Goal: Task Accomplishment & Management: Manage account settings

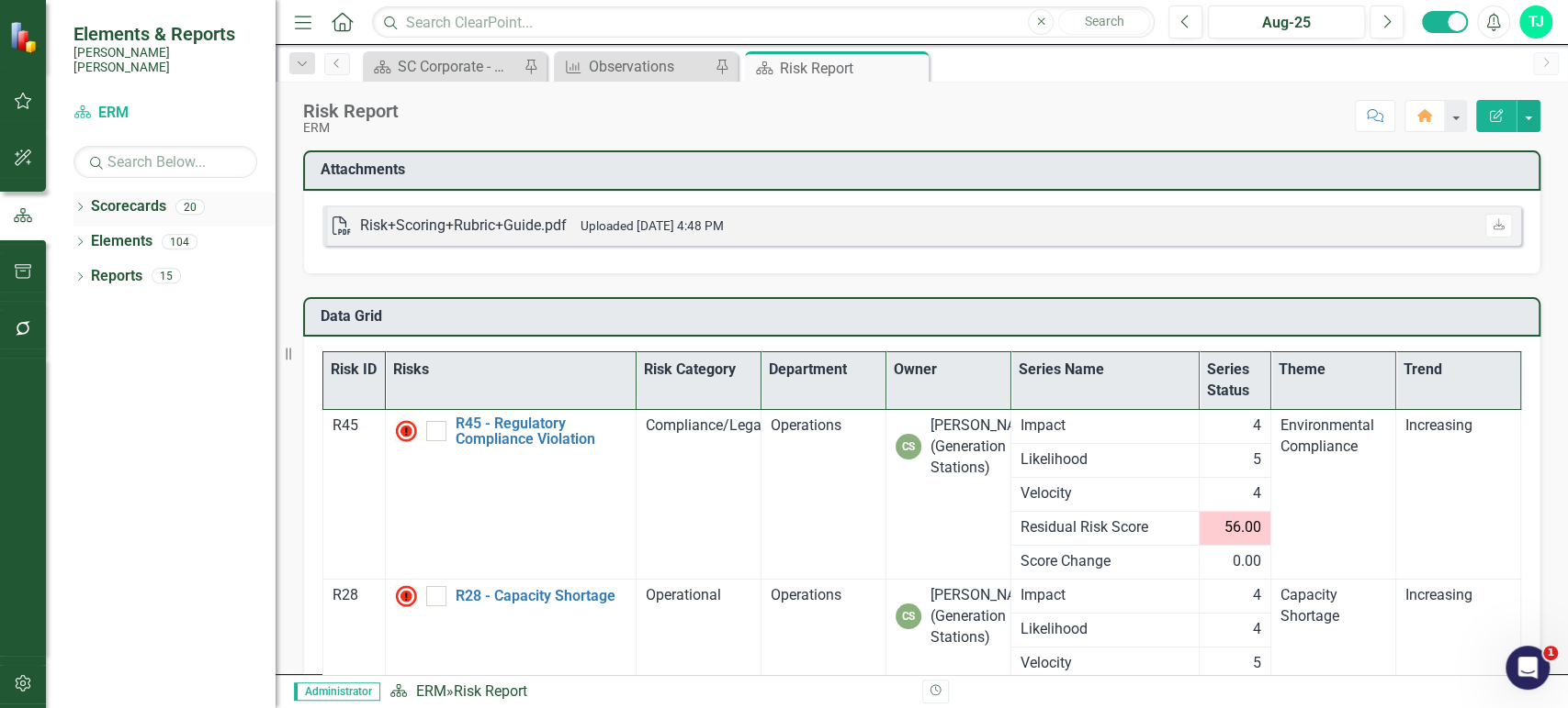
click at [76, 204] on icon "Dropdown" at bounding box center [80, 209] width 13 height 10
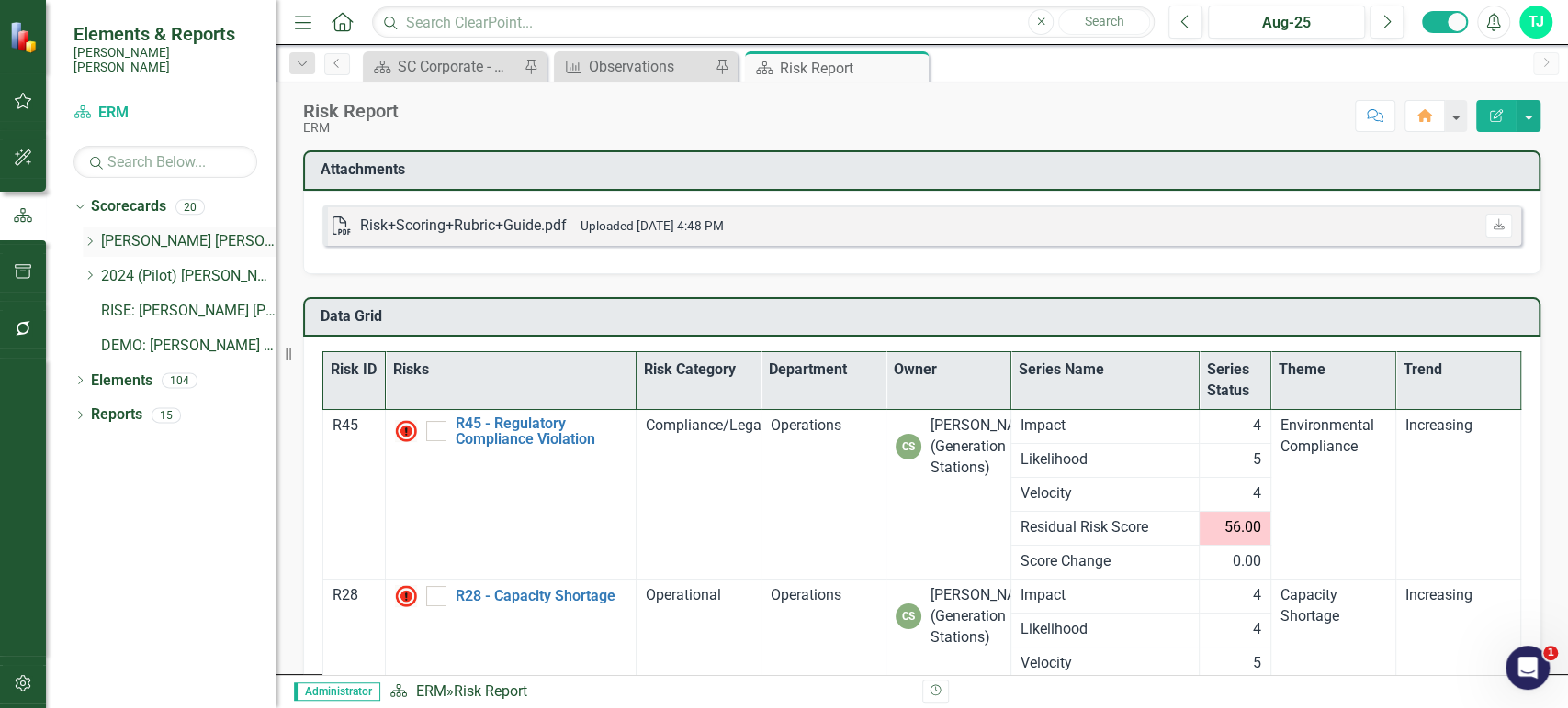
click at [91, 234] on div "Dropdown [PERSON_NAME] [PERSON_NAME] CORPORATE Balanced Scorecard" at bounding box center [179, 242] width 193 height 30
click at [91, 235] on icon "Dropdown" at bounding box center [89, 241] width 14 height 11
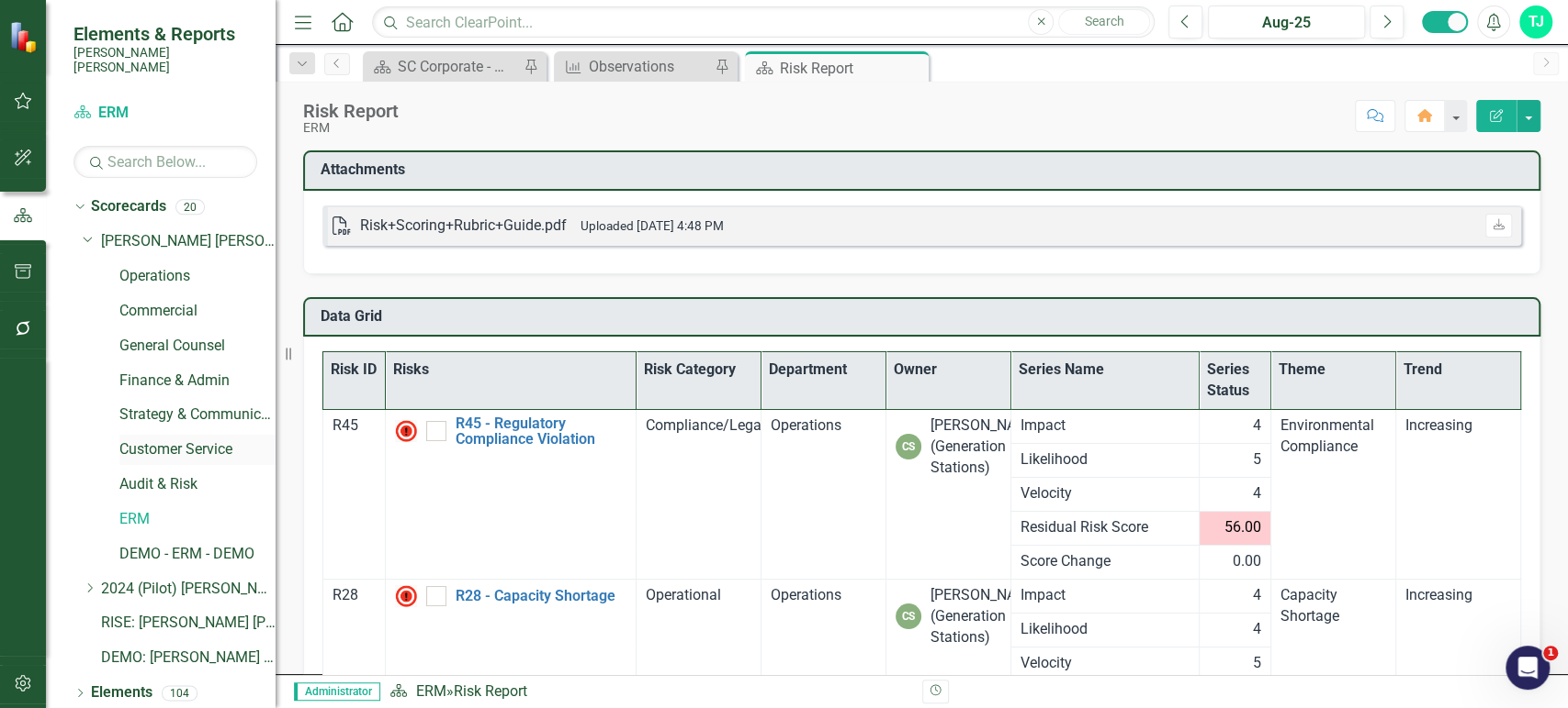
click at [158, 439] on link "Customer Service" at bounding box center [198, 450] width 156 height 21
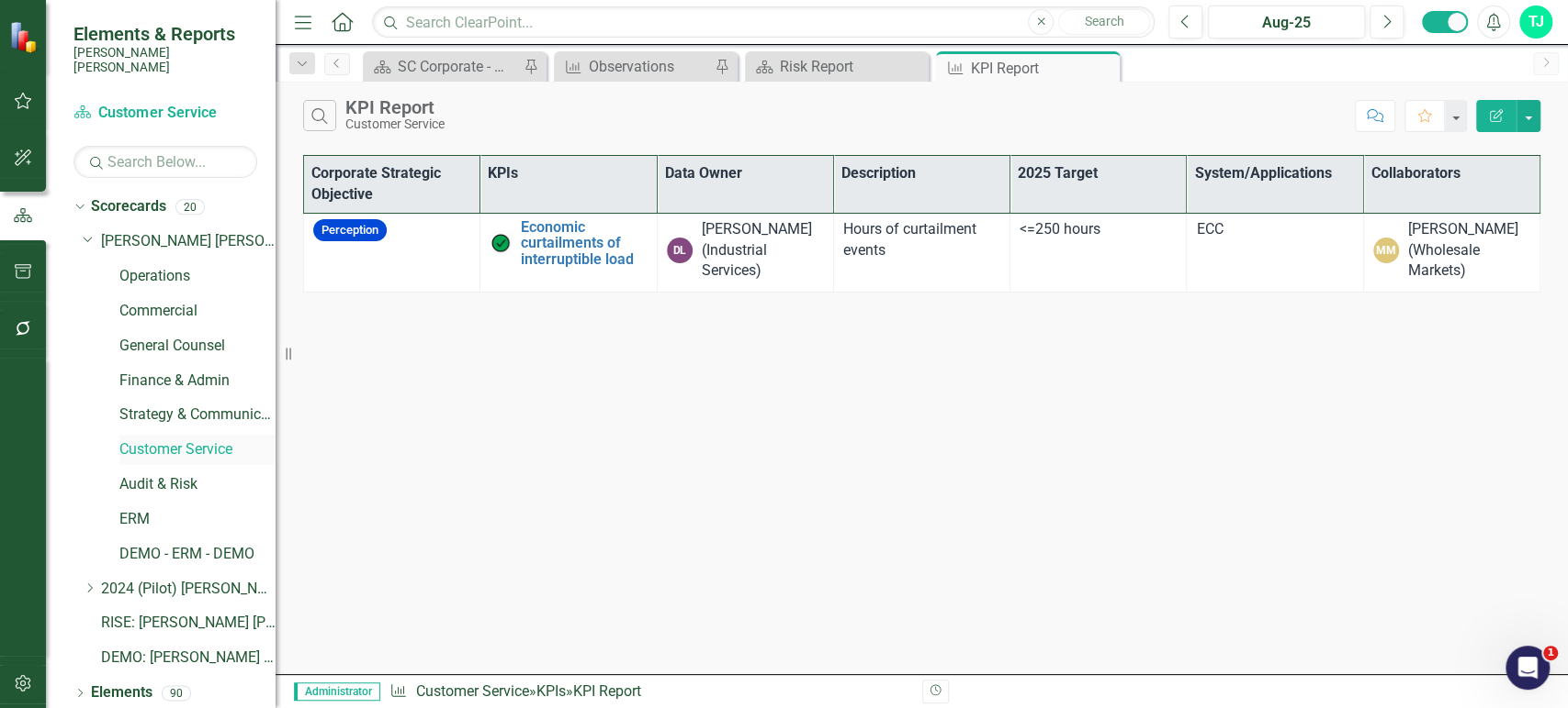
scroll to position [5, 0]
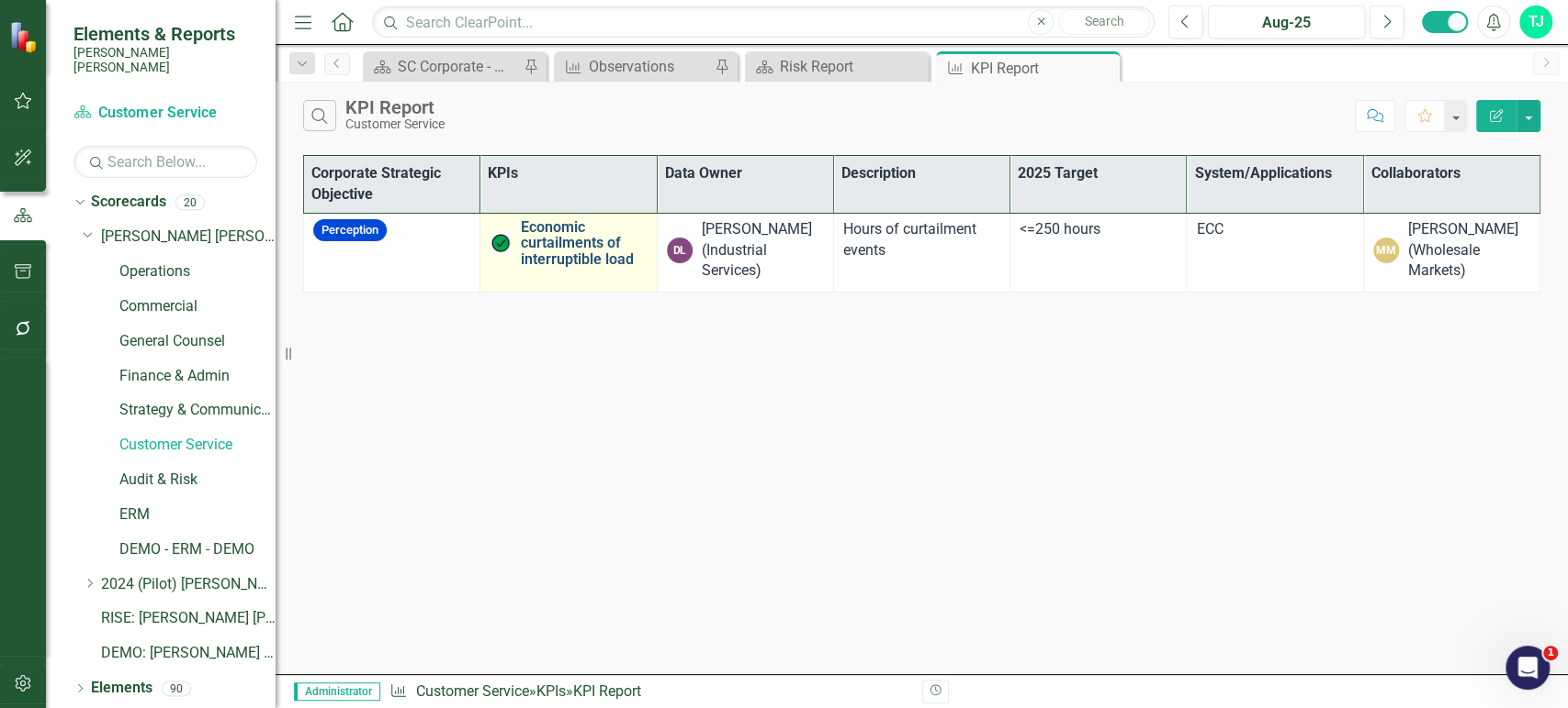
click at [563, 239] on link "Economic curtailments of interruptible load" at bounding box center [583, 243] width 125 height 48
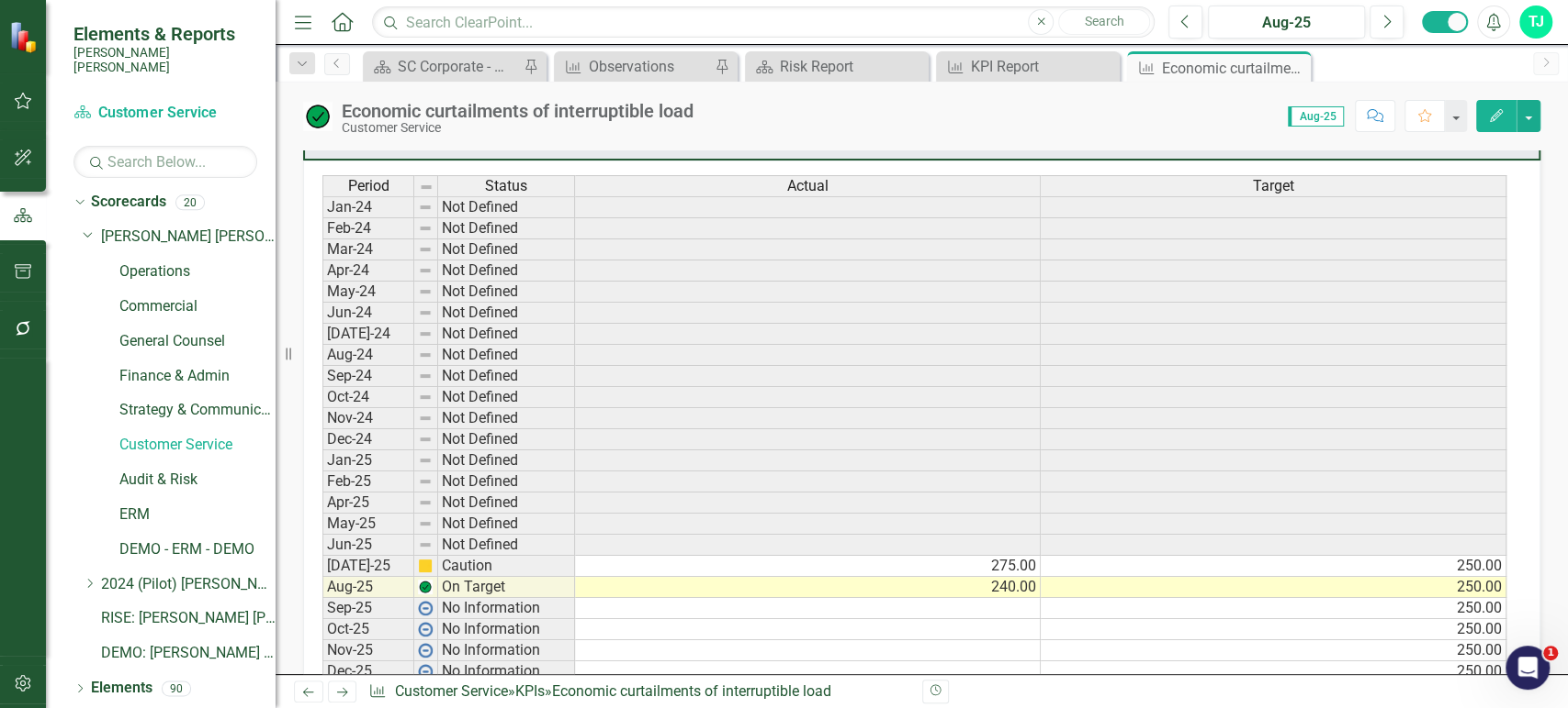
scroll to position [1190, 0]
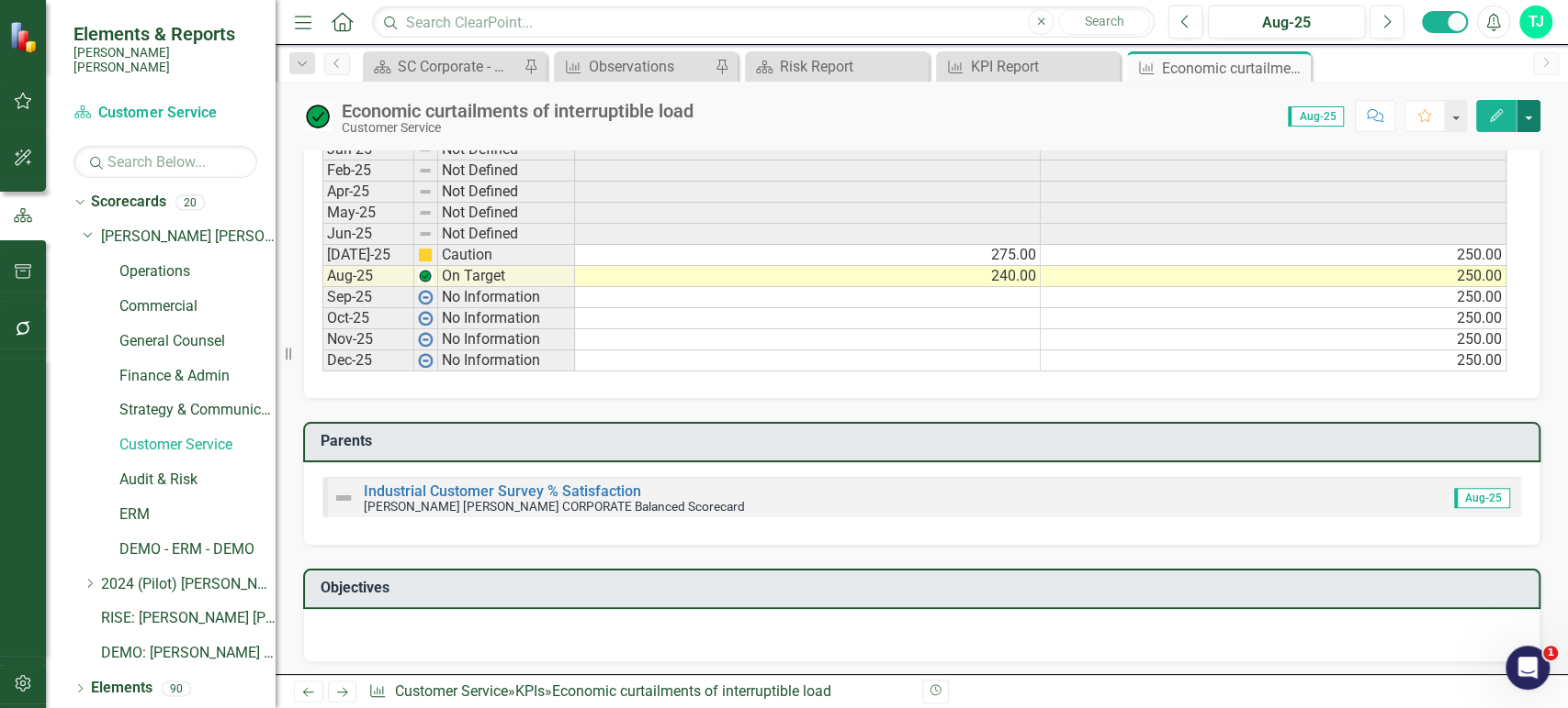
click at [1526, 119] on button "button" at bounding box center [1527, 116] width 24 height 32
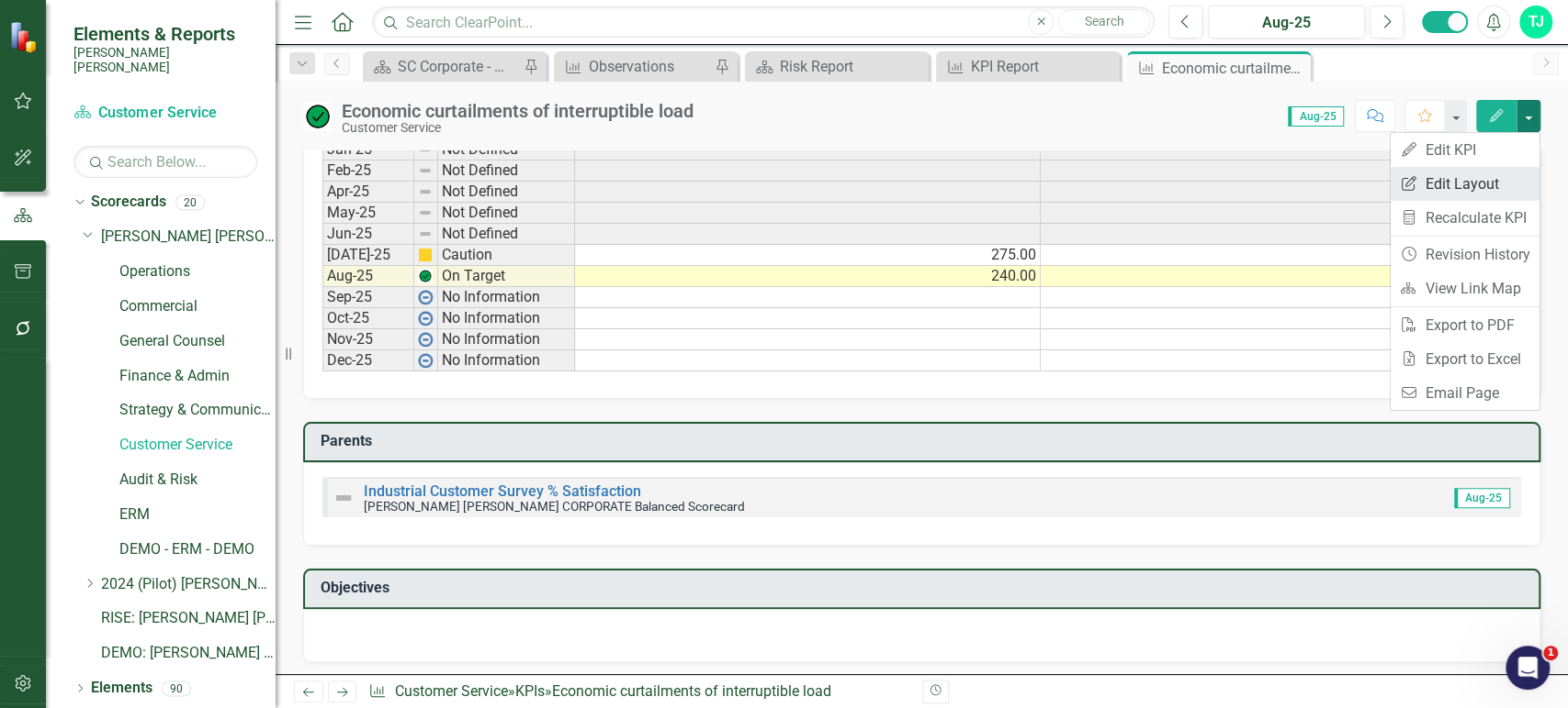
click at [1487, 179] on link "Edit Report Edit Layout" at bounding box center [1464, 184] width 149 height 34
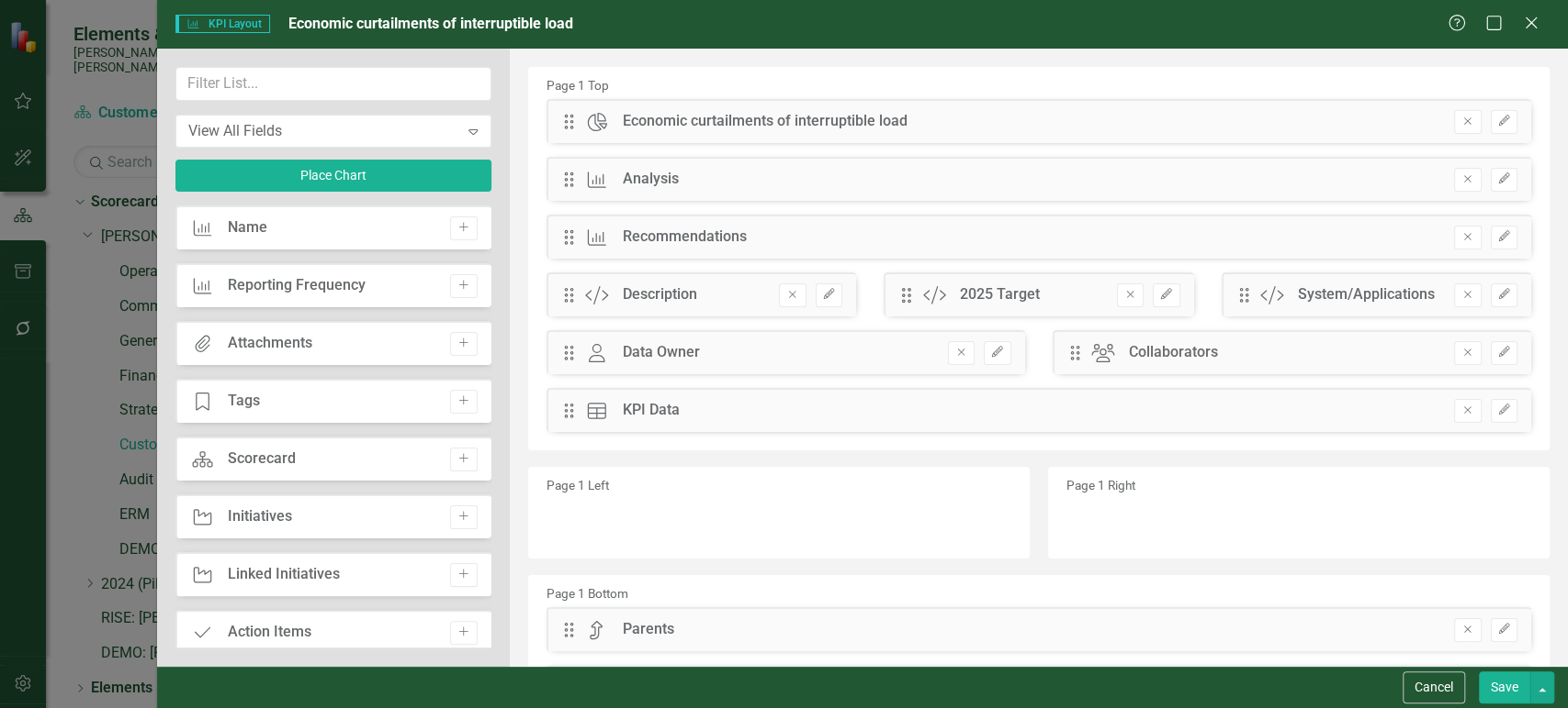
scroll to position [113, 0]
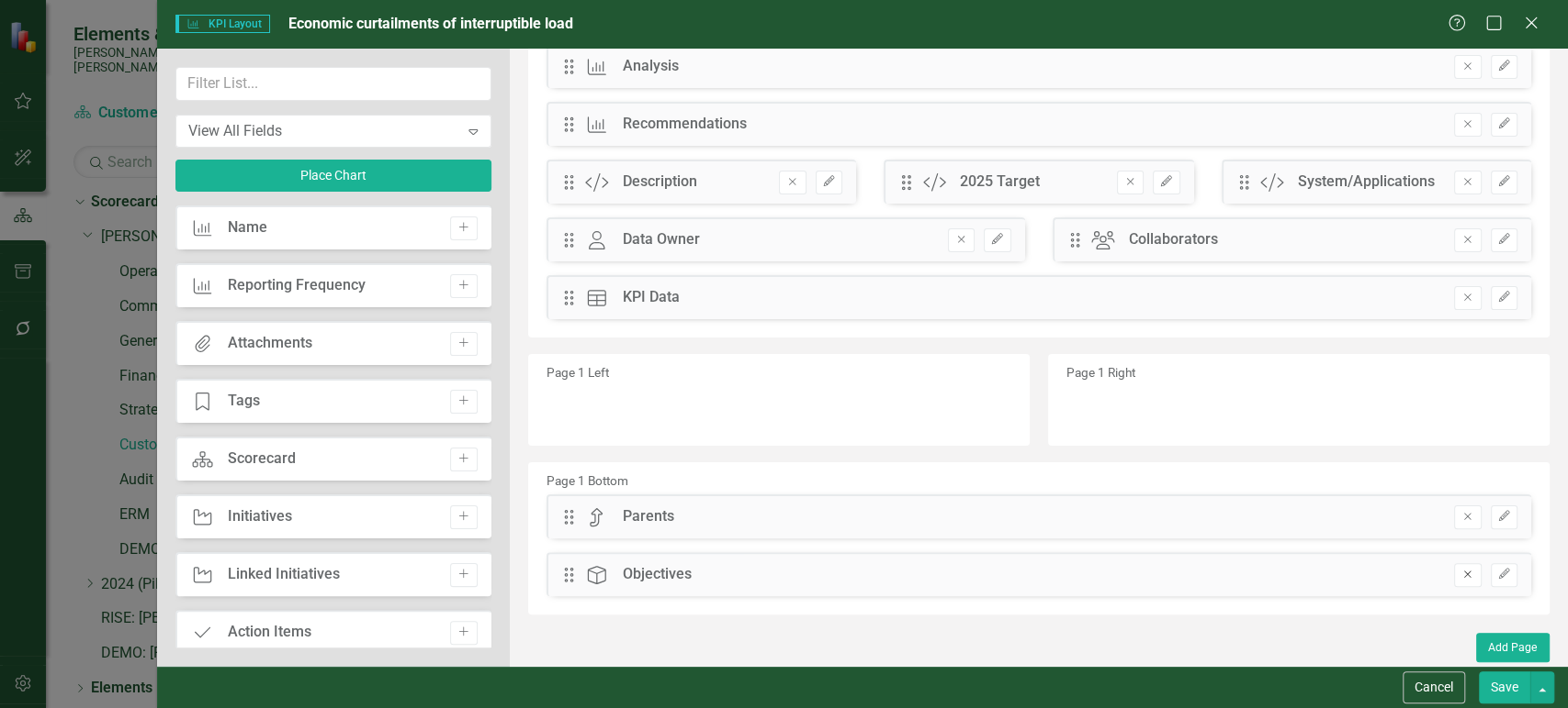
click at [1456, 579] on button "Remove" at bounding box center [1467, 575] width 27 height 24
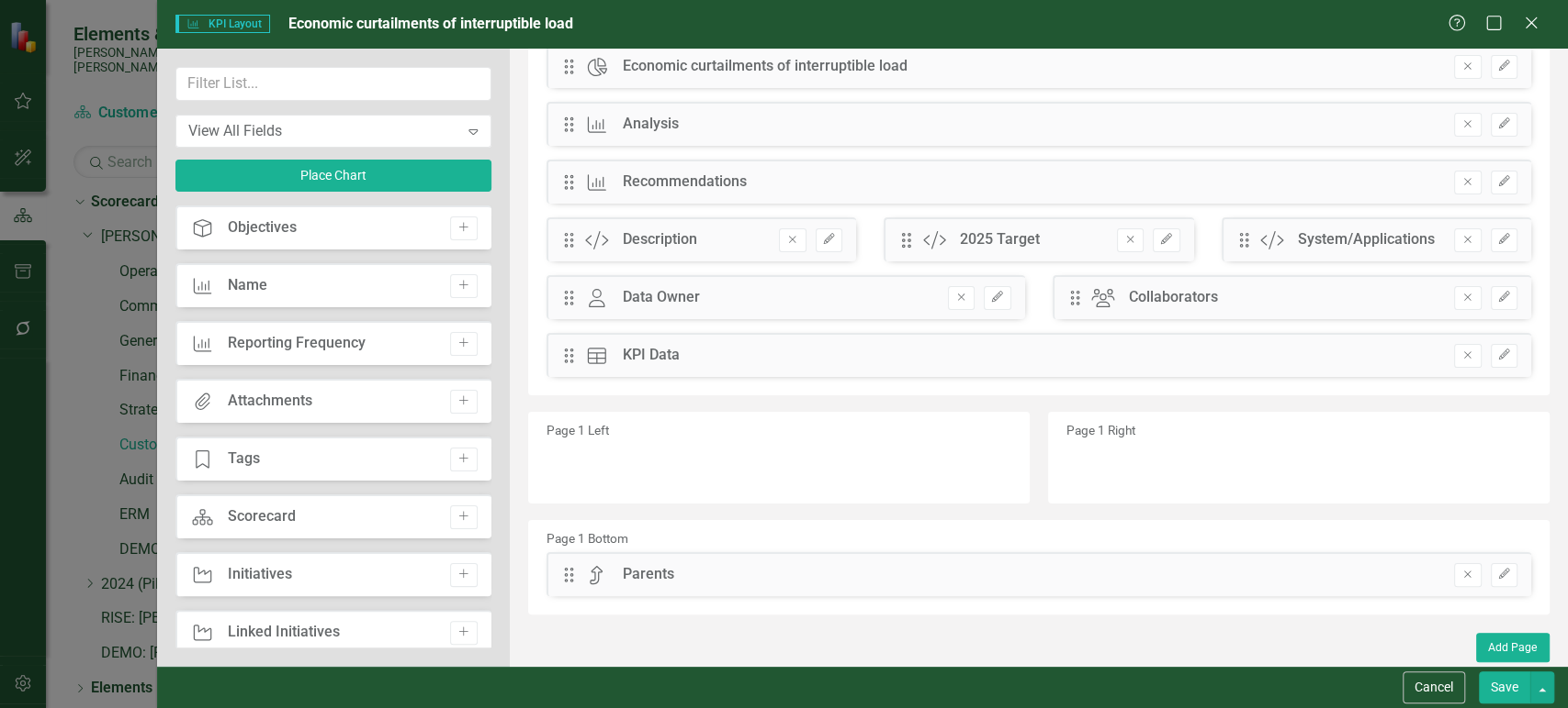
click at [1506, 691] on button "Save" at bounding box center [1504, 688] width 51 height 32
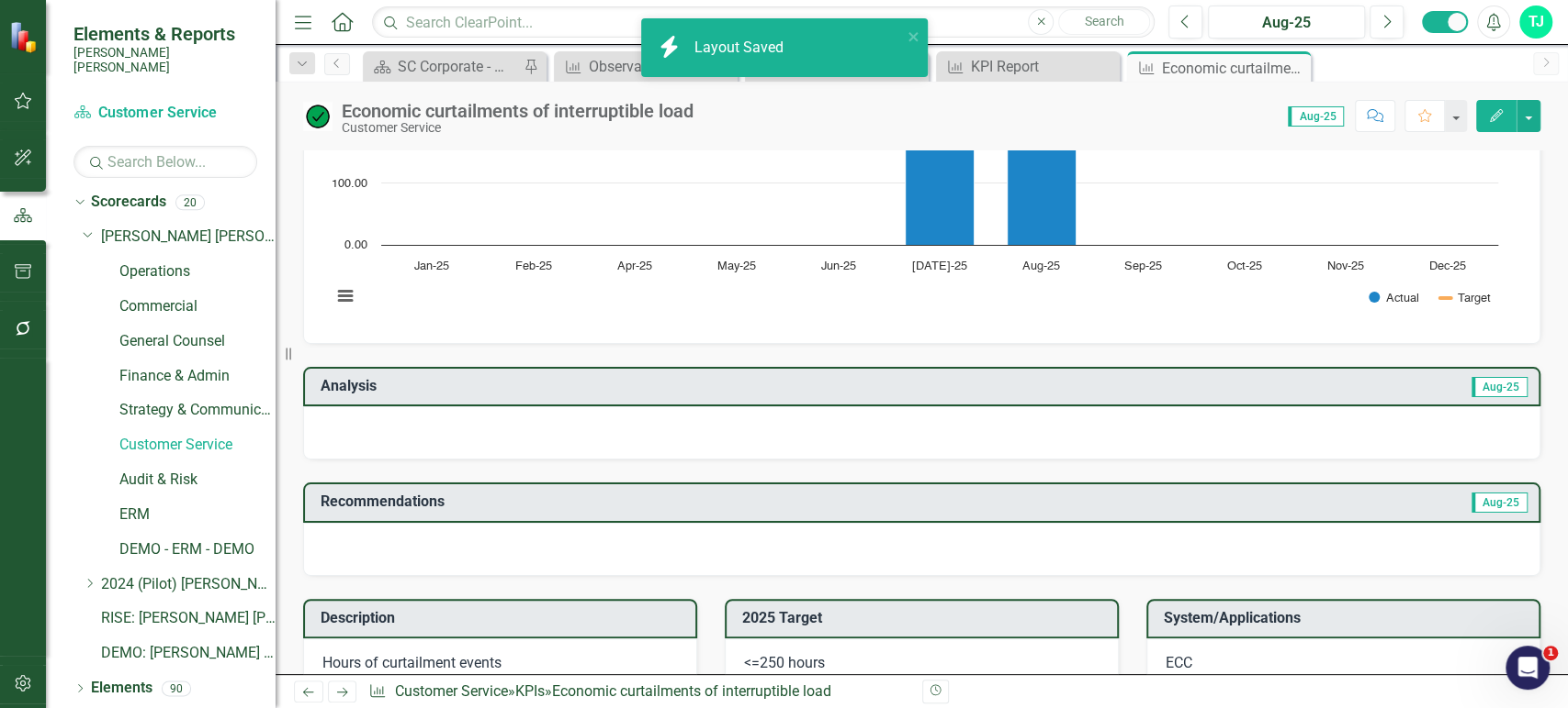
scroll to position [0, 0]
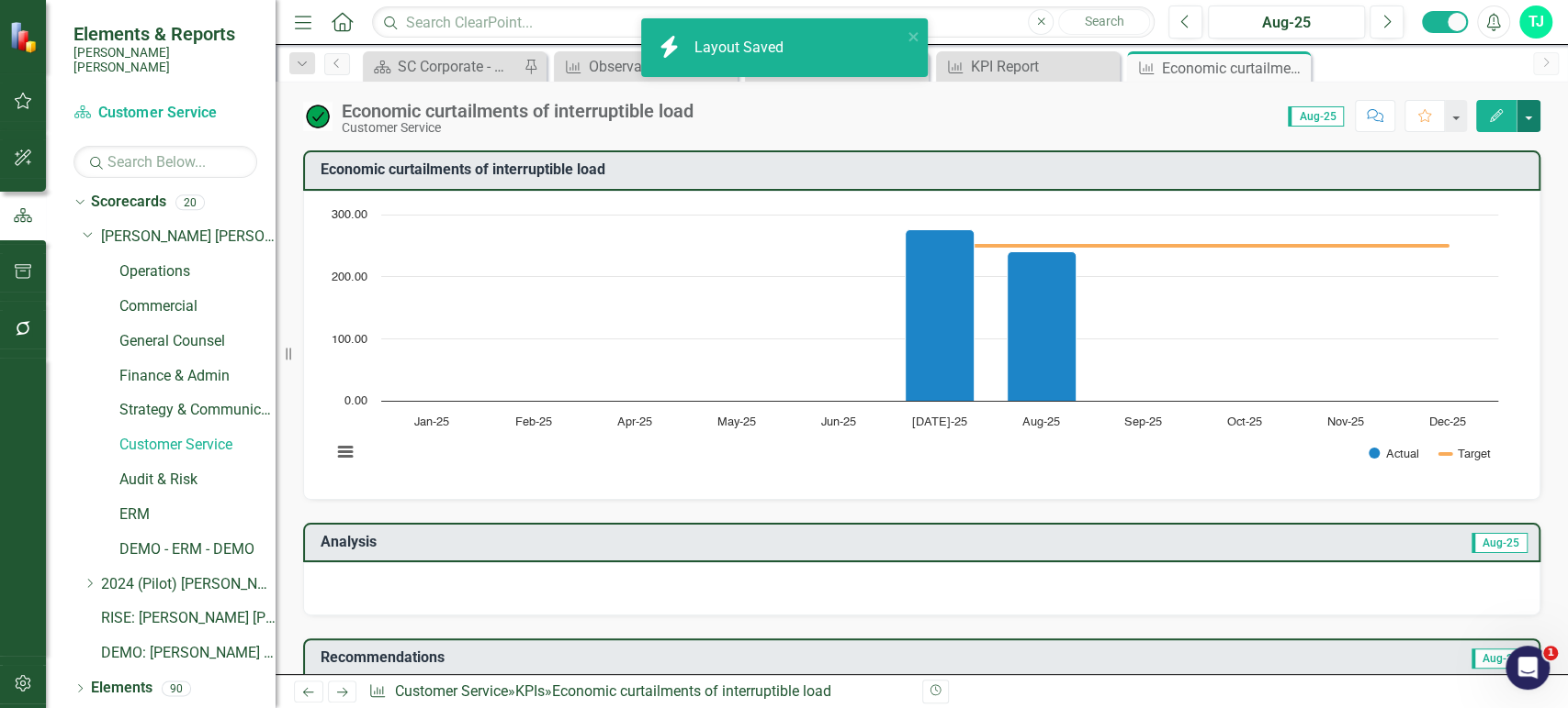
click at [1532, 124] on button "button" at bounding box center [1527, 116] width 24 height 32
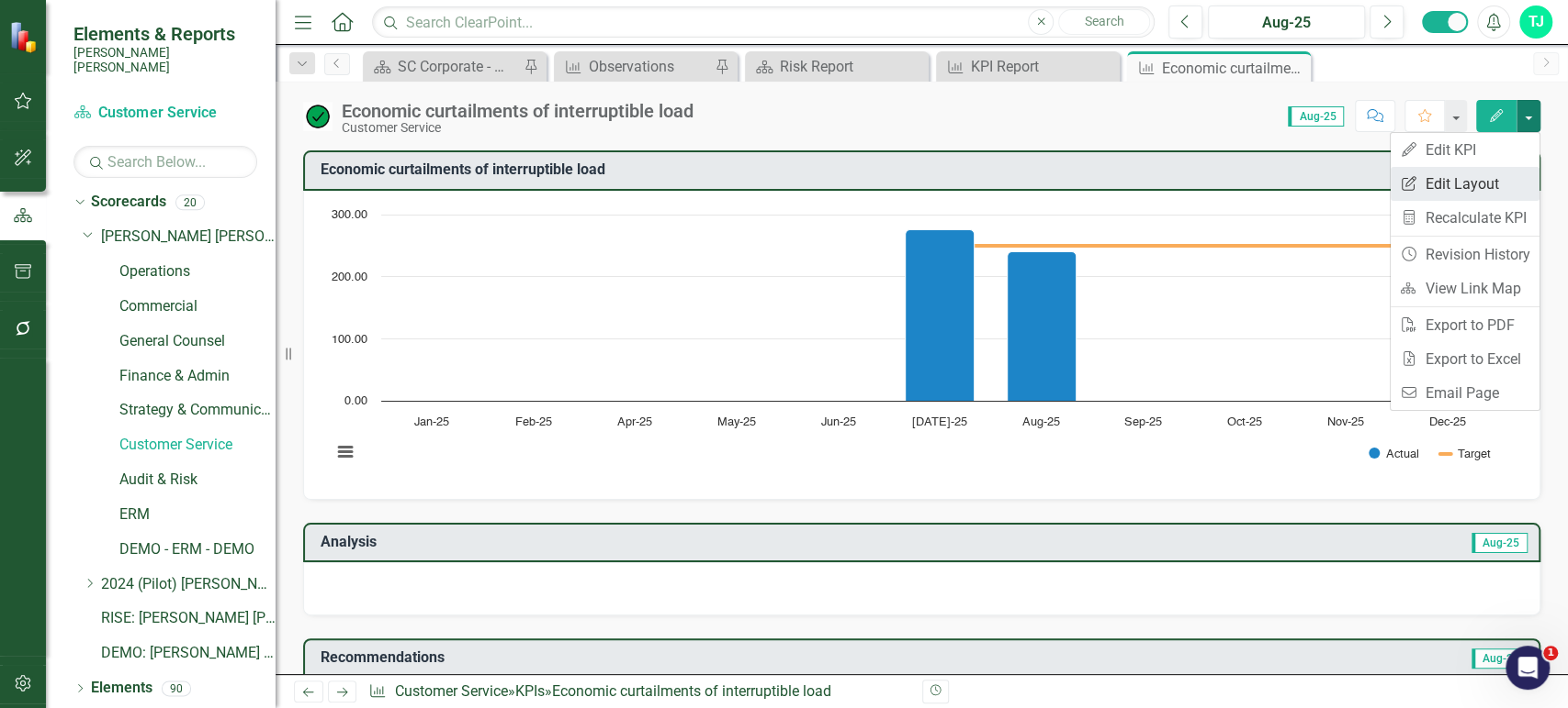
click at [1489, 183] on link "Edit Report Edit Layout" at bounding box center [1464, 184] width 149 height 34
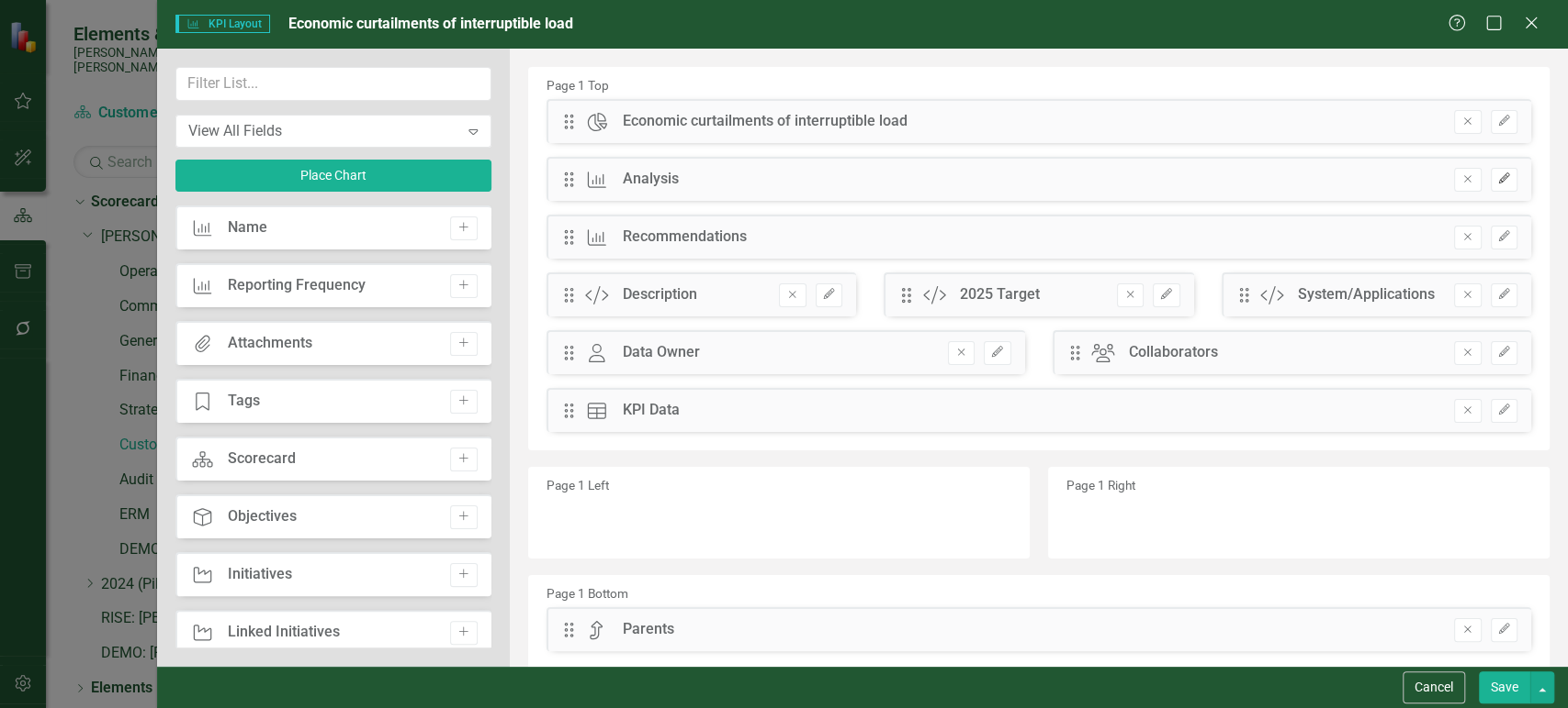
click at [1497, 175] on icon "Edit" at bounding box center [1503, 179] width 14 height 11
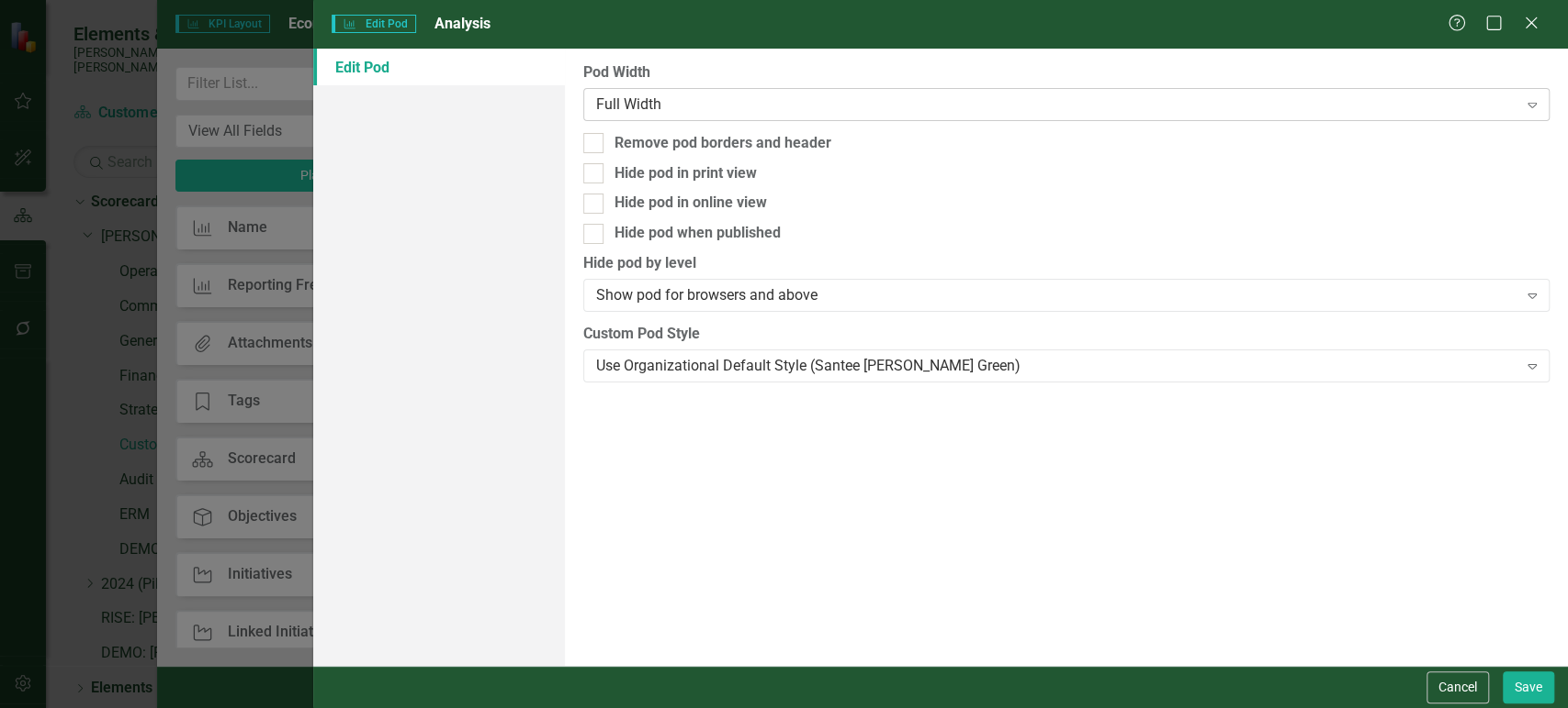
click at [667, 106] on div "Full Width" at bounding box center [1057, 104] width 921 height 21
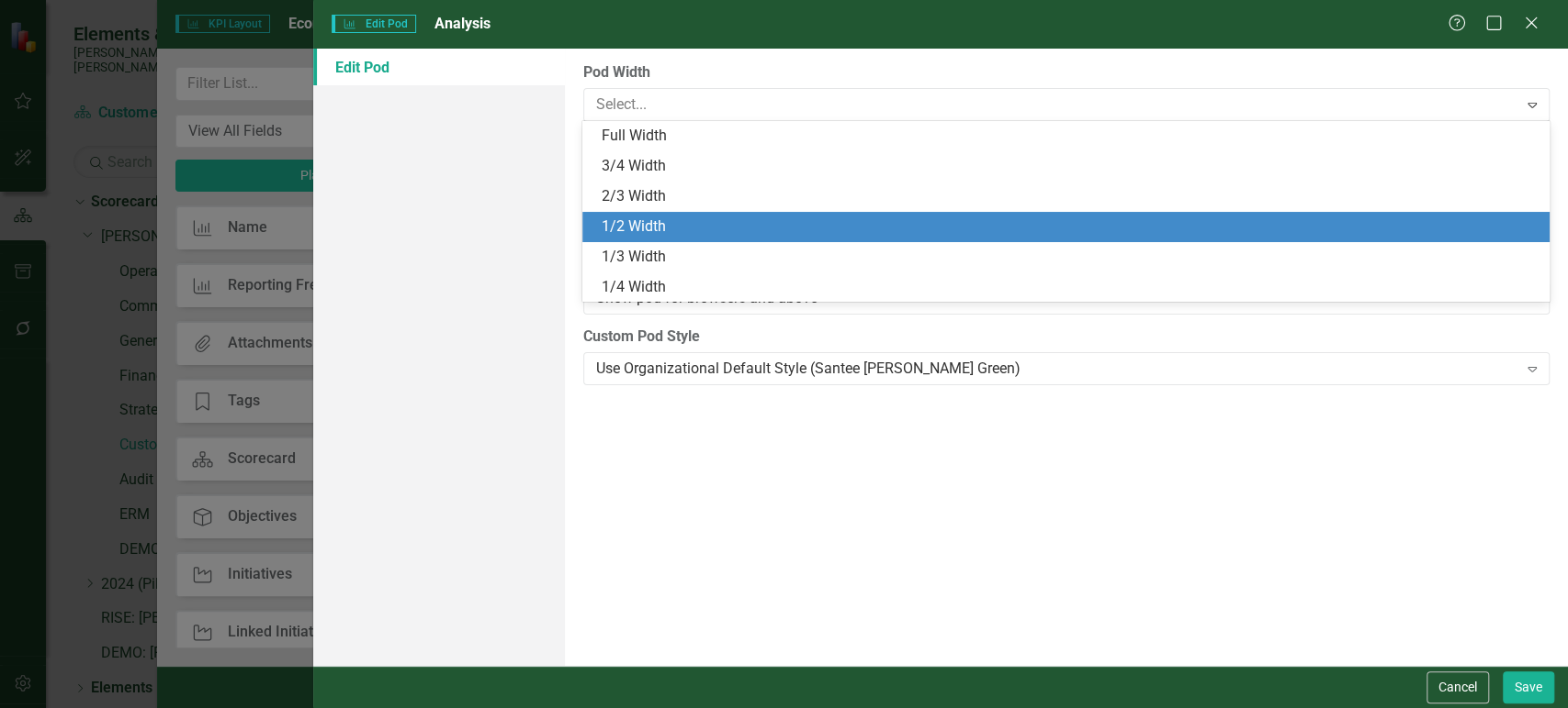
click at [663, 217] on div "1/2 Width" at bounding box center [1068, 227] width 936 height 21
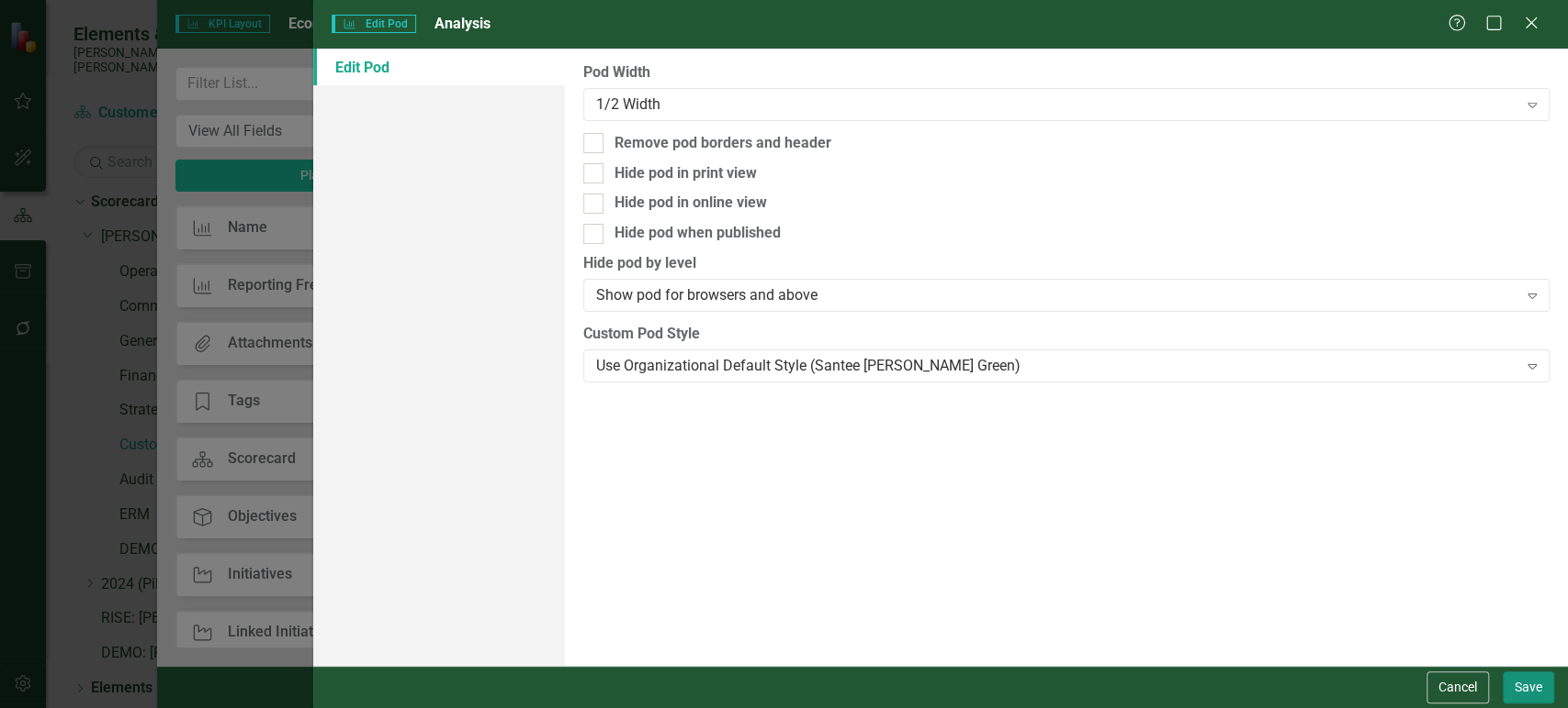
click at [1540, 679] on button "Save" at bounding box center [1528, 688] width 51 height 32
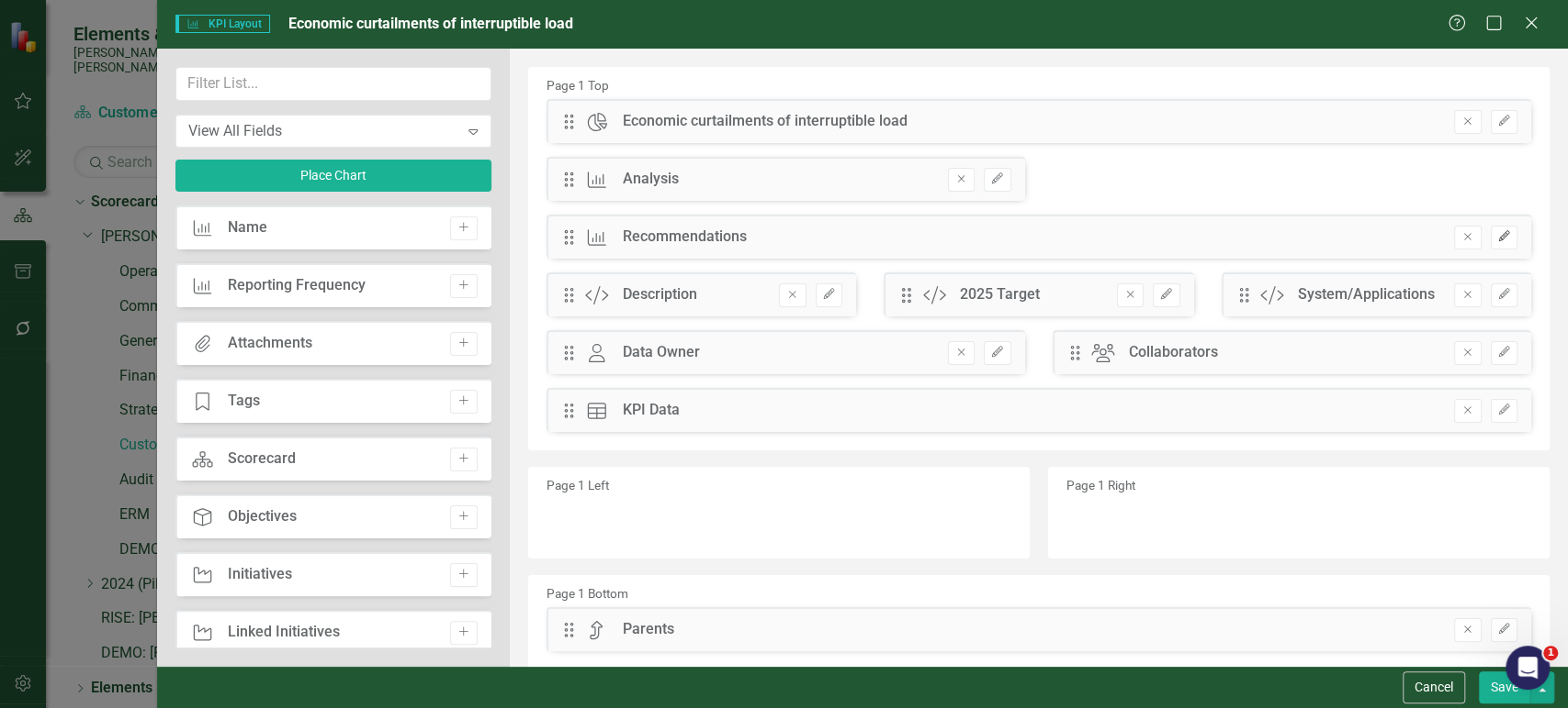
click at [1497, 238] on icon "Edit" at bounding box center [1503, 237] width 14 height 11
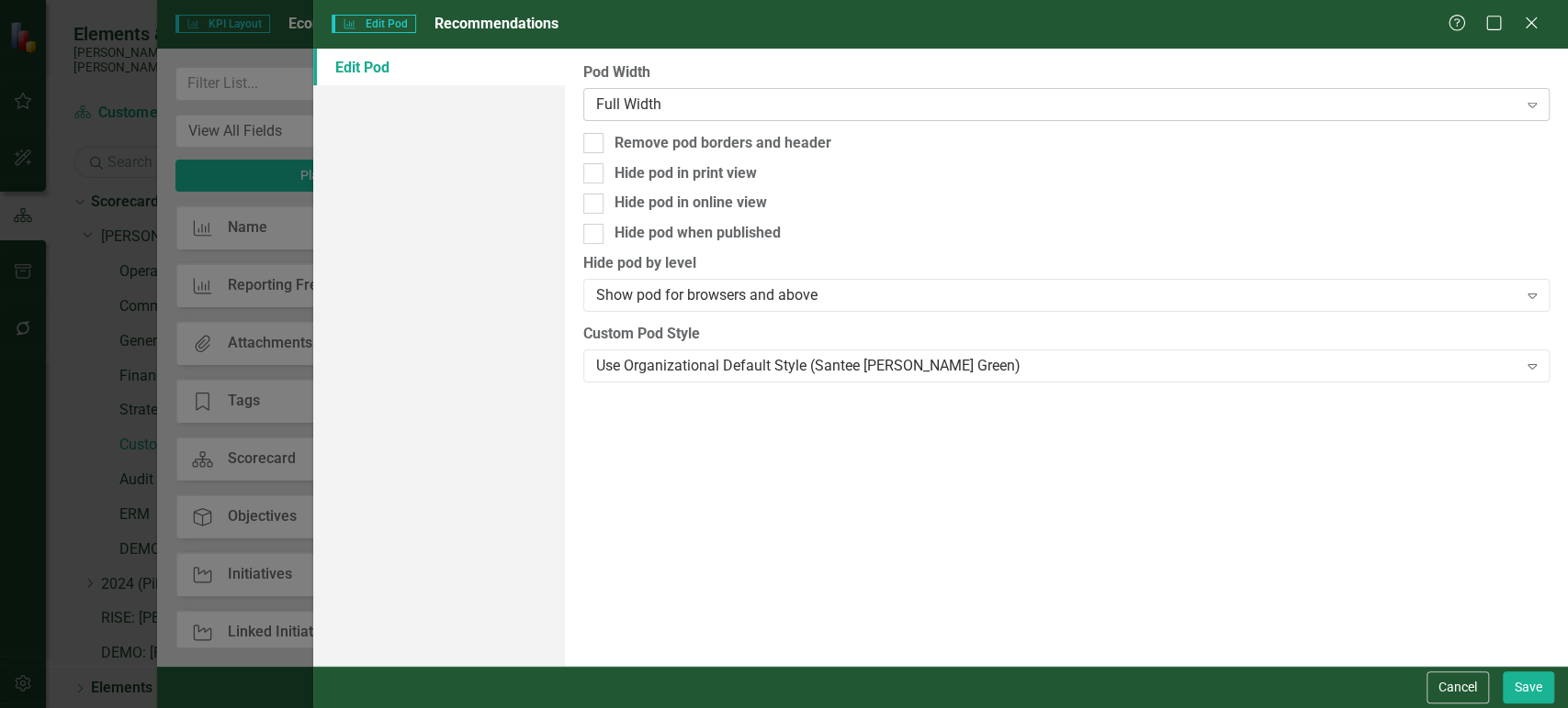
click at [954, 97] on div "Full Width" at bounding box center [1057, 104] width 921 height 21
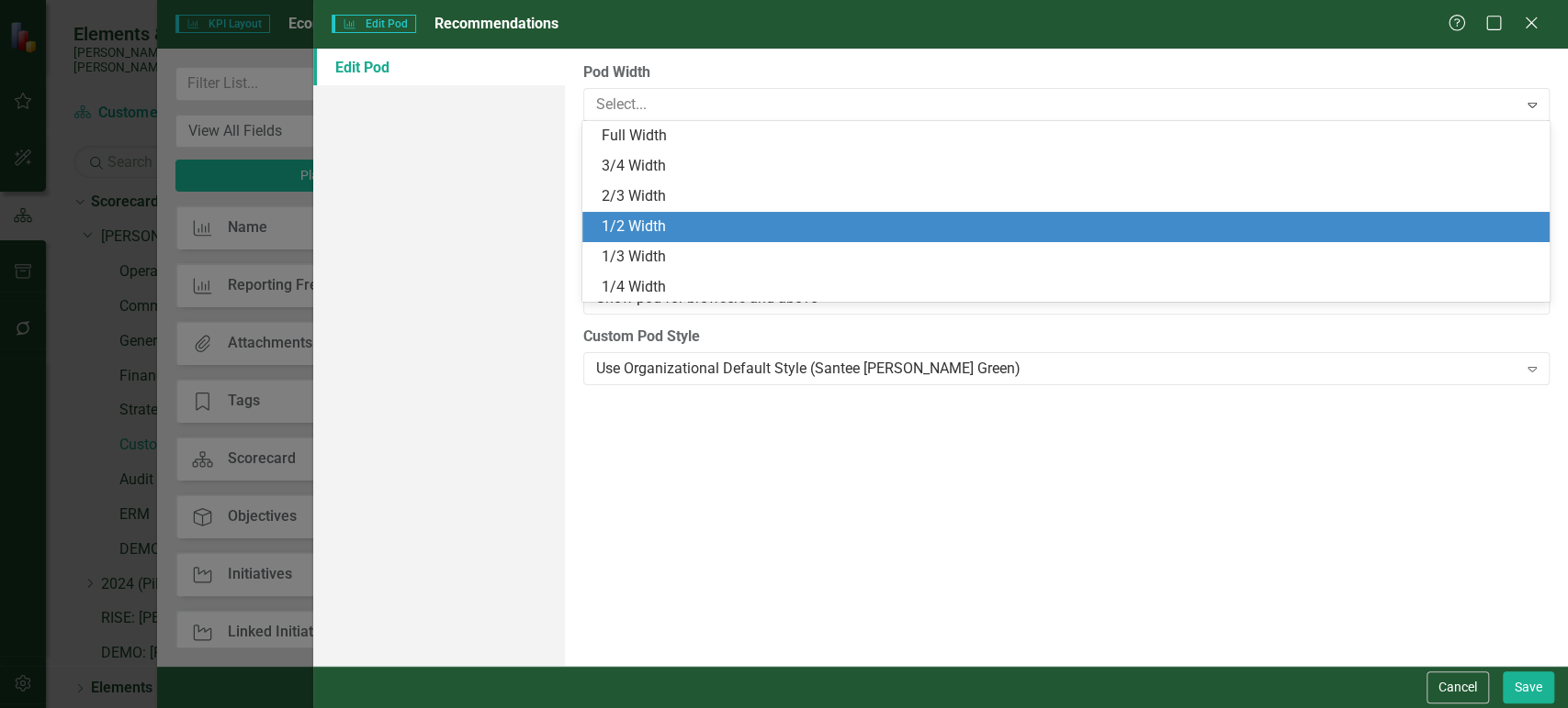
click at [897, 232] on div "1/2 Width" at bounding box center [1068, 227] width 936 height 21
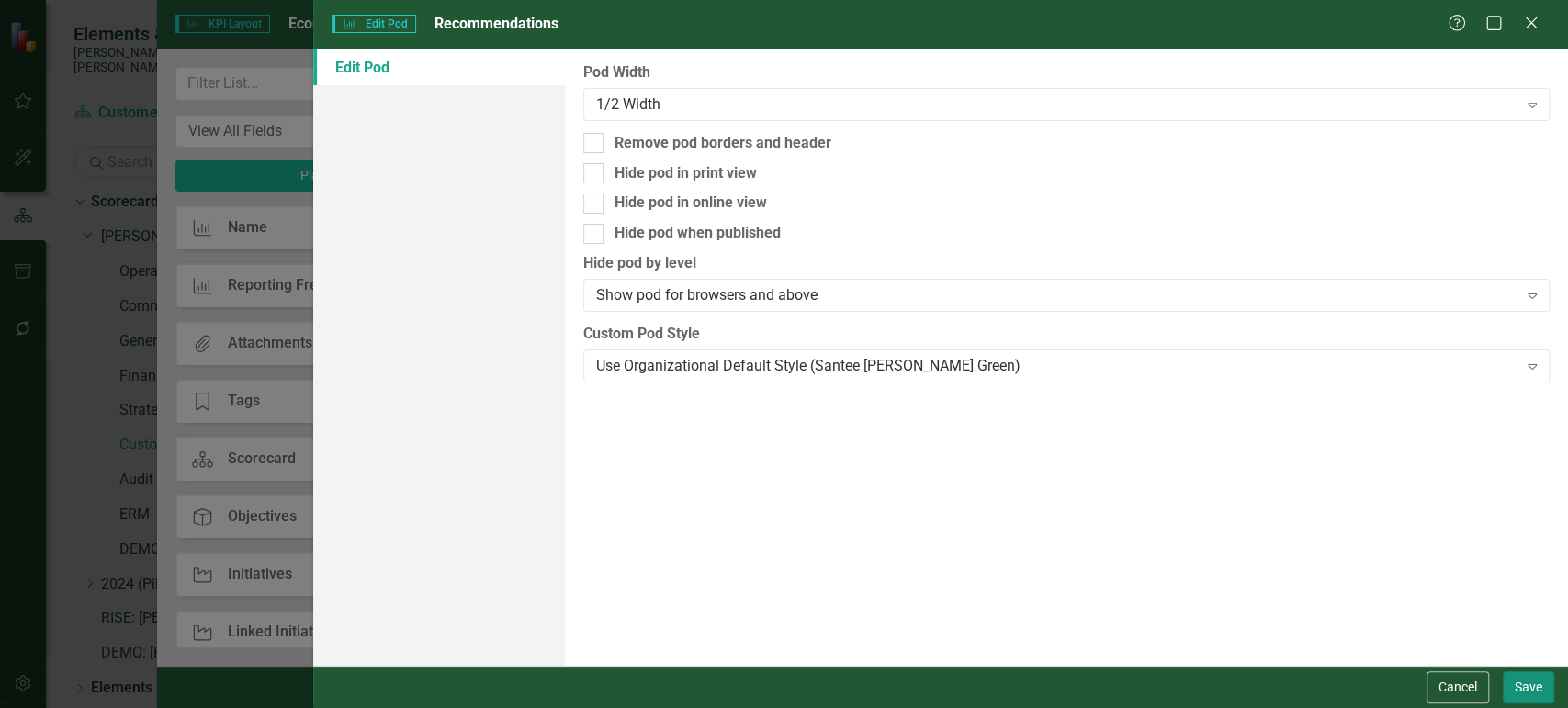
click at [1526, 694] on button "Save" at bounding box center [1528, 688] width 51 height 32
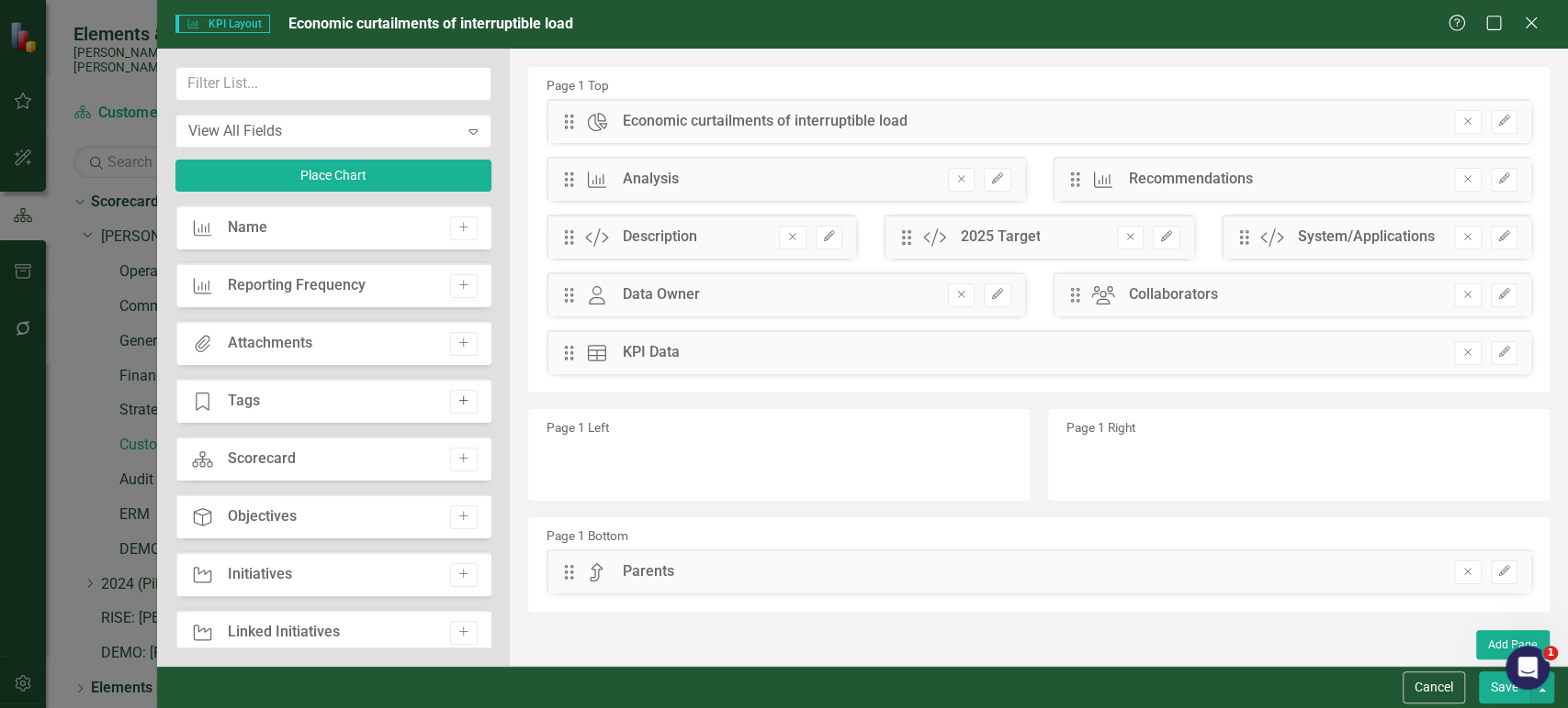
click at [466, 402] on button "Add" at bounding box center [463, 401] width 27 height 24
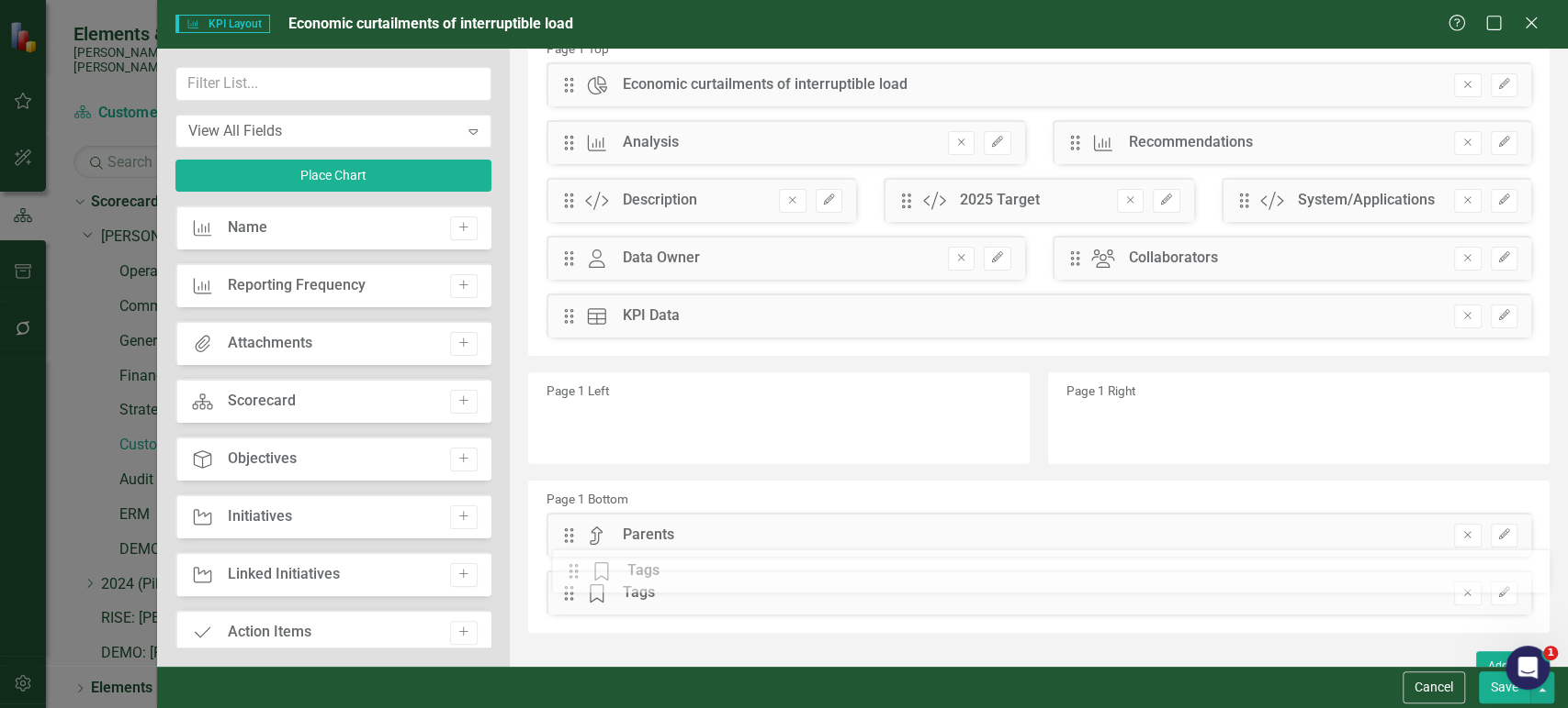
scroll to position [55, 0]
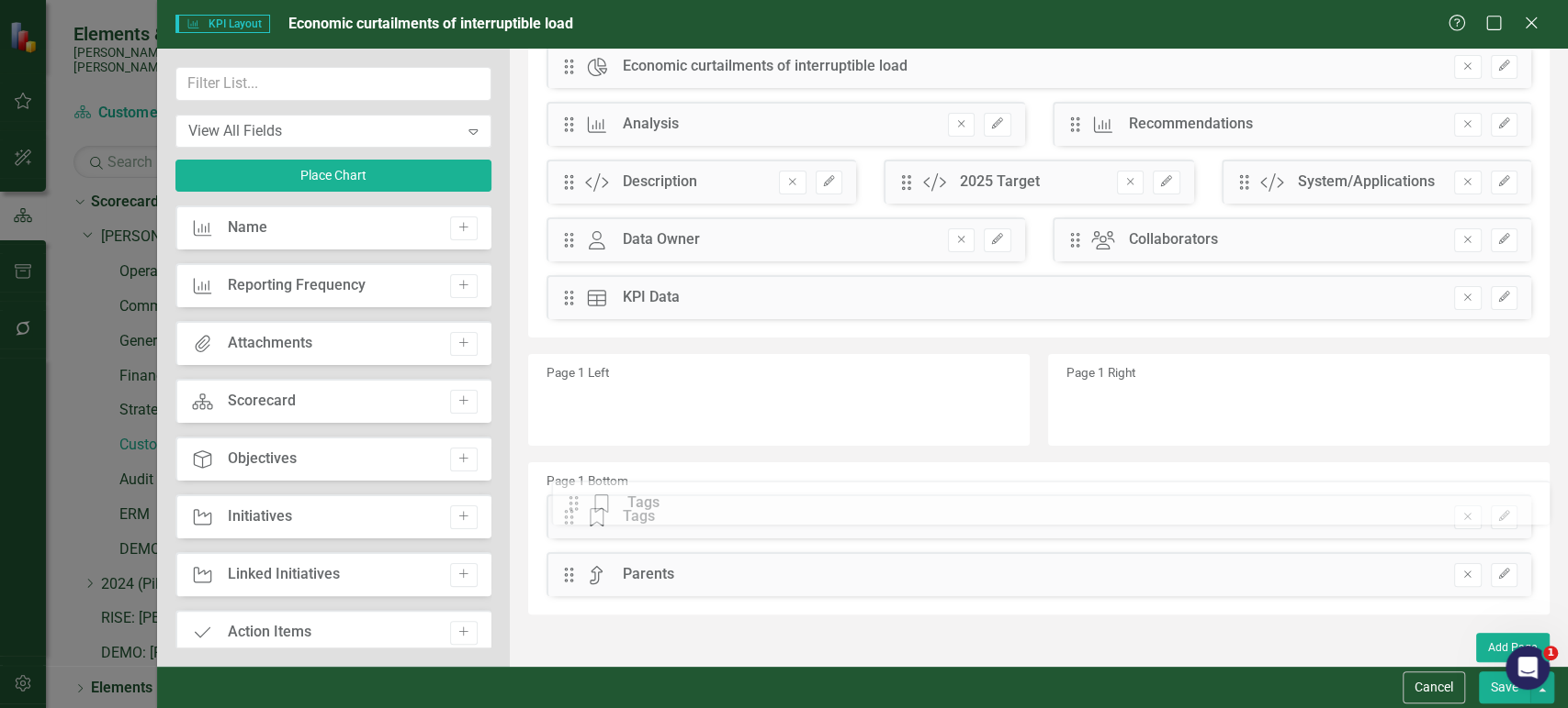
drag, startPoint x: 569, startPoint y: 196, endPoint x: 590, endPoint y: 508, distance: 312.7
click at [1491, 523] on button "Edit" at bounding box center [1503, 517] width 27 height 24
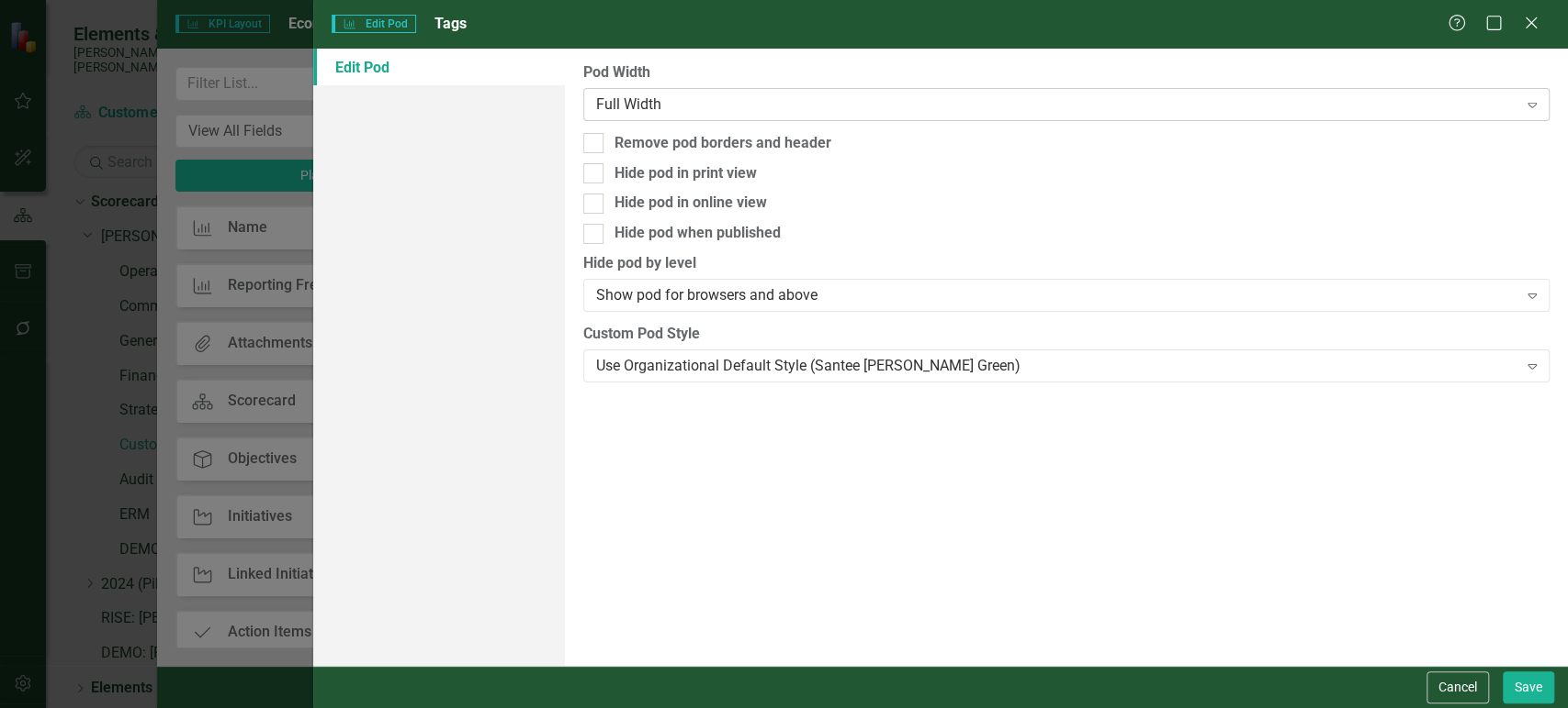
click at [688, 106] on div "Full Width" at bounding box center [1057, 104] width 921 height 21
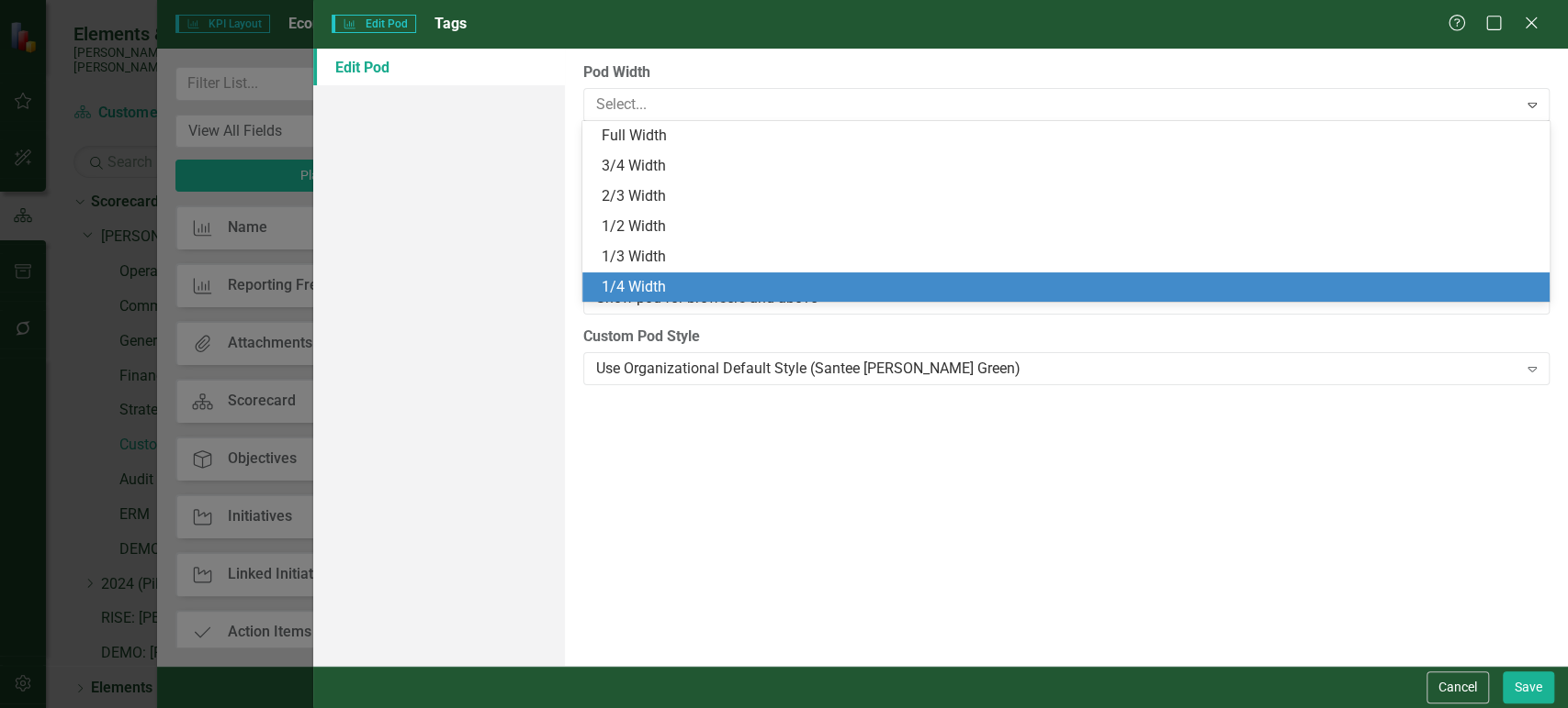
click at [670, 272] on div "1/4 Width" at bounding box center [1065, 288] width 966 height 30
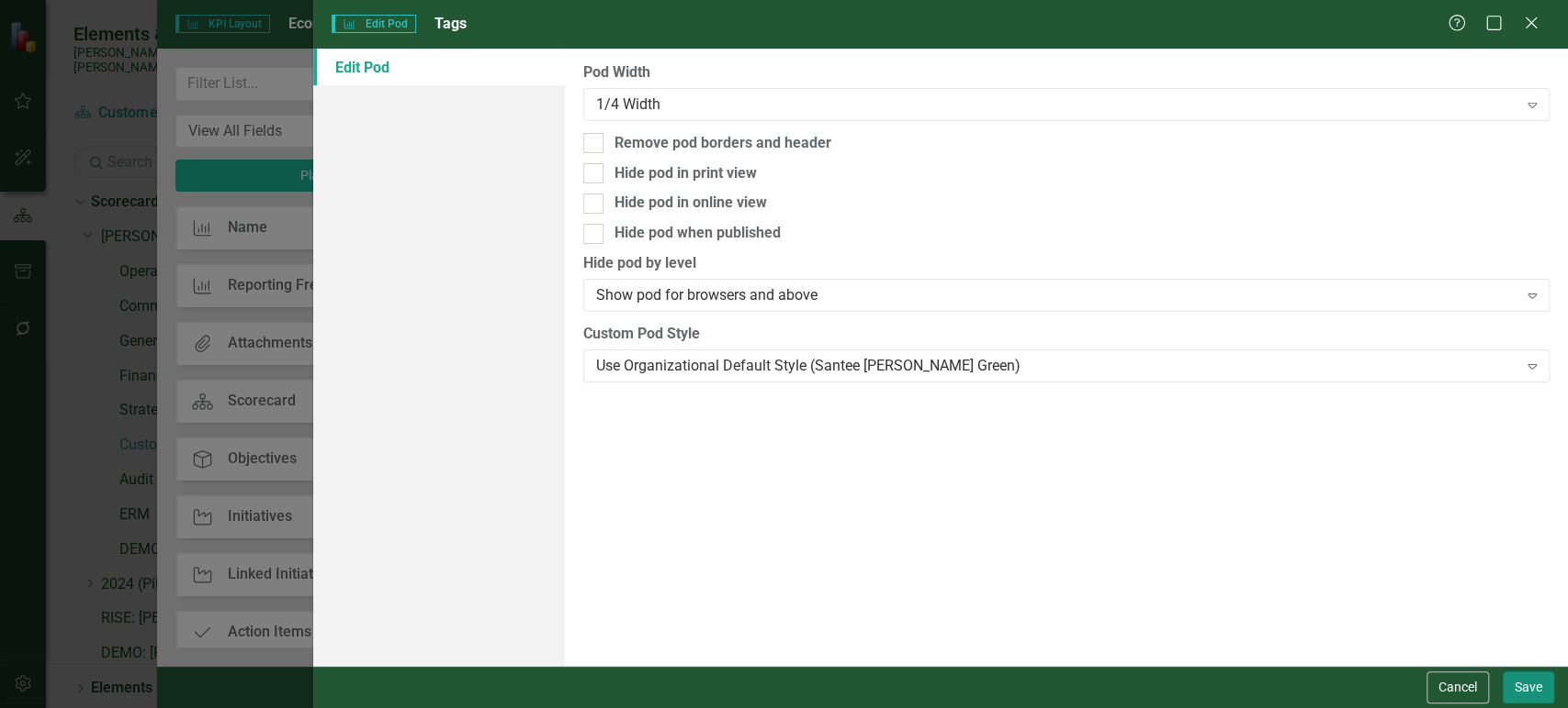
click at [1542, 686] on button "Save" at bounding box center [1528, 688] width 51 height 32
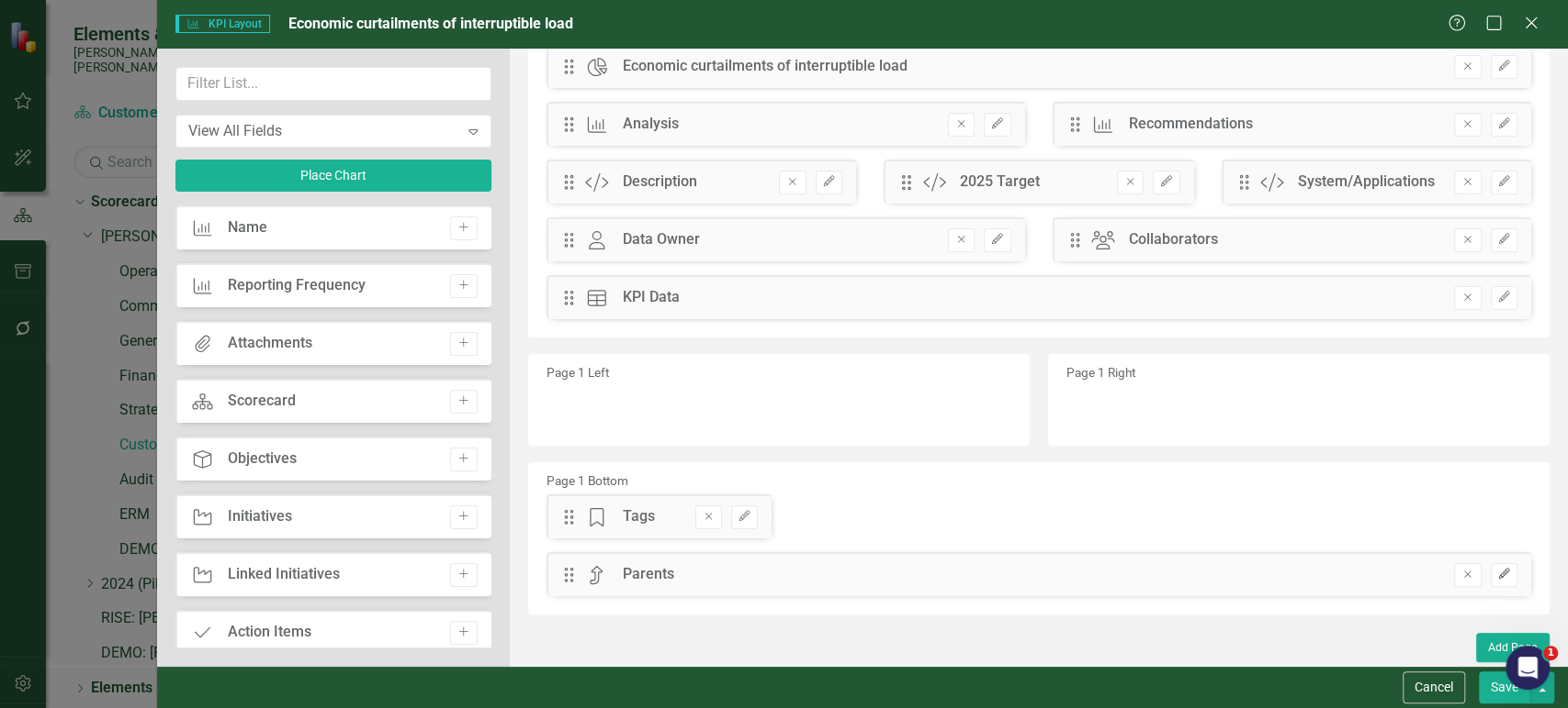
click at [1497, 568] on icon "Edit" at bounding box center [1503, 574] width 14 height 11
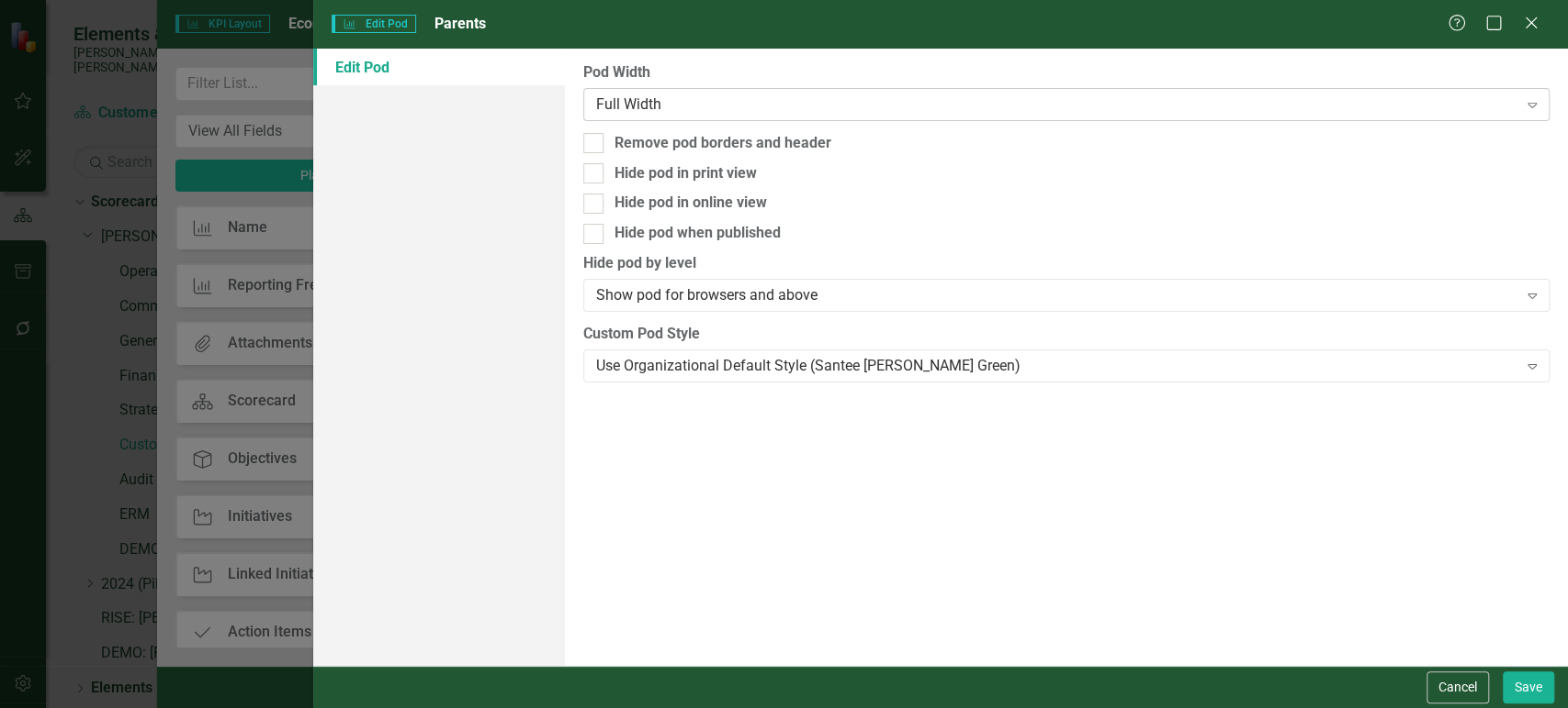
click at [734, 106] on div "Full Width" at bounding box center [1057, 104] width 921 height 21
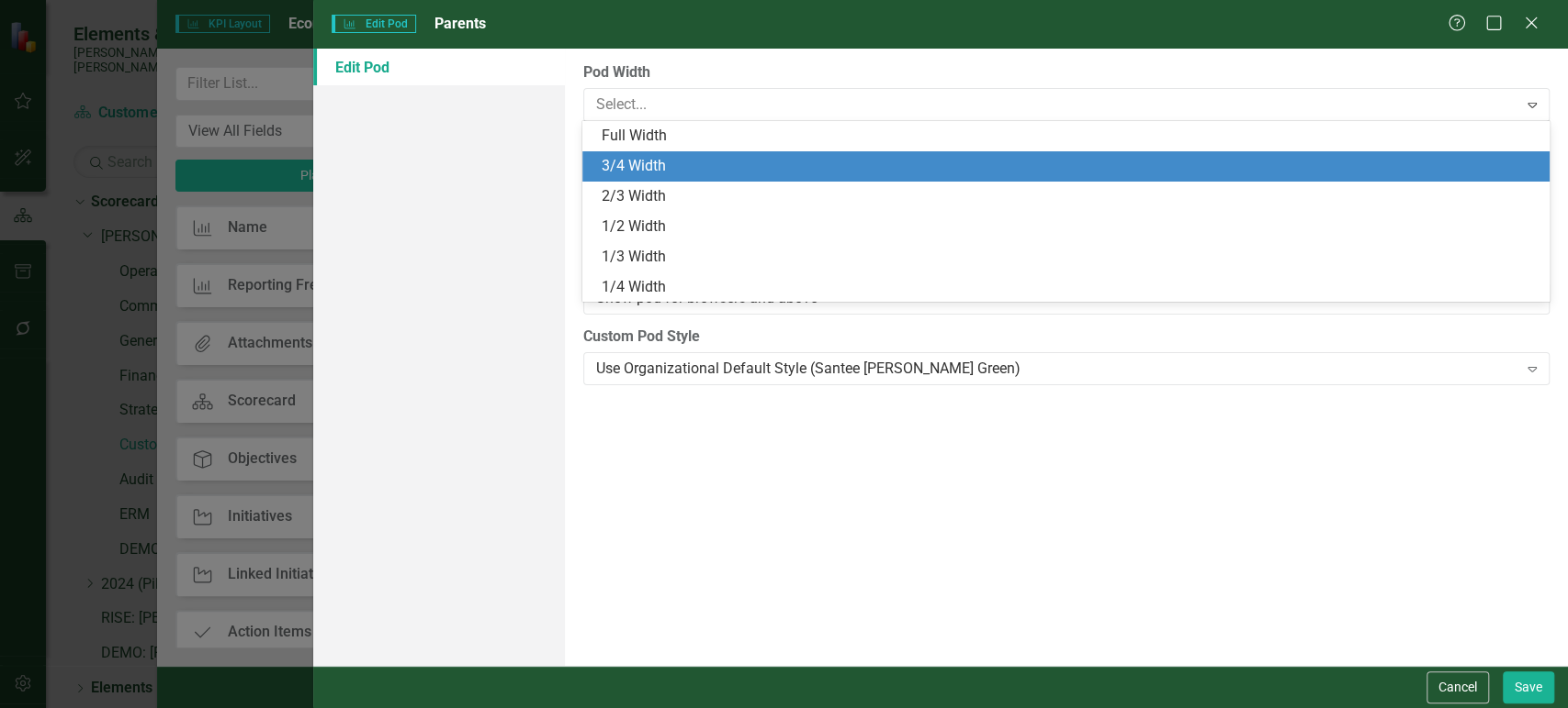
click at [701, 172] on div "3/4 Width" at bounding box center [1068, 166] width 936 height 21
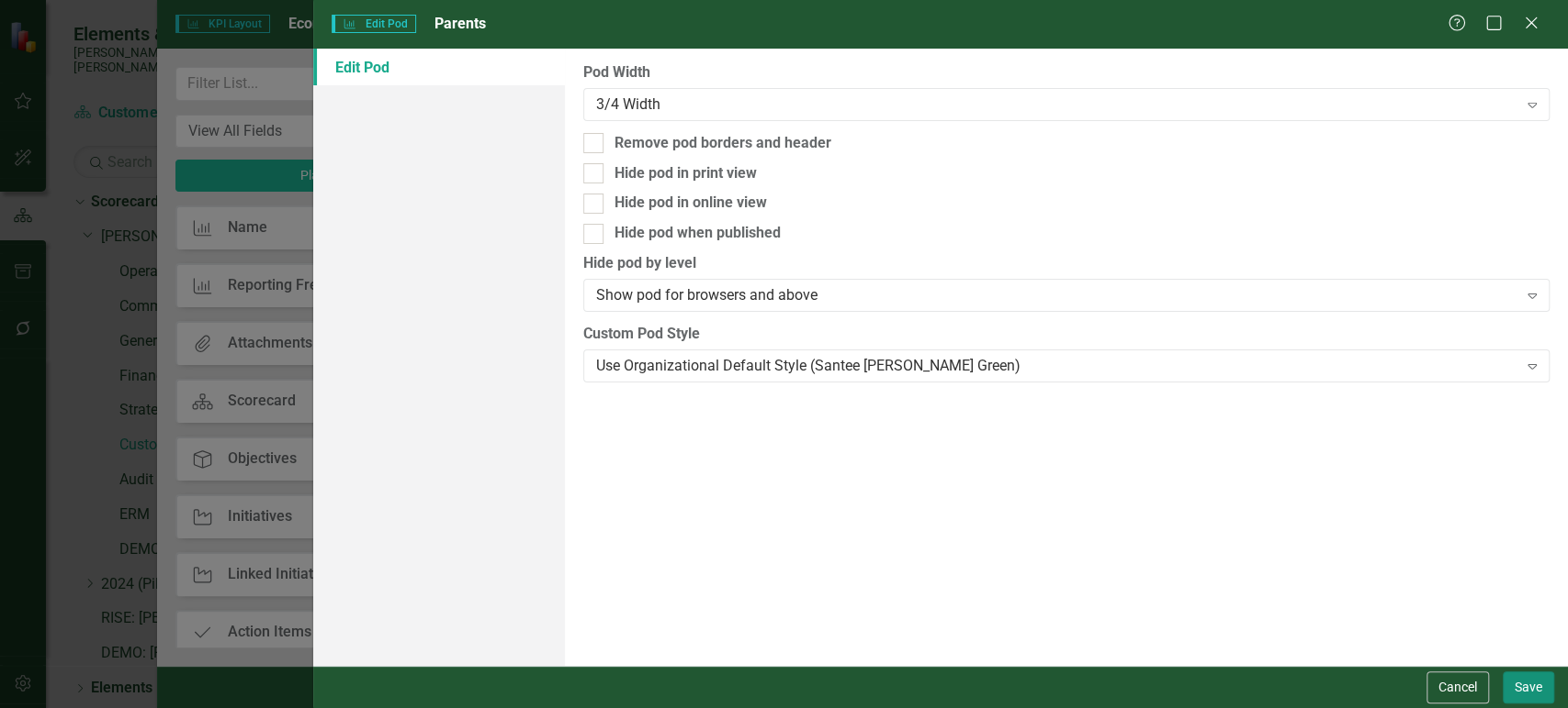
click at [1552, 681] on button "Save" at bounding box center [1528, 688] width 51 height 32
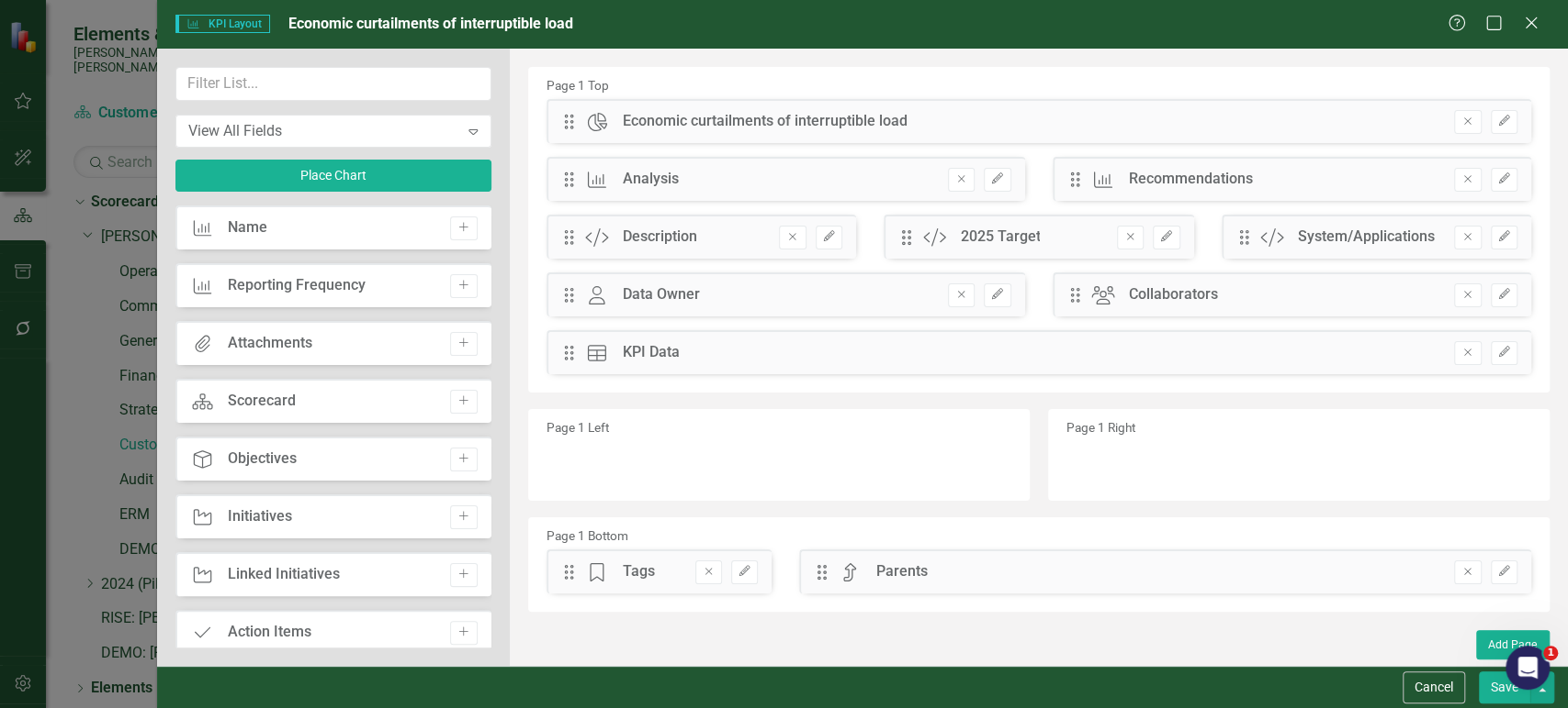
click at [1492, 696] on button "Save" at bounding box center [1504, 688] width 51 height 32
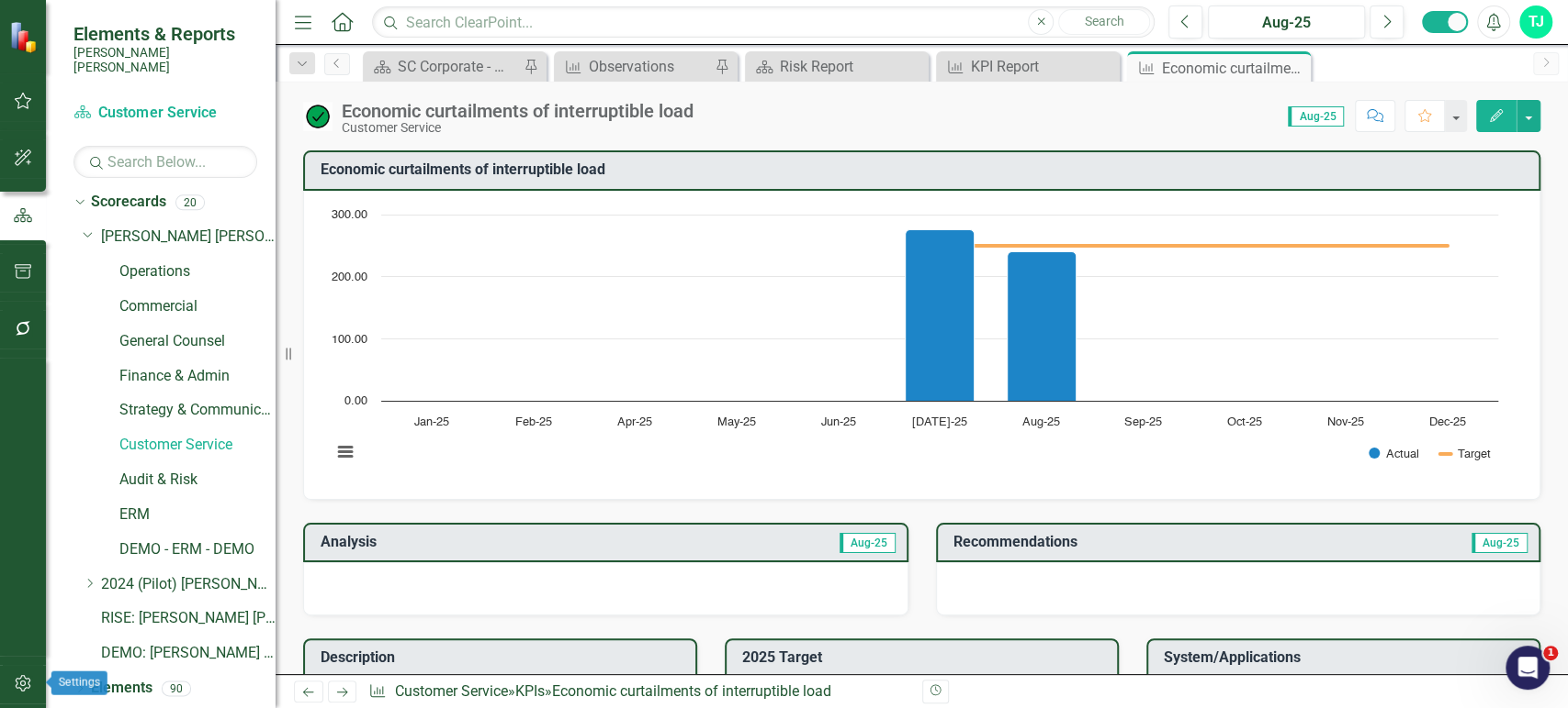
click at [23, 680] on icon "button" at bounding box center [24, 683] width 19 height 14
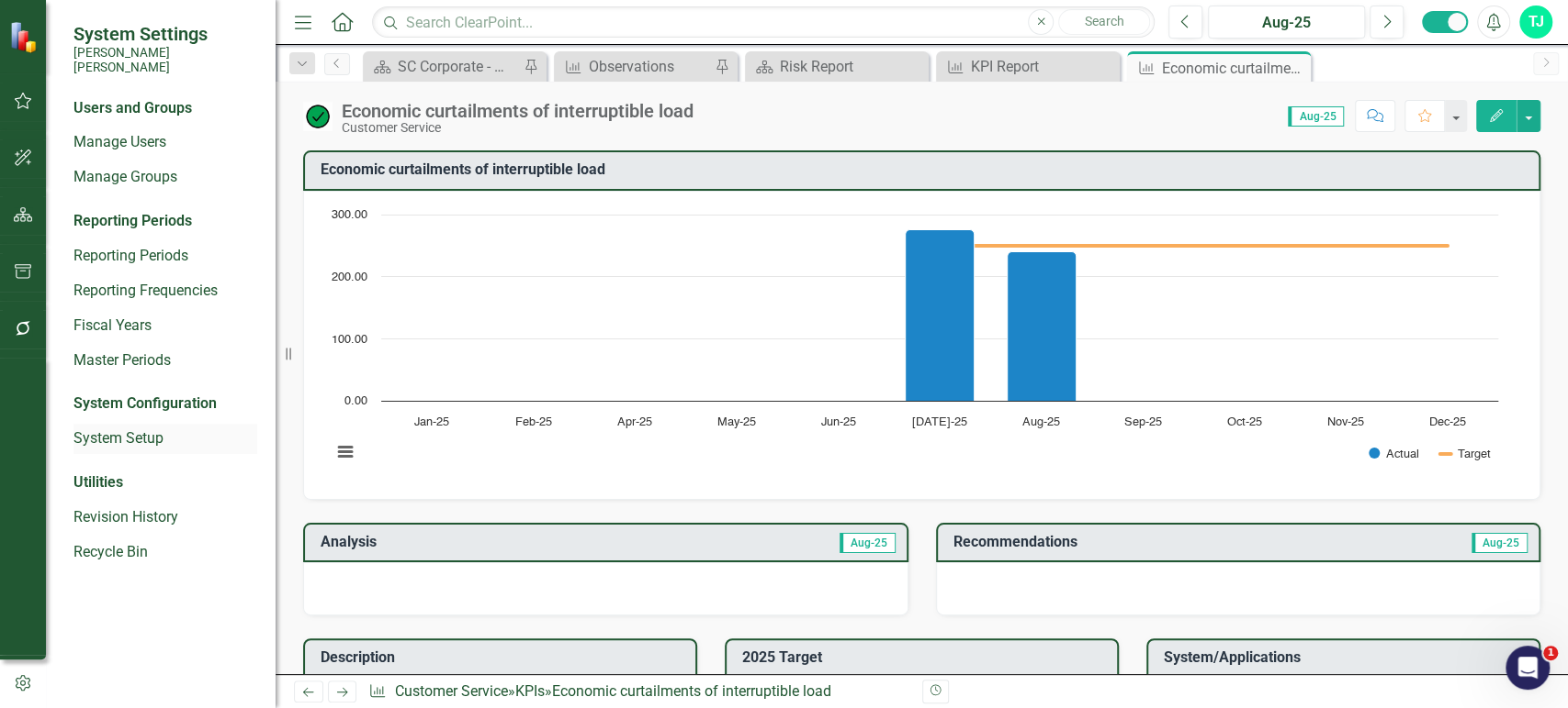
click at [137, 429] on link "System Setup" at bounding box center [164, 439] width 183 height 21
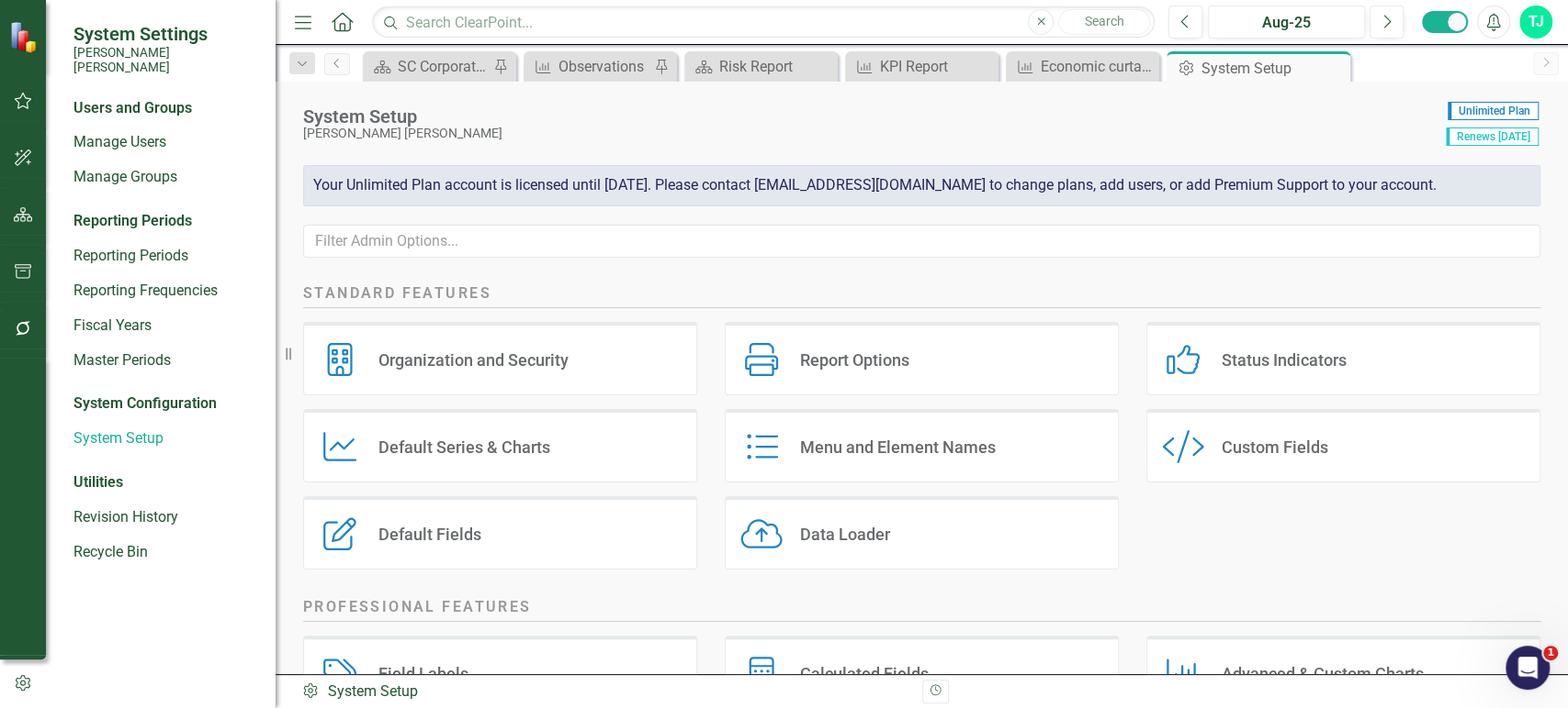
click at [1208, 435] on div "Custom Style Custom Fields" at bounding box center [1343, 445] width 394 height 73
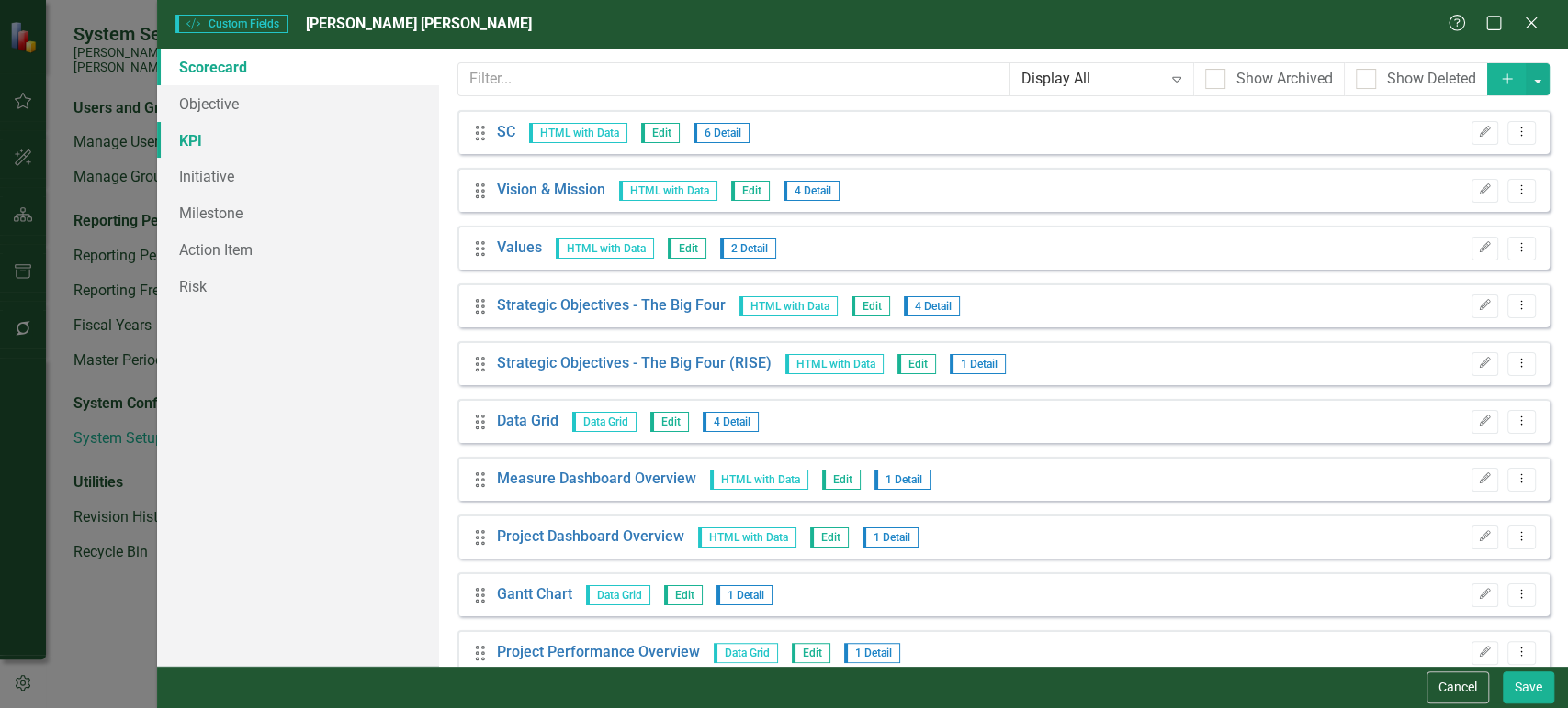
click at [222, 131] on link "KPI" at bounding box center [297, 140] width 282 height 37
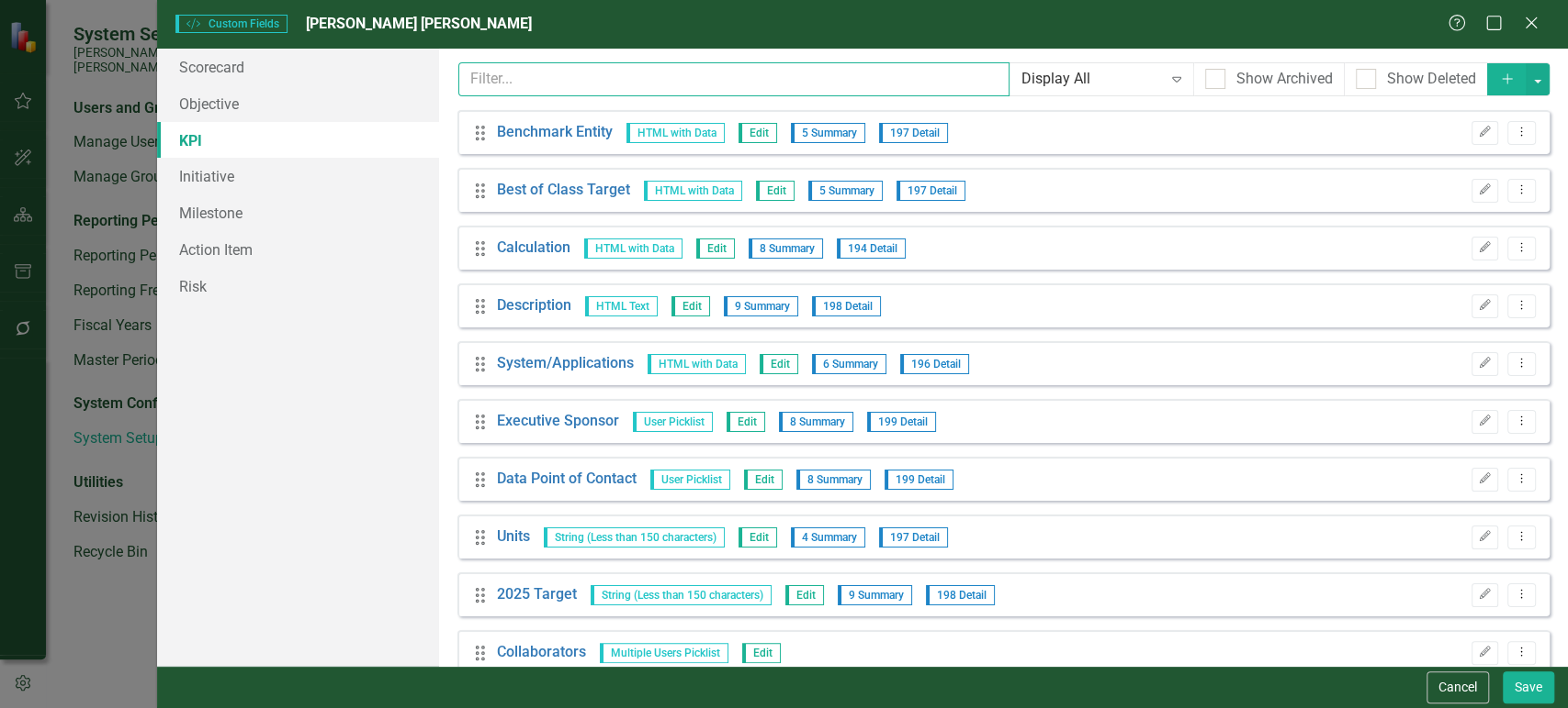
click at [563, 79] on input "text" at bounding box center [733, 80] width 551 height 34
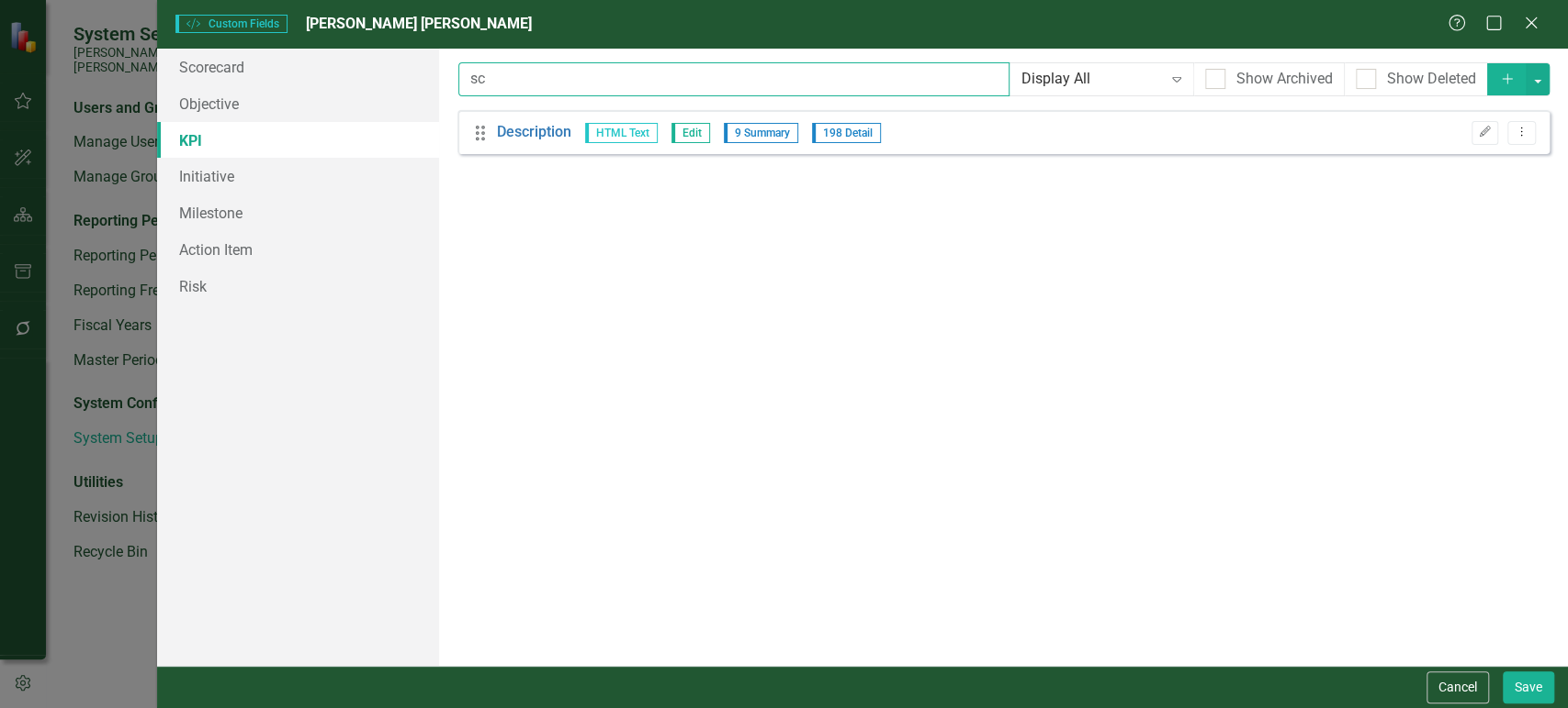
type input "s"
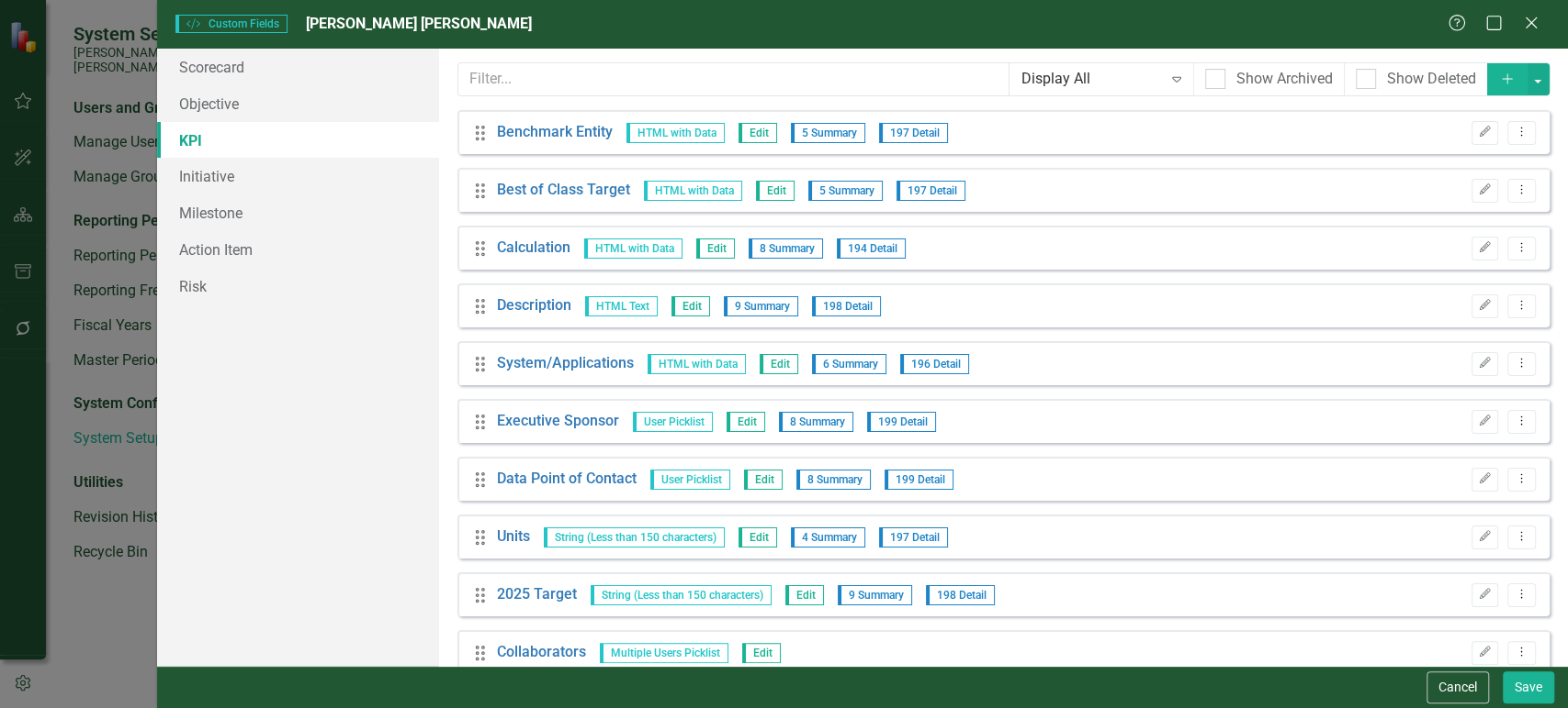
click at [1499, 72] on icon "Add" at bounding box center [1506, 79] width 16 height 13
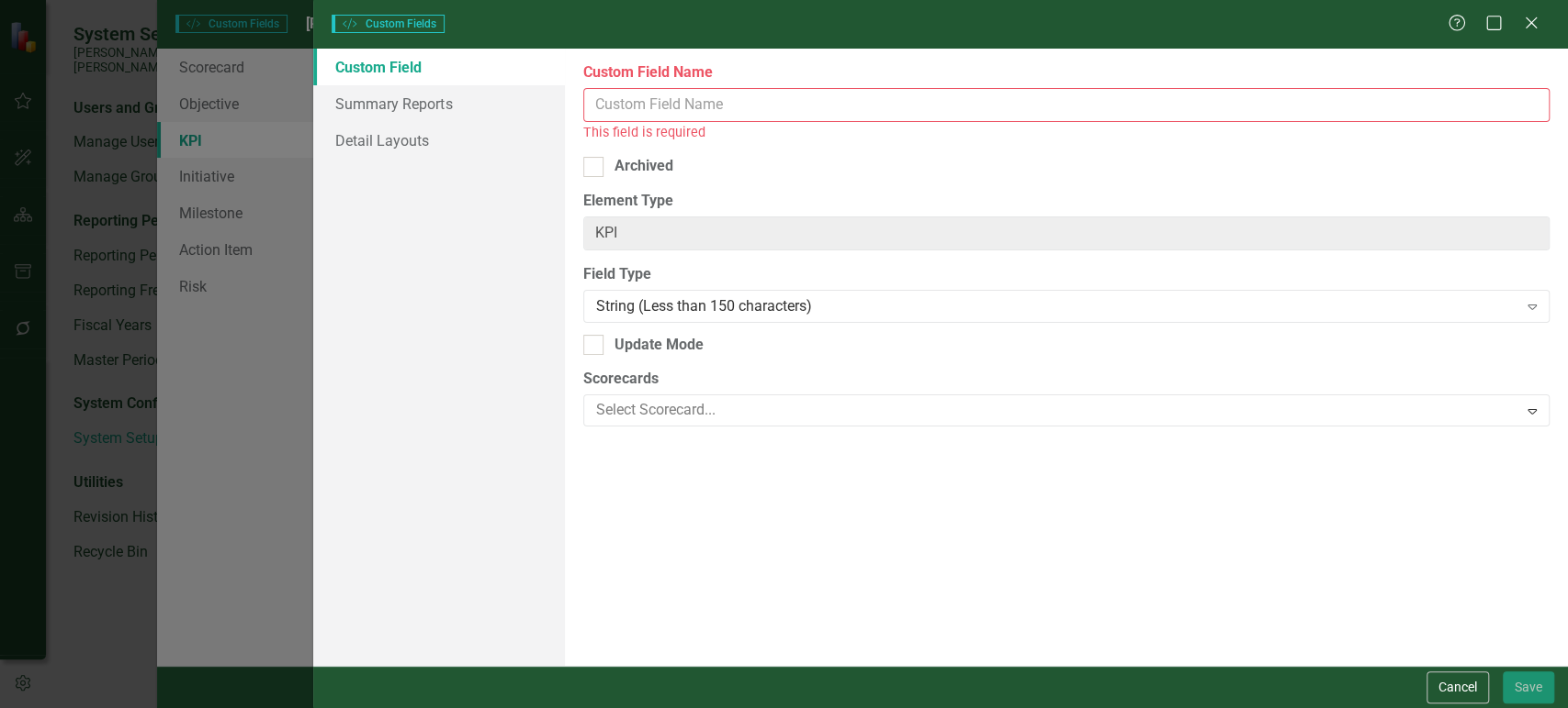
click at [819, 110] on input "Custom Field Name" at bounding box center [1066, 105] width 966 height 34
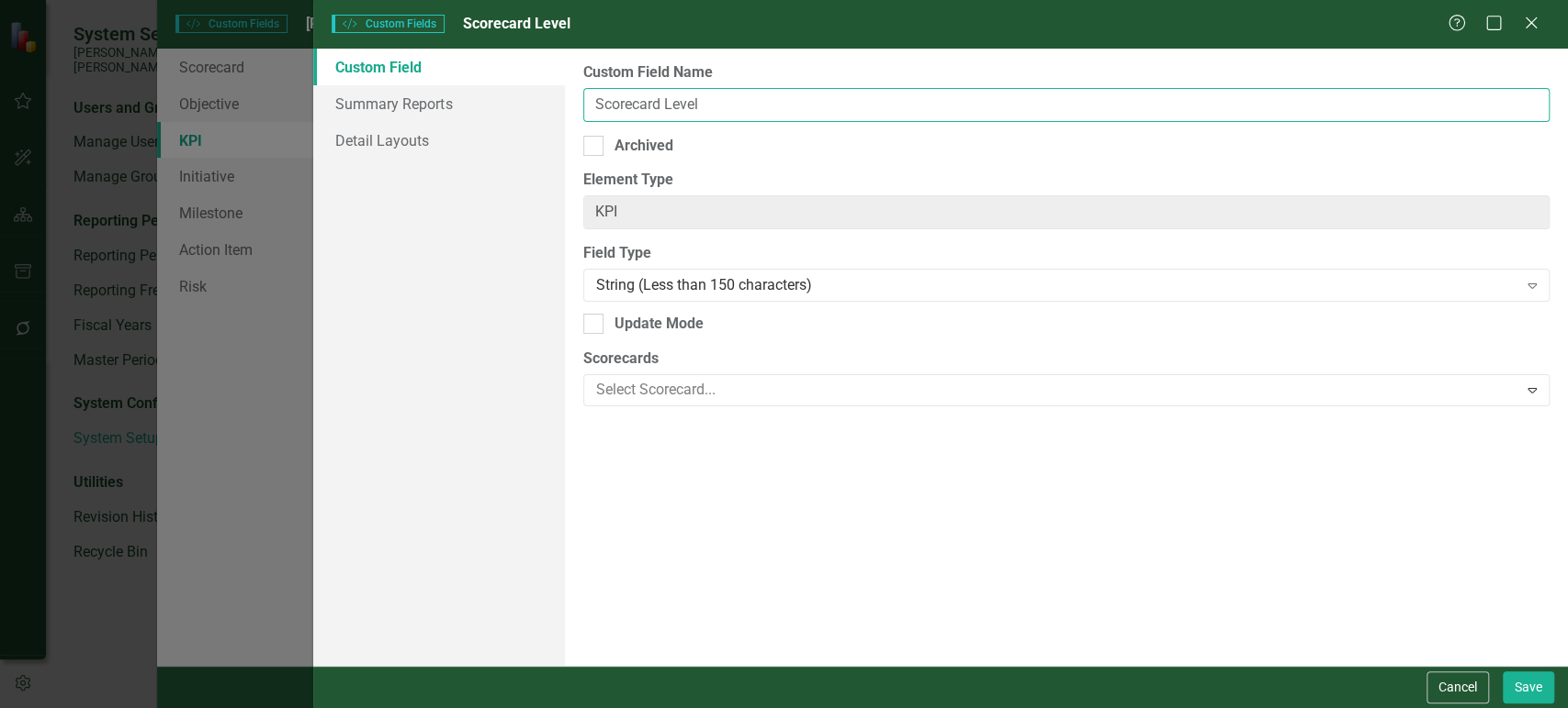
type input "Scorecard Level"
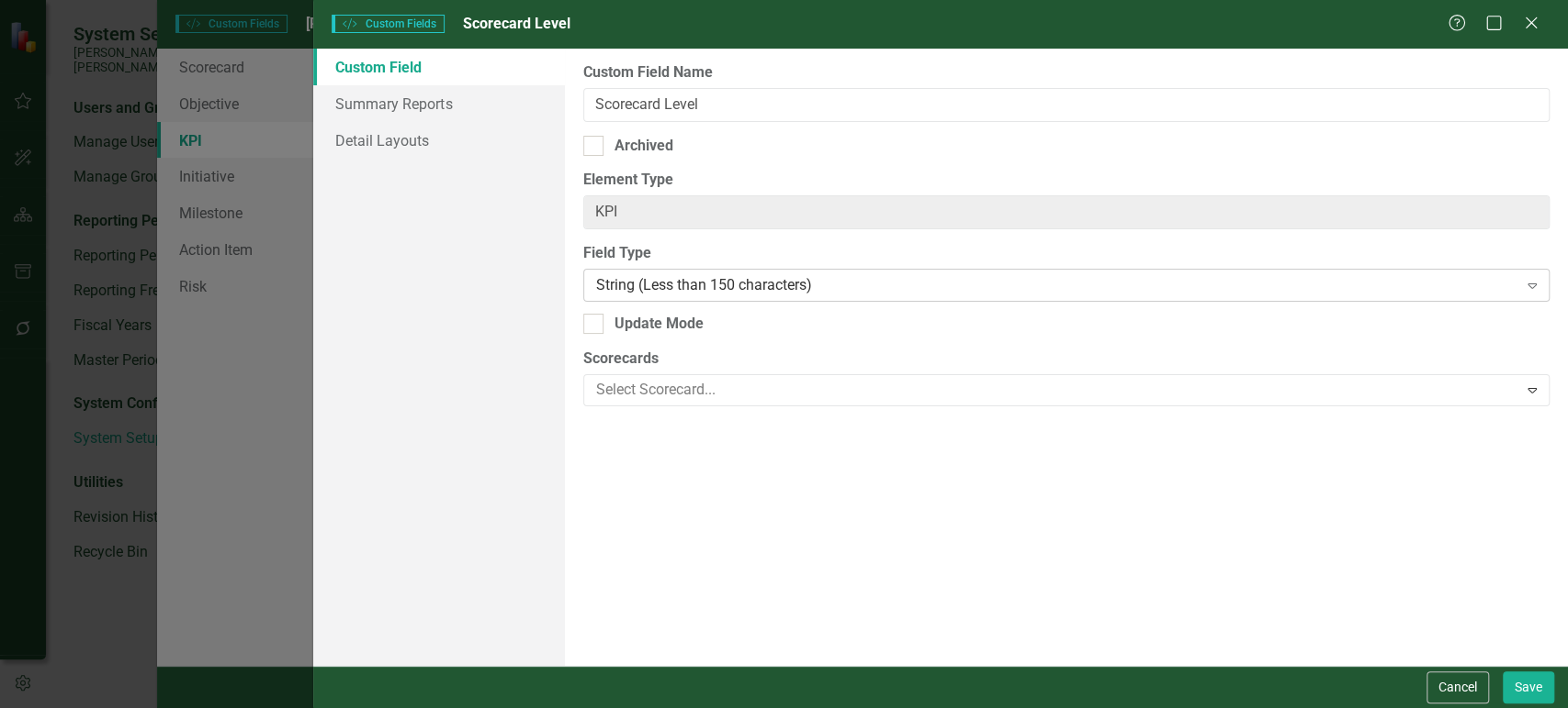
drag, startPoint x: 701, startPoint y: 308, endPoint x: 708, endPoint y: 295, distance: 14.8
click at [701, 307] on div "Custom Field Name Scorecard Level Archived Element Type KPI ClearPoint Can Do M…" at bounding box center [1067, 357] width 1003 height 618
click at [712, 291] on div "String (Less than 150 characters)" at bounding box center [1057, 286] width 921 height 21
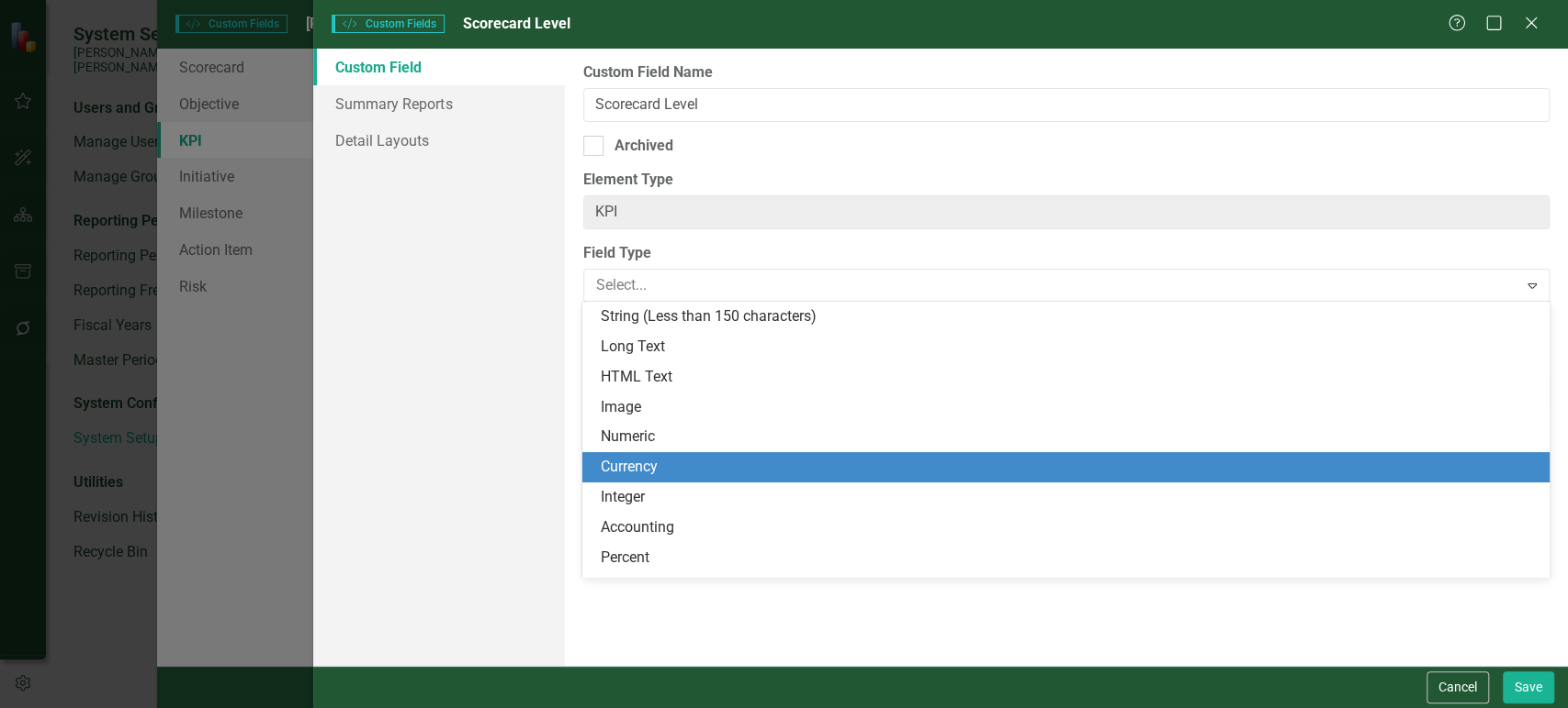
scroll to position [102, 0]
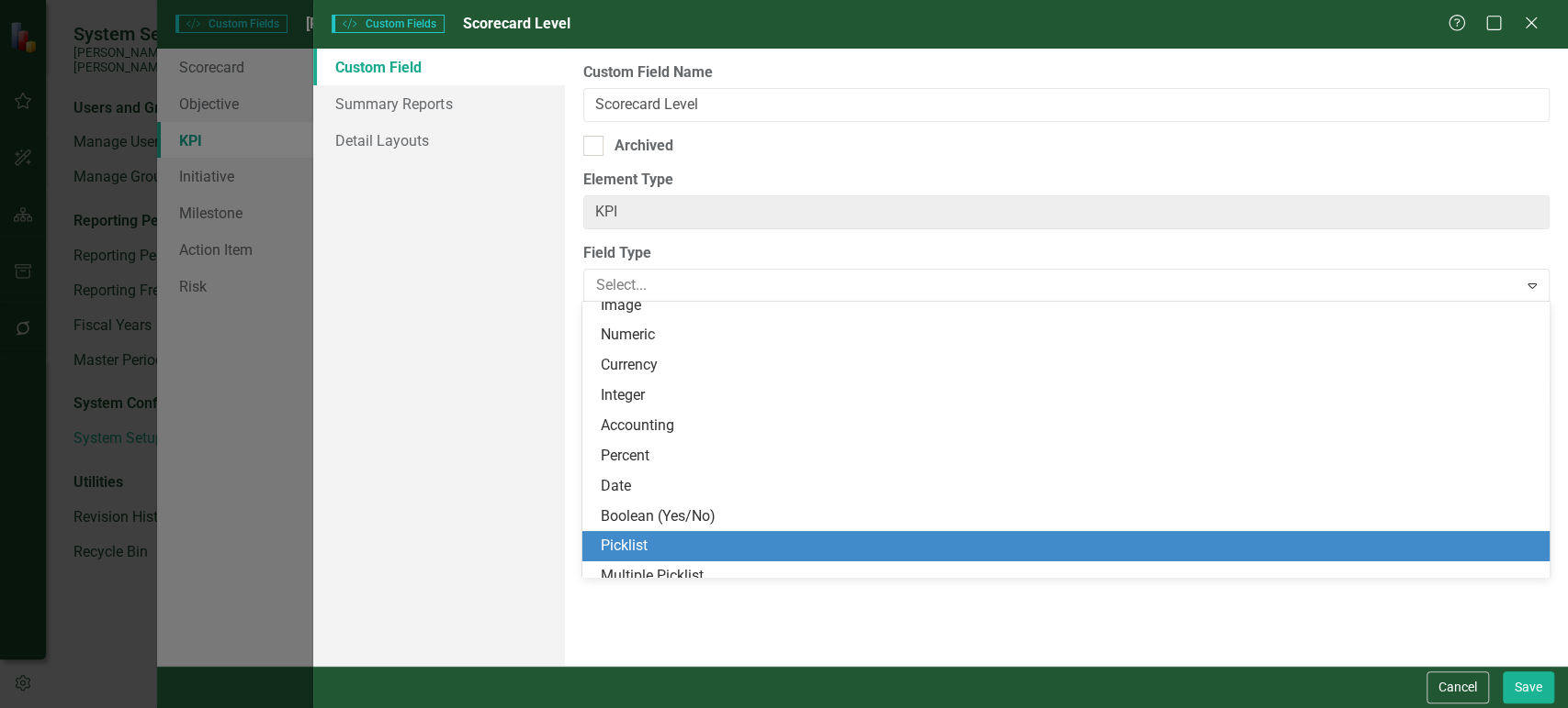
click at [656, 532] on div "Picklist" at bounding box center [1065, 547] width 966 height 30
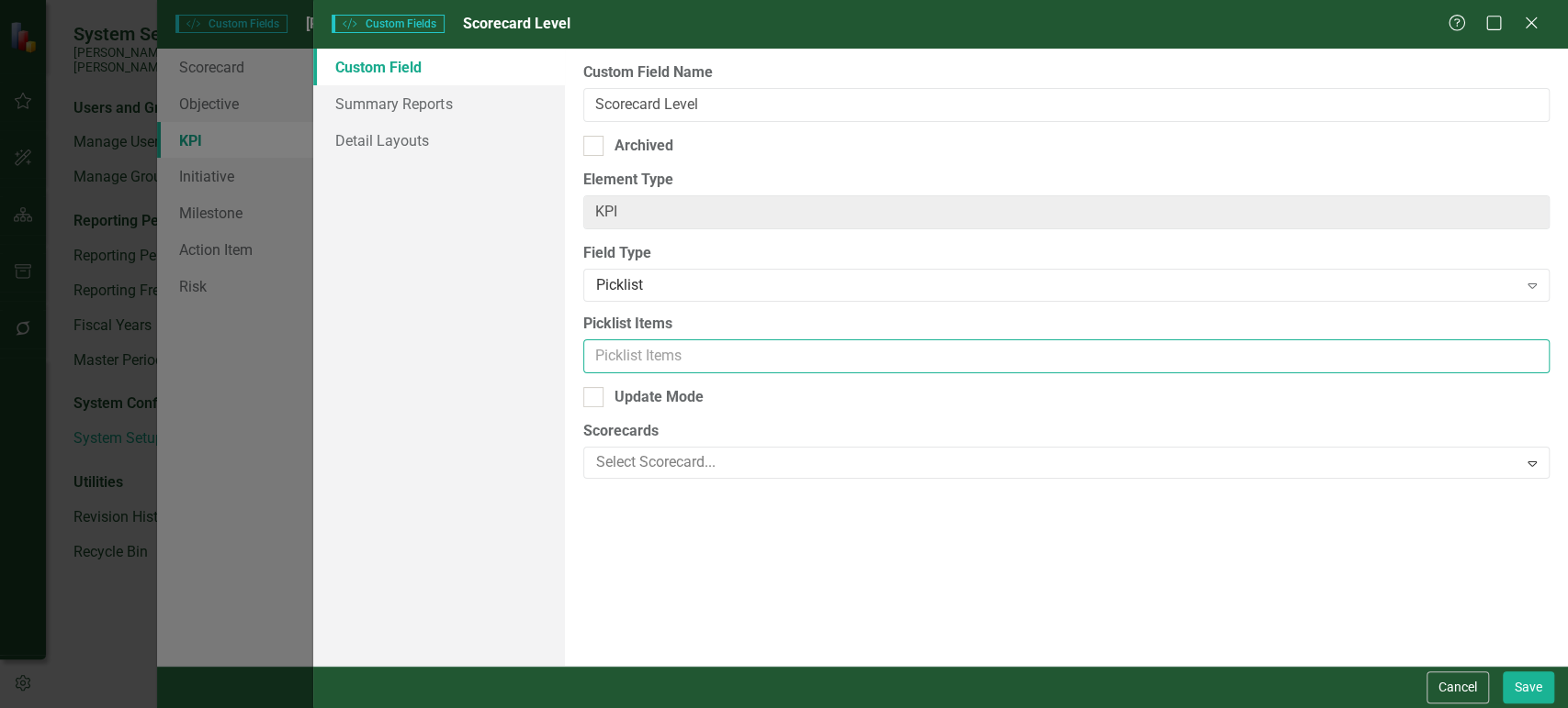
click at [681, 361] on input "Picklist Items" at bounding box center [1066, 357] width 966 height 34
type input "Level 1, Level 2, Level 3, Level 4"
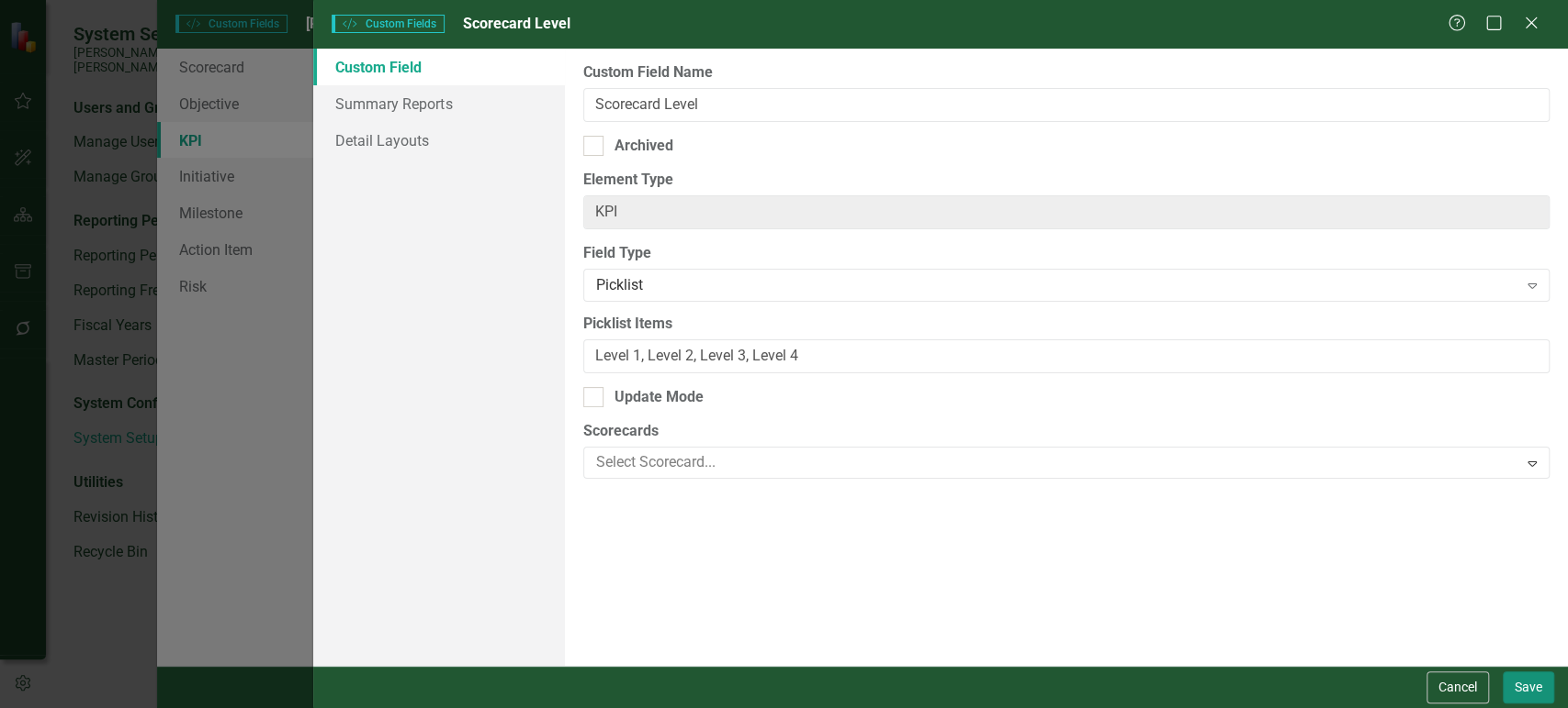
click at [1528, 680] on button "Save" at bounding box center [1528, 688] width 51 height 32
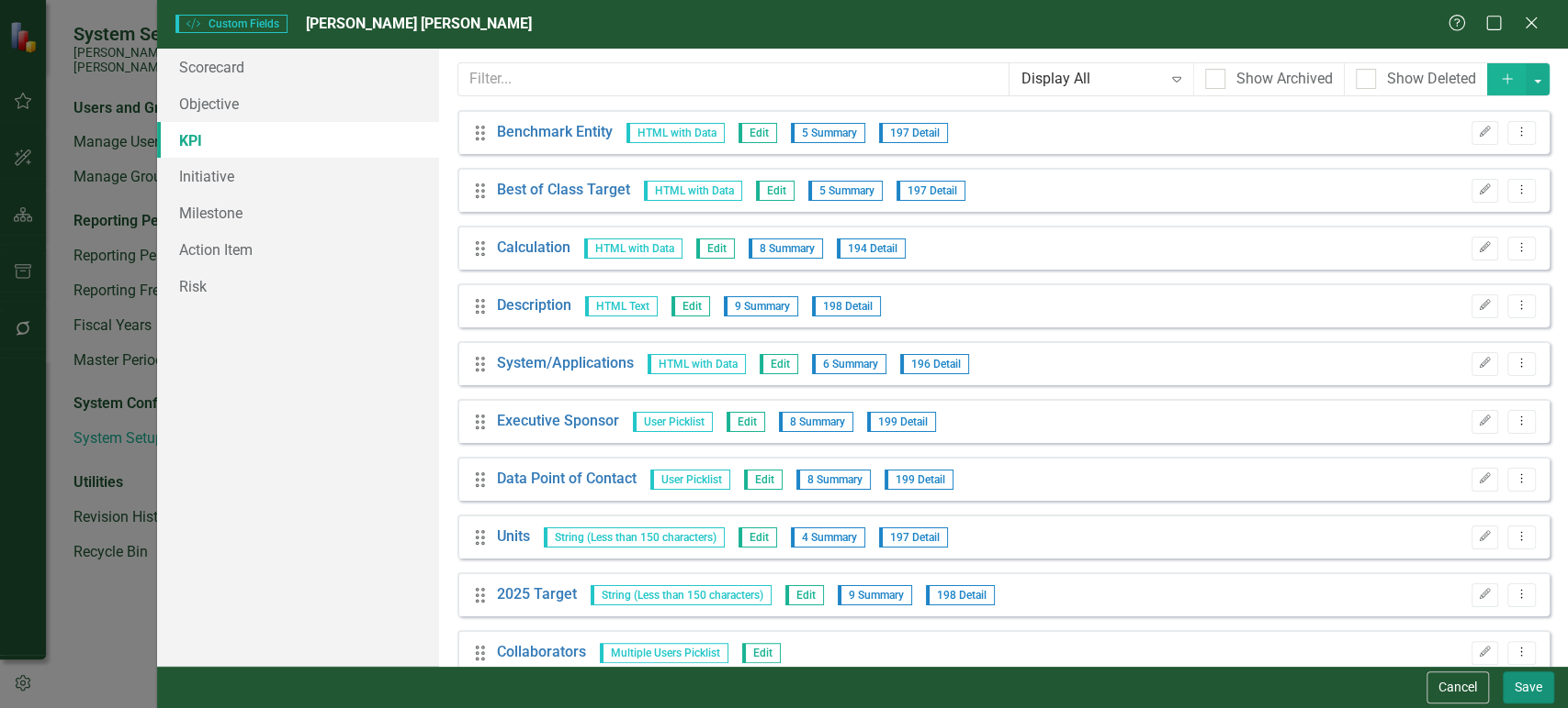
click at [1528, 680] on button "Save" at bounding box center [1528, 688] width 51 height 32
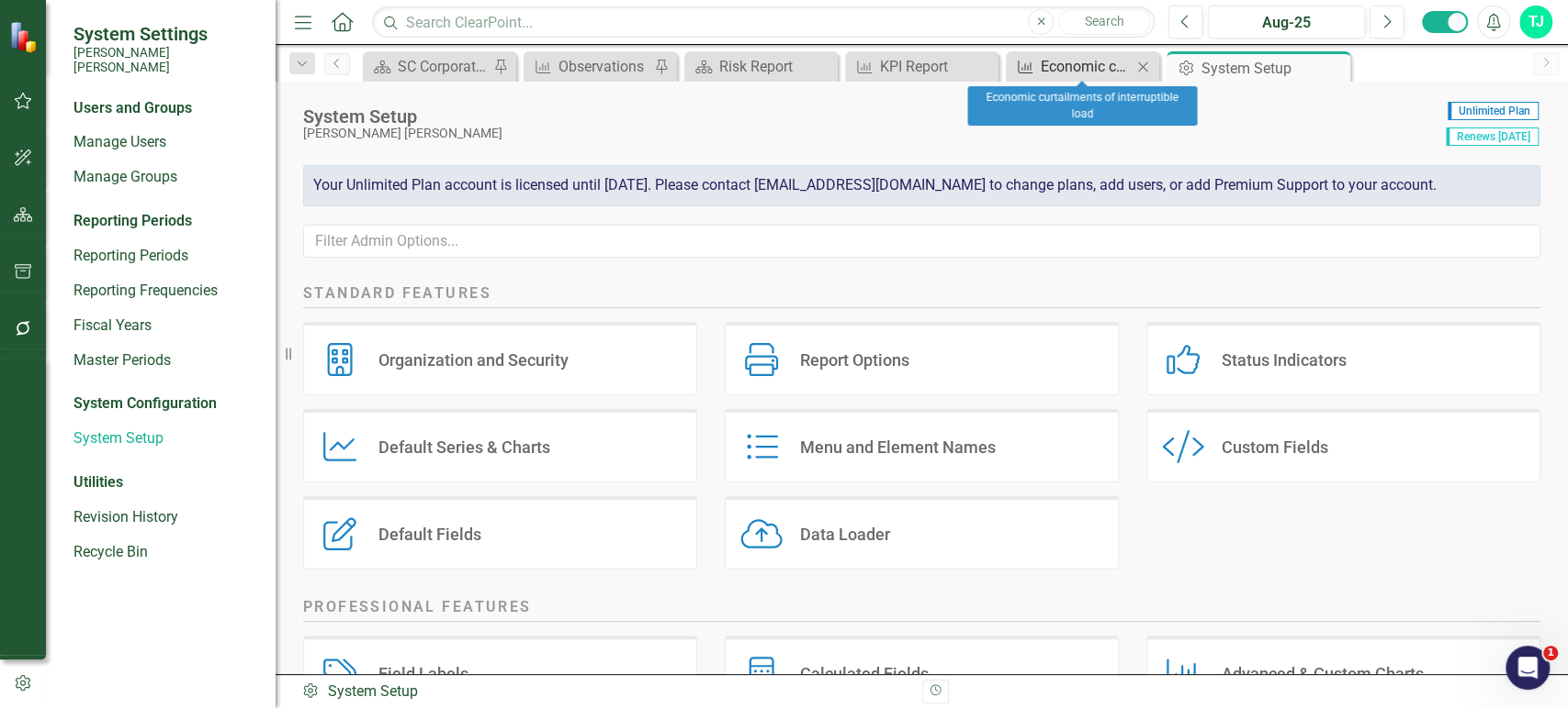
click at [1062, 62] on div "Economic curtailments of interruptible load" at bounding box center [1086, 66] width 91 height 23
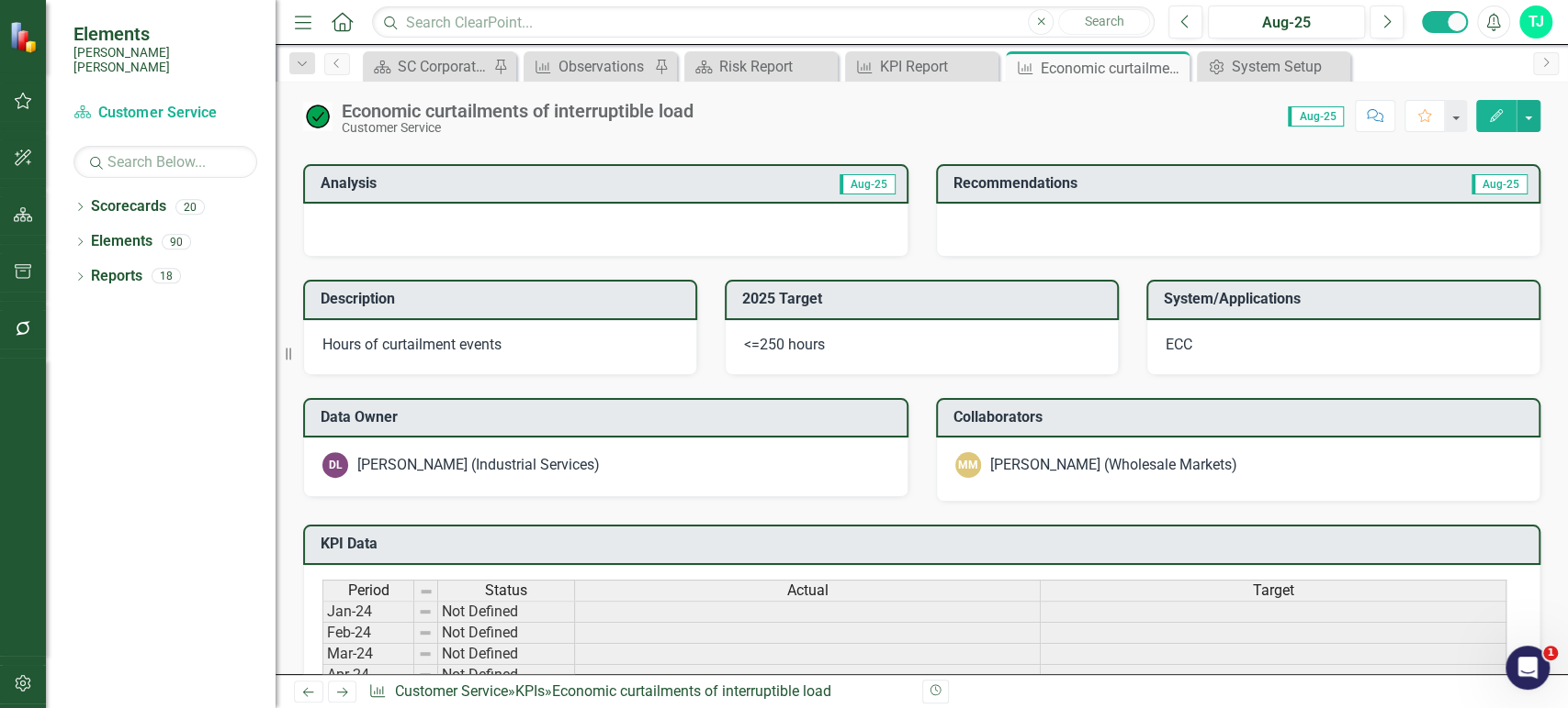
scroll to position [293, 0]
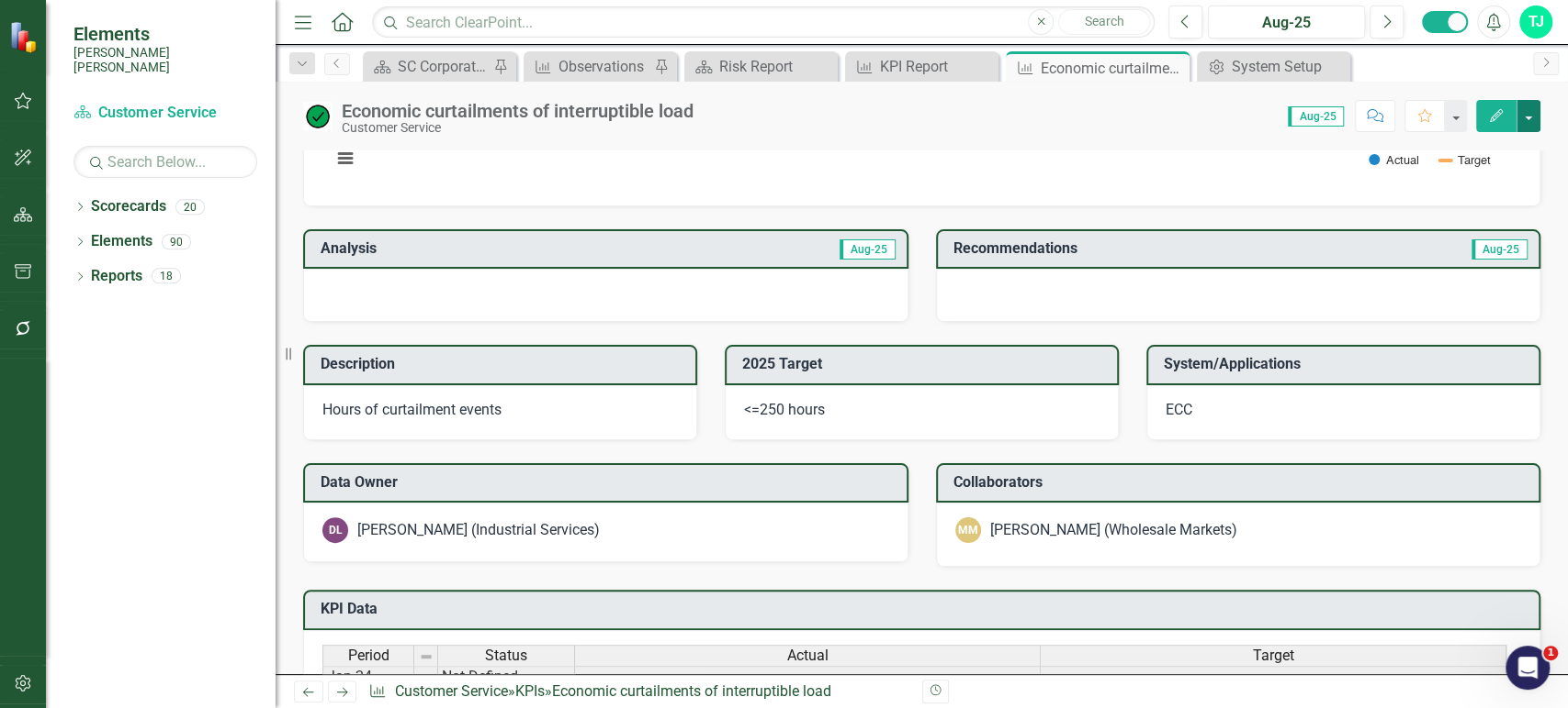
click at [1523, 113] on button "button" at bounding box center [1527, 116] width 24 height 32
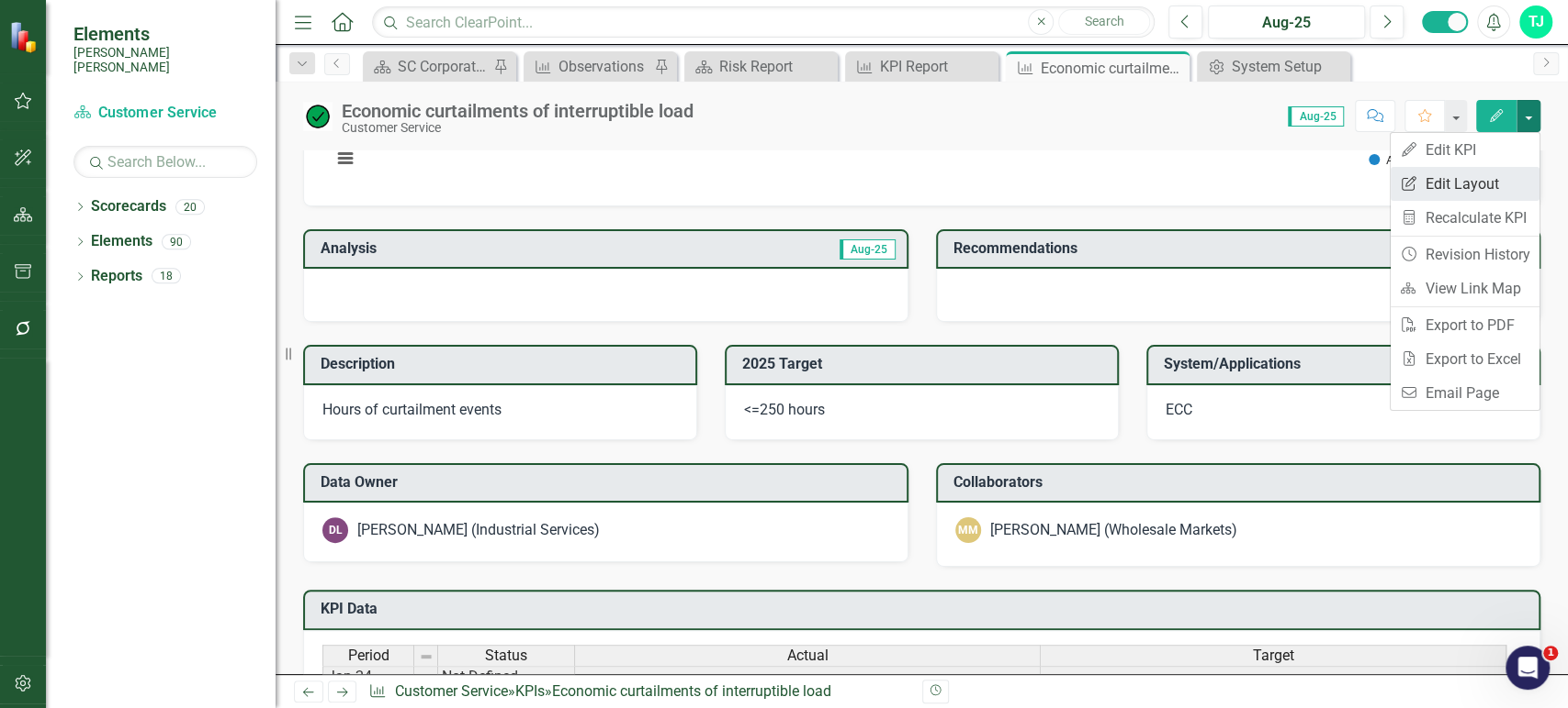
click at [1495, 172] on link "Edit Report Edit Layout" at bounding box center [1464, 184] width 149 height 34
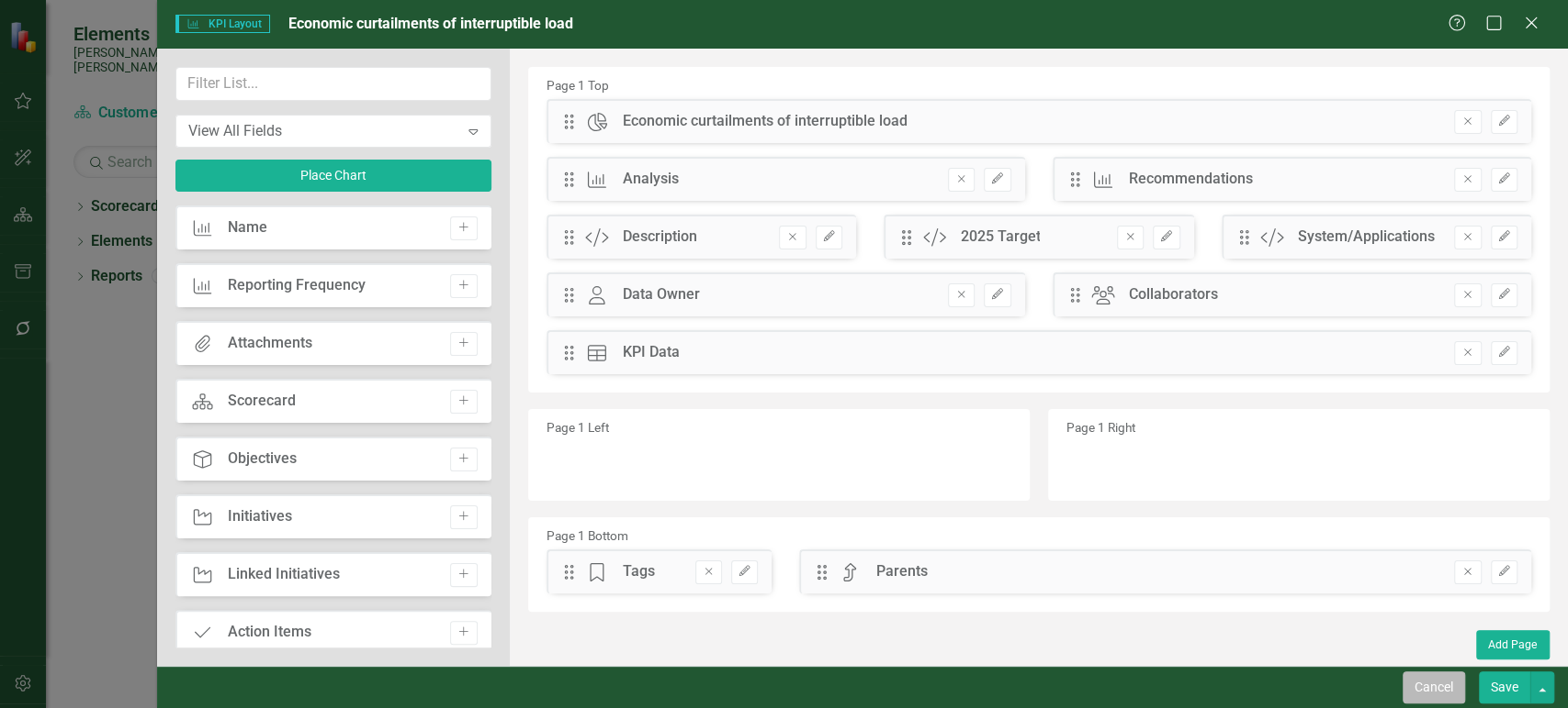
click at [1447, 680] on button "Cancel" at bounding box center [1433, 688] width 63 height 32
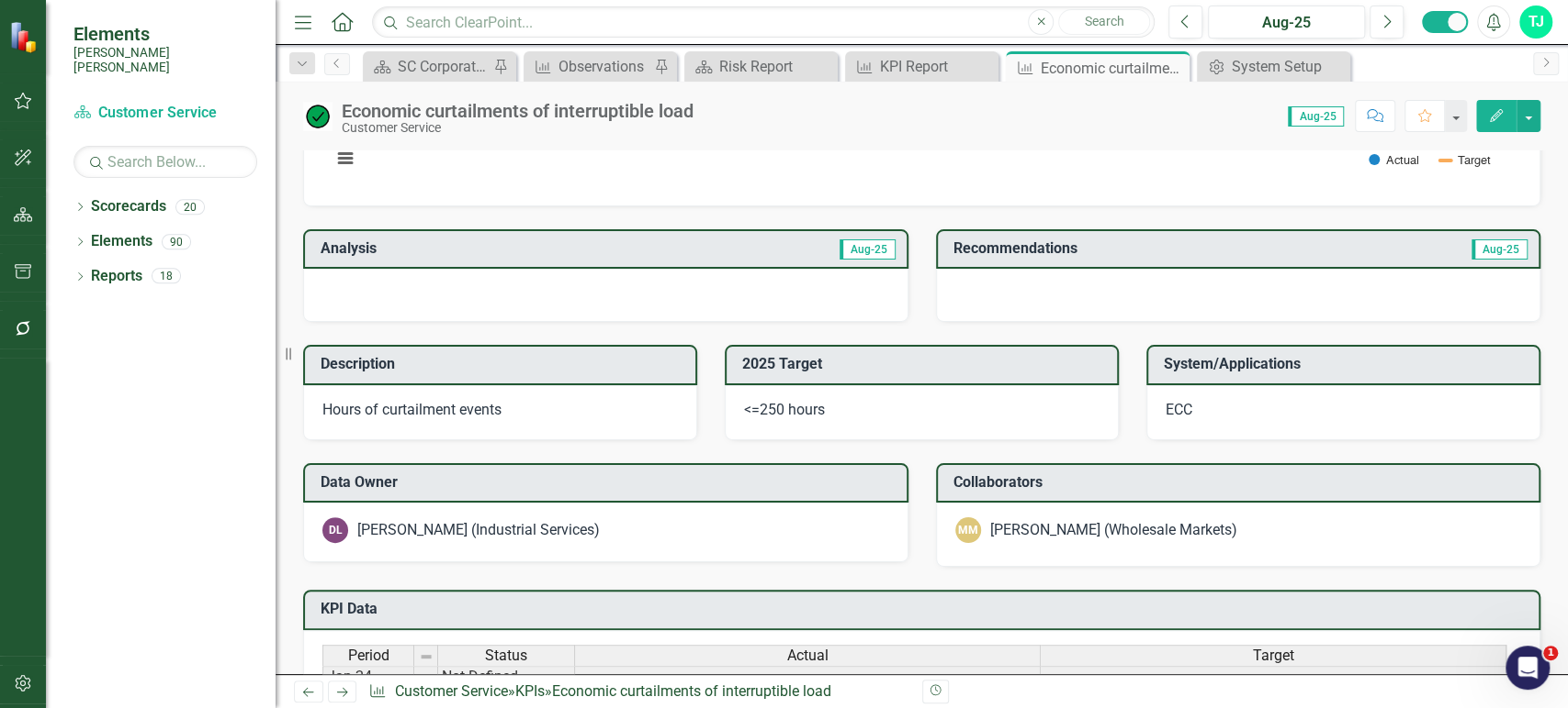
click at [1493, 125] on button "Edit" at bounding box center [1496, 116] width 41 height 32
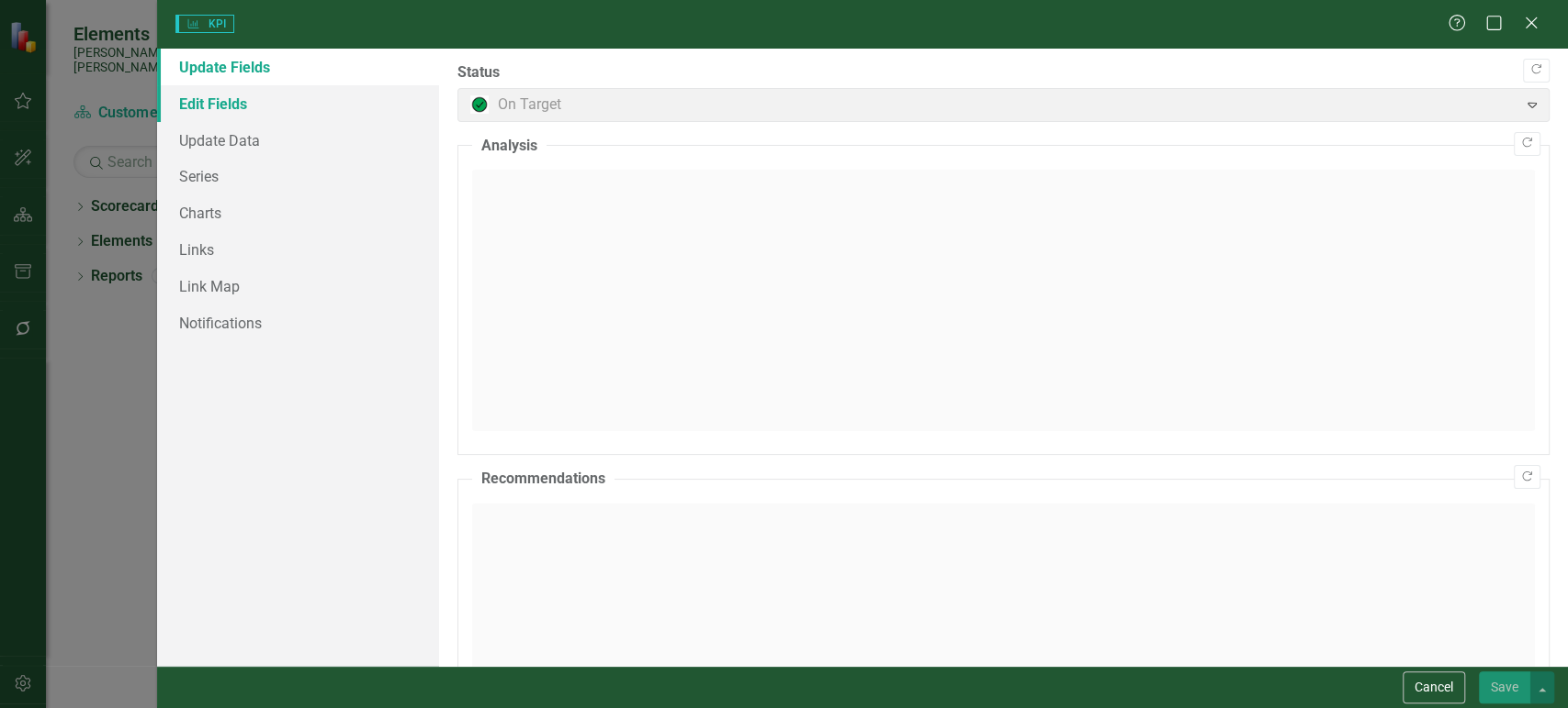
click at [269, 106] on link "Edit Fields" at bounding box center [297, 103] width 282 height 37
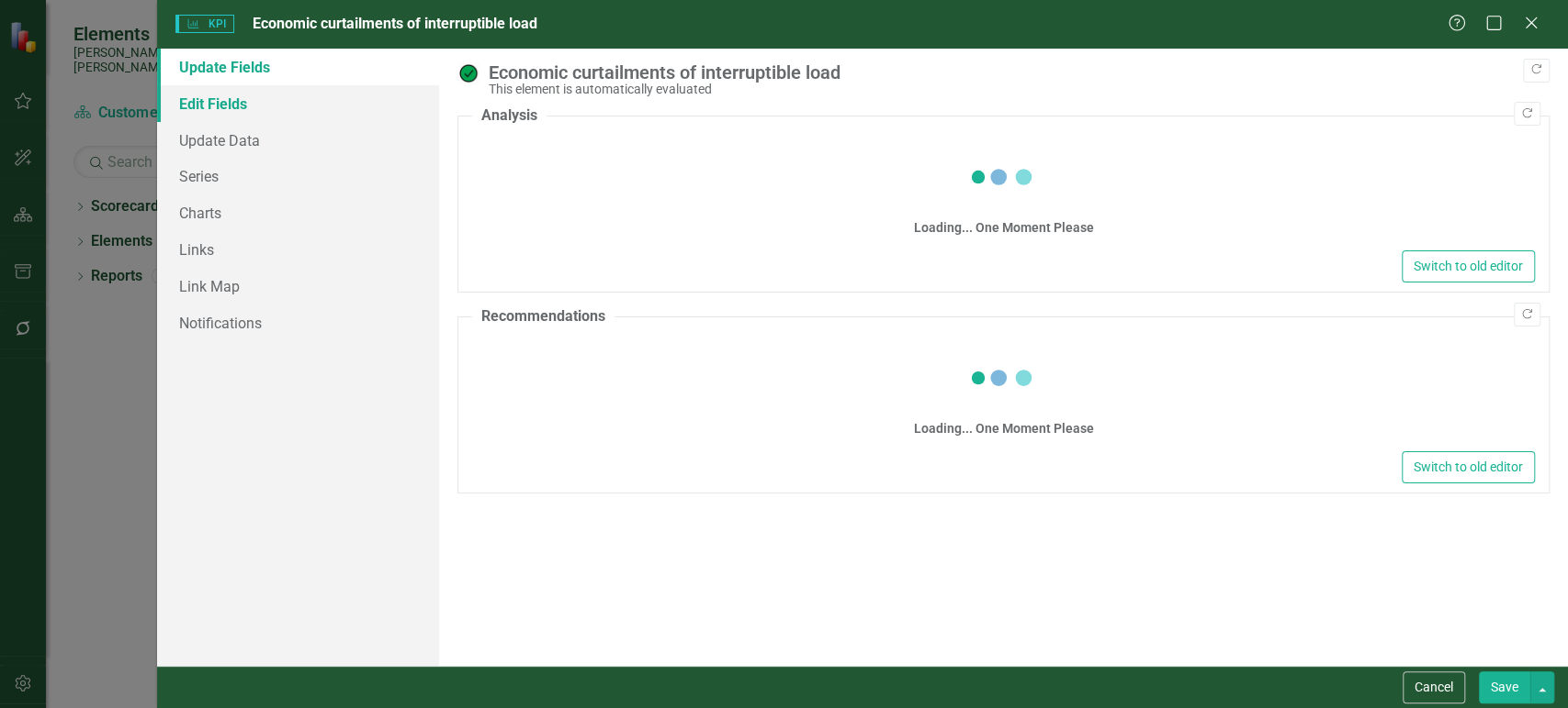
click at [269, 106] on link "Edit Fields" at bounding box center [297, 103] width 282 height 37
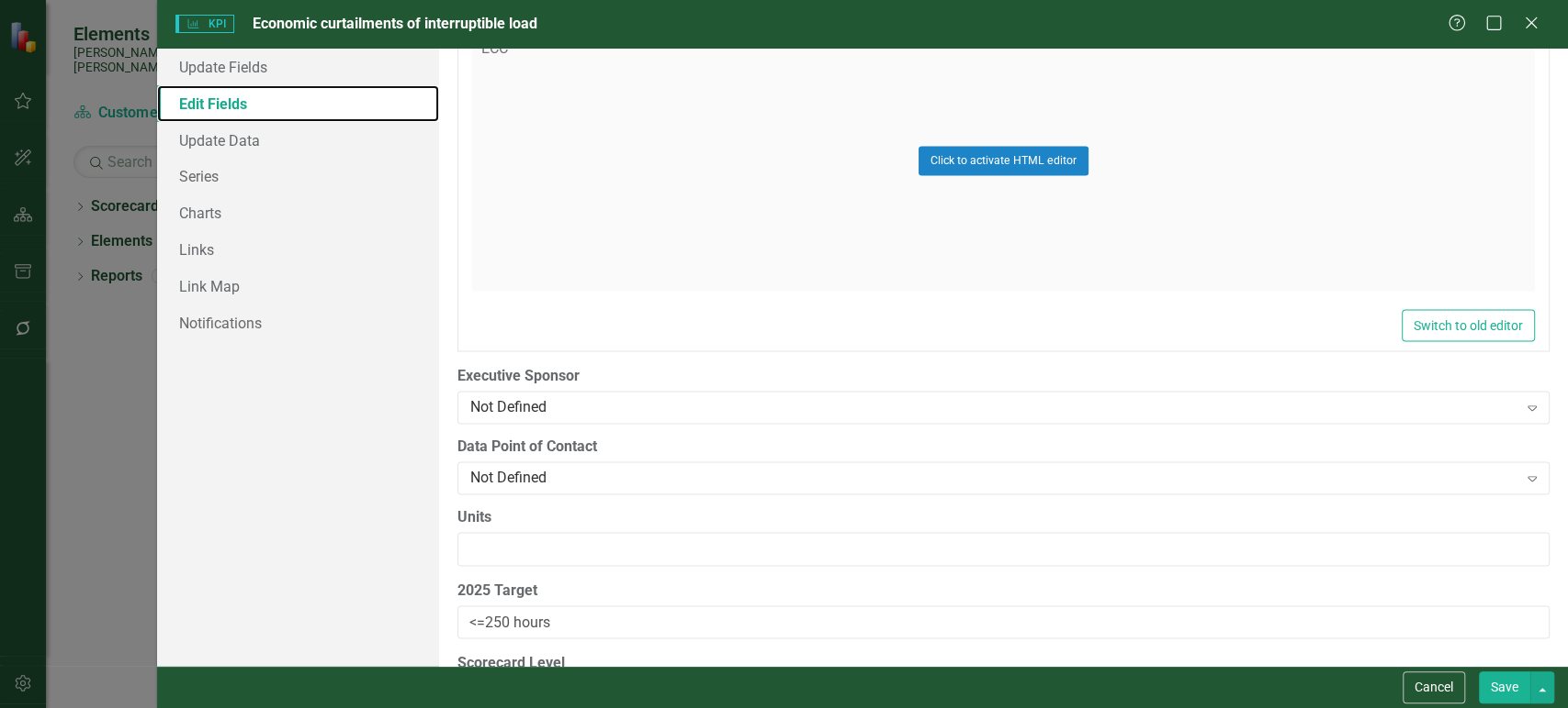
scroll to position [2150, 0]
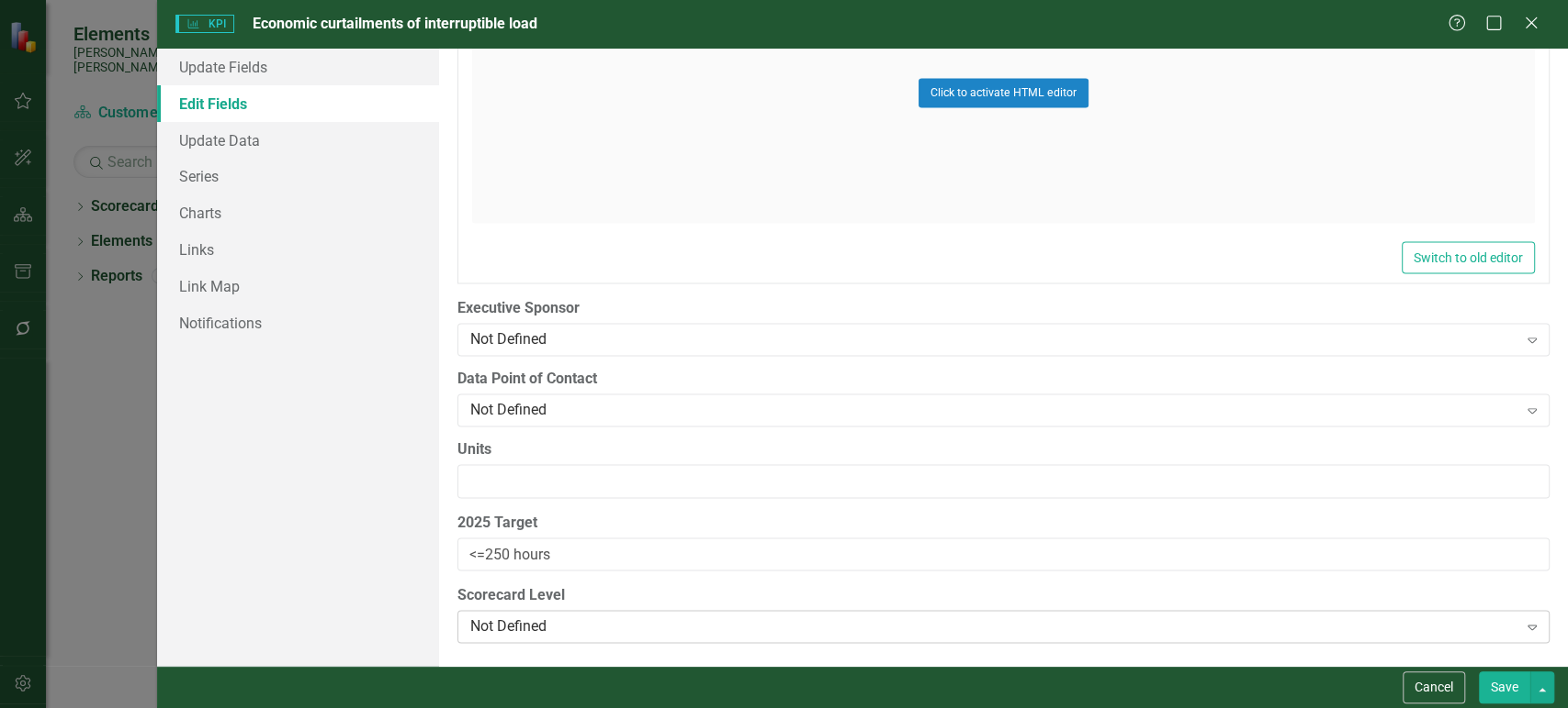
click at [549, 625] on div "Not Defined" at bounding box center [993, 627] width 1047 height 21
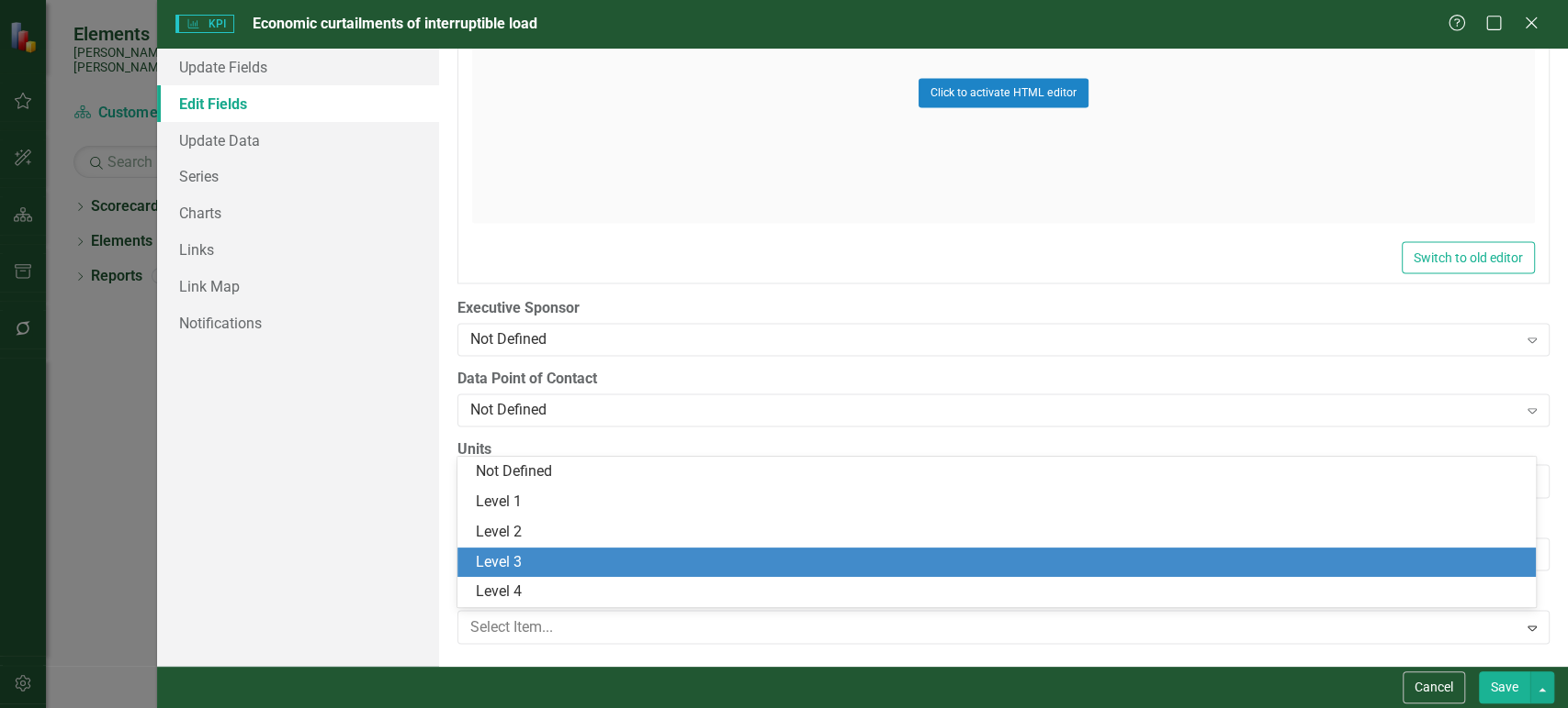
click at [540, 550] on div "Level 3" at bounding box center [997, 563] width 1079 height 30
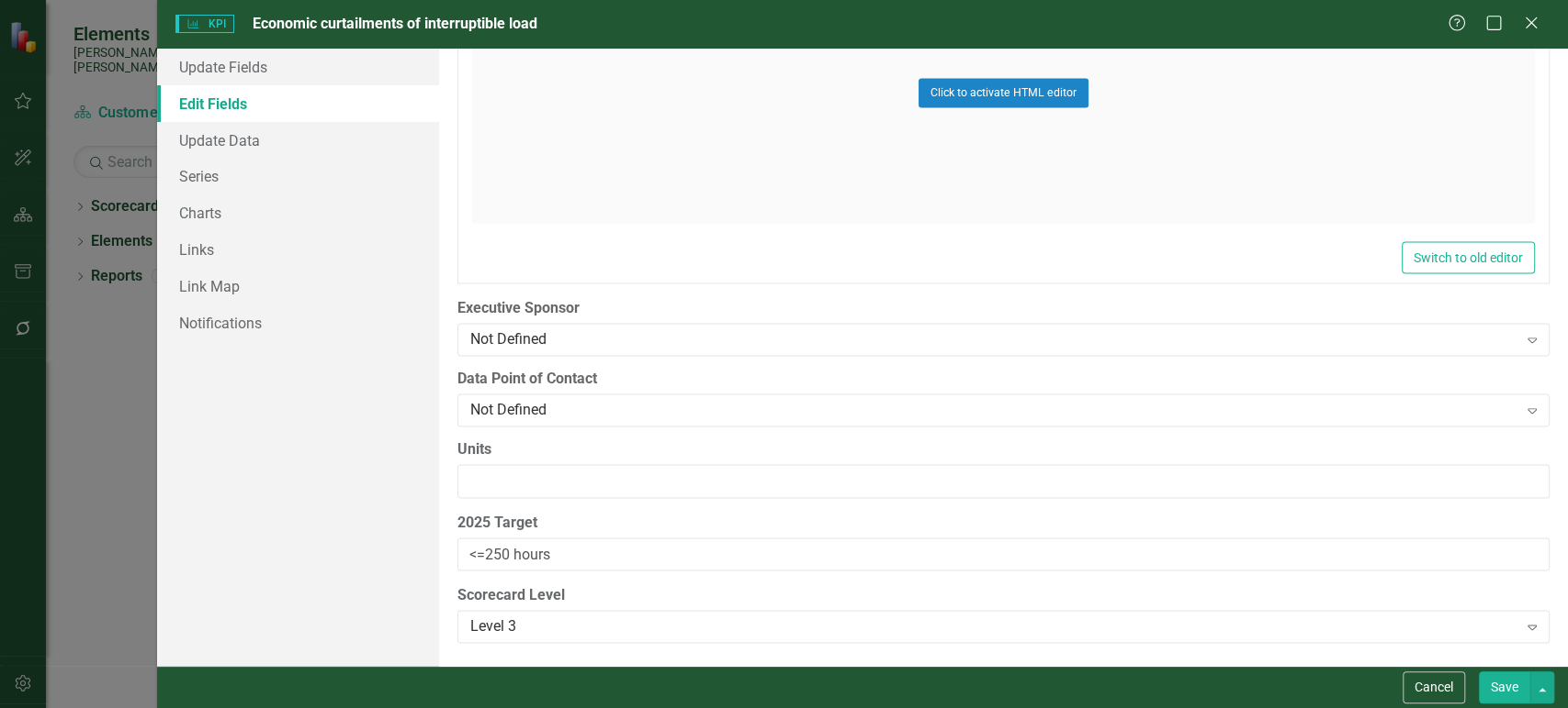
click at [1505, 688] on button "Save" at bounding box center [1504, 688] width 51 height 32
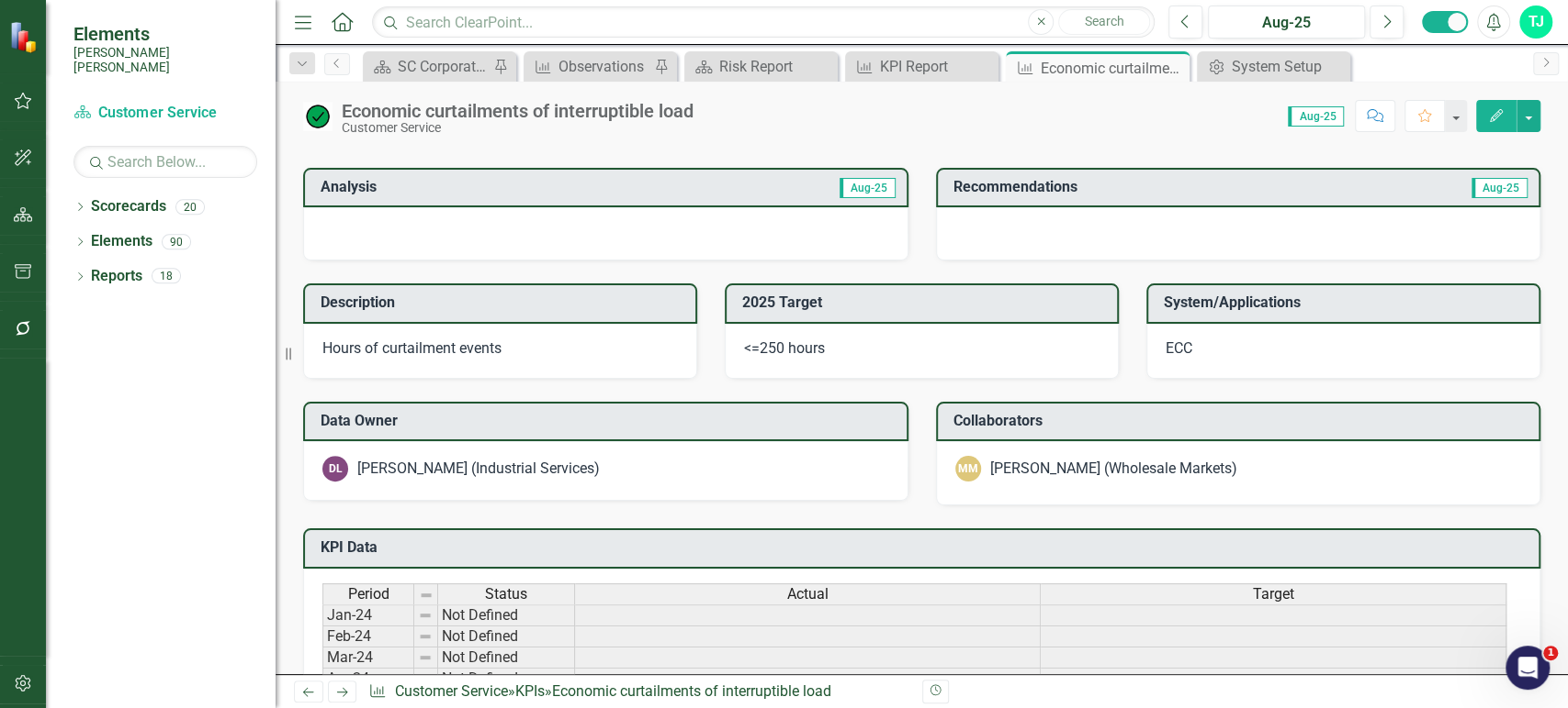
scroll to position [358, 0]
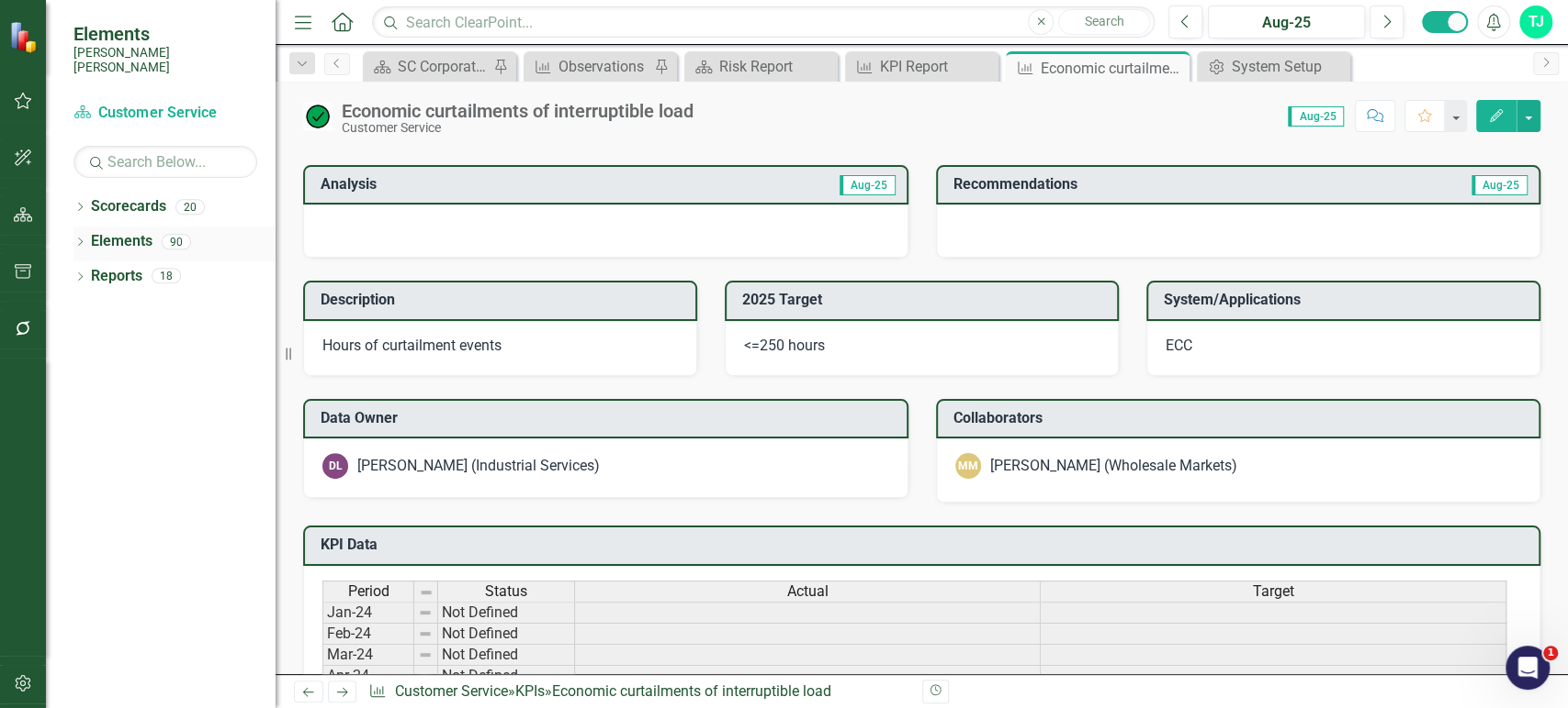
click at [123, 232] on link "Elements" at bounding box center [122, 242] width 62 height 21
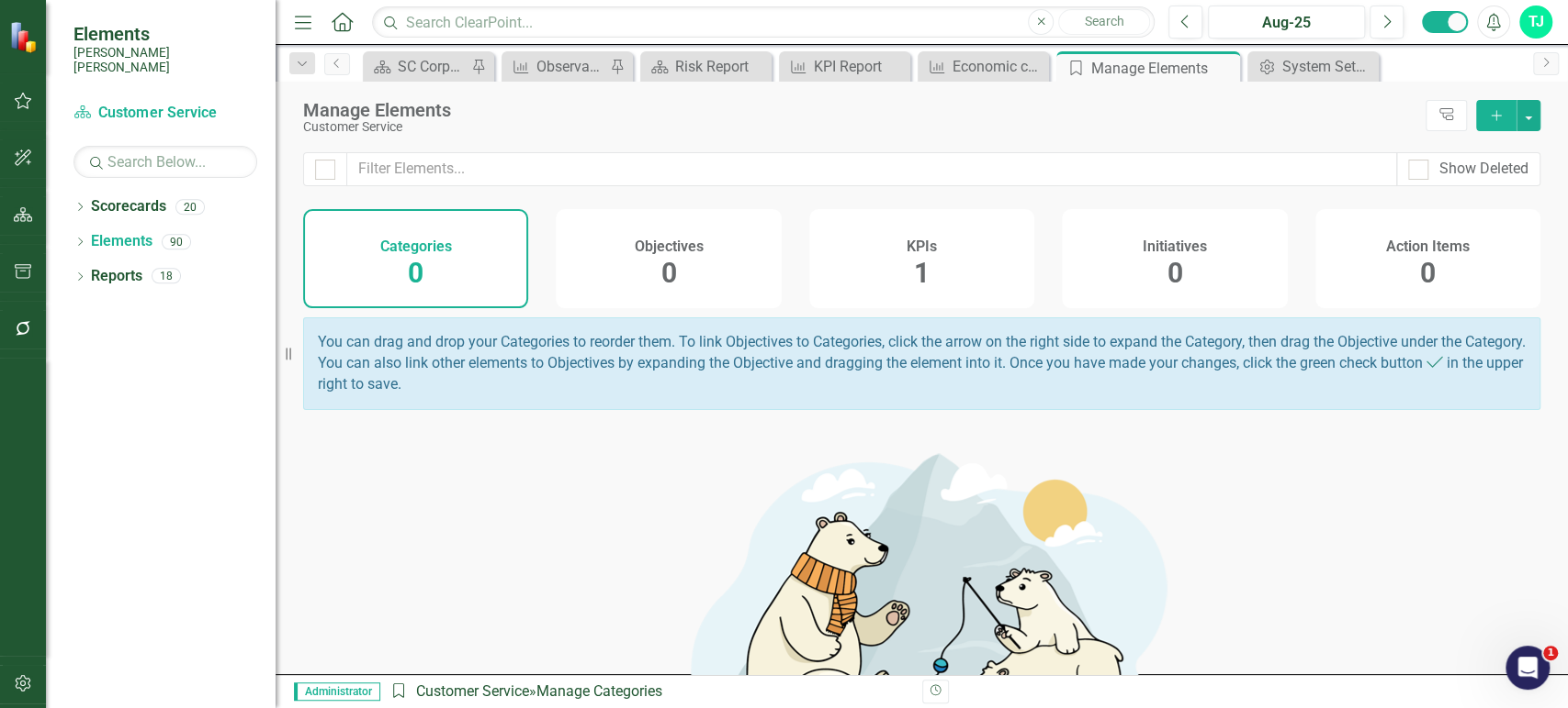
click at [870, 235] on div "KPIs 1" at bounding box center [921, 258] width 225 height 99
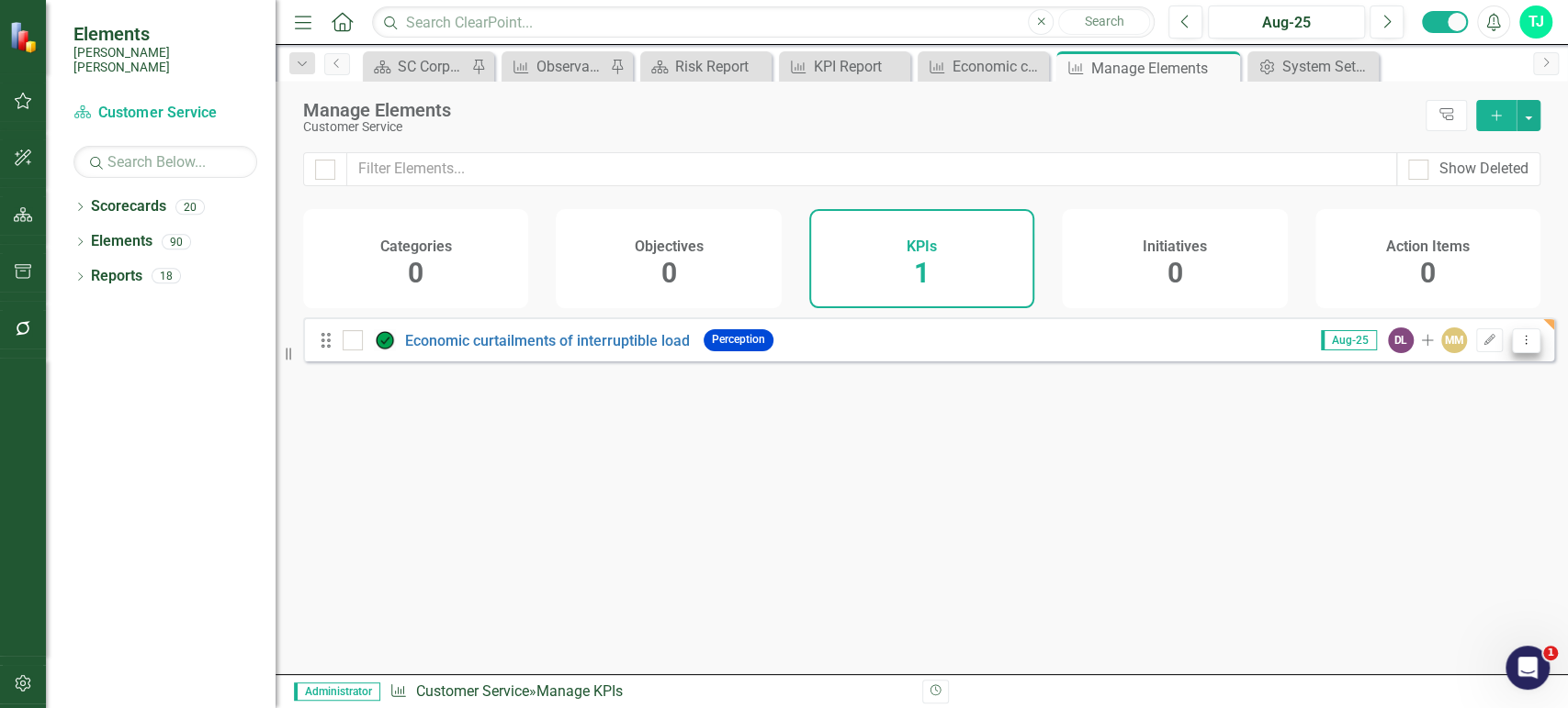
click at [1518, 346] on icon "Dropdown Menu" at bounding box center [1525, 340] width 15 height 12
click at [1436, 450] on link "Copy Duplicate KPI" at bounding box center [1453, 451] width 145 height 34
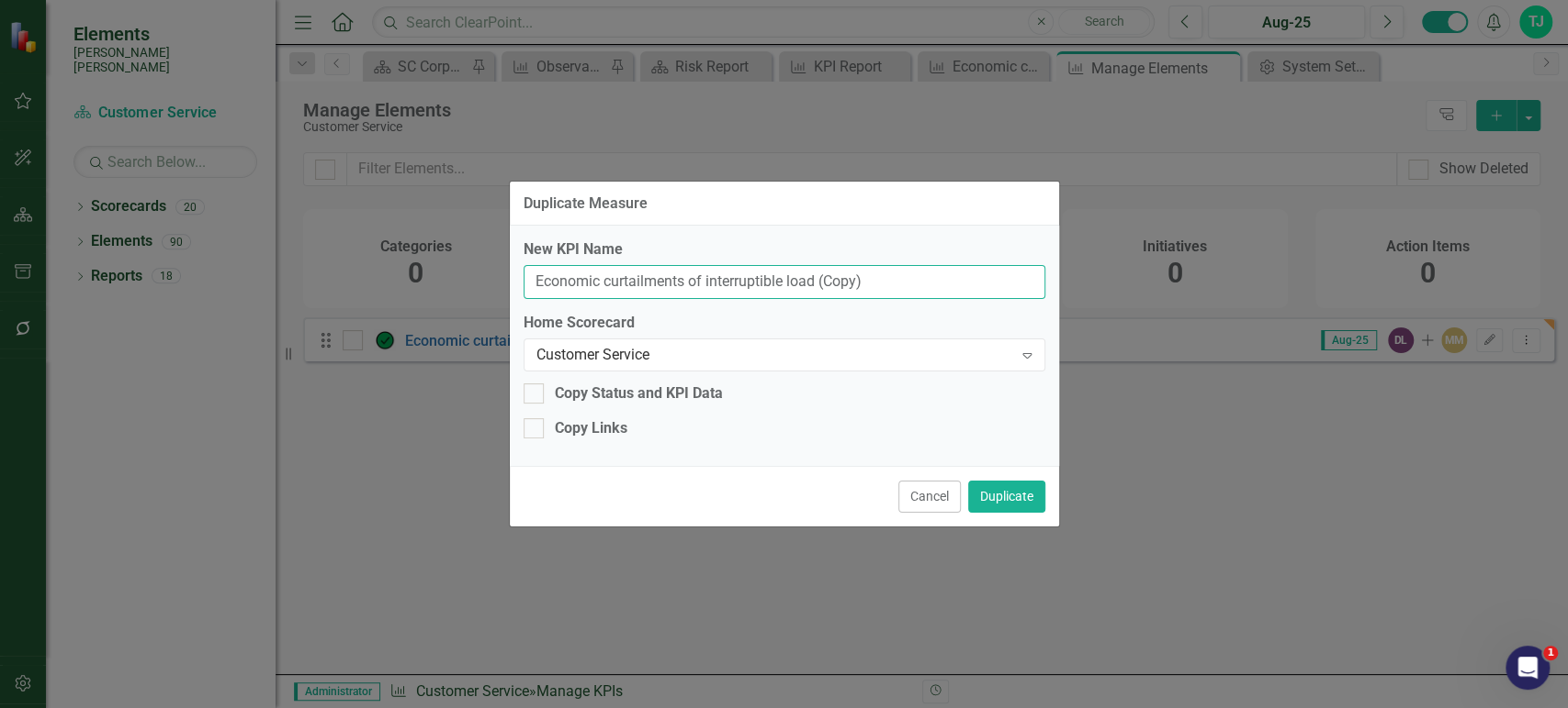
click at [784, 286] on input "Economic curtailments of interruptible load (Copy)" at bounding box center [784, 282] width 521 height 34
paste input "Physical curtailments of interruptible load"
type input "Physical curtailments of interruptible load"
click at [603, 429] on div "Copy Links" at bounding box center [591, 429] width 72 height 21
click at [536, 429] on input "Copy Links" at bounding box center [529, 424] width 12 height 12
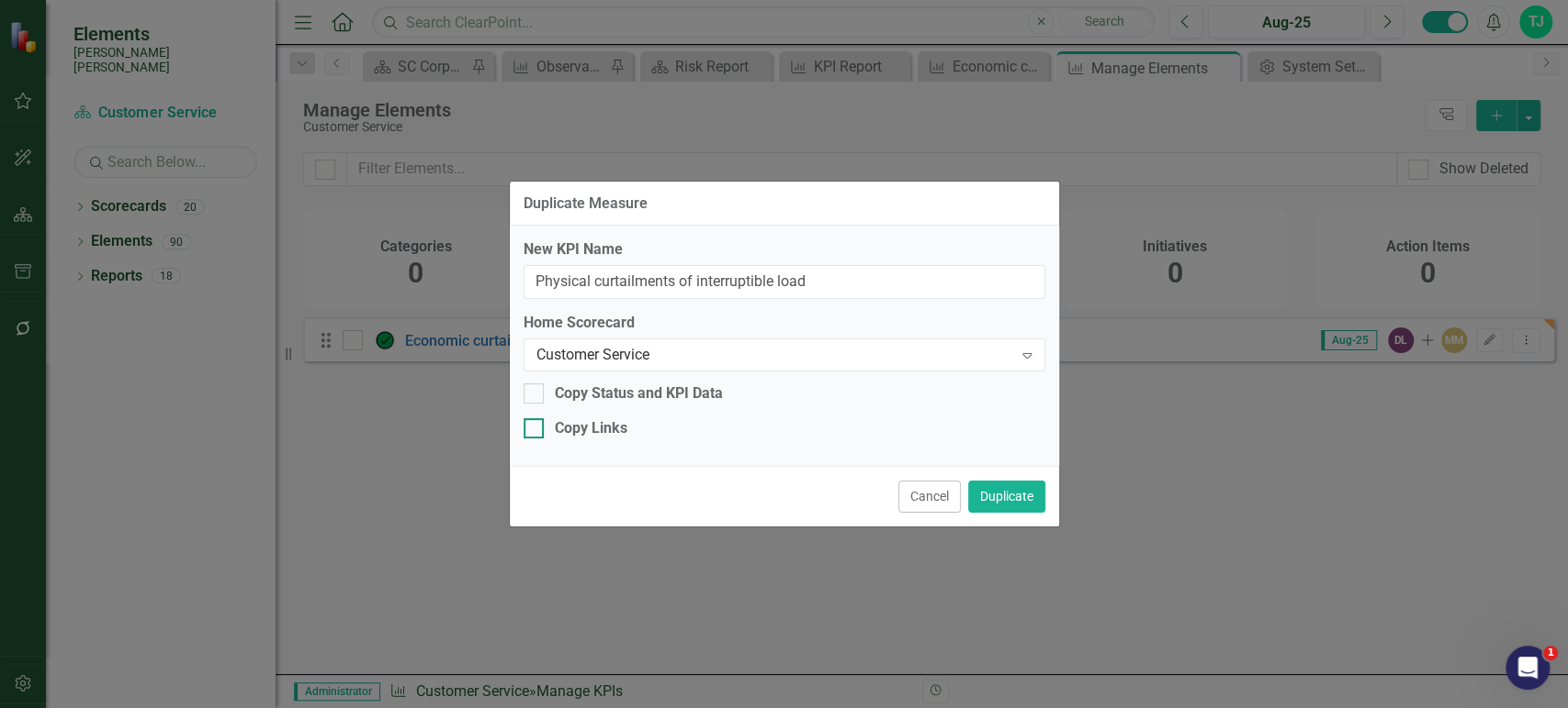
checkbox input "true"
click at [1041, 497] on button "Duplicate" at bounding box center [1006, 497] width 77 height 32
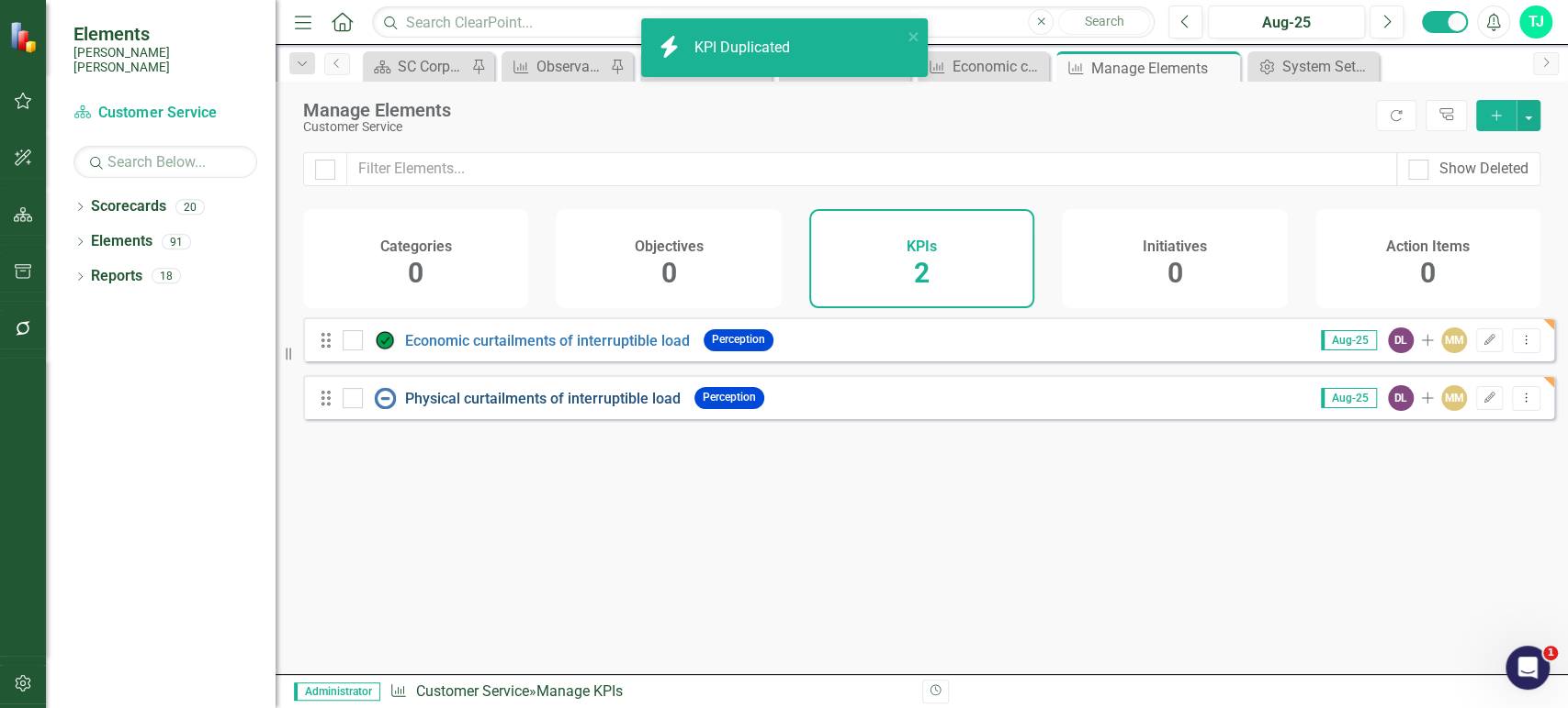
click at [536, 407] on link "Physical curtailments of interruptible load" at bounding box center [542, 399] width 275 height 17
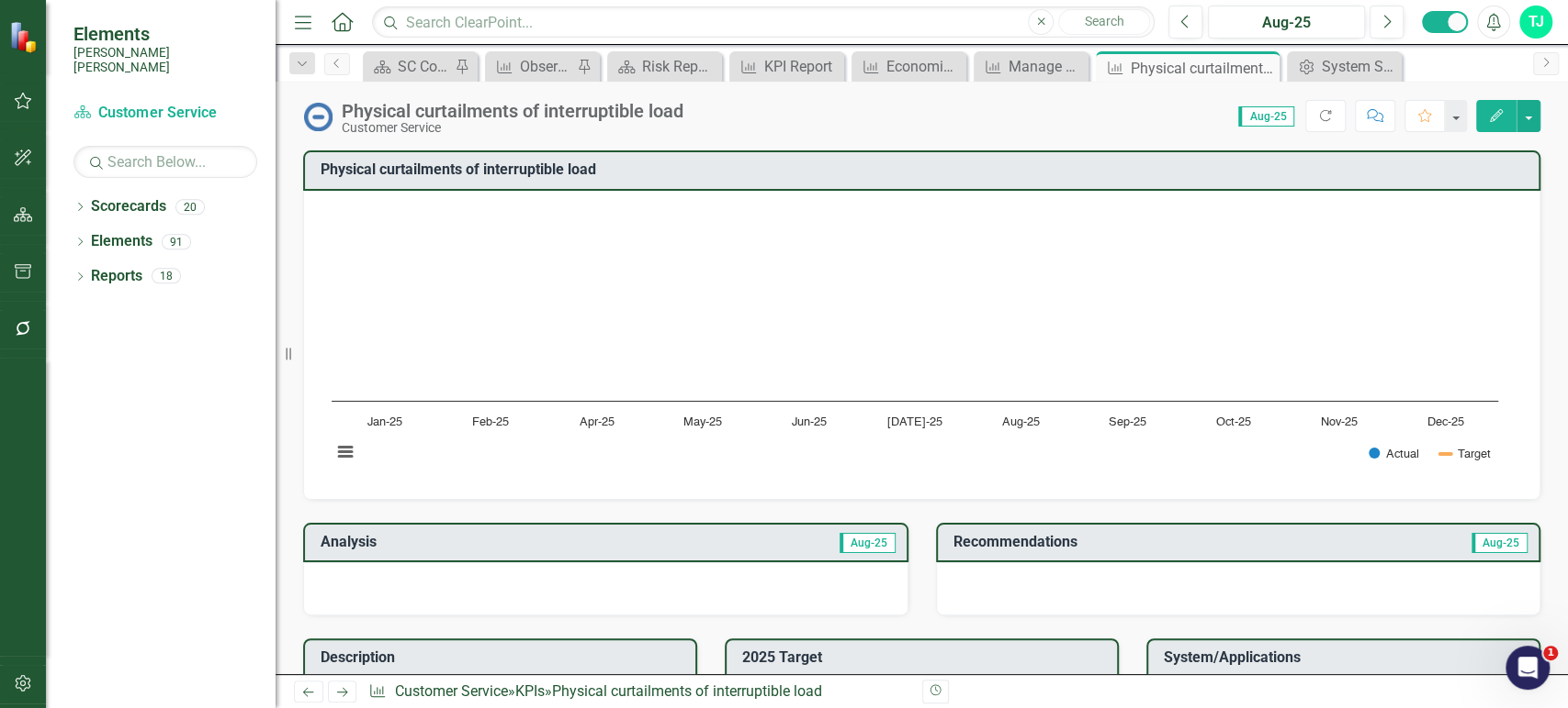
scroll to position [380, 0]
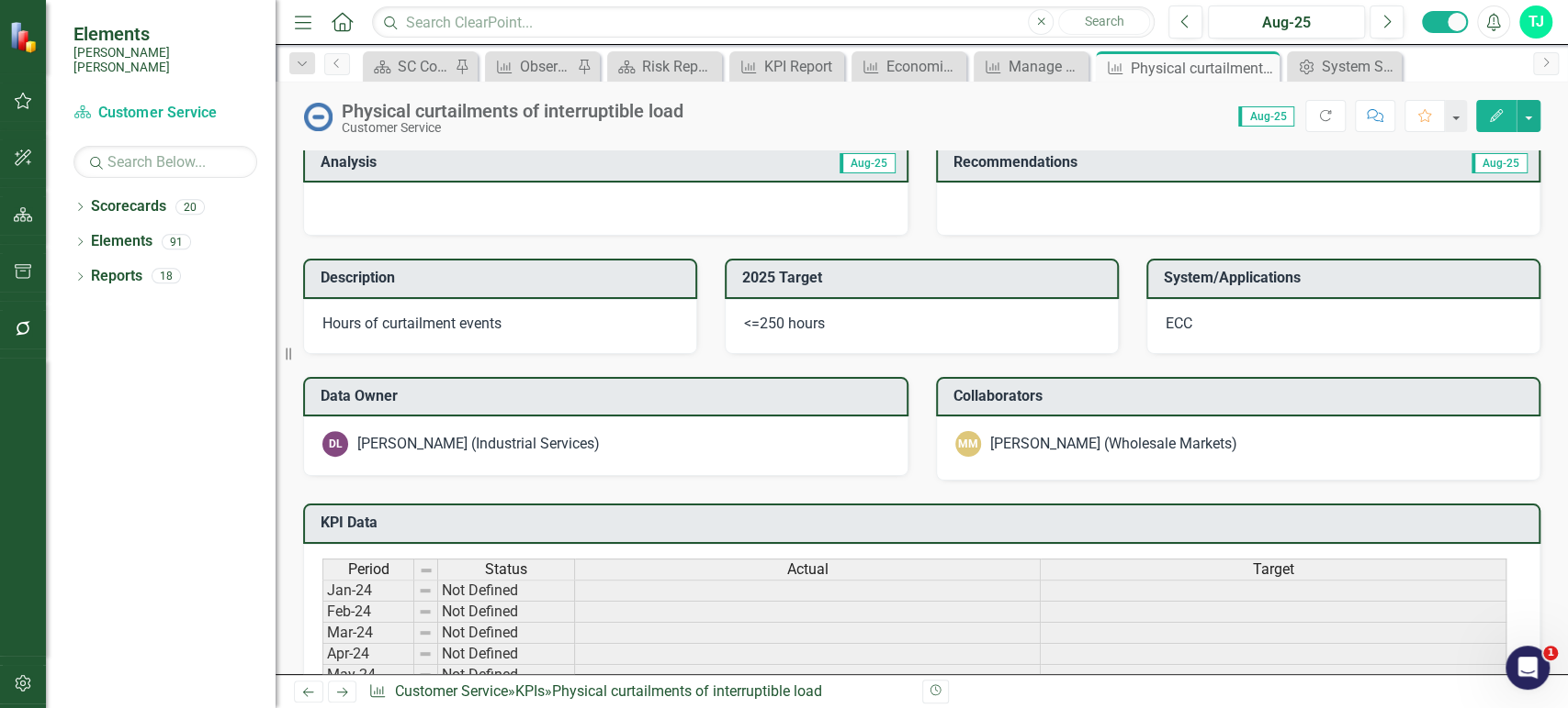
click at [816, 307] on div "<=250 hours" at bounding box center [921, 326] width 394 height 55
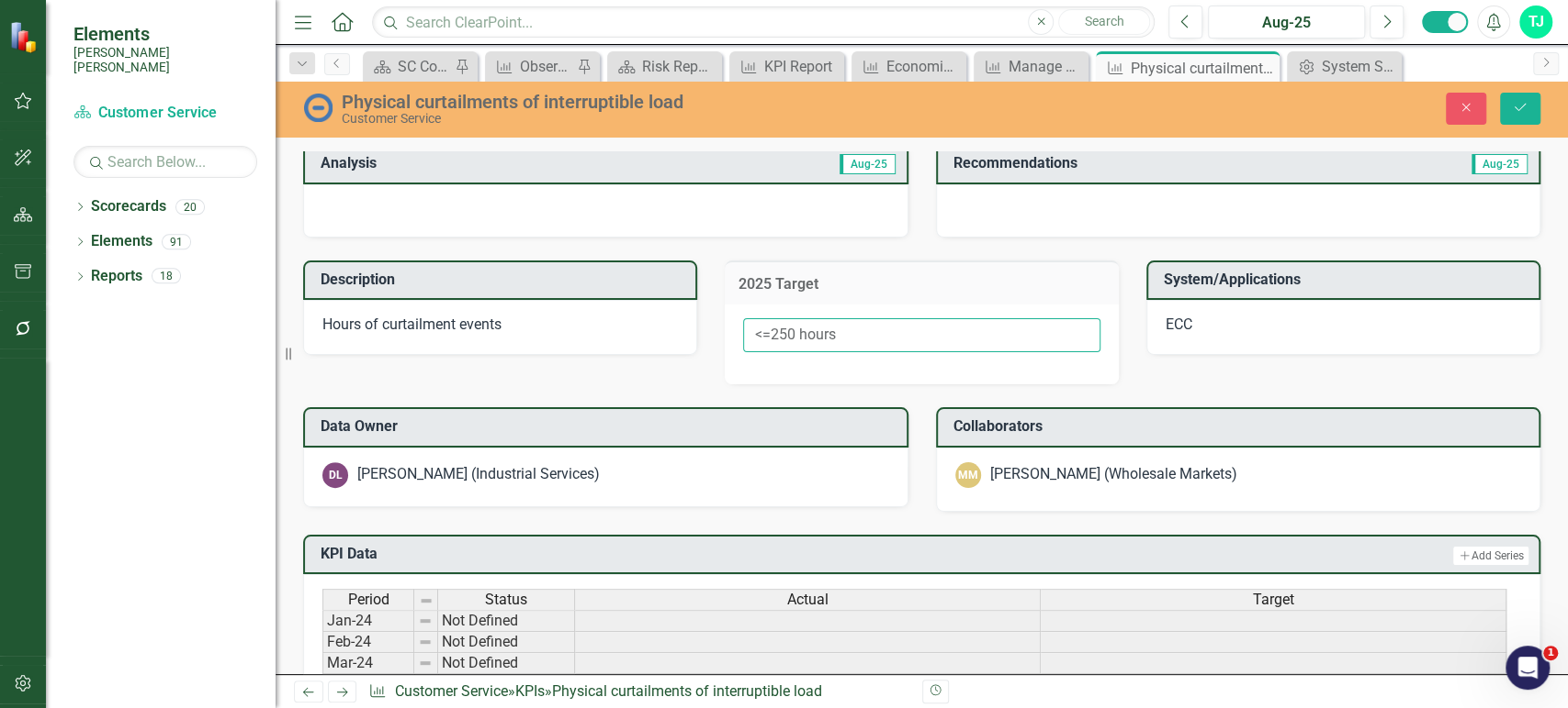
drag, startPoint x: 837, startPoint y: 333, endPoint x: 717, endPoint y: 335, distance: 120.0
click at [717, 335] on div "2025 Target <=250 hours" at bounding box center [921, 310] width 422 height 147
type input "0"
click at [1524, 108] on icon "Save" at bounding box center [1520, 107] width 16 height 13
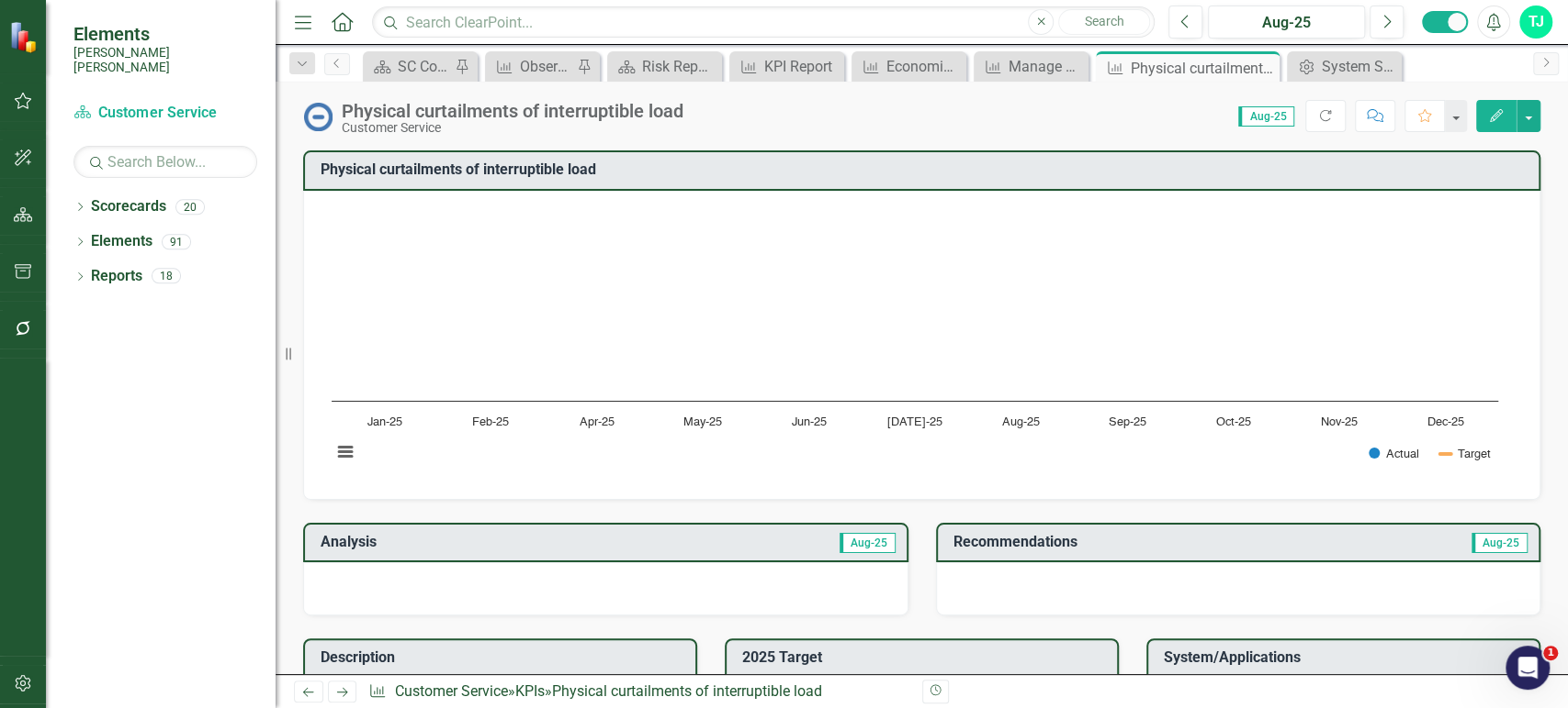
scroll to position [959, 0]
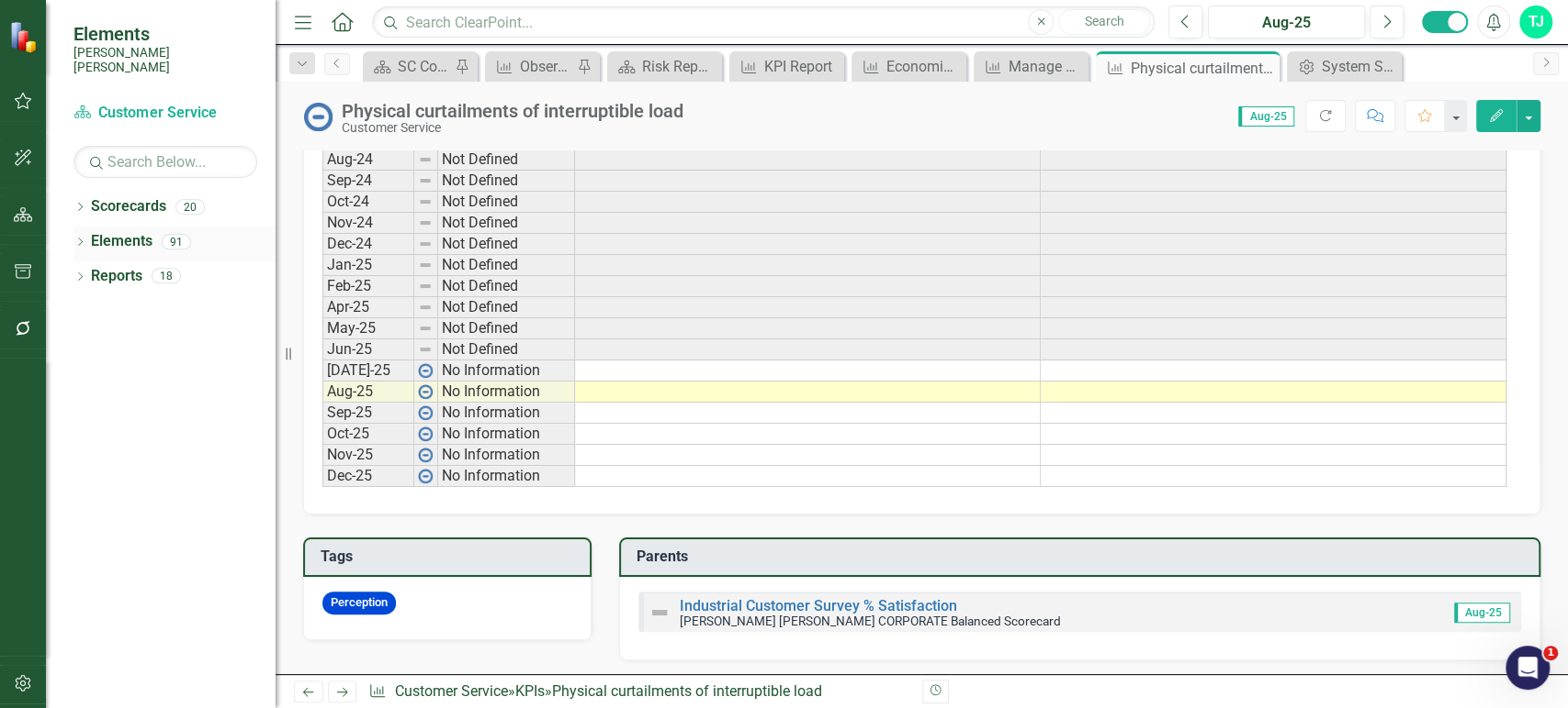
click at [125, 232] on link "Elements" at bounding box center [122, 242] width 62 height 21
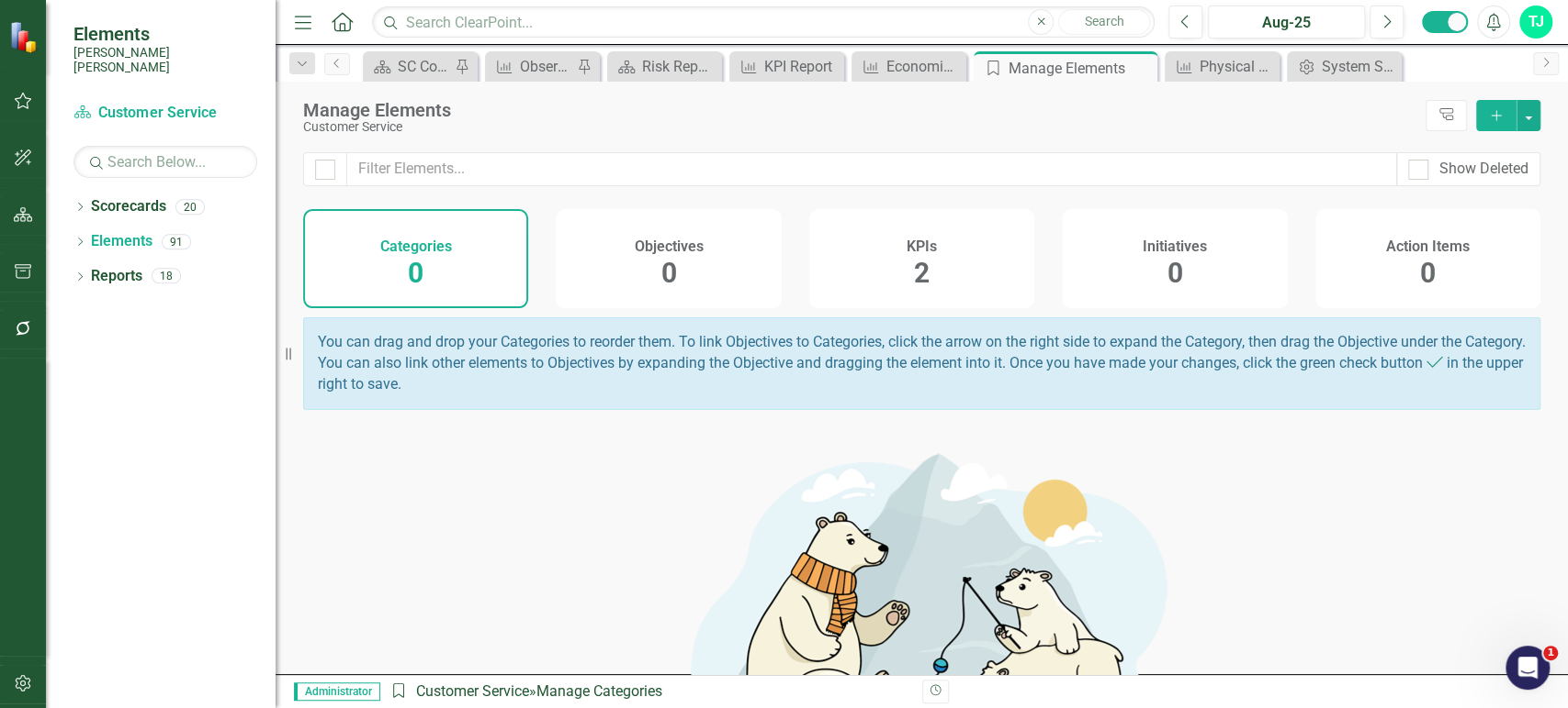
click at [1033, 253] on div "Categories 0 Objectives 0 KPIs 2 Initiatives 0 Action Items 0" at bounding box center [921, 258] width 1237 height 99
click at [939, 268] on div "KPIs 2" at bounding box center [921, 258] width 225 height 99
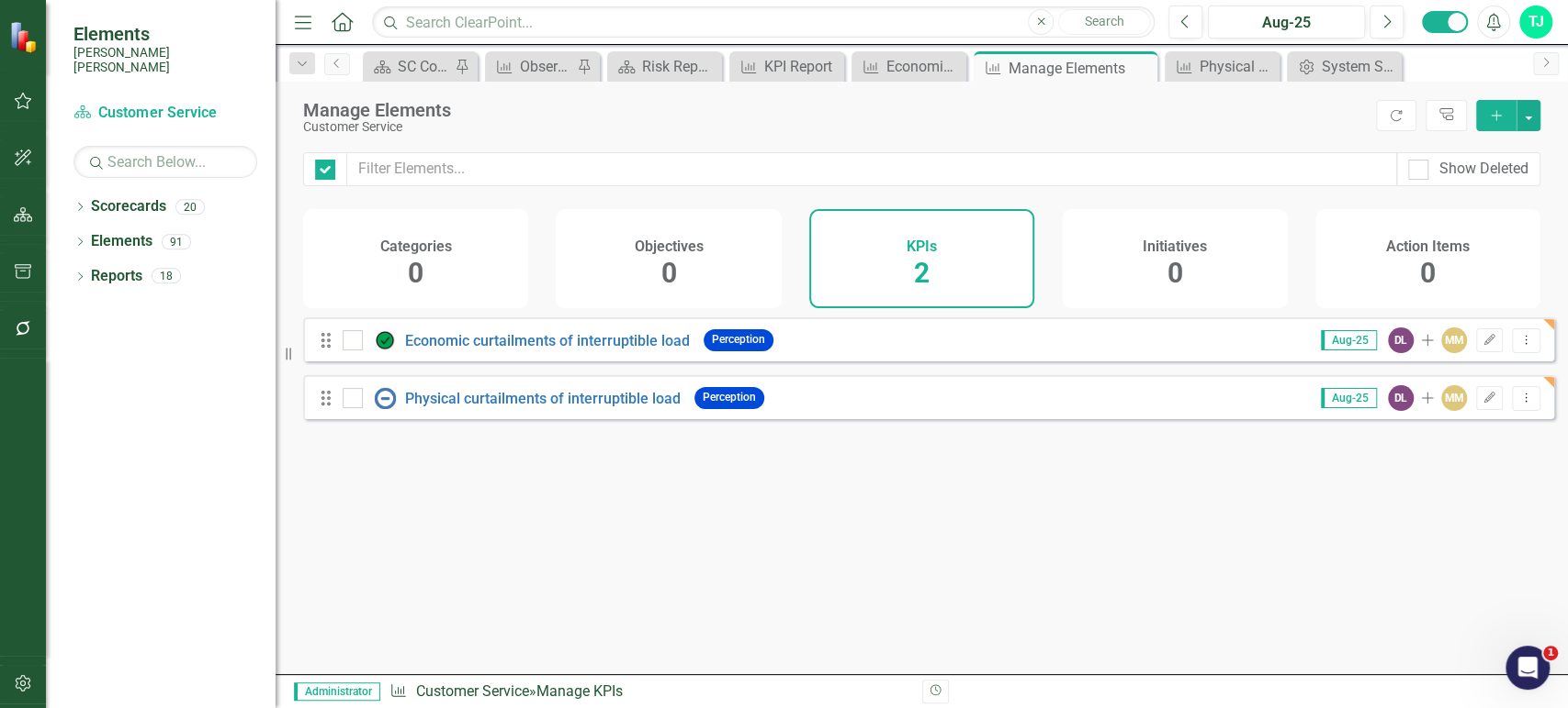
checkbox input "false"
click at [1516, 411] on button "Dropdown Menu" at bounding box center [1526, 399] width 28 height 25
click at [1458, 509] on link "Copy Duplicate KPI" at bounding box center [1453, 509] width 145 height 34
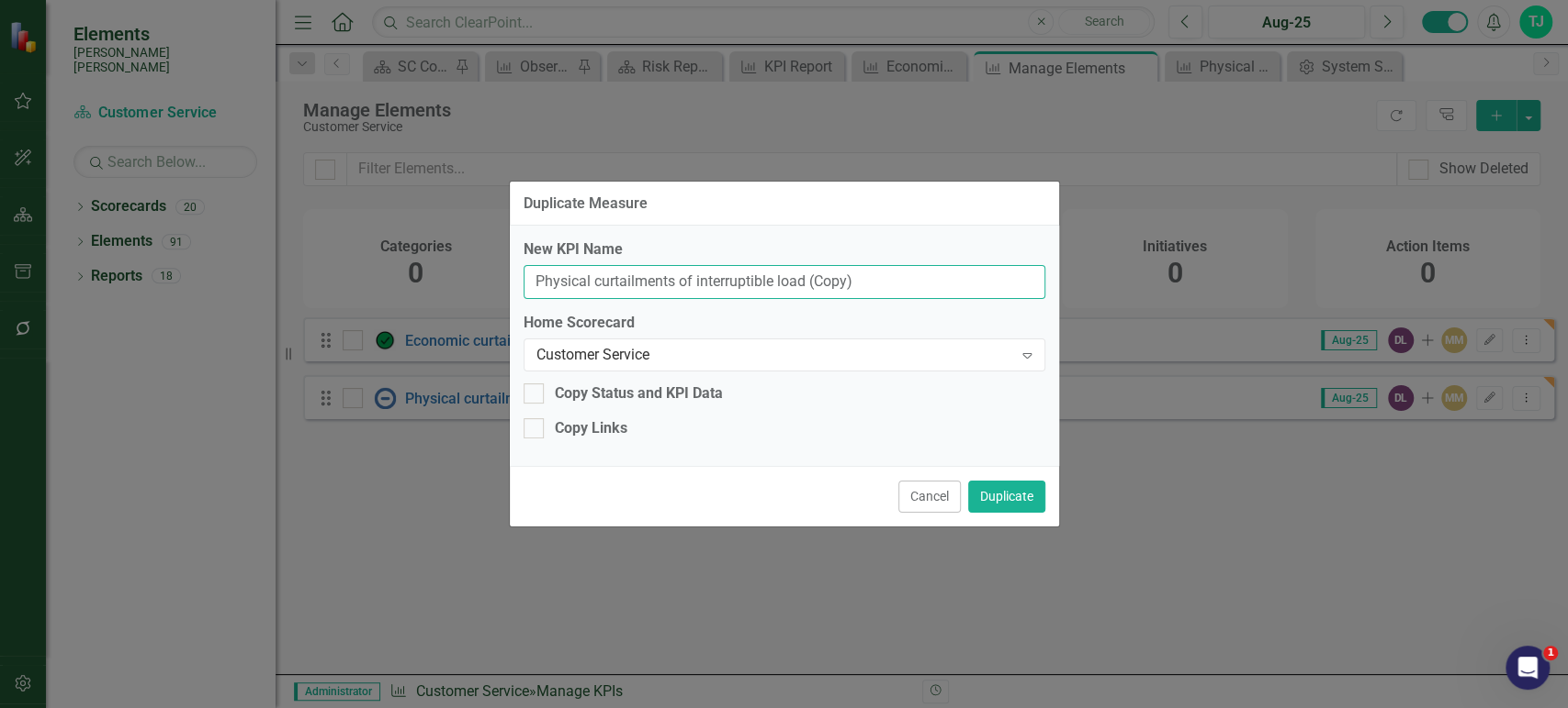
click at [727, 287] on input "Physical curtailments of interruptible load (Copy)" at bounding box center [784, 282] width 521 height 34
paste input "Customer Visits"
type input "Customer Visits"
click at [588, 432] on div "Copy Links" at bounding box center [591, 429] width 72 height 21
click at [536, 430] on input "Copy Links" at bounding box center [529, 424] width 12 height 12
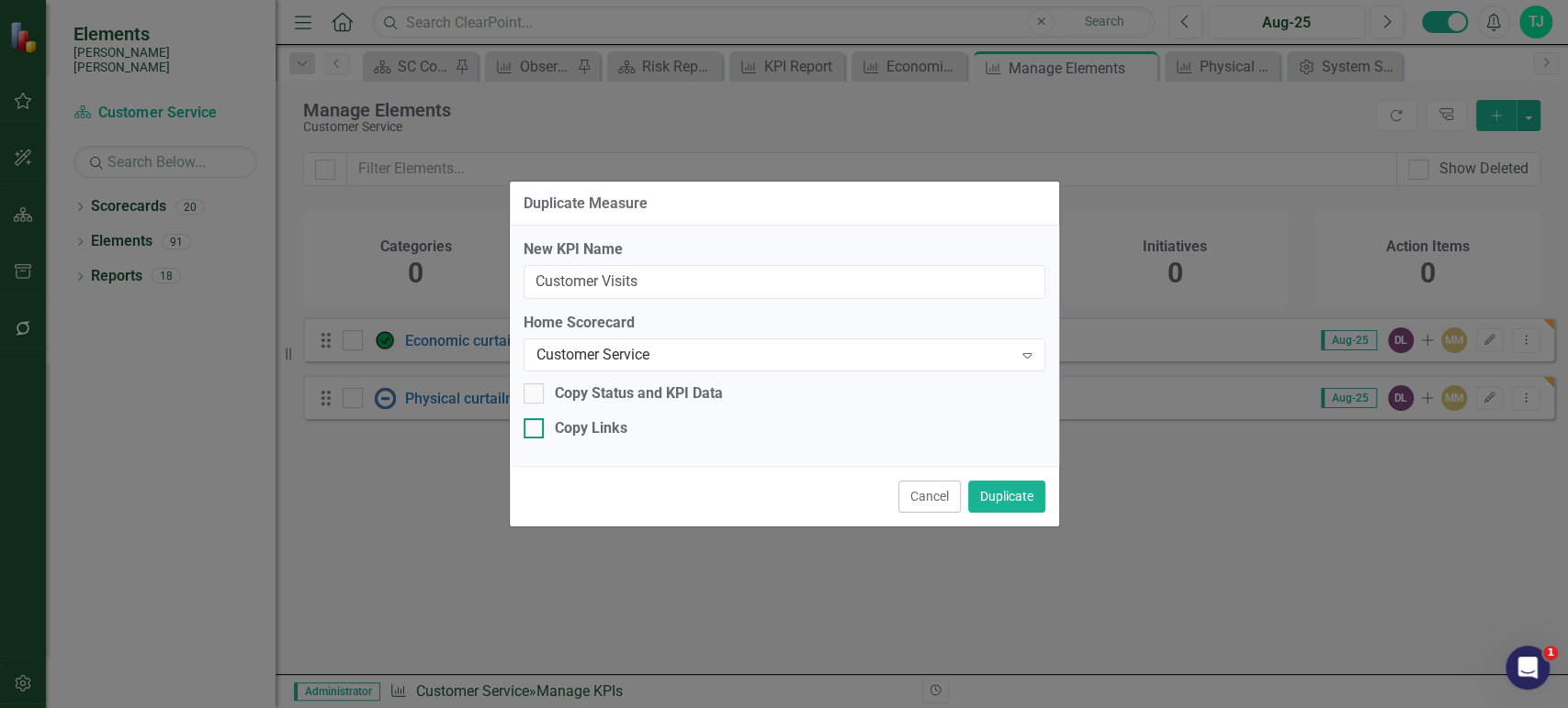
checkbox input "true"
click at [982, 496] on button "Duplicate" at bounding box center [1006, 497] width 77 height 32
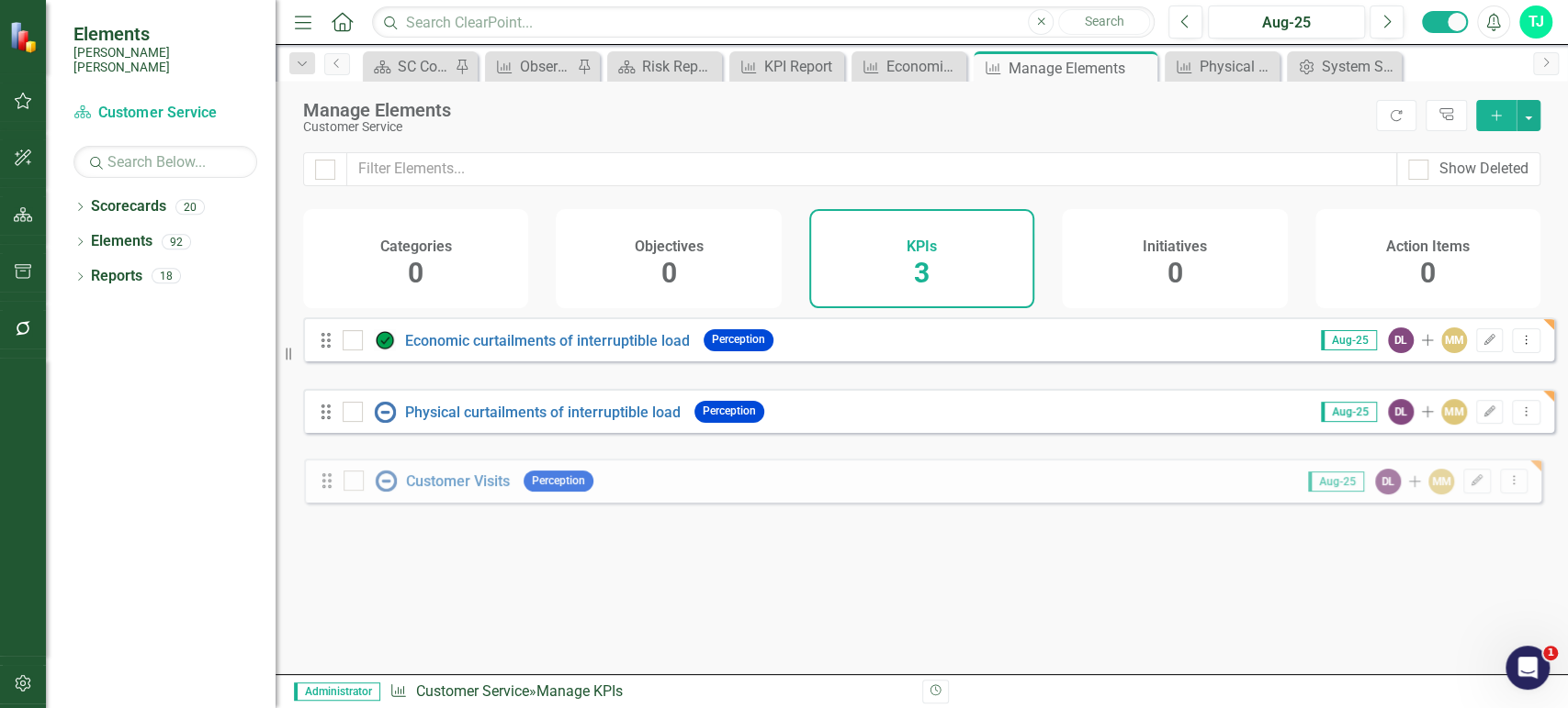
drag, startPoint x: 333, startPoint y: 413, endPoint x: 335, endPoint y: 483, distance: 70.0
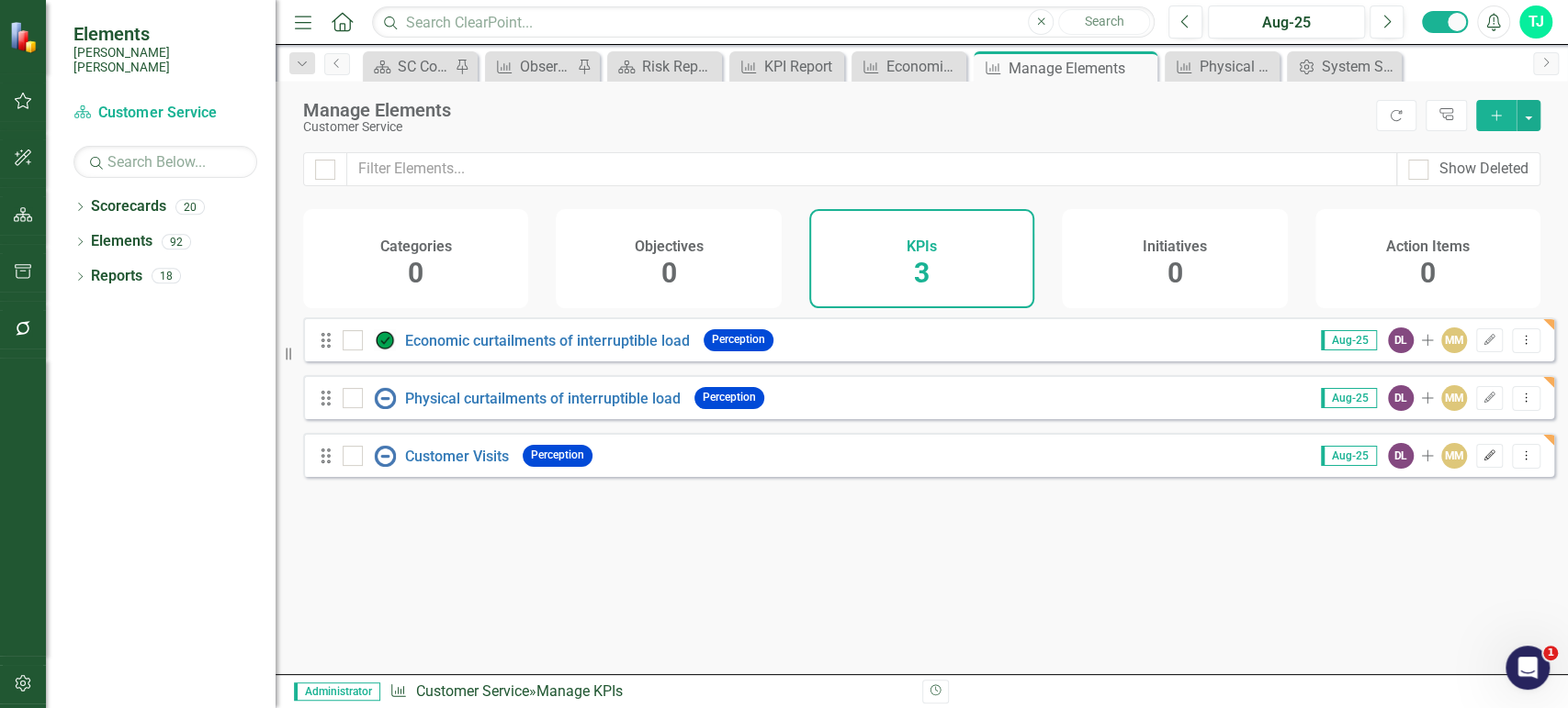
click at [1483, 461] on icon "Edit" at bounding box center [1489, 456] width 14 height 11
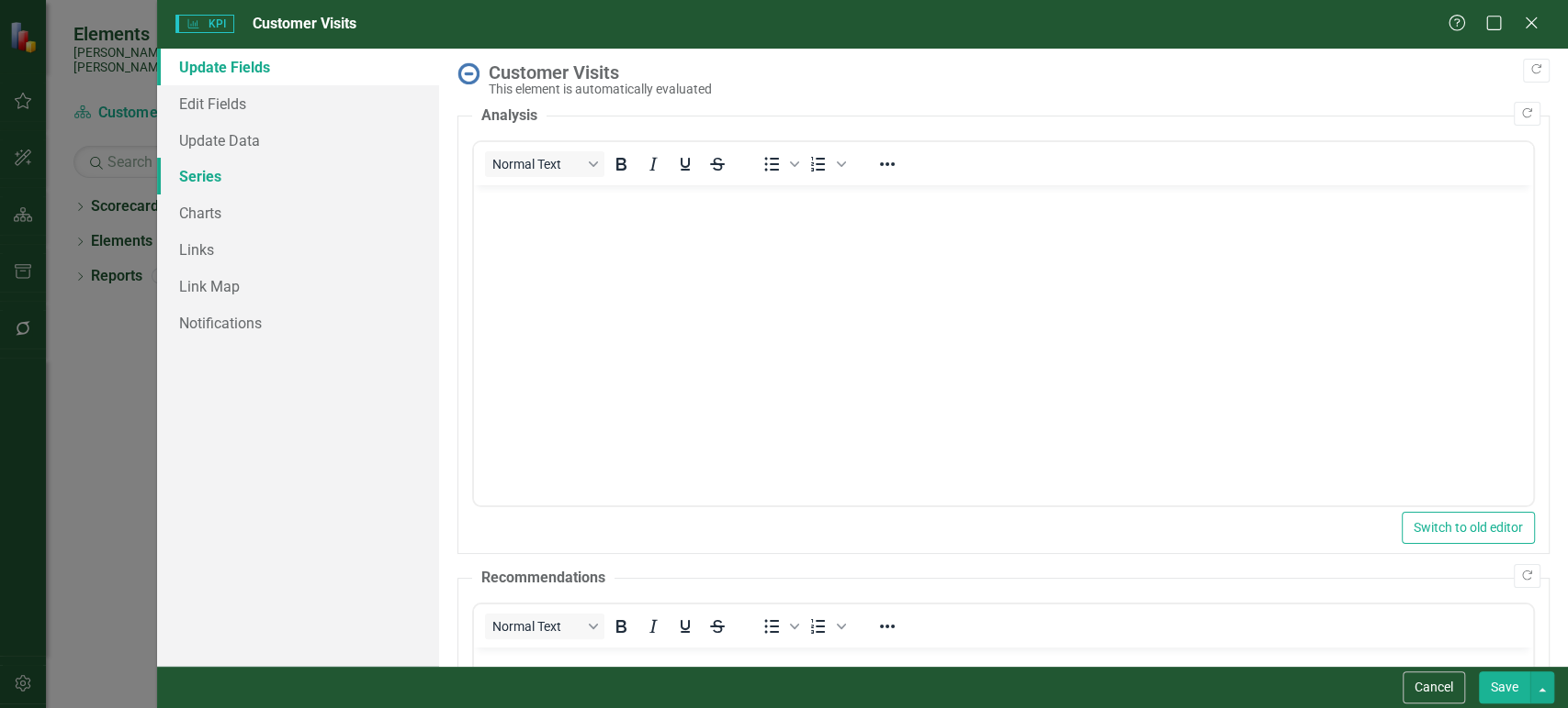
click at [220, 186] on link "Series" at bounding box center [297, 176] width 282 height 37
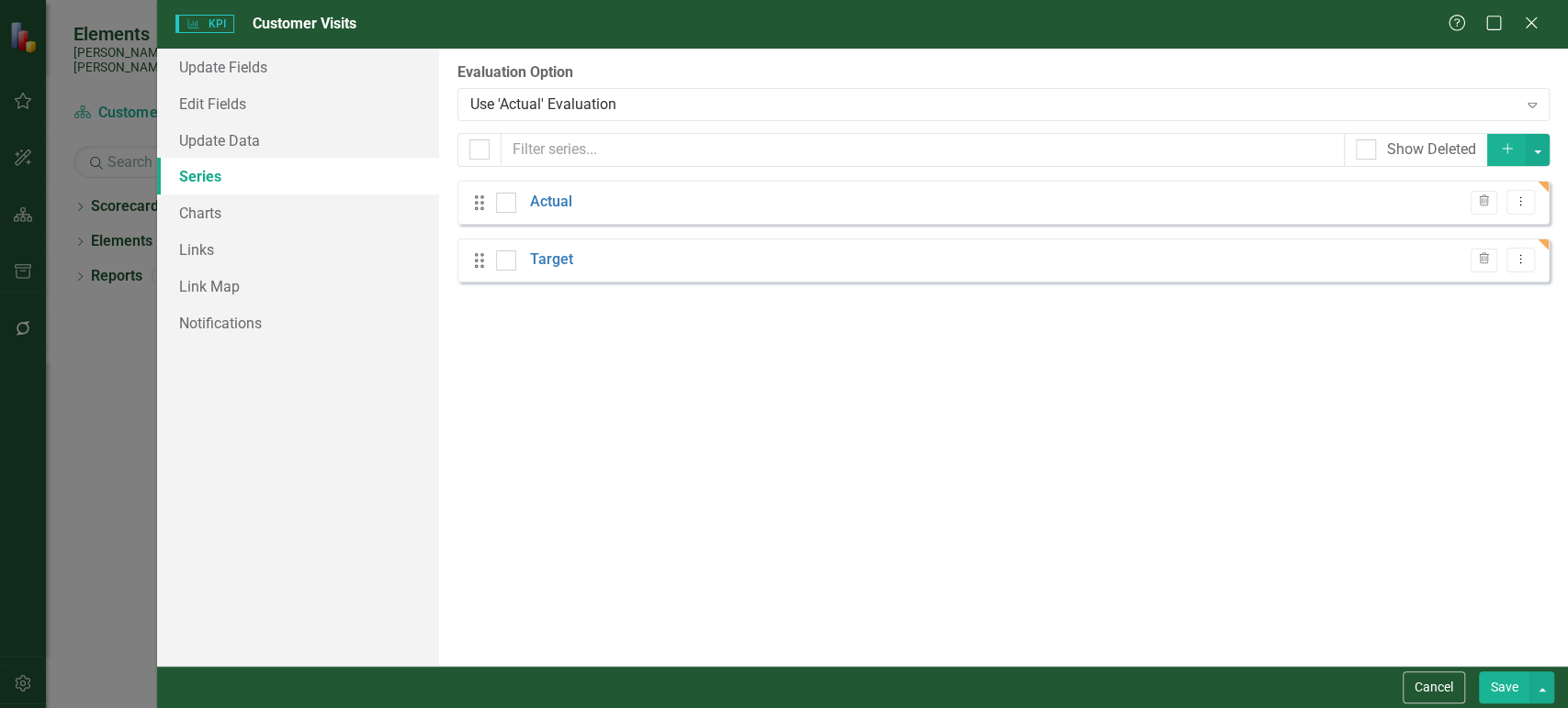
checkbox input "false"
click at [265, 235] on link "Links" at bounding box center [297, 250] width 282 height 37
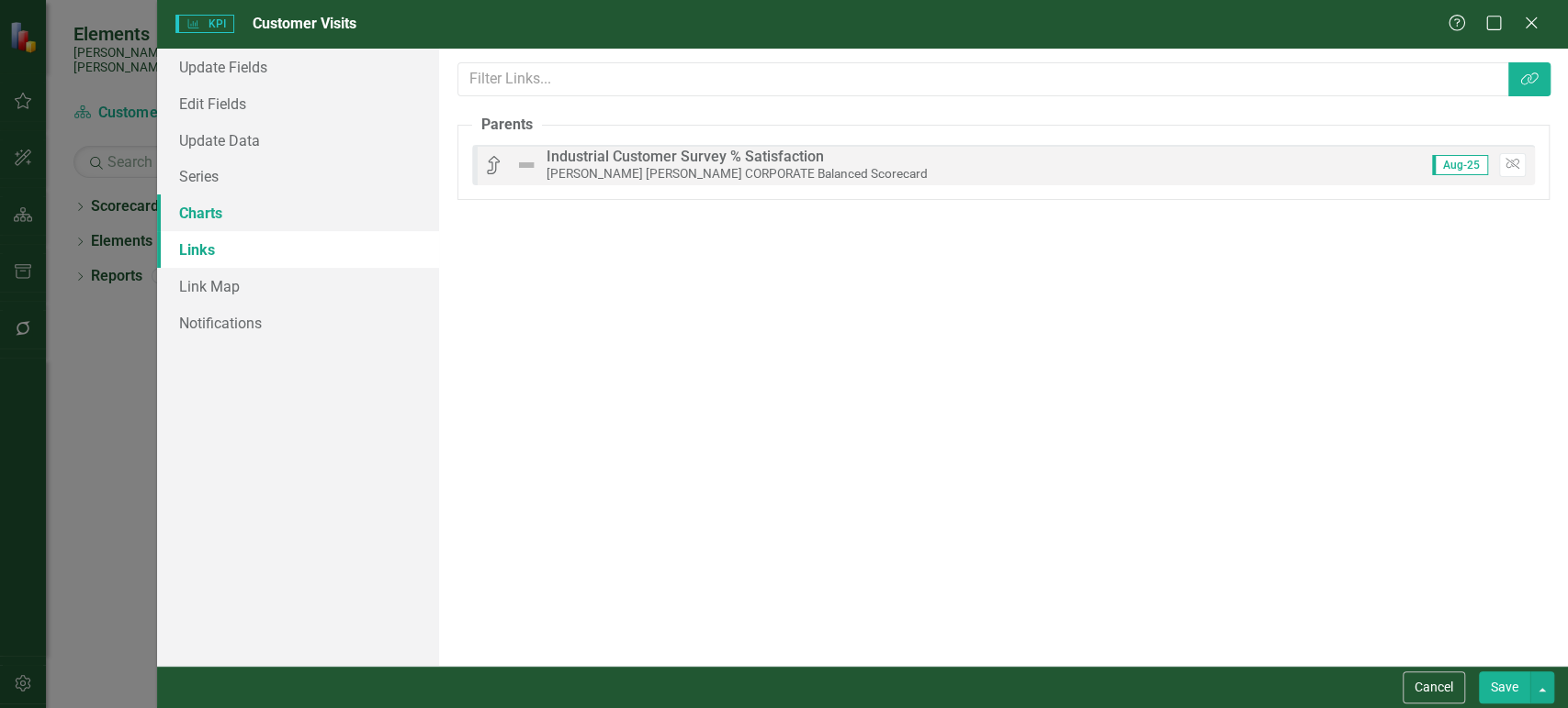
click at [274, 213] on link "Charts" at bounding box center [297, 213] width 282 height 37
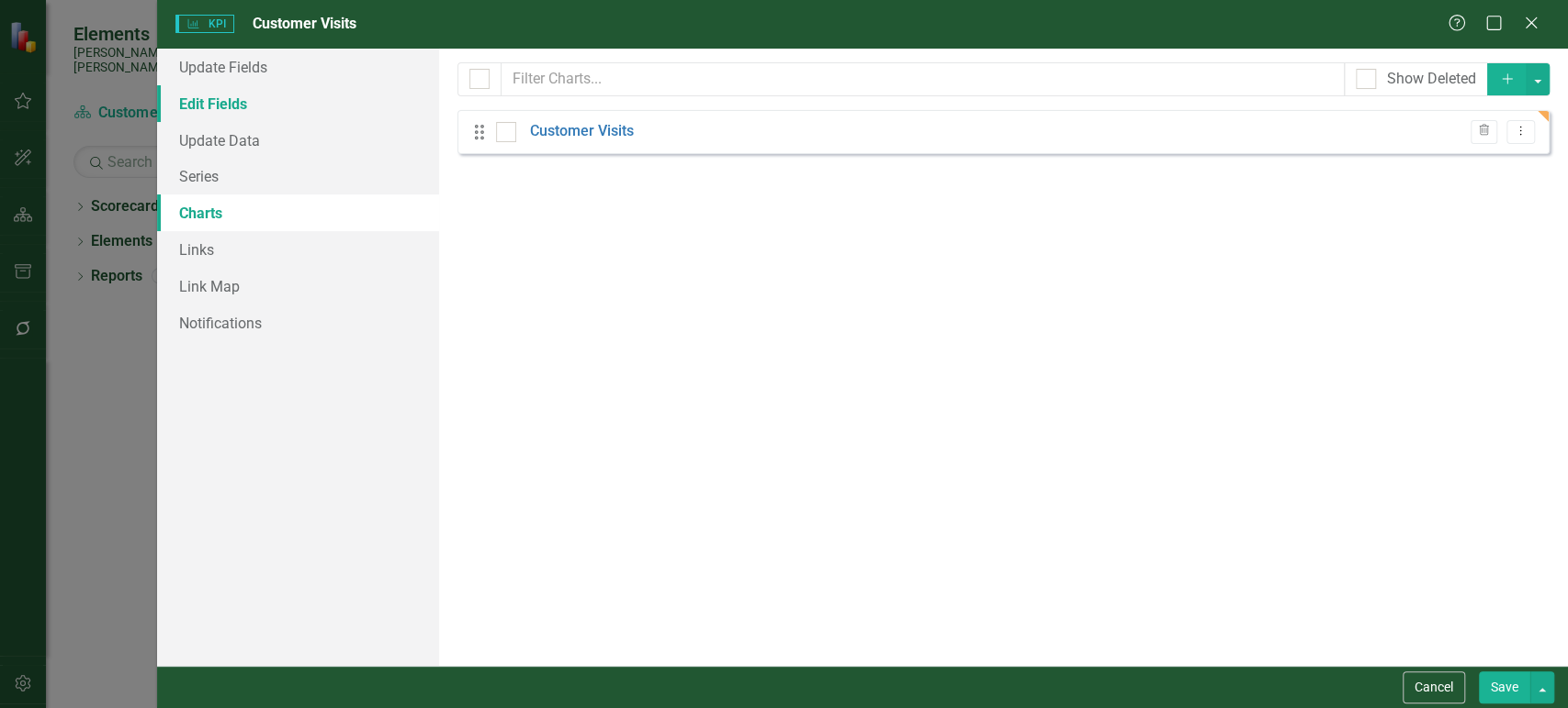
click at [264, 92] on link "Edit Fields" at bounding box center [297, 103] width 282 height 37
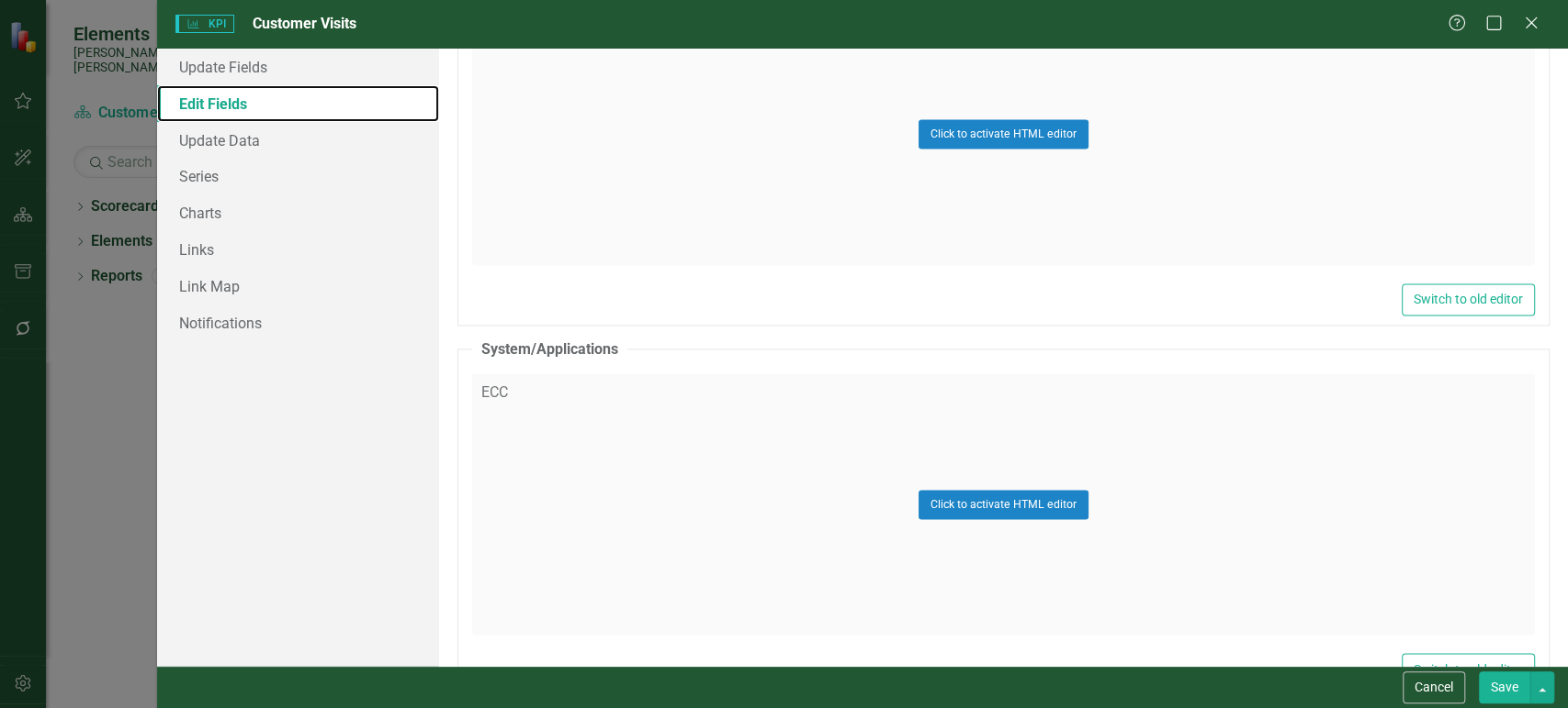
scroll to position [2150, 0]
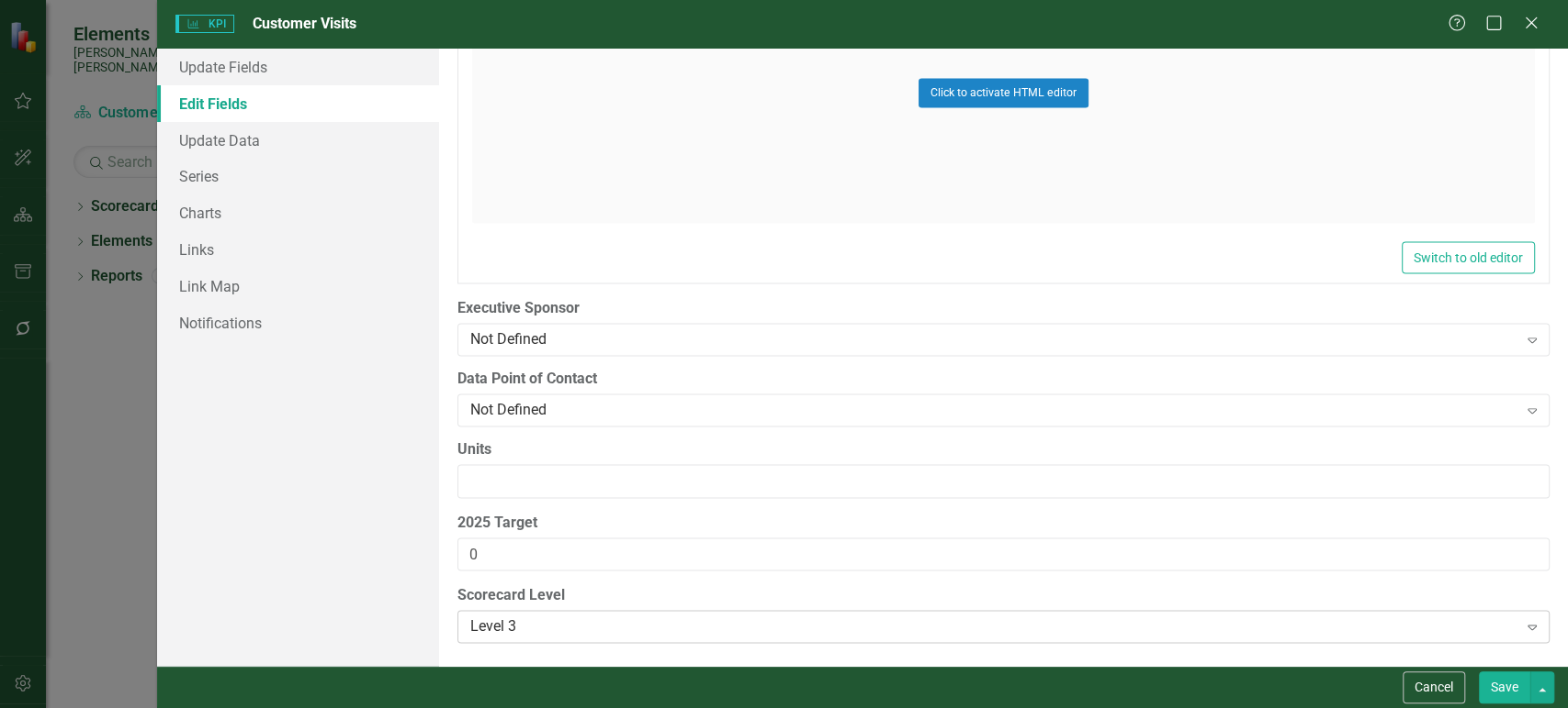
click at [535, 639] on div "Level 3 Expand" at bounding box center [1004, 626] width 1092 height 33
click at [537, 628] on div "Level 3" at bounding box center [993, 627] width 1047 height 21
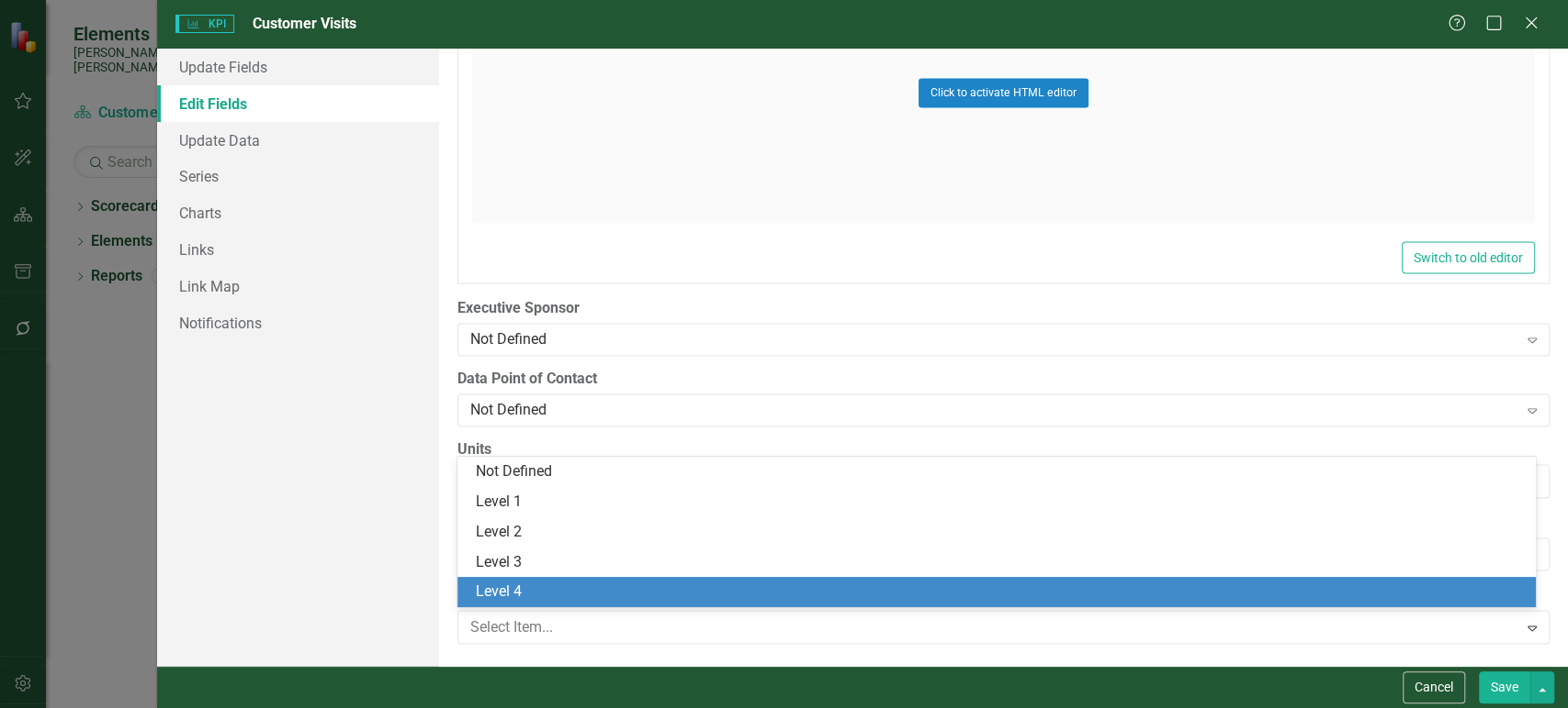
drag, startPoint x: 536, startPoint y: 599, endPoint x: 602, endPoint y: 603, distance: 66.1
click at [536, 599] on div "Level 4" at bounding box center [1000, 592] width 1049 height 21
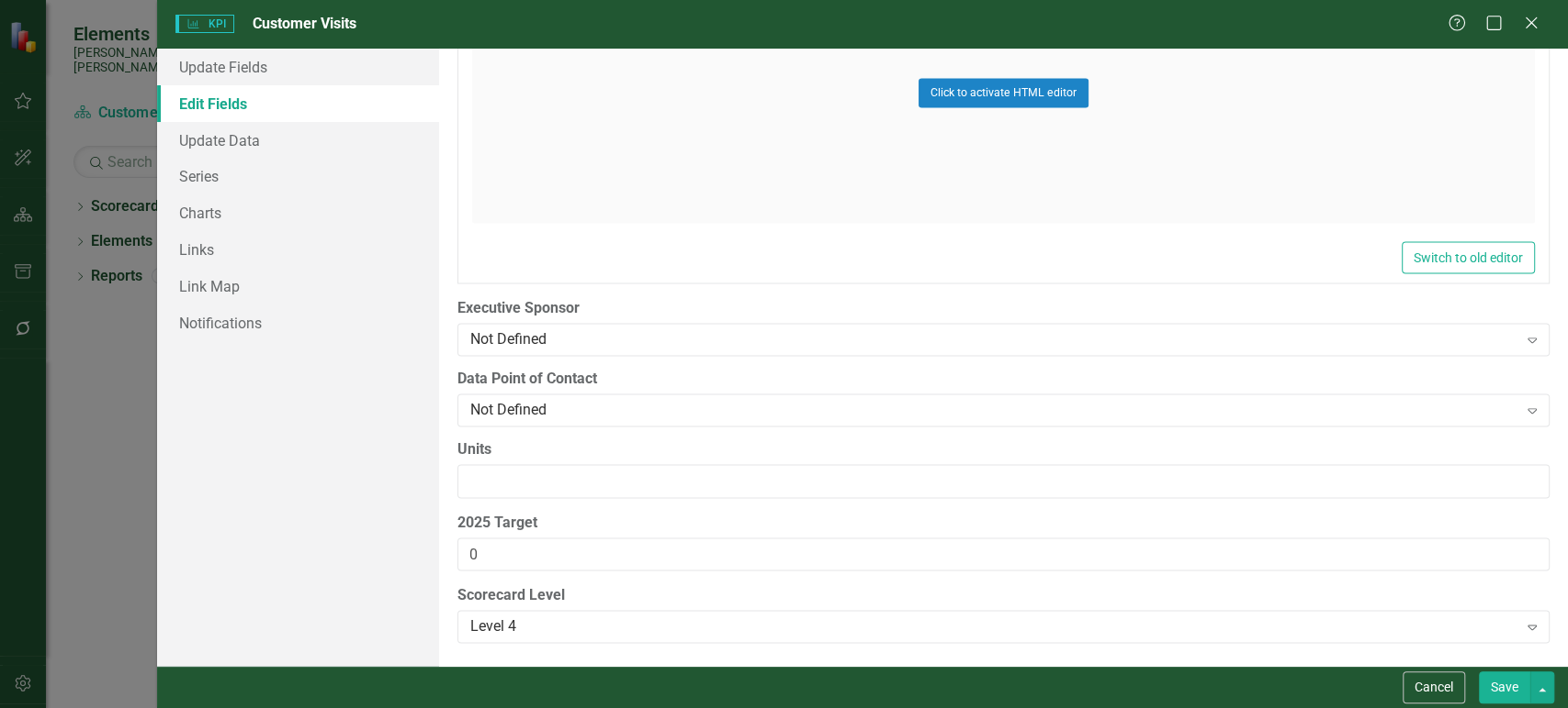
click at [1520, 678] on button "Save" at bounding box center [1504, 688] width 51 height 32
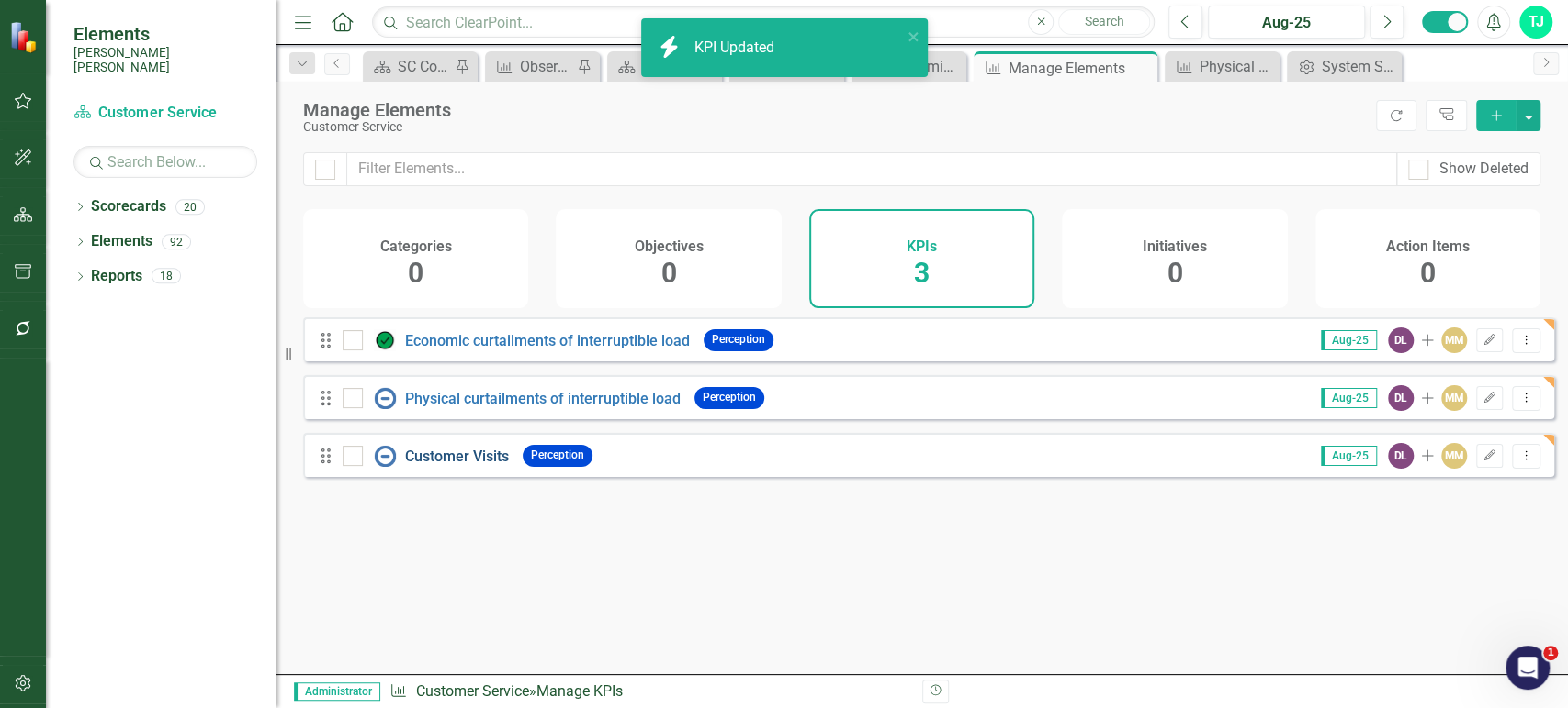
click at [468, 467] on div "Customer Visits" at bounding box center [428, 456] width 171 height 22
click at [467, 463] on link "Customer Visits" at bounding box center [456, 456] width 104 height 17
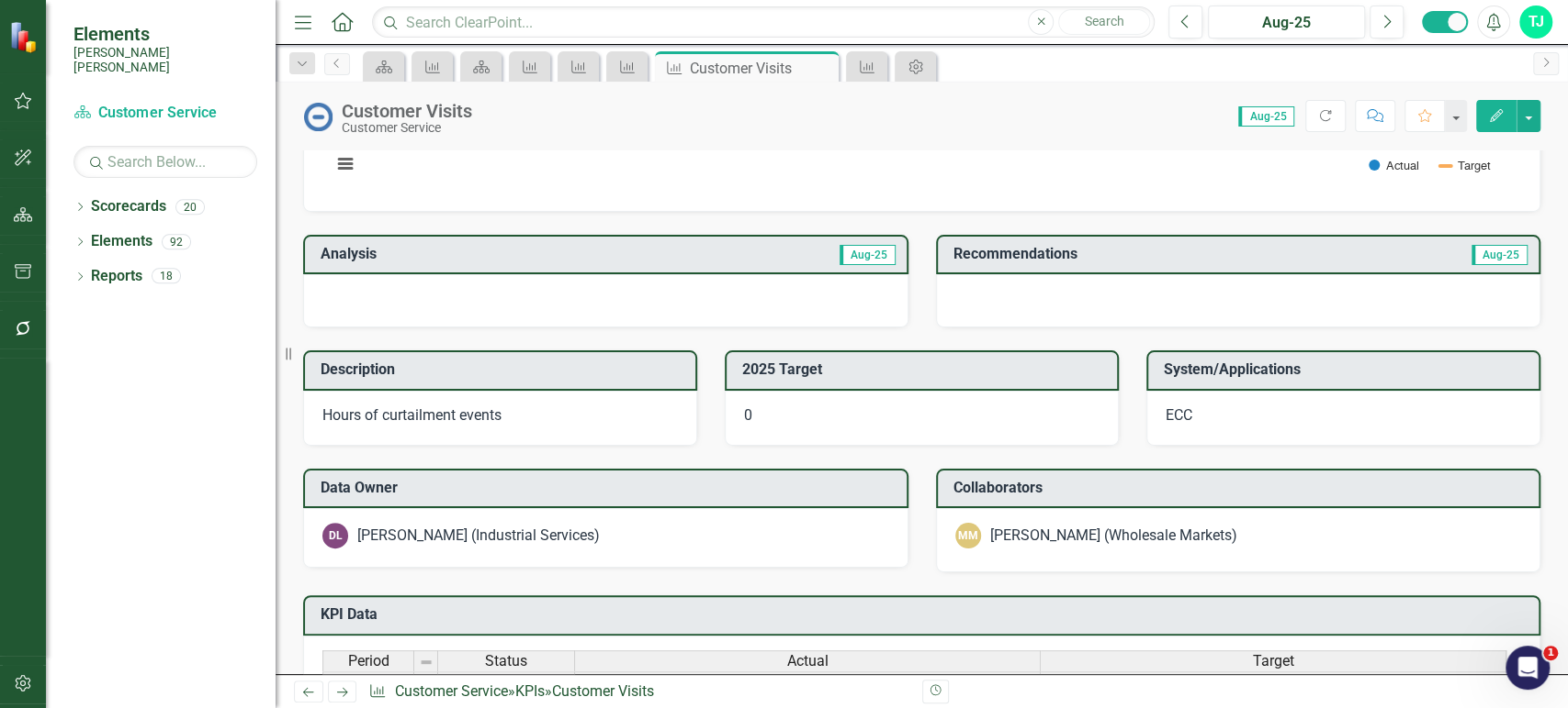
scroll to position [289, 0]
click at [614, 423] on p "Hours of curtailment events" at bounding box center [500, 415] width 355 height 21
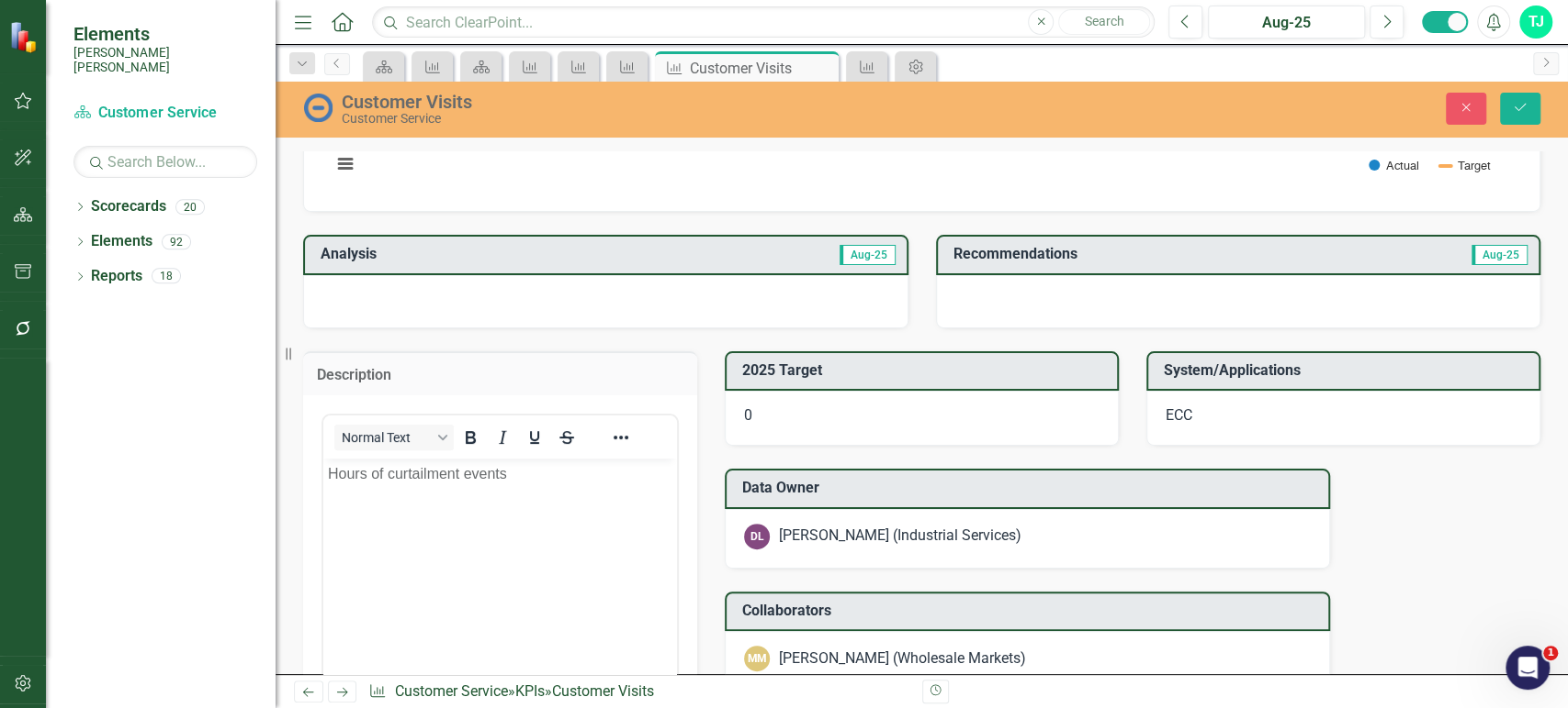
scroll to position [0, 0]
click at [624, 436] on icon "Reveal or hide additional toolbar items" at bounding box center [620, 438] width 14 height 4
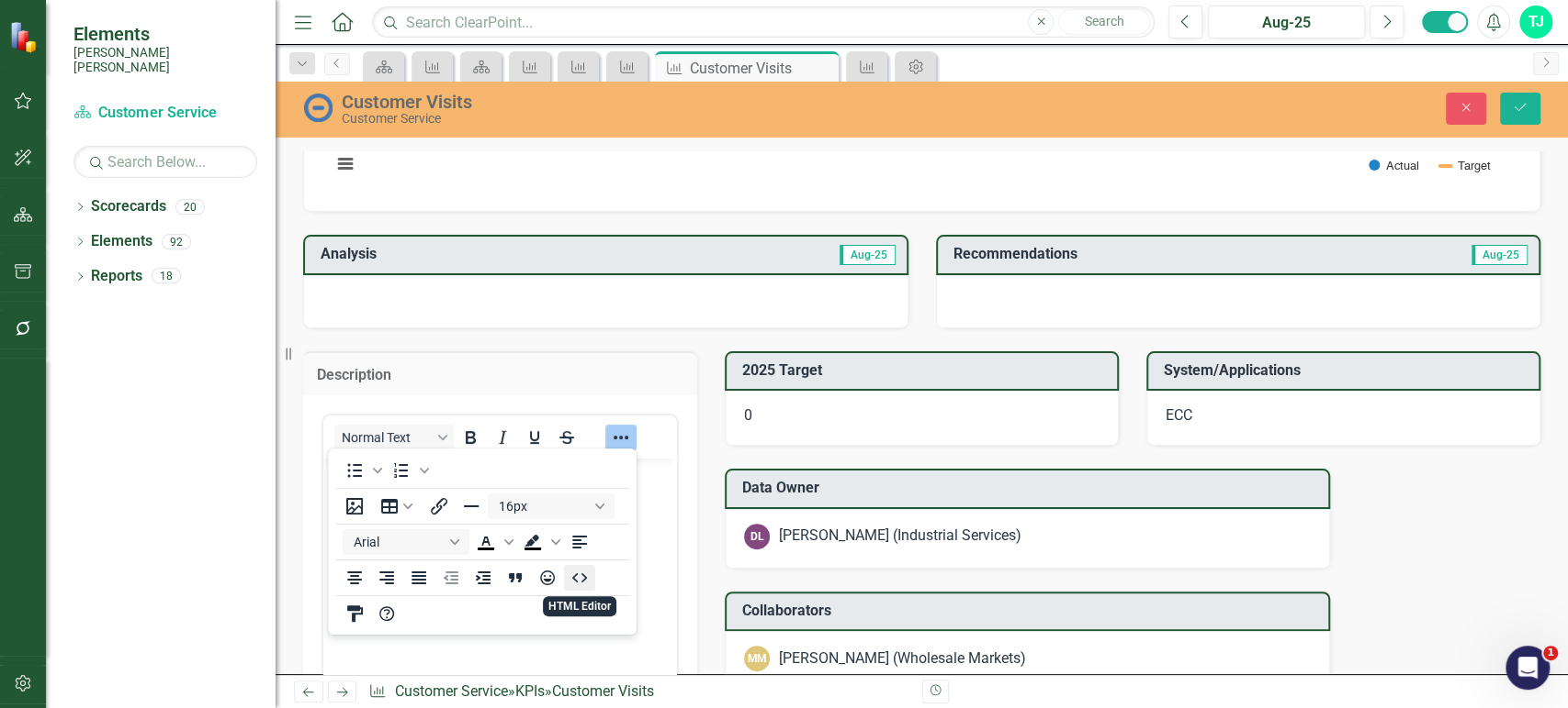
click at [576, 577] on icon "HTML Editor" at bounding box center [579, 578] width 22 height 22
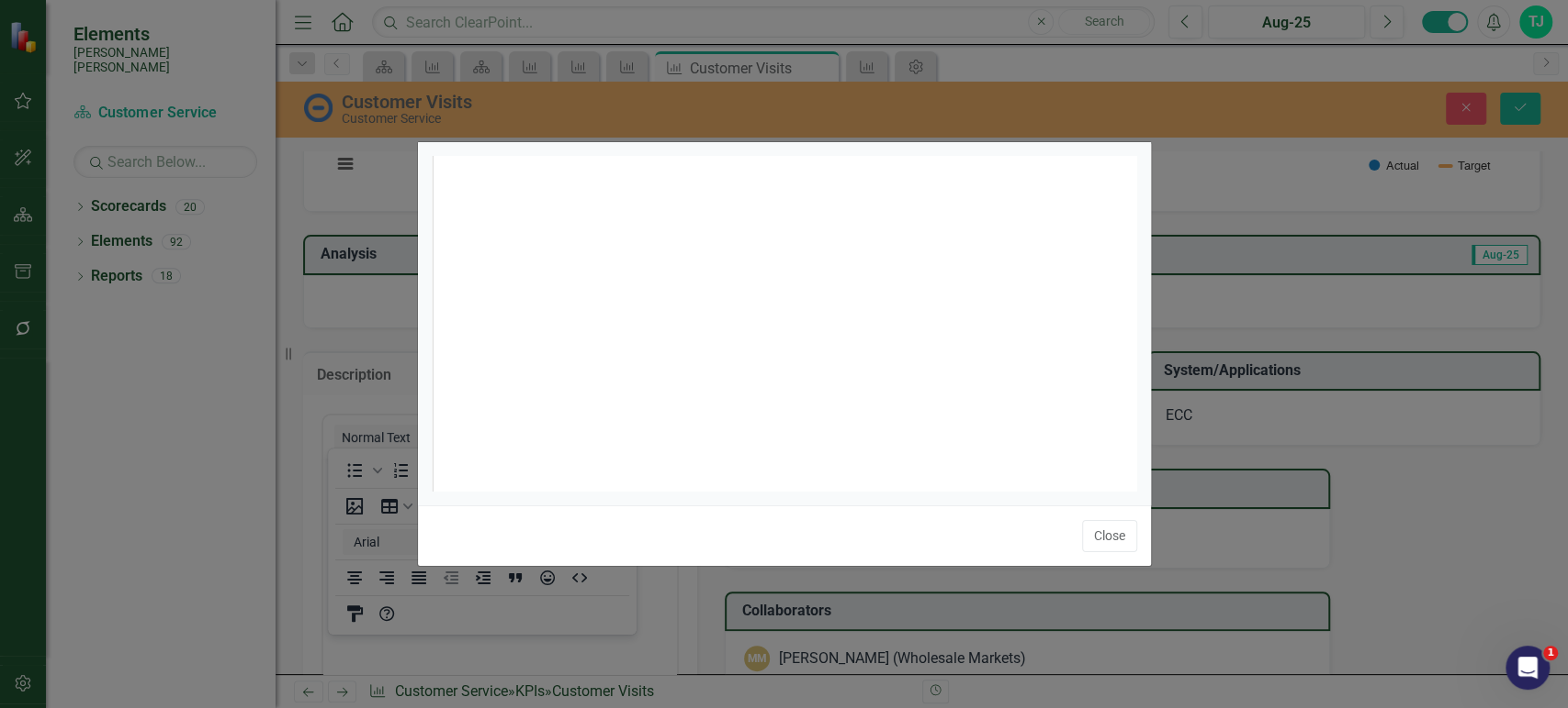
drag, startPoint x: 538, startPoint y: 499, endPoint x: 583, endPoint y: 393, distance: 115.2
click at [541, 485] on div "<p>Hours of curtailment events</p>" at bounding box center [784, 324] width 733 height 363
click at [584, 392] on div "1 <p>Hours of curtailment events</p>" at bounding box center [806, 345] width 751 height 381
type textarea "<p>Hours of curtailment events</p>"
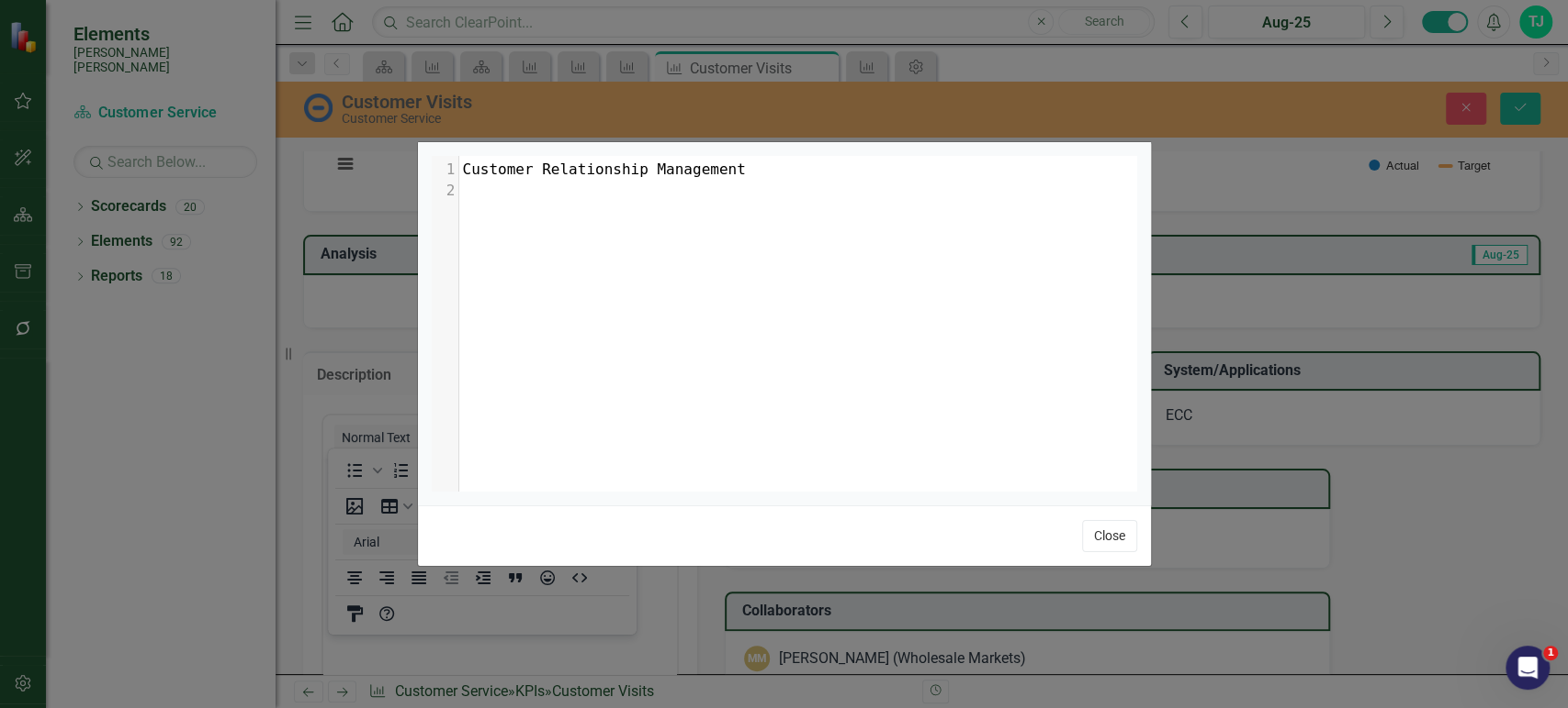
click at [1123, 548] on button "Close" at bounding box center [1109, 536] width 55 height 32
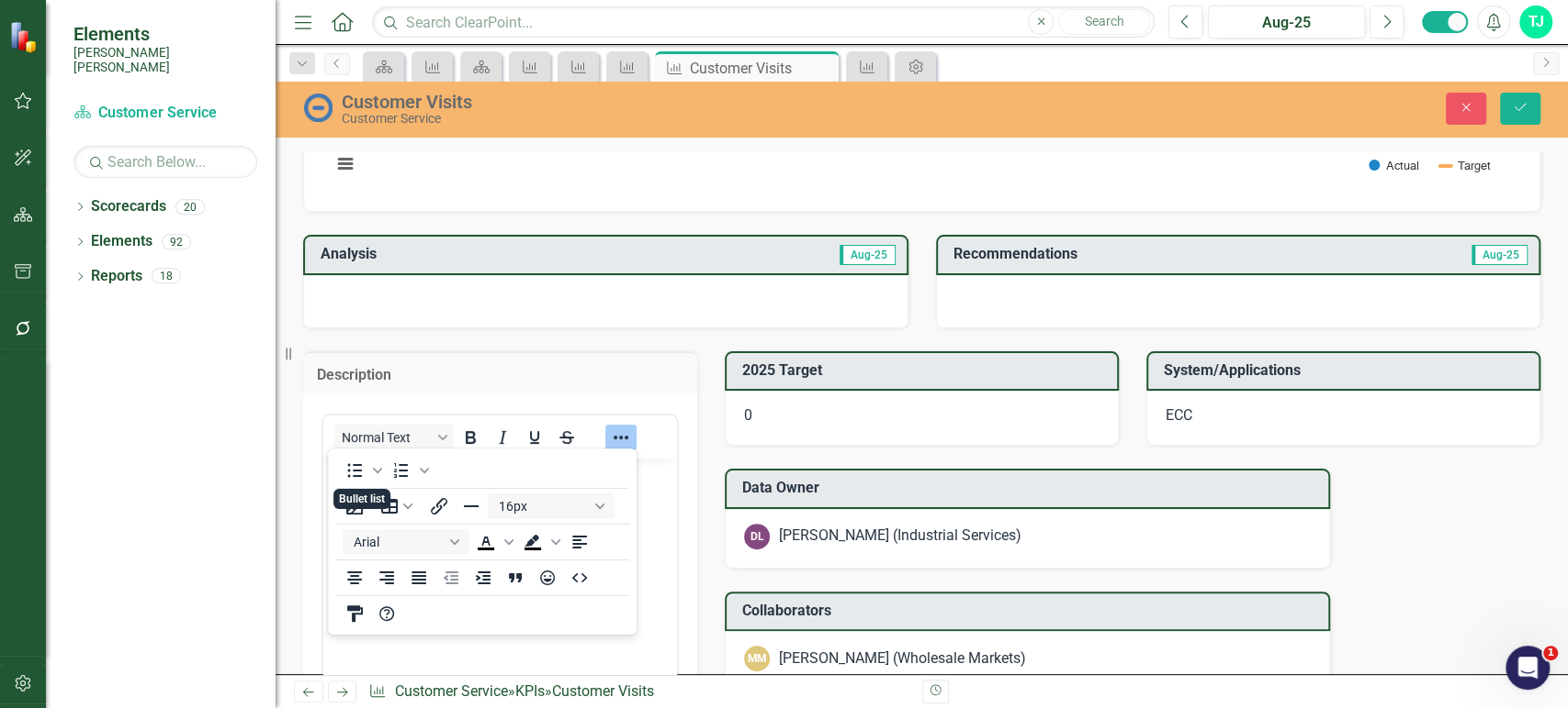
click at [856, 405] on div "0" at bounding box center [921, 419] width 394 height 55
click at [856, 407] on div "0" at bounding box center [921, 419] width 394 height 55
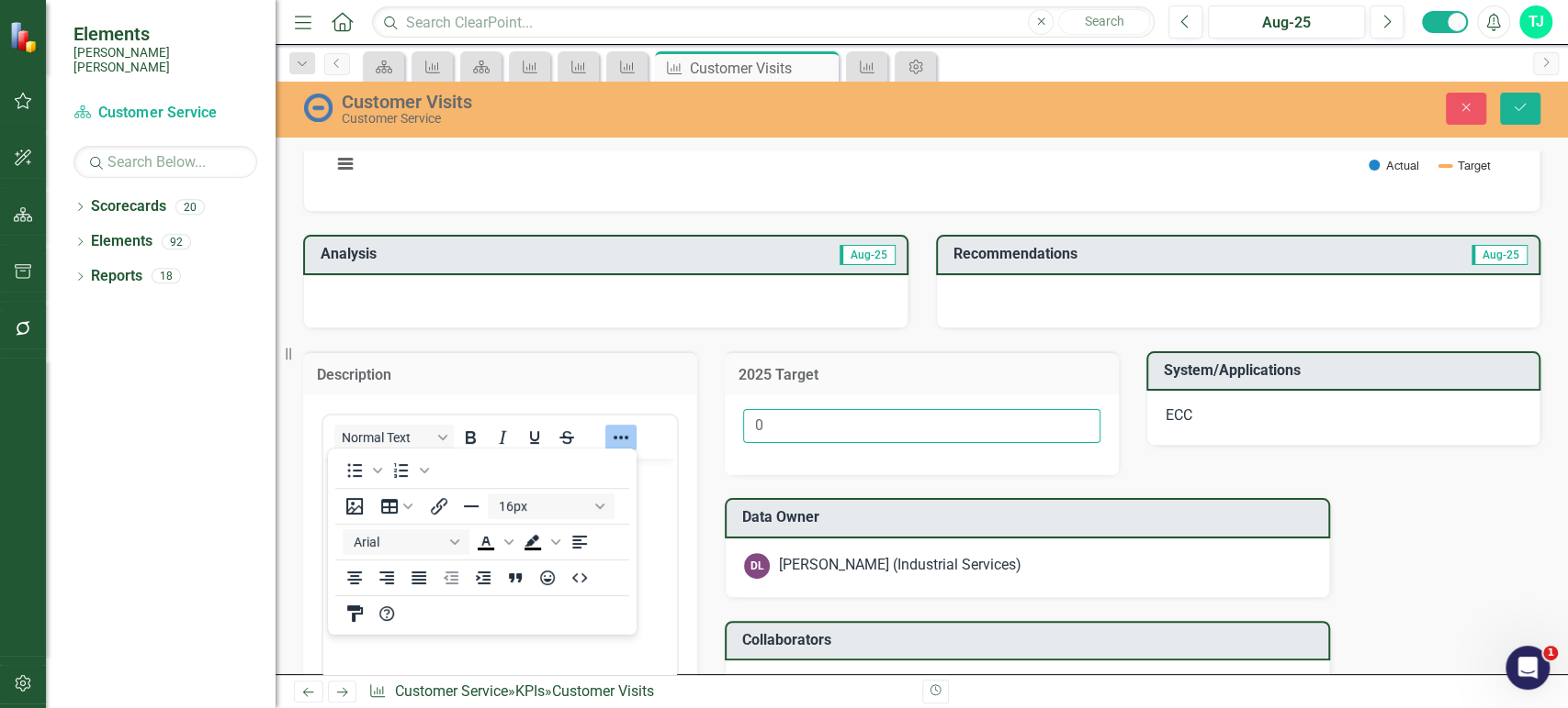
click at [856, 409] on input "0" at bounding box center [921, 426] width 357 height 34
type input "100%"
click at [1219, 422] on p "ECC" at bounding box center [1343, 416] width 355 height 21
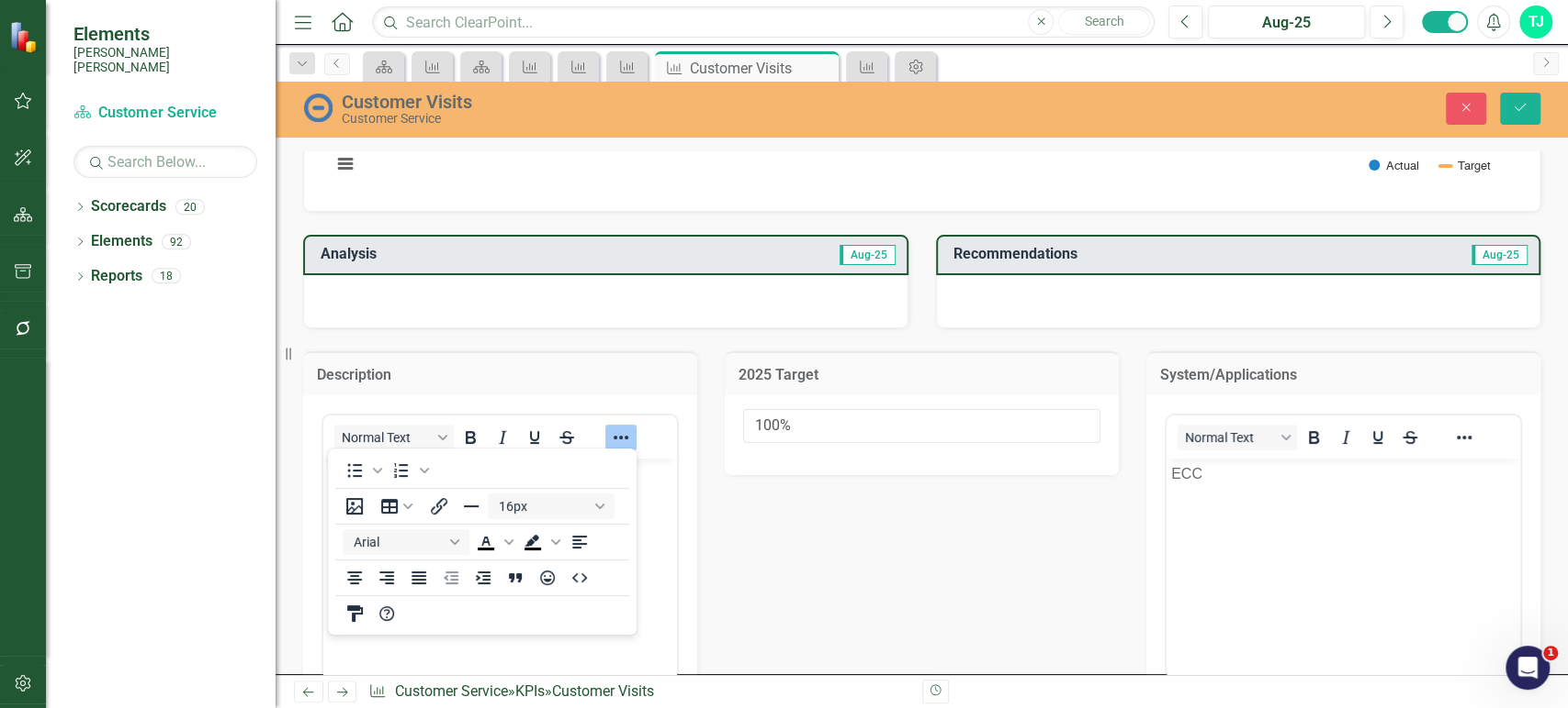
scroll to position [0, 0]
drag, startPoint x: 1236, startPoint y: 481, endPoint x: 1102, endPoint y: 478, distance: 134.0
click at [1166, 478] on html "ECC" at bounding box center [1343, 596] width 353 height 275
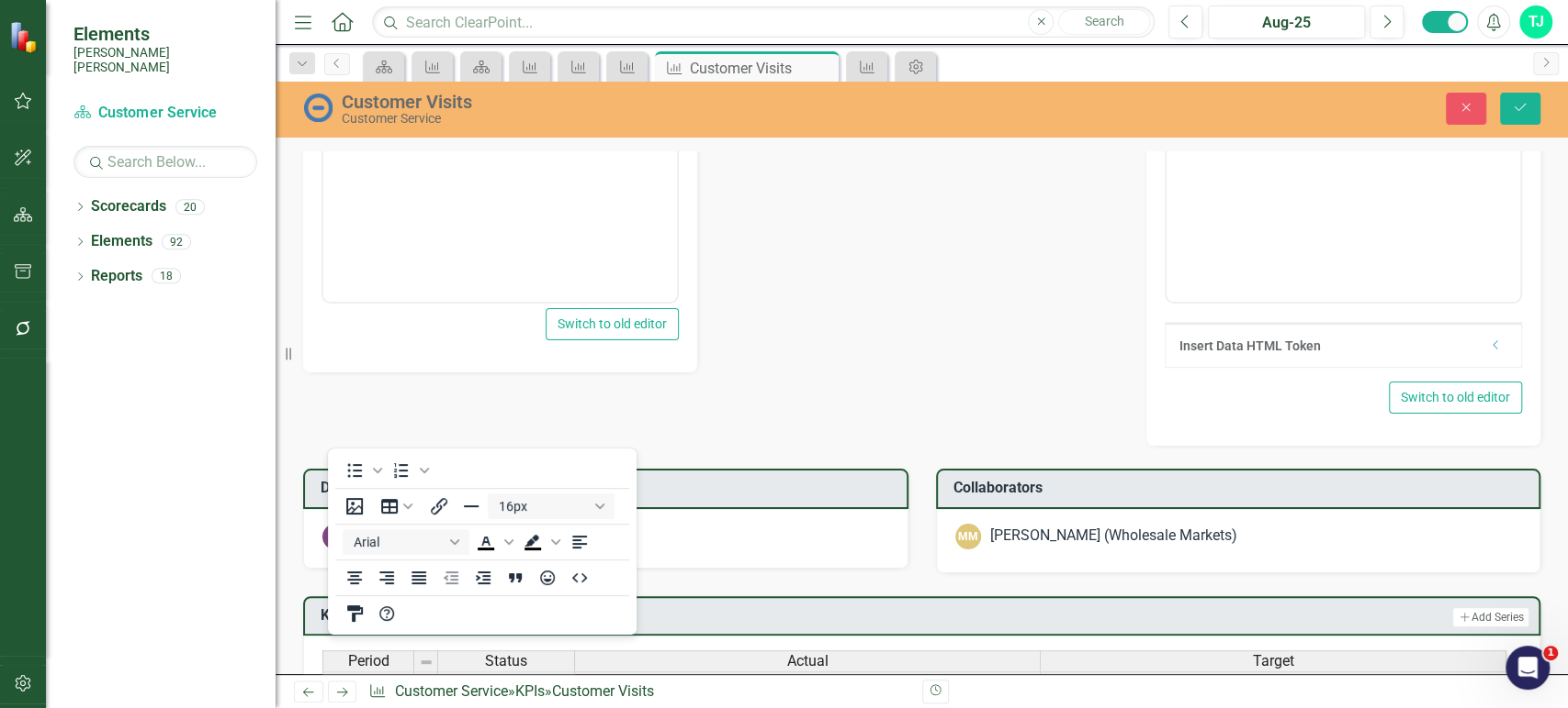
scroll to position [767, 0]
click at [1084, 500] on td "Collaborators" at bounding box center [1241, 490] width 576 height 30
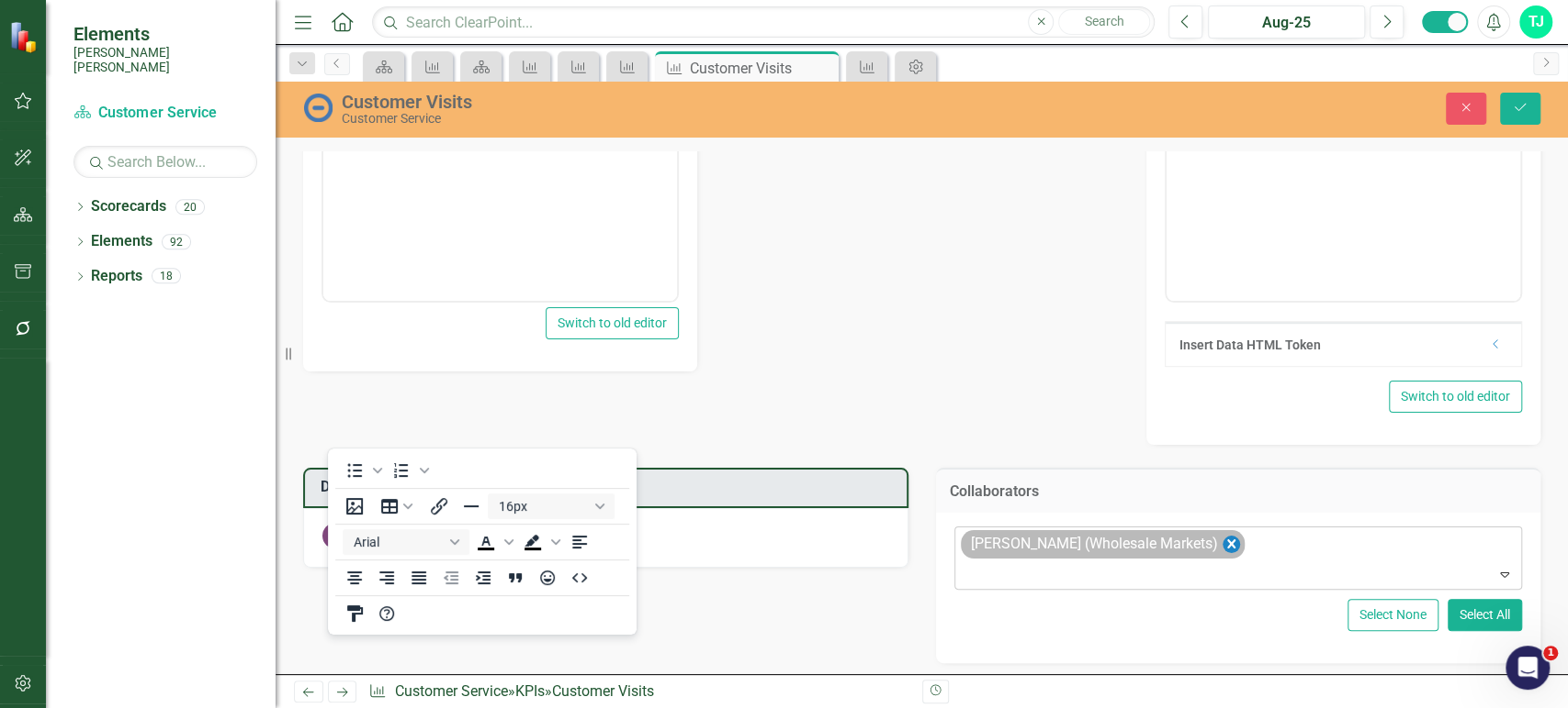
click at [1224, 541] on icon "Remove Matthew Morgan (Wholesale Markets)" at bounding box center [1230, 545] width 17 height 23
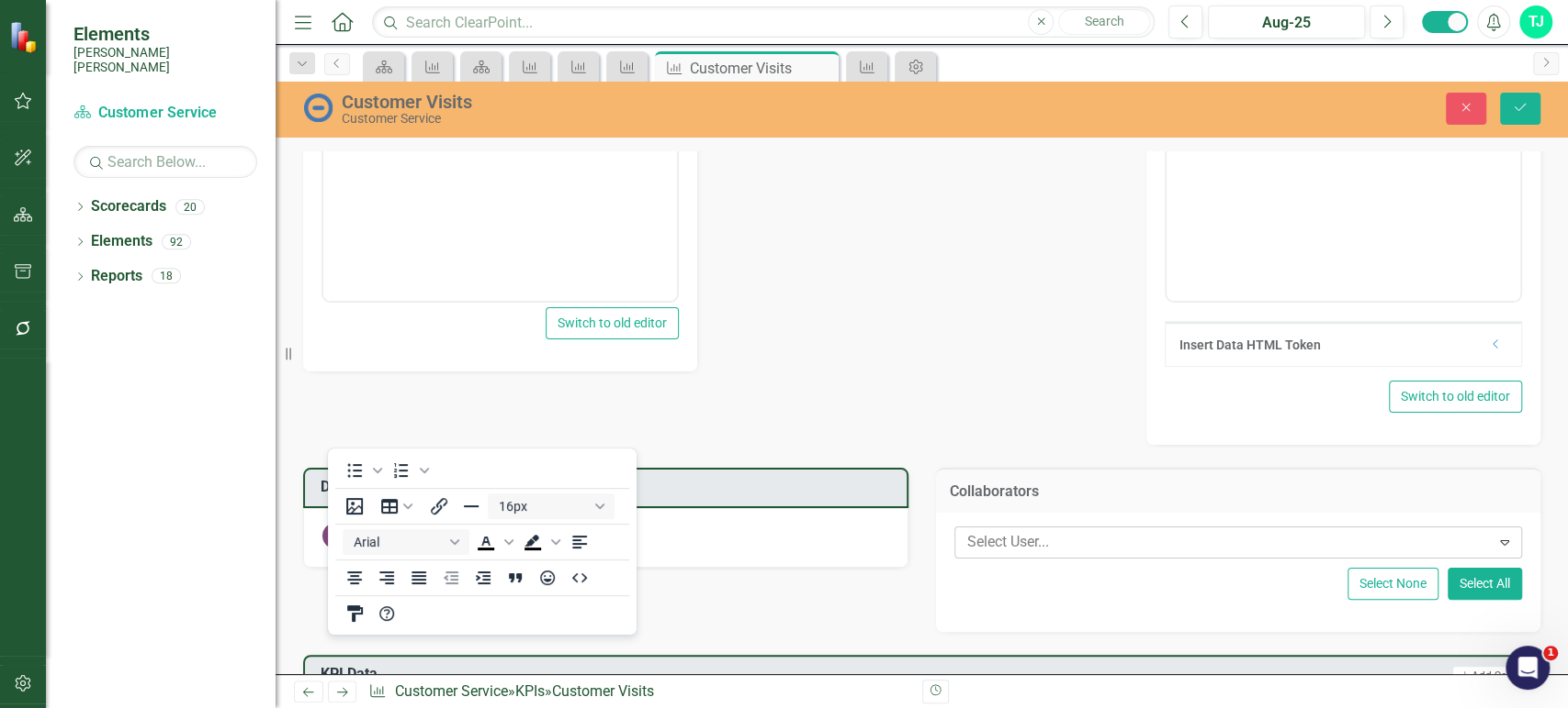
click at [1092, 295] on div "Customer Visits Chart Combination chart with 2 data series. Customer Visits (Ch…" at bounding box center [921, 303] width 1264 height 1883
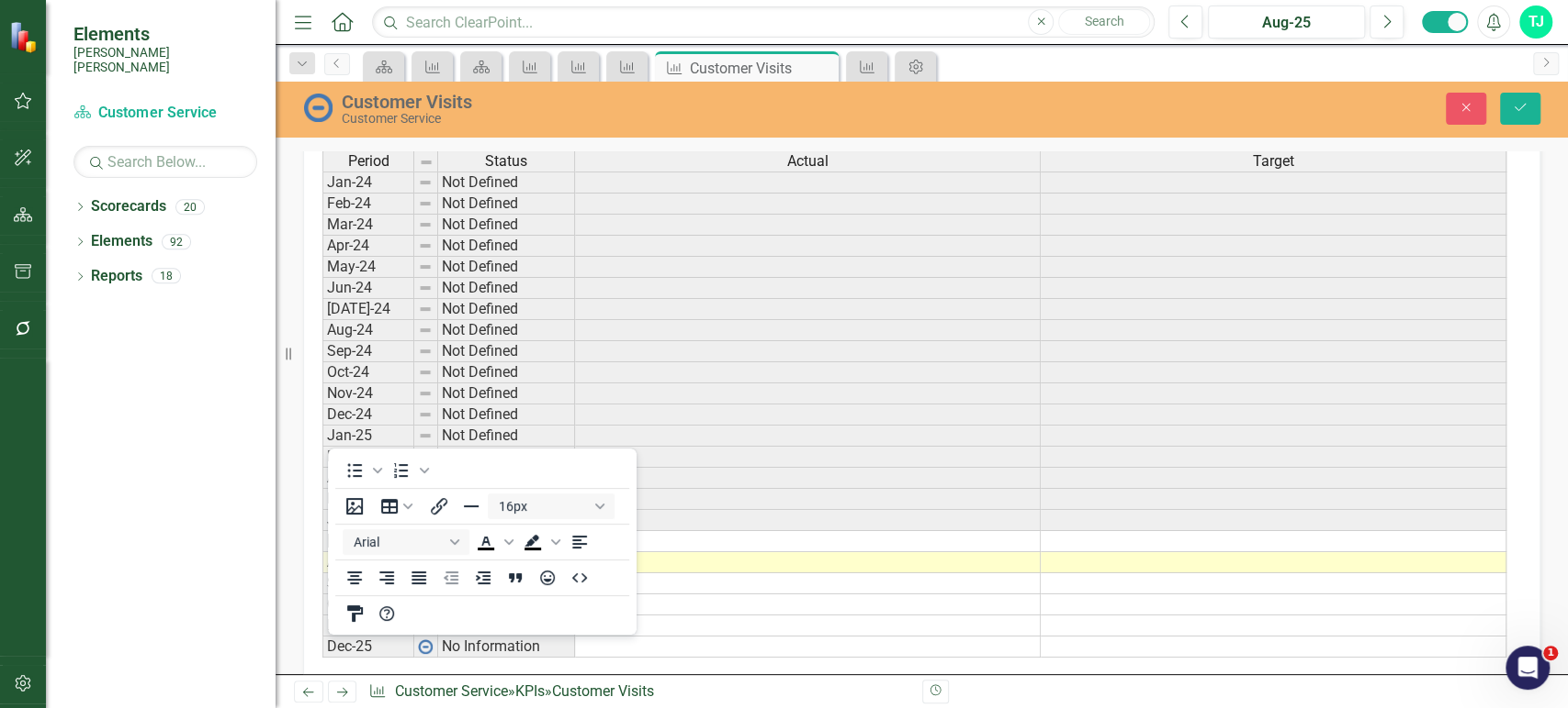
scroll to position [1498, 0]
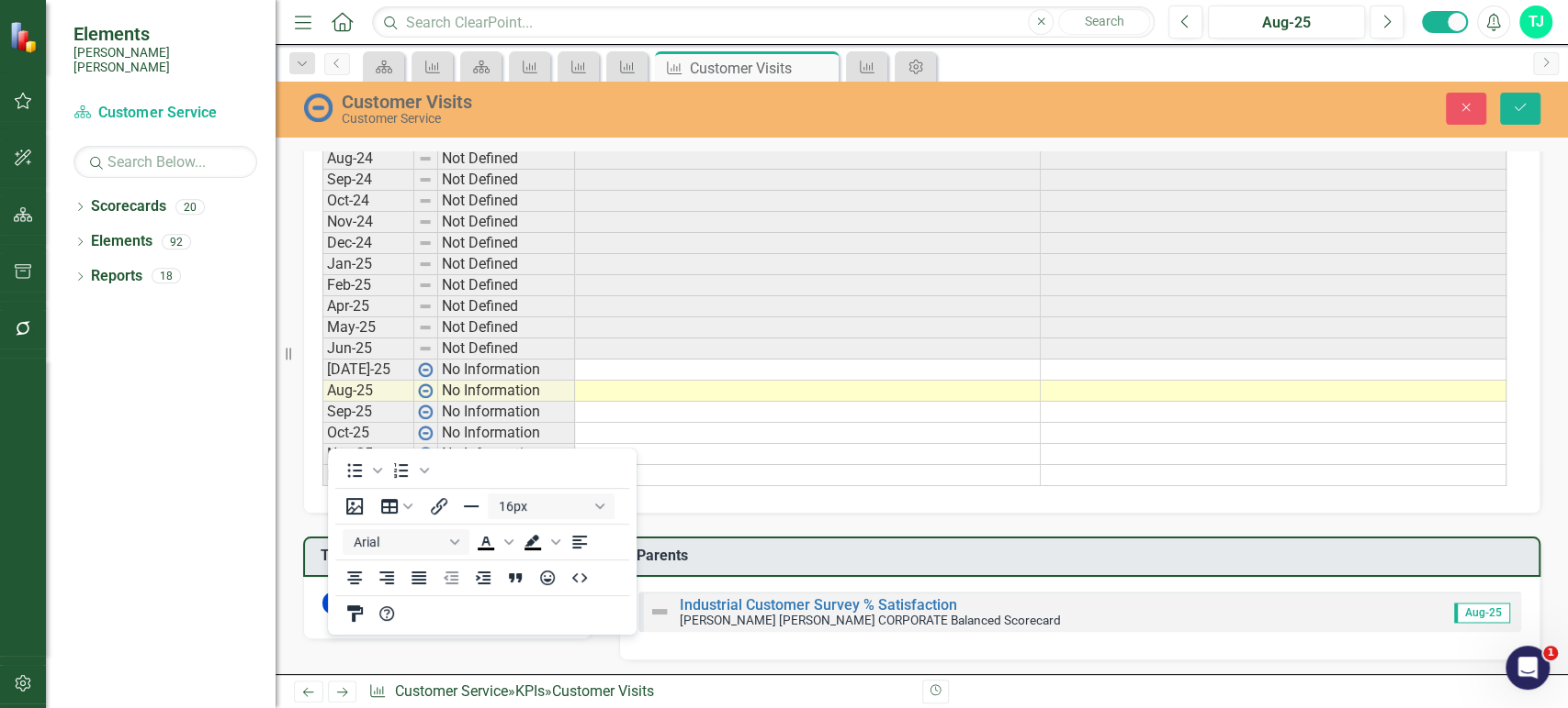
click at [322, 375] on div "Period Status Actual Target Jan-24 Not Defined Feb-24 Not Defined Mar-24 Not De…" at bounding box center [322, 233] width 0 height 508
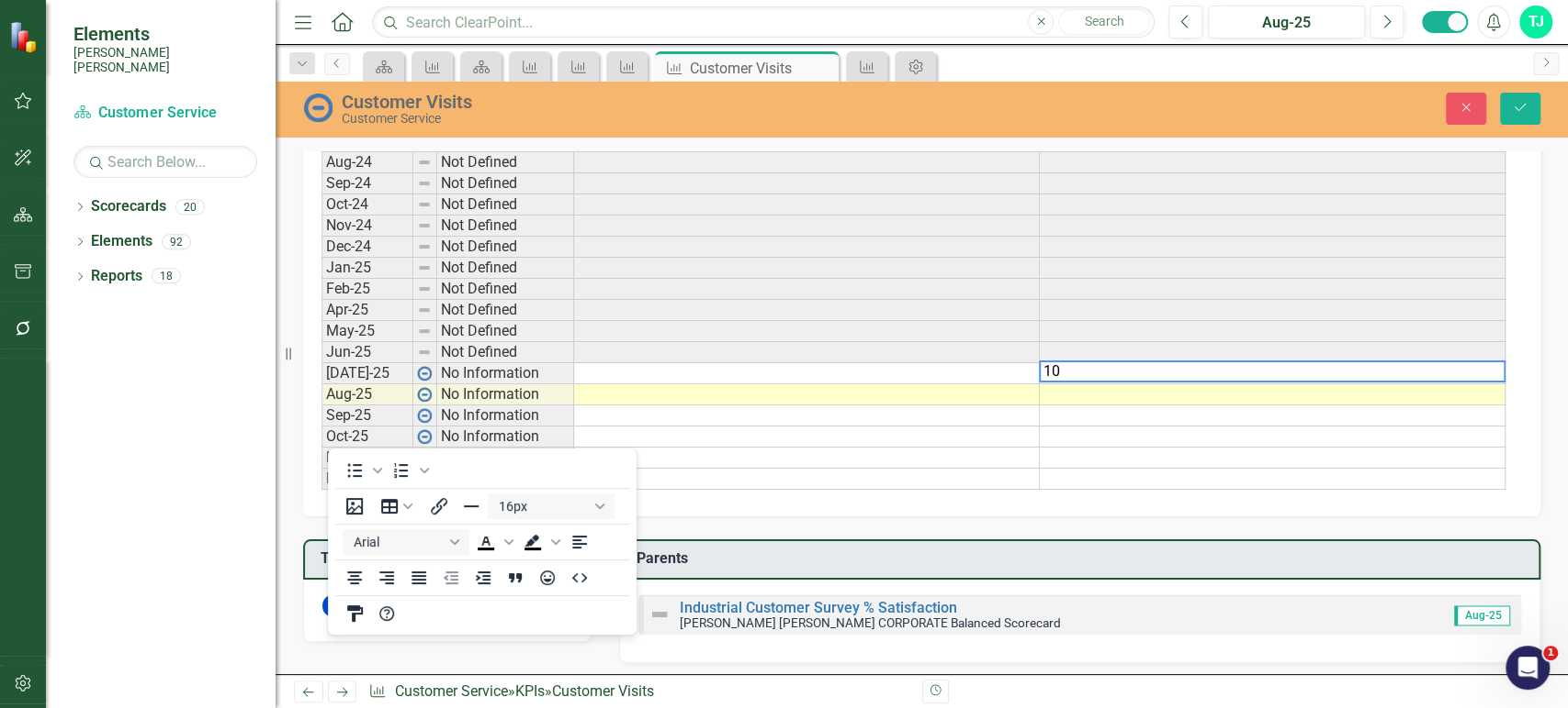
type textarea "100"
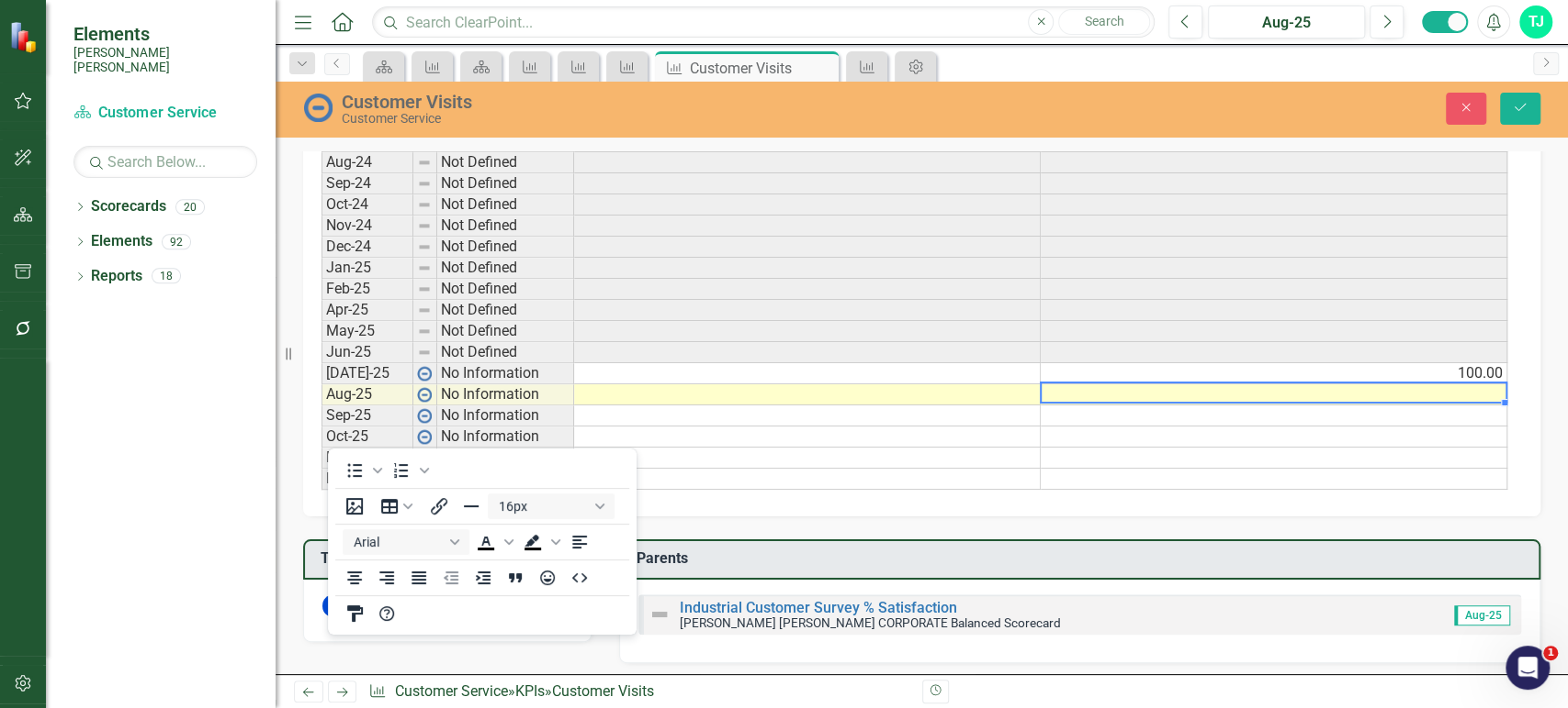
scroll to position [1500, 0]
drag, startPoint x: 1448, startPoint y: 362, endPoint x: 1491, endPoint y: 385, distance: 48.8
click at [1449, 363] on td "100.00" at bounding box center [1274, 371] width 466 height 21
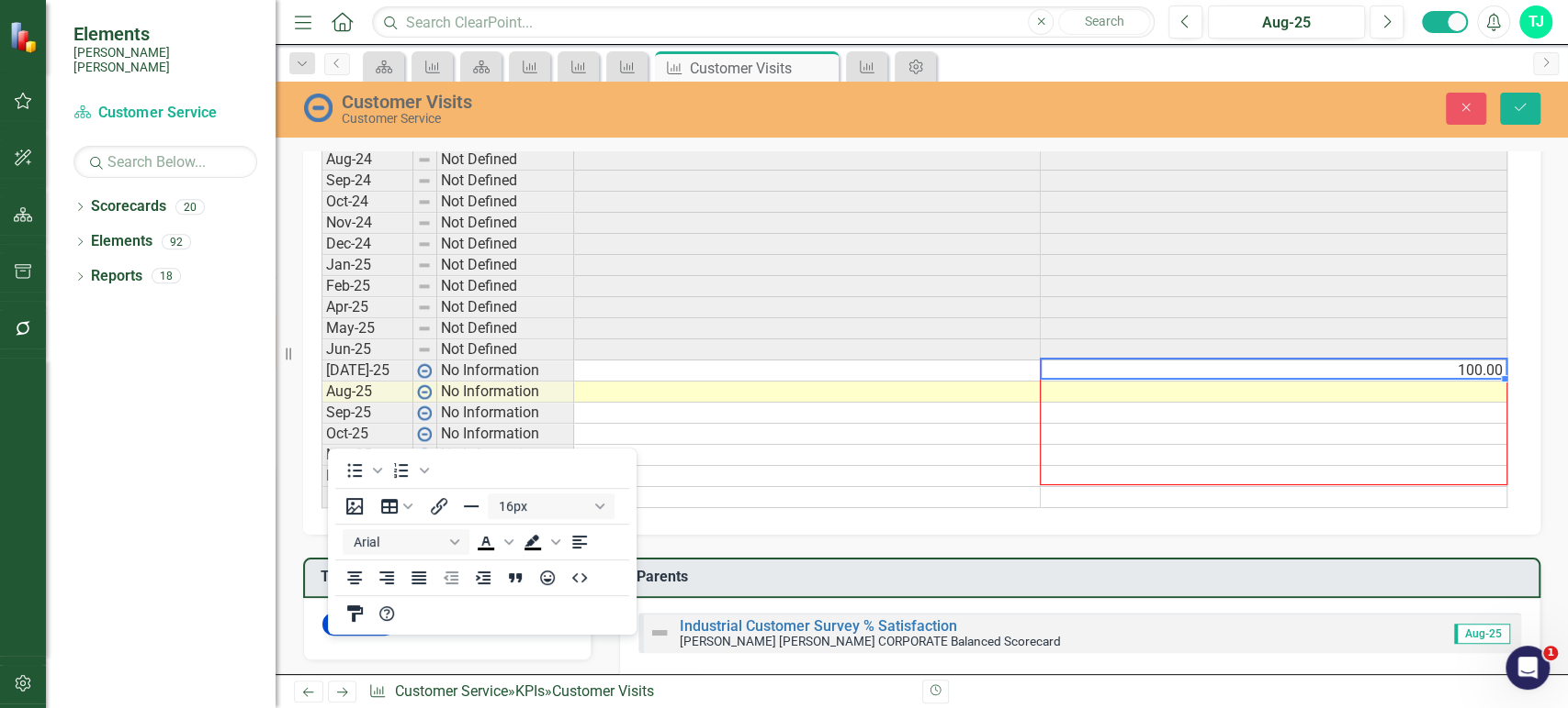
drag, startPoint x: 1501, startPoint y: 375, endPoint x: 1482, endPoint y: 464, distance: 91.0
click at [321, 465] on div "Period Status Actual Target Jan-24 Not Defined Feb-24 Not Defined Mar-24 Not De…" at bounding box center [321, 244] width 0 height 529
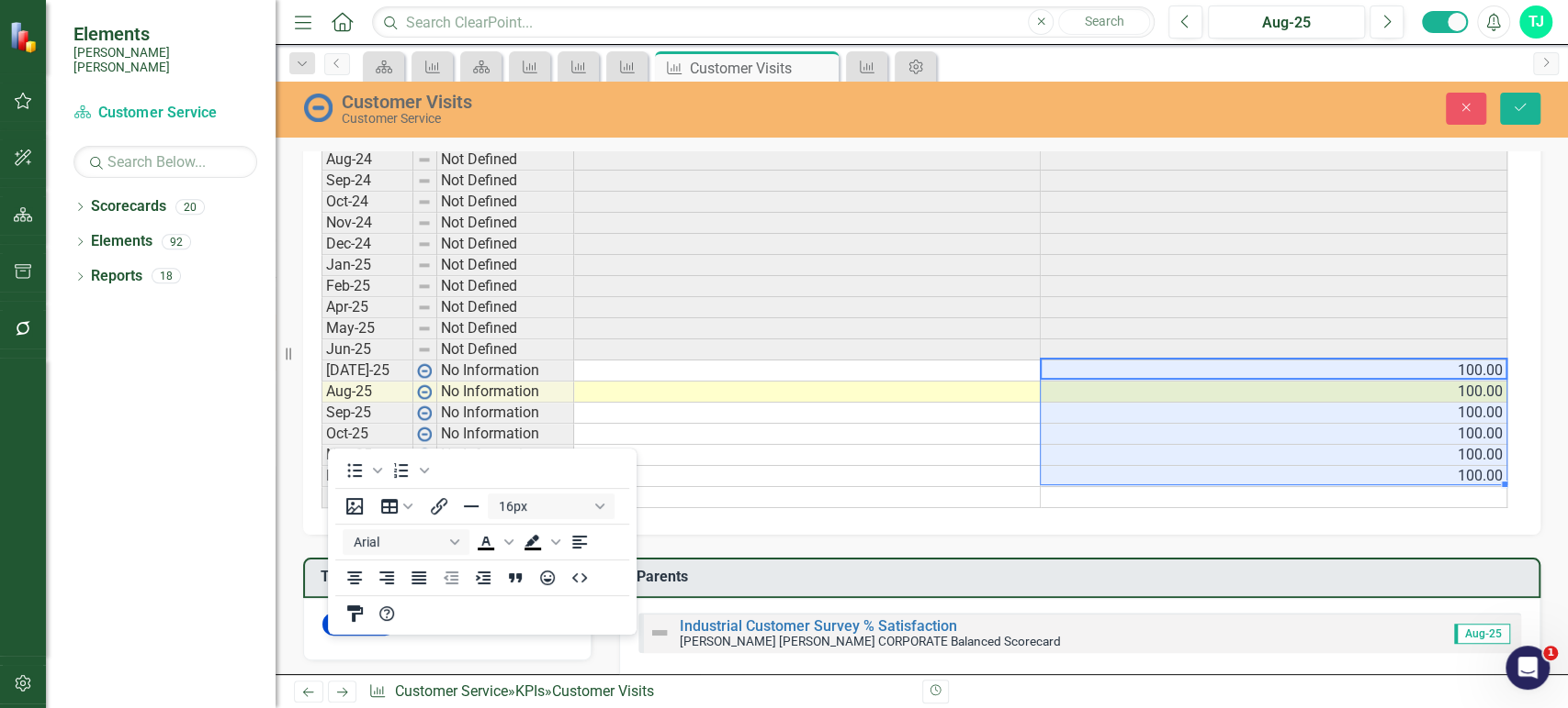
type textarea "100"
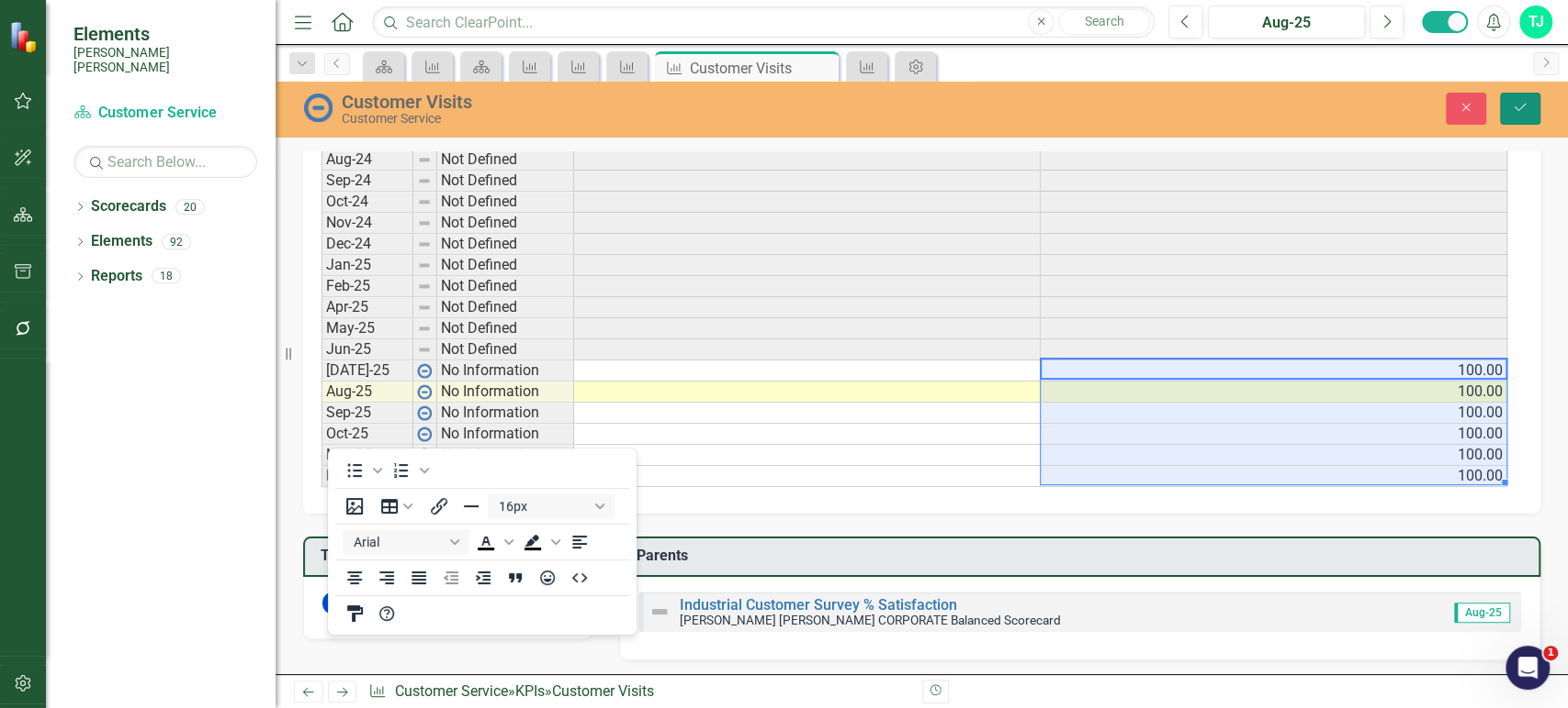
click at [1525, 105] on icon "Save" at bounding box center [1520, 107] width 16 height 13
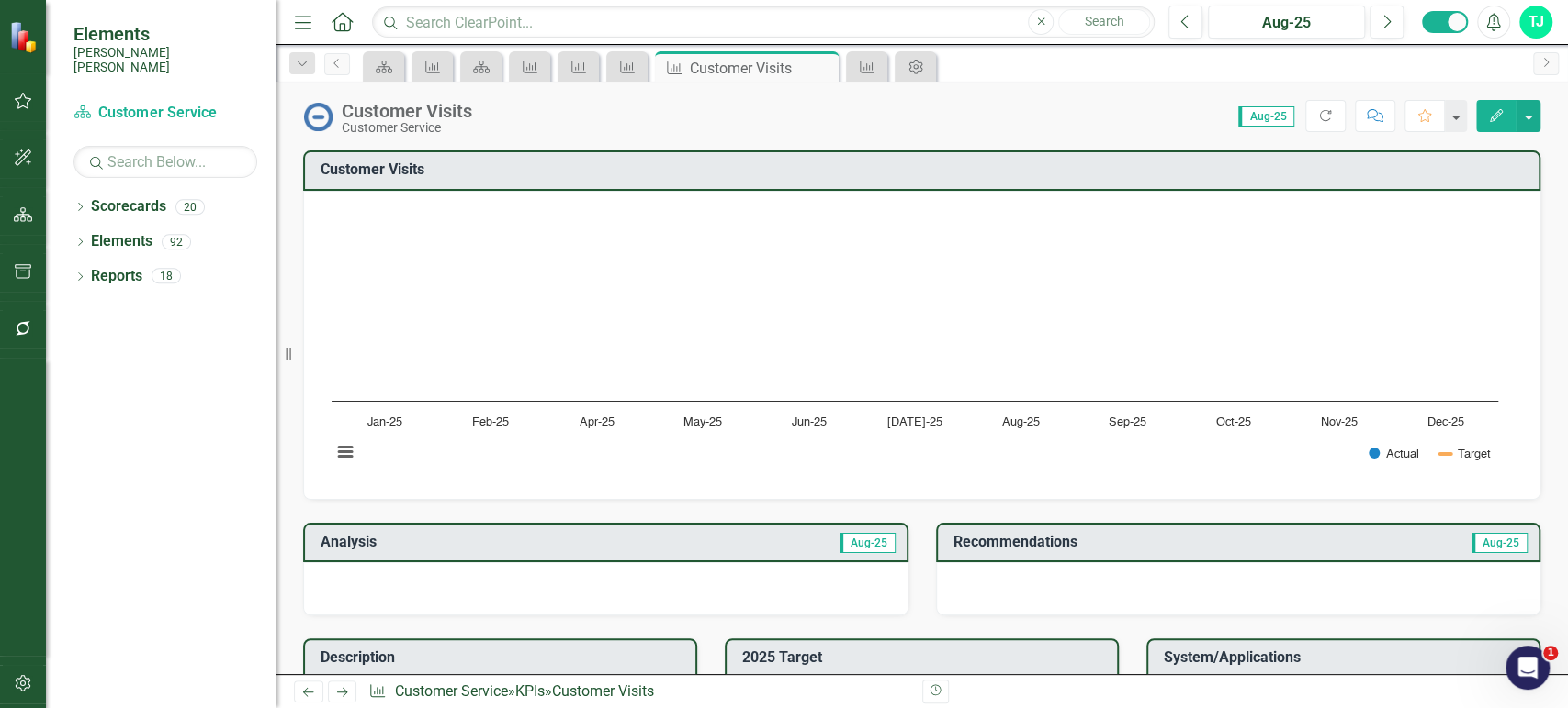
click at [1489, 118] on icon "Edit" at bounding box center [1495, 116] width 16 height 13
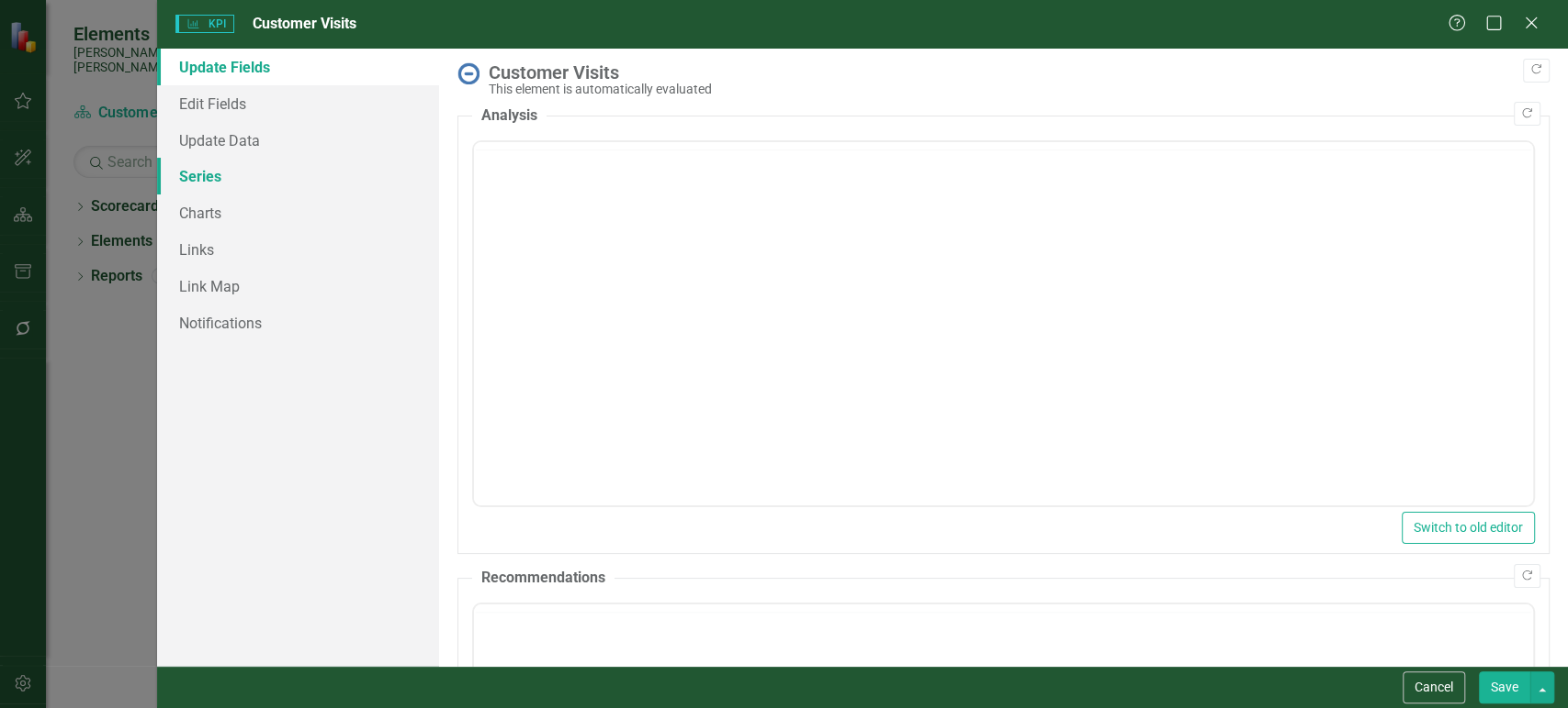
click at [257, 175] on div "KPI KPI Customer Visits Help Maximize Close Update Fields Edit Fields Update Da…" at bounding box center [784, 354] width 1568 height 708
click at [309, 181] on link "Series" at bounding box center [297, 176] width 282 height 37
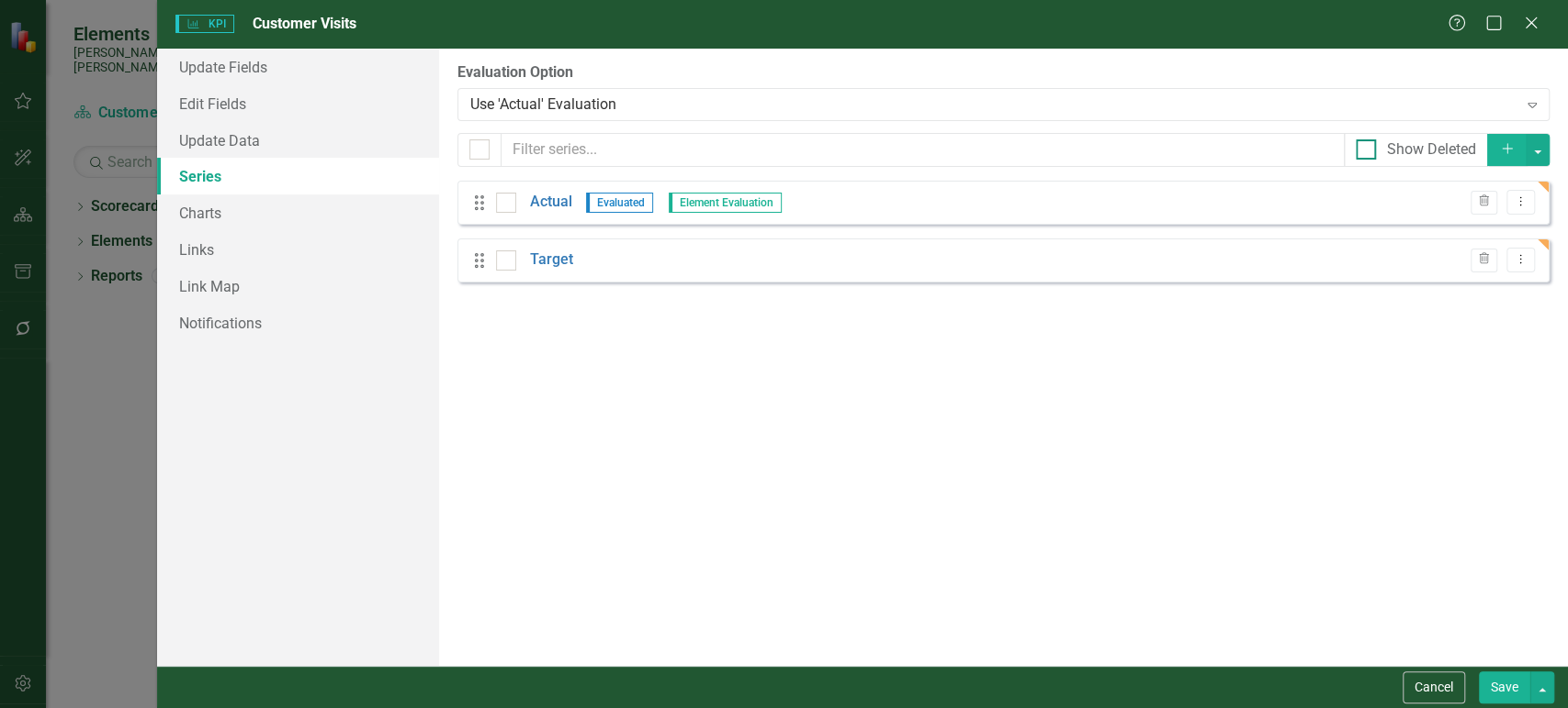
click at [475, 140] on input "checkbox" at bounding box center [475, 145] width 12 height 12
checkbox input "true"
click at [1549, 153] on div "From this page, you can add, edit, delete, or duplicate the measure series for …" at bounding box center [1003, 357] width 1128 height 618
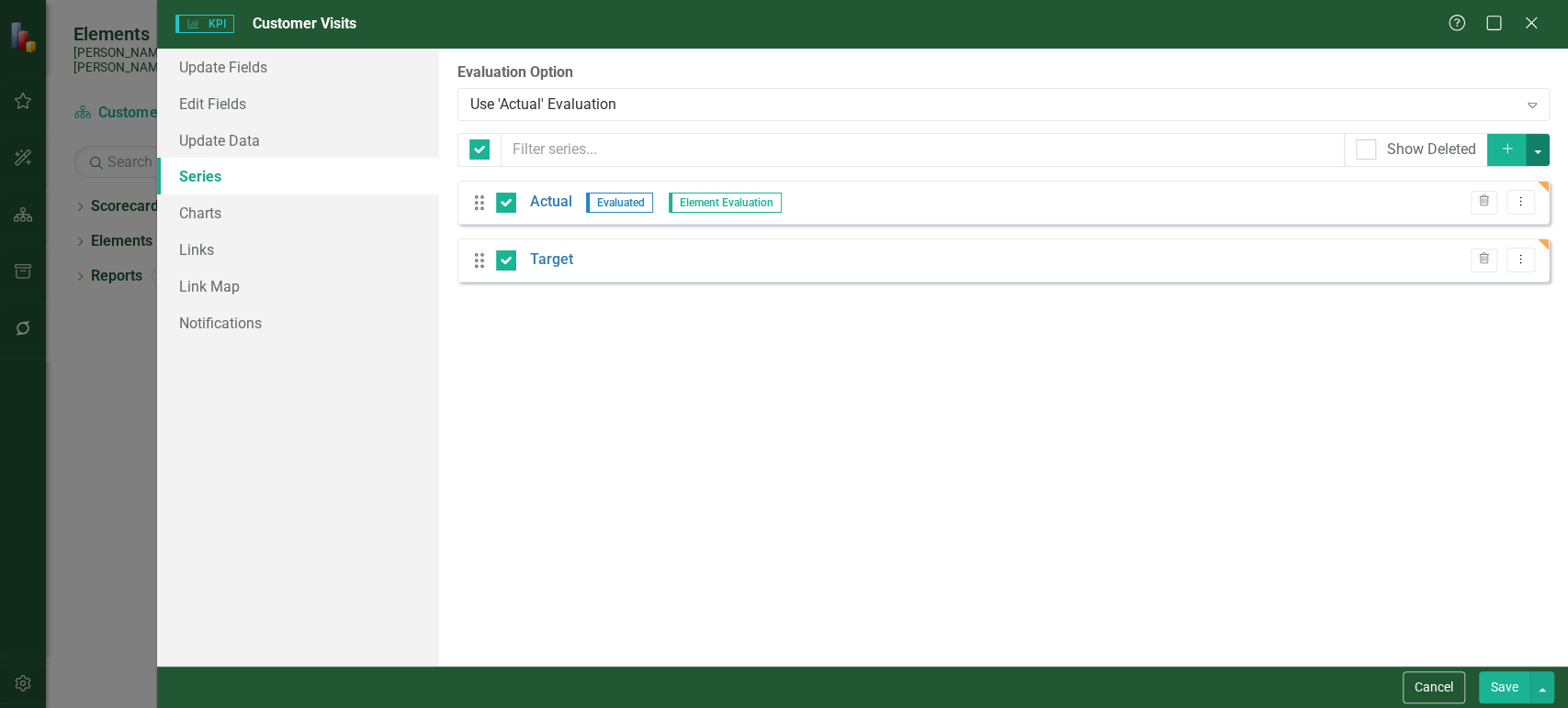
click at [1542, 152] on button "button" at bounding box center [1537, 150] width 24 height 32
click at [1486, 236] on link "Edit Multiple Edit Multiple" at bounding box center [1475, 252] width 145 height 34
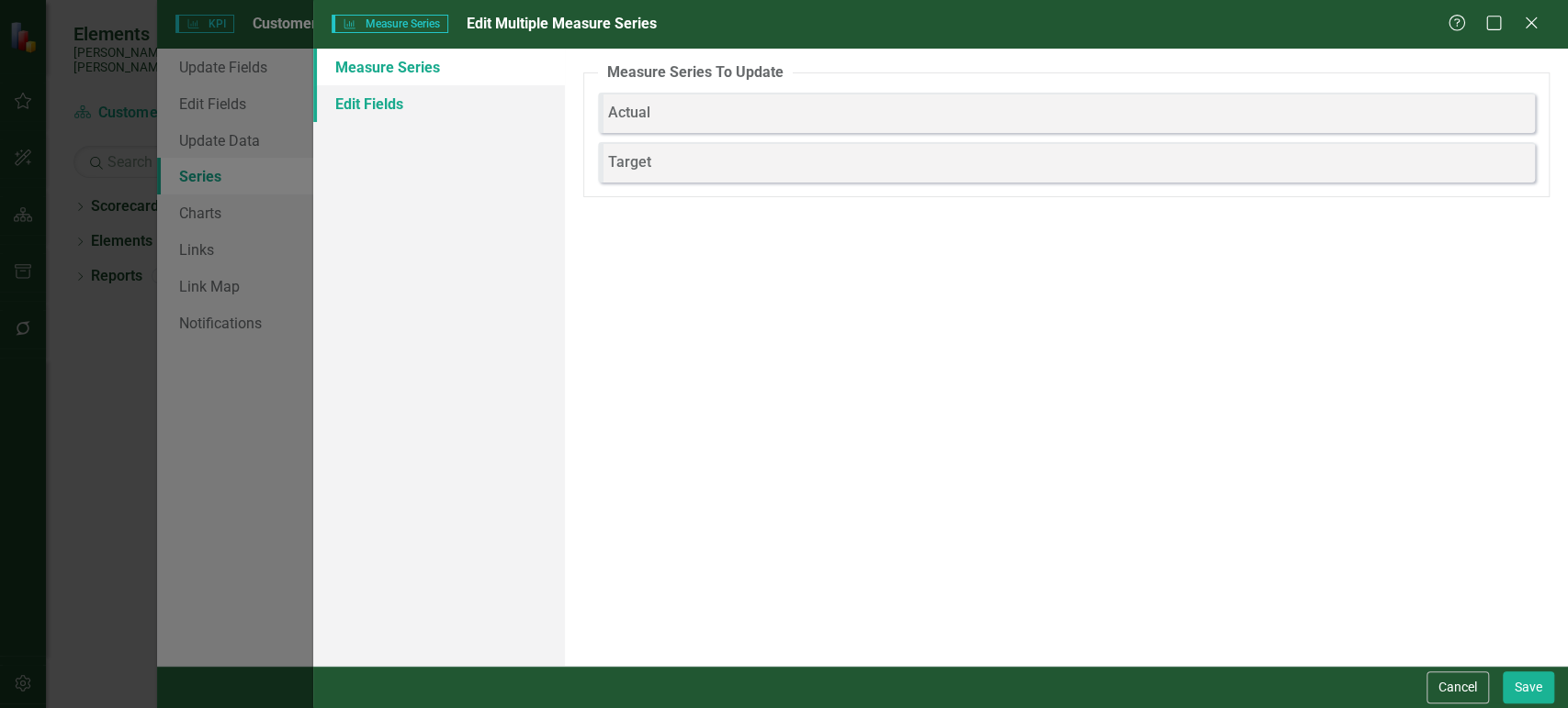
click at [466, 87] on link "Edit Fields" at bounding box center [439, 103] width 251 height 37
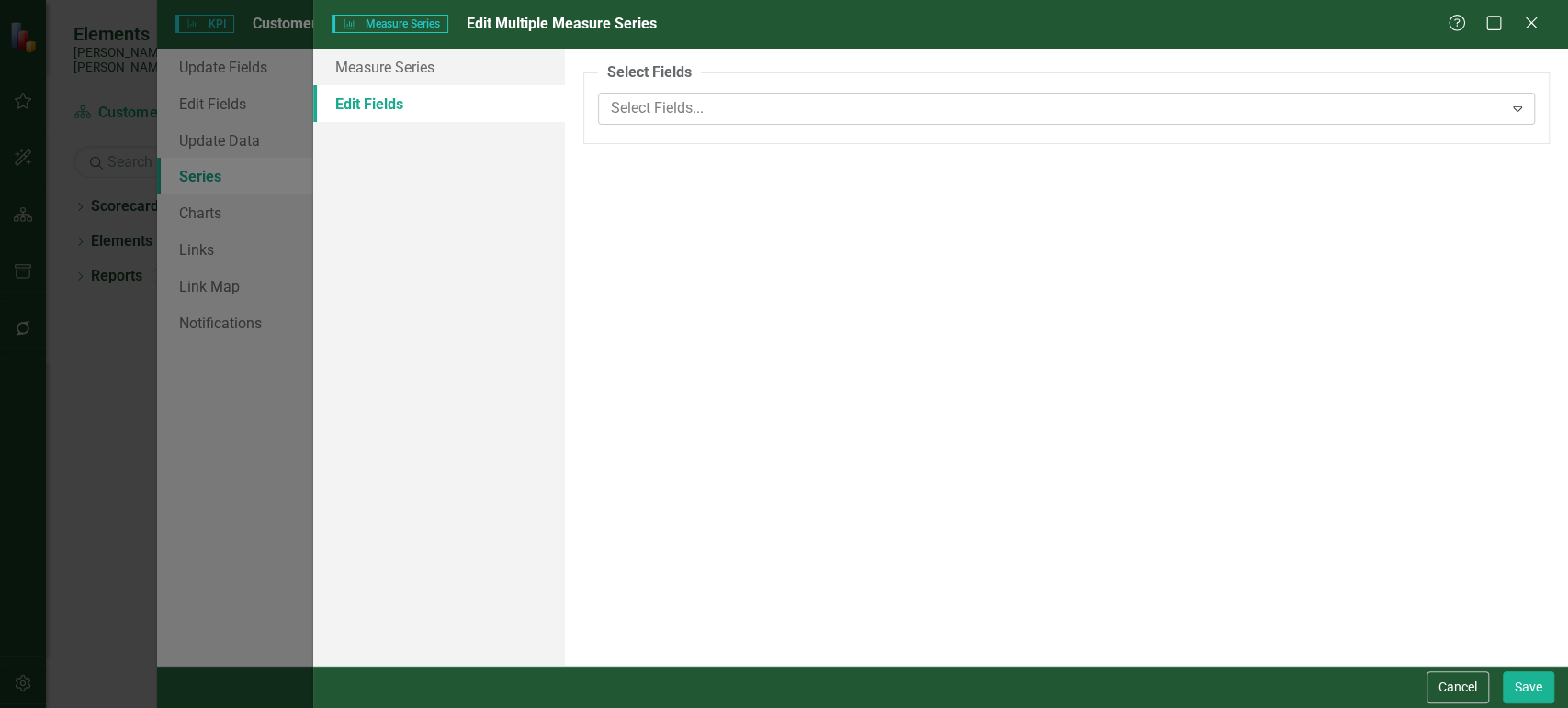
click at [769, 94] on div "Select Fields... Expand" at bounding box center [1066, 109] width 936 height 32
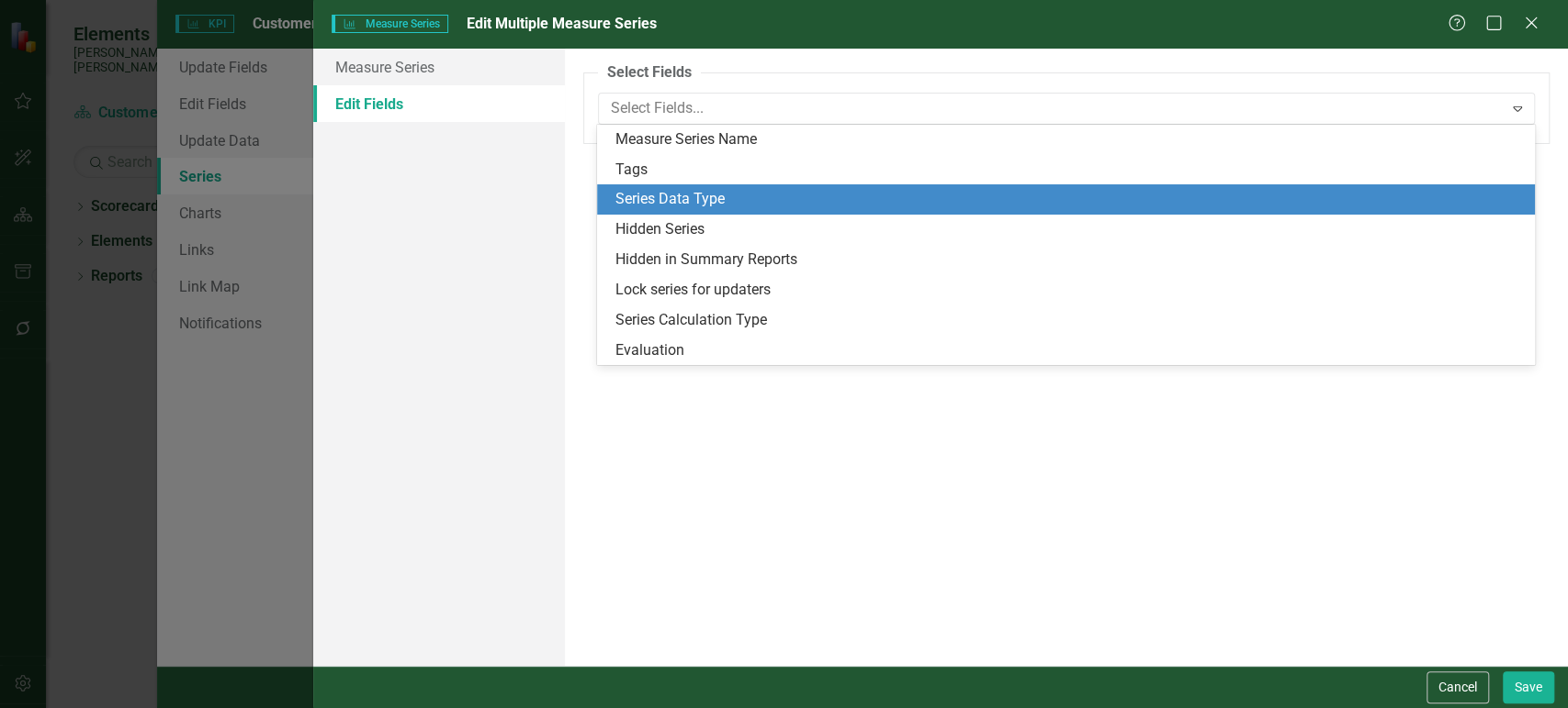
click at [708, 204] on div "Series Data Type" at bounding box center [1069, 199] width 908 height 21
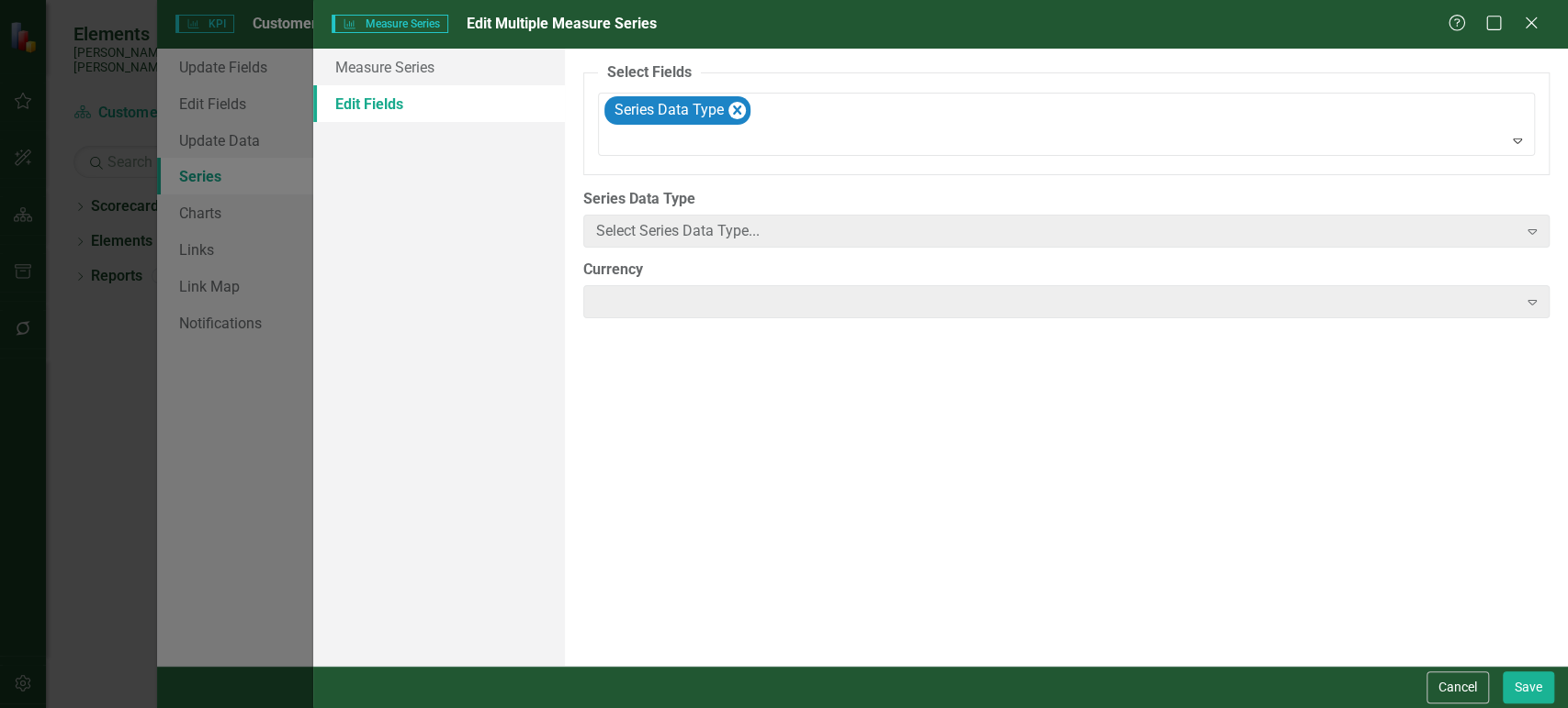
click at [741, 237] on div "Select Series Data Type..." at bounding box center [1057, 232] width 921 height 21
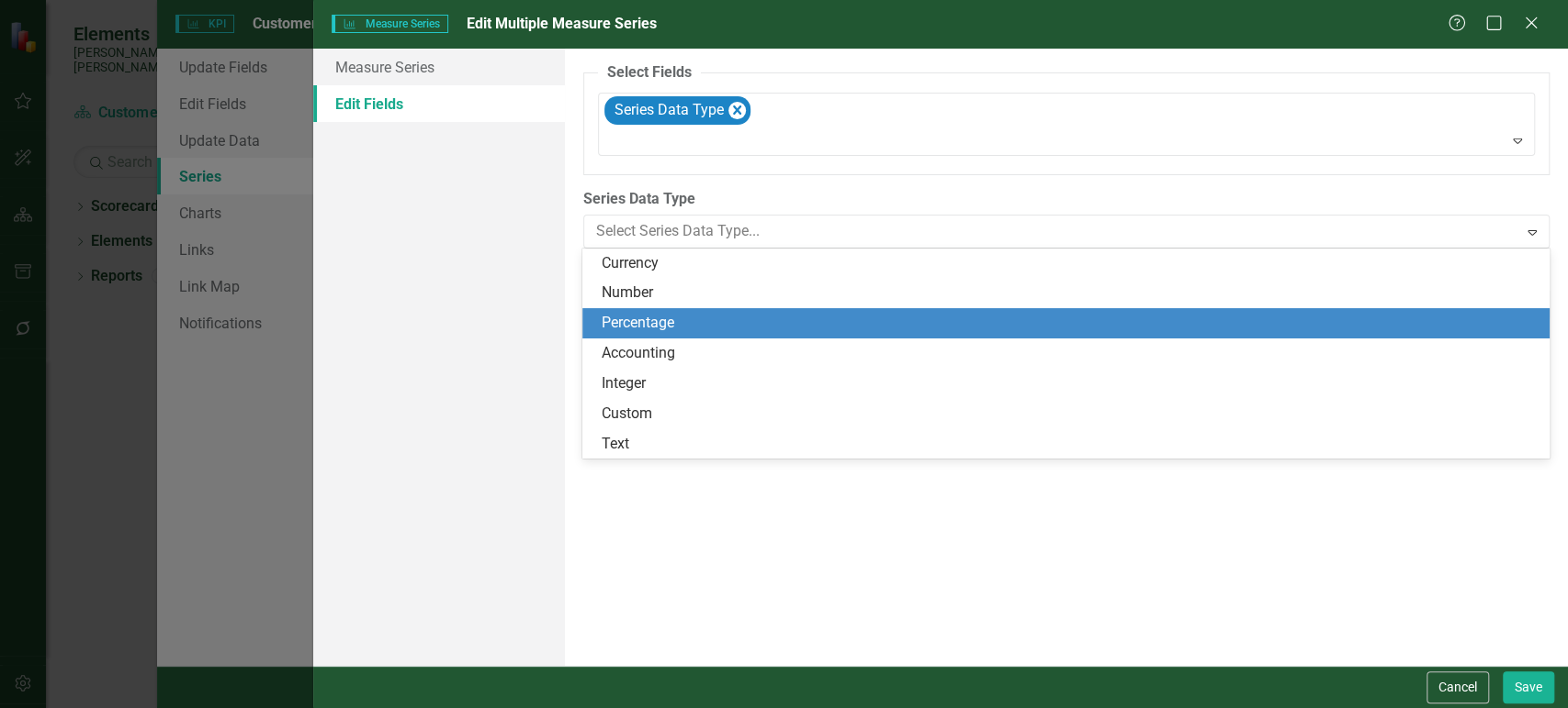
click at [706, 324] on div "Percentage" at bounding box center [1068, 324] width 936 height 21
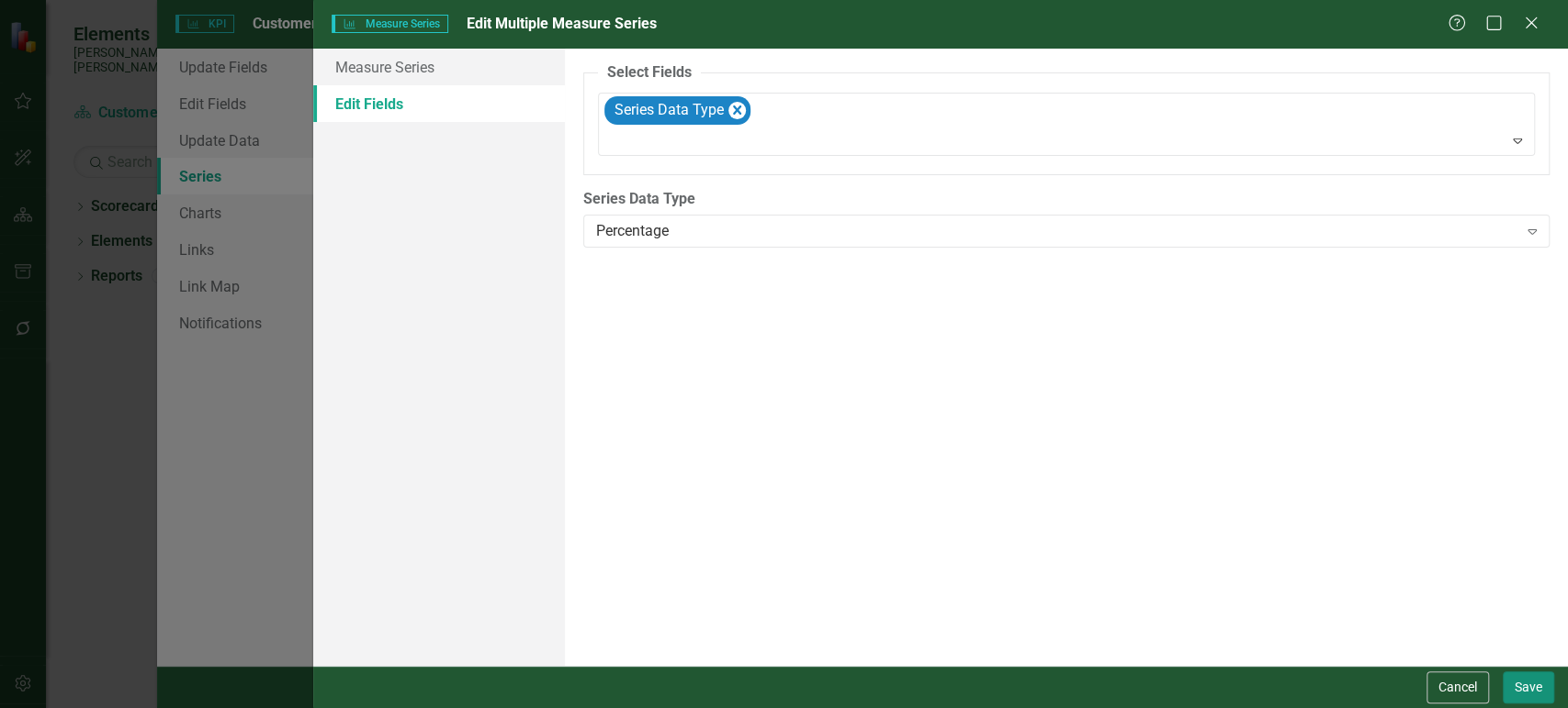
click at [1550, 685] on button "Save" at bounding box center [1528, 688] width 51 height 32
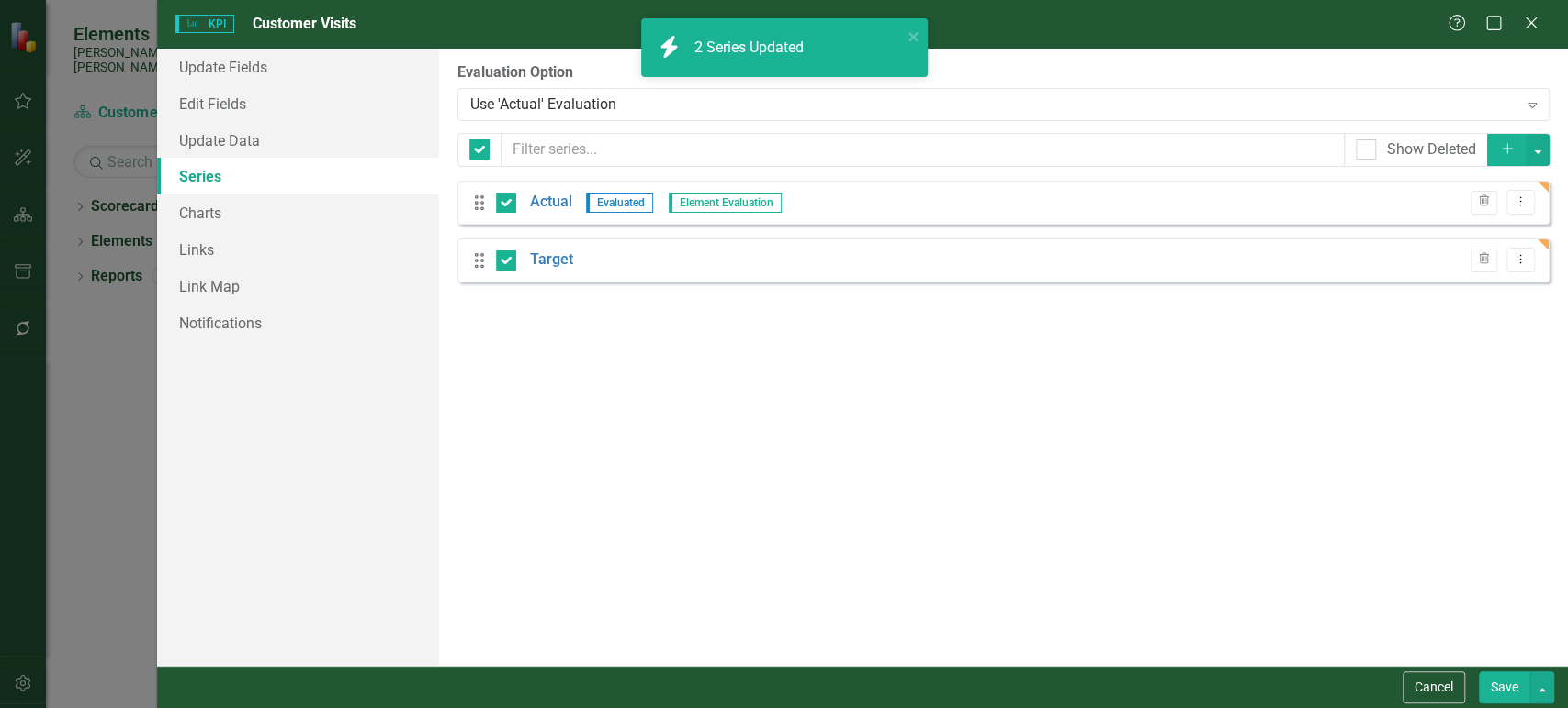
click at [1499, 680] on button "Save" at bounding box center [1504, 688] width 51 height 32
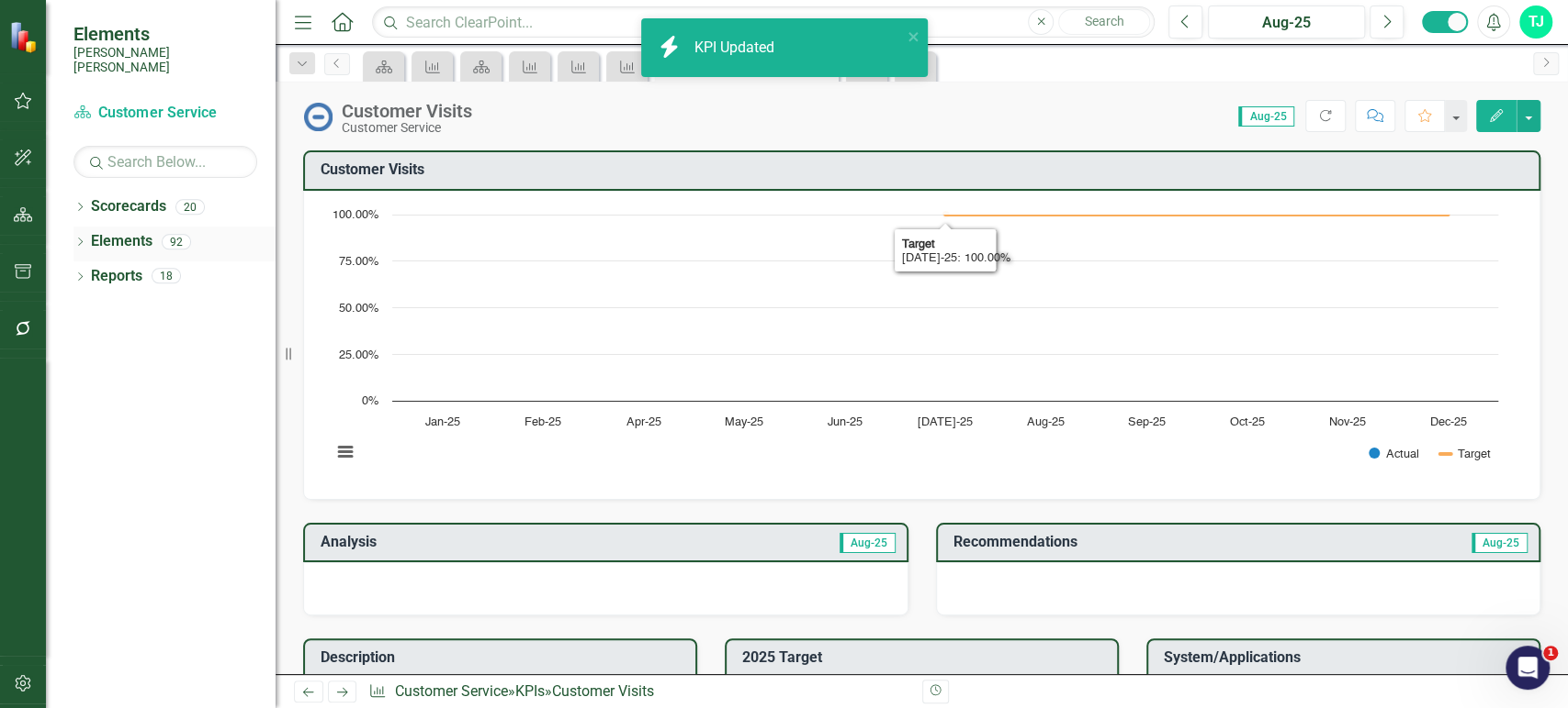
click at [112, 232] on link "Elements" at bounding box center [122, 242] width 62 height 21
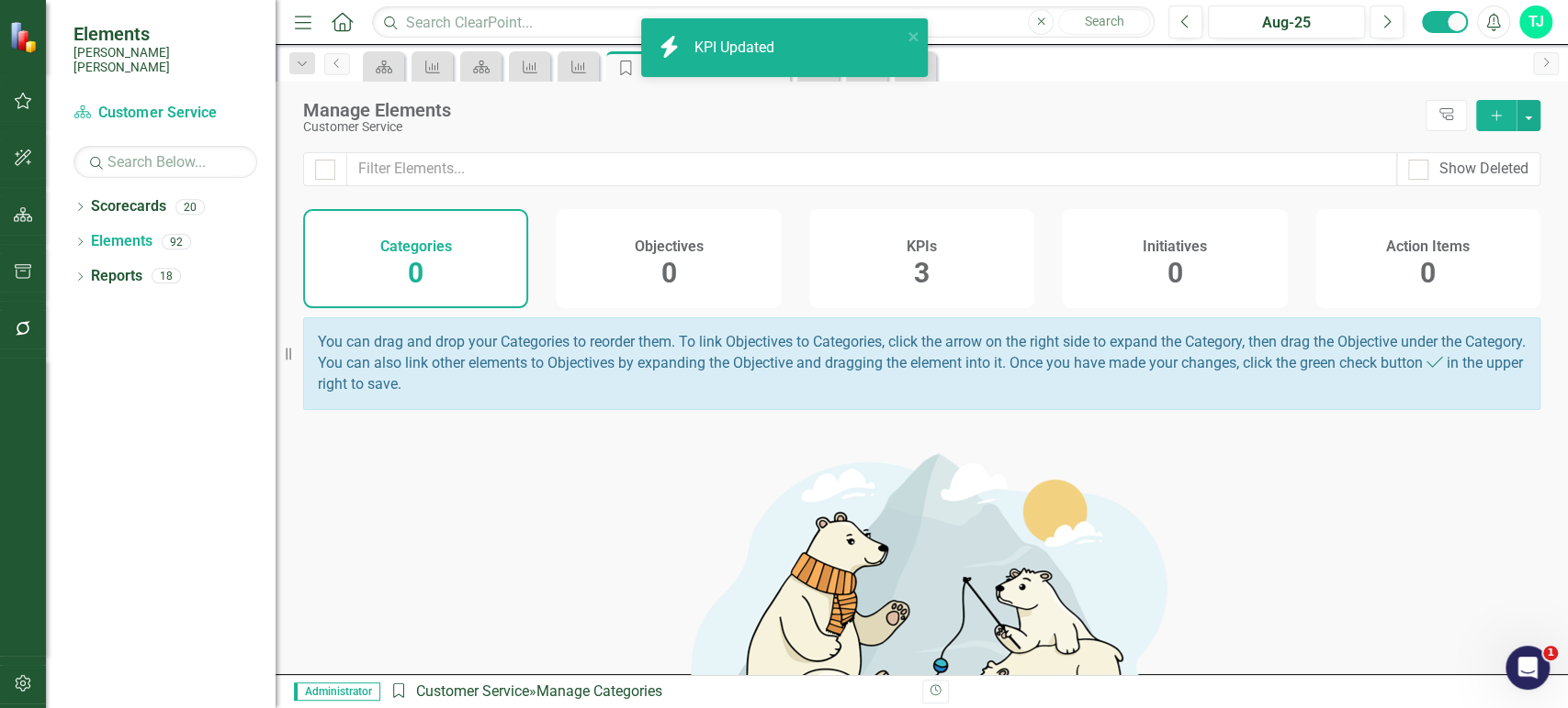
click at [954, 268] on div "KPIs 3" at bounding box center [921, 258] width 225 height 99
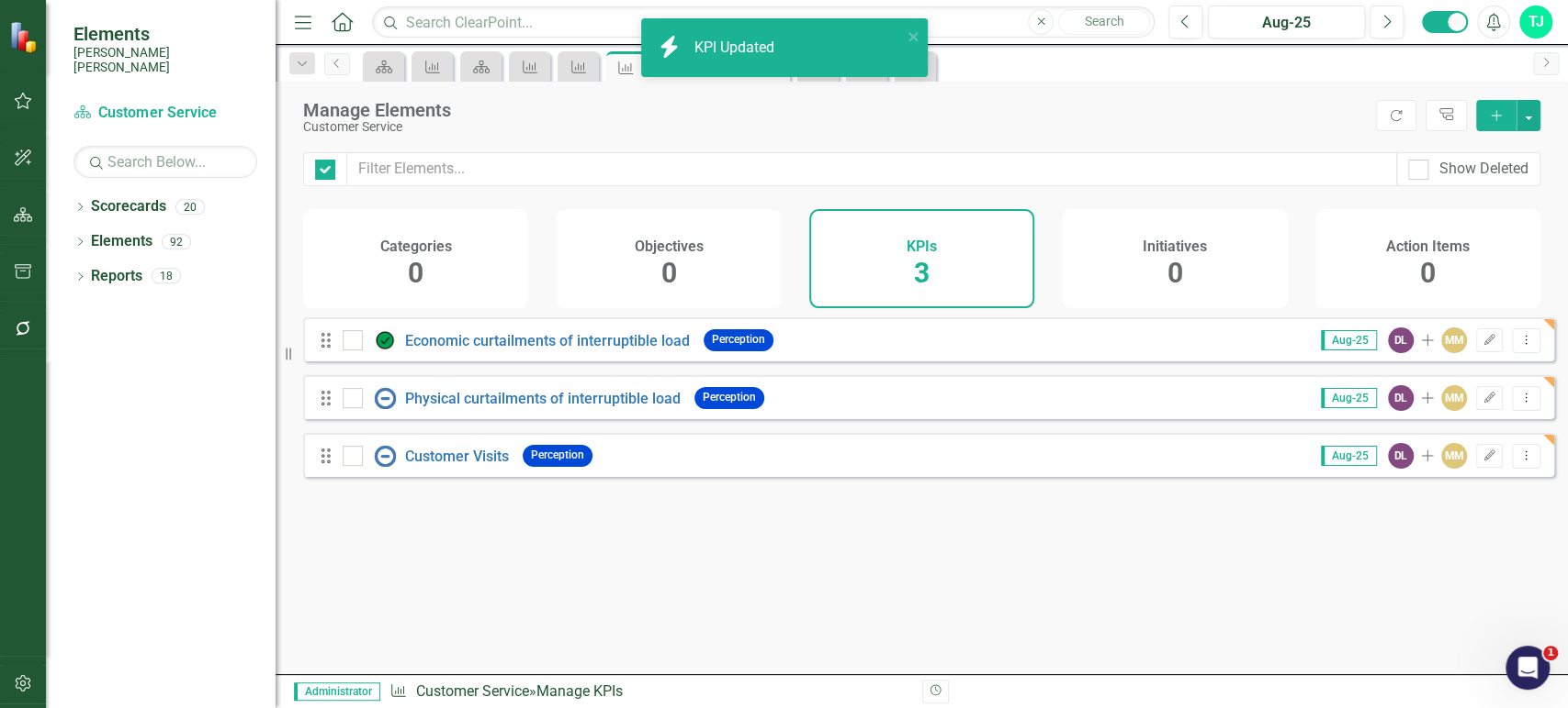
checkbox input "false"
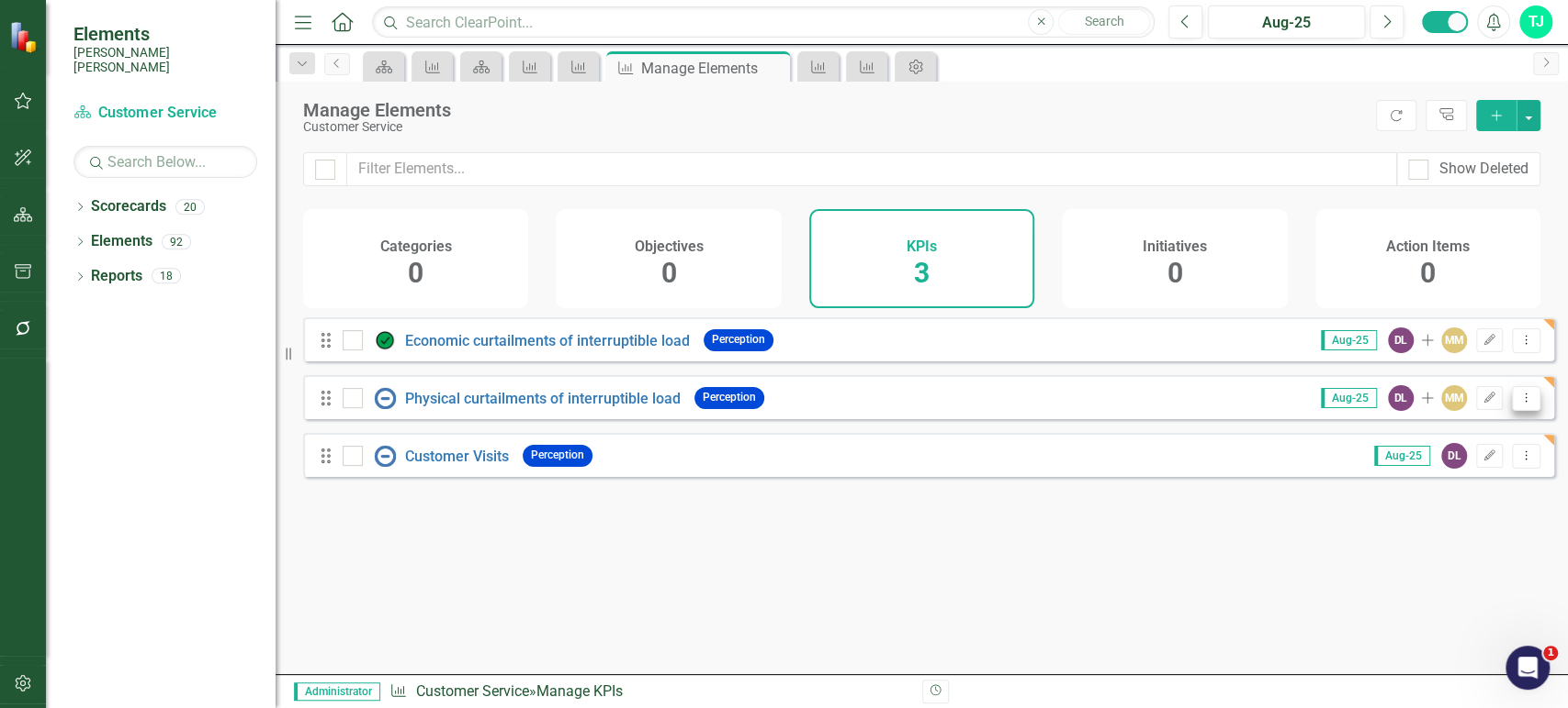
click at [1512, 402] on button "Dropdown Menu" at bounding box center [1526, 399] width 28 height 25
click at [1426, 505] on link "Copy Duplicate KPI" at bounding box center [1453, 509] width 145 height 34
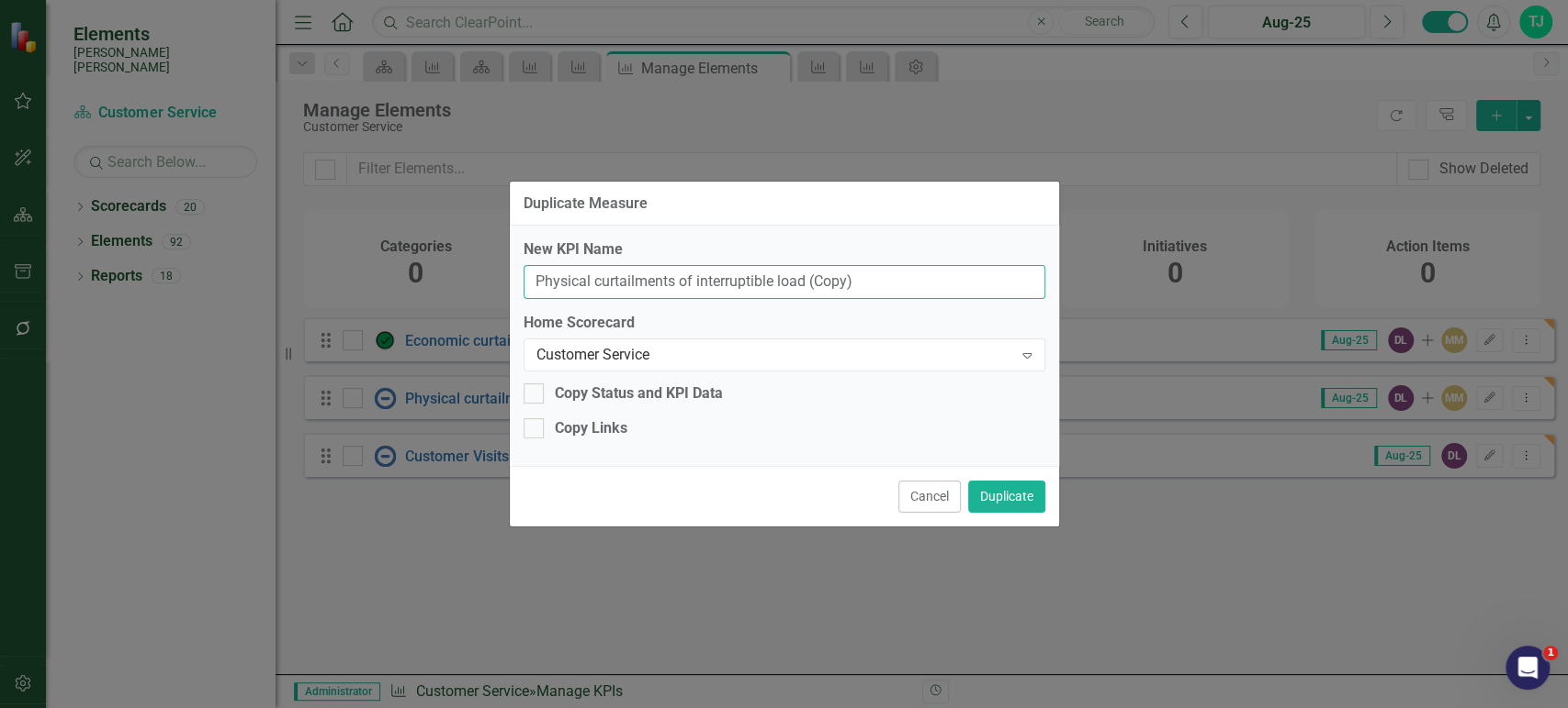
click at [749, 291] on input "Physical curtailments of interruptible load (Copy)" at bounding box center [784, 282] width 521 height 34
paste input "Average buy thru price"
type input "Average buy thru price"
click at [590, 430] on div "Copy Links" at bounding box center [591, 429] width 72 height 21
click at [536, 430] on input "Copy Links" at bounding box center [529, 424] width 12 height 12
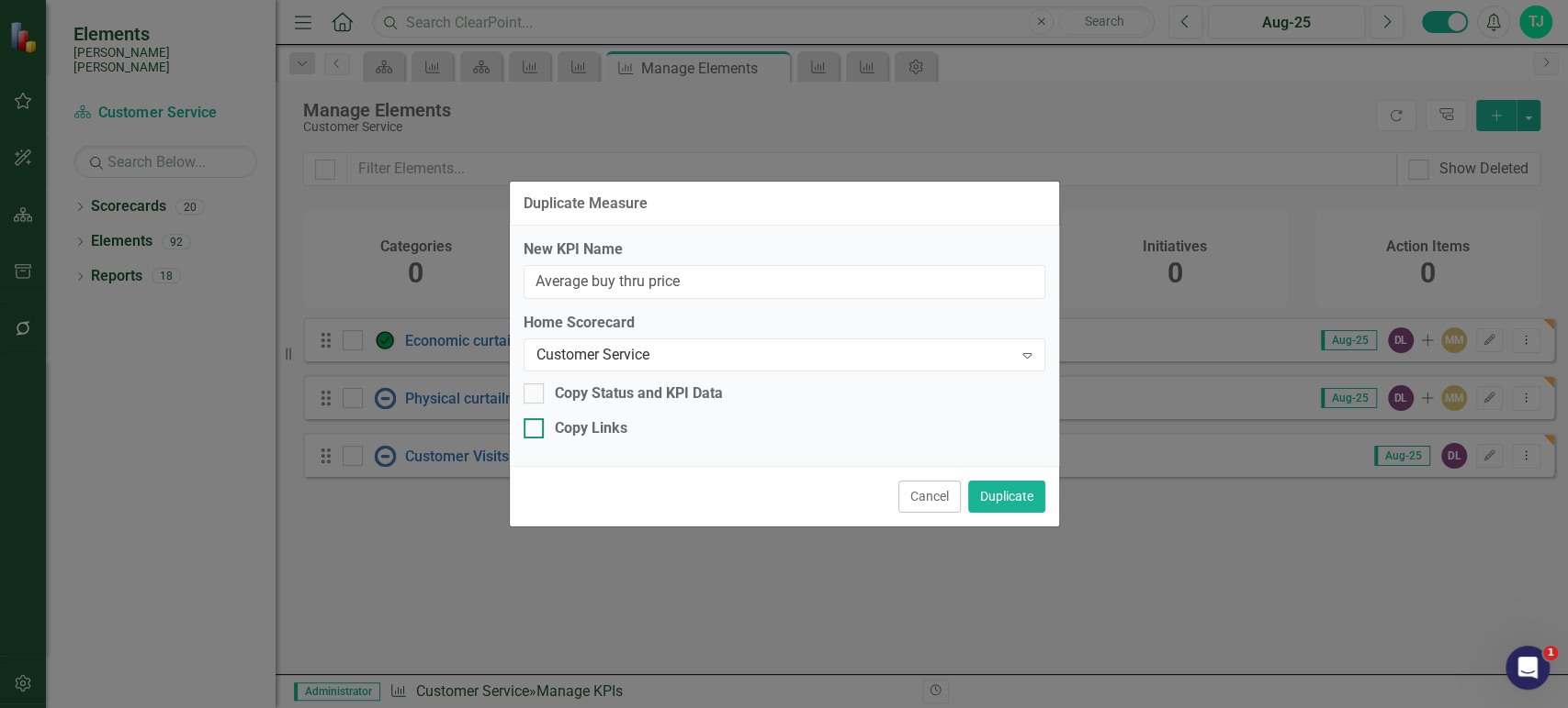
checkbox input "true"
click at [1029, 509] on button "Duplicate" at bounding box center [1006, 497] width 77 height 32
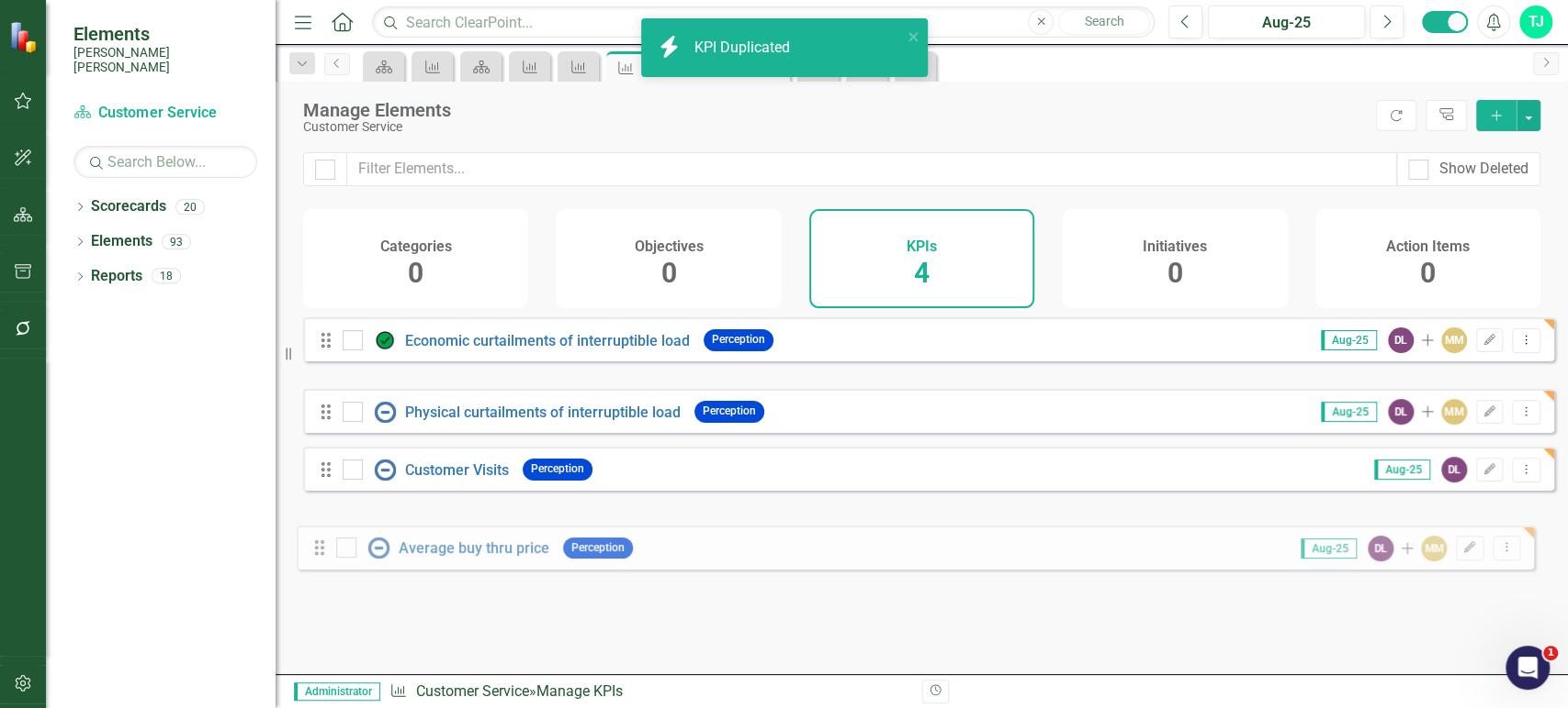
drag, startPoint x: 331, startPoint y: 407, endPoint x: 324, endPoint y: 544, distance: 137.2
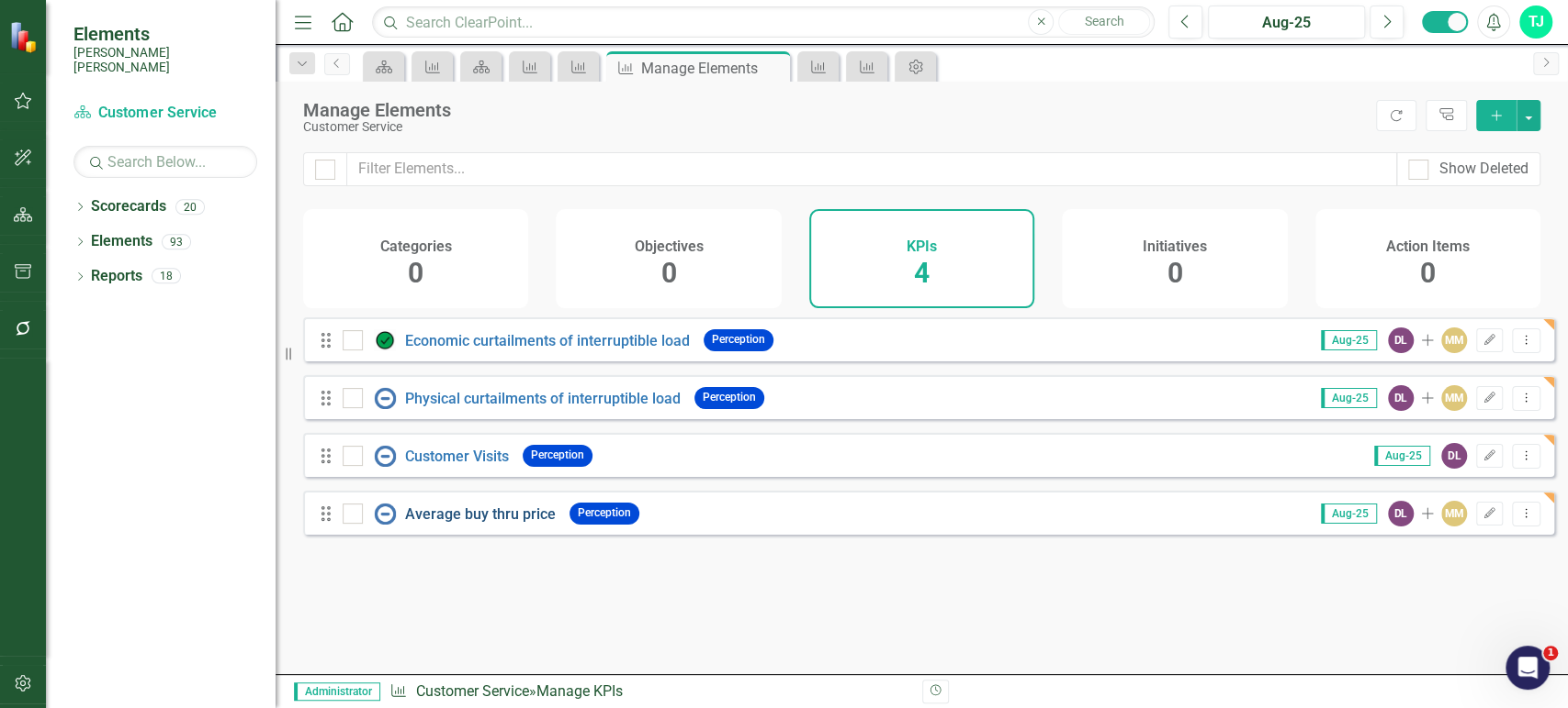
click at [491, 522] on link "Average buy thru price" at bounding box center [480, 514] width 151 height 17
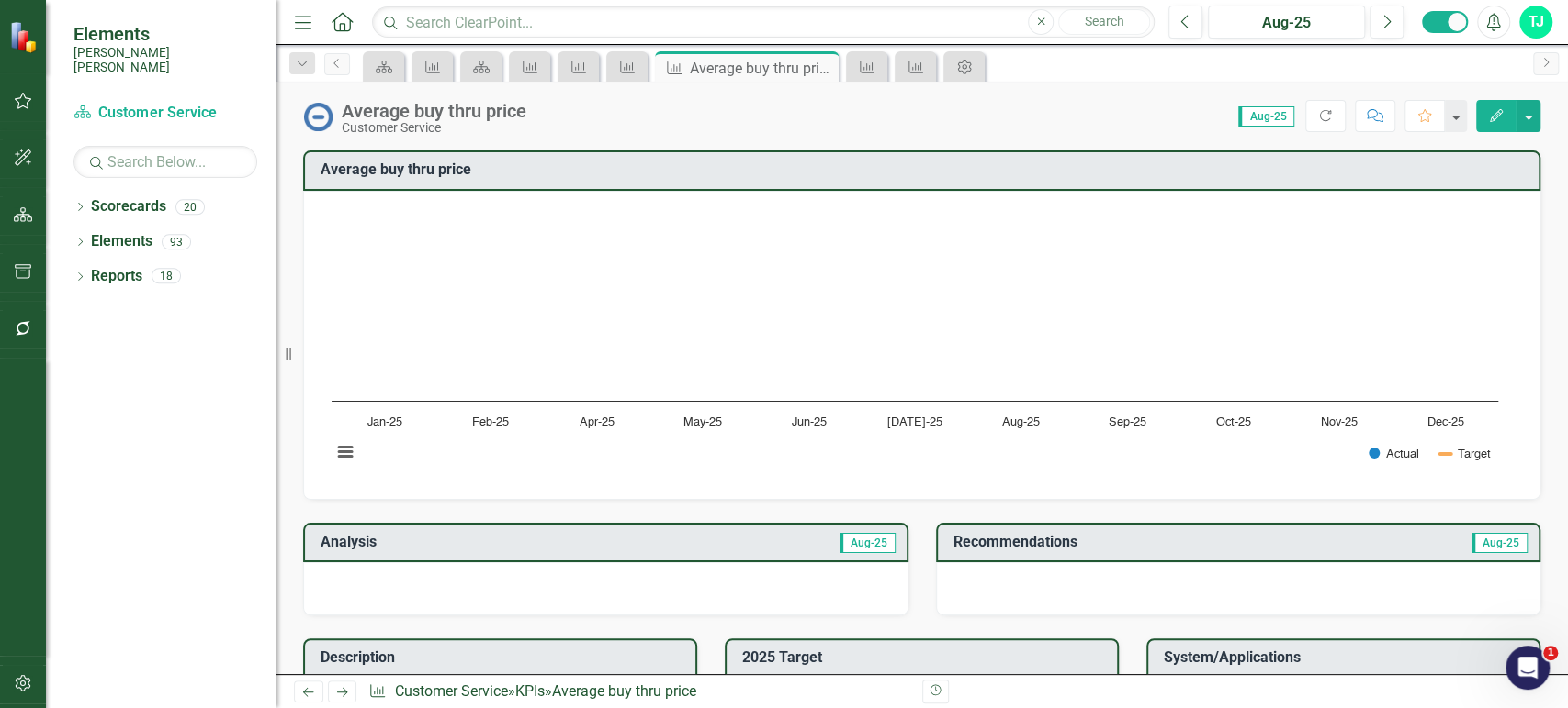
scroll to position [363, 0]
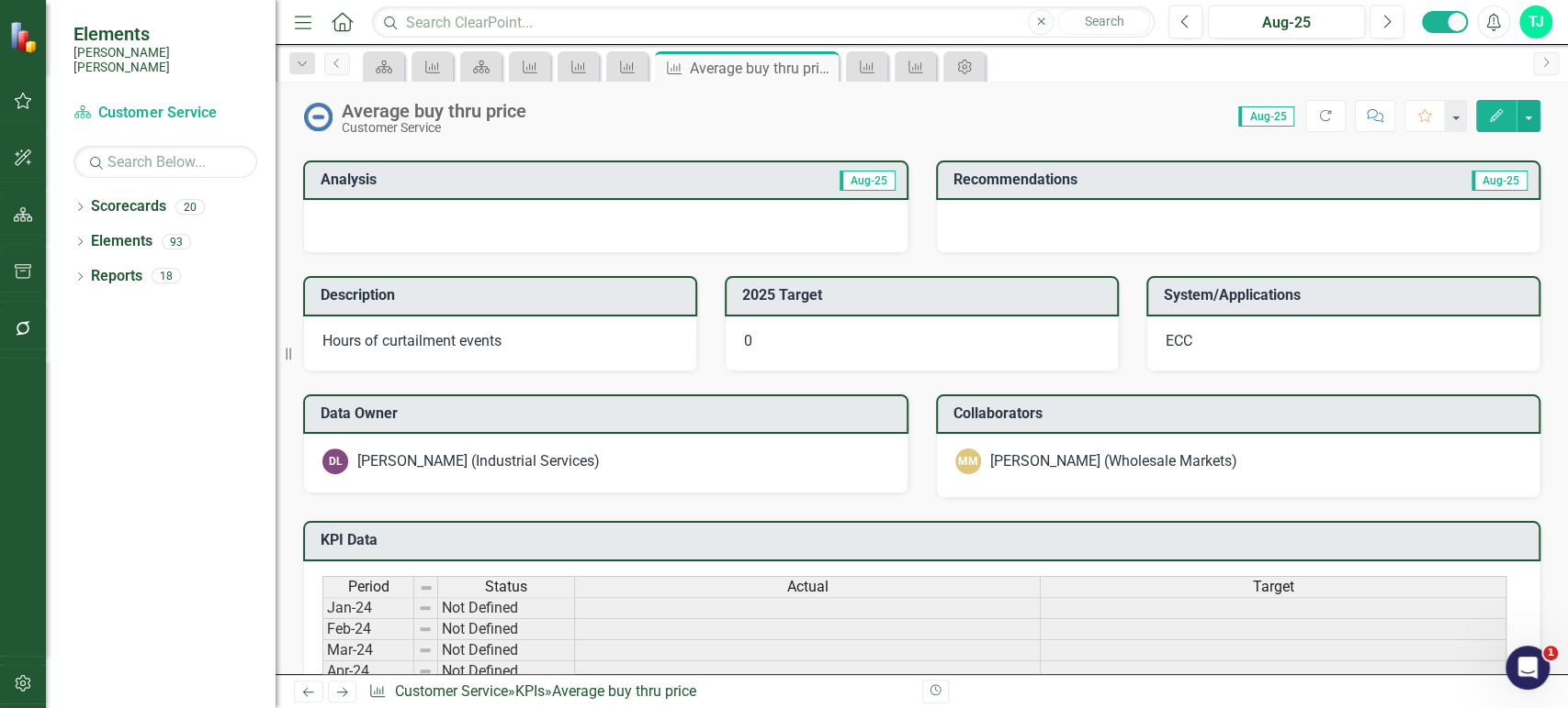
click at [514, 362] on div "Hours of curtailment events" at bounding box center [500, 345] width 394 height 55
click at [514, 358] on div "Hours of curtailment events" at bounding box center [500, 345] width 394 height 55
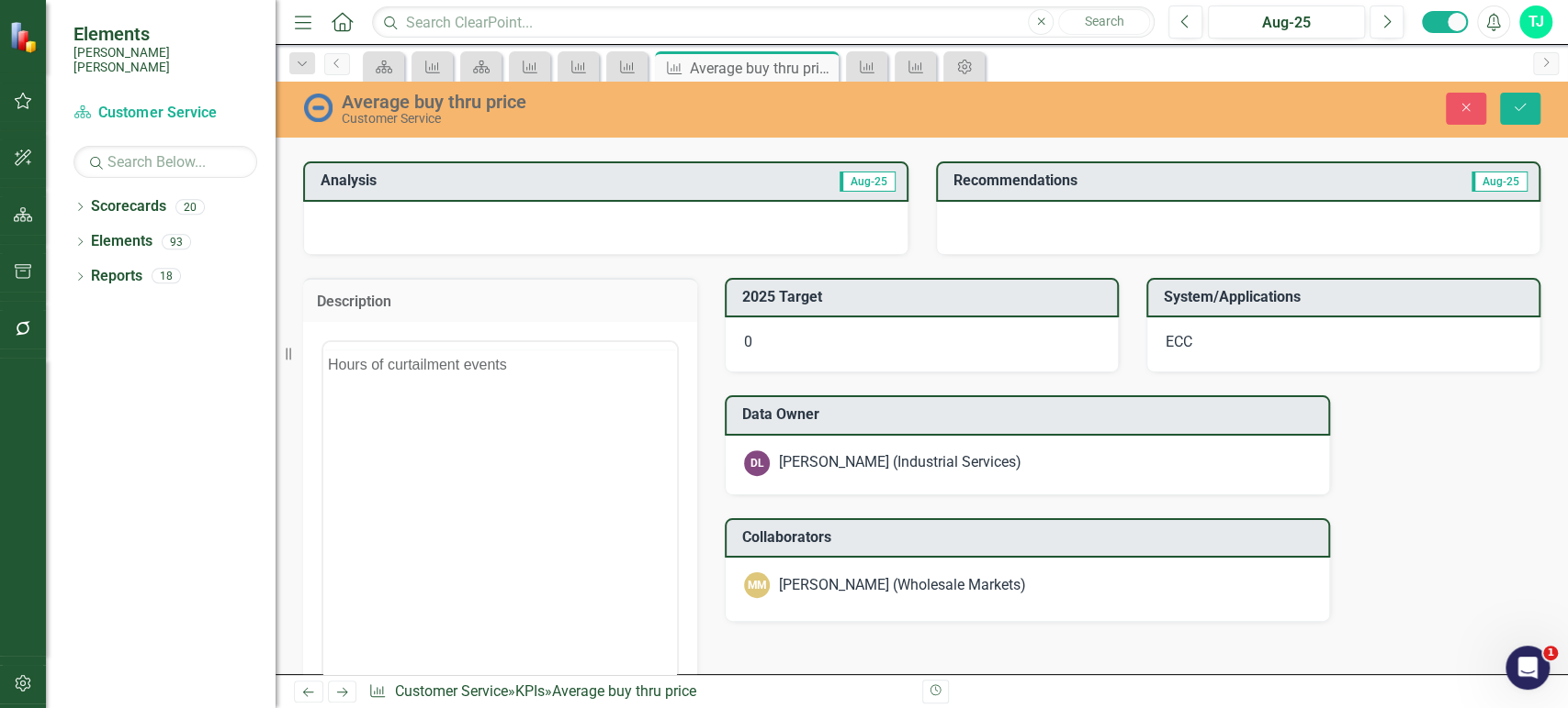
scroll to position [0, 0]
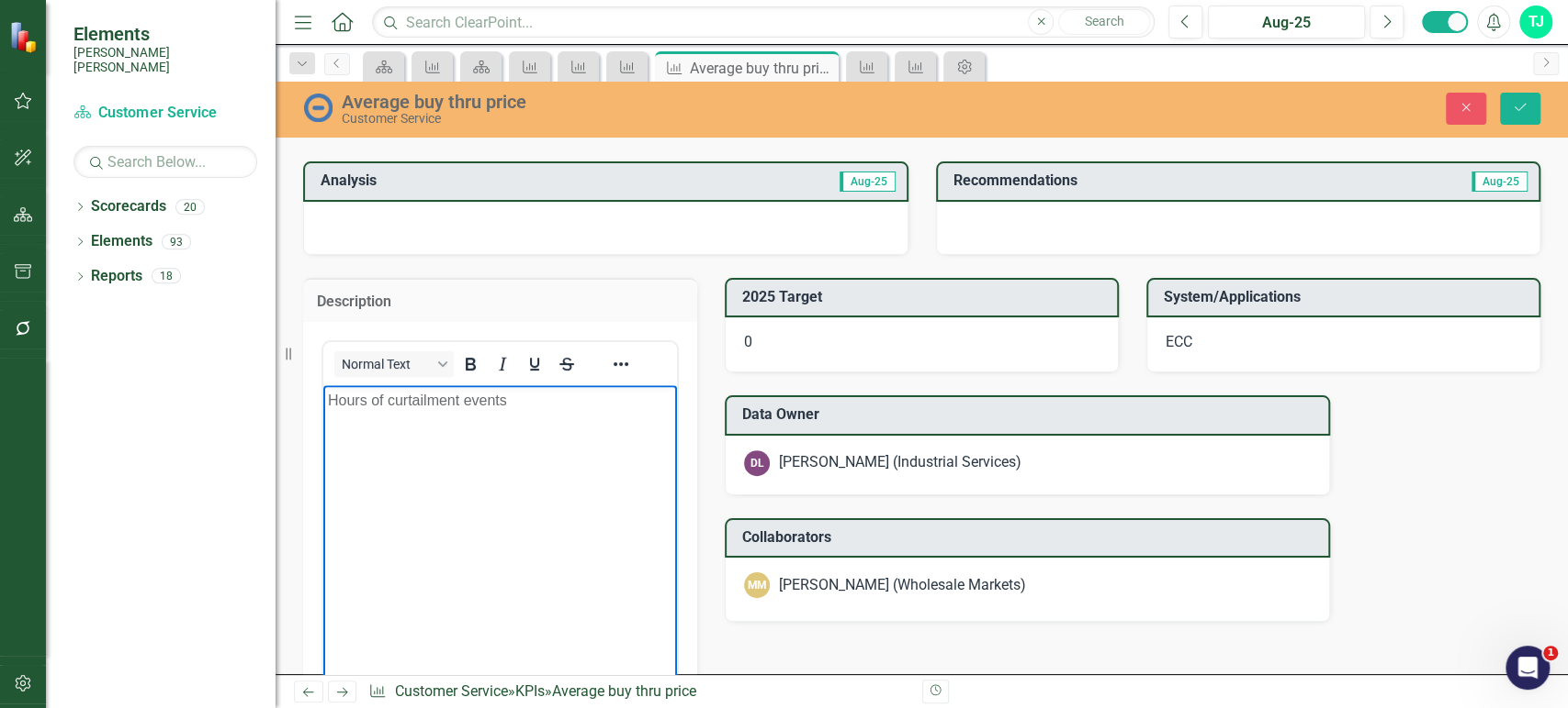
click at [498, 432] on body "Hours of curtailment events" at bounding box center [500, 523] width 353 height 275
click at [810, 326] on div "0" at bounding box center [921, 345] width 394 height 55
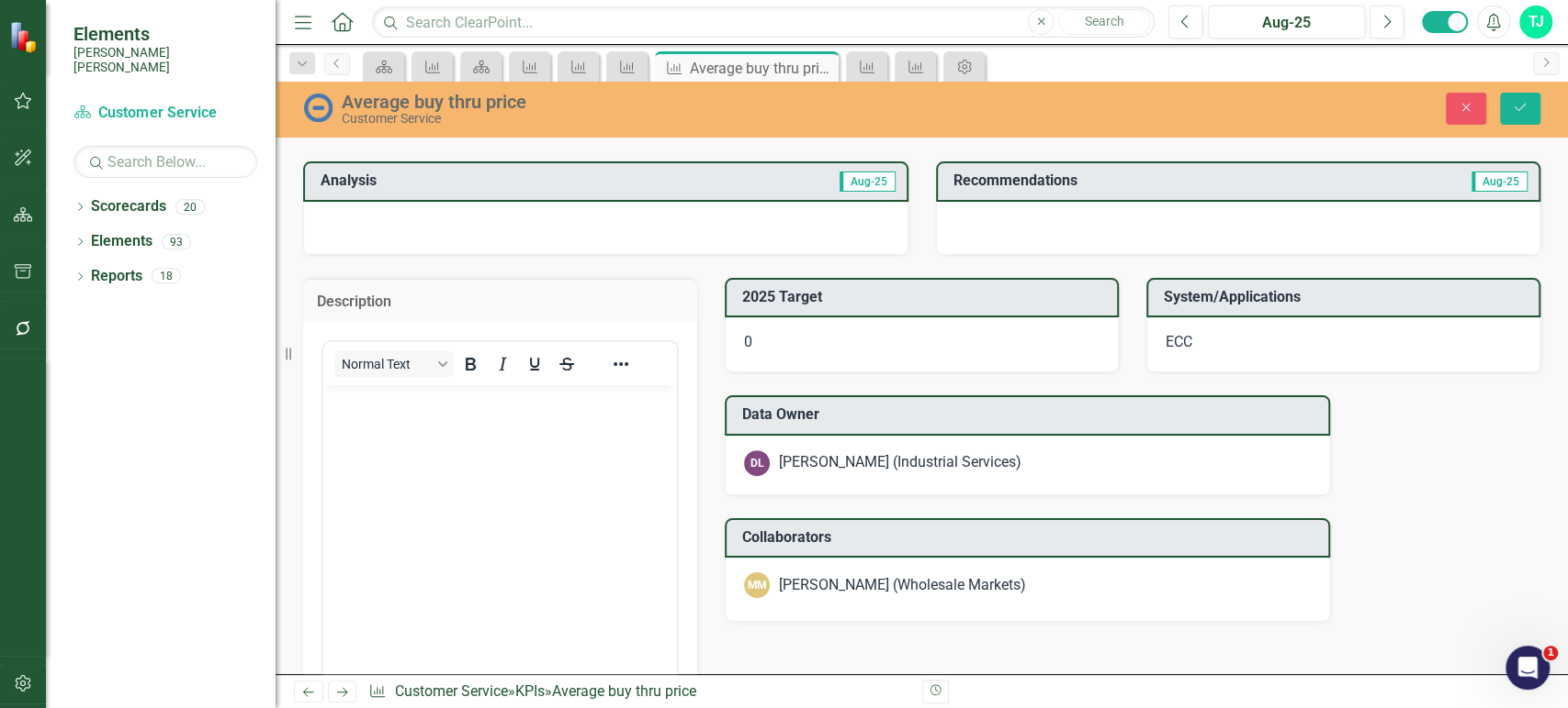
click at [810, 326] on div "0" at bounding box center [921, 345] width 394 height 55
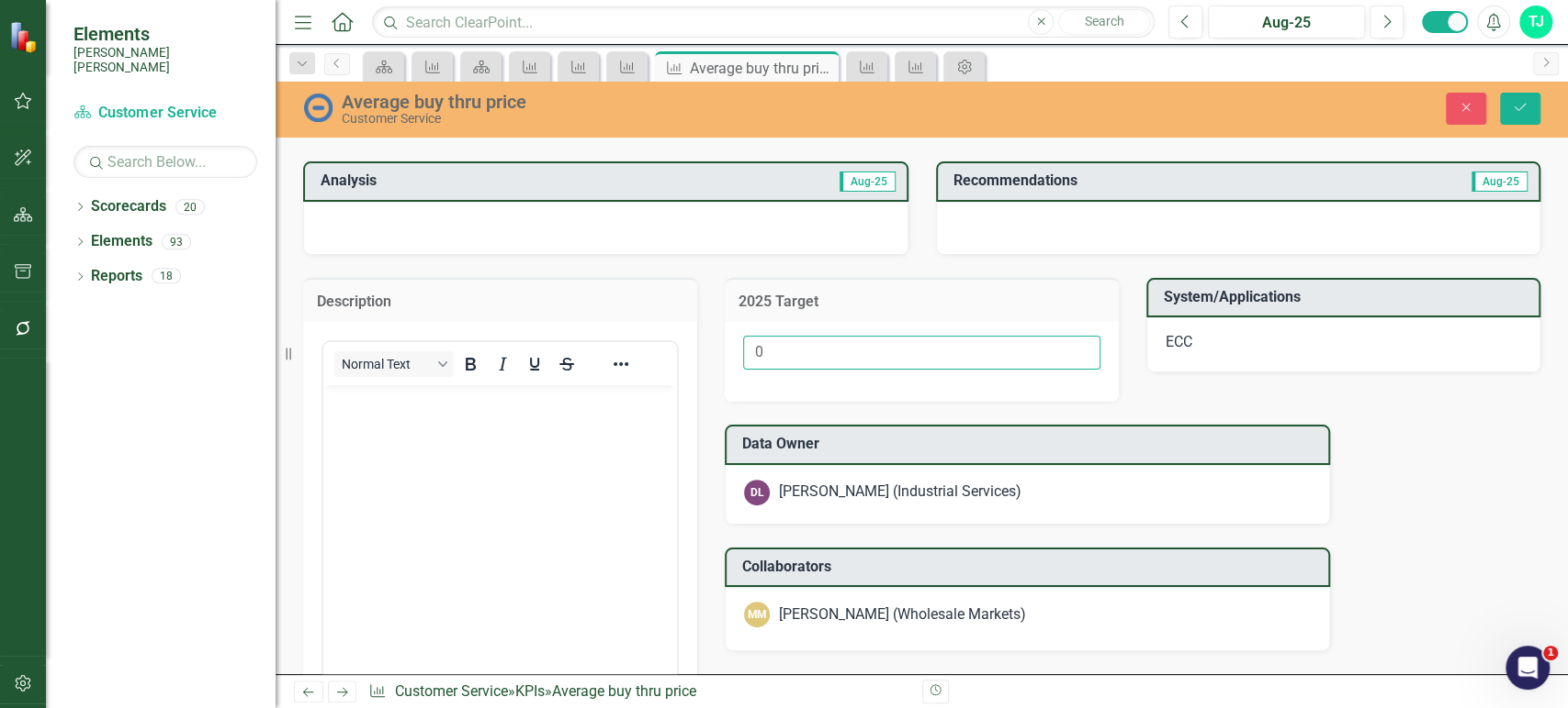
drag, startPoint x: 777, startPoint y: 353, endPoint x: 715, endPoint y: 361, distance: 62.5
click at [717, 361] on div "2025 Target 0" at bounding box center [921, 328] width 422 height 147
type input "TBD"
click at [1313, 346] on p "ECC" at bounding box center [1343, 343] width 355 height 21
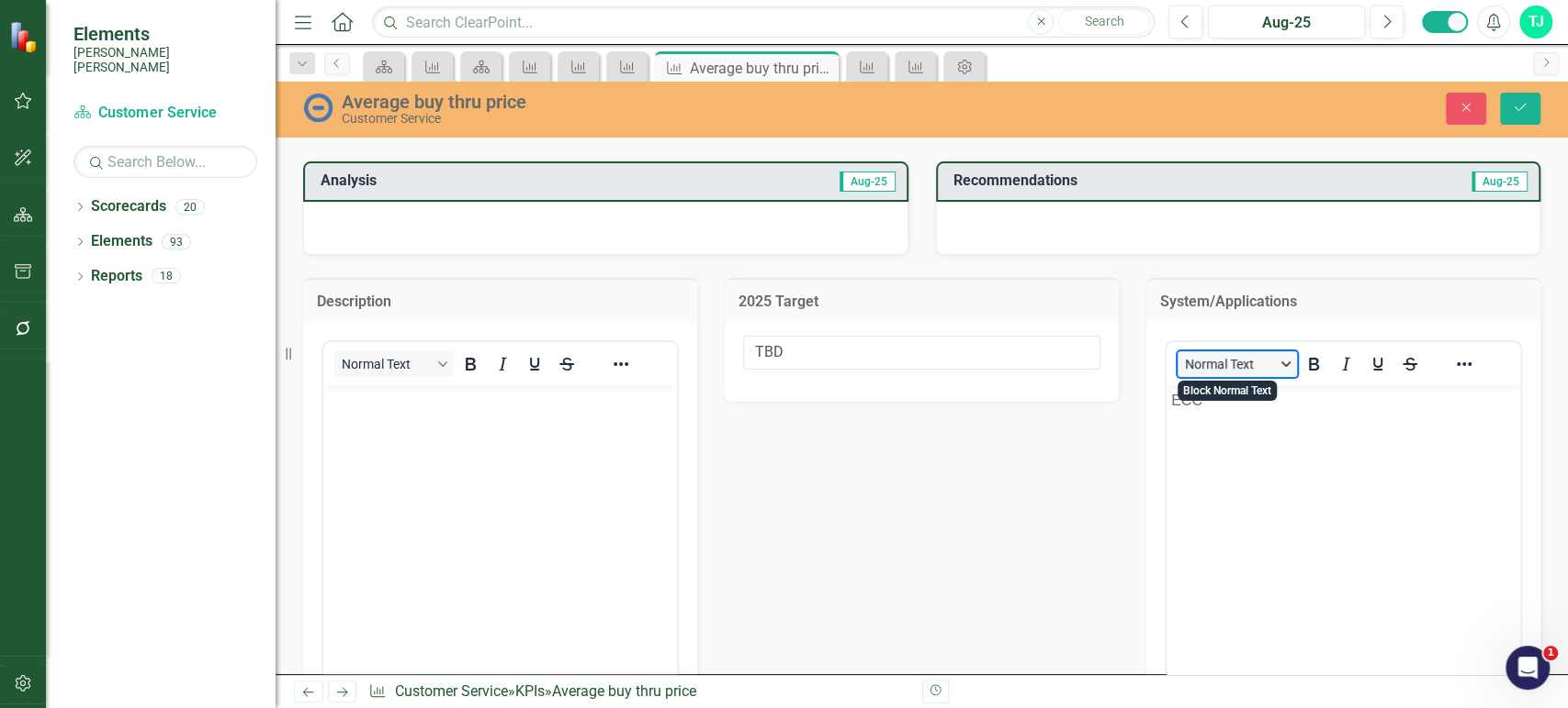
drag, startPoint x: 2452, startPoint y: 748, endPoint x: 1242, endPoint y: 410, distance: 1256.3
drag, startPoint x: 1241, startPoint y: 412, endPoint x: 1160, endPoint y: 423, distance: 81.7
click at [1166, 423] on html "ECC" at bounding box center [1343, 523] width 353 height 275
click at [1150, 421] on div "<p>ECC</p> Normal Text Insert Data HTML Token Dropdown Switch to old editor" at bounding box center [1343, 586] width 394 height 528
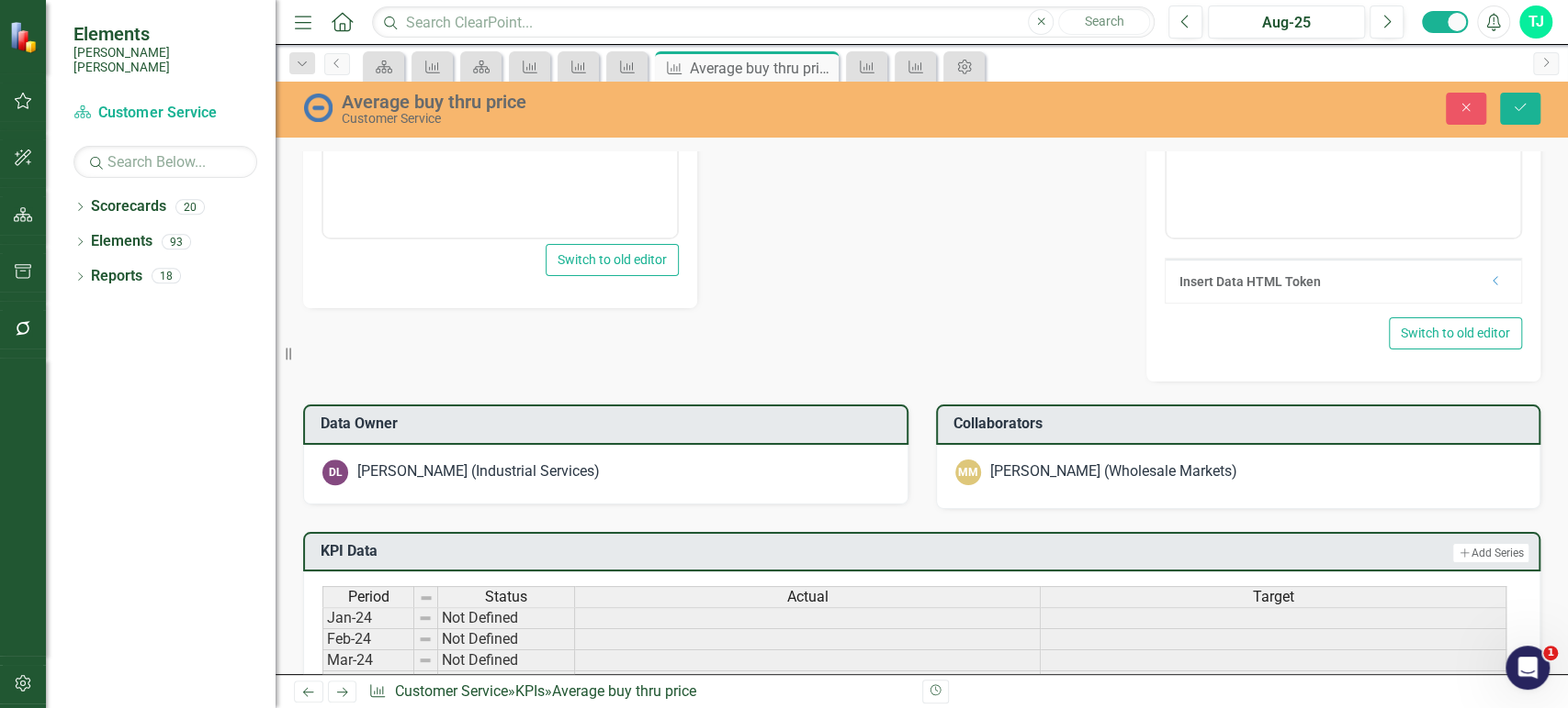
scroll to position [837, 0]
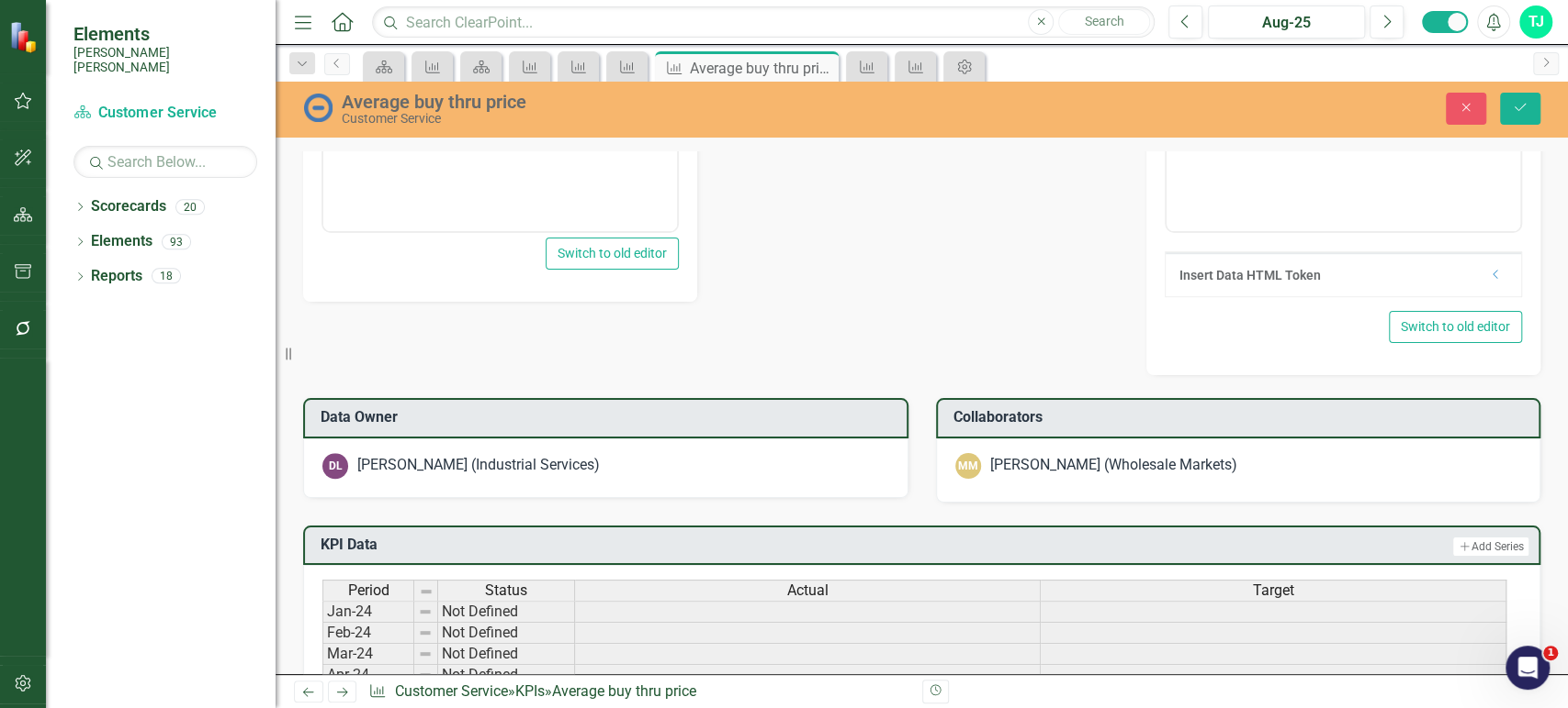
click at [1106, 457] on div "Matthew Morgan (Wholesale Markets)" at bounding box center [1113, 466] width 247 height 21
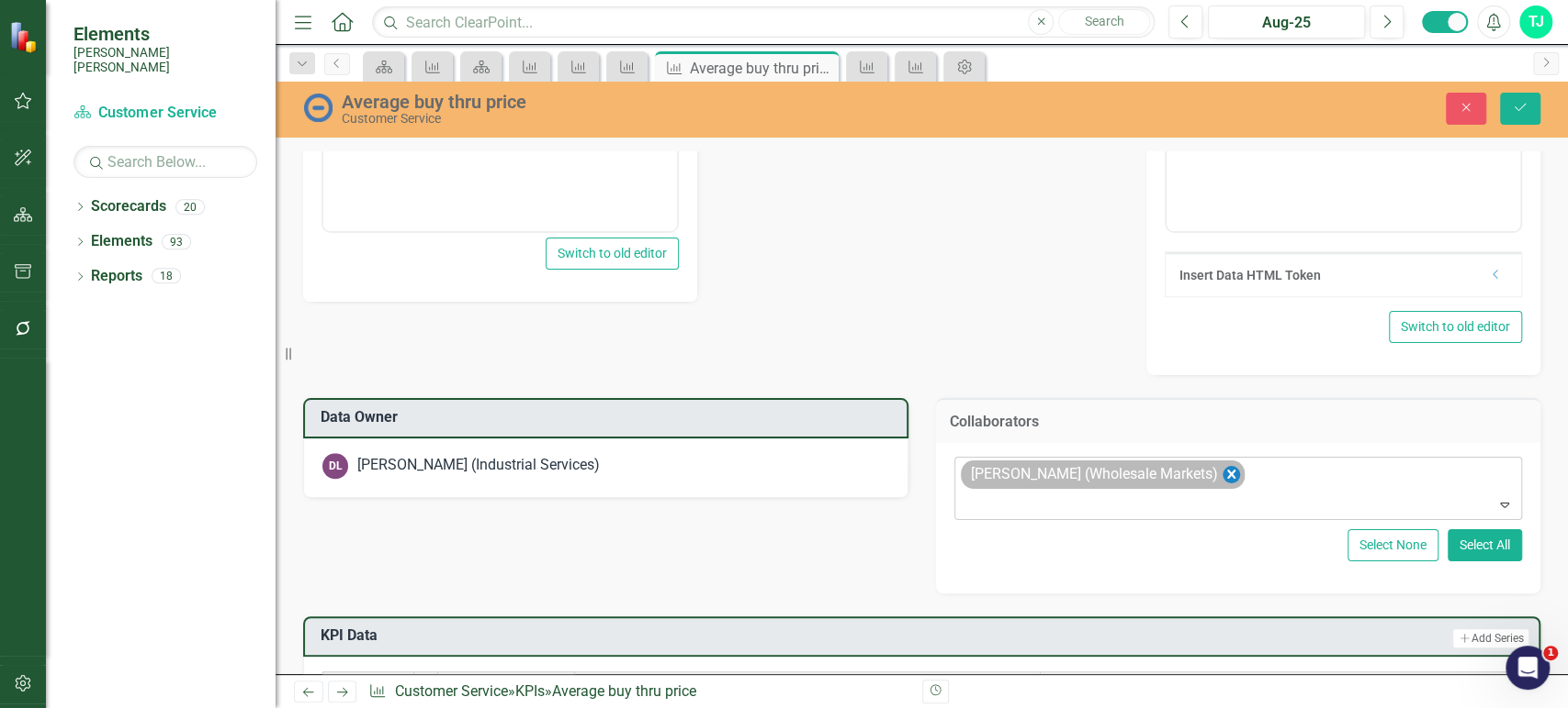
click at [1227, 475] on icon "Remove Matthew Morgan (Wholesale Markets)" at bounding box center [1230, 475] width 17 height 23
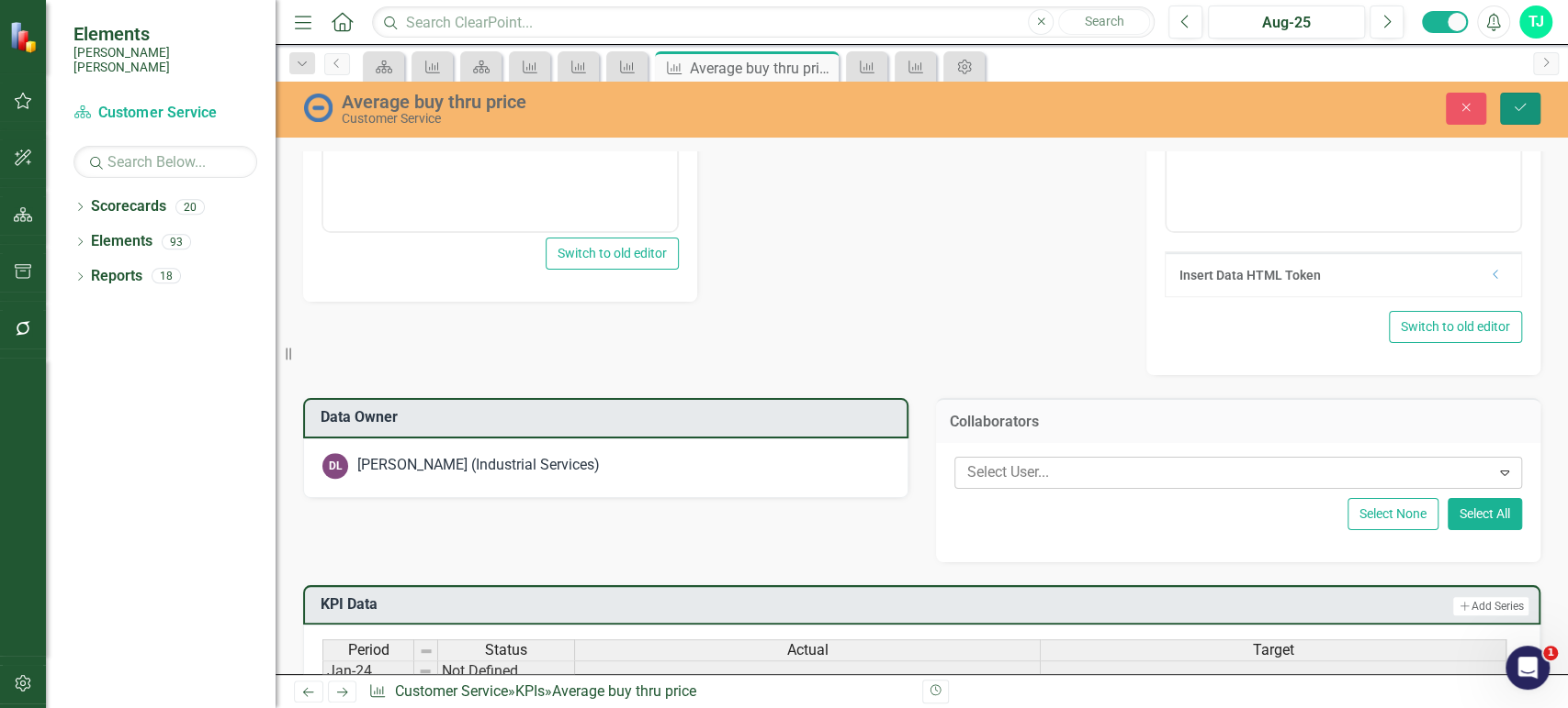
drag, startPoint x: 1528, startPoint y: 108, endPoint x: 180, endPoint y: 314, distance: 1363.6
click at [1528, 108] on button "Save" at bounding box center [1520, 109] width 41 height 32
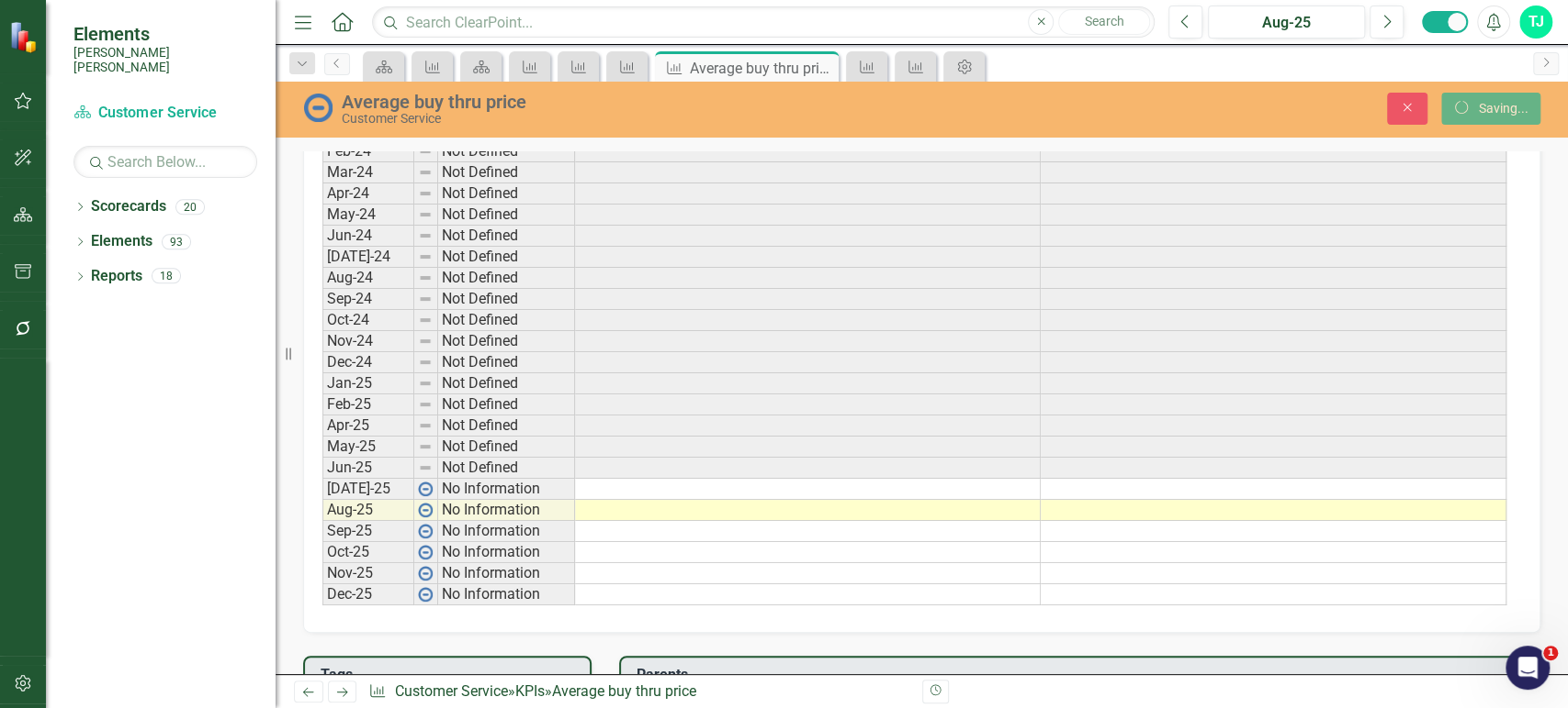
scroll to position [831, 0]
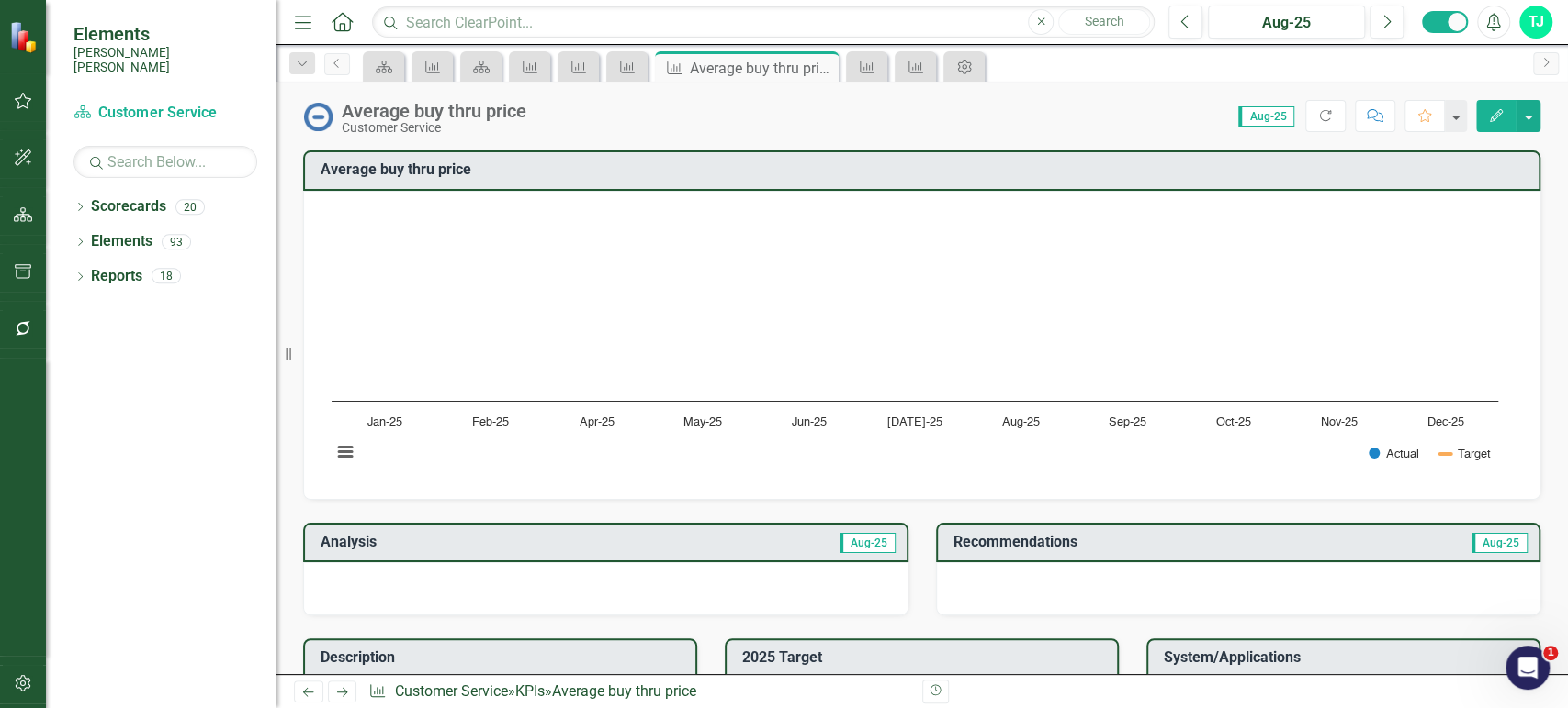
click at [1496, 117] on icon "button" at bounding box center [1496, 116] width 13 height 13
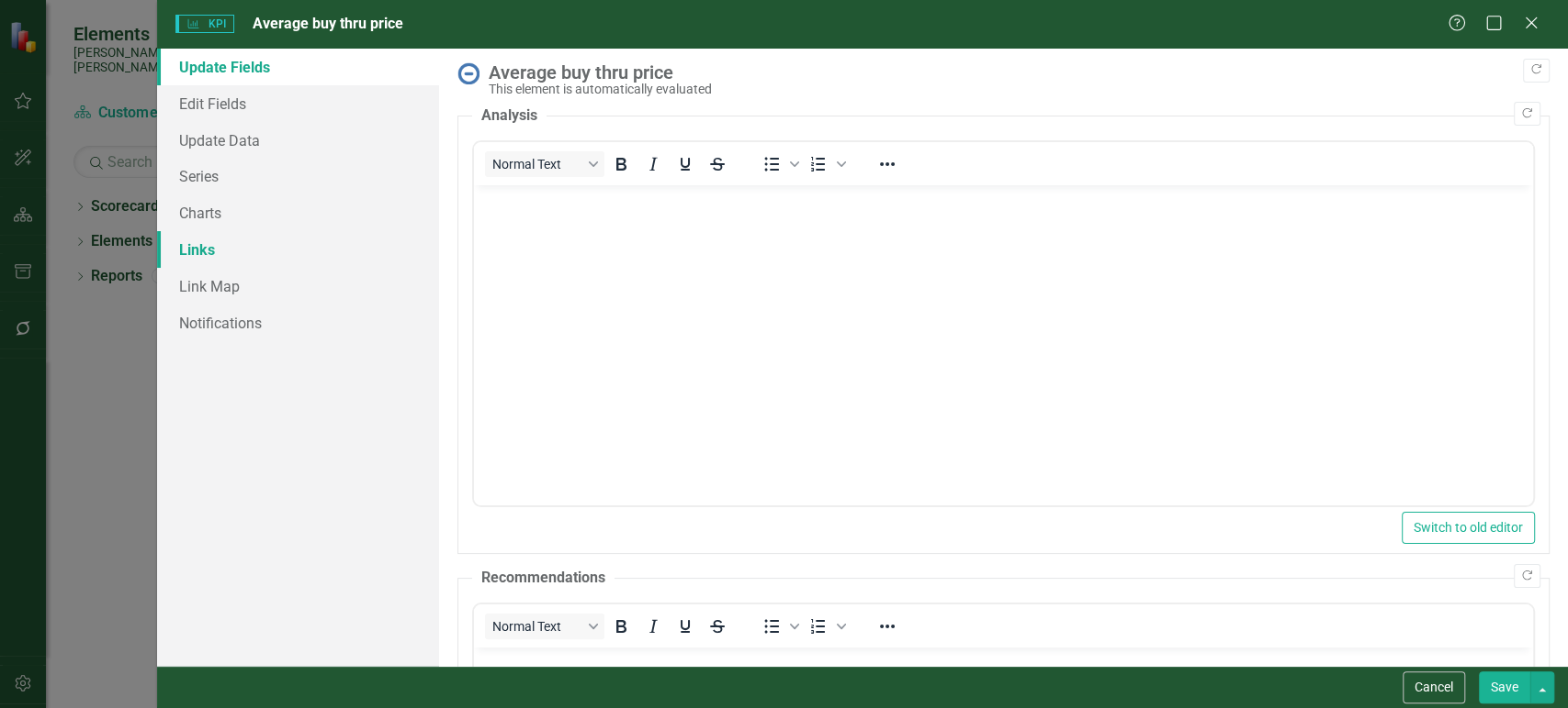
click at [220, 235] on link "Links" at bounding box center [297, 250] width 282 height 37
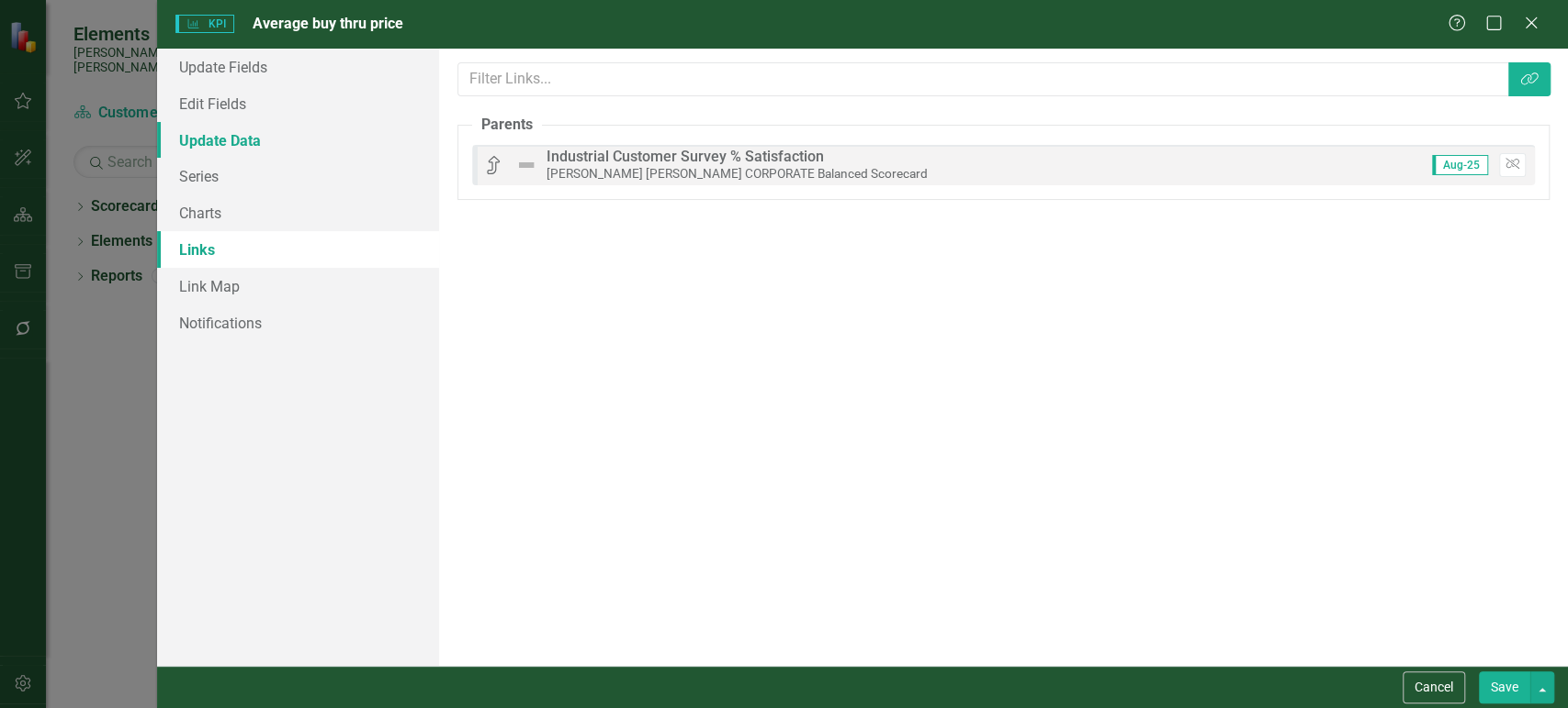
click at [247, 153] on link "Update Data" at bounding box center [297, 140] width 282 height 37
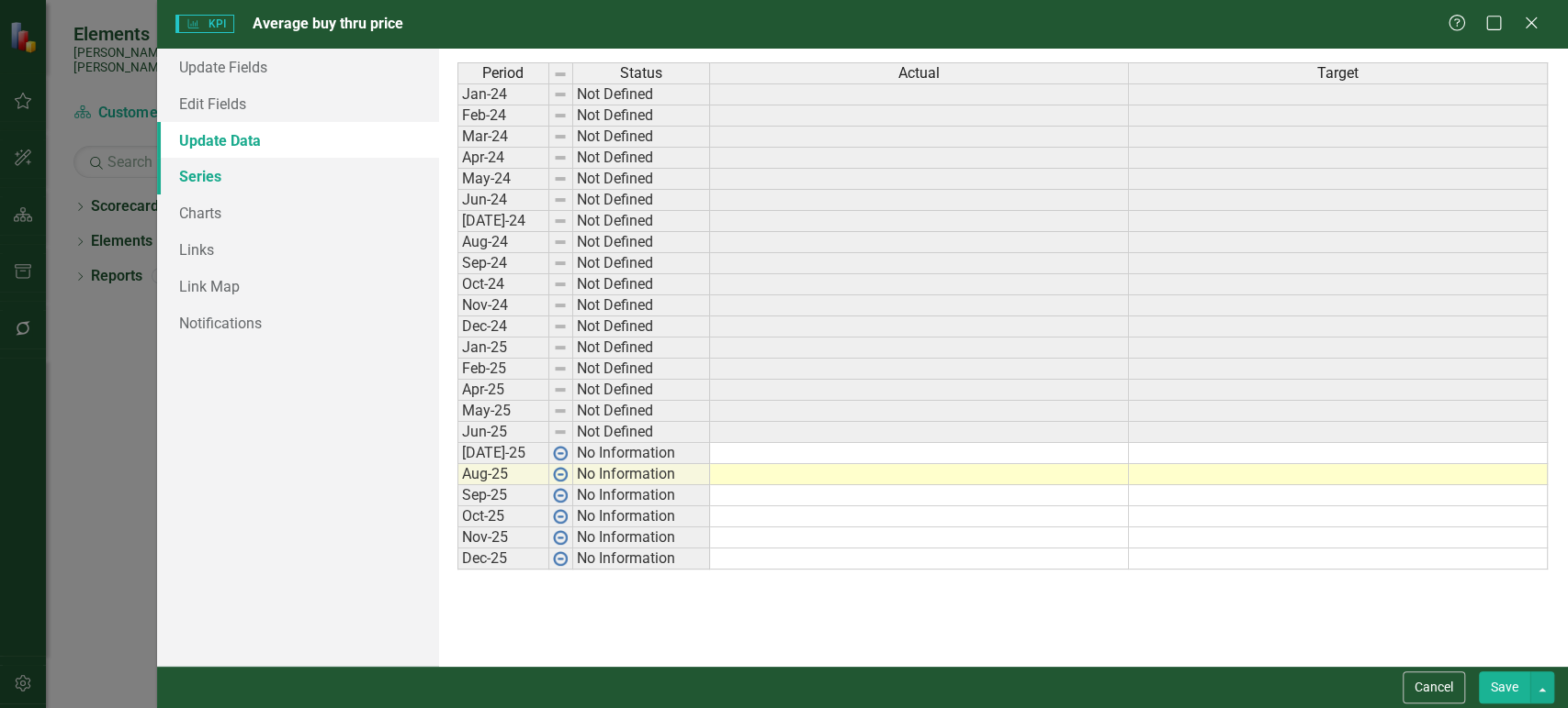
click at [238, 173] on link "Series" at bounding box center [297, 176] width 282 height 37
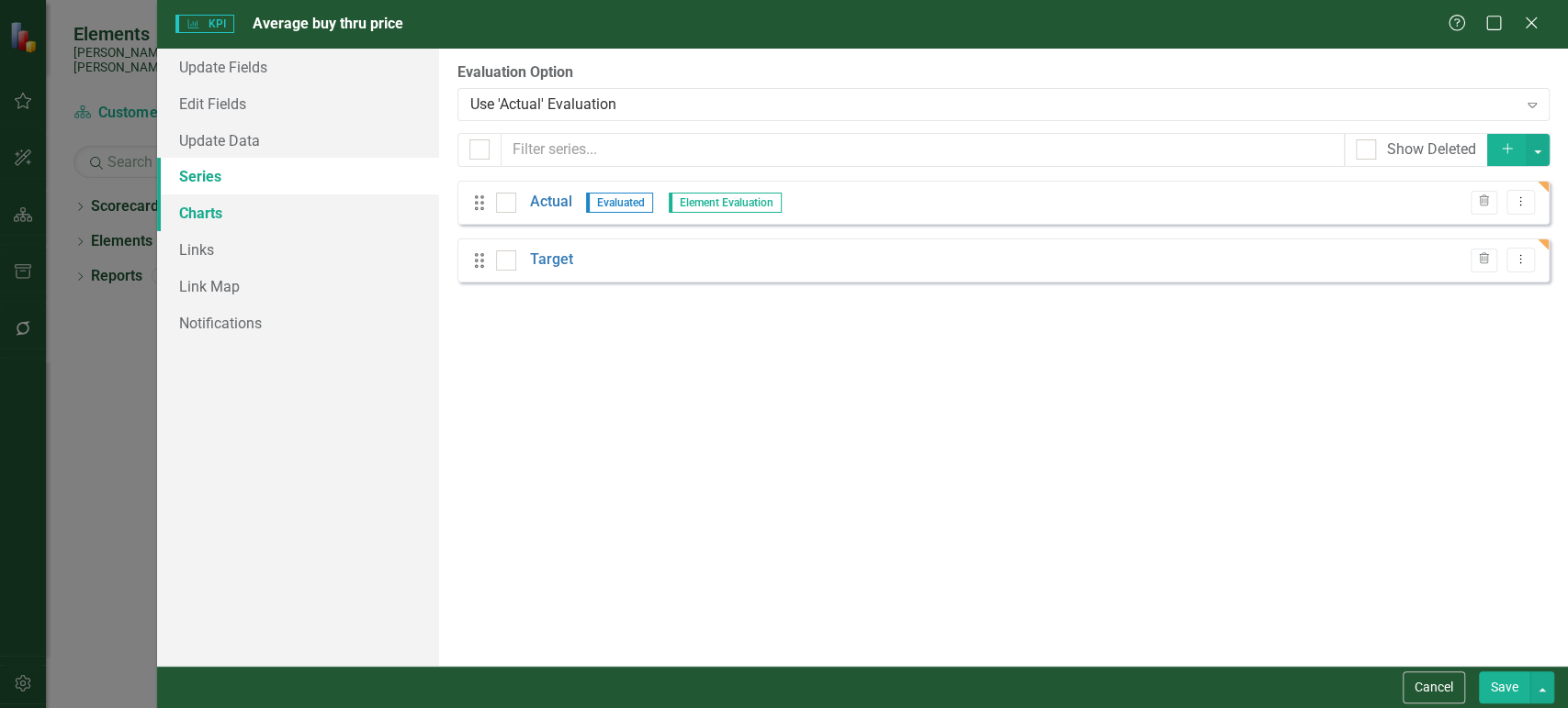
click at [324, 217] on link "Charts" at bounding box center [297, 213] width 282 height 37
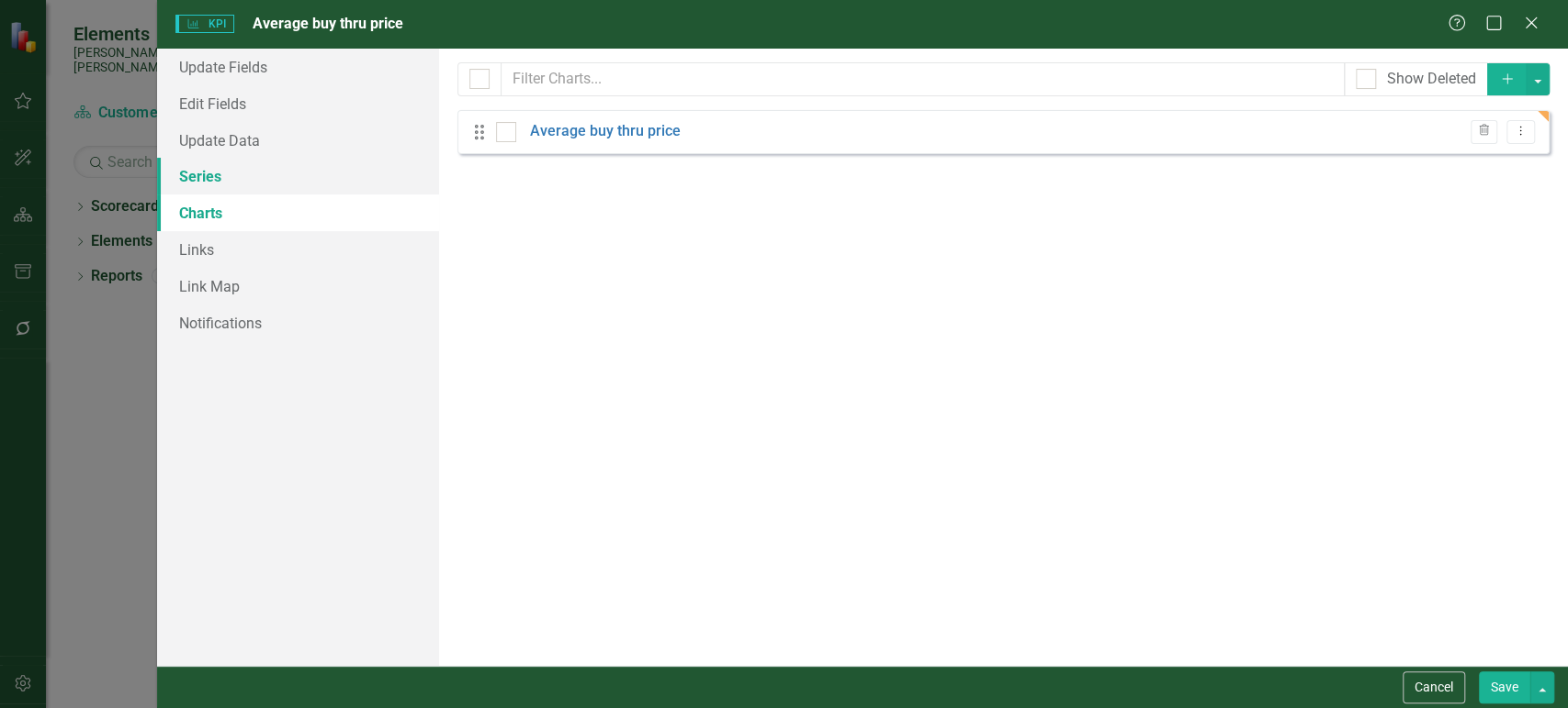
click at [312, 173] on link "Series" at bounding box center [297, 176] width 282 height 37
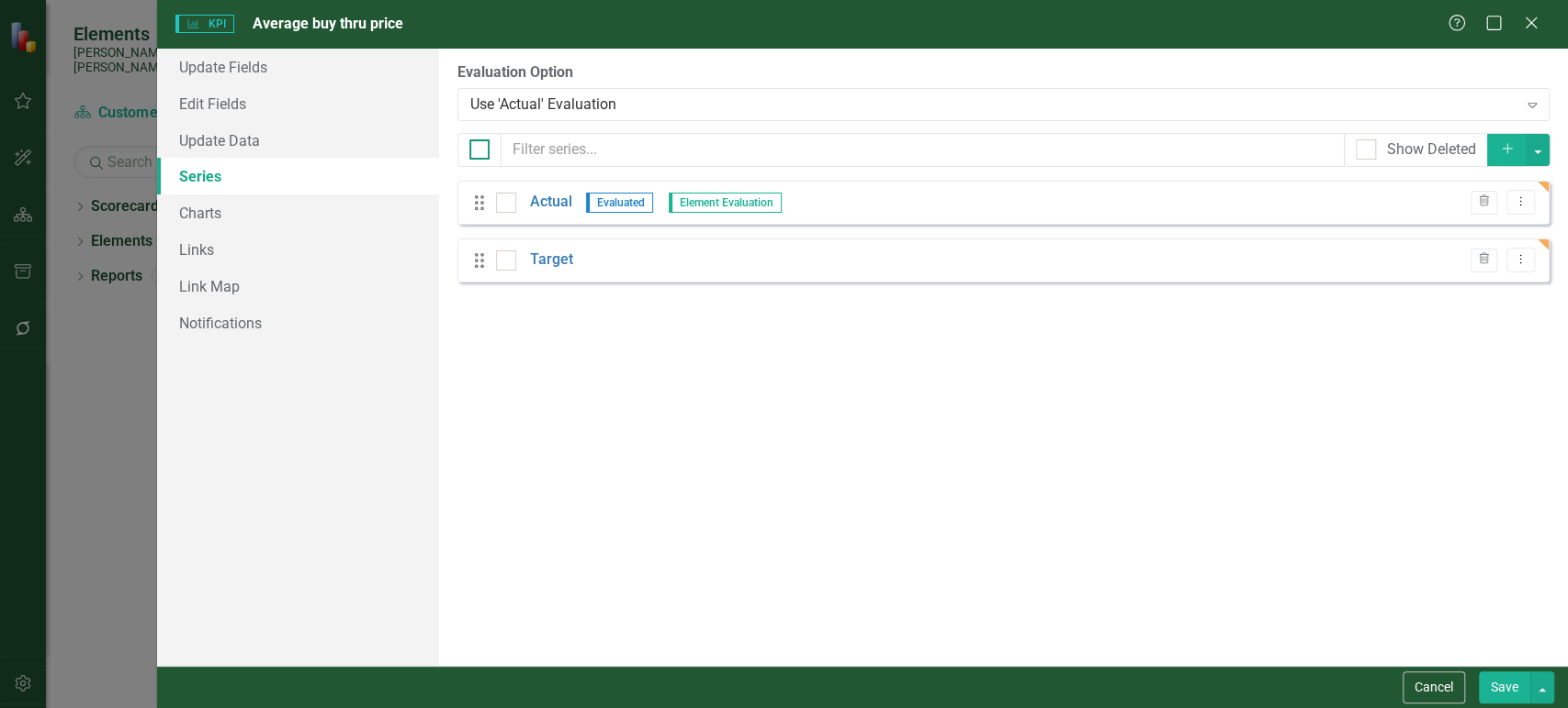
click at [478, 146] on input "checkbox" at bounding box center [475, 145] width 12 height 12
checkbox input "true"
drag, startPoint x: 1548, startPoint y: 150, endPoint x: 1540, endPoint y: 155, distance: 9.4
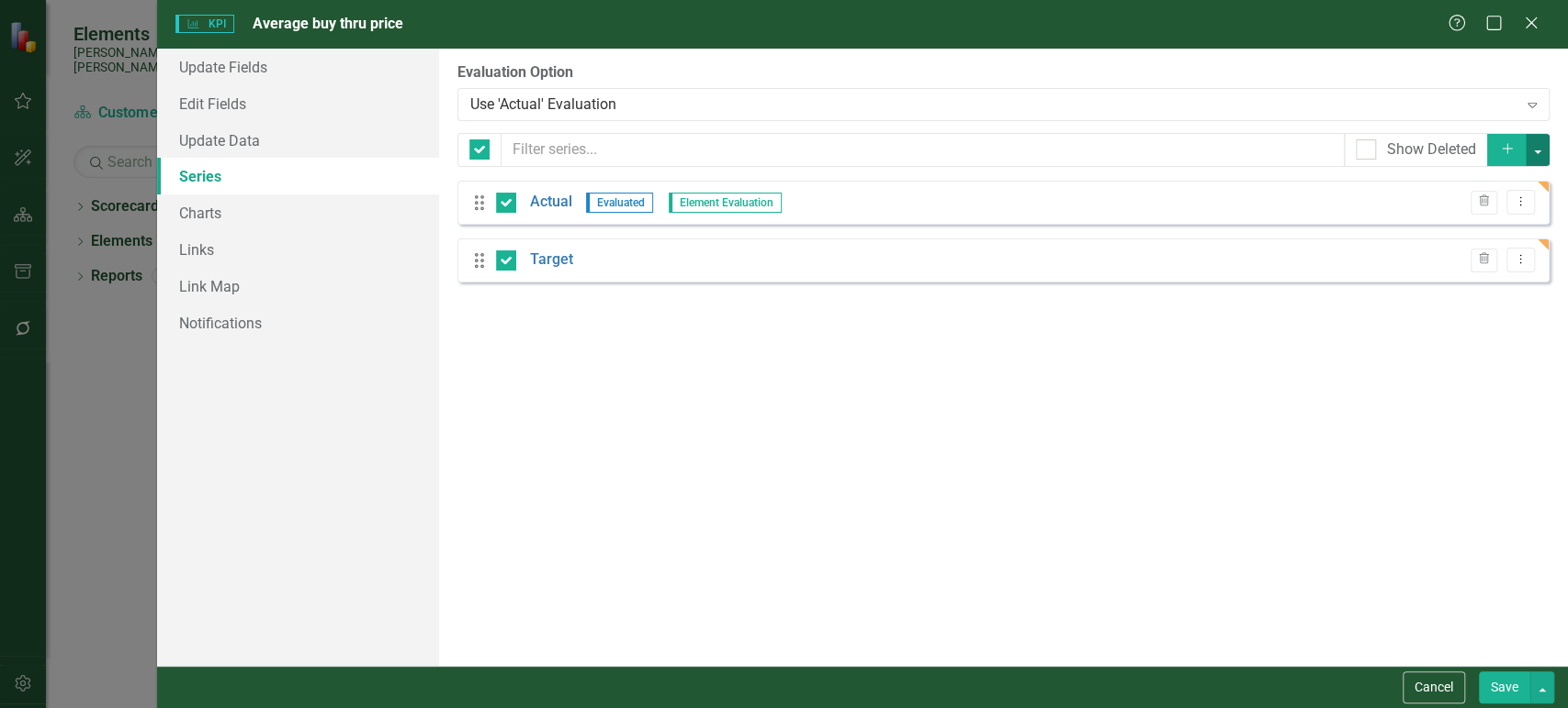
click at [1547, 150] on button "button" at bounding box center [1537, 150] width 24 height 32
click at [1454, 241] on link "Edit Multiple Edit Multiple" at bounding box center [1475, 252] width 145 height 34
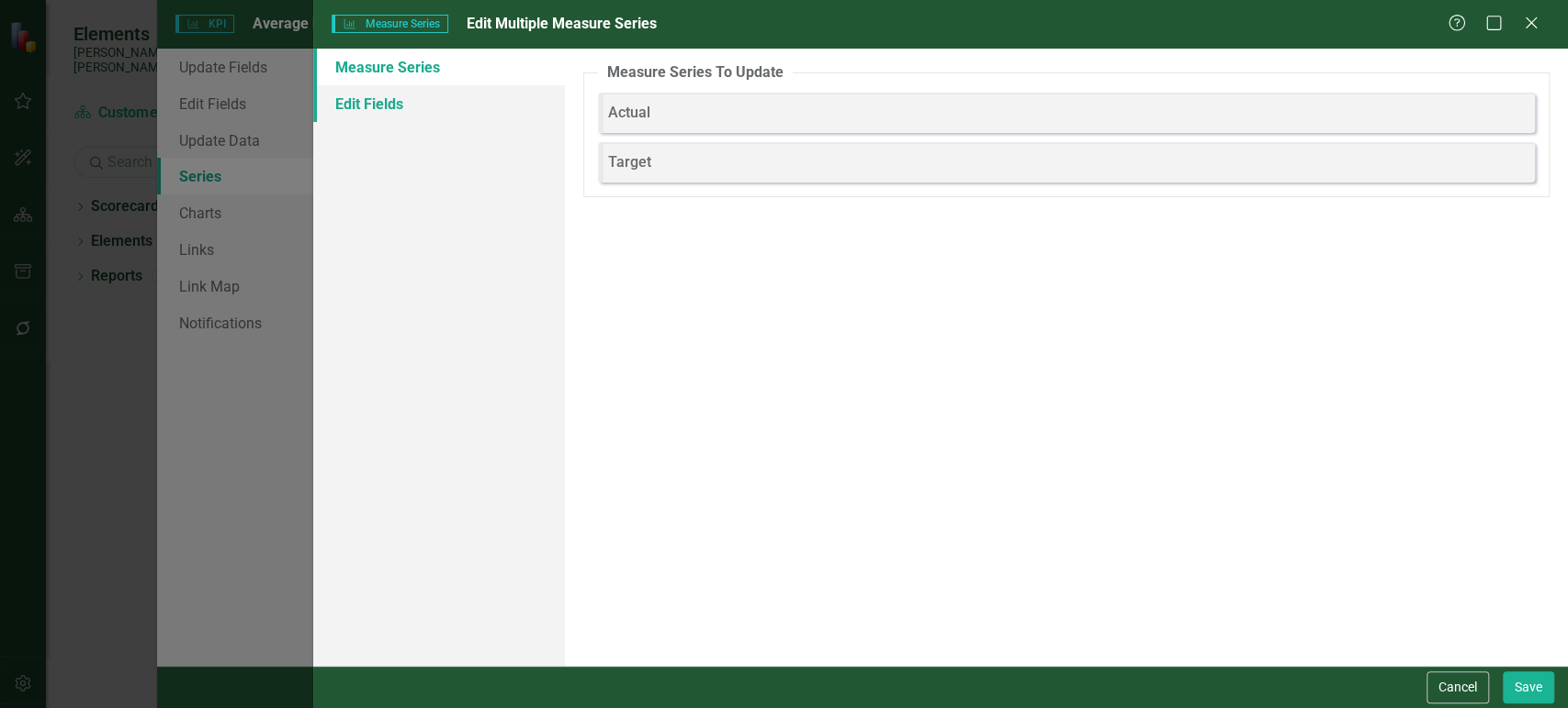
drag, startPoint x: 492, startPoint y: 101, endPoint x: 518, endPoint y: 100, distance: 26.0
click at [492, 101] on link "Edit Fields" at bounding box center [439, 103] width 251 height 37
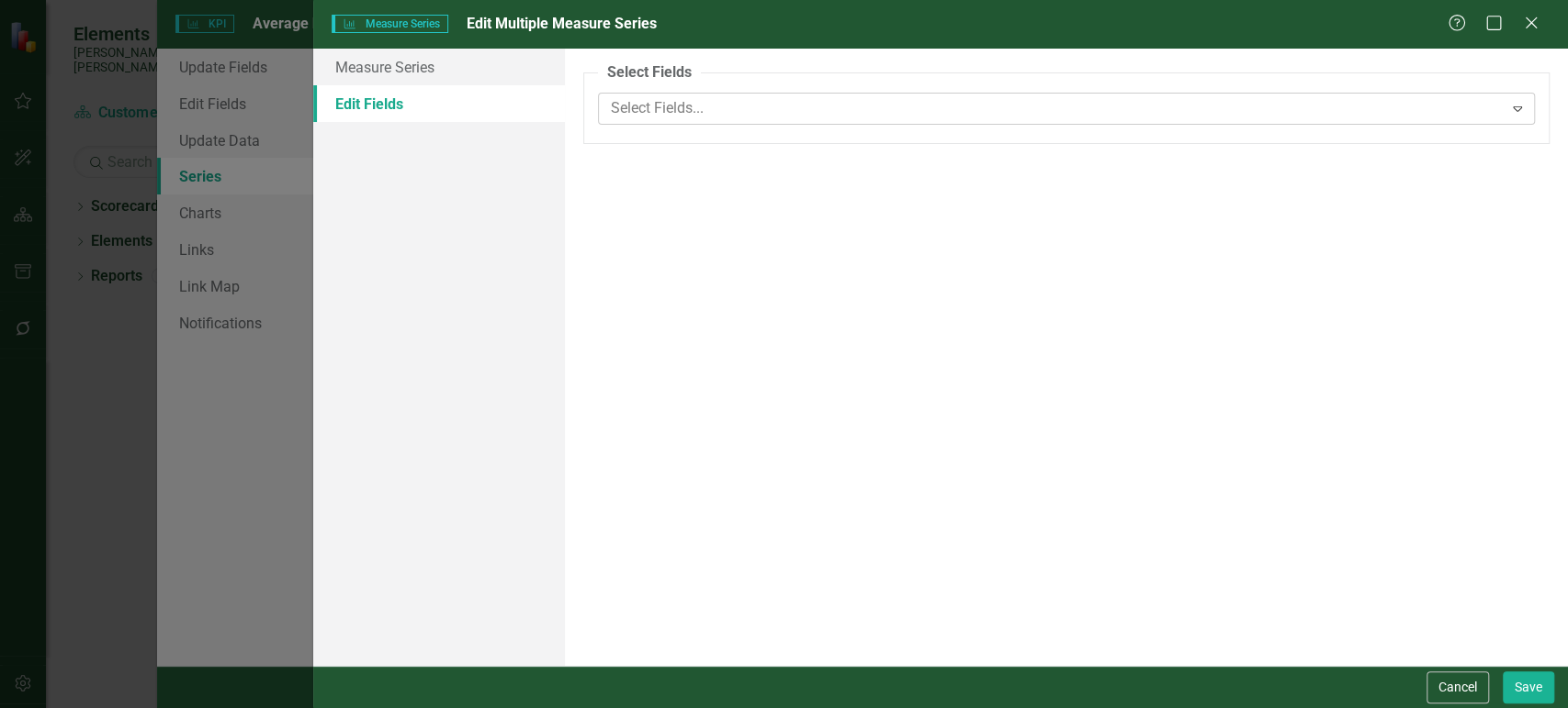
click at [712, 102] on div at bounding box center [1052, 109] width 899 height 25
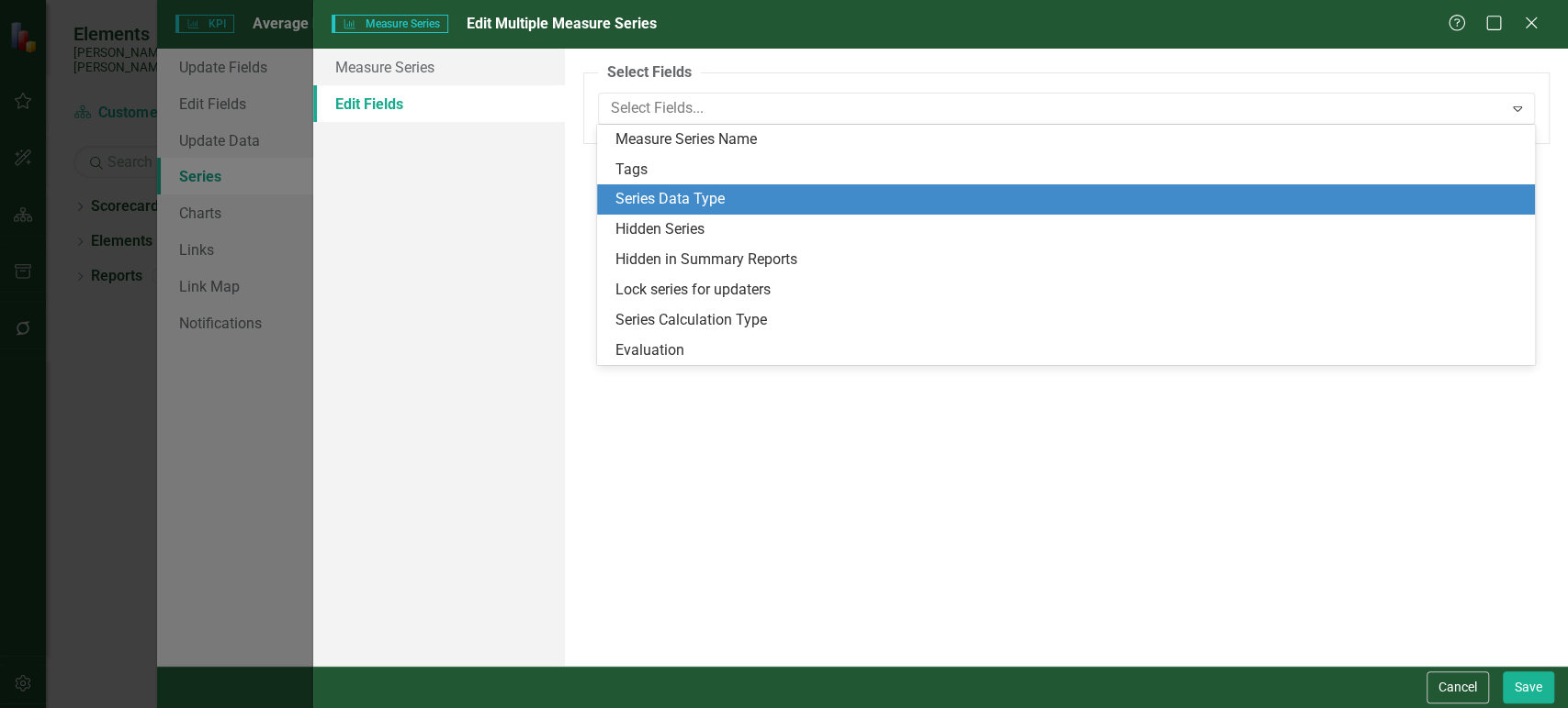
click at [690, 190] on div "Series Data Type" at bounding box center [1069, 199] width 908 height 21
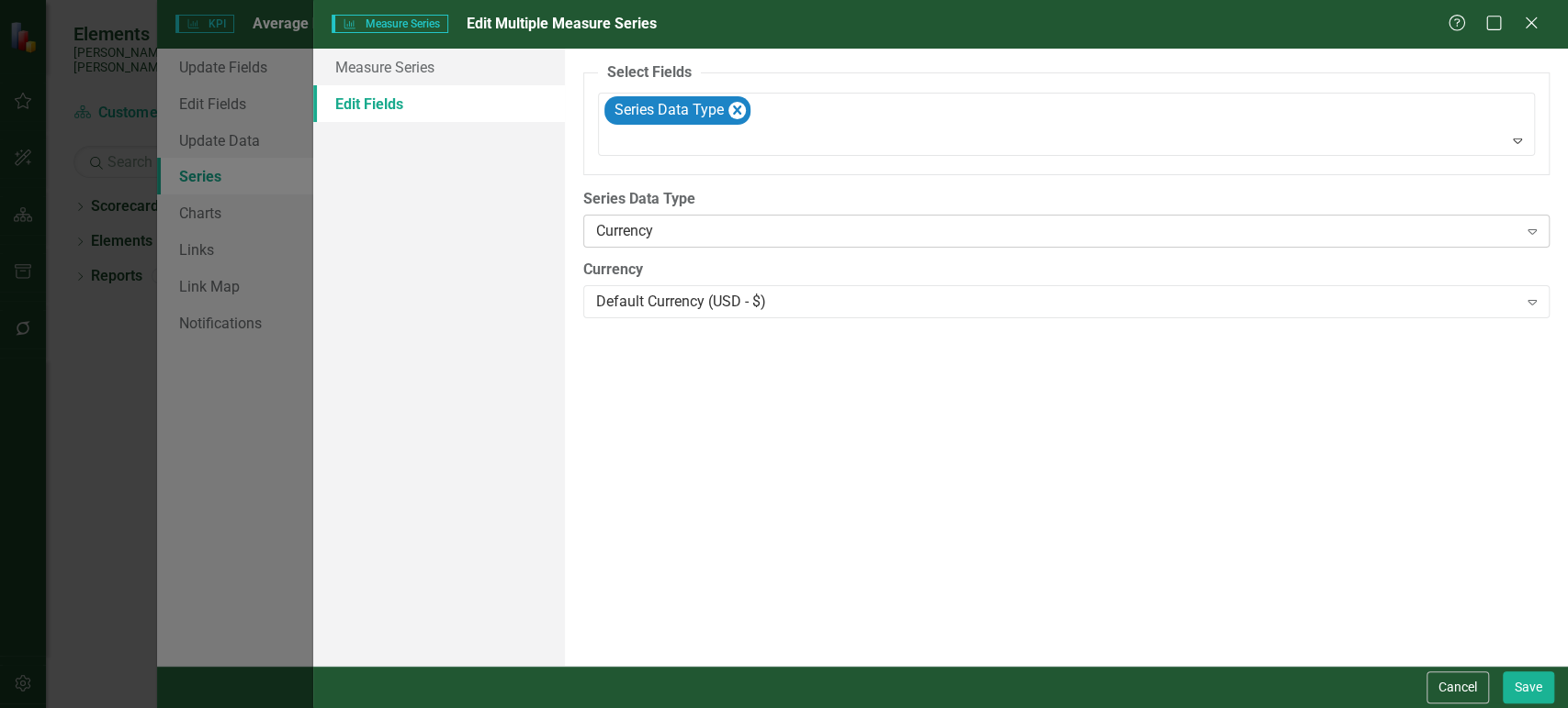
drag, startPoint x: 690, startPoint y: 214, endPoint x: 690, endPoint y: 225, distance: 11.0
click at [690, 214] on div "Series Data Type Currency Expand" at bounding box center [1066, 217] width 966 height 57
click at [1522, 677] on button "Save" at bounding box center [1528, 688] width 51 height 32
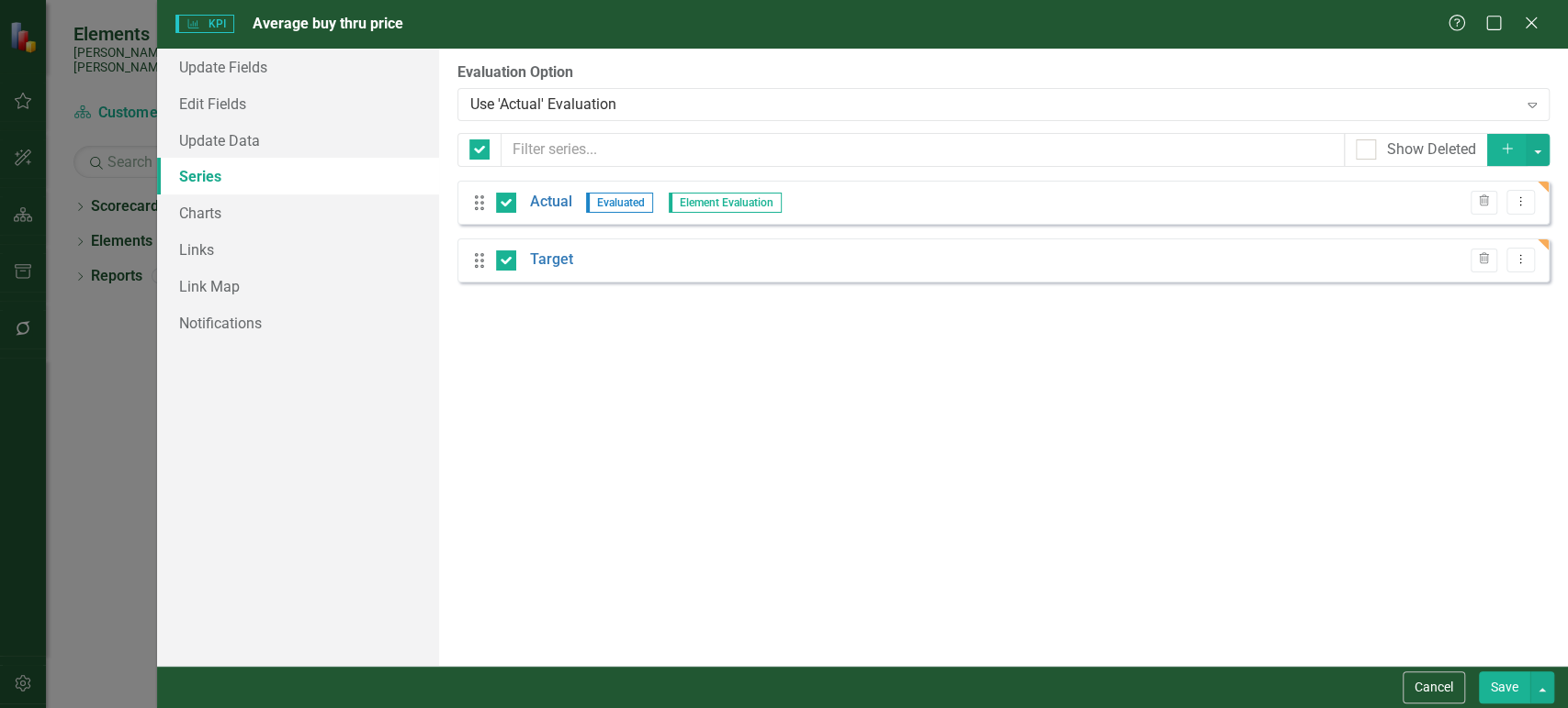
drag, startPoint x: 1489, startPoint y: 680, endPoint x: 1162, endPoint y: 510, distance: 368.5
click at [1491, 680] on button "Save" at bounding box center [1504, 688] width 51 height 32
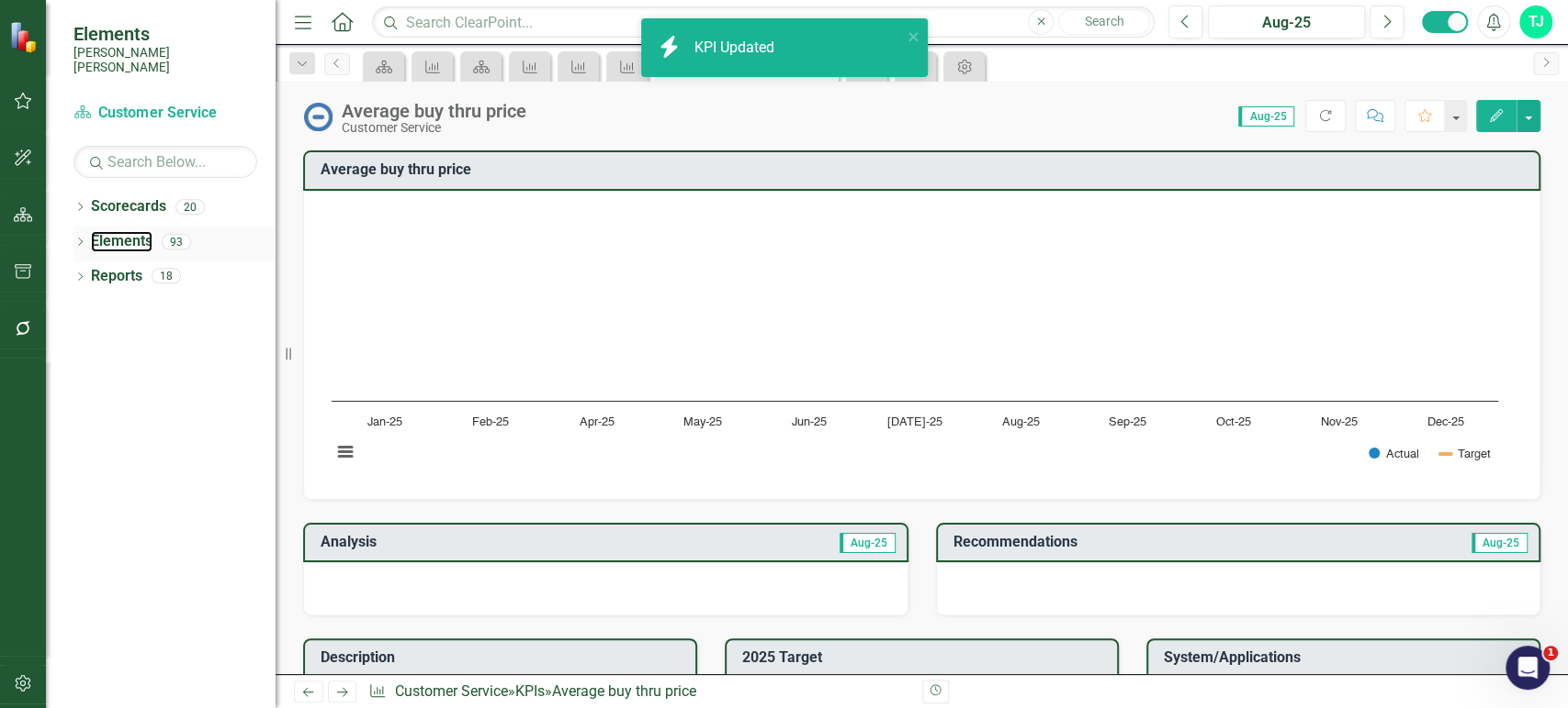
click at [114, 232] on link "Elements" at bounding box center [122, 242] width 62 height 21
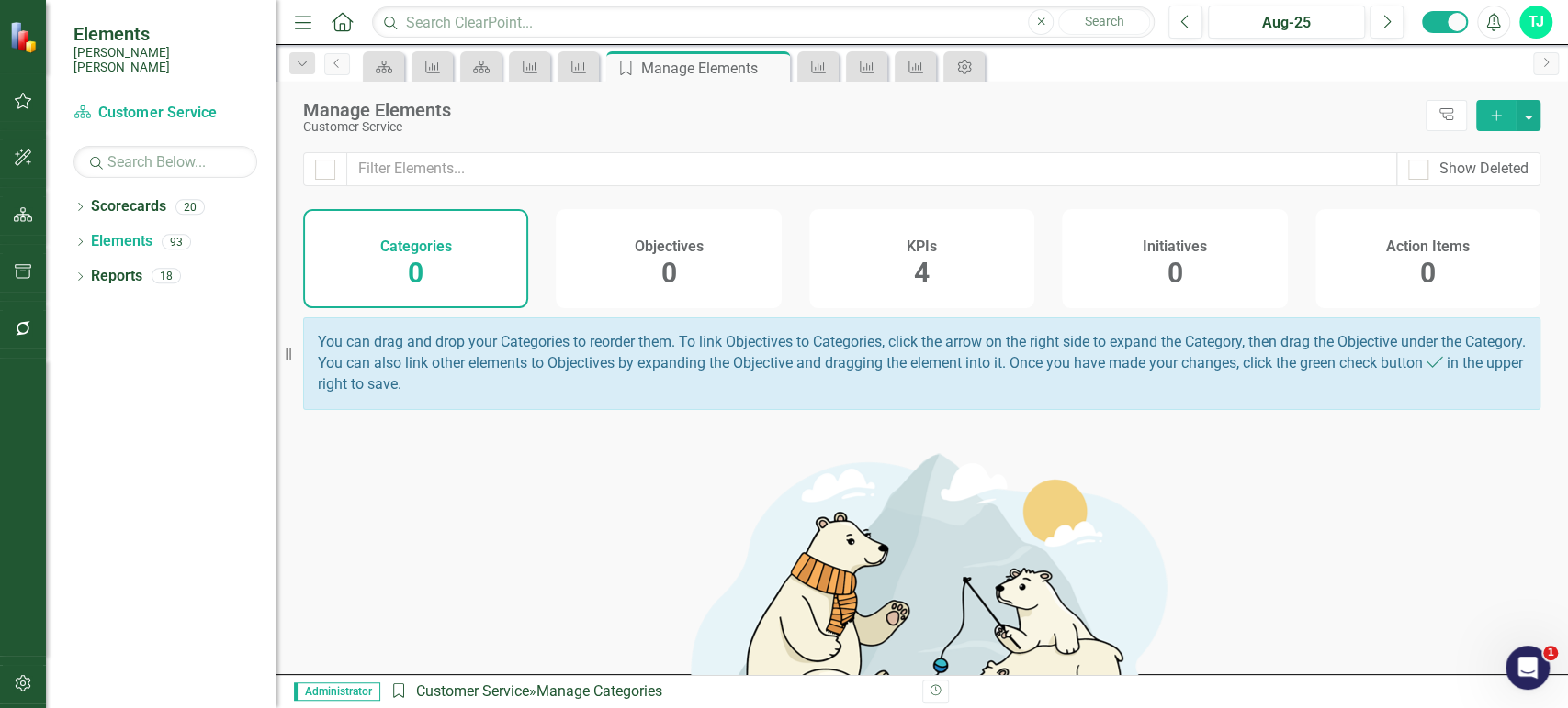
click at [919, 257] on span "4" at bounding box center [921, 273] width 15 height 32
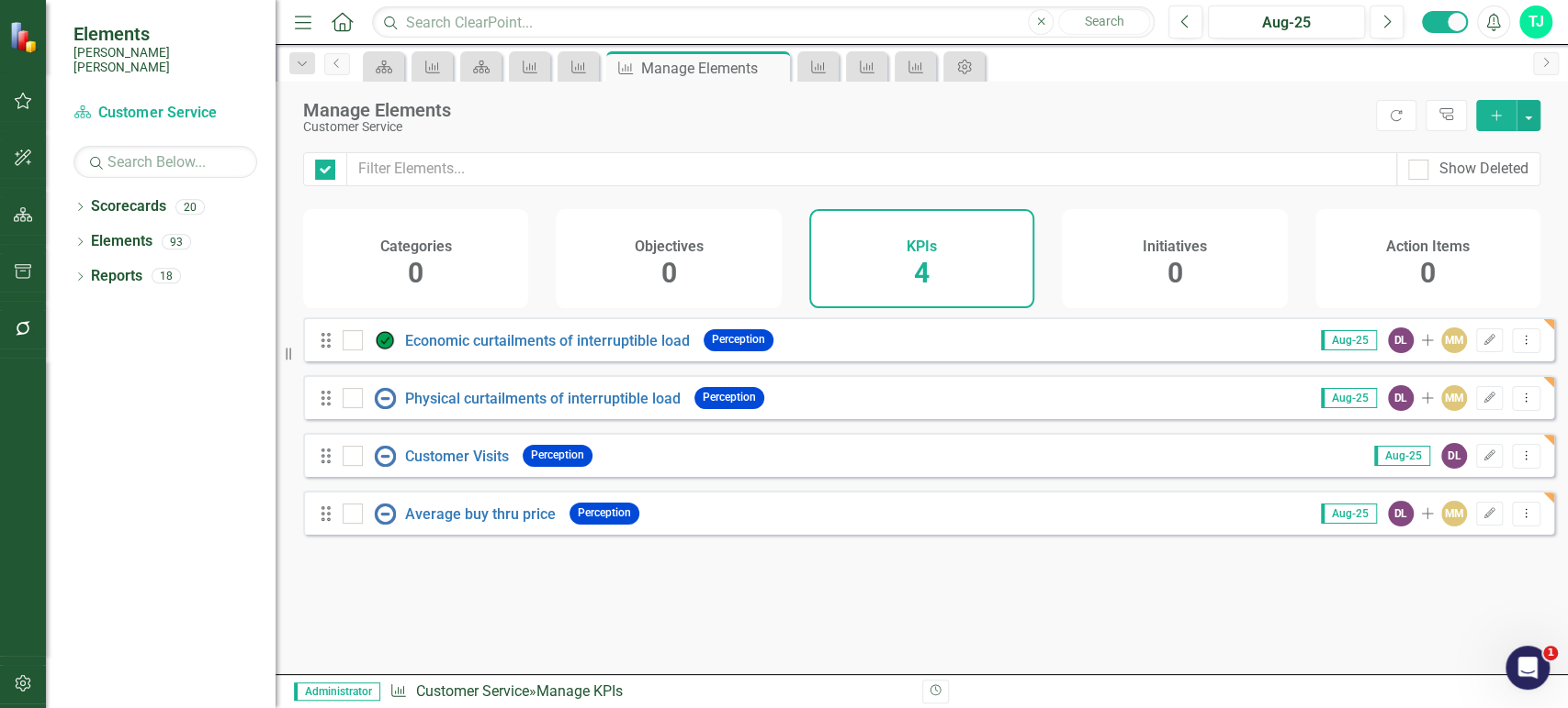
checkbox input "false"
click at [1521, 409] on button "Dropdown Menu" at bounding box center [1526, 399] width 28 height 25
click at [1406, 505] on link "Copy Duplicate KPI" at bounding box center [1453, 509] width 145 height 34
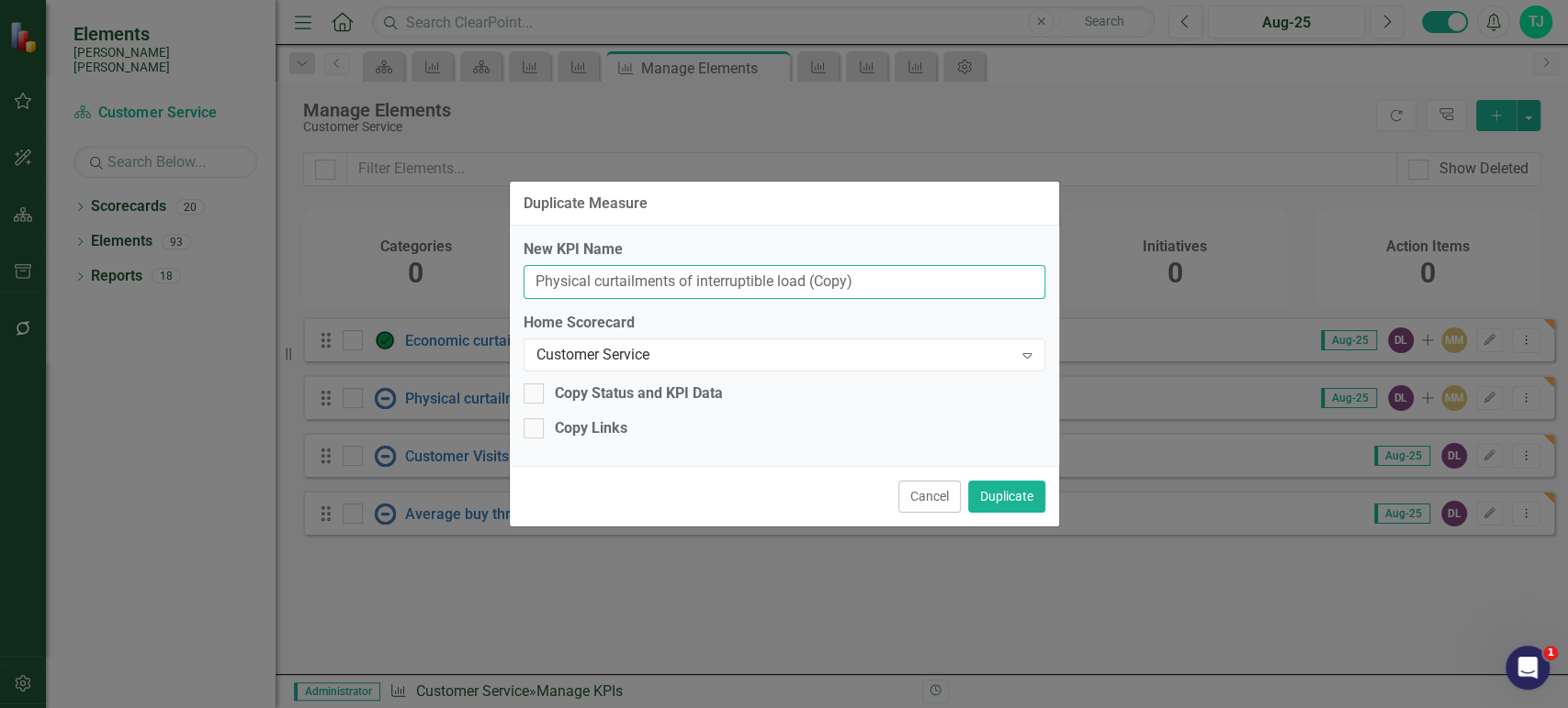
click at [641, 279] on input "Physical curtailments of interruptible load (Copy)" at bounding box center [784, 282] width 521 height 34
paste input "Customer outages"
type input "Customer outages"
click at [539, 429] on div at bounding box center [533, 428] width 20 height 20
click at [536, 429] on input "Copy Links" at bounding box center [529, 424] width 12 height 12
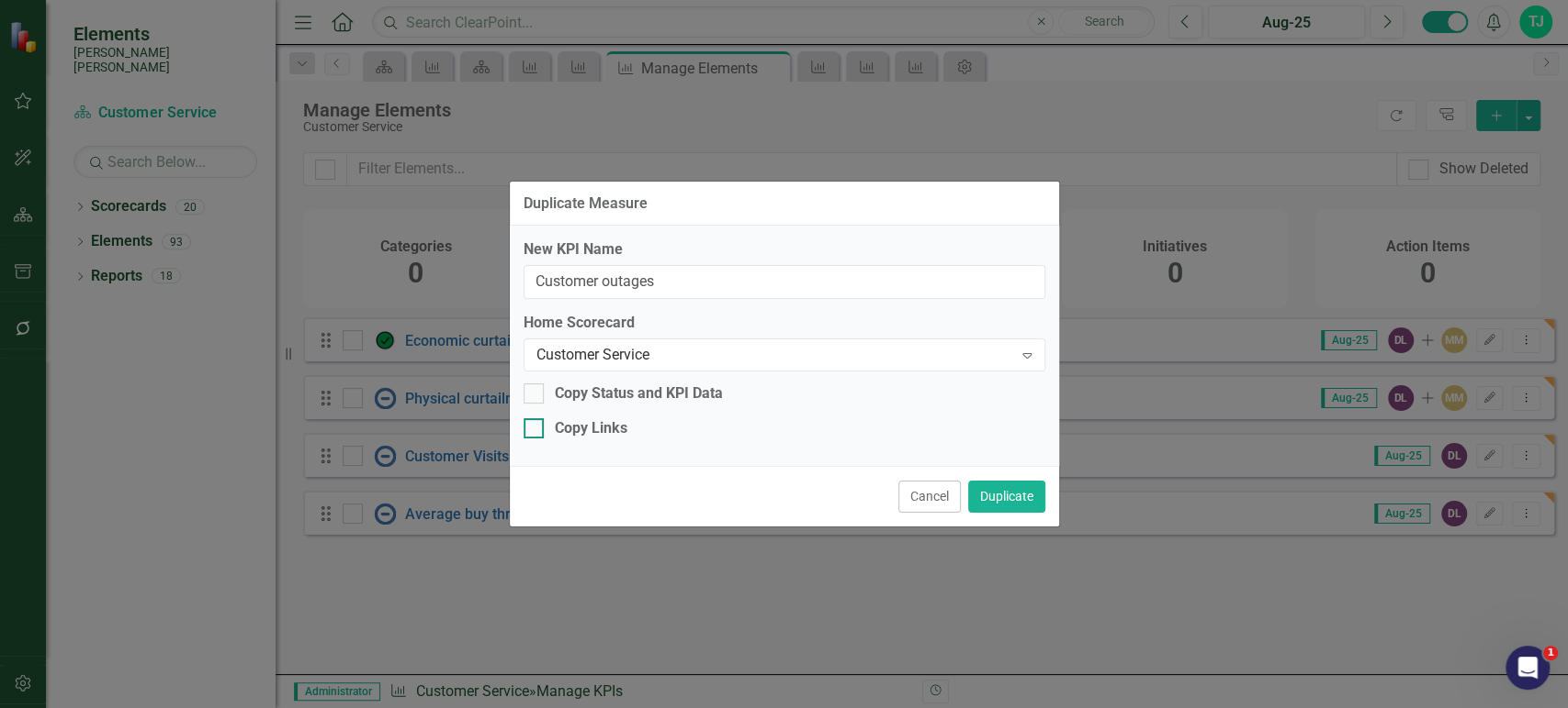
checkbox input "true"
click at [989, 493] on button "Duplicate" at bounding box center [1006, 497] width 77 height 32
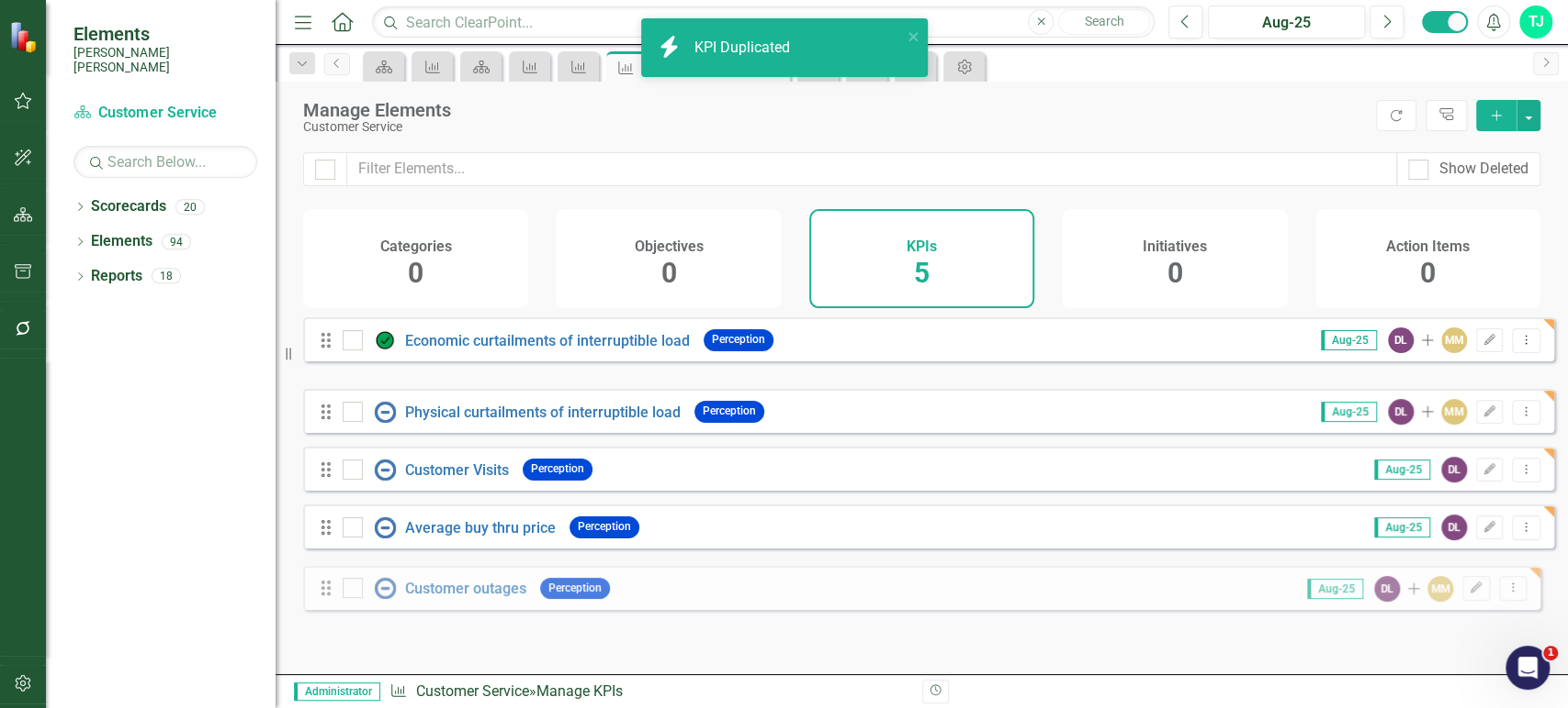
drag, startPoint x: 327, startPoint y: 417, endPoint x: 327, endPoint y: 608, distance: 191.0
click at [327, 606] on form "Drag Economic curtailments of interruptible load Perception Aug-25 DL Add MM Ed…" at bounding box center [928, 462] width 1251 height 289
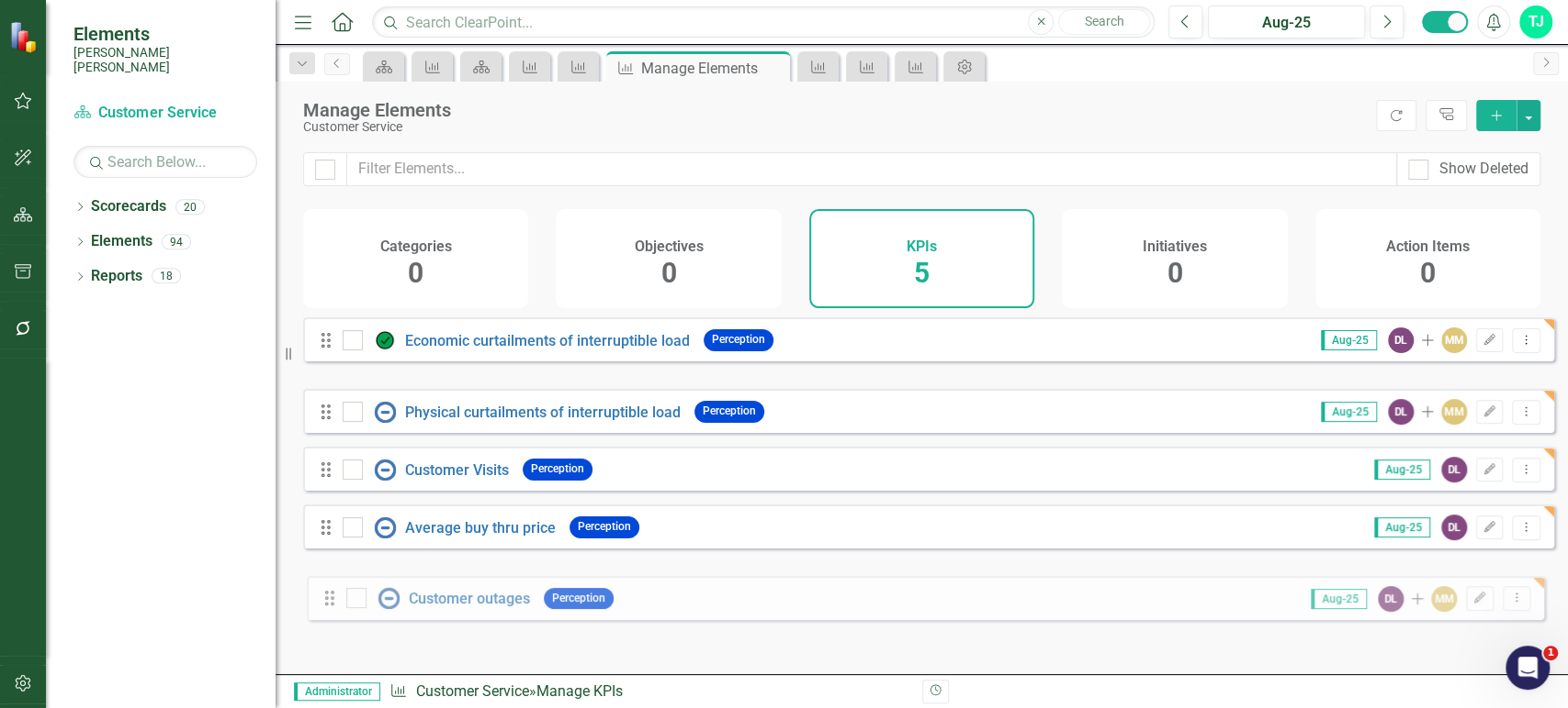
drag, startPoint x: 329, startPoint y: 402, endPoint x: 332, endPoint y: 586, distance: 184.0
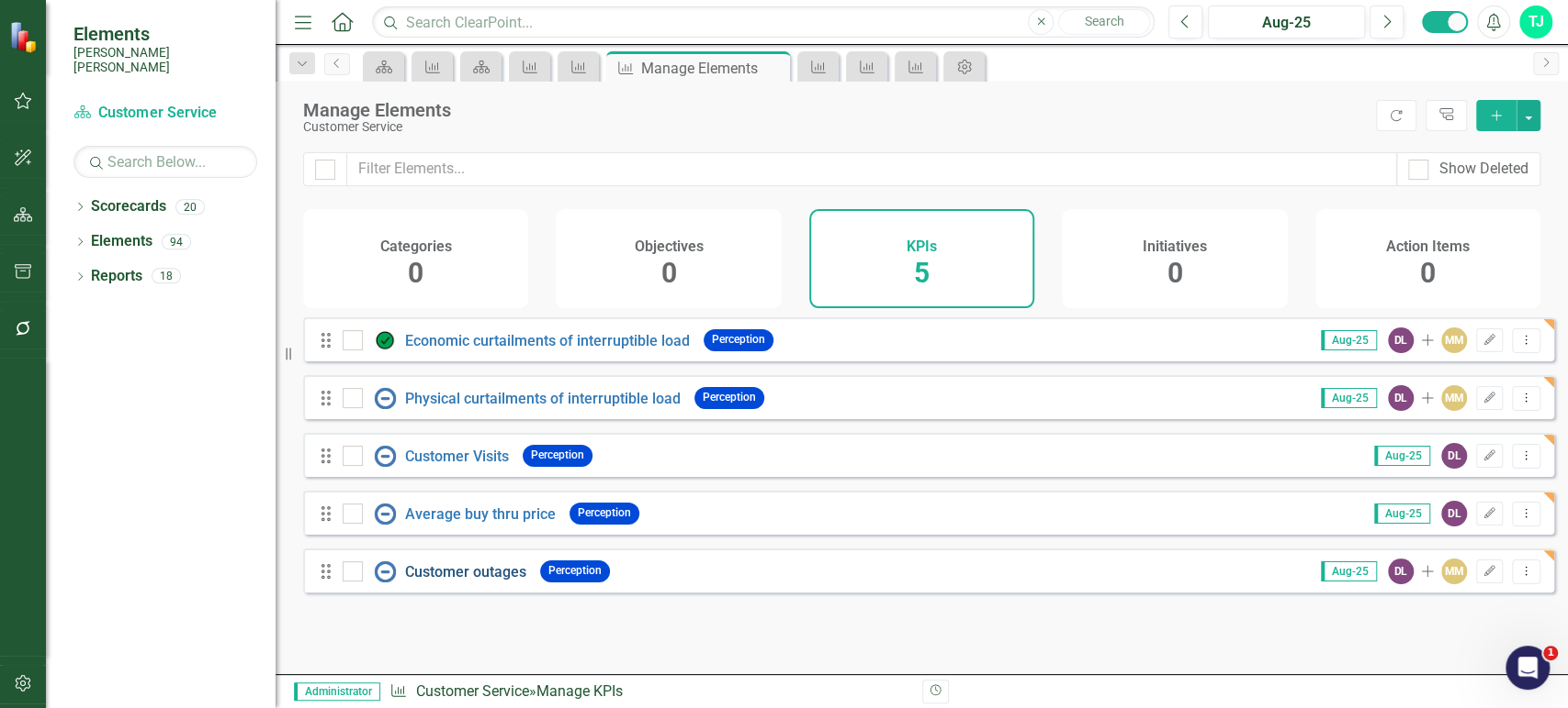
click at [484, 581] on link "Customer outages" at bounding box center [465, 572] width 122 height 17
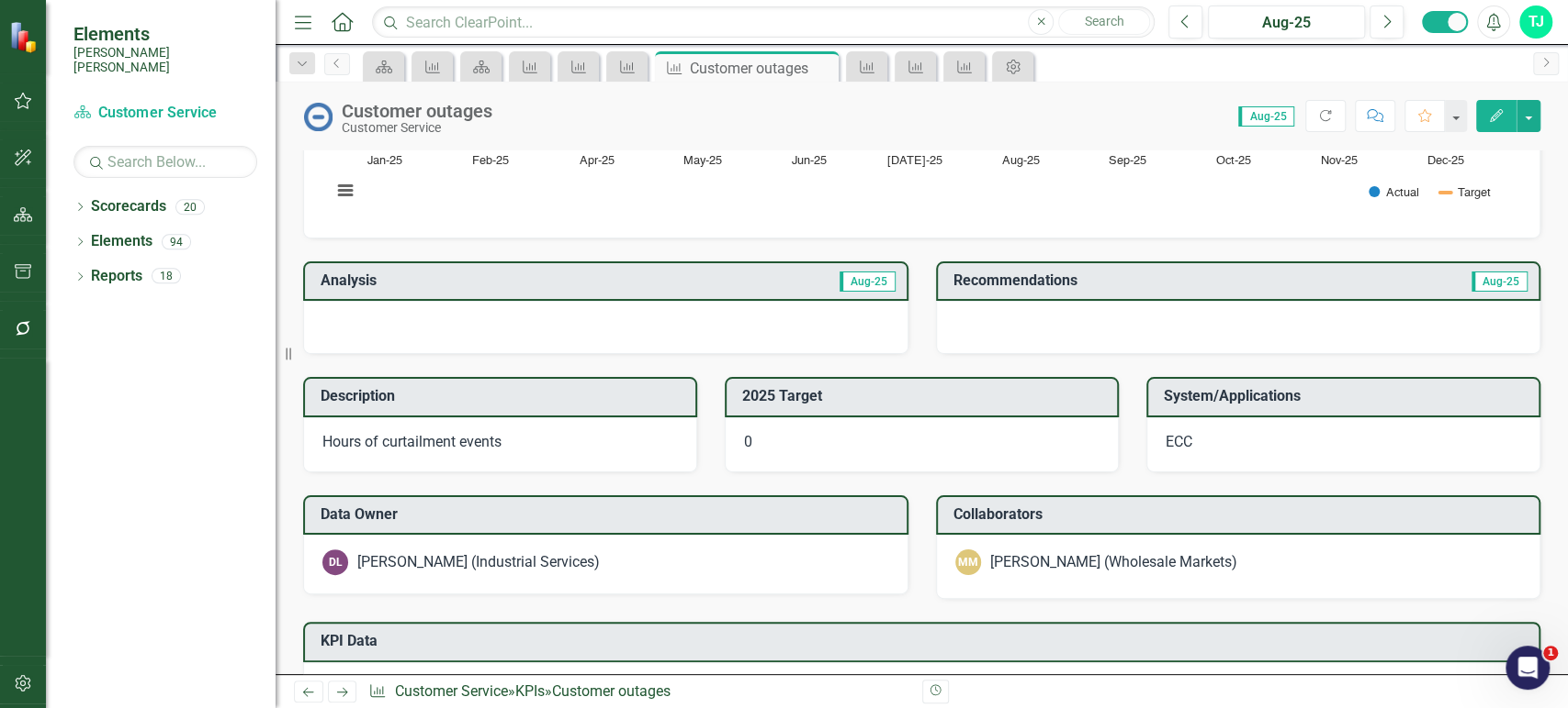
scroll to position [264, 0]
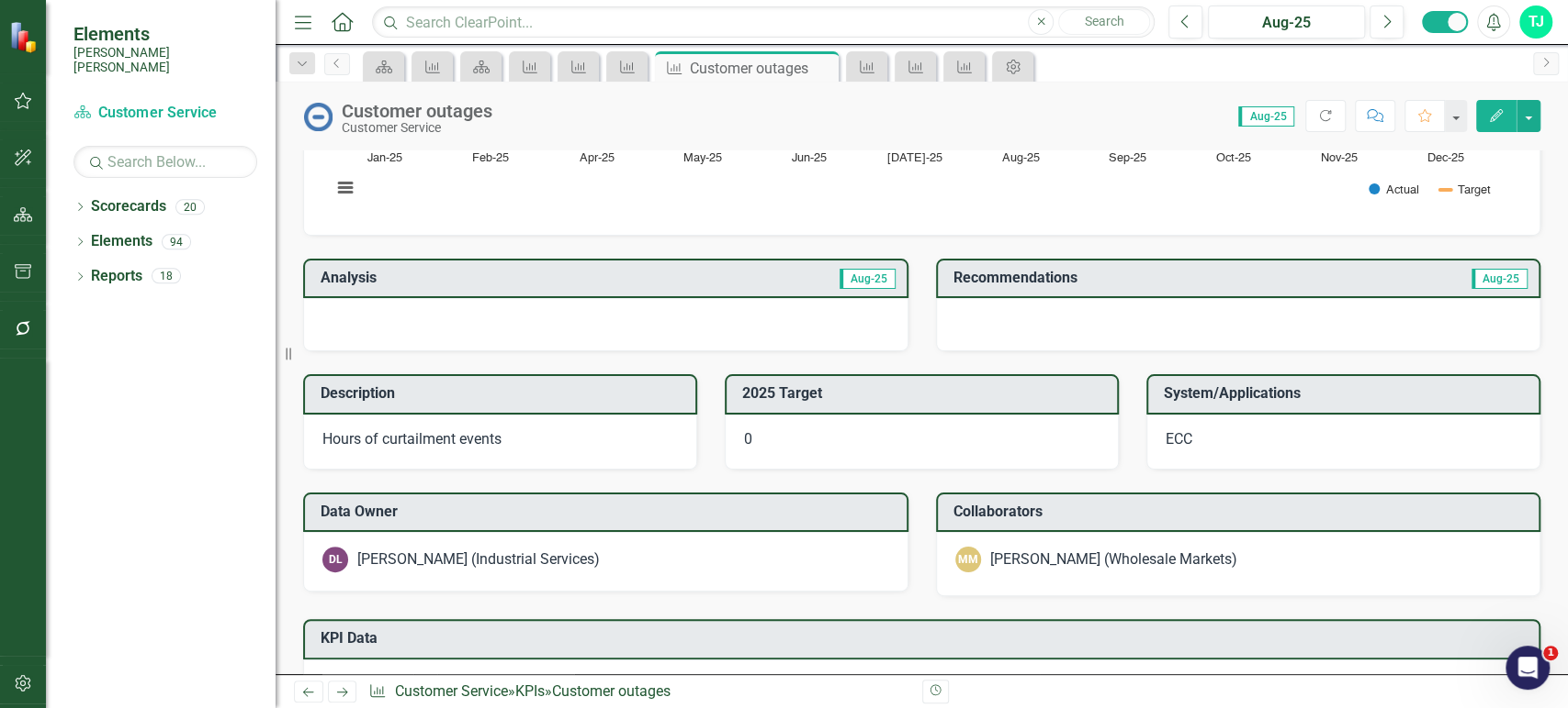
click at [533, 438] on p "Hours of curtailment events" at bounding box center [500, 440] width 355 height 21
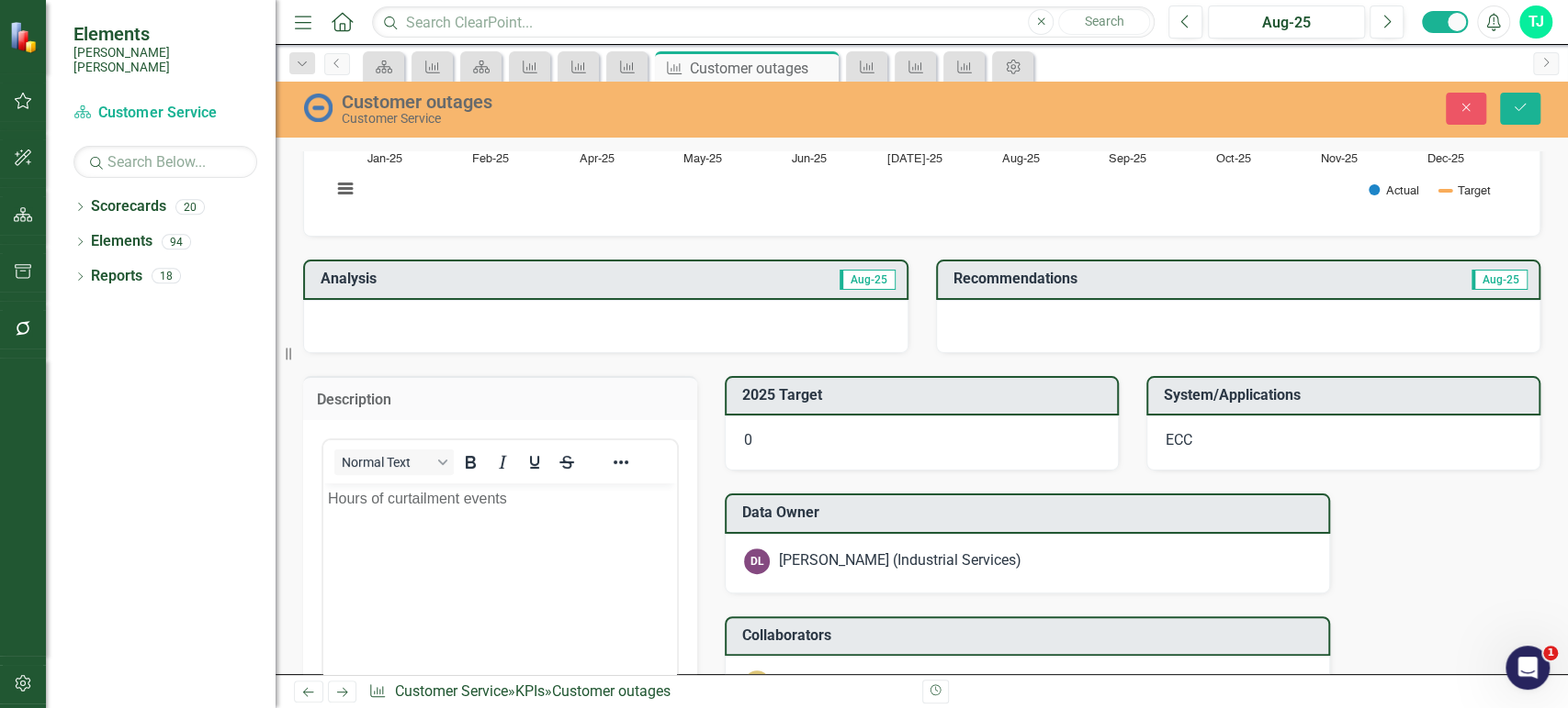
scroll to position [0, 0]
click at [618, 471] on icon "Reveal or hide additional toolbar items" at bounding box center [620, 462] width 22 height 22
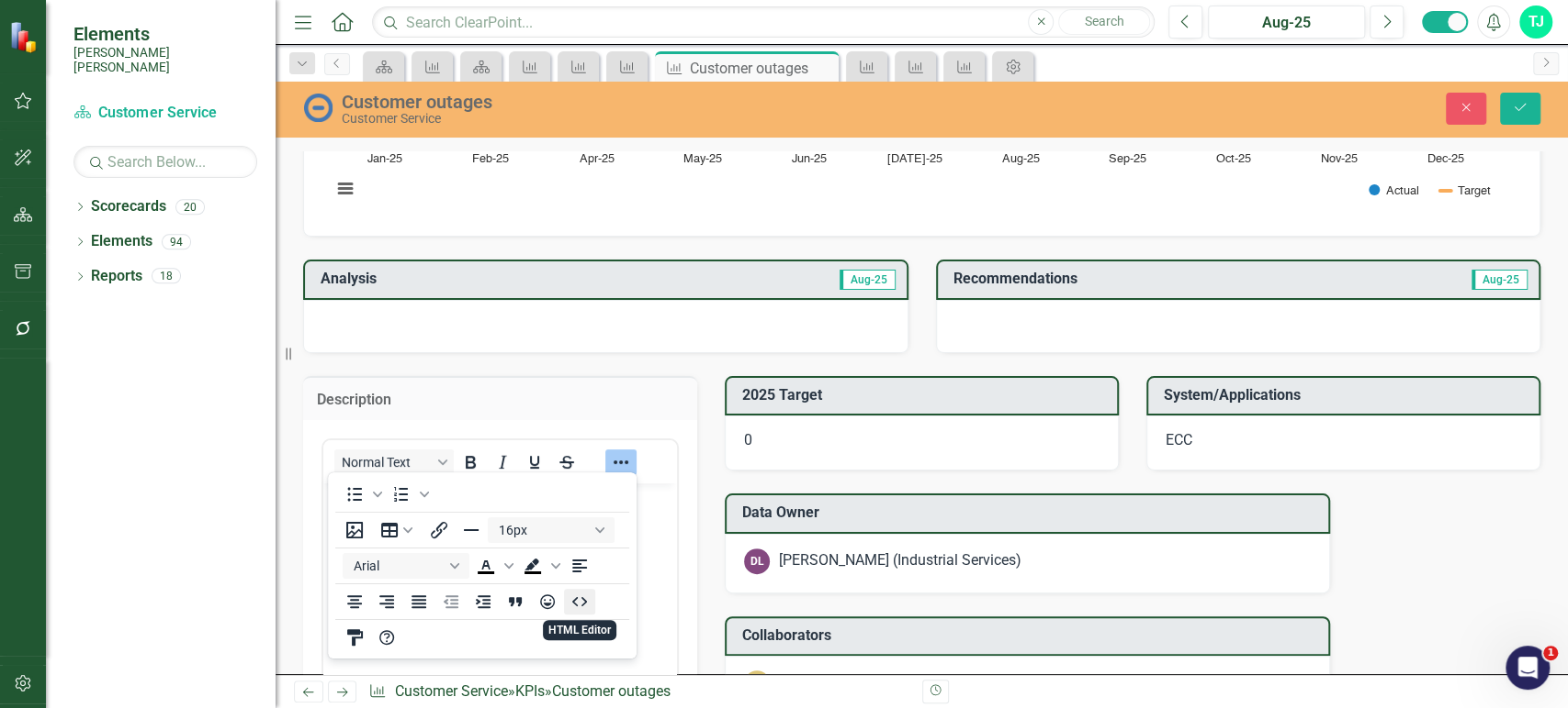
click at [574, 594] on icon "HTML Editor" at bounding box center [579, 602] width 22 height 22
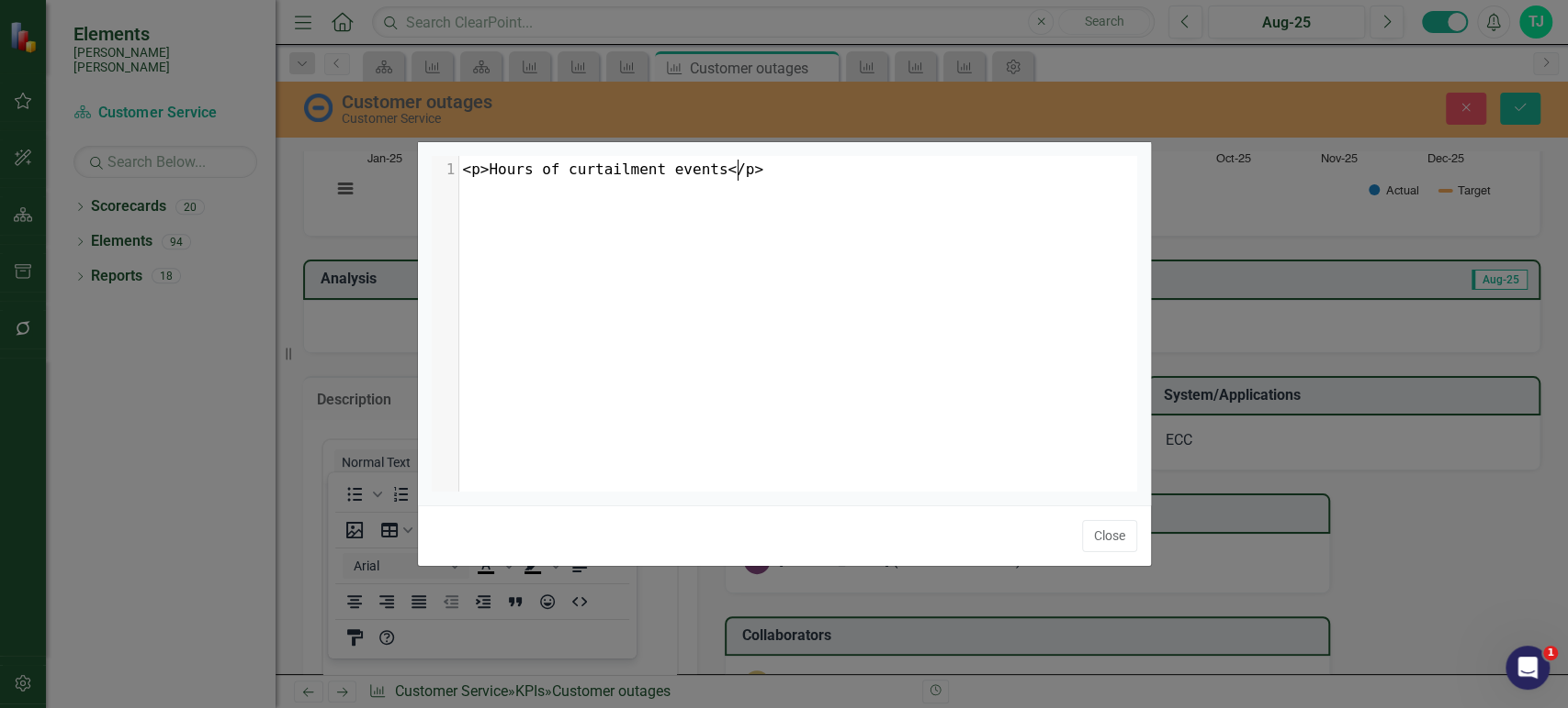
scroll to position [8, 0]
click at [605, 386] on div "xxxxxxxxxx 1 1 <p>Hours of curtailment events</p>" at bounding box center [806, 345] width 751 height 381
type textarea "<p>Hours of curtailment events</p>"
click at [1130, 539] on button "Close" at bounding box center [1109, 536] width 55 height 32
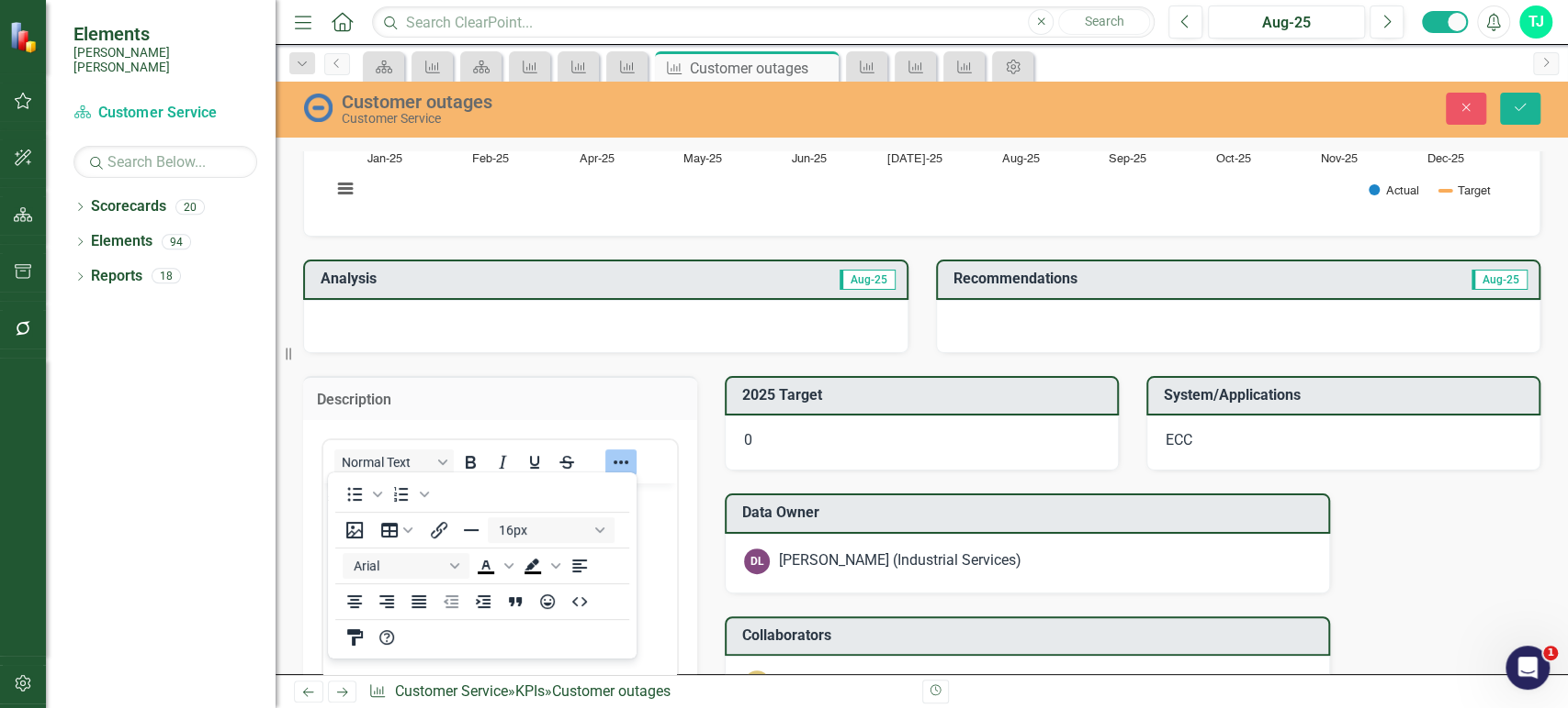
click at [1236, 432] on p "ECC" at bounding box center [1343, 440] width 355 height 21
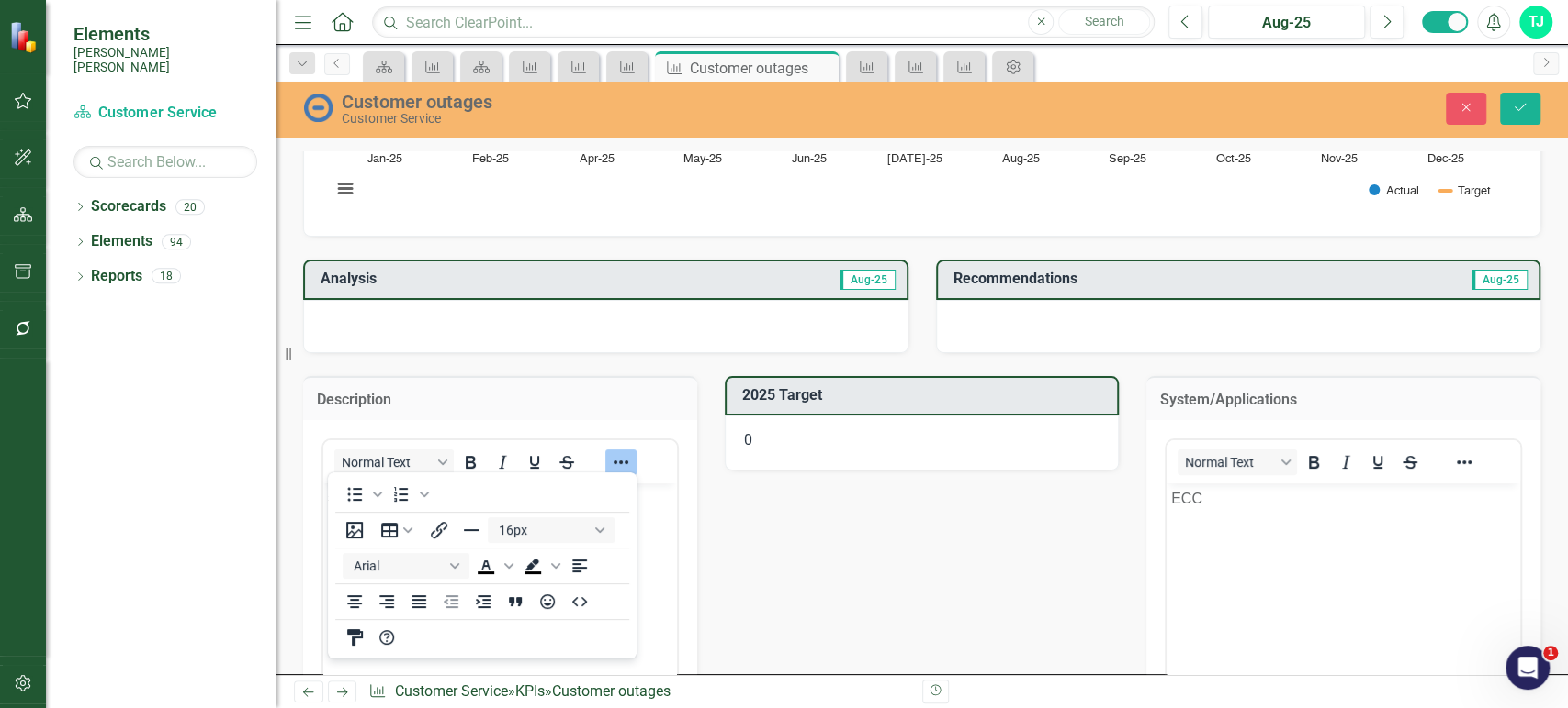
scroll to position [0, 0]
drag, startPoint x: 1233, startPoint y: 512, endPoint x: 1076, endPoint y: 519, distance: 157.2
click at [1166, 519] on html "ECC" at bounding box center [1343, 622] width 353 height 275
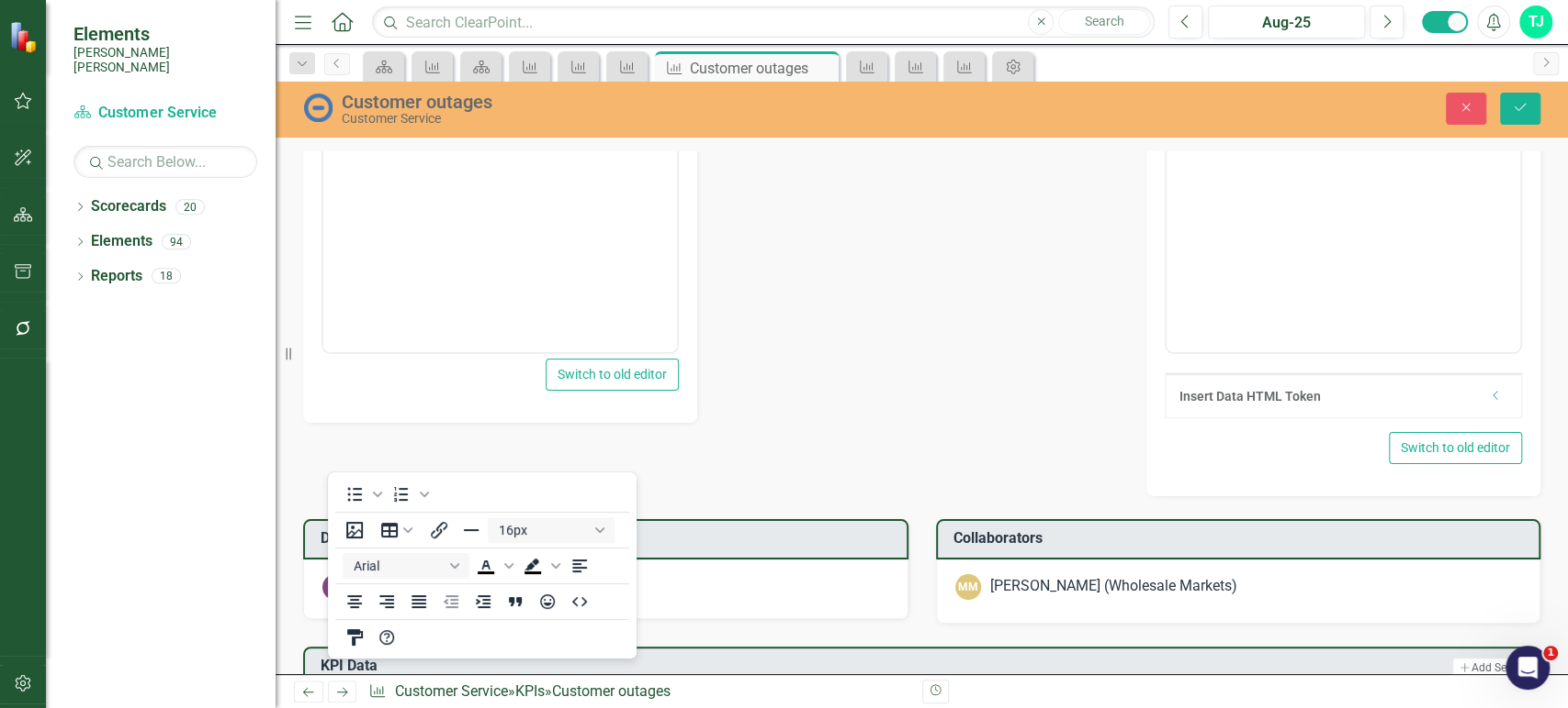
click at [788, 581] on div "DL David London (Industrial Services)" at bounding box center [605, 587] width 567 height 26
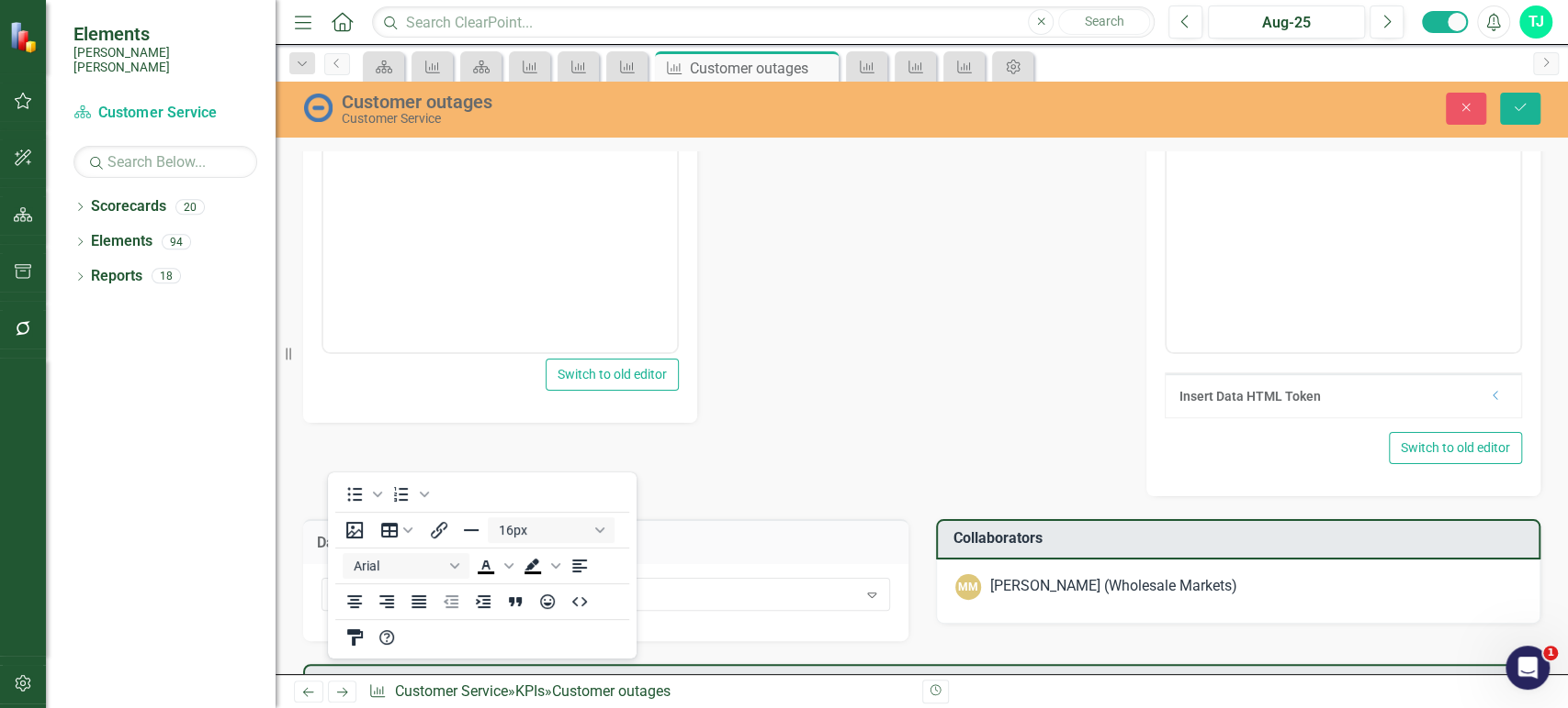
scroll to position [914, 0]
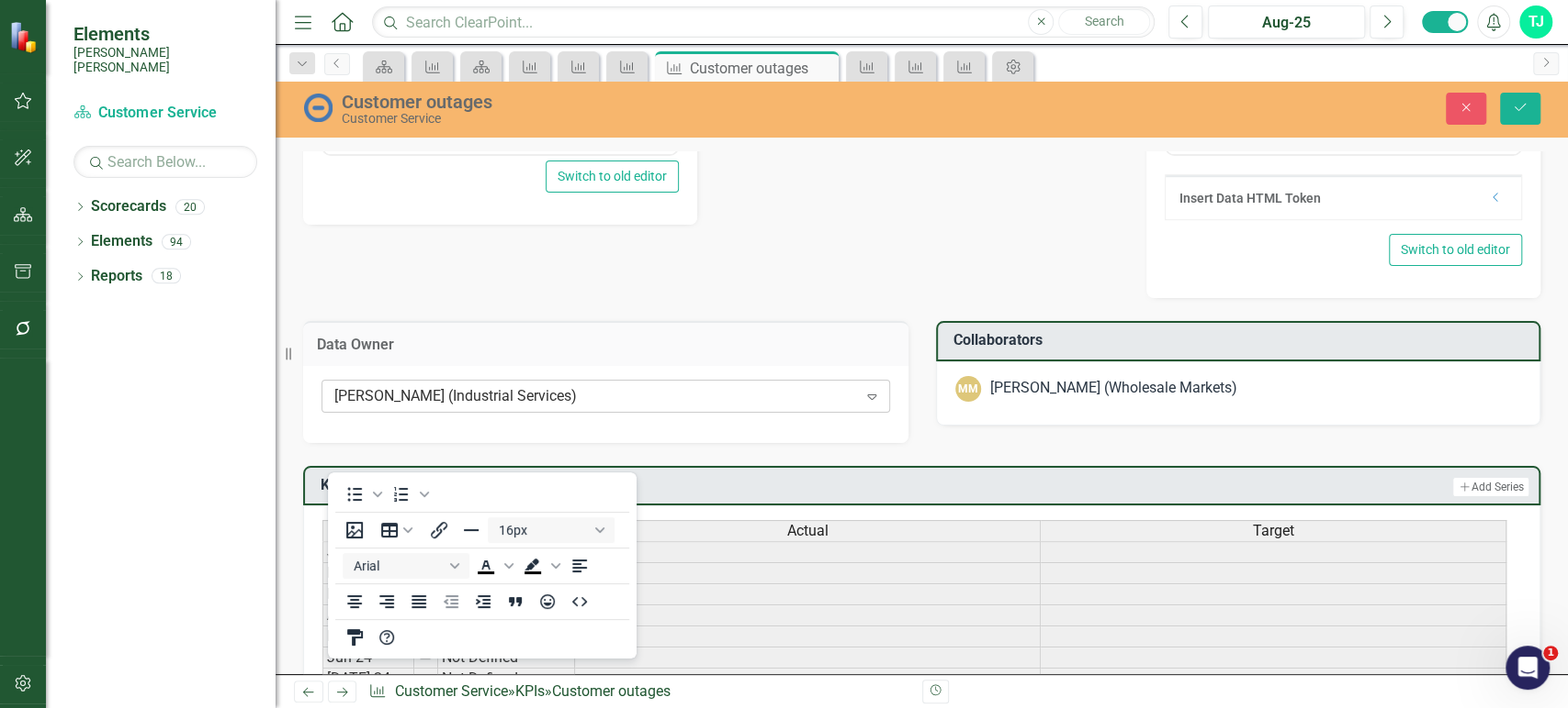
click at [744, 387] on div "David London (Industrial Services)" at bounding box center [595, 396] width 522 height 21
type input "bil"
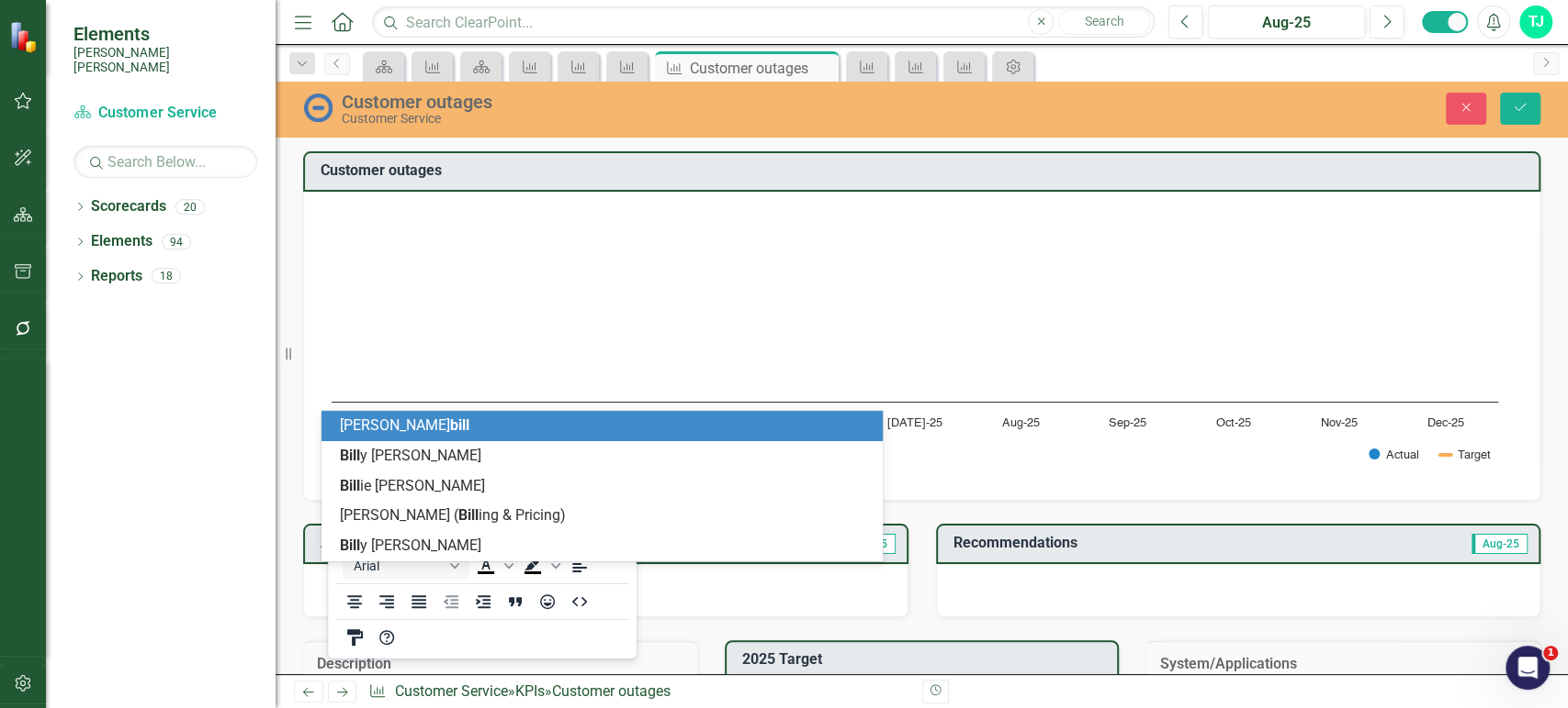
scroll to position [914, 0]
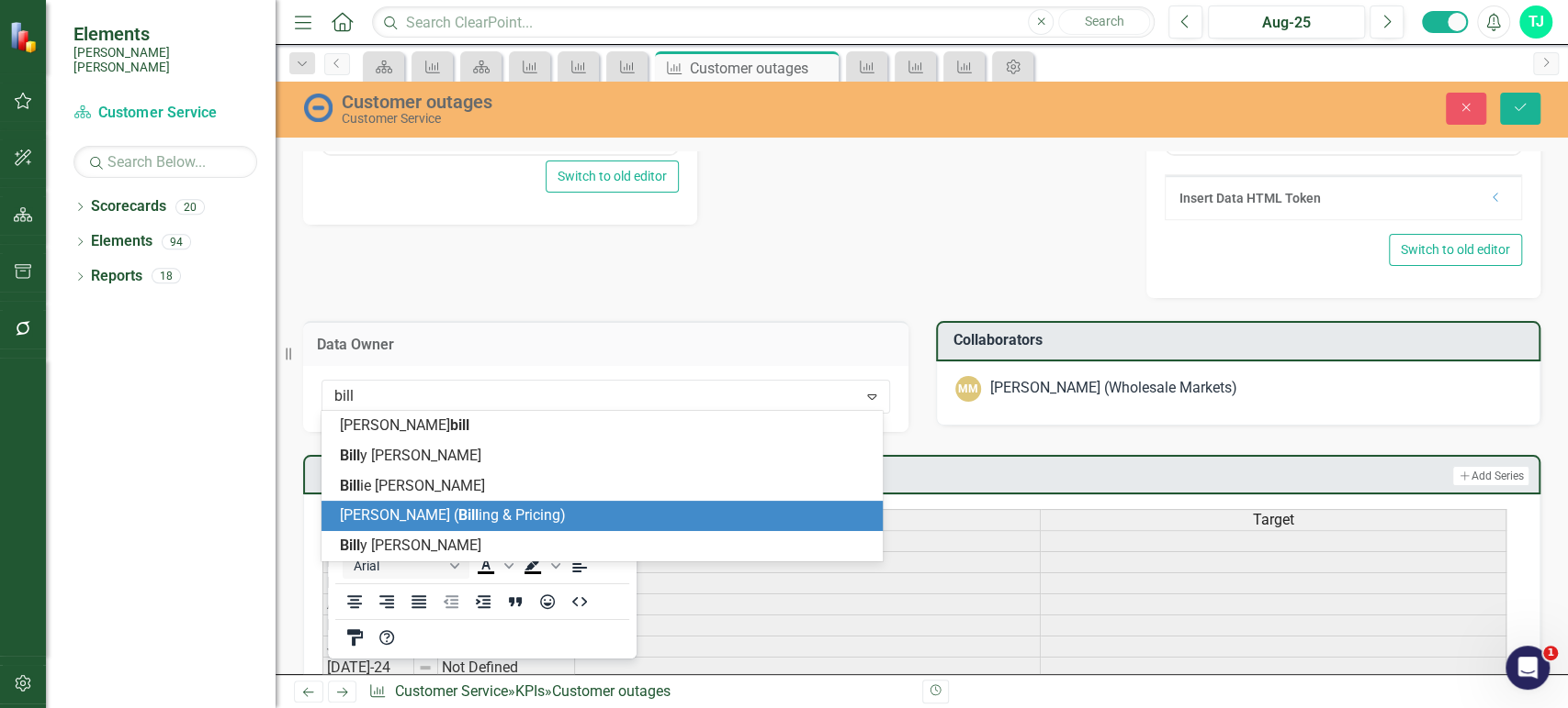
click at [551, 516] on div "[PERSON_NAME] ( [PERSON_NAME] ing & Pricing)" at bounding box center [606, 516] width 532 height 21
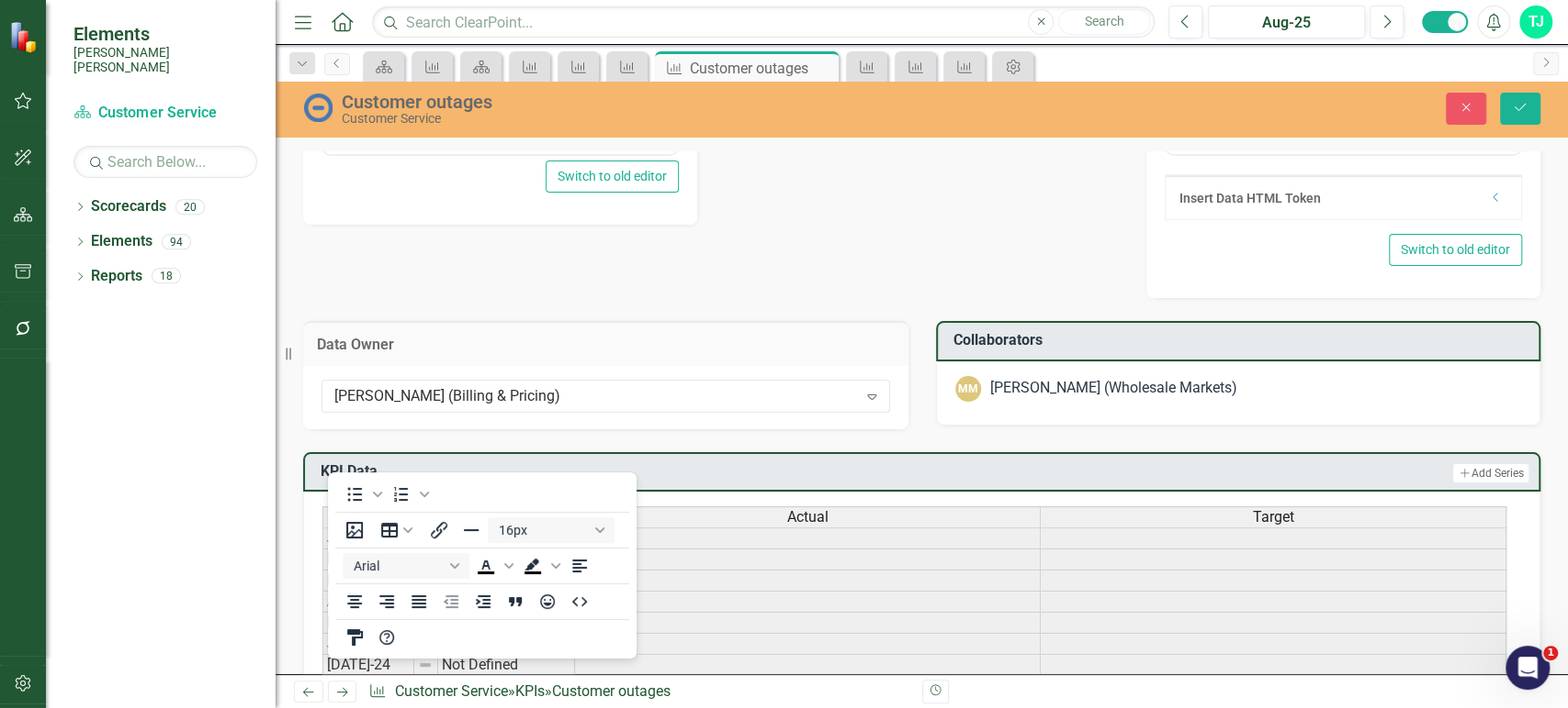
click at [1136, 392] on div "[PERSON_NAME] (Wholesale Markets)" at bounding box center [1113, 388] width 247 height 21
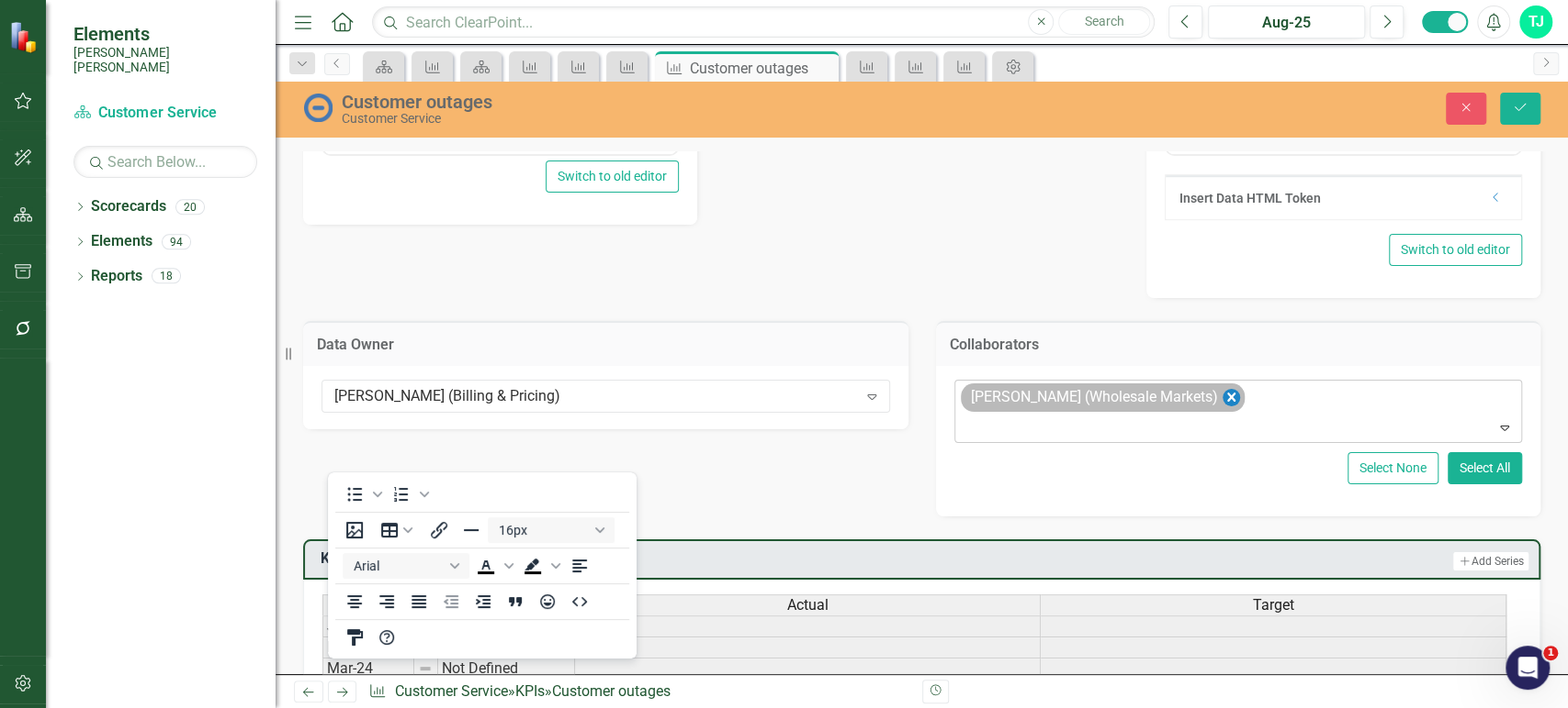
click at [1226, 395] on icon "Remove Matthew Morgan (Wholesale Markets)" at bounding box center [1230, 398] width 9 height 9
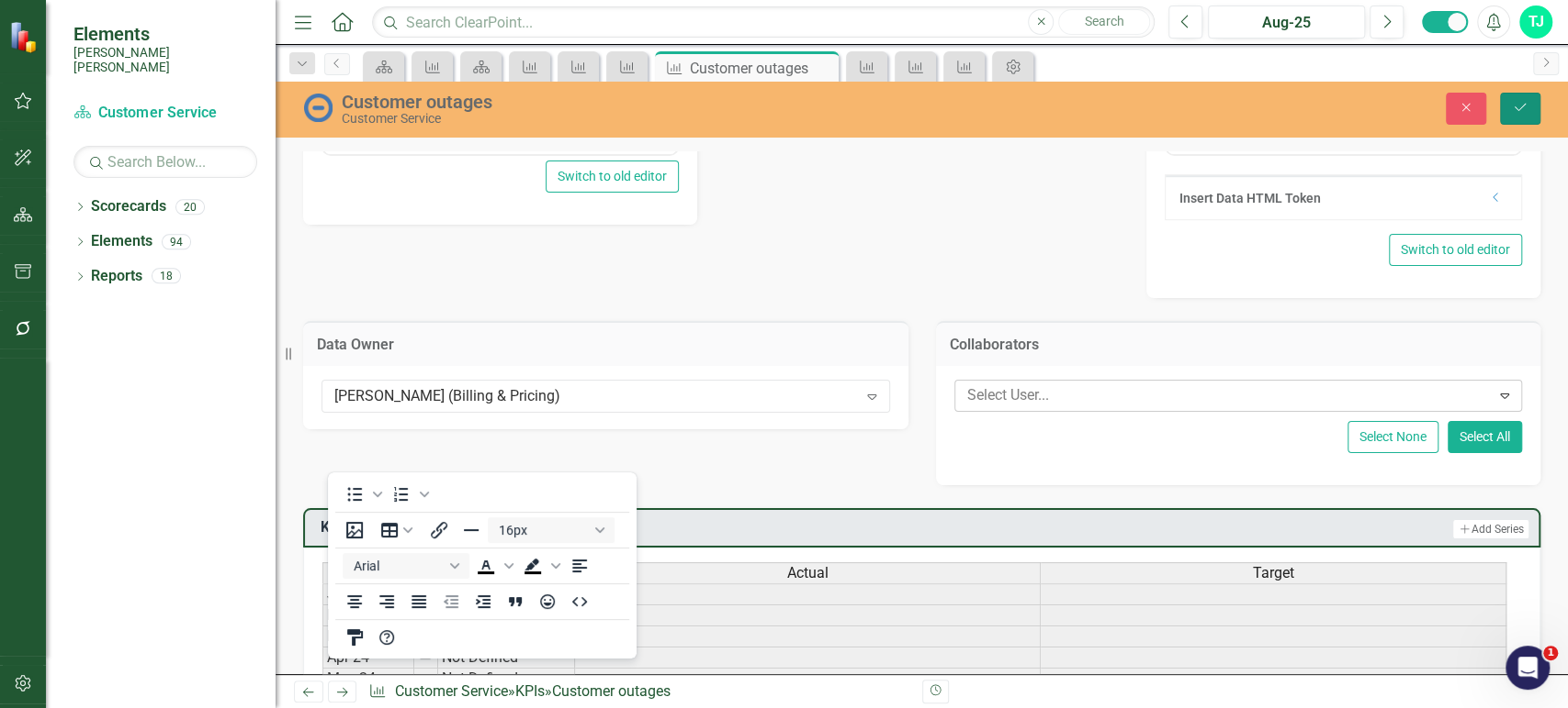
click at [1521, 114] on icon "Save" at bounding box center [1520, 107] width 16 height 13
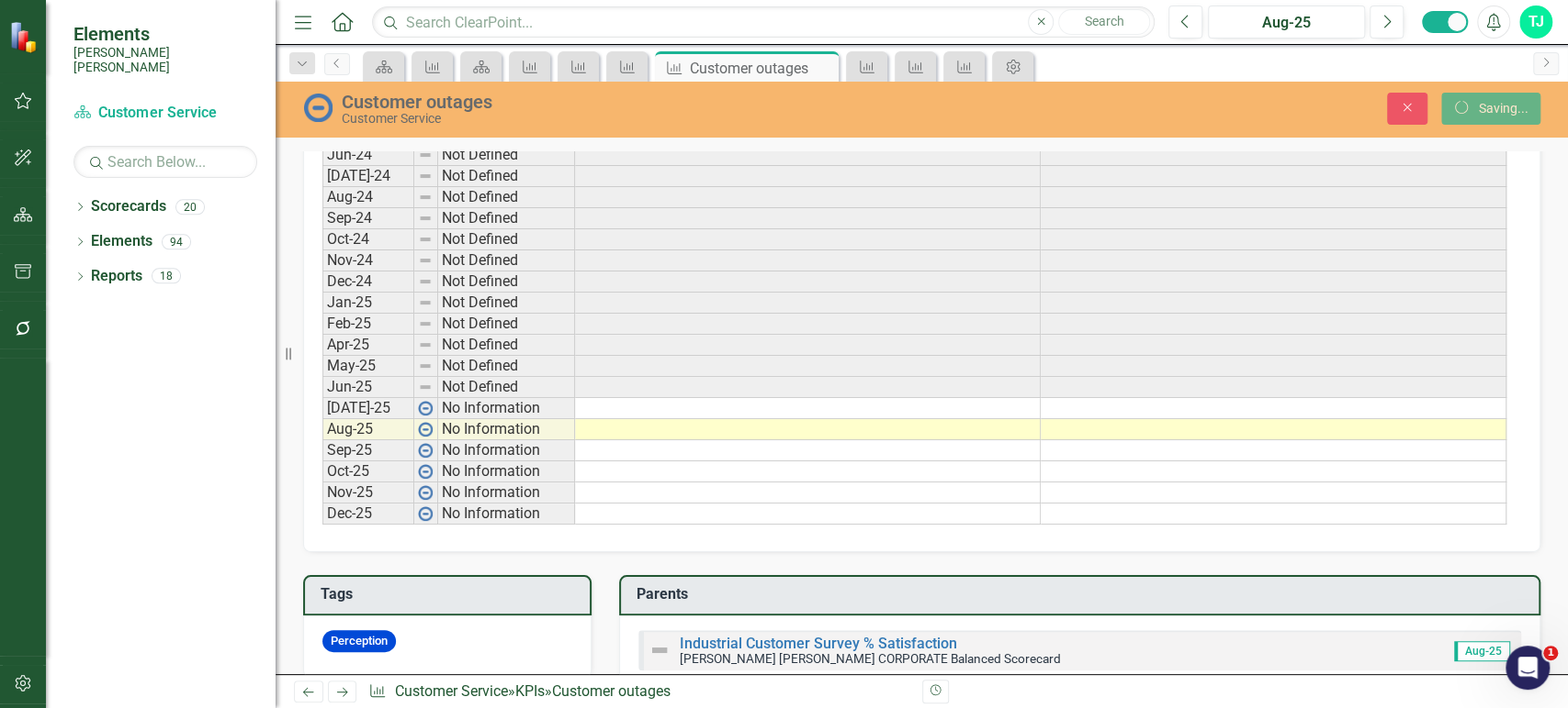
scroll to position [909, 0]
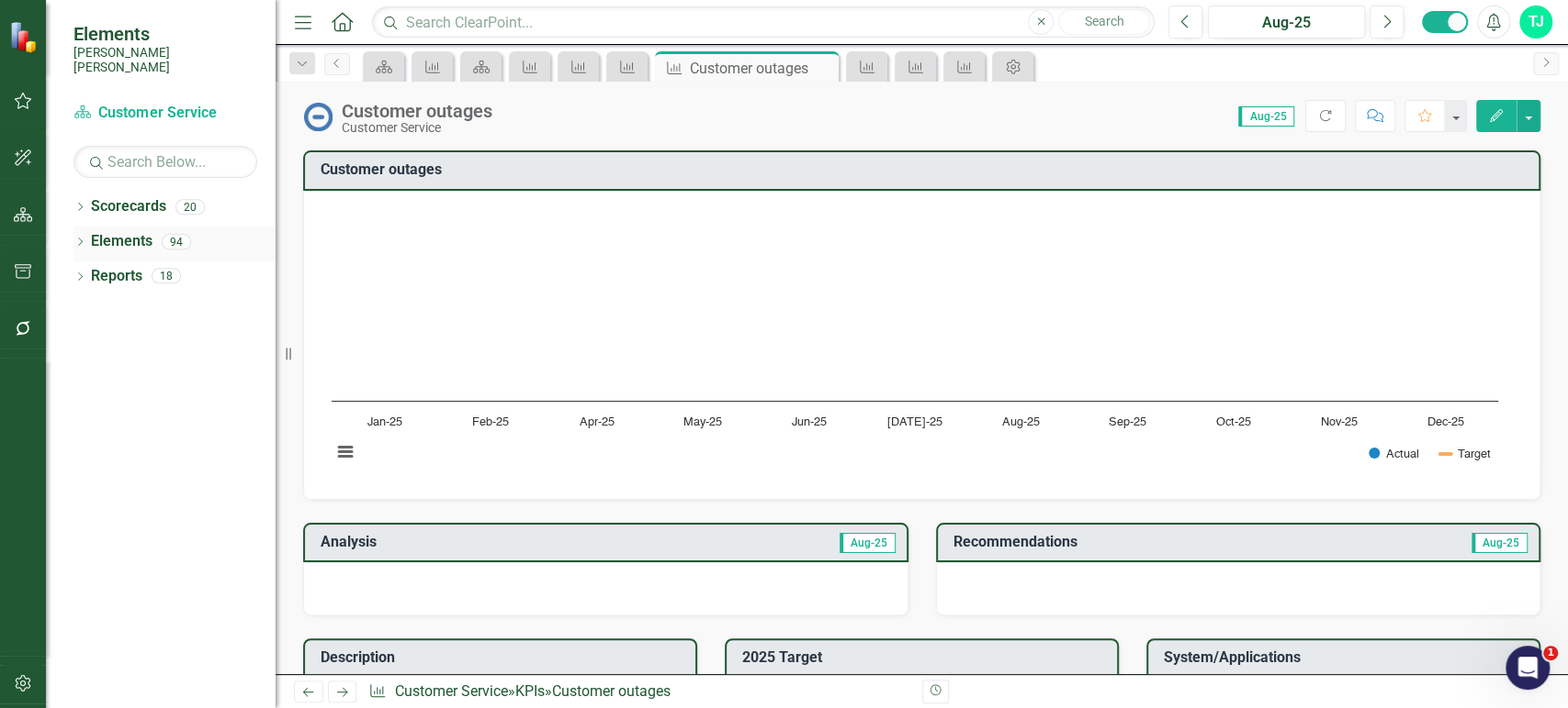
click at [124, 232] on link "Elements" at bounding box center [122, 242] width 62 height 21
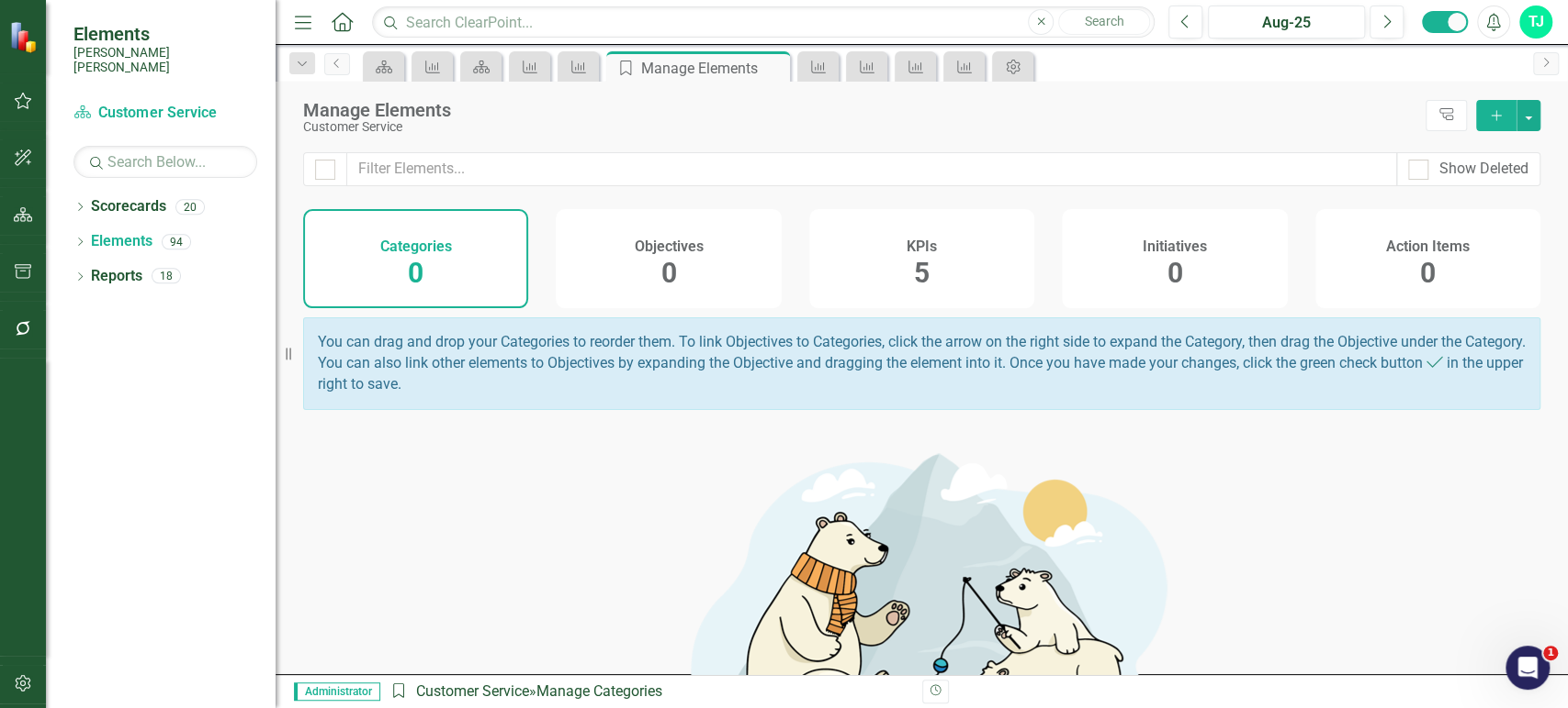
click at [944, 270] on div "KPIs 5" at bounding box center [921, 258] width 225 height 99
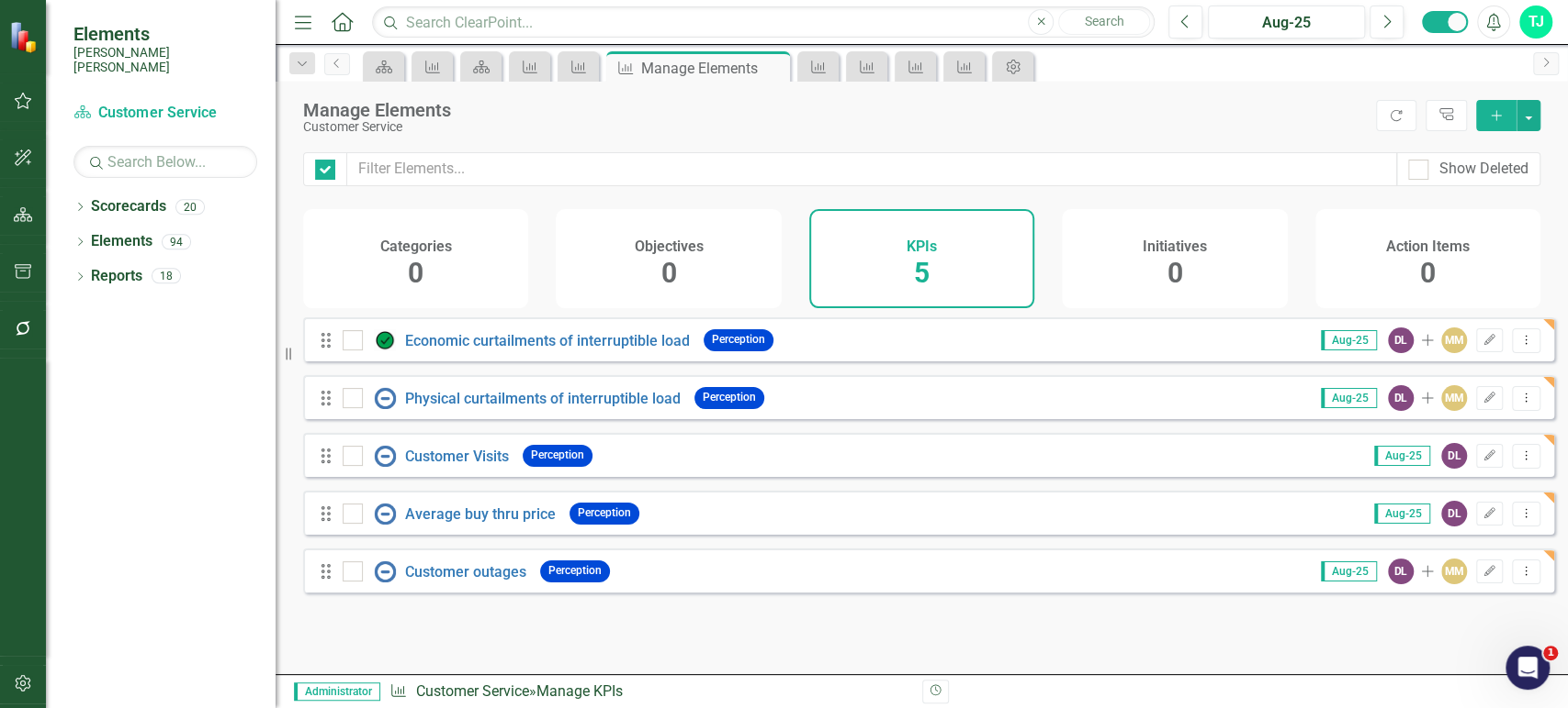
checkbox input "false"
click at [1518, 577] on icon "Dropdown Menu" at bounding box center [1525, 571] width 15 height 12
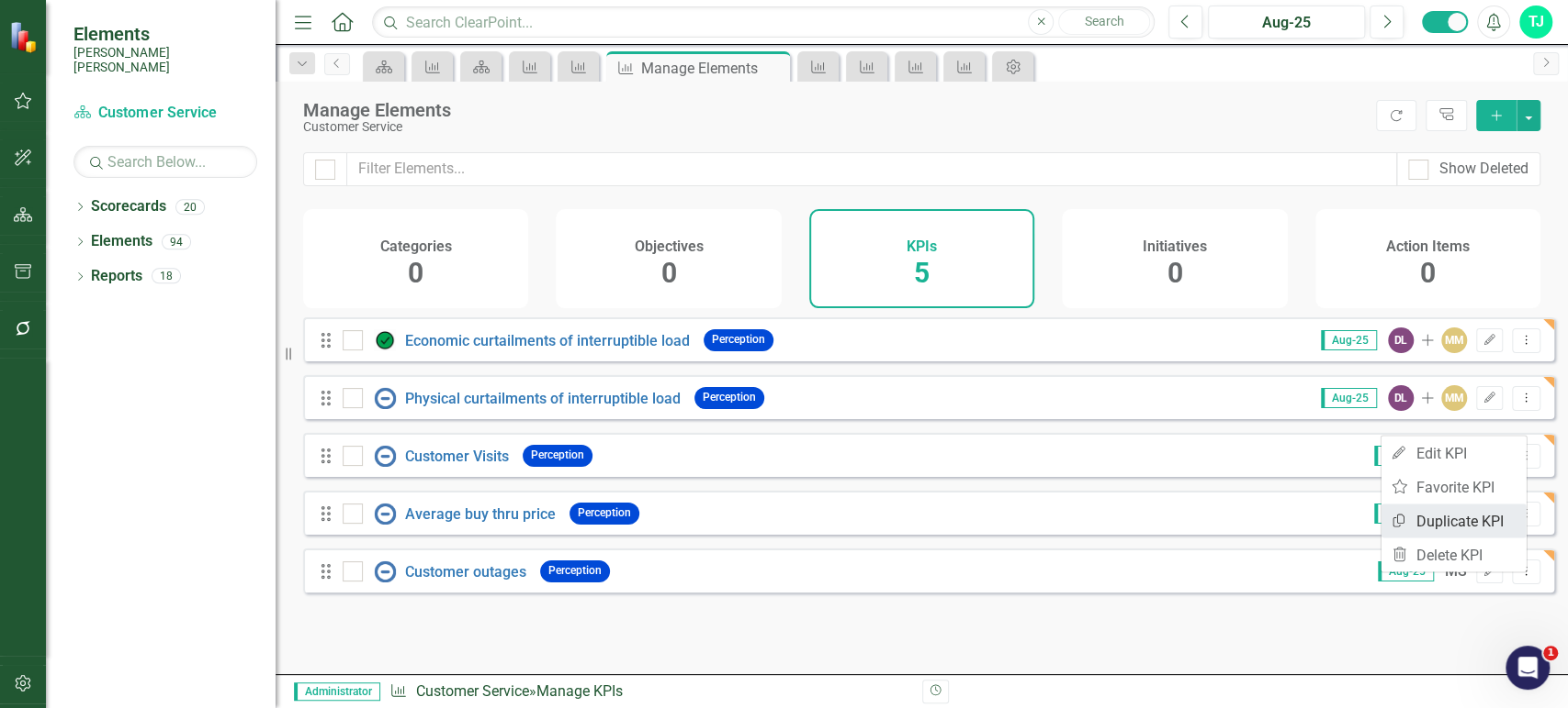
click at [1415, 514] on link "Copy Duplicate KPI" at bounding box center [1453, 521] width 145 height 34
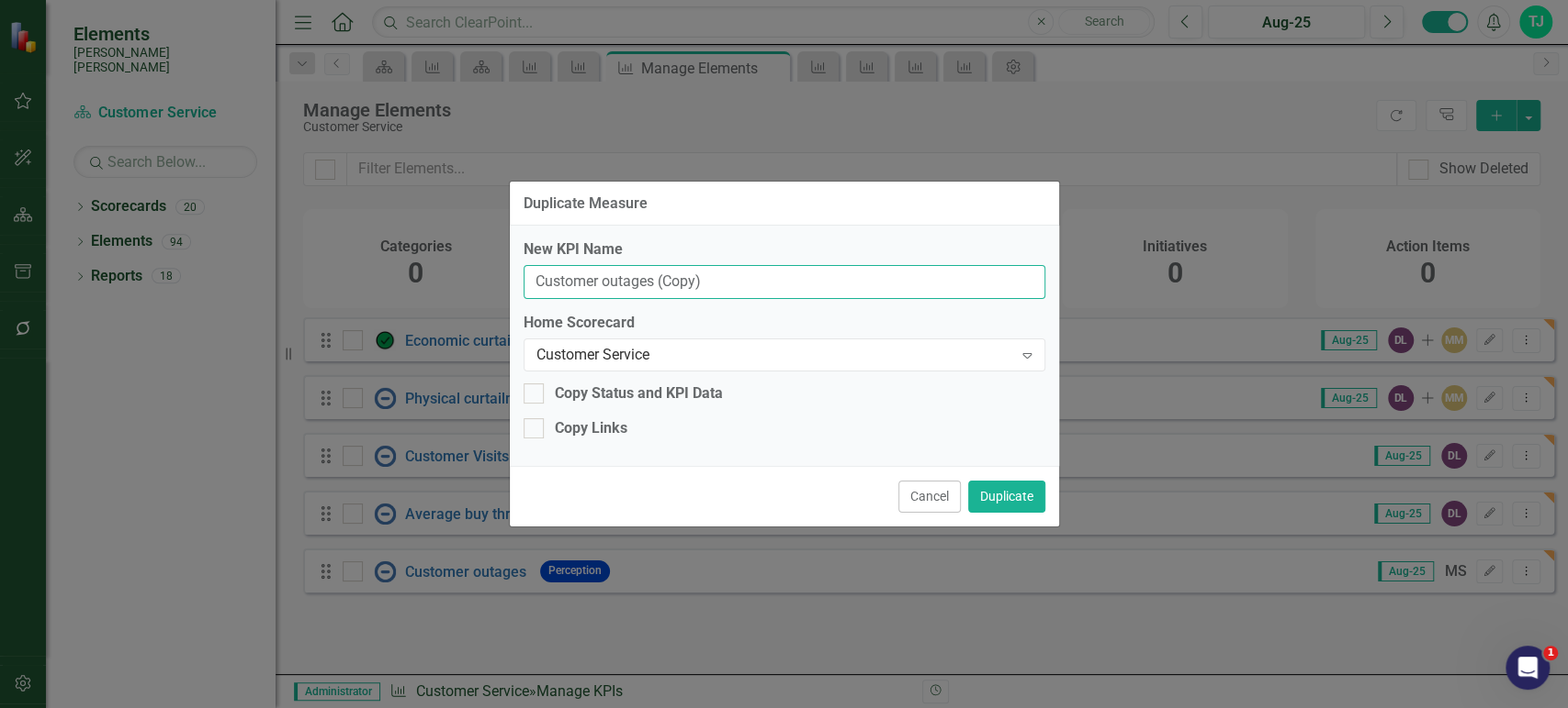
click at [791, 286] on input "Customer outages (Copy)" at bounding box center [784, 282] width 521 height 34
paste input "Revenue loss from industrial customer outages"
type input "Revenue loss from industrial customer outages"
click at [610, 431] on div "Copy Links" at bounding box center [591, 429] width 72 height 21
click at [536, 430] on input "Copy Links" at bounding box center [529, 424] width 12 height 12
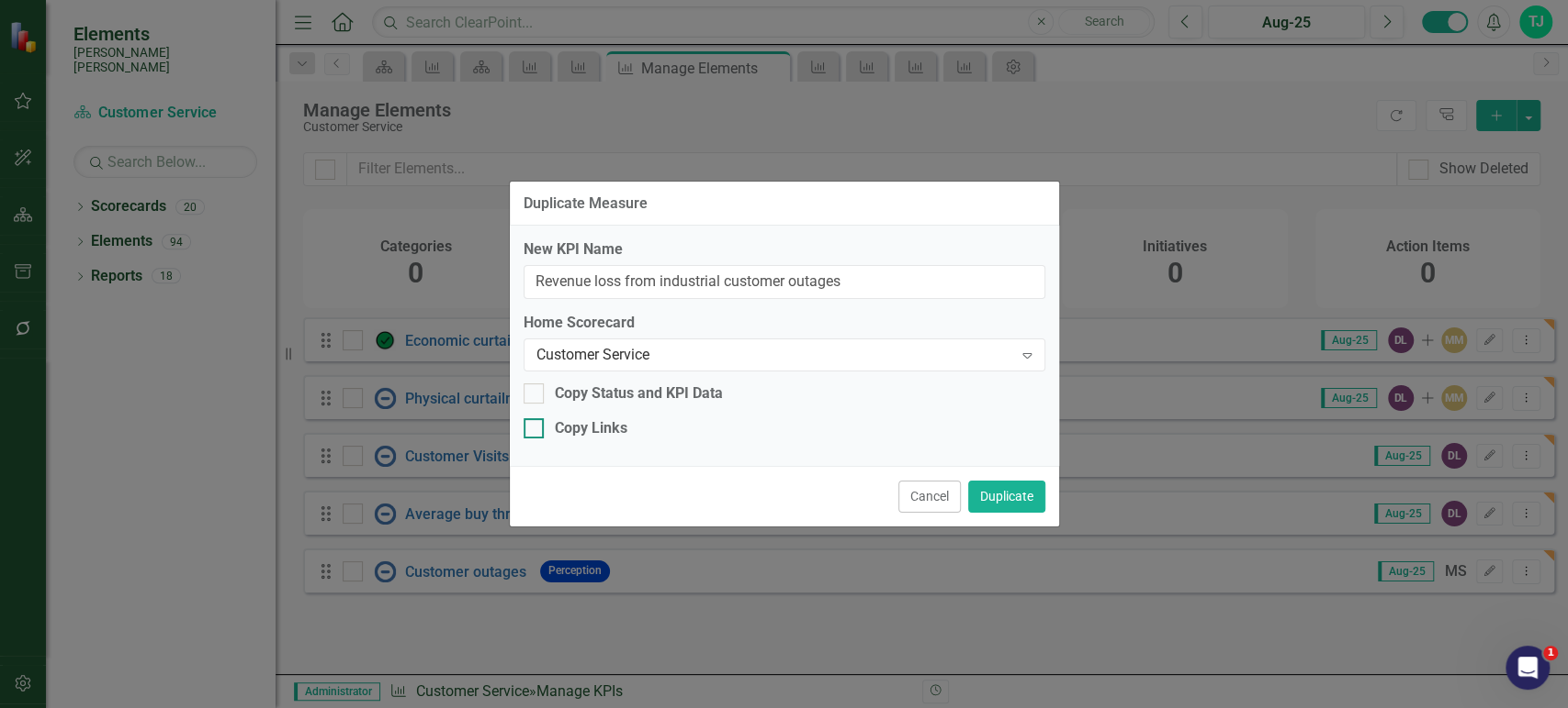
checkbox input "true"
click at [996, 501] on button "Duplicate" at bounding box center [1006, 497] width 77 height 32
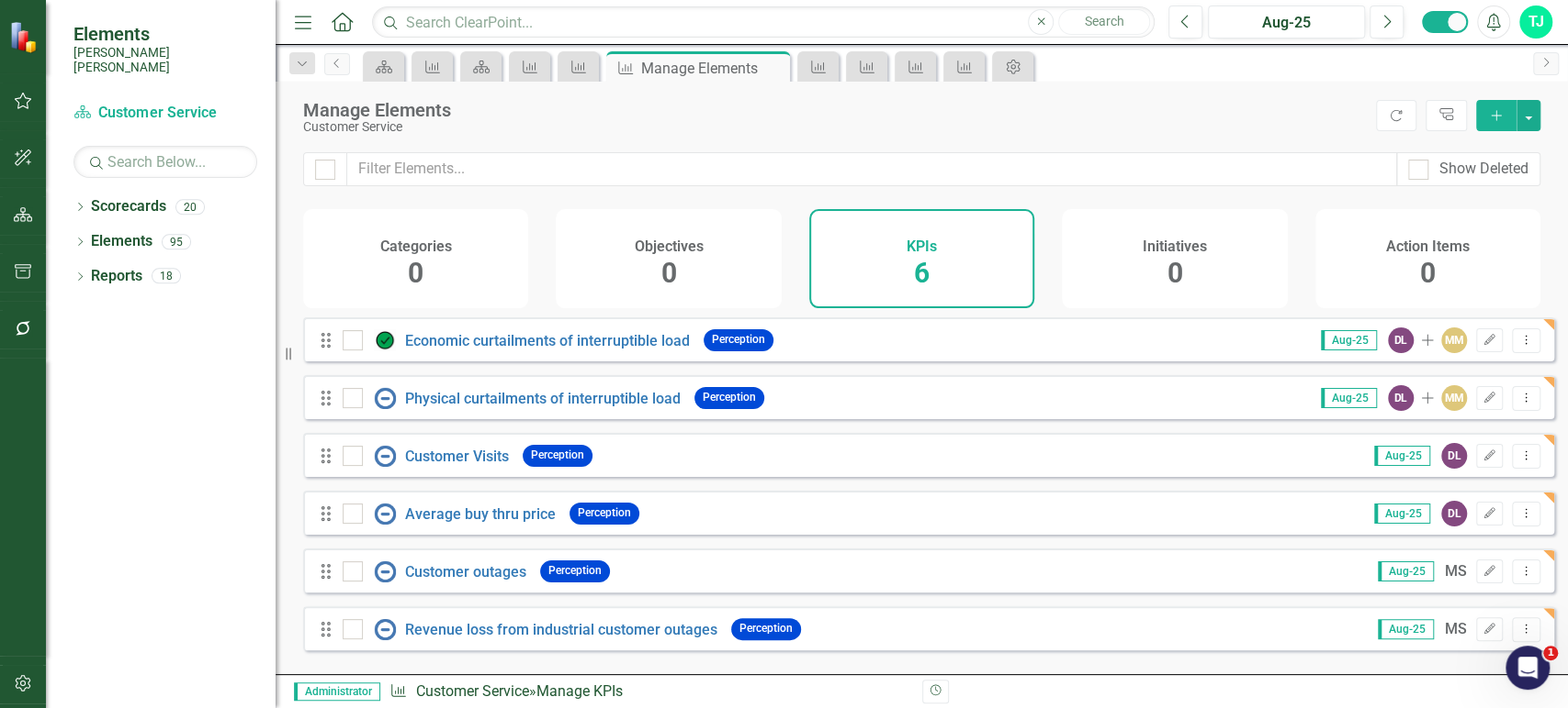
scroll to position [2, 0]
click at [1518, 635] on icon "Dropdown Menu" at bounding box center [1525, 629] width 15 height 12
click at [1441, 570] on link "Copy Duplicate KPI" at bounding box center [1453, 577] width 145 height 34
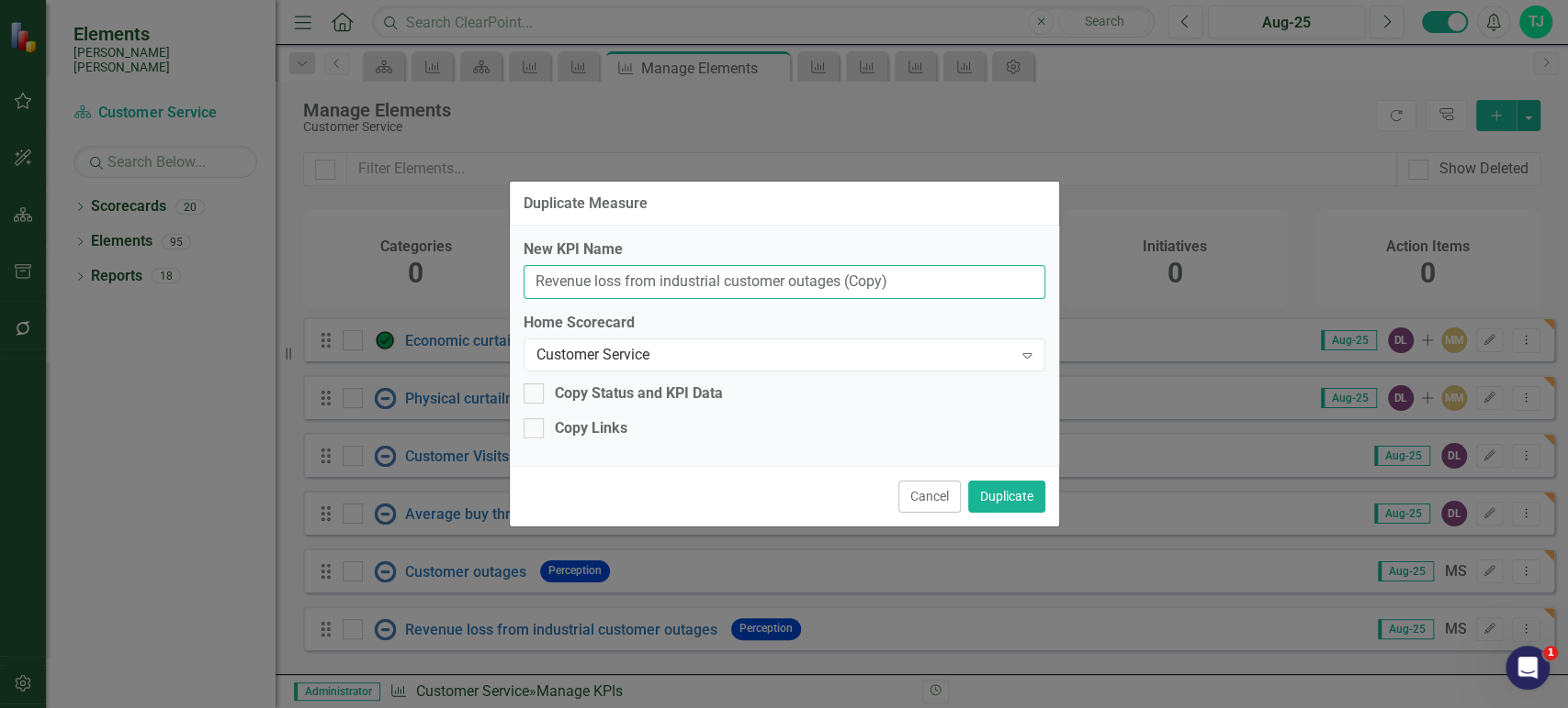
click at [760, 274] on input "Revenue loss from industrial customer outages (Copy)" at bounding box center [784, 282] width 521 height 34
paste input "Max buy thru price"
type input "Max buy thru price"
click at [572, 430] on div "Copy Links" at bounding box center [591, 429] width 72 height 21
click at [536, 430] on input "Copy Links" at bounding box center [529, 424] width 12 height 12
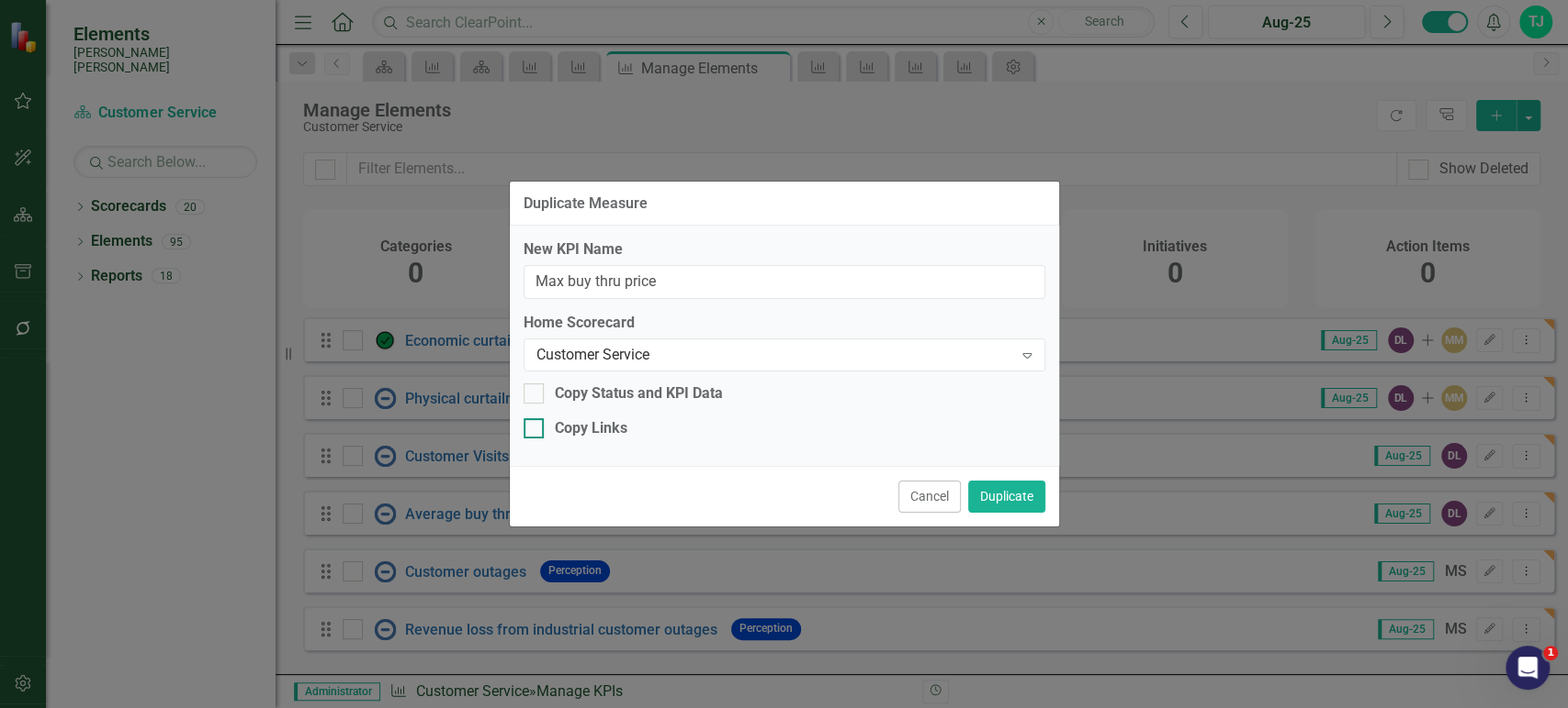
checkbox input "true"
click at [995, 492] on button "Duplicate" at bounding box center [1006, 497] width 77 height 32
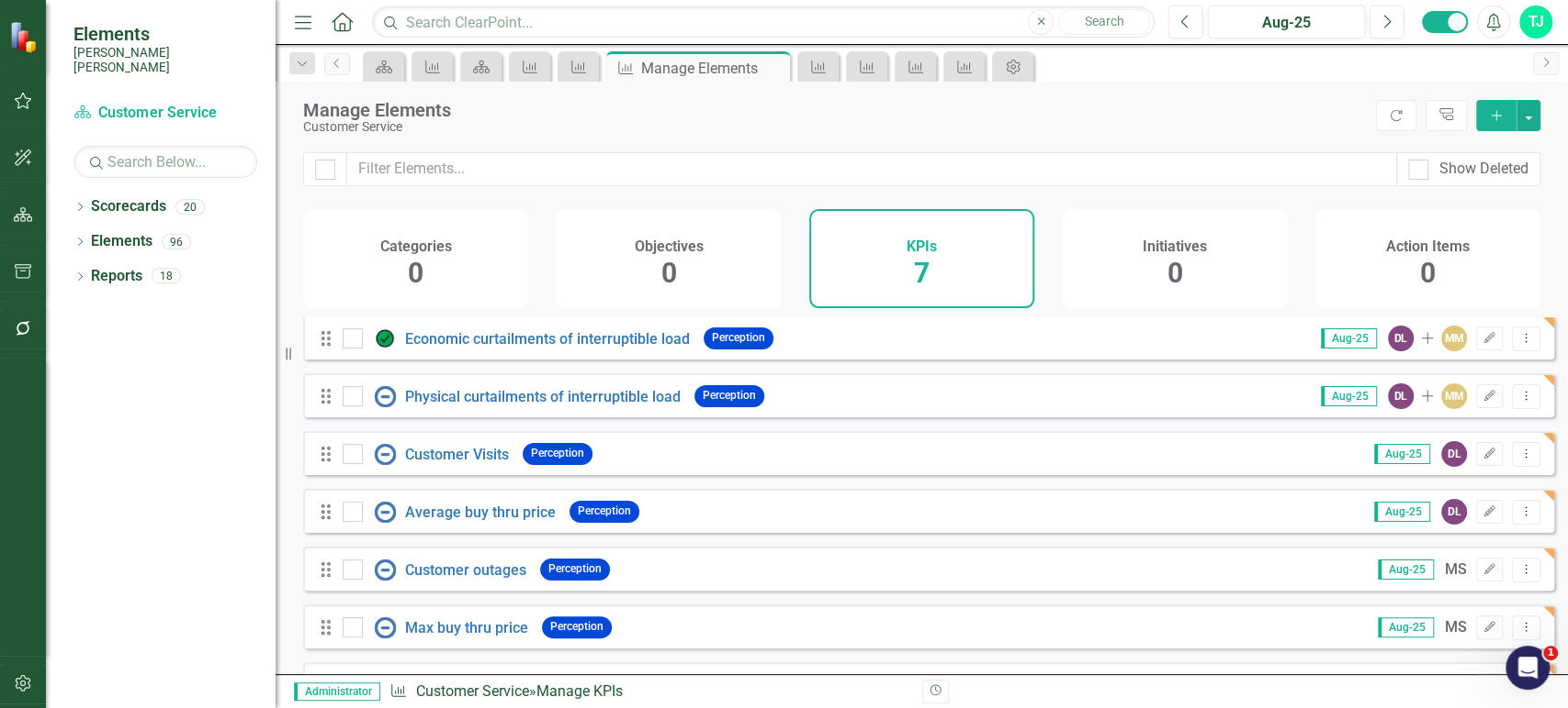
scroll to position [60, 0]
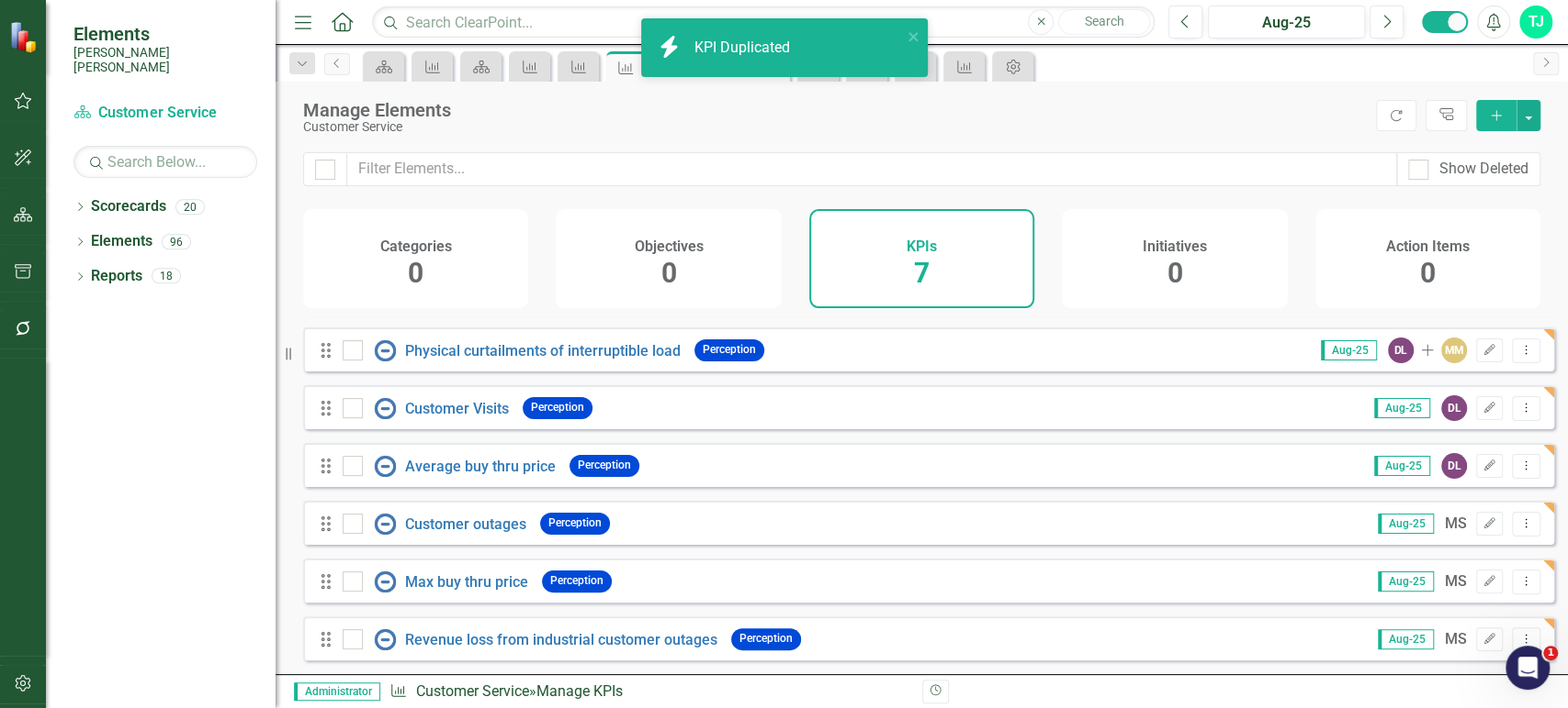
click at [323, 642] on div "Drag Revenue loss from industrial customer outages Perception" at bounding box center [564, 640] width 491 height 33
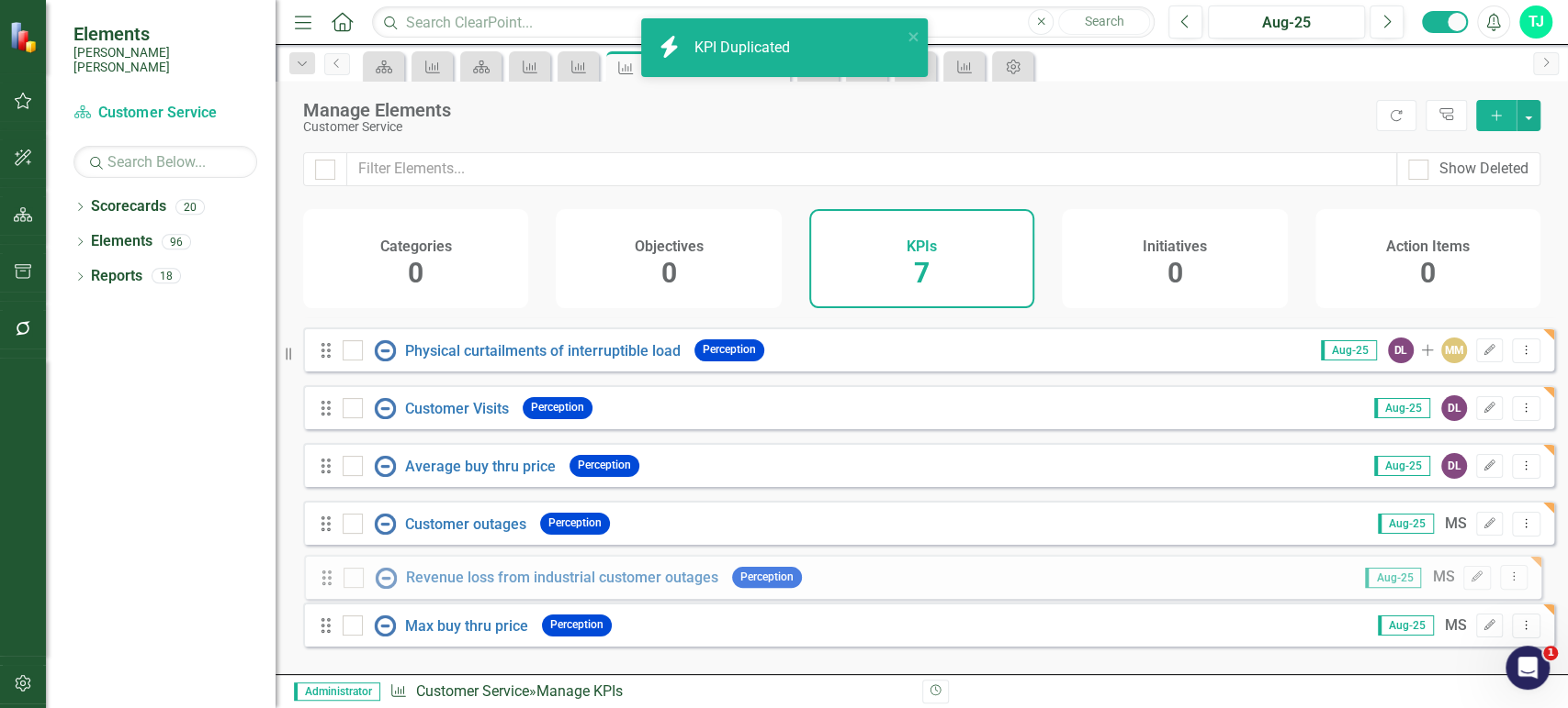
drag, startPoint x: 323, startPoint y: 644, endPoint x: 324, endPoint y: 580, distance: 64.0
click at [324, 580] on div "Drag Economic curtailments of interruptible load Perception Aug-25 DL Add MM Ed…" at bounding box center [928, 465] width 1251 height 391
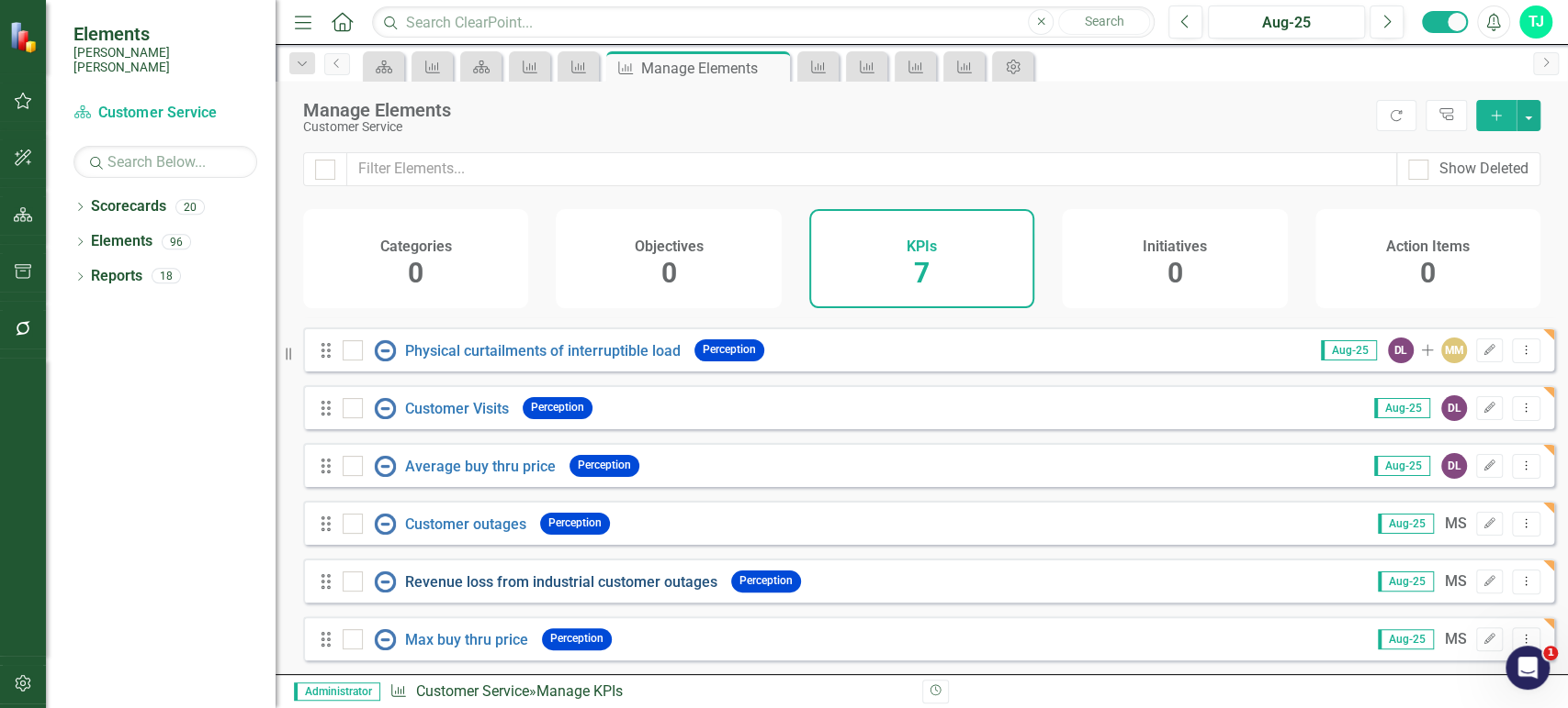
click at [463, 577] on link "Revenue loss from industrial customer outages" at bounding box center [560, 582] width 312 height 17
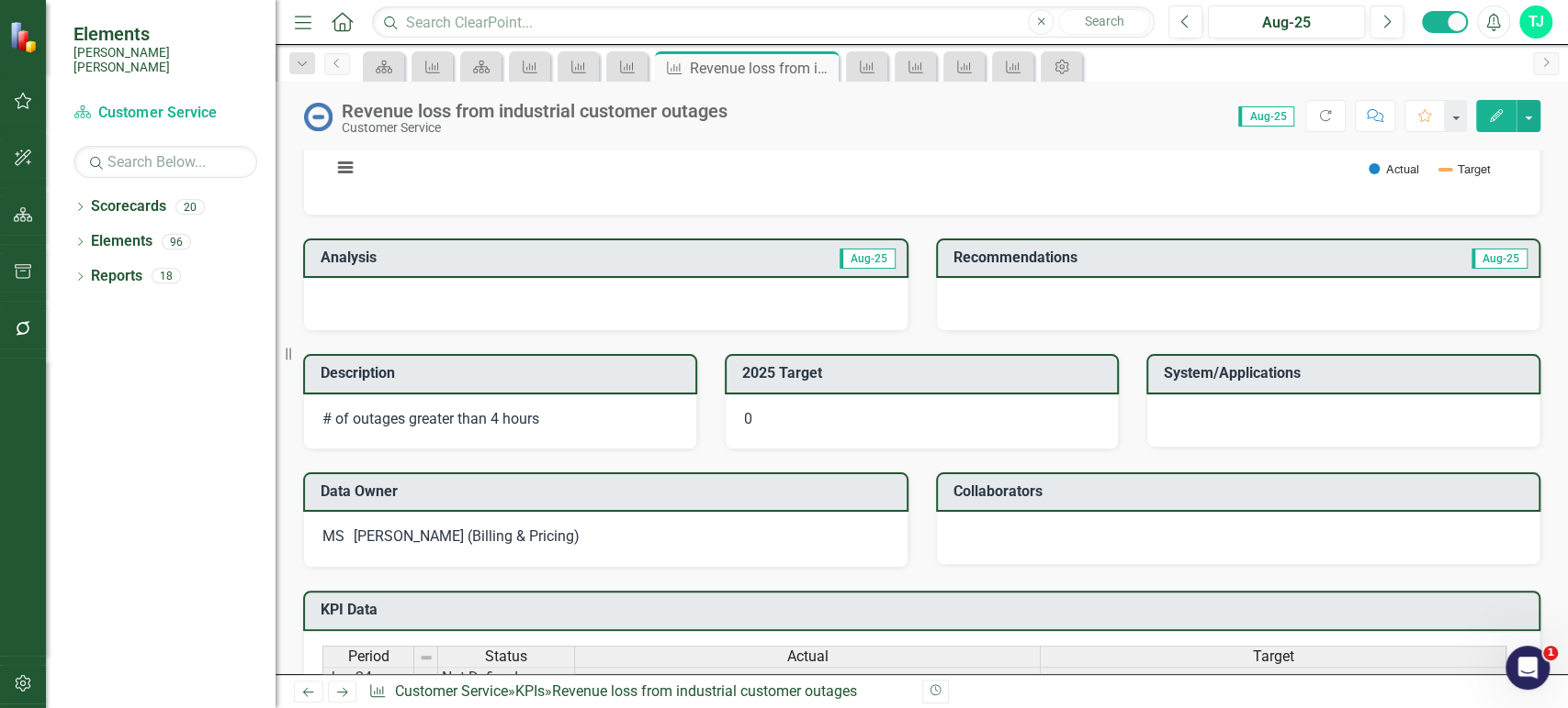
scroll to position [338, 0]
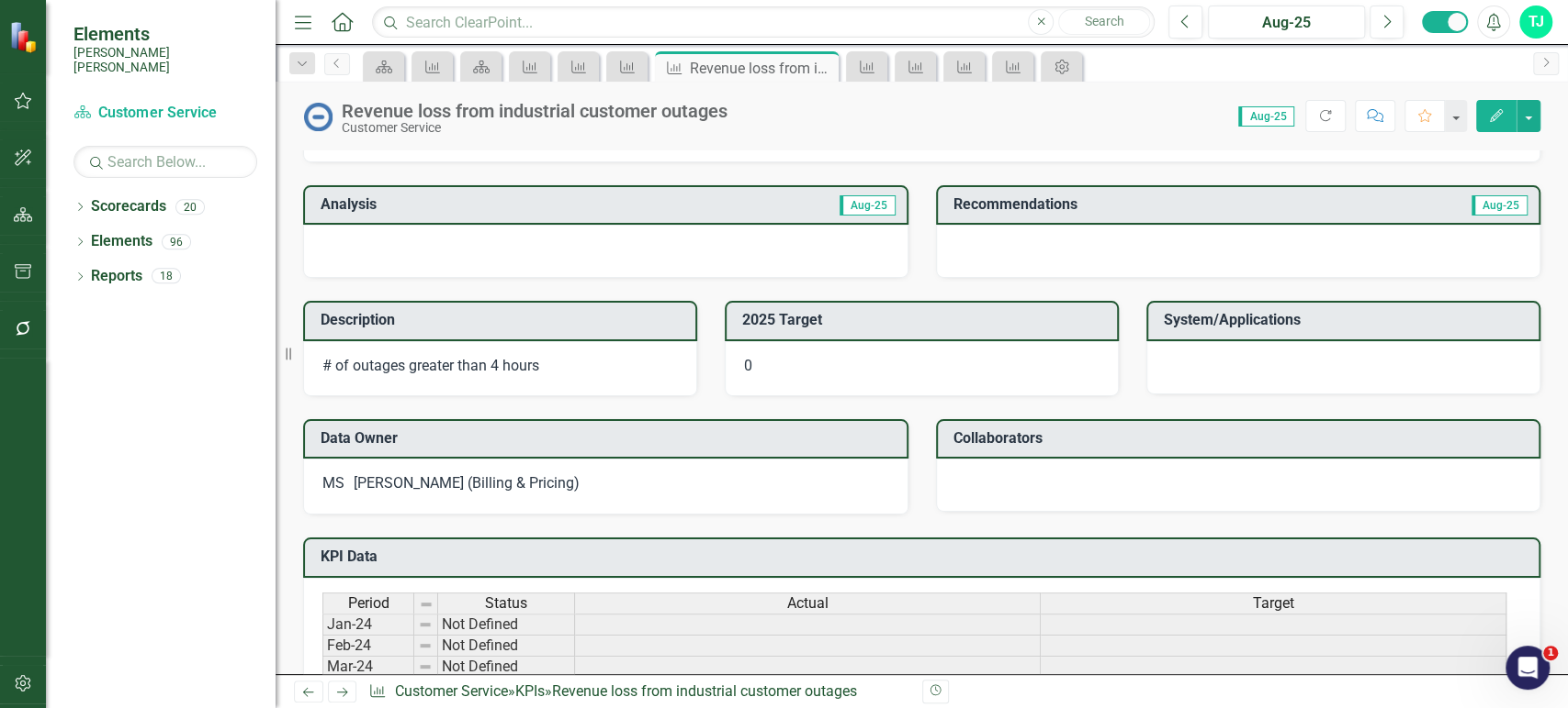
click at [599, 356] on p "# of outages greater than 4 hours" at bounding box center [500, 366] width 355 height 21
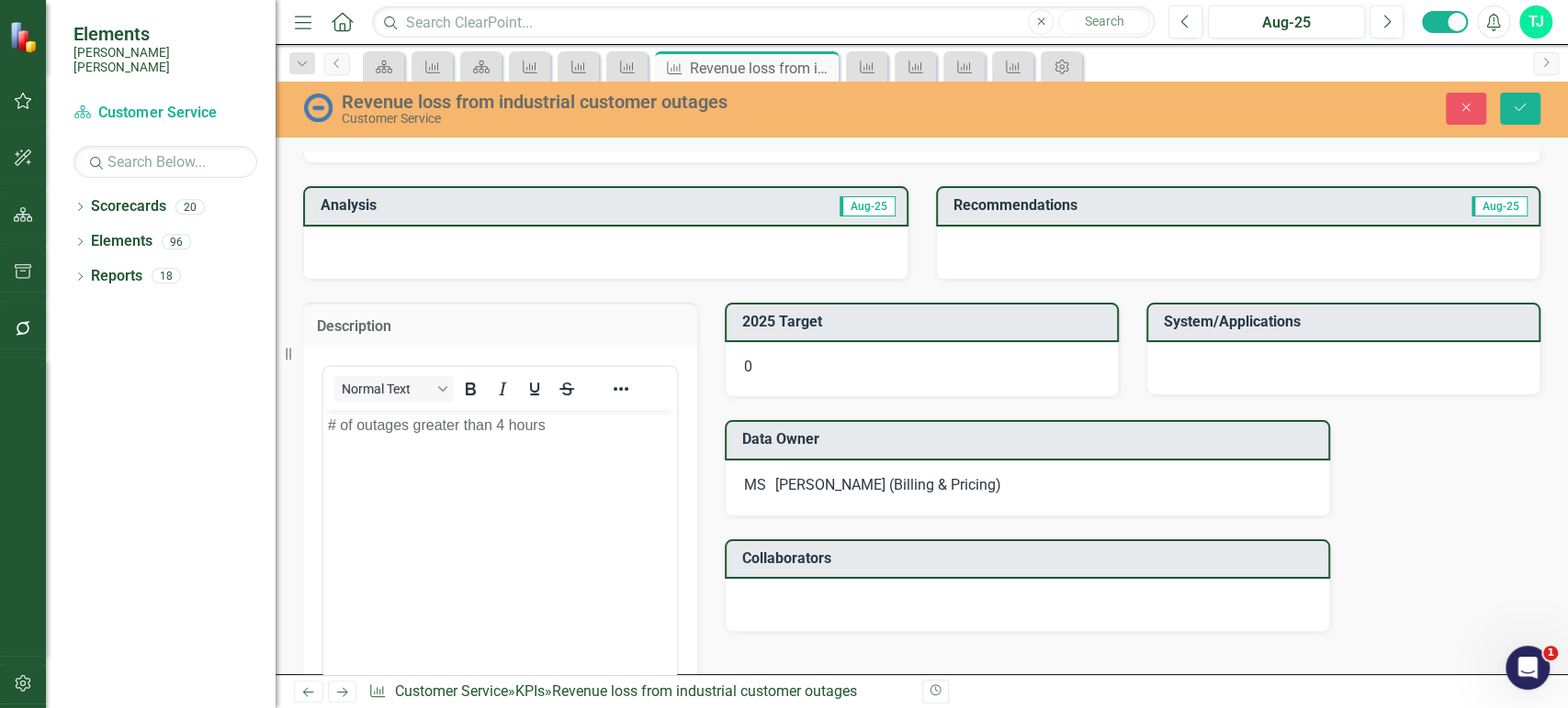
scroll to position [0, 0]
click at [523, 456] on body "# of outages greater than 4 hours" at bounding box center [500, 548] width 353 height 275
click at [1512, 102] on icon "Save" at bounding box center [1520, 107] width 16 height 13
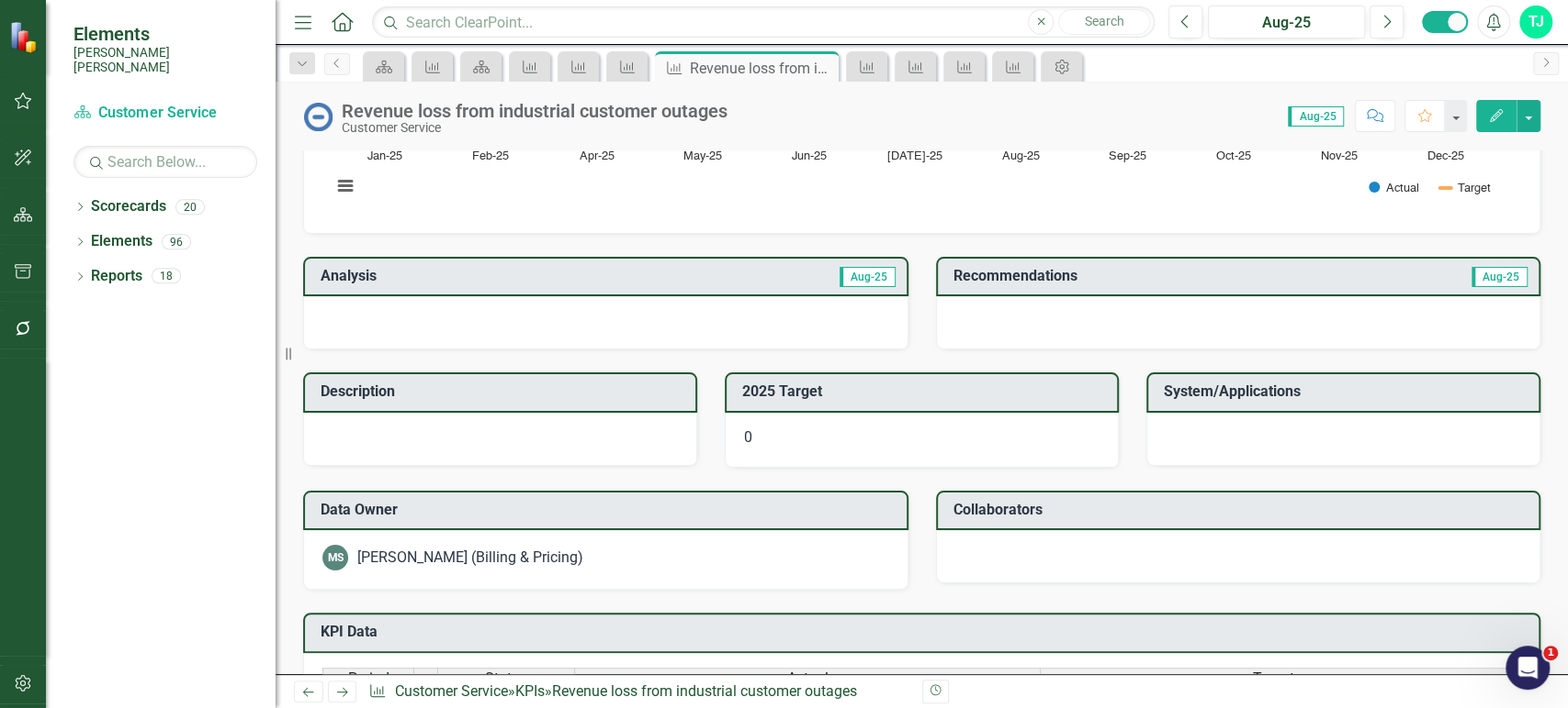
scroll to position [224, 0]
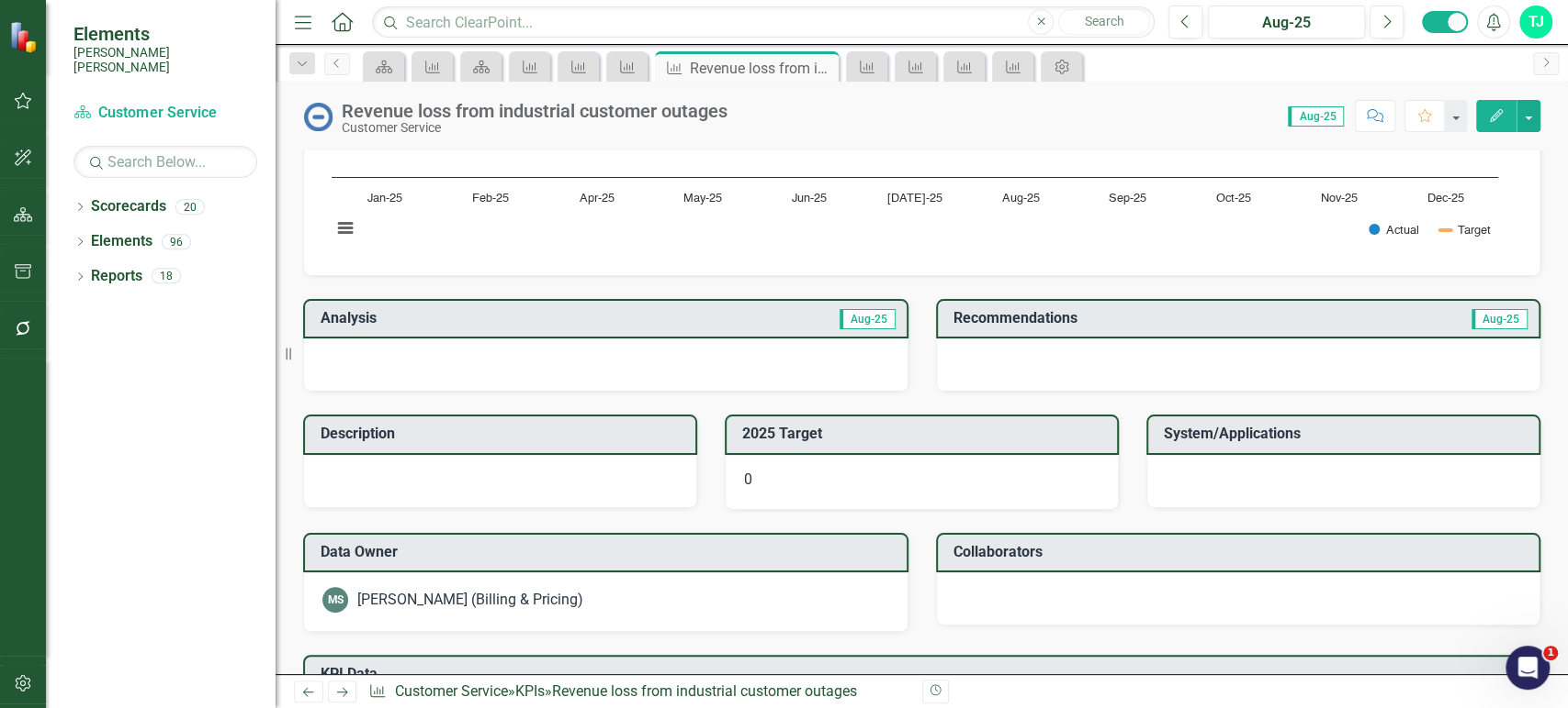
click at [344, 690] on icon "Next" at bounding box center [342, 692] width 15 height 12
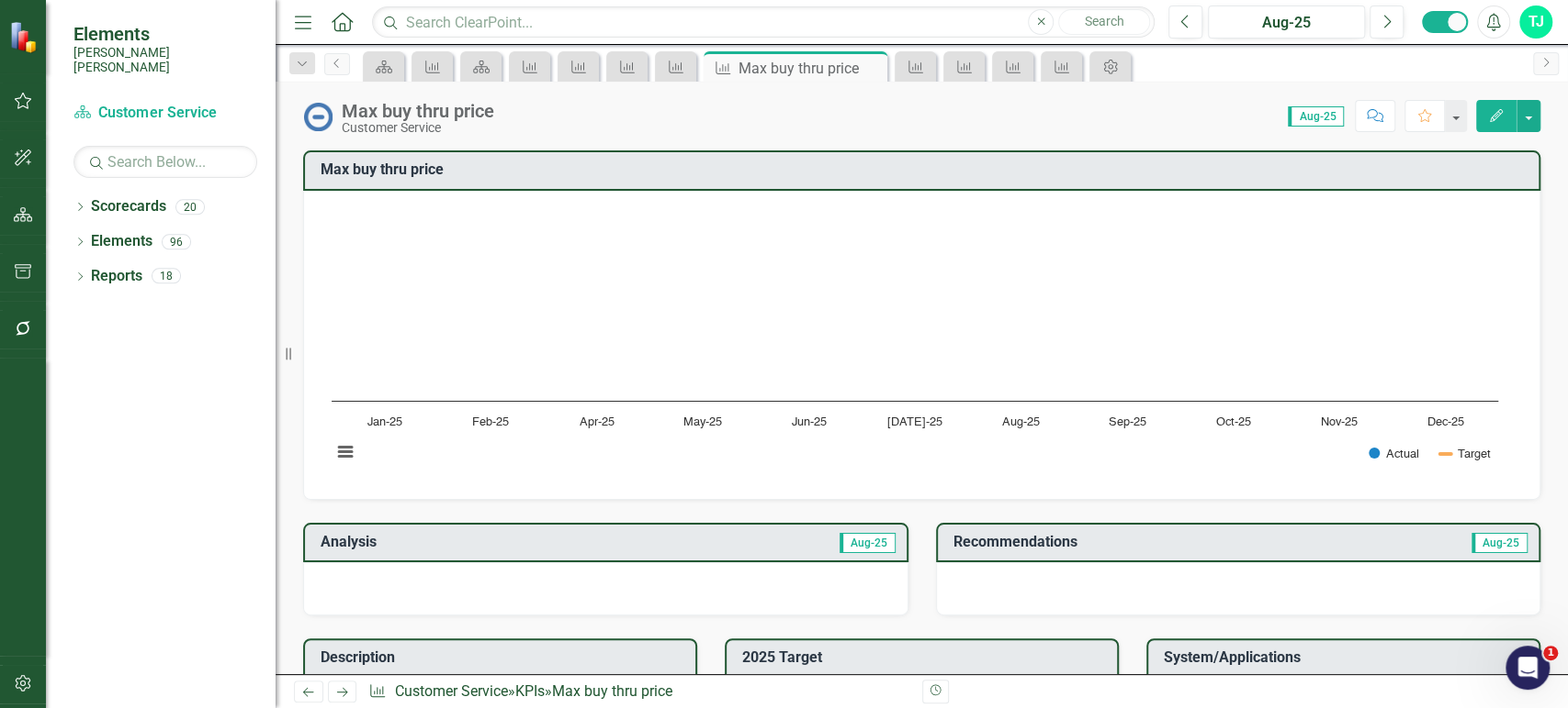
scroll to position [312, 0]
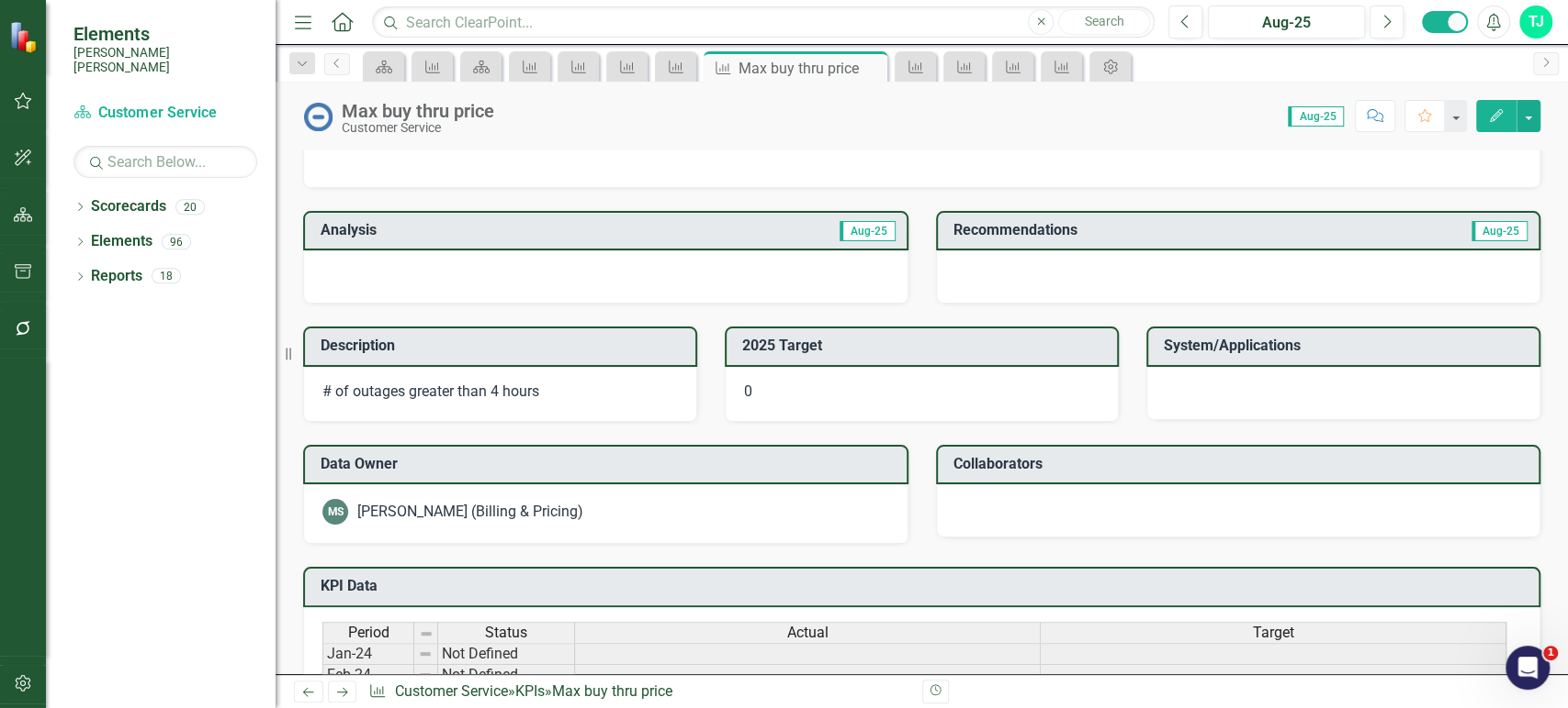
click at [508, 382] on p "# of outages greater than 4 hours" at bounding box center [500, 392] width 355 height 21
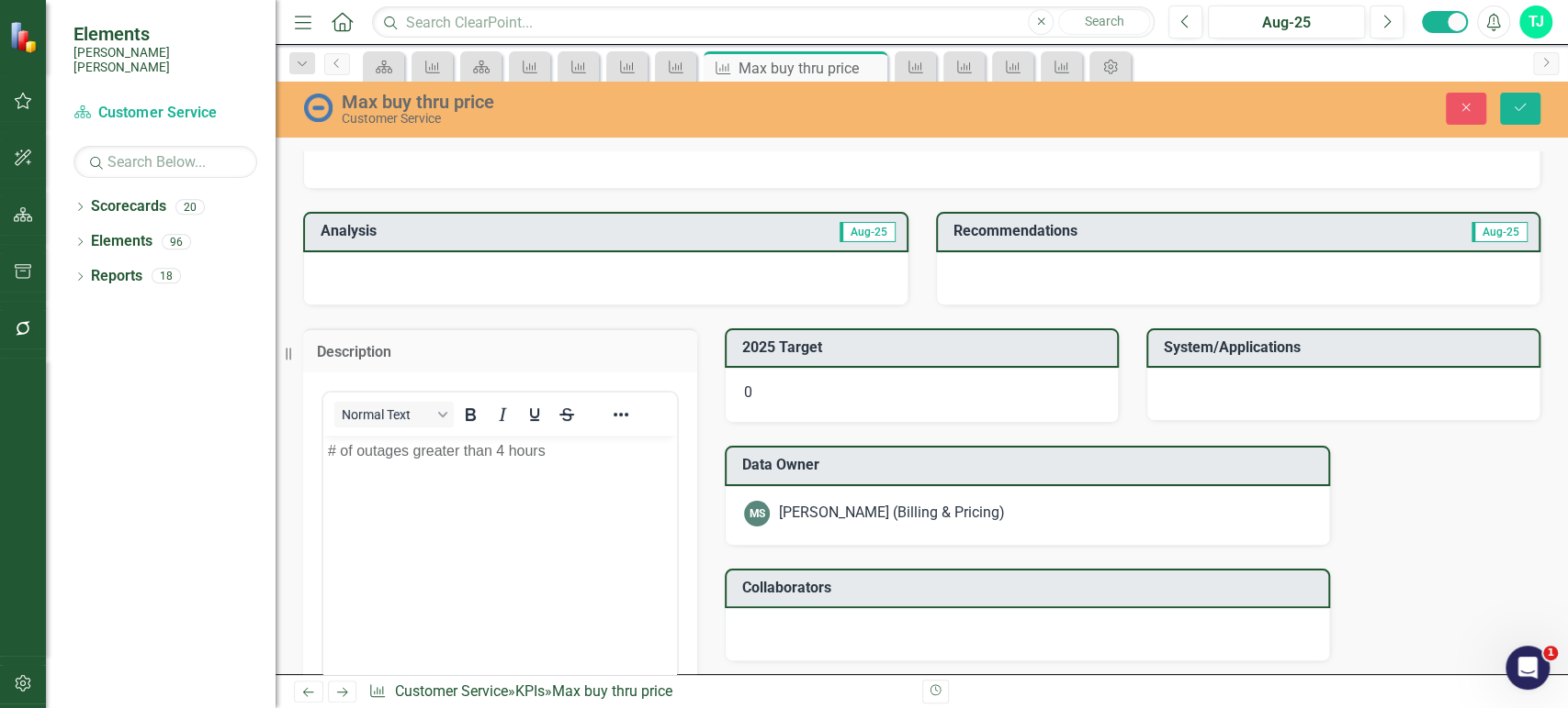
scroll to position [0, 0]
click at [476, 481] on body "# of outages greater than 4 hours" at bounding box center [500, 573] width 353 height 275
click at [926, 468] on h3 "Data Owner" at bounding box center [1030, 465] width 576 height 16
click at [947, 374] on div "0" at bounding box center [921, 396] width 394 height 55
click at [944, 375] on div "0" at bounding box center [921, 396] width 394 height 55
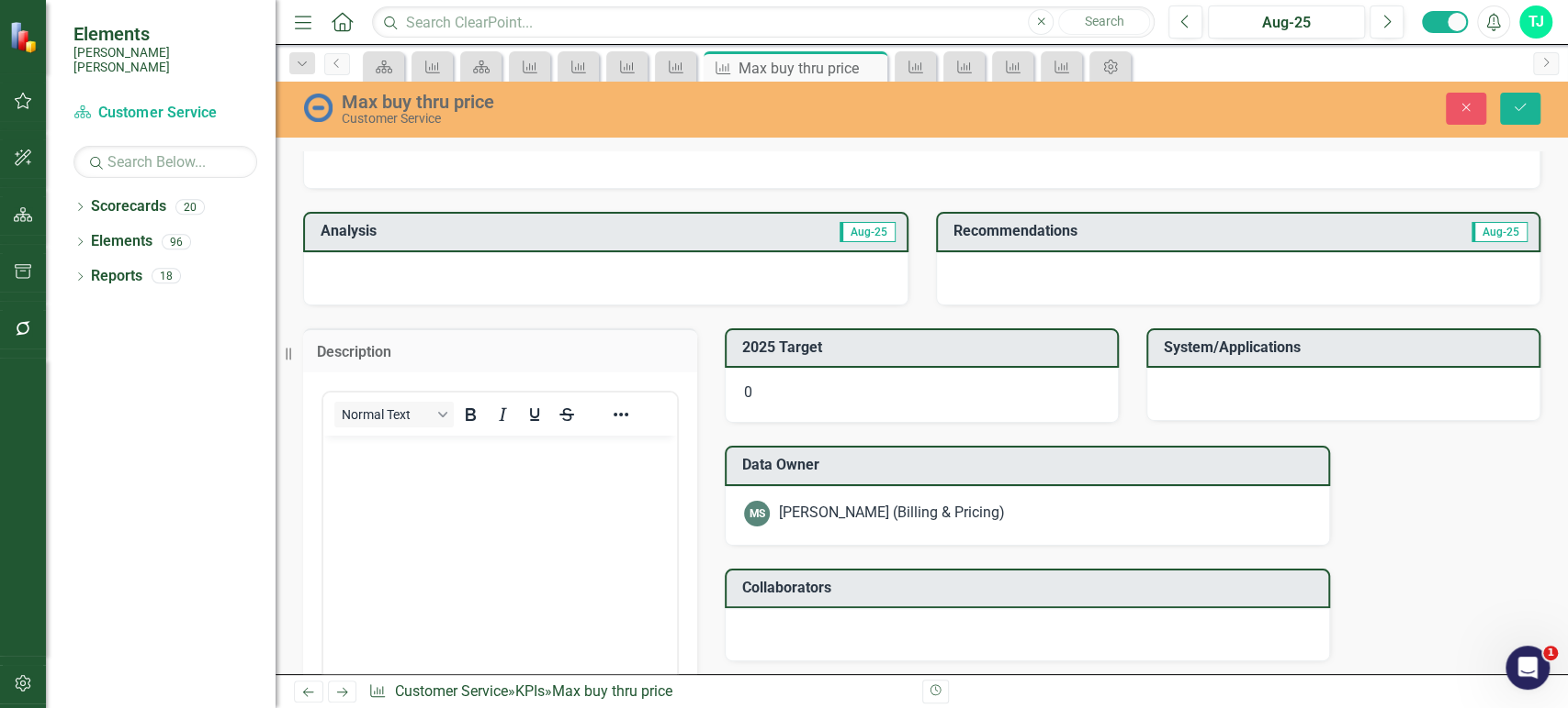
click at [843, 408] on div "0" at bounding box center [921, 396] width 394 height 55
click at [803, 407] on div "0" at bounding box center [921, 396] width 394 height 55
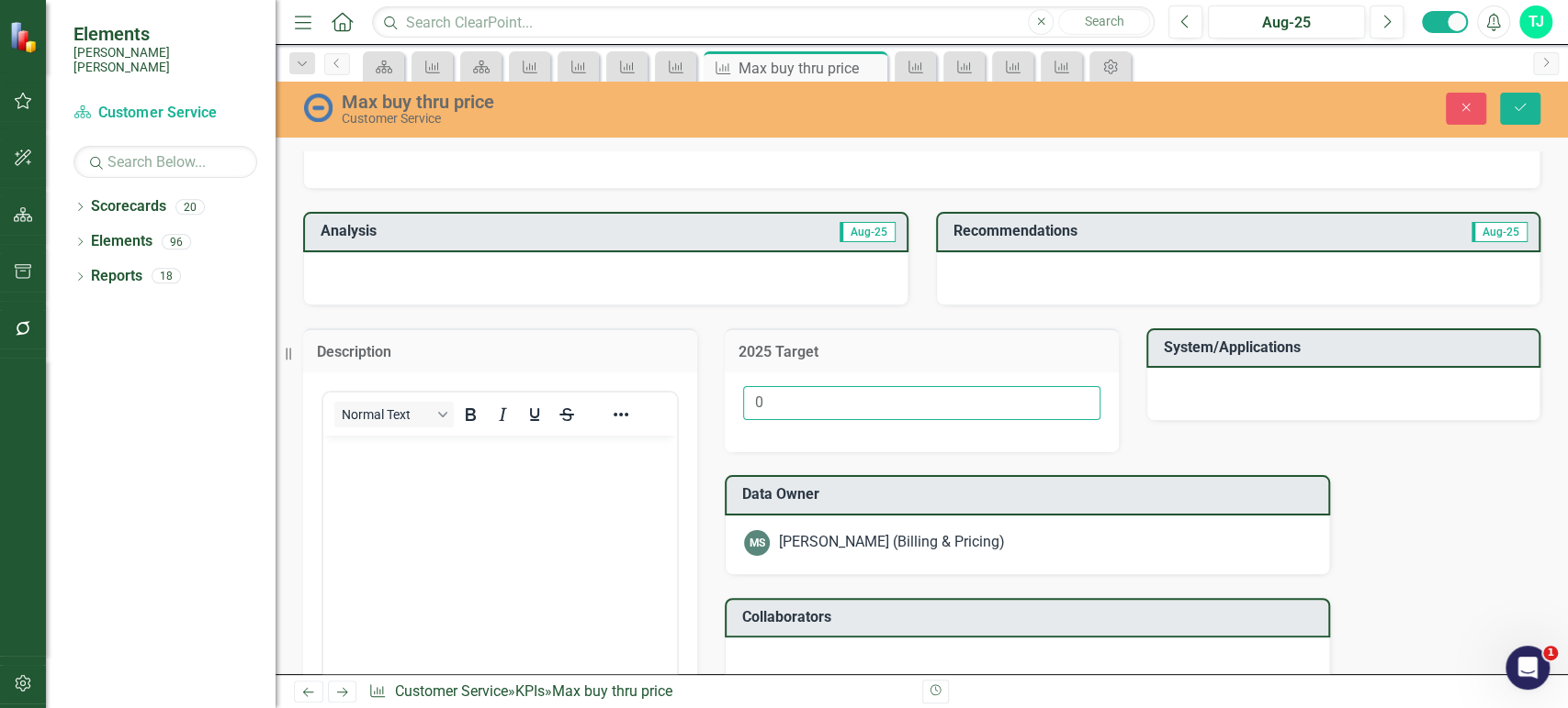
click at [719, 409] on div "2025 Target 0" at bounding box center [921, 379] width 422 height 147
type input "TBD"
click at [869, 497] on h3 "Data Owner" at bounding box center [1030, 494] width 576 height 16
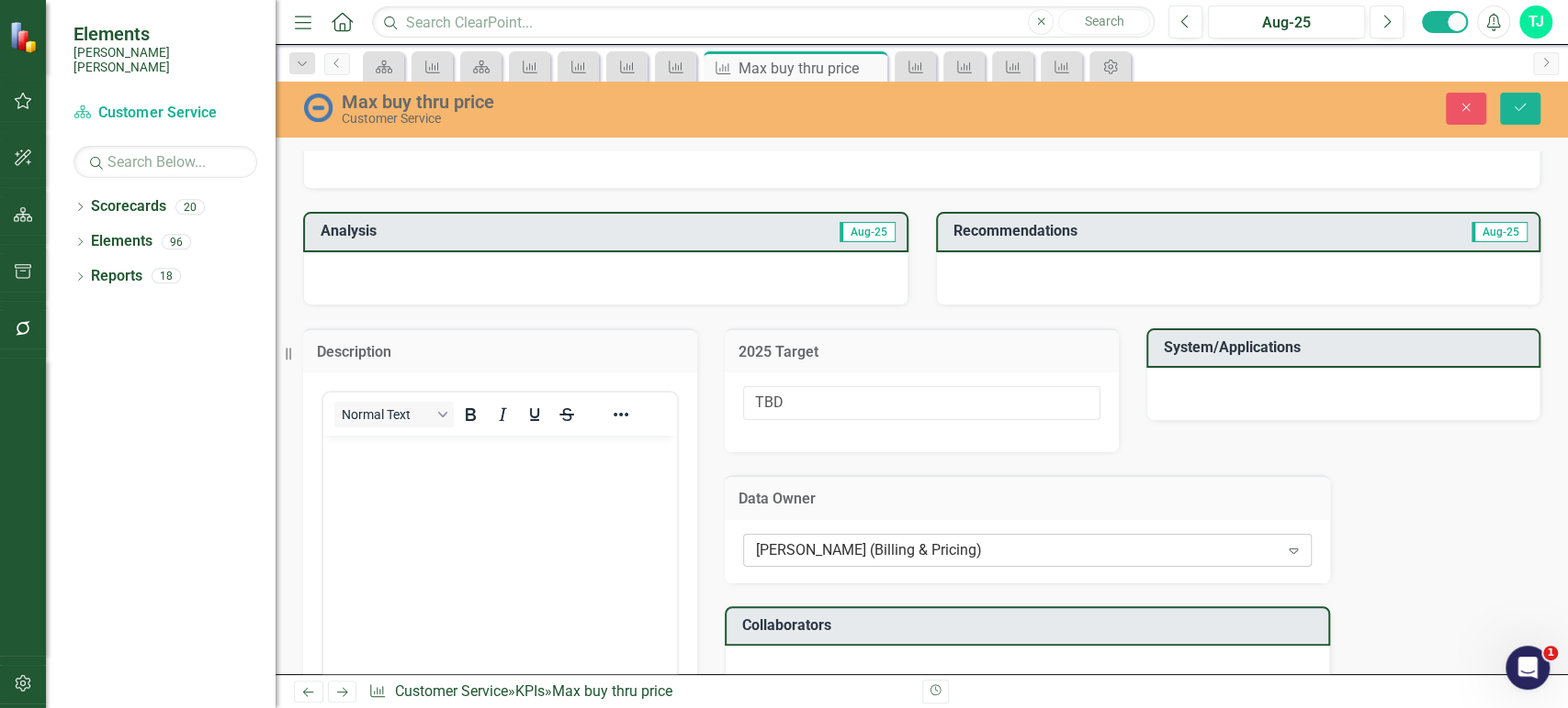
click at [868, 540] on div "Mike Smith (Billing & Pricing)" at bounding box center [1017, 550] width 522 height 21
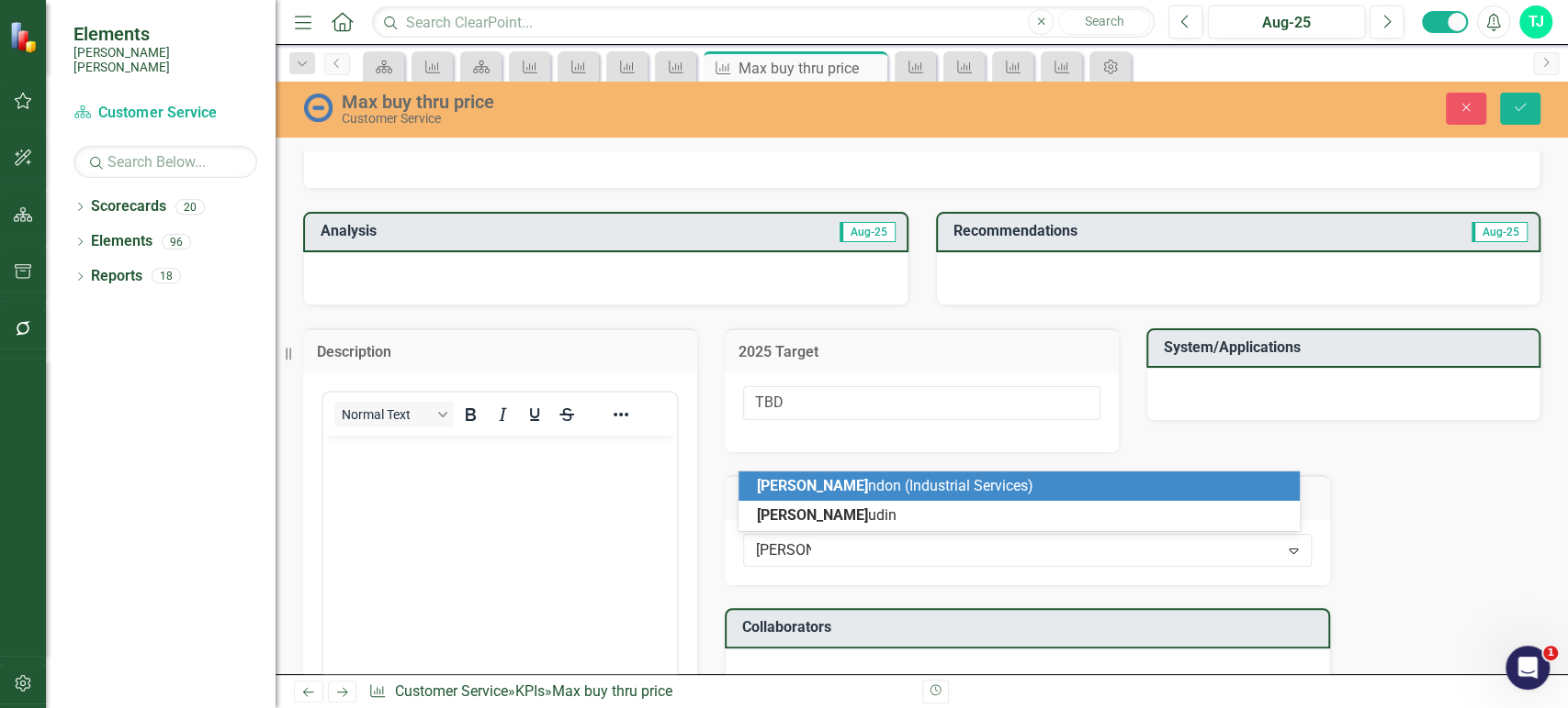
type input "david lon"
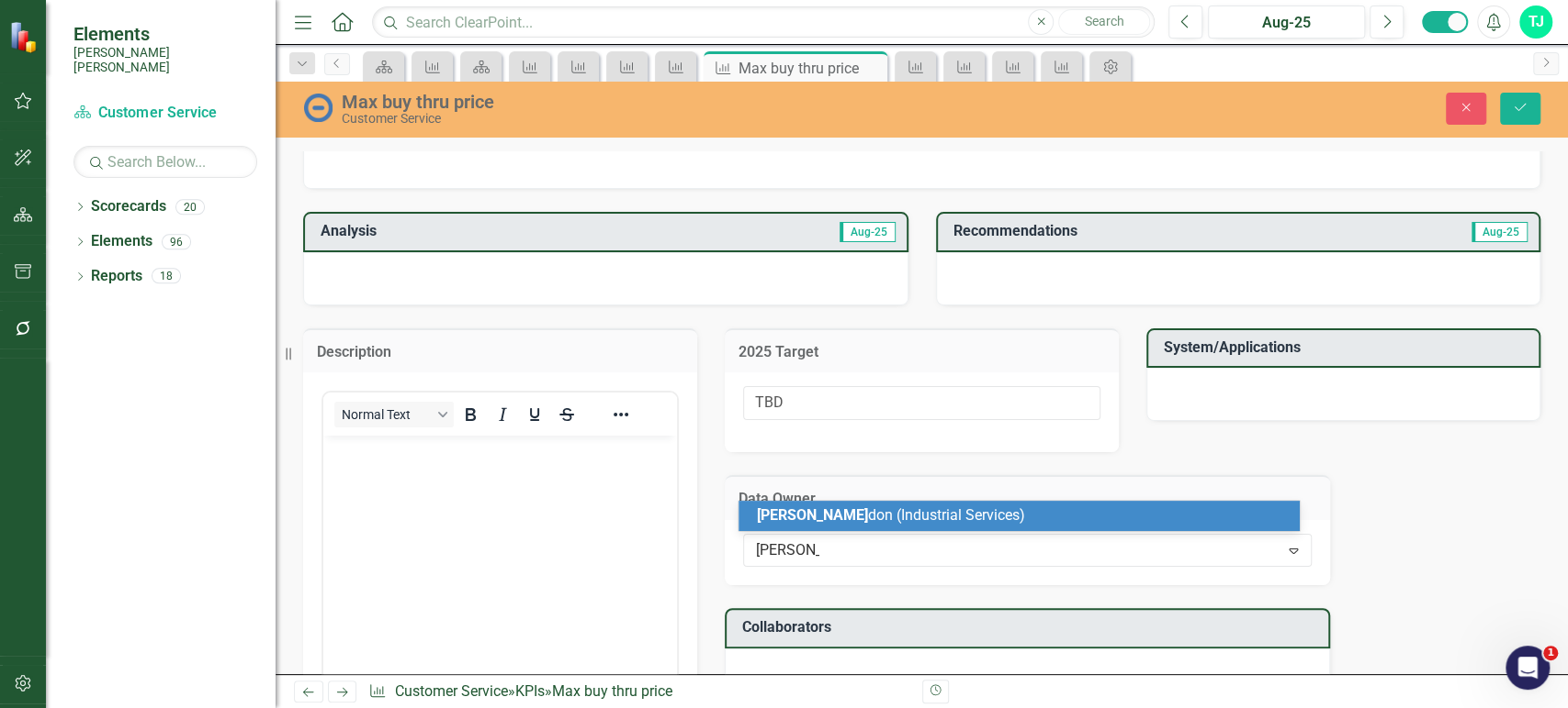
click at [906, 512] on span "David Lon don (Industrial Services)" at bounding box center [891, 515] width 268 height 17
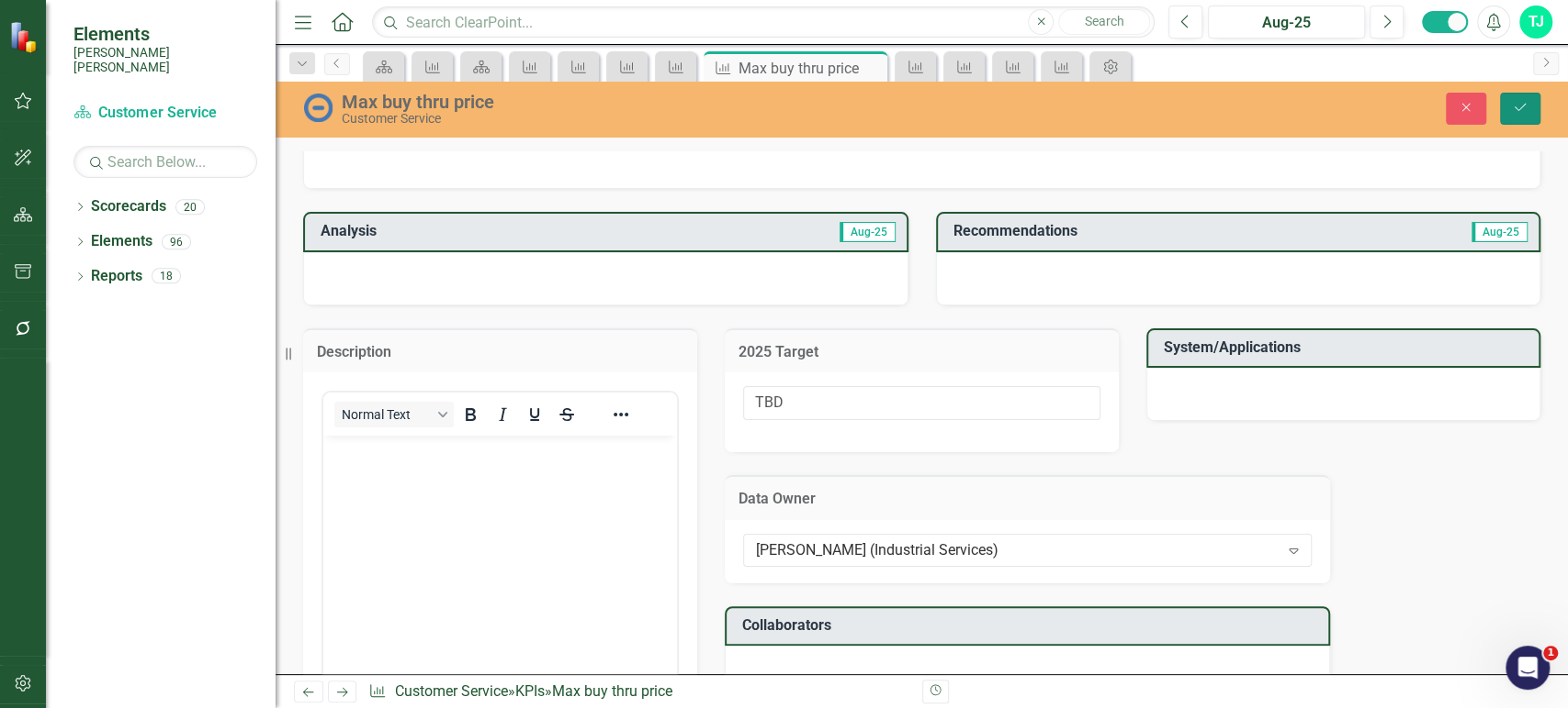
click at [1512, 103] on icon "Save" at bounding box center [1520, 107] width 16 height 13
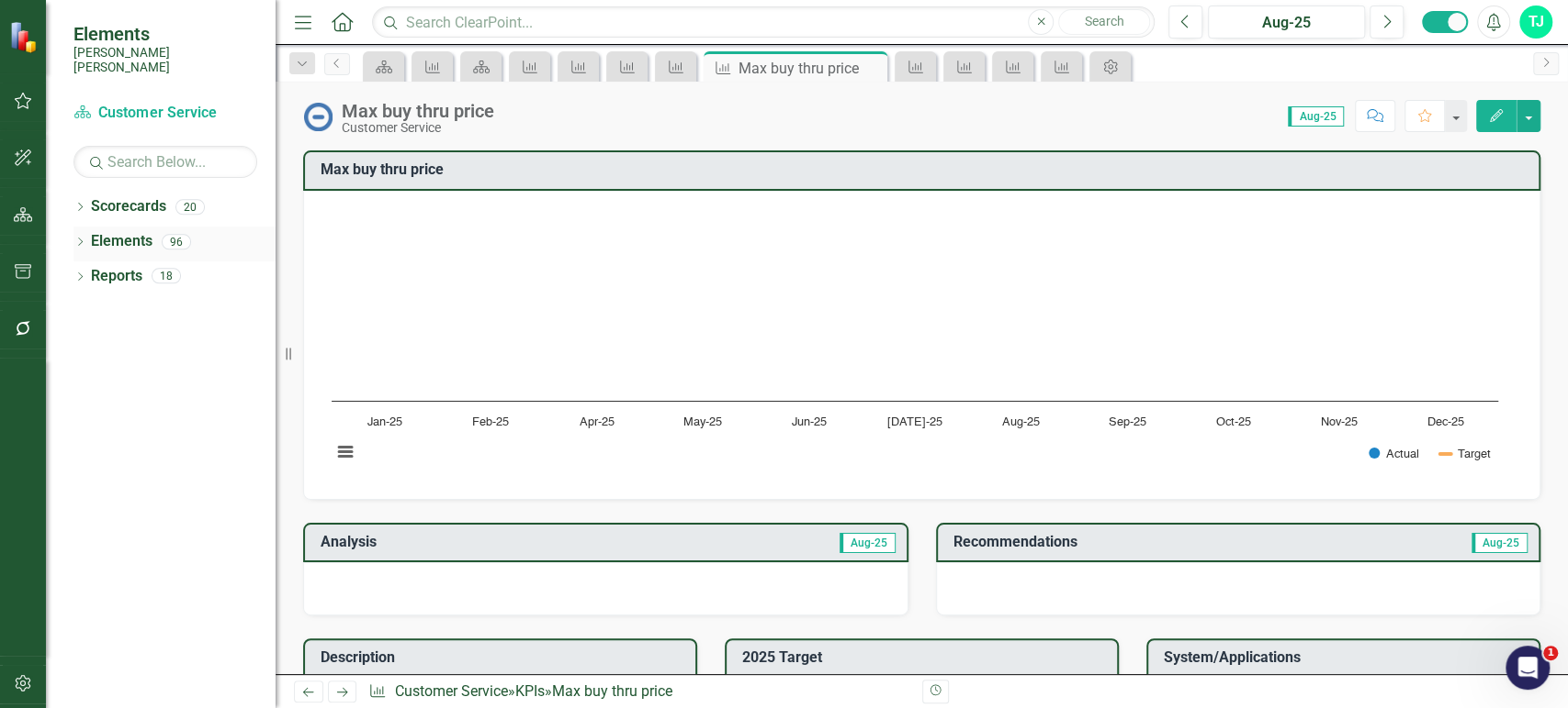
click at [113, 232] on link "Elements" at bounding box center [122, 242] width 62 height 21
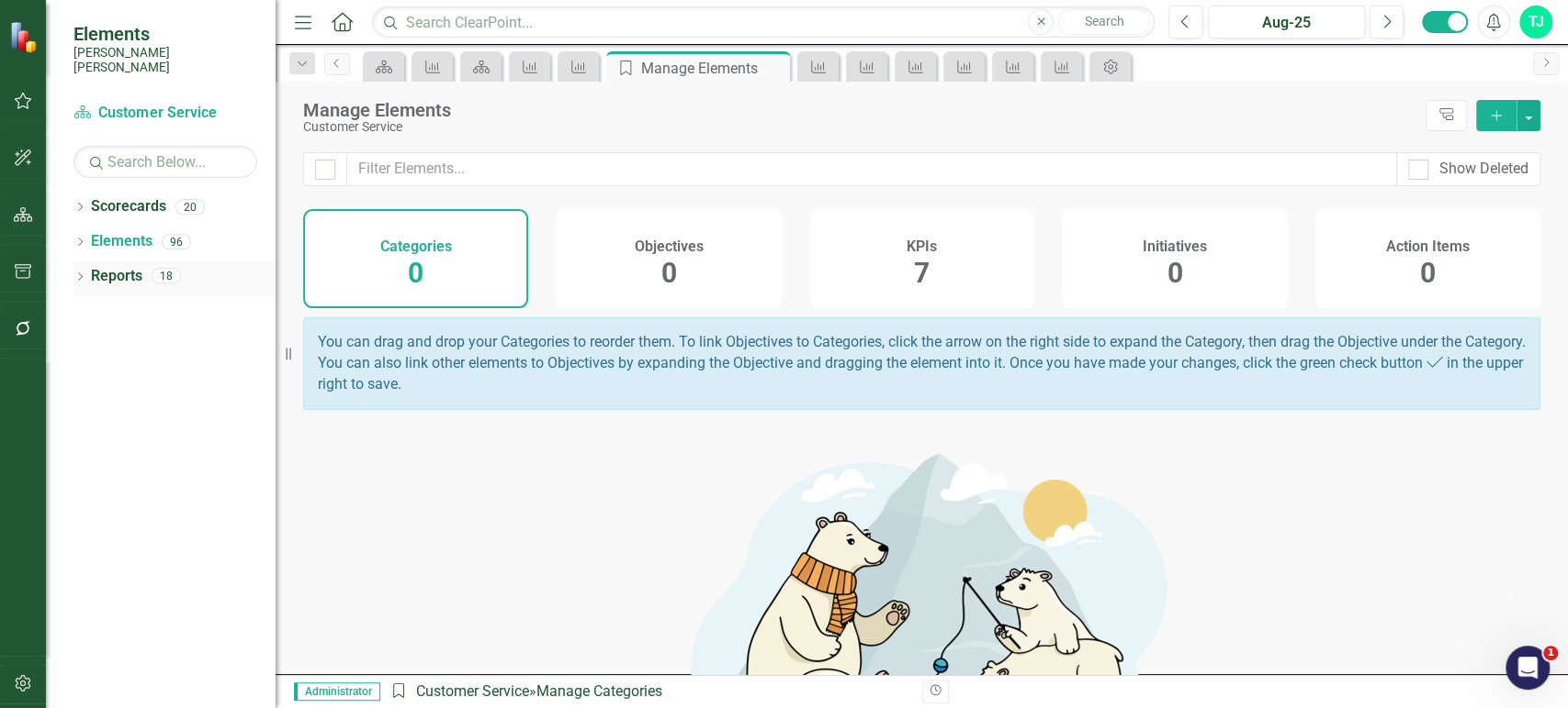
click at [115, 266] on link "Reports" at bounding box center [117, 276] width 51 height 21
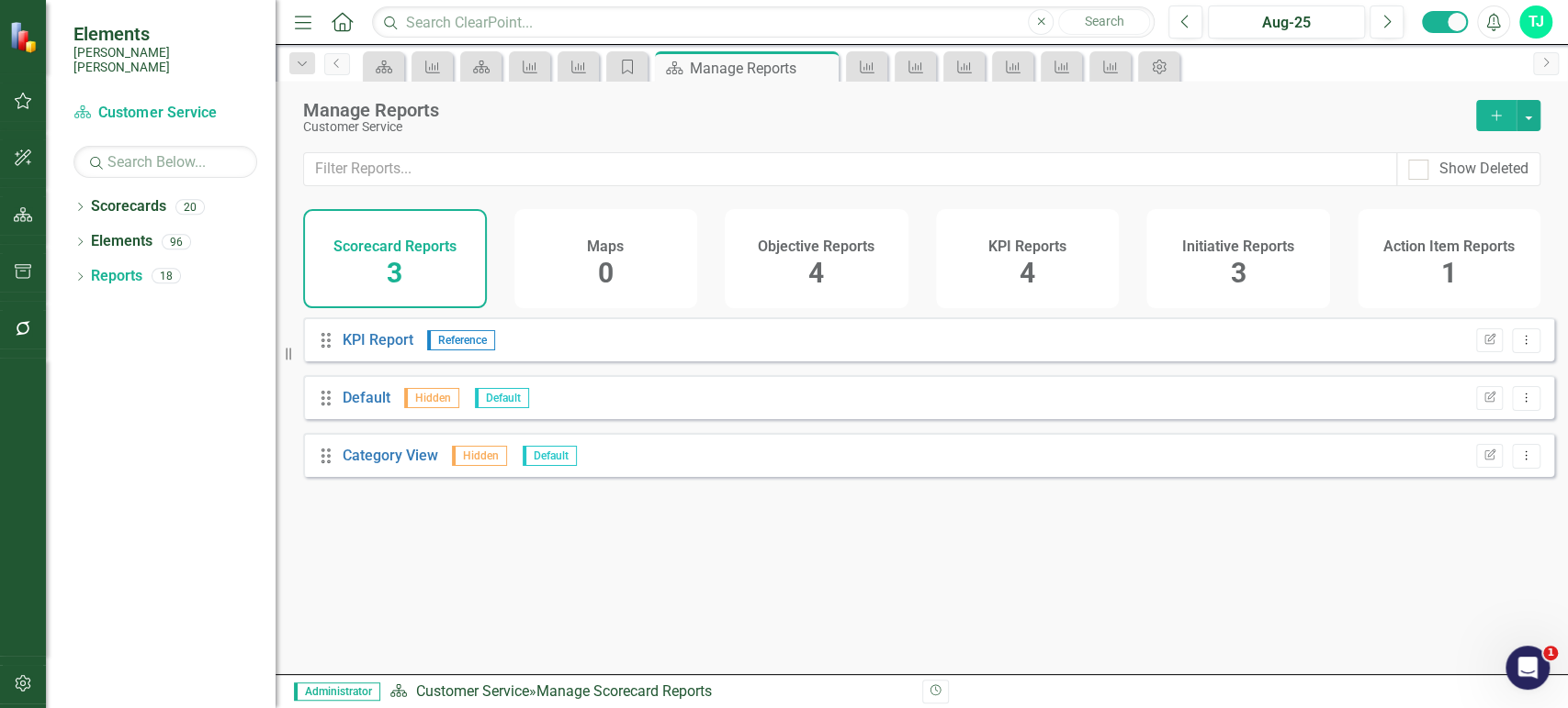
click at [1003, 267] on div "KPI Reports 4" at bounding box center [1027, 258] width 183 height 99
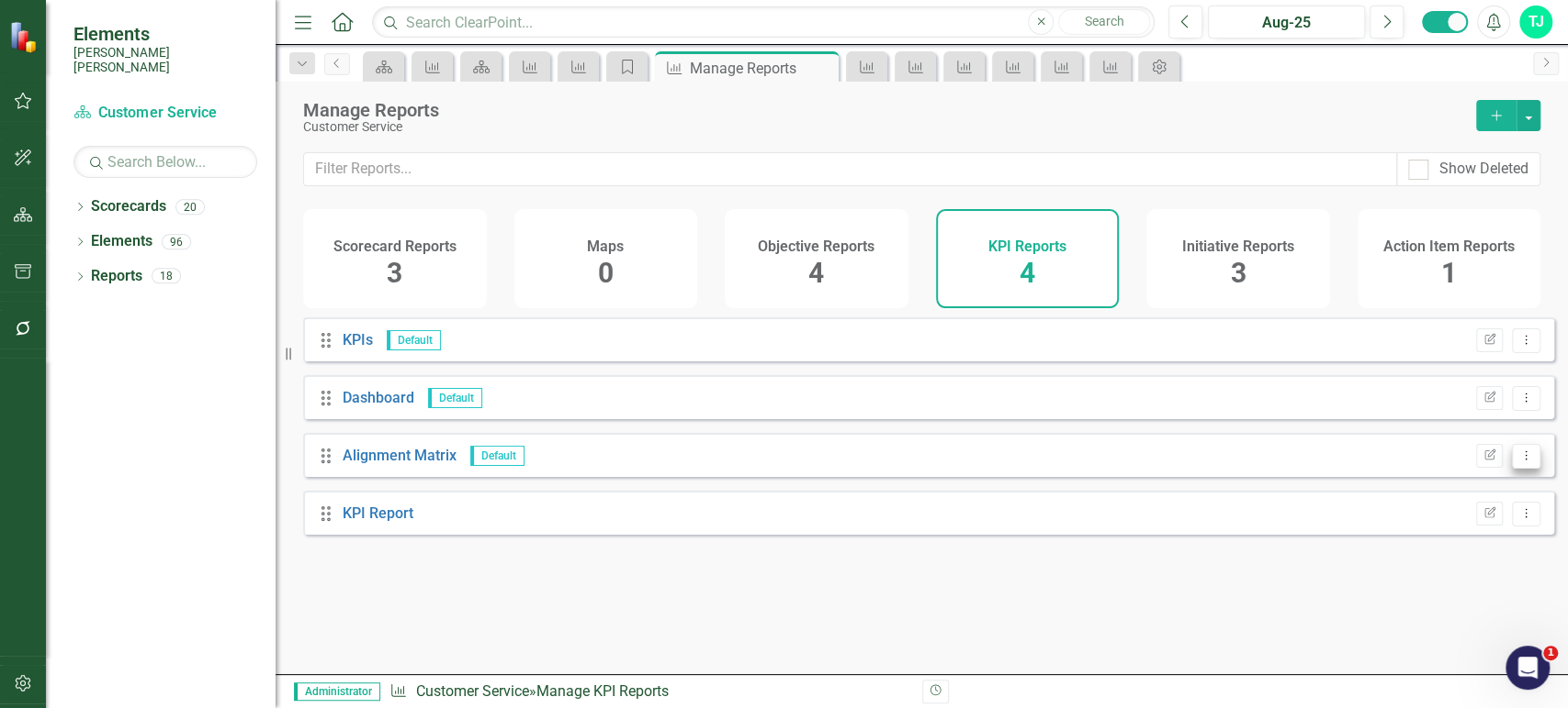
click at [1524, 469] on button "Dropdown Menu" at bounding box center [1526, 456] width 28 height 25
click at [1423, 564] on link "Trash Delete Report" at bounding box center [1453, 567] width 145 height 34
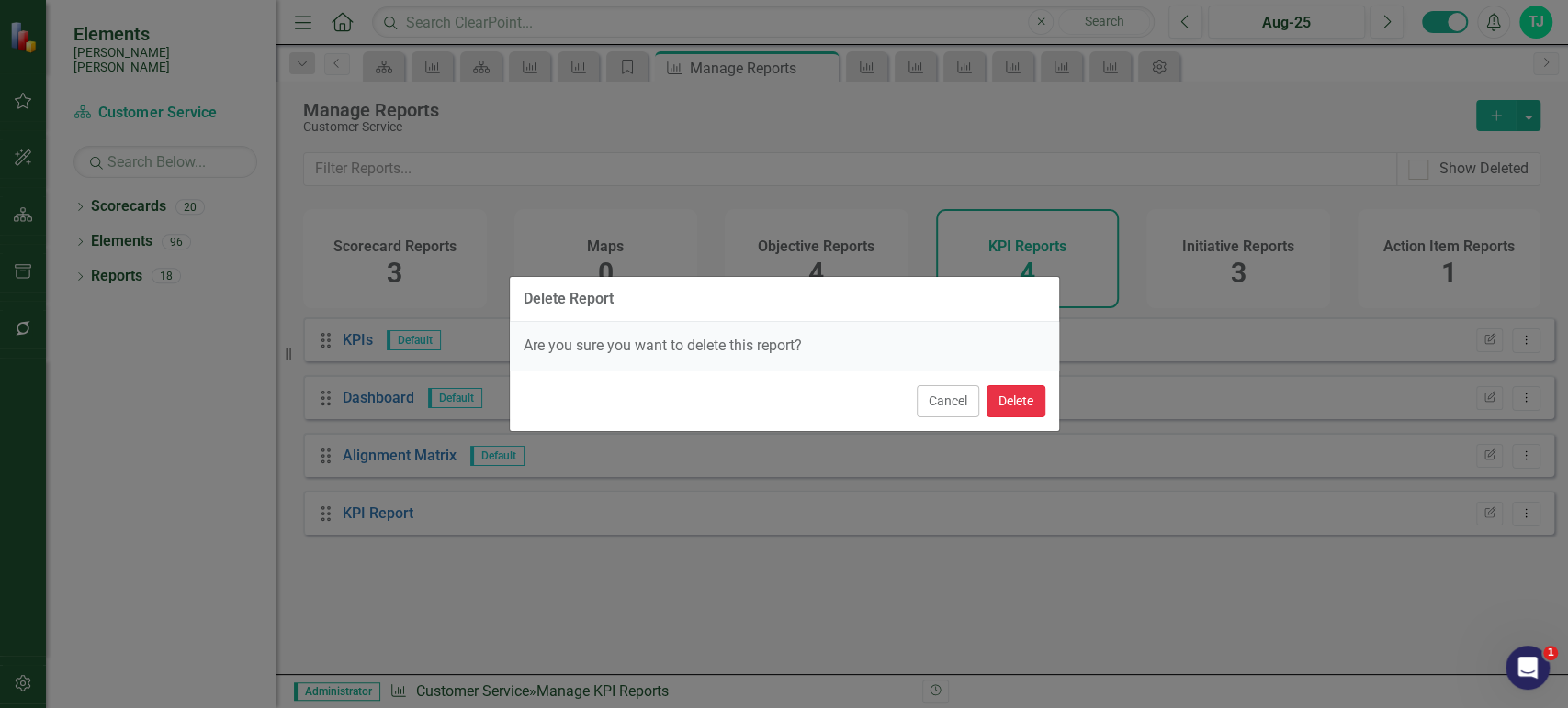
click at [1007, 387] on button "Delete" at bounding box center [1015, 401] width 59 height 32
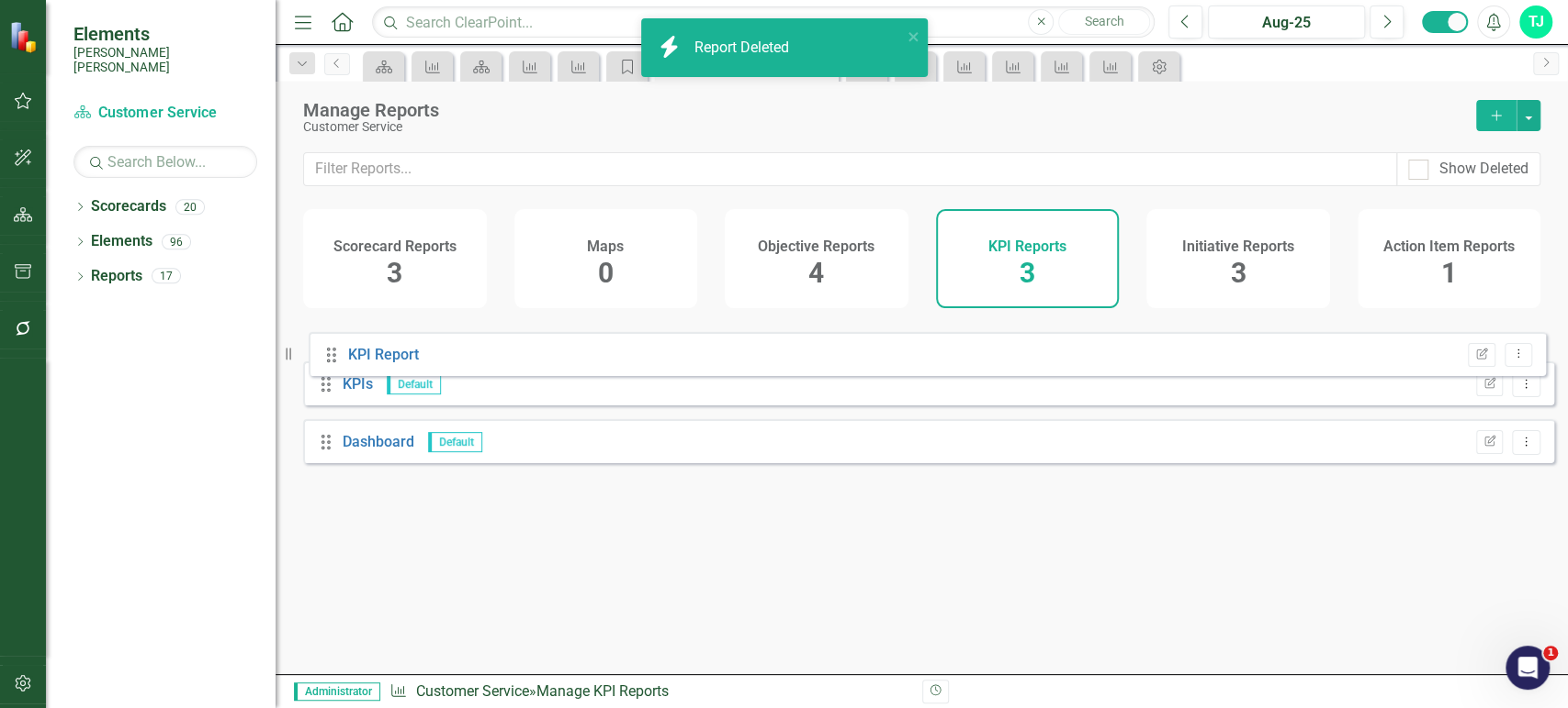
drag, startPoint x: 321, startPoint y: 475, endPoint x: 323, endPoint y: 358, distance: 117.0
click at [325, 358] on div "Drag KPIs Default Edit Report Dropdown Menu Drag Dashboard Default Edit Report …" at bounding box center [928, 398] width 1251 height 159
click at [1518, 403] on icon "Dropdown Menu" at bounding box center [1525, 398] width 15 height 12
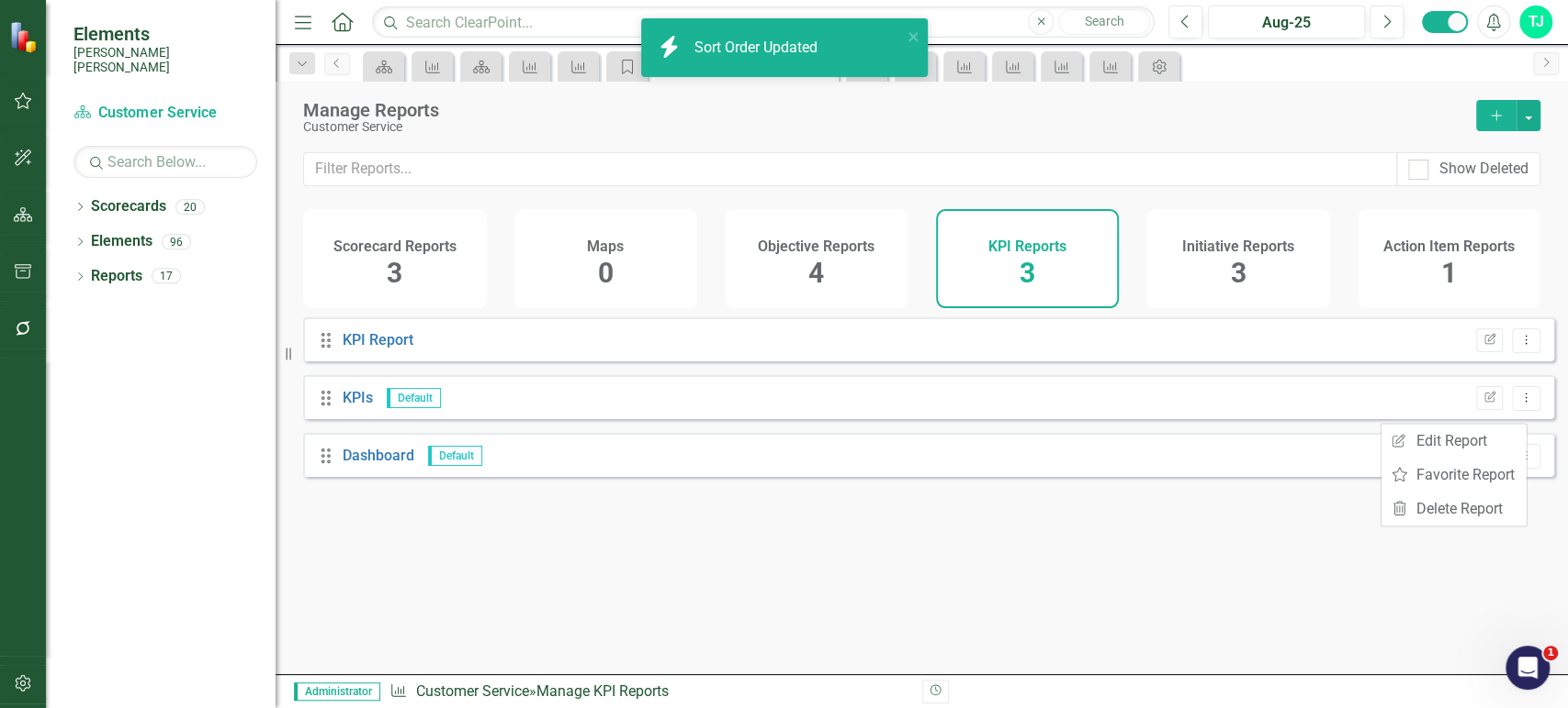
drag, startPoint x: 1426, startPoint y: 531, endPoint x: 1430, endPoint y: 521, distance: 10.8
click at [1426, 531] on div "Drag KPI Report Edit Report Dropdown Menu Drag KPIs Default Edit Report Dropdow…" at bounding box center [921, 490] width 1292 height 344
click at [1523, 411] on button "Dropdown Menu" at bounding box center [1526, 399] width 28 height 25
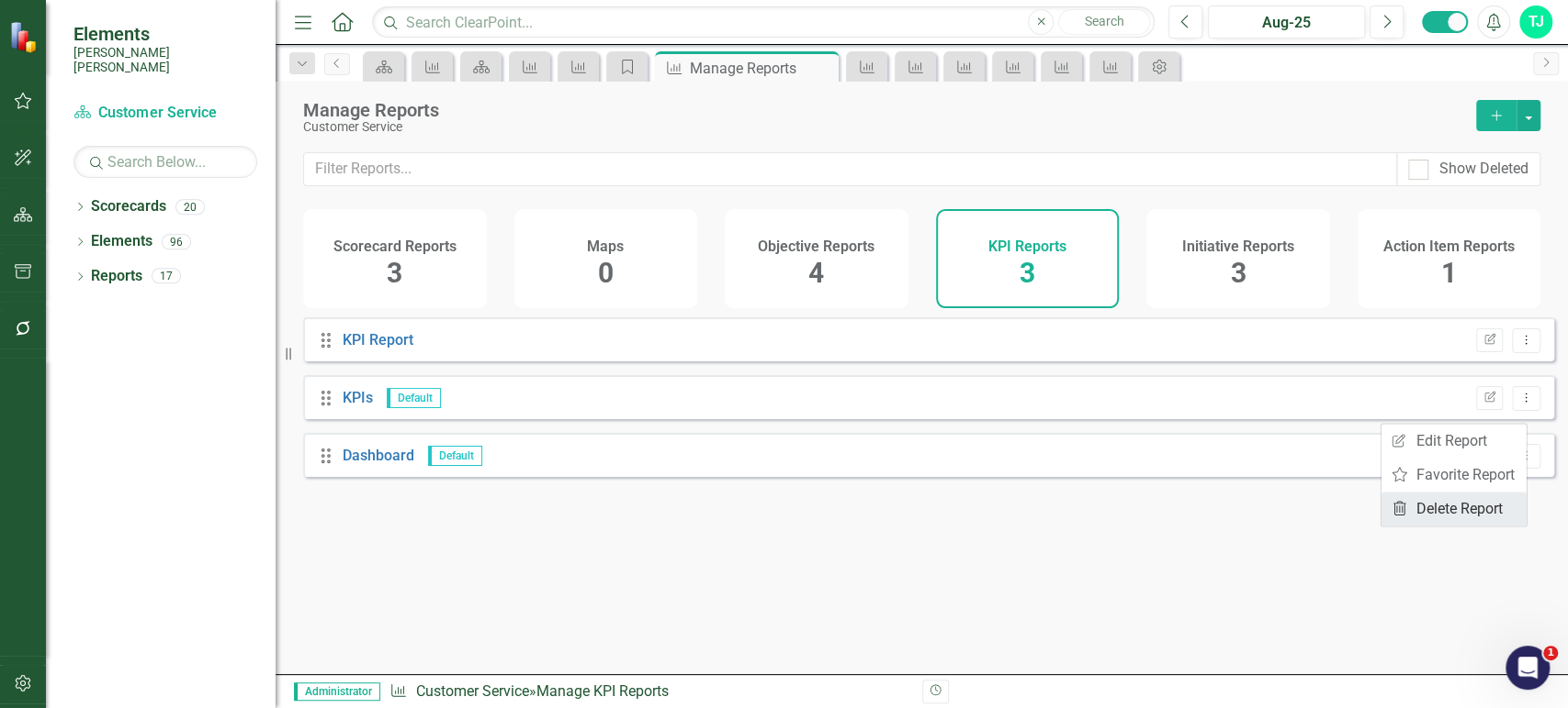
click at [1438, 505] on link "Trash Delete Report" at bounding box center [1453, 509] width 145 height 34
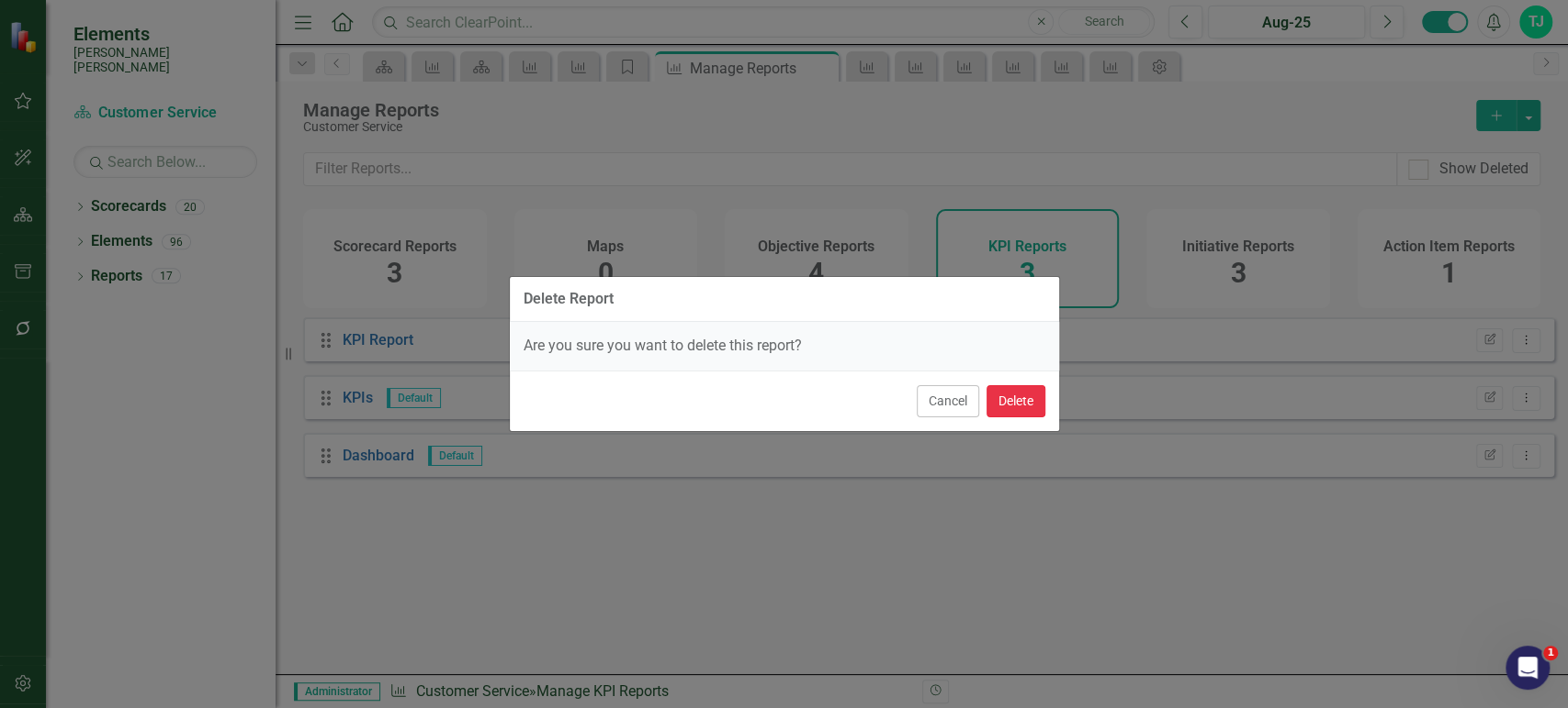
click at [1013, 395] on button "Delete" at bounding box center [1015, 401] width 59 height 32
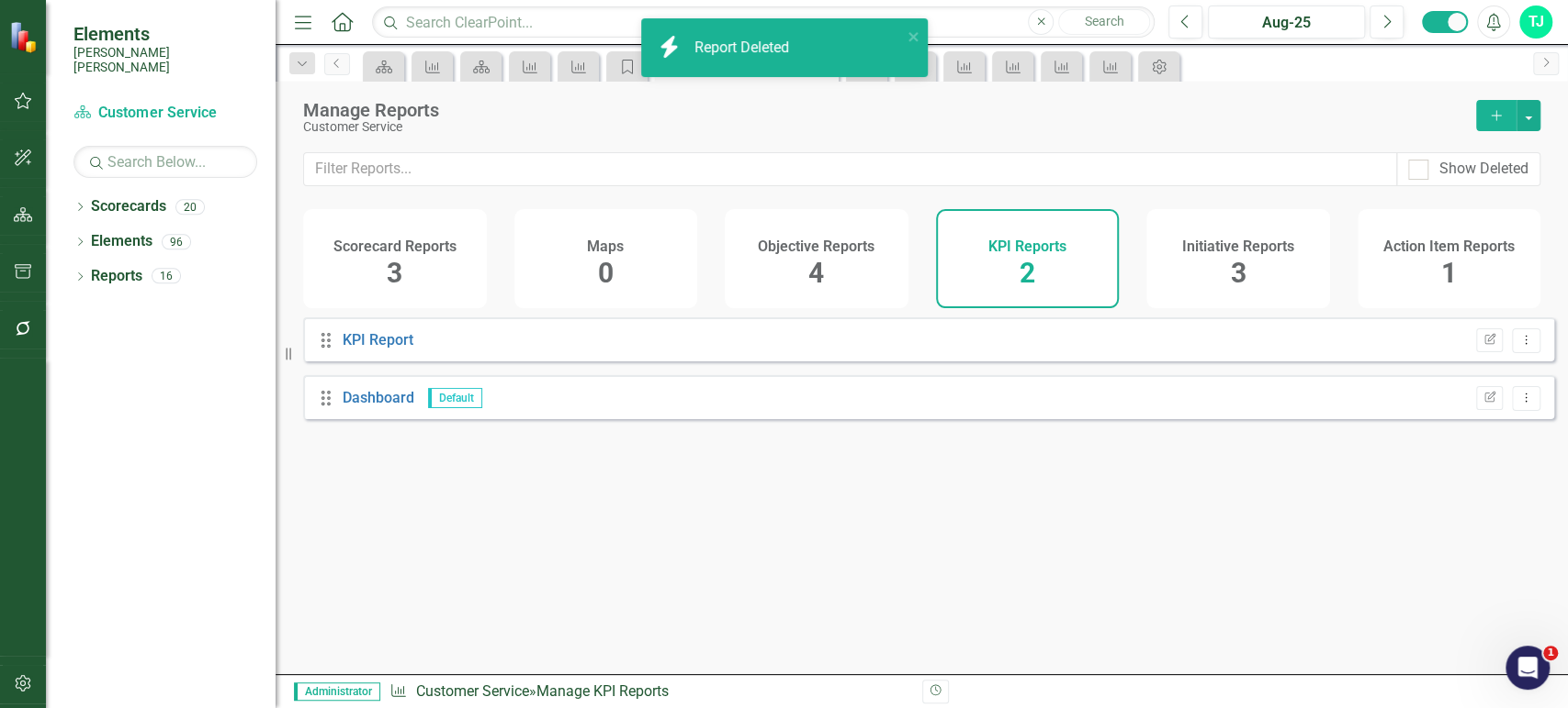
click at [845, 284] on div "Objective Reports 4" at bounding box center [816, 258] width 183 height 99
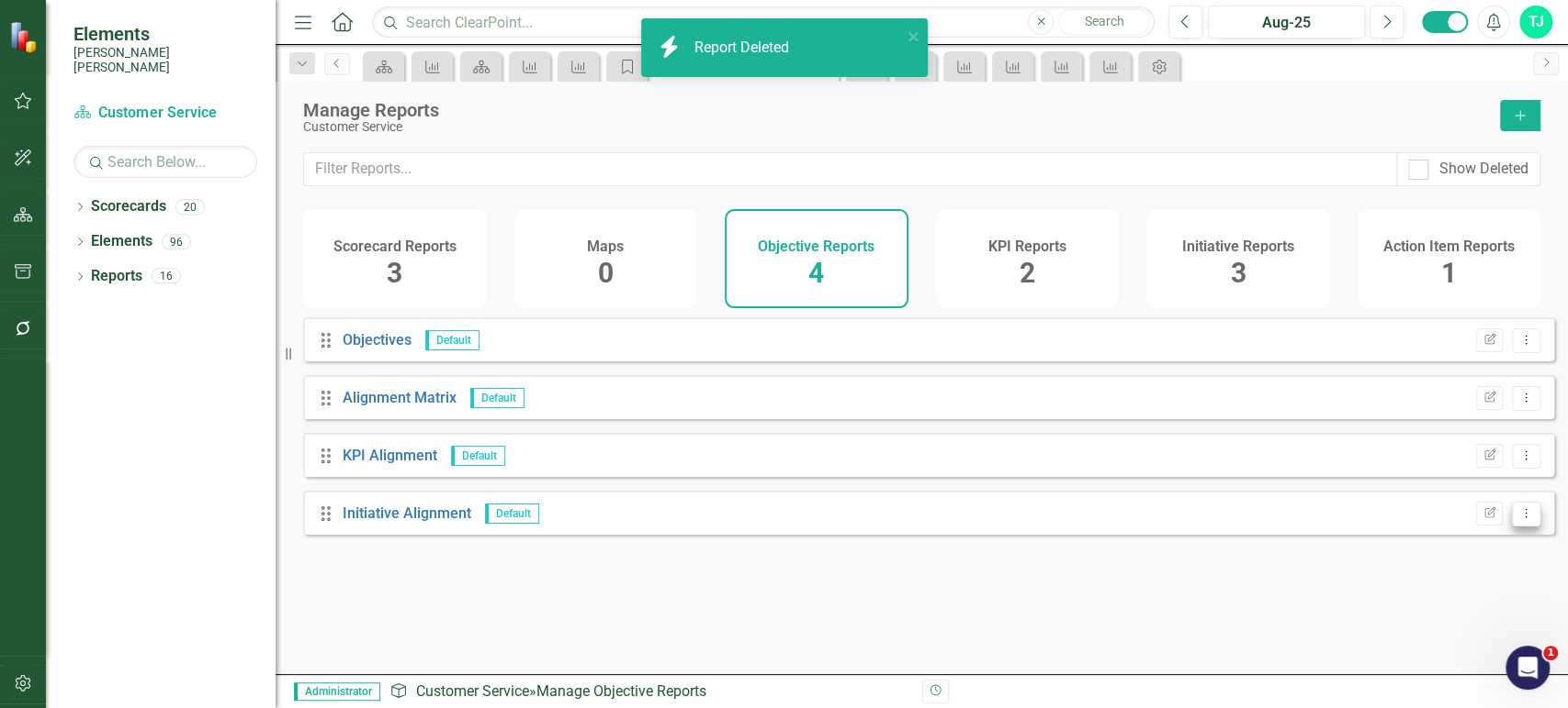
click at [1518, 519] on icon "Dropdown Menu" at bounding box center [1525, 513] width 15 height 12
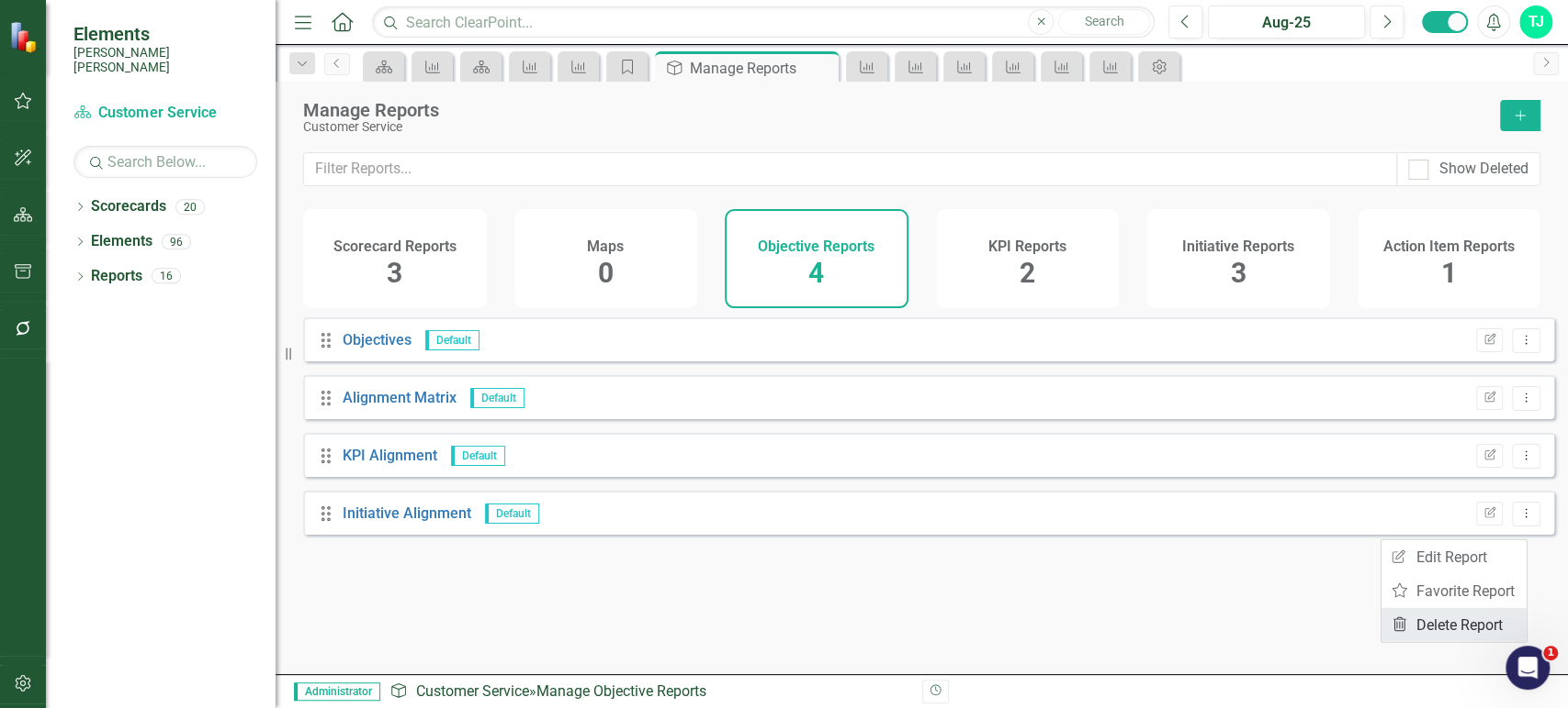
click at [1411, 618] on link "Trash Delete Report" at bounding box center [1453, 625] width 145 height 34
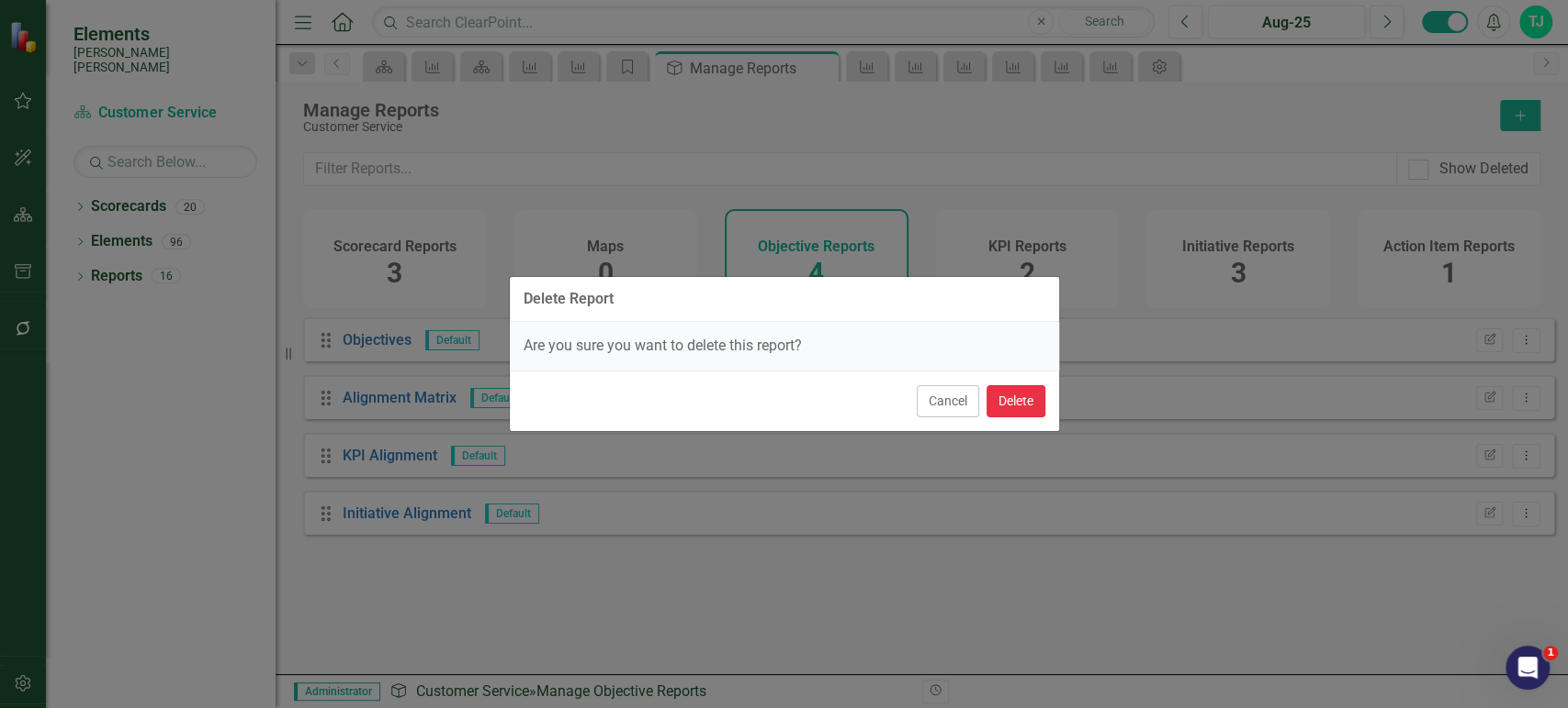
click at [1040, 396] on button "Delete" at bounding box center [1015, 401] width 59 height 32
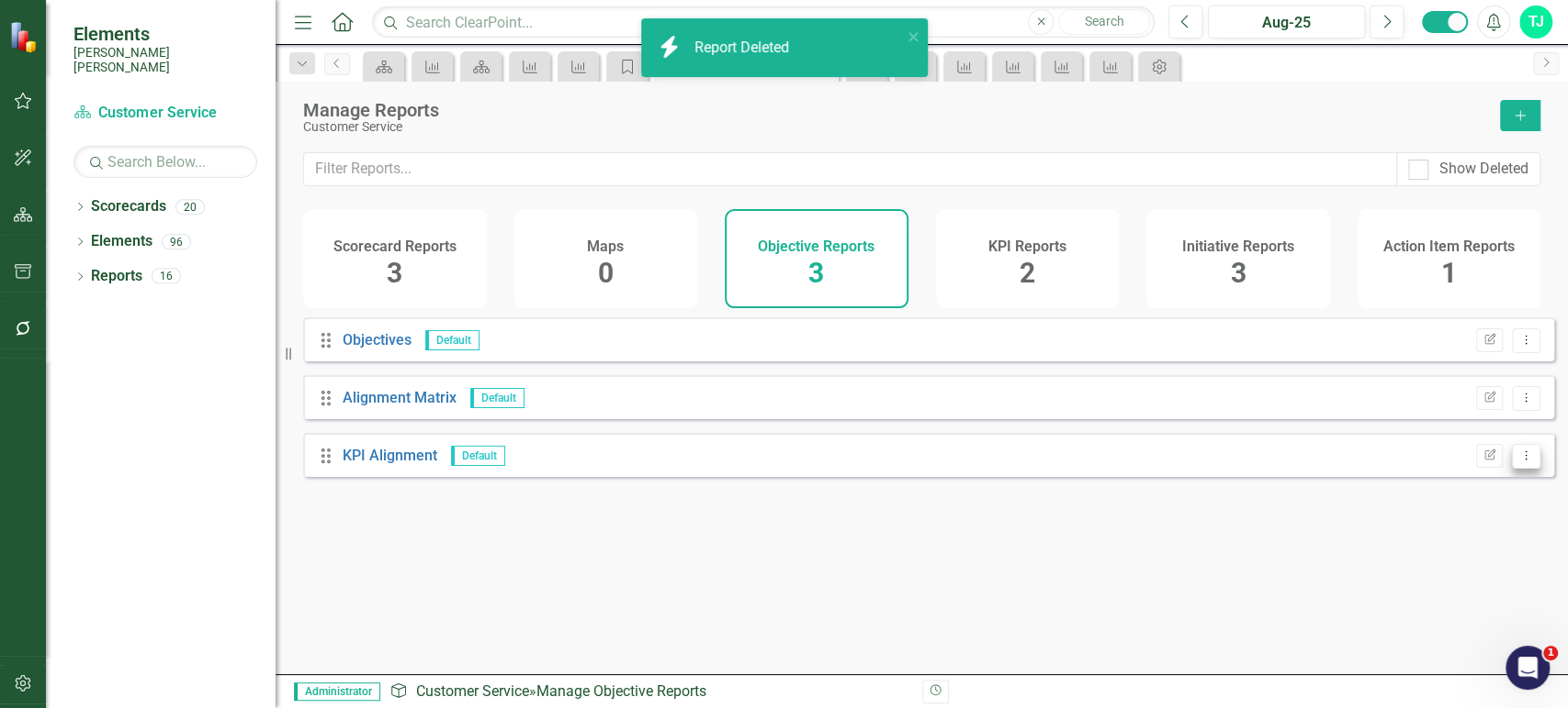
click at [1518, 461] on icon "Dropdown Menu" at bounding box center [1525, 456] width 15 height 12
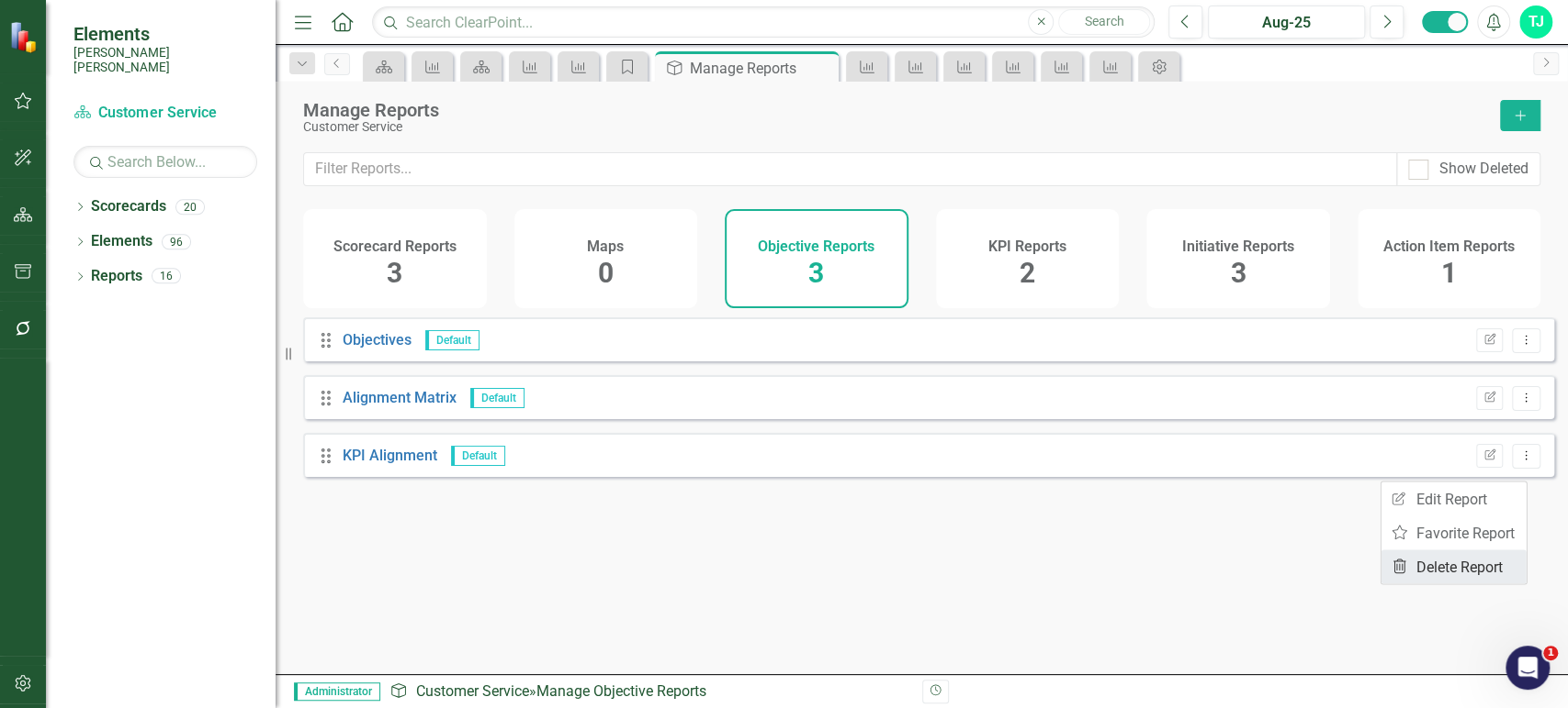
click at [1429, 560] on link "Trash Delete Report" at bounding box center [1453, 567] width 145 height 34
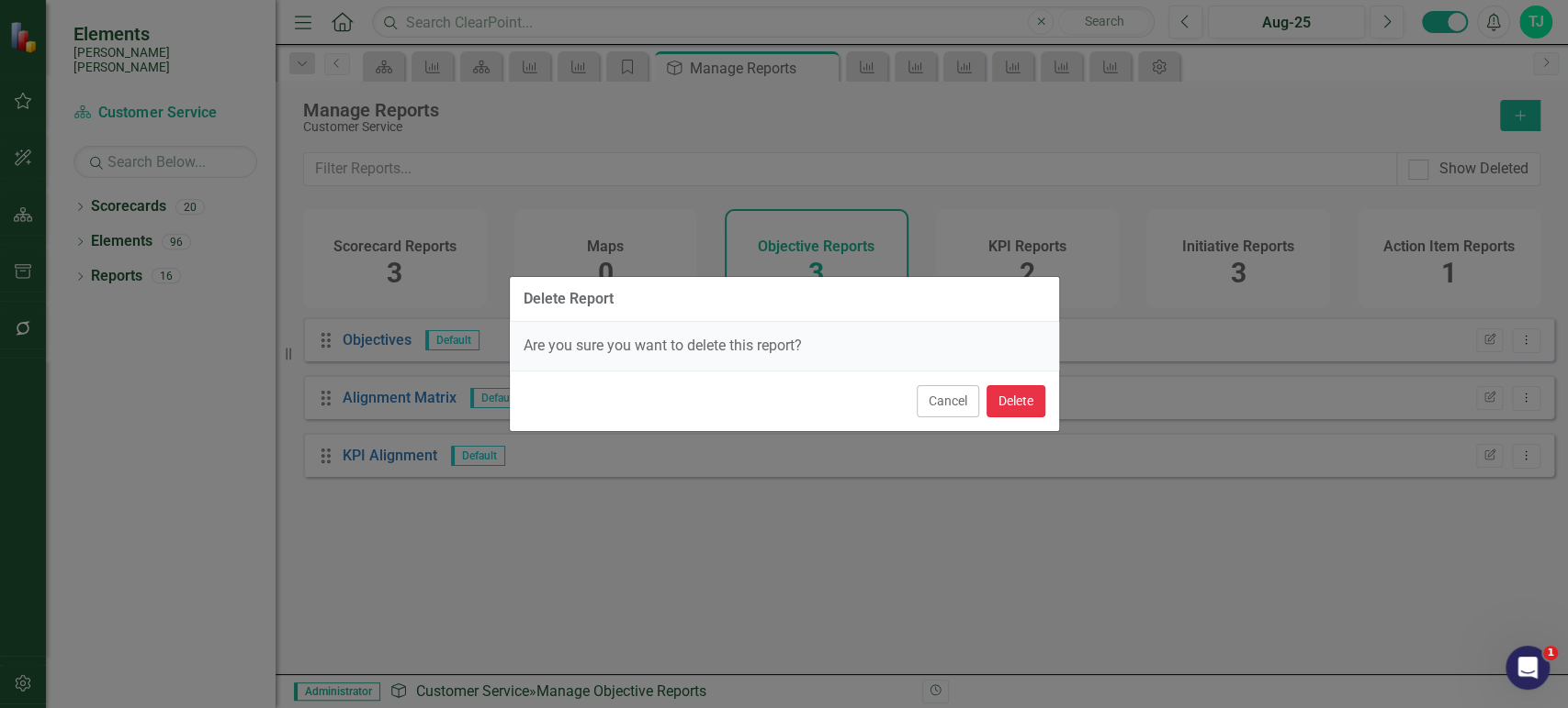
click at [996, 410] on button "Delete" at bounding box center [1015, 401] width 59 height 32
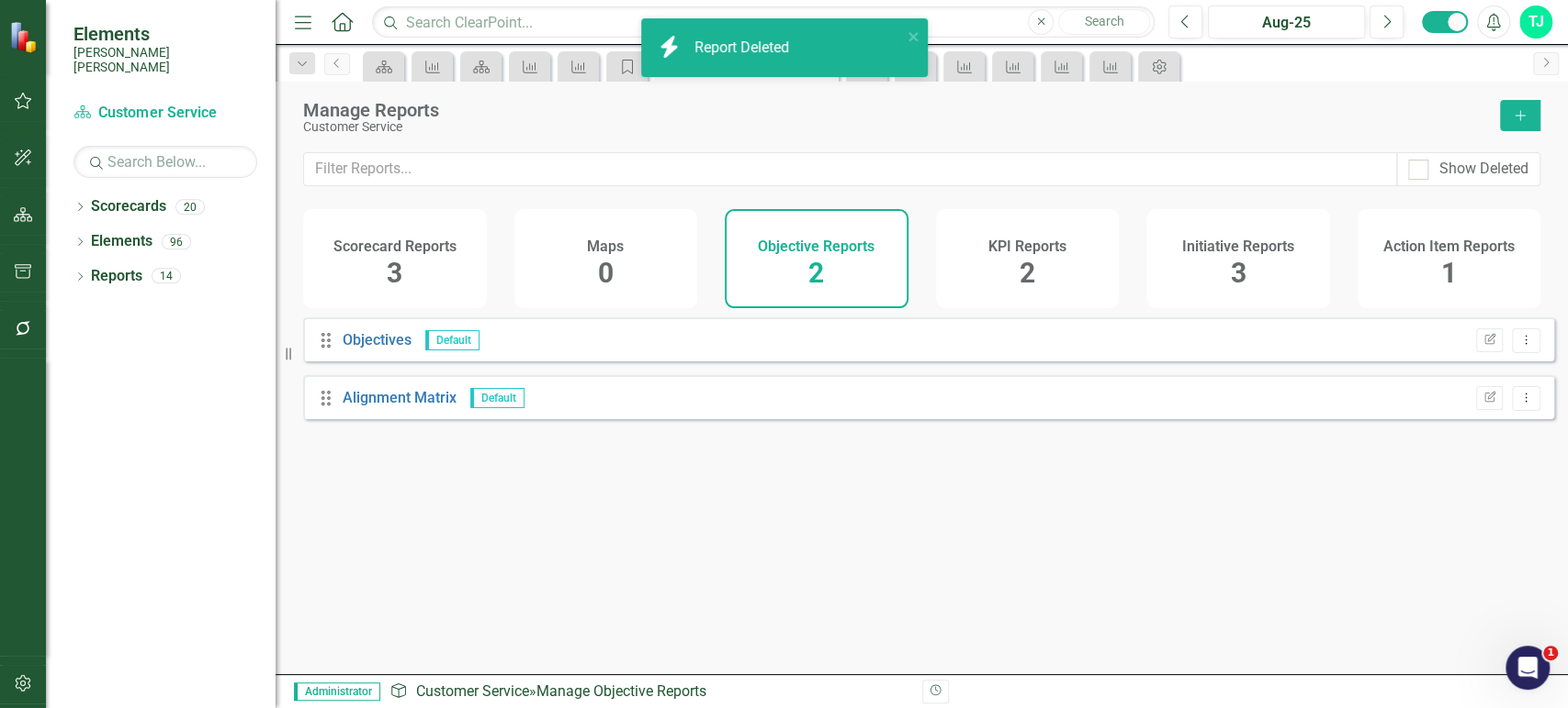
click at [1505, 397] on div "Drag Alignment Matrix Default Edit Report Dropdown Menu" at bounding box center [928, 397] width 1251 height 44
click at [1518, 403] on icon "Dropdown Menu" at bounding box center [1525, 398] width 15 height 12
click at [1426, 507] on link "Trash Delete Report" at bounding box center [1453, 509] width 145 height 34
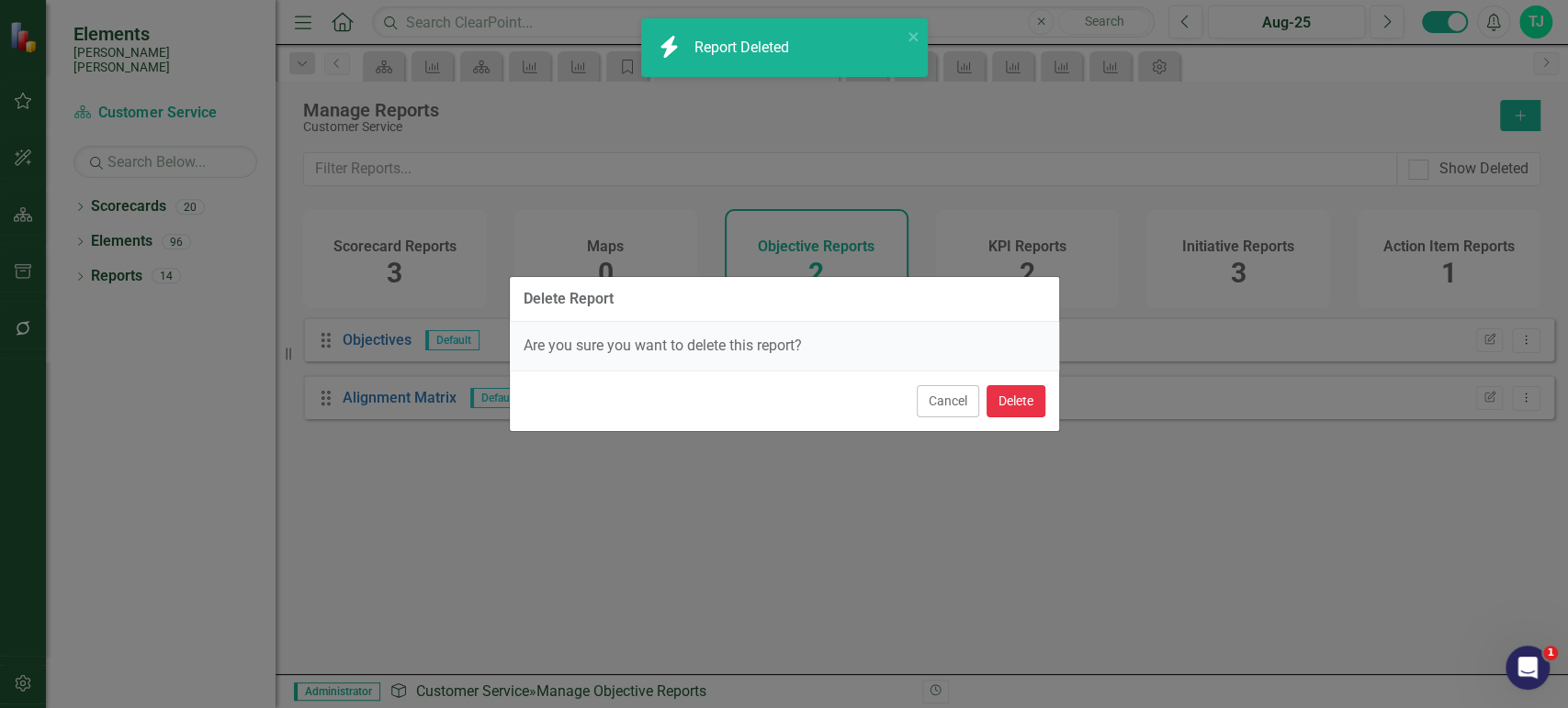
click at [1012, 396] on button "Delete" at bounding box center [1015, 401] width 59 height 32
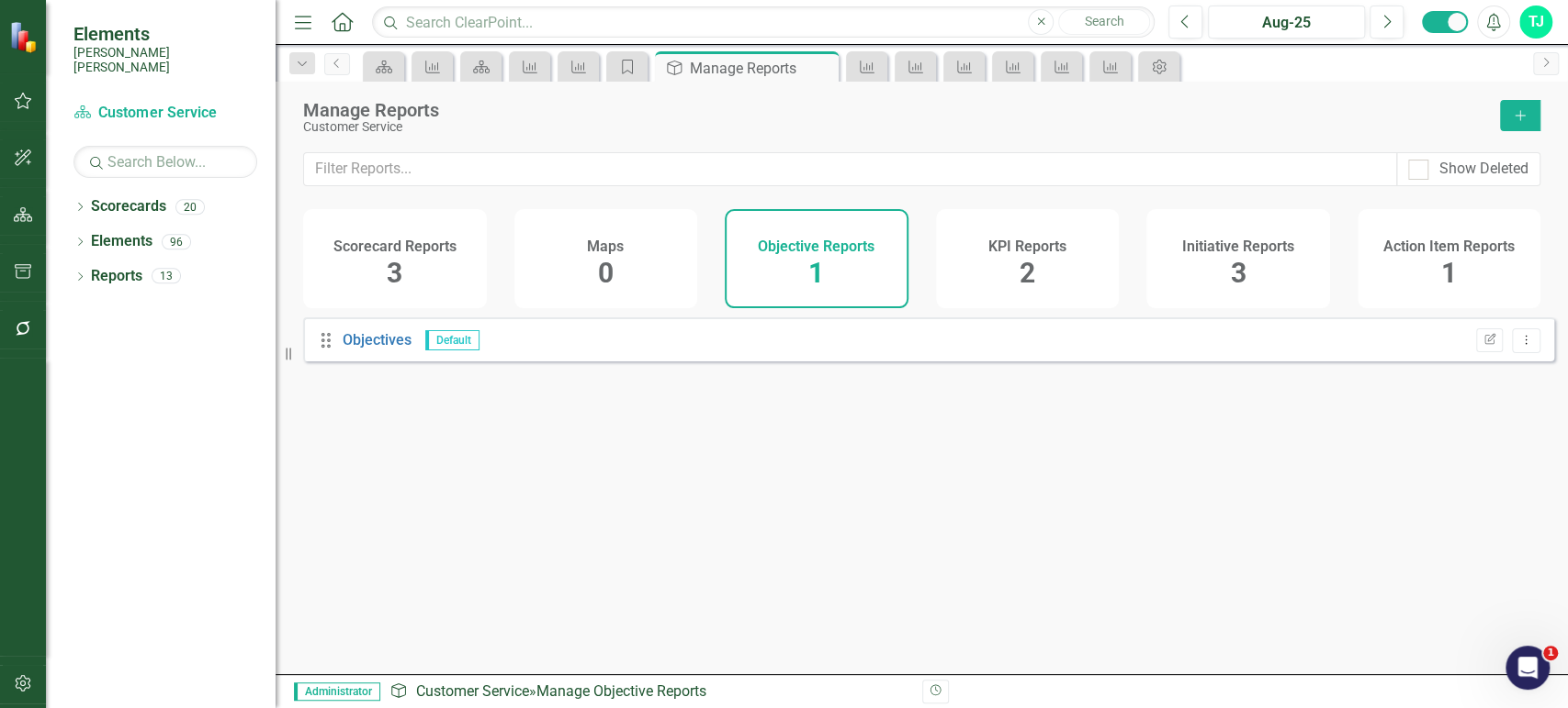
click at [1015, 255] on div "KPI Reports 2" at bounding box center [1027, 258] width 183 height 99
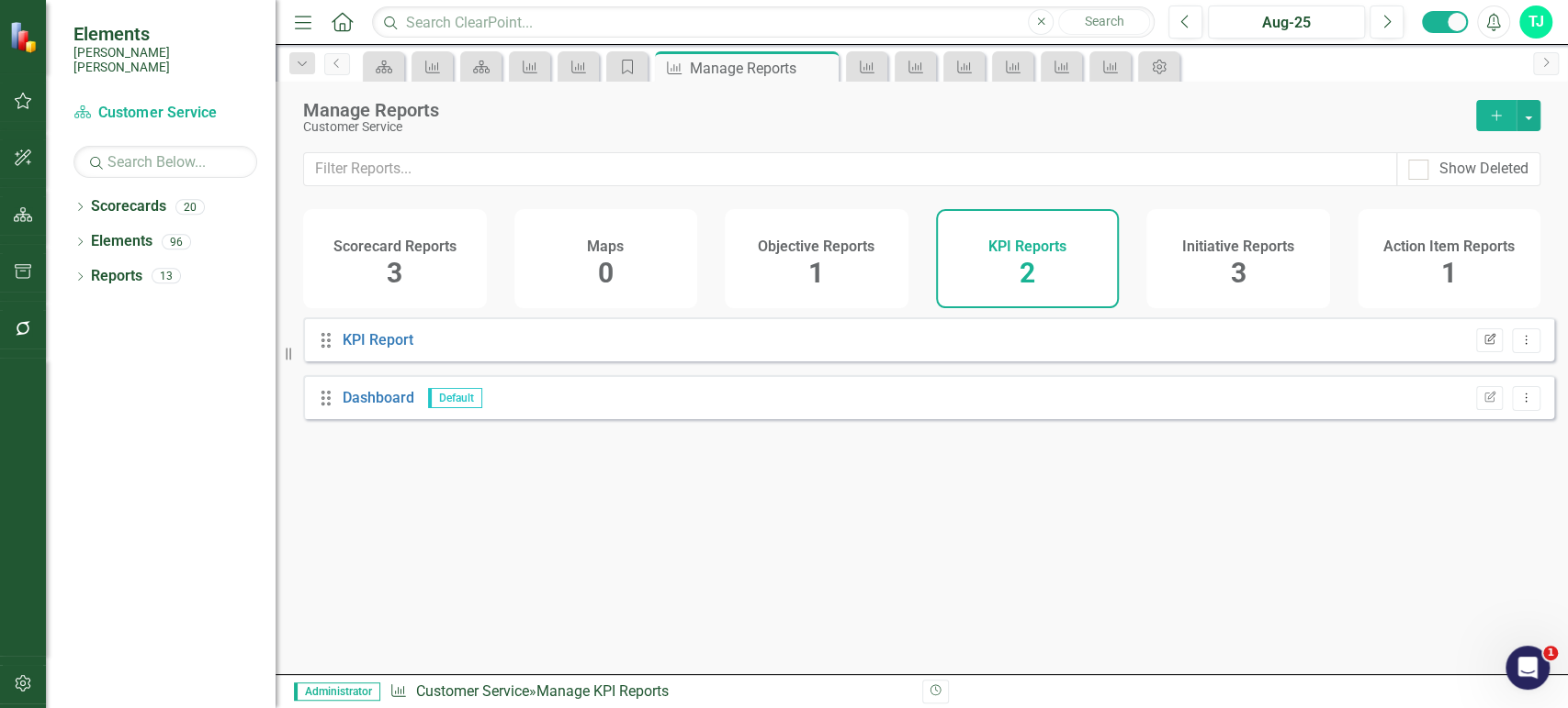
click at [1483, 346] on icon "Edit Report" at bounding box center [1489, 341] width 14 height 11
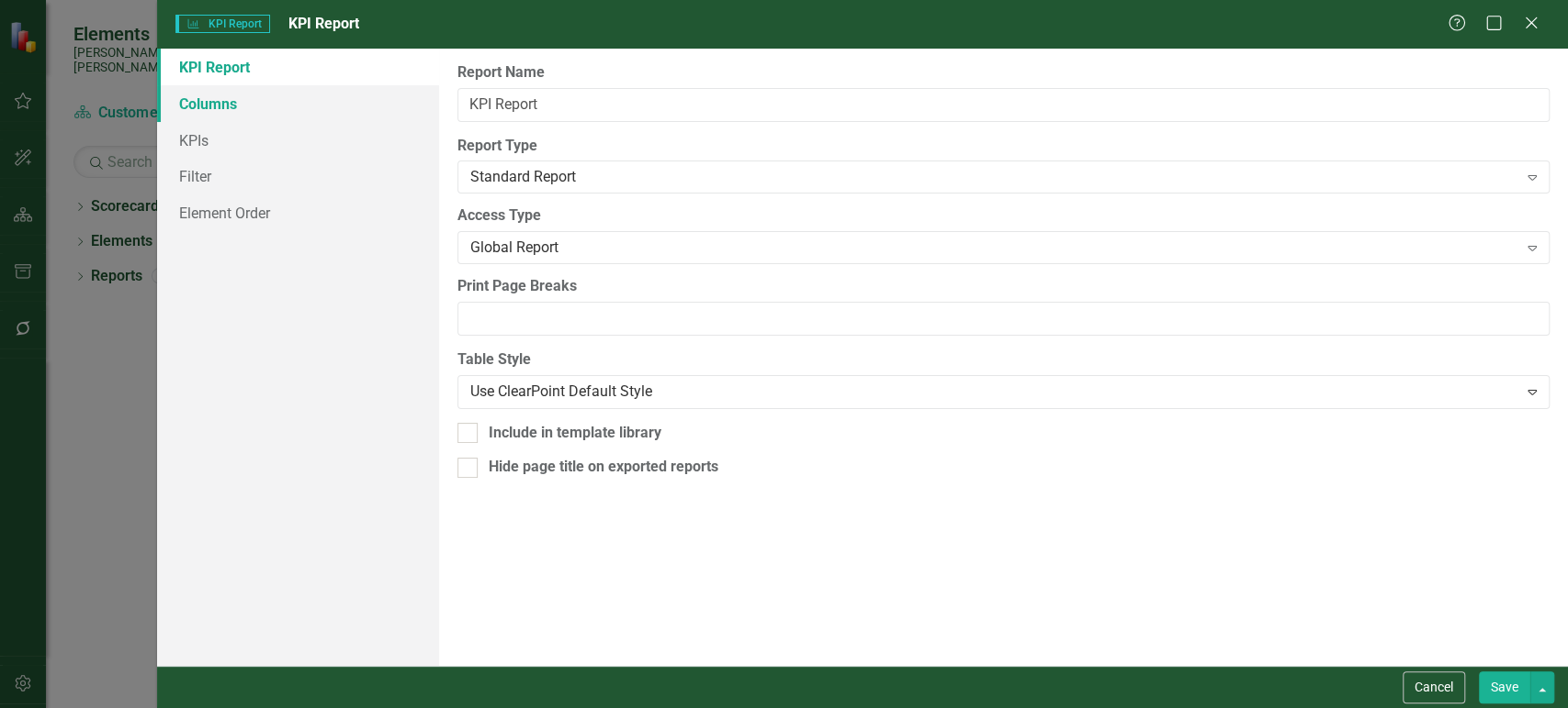
click at [319, 117] on link "Columns" at bounding box center [297, 103] width 282 height 37
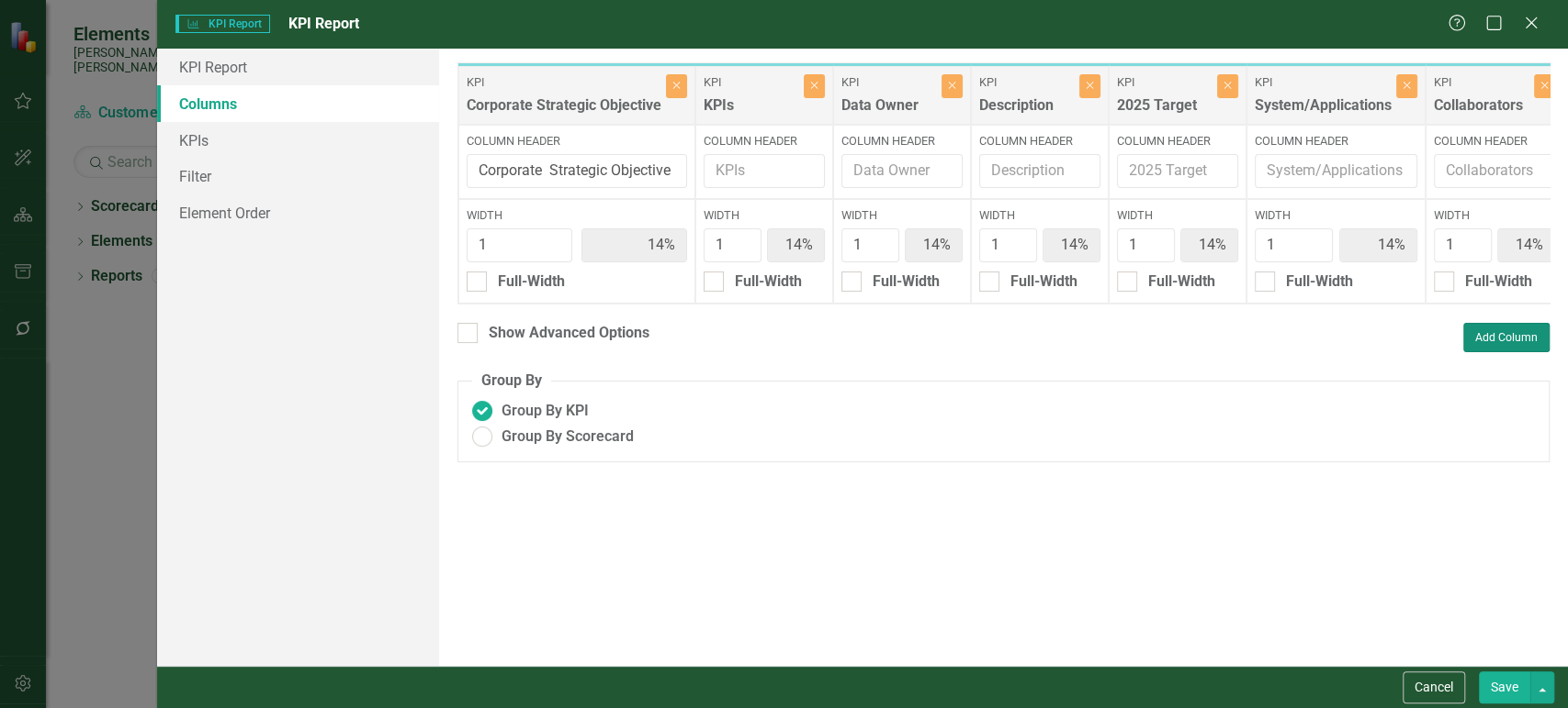
click at [1483, 352] on button "Add Column" at bounding box center [1505, 337] width 86 height 29
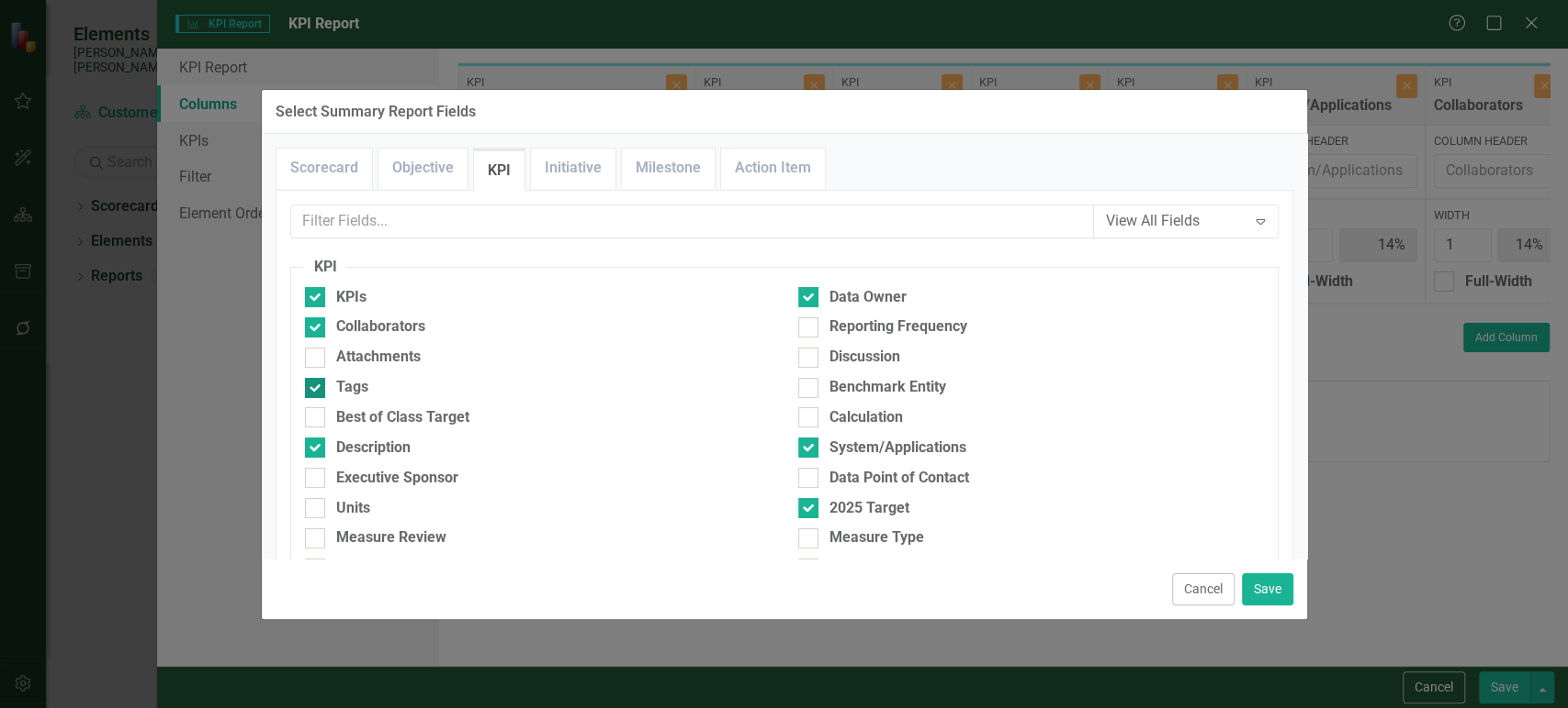
scroll to position [652, 0]
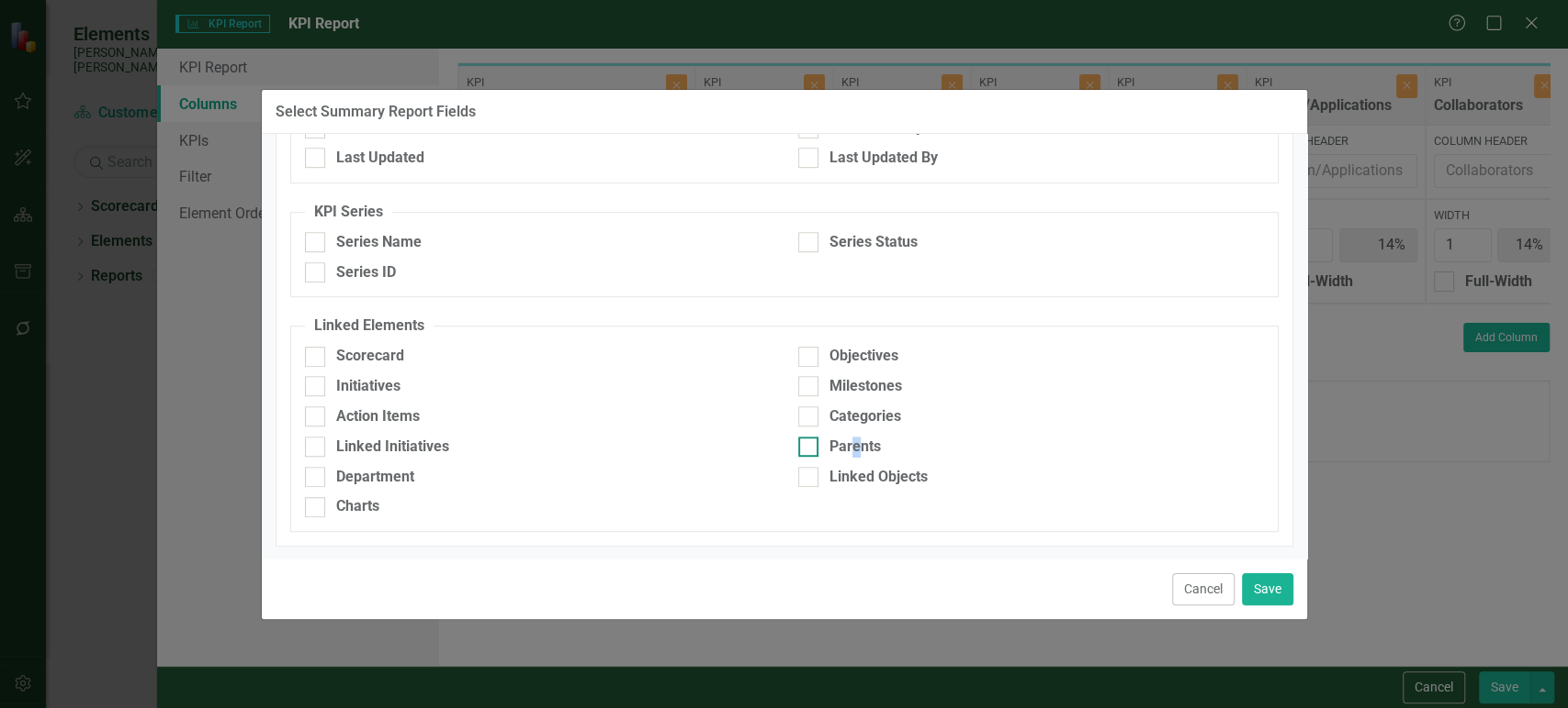
click at [847, 442] on div "Parents" at bounding box center [855, 447] width 51 height 21
click at [829, 437] on div "Parents" at bounding box center [855, 447] width 51 height 21
click at [810, 437] on input "Parents" at bounding box center [803, 442] width 12 height 12
checkbox input "true"
drag, startPoint x: 1278, startPoint y: 593, endPoint x: 1281, endPoint y: 510, distance: 83.1
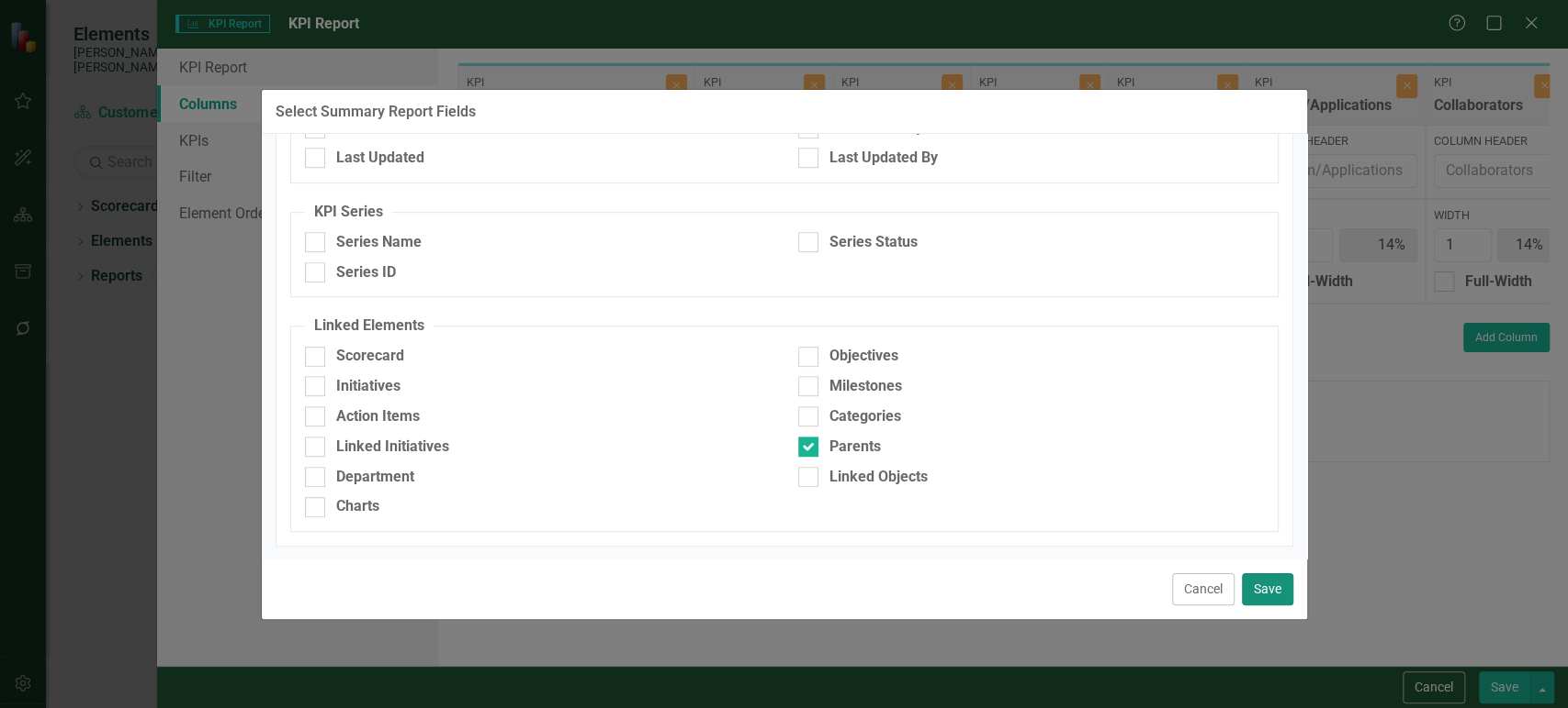
click at [1278, 593] on button "Save" at bounding box center [1267, 589] width 51 height 32
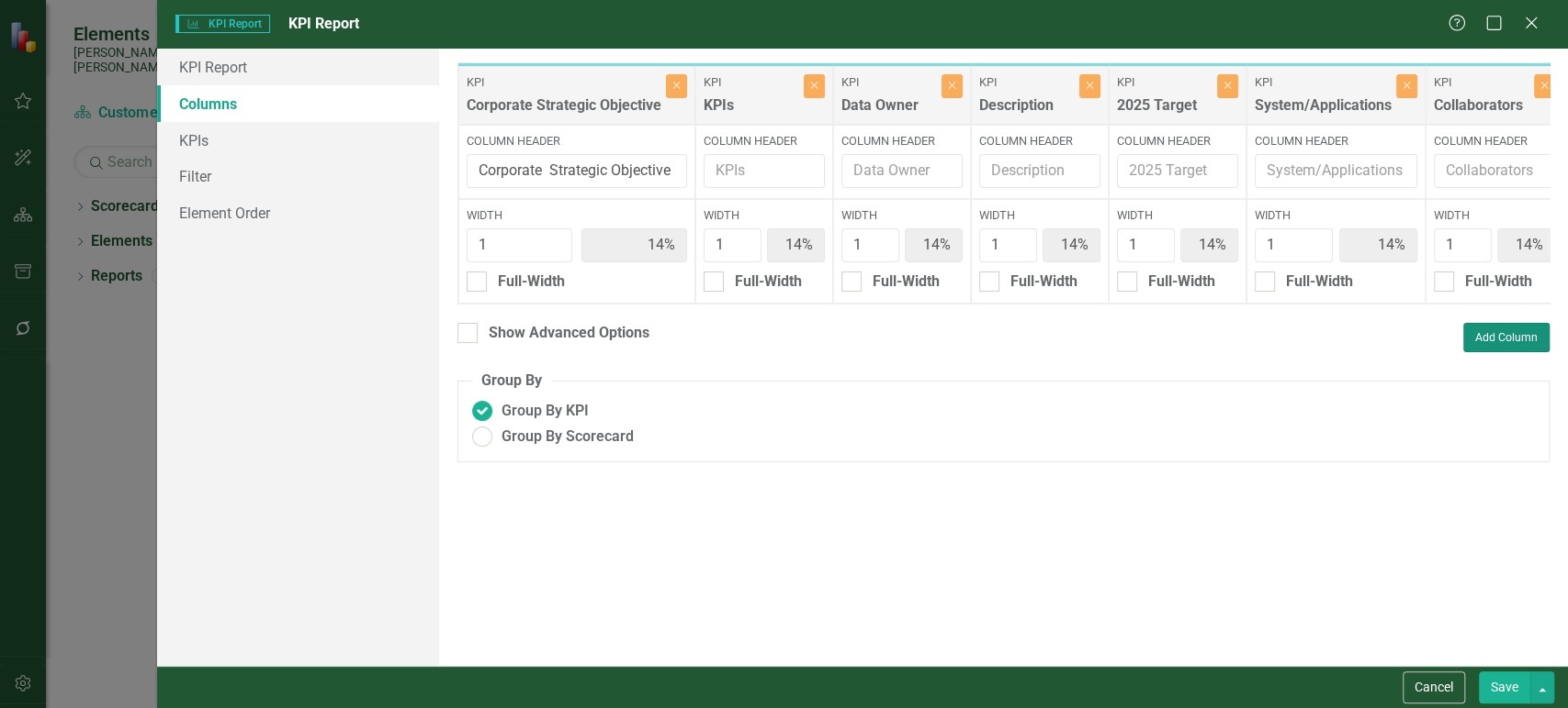
type input "13%"
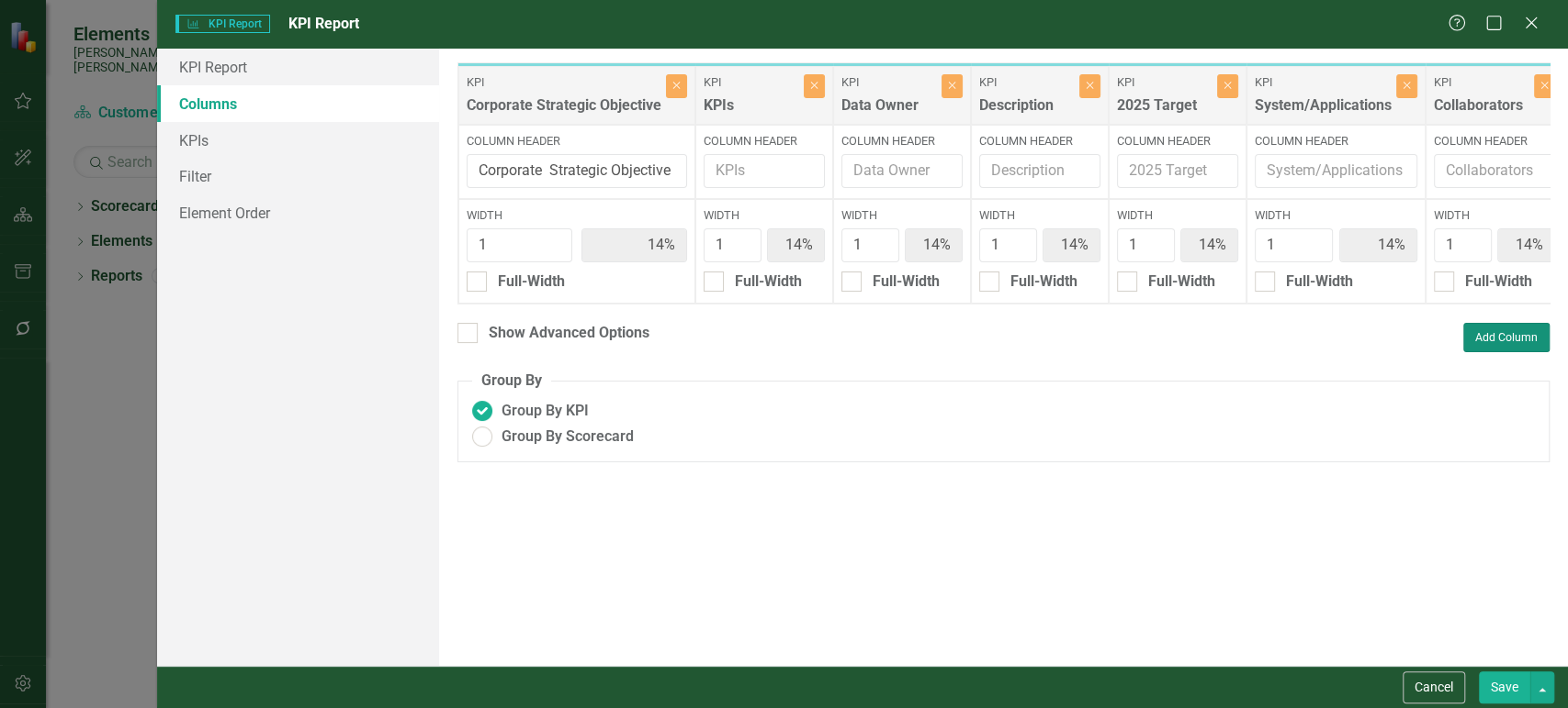
type input "13%"
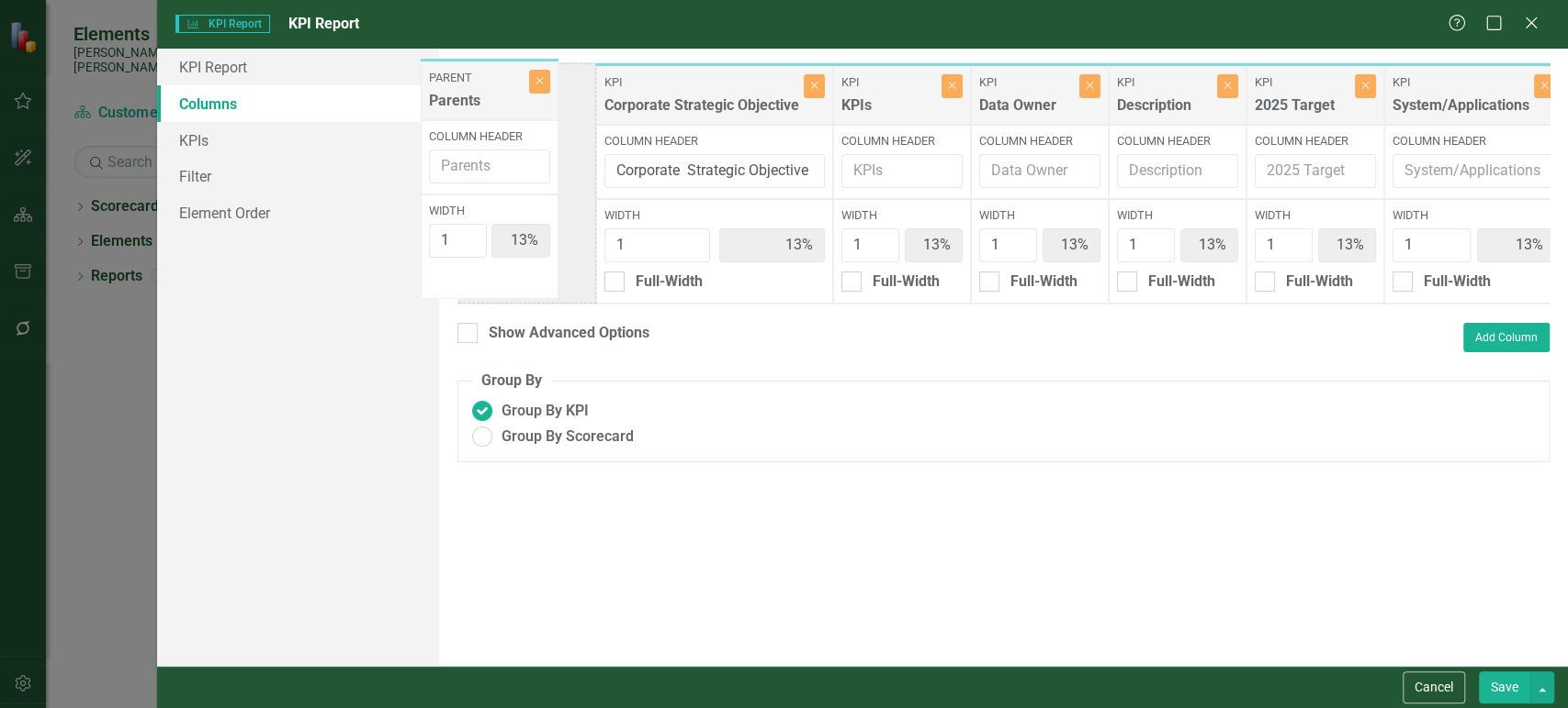
scroll to position [0, 0]
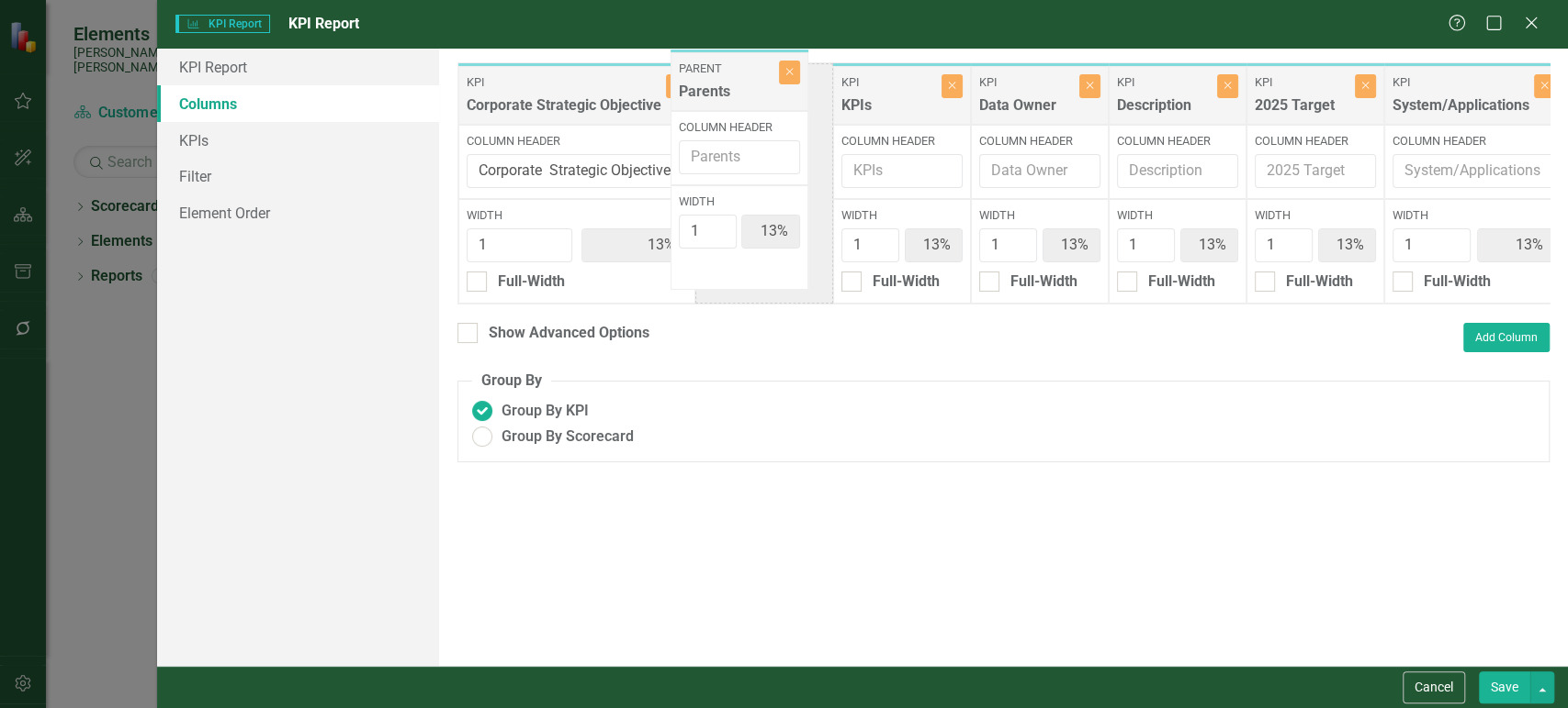
drag, startPoint x: 1355, startPoint y: 107, endPoint x: 741, endPoint y: 94, distance: 614.1
click at [741, 94] on div "KPI Corporate Strategic Objective Close Column Header Corporate Strategic Objec…" at bounding box center [1080, 183] width 1244 height 242
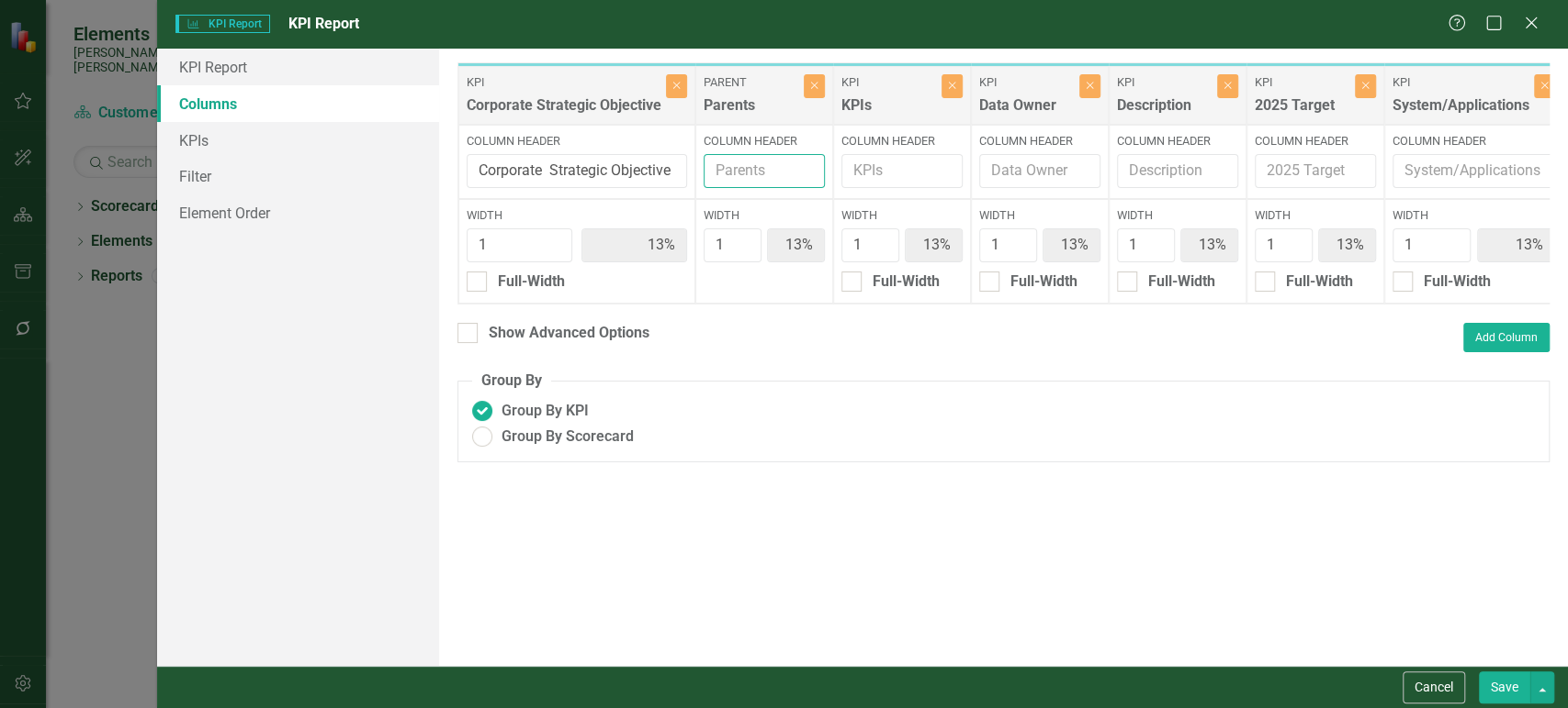
click at [728, 157] on input "Column Header" at bounding box center [765, 171] width 122 height 34
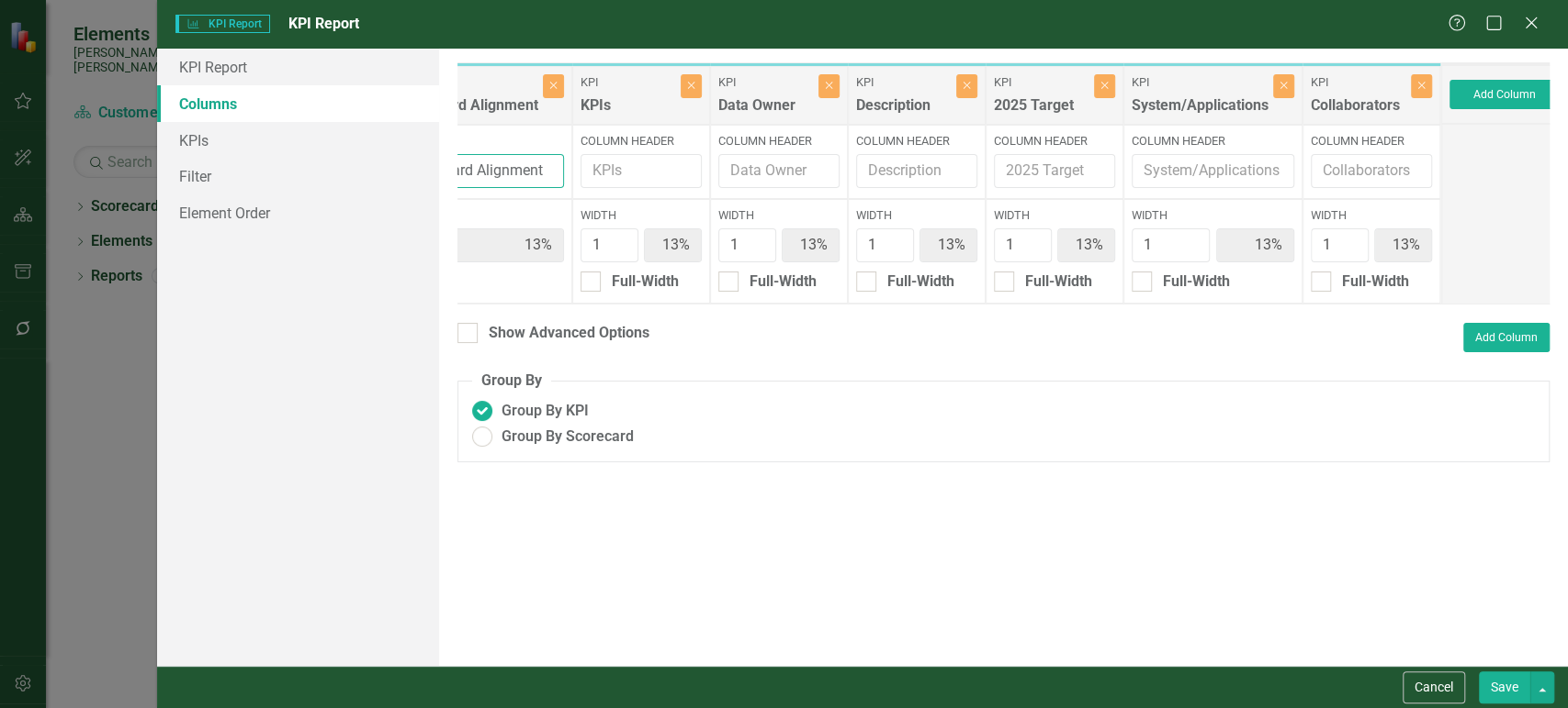
scroll to position [0, 390]
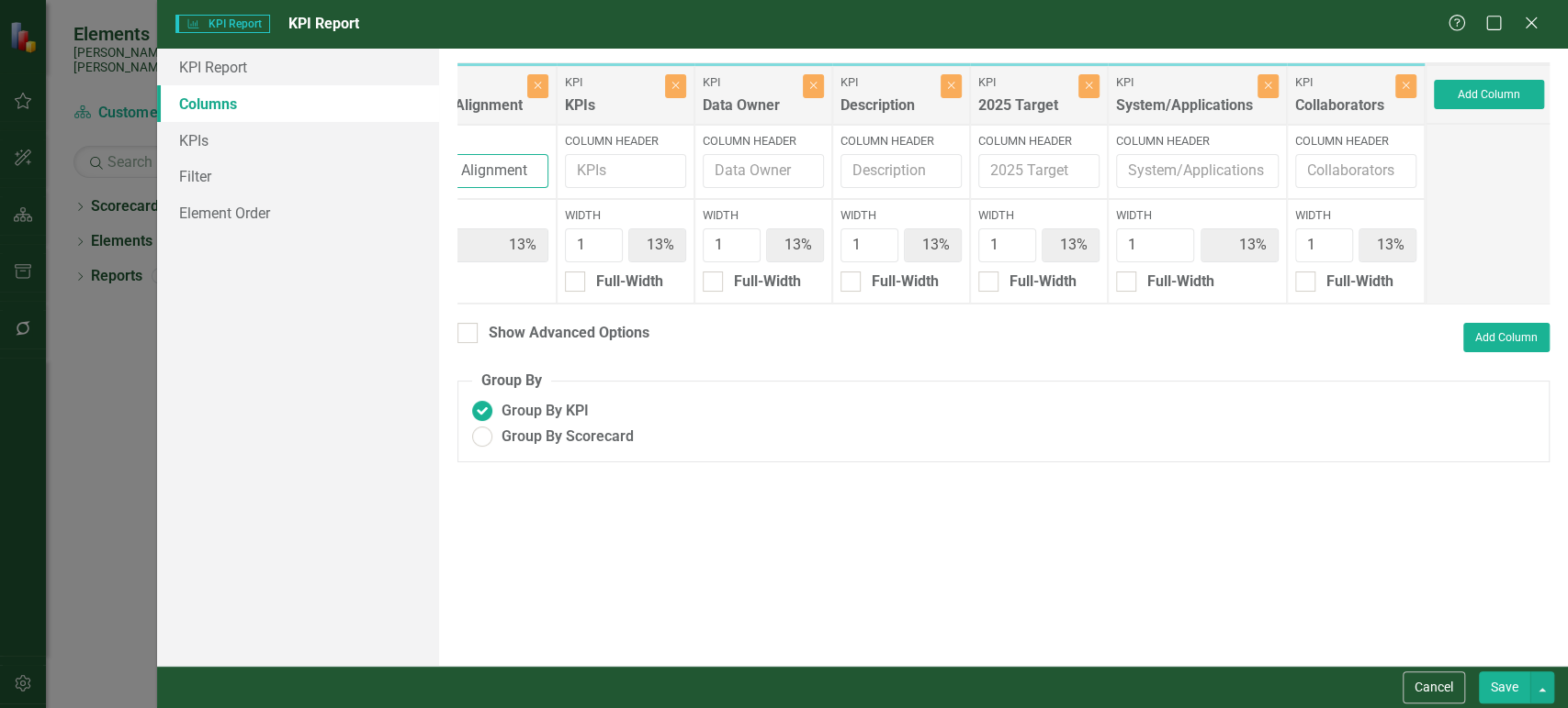
type input "Corporate Scorecard Alignment"
click at [1504, 686] on button "Save" at bounding box center [1504, 688] width 51 height 32
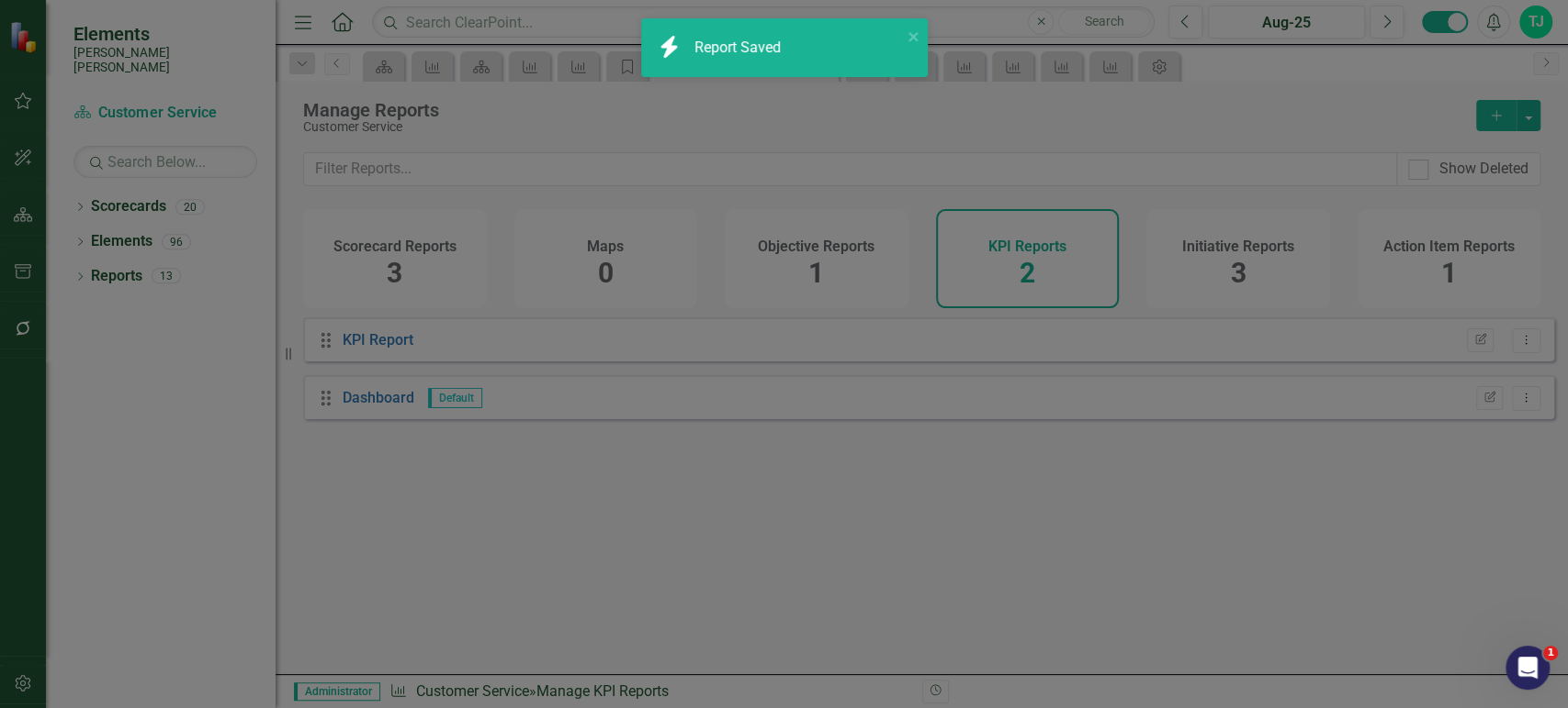
radio input "true"
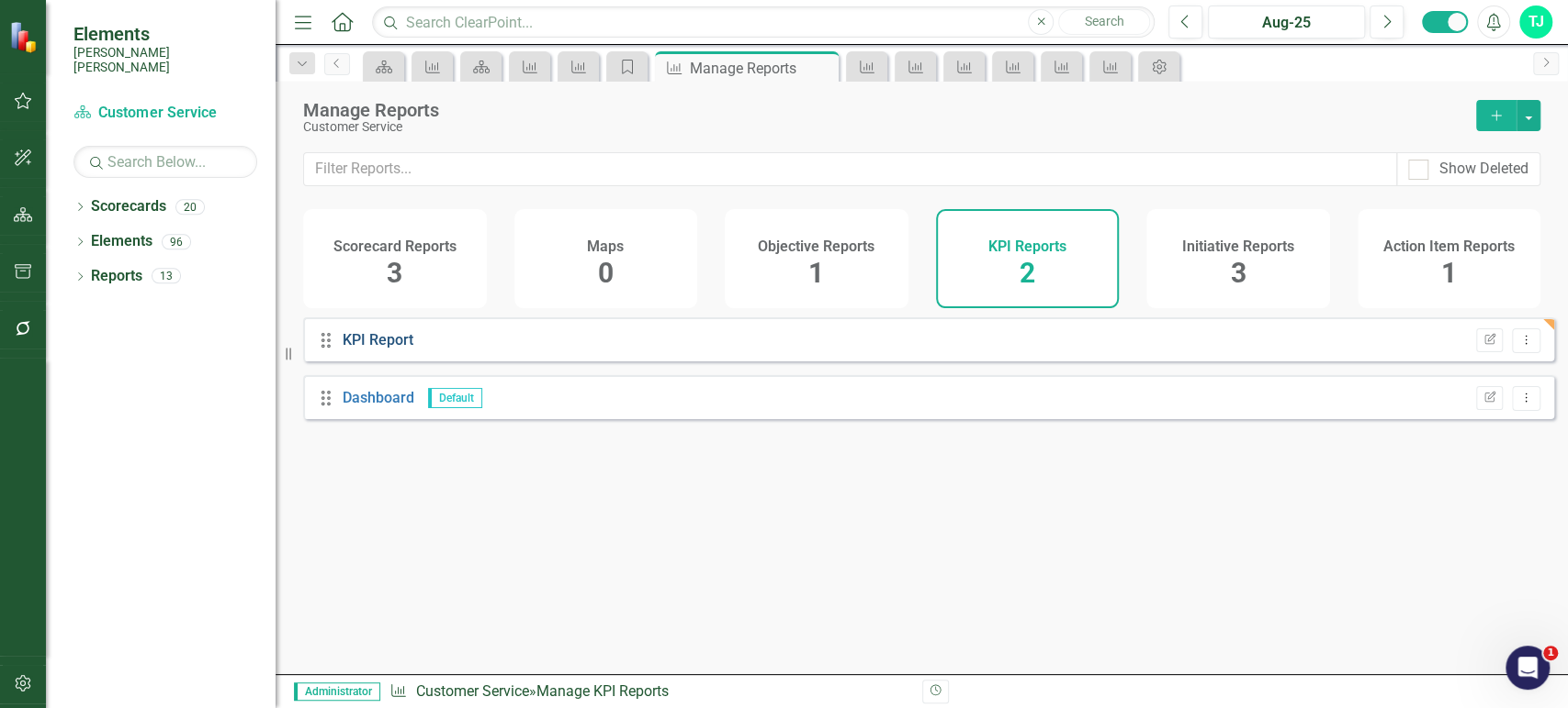
click at [392, 348] on link "KPI Report" at bounding box center [378, 340] width 70 height 17
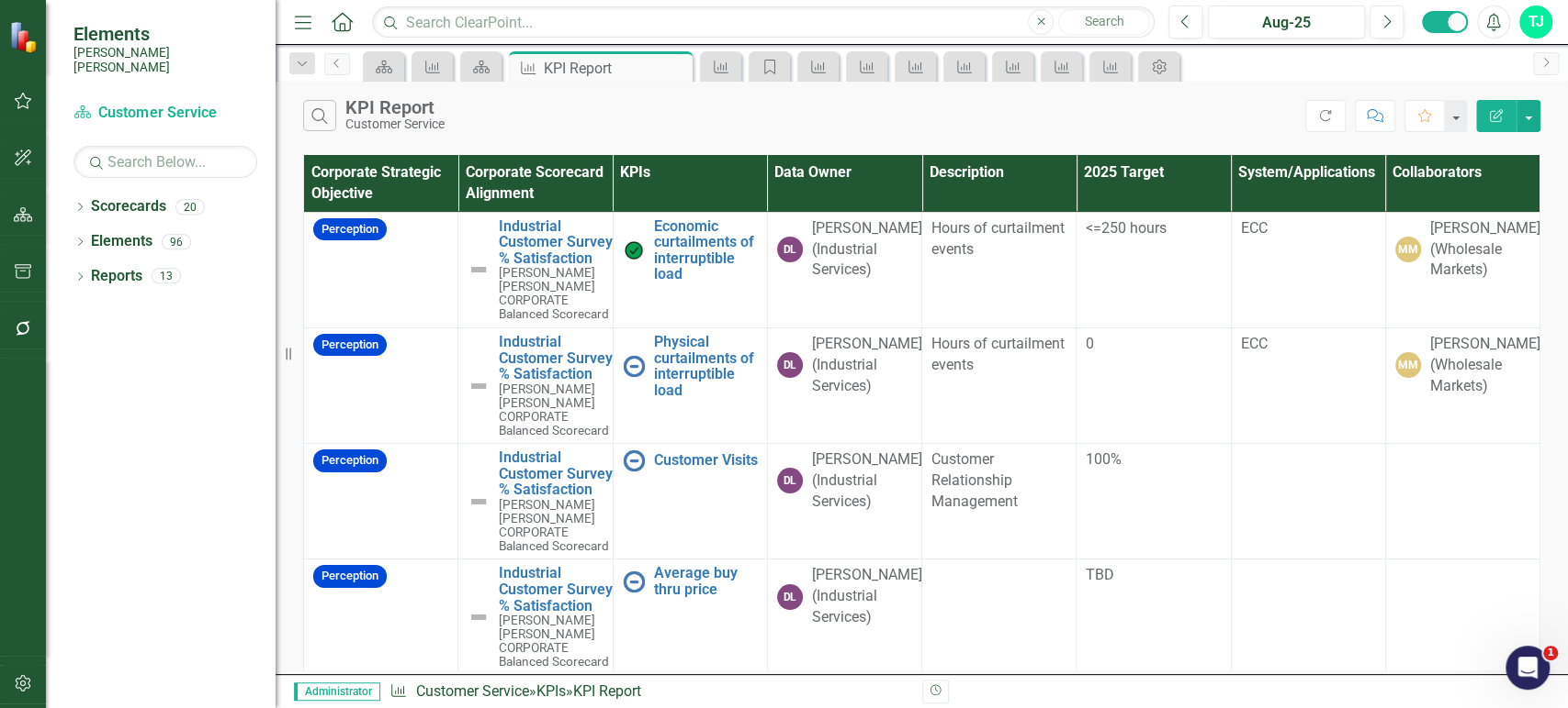
click at [1489, 124] on button "Edit Report" at bounding box center [1496, 116] width 41 height 32
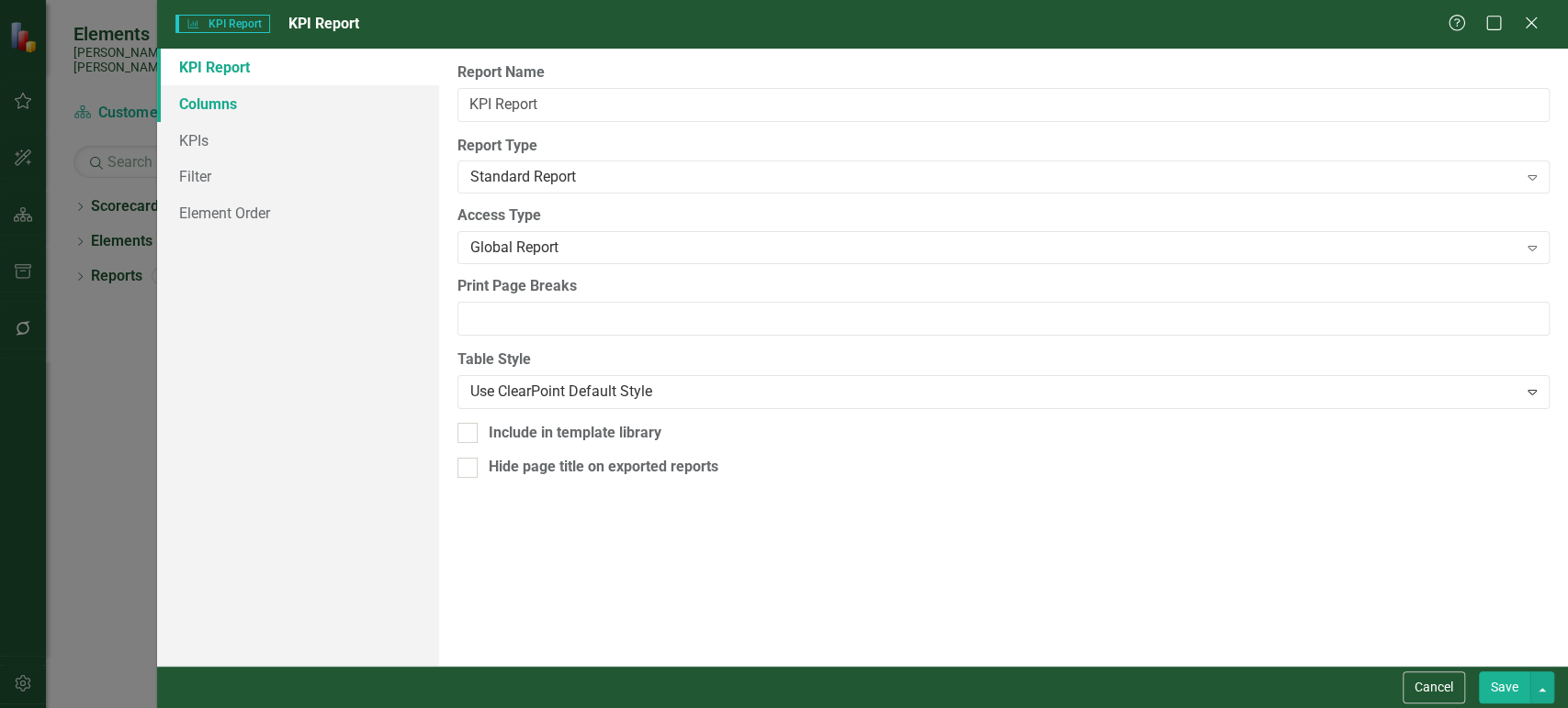
click at [260, 109] on link "Columns" at bounding box center [297, 103] width 282 height 37
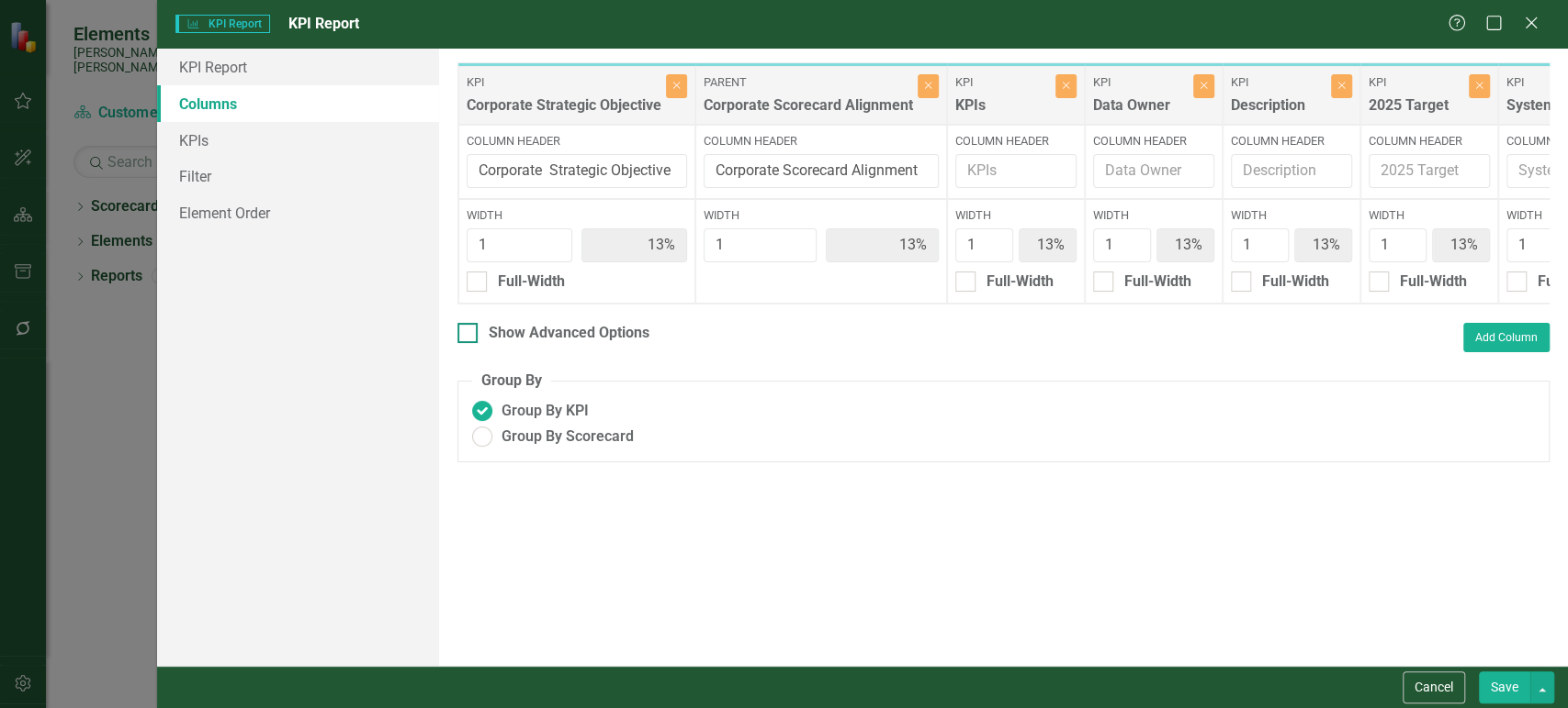
click at [483, 344] on div "Show Advanced Options" at bounding box center [554, 333] width 192 height 21
click at [469, 335] on input "Show Advanced Options" at bounding box center [463, 328] width 12 height 12
checkbox input "true"
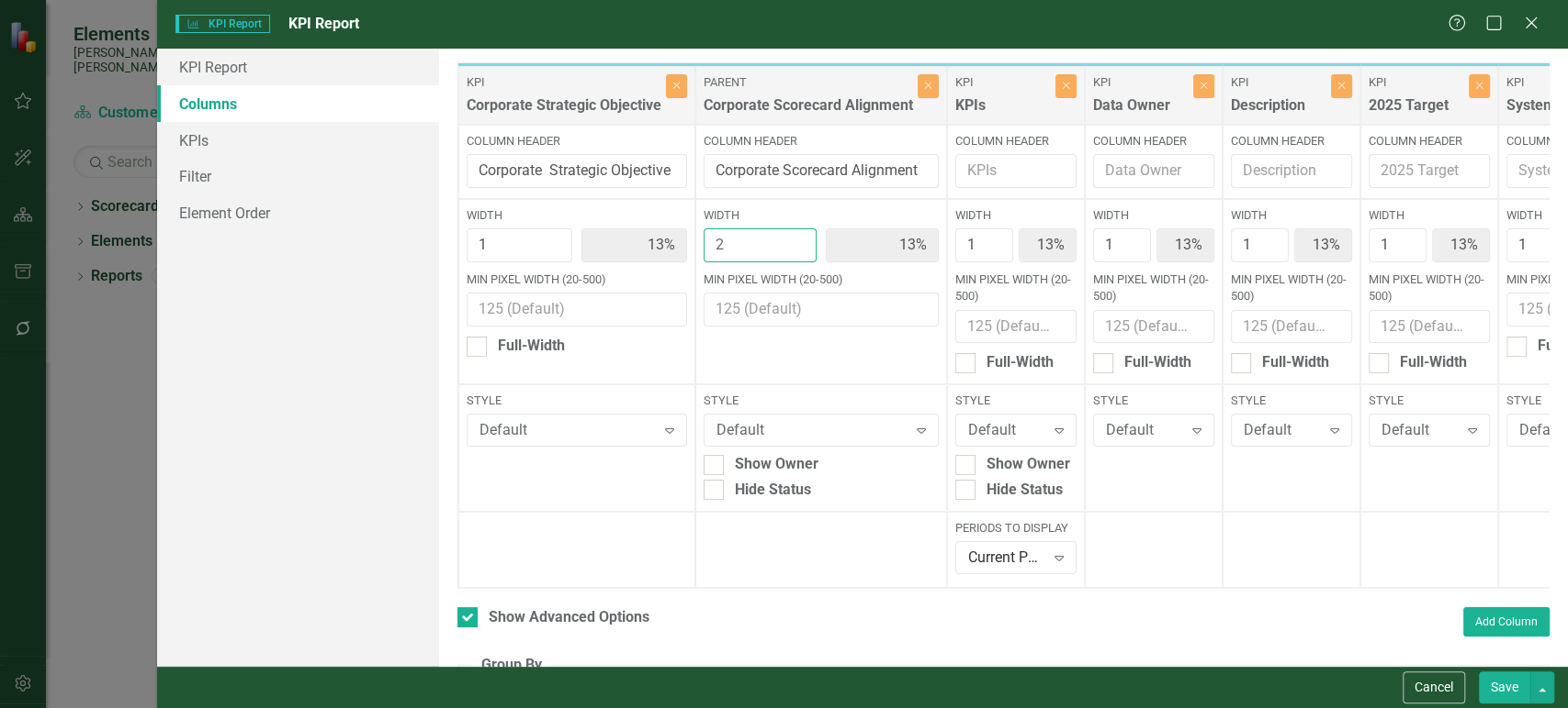
type input "2"
click at [793, 235] on input "2" at bounding box center [760, 246] width 113 height 34
type input "11%"
type input "22%"
type input "11%"
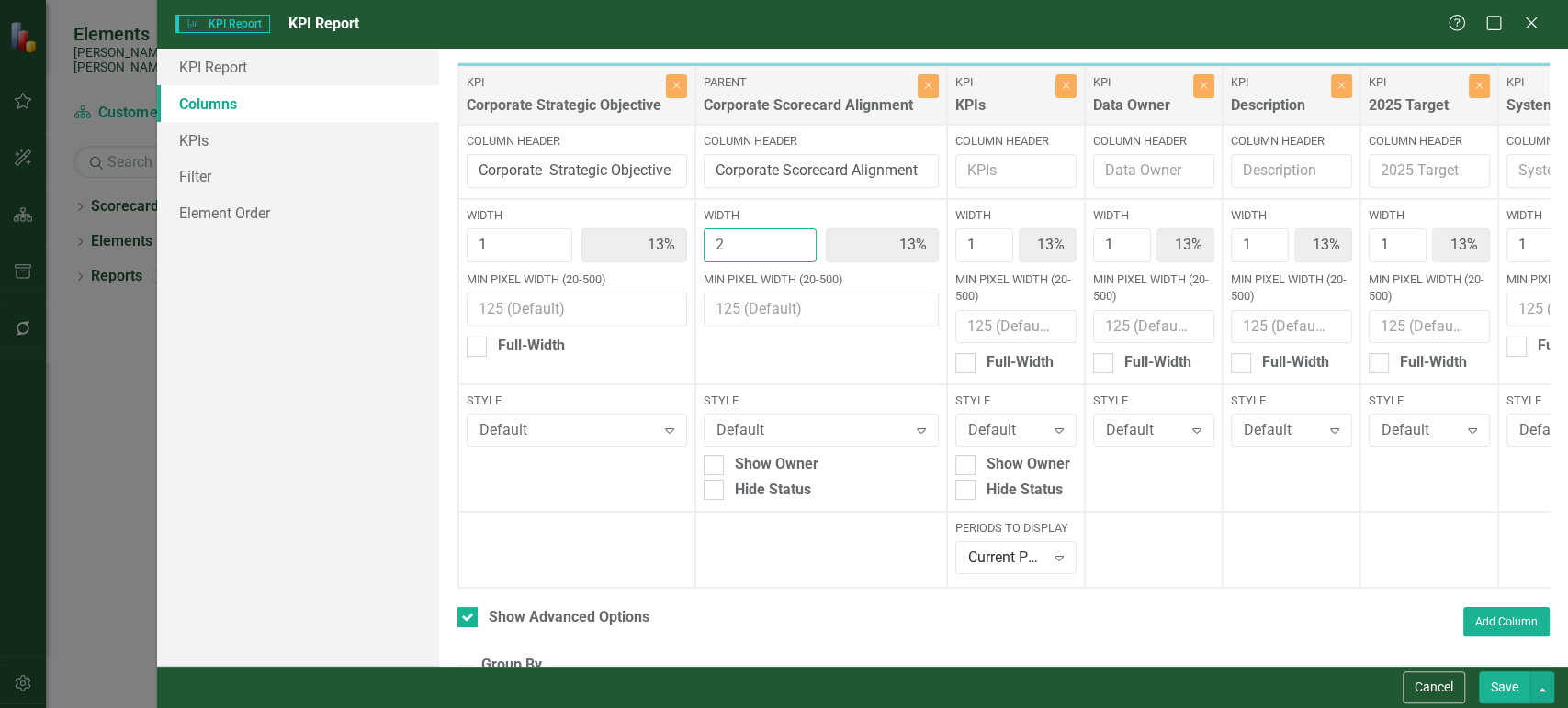
type input "11%"
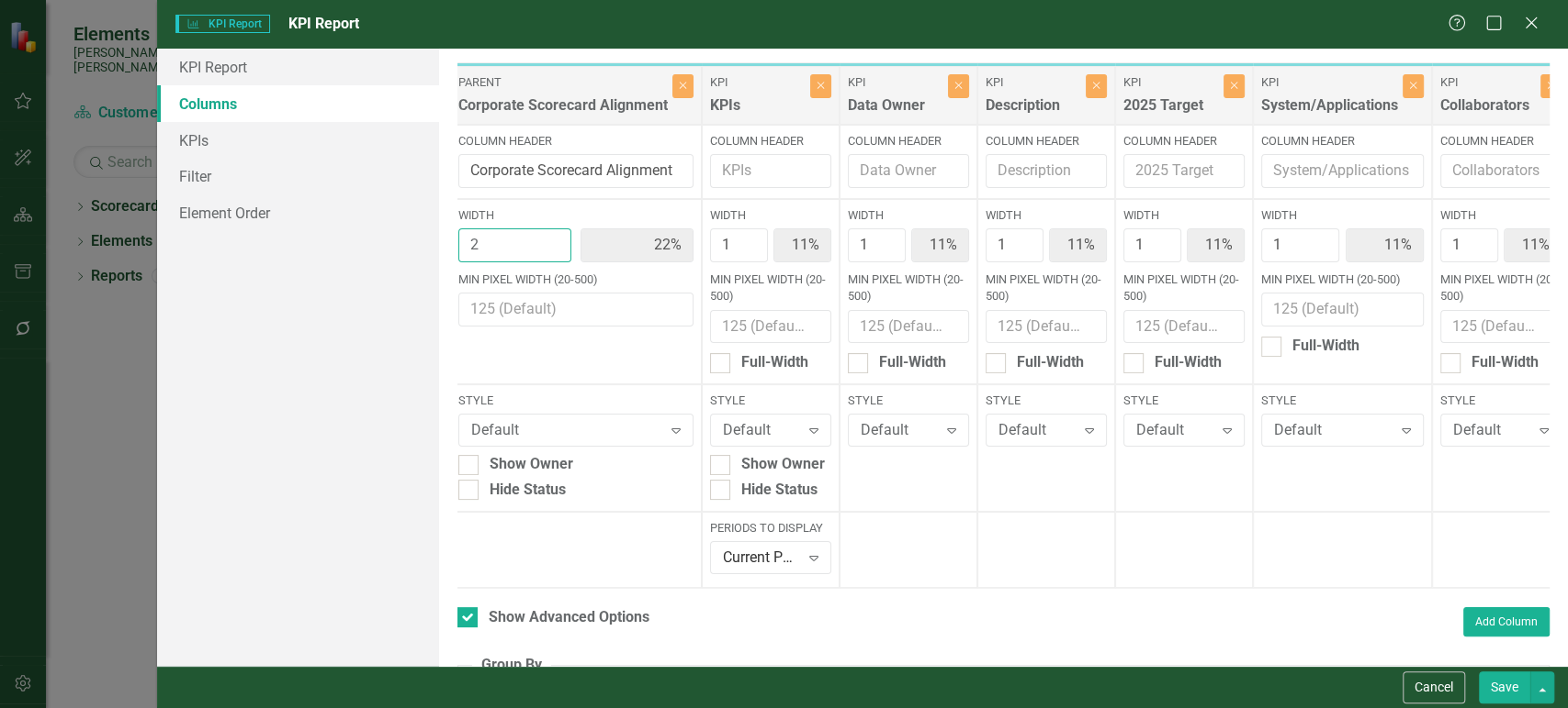
scroll to position [0, 404]
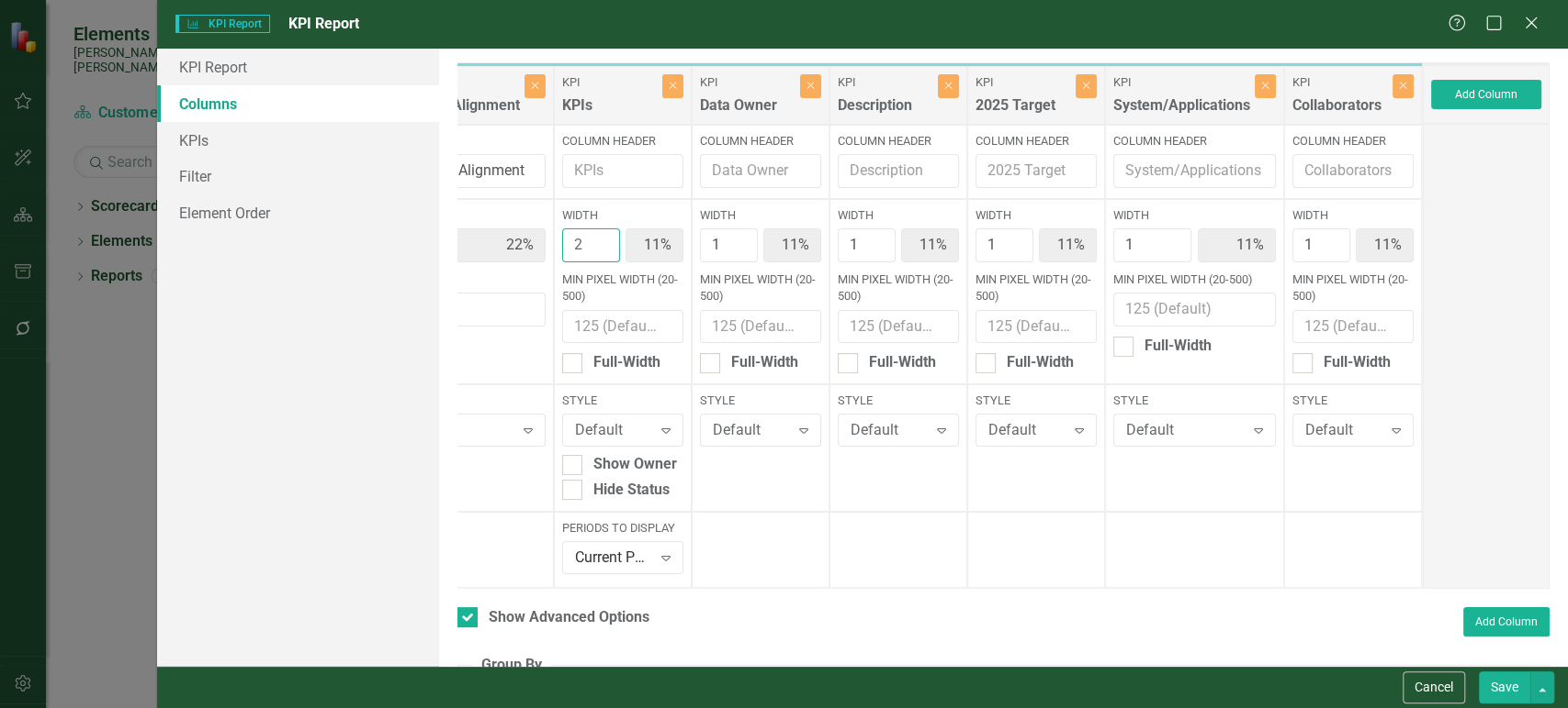
type input "2"
click at [594, 236] on input "2" at bounding box center [591, 246] width 58 height 34
type input "10%"
type input "20%"
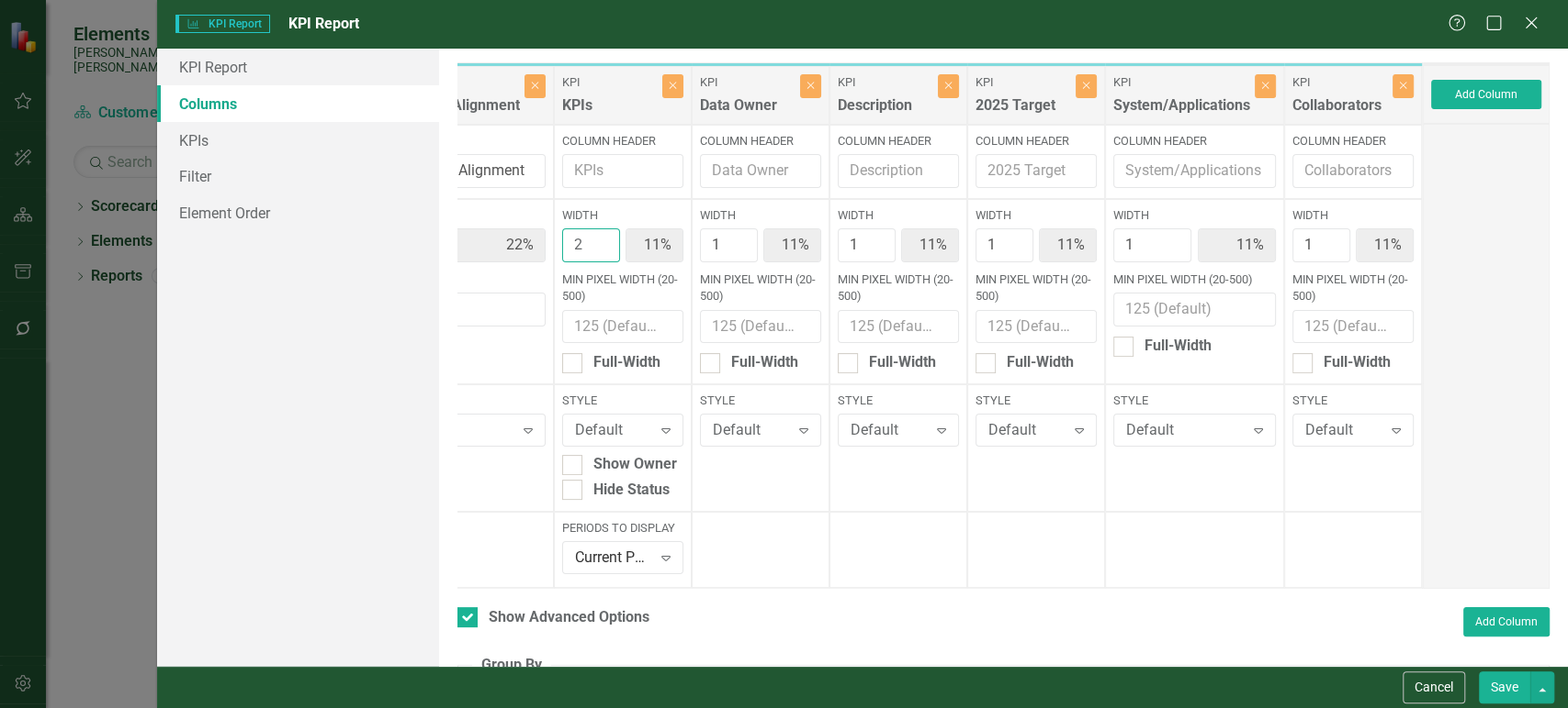
type input "10%"
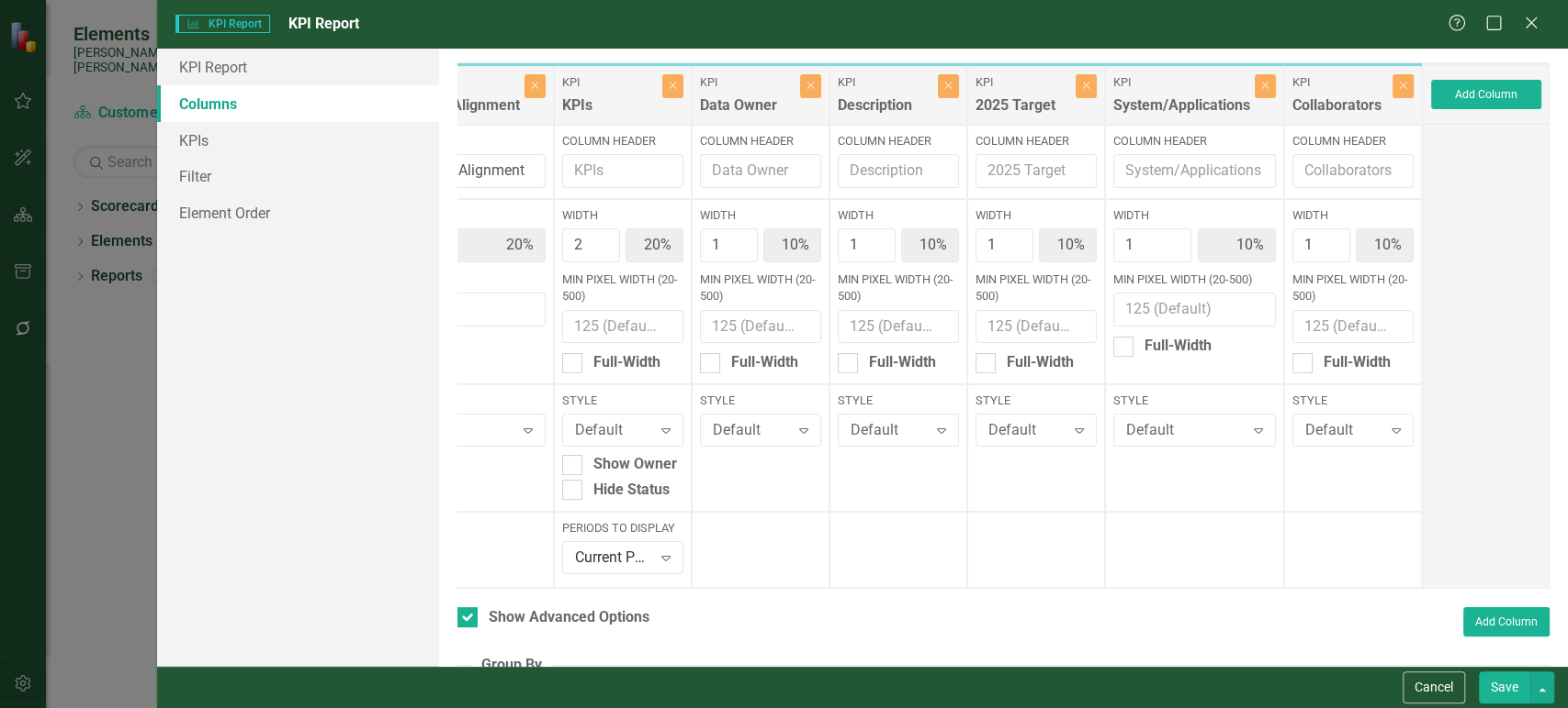
click at [1500, 688] on button "Save" at bounding box center [1504, 688] width 51 height 32
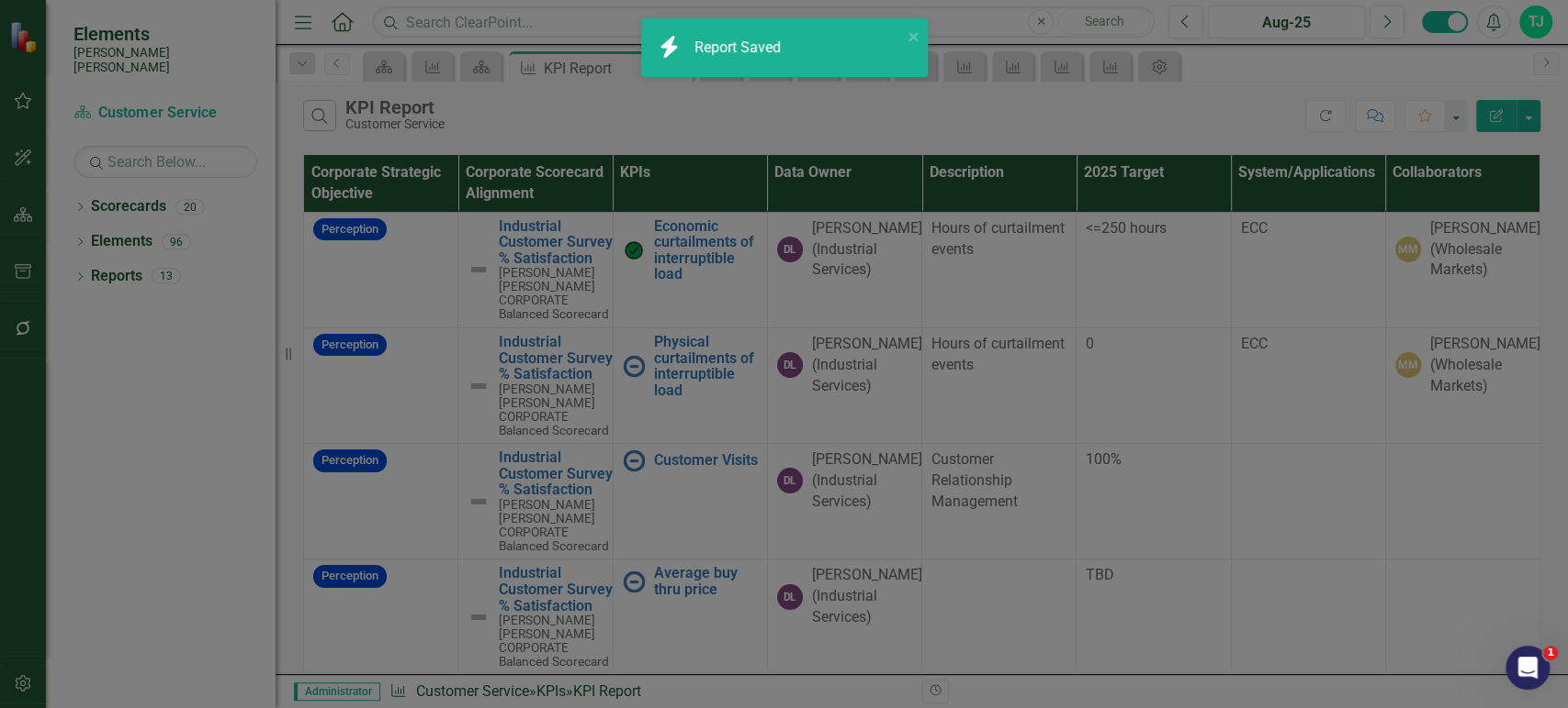
checkbox input "false"
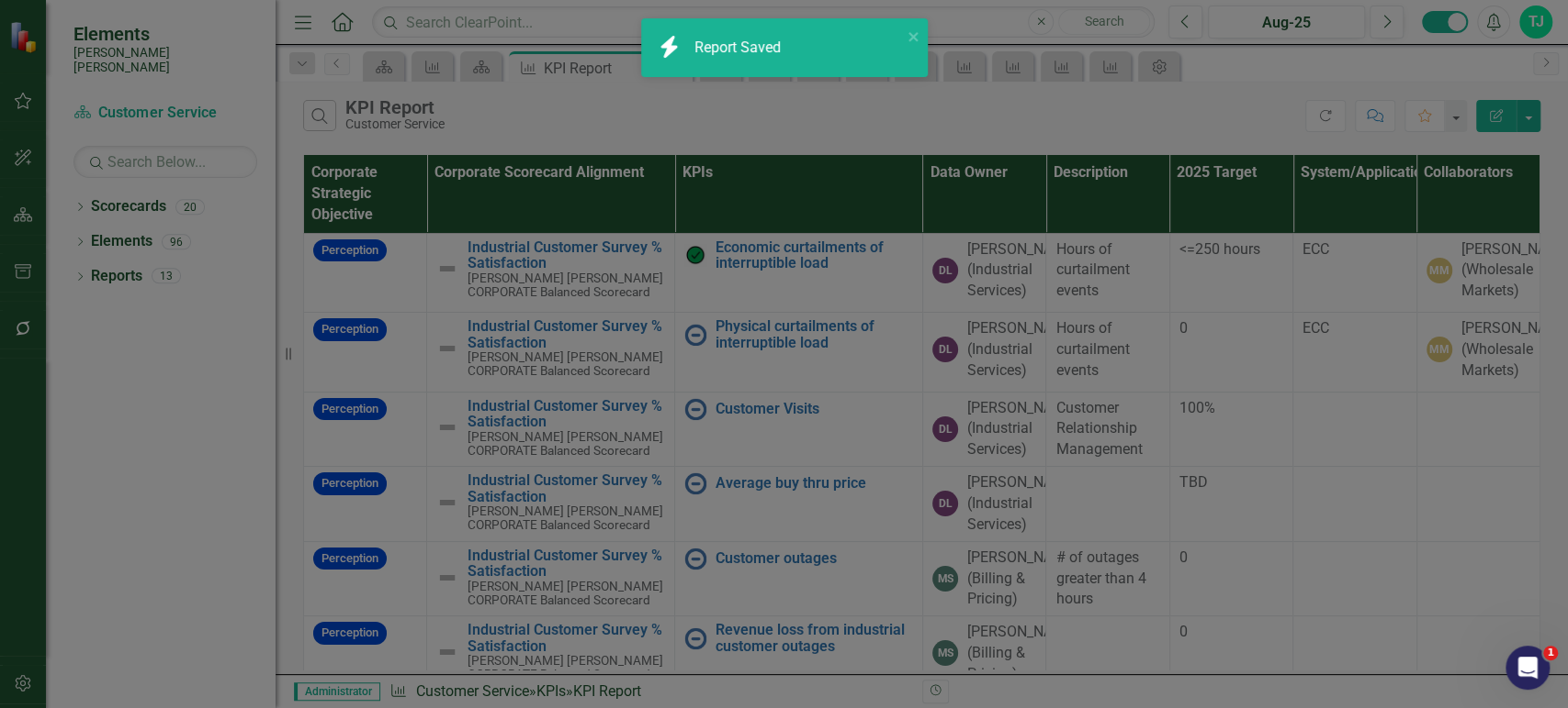
radio input "true"
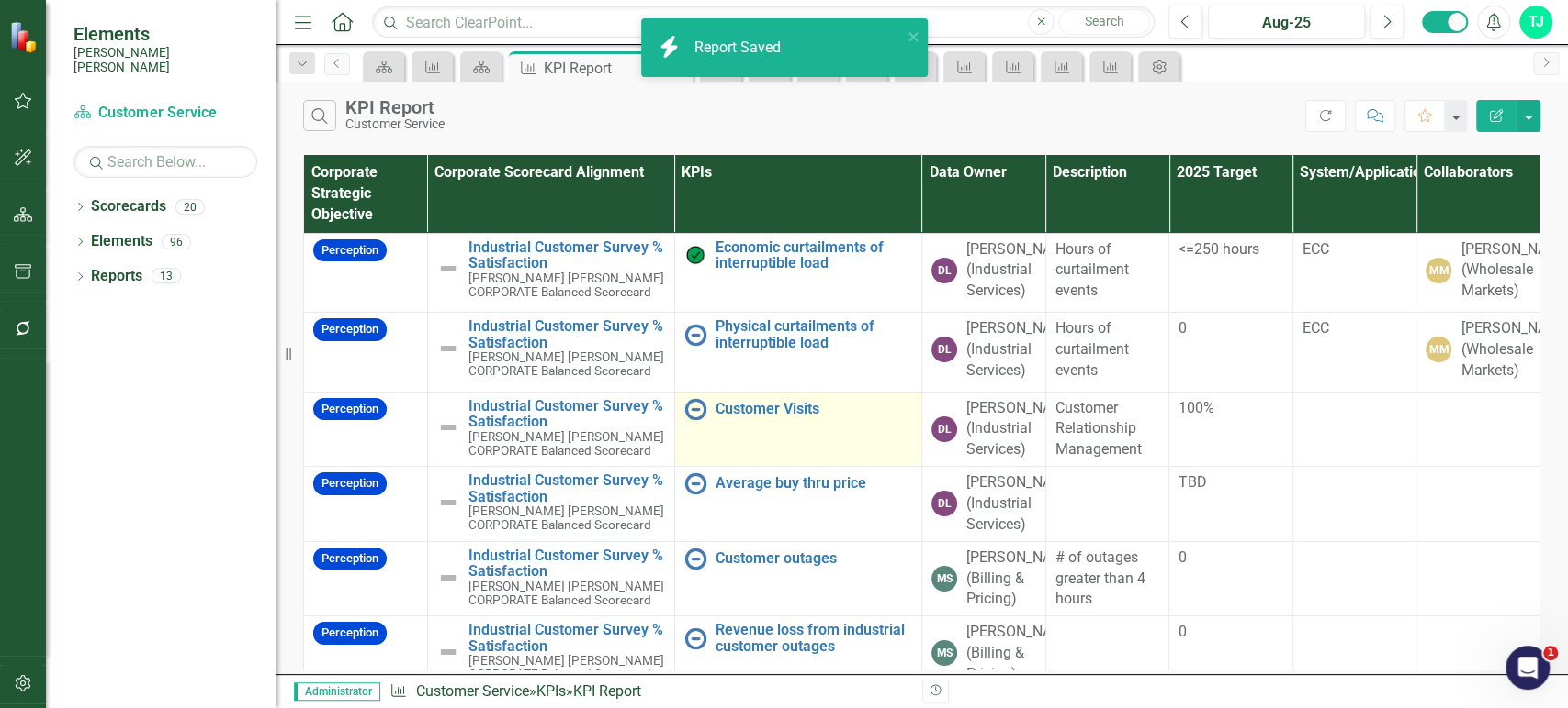
scroll to position [0, 8]
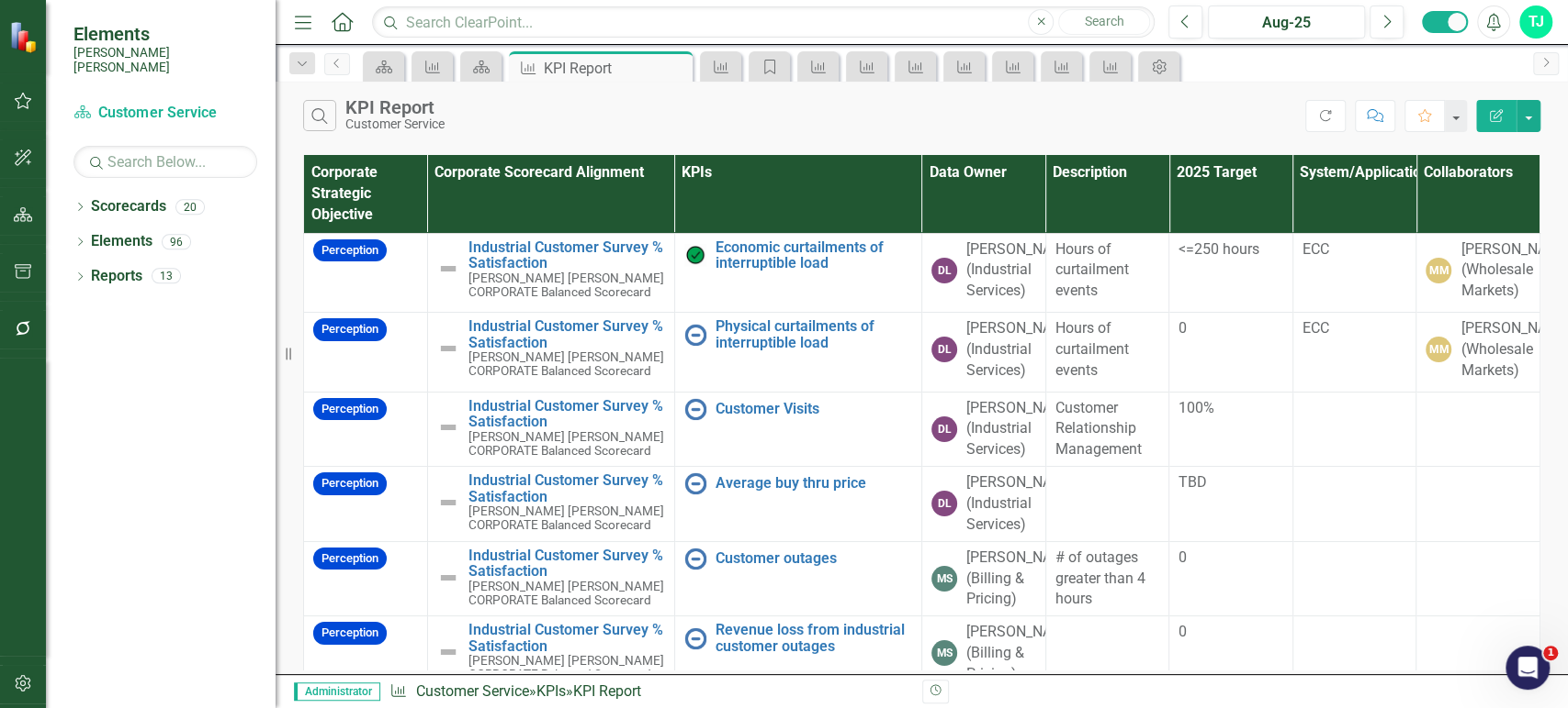
click at [1491, 114] on icon "Edit Report" at bounding box center [1495, 116] width 16 height 13
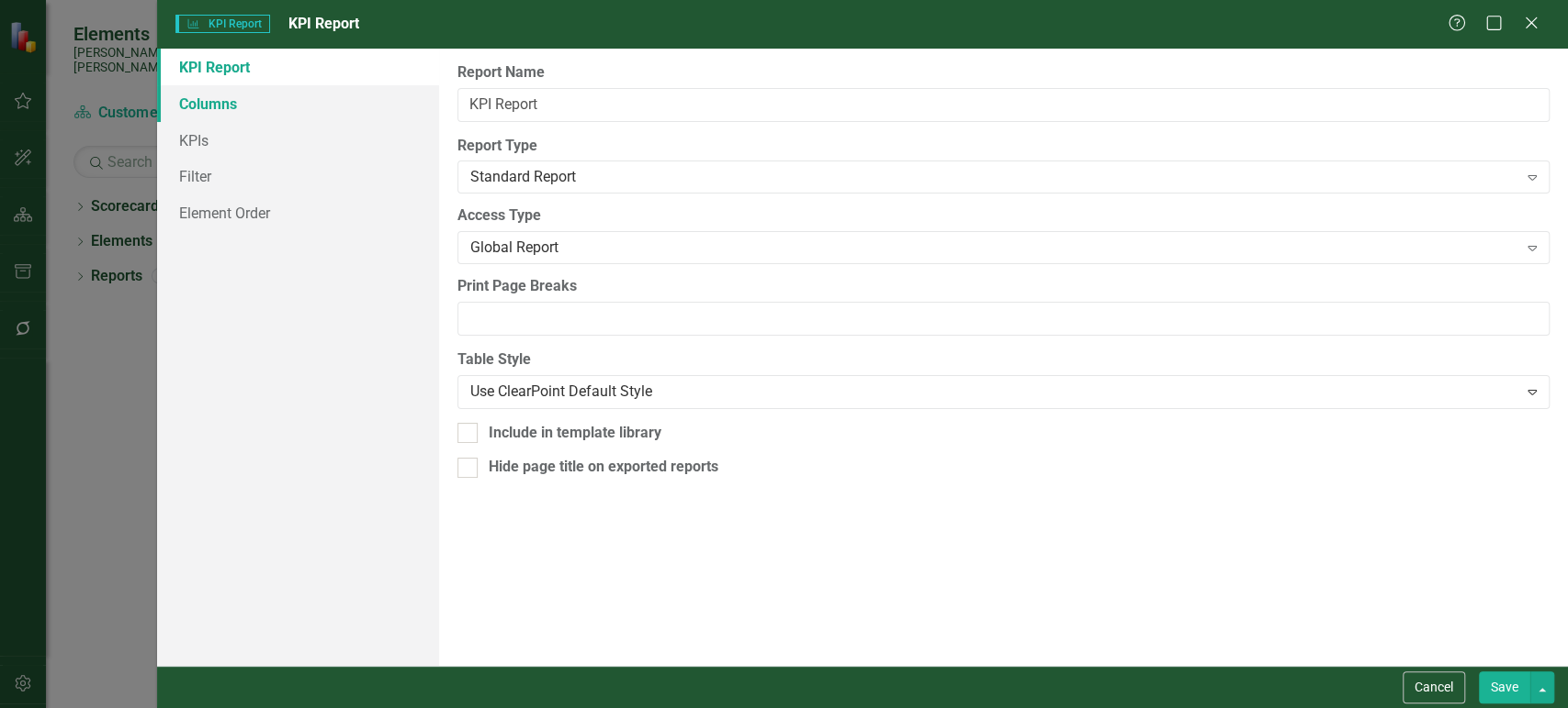
click at [307, 97] on link "Columns" at bounding box center [297, 103] width 282 height 37
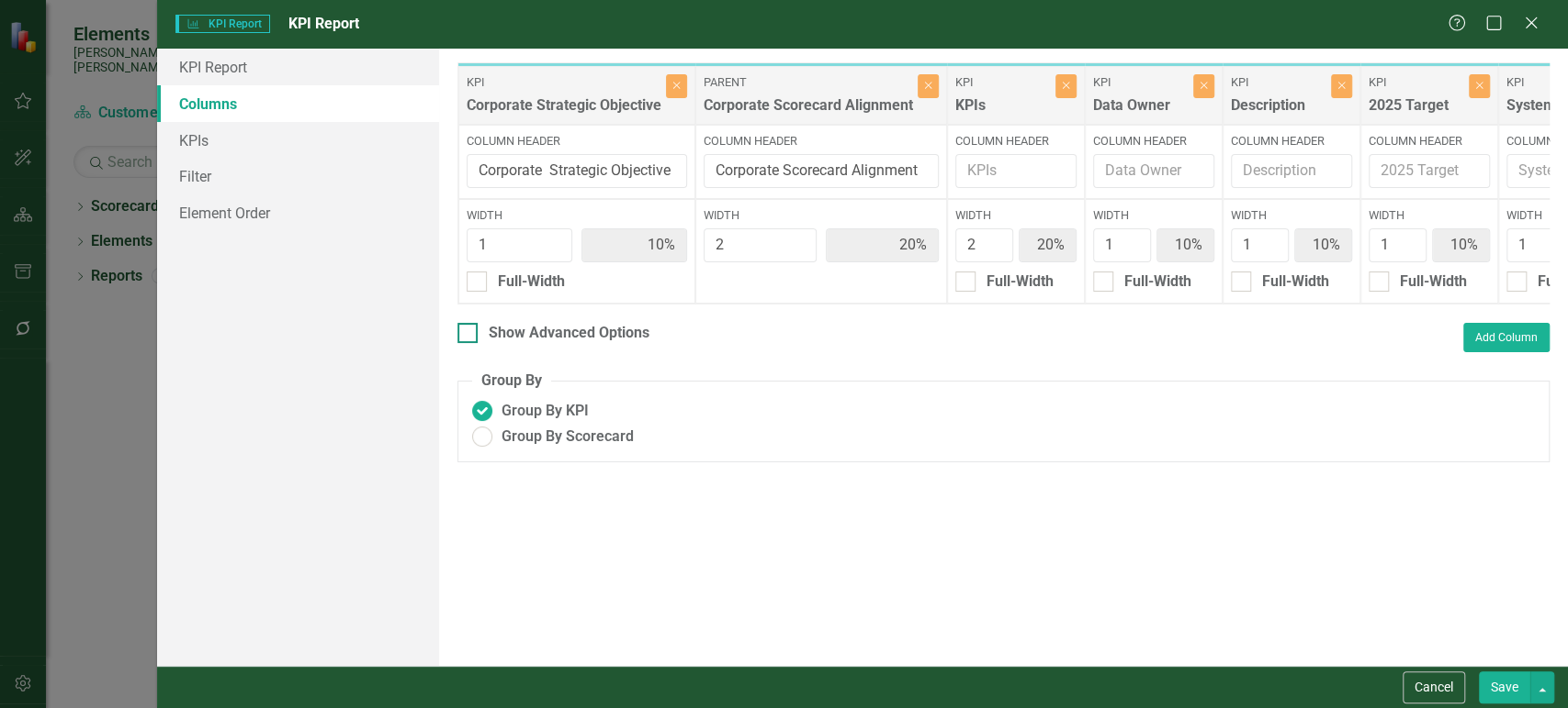
click at [471, 344] on div at bounding box center [467, 332] width 20 height 20
click at [469, 335] on input "Show Advanced Options" at bounding box center [463, 328] width 12 height 12
checkbox input "true"
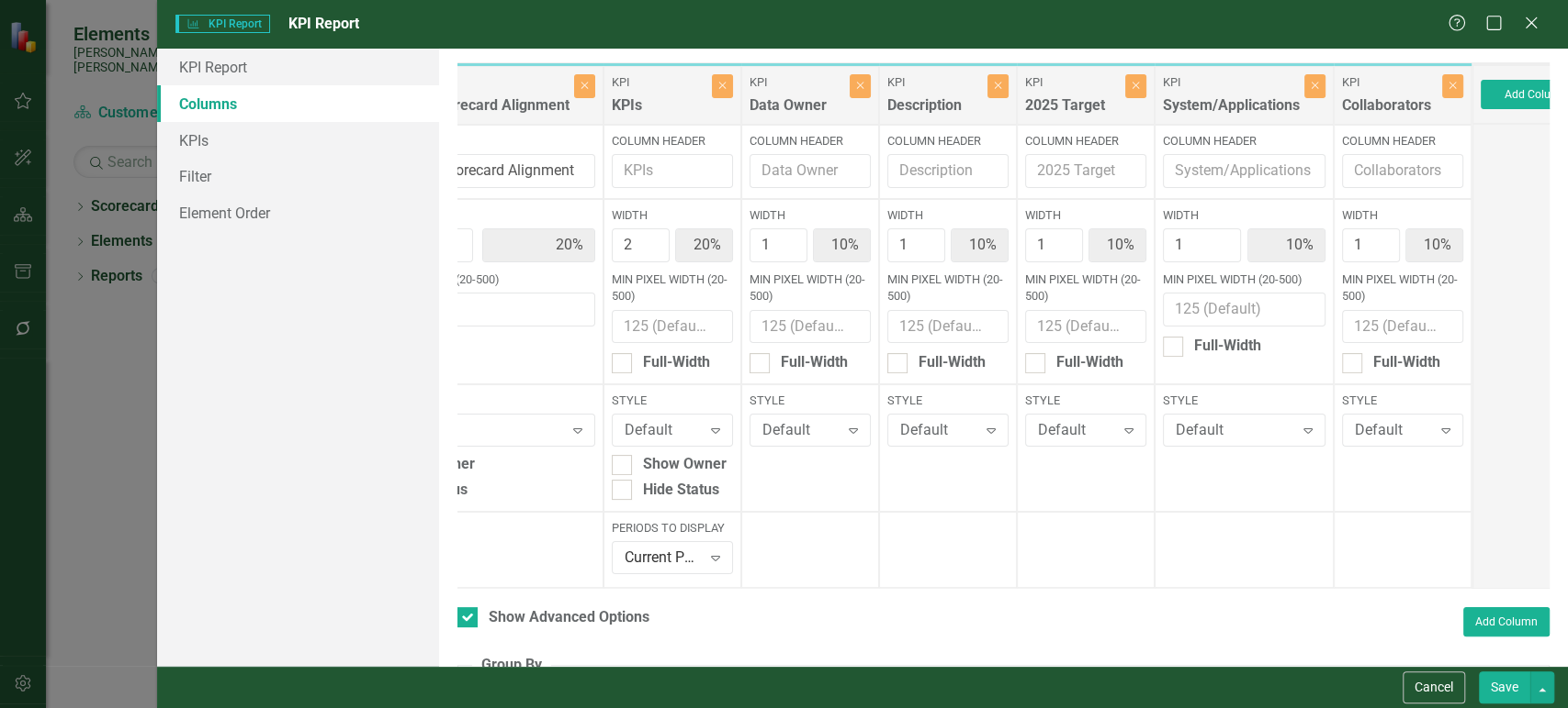
scroll to position [0, 404]
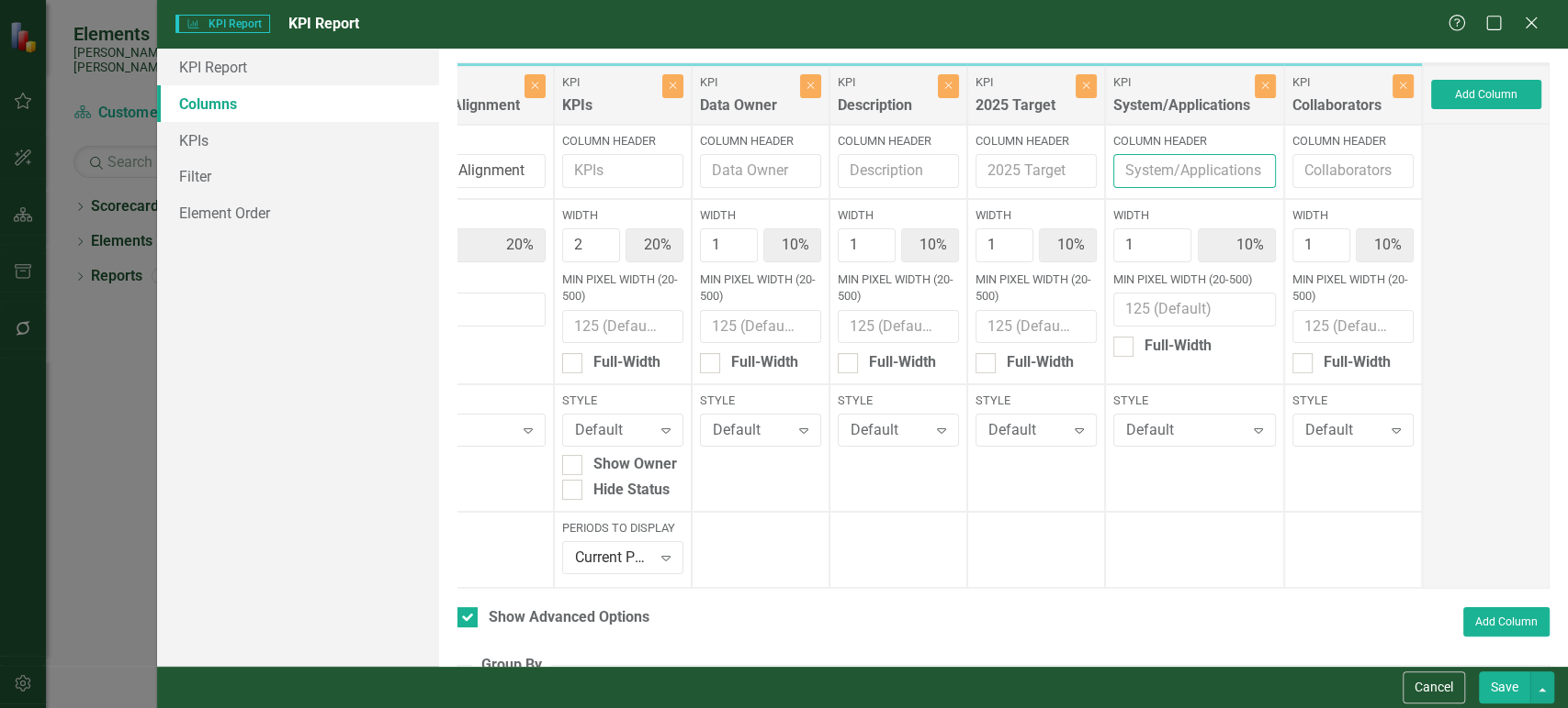
click at [1153, 170] on input "Column Header" at bounding box center [1194, 171] width 162 height 34
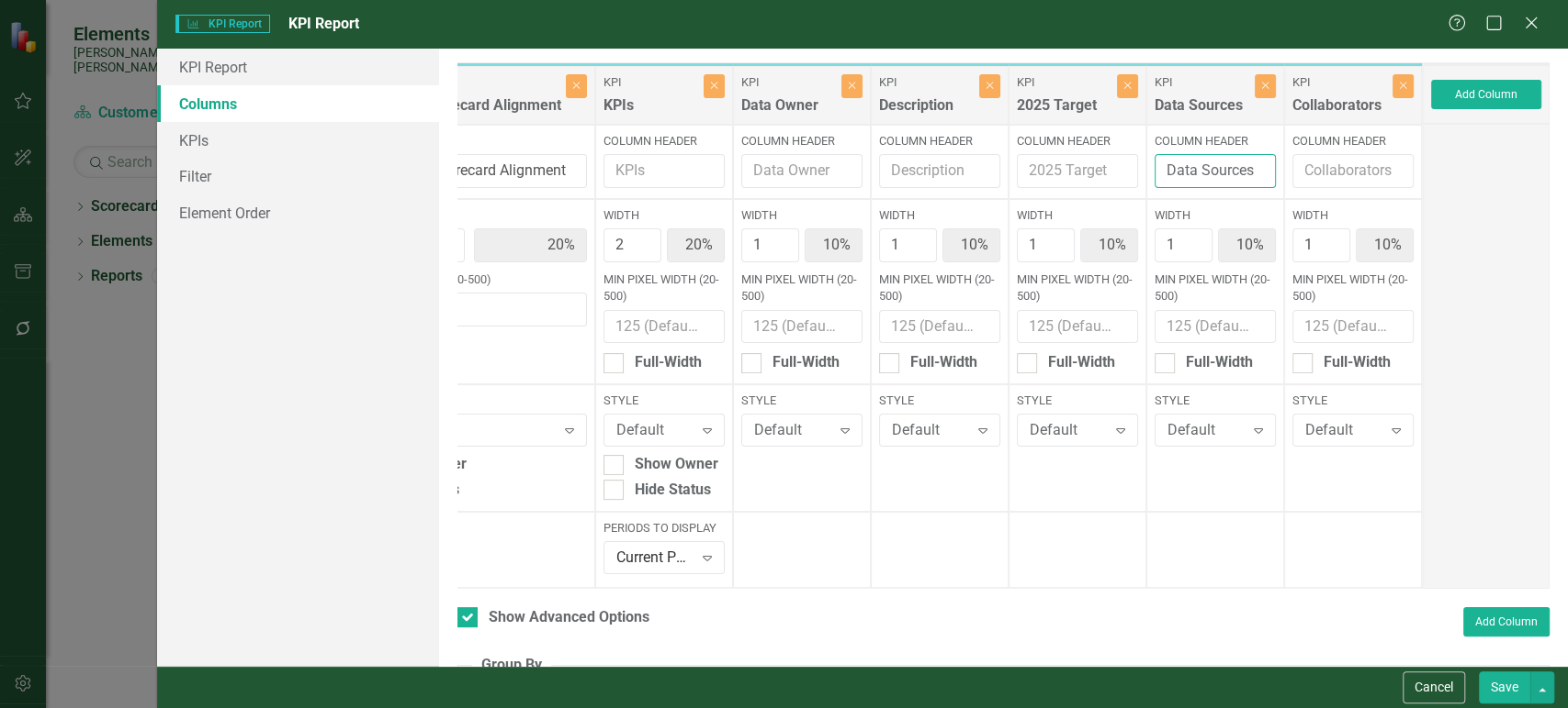
type input "Data Sources"
click at [1171, 325] on input "Min Pixel Width (20-500)" at bounding box center [1215, 327] width 122 height 34
type input "100"
click at [1037, 324] on input "Min Pixel Width (20-500)" at bounding box center [1077, 327] width 122 height 34
type input "100"
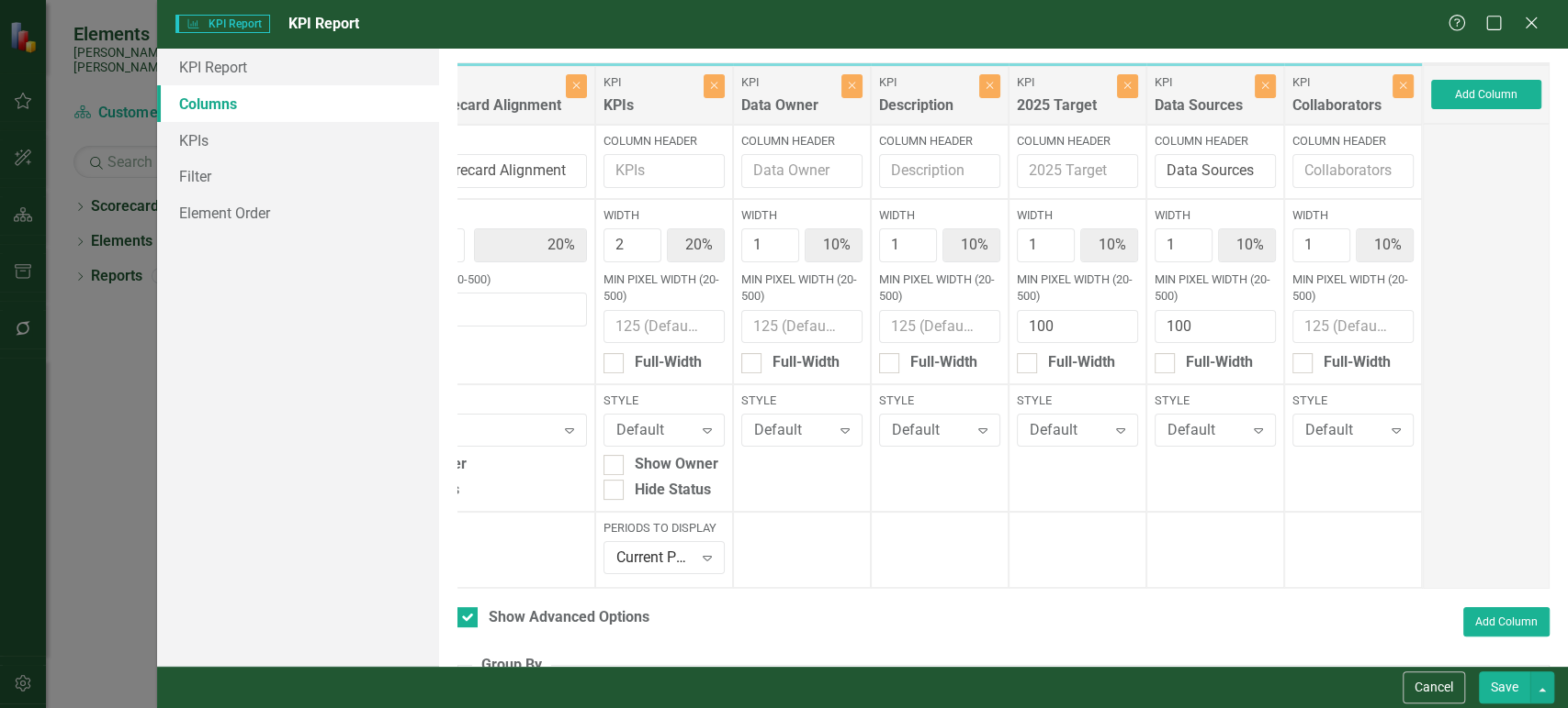
click at [1491, 684] on button "Save" at bounding box center [1504, 688] width 51 height 32
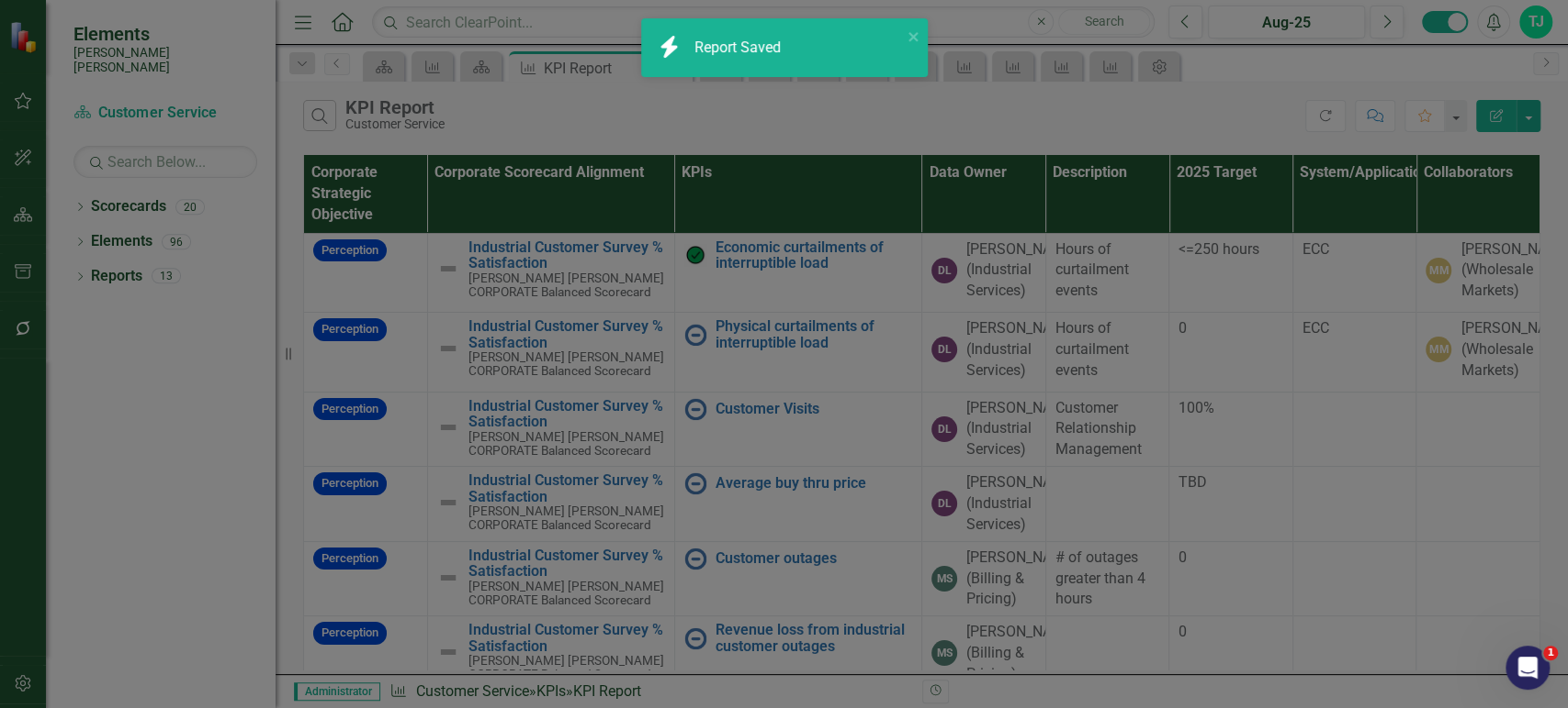
checkbox input "false"
radio input "true"
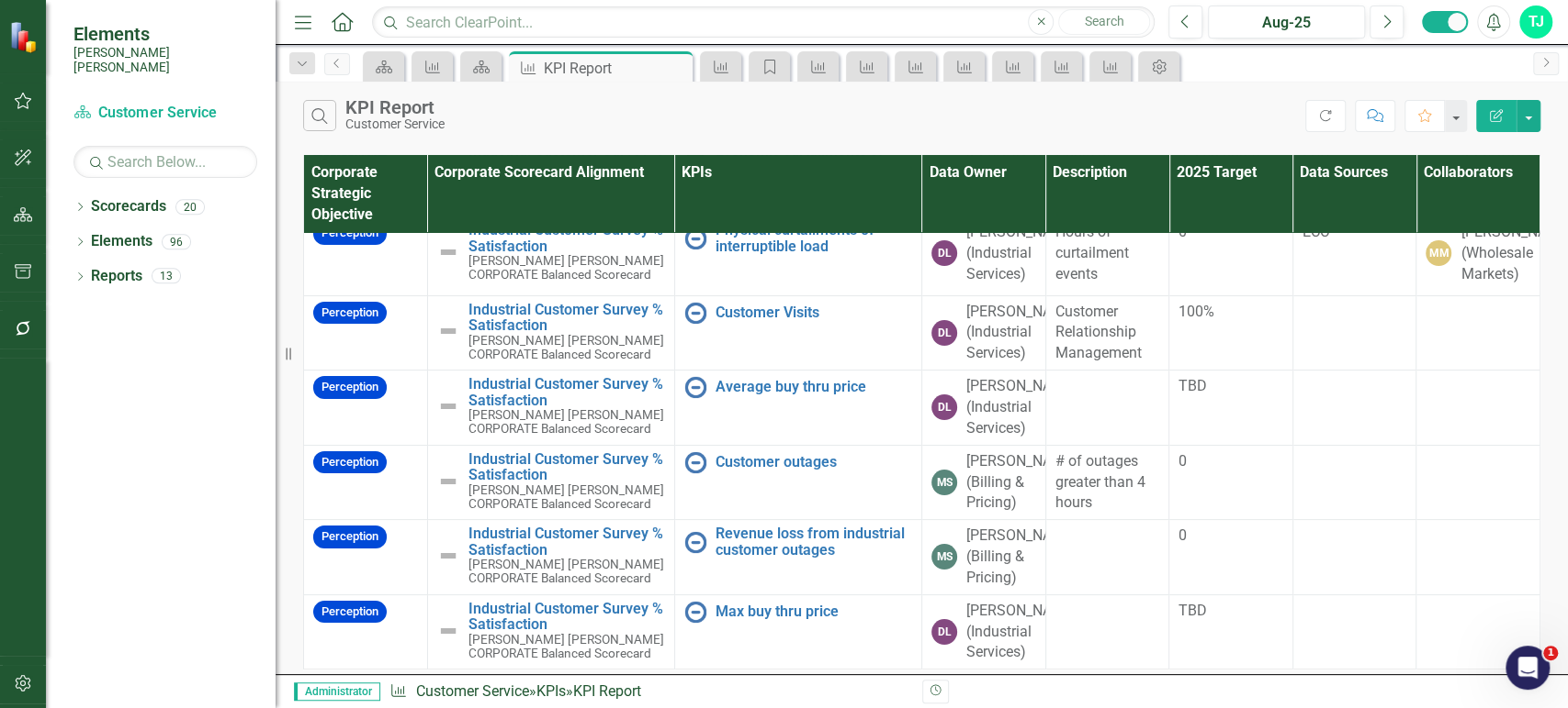
scroll to position [0, 0]
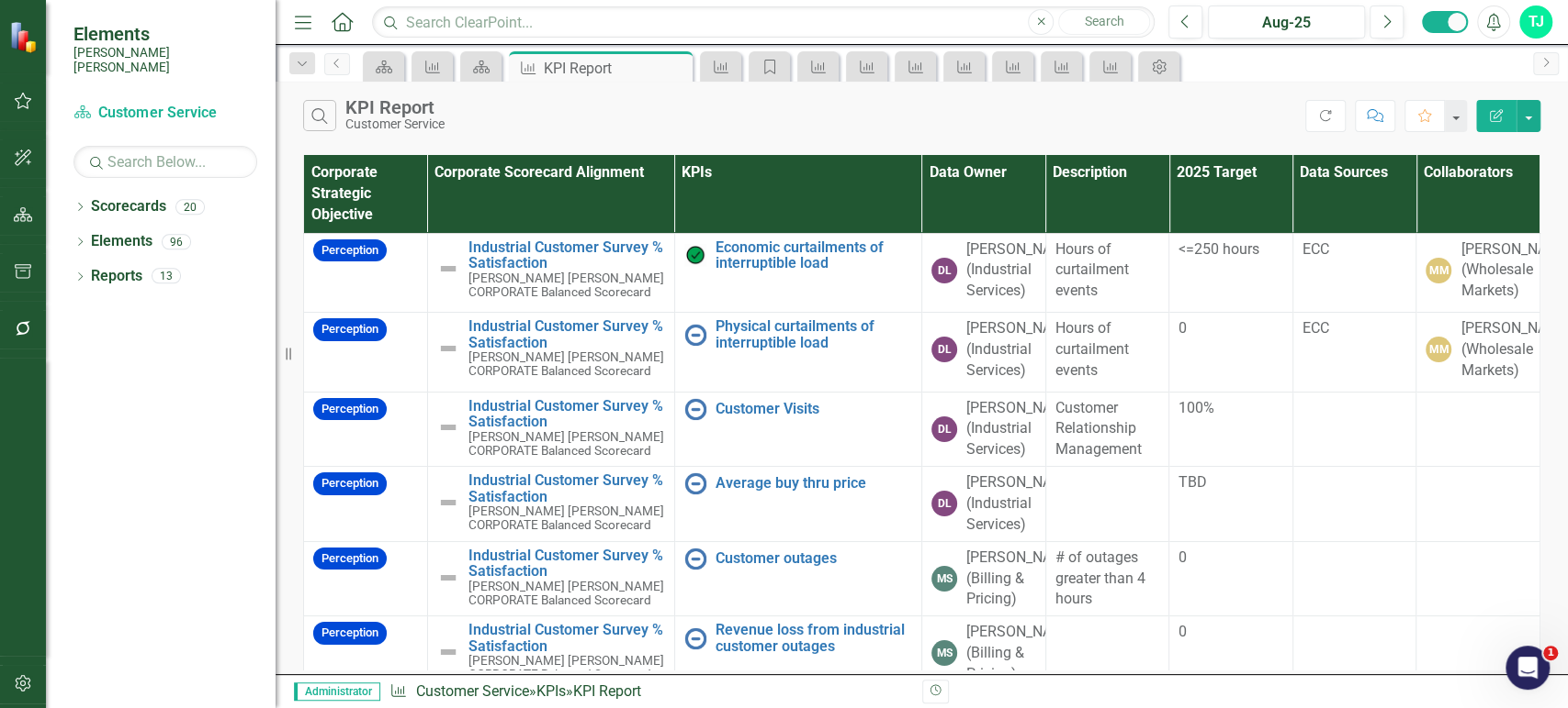
click at [1487, 116] on icon "Edit Report" at bounding box center [1495, 116] width 16 height 13
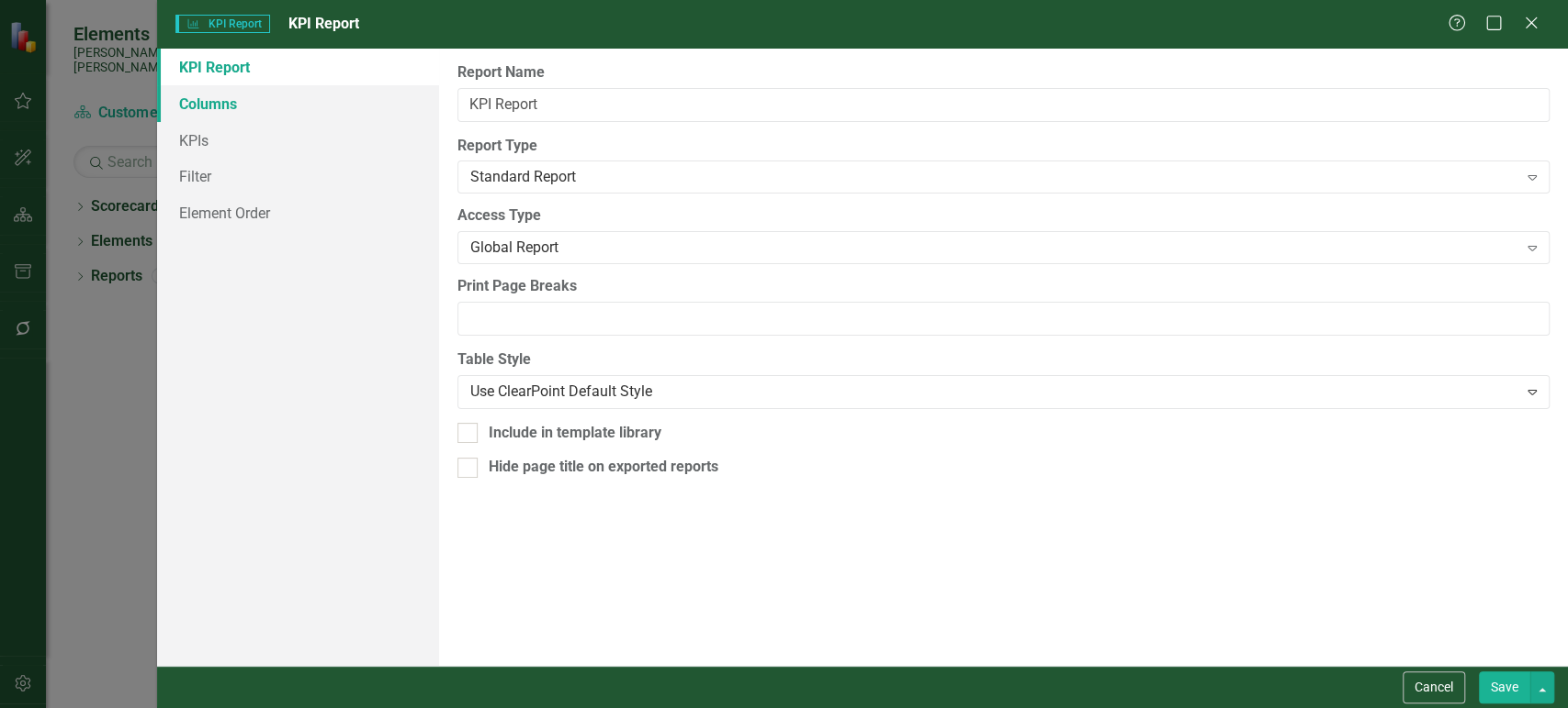
click at [265, 96] on link "Columns" at bounding box center [297, 103] width 282 height 37
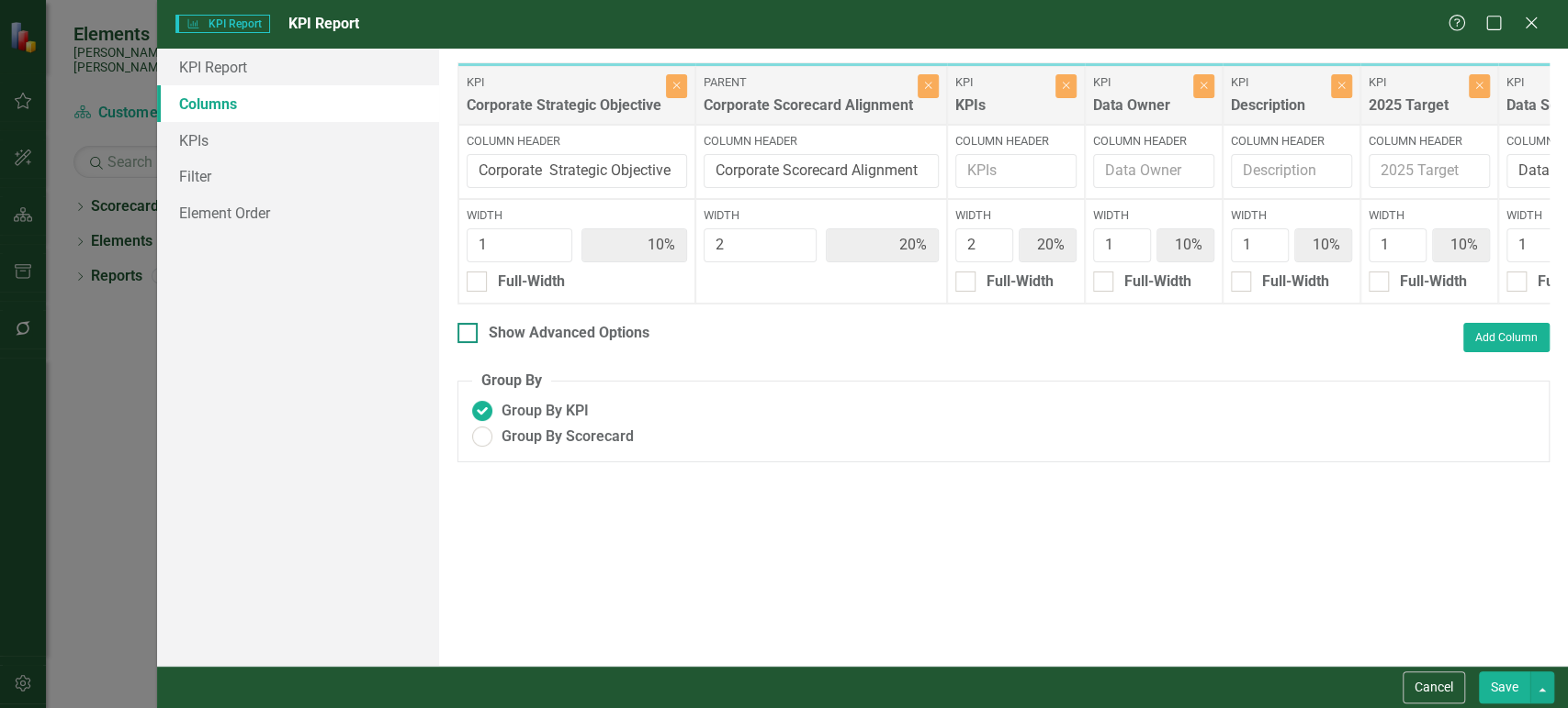
drag, startPoint x: 470, startPoint y: 349, endPoint x: 495, endPoint y: 350, distance: 25.0
click at [470, 344] on div at bounding box center [467, 332] width 20 height 20
click at [469, 335] on input "Show Advanced Options" at bounding box center [463, 328] width 12 height 12
checkbox input "true"
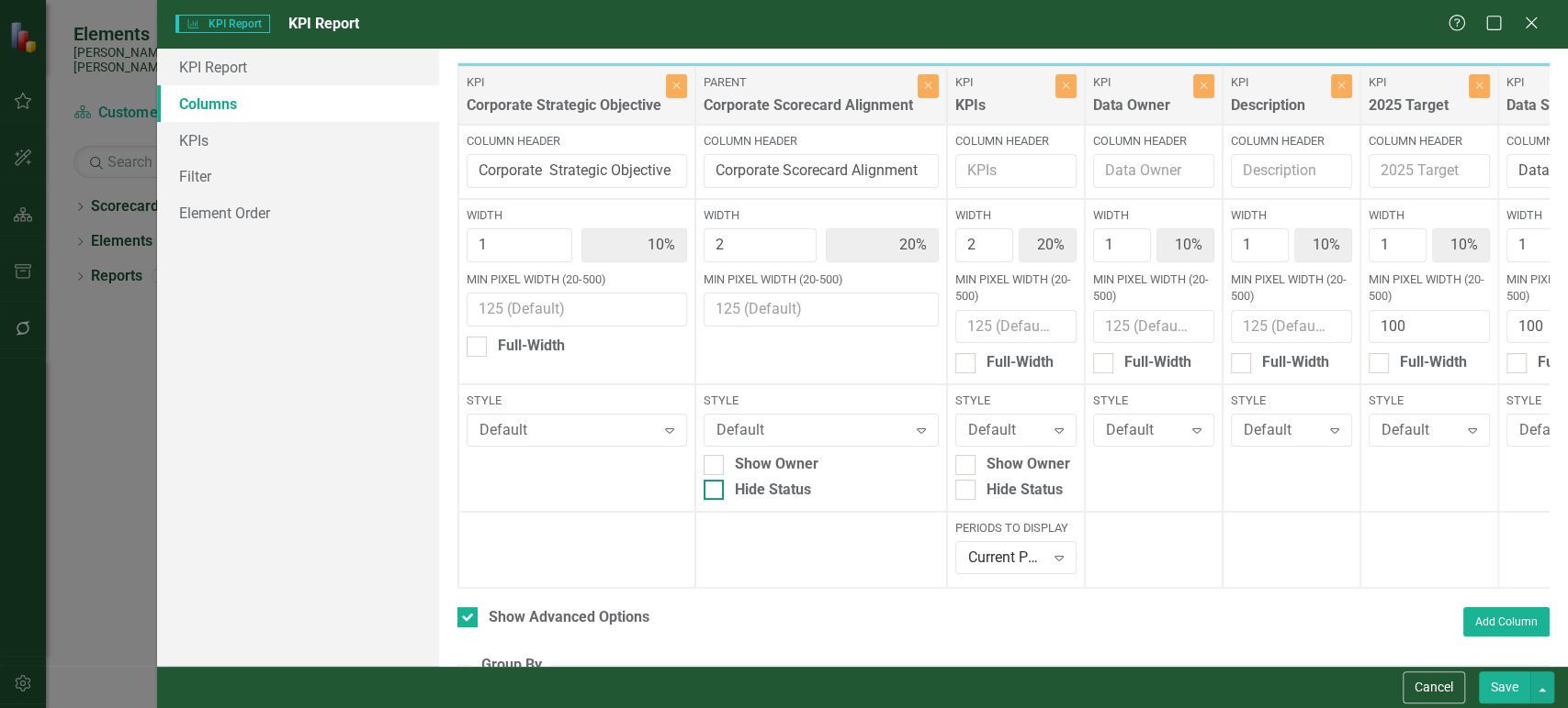
click at [708, 488] on input "Hide Status" at bounding box center [709, 486] width 12 height 12
checkbox input "true"
click at [1477, 683] on div "Save" at bounding box center [1514, 688] width 80 height 32
click at [1482, 685] on button "Save" at bounding box center [1504, 688] width 51 height 32
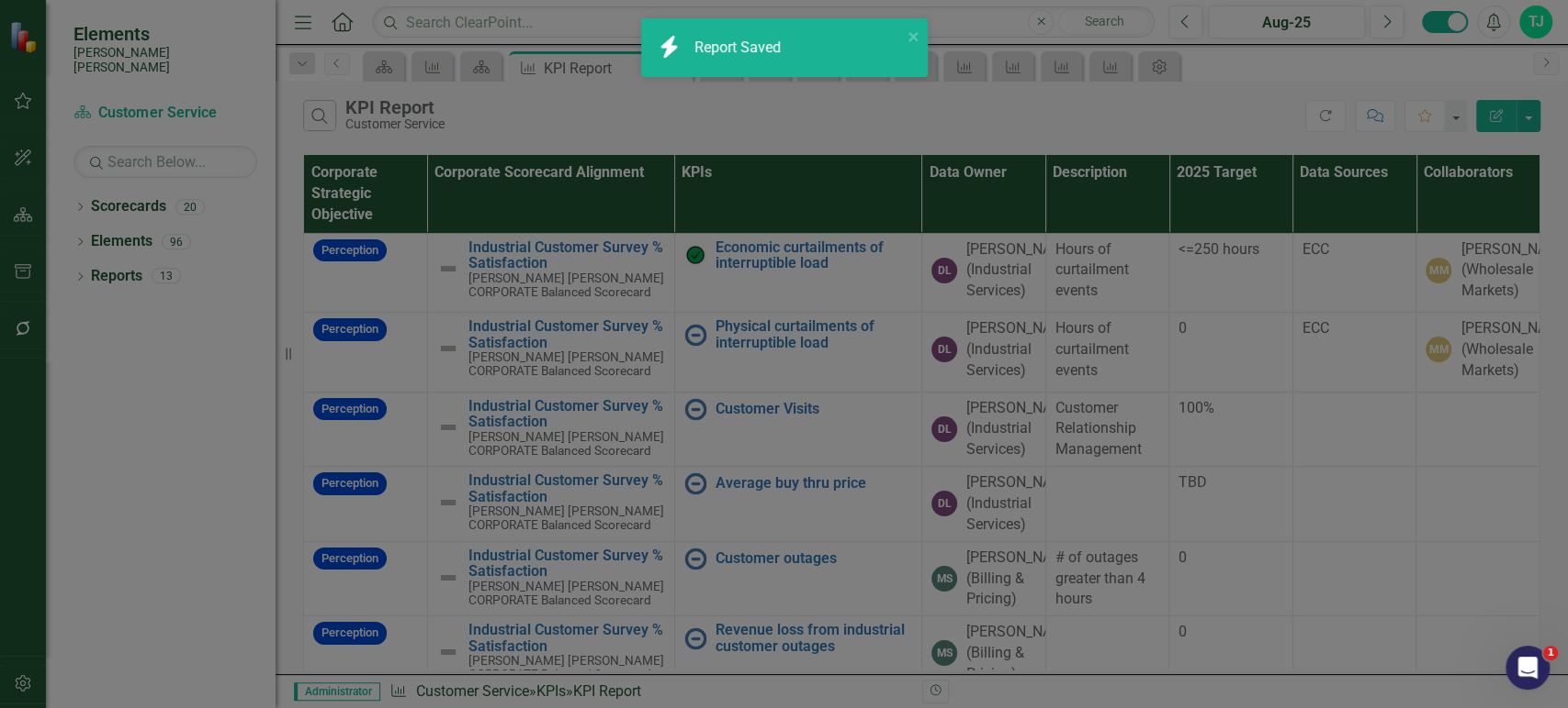
checkbox input "false"
radio input "true"
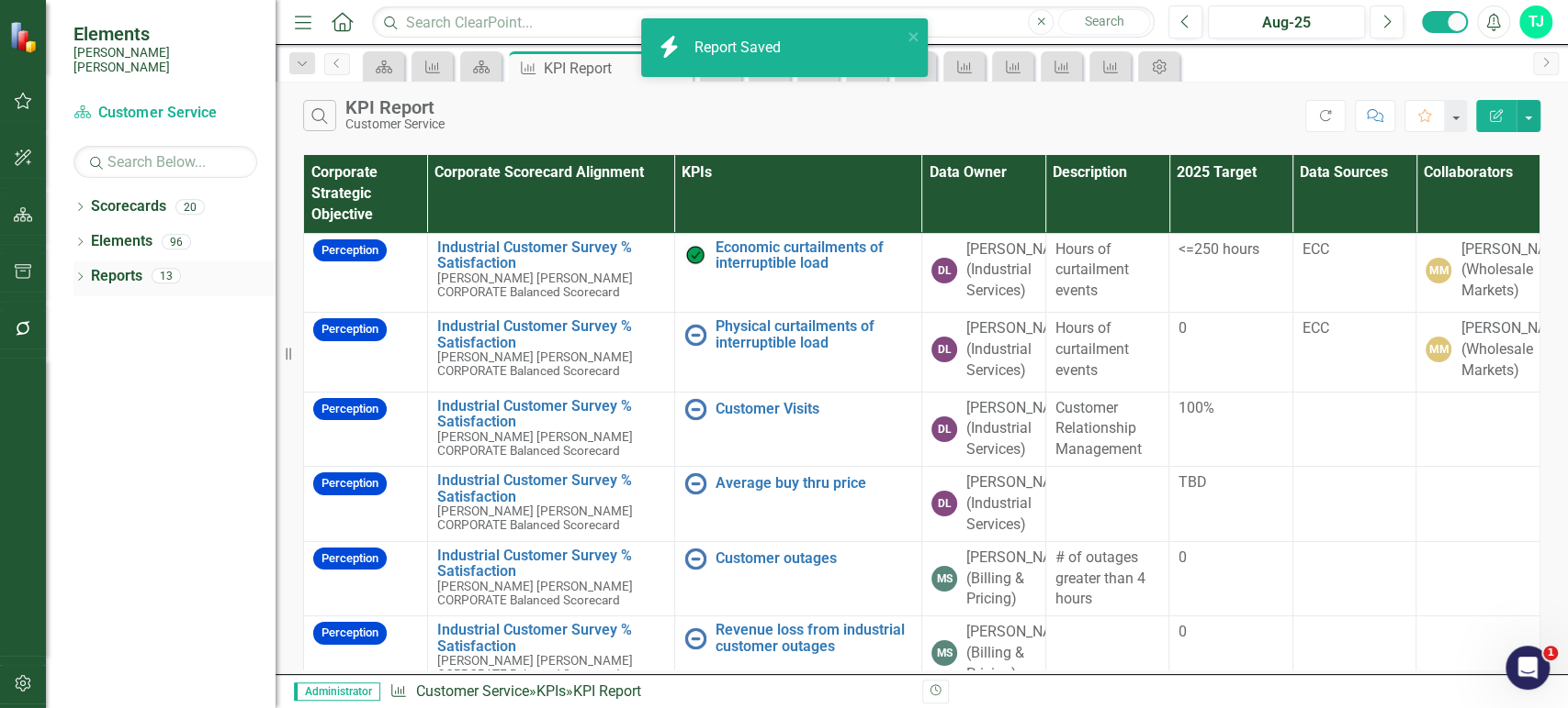
click at [106, 266] on link "Reports" at bounding box center [117, 276] width 51 height 21
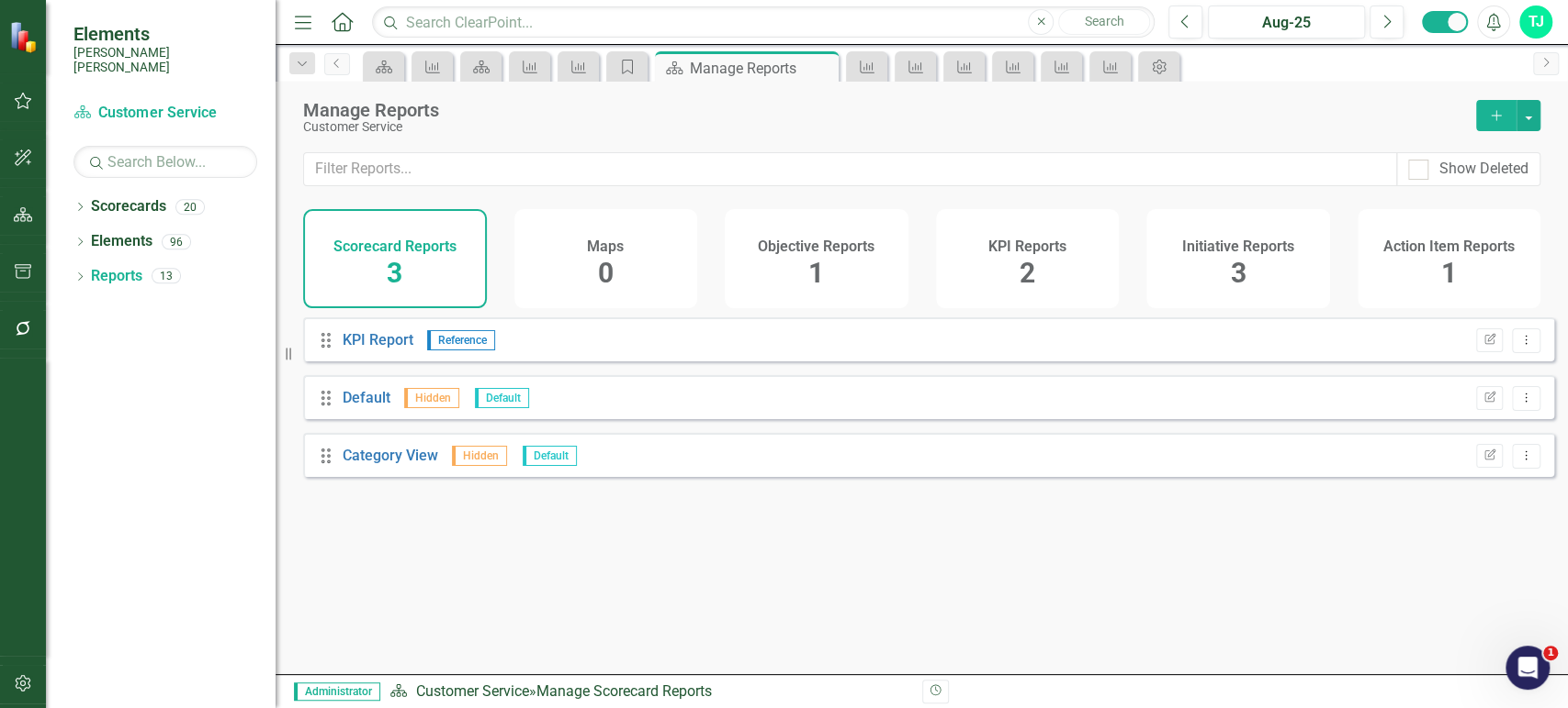
click at [1080, 261] on div "KPI Reports 2" at bounding box center [1027, 258] width 183 height 99
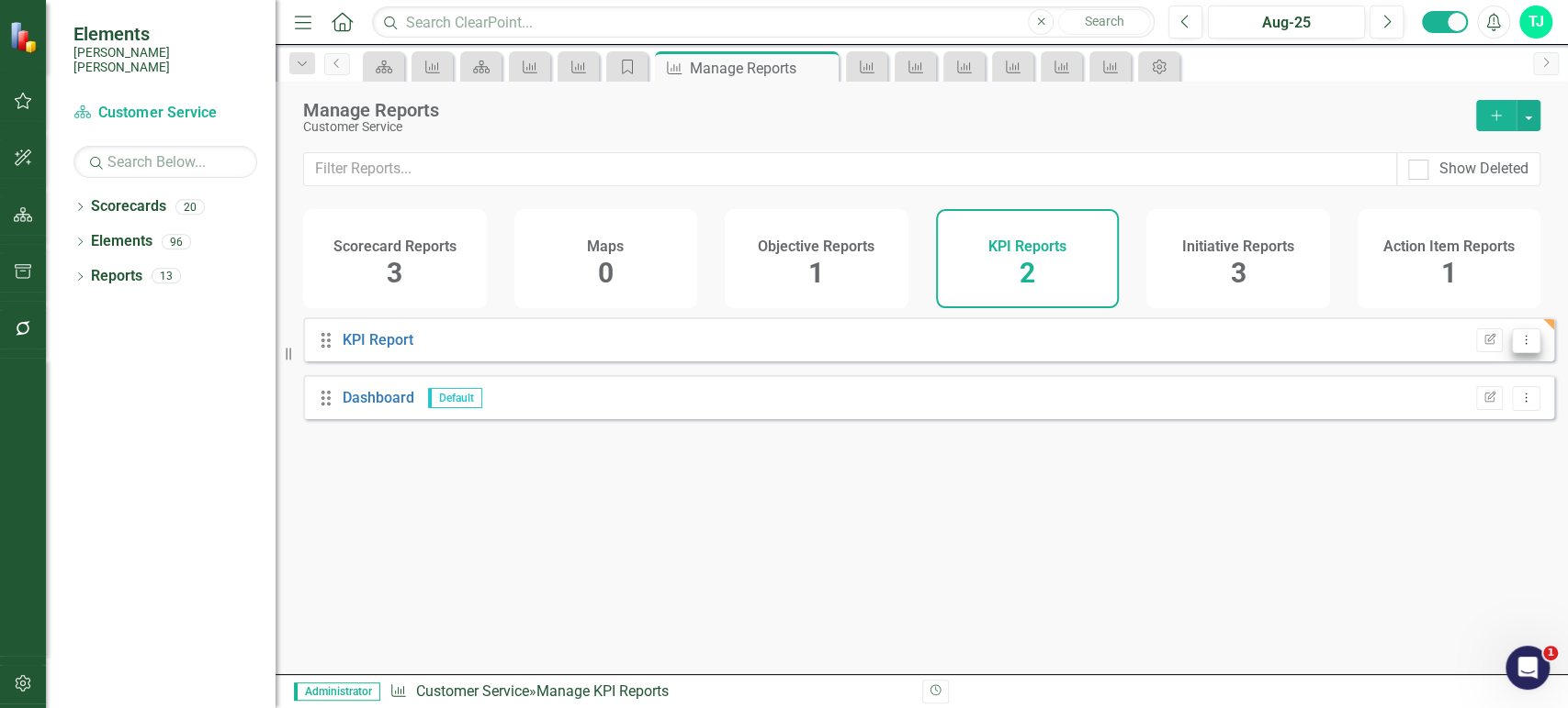
click at [1518, 345] on button "Dropdown Menu" at bounding box center [1526, 341] width 28 height 25
click at [1464, 447] on link "Copy Duplicate Report" at bounding box center [1450, 451] width 152 height 34
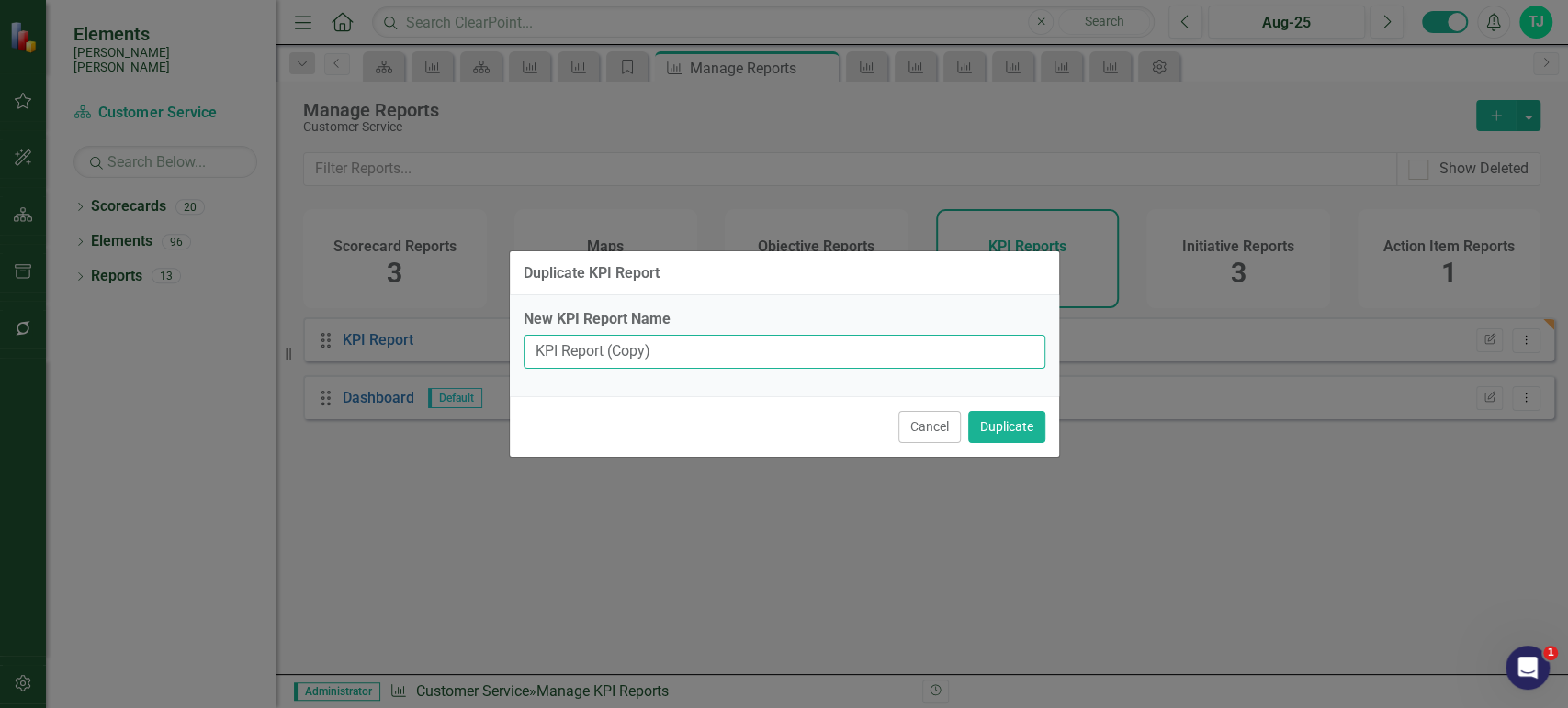
drag, startPoint x: 636, startPoint y: 352, endPoint x: 435, endPoint y: 337, distance: 201.6
click at [435, 337] on div "Duplicate KPI Report New KPI Report Name KPI Report (Copy) Cancel Duplicate" at bounding box center [784, 354] width 1568 height 708
type input "[PERSON_NAME]"
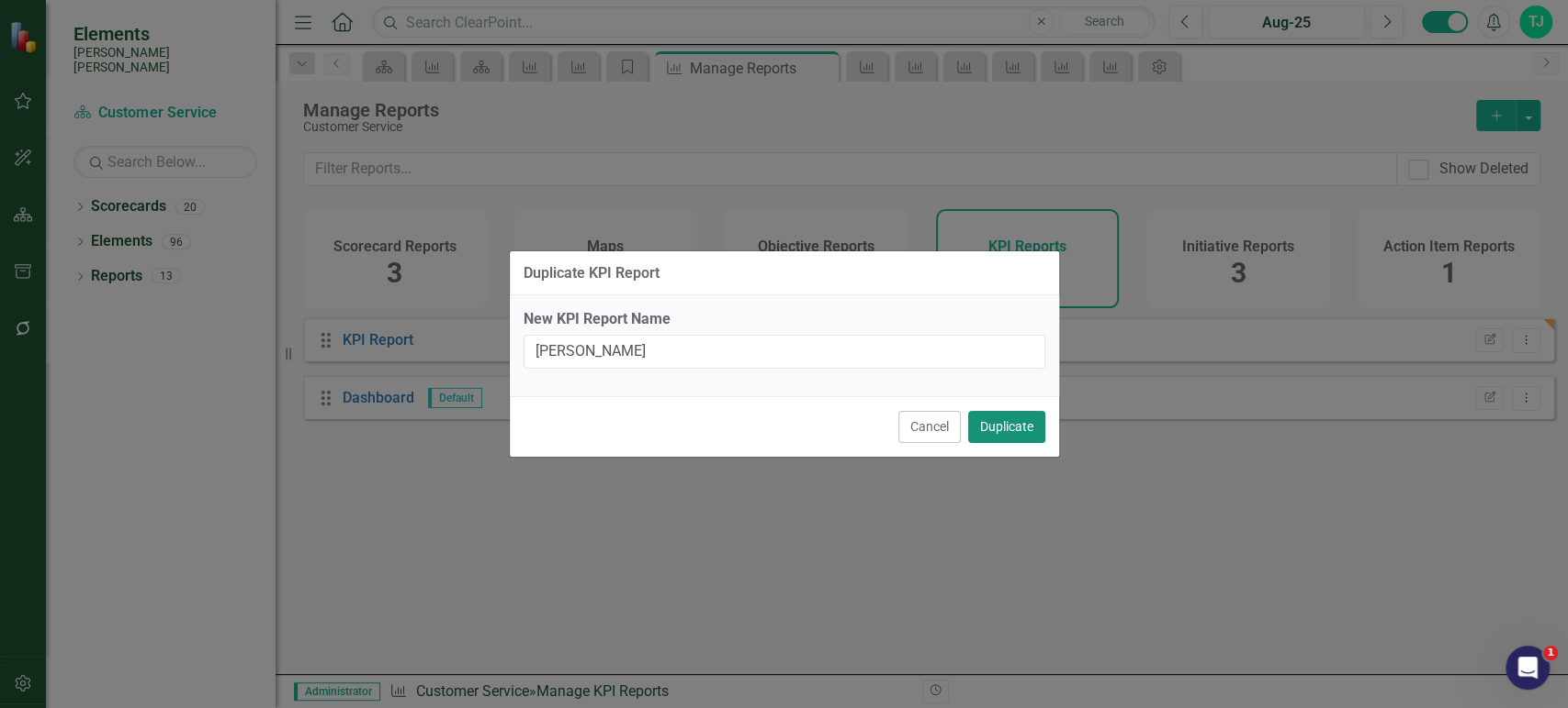
click at [1001, 438] on button "Duplicate" at bounding box center [1006, 427] width 77 height 32
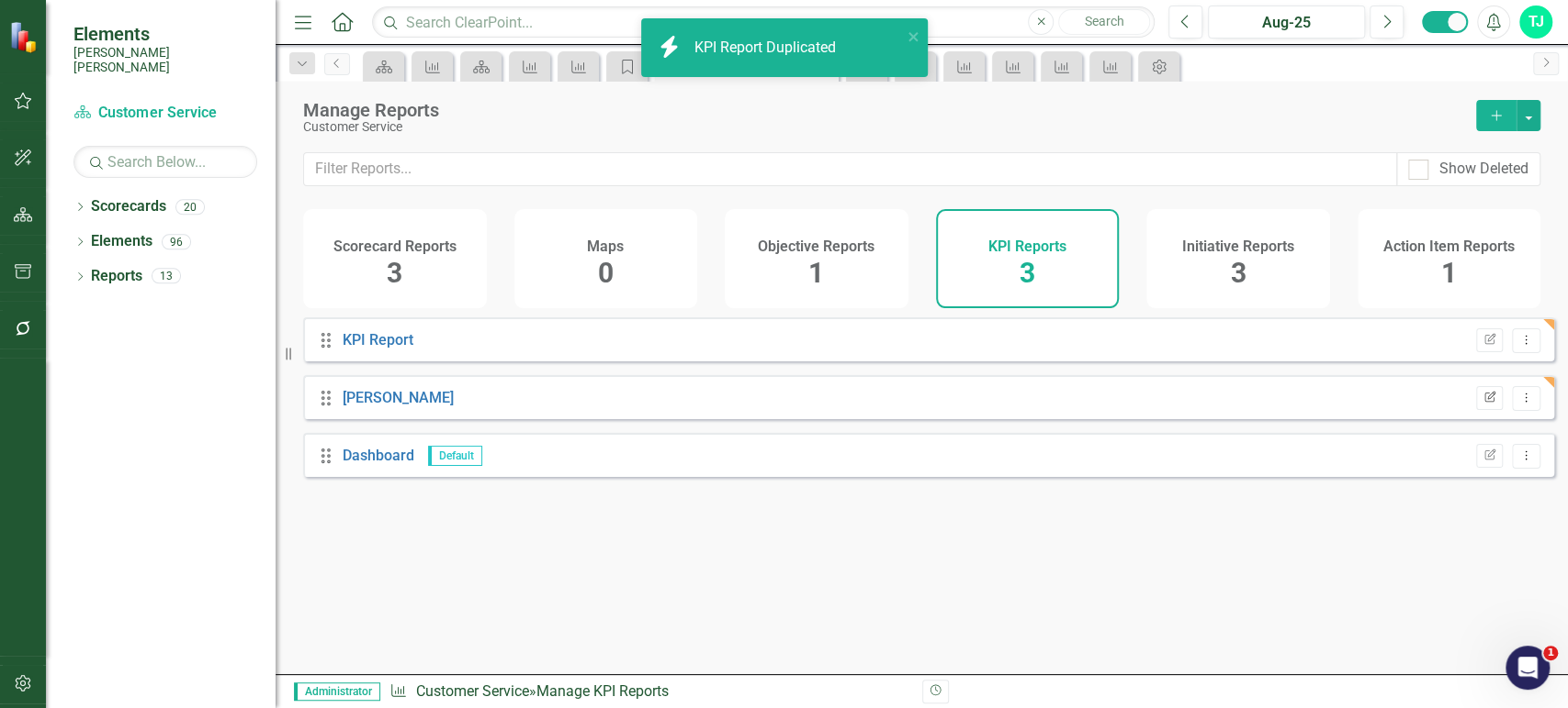
click at [1484, 402] on icon "button" at bounding box center [1490, 397] width 11 height 11
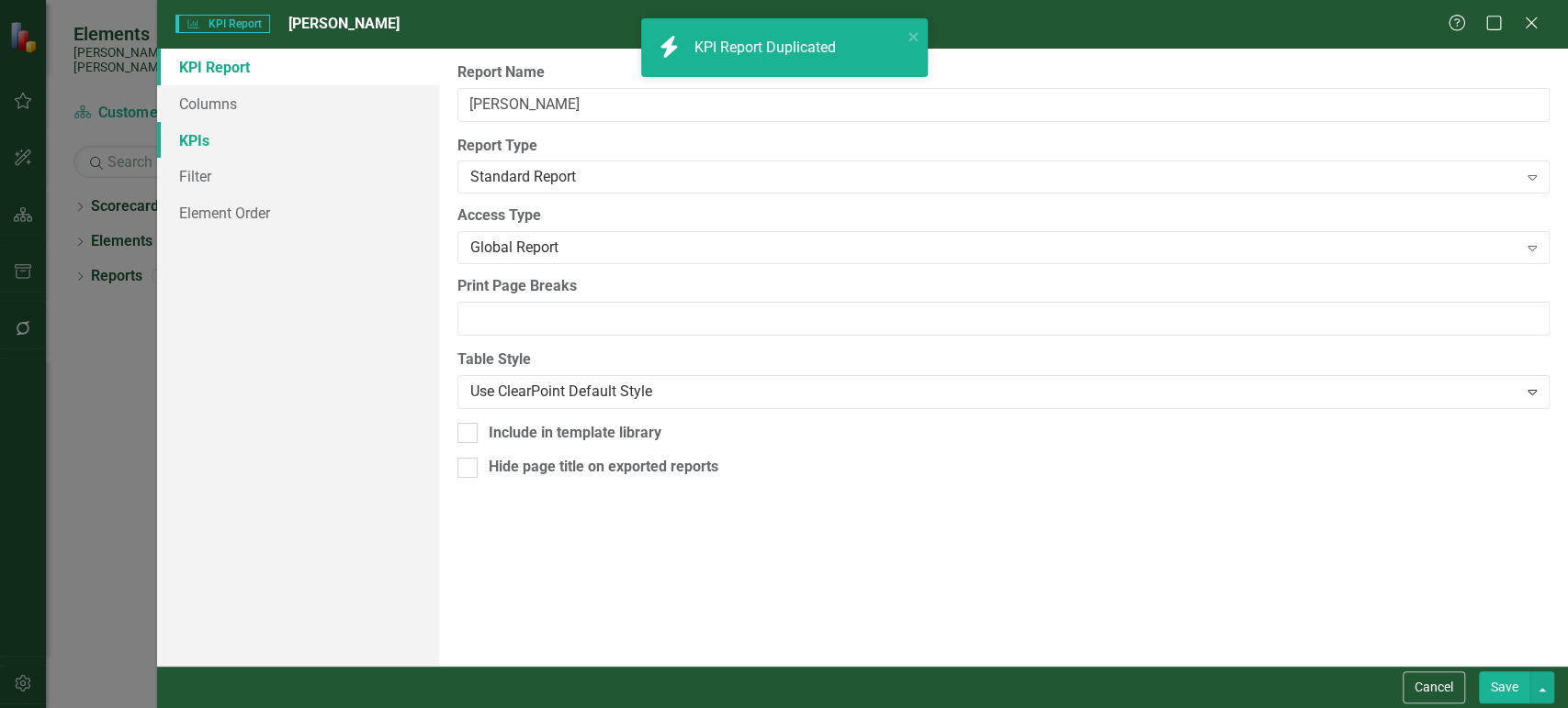
click at [263, 145] on link "KPIs" at bounding box center [297, 140] width 282 height 37
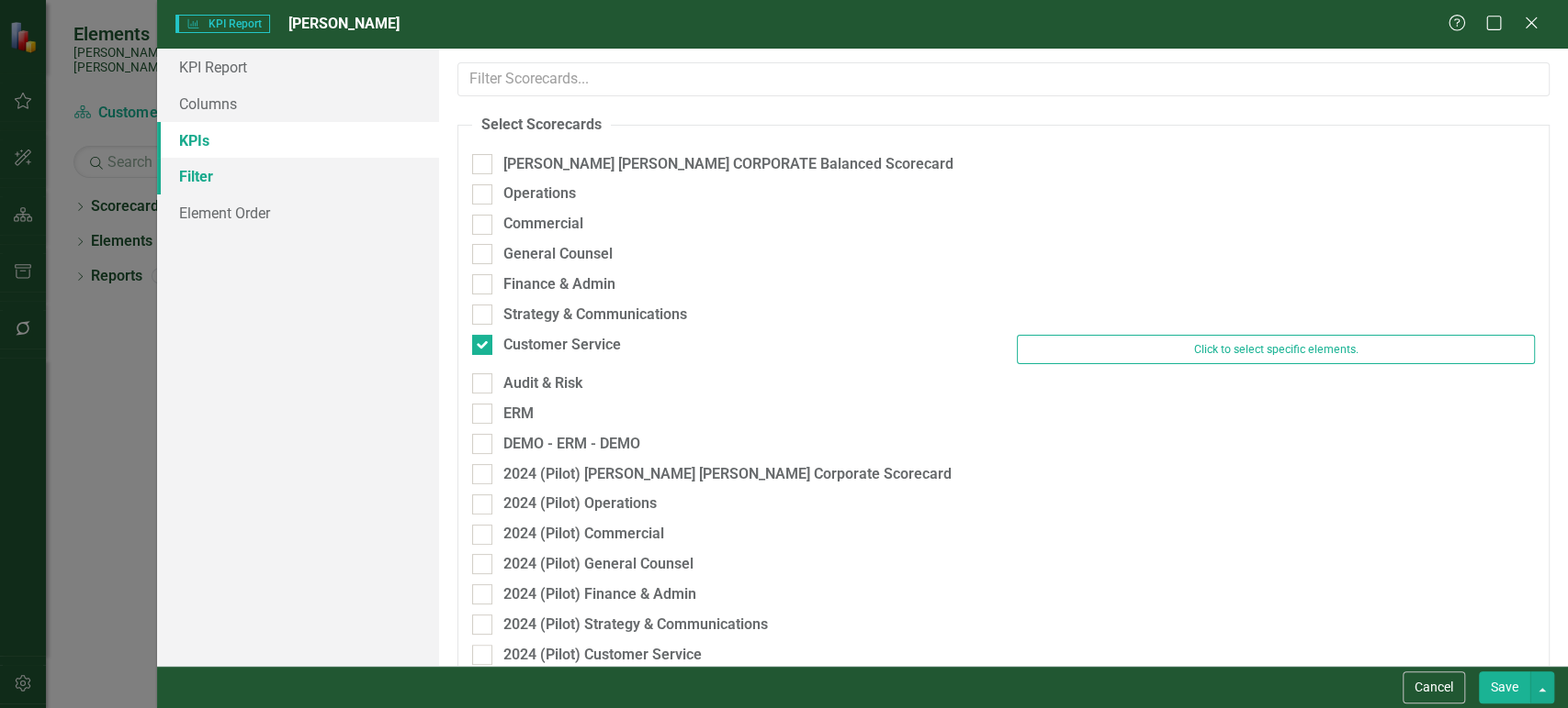
click at [301, 177] on link "Filter" at bounding box center [297, 176] width 282 height 37
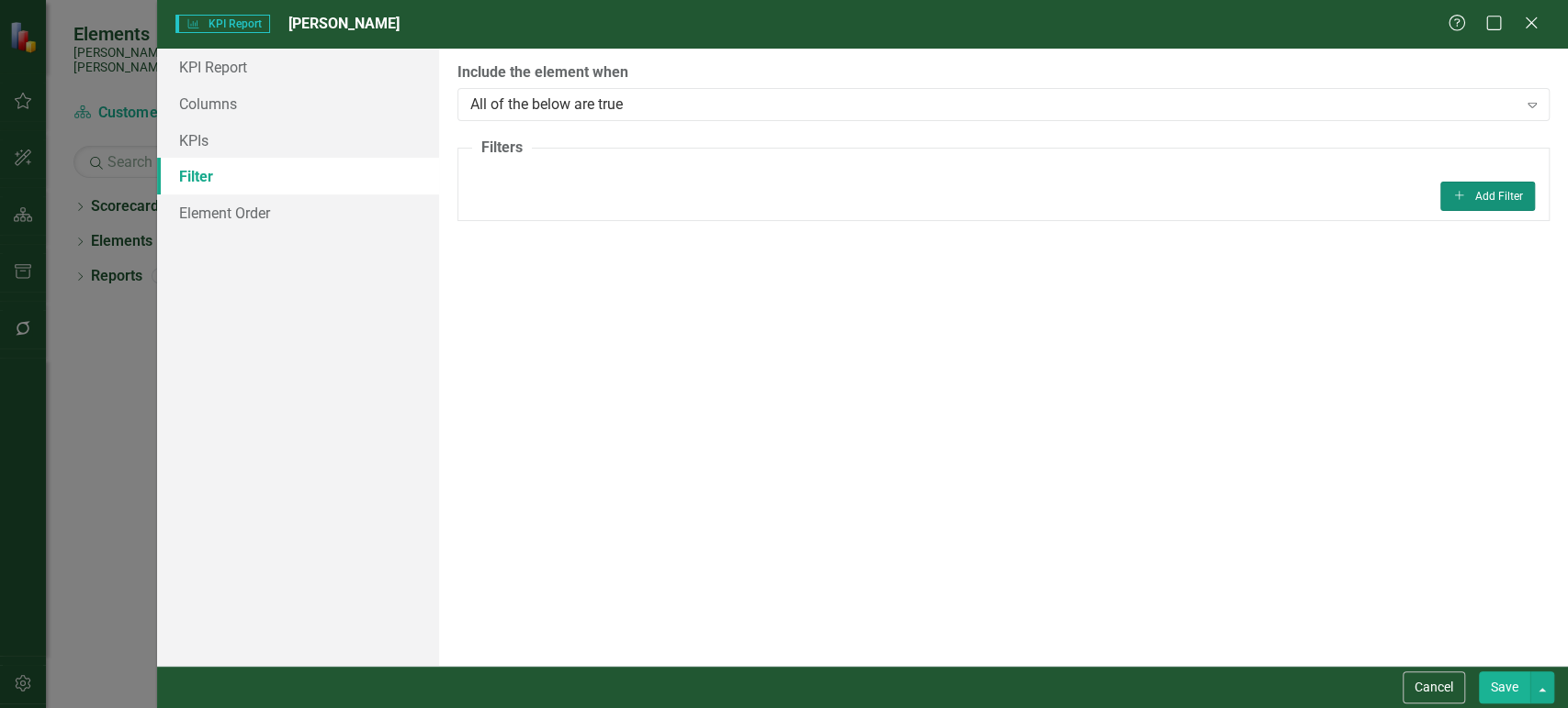
click at [1473, 200] on button "Add Add Filter" at bounding box center [1487, 196] width 95 height 29
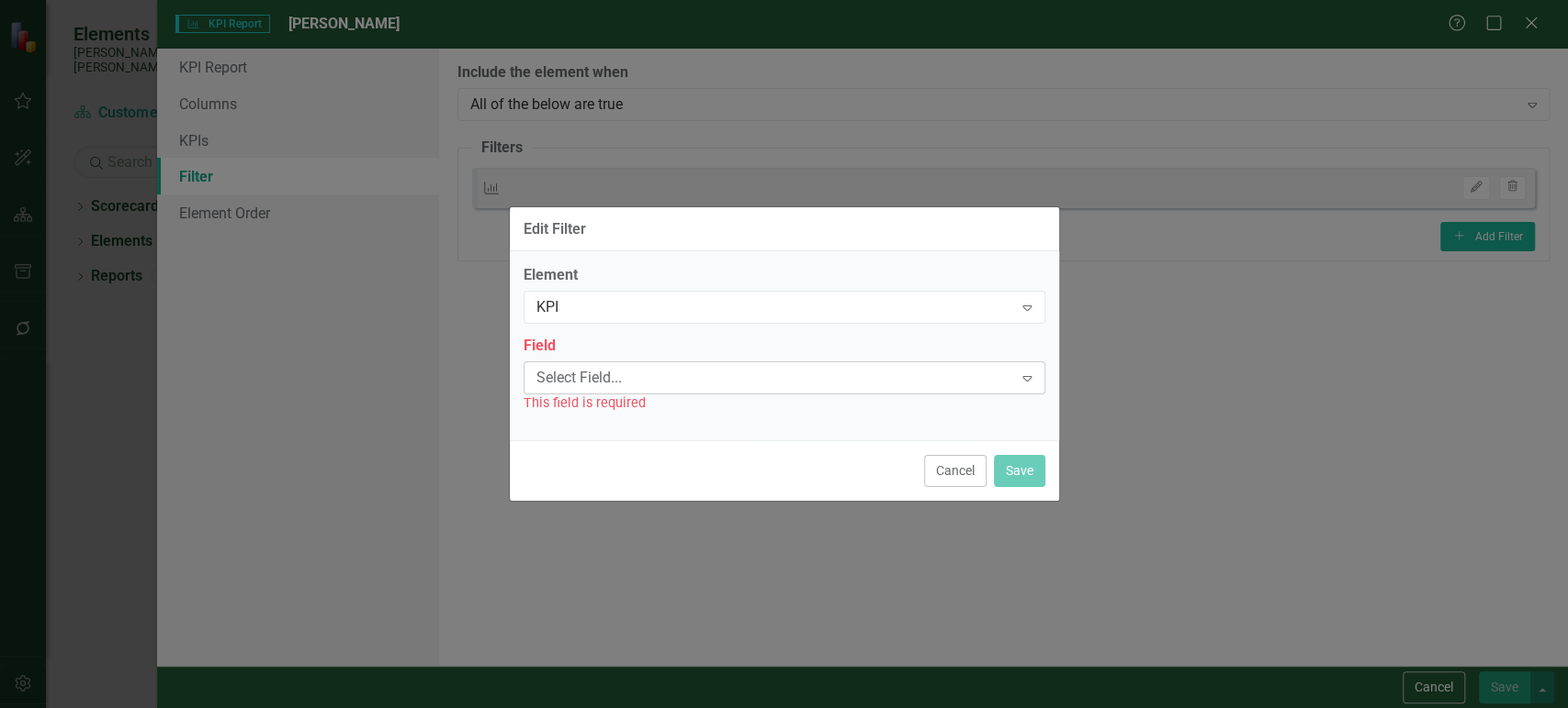
click at [624, 367] on div "Select Field..." at bounding box center [775, 378] width 477 height 21
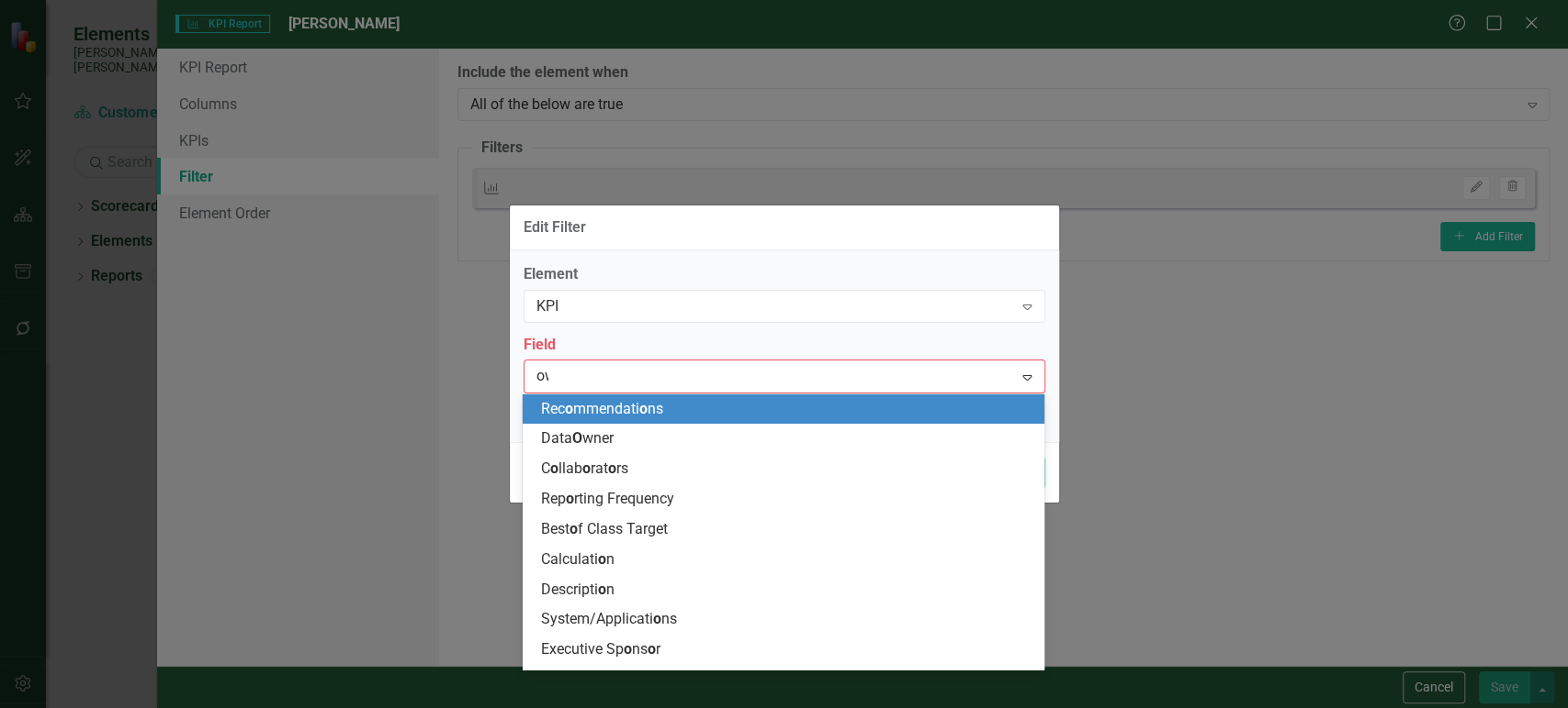
type input "own"
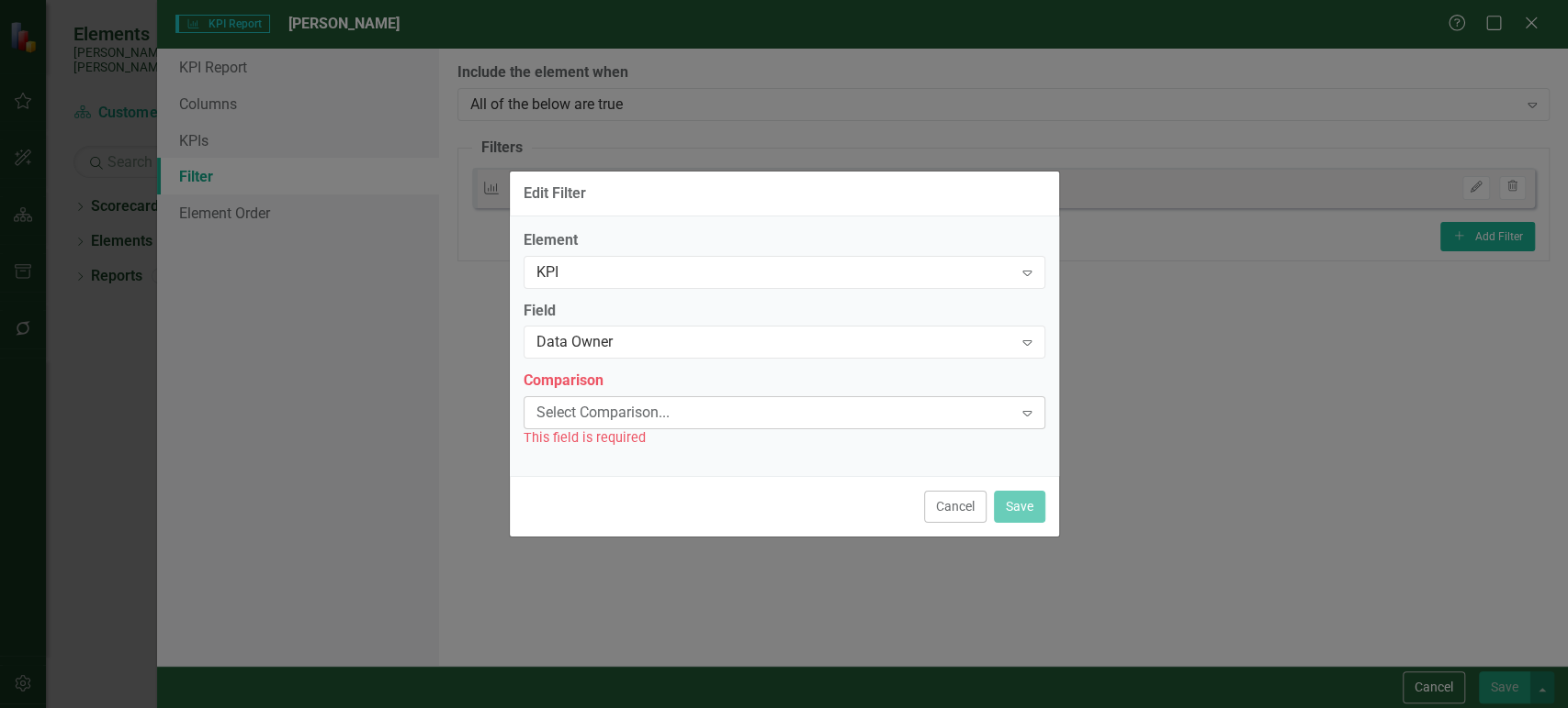
click at [611, 413] on div "Select Comparison..." at bounding box center [775, 413] width 477 height 21
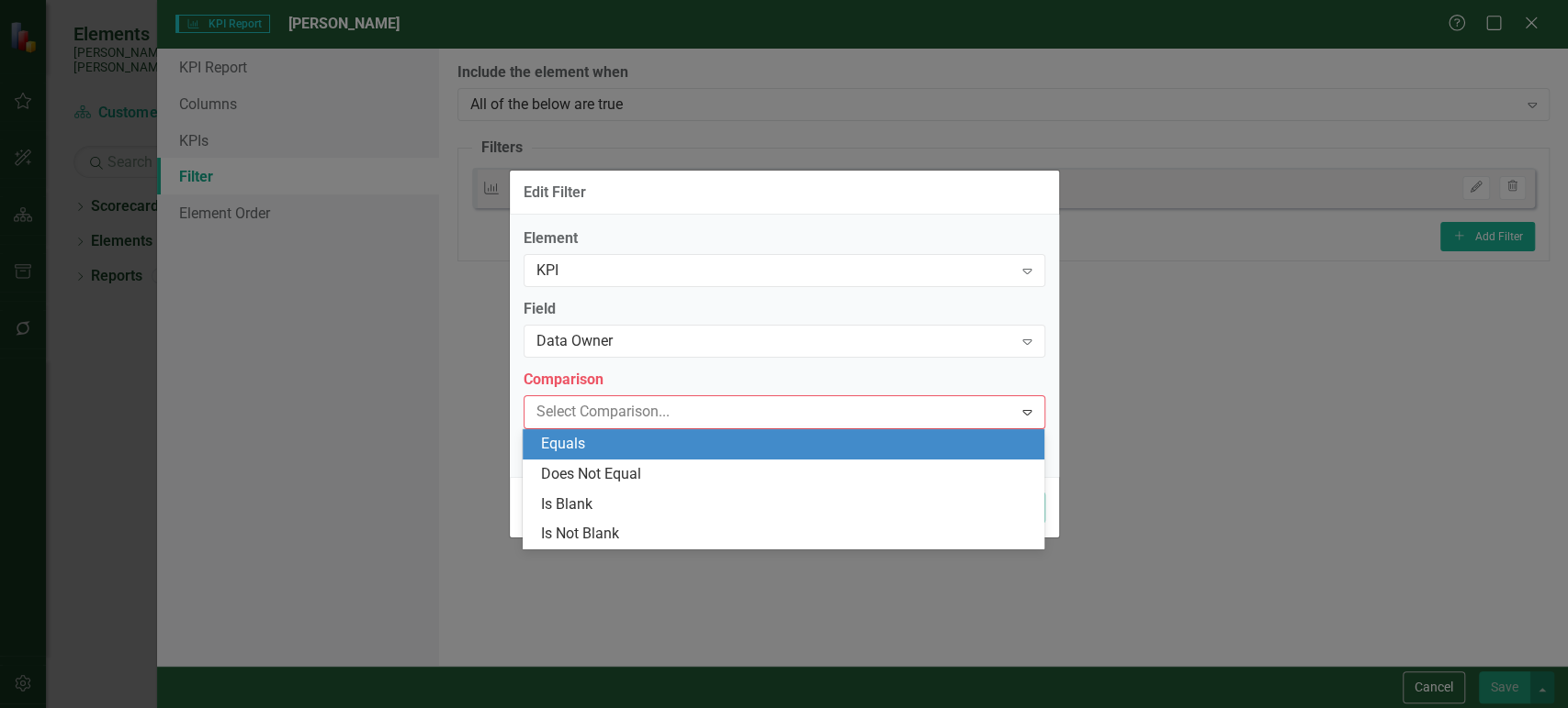
click at [604, 439] on div "Equals" at bounding box center [787, 444] width 492 height 21
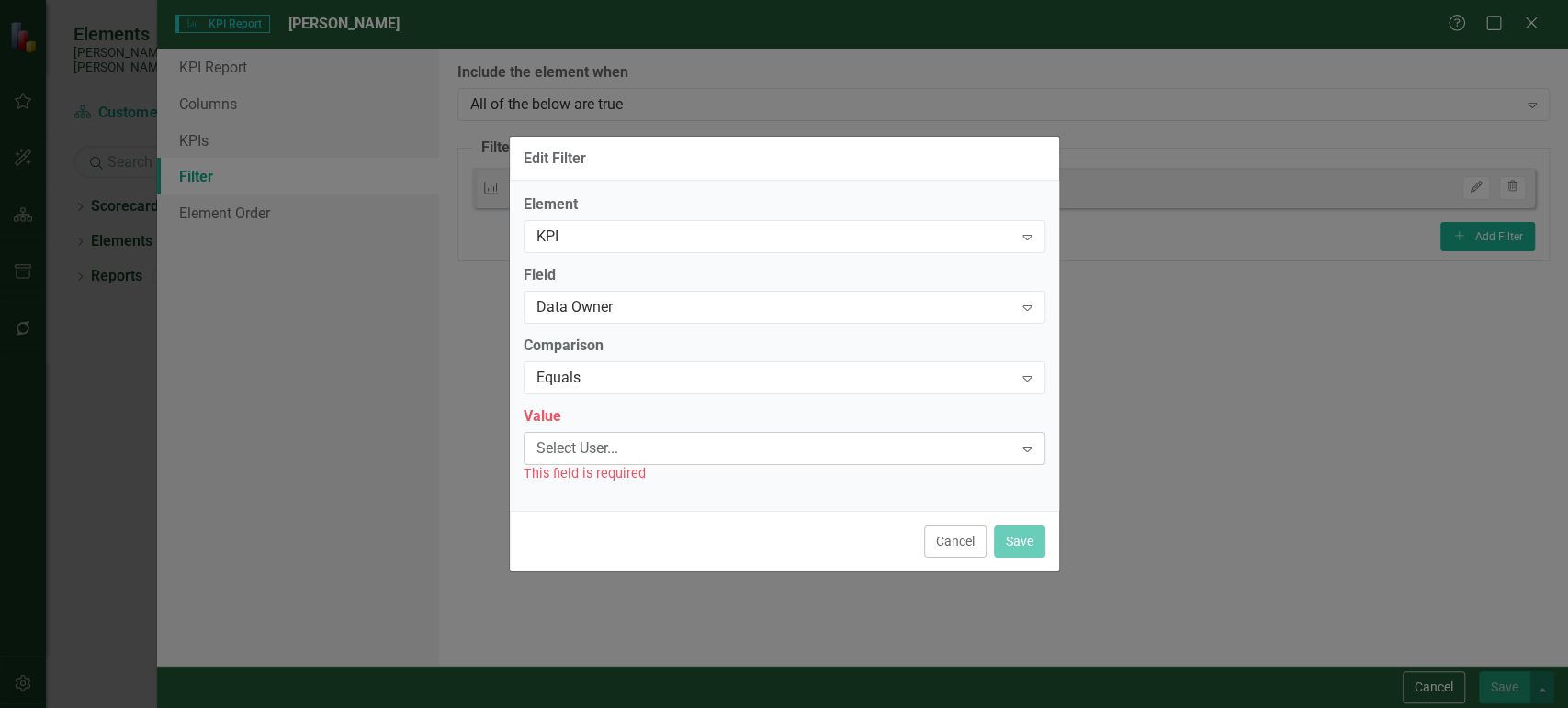
click at [602, 460] on div "Select User... Expand" at bounding box center [784, 448] width 521 height 33
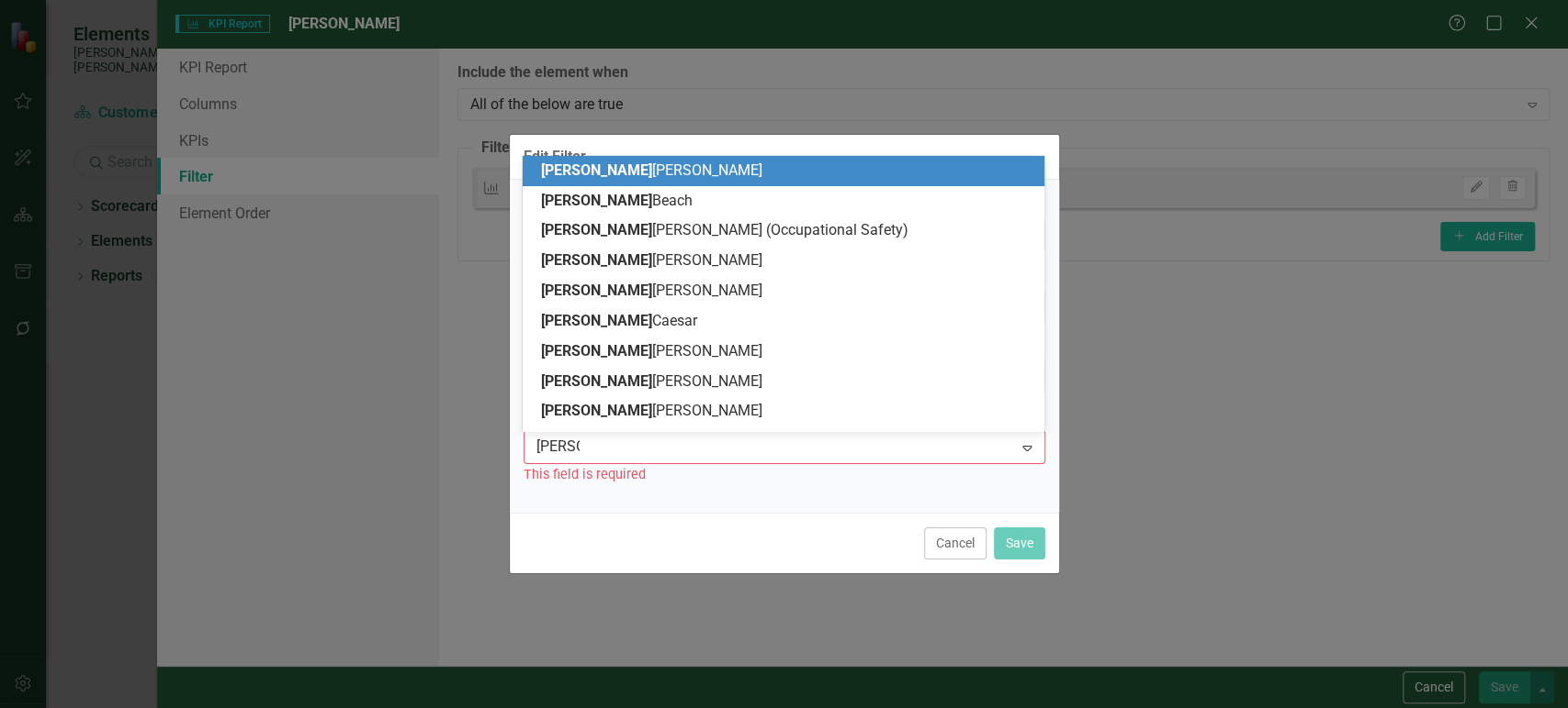
type input "david l"
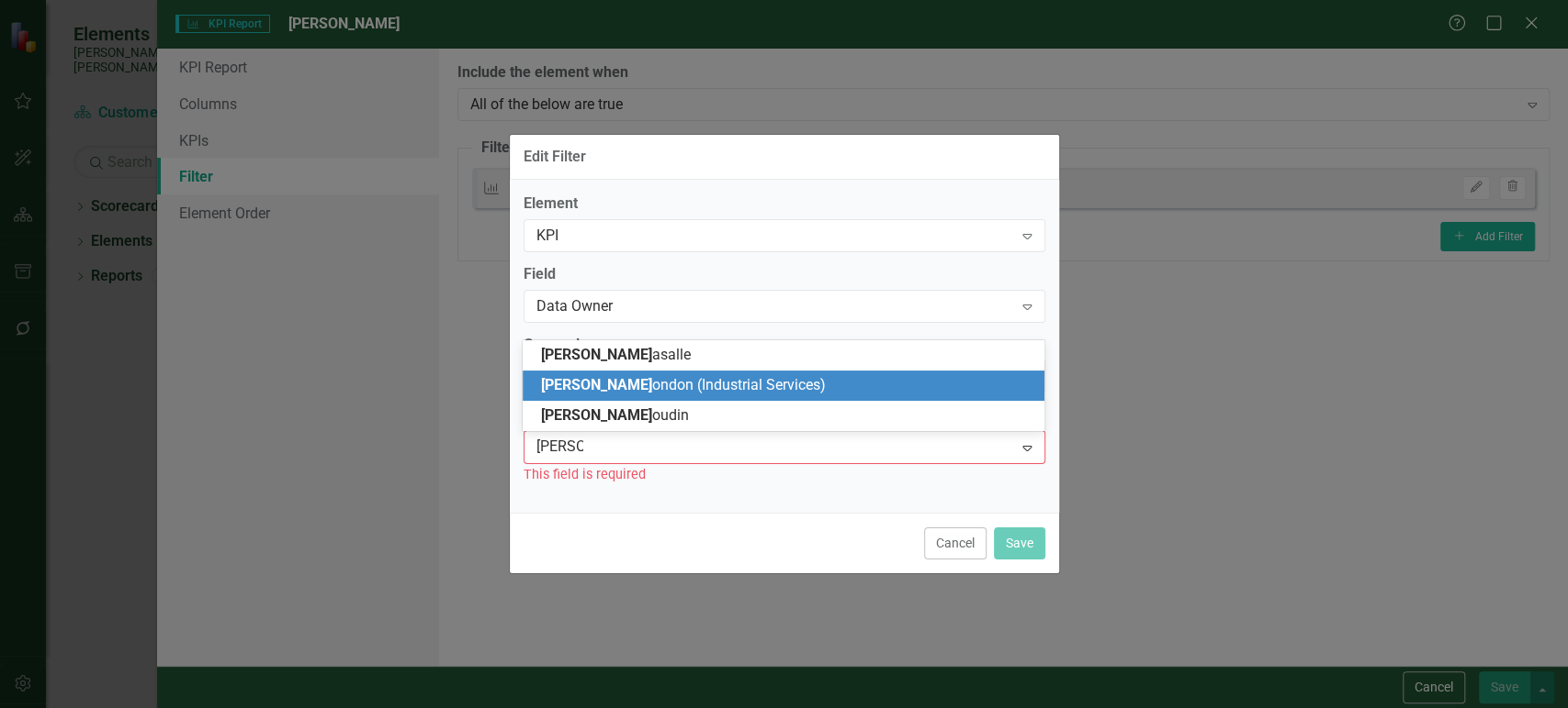
click at [632, 396] on div "David L ondon (Industrial Services)" at bounding box center [787, 385] width 492 height 21
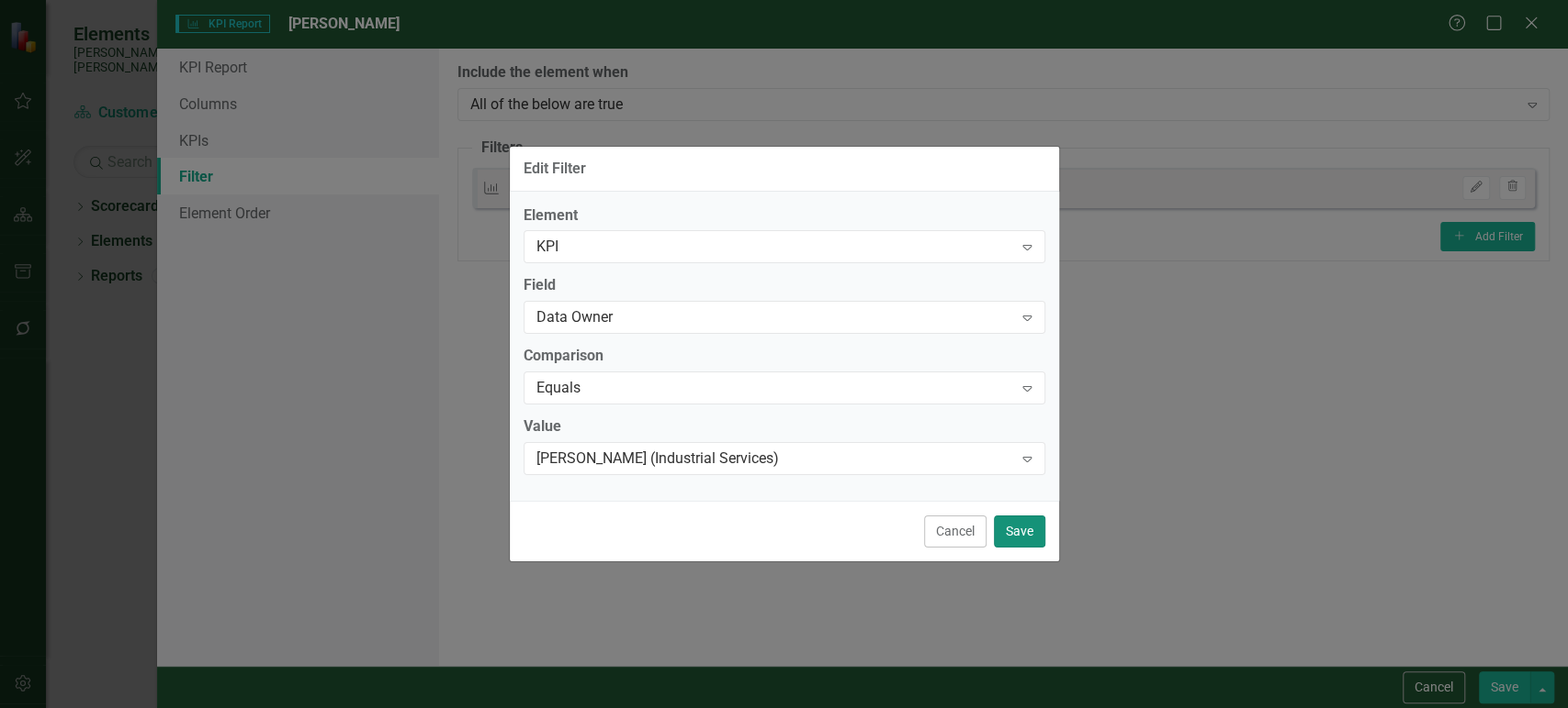
click at [1017, 545] on button "Save" at bounding box center [1019, 531] width 51 height 32
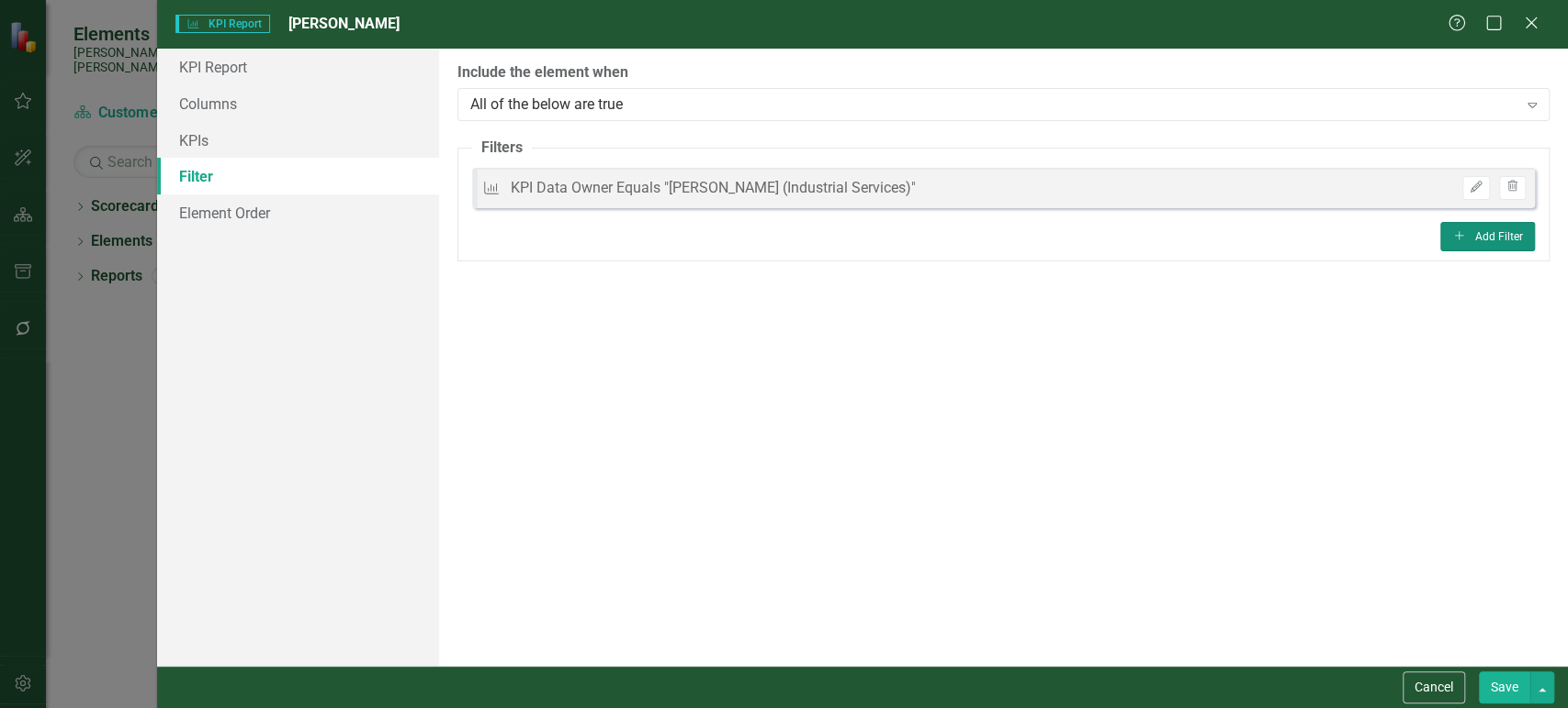
click at [1473, 236] on button "Add Add Filter" at bounding box center [1487, 236] width 95 height 29
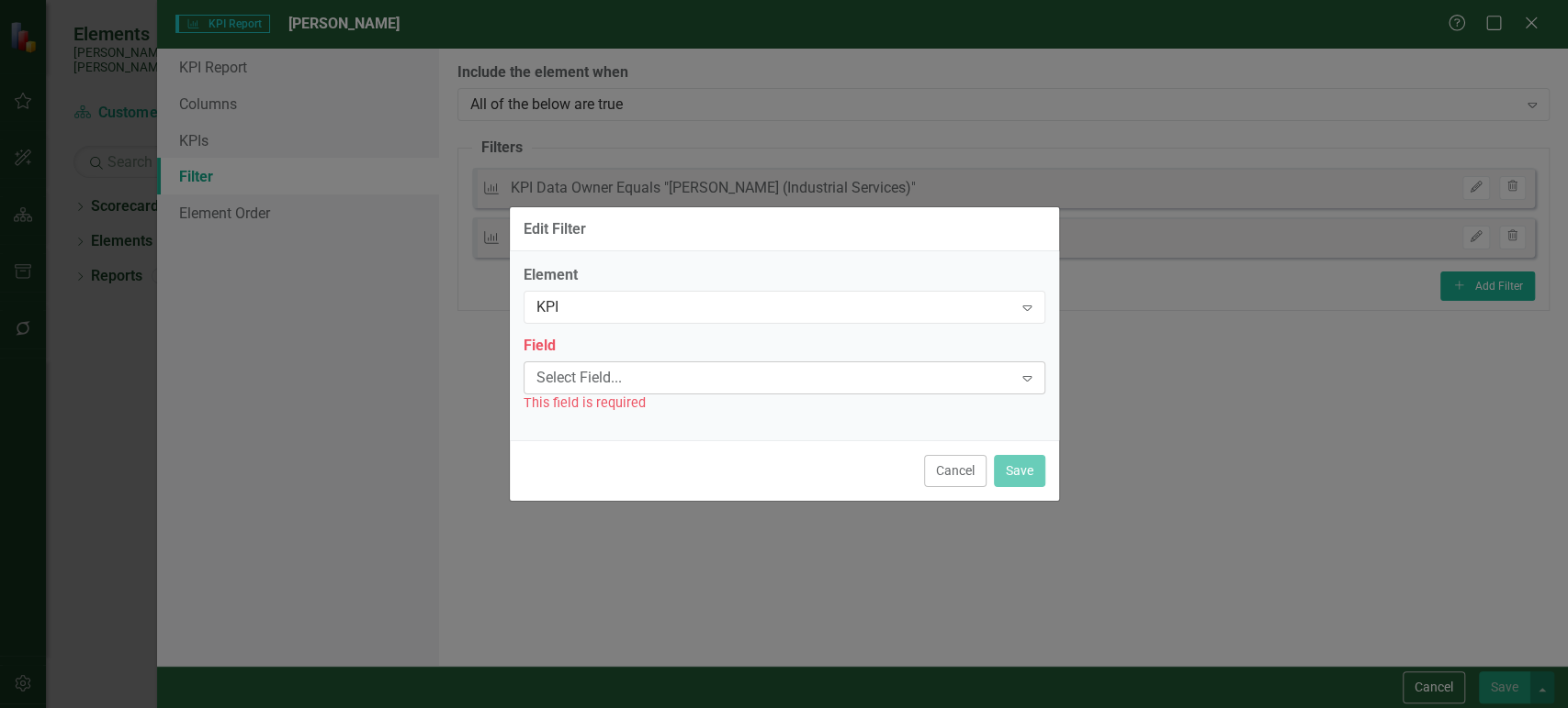
click at [652, 371] on div "Select Field..." at bounding box center [775, 378] width 477 height 21
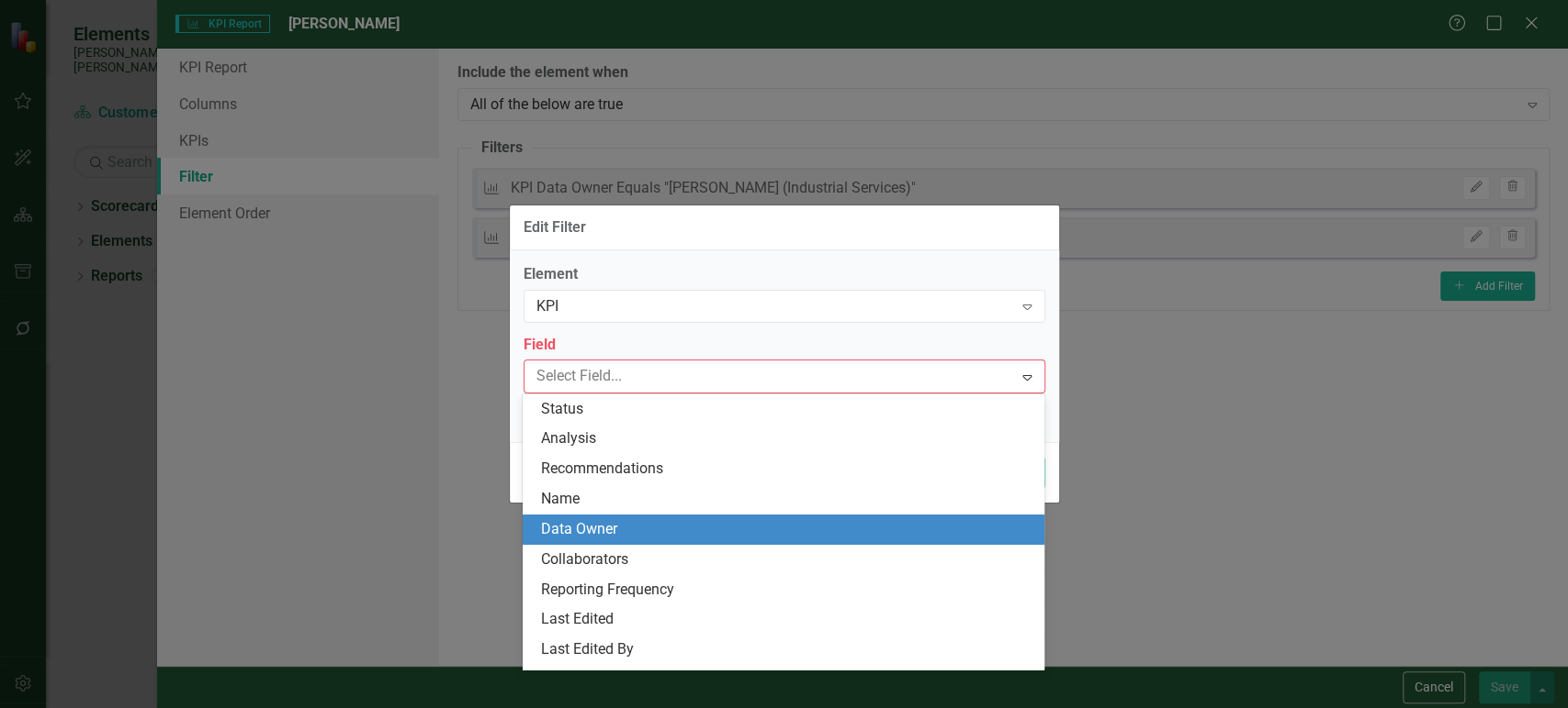
click at [580, 517] on div "Data Owner" at bounding box center [783, 530] width 521 height 30
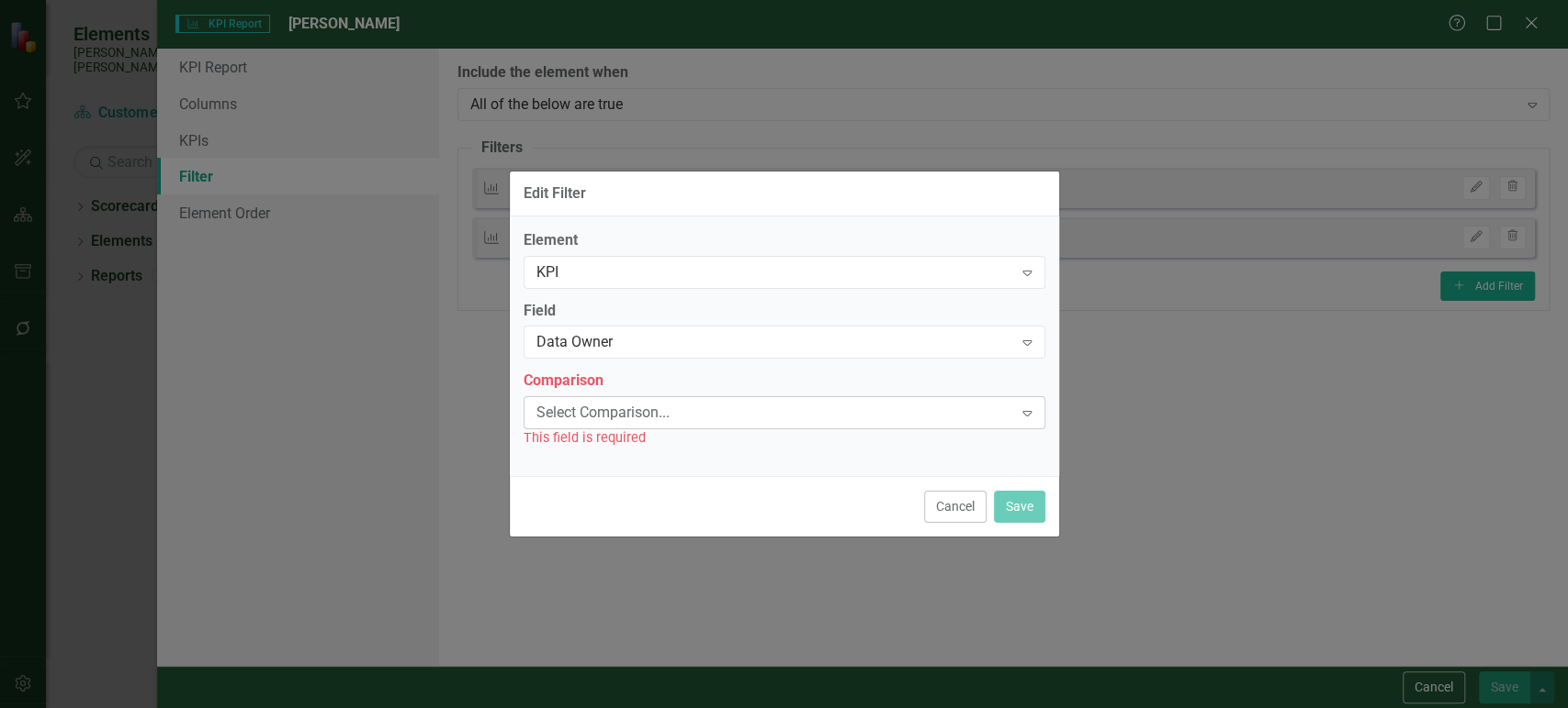
click at [628, 399] on div "Select Comparison... Expand" at bounding box center [784, 413] width 521 height 33
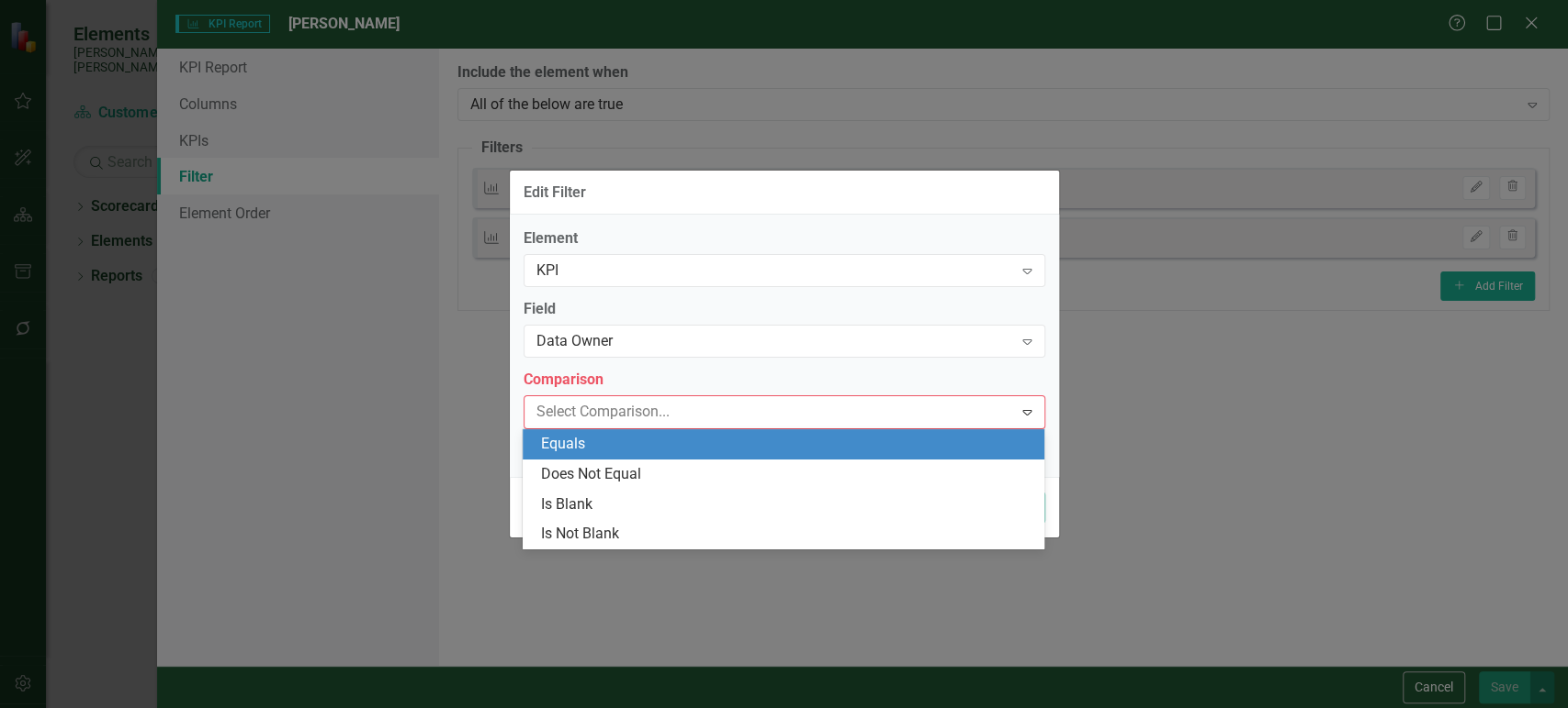
click at [610, 443] on div "Equals" at bounding box center [787, 444] width 492 height 21
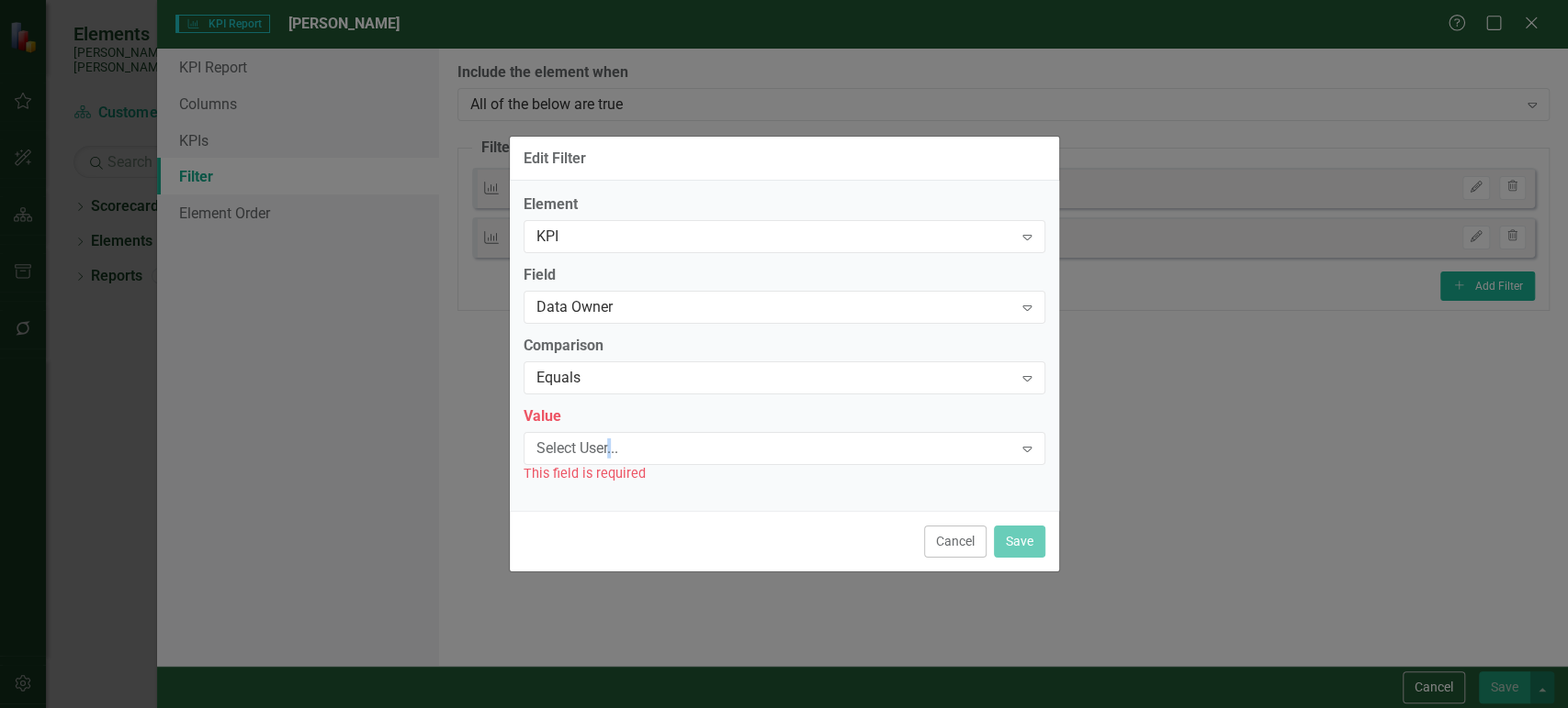
click at [610, 443] on div "Select User..." at bounding box center [775, 448] width 477 height 21
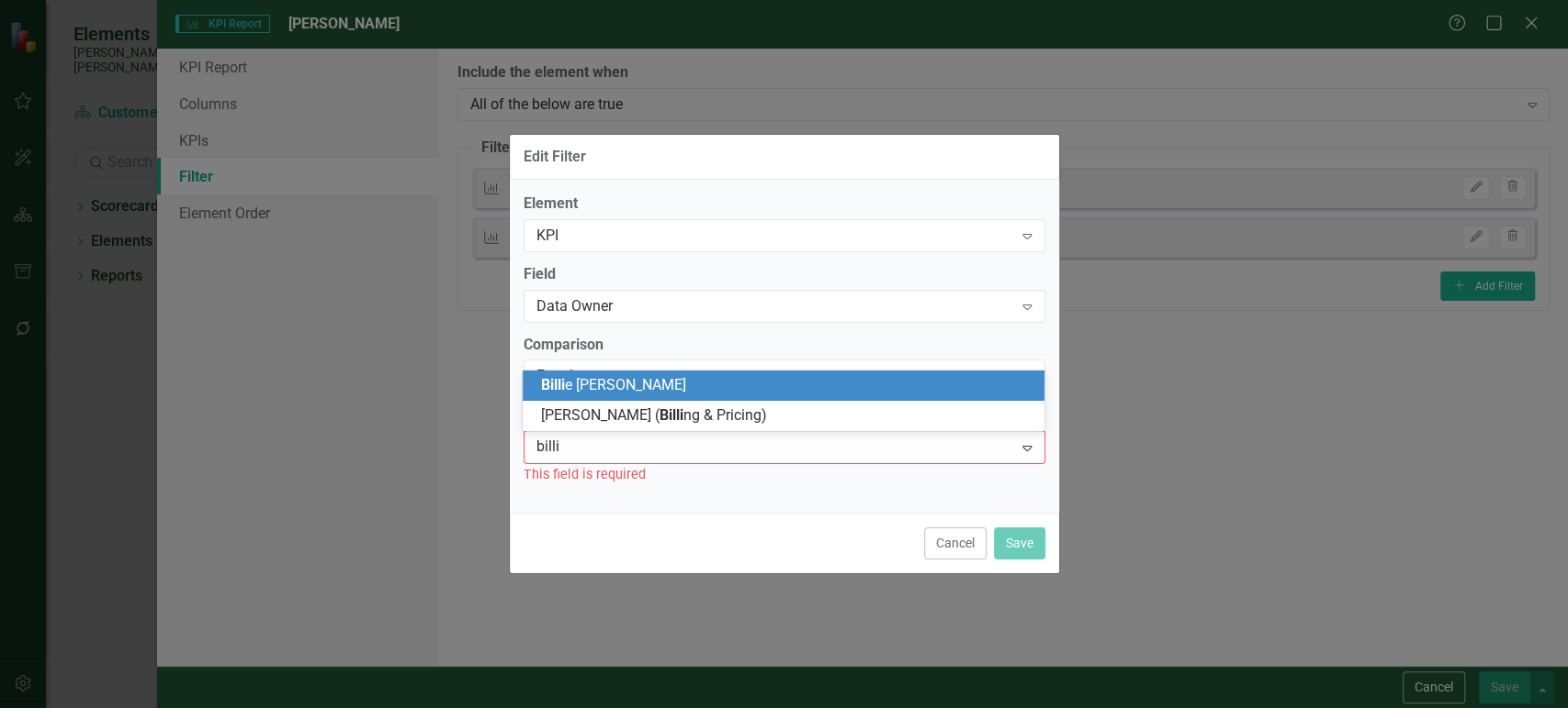
type input "billin"
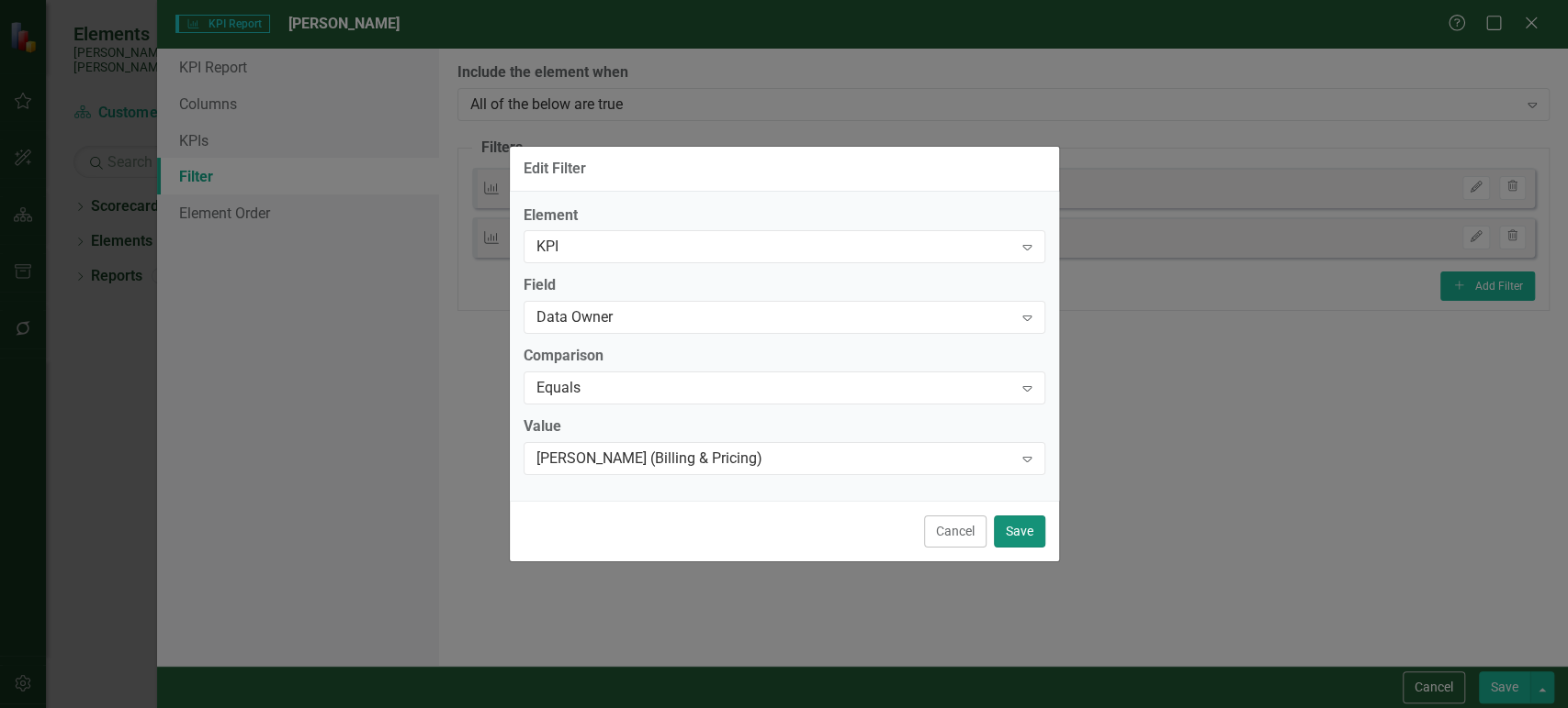
click at [1029, 546] on button "Save" at bounding box center [1019, 531] width 51 height 32
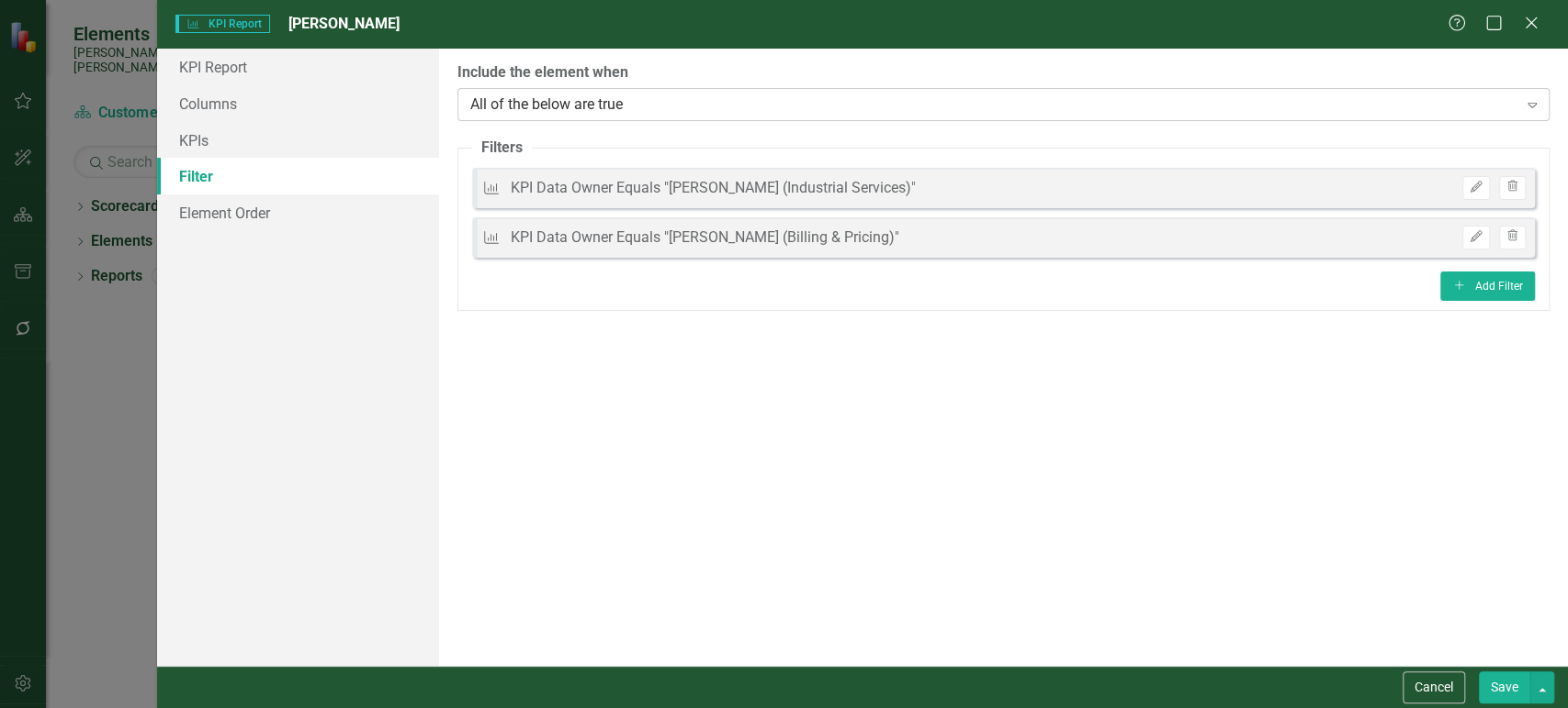
click at [624, 92] on div "All of the below are true Expand" at bounding box center [1004, 104] width 1092 height 33
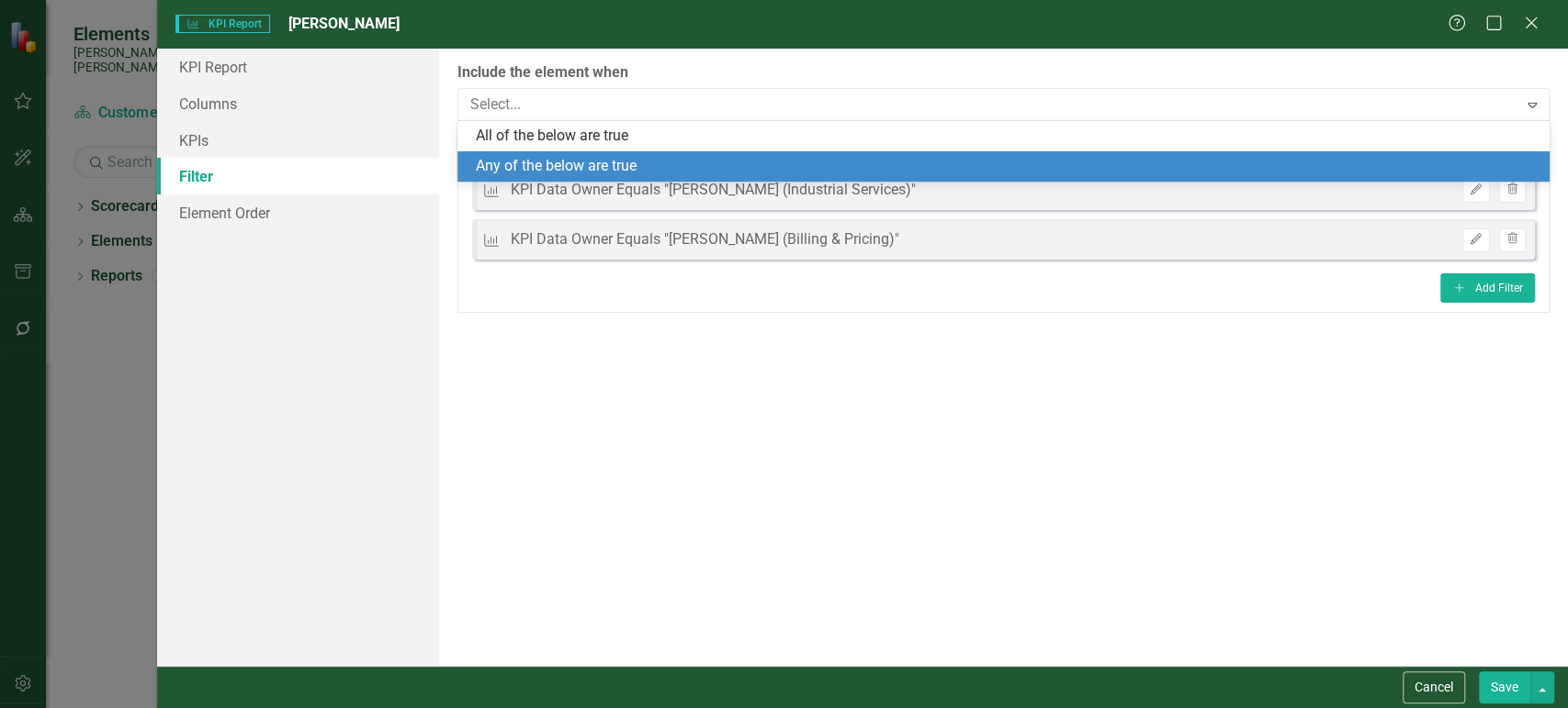
click at [617, 161] on div "Any of the below are true" at bounding box center [1007, 166] width 1063 height 21
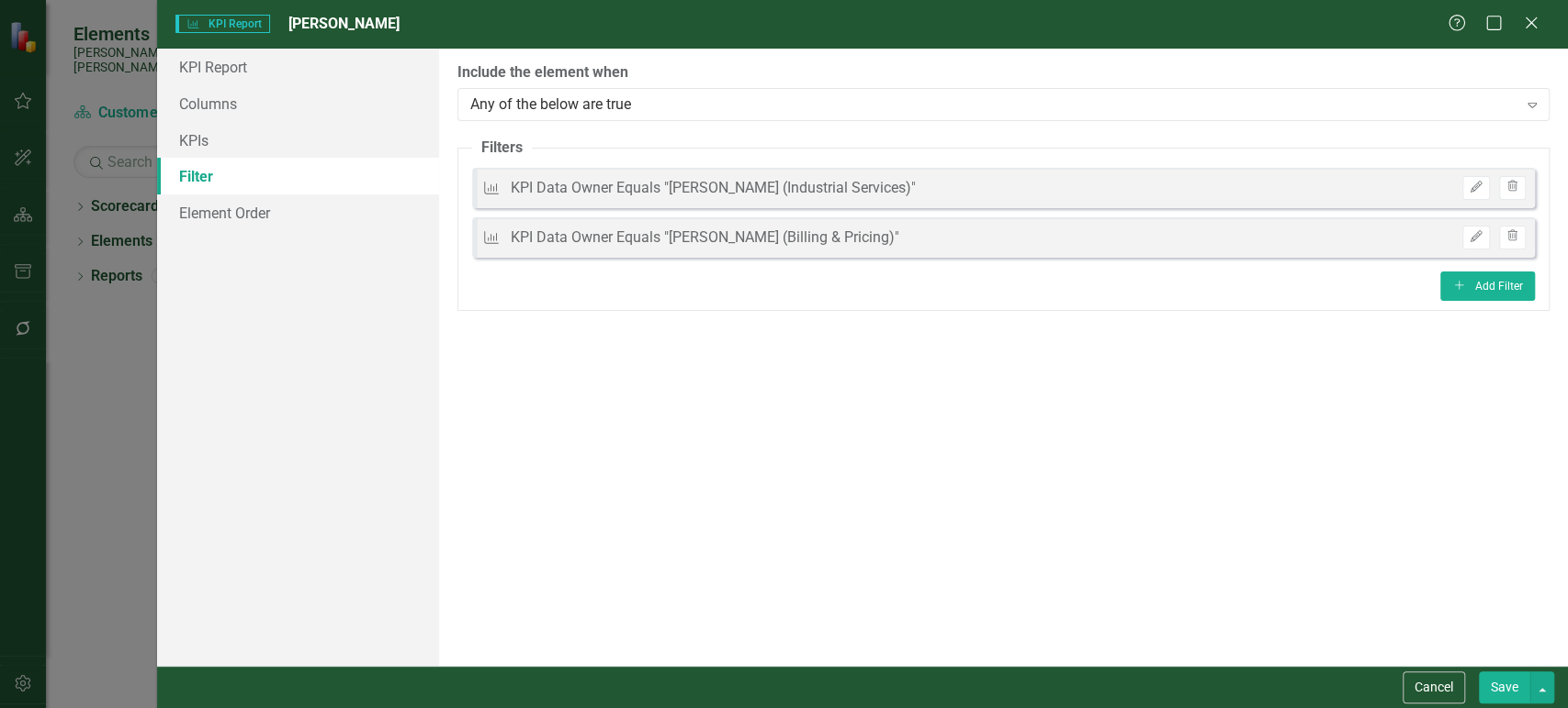
click at [1511, 690] on button "Save" at bounding box center [1504, 688] width 51 height 32
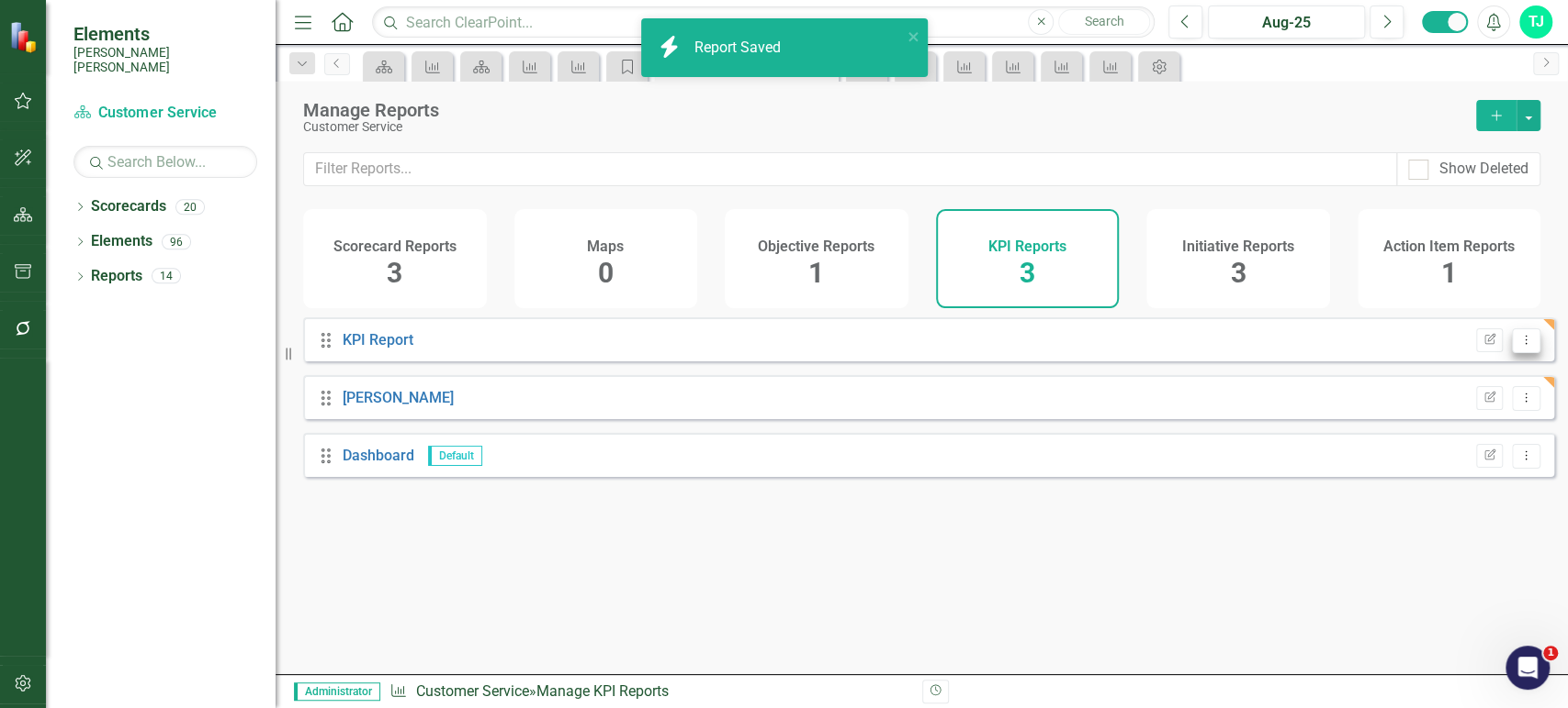
click at [1512, 353] on button "Dropdown Menu" at bounding box center [1526, 341] width 28 height 25
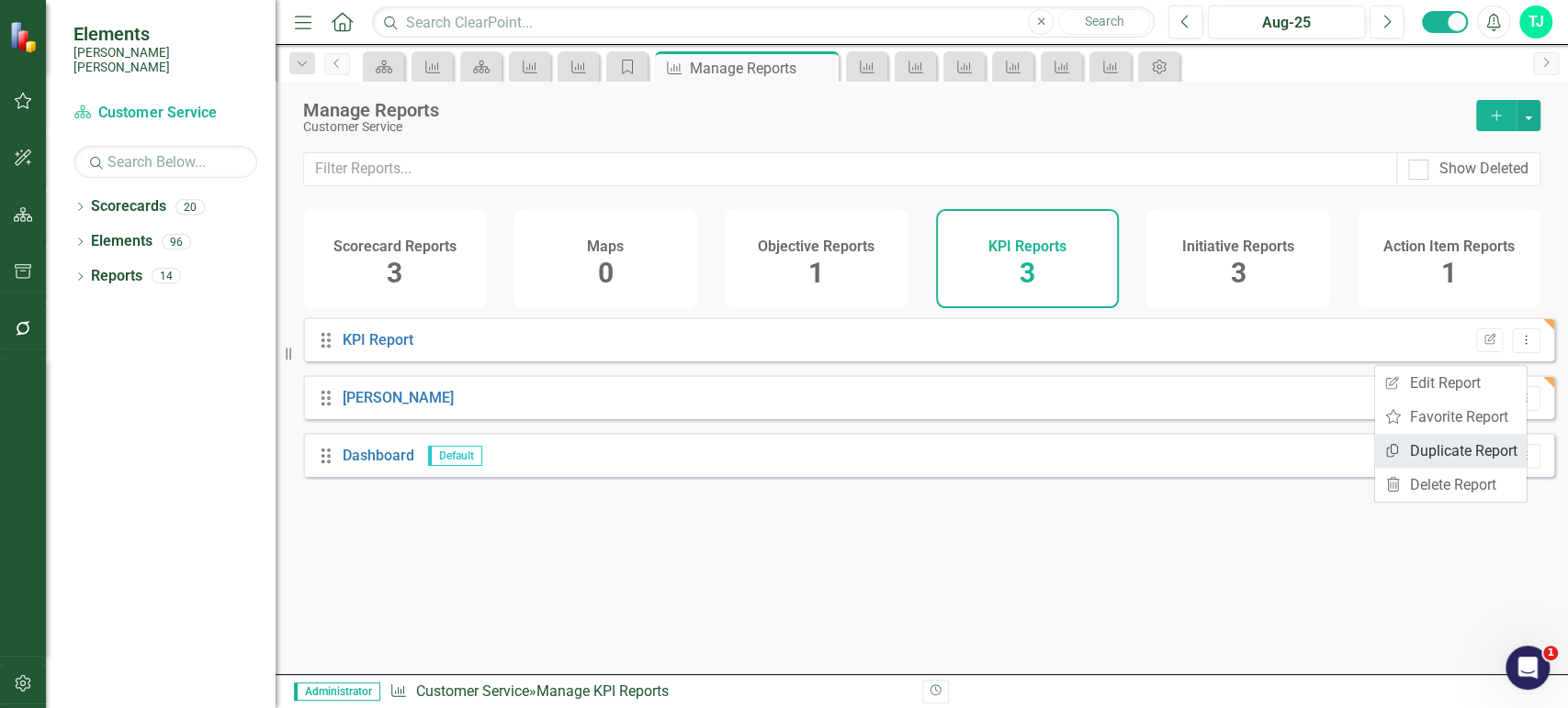
click at [1447, 447] on link "Copy Duplicate Report" at bounding box center [1450, 451] width 152 height 34
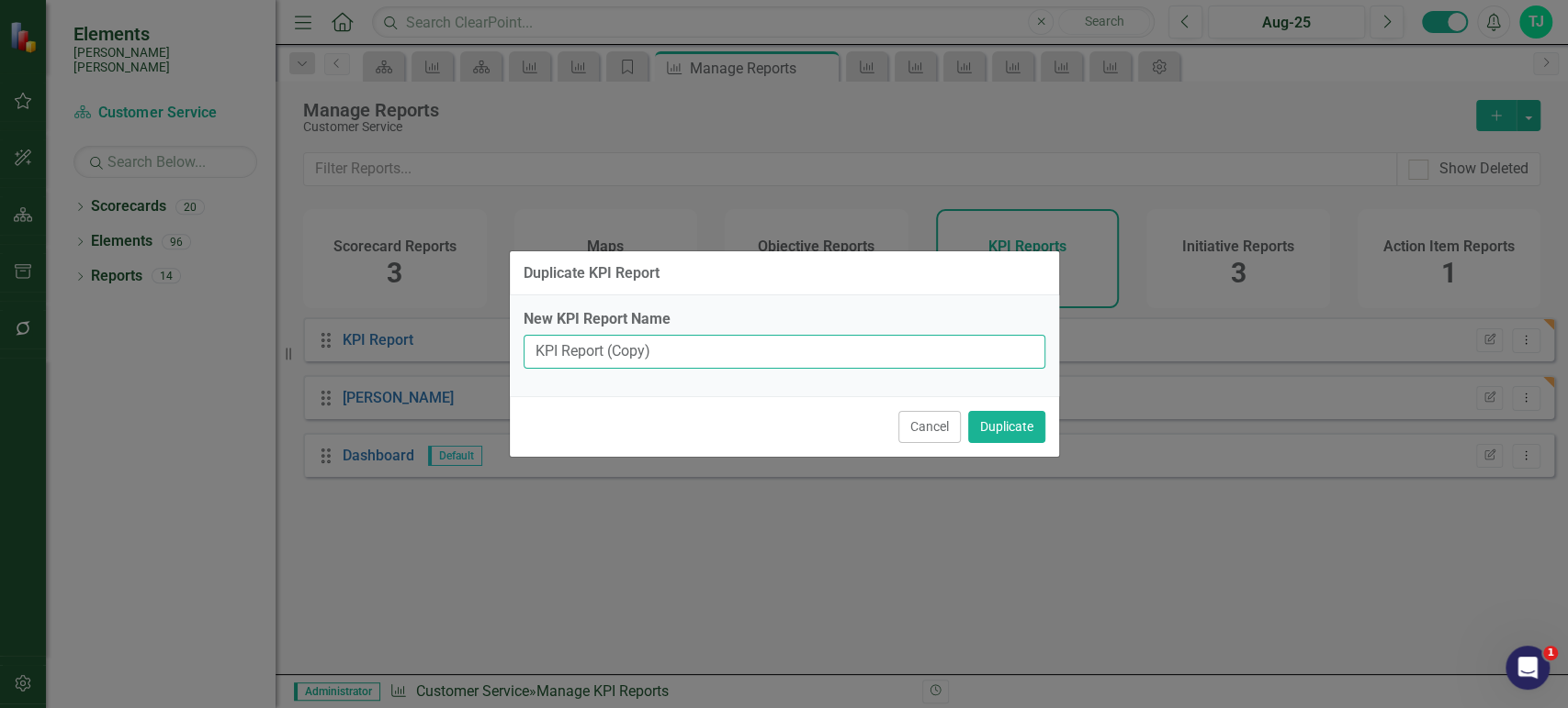
drag, startPoint x: 607, startPoint y: 350, endPoint x: 857, endPoint y: 338, distance: 250.3
click at [857, 338] on input "KPI Report (Copy)" at bounding box center [784, 352] width 521 height 34
type input "KPI Report - Level 3"
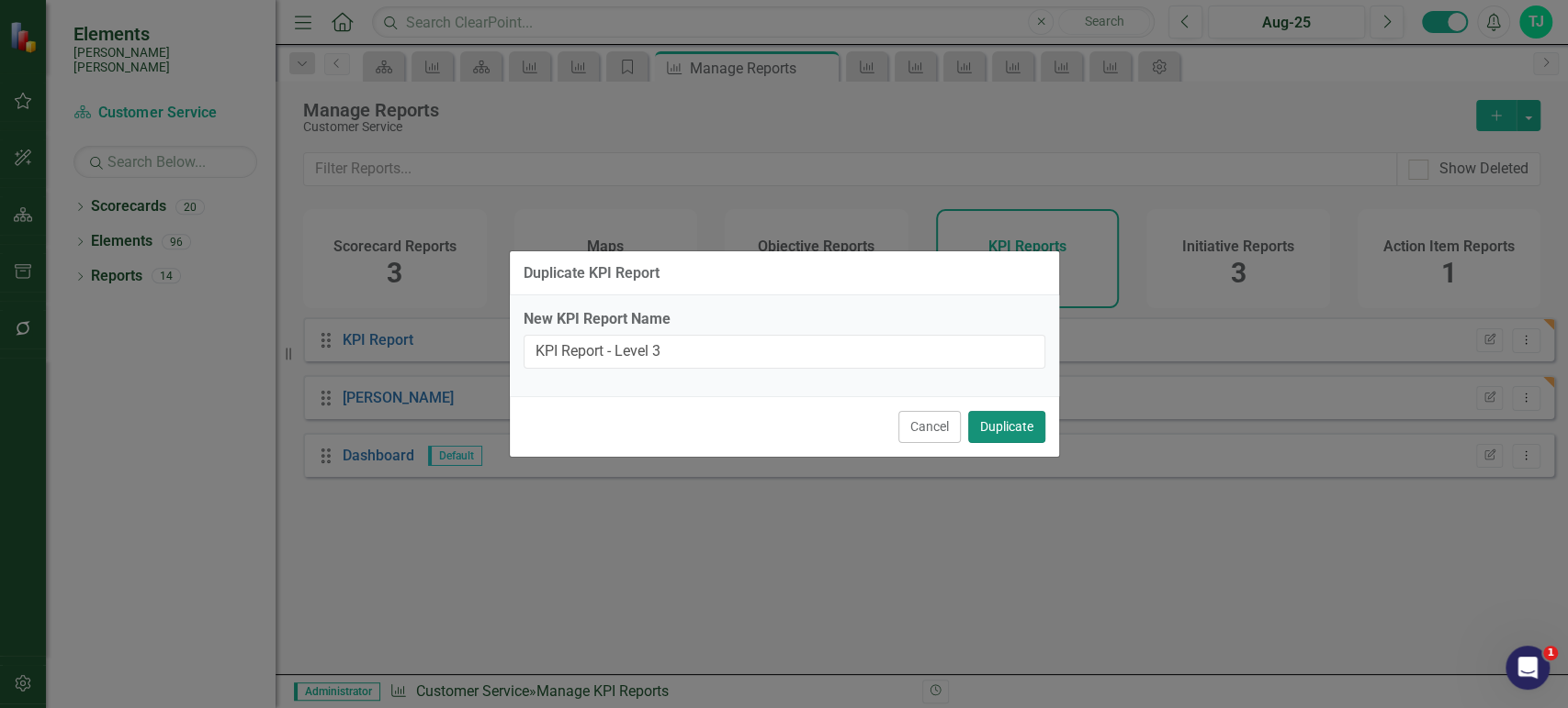
click at [988, 429] on button "Duplicate" at bounding box center [1006, 427] width 77 height 32
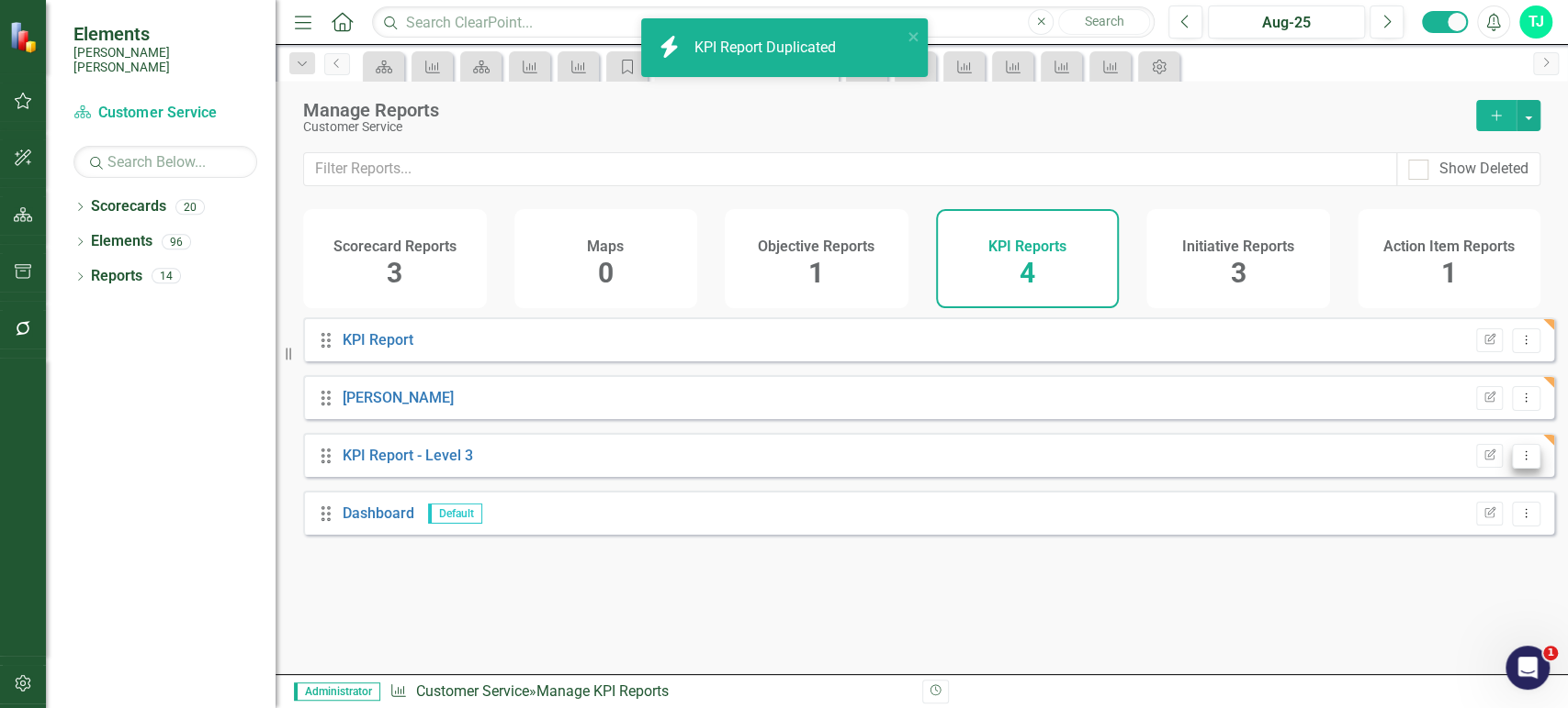
click at [1512, 469] on button "Dropdown Menu" at bounding box center [1526, 456] width 28 height 25
click at [1483, 461] on icon "Edit Report" at bounding box center [1489, 456] width 14 height 11
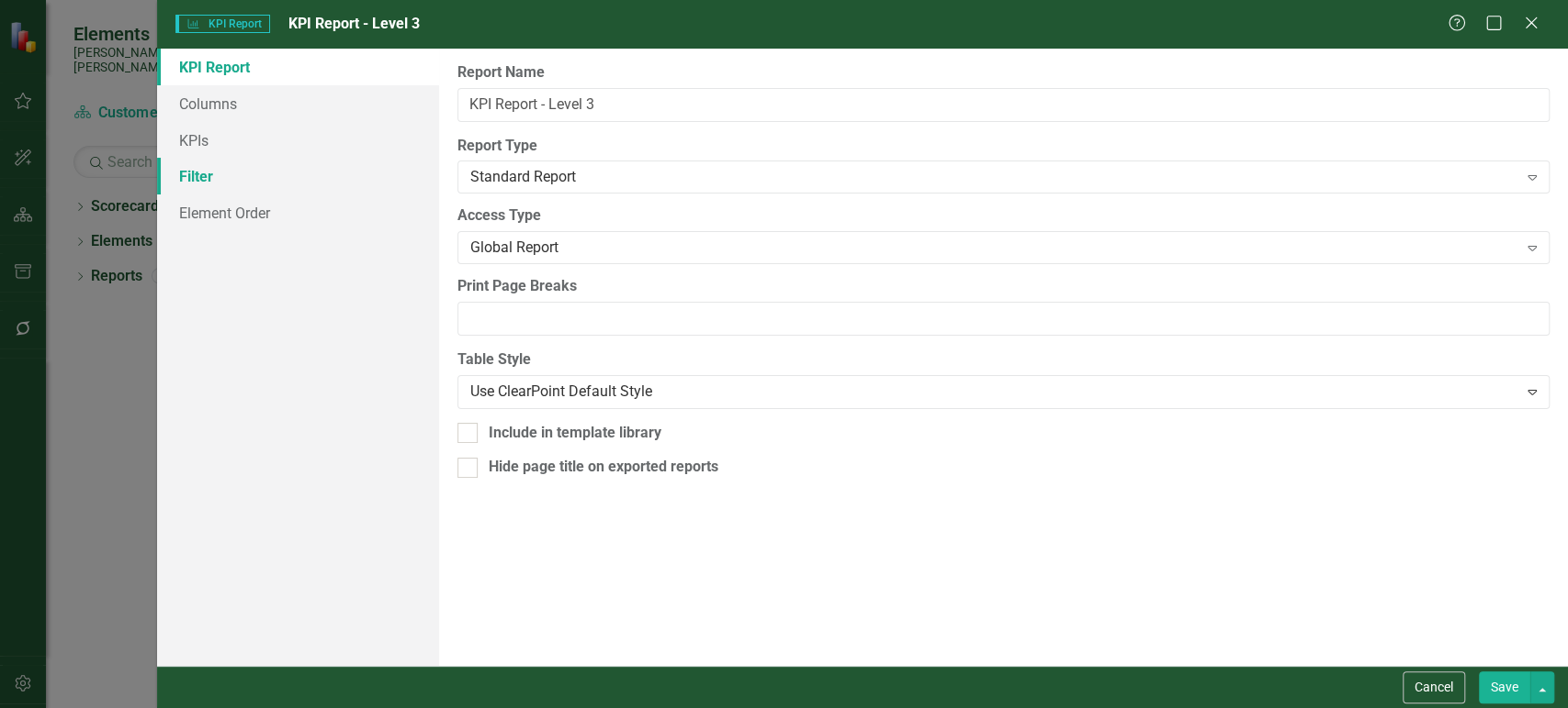
click at [251, 180] on link "Filter" at bounding box center [297, 176] width 282 height 37
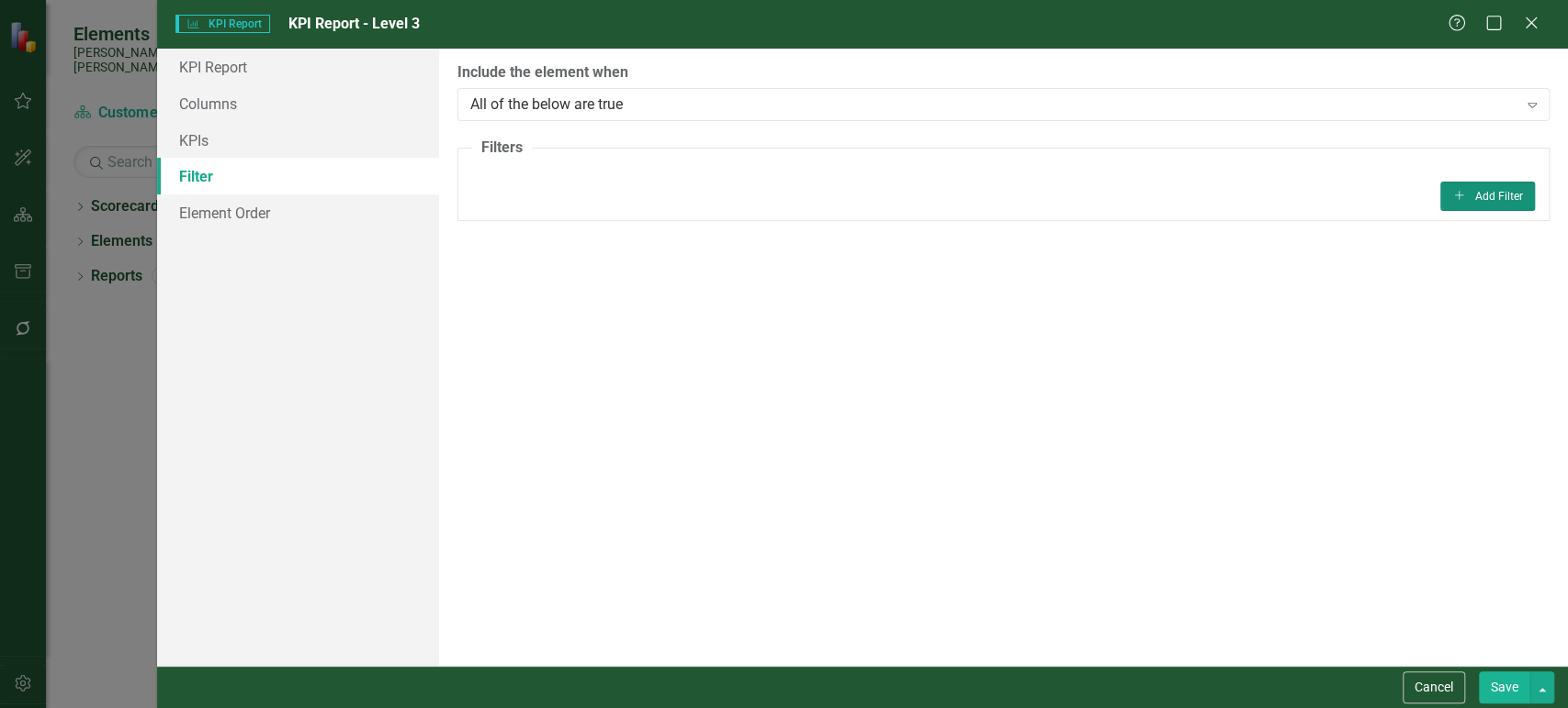
click at [1464, 187] on button "Add Add Filter" at bounding box center [1487, 196] width 95 height 29
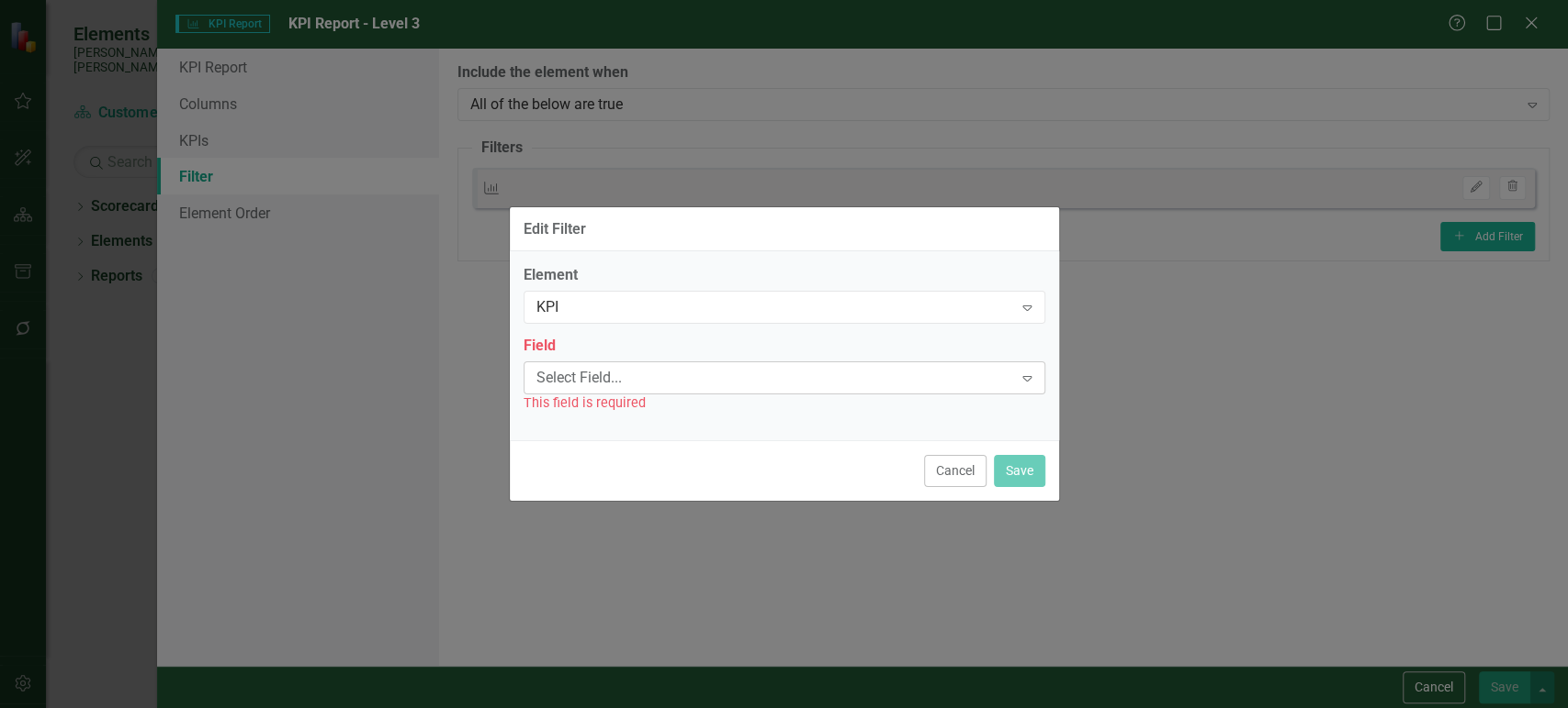
click at [639, 367] on div "Select Field... Expand" at bounding box center [784, 378] width 521 height 33
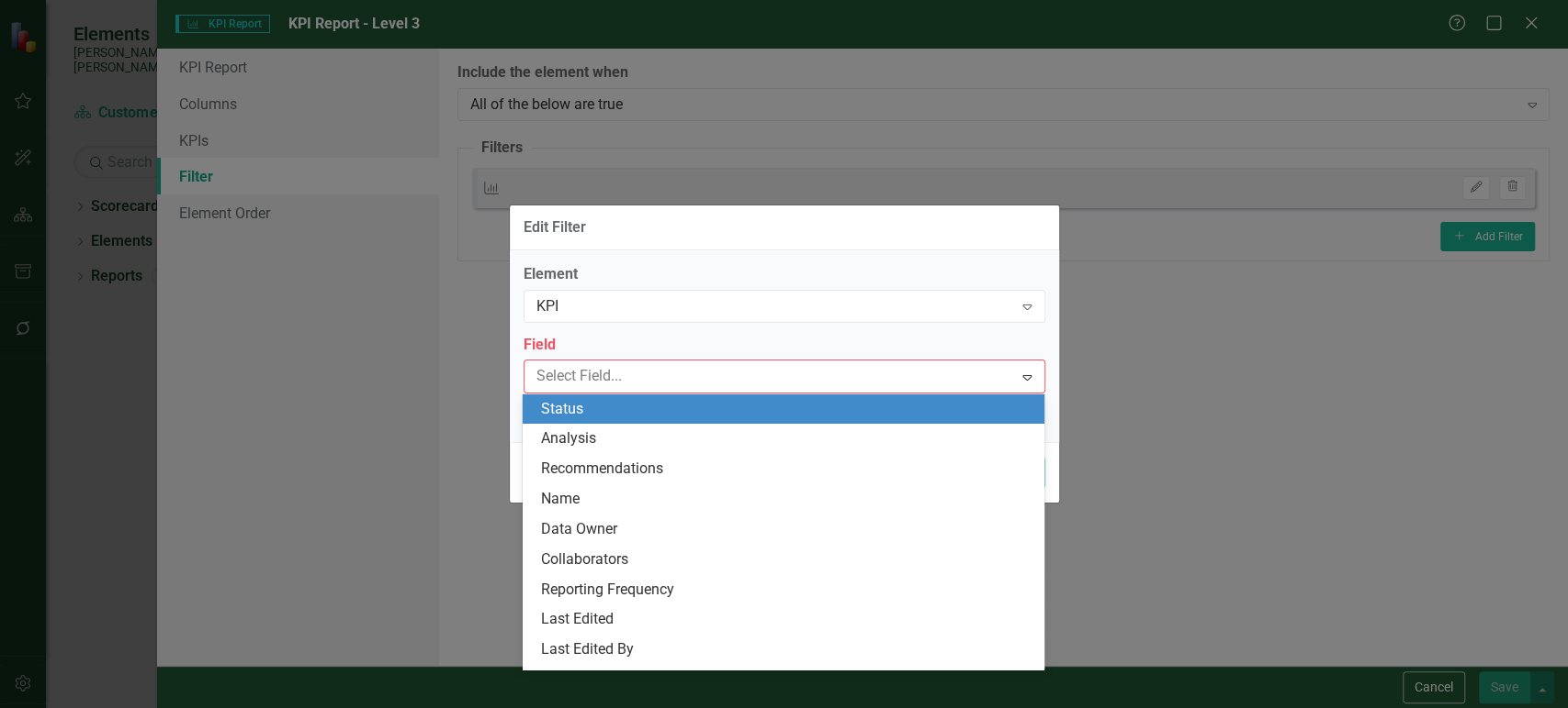
type input "e"
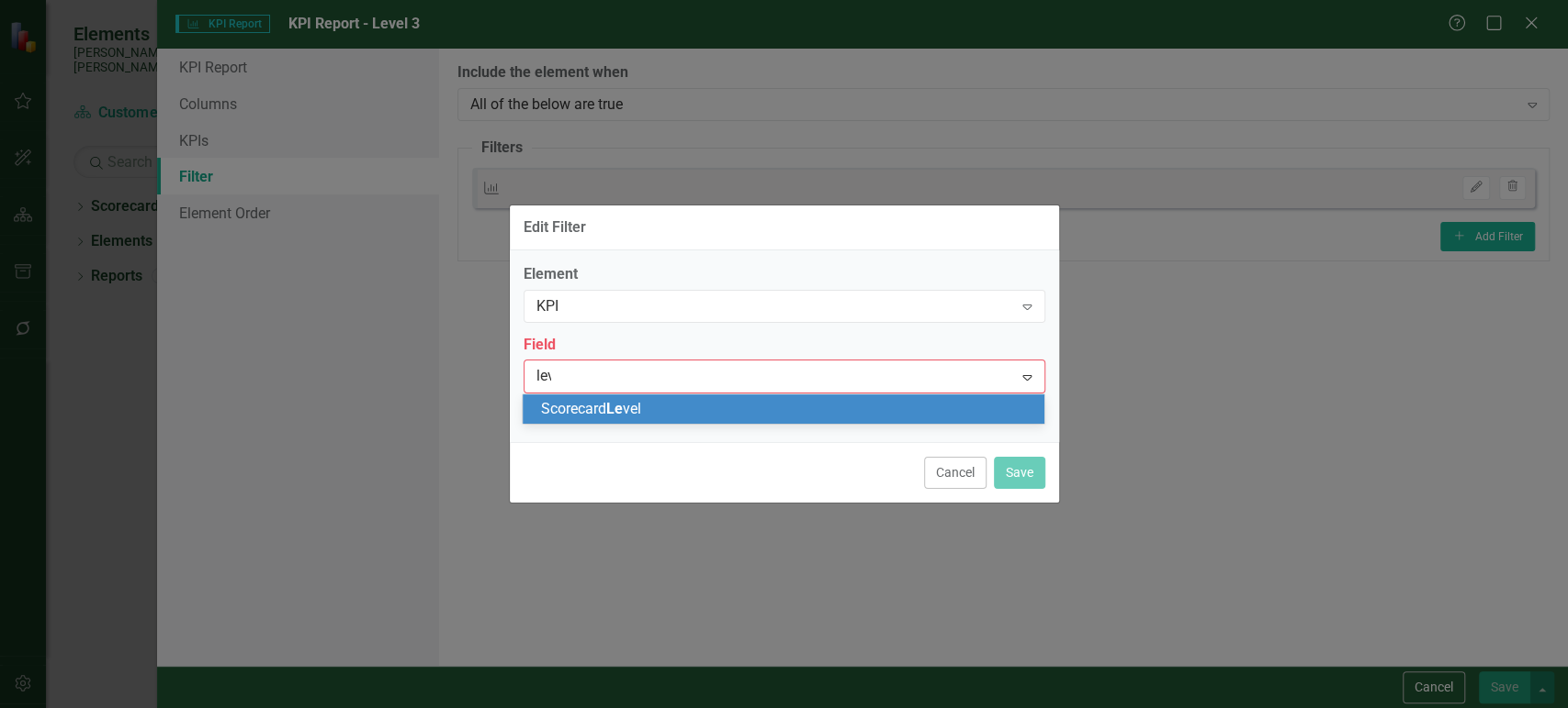
type input "leve"
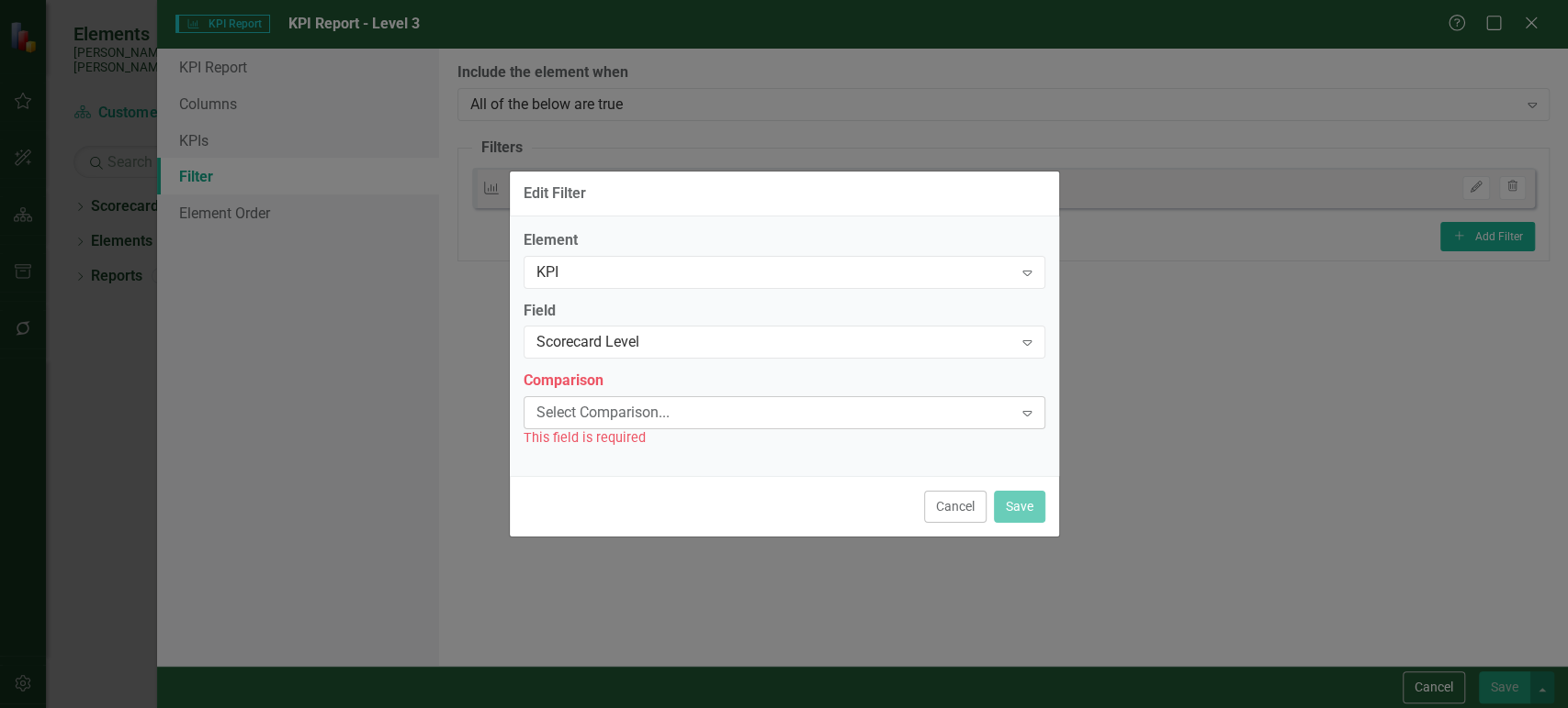
click at [636, 410] on div "Select Comparison..." at bounding box center [775, 413] width 477 height 21
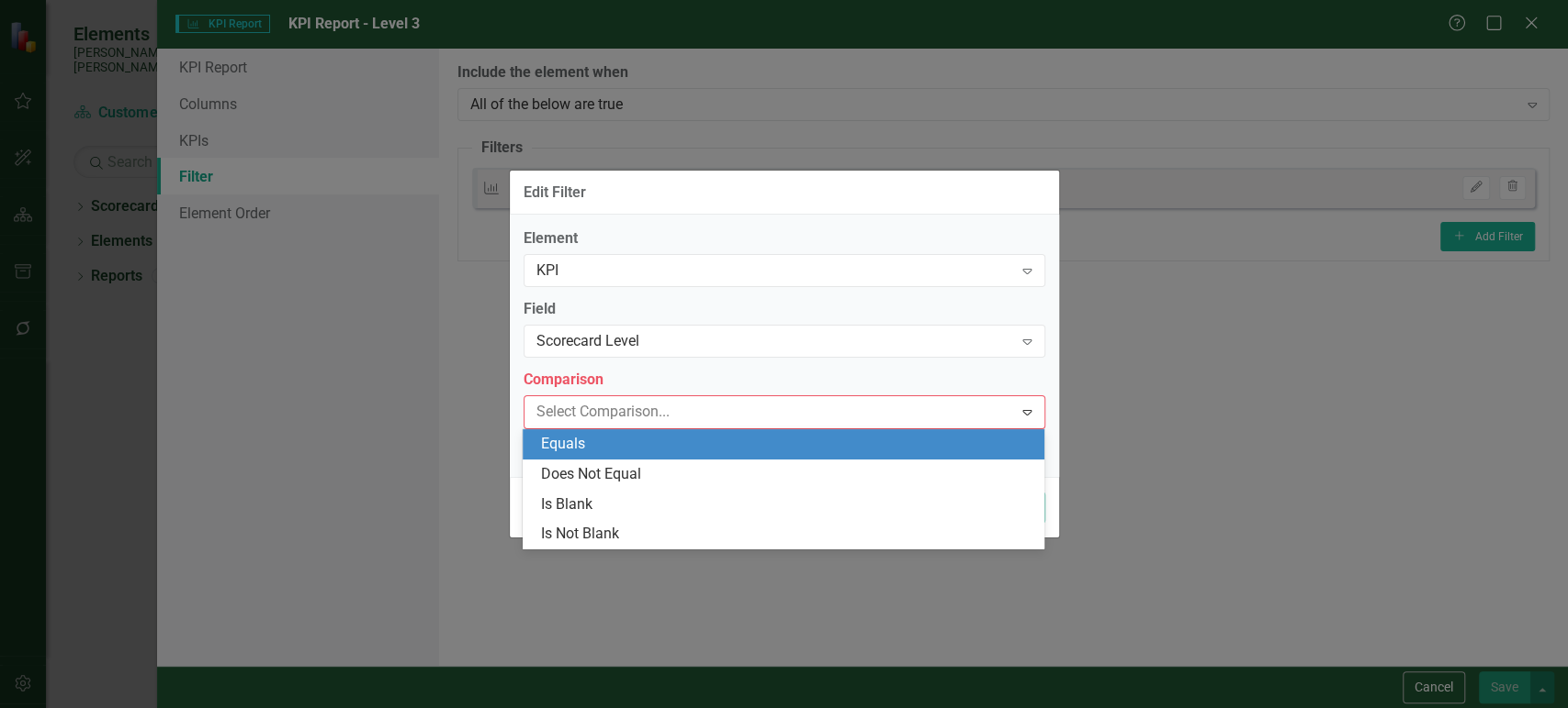
click at [629, 441] on div "Equals" at bounding box center [787, 444] width 492 height 21
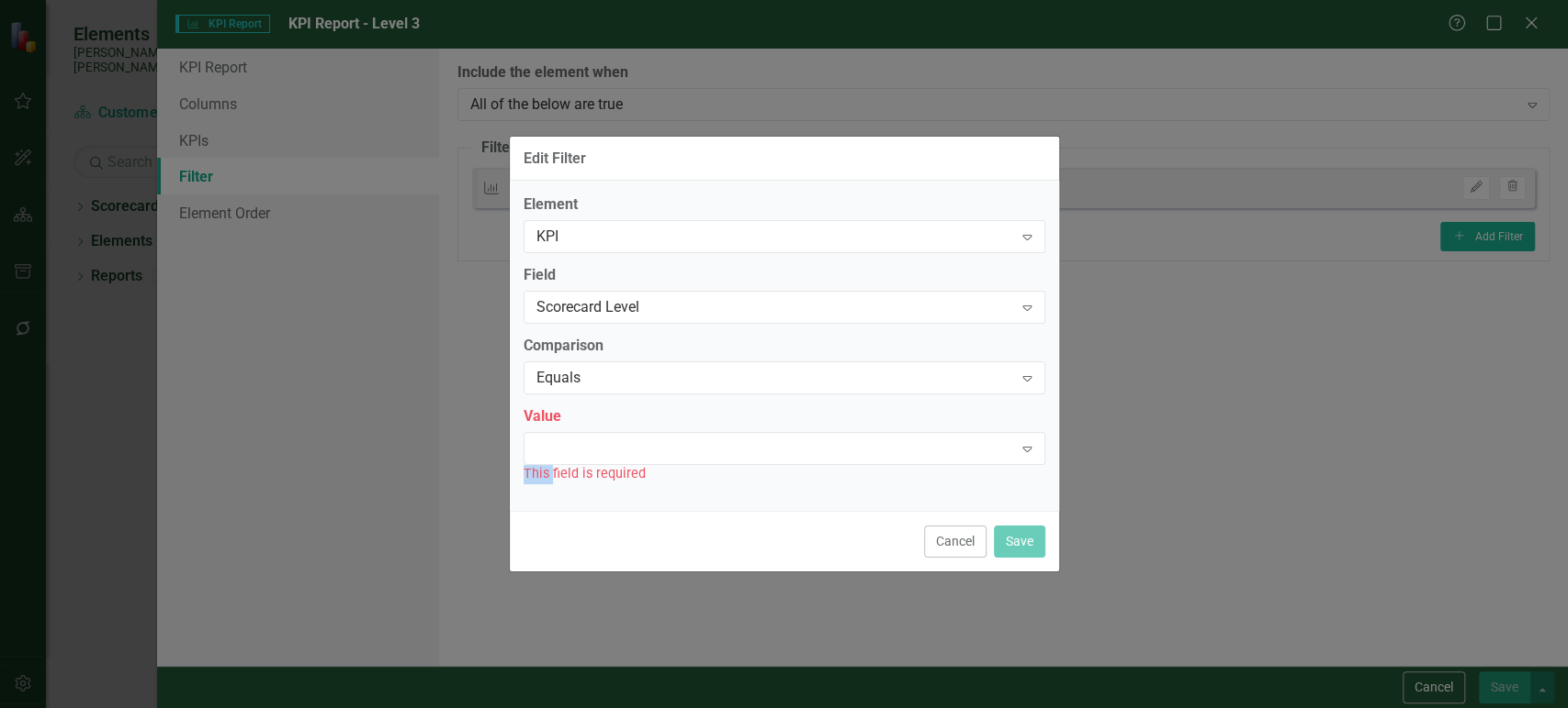
click at [629, 441] on div "Expand" at bounding box center [784, 448] width 521 height 33
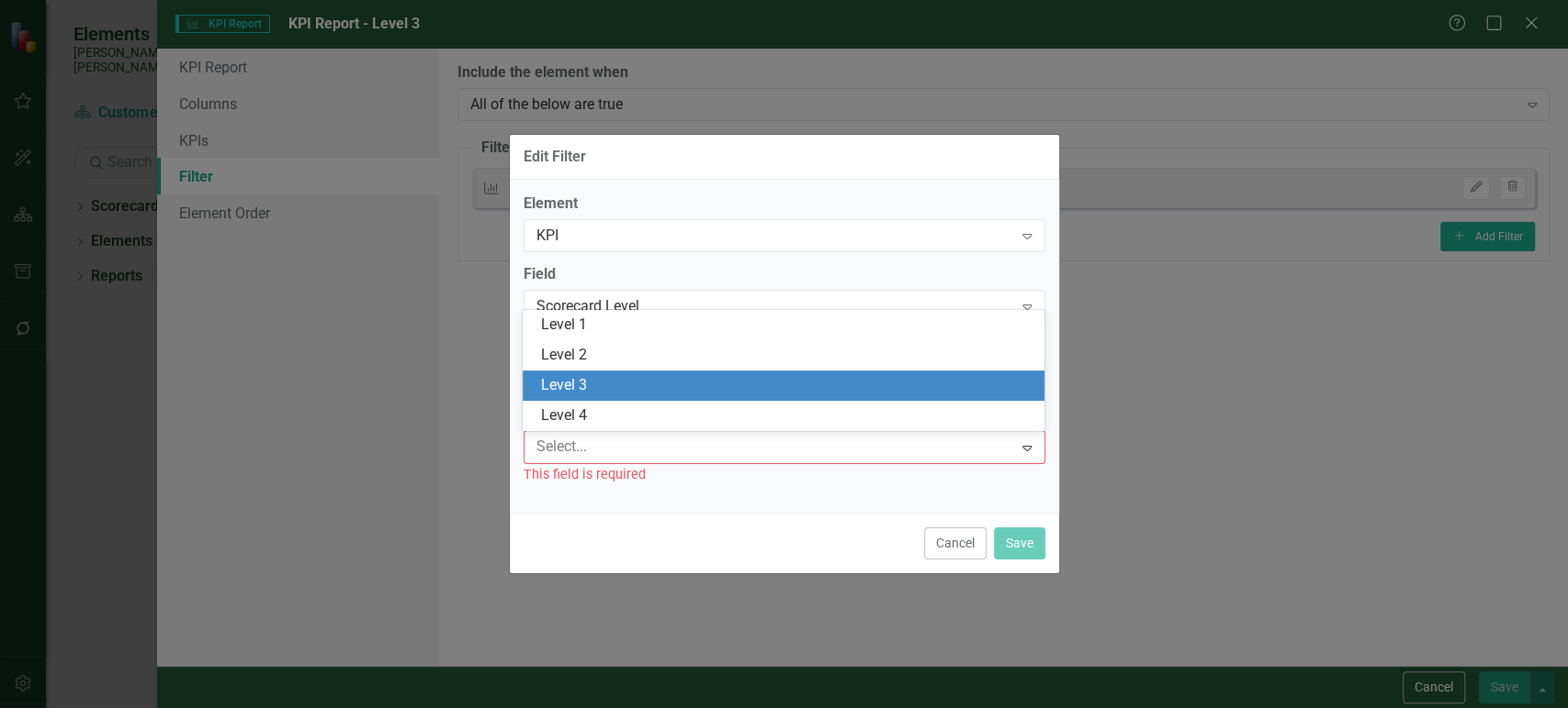
click at [627, 383] on div "Level 3" at bounding box center [787, 385] width 492 height 21
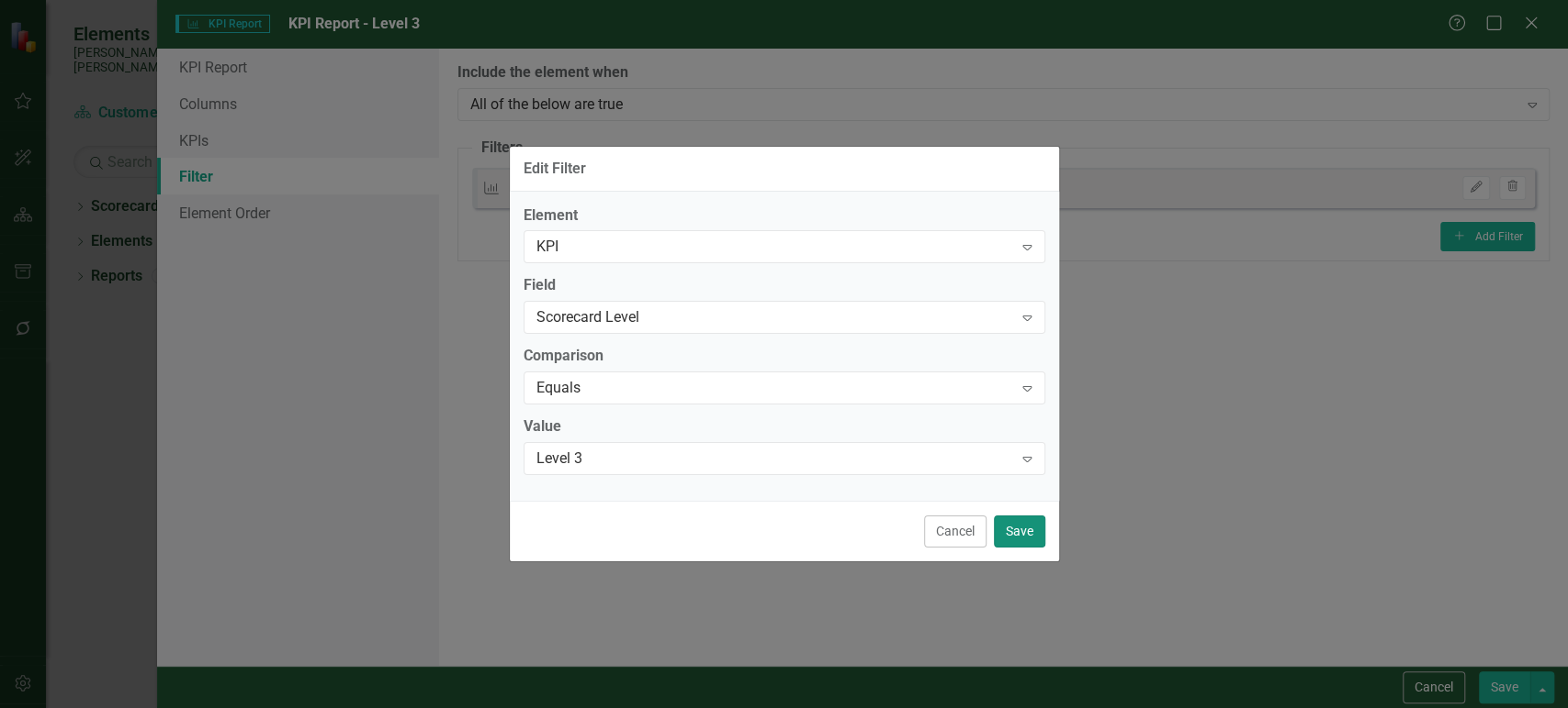
click at [1023, 520] on button "Save" at bounding box center [1019, 531] width 51 height 32
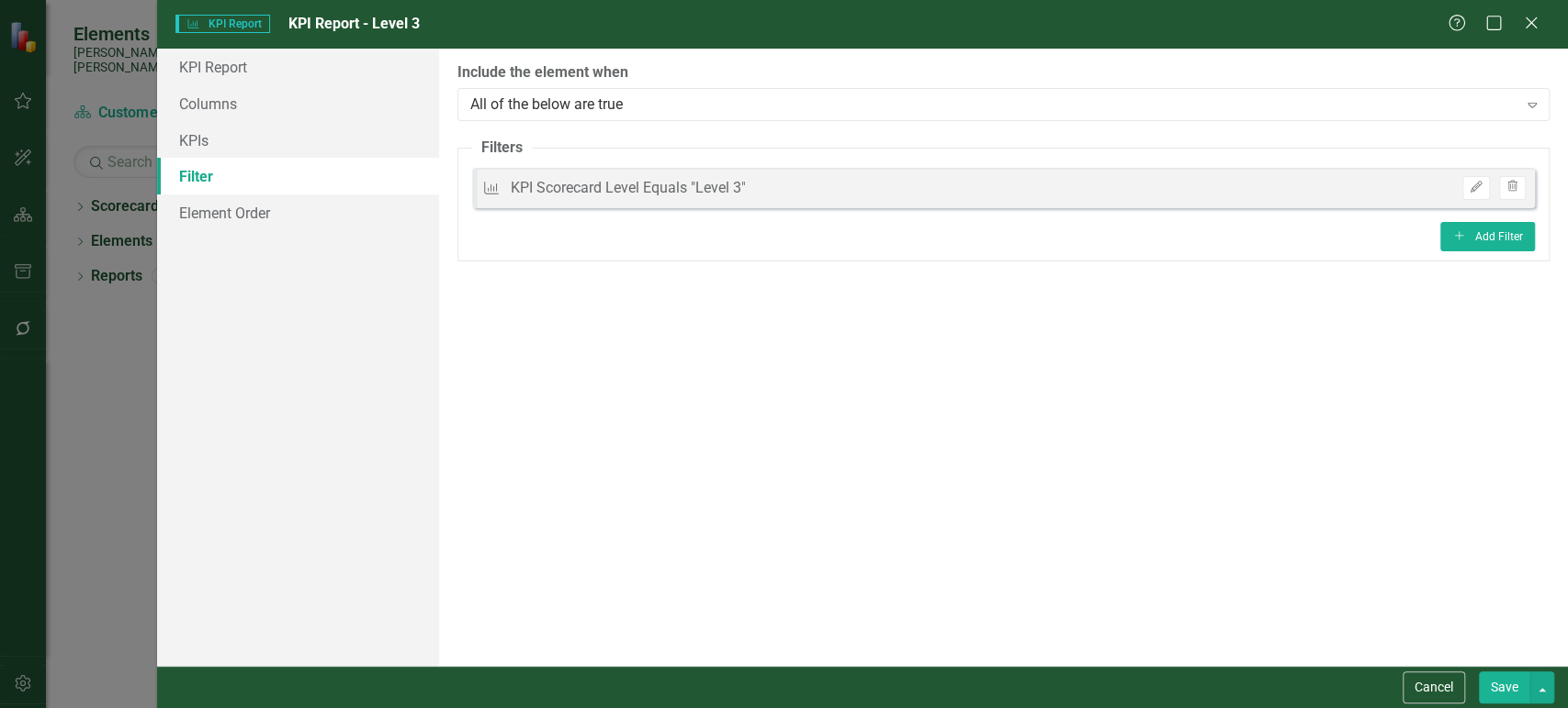
click at [1496, 675] on button "Save" at bounding box center [1504, 688] width 51 height 32
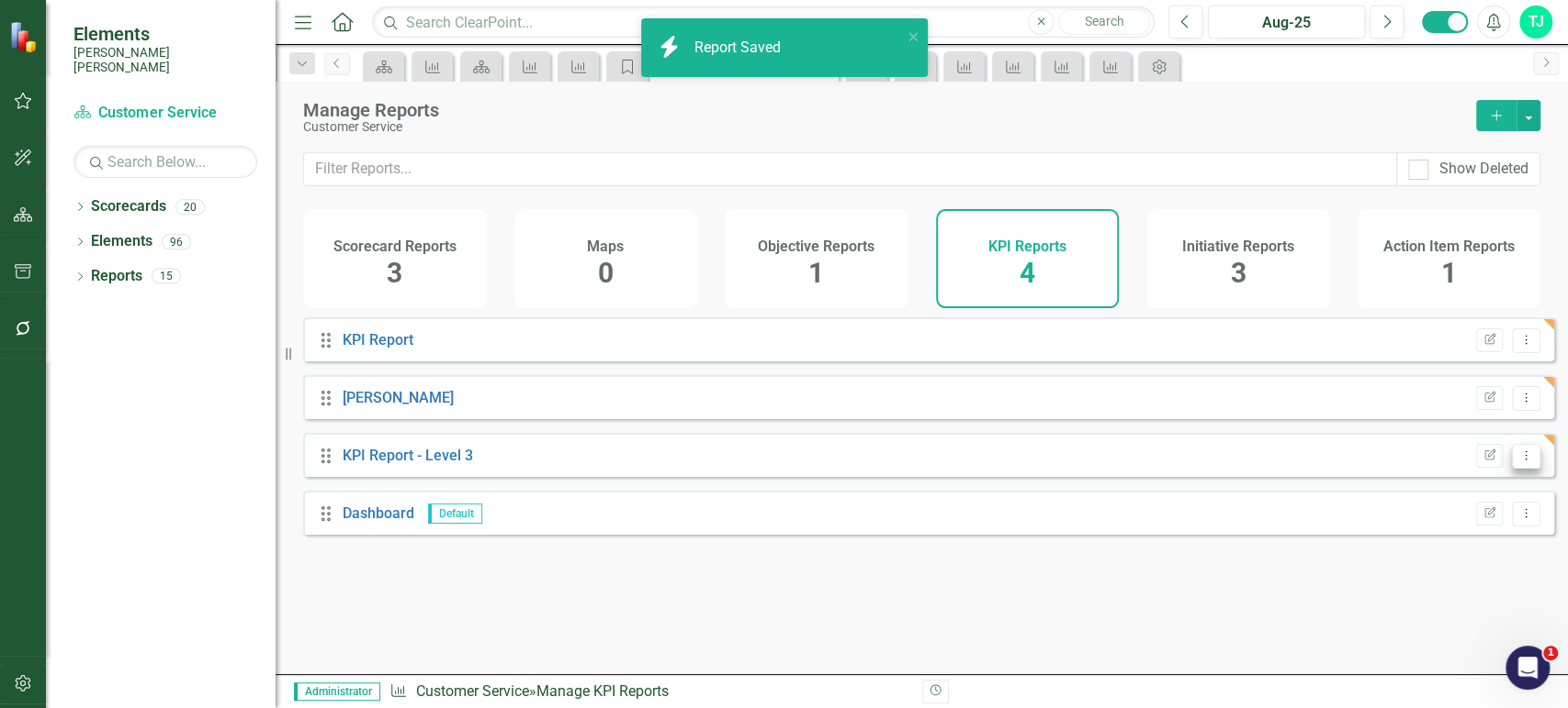
click at [1515, 469] on button "Dropdown Menu" at bounding box center [1526, 456] width 28 height 25
click at [1426, 567] on link "Copy Duplicate Report" at bounding box center [1450, 567] width 152 height 34
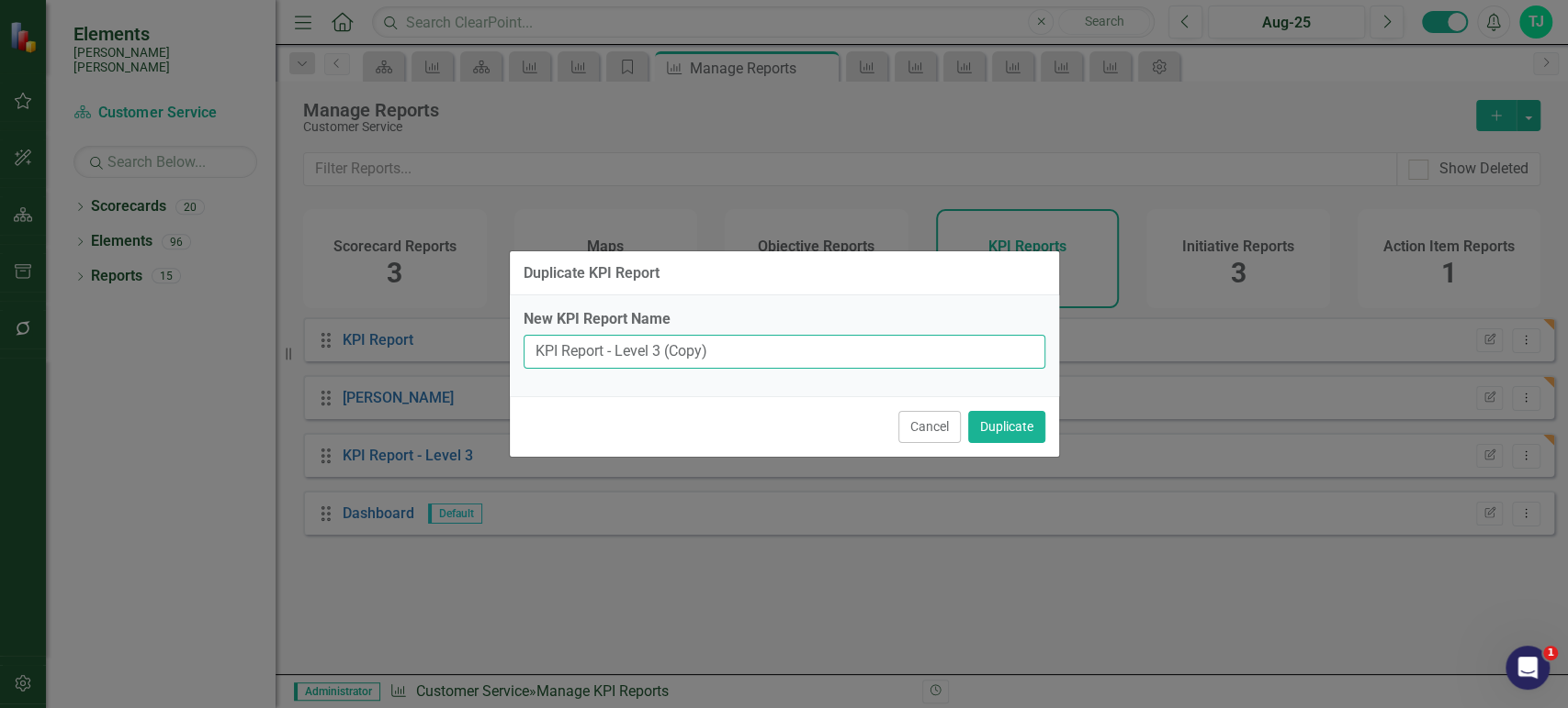
drag, startPoint x: 652, startPoint y: 354, endPoint x: 822, endPoint y: 345, distance: 170.2
click at [818, 345] on input "KPI Report - Level 3 (Copy)" at bounding box center [784, 352] width 521 height 34
type input "KPI Report - Level 4"
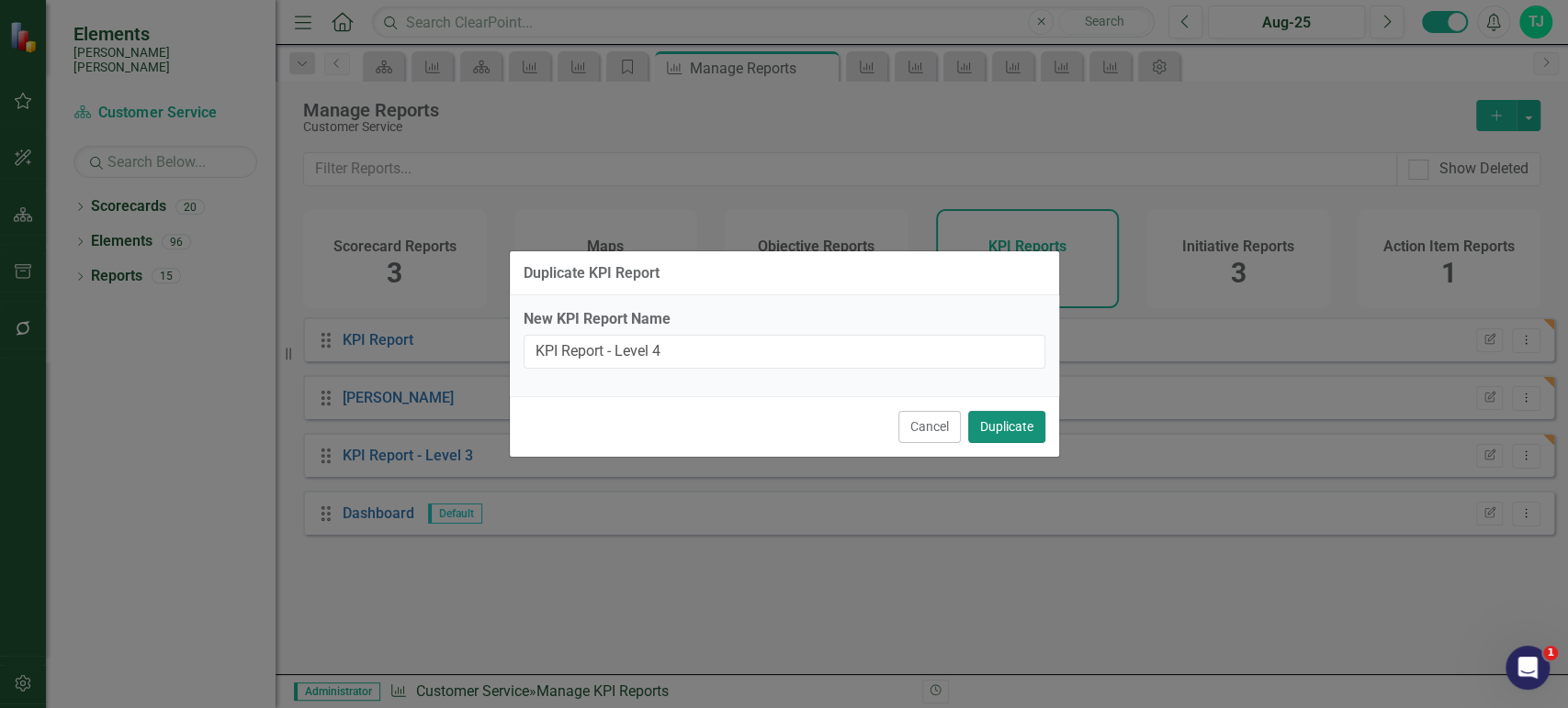
click at [1015, 423] on button "Duplicate" at bounding box center [1006, 427] width 77 height 32
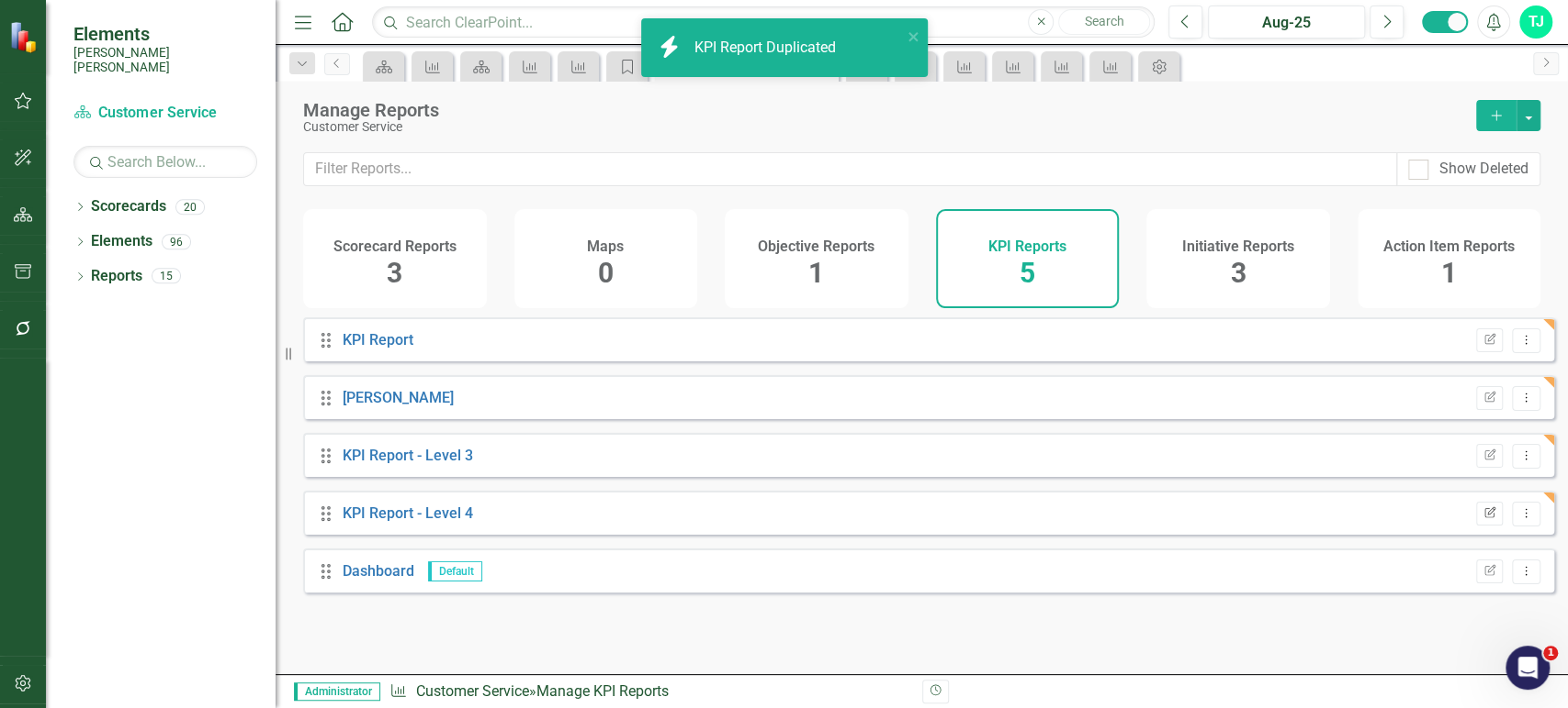
click at [1483, 519] on icon "Edit Report" at bounding box center [1489, 514] width 14 height 11
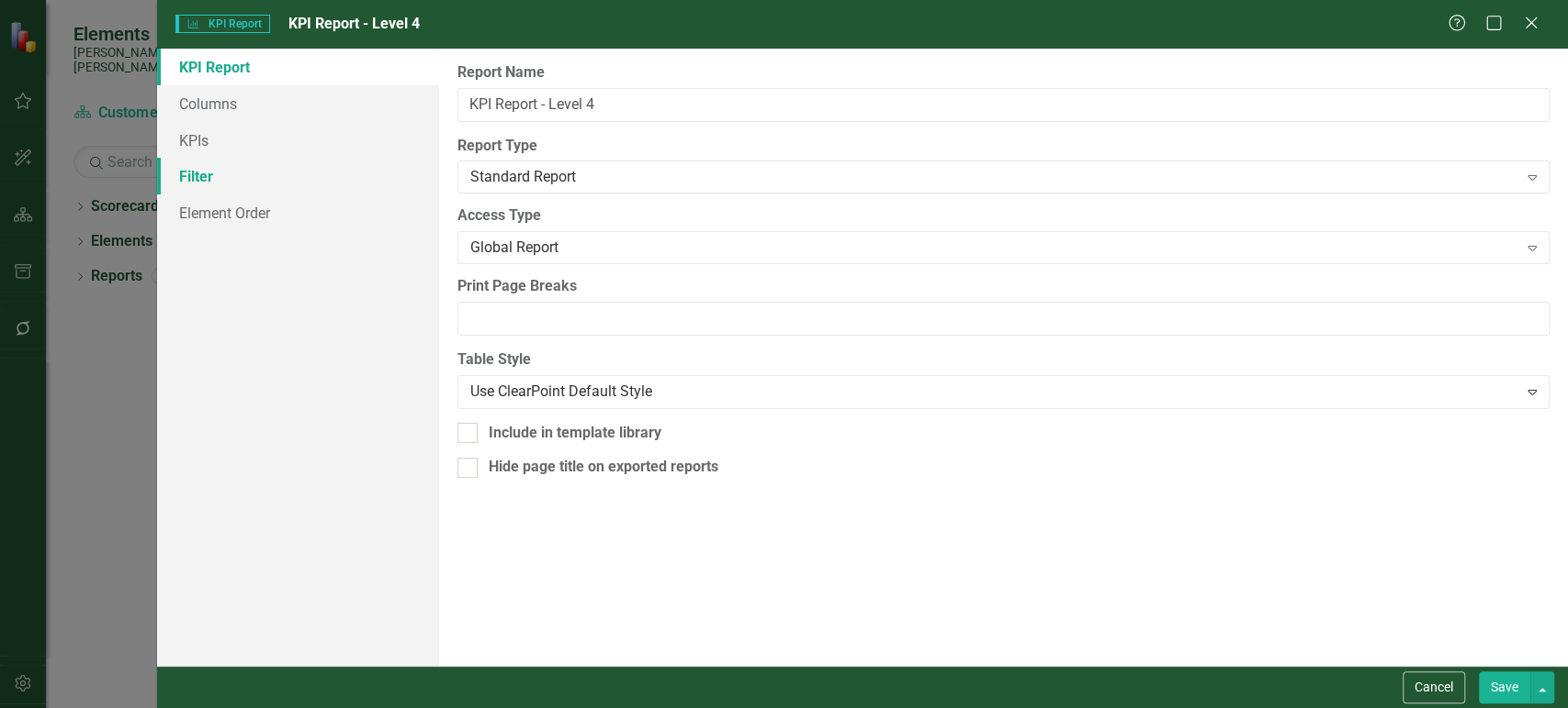
click at [247, 163] on link "Filter" at bounding box center [297, 176] width 282 height 37
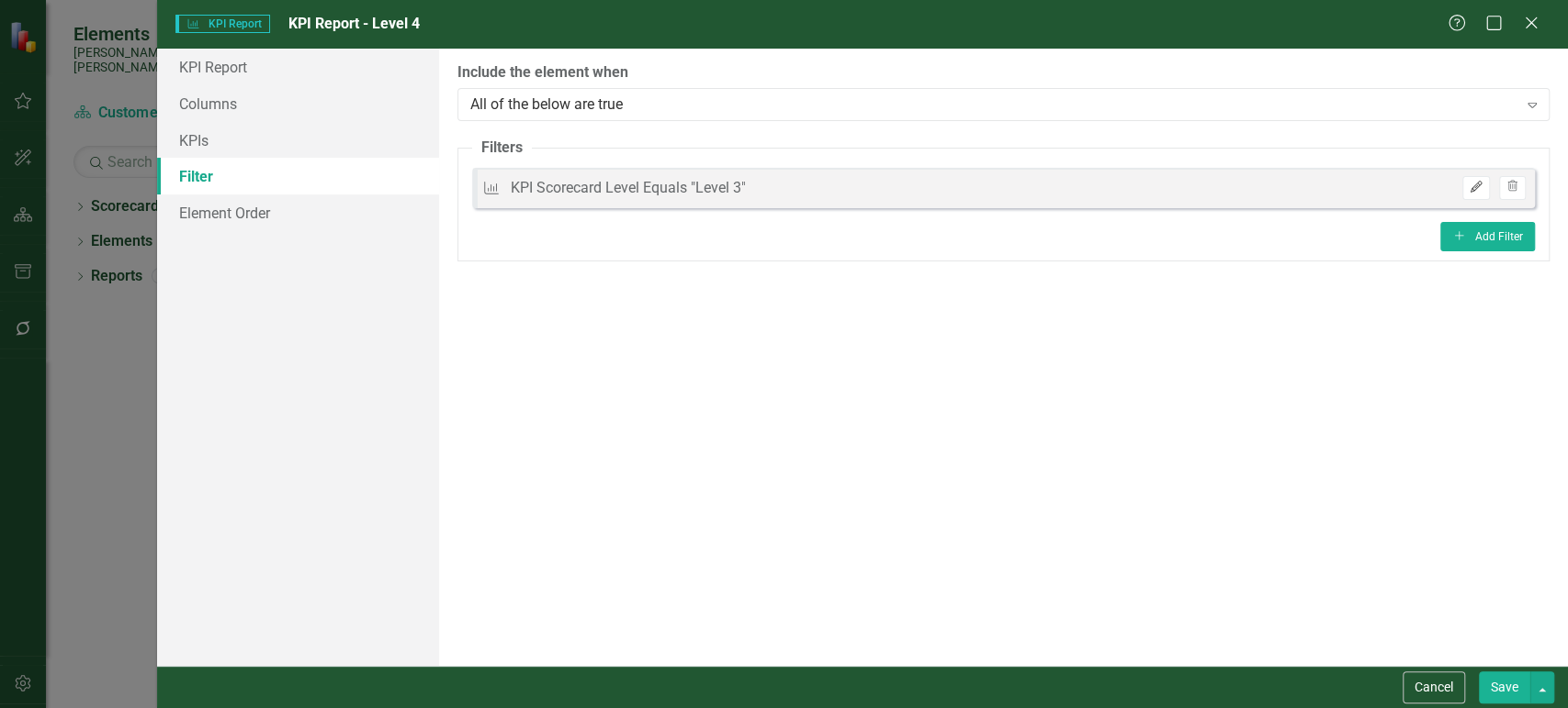
click at [1477, 196] on button "Edit" at bounding box center [1475, 188] width 27 height 24
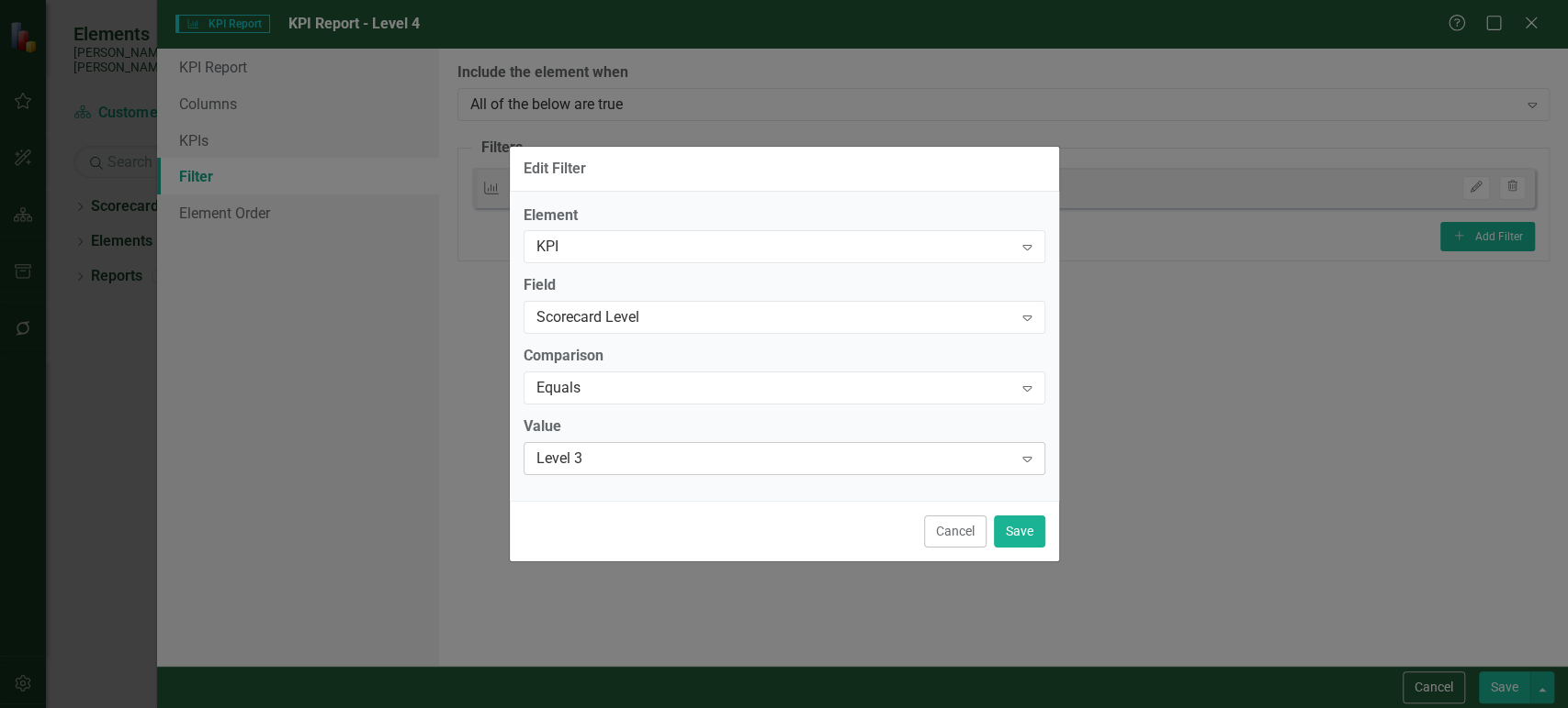
click at [704, 450] on div "Level 3" at bounding box center [775, 459] width 477 height 21
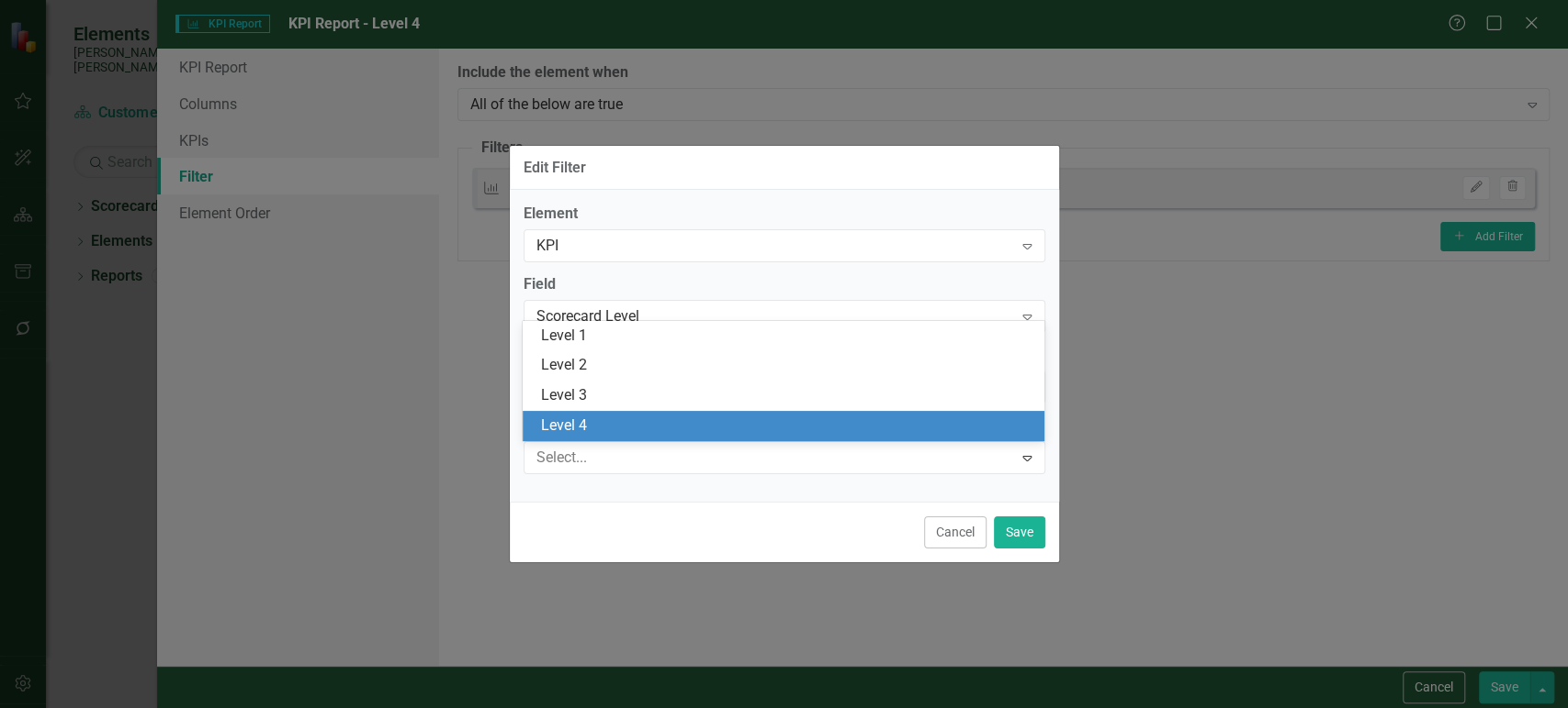
click at [671, 419] on div "Level 4" at bounding box center [787, 426] width 492 height 21
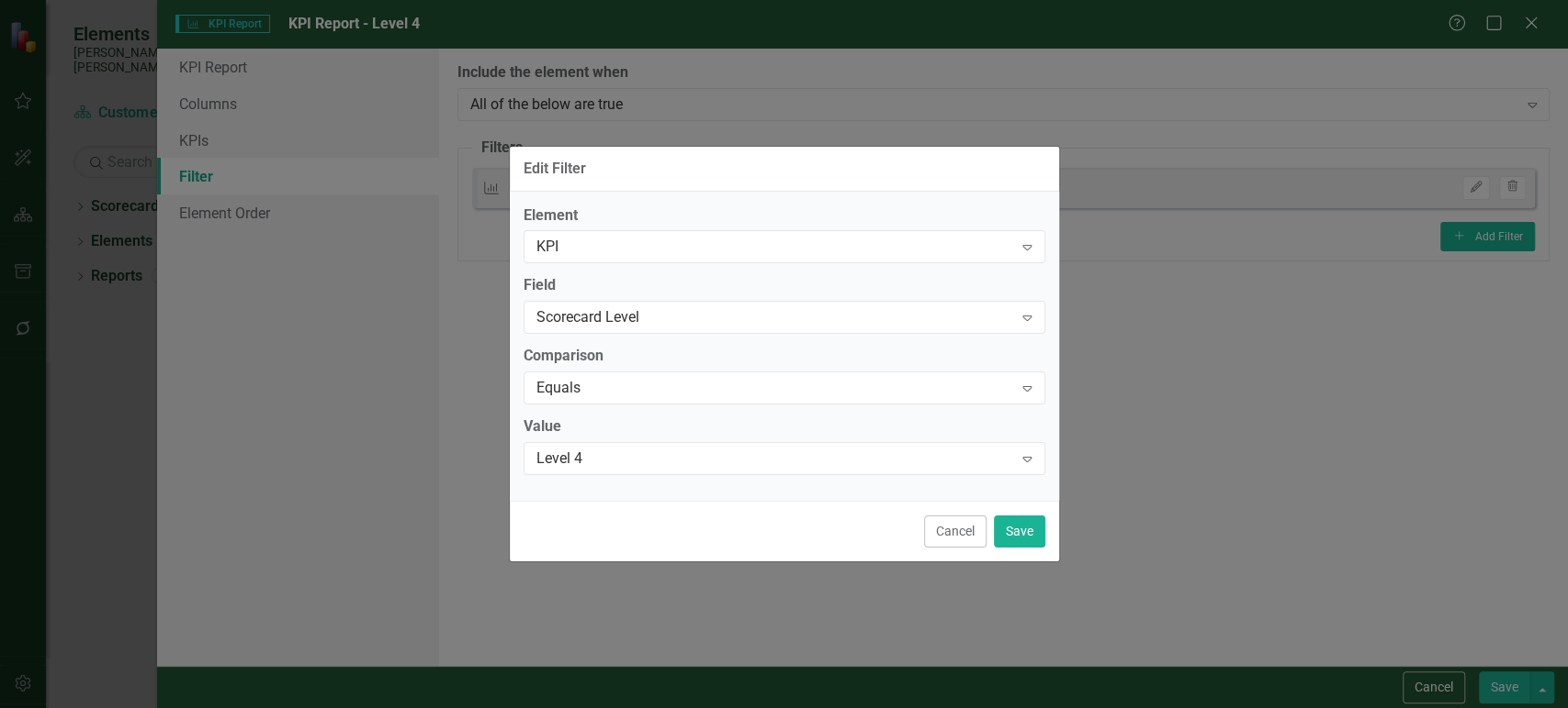
click at [1048, 544] on div "Cancel Save" at bounding box center [784, 531] width 549 height 61
click at [1037, 539] on button "Save" at bounding box center [1019, 531] width 51 height 32
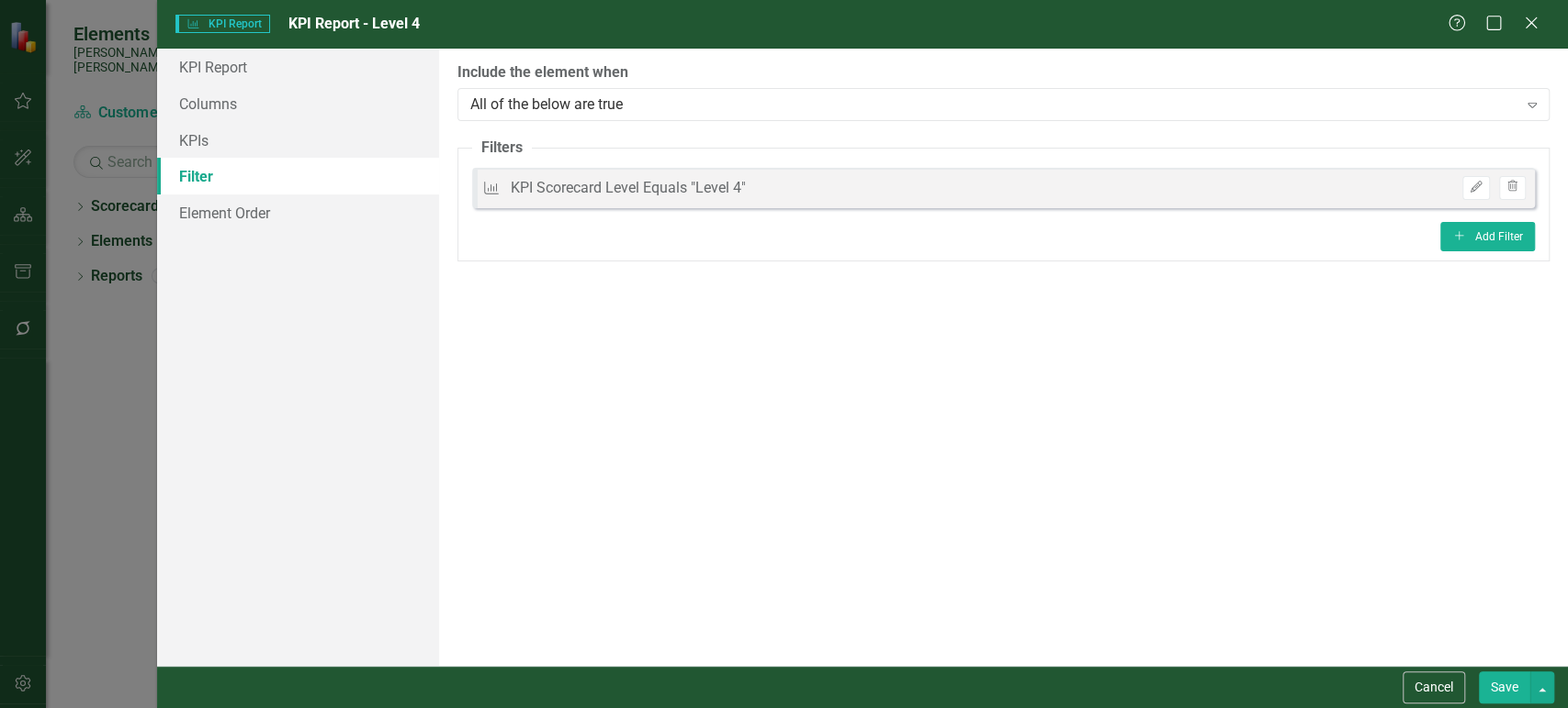
click at [1502, 675] on button "Save" at bounding box center [1504, 688] width 51 height 32
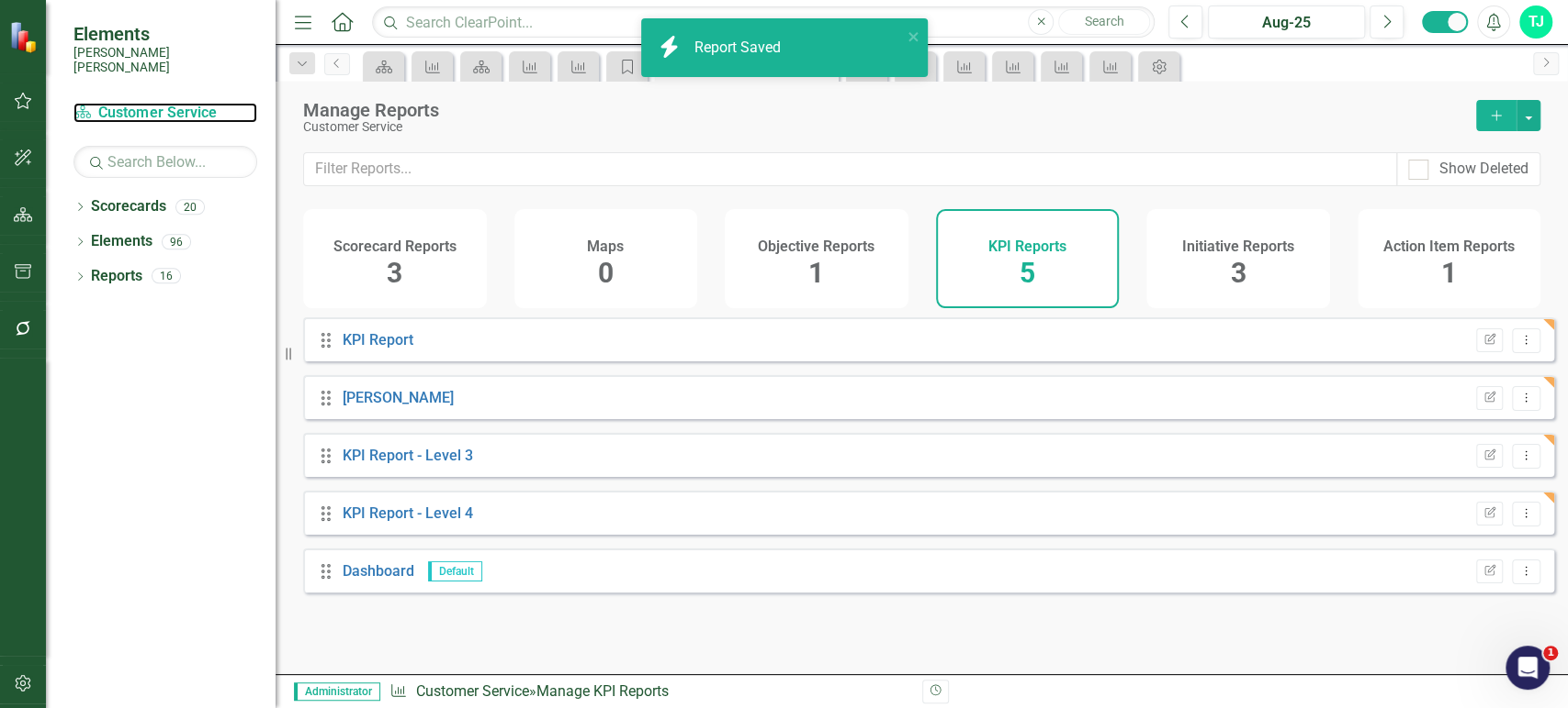
drag, startPoint x: 139, startPoint y: 102, endPoint x: 177, endPoint y: 14, distance: 95.9
click at [139, 102] on link "Scorecard Customer Service" at bounding box center [164, 113] width 183 height 21
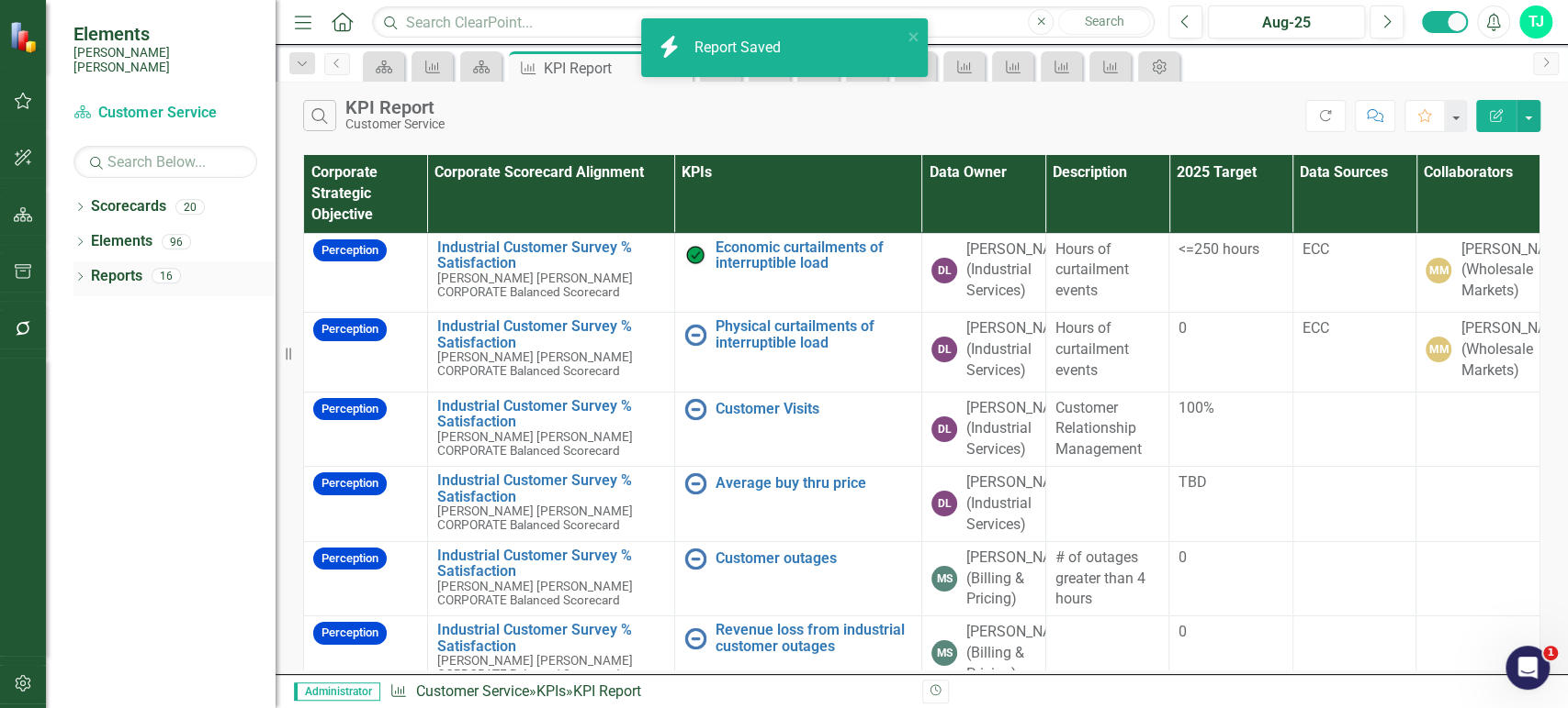
click at [124, 266] on link "Reports" at bounding box center [117, 276] width 51 height 21
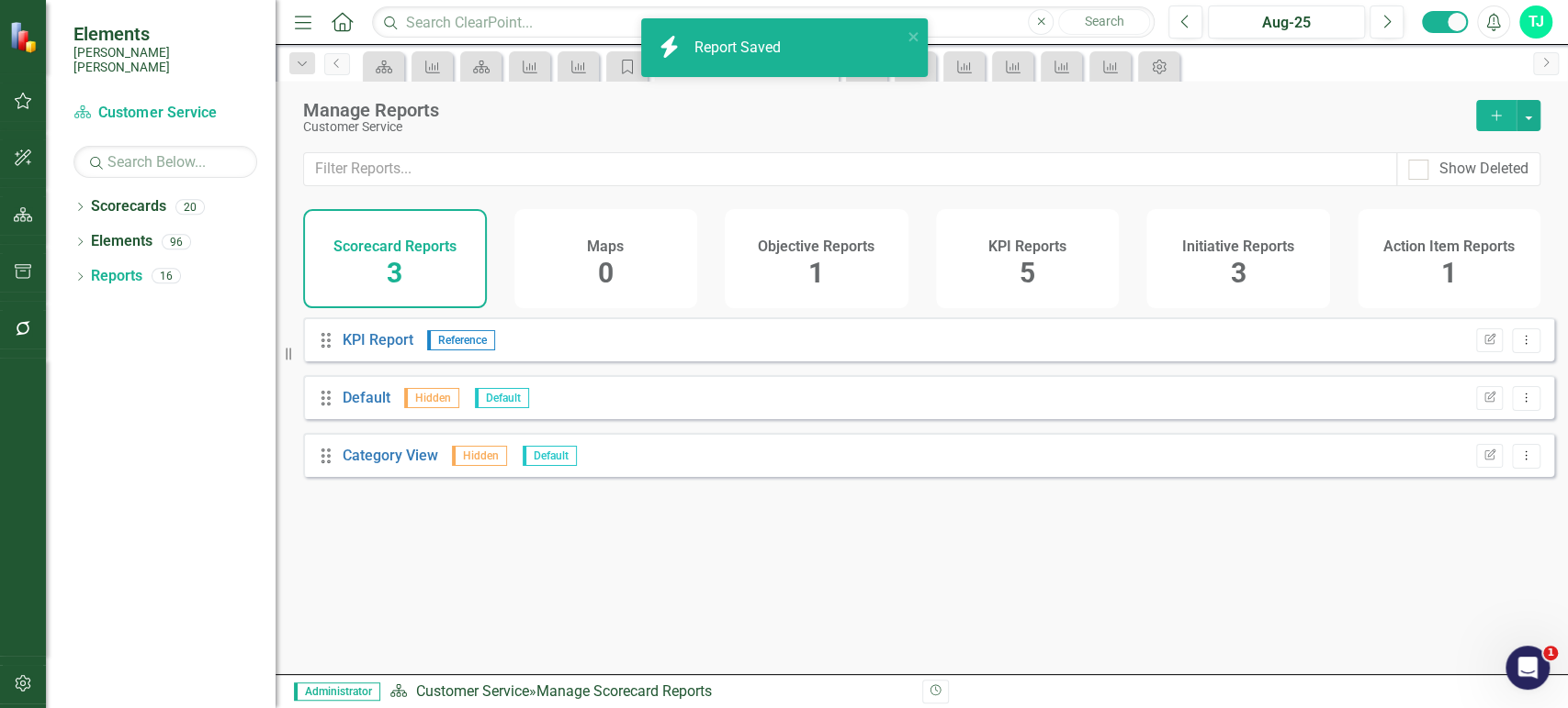
click at [1090, 281] on div "KPI Reports 5" at bounding box center [1027, 258] width 183 height 99
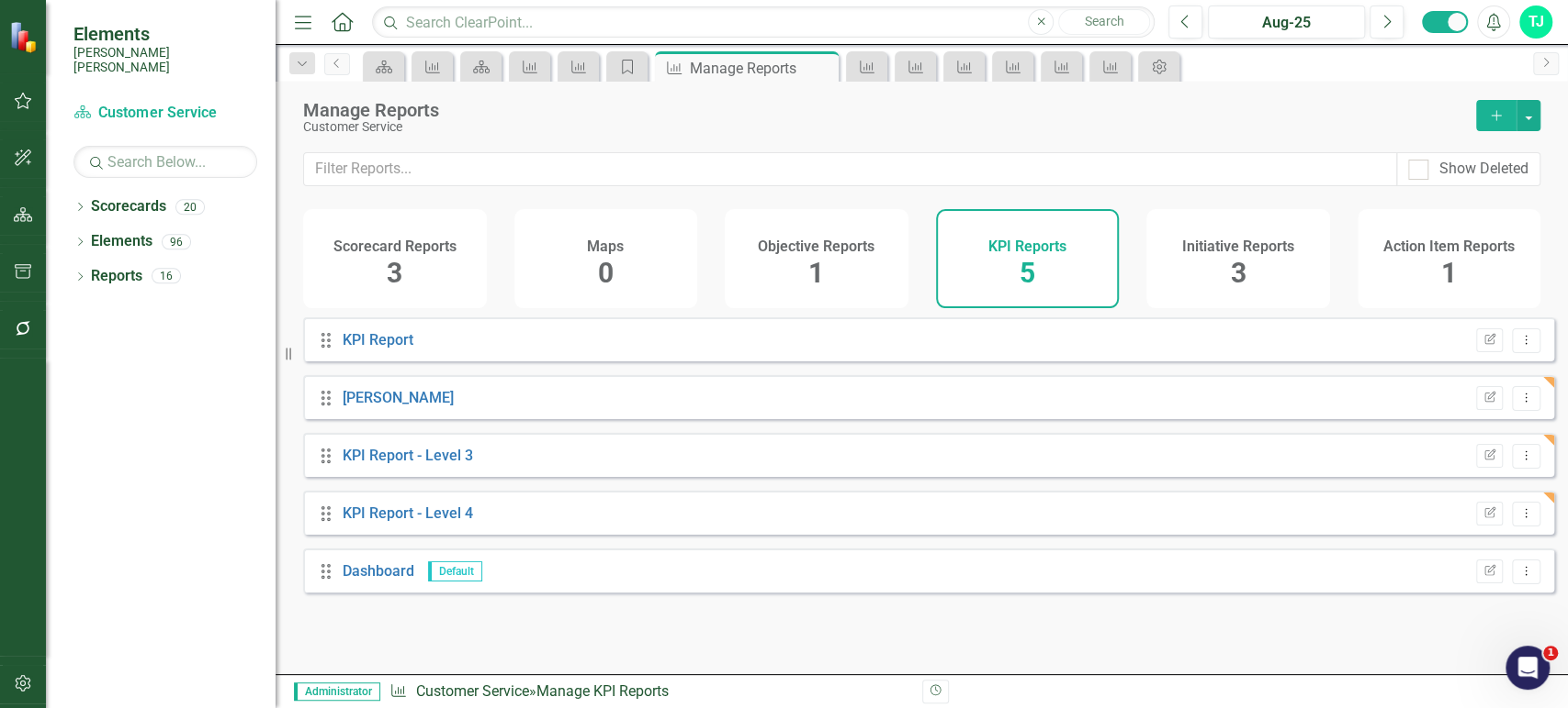
click at [391, 400] on div "Drag Chad Hutson Edit Report Dropdown Menu" at bounding box center [928, 397] width 1251 height 44
click at [389, 406] on link "[PERSON_NAME]" at bounding box center [398, 398] width 111 height 17
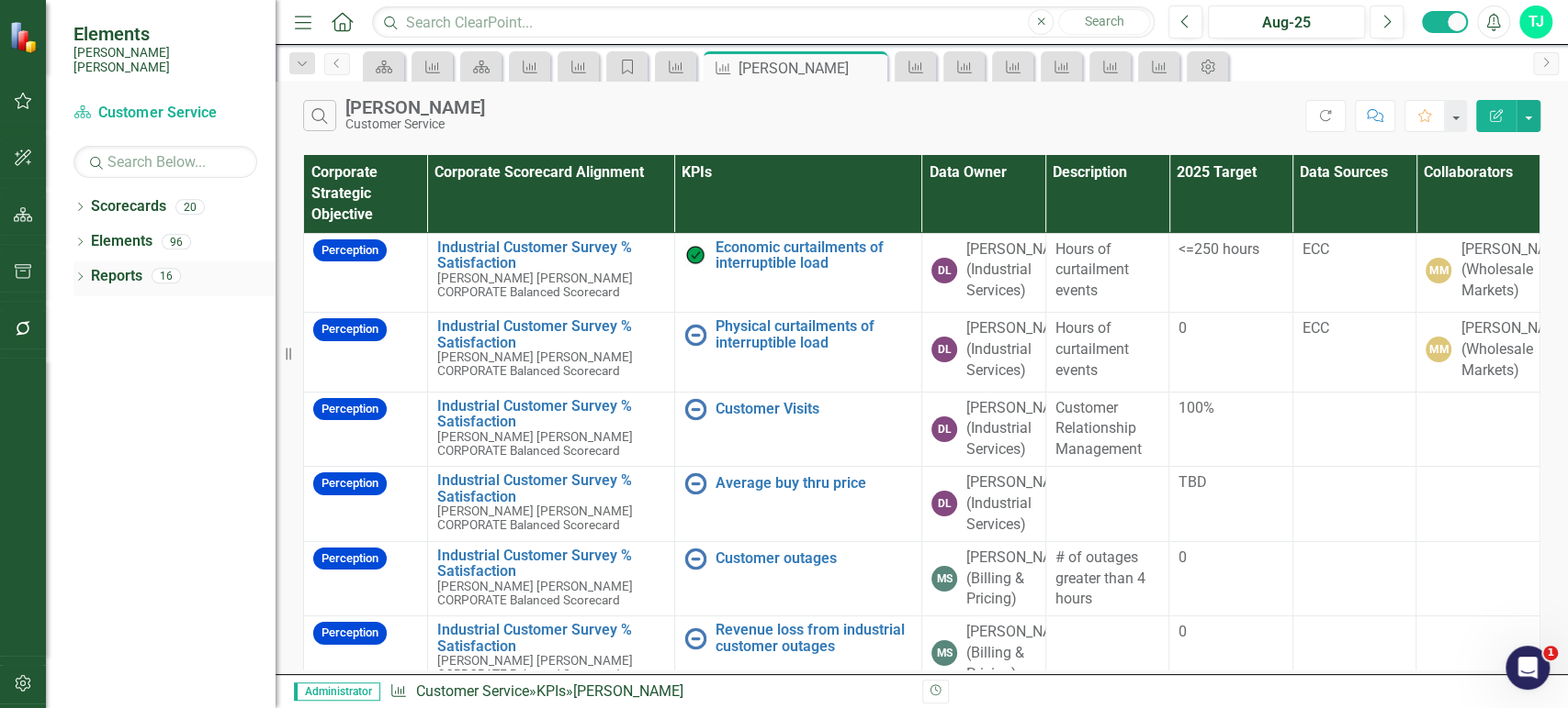
click at [96, 266] on link "Reports" at bounding box center [117, 276] width 51 height 21
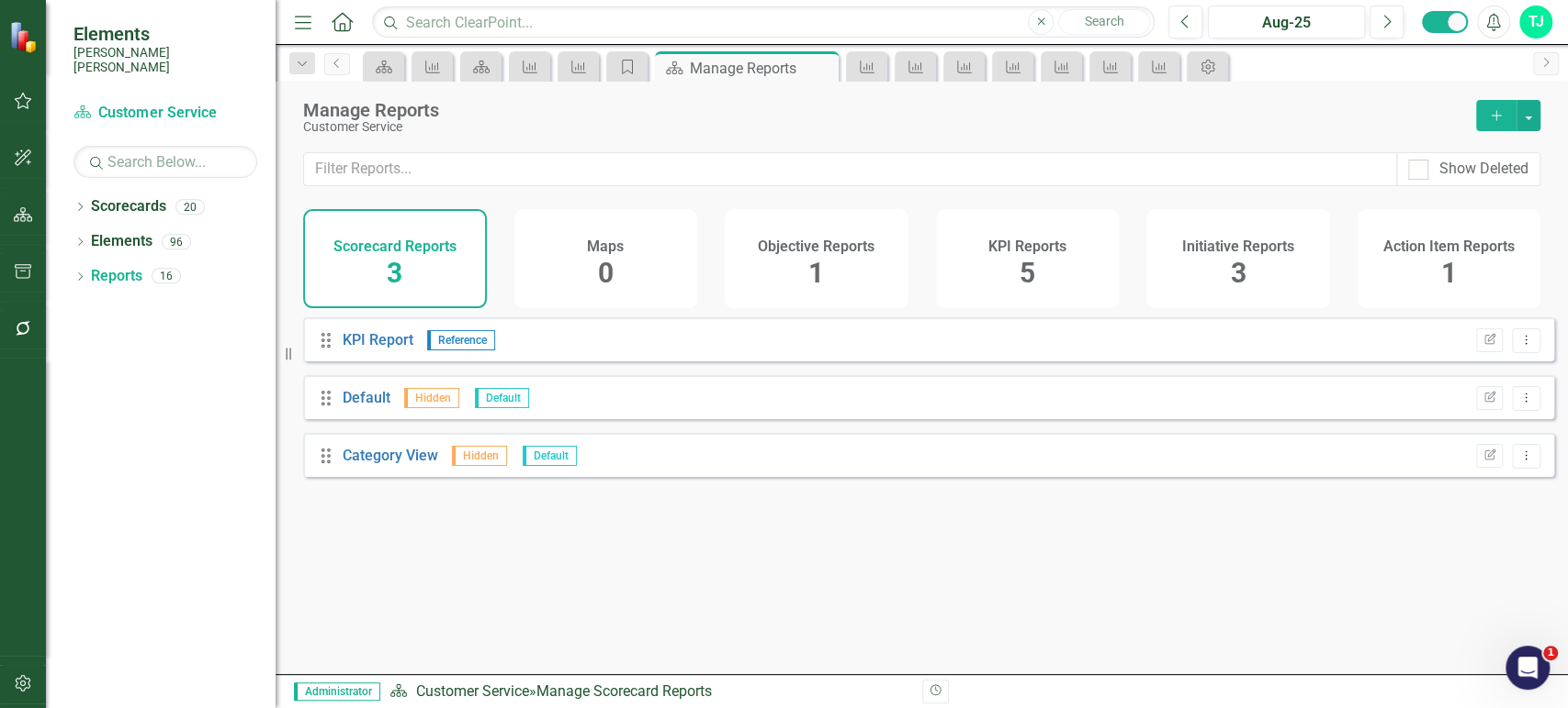
click at [1051, 289] on div "KPI Reports 5" at bounding box center [1027, 258] width 183 height 99
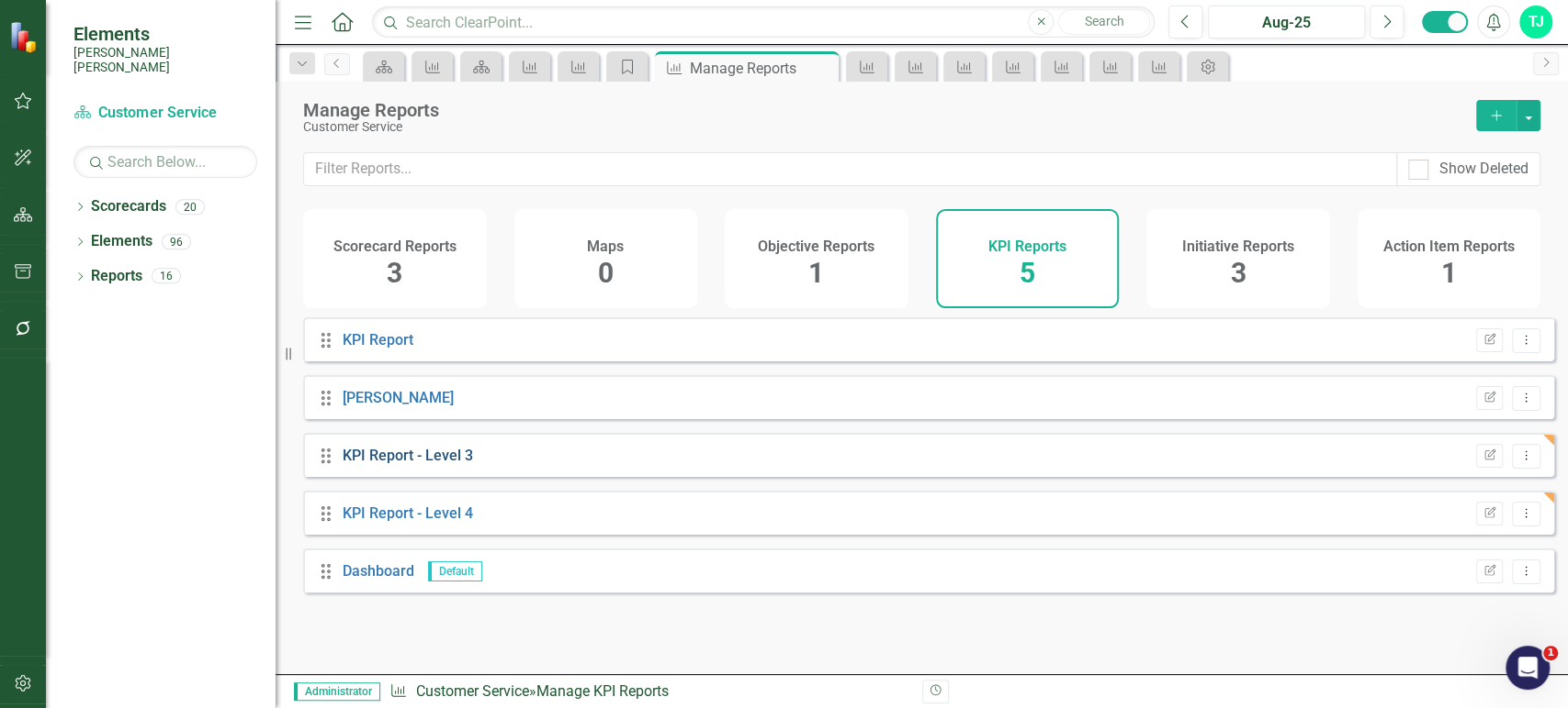
click at [445, 464] on link "KPI Report - Level 3" at bounding box center [407, 456] width 130 height 17
click at [440, 522] on link "KPI Report - Level 4" at bounding box center [407, 513] width 130 height 17
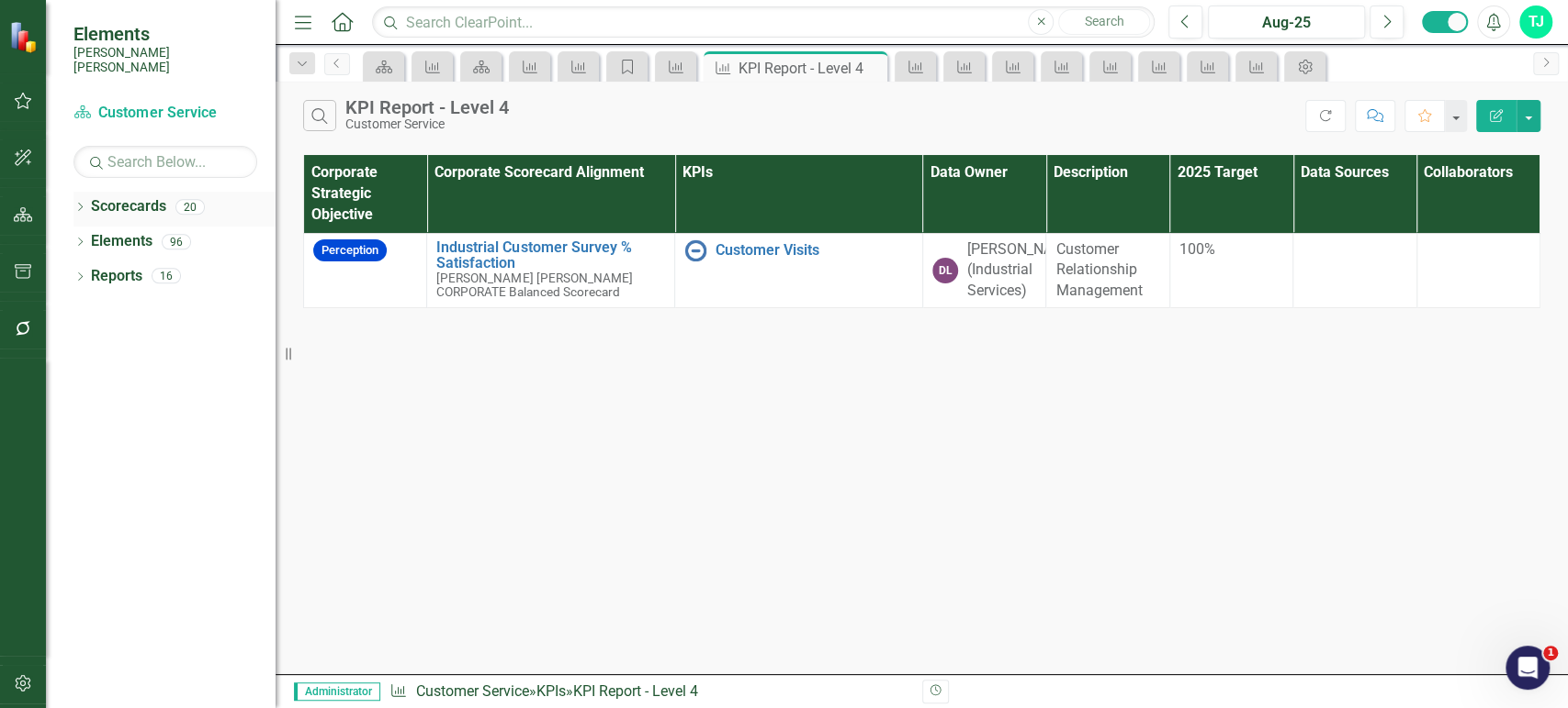
click at [108, 196] on link "Scorecards" at bounding box center [128, 207] width 75 height 21
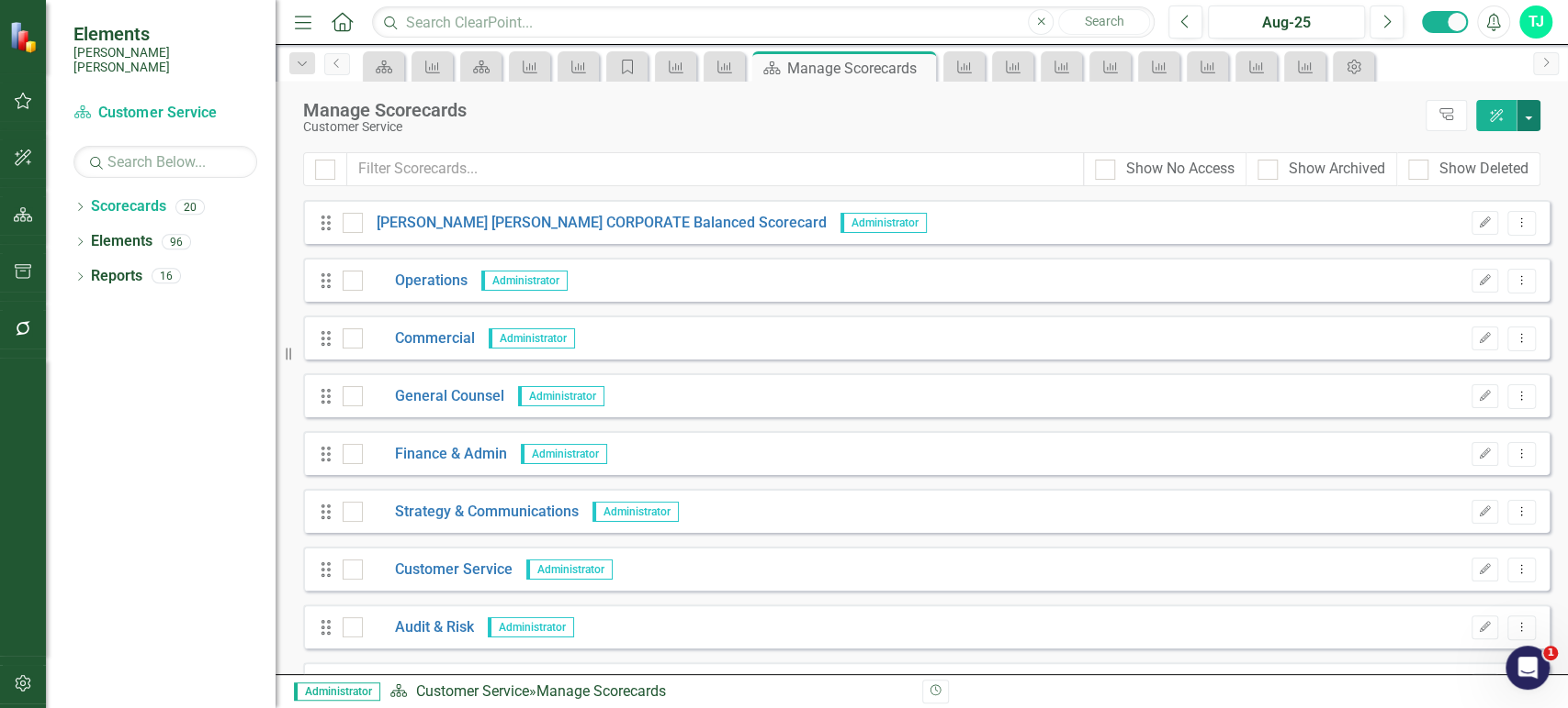
click at [1528, 103] on button "button" at bounding box center [1527, 115] width 24 height 31
click at [1457, 183] on link "Add Add Scorecard" at bounding box center [1444, 186] width 190 height 34
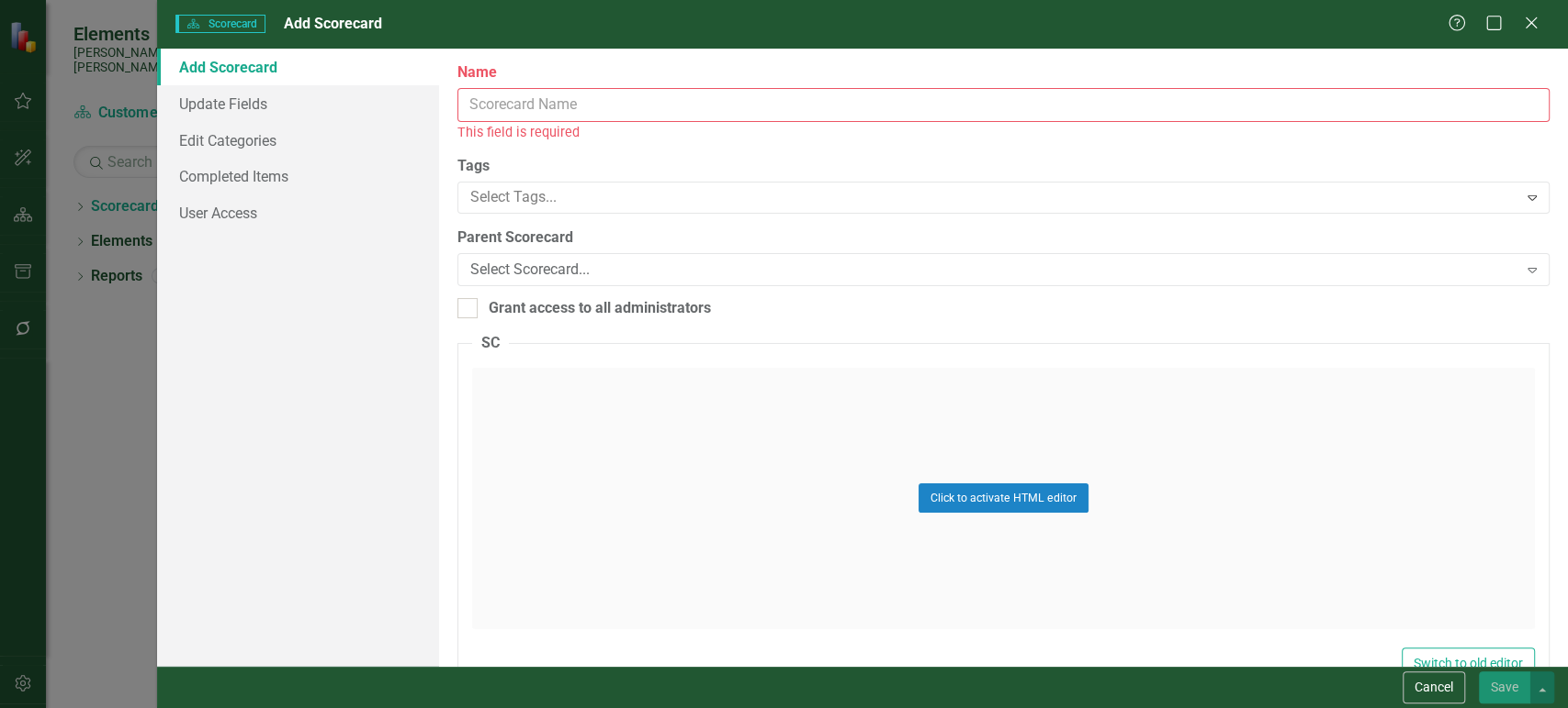
click at [645, 80] on label "Name" at bounding box center [1004, 73] width 1092 height 21
click at [645, 88] on input "Name" at bounding box center [1004, 105] width 1092 height 34
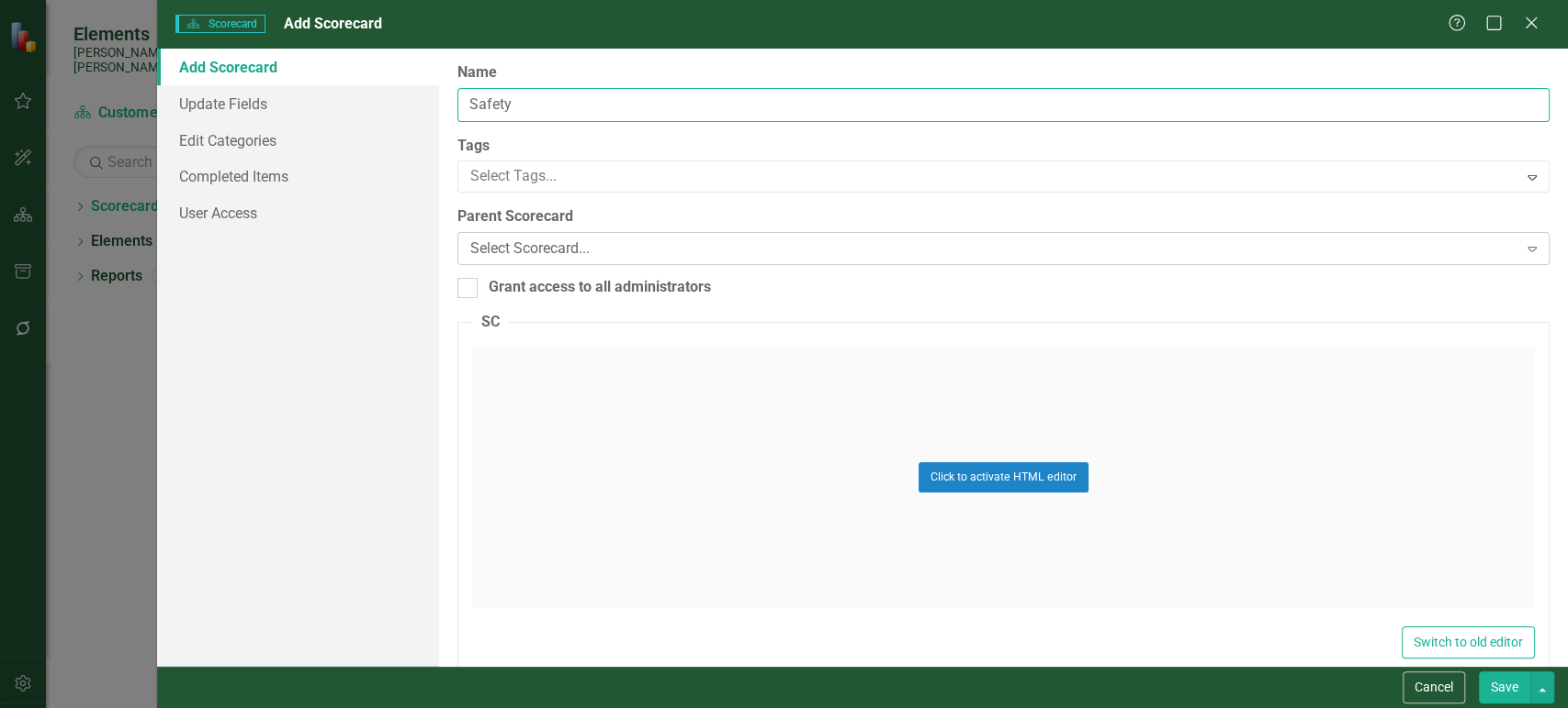
type input "Safety"
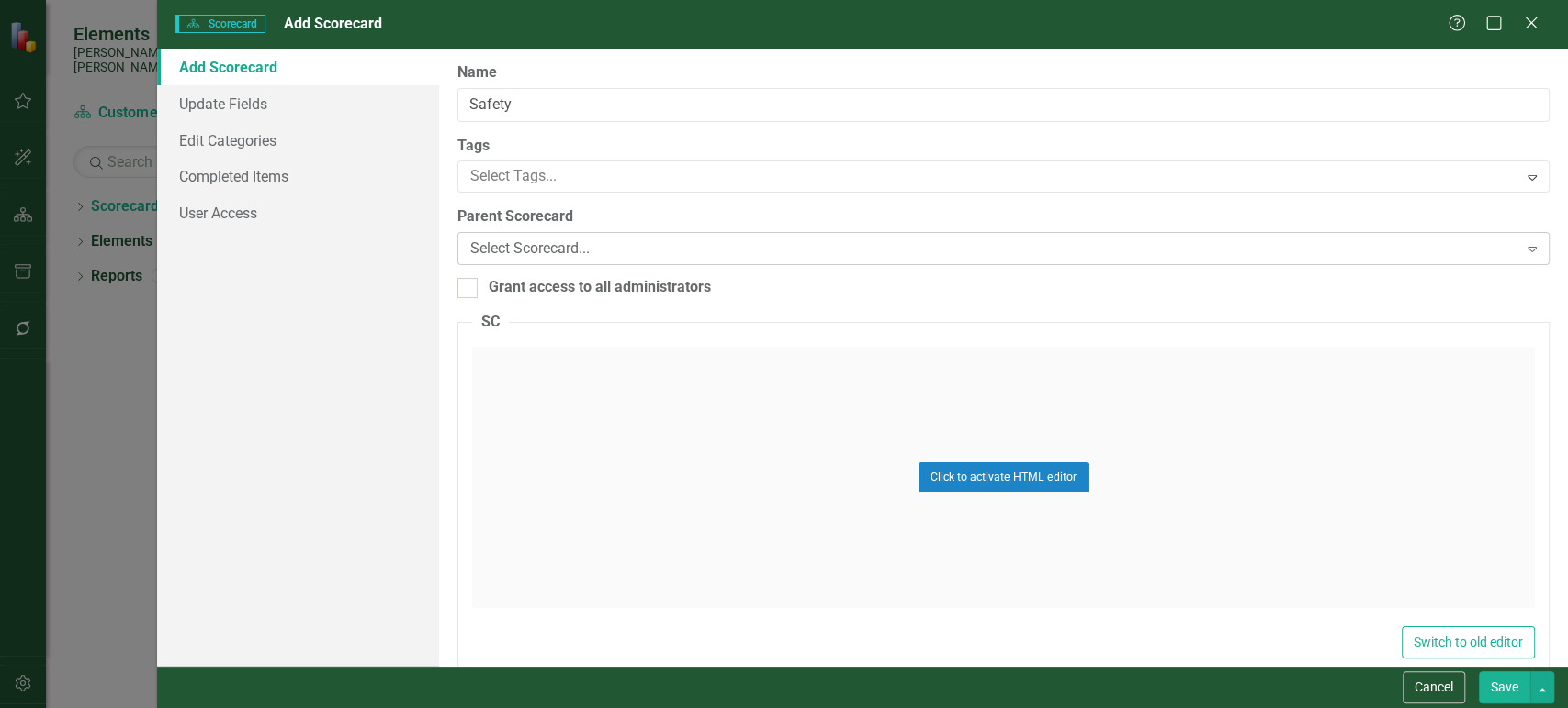
click at [577, 243] on div "Select Scorecard..." at bounding box center [993, 249] width 1047 height 21
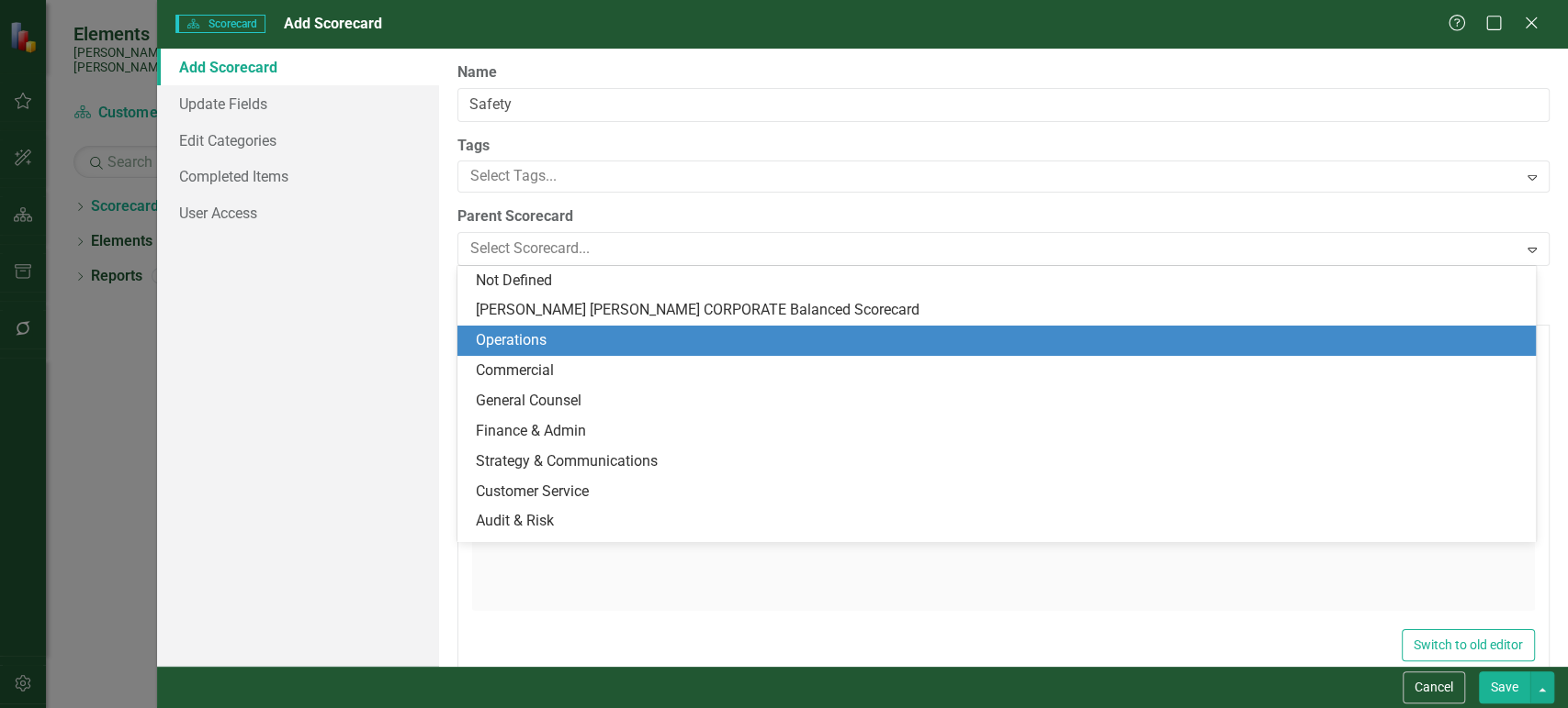
click at [559, 342] on div "Operations" at bounding box center [1000, 341] width 1049 height 21
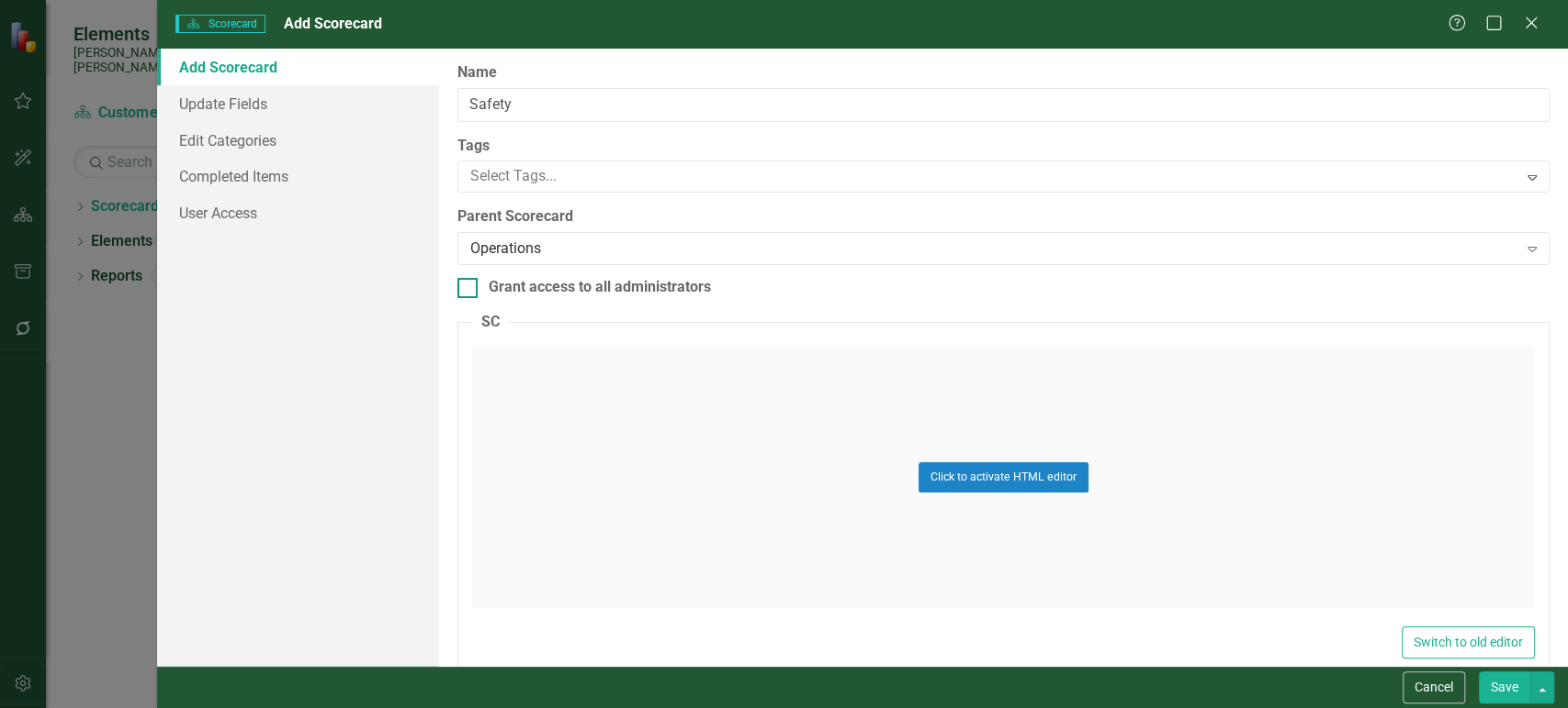
click at [658, 279] on div "Grant access to all administrators" at bounding box center [599, 288] width 222 height 21
click at [469, 279] on input "Grant access to all administrators" at bounding box center [463, 284] width 12 height 12
checkbox input "true"
drag, startPoint x: 1489, startPoint y: 691, endPoint x: 1478, endPoint y: 691, distance: 11.0
click at [1491, 692] on button "Save" at bounding box center [1504, 688] width 51 height 32
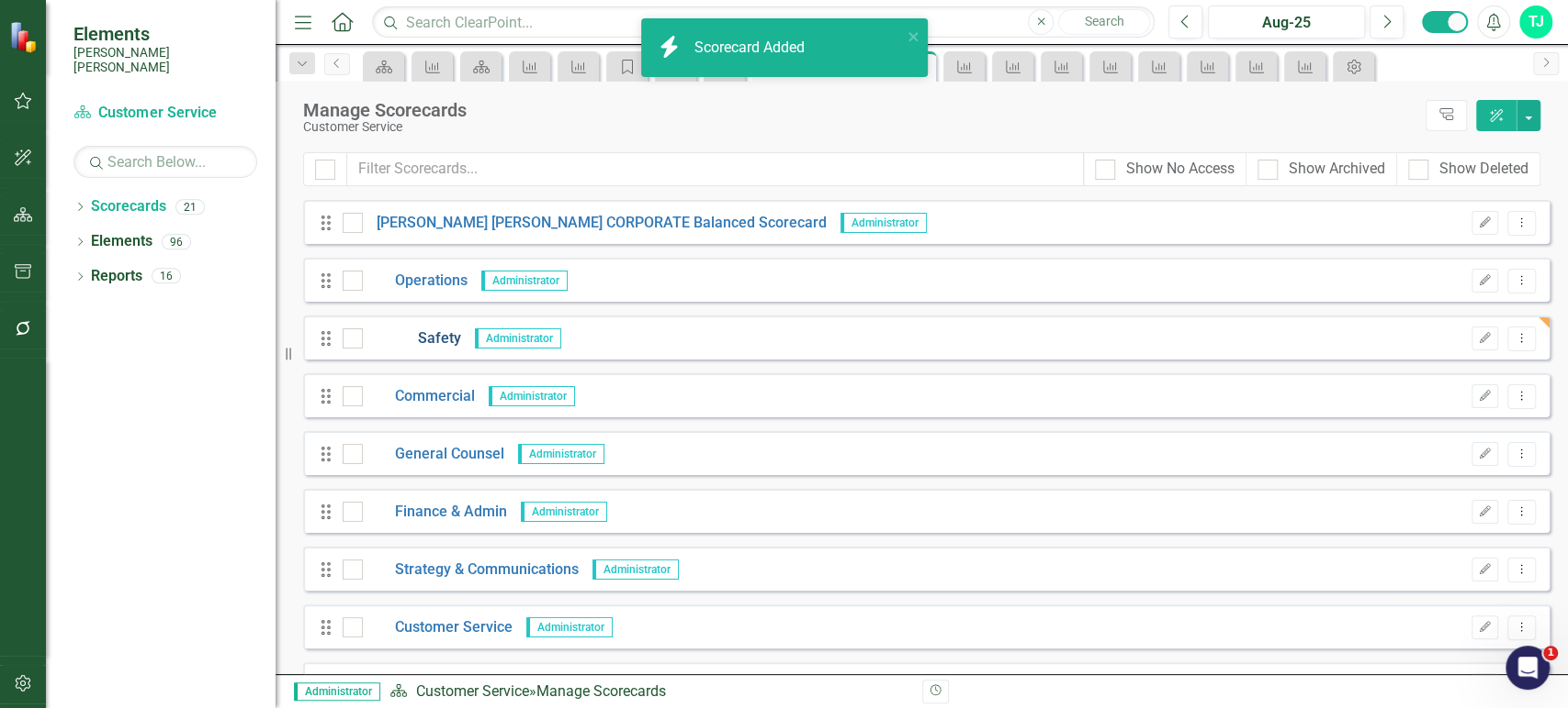
click at [424, 343] on link "Safety" at bounding box center [411, 339] width 98 height 21
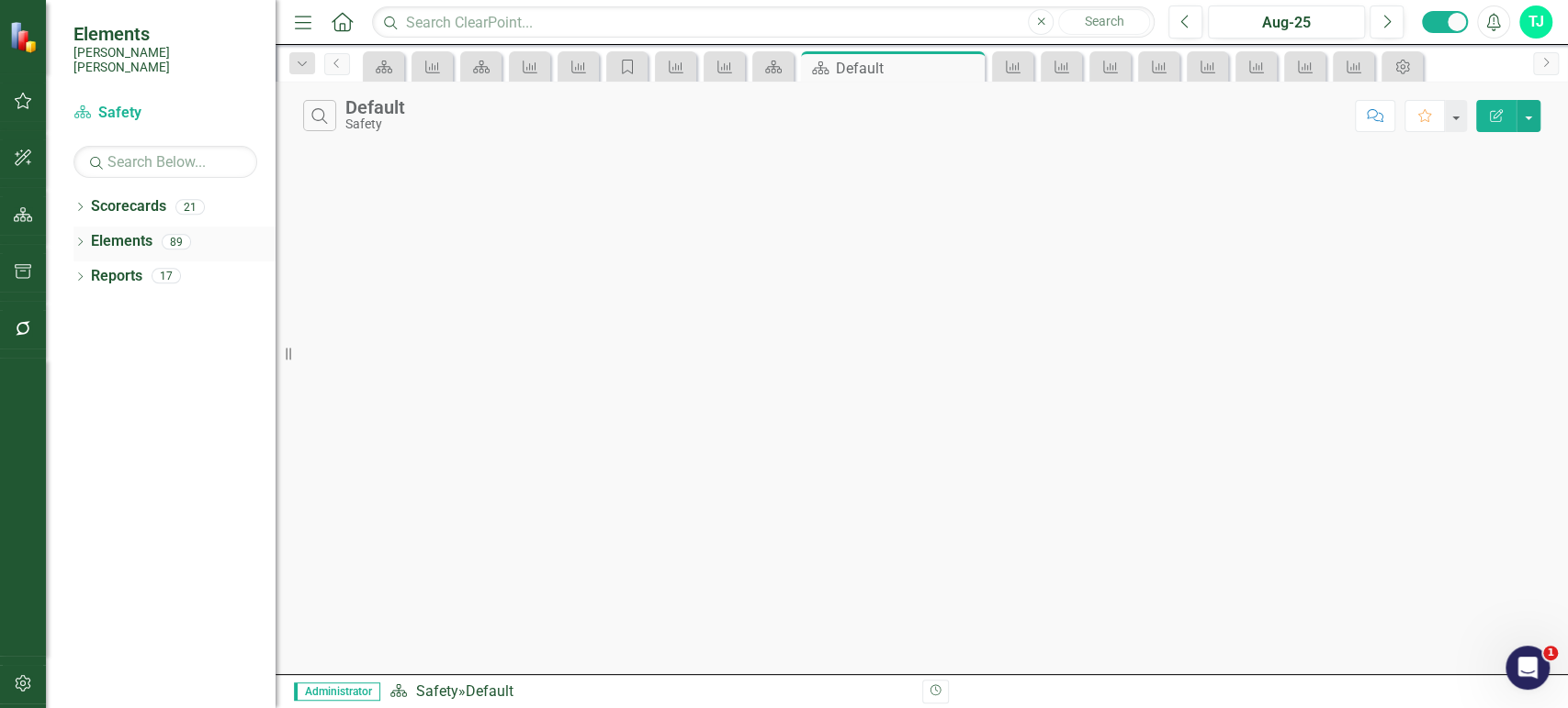
click at [142, 232] on link "Elements" at bounding box center [122, 242] width 62 height 21
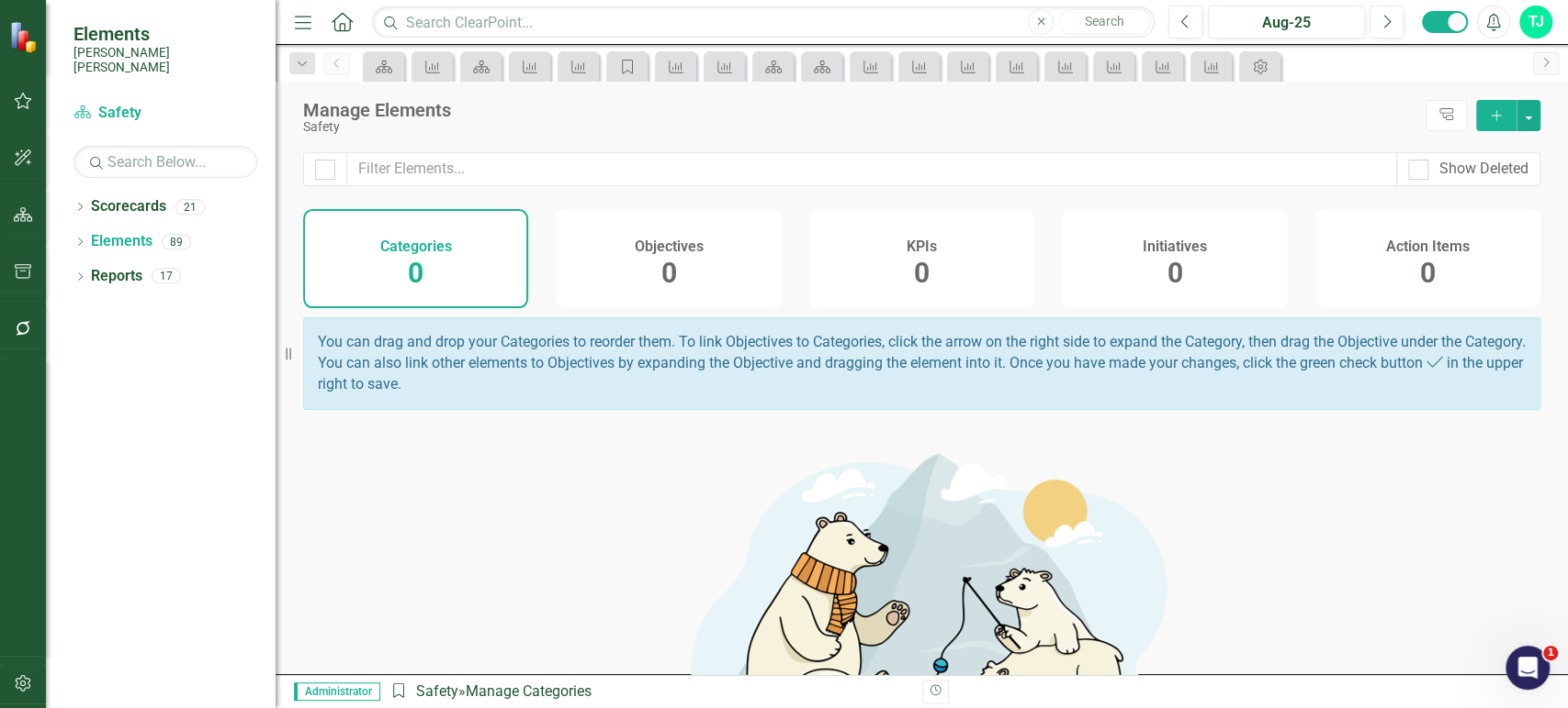
click at [894, 263] on div "KPIs 0" at bounding box center [921, 258] width 225 height 99
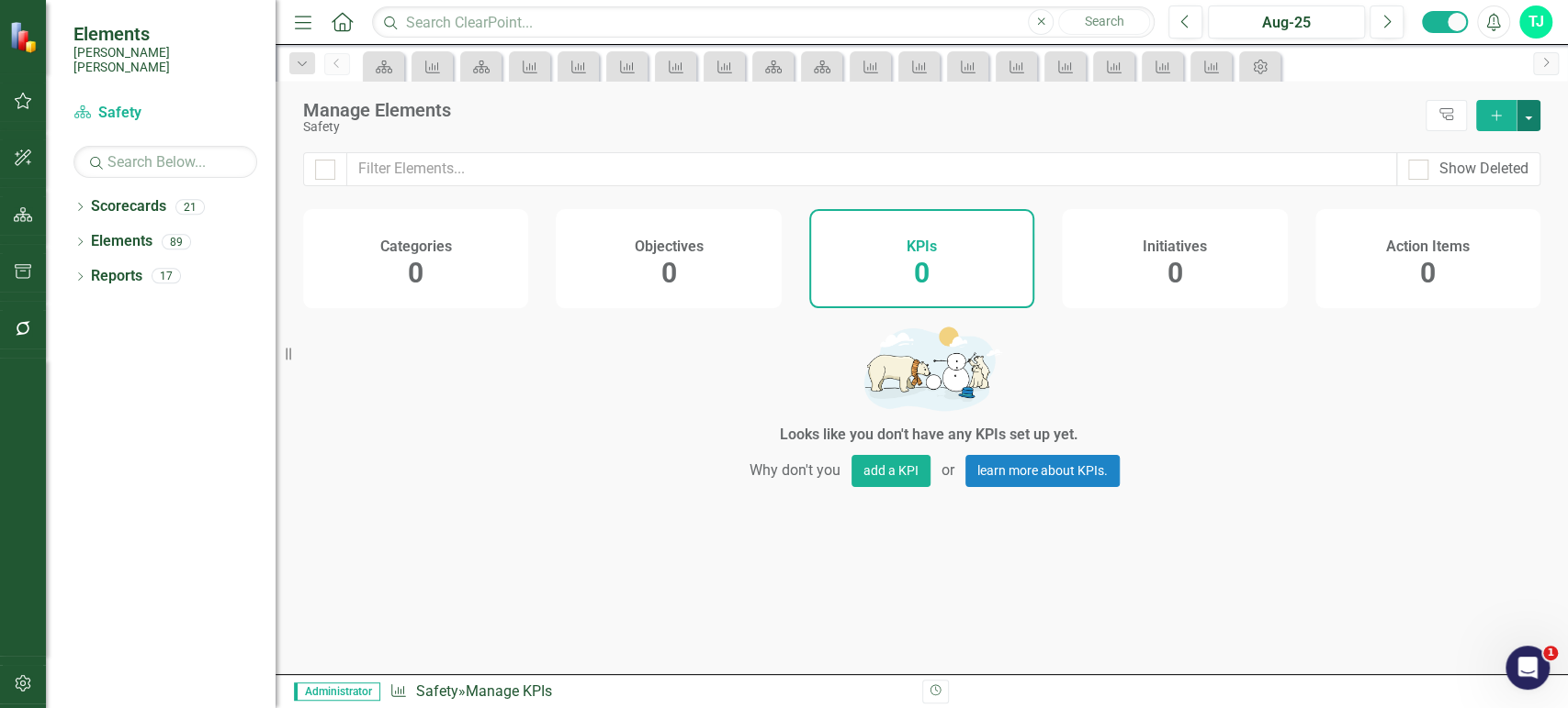
click at [1537, 124] on button "button" at bounding box center [1527, 115] width 24 height 31
click at [1467, 191] on link "Add Multiple Add Multiple" at bounding box center [1466, 183] width 145 height 34
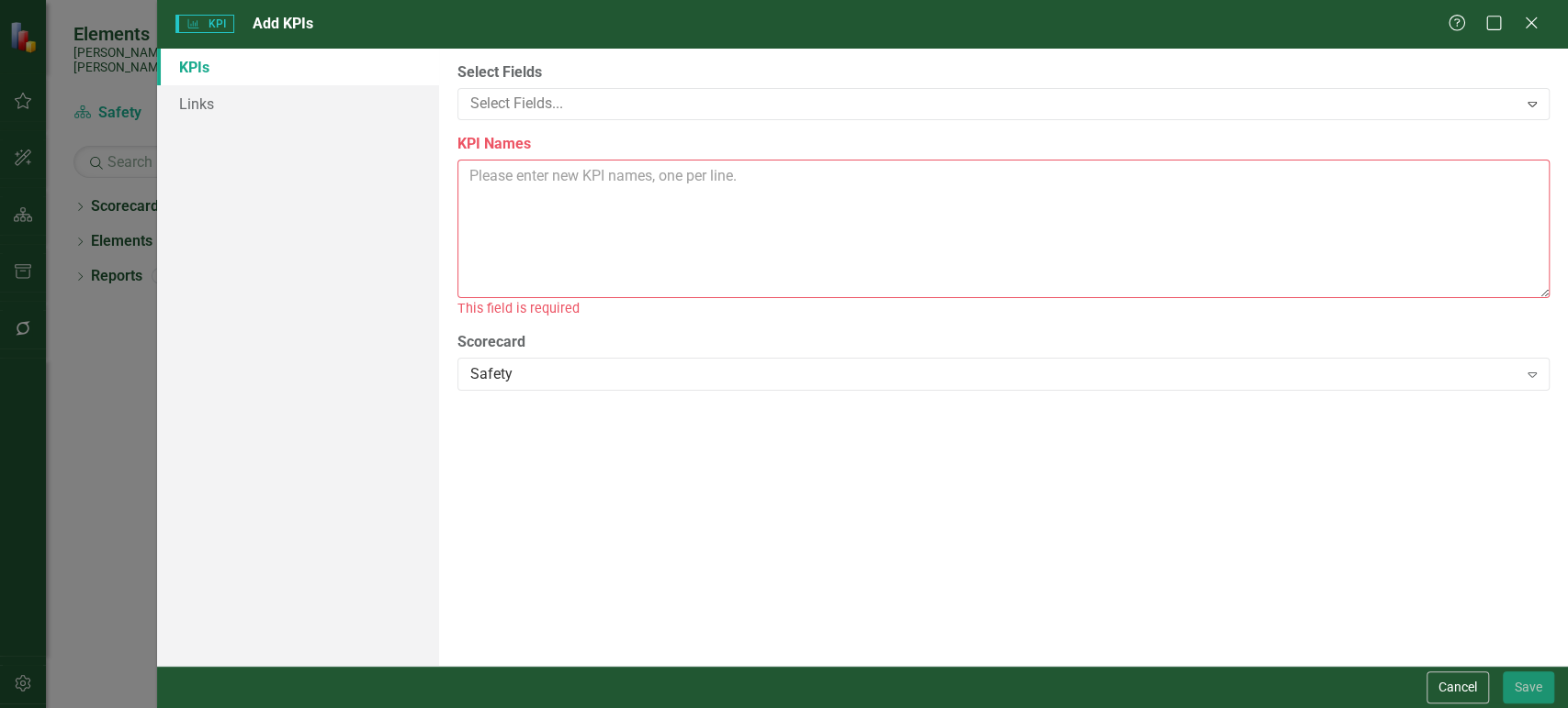
click at [1464, 688] on button "Cancel" at bounding box center [1458, 688] width 63 height 32
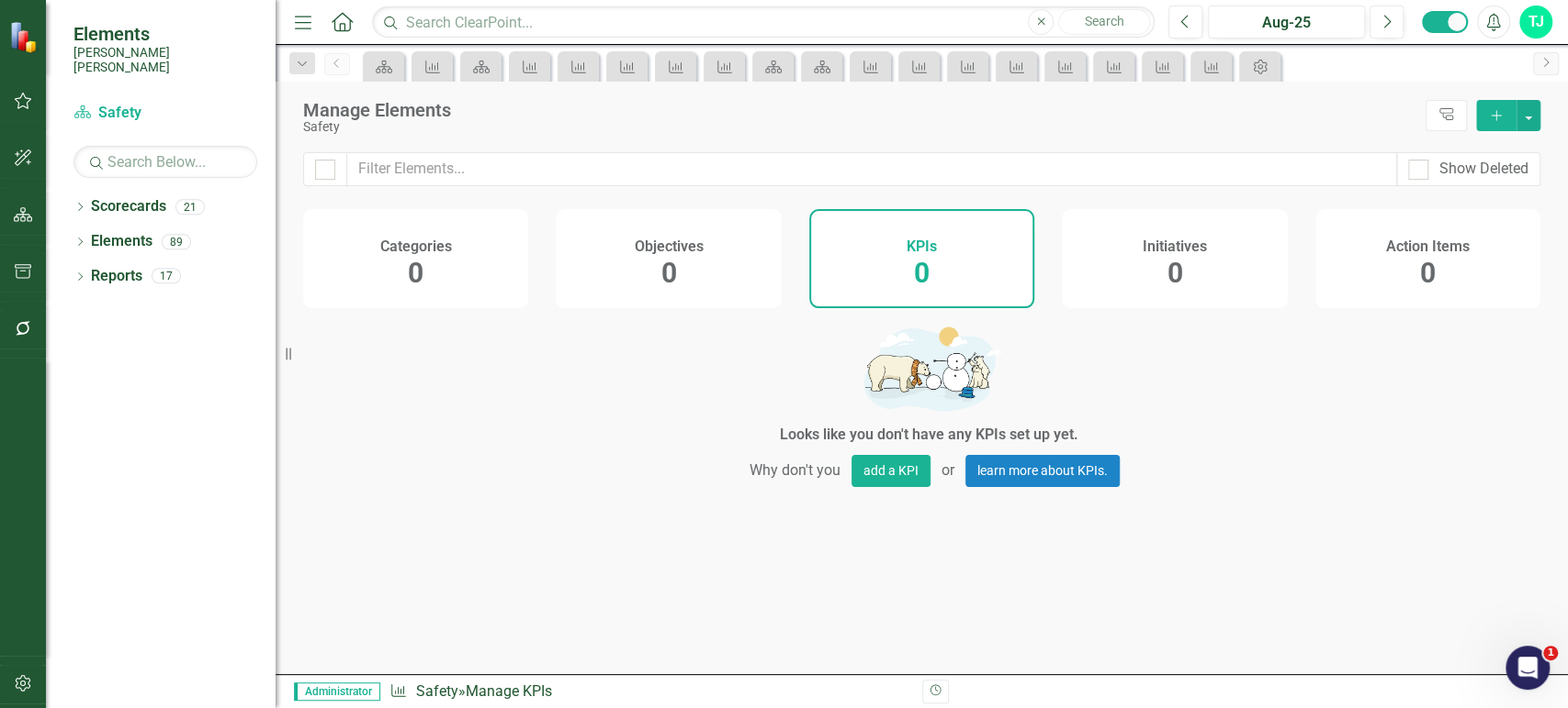
click at [1501, 119] on icon "Add" at bounding box center [1495, 116] width 16 height 13
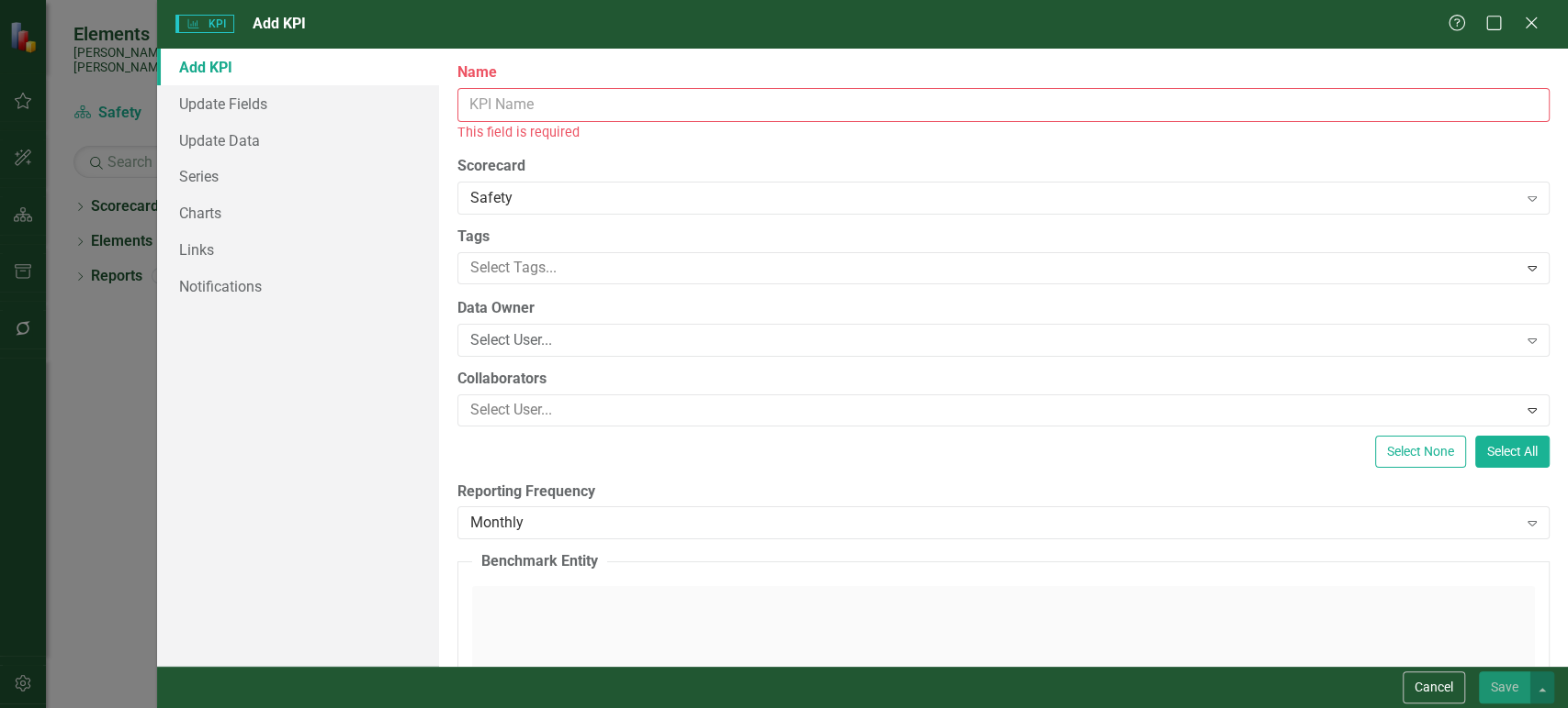
click at [626, 108] on input "Name" at bounding box center [1004, 105] width 1092 height 34
paste input "Observations"
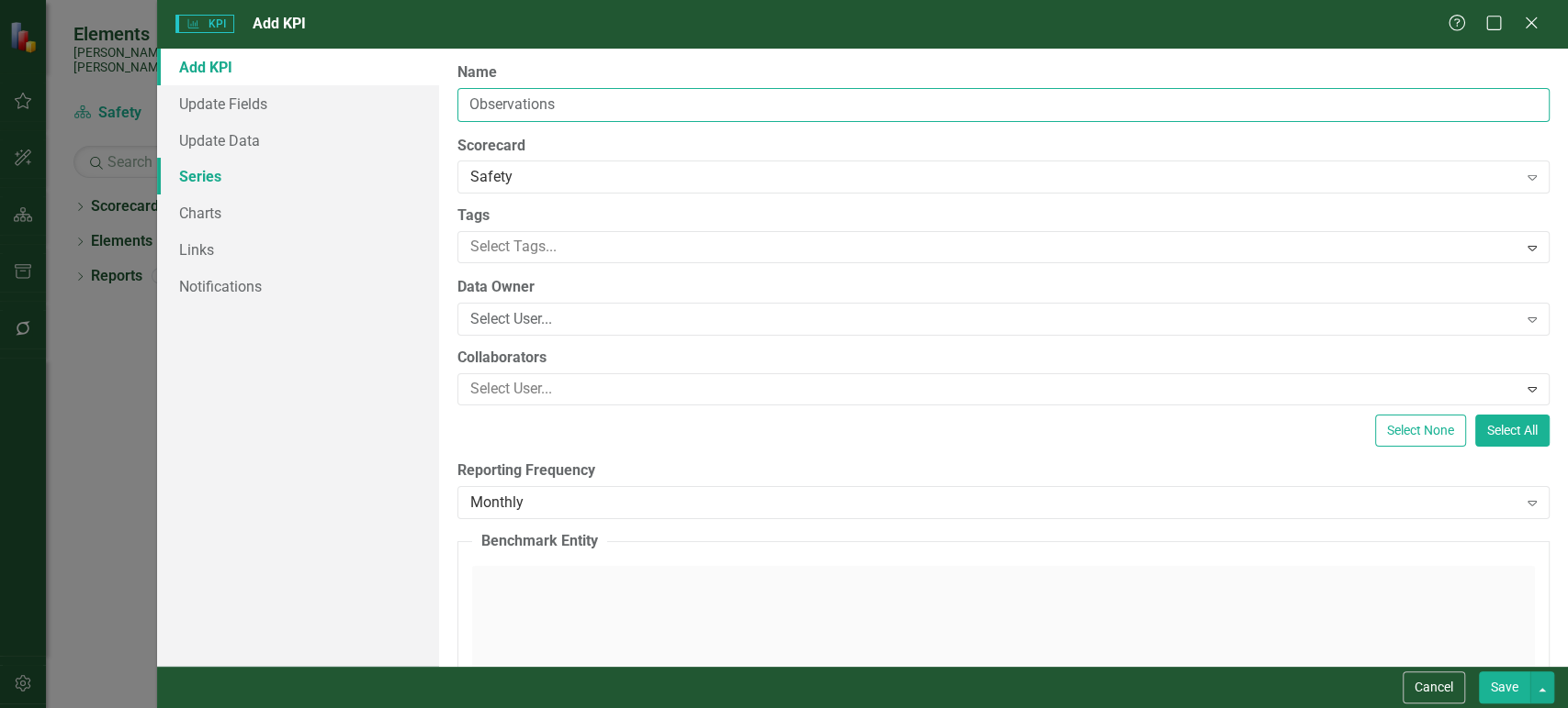
type input "Observations"
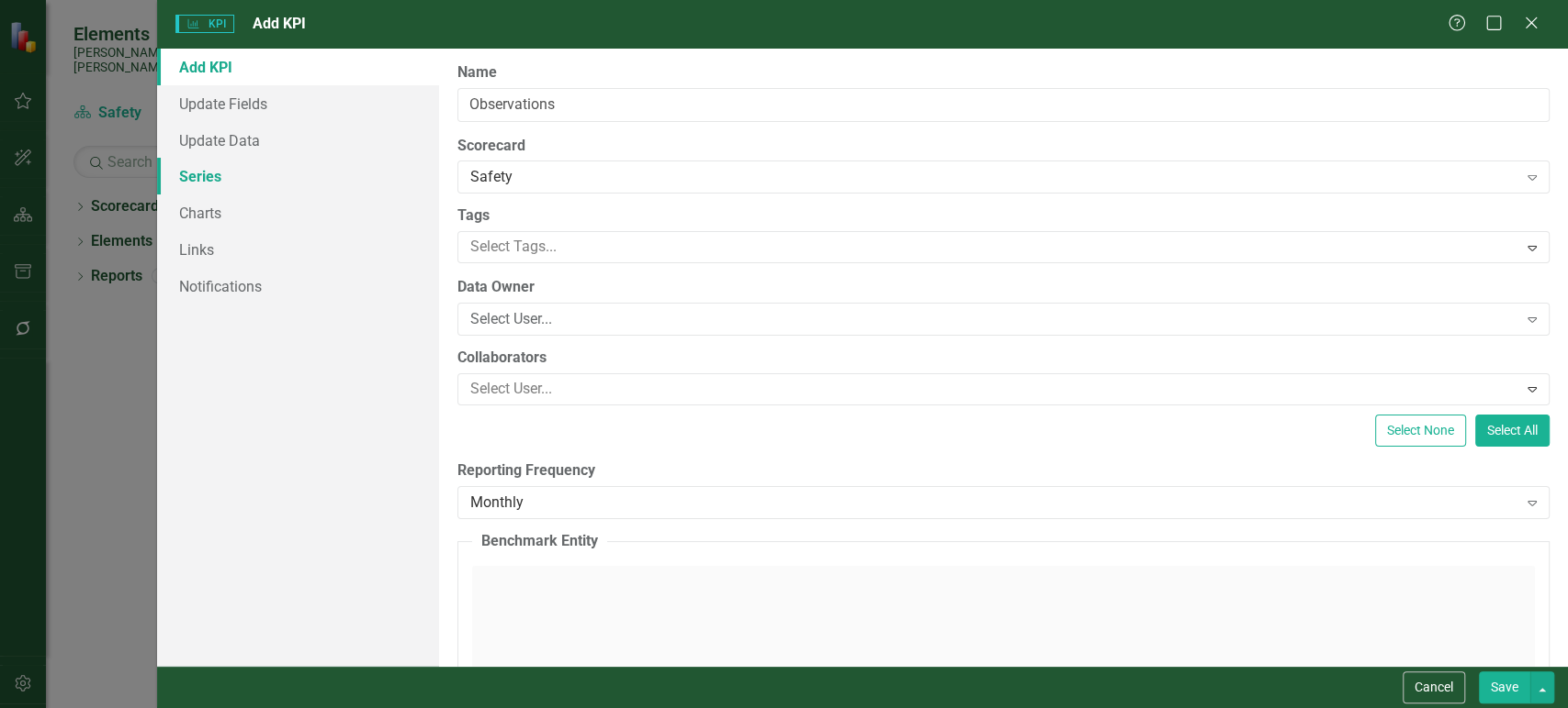
click at [250, 180] on link "Series" at bounding box center [297, 176] width 282 height 37
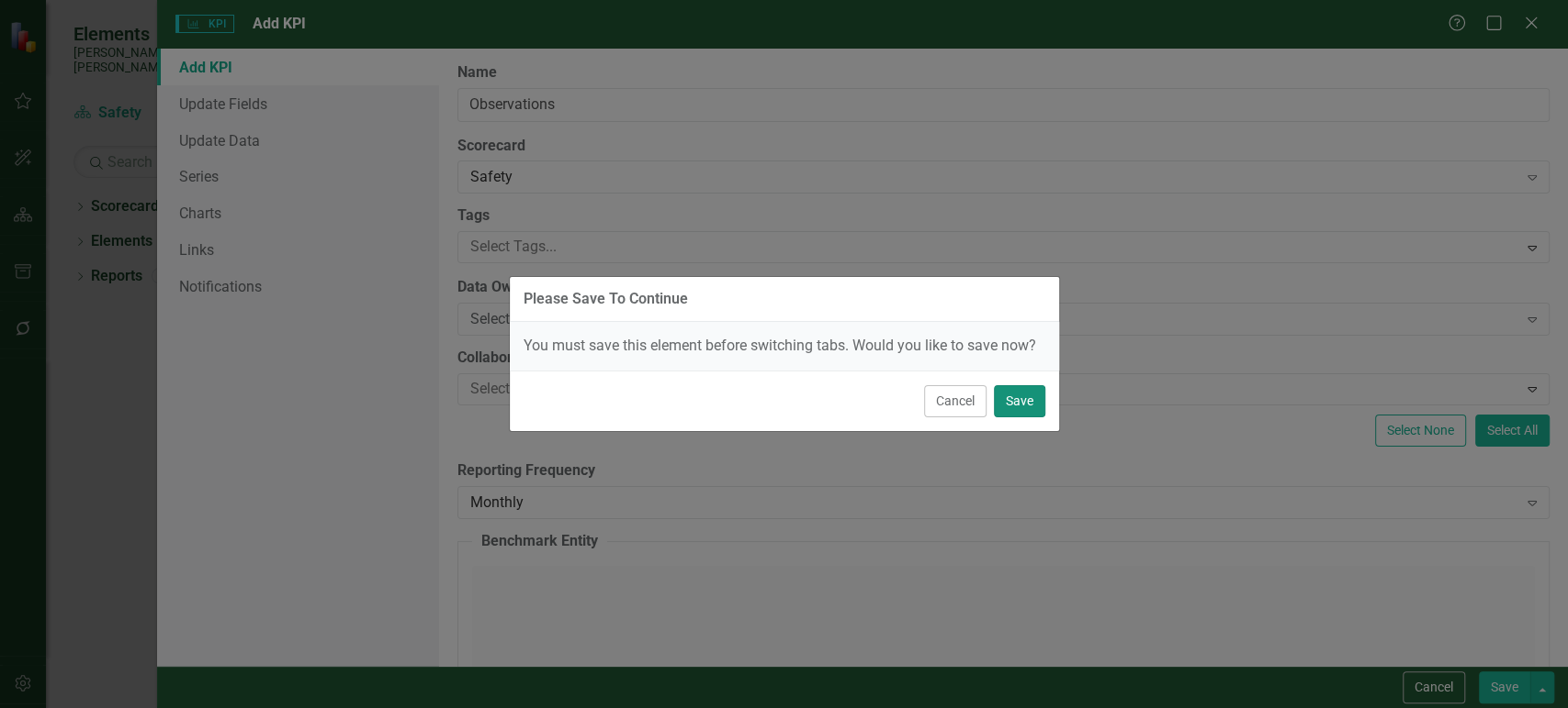
click at [1026, 411] on button "Save" at bounding box center [1019, 401] width 51 height 32
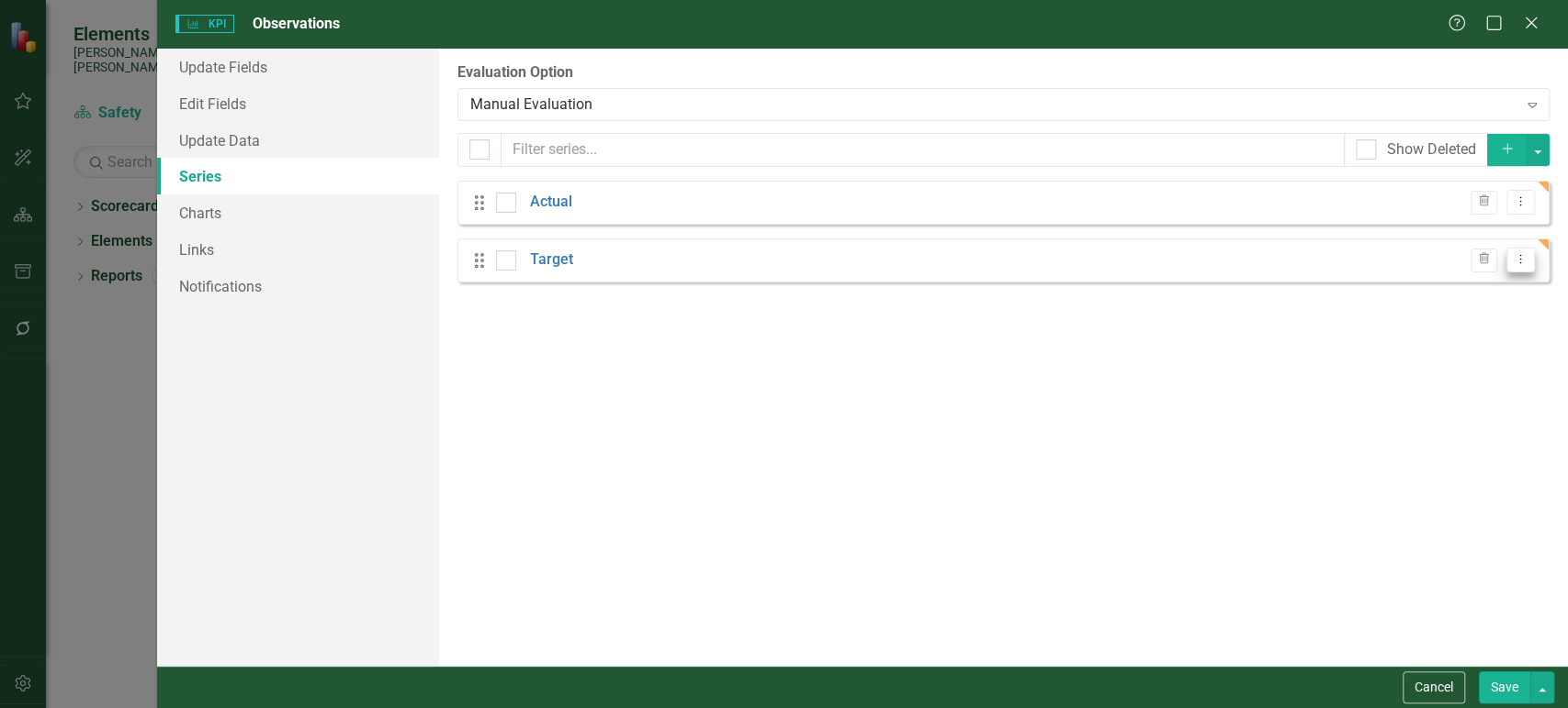
click at [1521, 259] on icon "Dropdown Menu" at bounding box center [1520, 259] width 15 height 12
click at [1538, 138] on button "button" at bounding box center [1537, 150] width 24 height 32
click at [1501, 214] on link "Add Multiple Add Multiple" at bounding box center [1475, 217] width 145 height 34
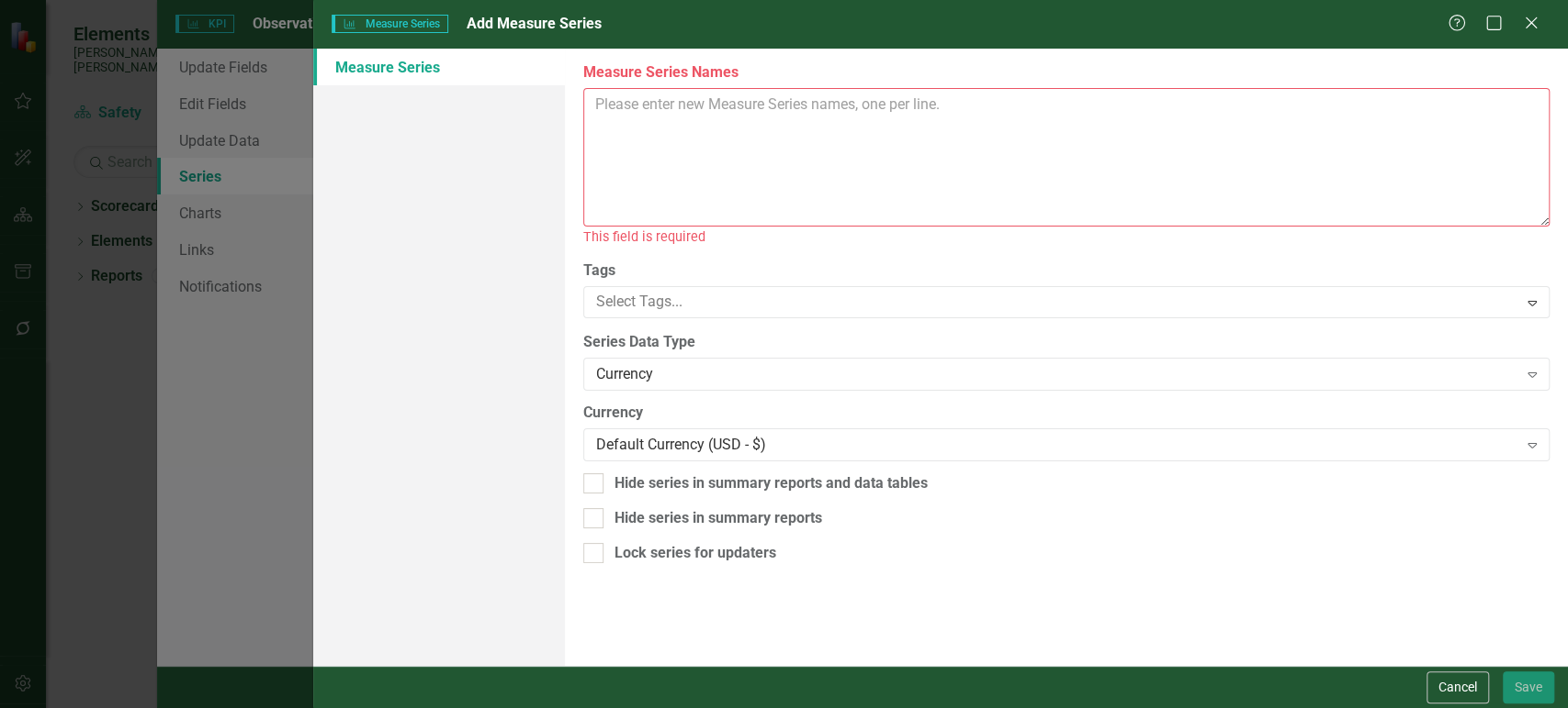
click at [966, 199] on textarea "Measure Series Names" at bounding box center [1066, 158] width 966 height 139
paste textarea "51000 - Gen Stations - Salisbury 53000 - Transmission Ops - Johnson 54000 - Nuc…"
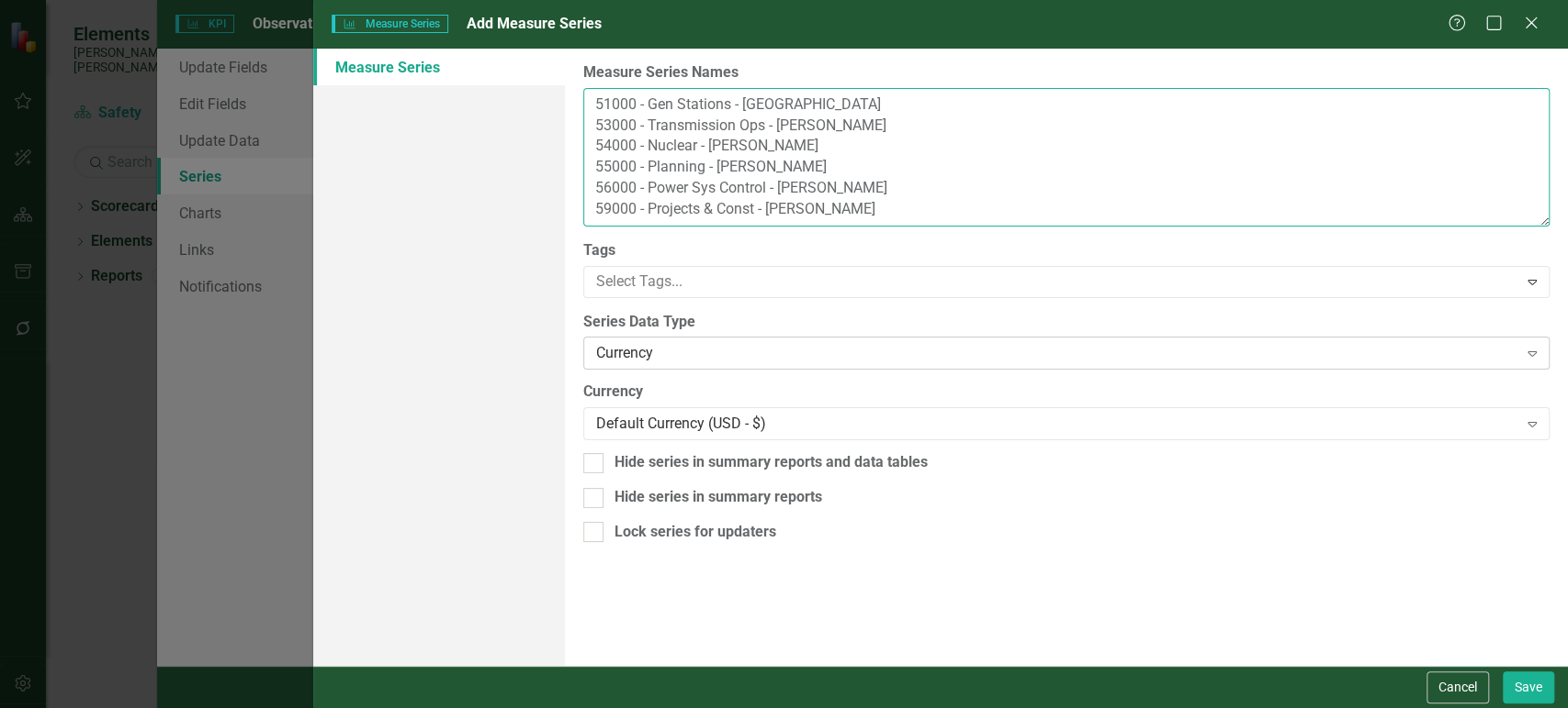
type textarea "51000 - Gen Stations - Salisbury 53000 - Transmission Ops - Johnson 54000 - Nuc…"
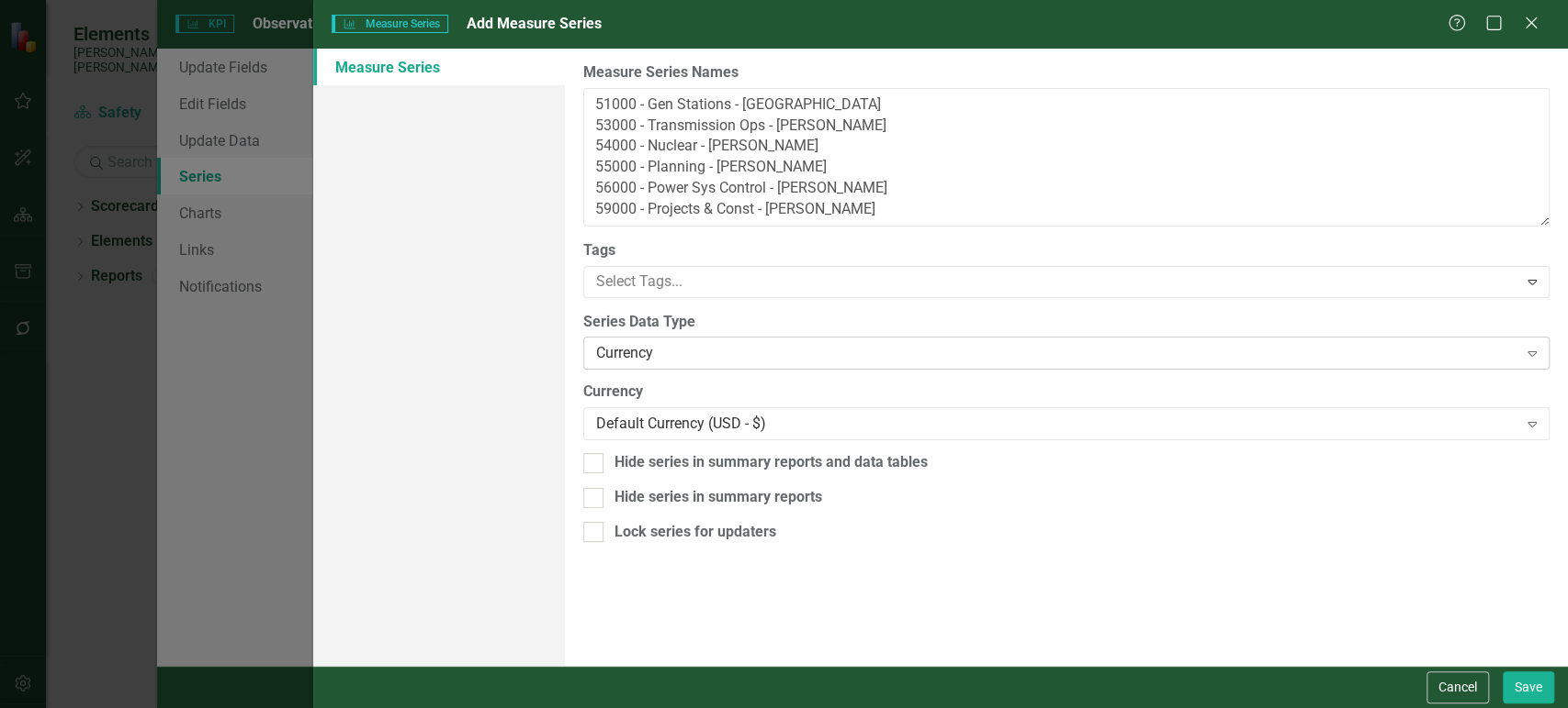
click at [700, 350] on div "Currency" at bounding box center [1057, 354] width 921 height 21
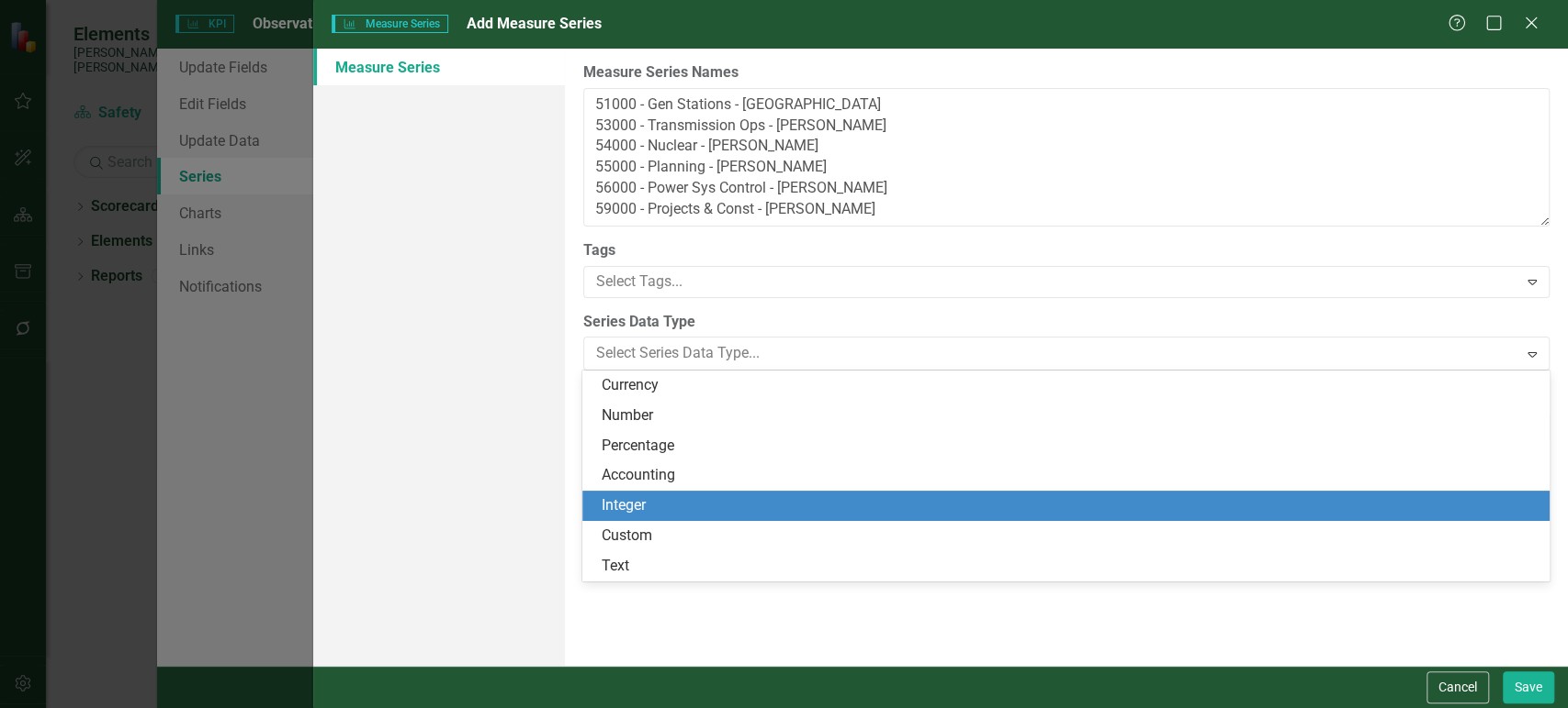
click at [652, 498] on div "Integer" at bounding box center [1068, 506] width 936 height 21
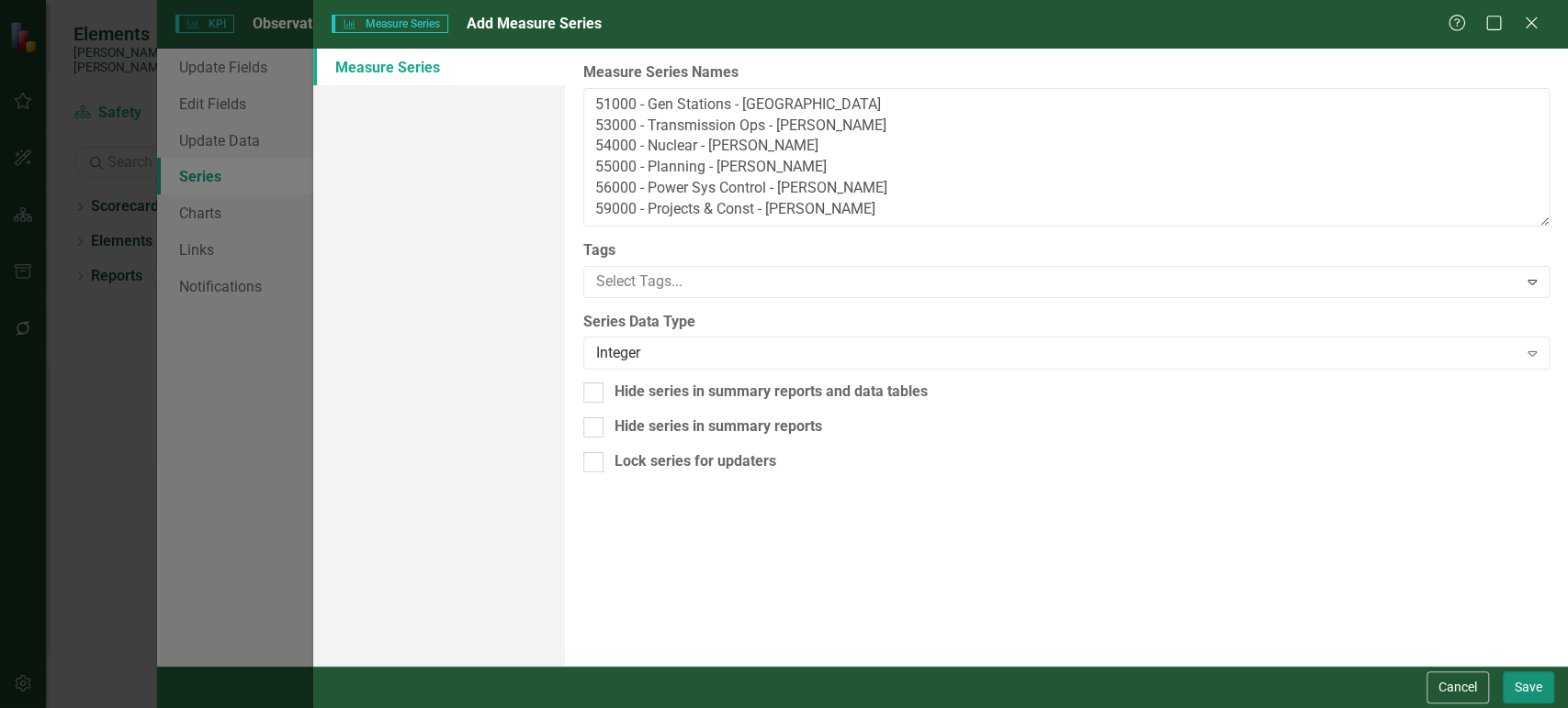
click at [1522, 691] on button "Save" at bounding box center [1528, 688] width 51 height 32
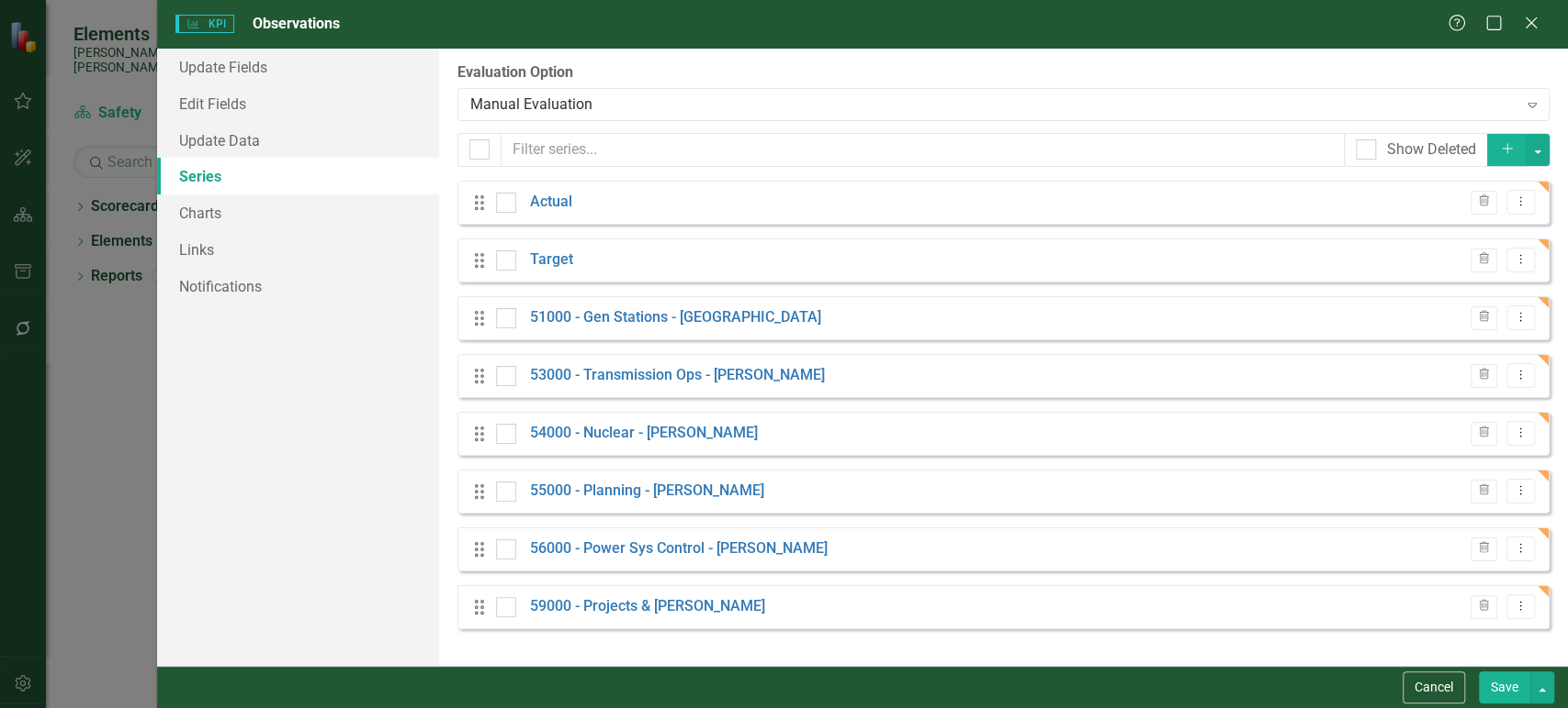
drag, startPoint x: 1521, startPoint y: 262, endPoint x: 1503, endPoint y: 273, distance: 21.1
click at [1521, 262] on icon "Dropdown Menu" at bounding box center [1520, 259] width 15 height 12
click at [1412, 295] on link "Edit Edit Measure Series" at bounding box center [1428, 290] width 208 height 34
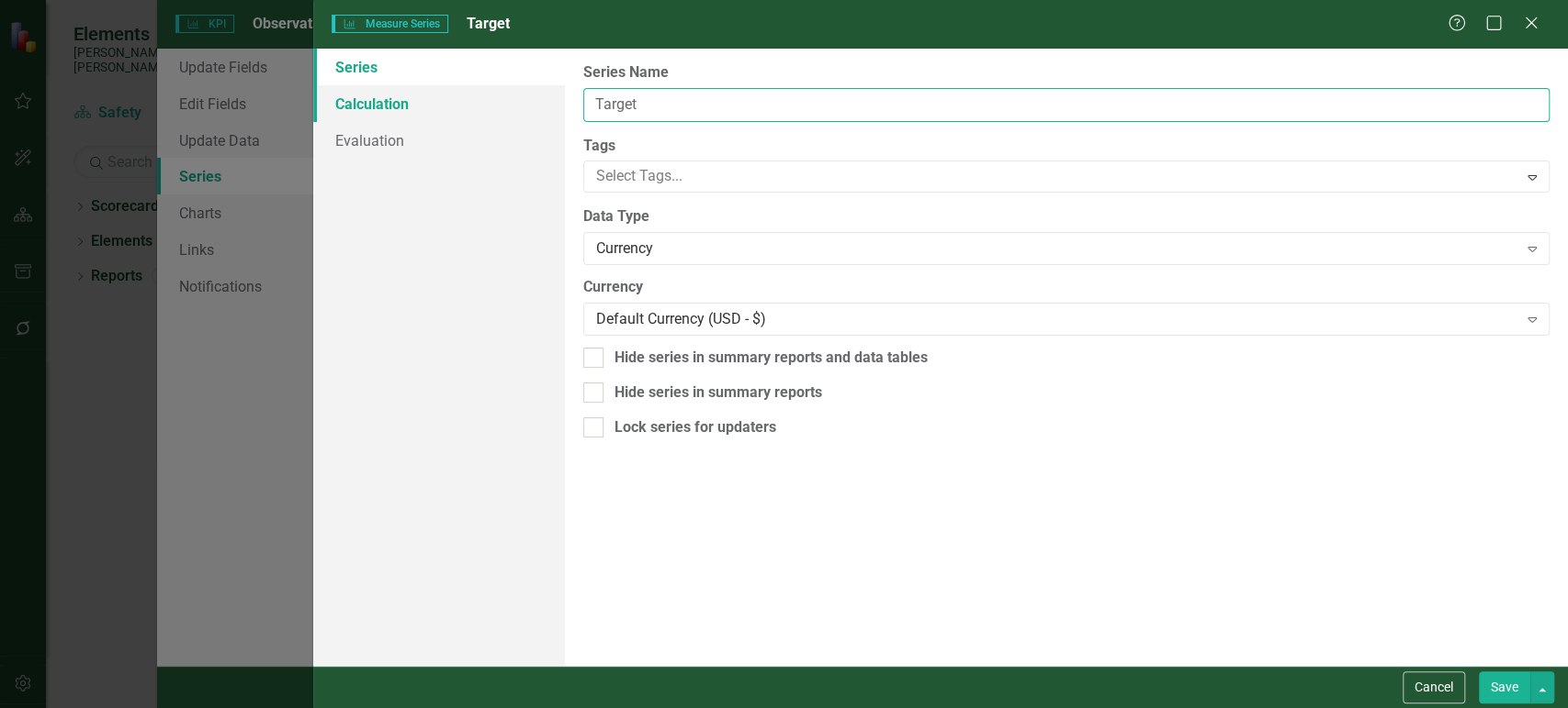
drag, startPoint x: 685, startPoint y: 97, endPoint x: 514, endPoint y: 100, distance: 171.0
click at [514, 100] on div "Series Calculation Evaluation From this page, you can edit the name, type, and …" at bounding box center [940, 357] width 1255 height 618
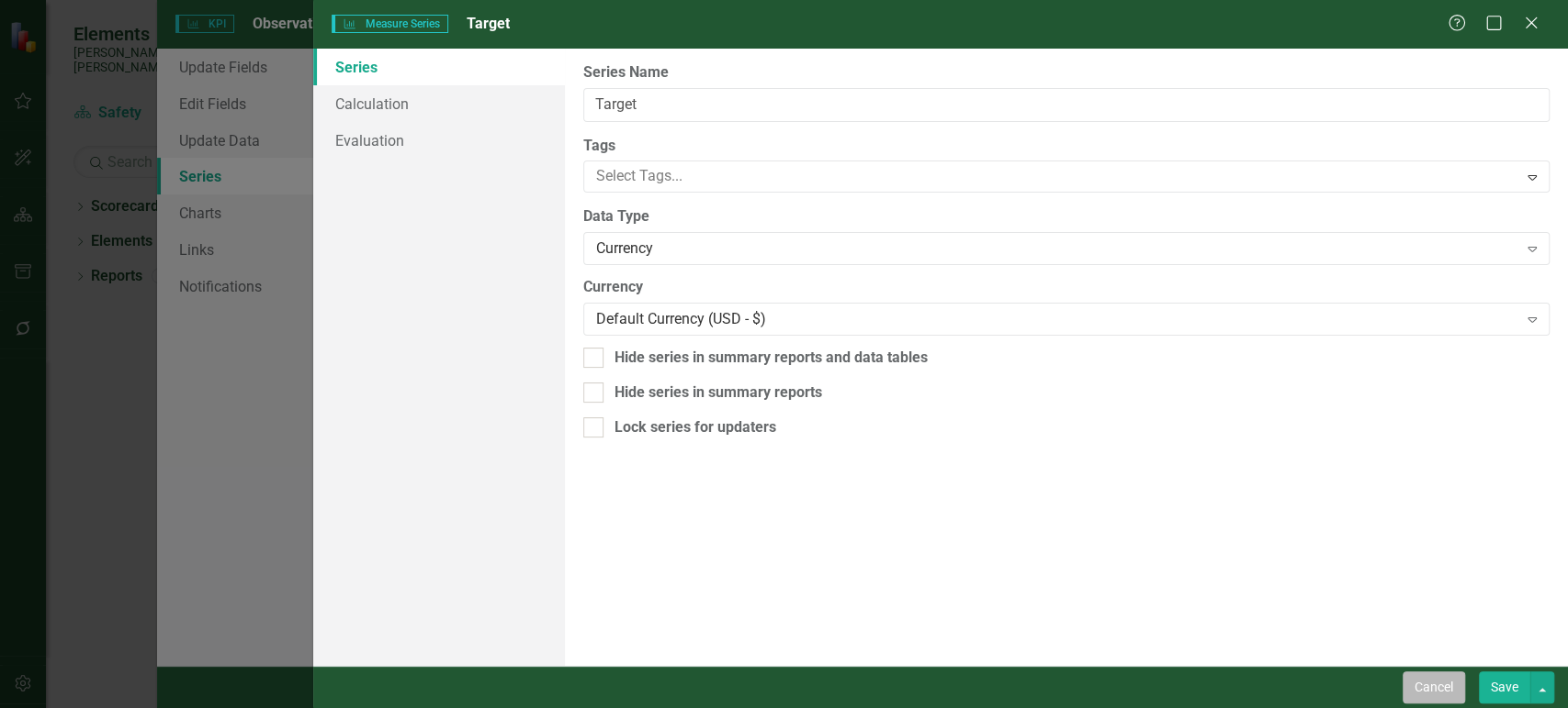
click at [1447, 688] on button "Cancel" at bounding box center [1433, 688] width 63 height 32
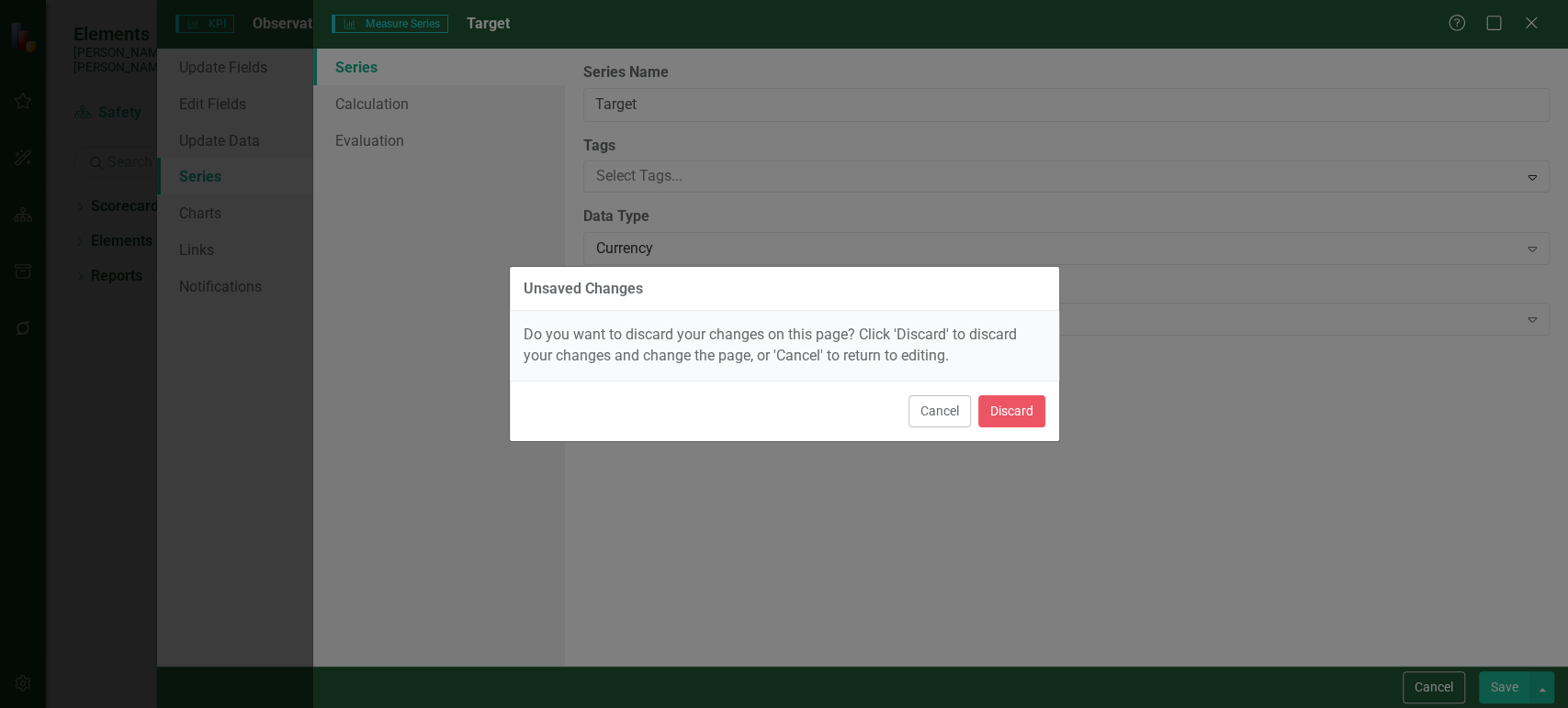
click at [1014, 429] on div "Cancel Discard" at bounding box center [784, 411] width 549 height 61
click at [1011, 413] on button "Discard" at bounding box center [1011, 412] width 67 height 32
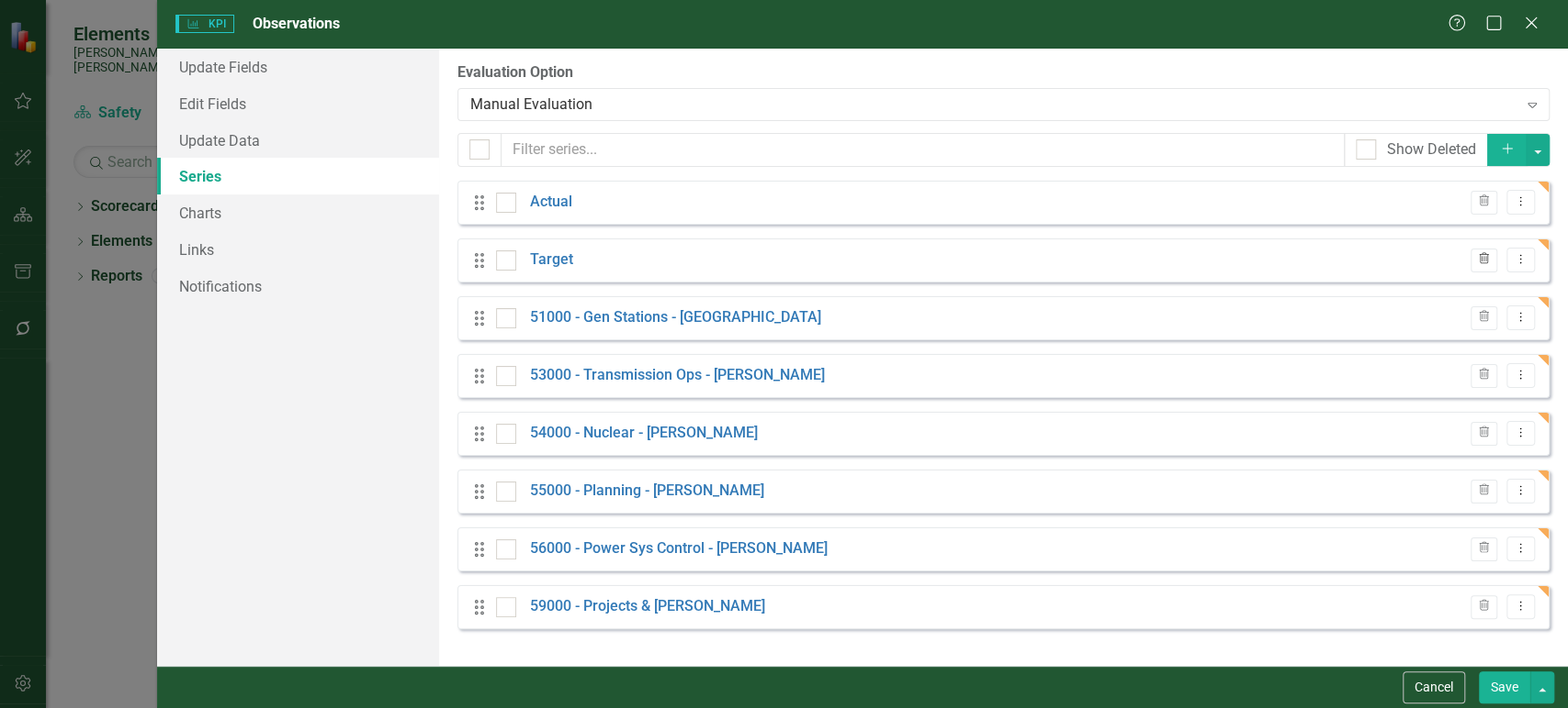
click at [1490, 261] on icon "Trash" at bounding box center [1483, 260] width 14 height 11
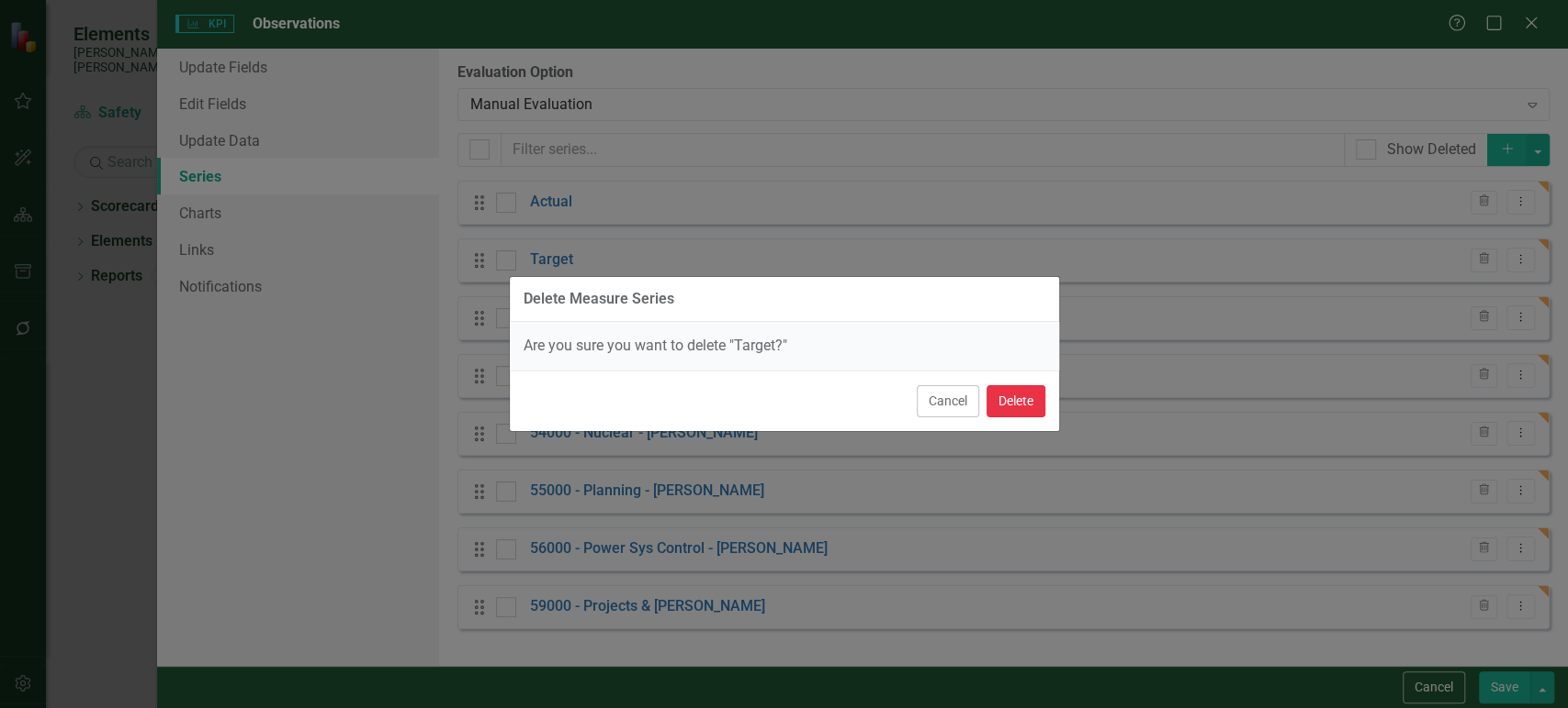
click at [1033, 402] on button "Delete" at bounding box center [1015, 401] width 59 height 32
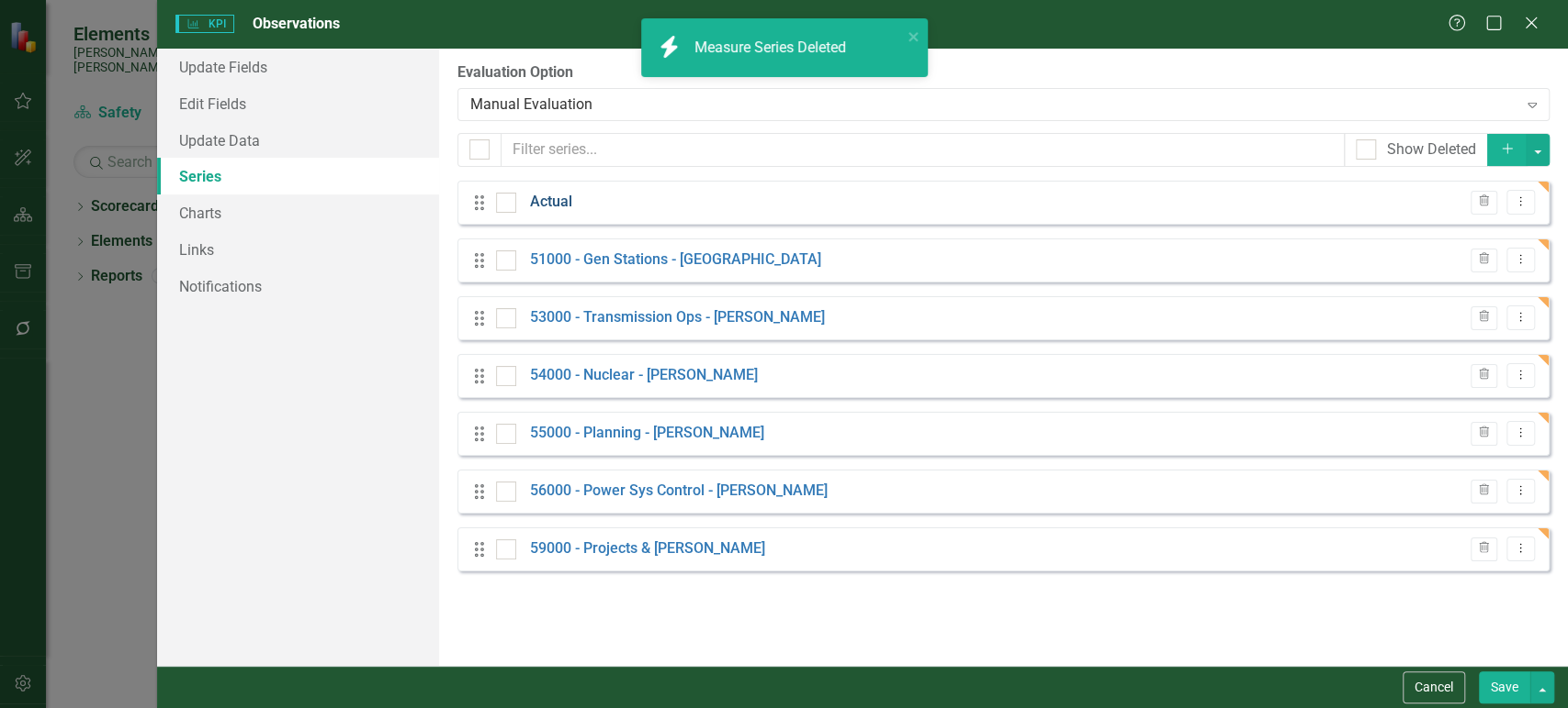
click at [545, 204] on link "Actual" at bounding box center [551, 202] width 42 height 21
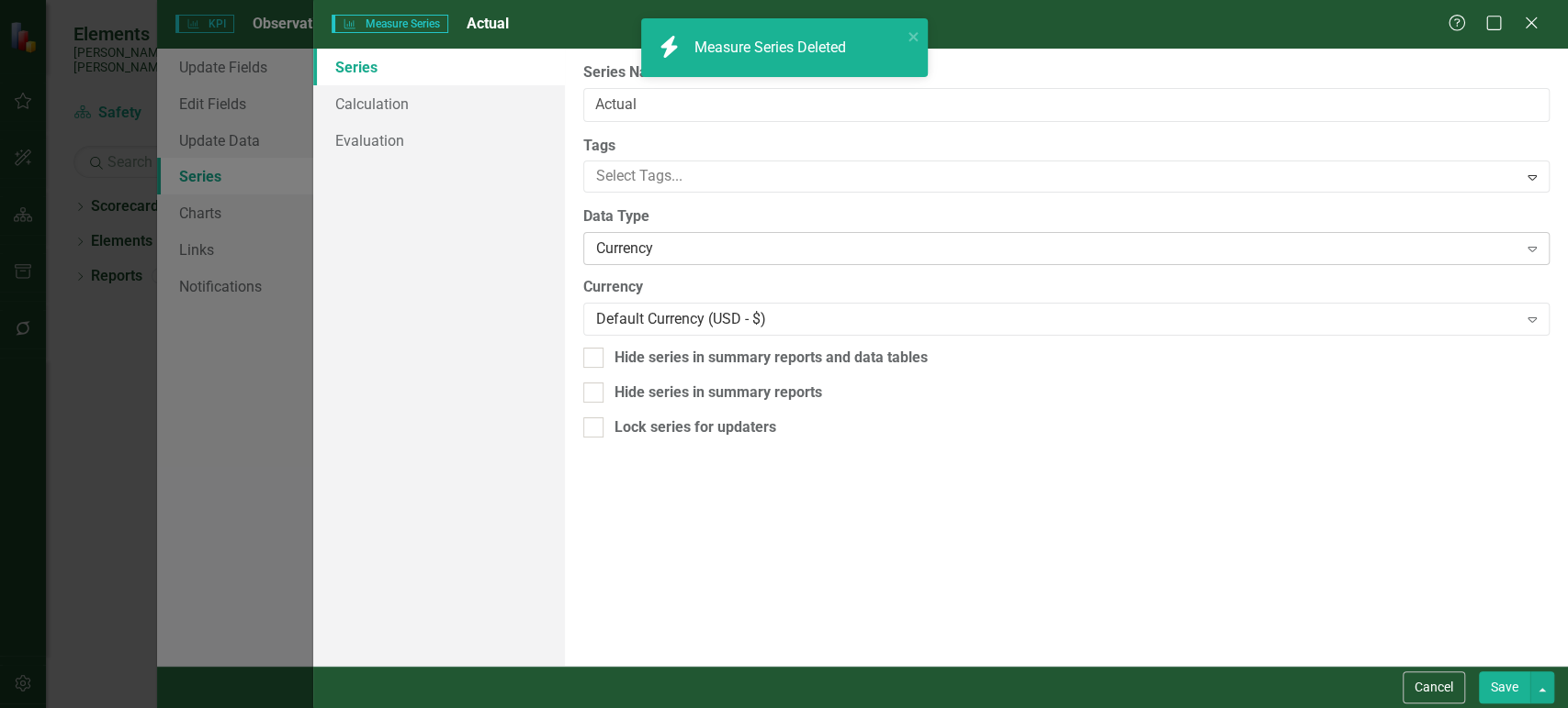
click at [678, 248] on div "Currency" at bounding box center [1057, 249] width 921 height 21
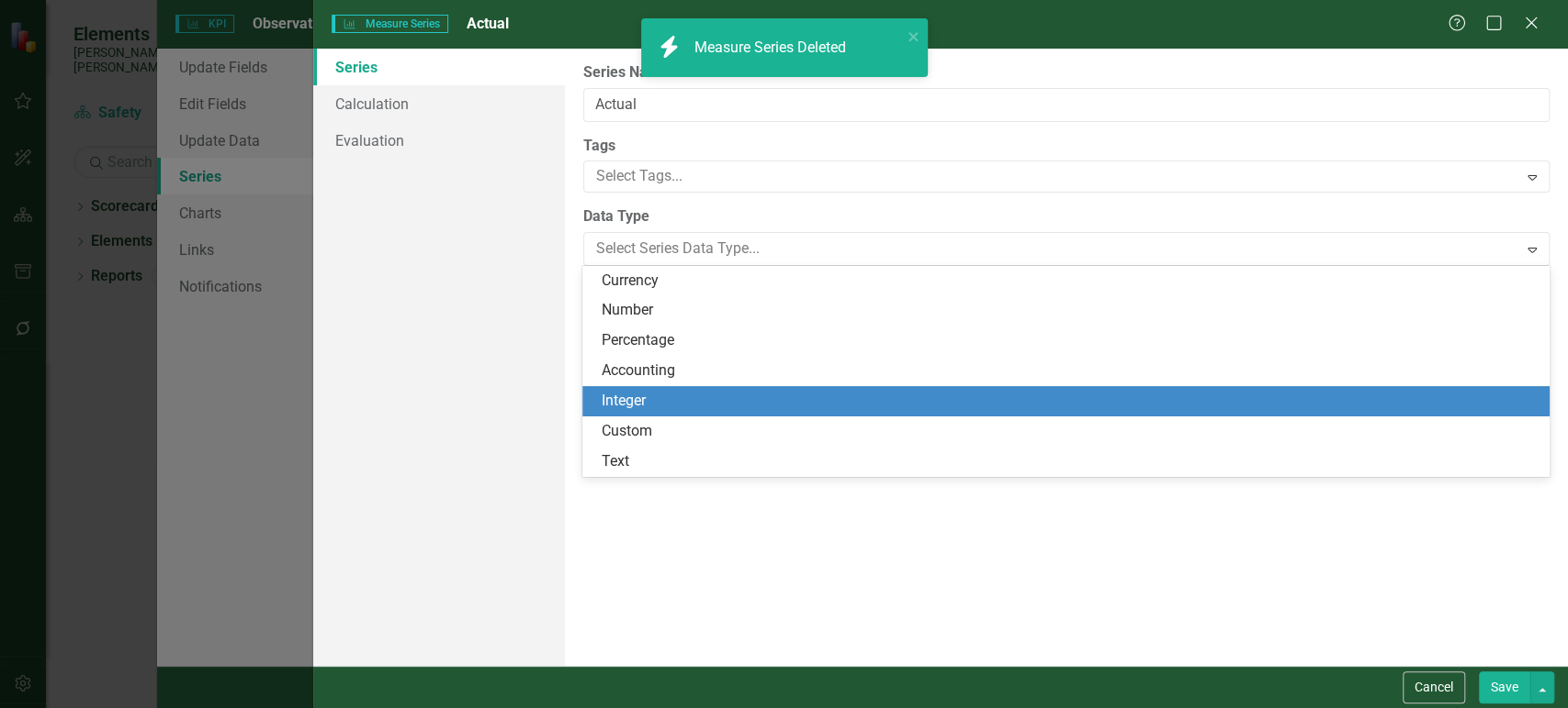
click at [640, 401] on div "Integer" at bounding box center [1068, 401] width 936 height 21
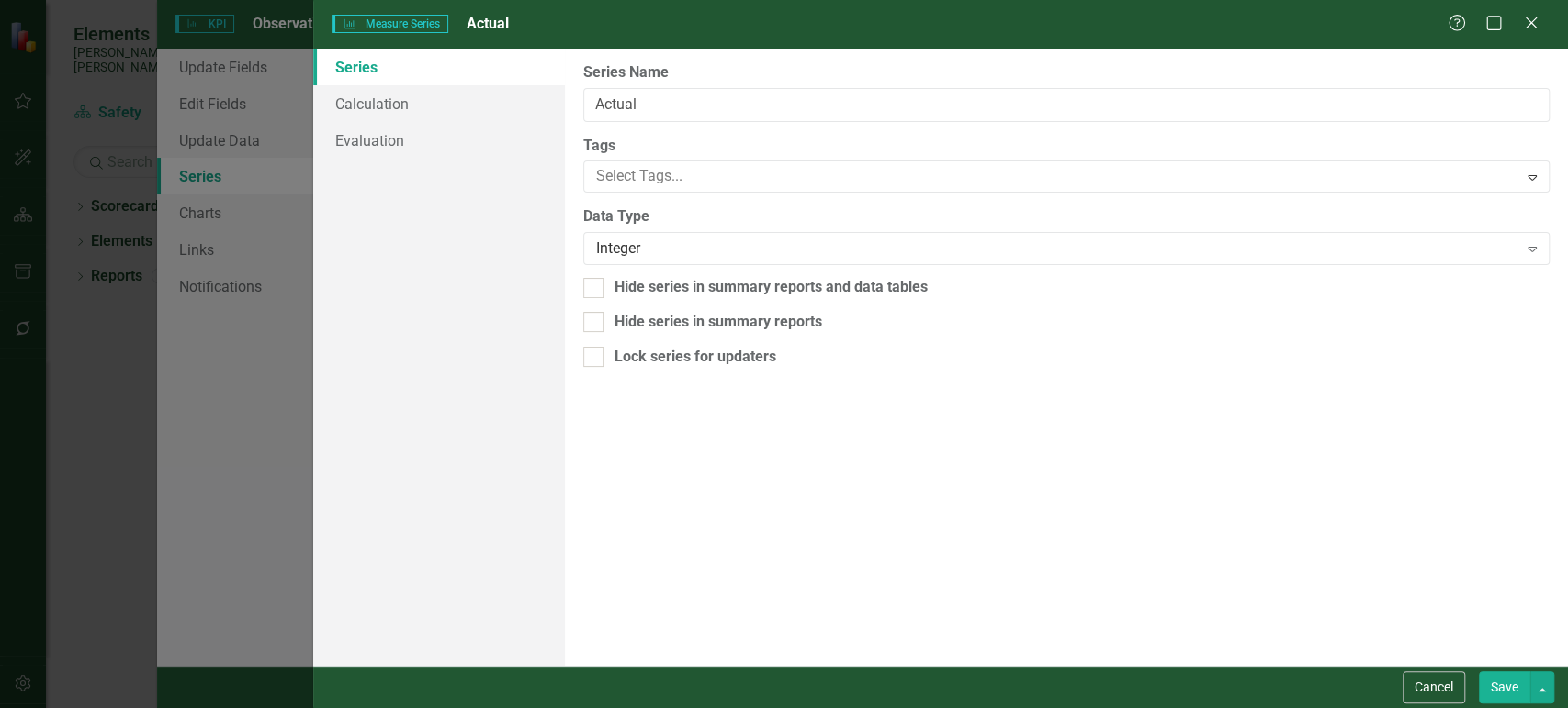
click at [1502, 685] on button "Save" at bounding box center [1504, 688] width 51 height 32
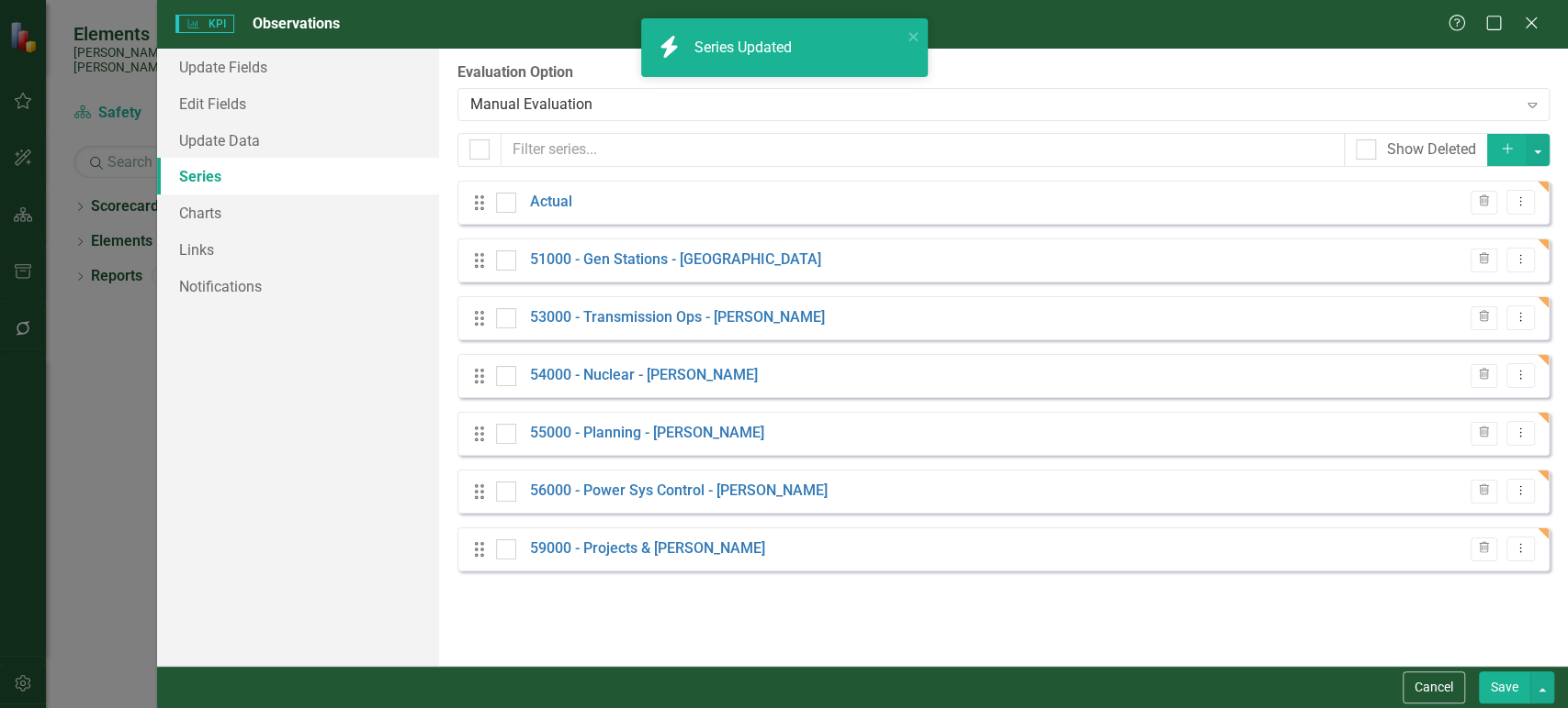
click at [1502, 686] on button "Save" at bounding box center [1504, 688] width 51 height 32
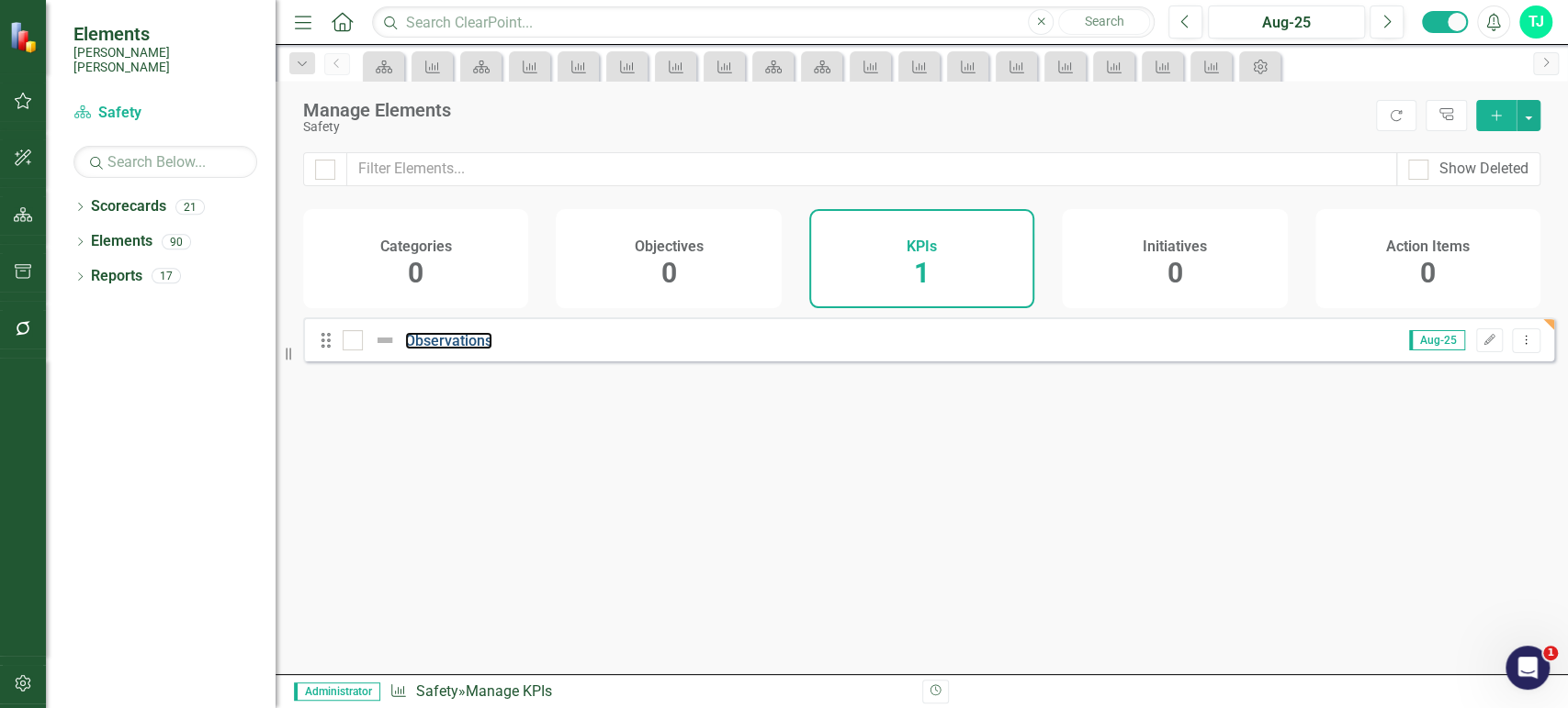
click at [446, 349] on link "Observations" at bounding box center [448, 341] width 87 height 17
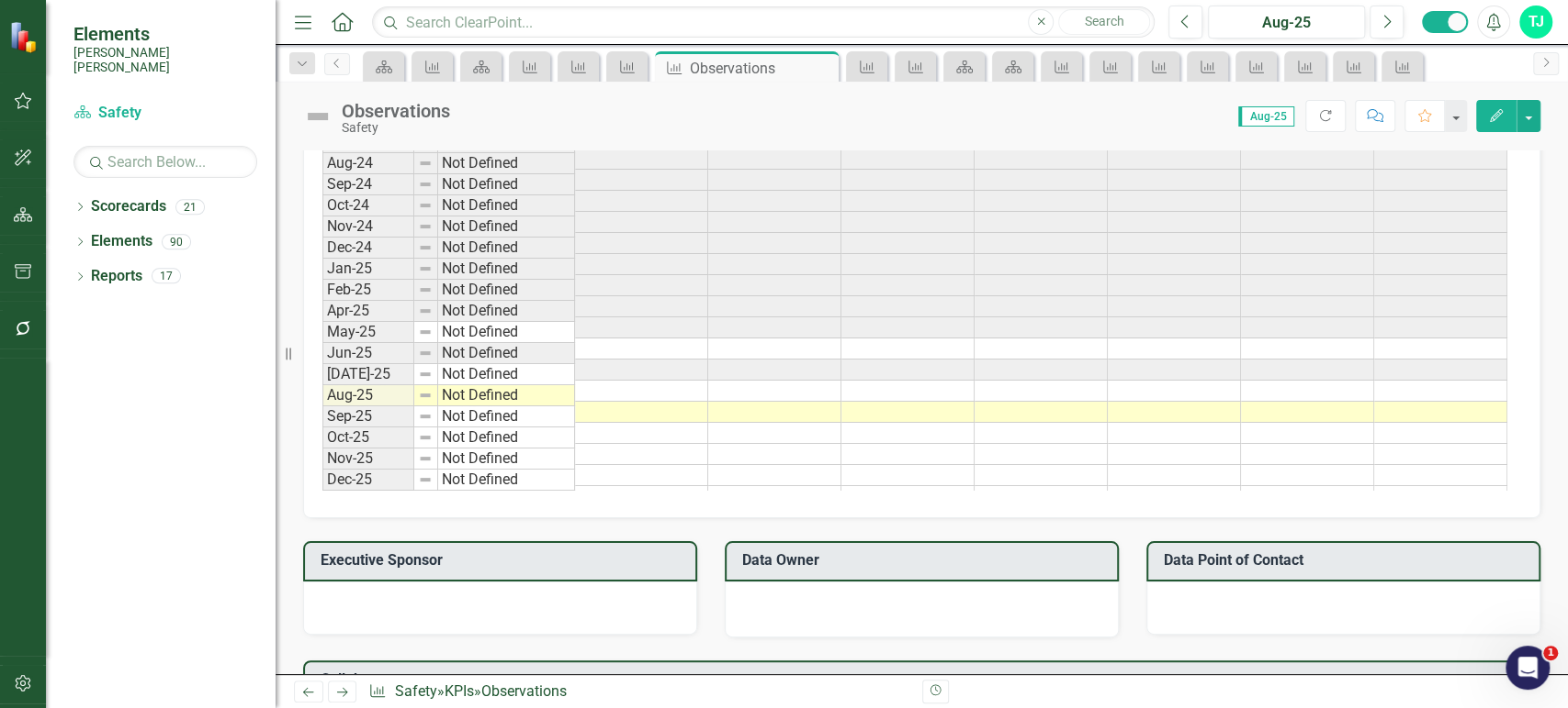
scroll to position [1211, 0]
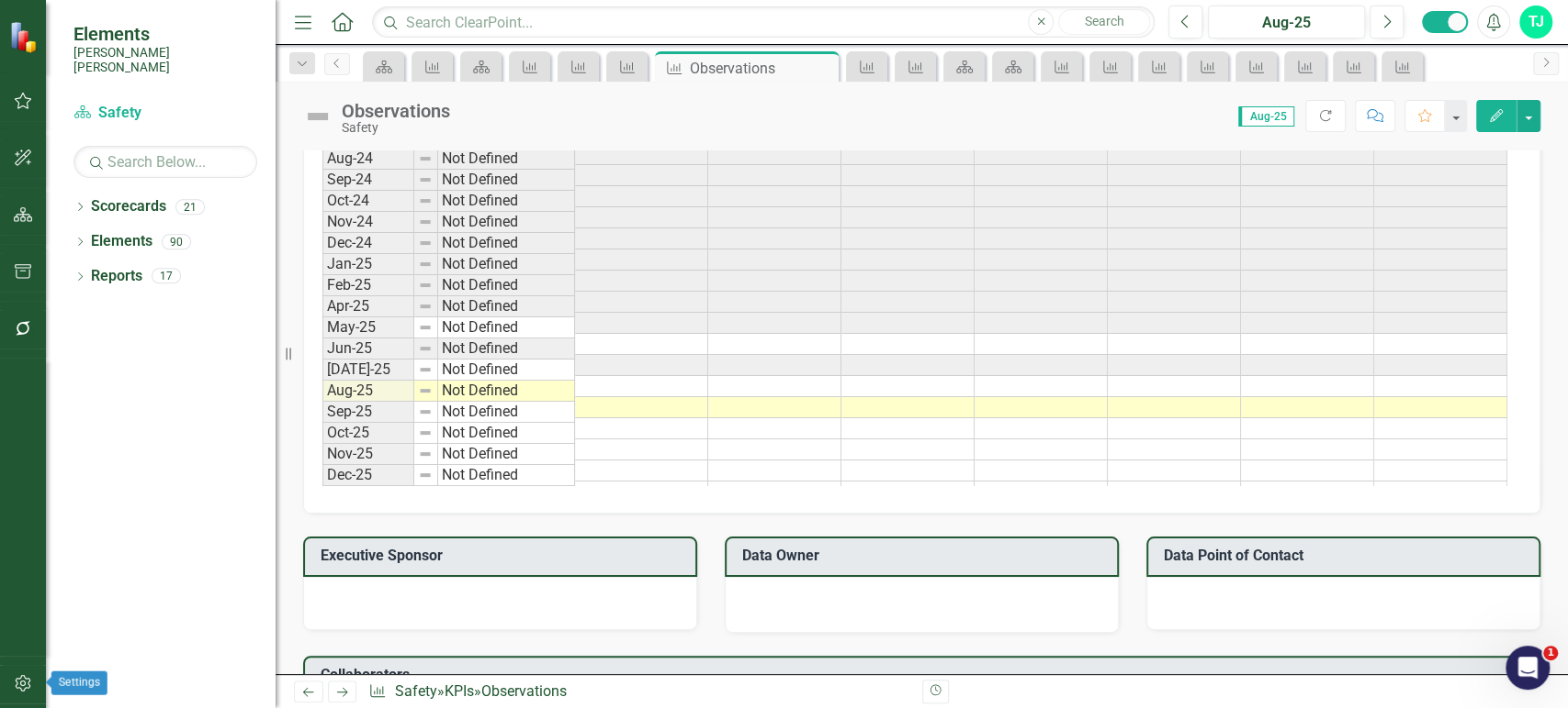
click at [25, 681] on icon "button" at bounding box center [24, 683] width 19 height 14
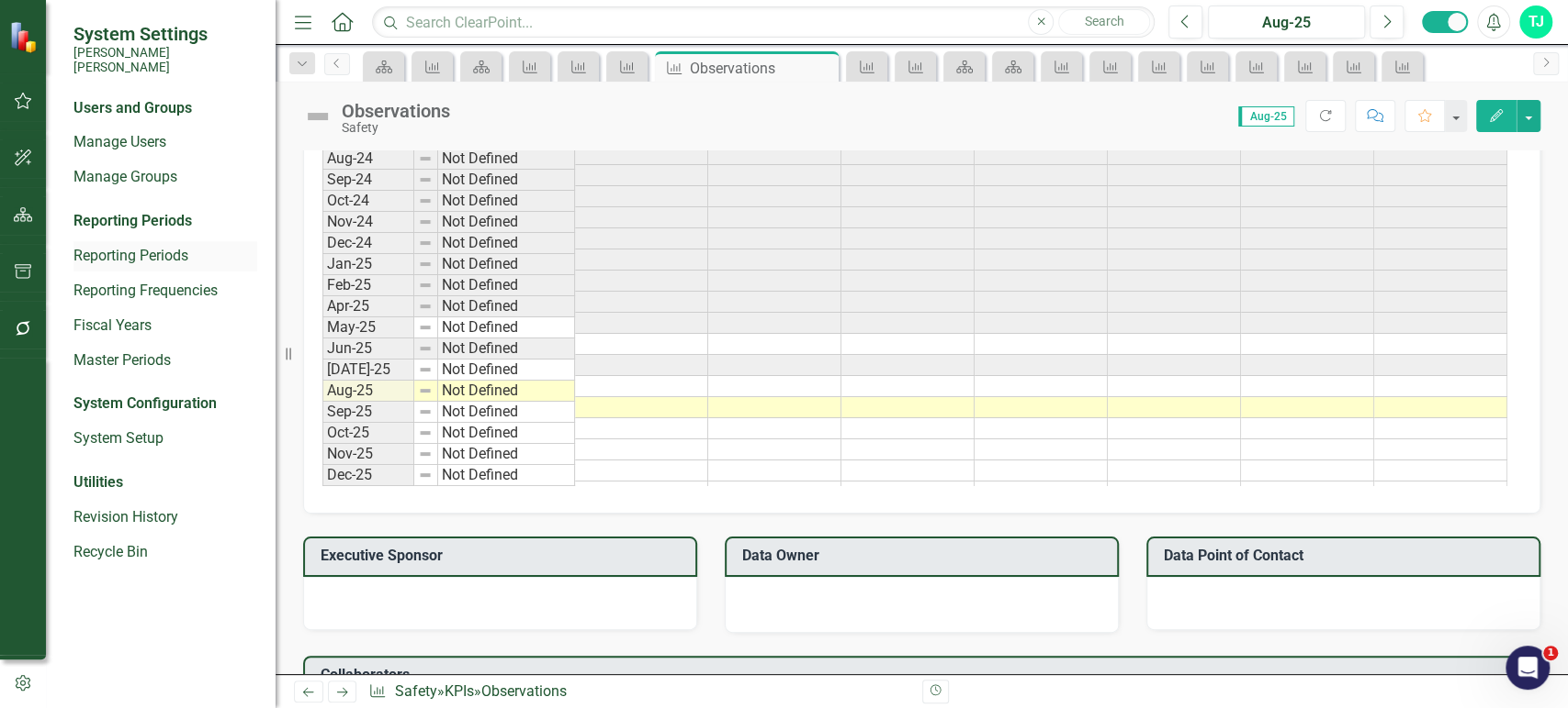
click at [125, 251] on link "Reporting Periods" at bounding box center [164, 256] width 183 height 21
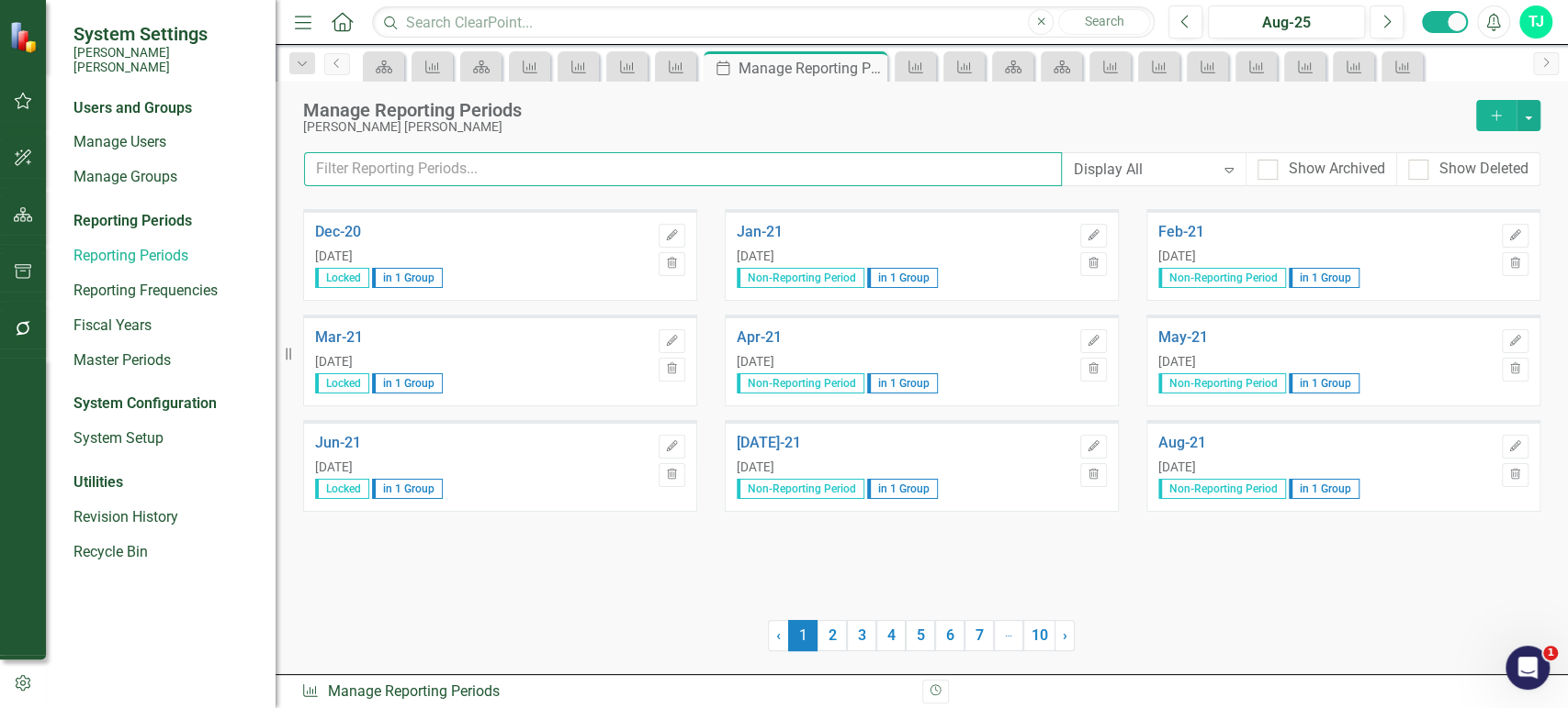
click at [642, 167] on input "text" at bounding box center [683, 170] width 758 height 34
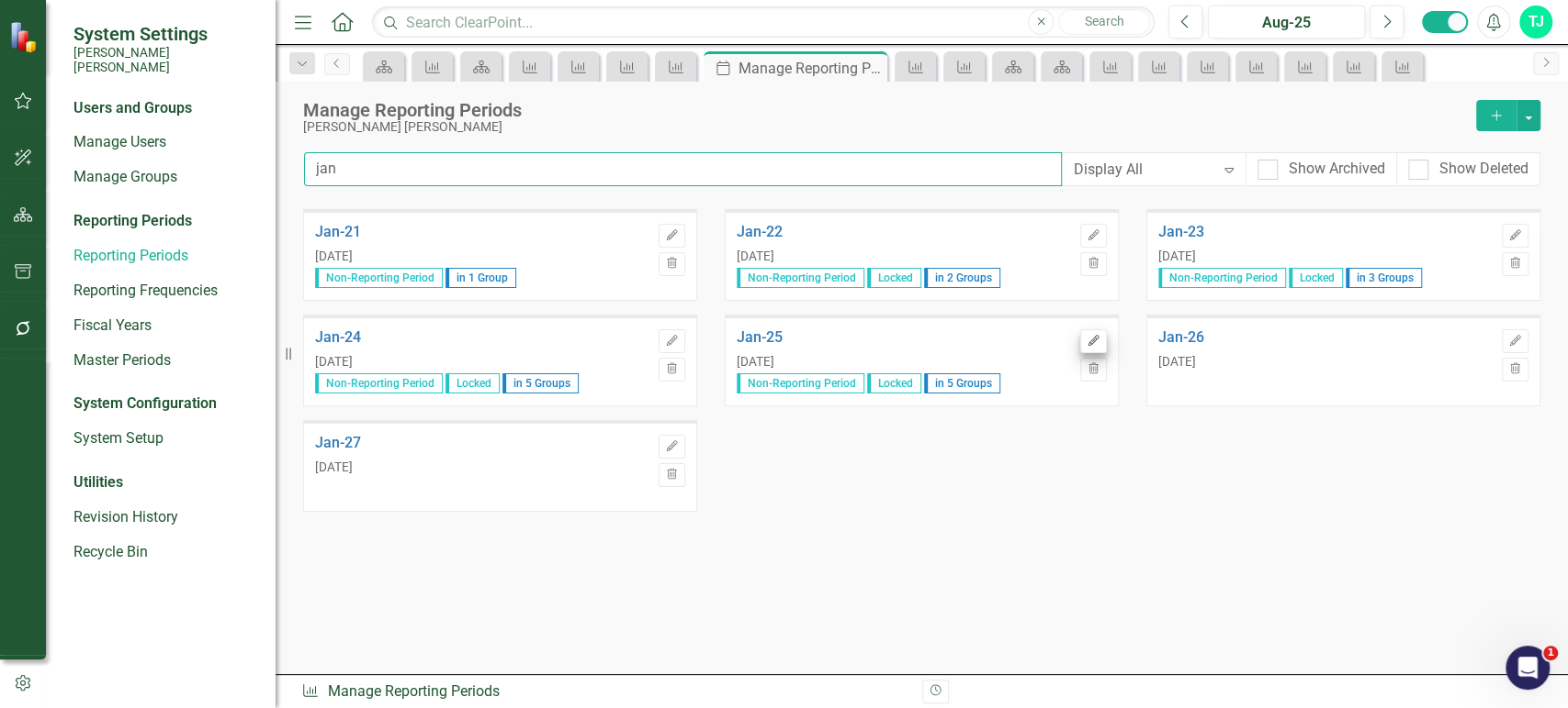
type input "jan"
click at [1098, 345] on icon "Edit" at bounding box center [1093, 342] width 14 height 11
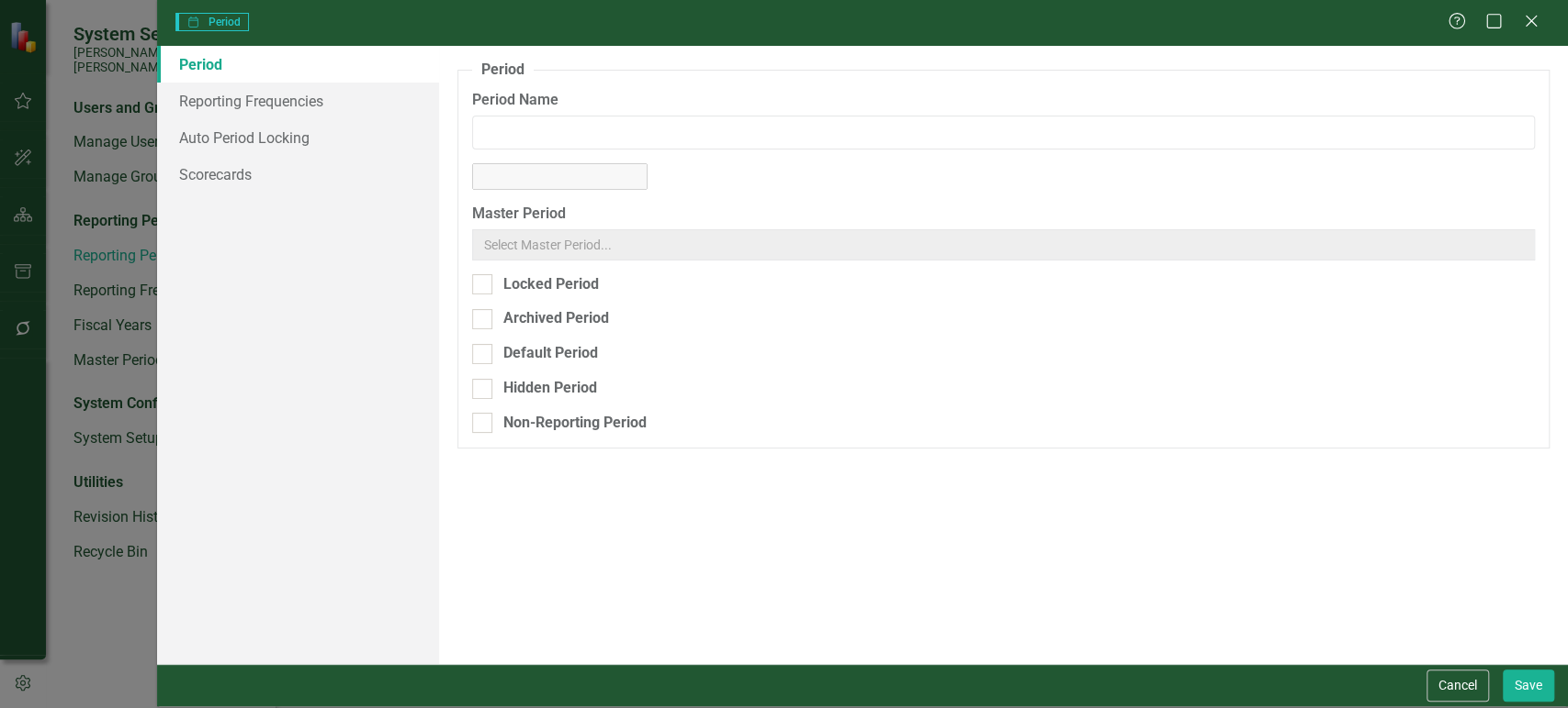
type input "Jan-25"
checkbox input "true"
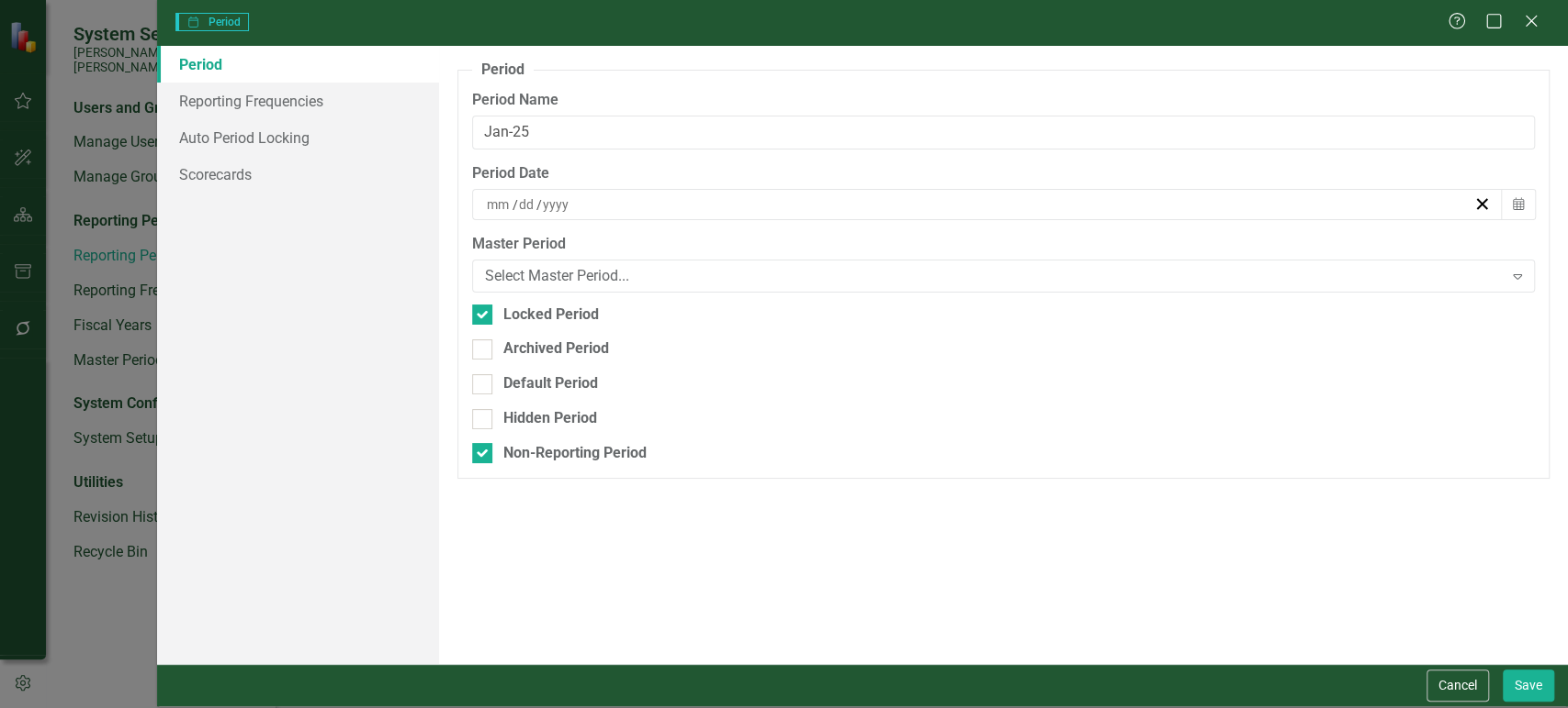
type input "1"
type input "31"
type input "2025"
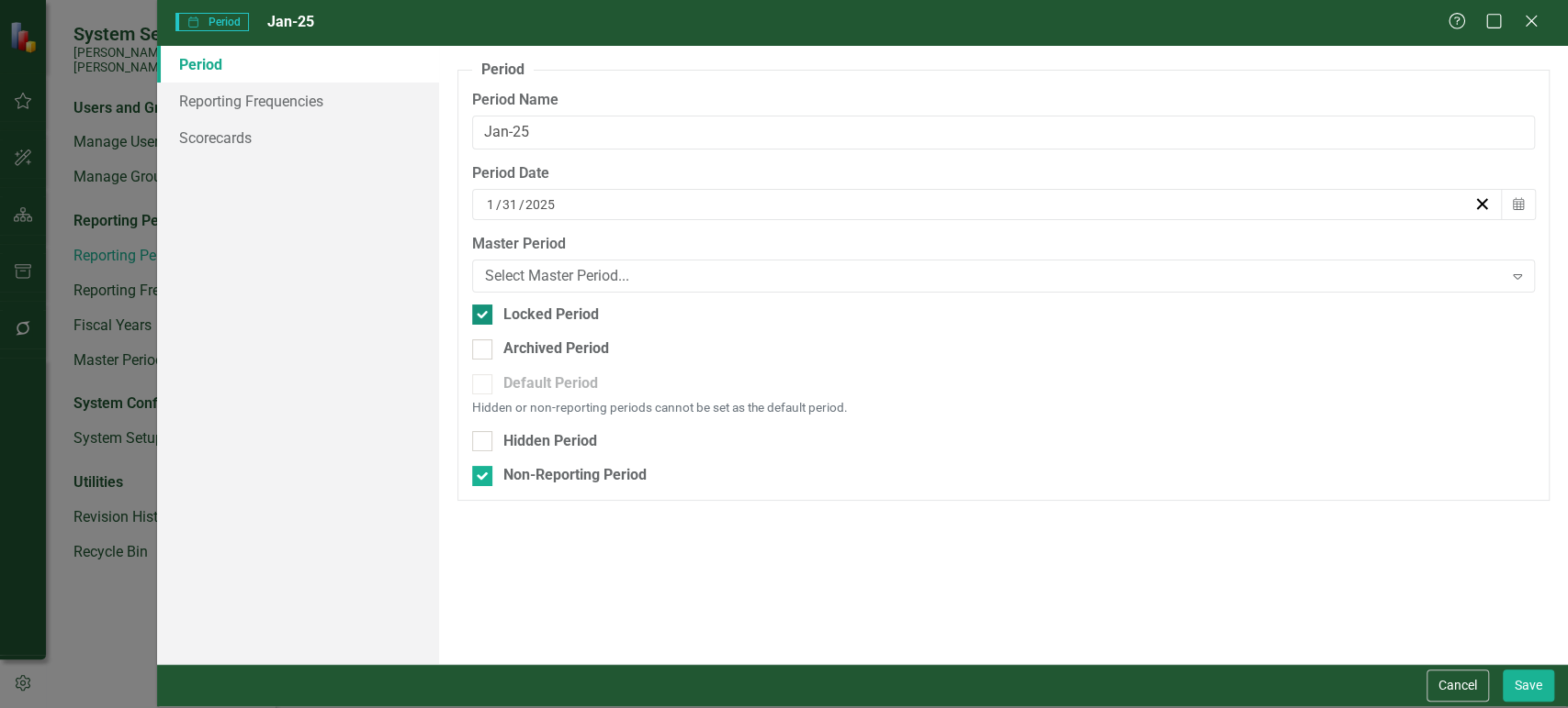
click at [486, 310] on div at bounding box center [482, 314] width 20 height 20
click at [484, 310] on input "Locked Period" at bounding box center [478, 310] width 12 height 12
checkbox input "false"
click at [1540, 690] on button "Save" at bounding box center [1528, 686] width 51 height 32
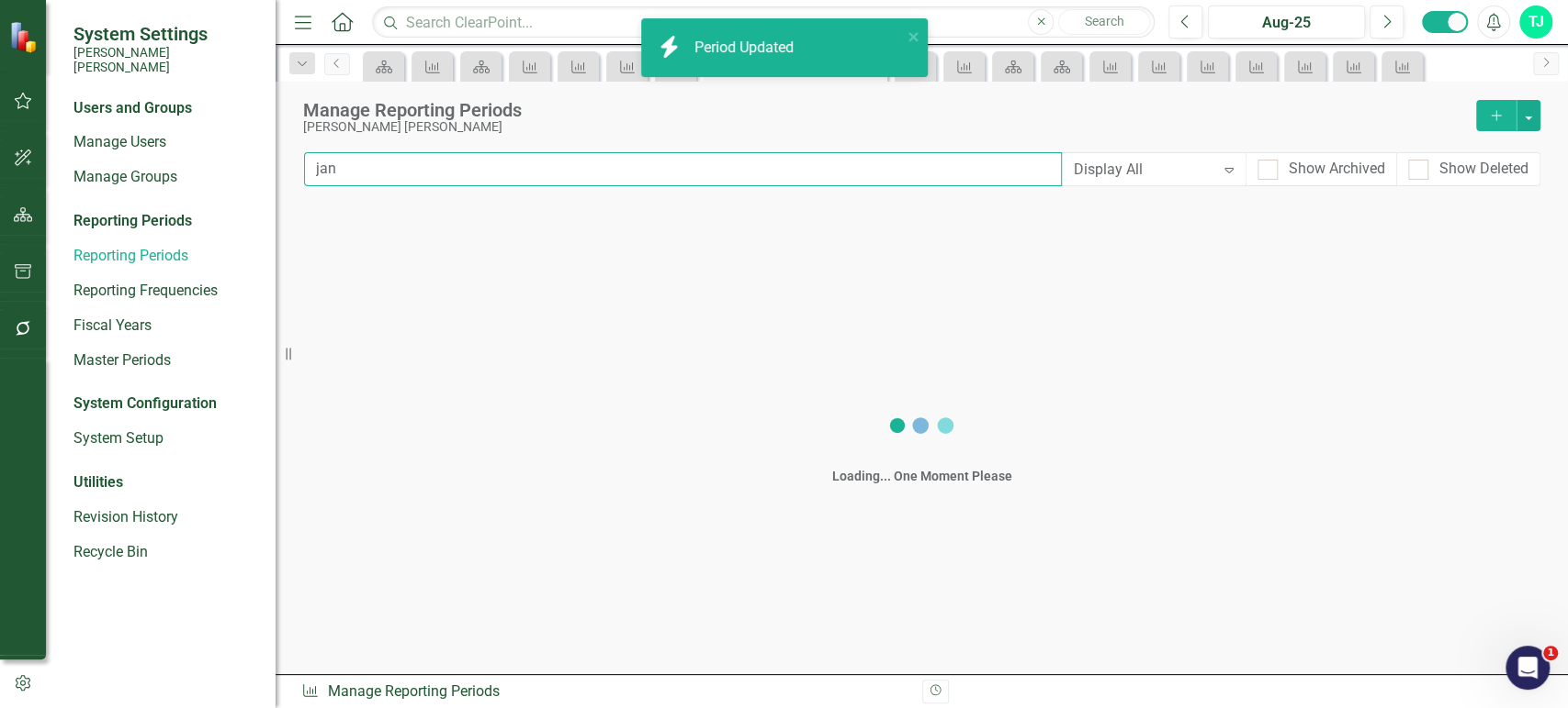
click at [405, 171] on input "jan" at bounding box center [683, 170] width 758 height 34
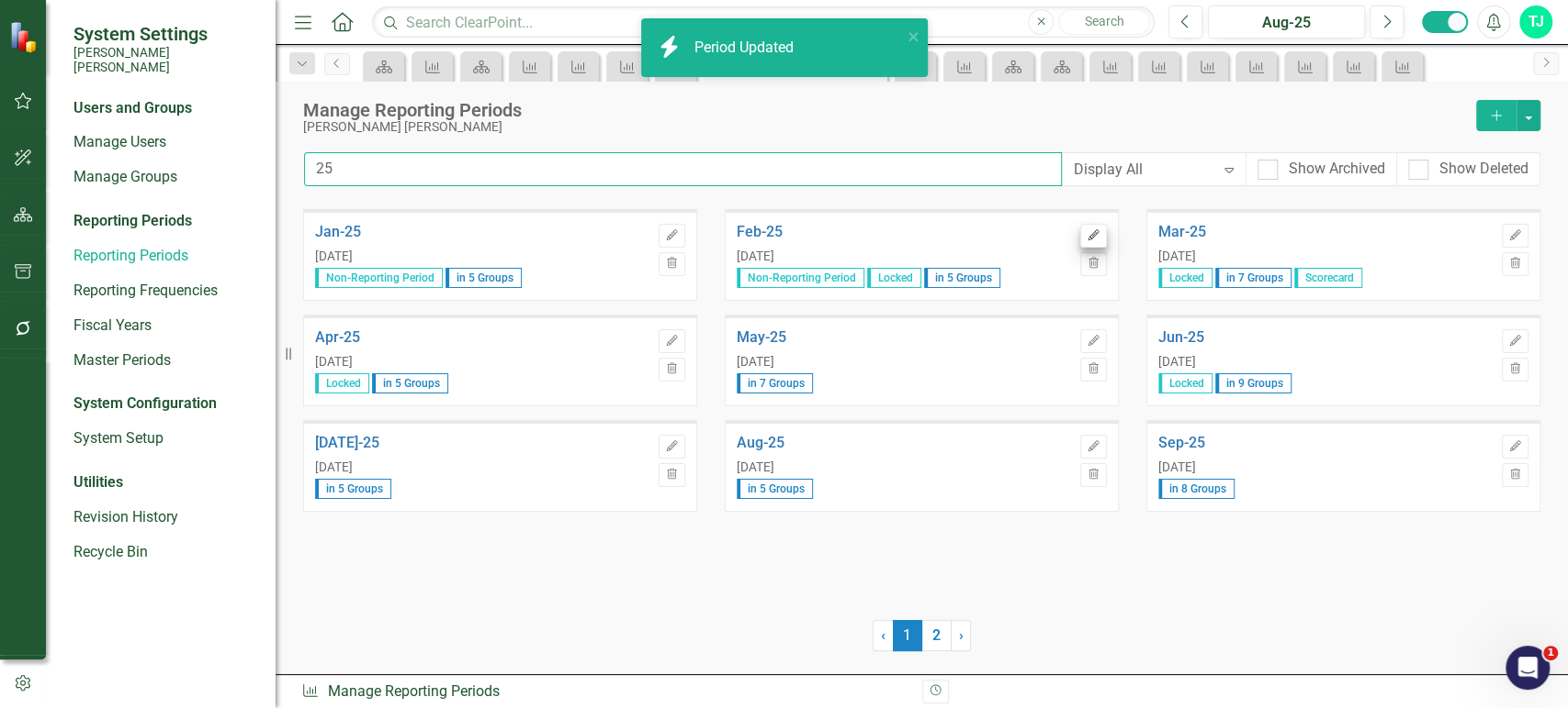
type input "25"
click at [1089, 233] on icon "Edit" at bounding box center [1093, 236] width 14 height 11
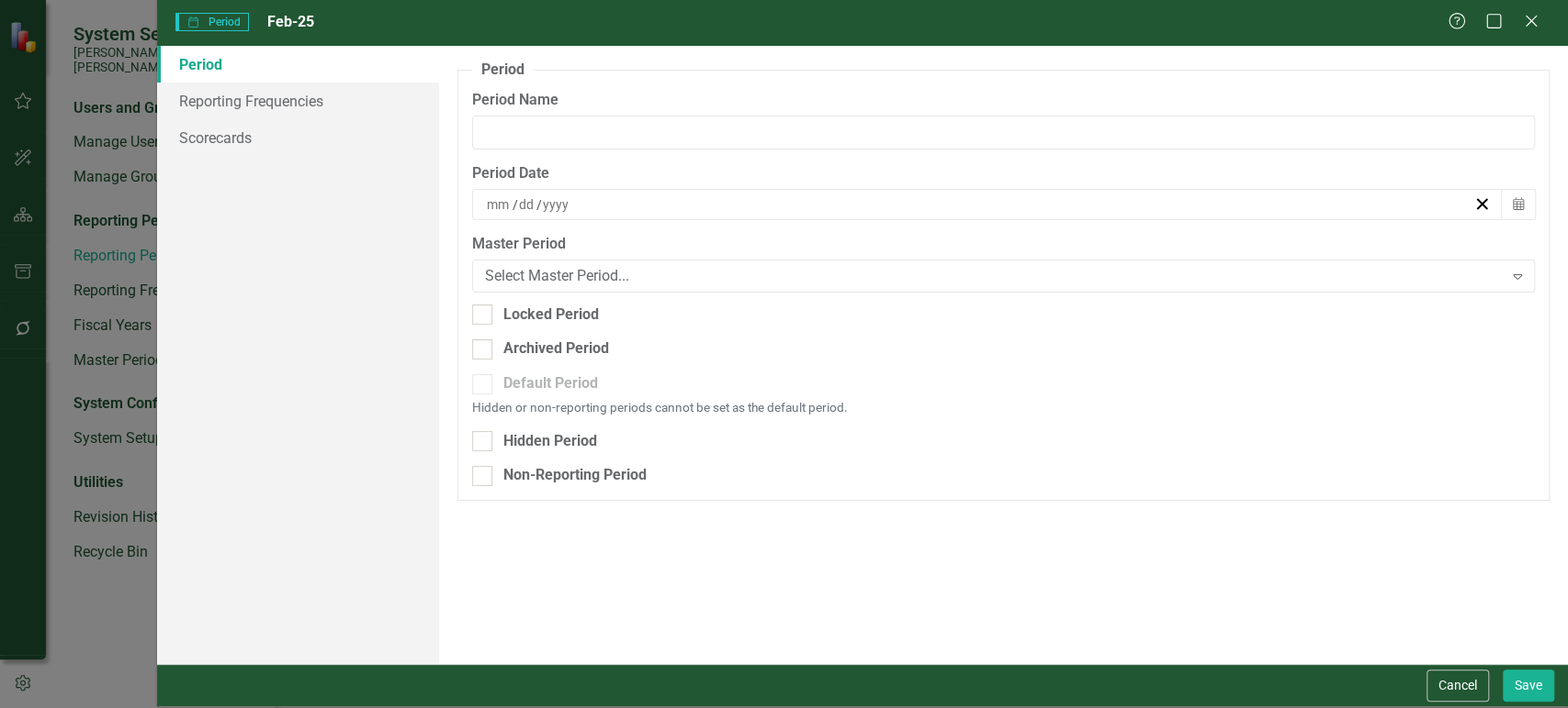
type input "Feb-25"
type input "2"
type input "28"
type input "2025"
checkbox input "true"
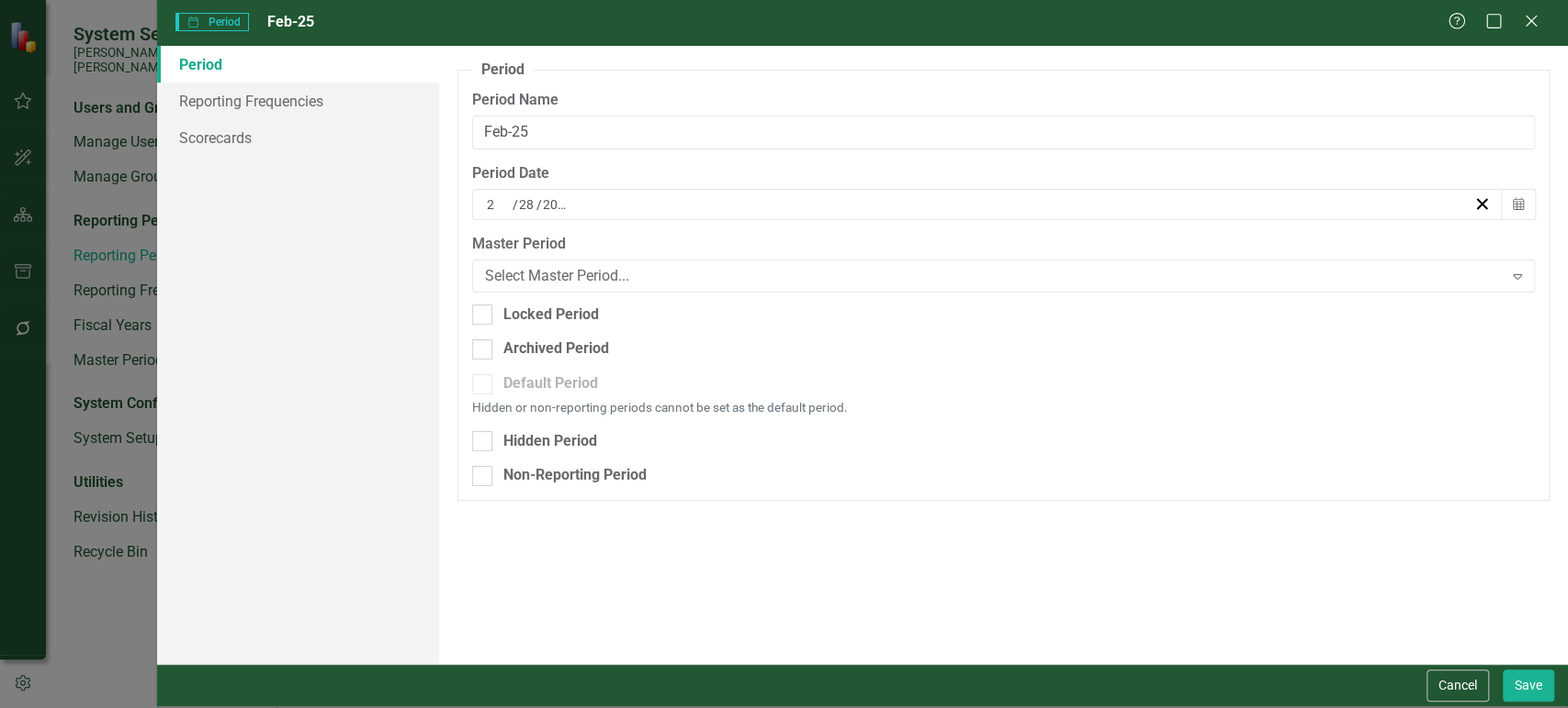
checkbox input "true"
click at [481, 313] on input "Locked Period" at bounding box center [478, 310] width 12 height 12
checkbox input "false"
click at [1542, 681] on button "Save" at bounding box center [1528, 686] width 51 height 32
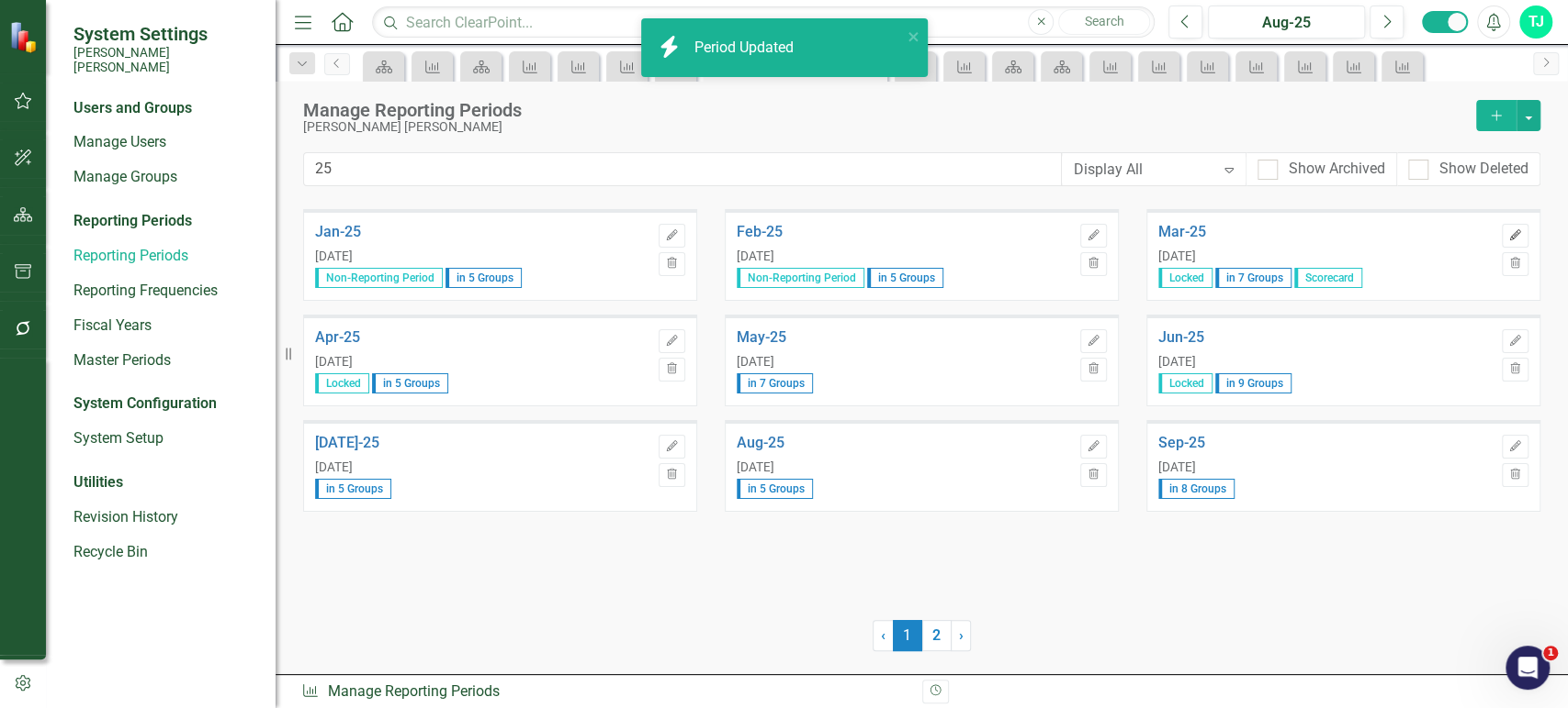
click at [1502, 233] on button "Edit" at bounding box center [1515, 235] width 27 height 24
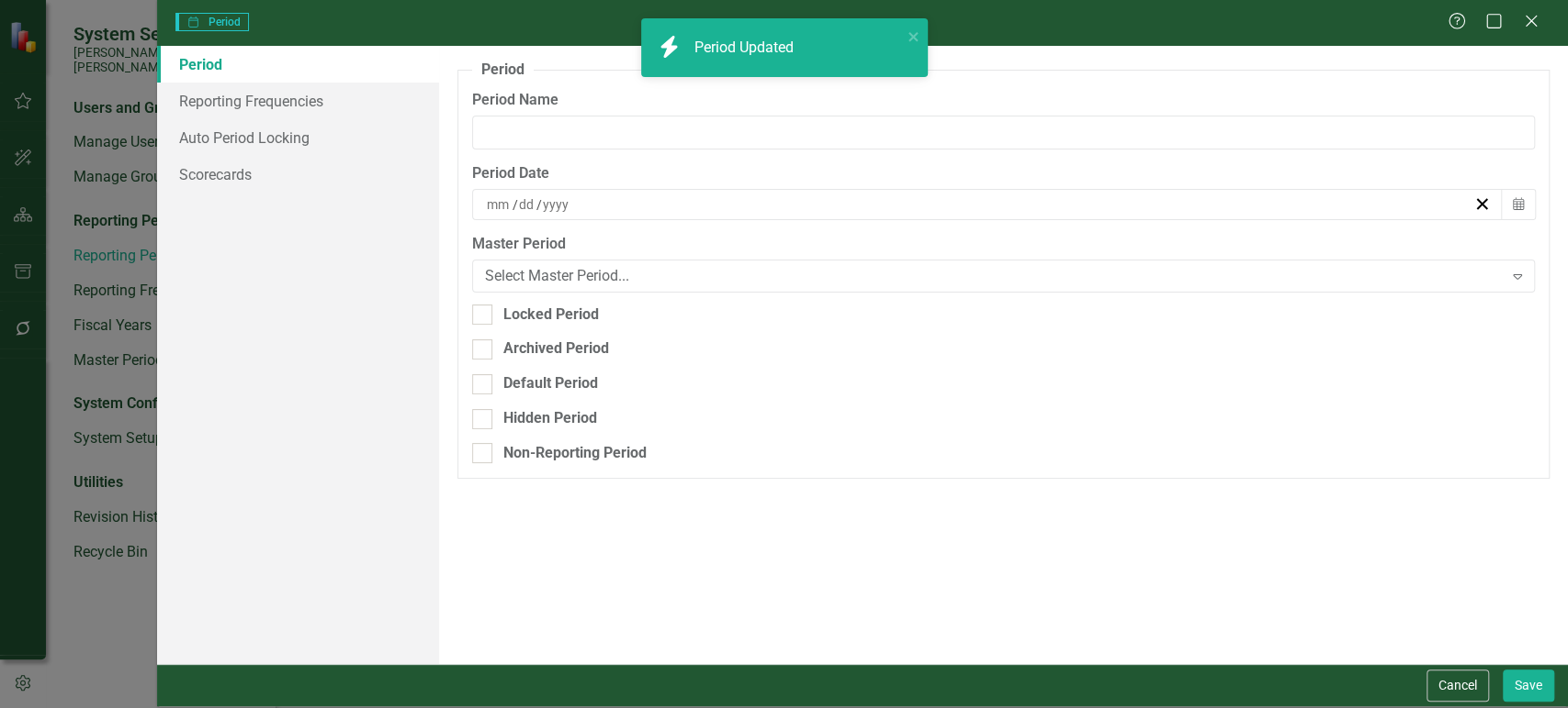
type input "Mar-25"
type input "3"
type input "31"
type input "2025"
click at [482, 320] on div at bounding box center [482, 314] width 20 height 20
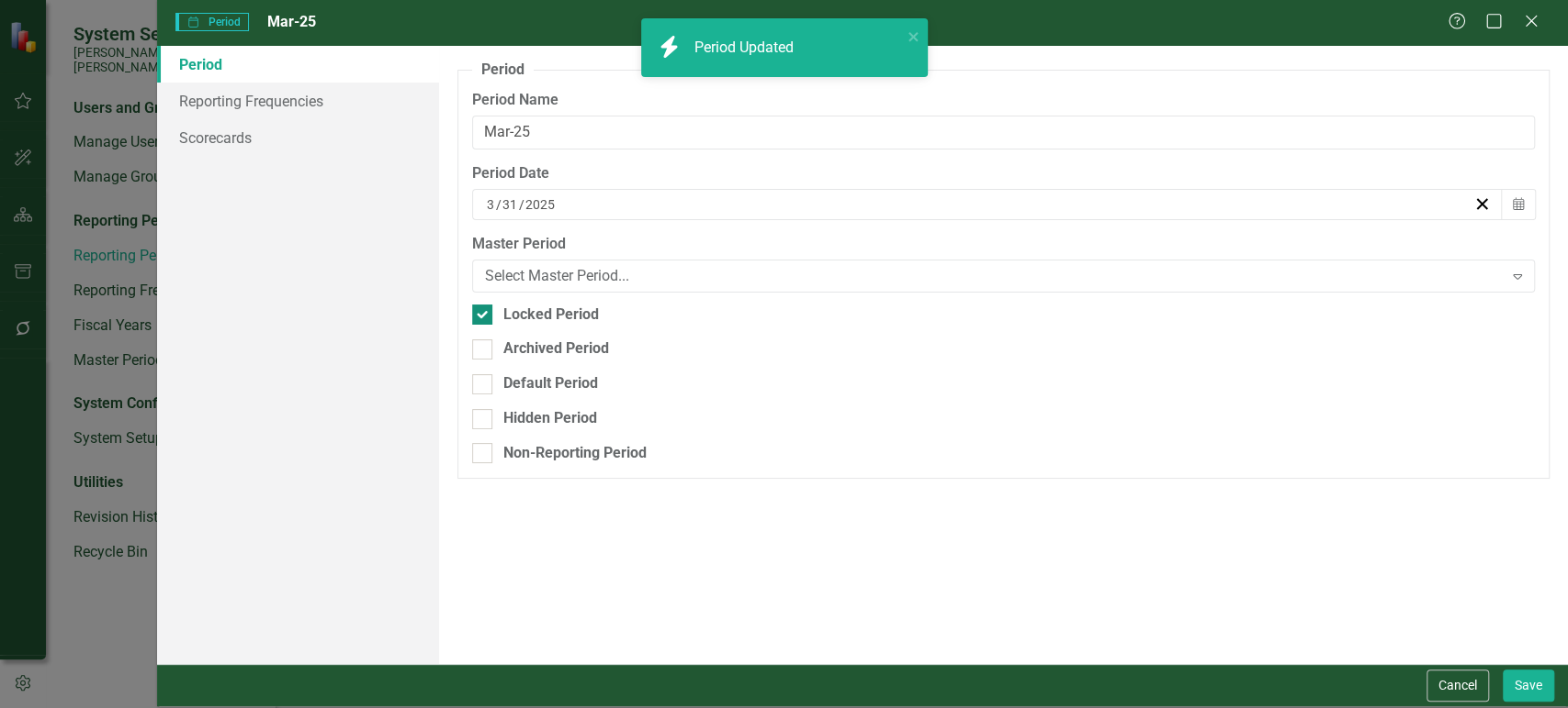
click at [482, 317] on input "Locked Period" at bounding box center [478, 310] width 12 height 12
checkbox input "false"
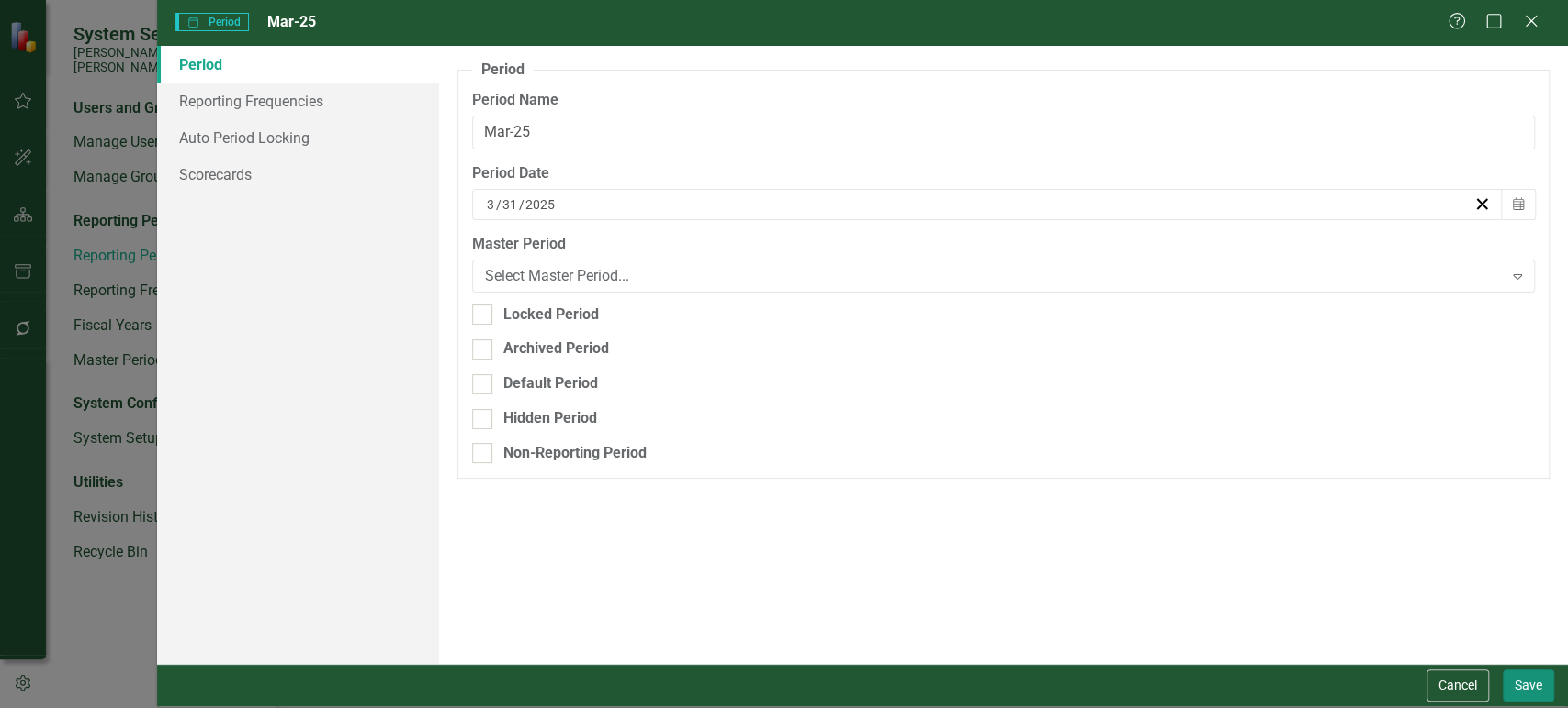
click at [1519, 674] on button "Save" at bounding box center [1528, 686] width 51 height 32
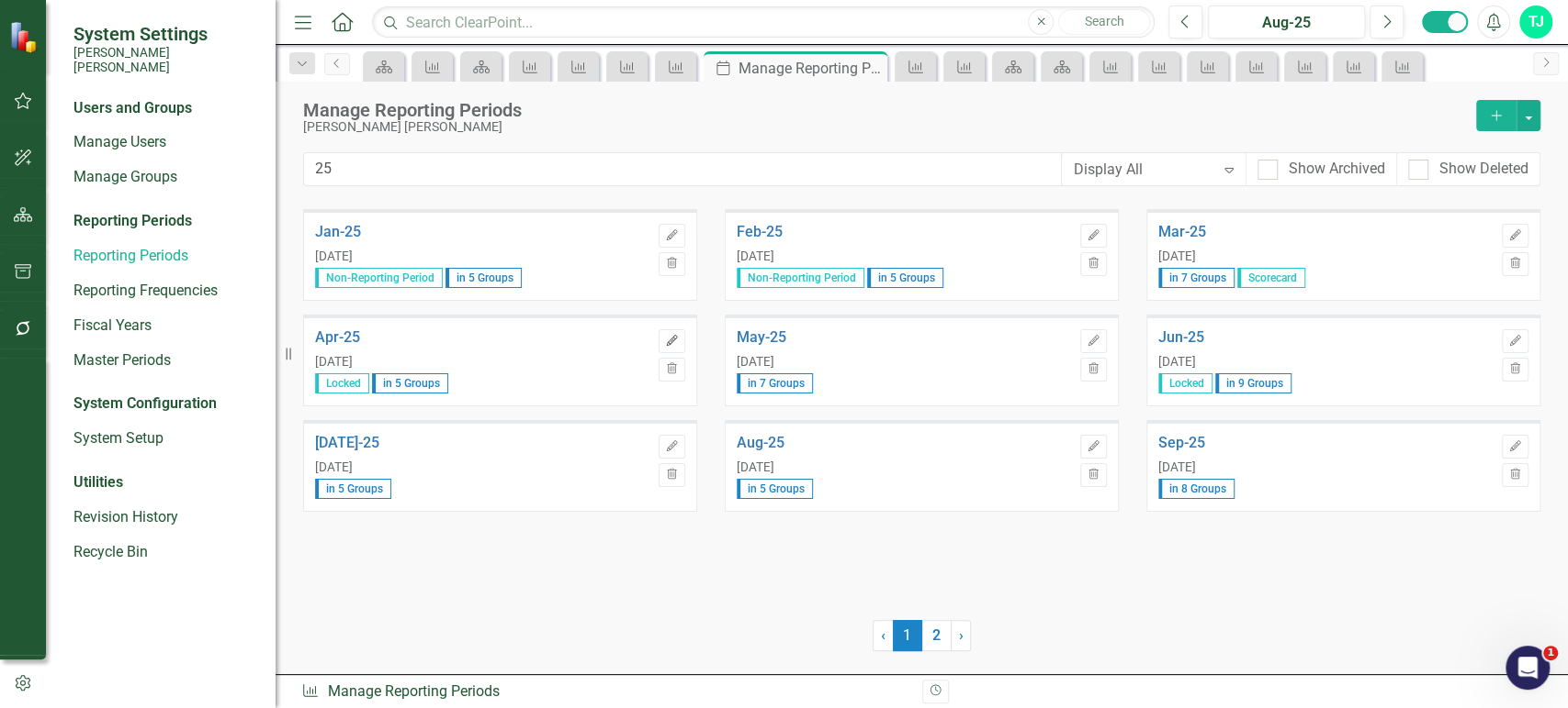
click at [670, 332] on button "Edit" at bounding box center [671, 341] width 27 height 24
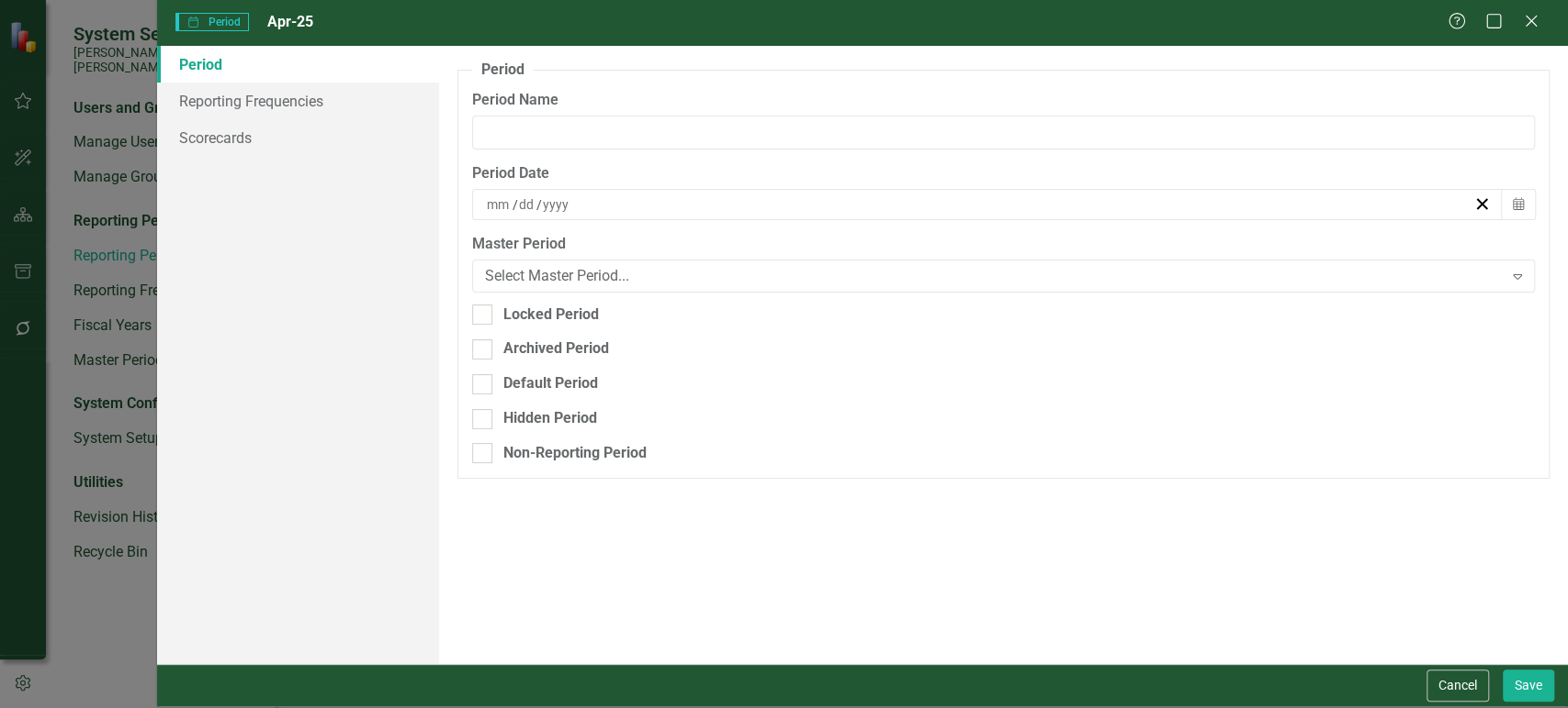
type input "Apr-25"
type input "4"
type input "30"
type input "2025"
click at [478, 314] on input "Locked Period" at bounding box center [478, 310] width 12 height 12
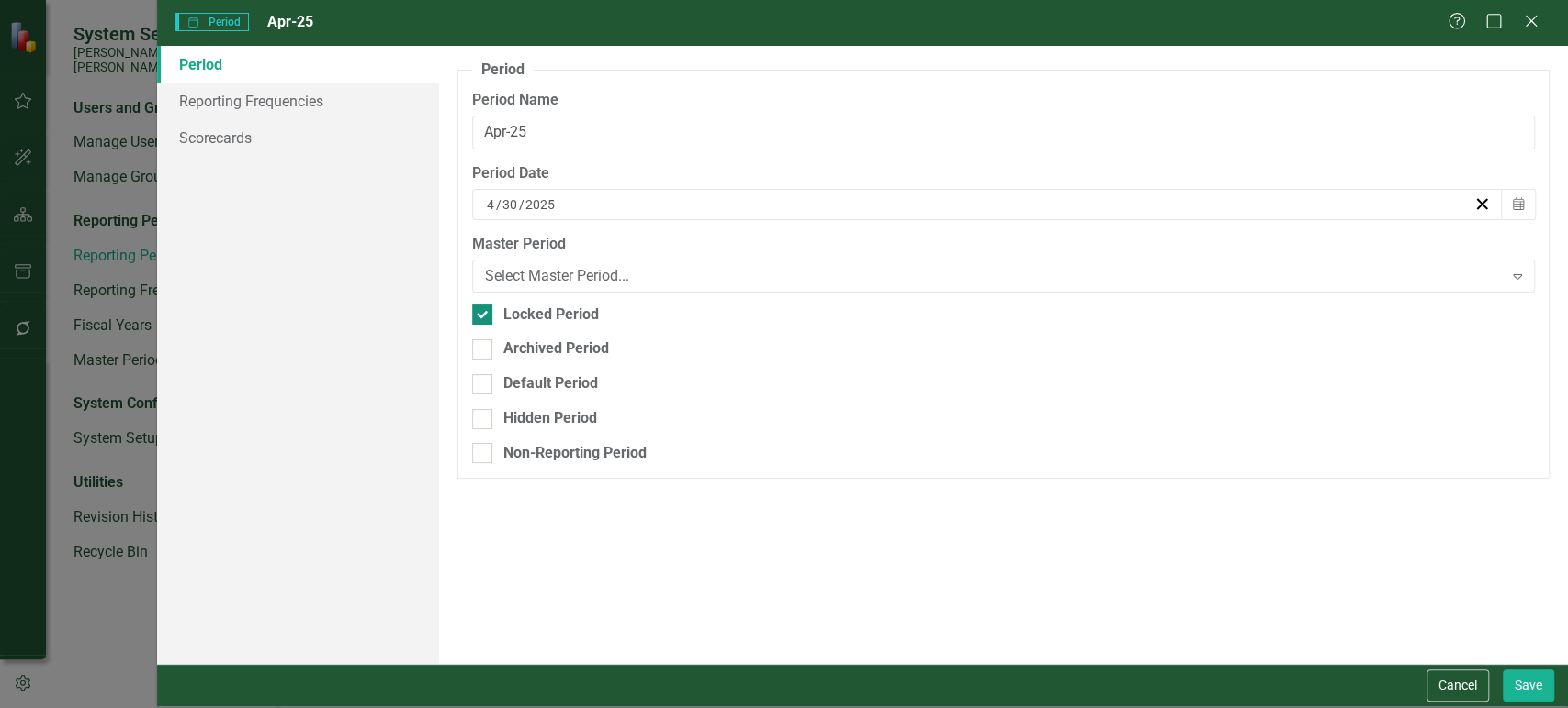
checkbox input "false"
click at [1550, 688] on button "Save" at bounding box center [1528, 686] width 51 height 32
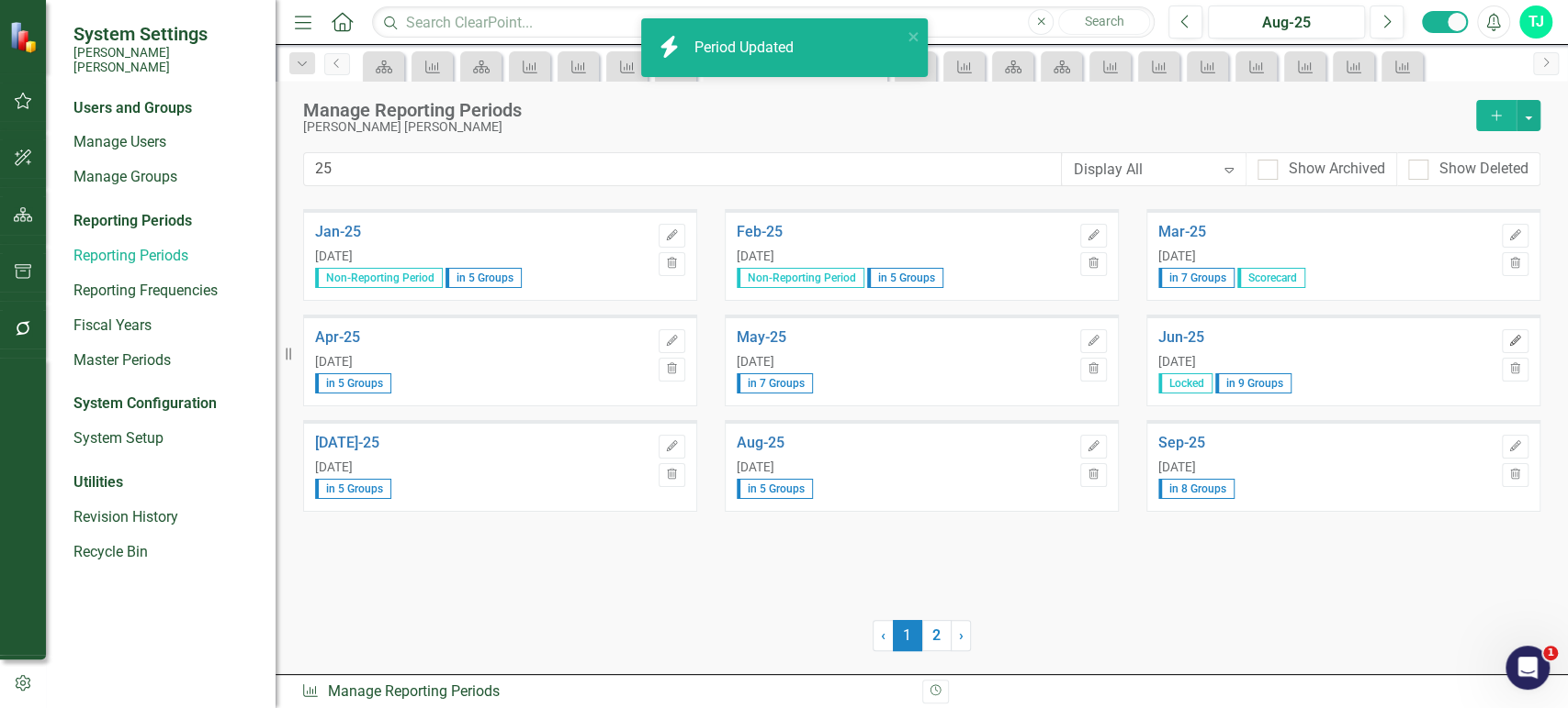
click at [1514, 338] on icon "Edit" at bounding box center [1515, 342] width 14 height 11
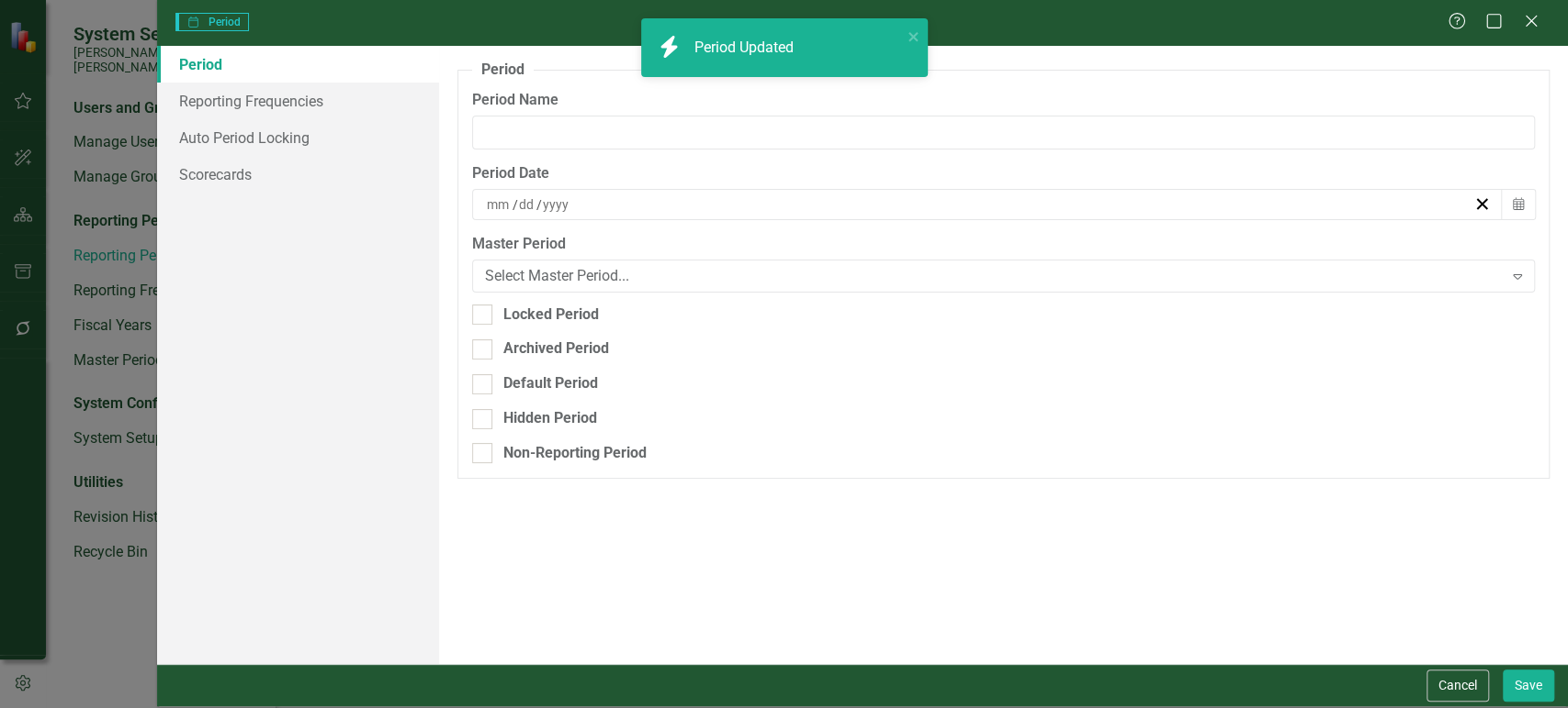
type input "Jun-25"
type input "6"
type input "30"
type input "2025"
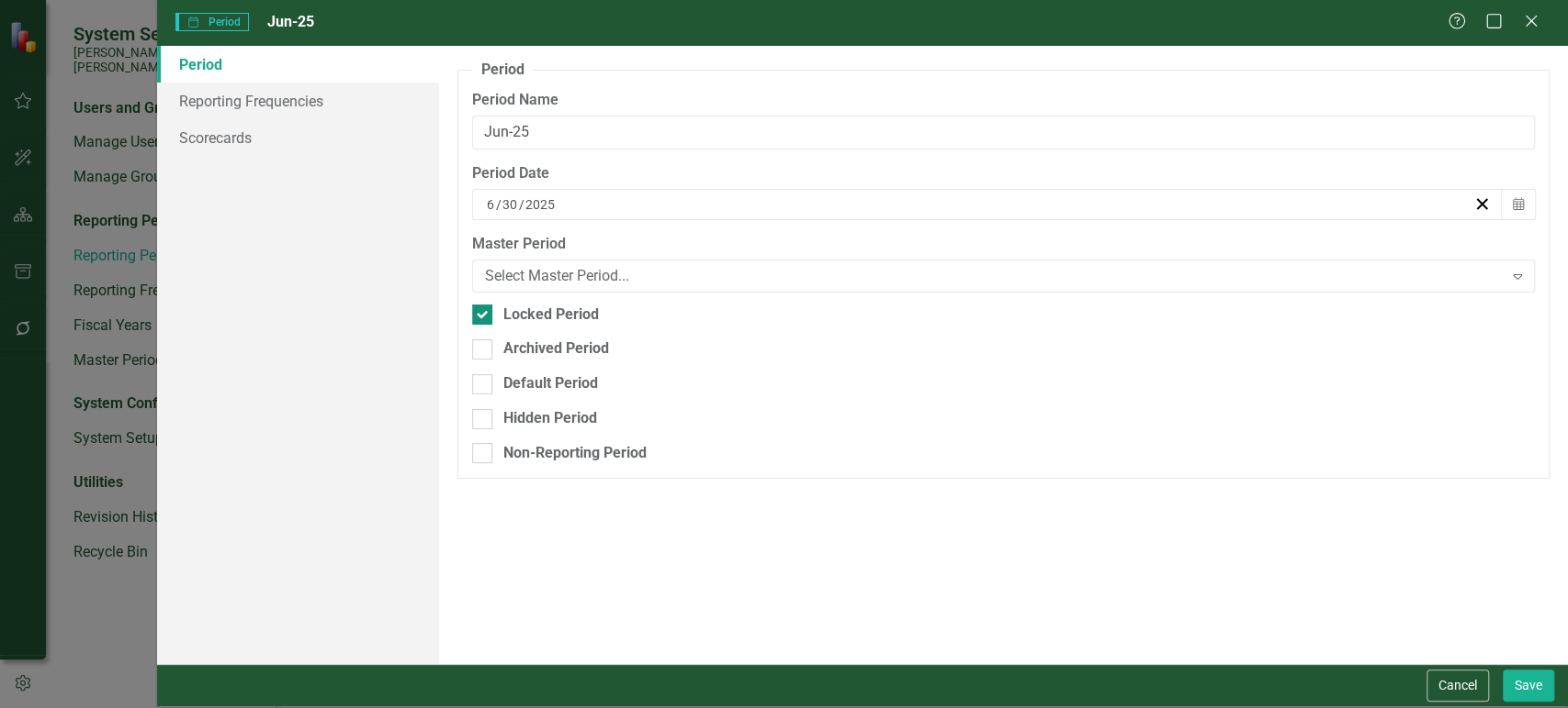
click at [485, 307] on div at bounding box center [482, 314] width 20 height 20
click at [484, 307] on input "Locked Period" at bounding box center [478, 310] width 12 height 12
checkbox input "false"
click at [1537, 679] on button "Save" at bounding box center [1528, 686] width 51 height 32
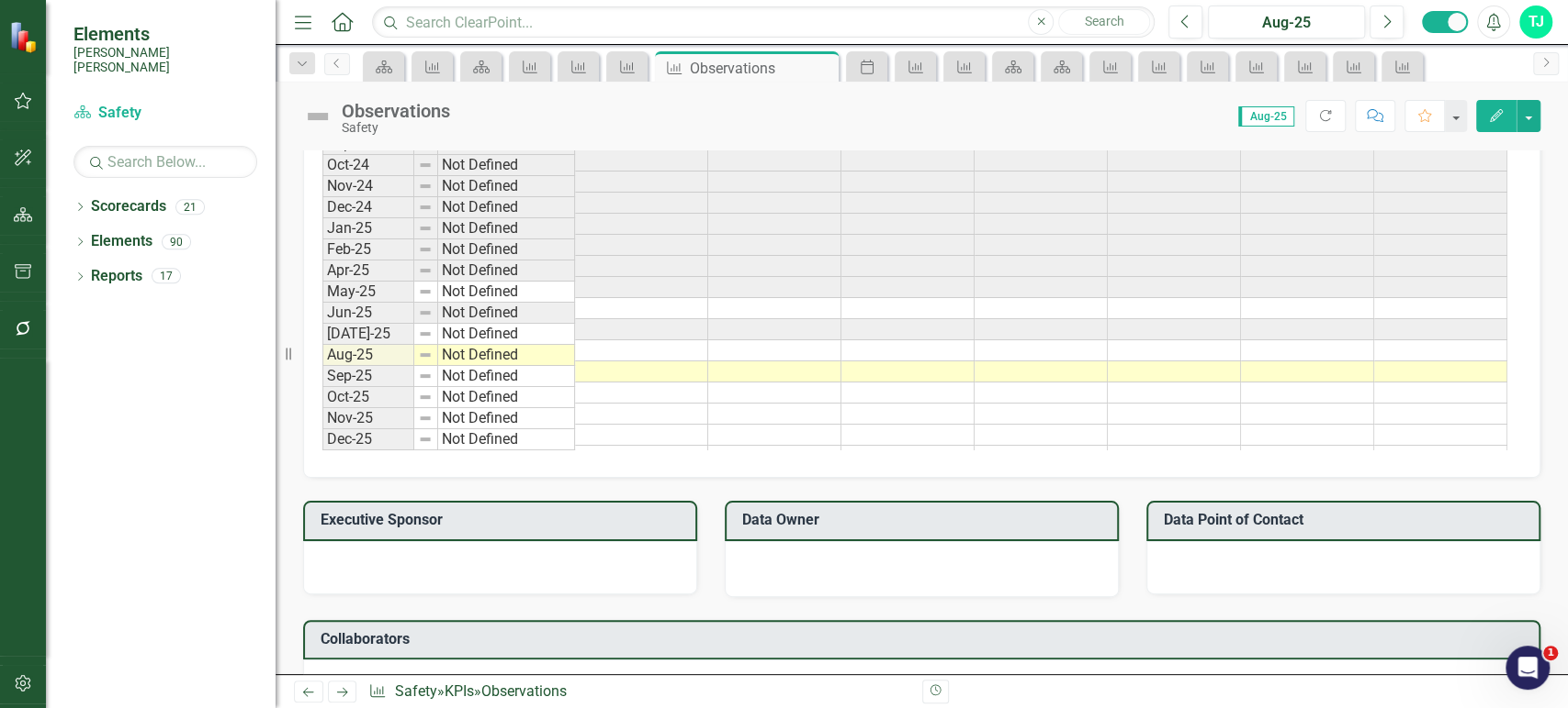
scroll to position [1200, 0]
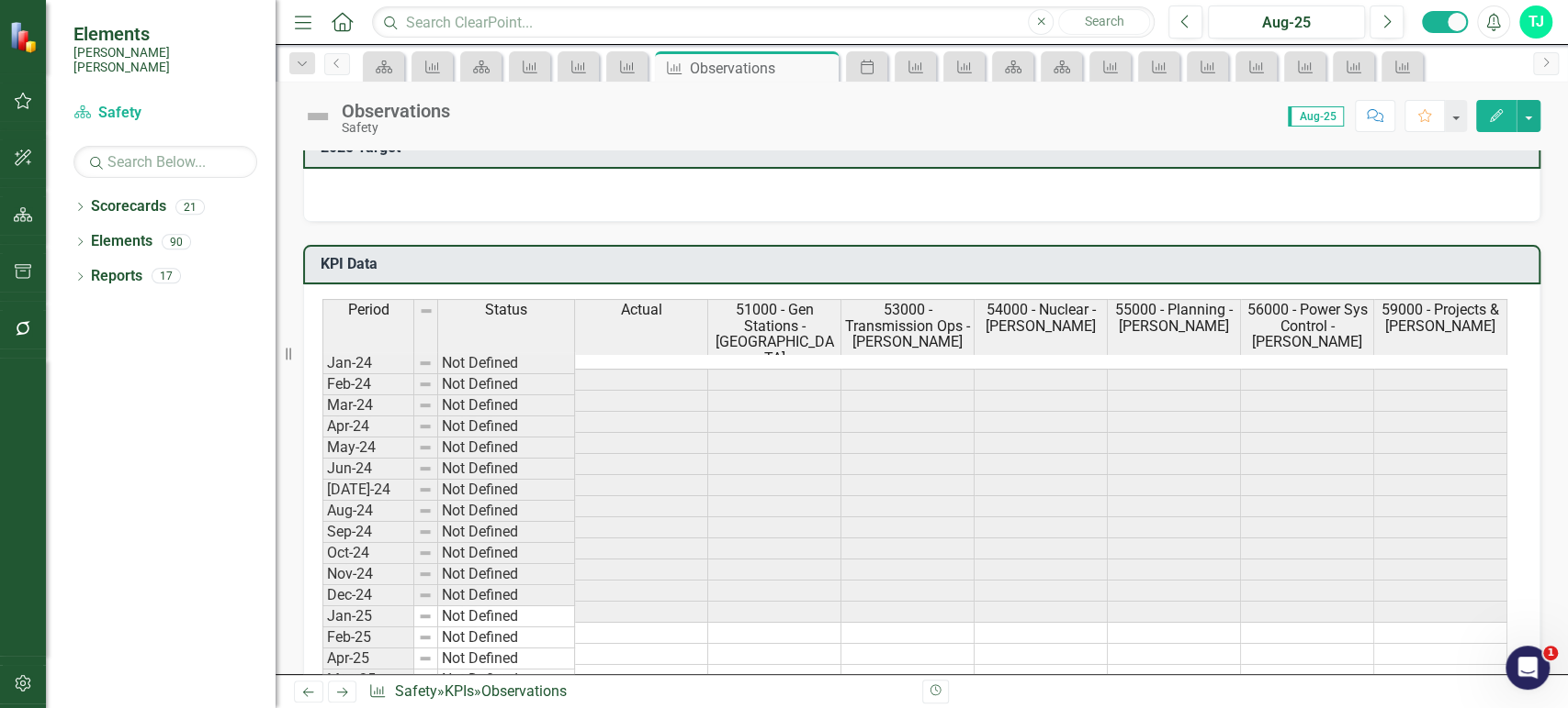
scroll to position [1116, 0]
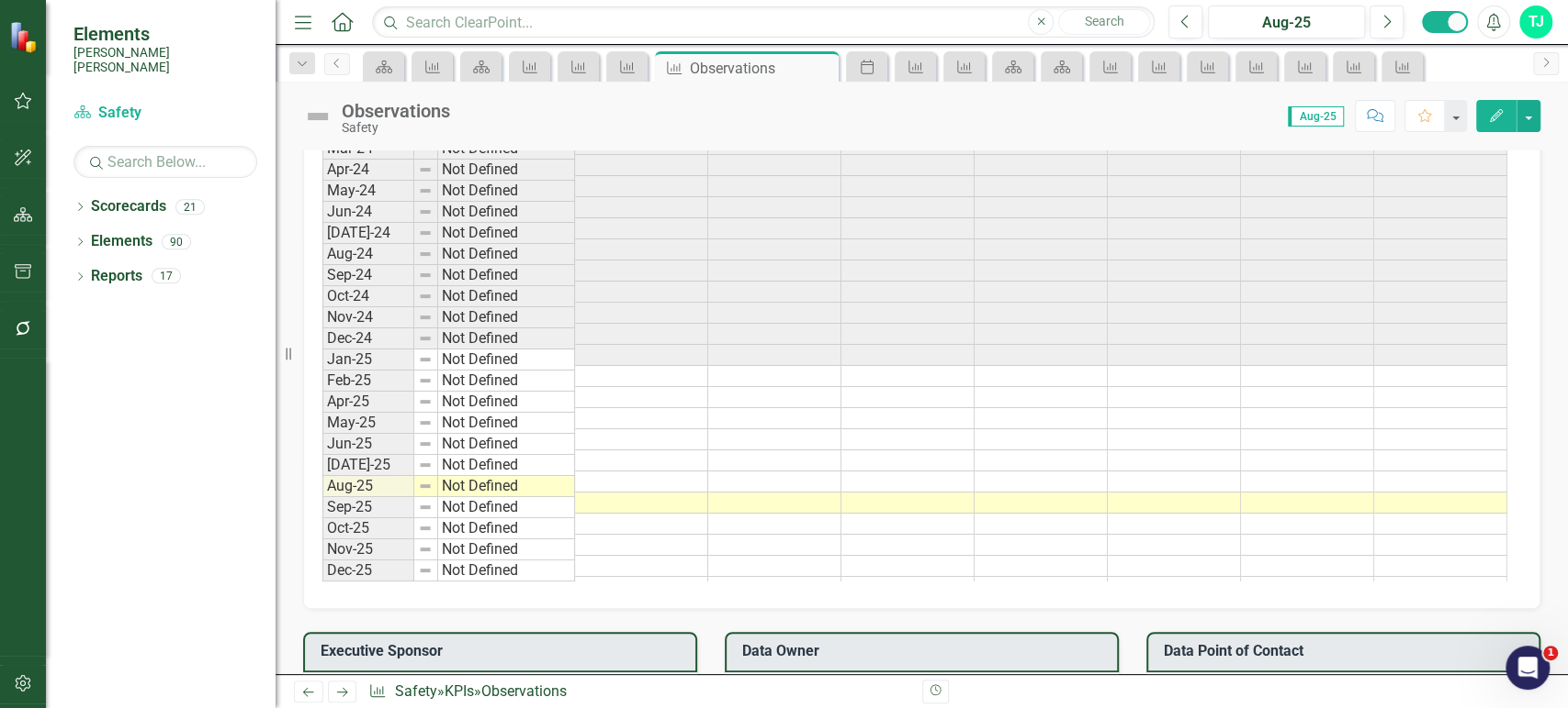
click at [602, 366] on td at bounding box center [641, 377] width 133 height 21
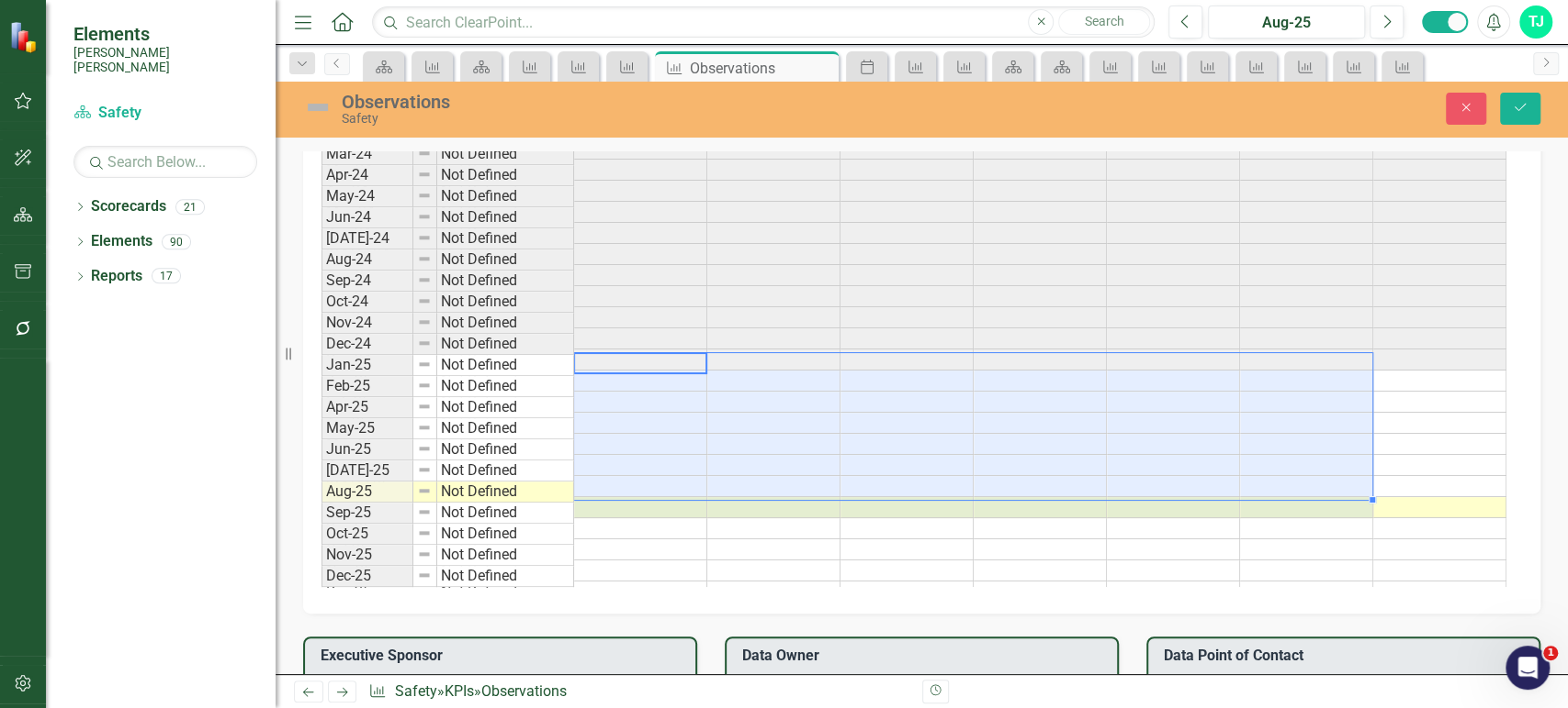
type textarea "110"
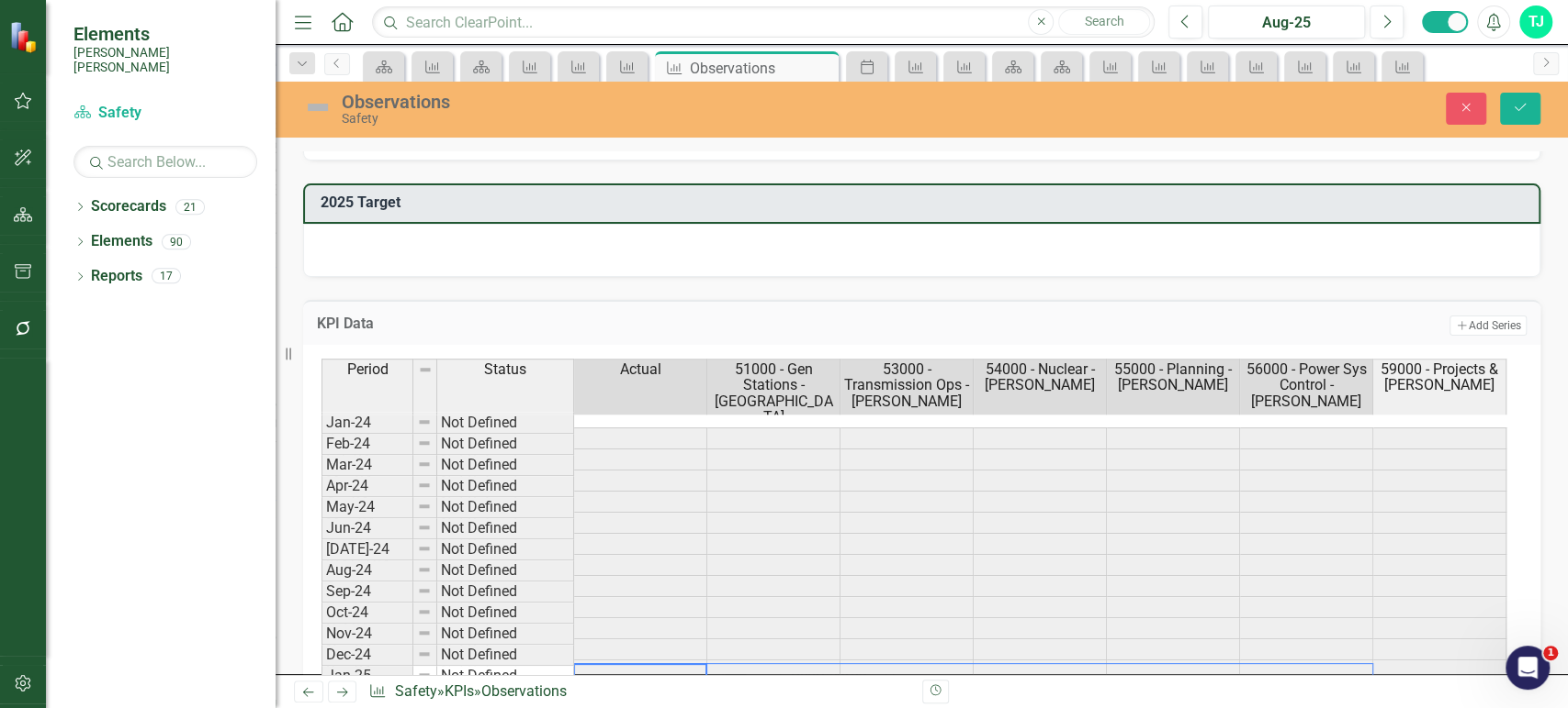
scroll to position [1125, 0]
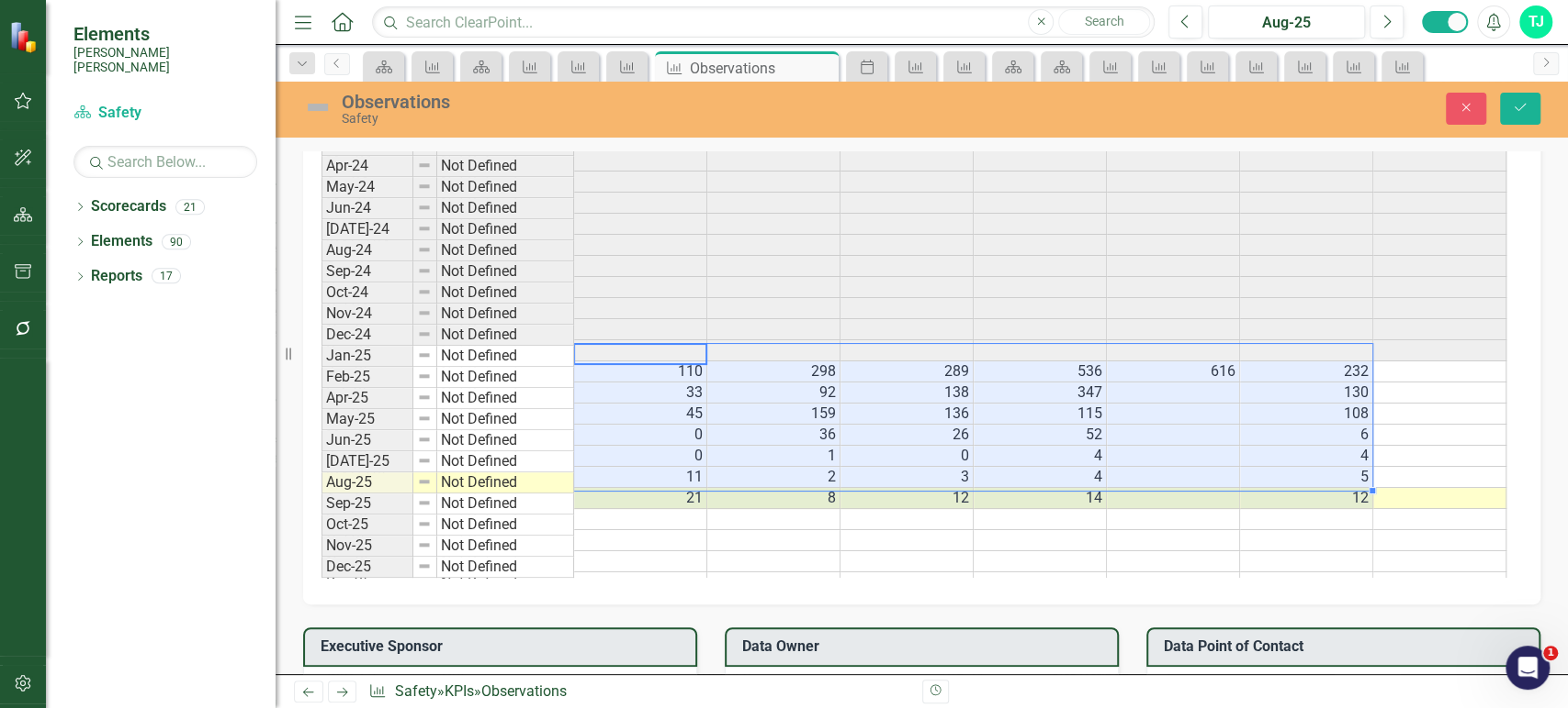
click at [680, 362] on td "110" at bounding box center [640, 372] width 133 height 21
drag, startPoint x: 680, startPoint y: 347, endPoint x: 1300, endPoint y: 483, distance: 634.7
click at [1300, 483] on tbody "Jan-24 Not Defined Feb-24 Not Defined Mar-24 Not Defined Apr-24 Not Defined May…" at bounding box center [913, 350] width 1184 height 486
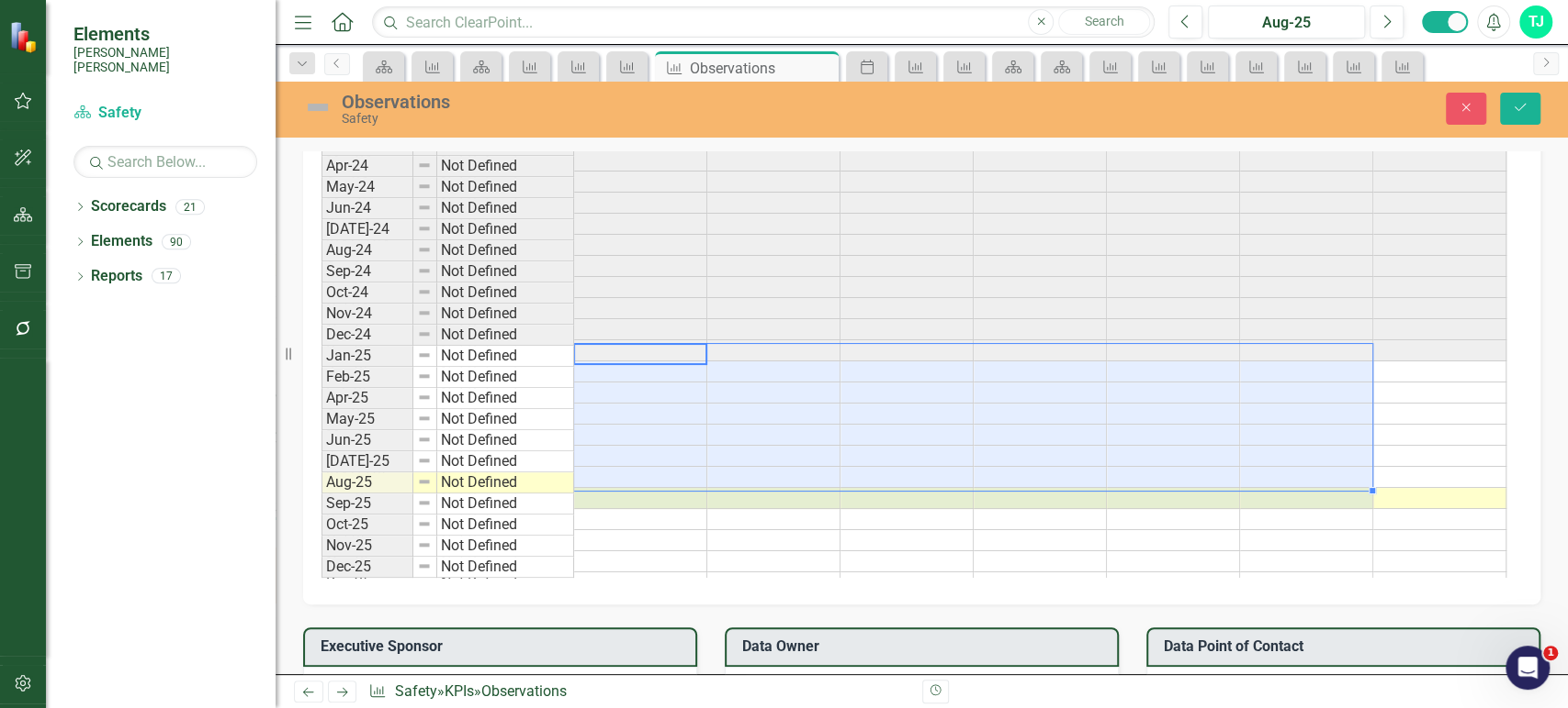
click at [683, 362] on td at bounding box center [640, 372] width 133 height 21
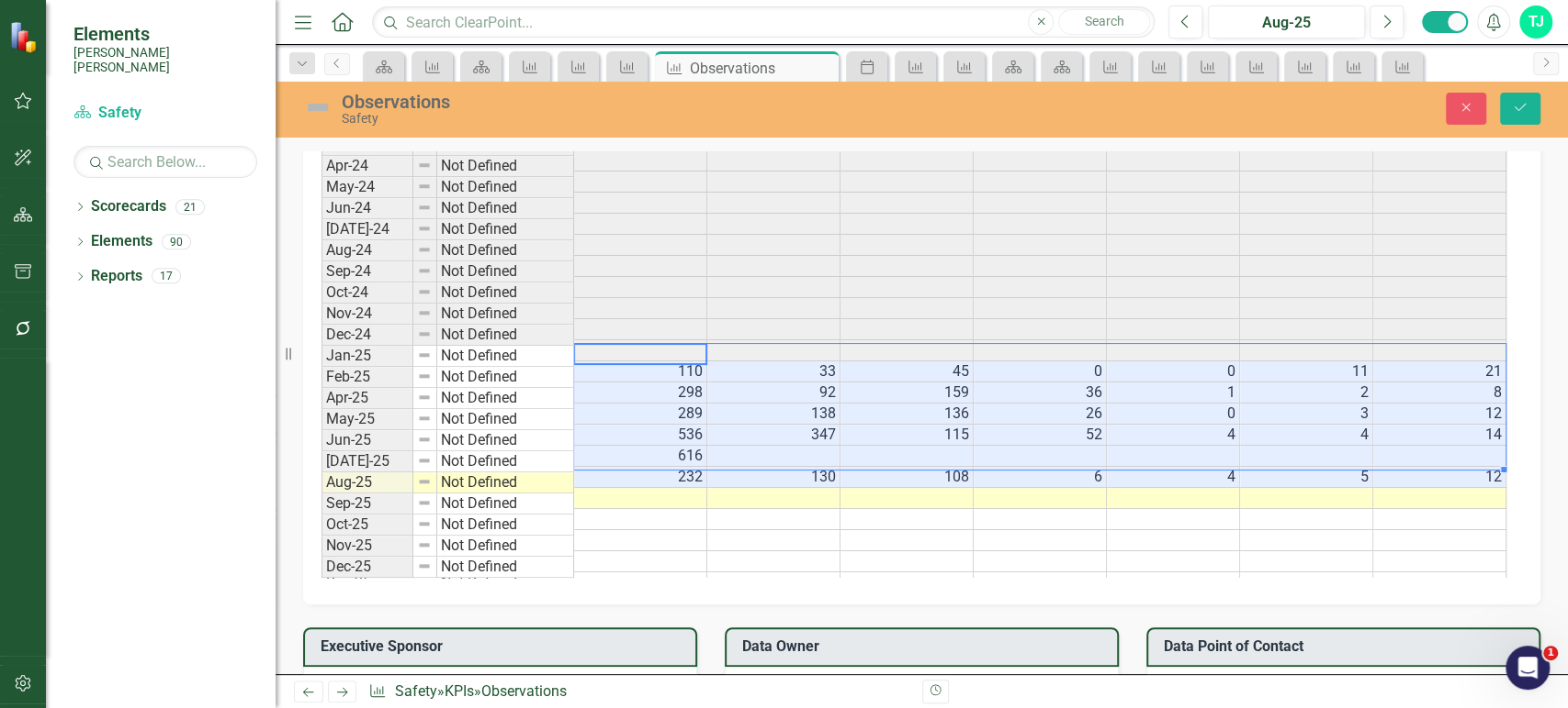
type textarea "110"
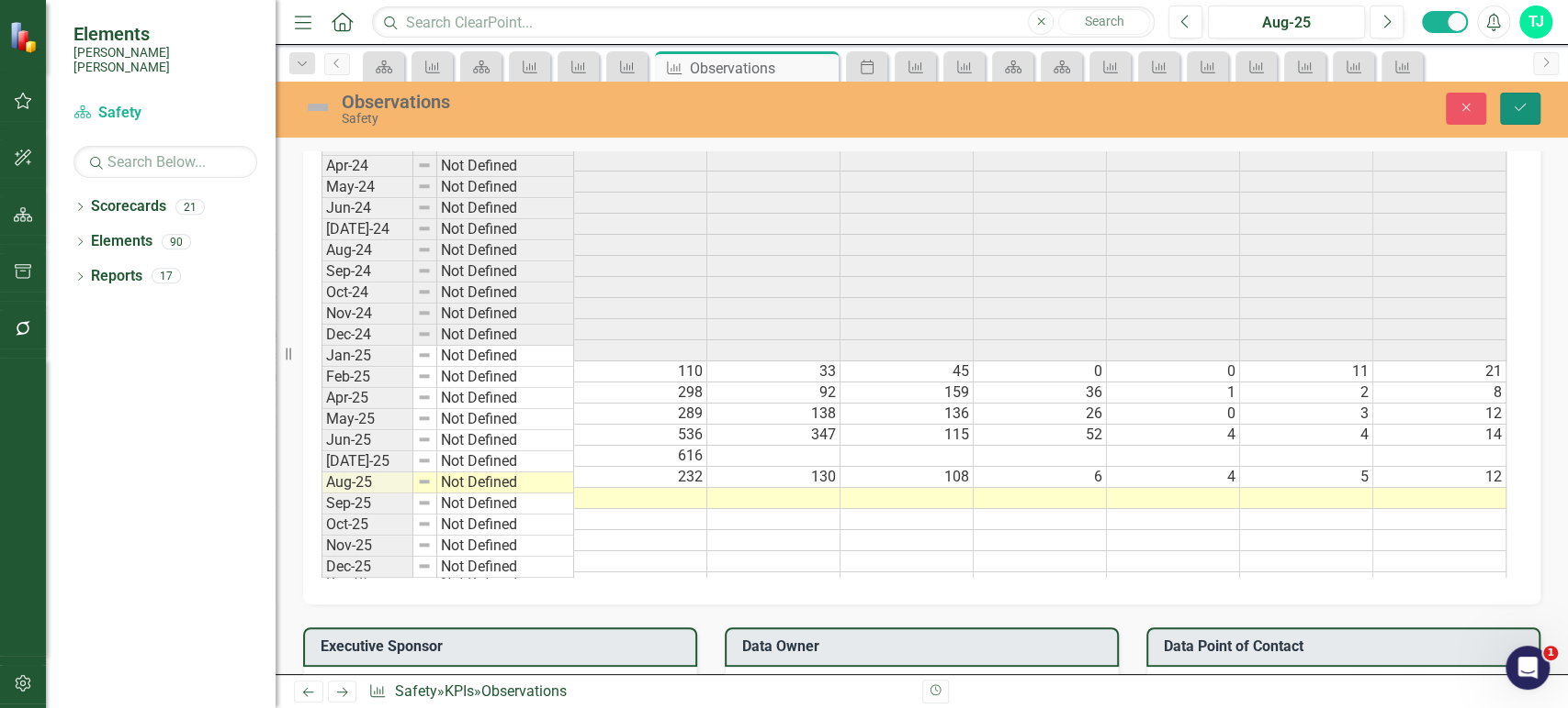
click at [1521, 100] on button "Save" at bounding box center [1520, 109] width 41 height 32
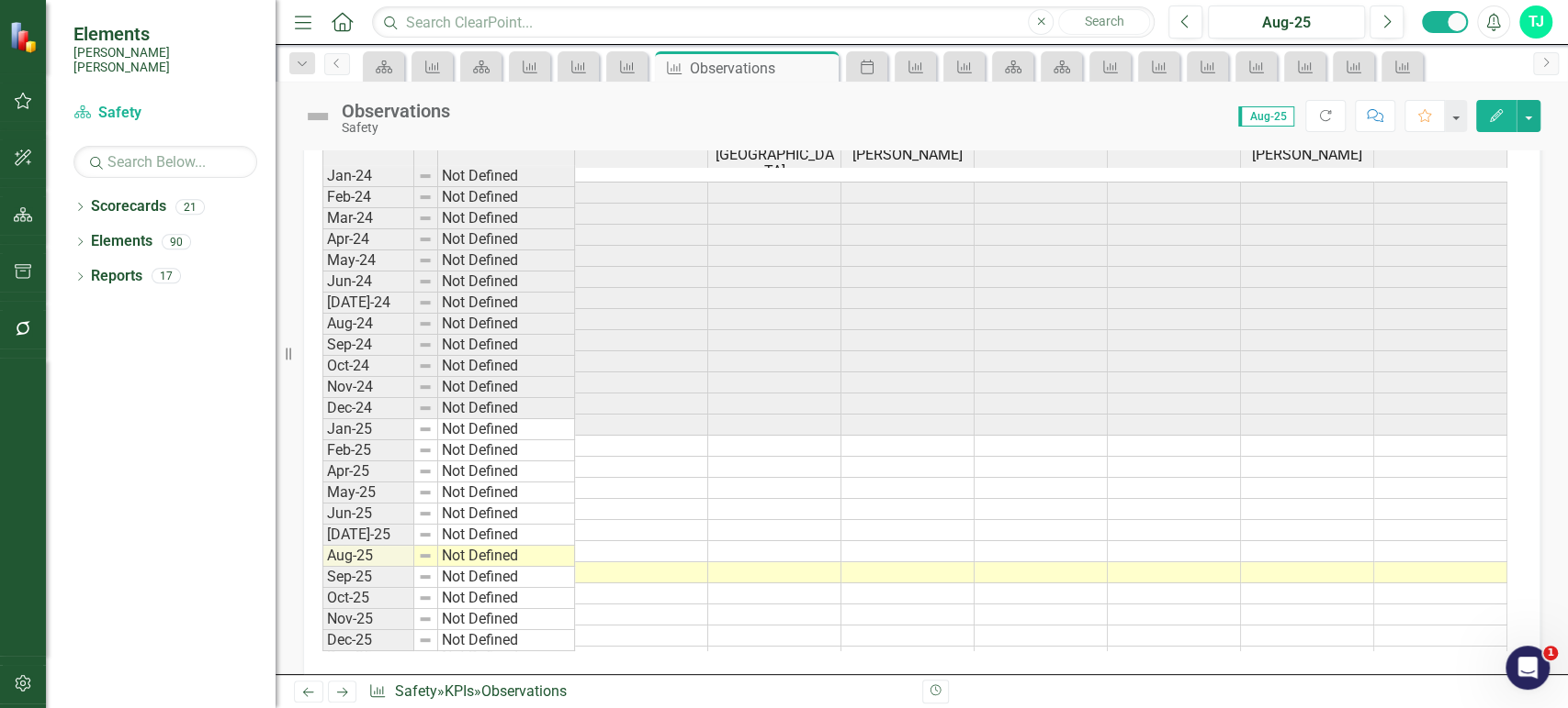
scroll to position [1050, 0]
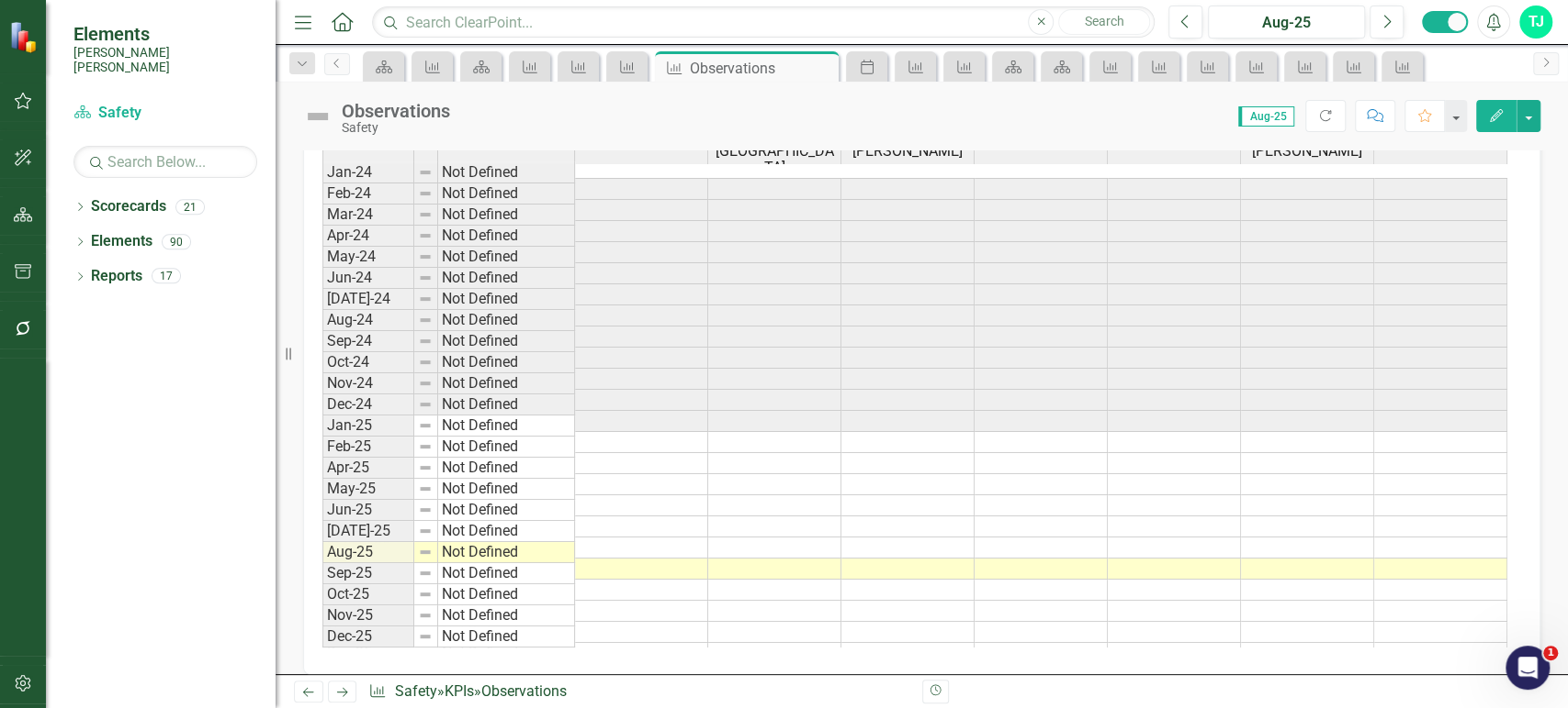
click at [614, 516] on td at bounding box center [641, 527] width 133 height 21
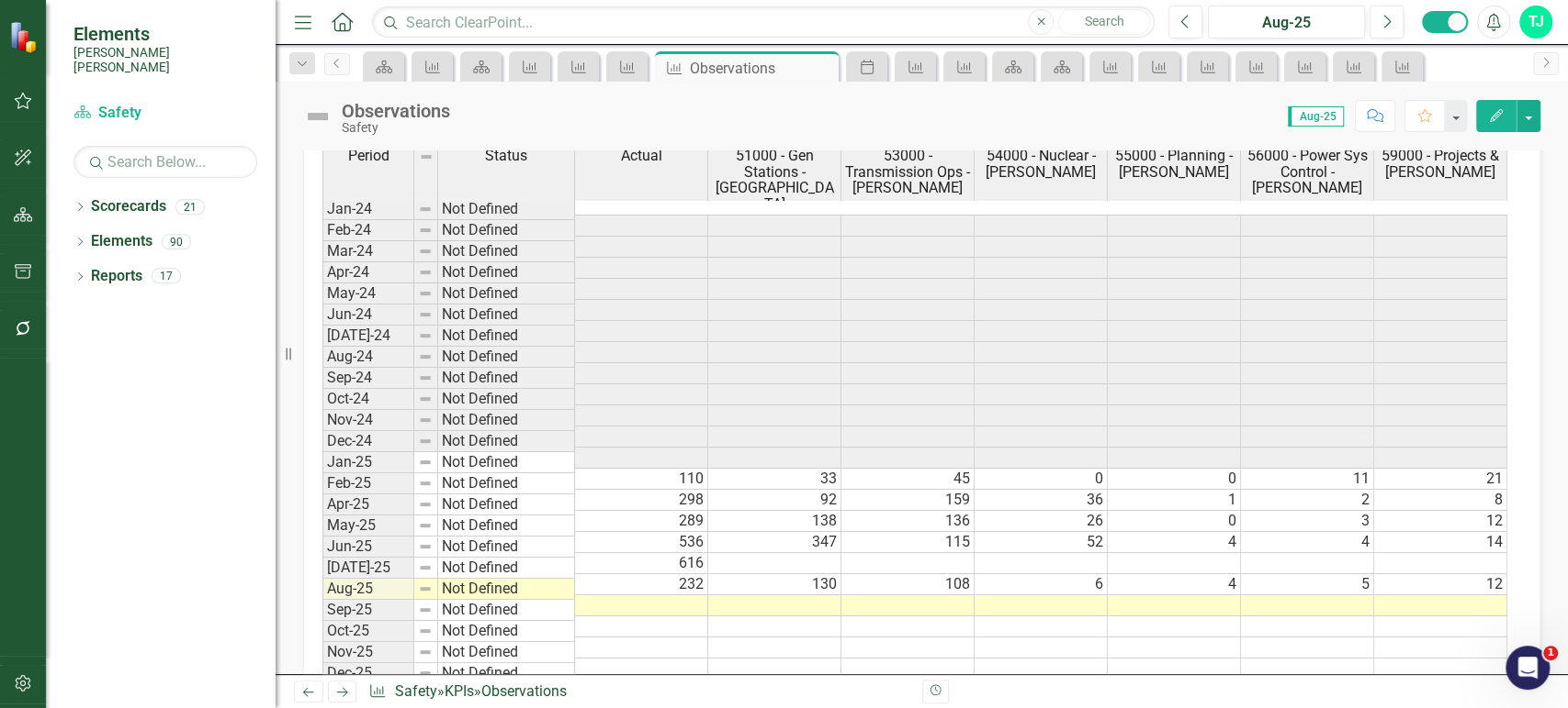
scroll to position [1013, 0]
click at [22, 694] on button "button" at bounding box center [24, 684] width 42 height 39
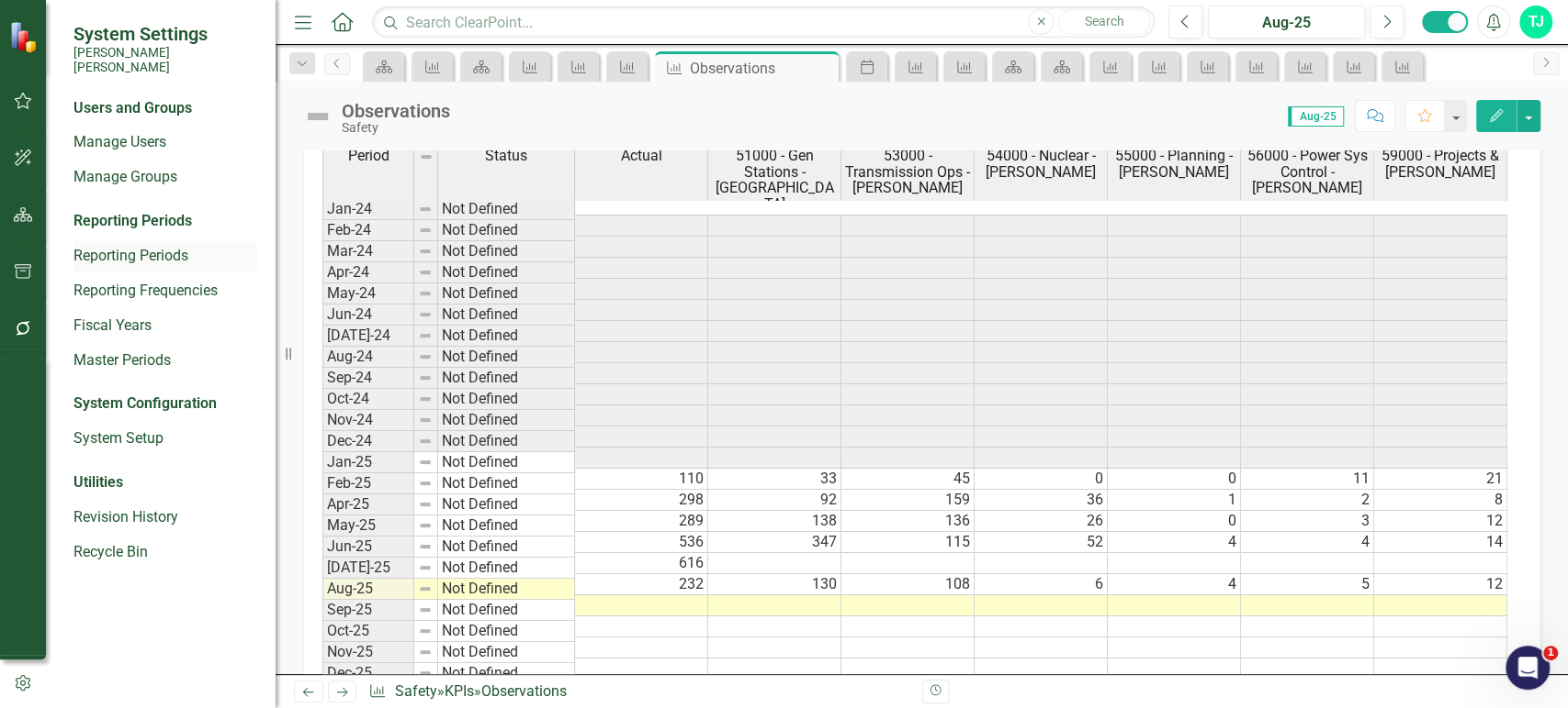
click at [148, 246] on link "Reporting Periods" at bounding box center [164, 256] width 183 height 21
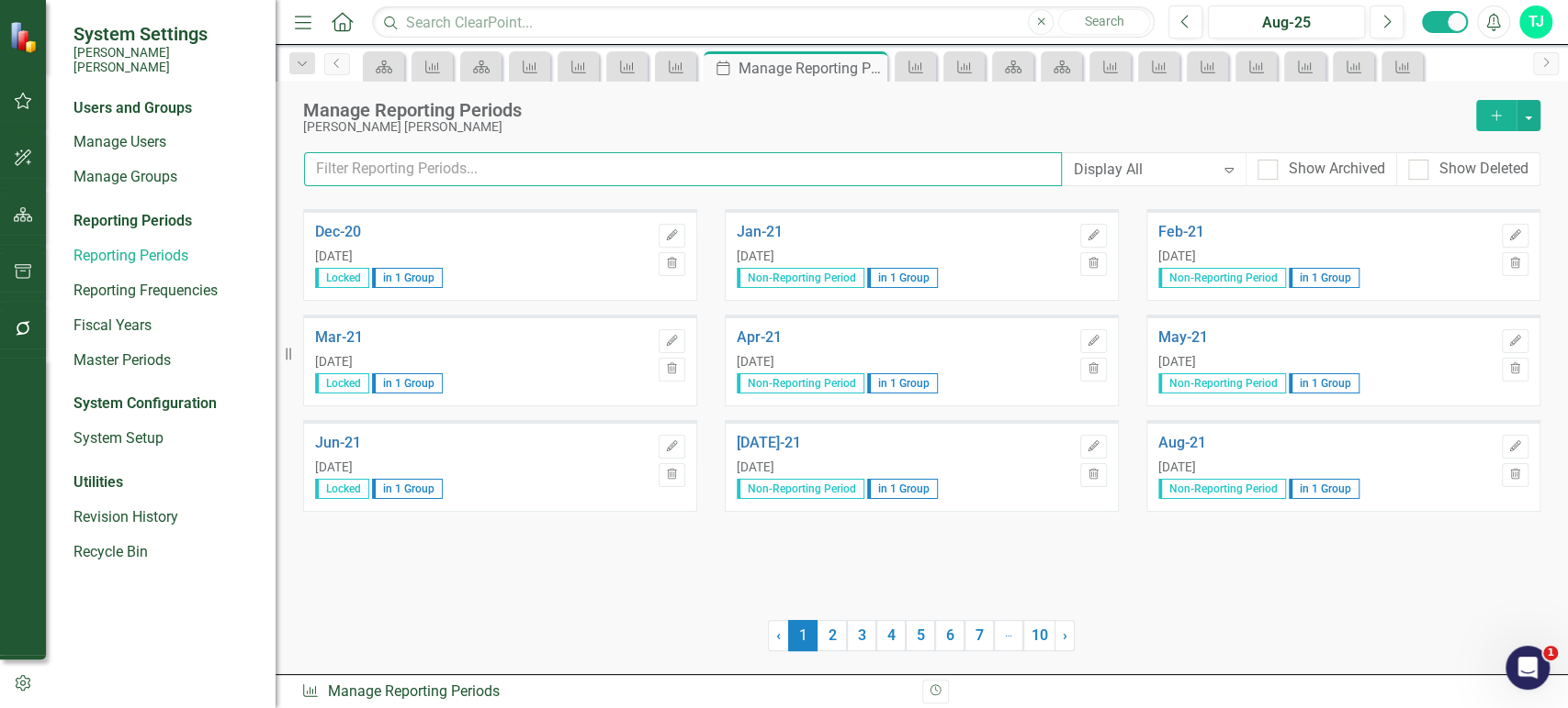
click at [565, 180] on input "text" at bounding box center [683, 170] width 758 height 34
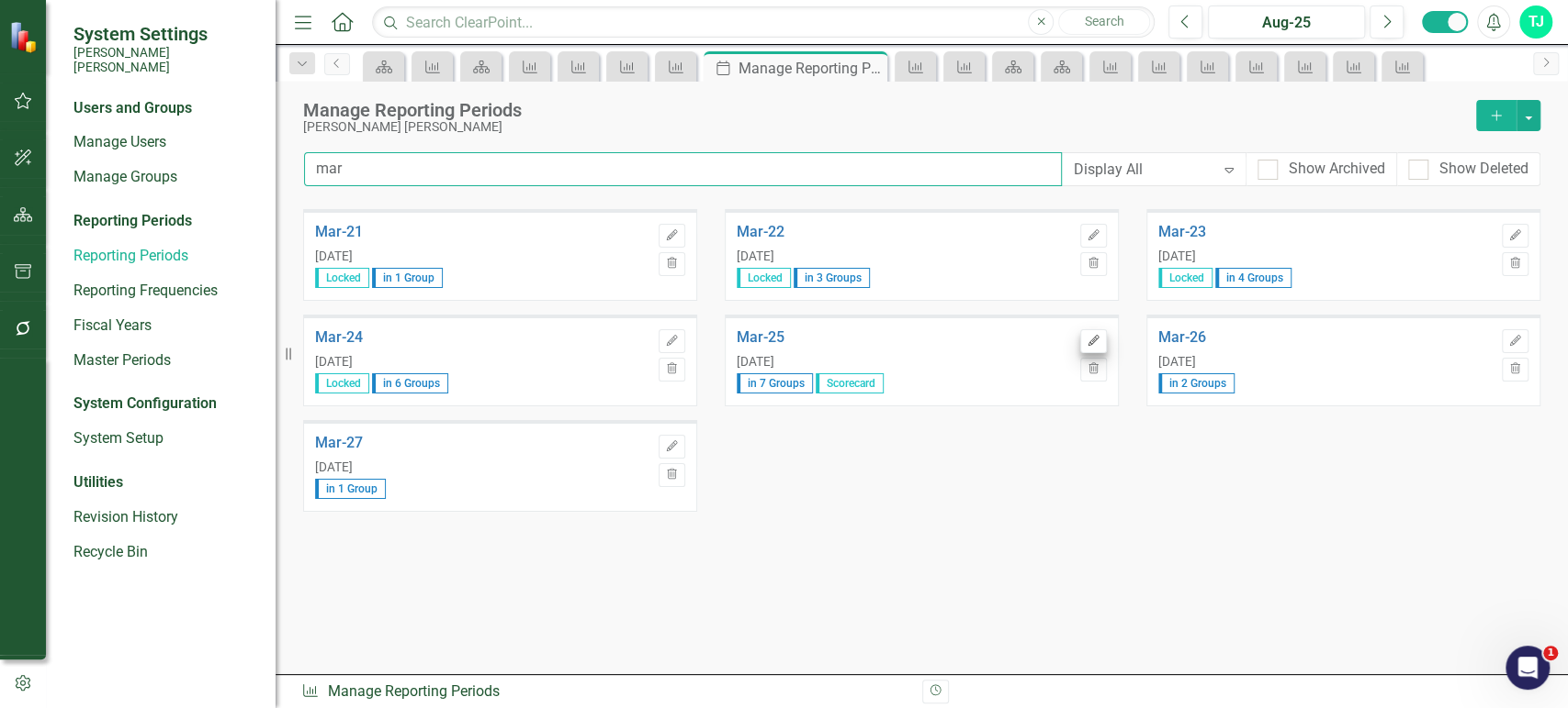
type input "mar"
click at [1095, 343] on icon "Edit" at bounding box center [1093, 342] width 14 height 11
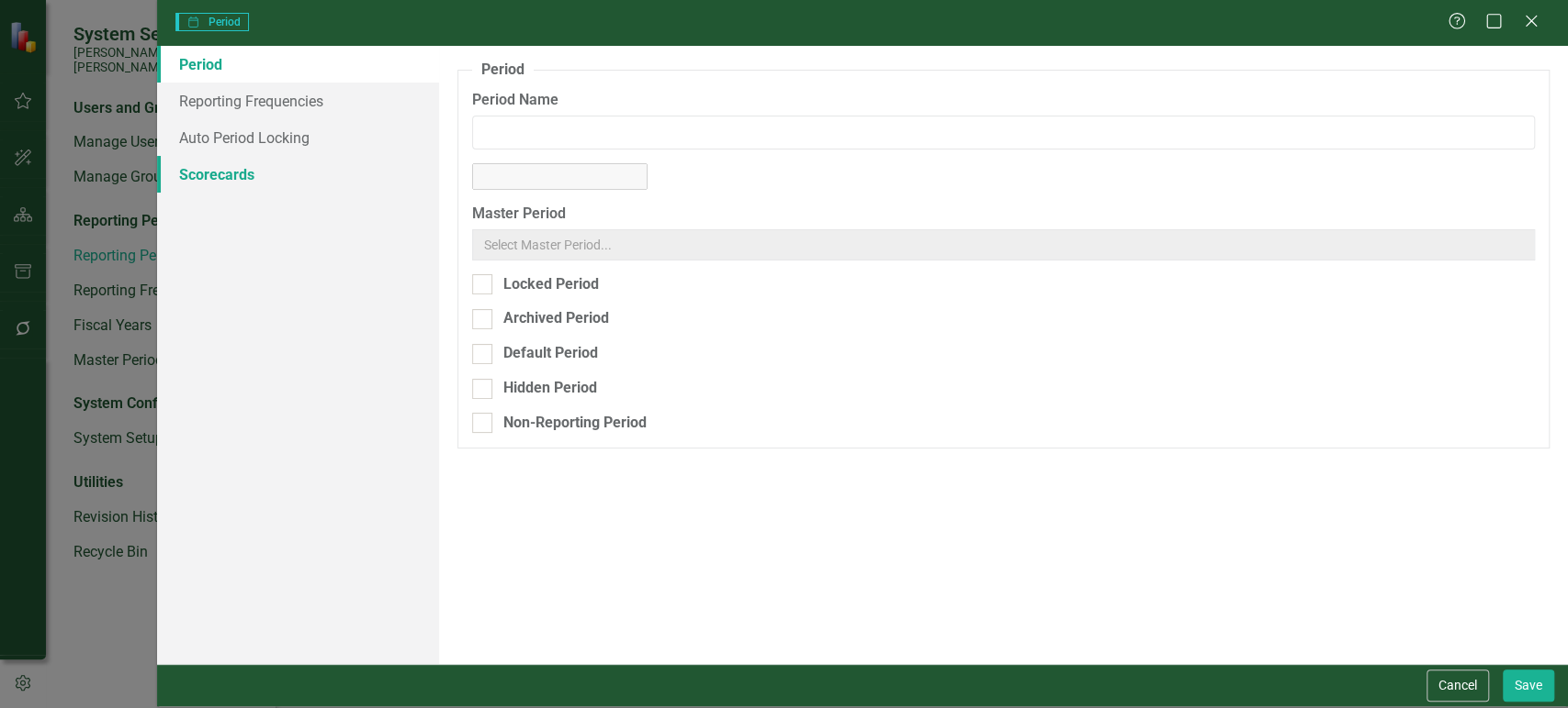
type input "Mar-25"
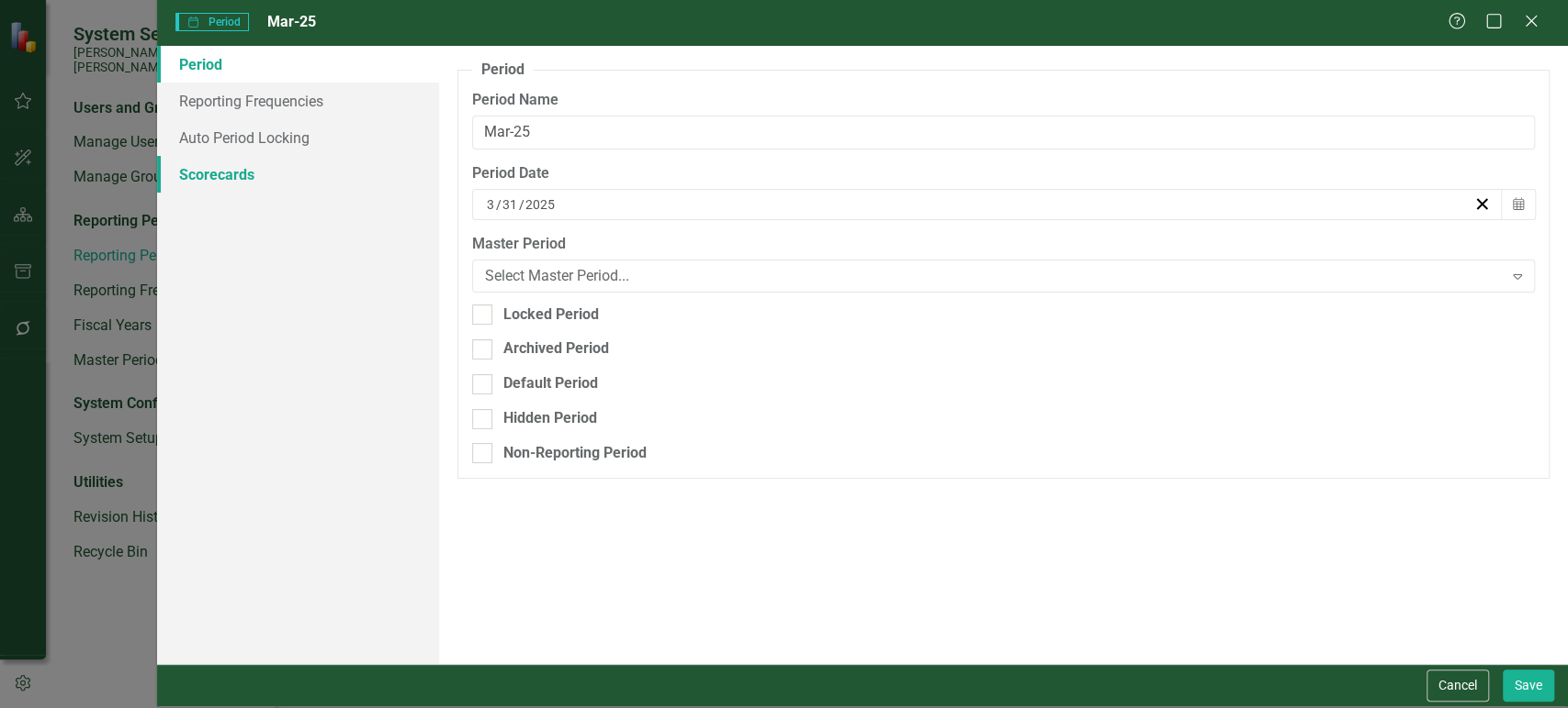
click at [233, 175] on link "Scorecards" at bounding box center [297, 174] width 282 height 37
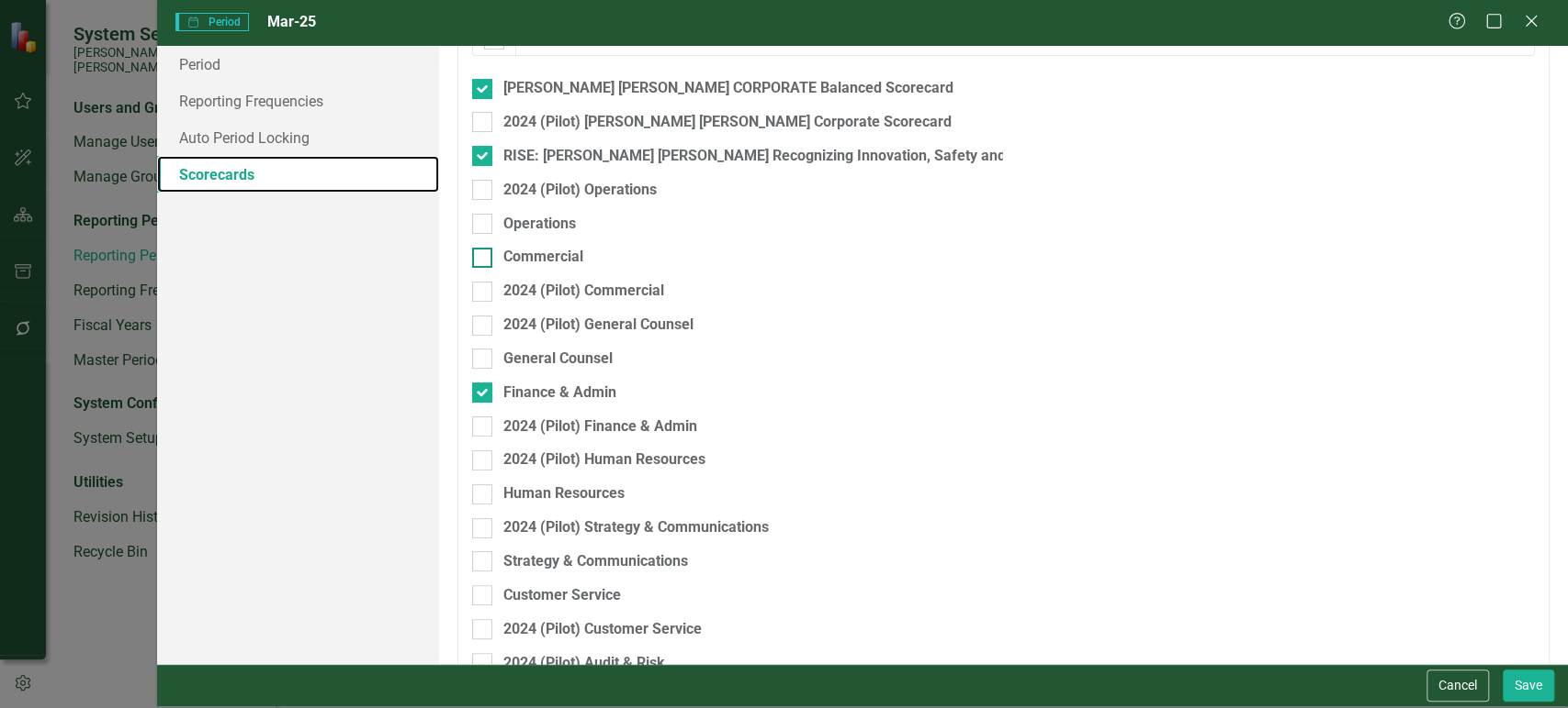
scroll to position [308, 0]
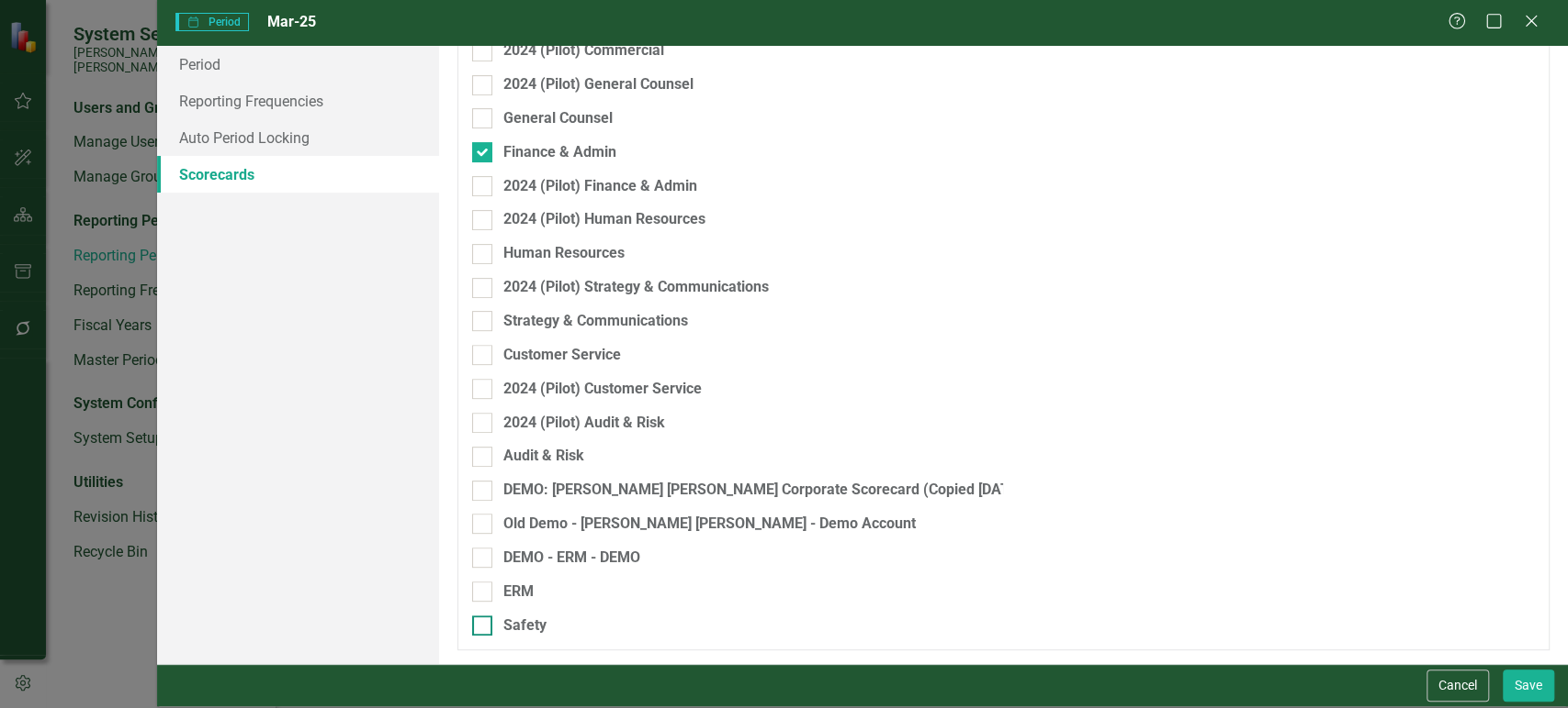
click at [481, 628] on div at bounding box center [482, 625] width 20 height 20
click at [481, 627] on input "Safety" at bounding box center [478, 622] width 12 height 12
checkbox input "true"
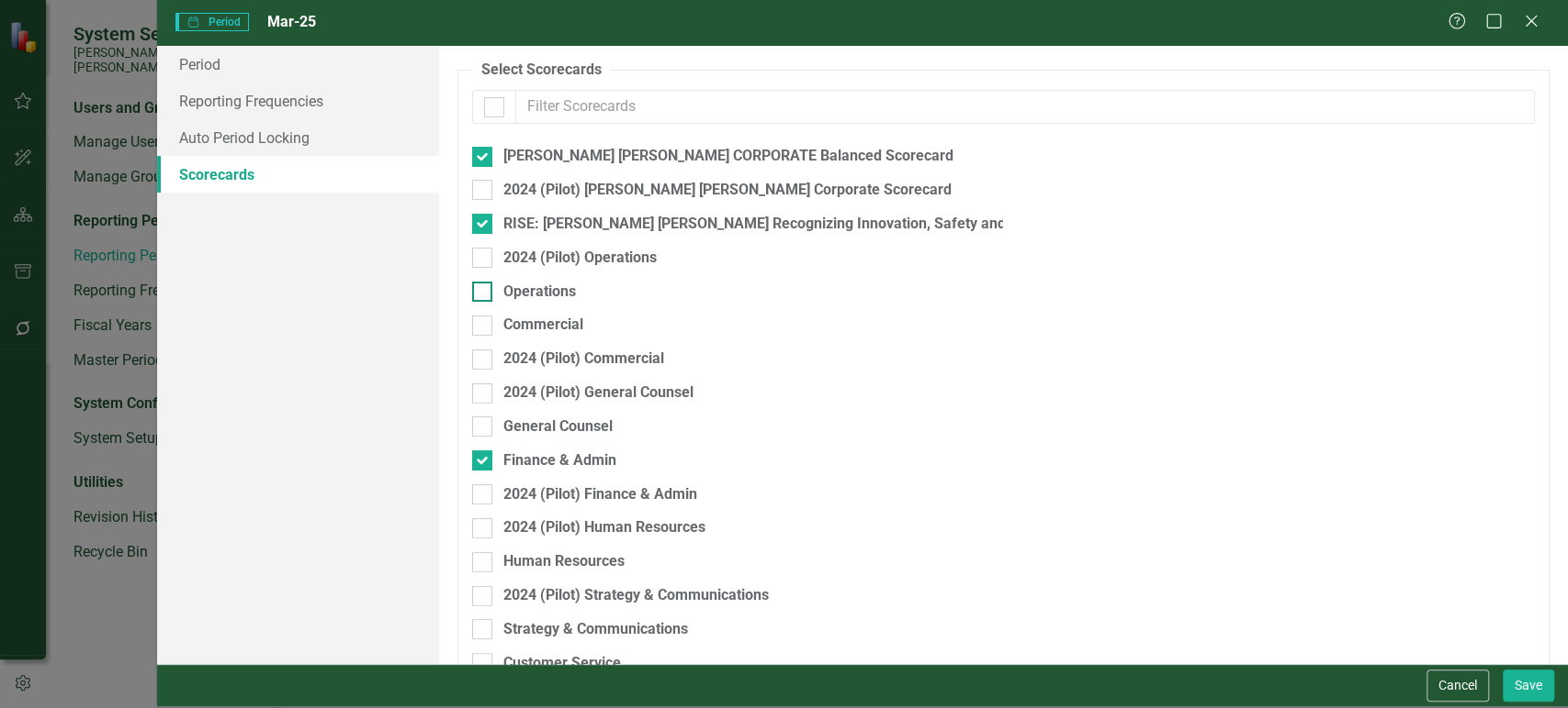
scroll to position [0, 0]
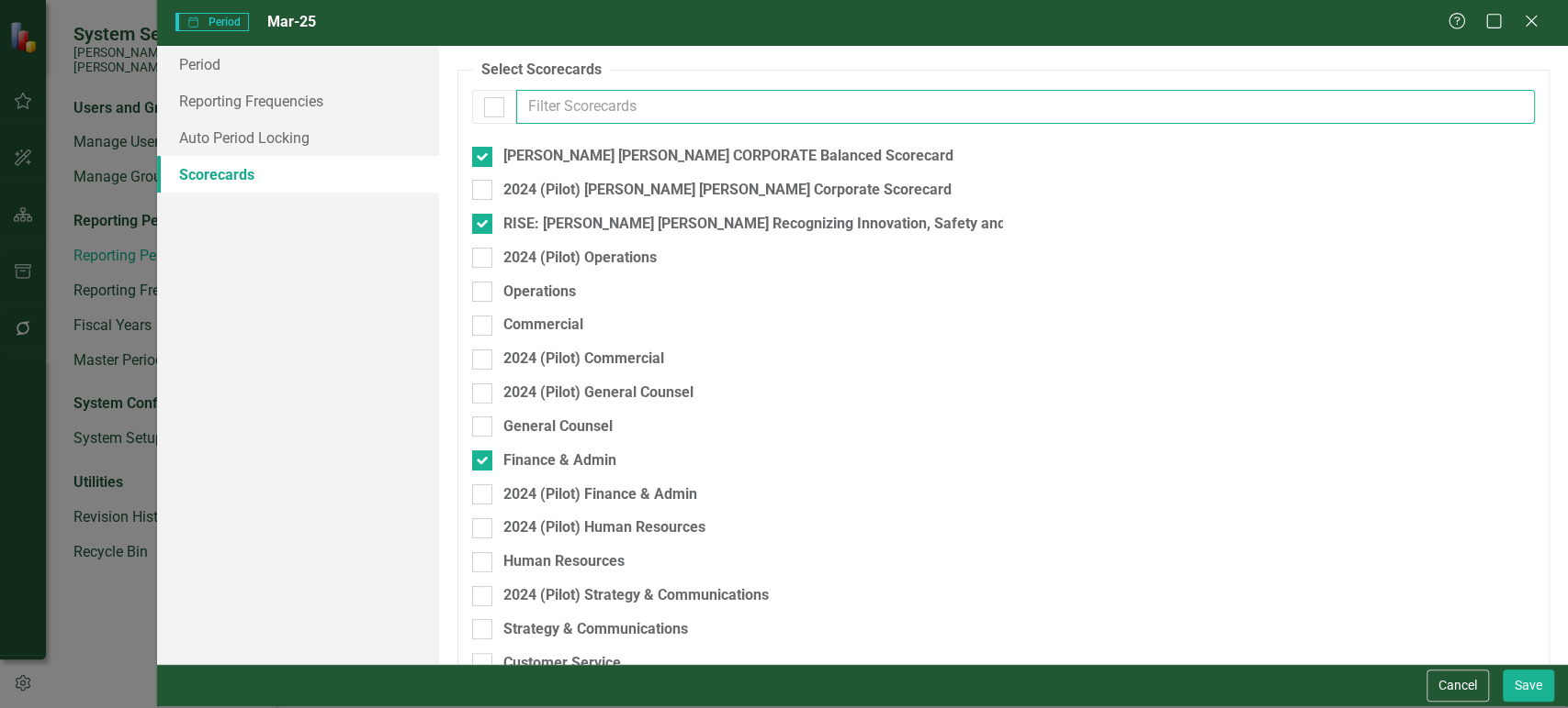
click at [560, 123] on input "text" at bounding box center [1025, 107] width 1018 height 34
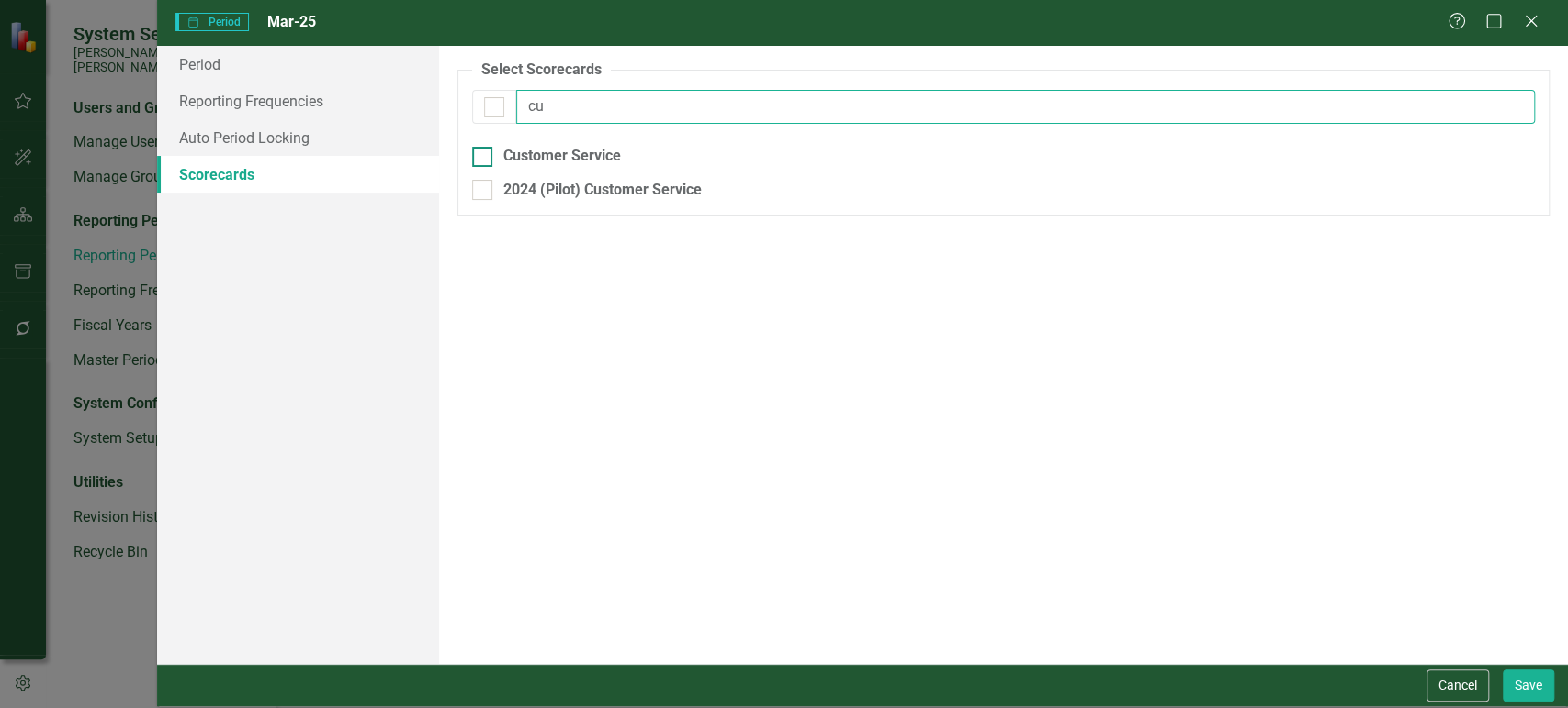
type input "cu"
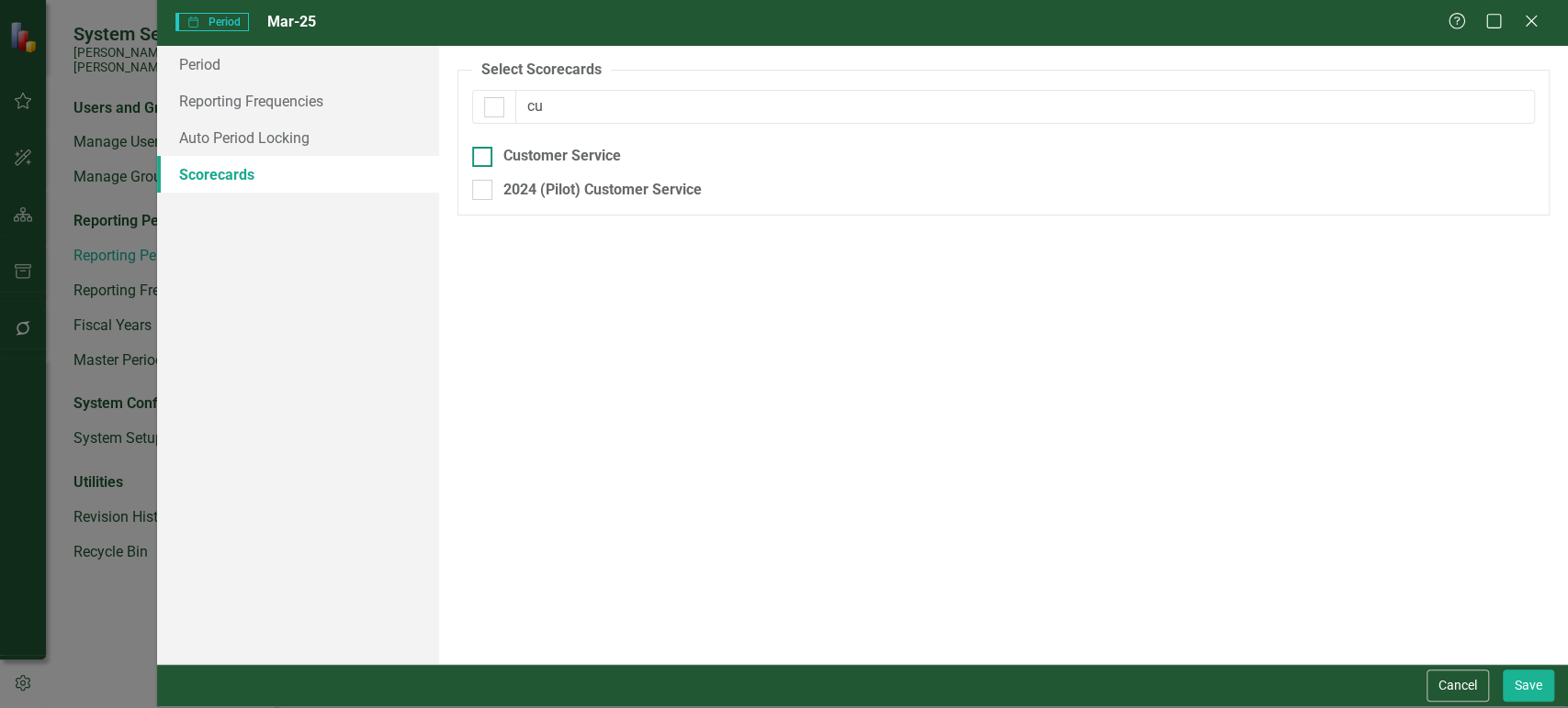
click at [538, 163] on div "Customer Service" at bounding box center [562, 157] width 118 height 21
click at [484, 158] on input "Customer Service" at bounding box center [478, 153] width 12 height 12
checkbox input "true"
click at [1537, 680] on button "Save" at bounding box center [1528, 686] width 51 height 32
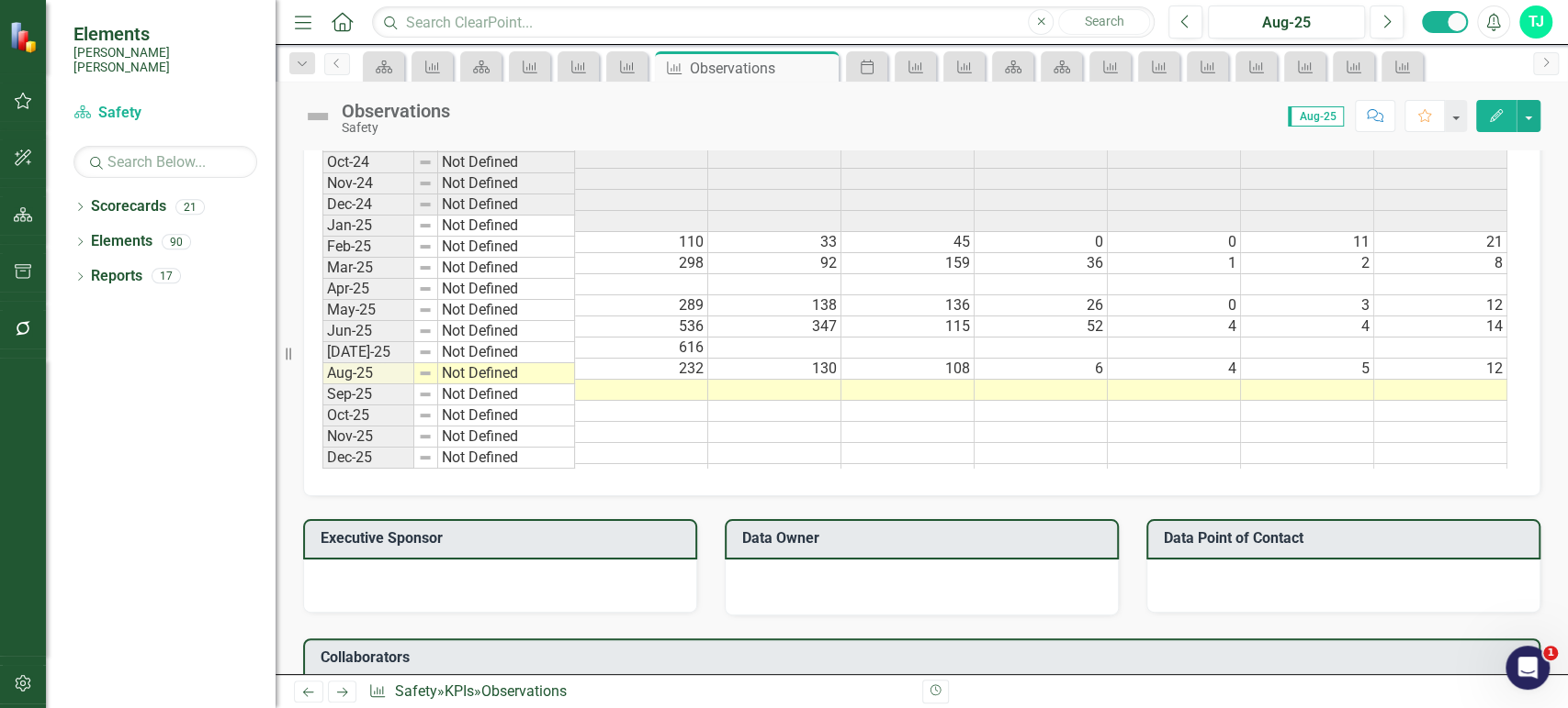
scroll to position [1230, 0]
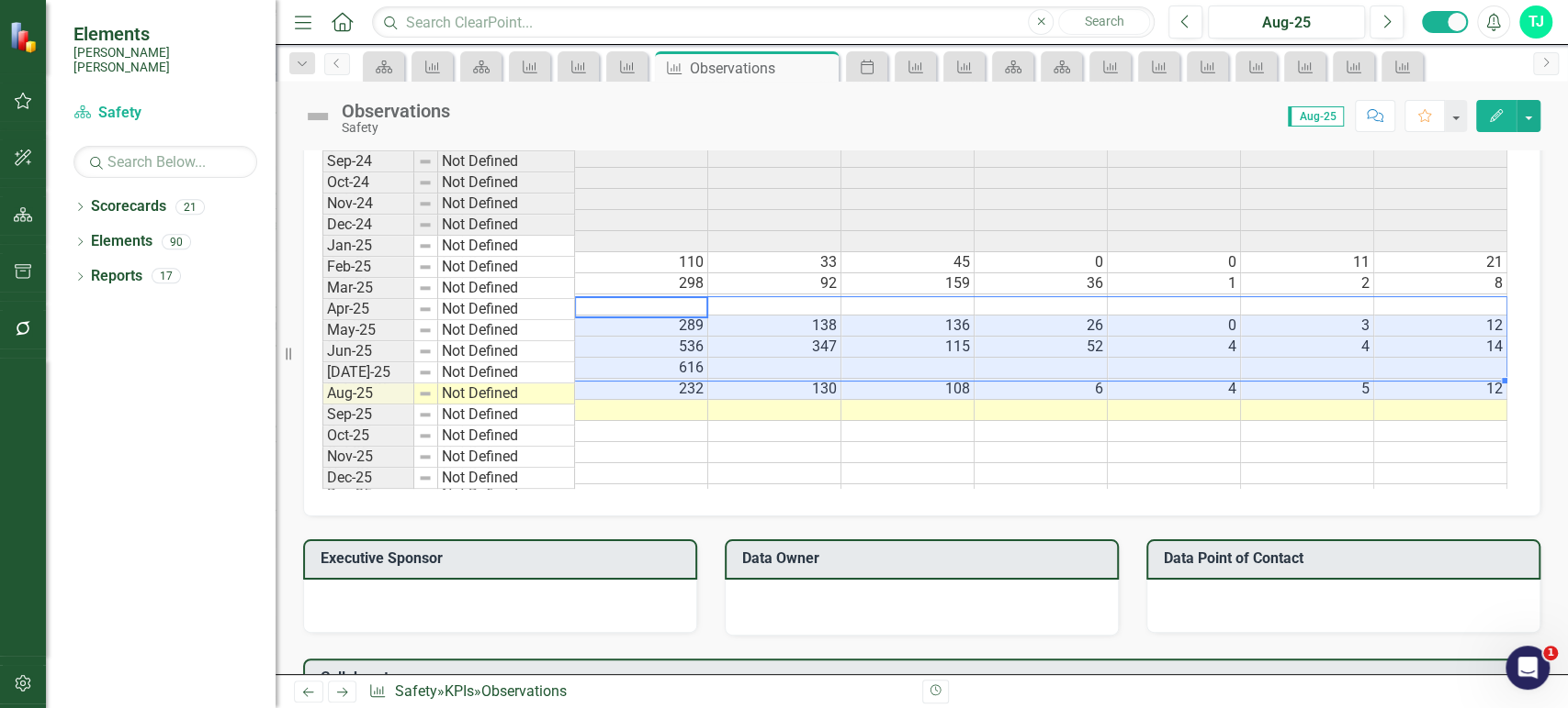
drag, startPoint x: 686, startPoint y: 307, endPoint x: 1496, endPoint y: 370, distance: 812.4
click at [1496, 370] on tbody "Jan-24 Not Defined Feb-24 Not Defined Mar-24 Not Defined Apr-24 Not Defined May…" at bounding box center [914, 252] width 1184 height 508
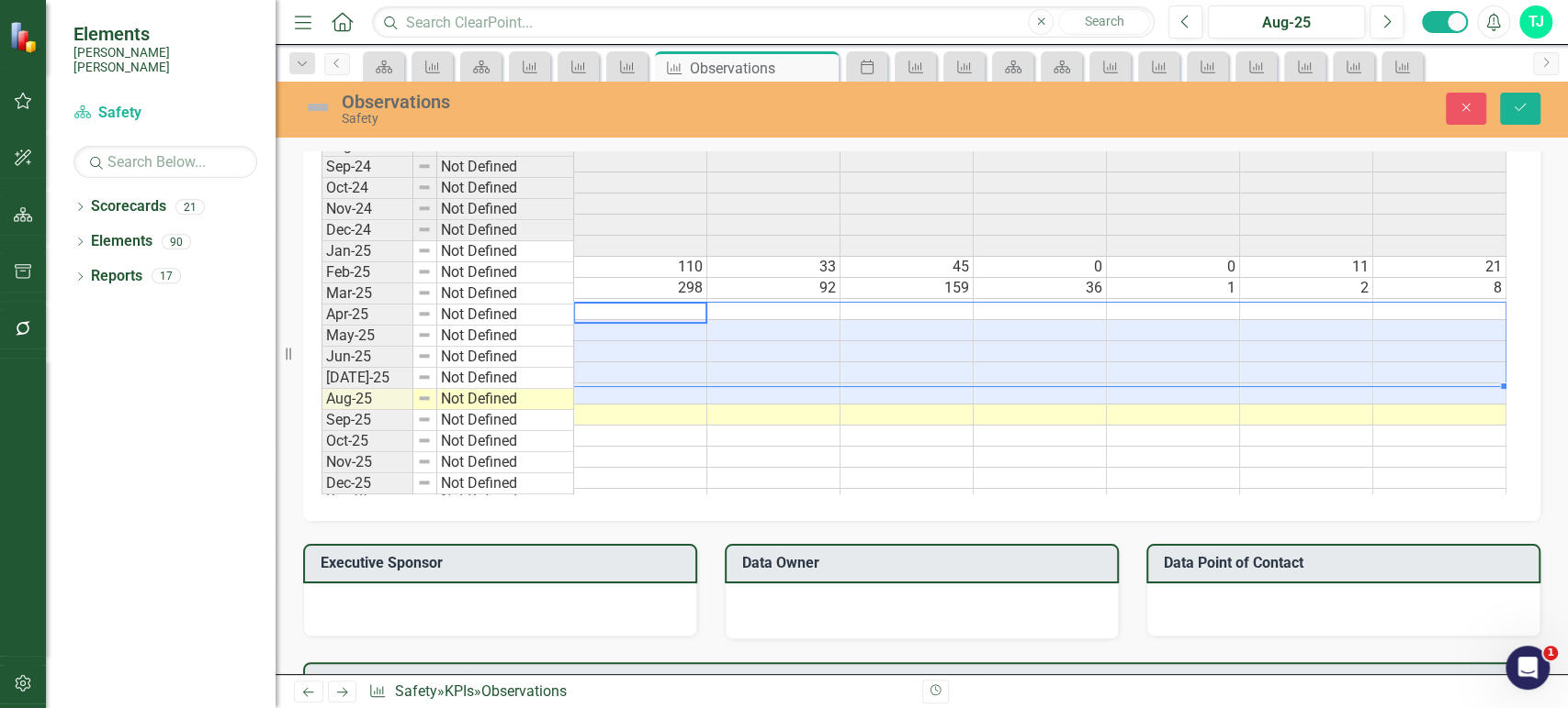
scroll to position [1234, 0]
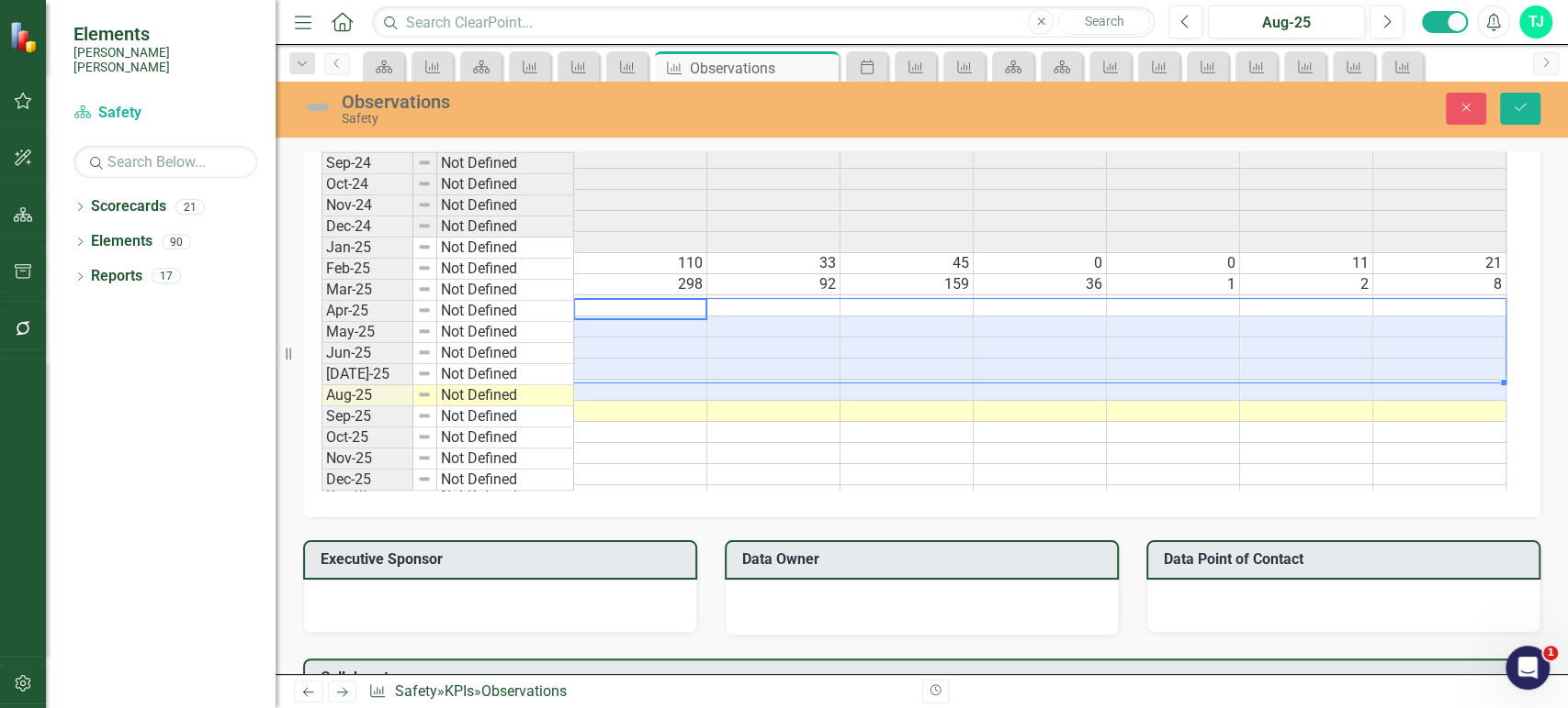
click at [694, 295] on td at bounding box center [640, 306] width 133 height 21
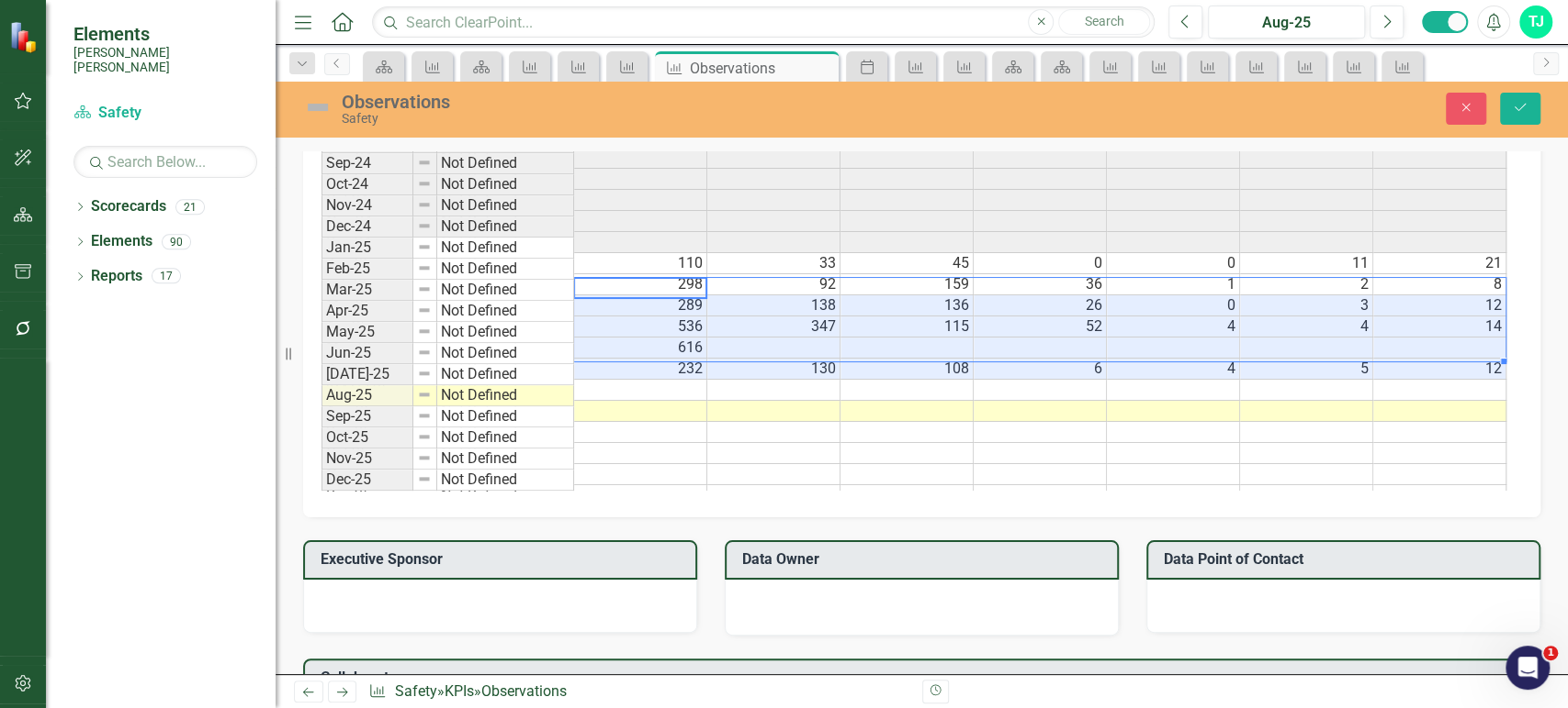
type textarea "289"
drag, startPoint x: 1512, startPoint y: 116, endPoint x: 1115, endPoint y: 292, distance: 434.3
click at [1513, 116] on button "Save" at bounding box center [1520, 109] width 41 height 32
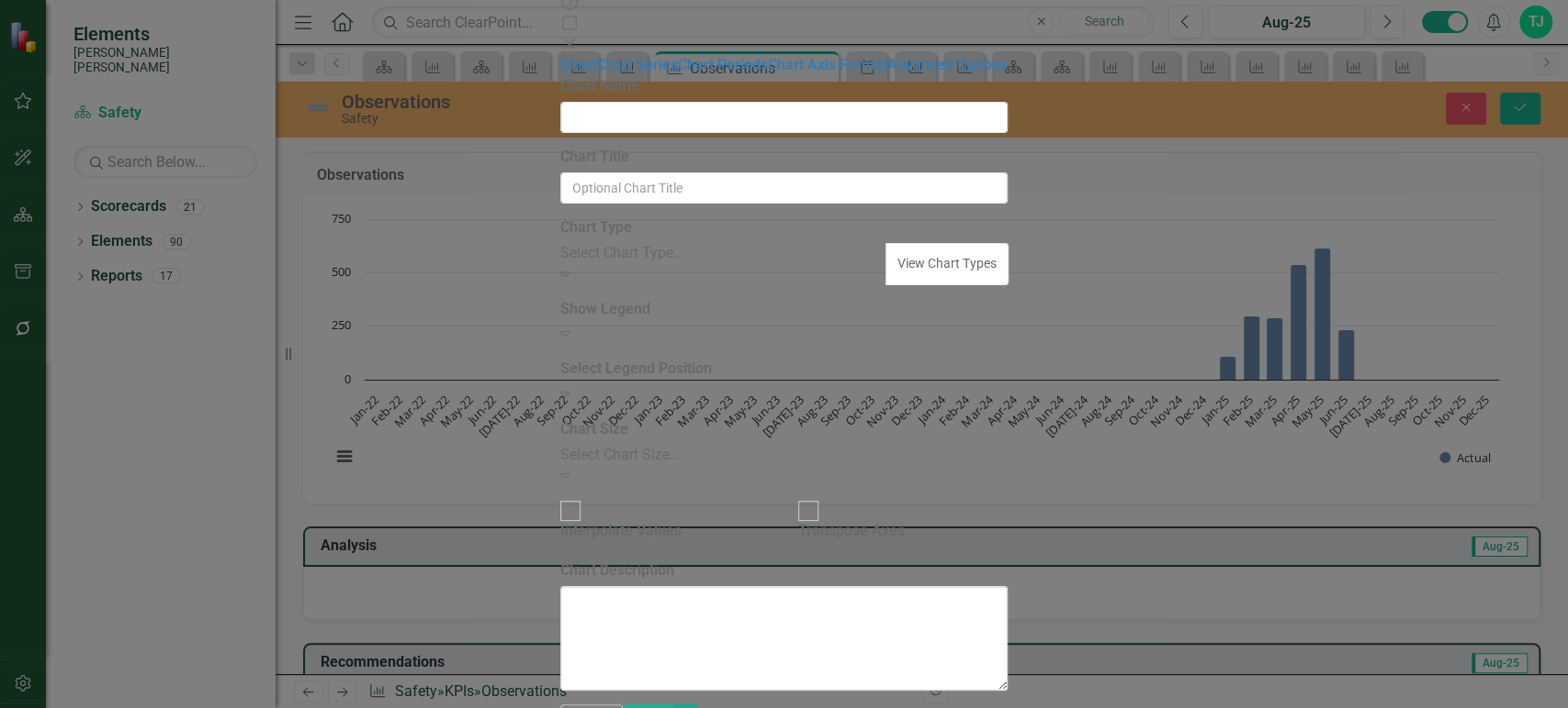
type input "Observations"
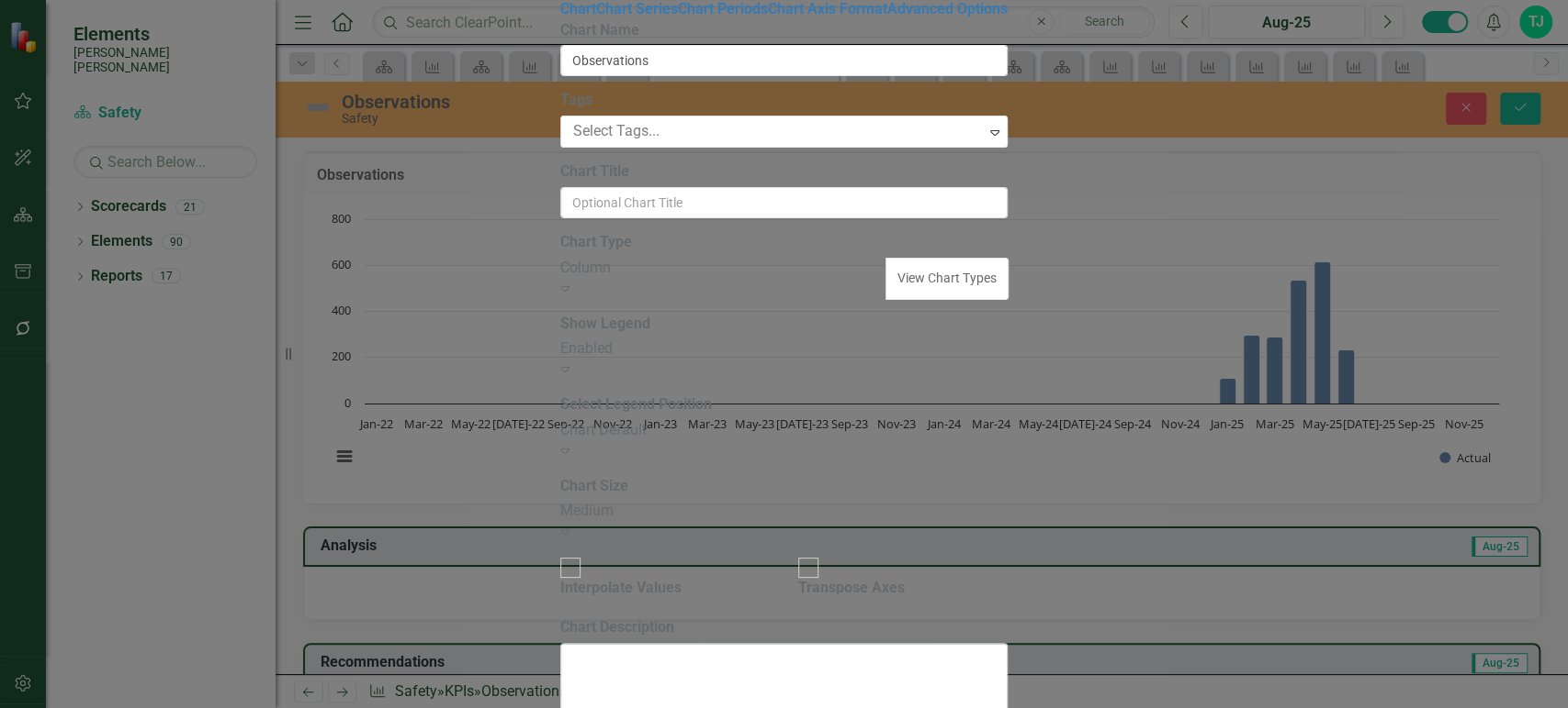
click at [647, 279] on div "Column" at bounding box center [724, 269] width 327 height 21
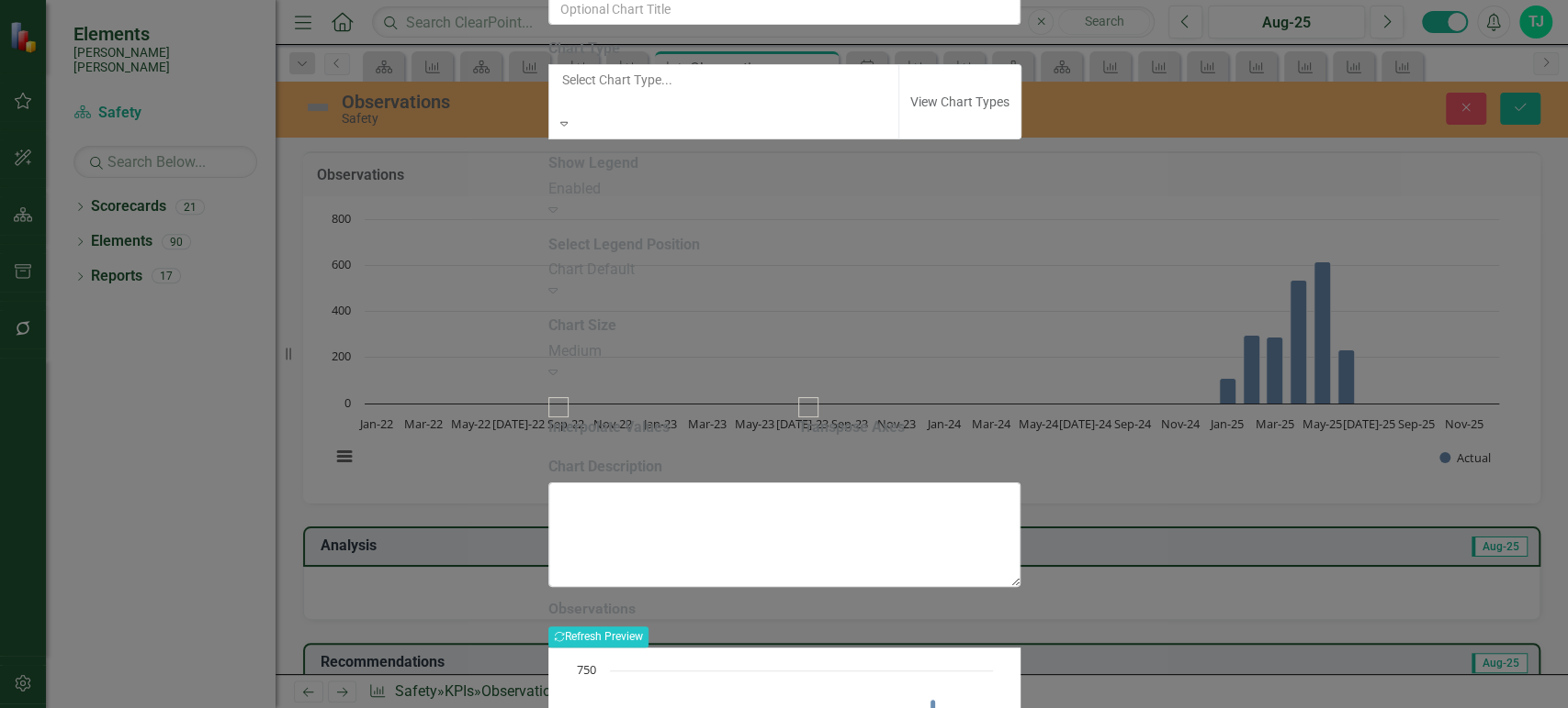
scroll to position [0, 0]
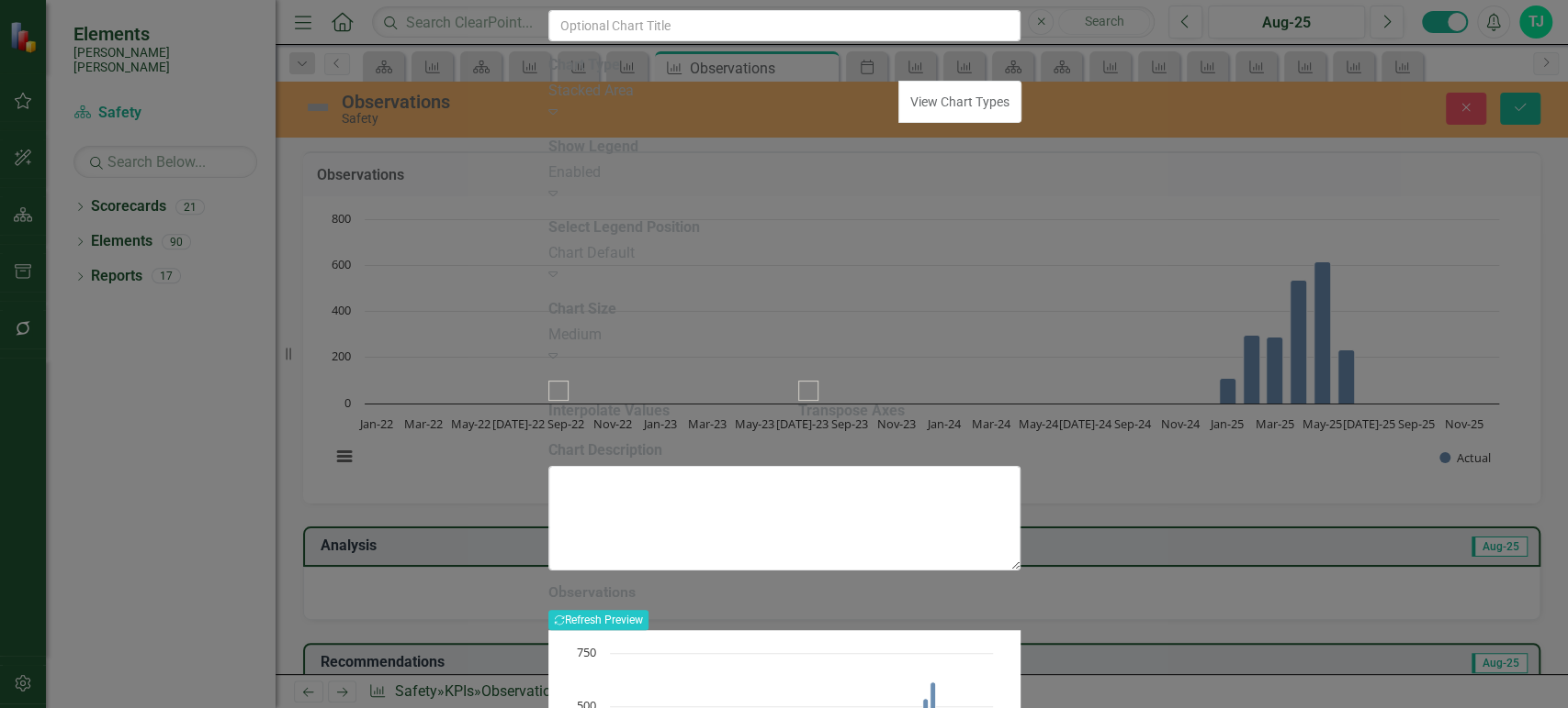
click at [696, 123] on div "Chart Type Stacked Area Expand View Chart Types" at bounding box center [784, 89] width 472 height 68
click at [690, 102] on div "Stacked Area" at bounding box center [724, 91] width 351 height 21
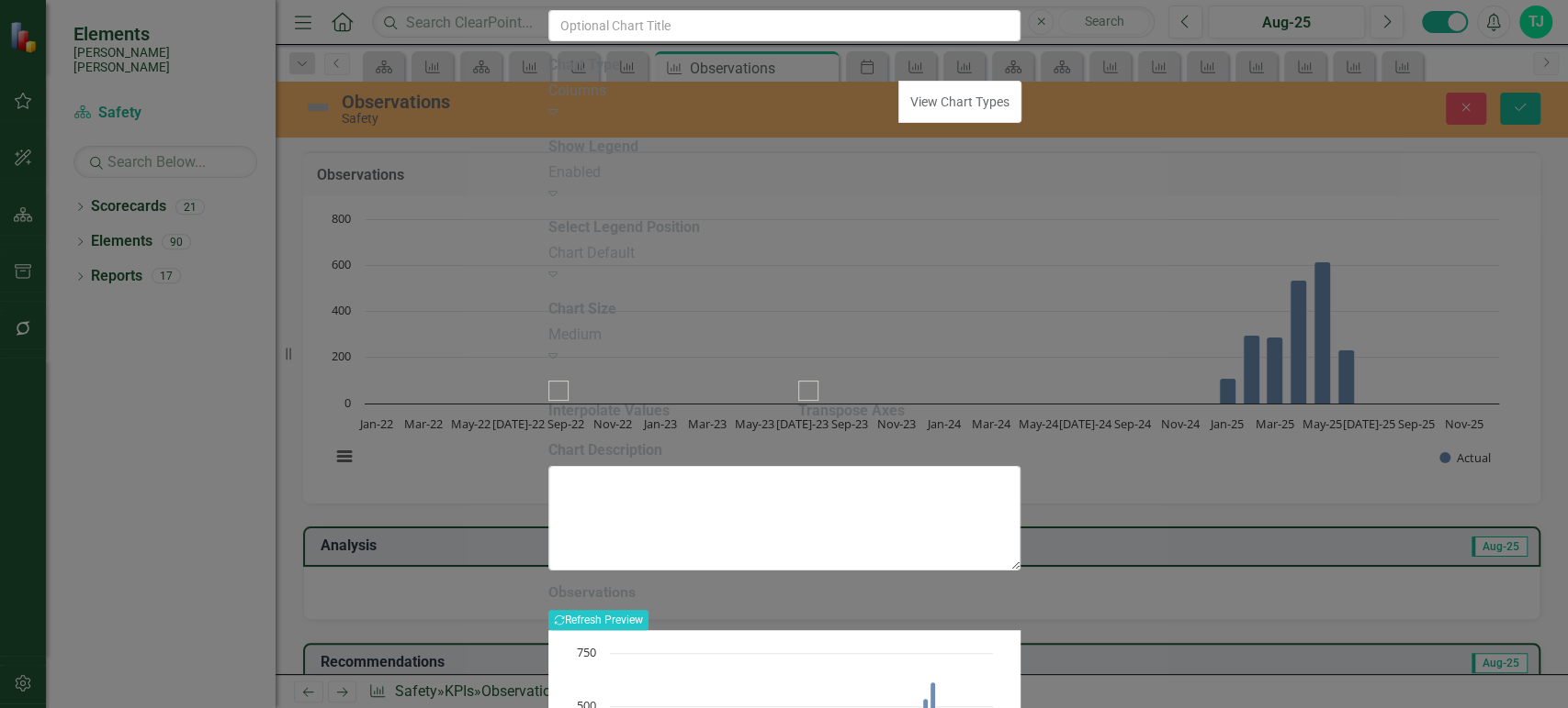
drag, startPoint x: 473, startPoint y: 100, endPoint x: 560, endPoint y: 119, distance: 89.1
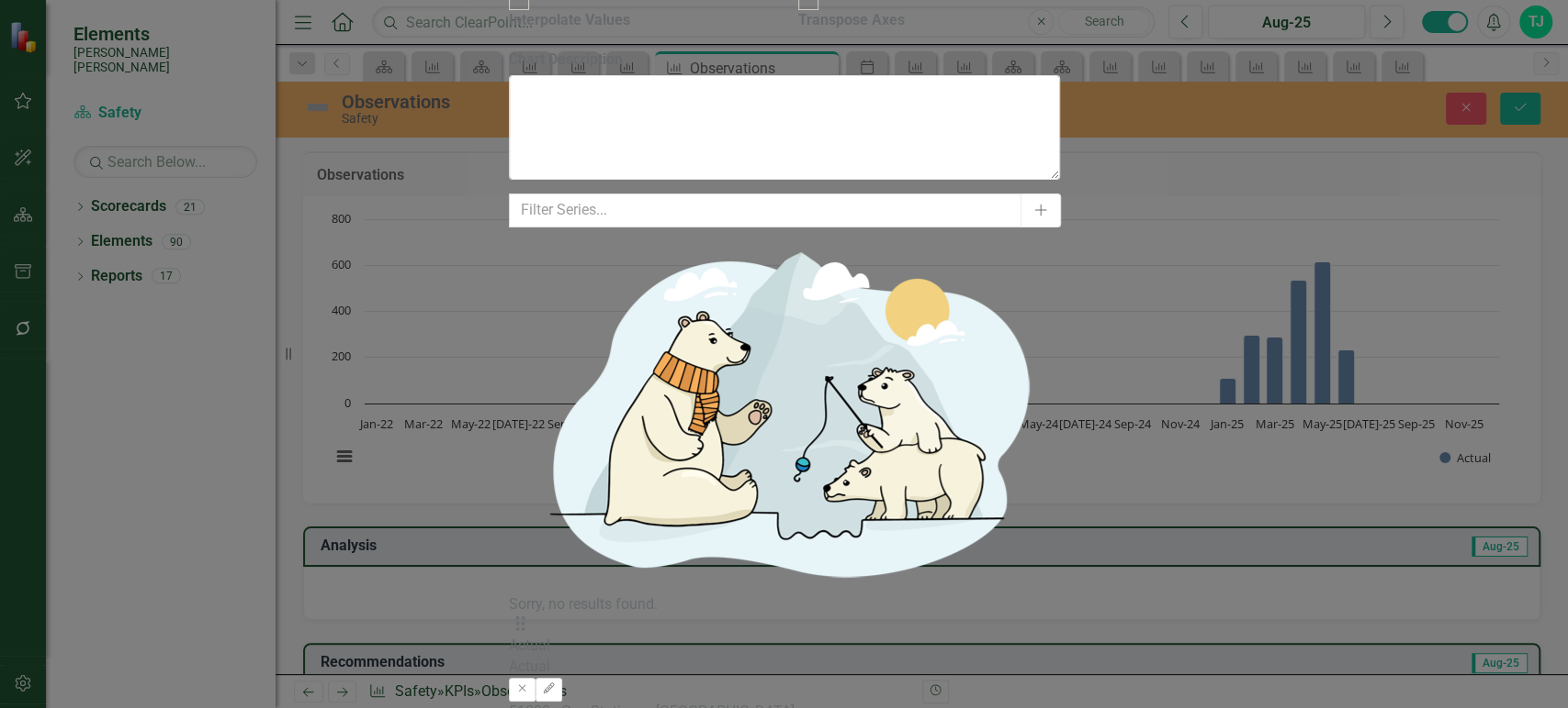
drag, startPoint x: 1017, startPoint y: 186, endPoint x: 1018, endPoint y: 223, distance: 37.0
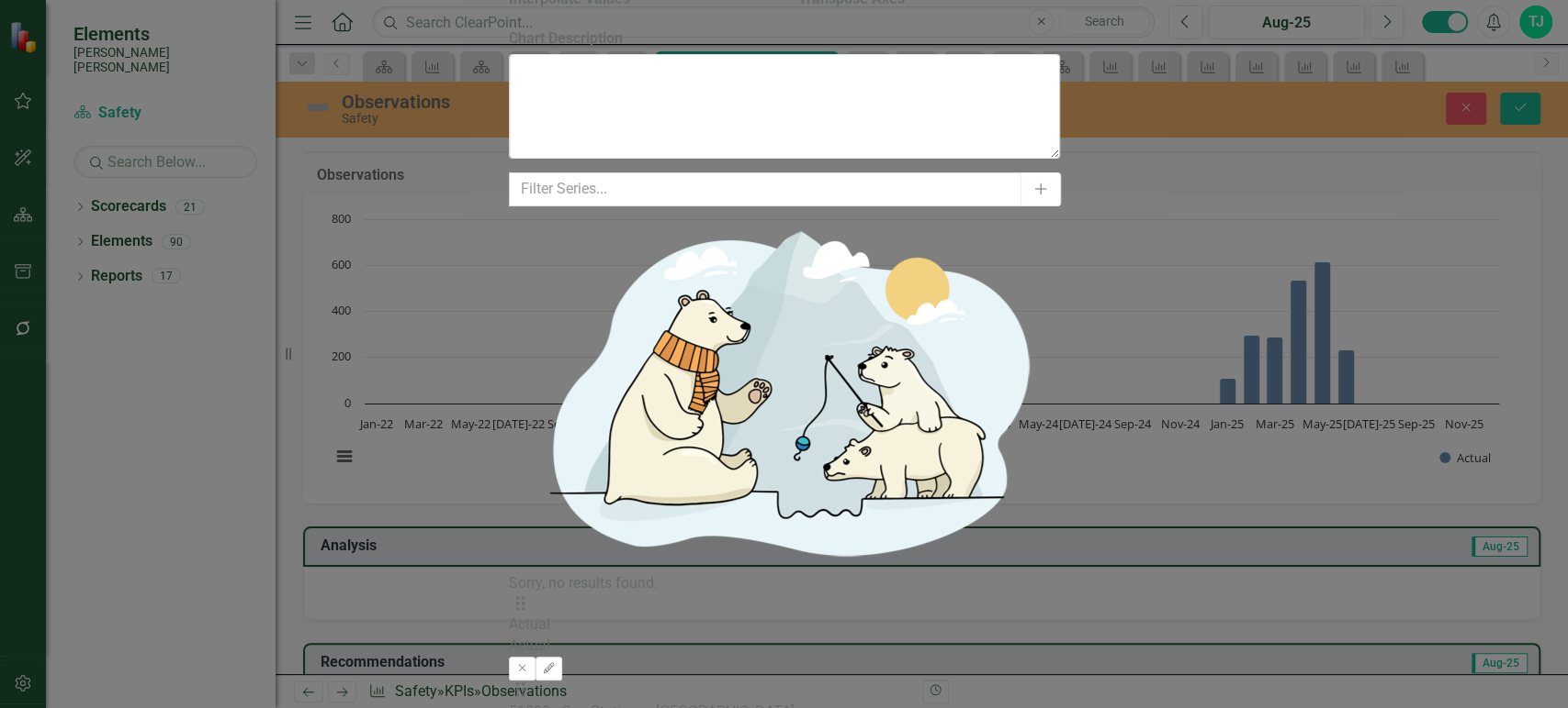
drag, startPoint x: 1017, startPoint y: 239, endPoint x: 1015, endPoint y: 254, distance: 15.1
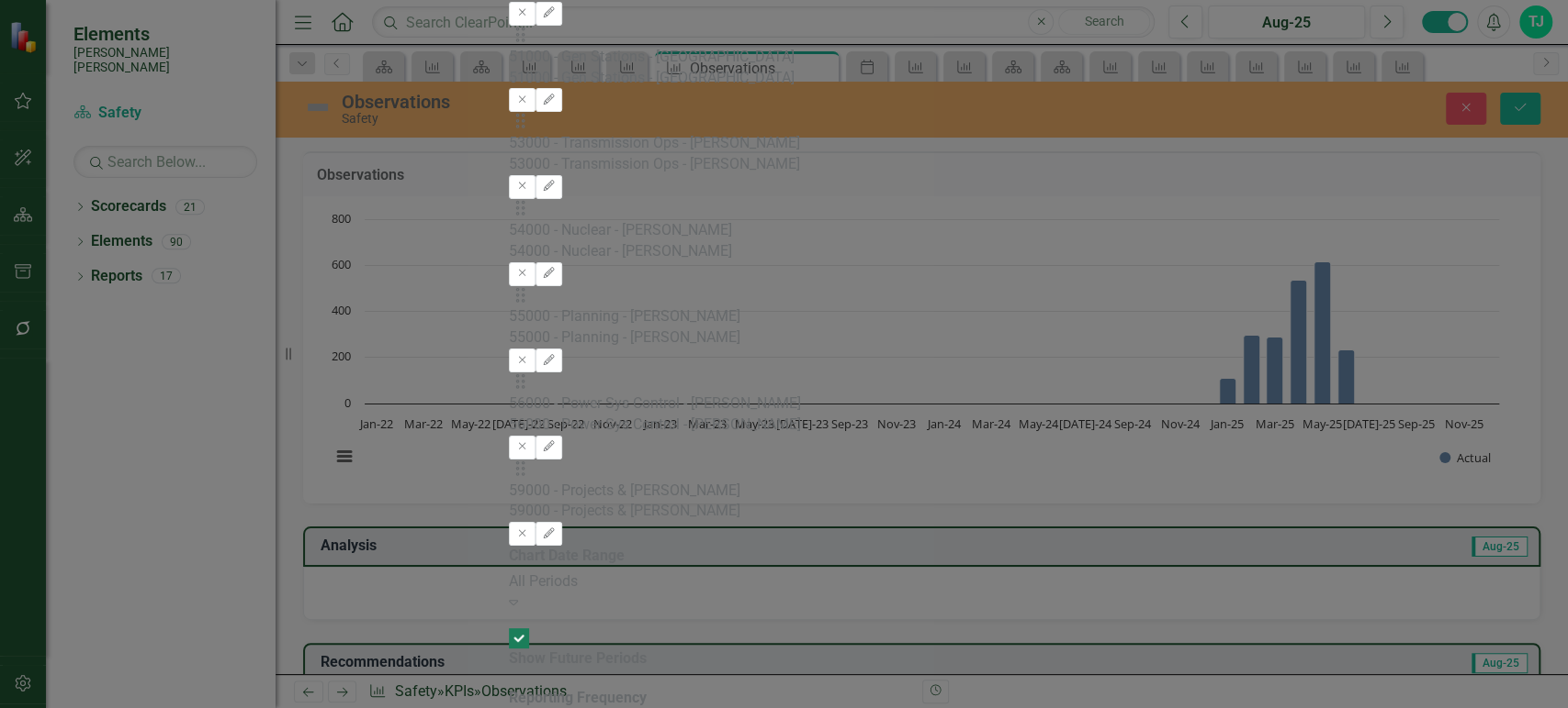
click at [673, 571] on div "All Periods" at bounding box center [784, 582] width 551 height 21
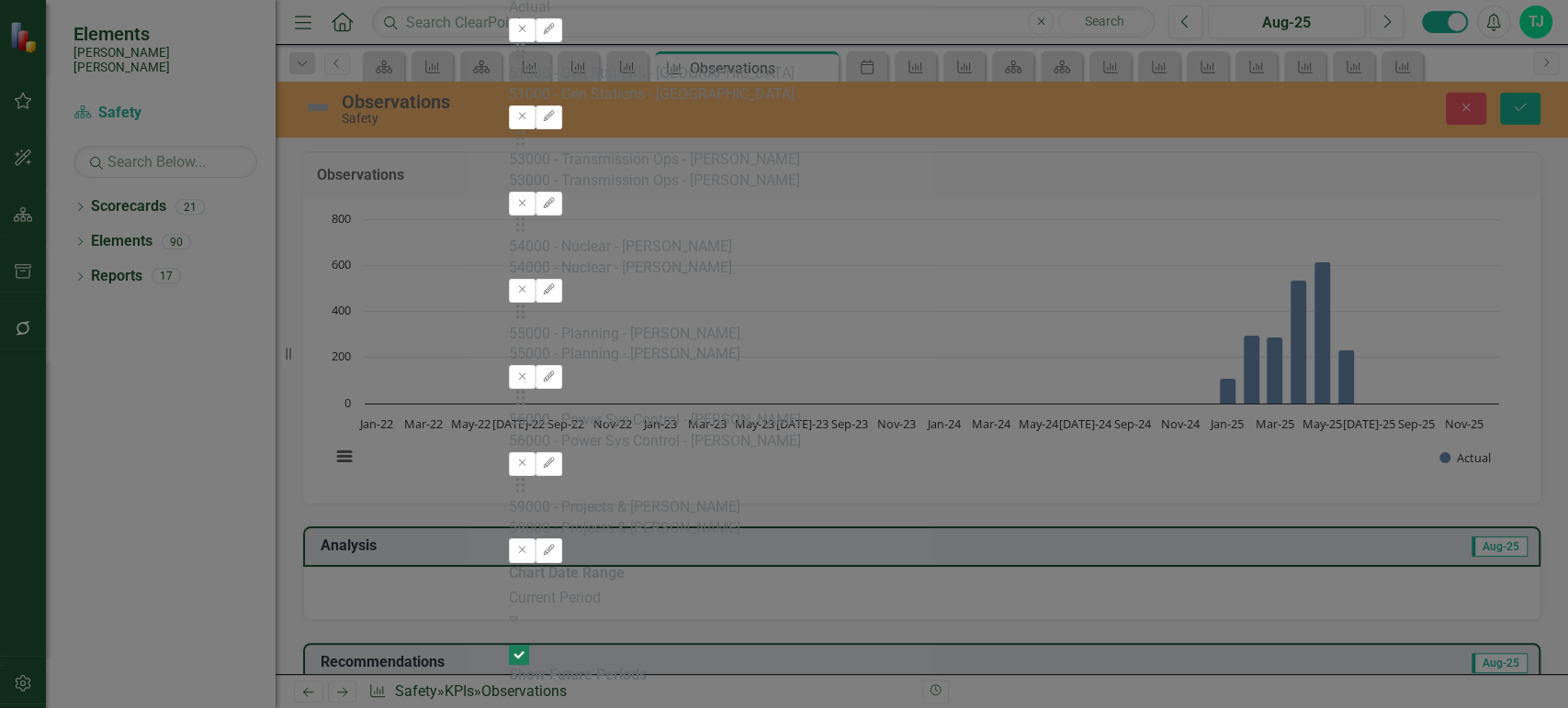
click at [741, 588] on div "Current Period Expand" at bounding box center [784, 609] width 551 height 42
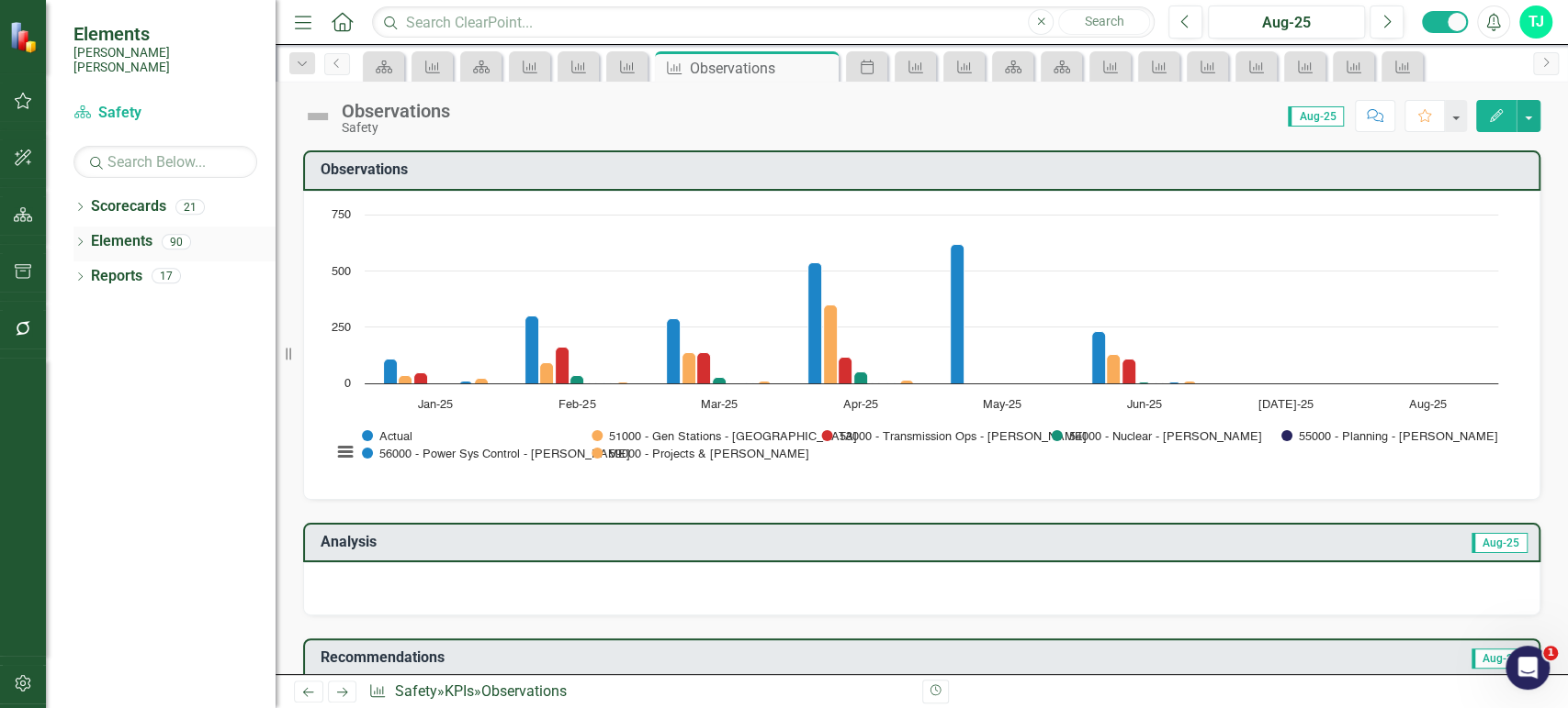
click at [124, 232] on link "Elements" at bounding box center [122, 242] width 62 height 21
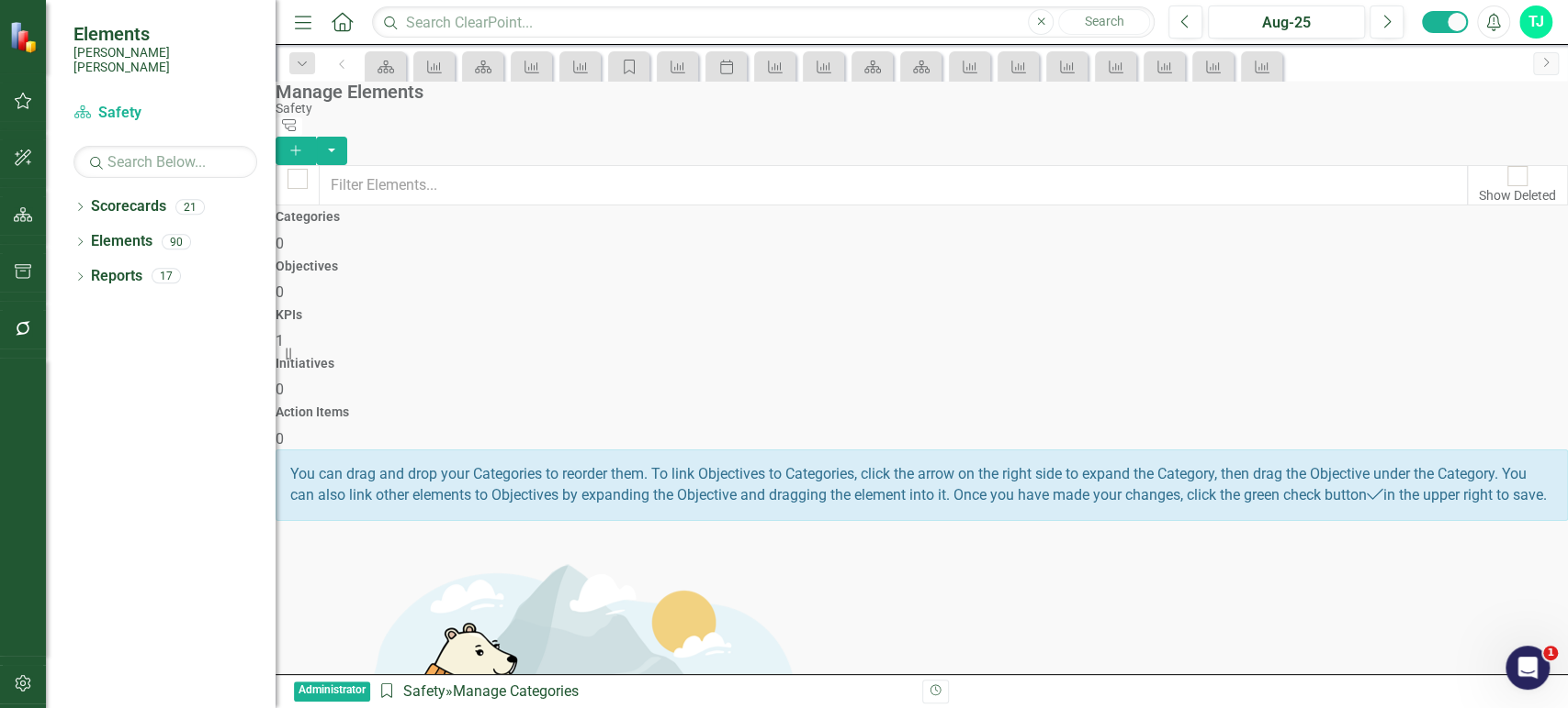
drag, startPoint x: 918, startPoint y: 329, endPoint x: 951, endPoint y: 277, distance: 61.6
click at [918, 328] on div "Show Deleted Categories 0 Objectives 0 KPIs 1 Initiatives 0 Action Items 0 You …" at bounding box center [921, 546] width 1292 height 762
click at [952, 308] on div "KPIs 1" at bounding box center [921, 330] width 1292 height 44
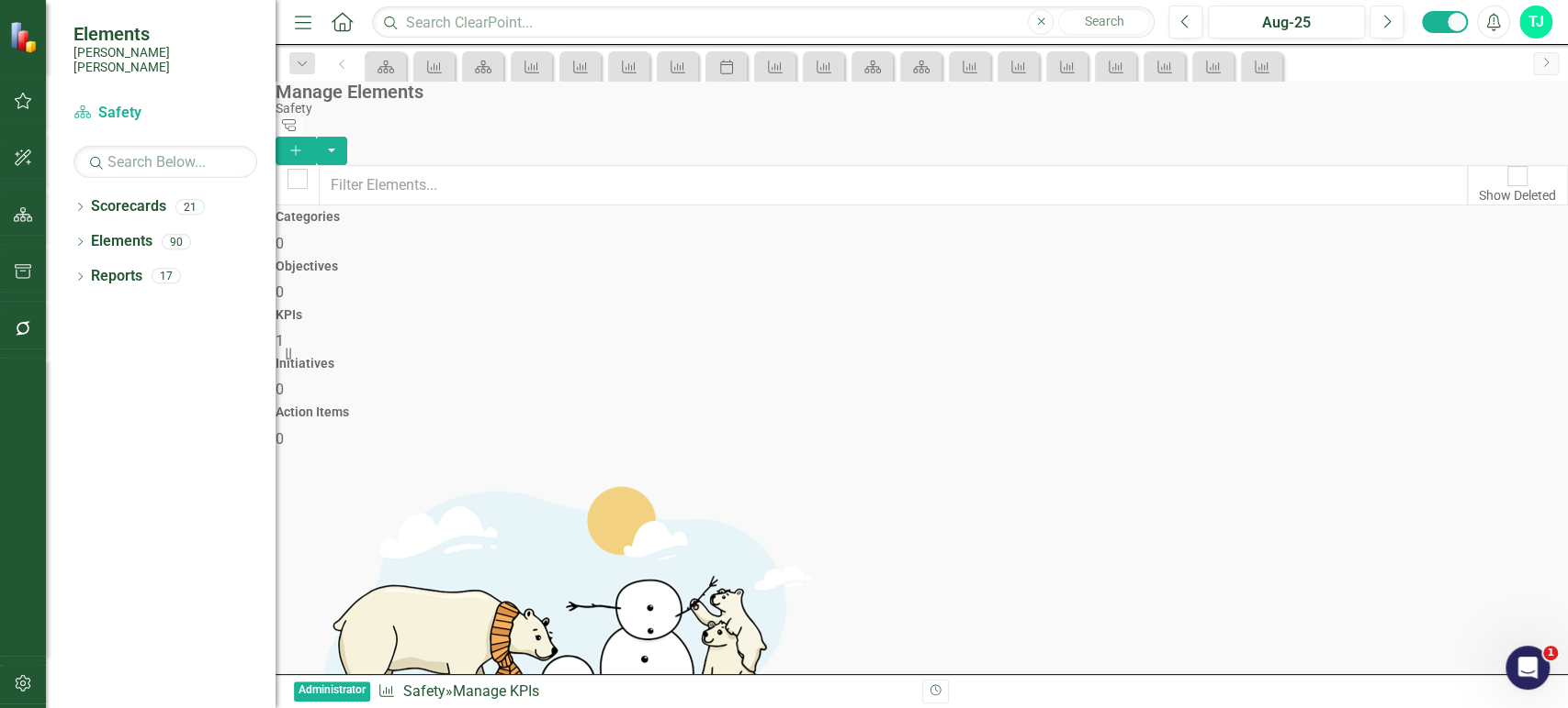
click at [1433, 460] on link "Copy Duplicate KPI" at bounding box center [1453, 451] width 145 height 34
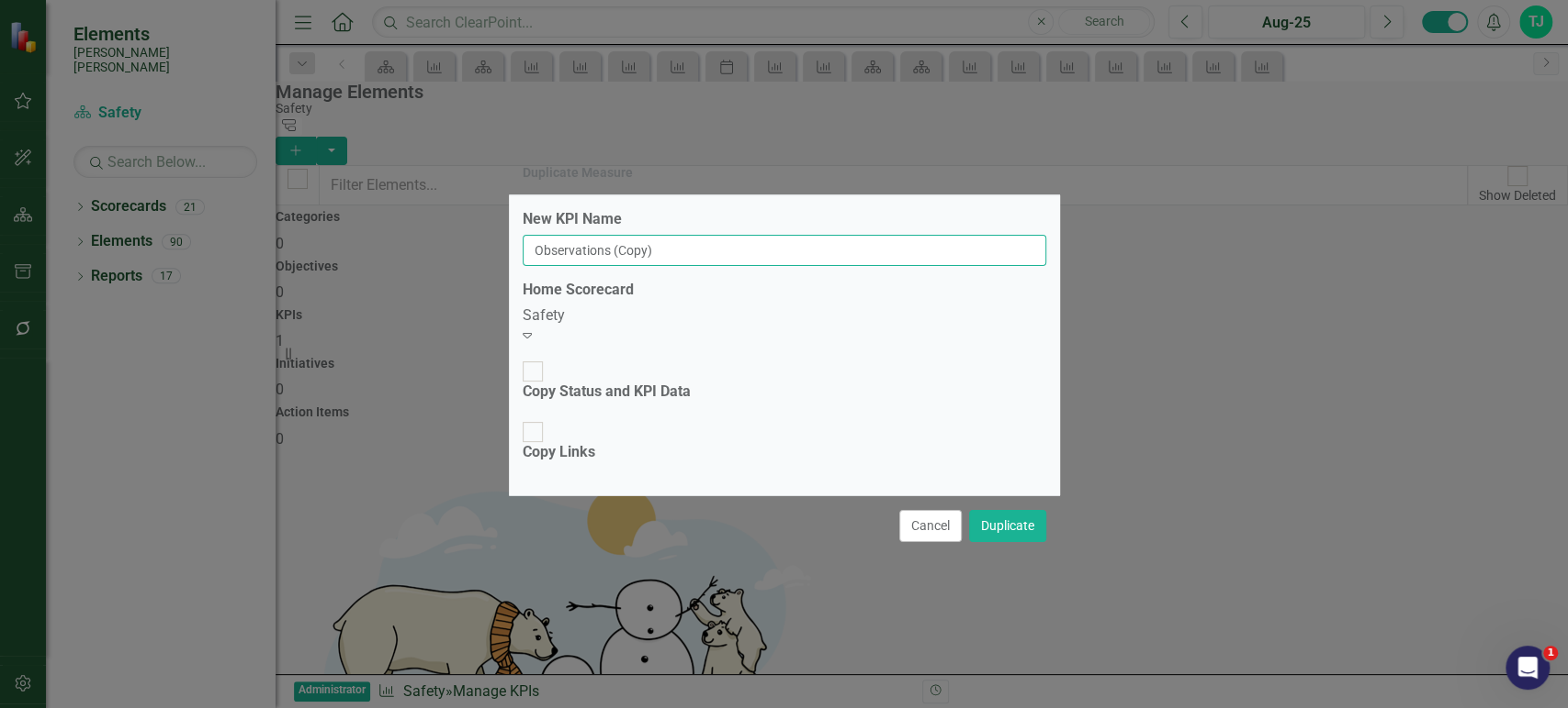
click at [764, 266] on input "Observations (Copy)" at bounding box center [784, 251] width 523 height 31
paste input "Near Misses"
type input "Near Misses"
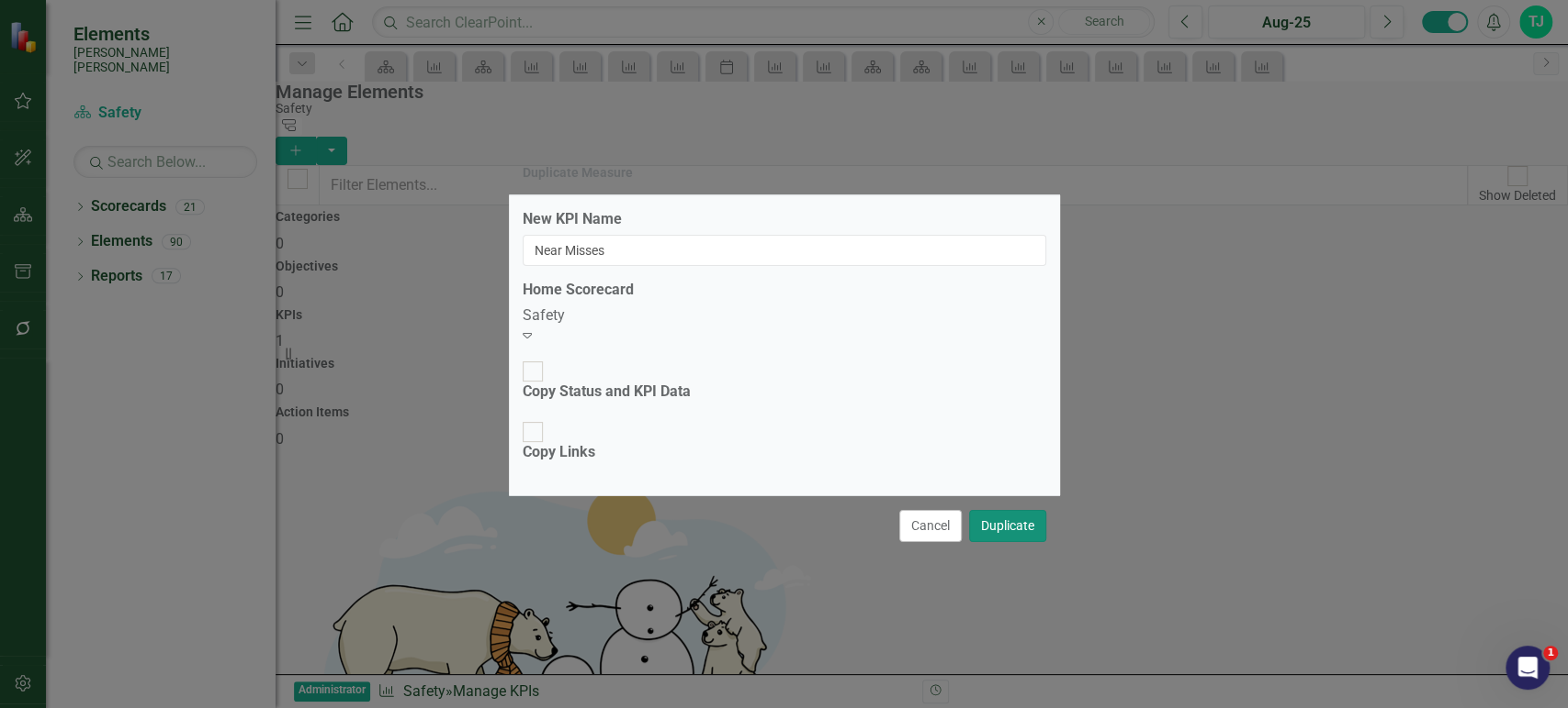
click at [1009, 511] on button "Duplicate" at bounding box center [1007, 527] width 77 height 32
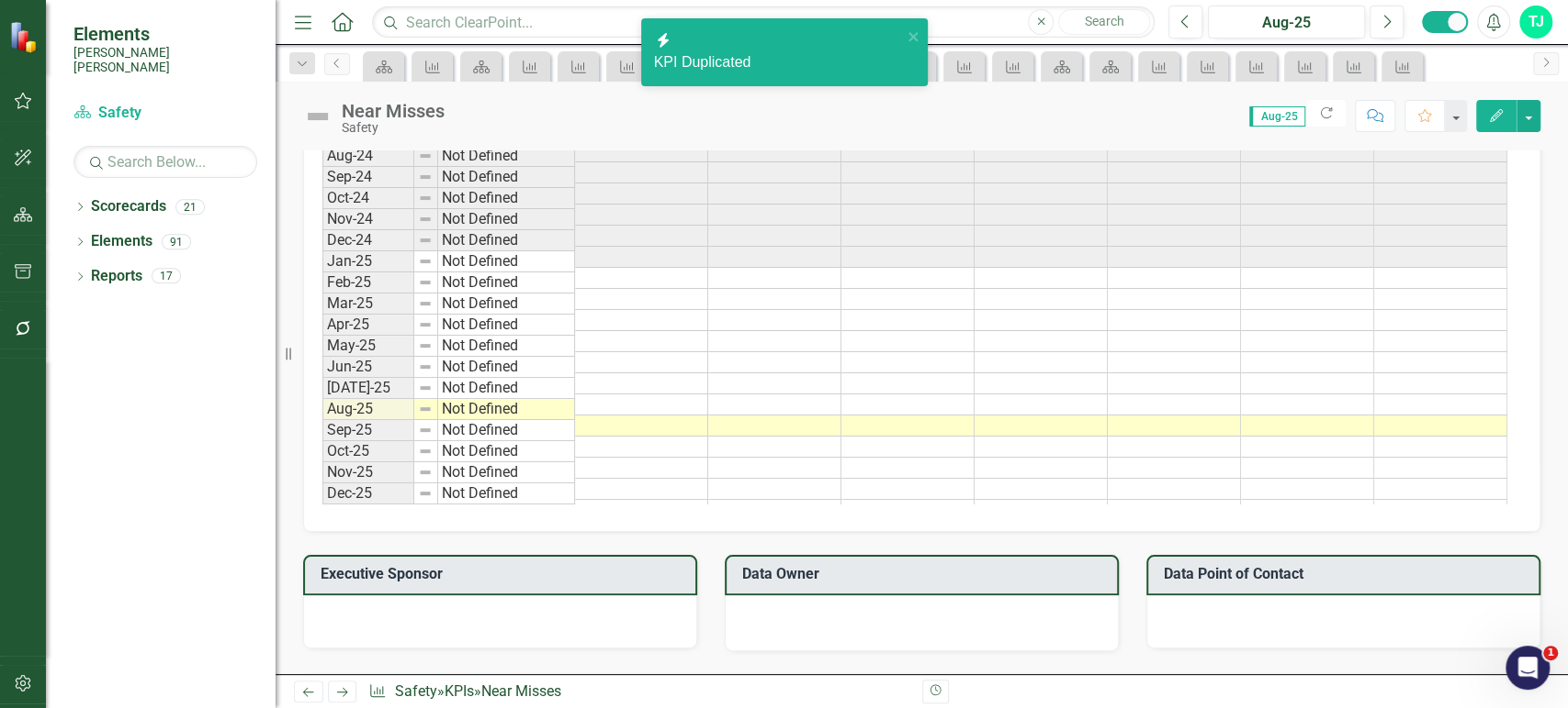
scroll to position [1226, 0]
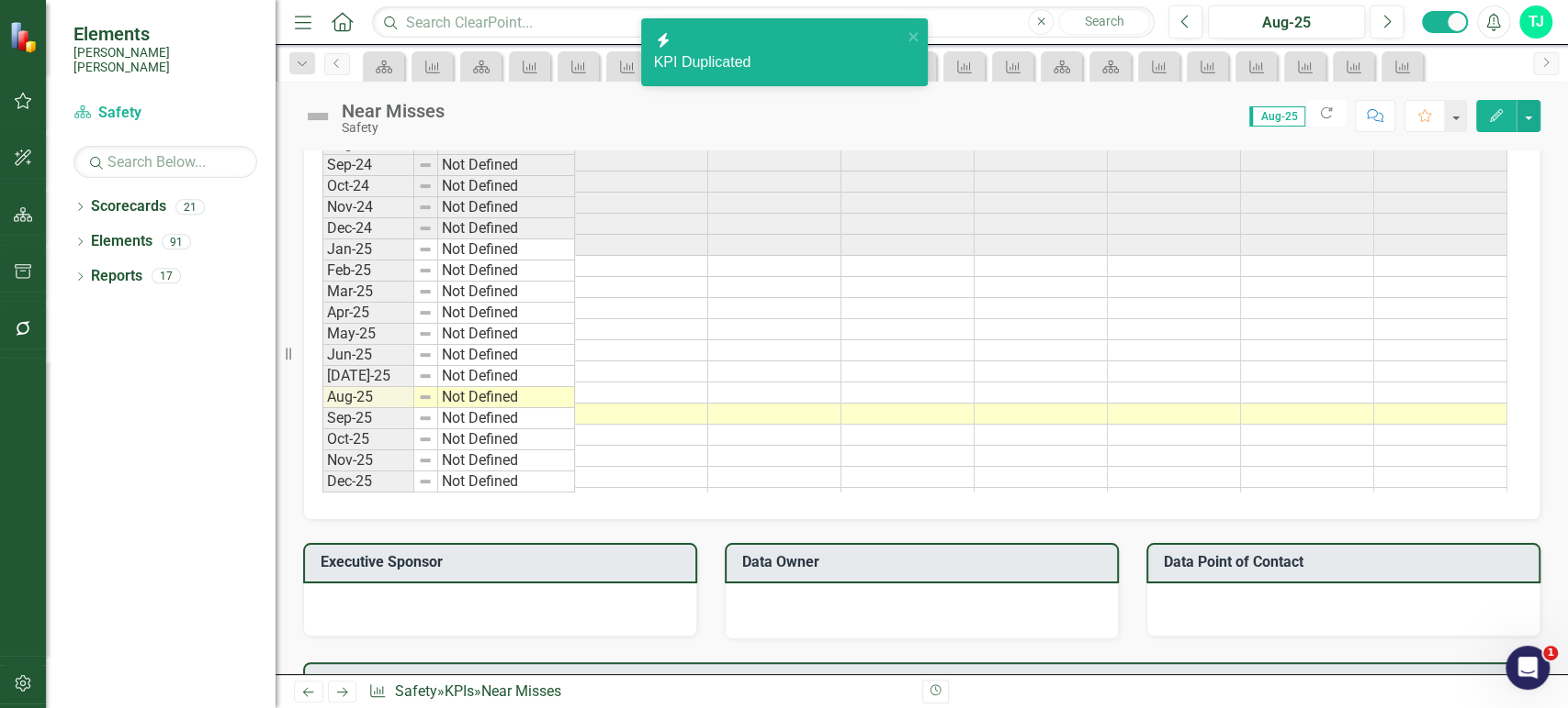
click at [647, 256] on td at bounding box center [641, 267] width 133 height 21
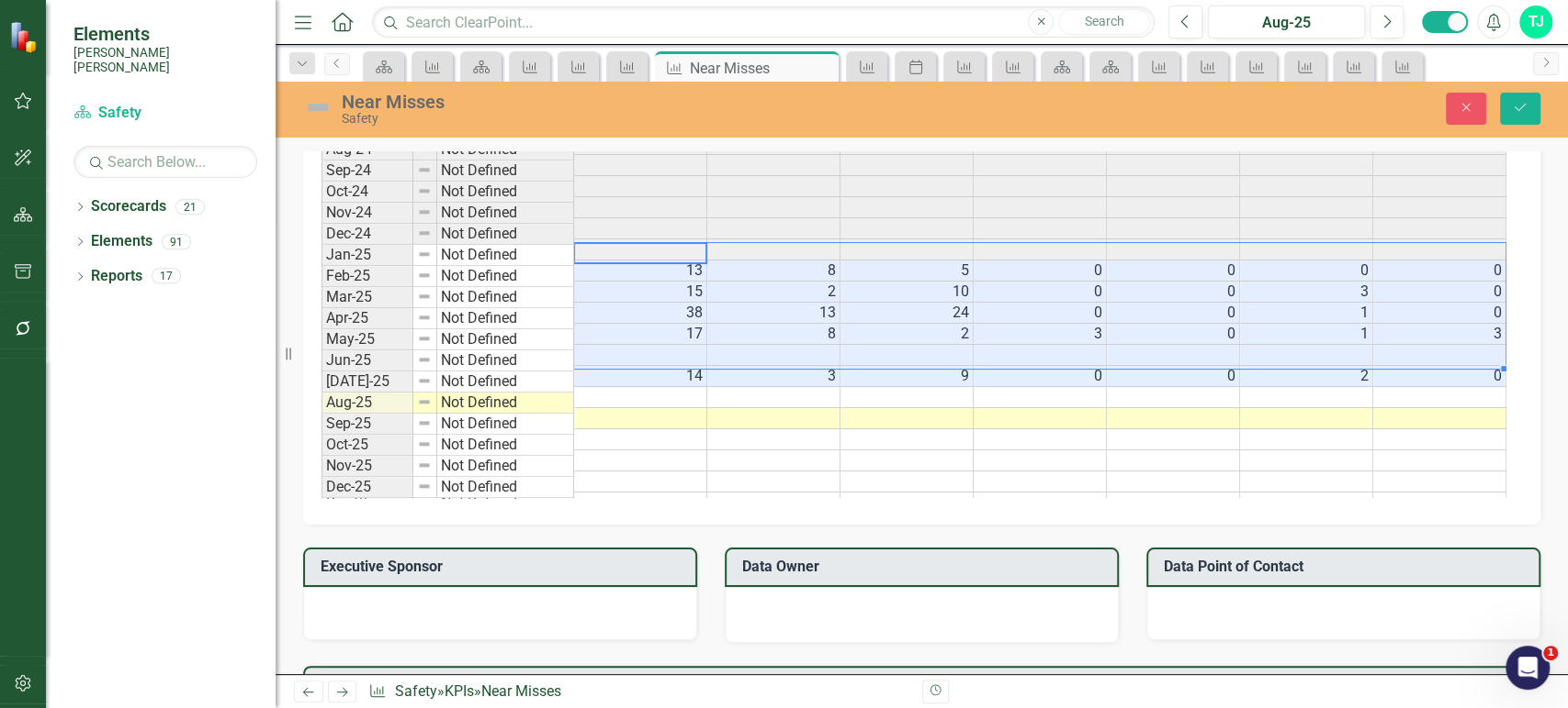
scroll to position [1229, 0]
click at [1540, 86] on div "Near Misses Safety Close Save" at bounding box center [921, 109] width 1292 height 56
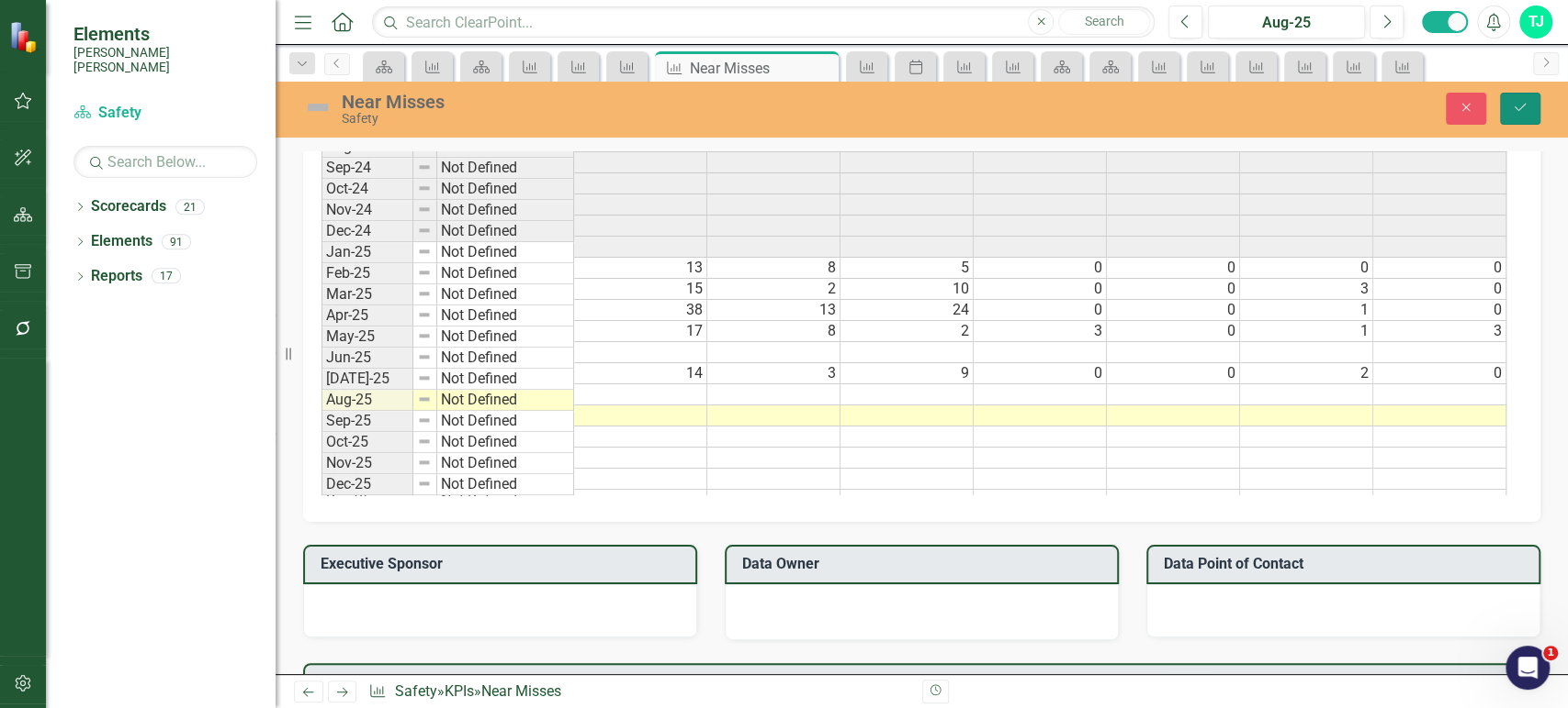
drag, startPoint x: 1531, startPoint y: 99, endPoint x: 891, endPoint y: 297, distance: 669.9
click at [1529, 101] on button "Save" at bounding box center [1520, 109] width 41 height 32
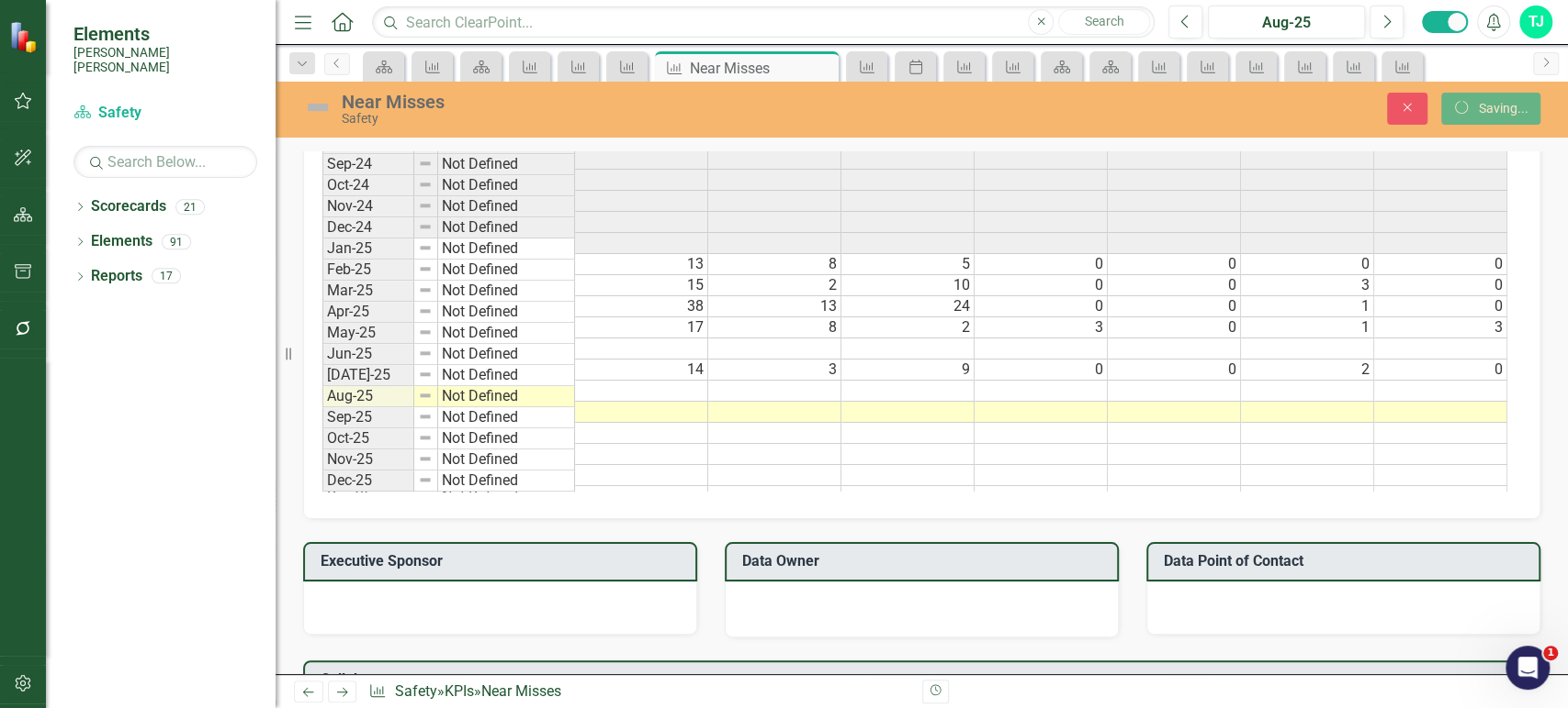
scroll to position [1226, 0]
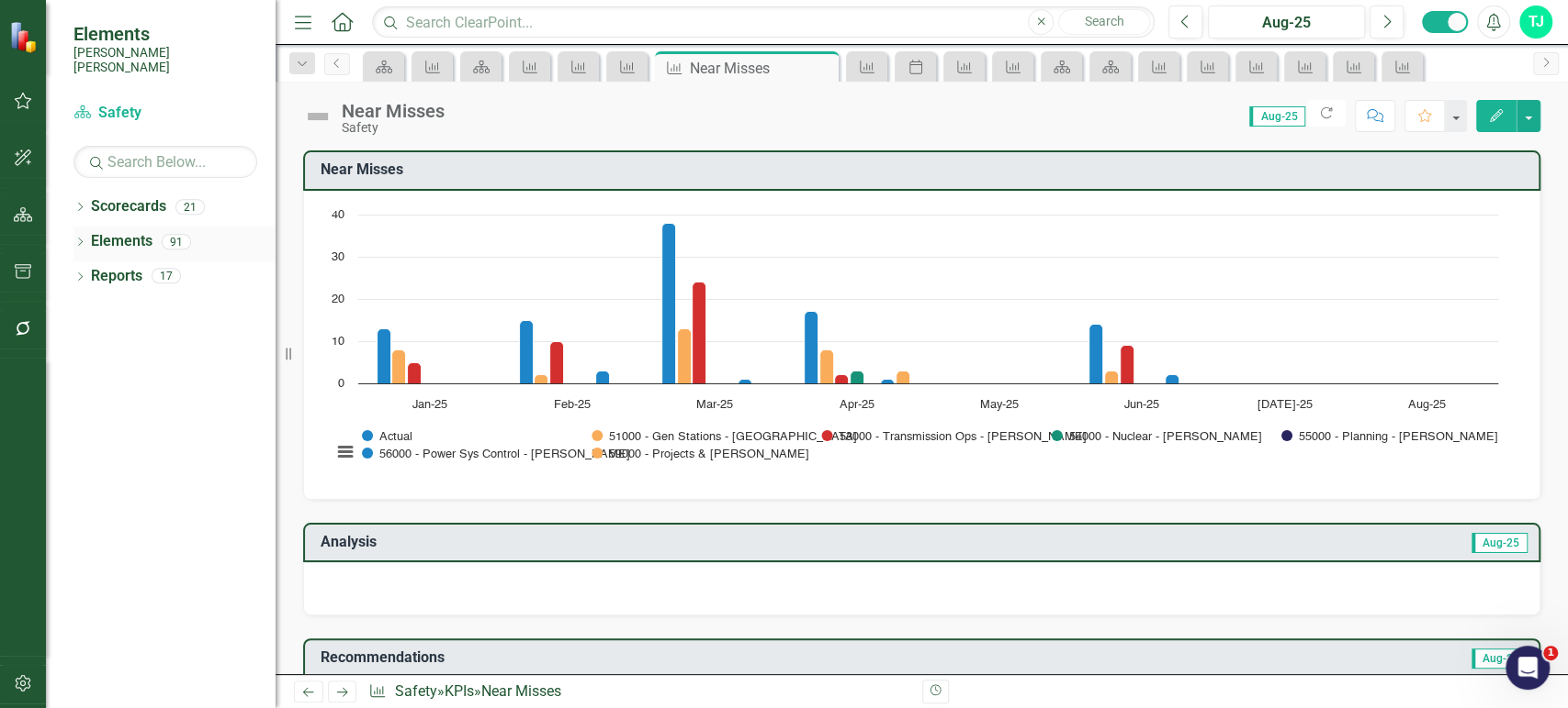
click at [123, 232] on link "Elements" at bounding box center [122, 242] width 62 height 21
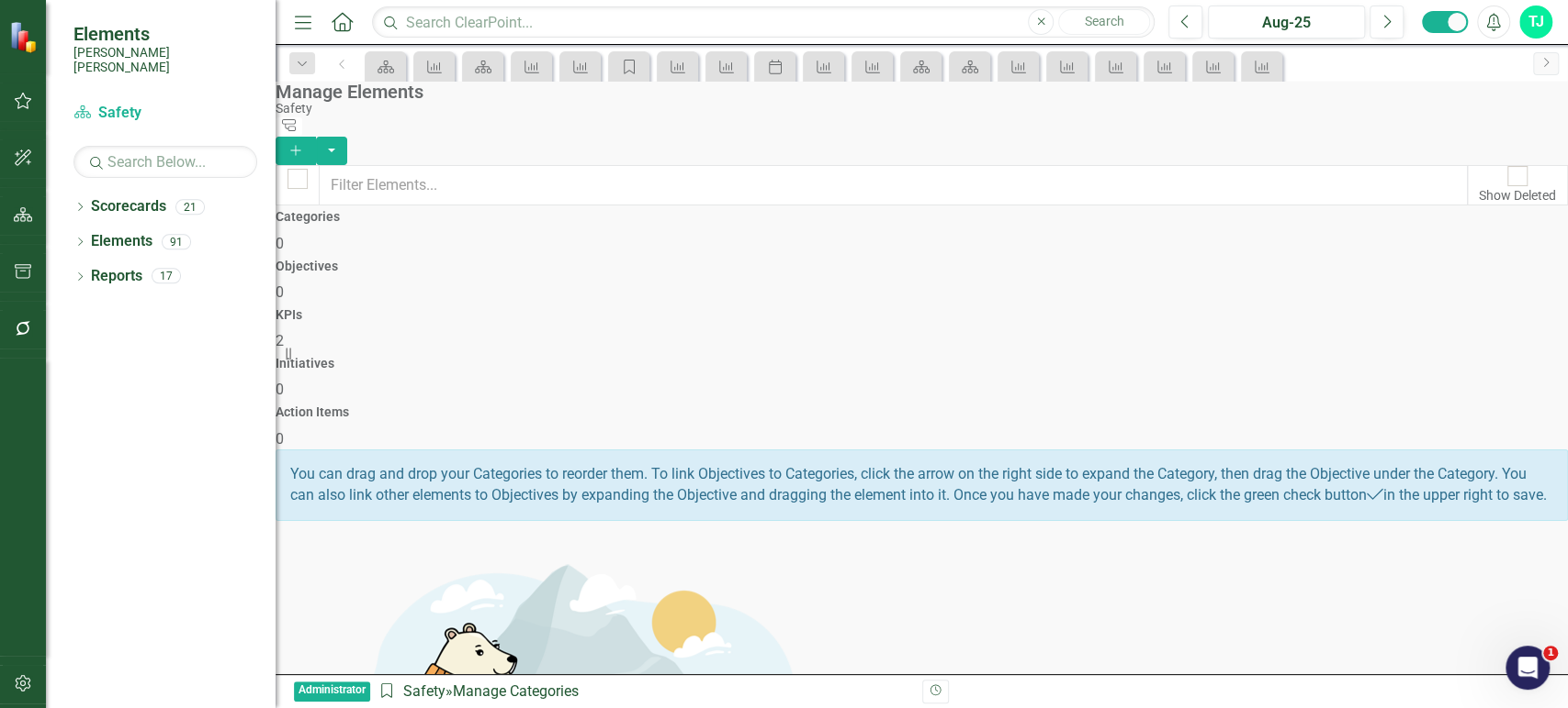
click at [971, 308] on div "KPIs 2" at bounding box center [921, 330] width 1292 height 44
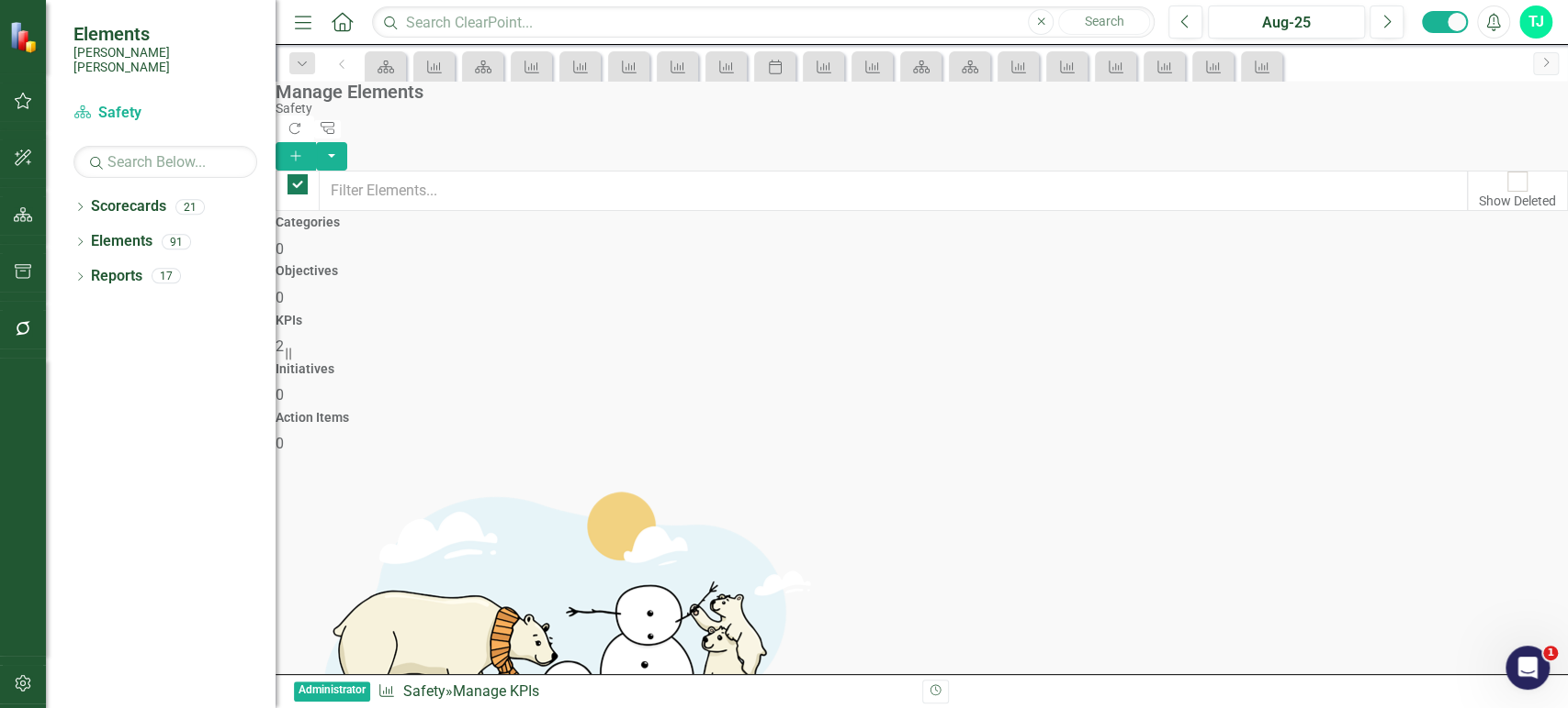
checkbox input "false"
click at [1426, 500] on link "Copy Duplicate KPI" at bounding box center [1453, 509] width 145 height 34
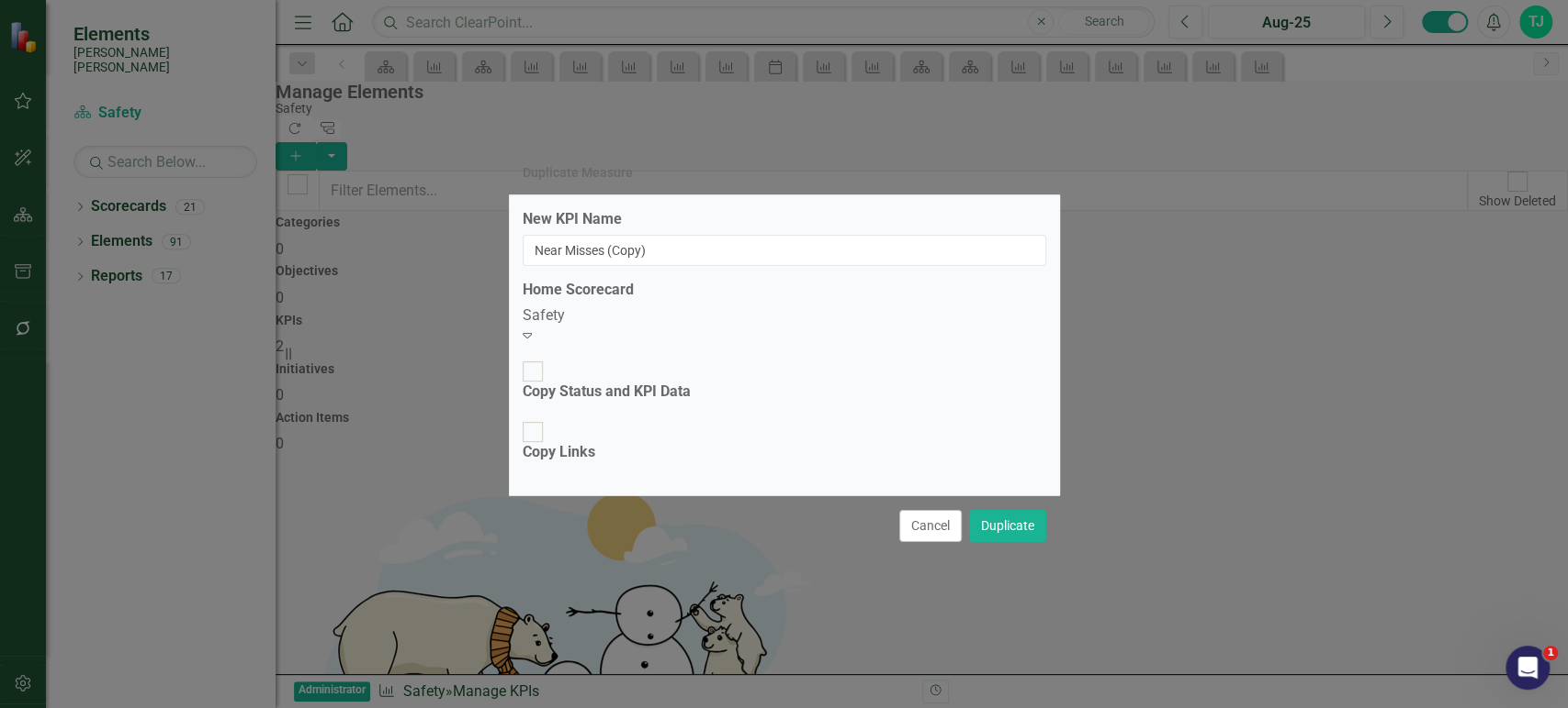
click at [706, 305] on div "New KPI Name Near Misses (Copy) Home Scorecard Safety Expand Copy Status and KP…" at bounding box center [784, 345] width 551 height 300
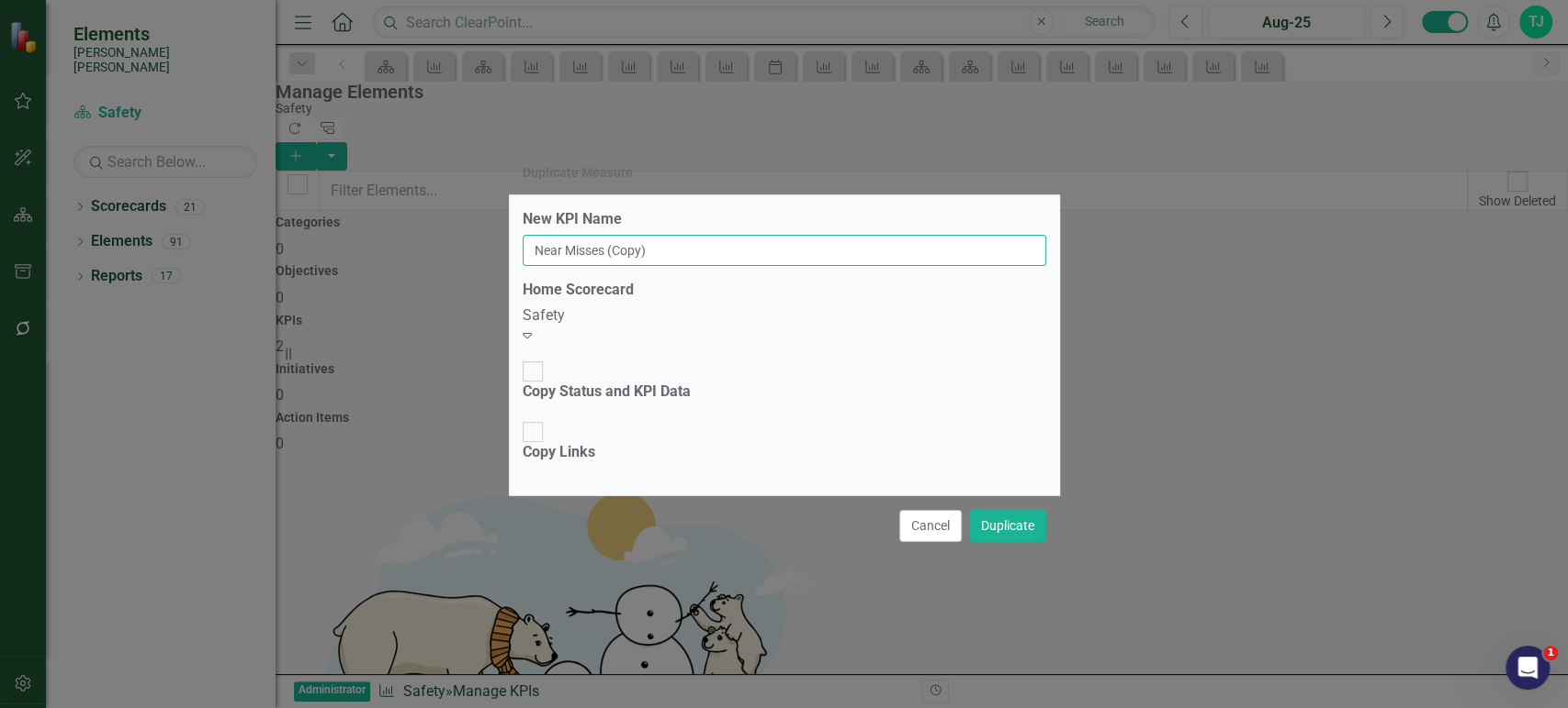
click at [696, 266] on input "Near Misses (Copy)" at bounding box center [784, 251] width 523 height 31
paste input "Recordables"
type input "Recordables"
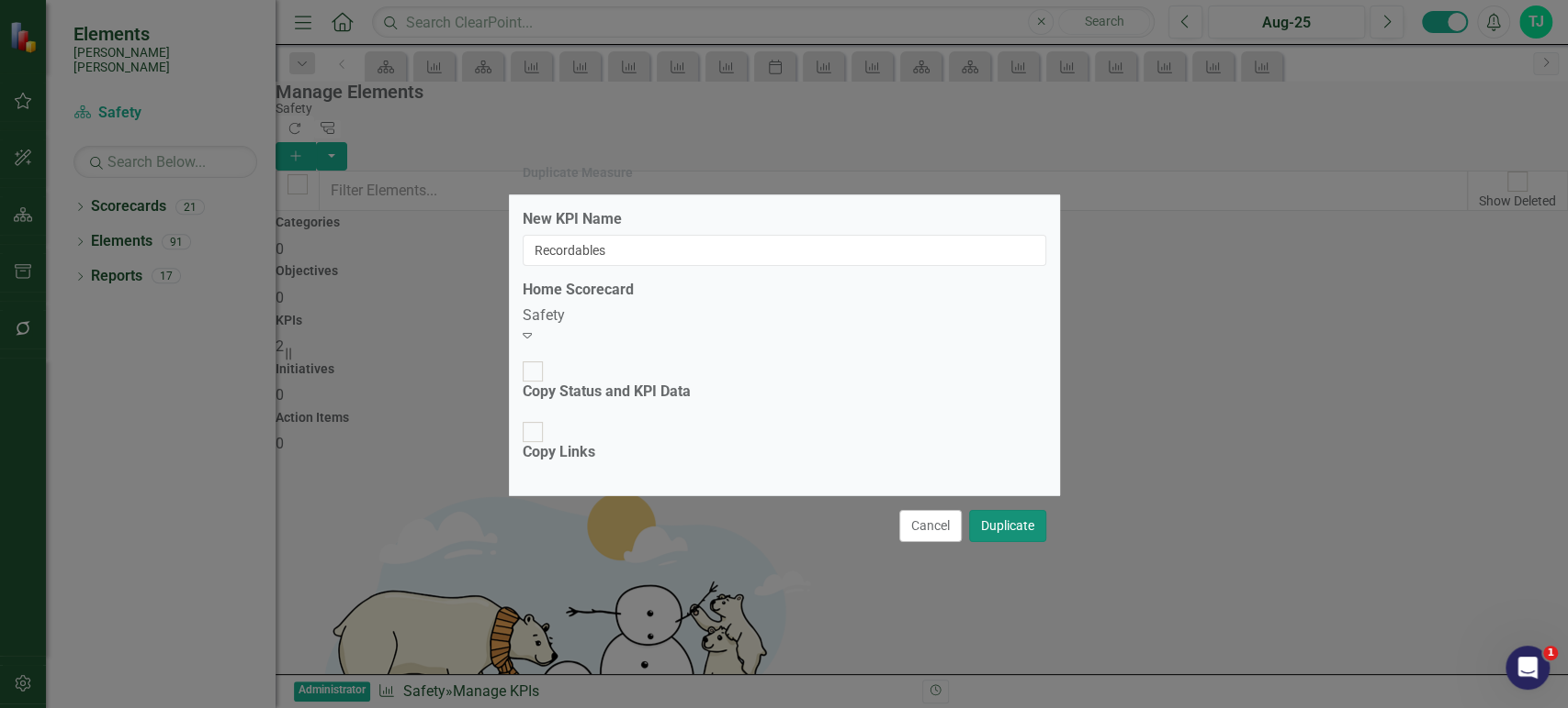
click at [999, 511] on button "Duplicate" at bounding box center [1007, 527] width 77 height 32
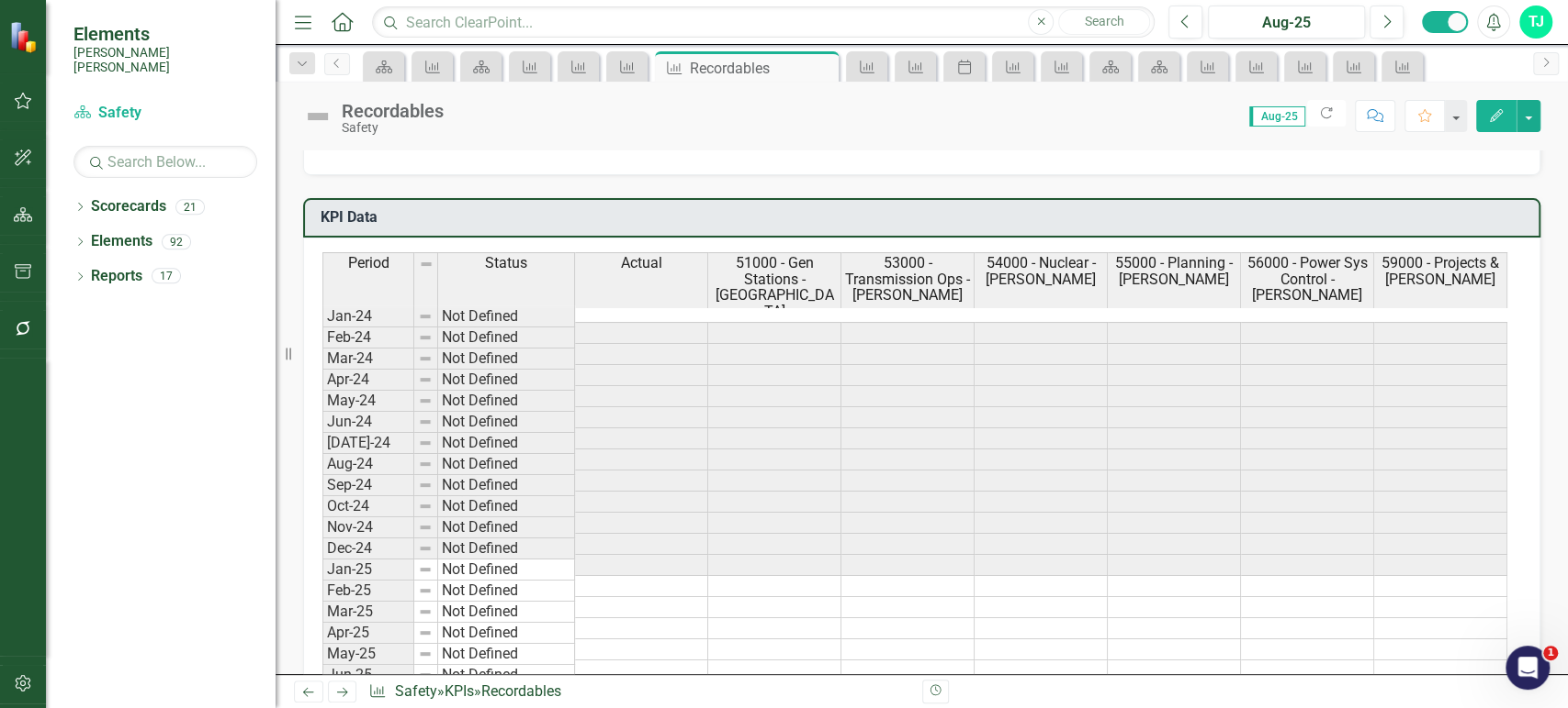
scroll to position [1034, 0]
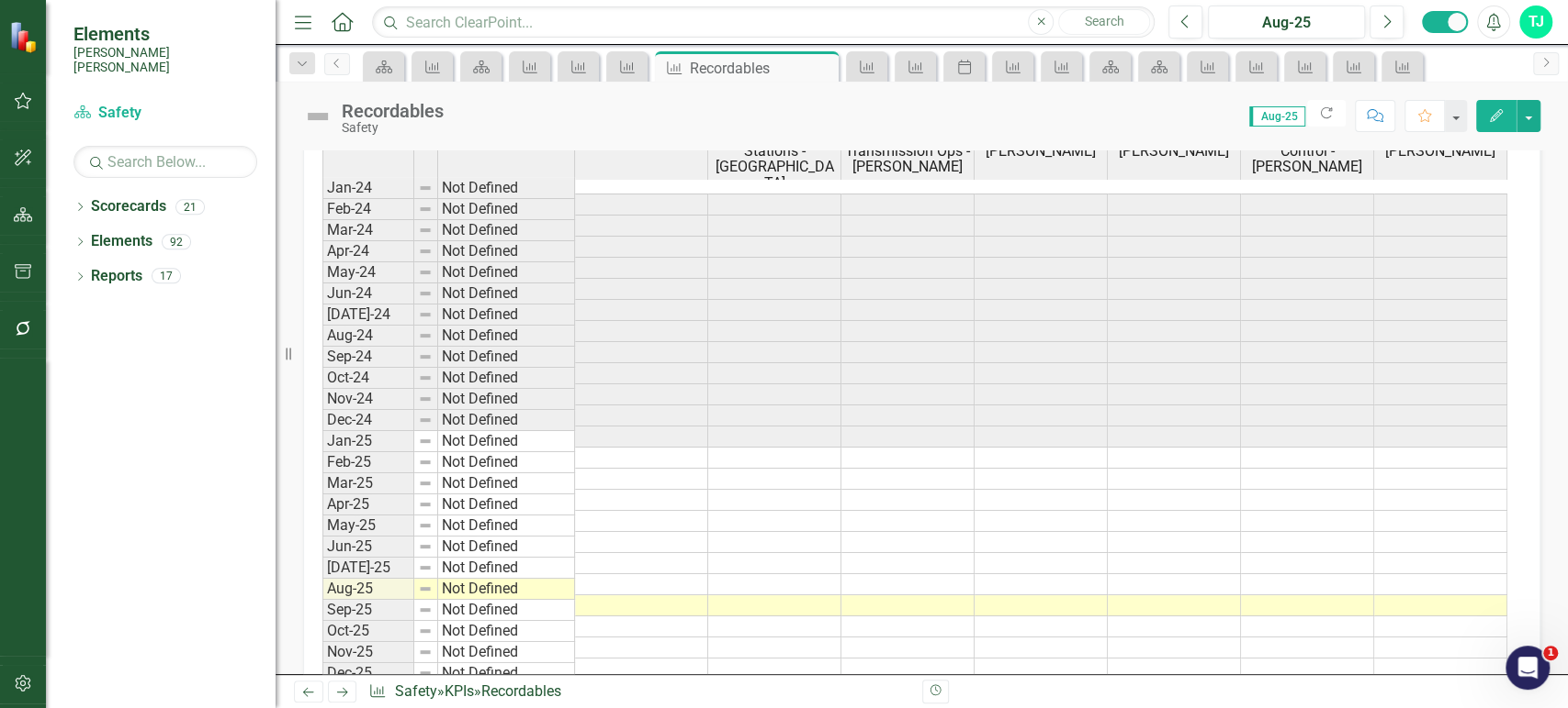
click at [596, 448] on td at bounding box center [641, 458] width 133 height 21
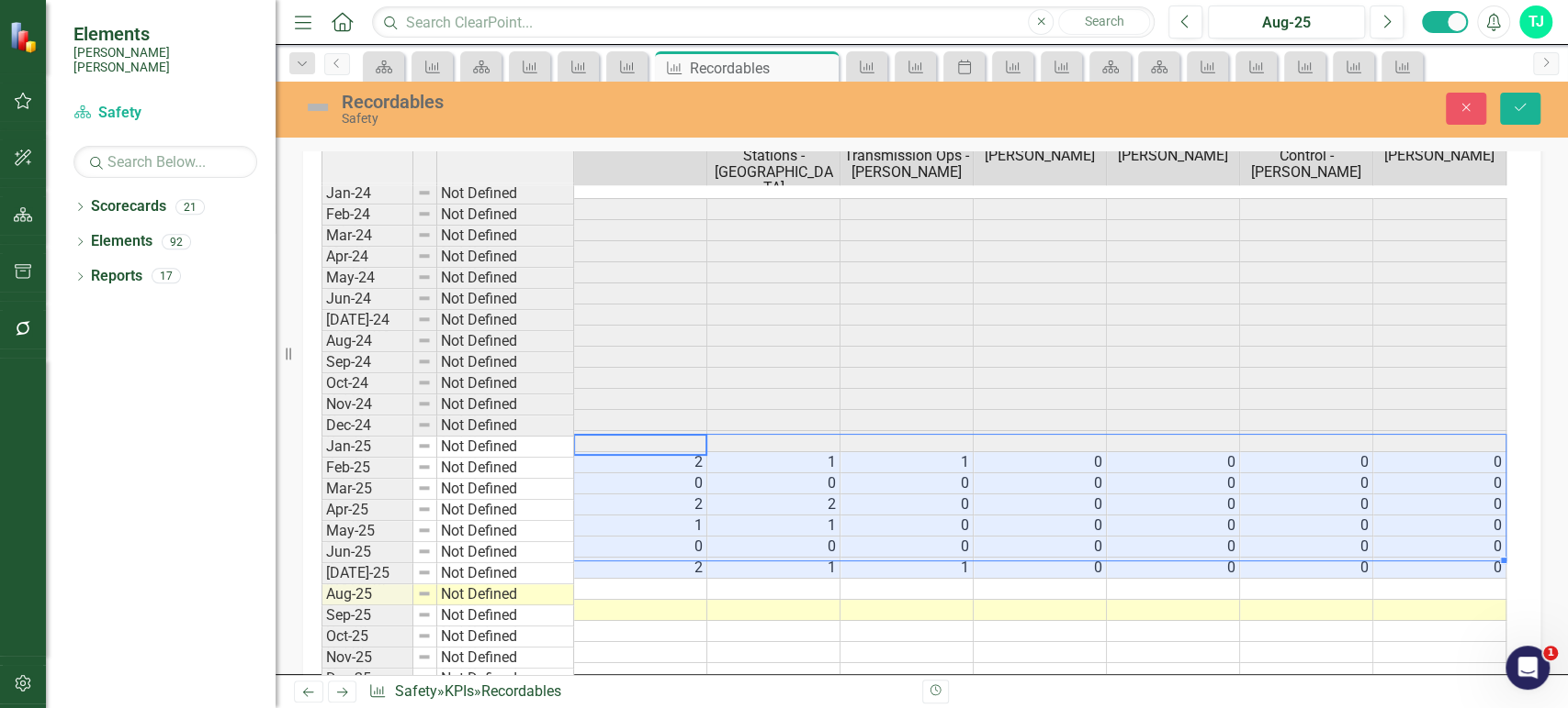
scroll to position [1037, 0]
click at [1532, 108] on button "Save" at bounding box center [1520, 109] width 41 height 32
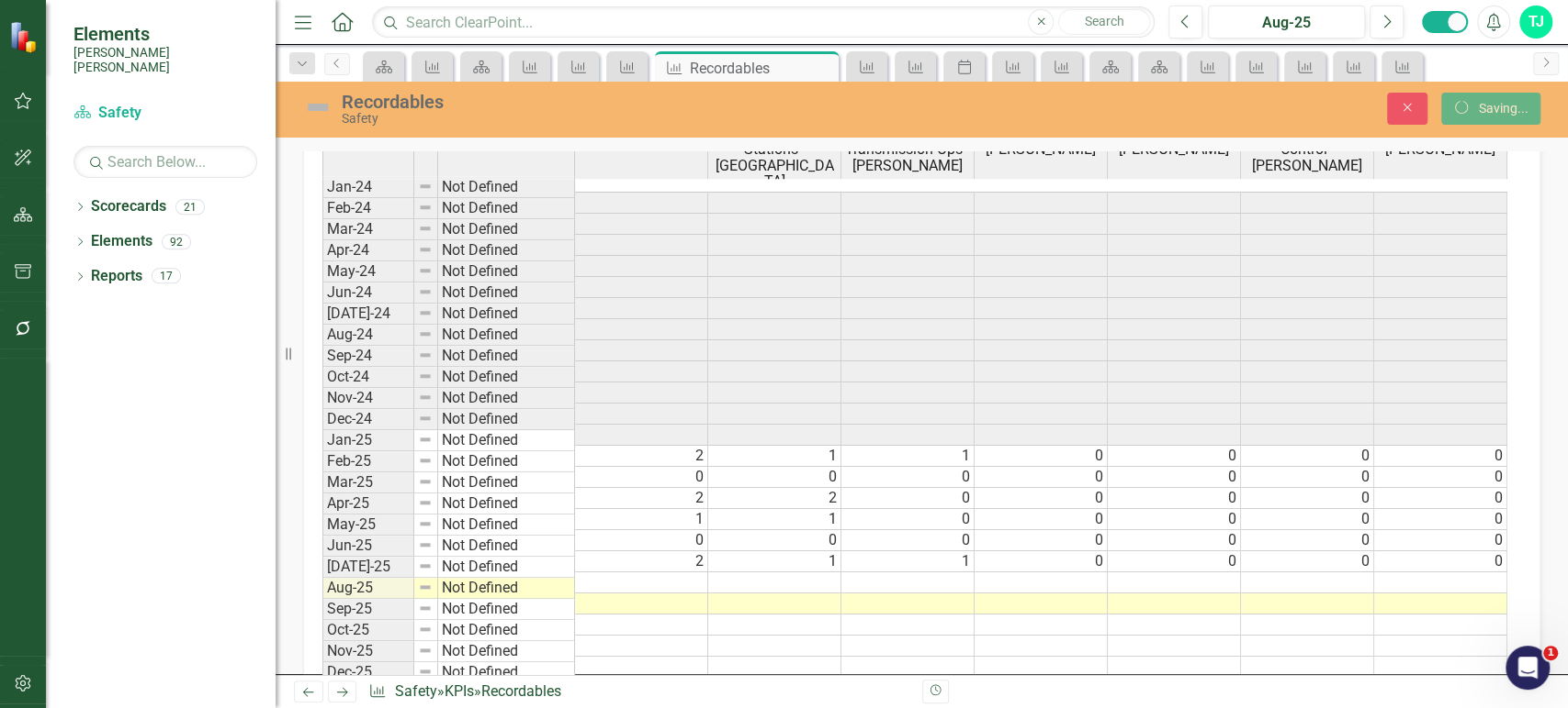
scroll to position [1034, 0]
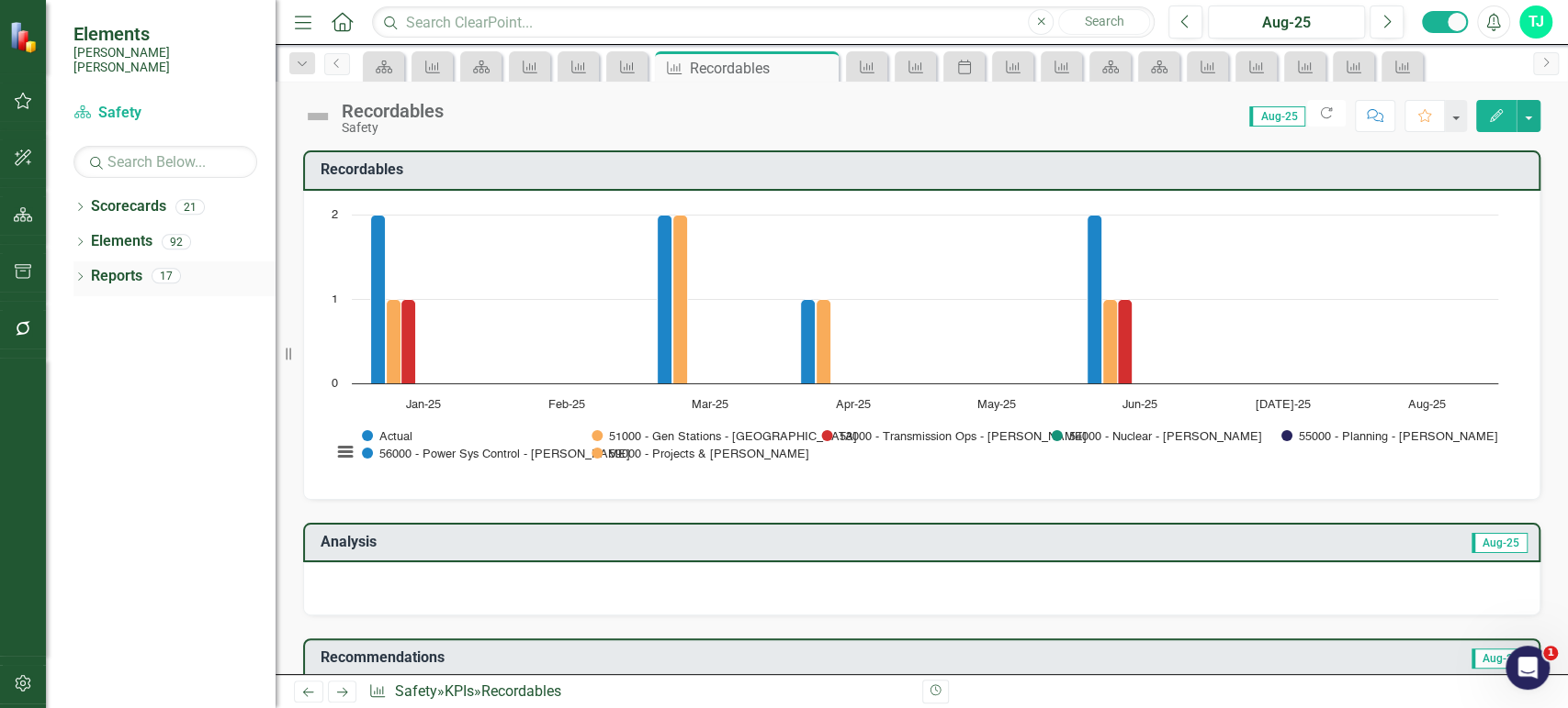
click at [127, 266] on link "Reports" at bounding box center [117, 276] width 51 height 21
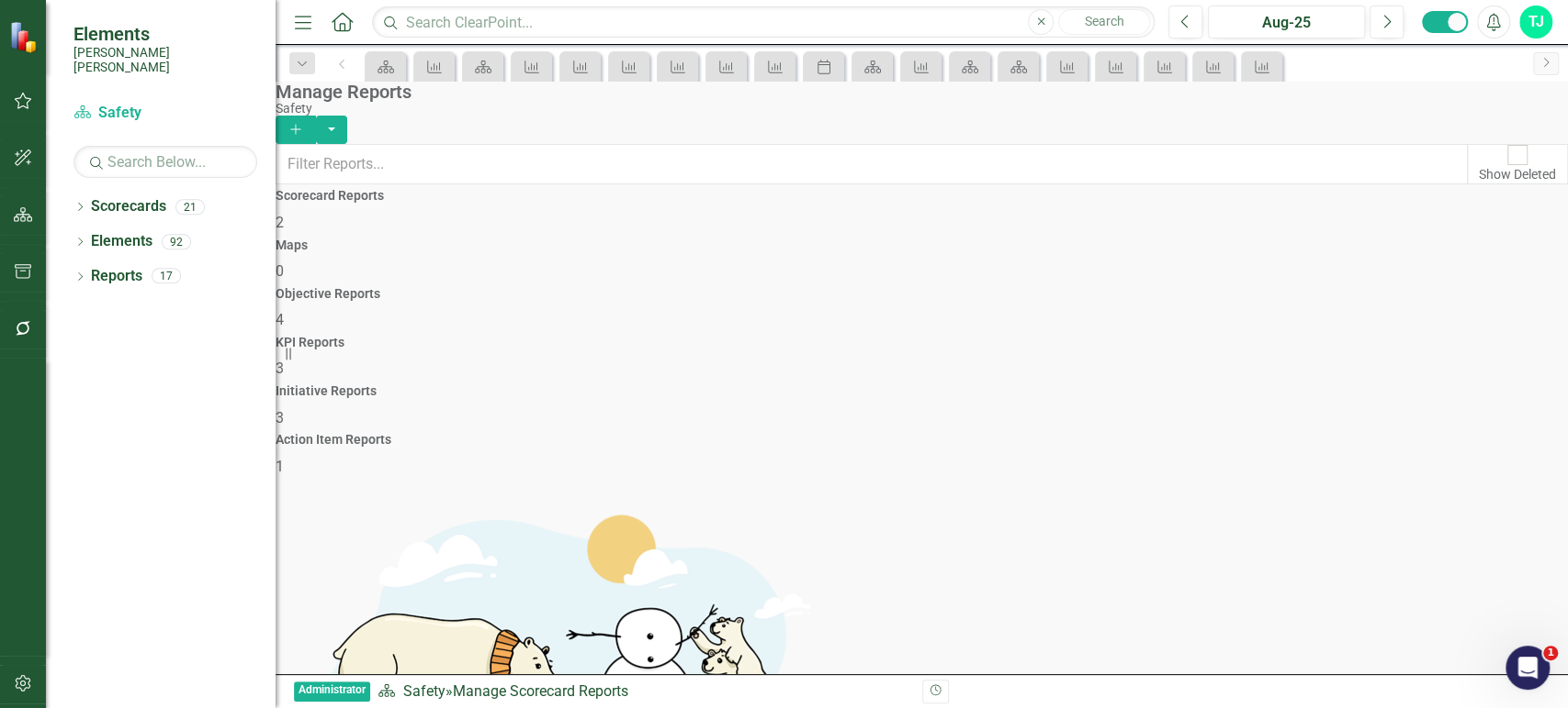
click at [284, 360] on span "3" at bounding box center [279, 368] width 9 height 17
click at [304, 123] on icon "Add" at bounding box center [295, 130] width 16 height 13
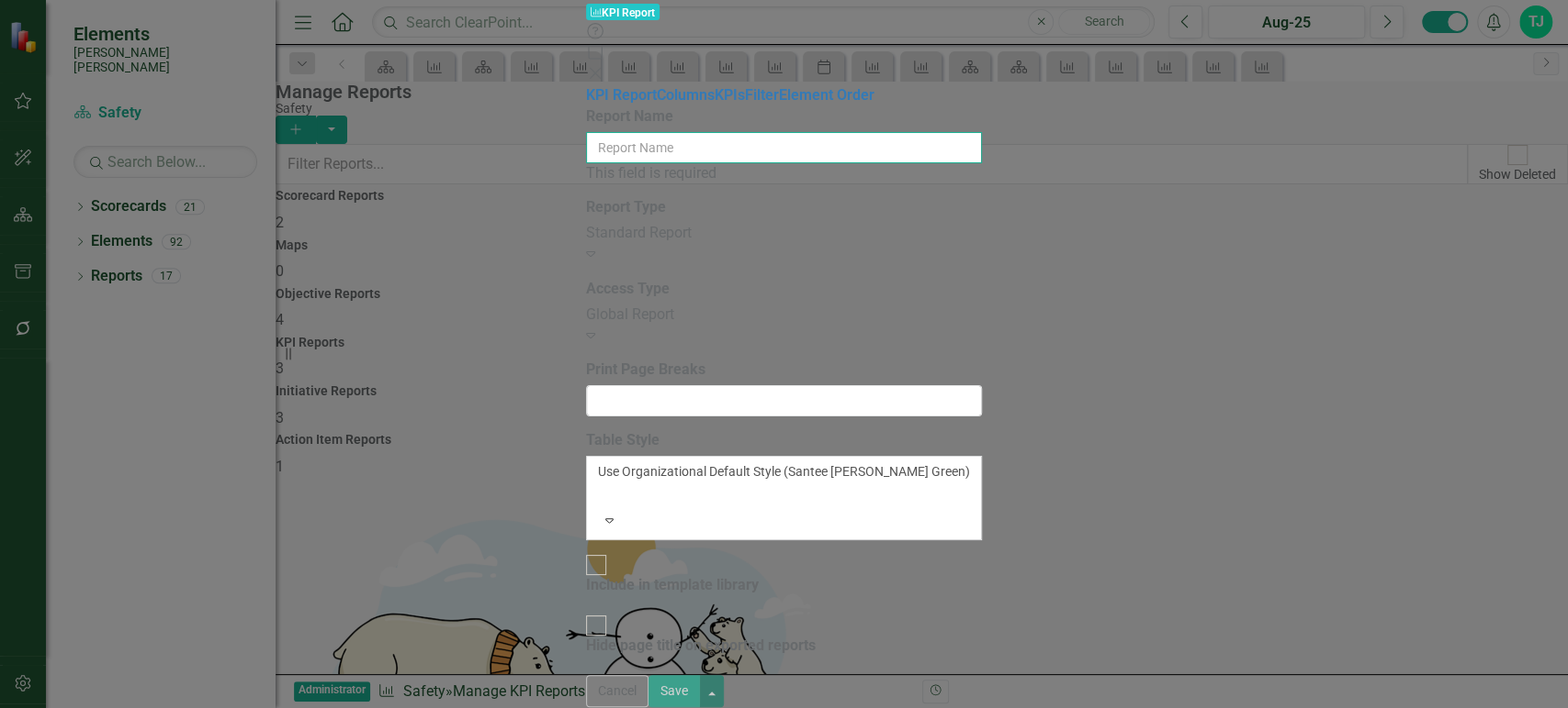
click at [586, 132] on input "Report Name" at bounding box center [784, 147] width 396 height 31
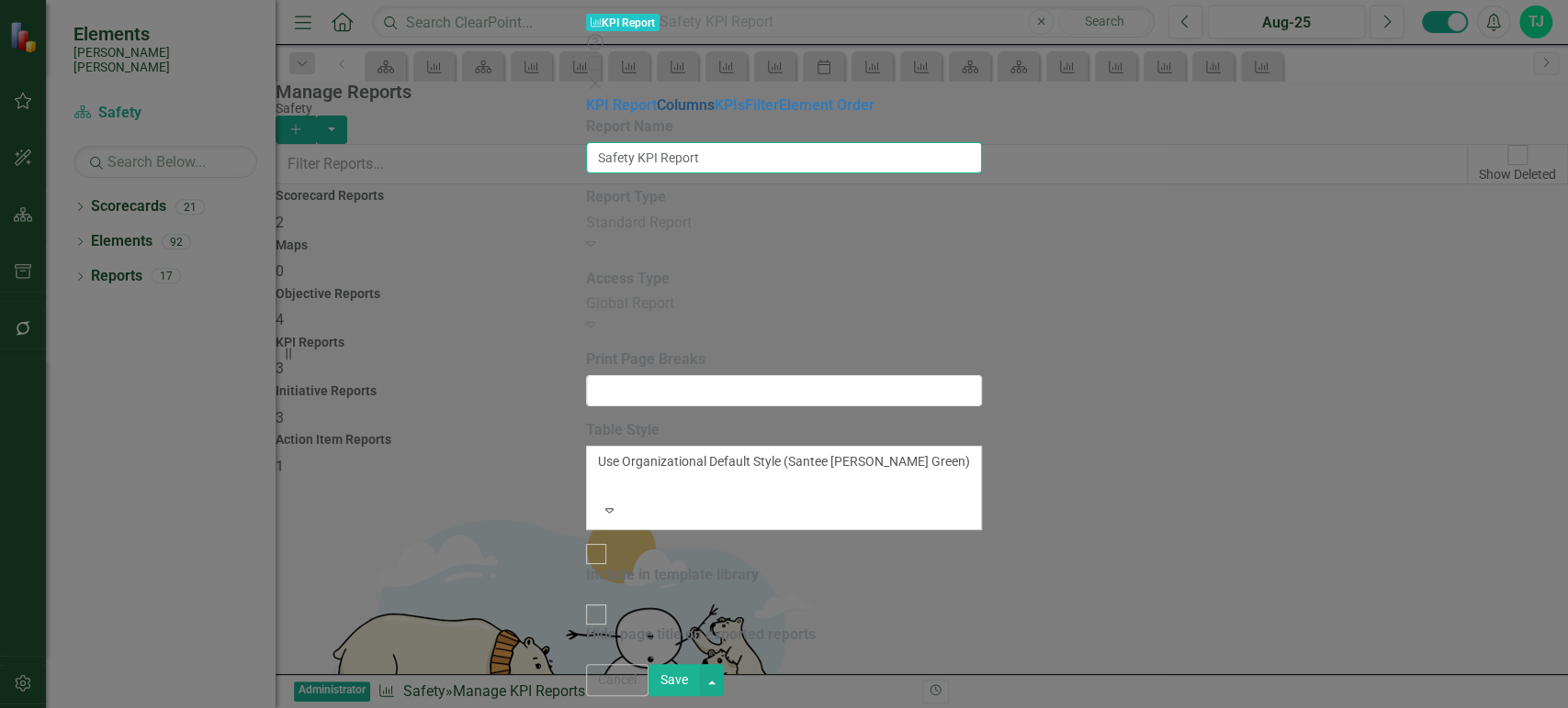
type input "Safety KPI Report"
click at [656, 97] on link "Columns" at bounding box center [685, 105] width 58 height 17
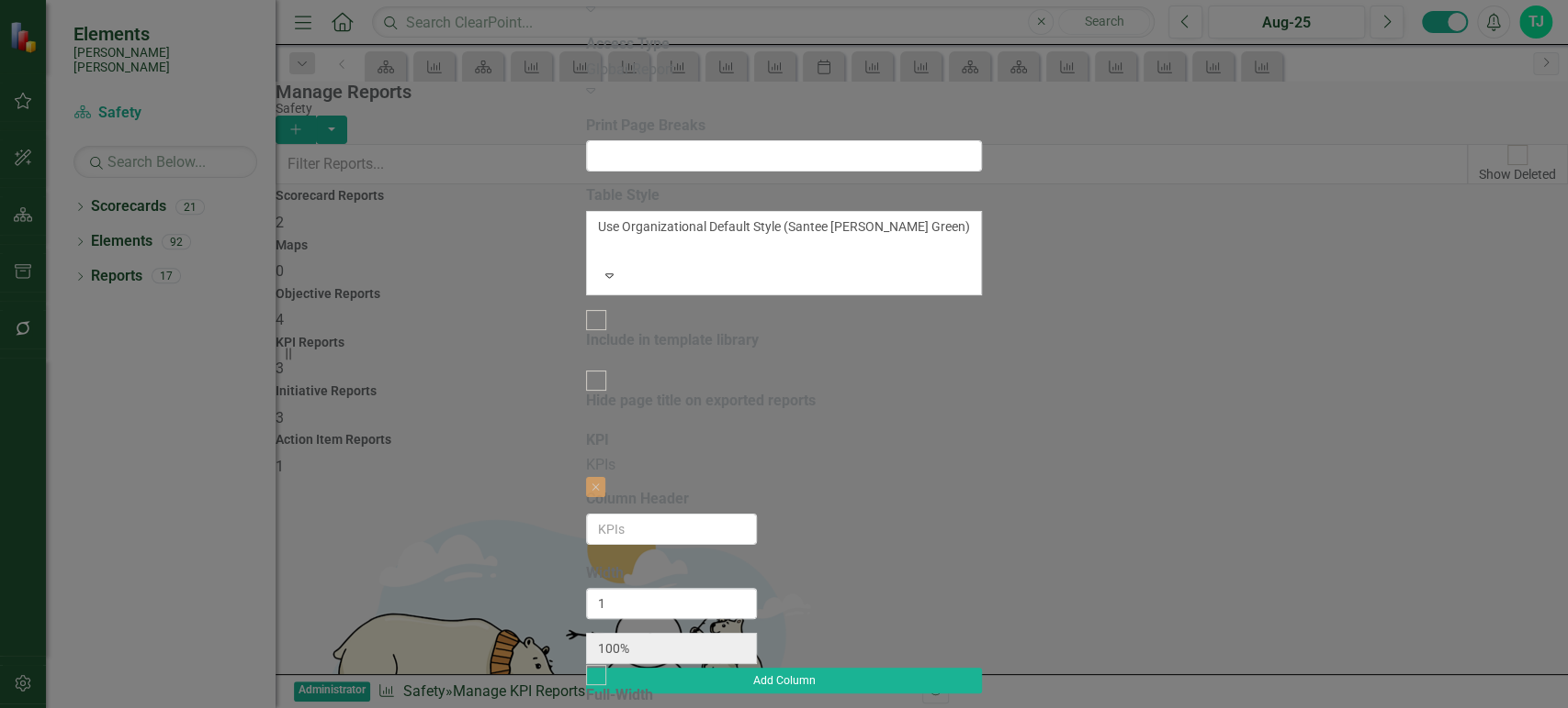
click at [982, 668] on div "Add Column" at bounding box center [784, 698] width 396 height 59
click at [982, 668] on button "Add Column" at bounding box center [784, 680] width 396 height 26
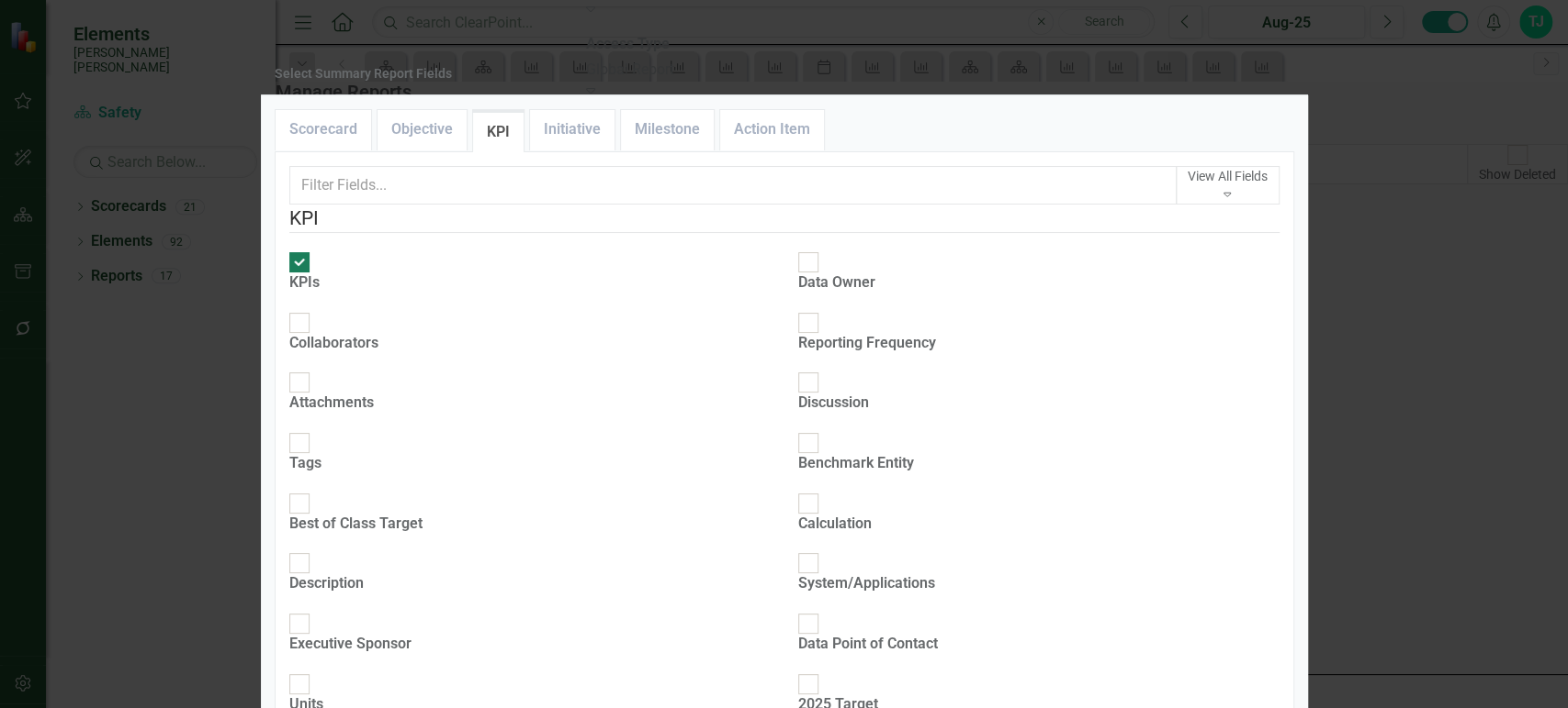
scroll to position [609, 0]
checkbox input "true"
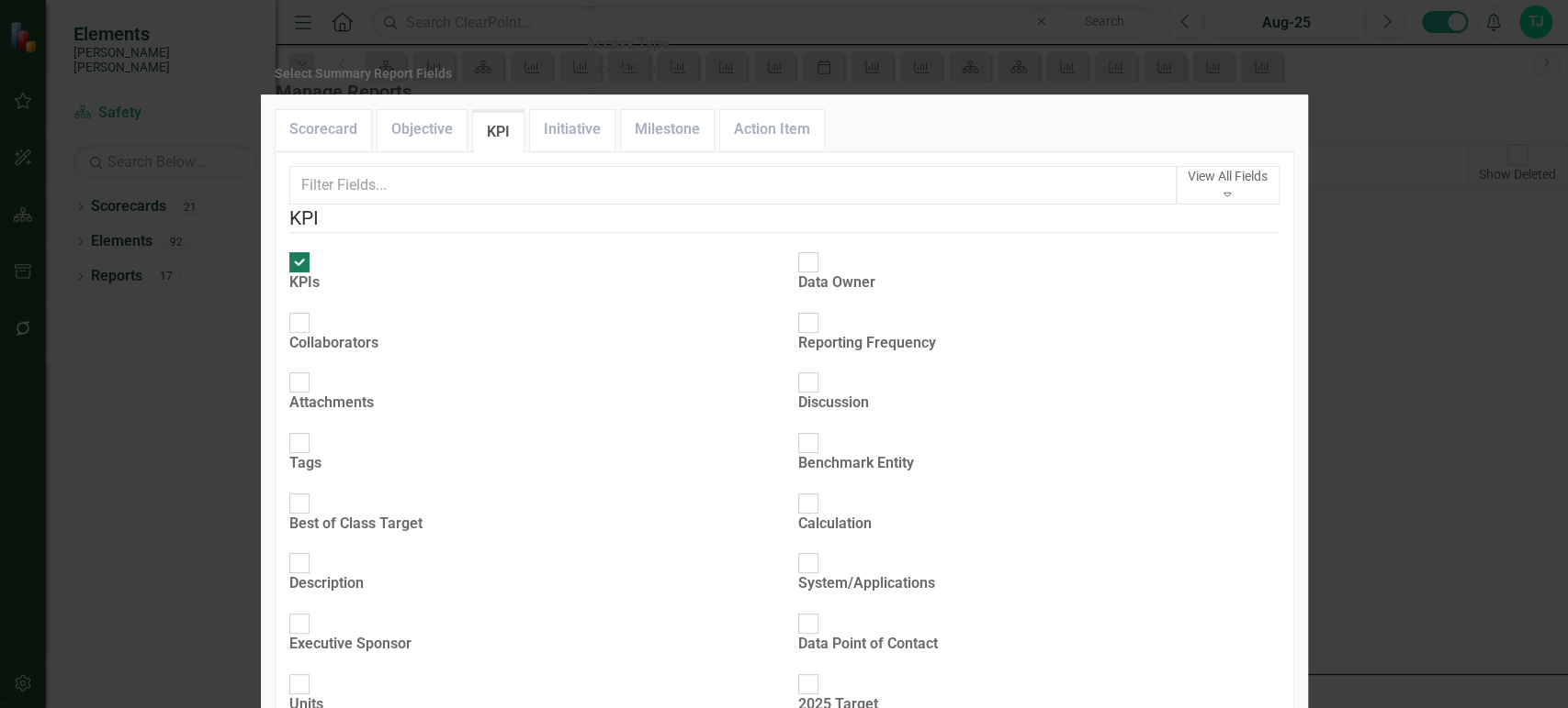
checkbox input "true"
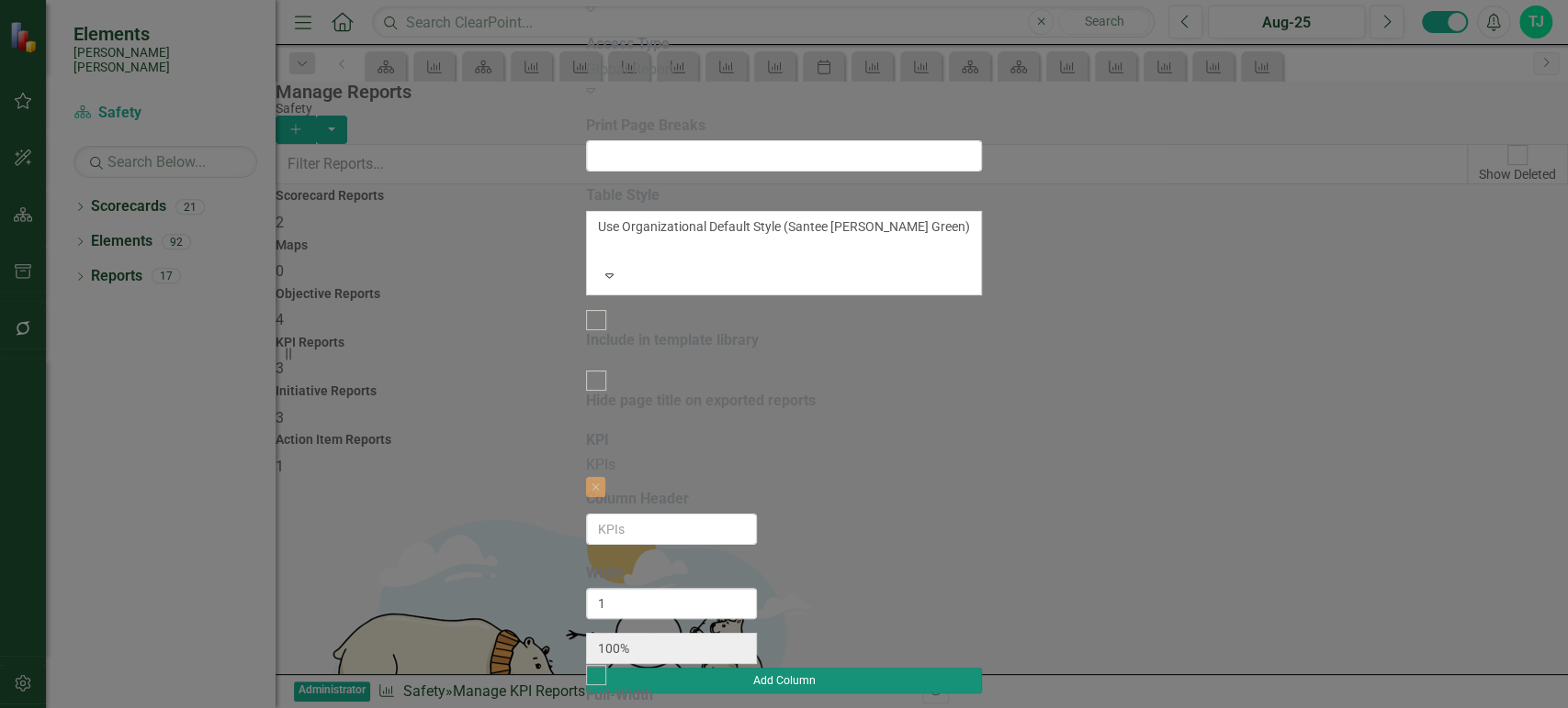
type input "33%"
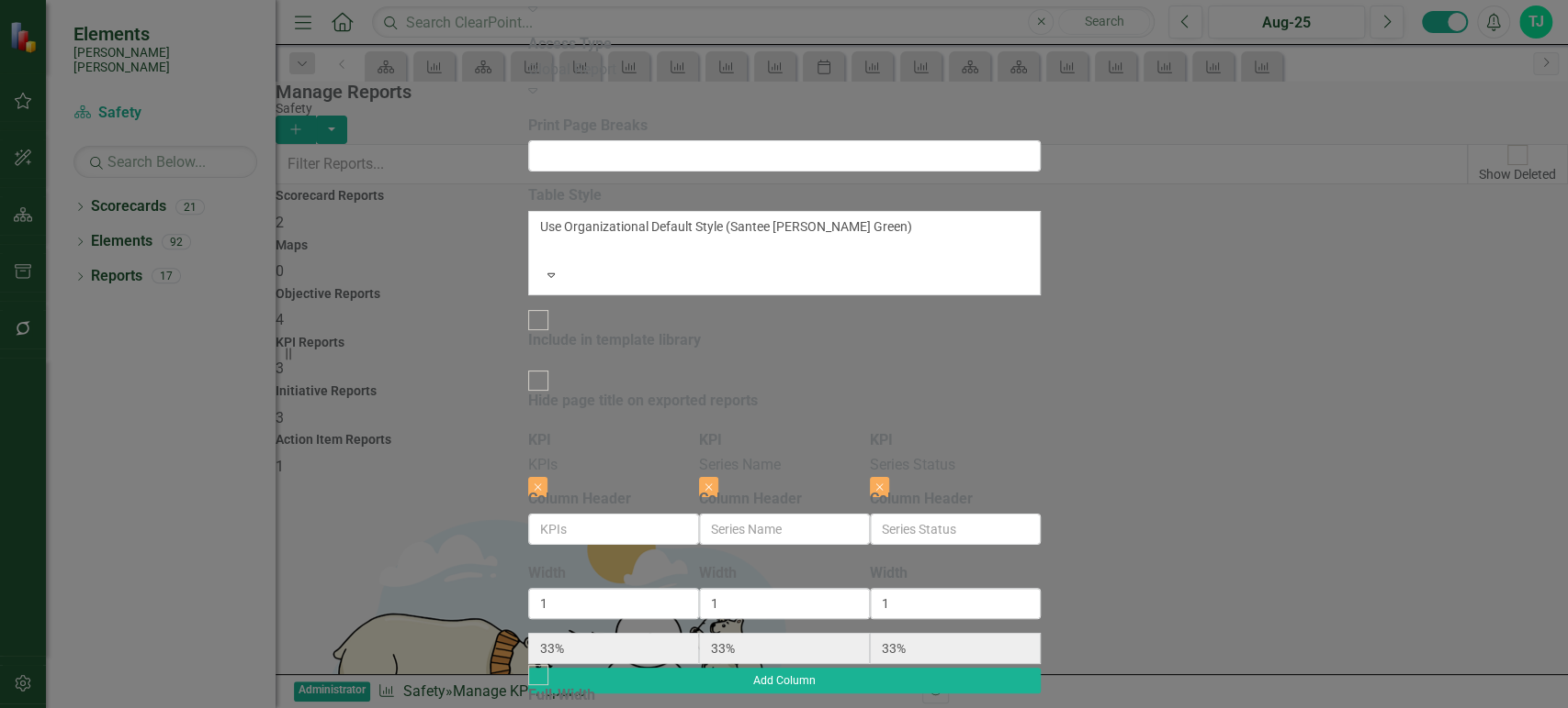
checkbox input "true"
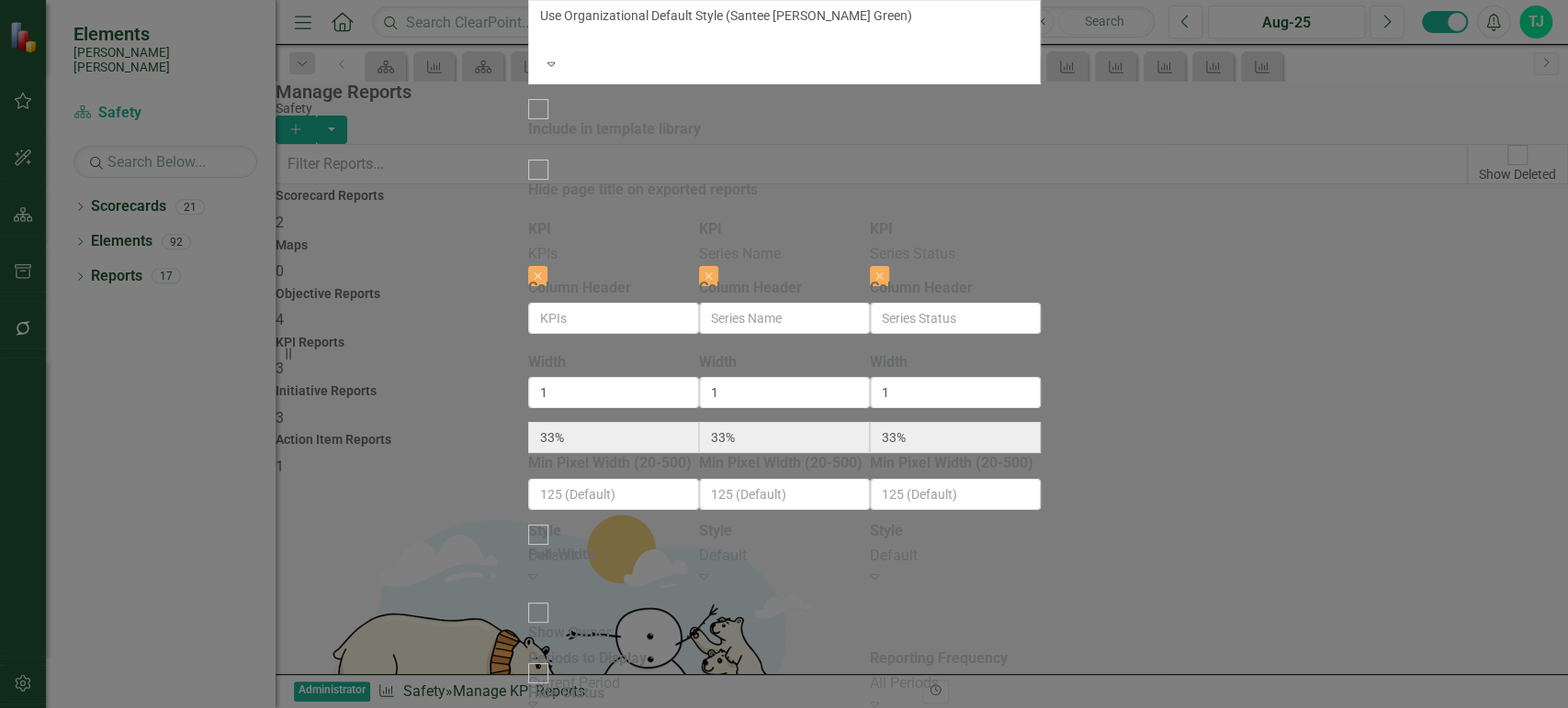
scroll to position [181, 0]
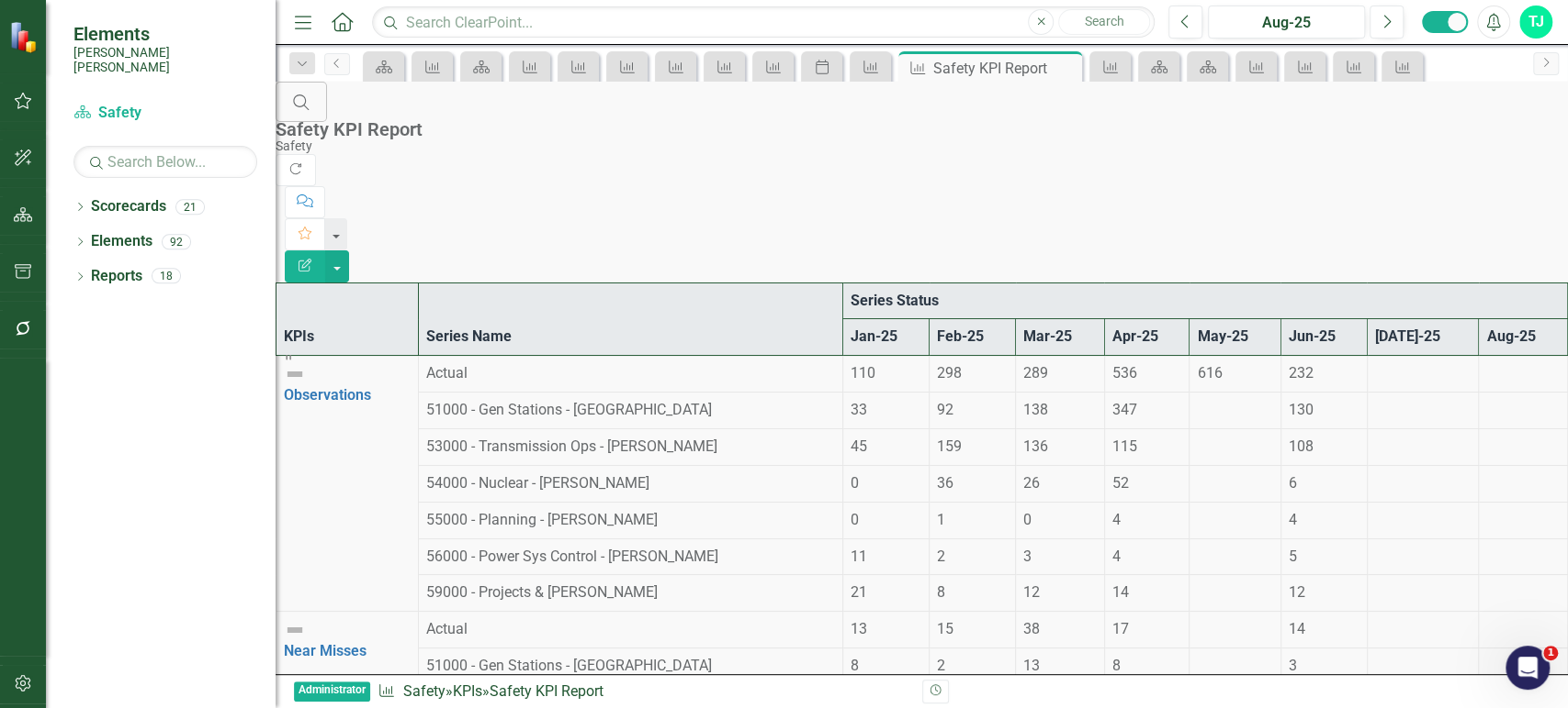
click at [313, 259] on icon "Edit Report" at bounding box center [304, 266] width 16 height 13
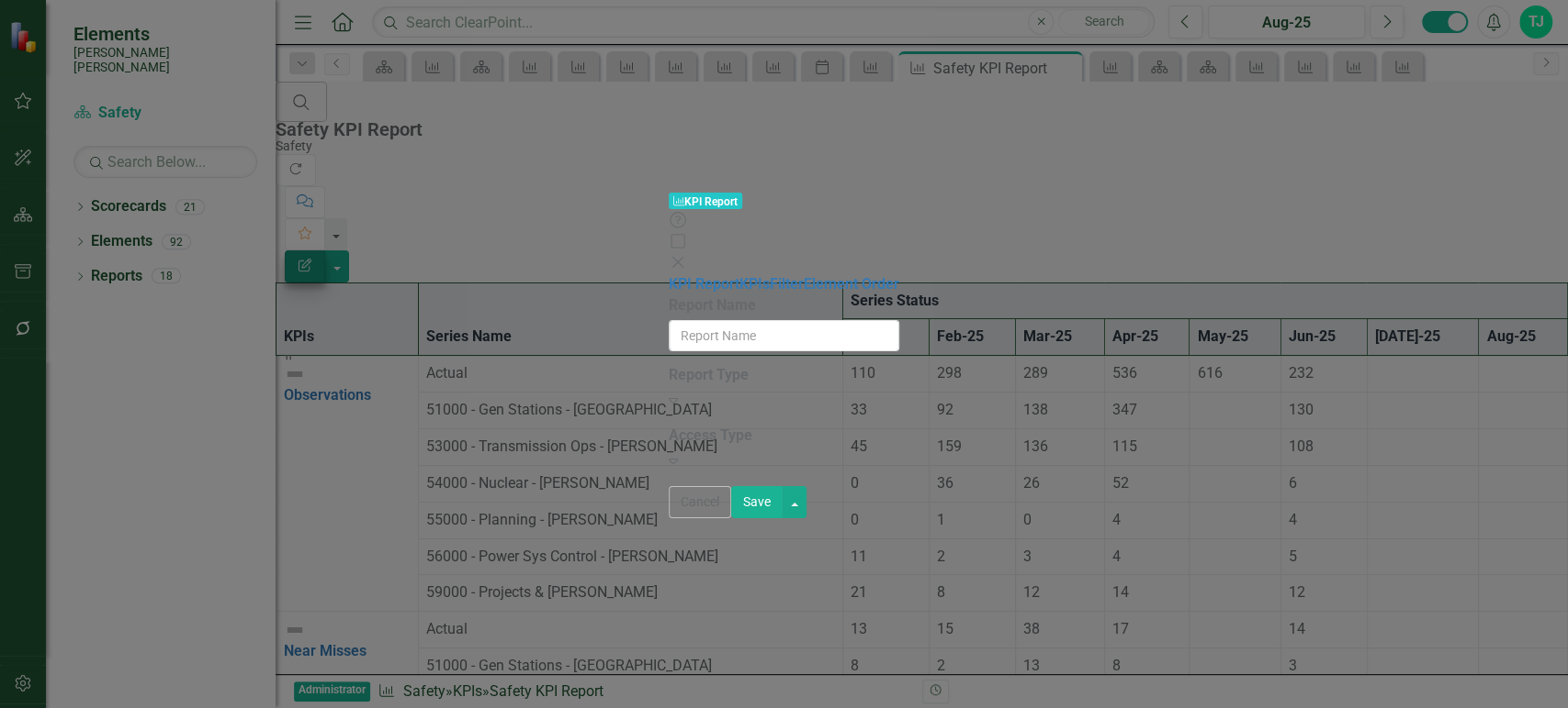
type input "Safety KPI Report"
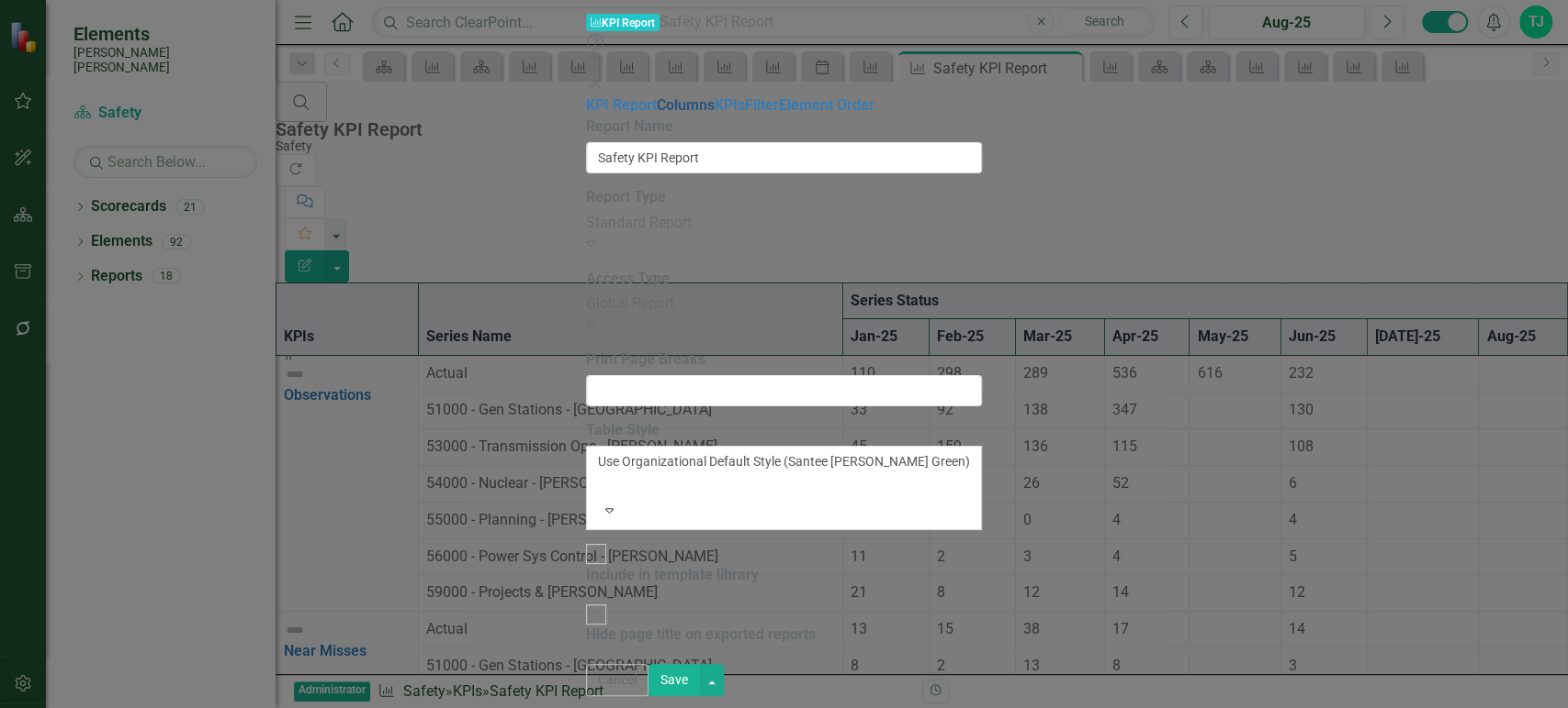
click at [656, 106] on link "Columns" at bounding box center [685, 105] width 58 height 17
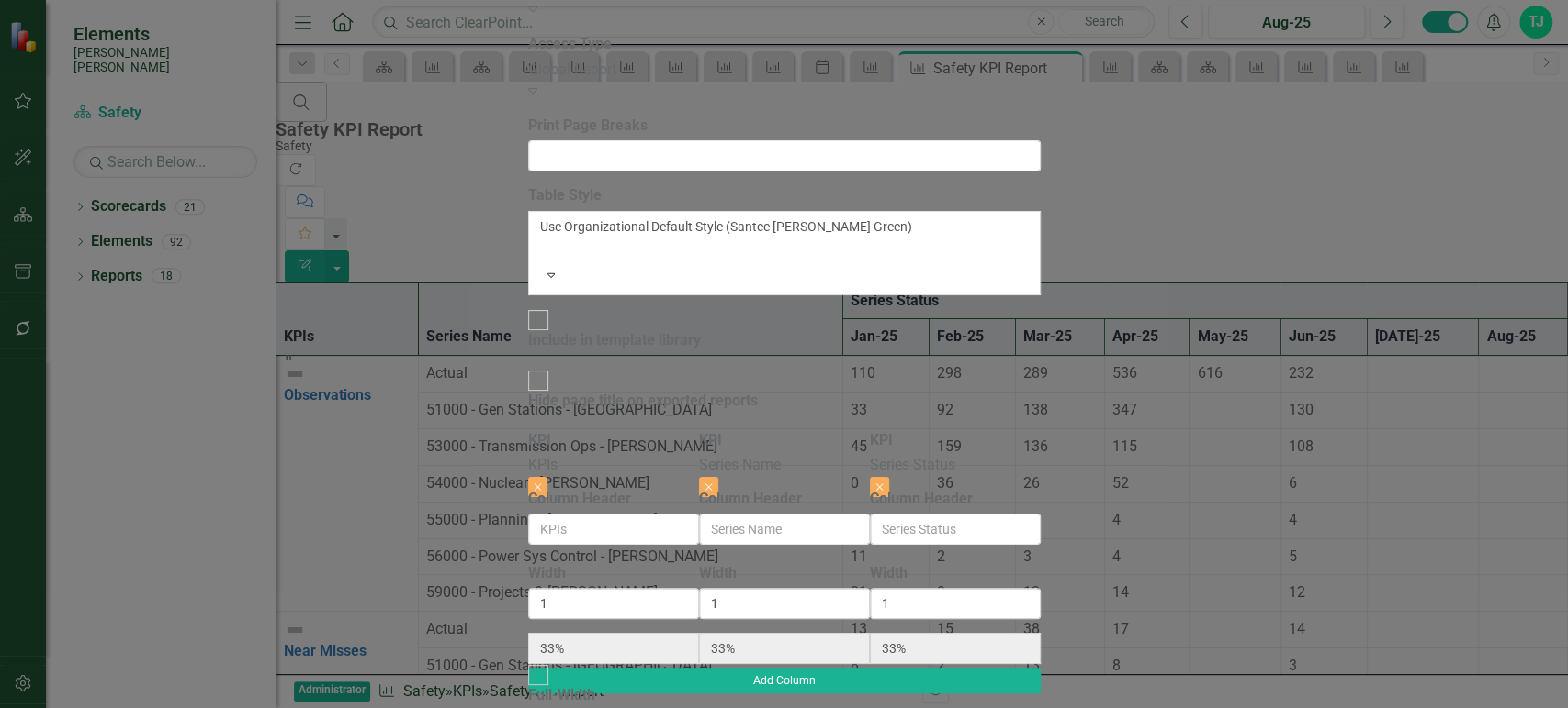
checkbox input "true"
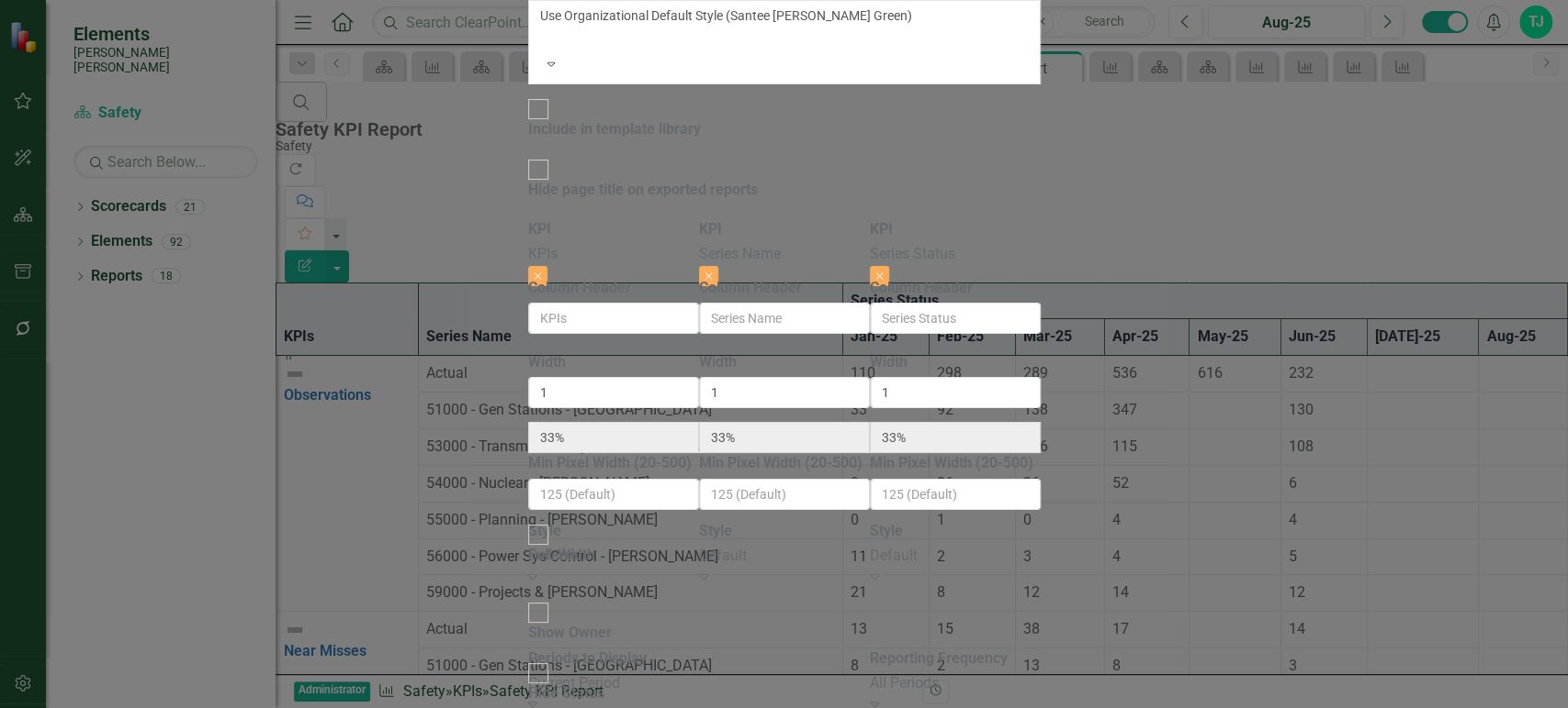
click at [528, 663] on div at bounding box center [538, 673] width 20 height 20
click at [523, 659] on input "Hide Status" at bounding box center [538, 673] width 28 height 28
checkbox input "true"
type input "2"
click at [587, 377] on input "2" at bounding box center [614, 392] width 171 height 31
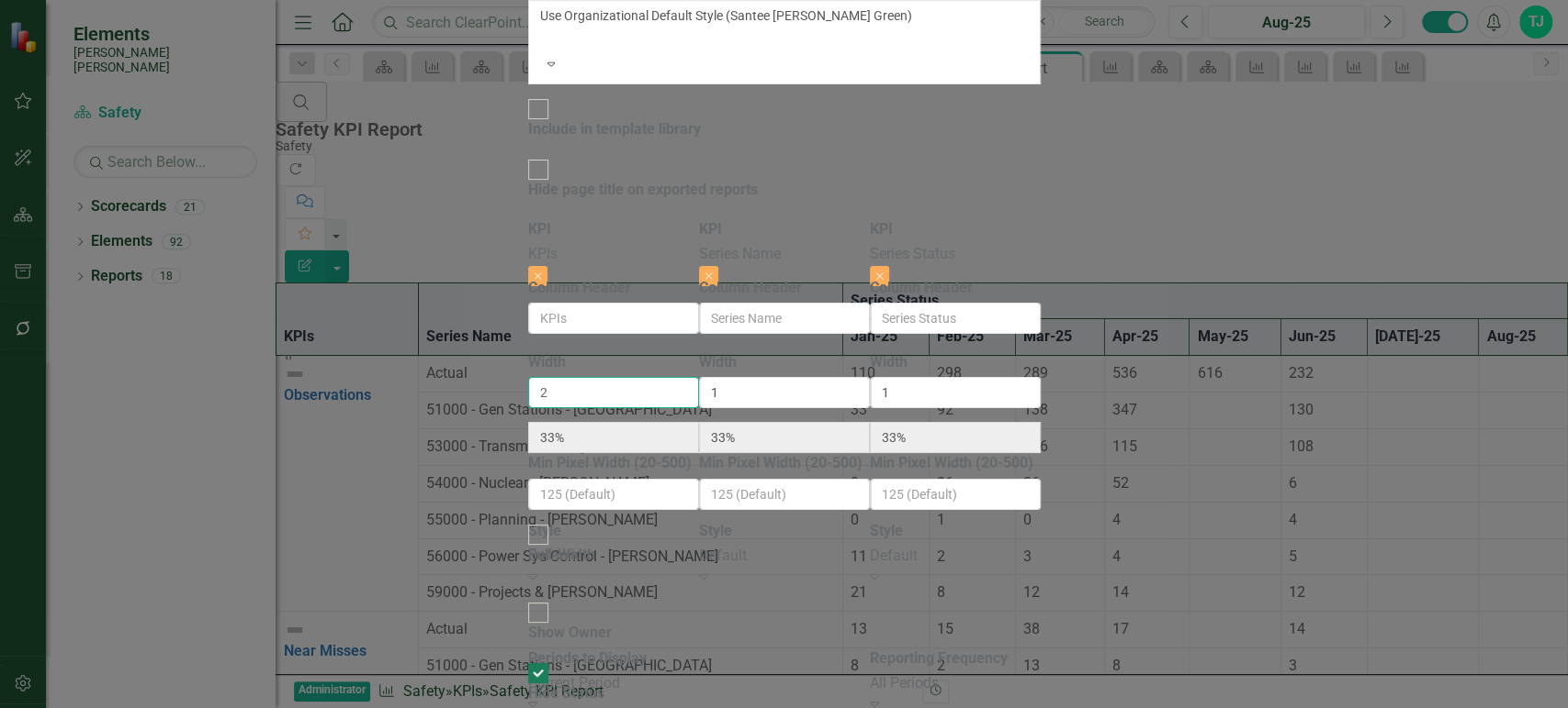
type input "50%"
type input "25%"
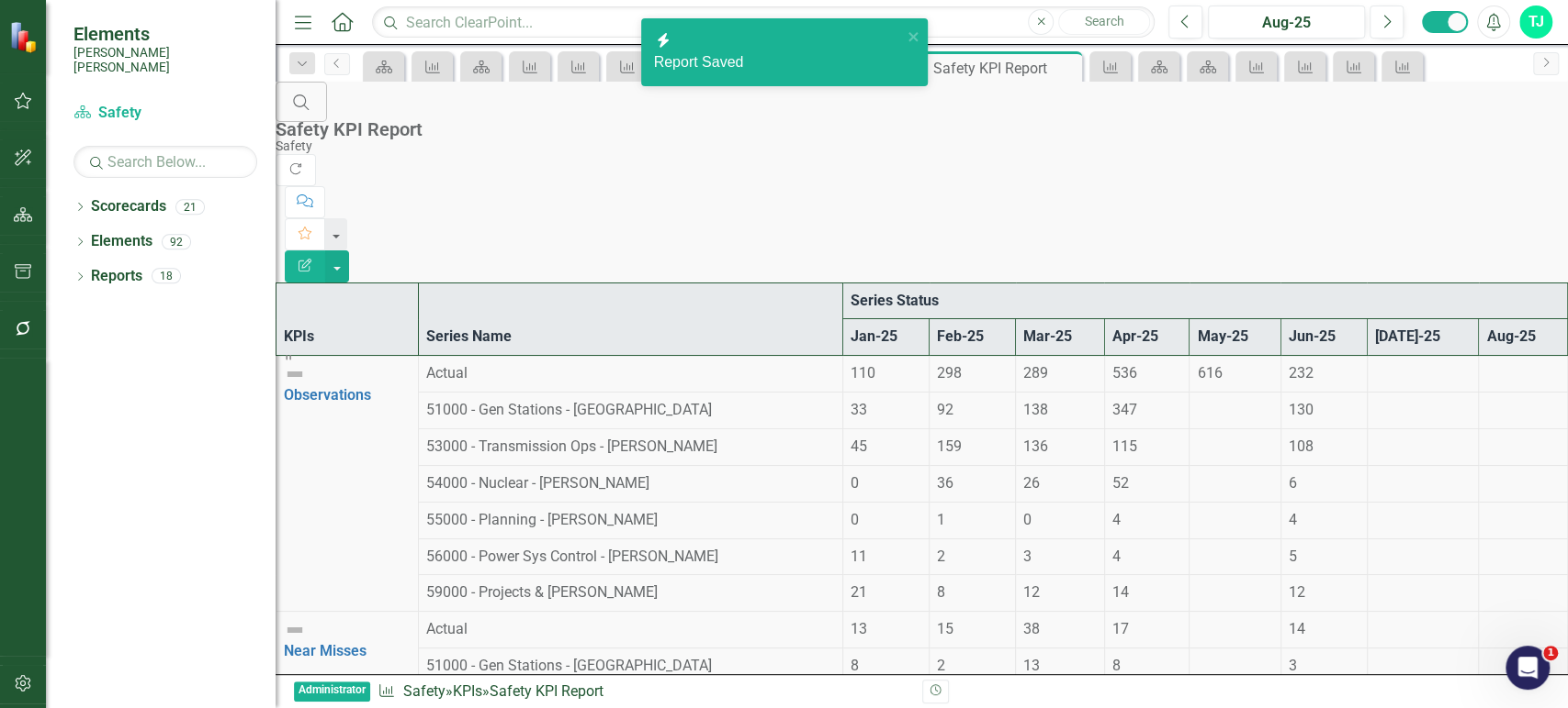
click at [313, 259] on icon "Edit Report" at bounding box center [304, 266] width 16 height 13
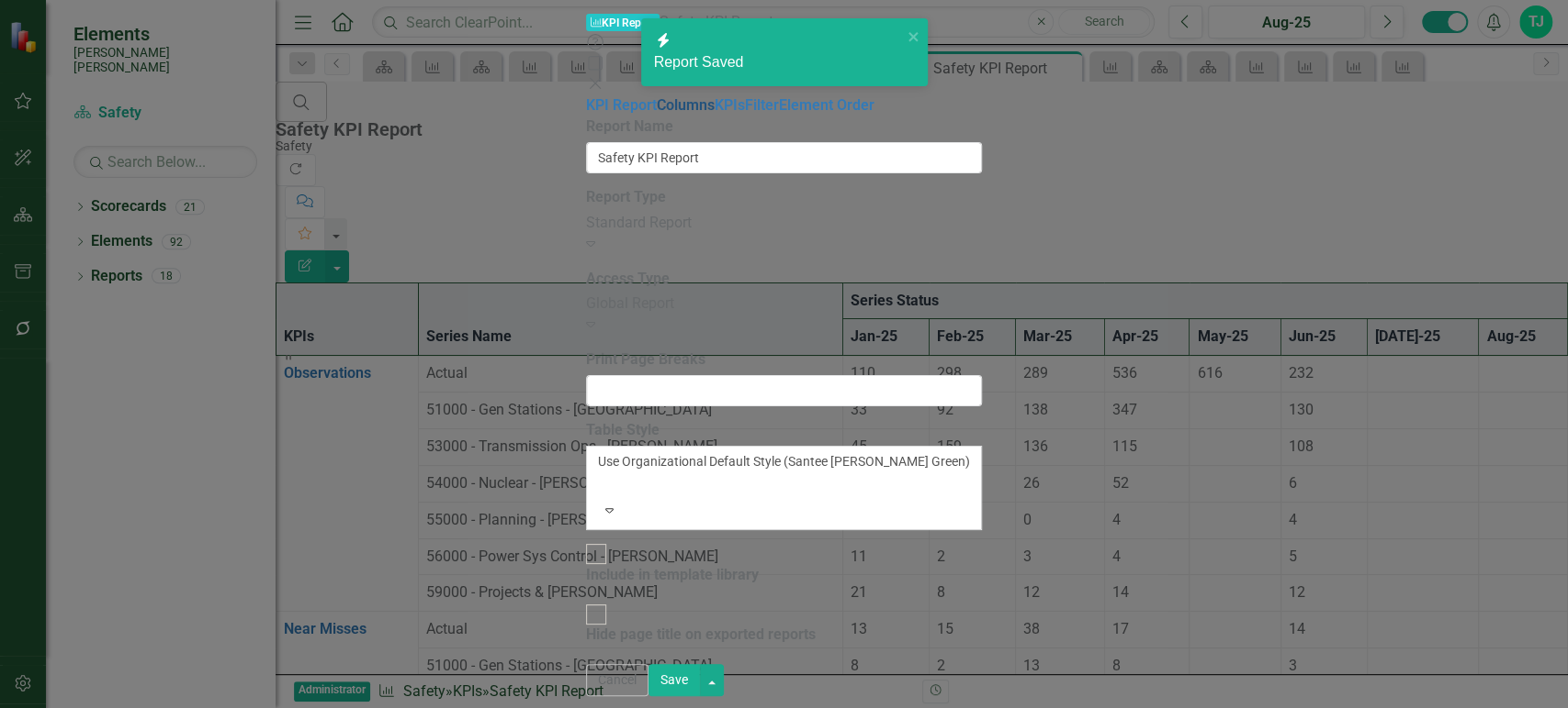
click at [656, 113] on link "Columns" at bounding box center [685, 105] width 58 height 17
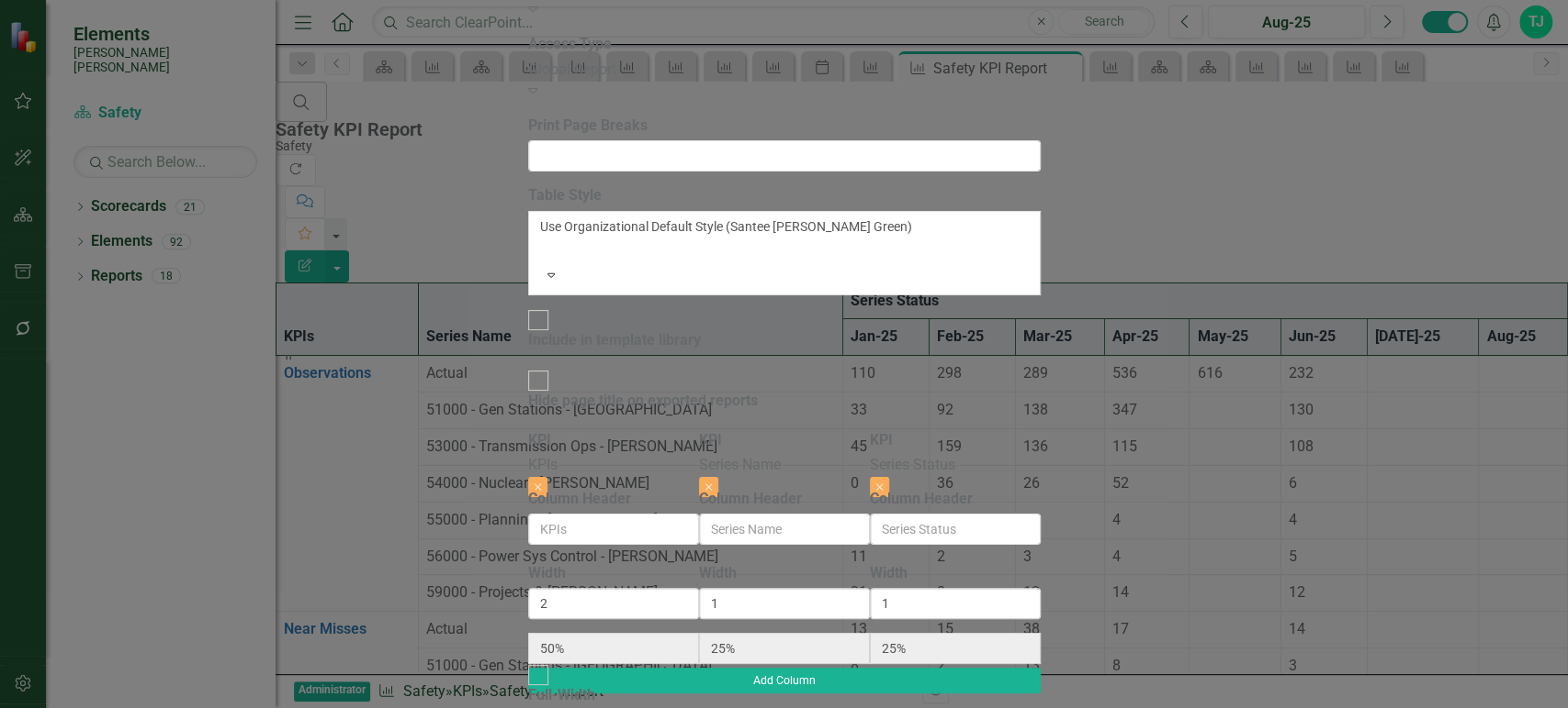
checkbox input "true"
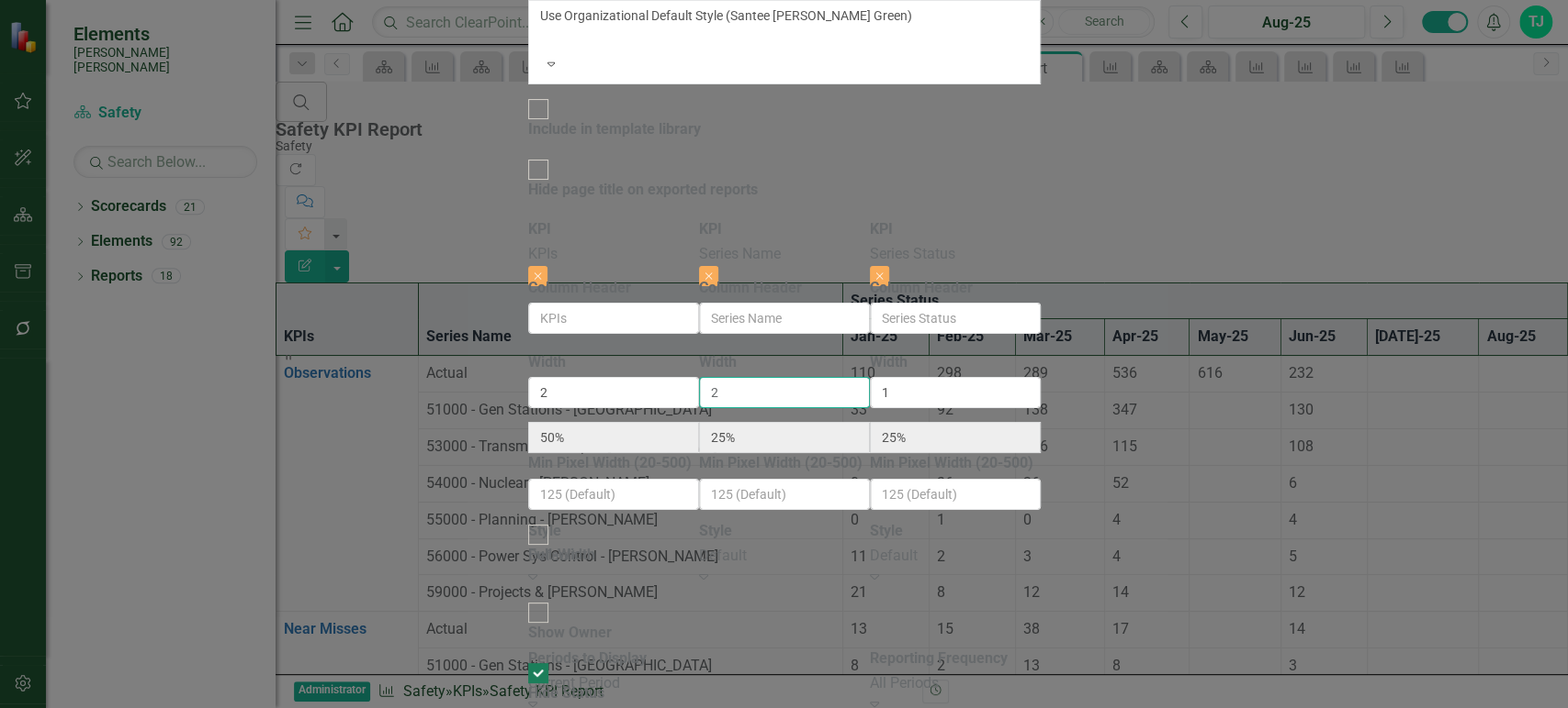
type input "2"
click at [870, 377] on input "2" at bounding box center [784, 392] width 171 height 31
type input "40%"
type input "20%"
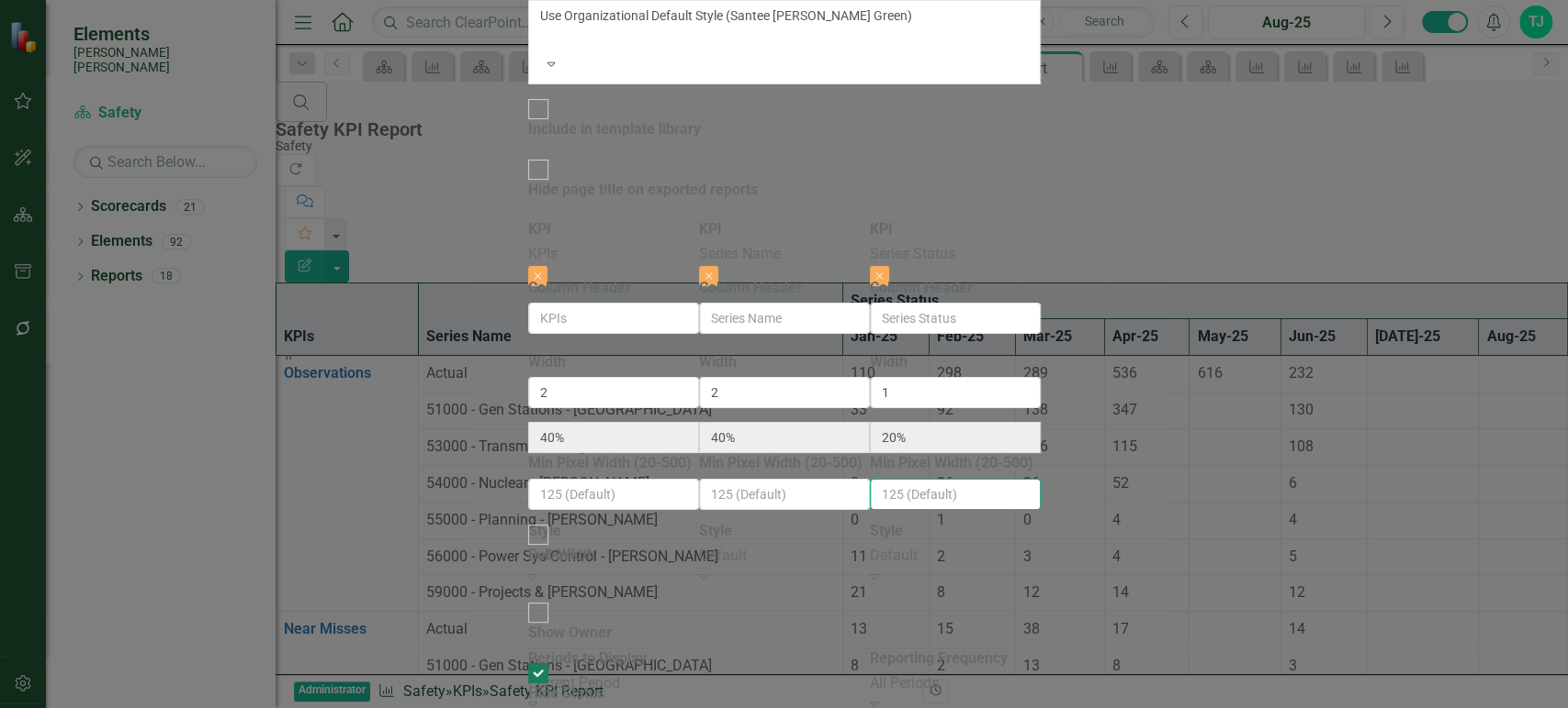
click at [1041, 479] on input "Min Pixel Width (20-500)" at bounding box center [955, 494] width 171 height 31
type input "100"
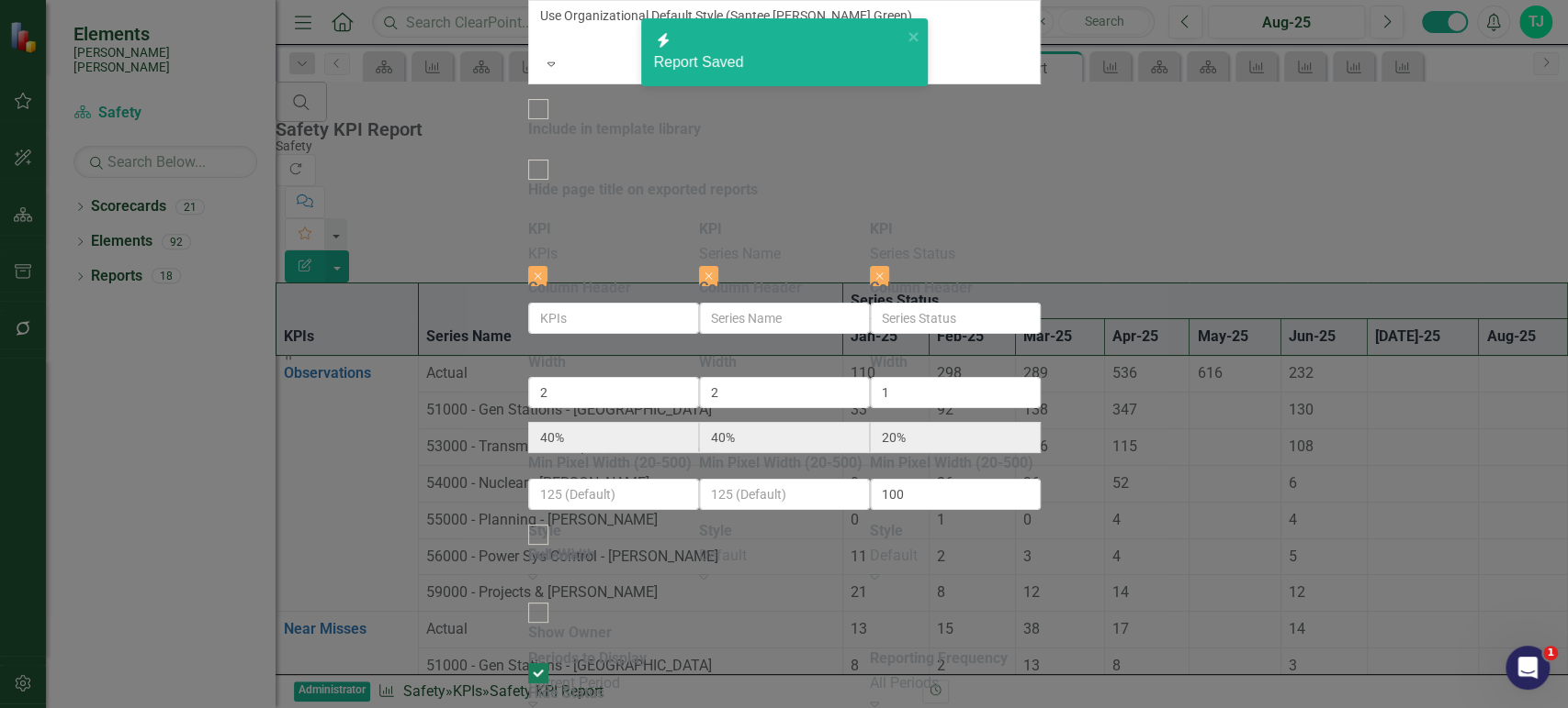
checkbox input "false"
radio input "false"
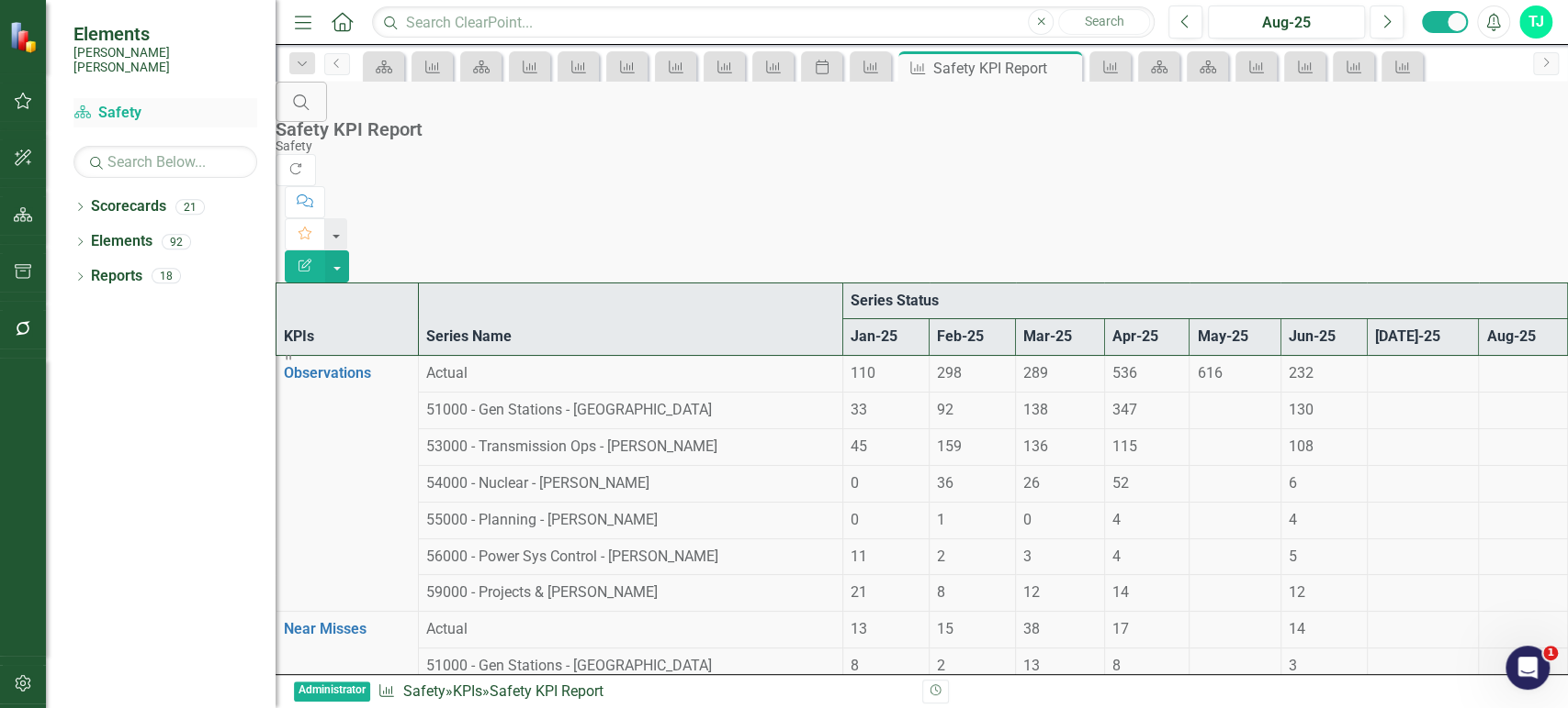
click at [117, 102] on link "Scorecard Safety" at bounding box center [164, 113] width 183 height 21
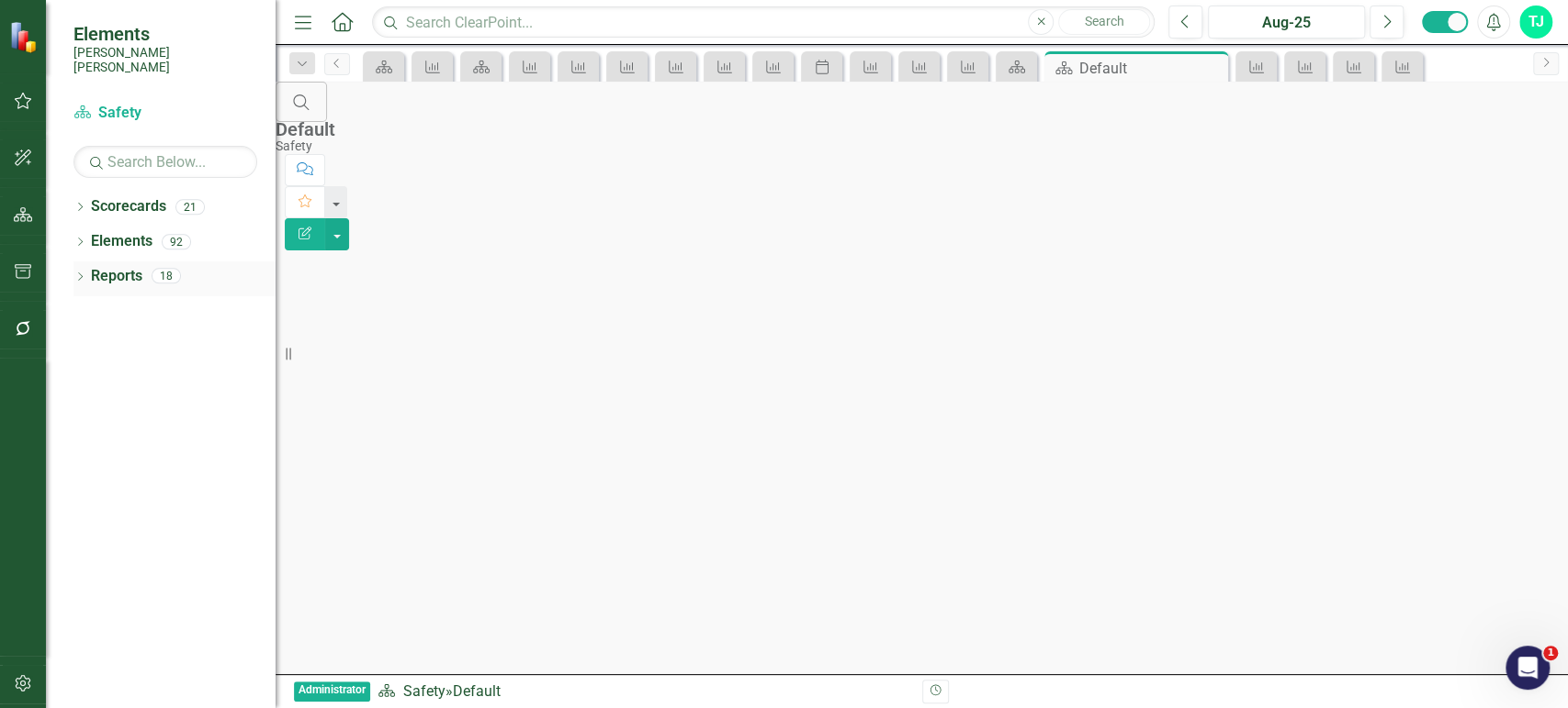
click at [118, 266] on link "Reports" at bounding box center [117, 276] width 51 height 21
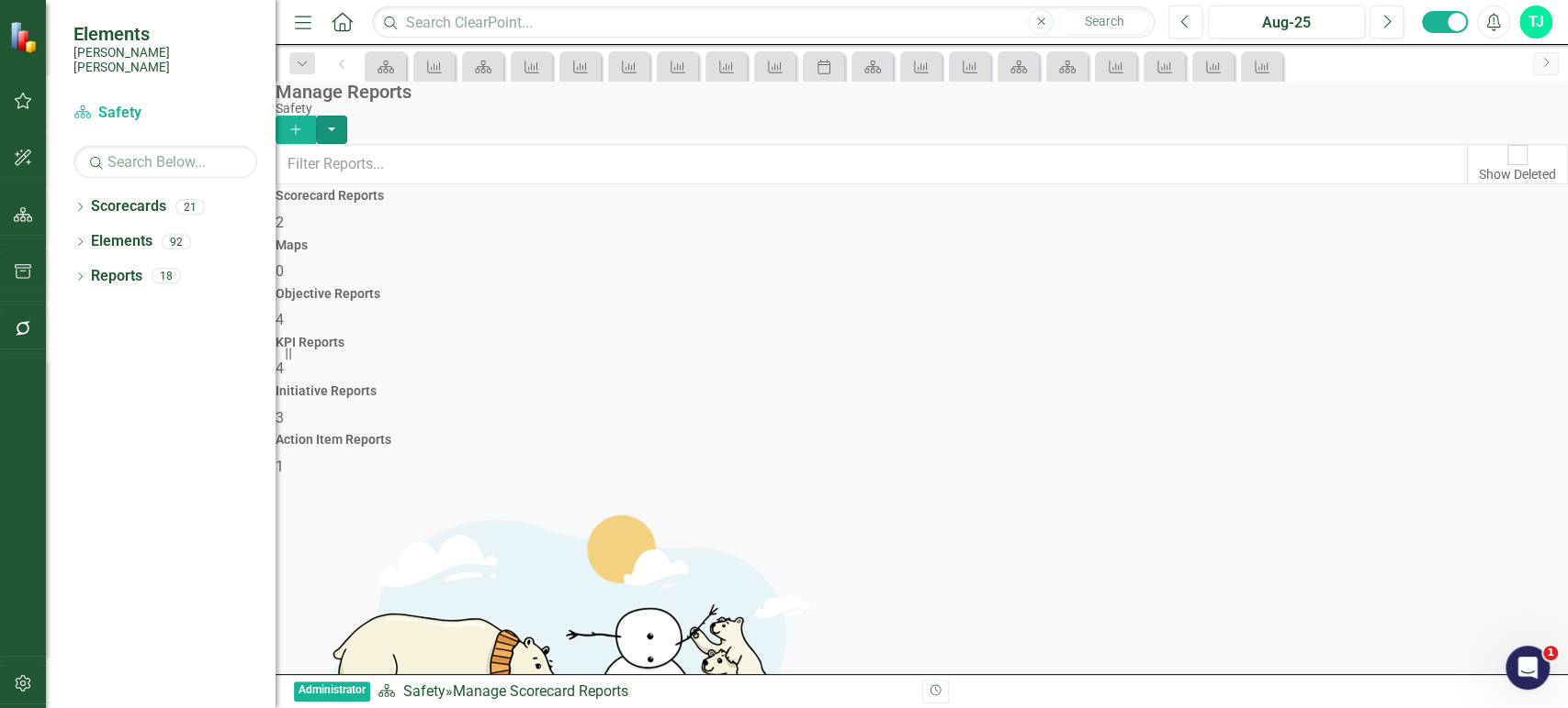
click at [347, 120] on button "button" at bounding box center [331, 130] width 31 height 28
click at [1469, 190] on link "Copy Add From Template" at bounding box center [1446, 183] width 183 height 34
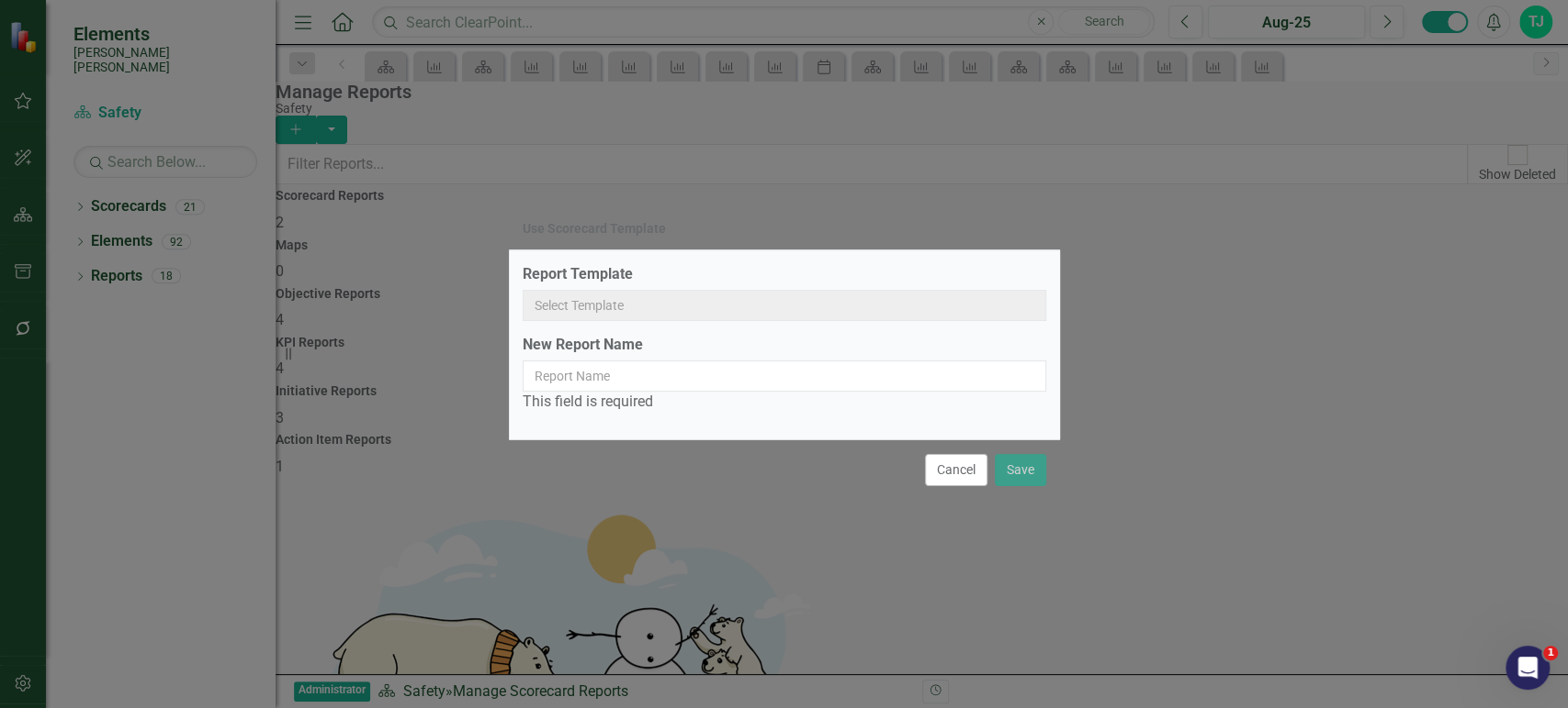
click at [947, 460] on button "Cancel" at bounding box center [956, 471] width 63 height 32
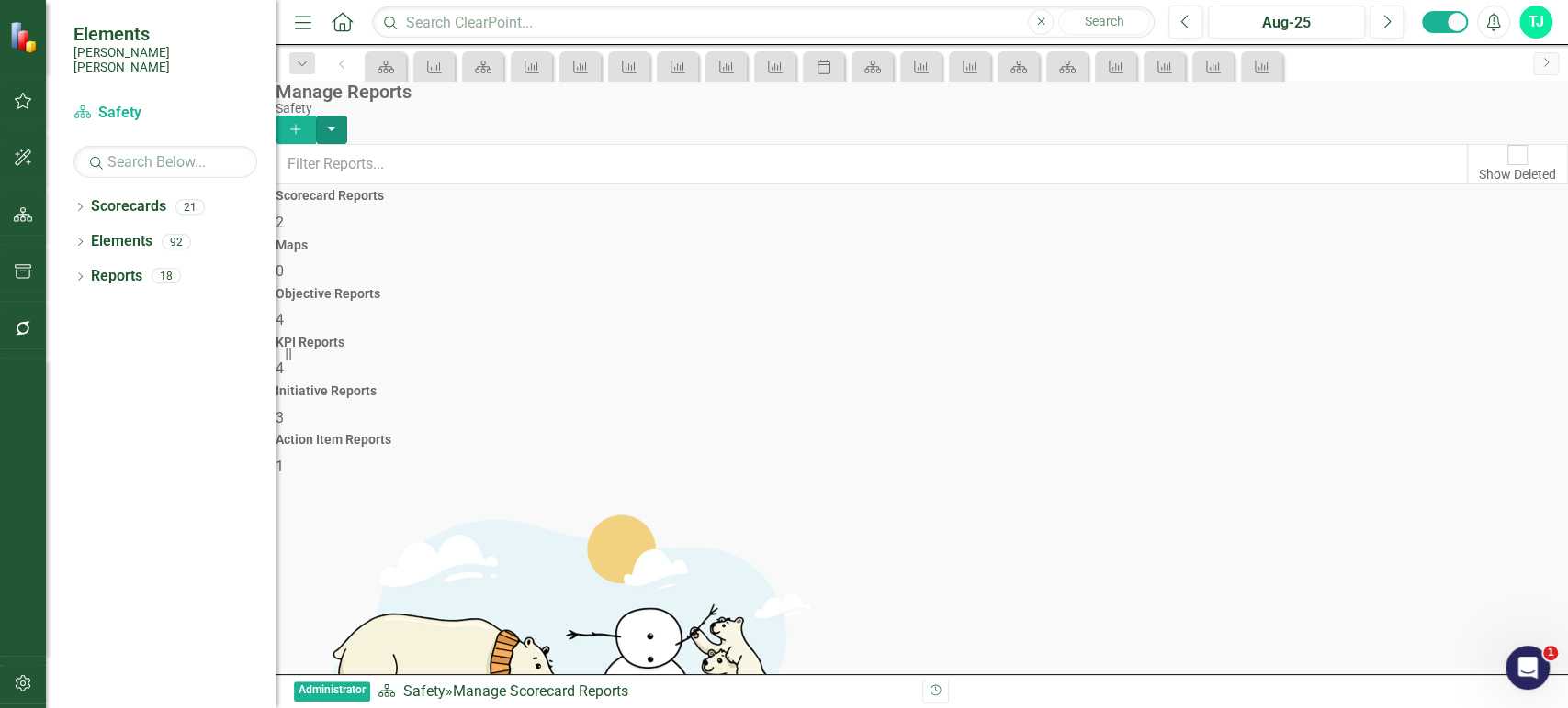
click at [347, 118] on button "button" at bounding box center [331, 130] width 31 height 28
click at [1483, 158] on link "Scorecard Add Report" at bounding box center [1446, 149] width 183 height 34
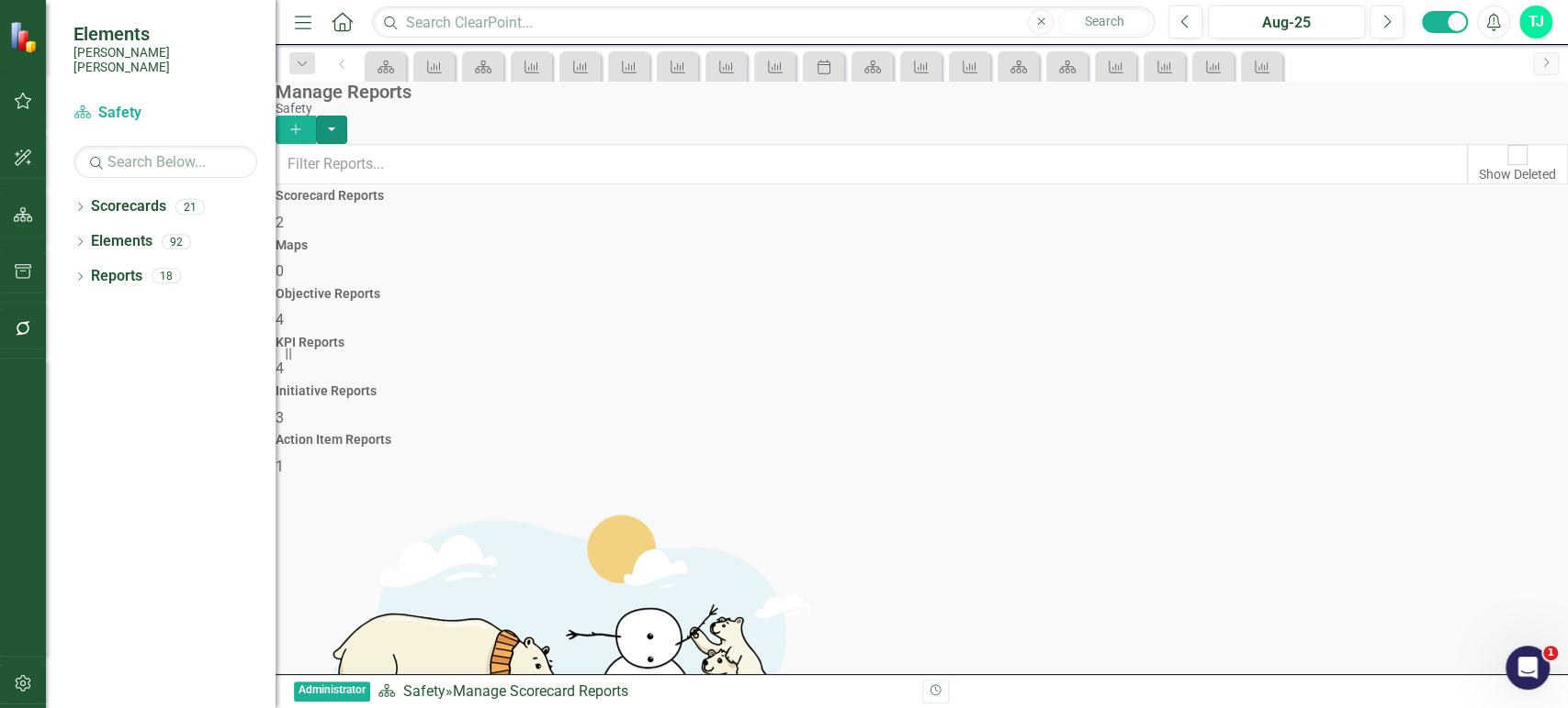
click at [1528, 96] on div "Manage Reports Safety Add" at bounding box center [921, 113] width 1292 height 63
click at [347, 116] on button "button" at bounding box center [331, 130] width 31 height 28
click at [1460, 213] on link "Reference Add Report Reference" at bounding box center [1446, 217] width 183 height 34
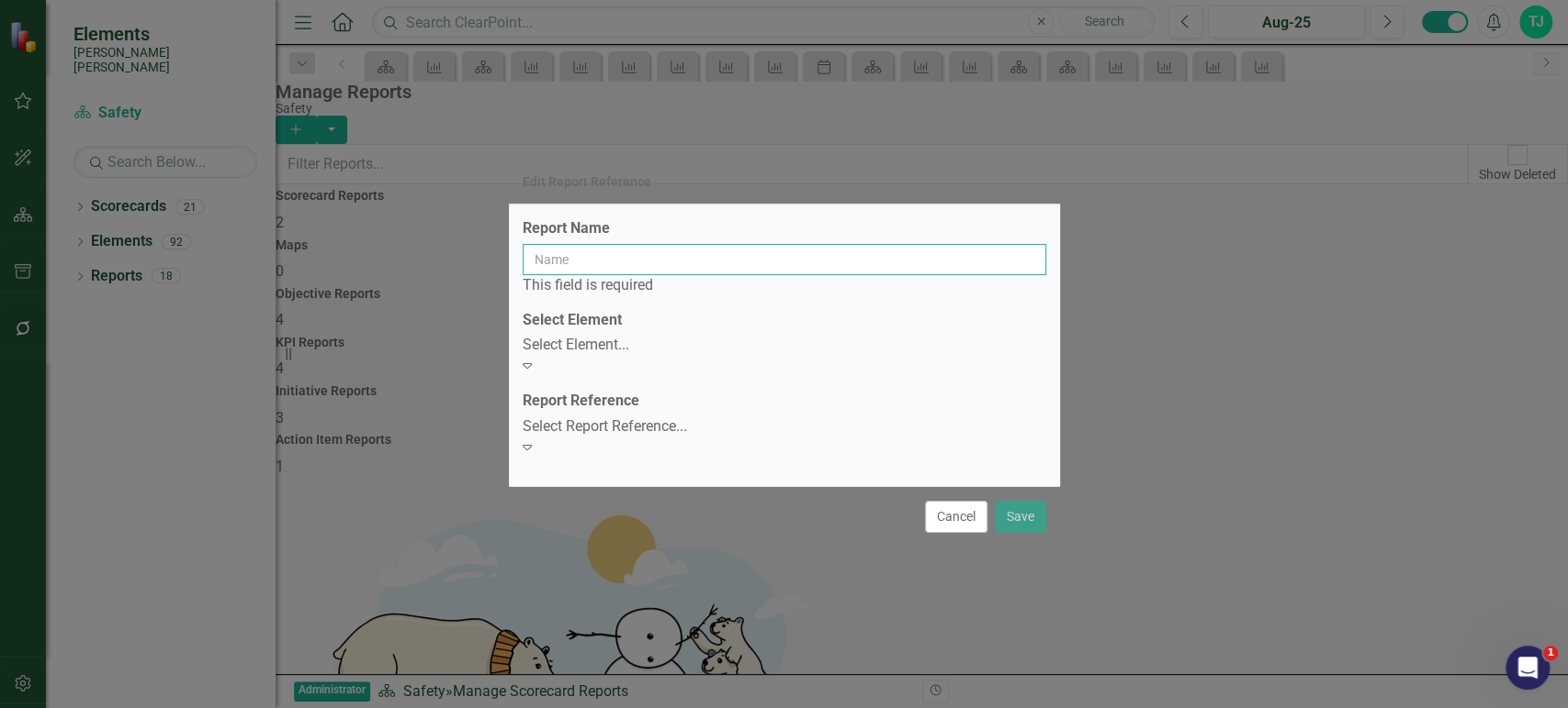
click at [733, 263] on input "Report Name" at bounding box center [784, 259] width 523 height 31
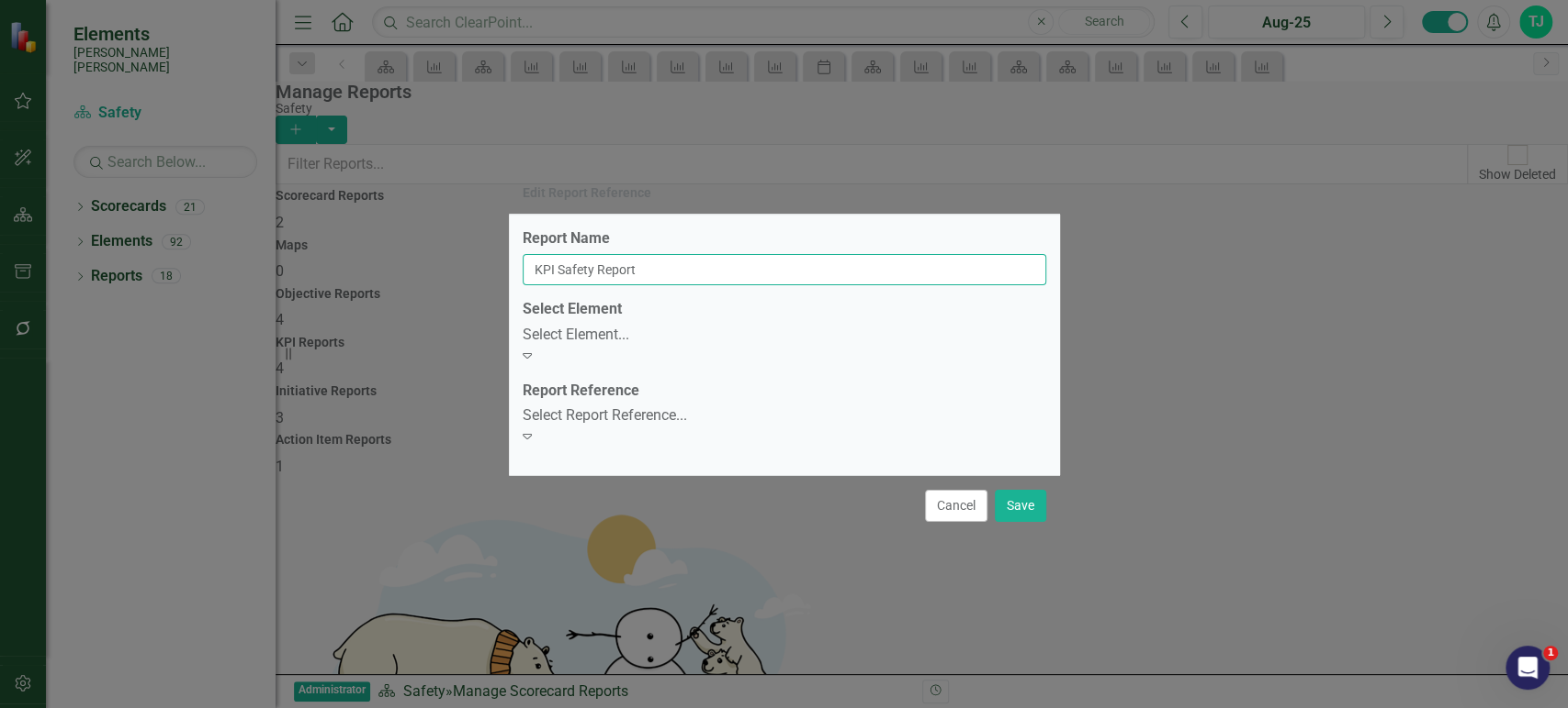
type input "KPI Safety Report"
click at [661, 346] on div "Select Element..." at bounding box center [784, 335] width 523 height 21
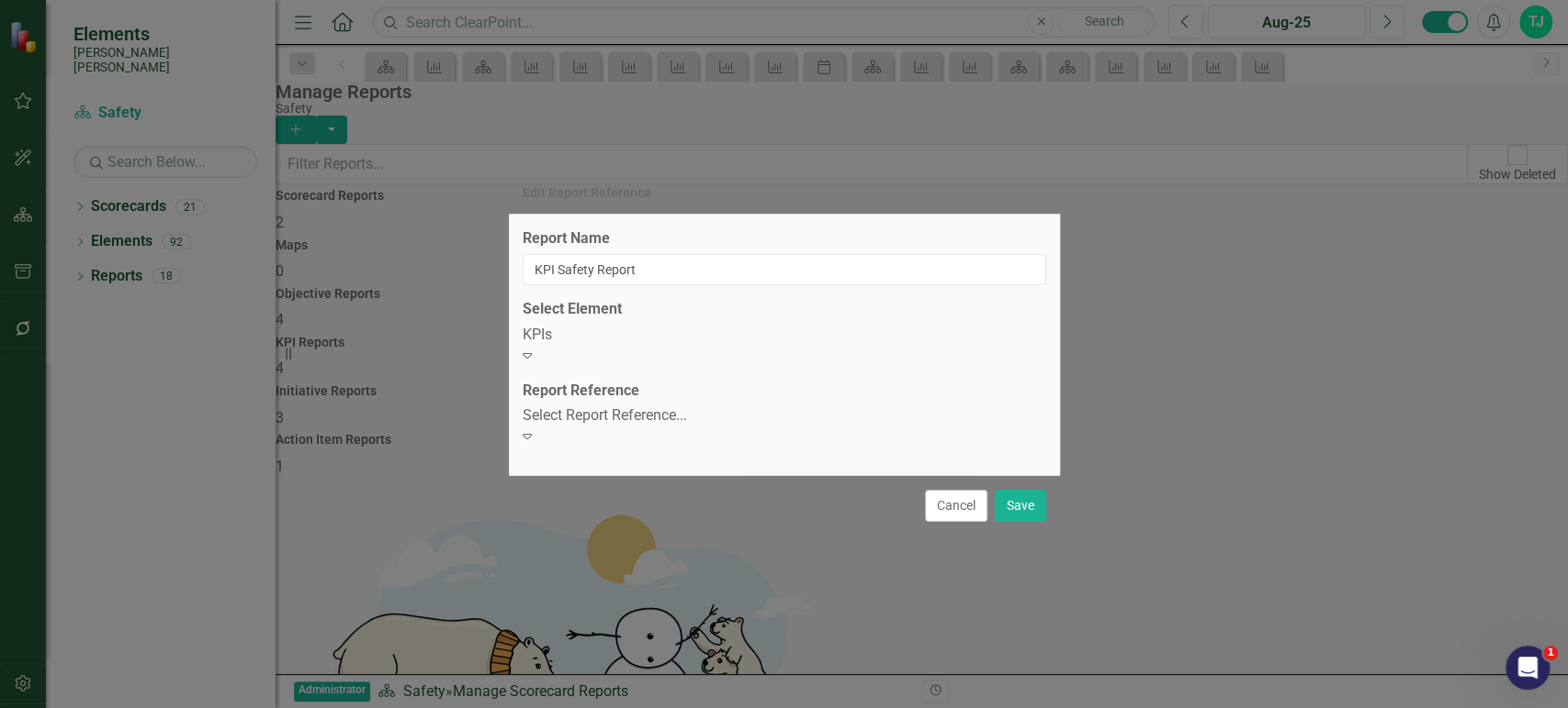
click at [947, 449] on div "Report Name KPI Safety Report Select Element KPIs Expand Report Reference Selec…" at bounding box center [784, 345] width 551 height 261
click at [936, 439] on div "Select Report Reference... Expand" at bounding box center [784, 426] width 523 height 42
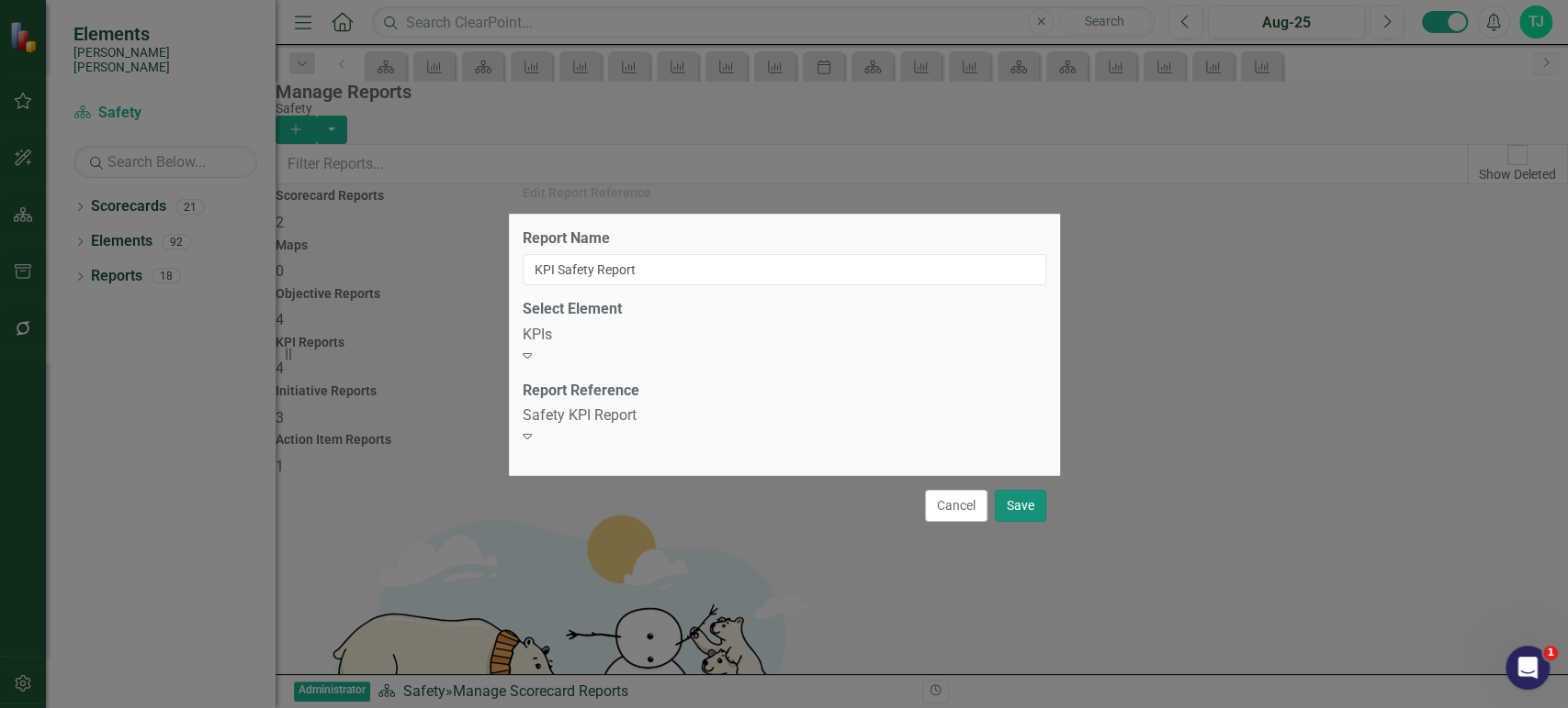
click at [1030, 502] on button "Save" at bounding box center [1020, 506] width 51 height 32
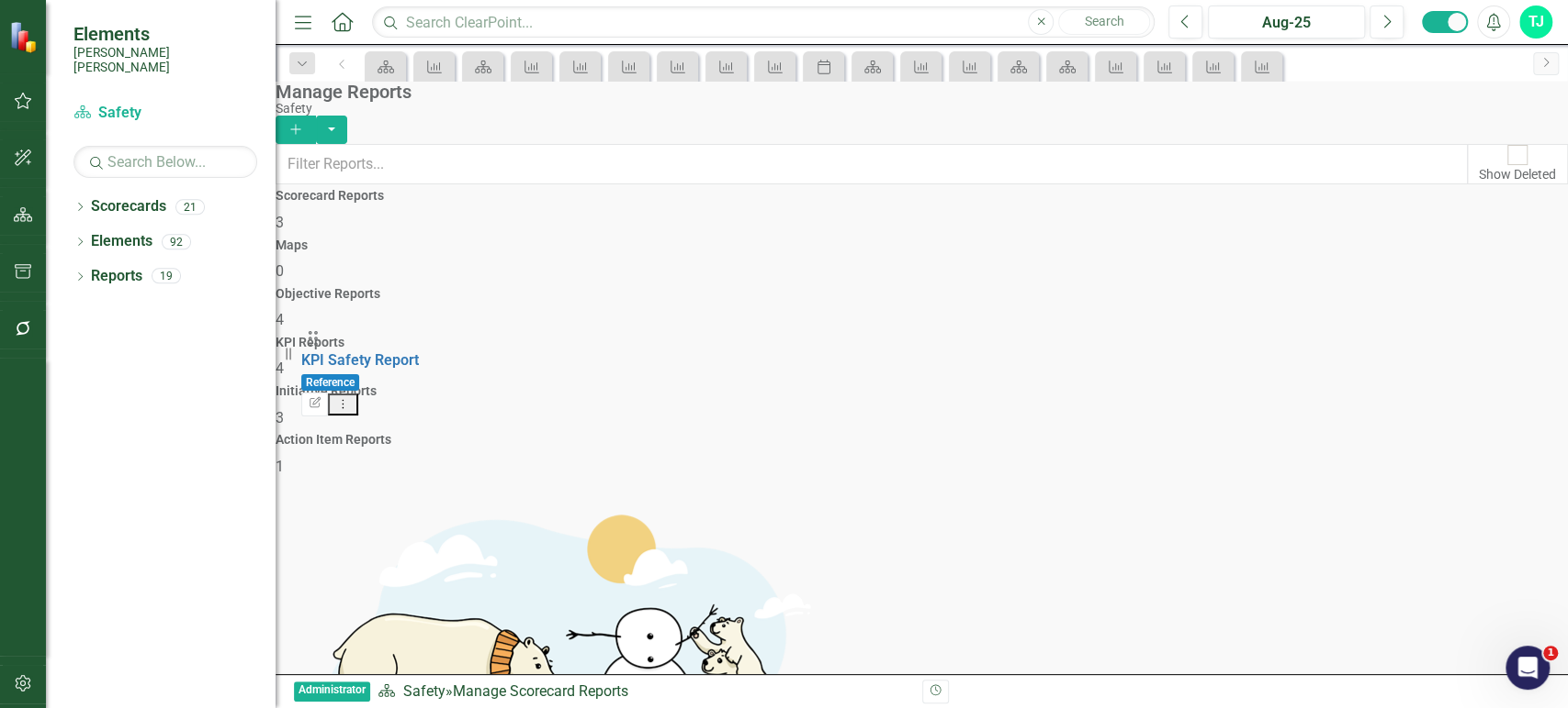
drag, startPoint x: 323, startPoint y: 475, endPoint x: 321, endPoint y: 359, distance: 116.0
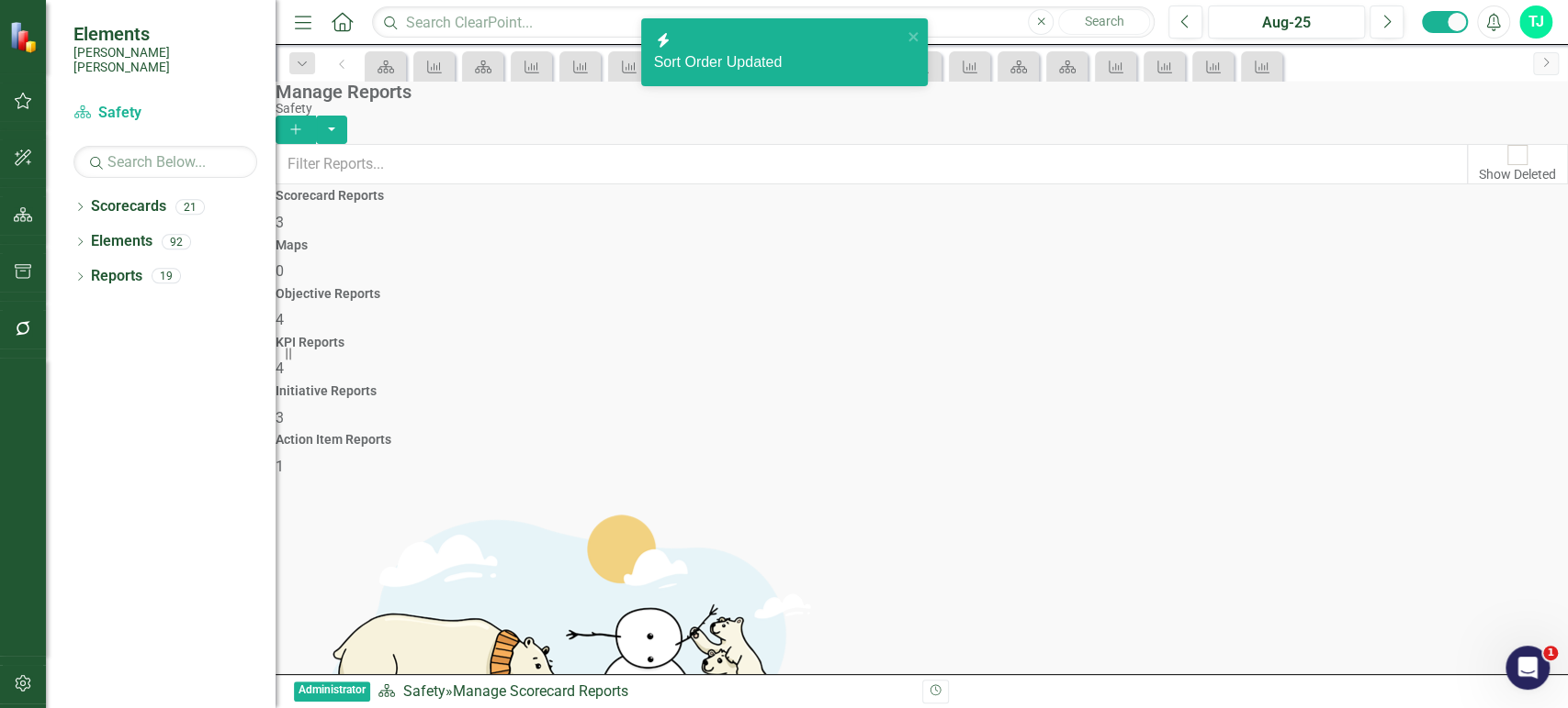
click at [1401, 575] on link "Trash Delete Report" at bounding box center [1453, 567] width 145 height 34
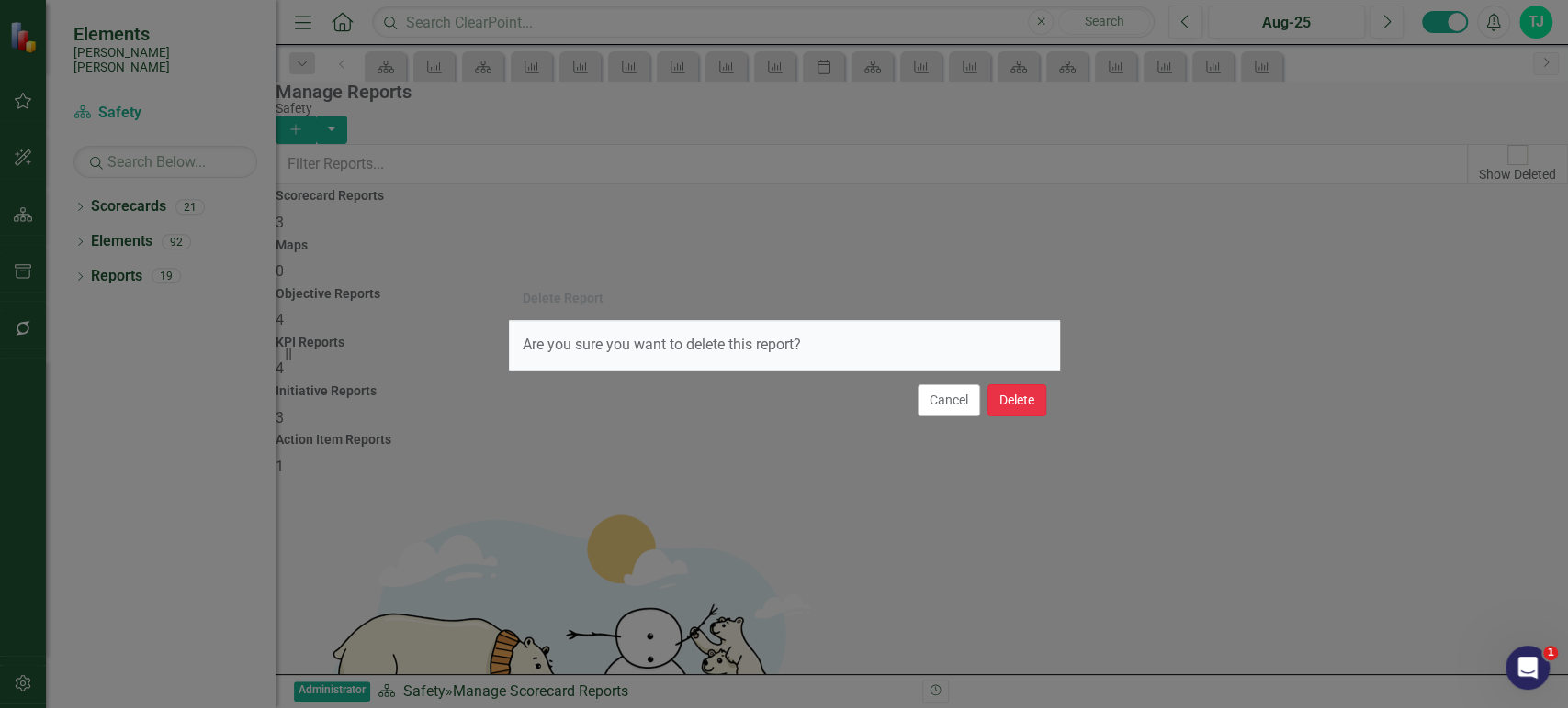
click at [1024, 402] on button "Delete" at bounding box center [1016, 401] width 59 height 32
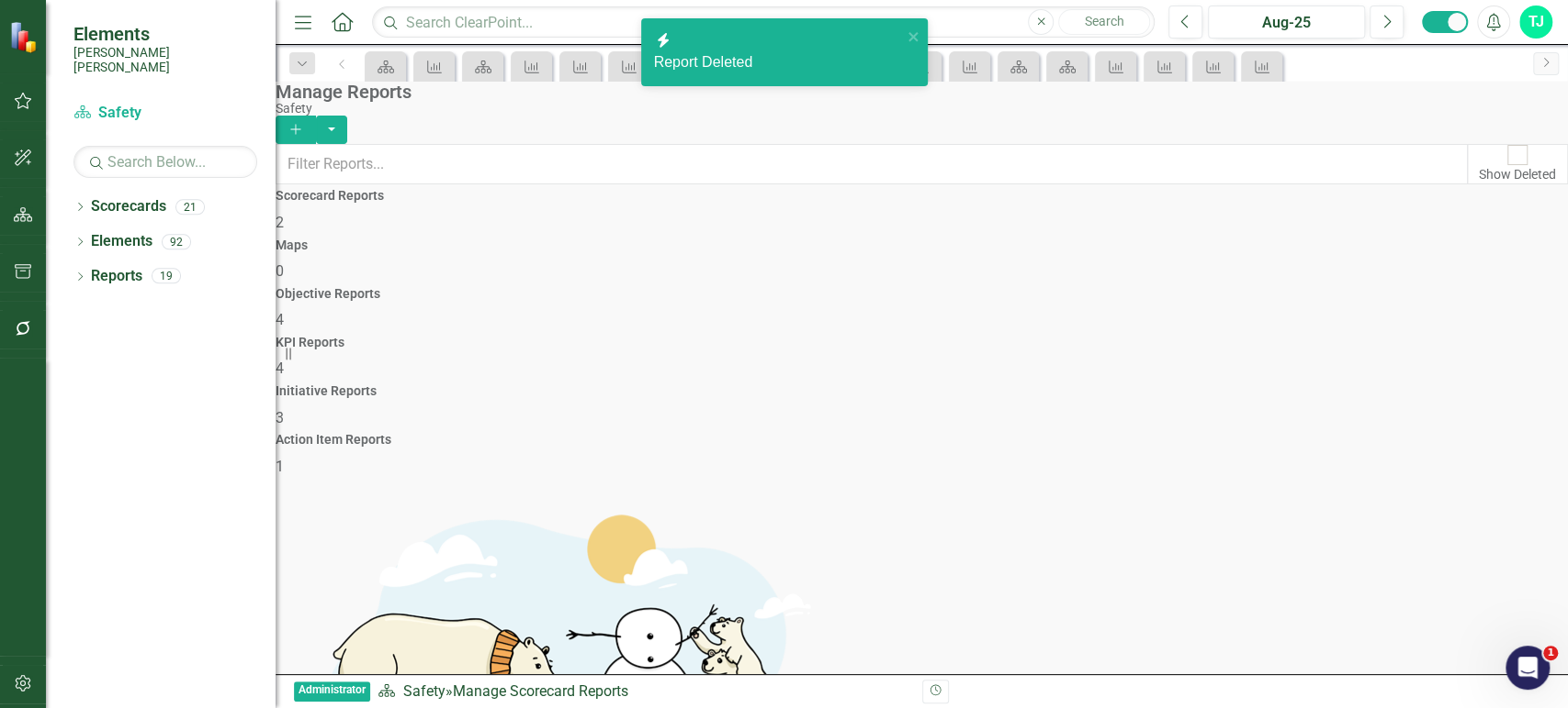
click at [1459, 508] on link "Trash Delete Report" at bounding box center [1453, 509] width 145 height 34
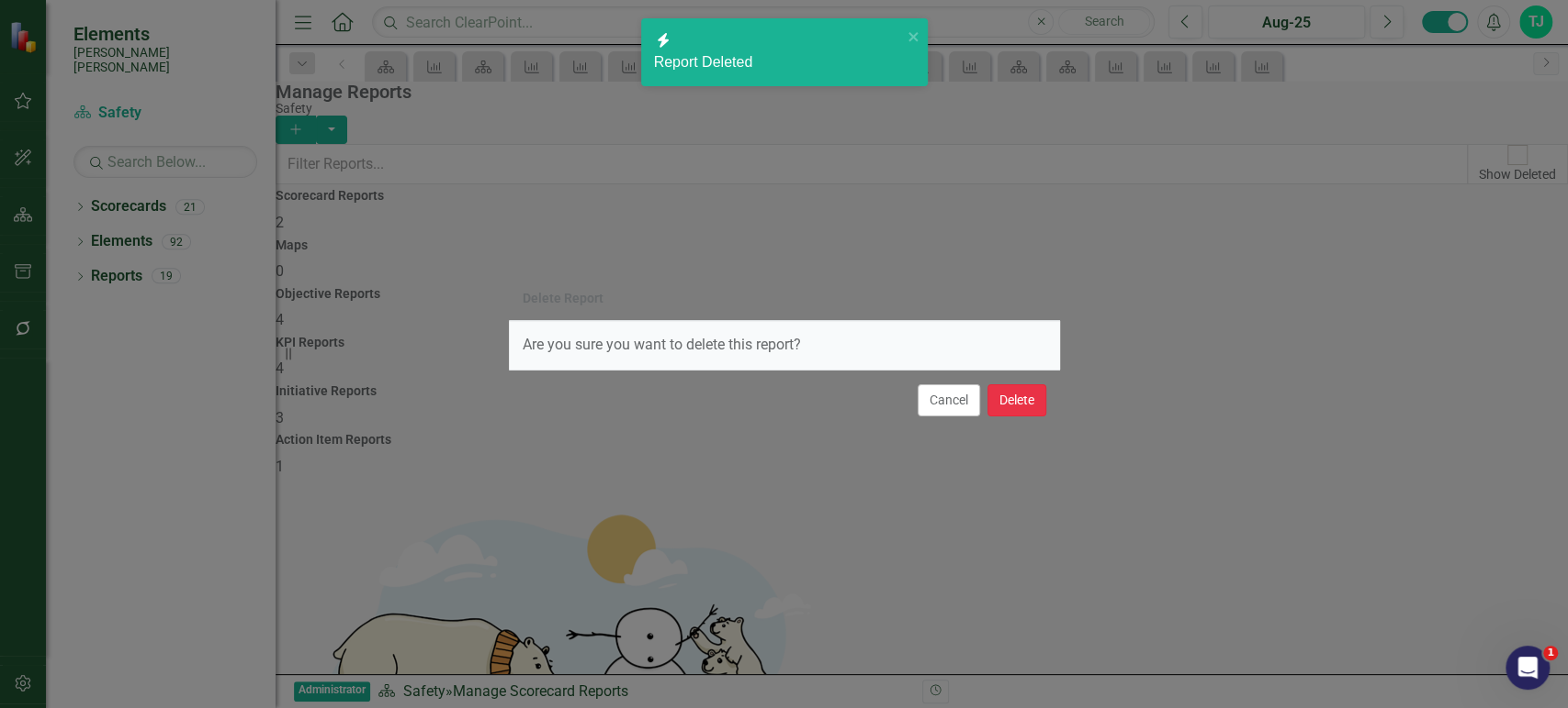
click at [1012, 401] on button "Delete" at bounding box center [1016, 401] width 59 height 32
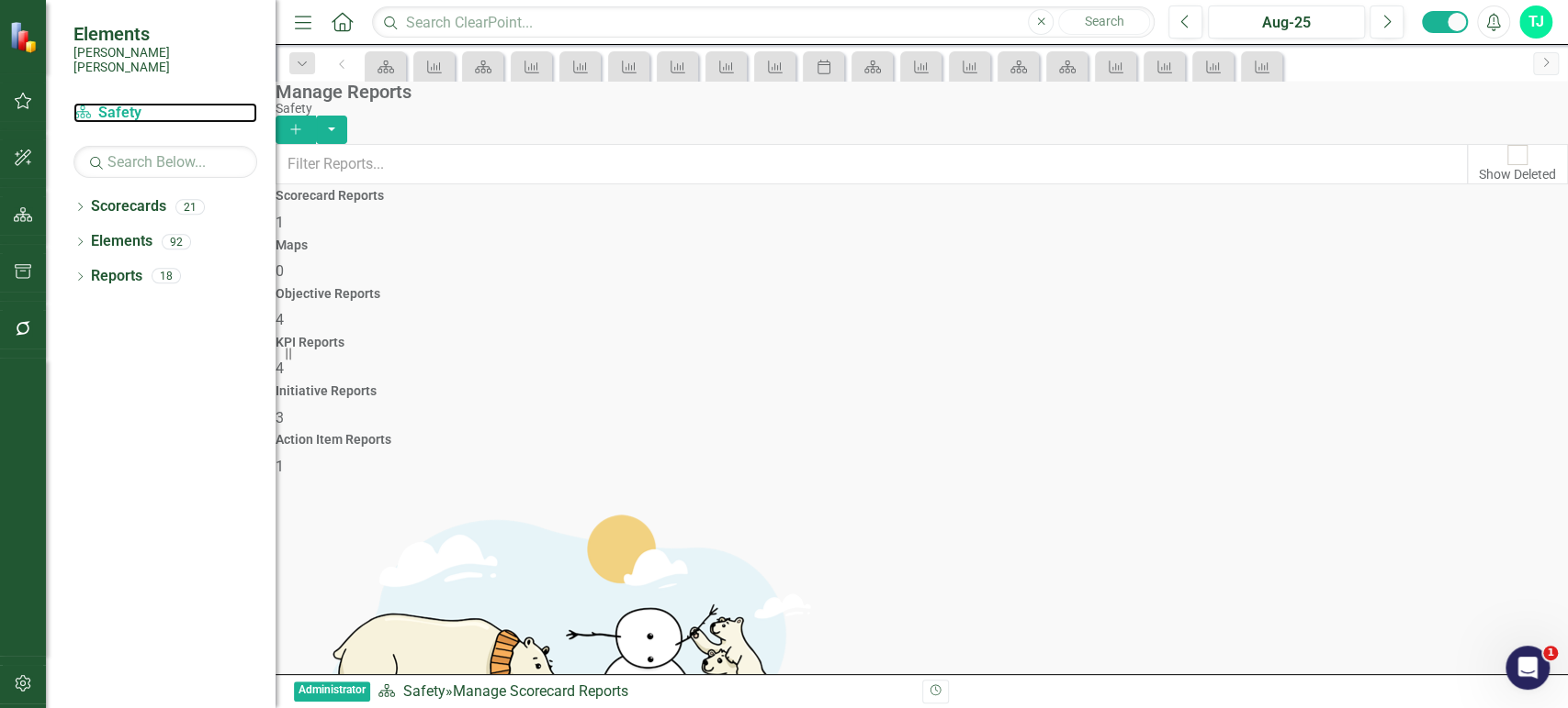
drag, startPoint x: 126, startPoint y: 95, endPoint x: 195, endPoint y: 28, distance: 96.2
click at [125, 102] on link "Scorecard Safety" at bounding box center [164, 113] width 183 height 21
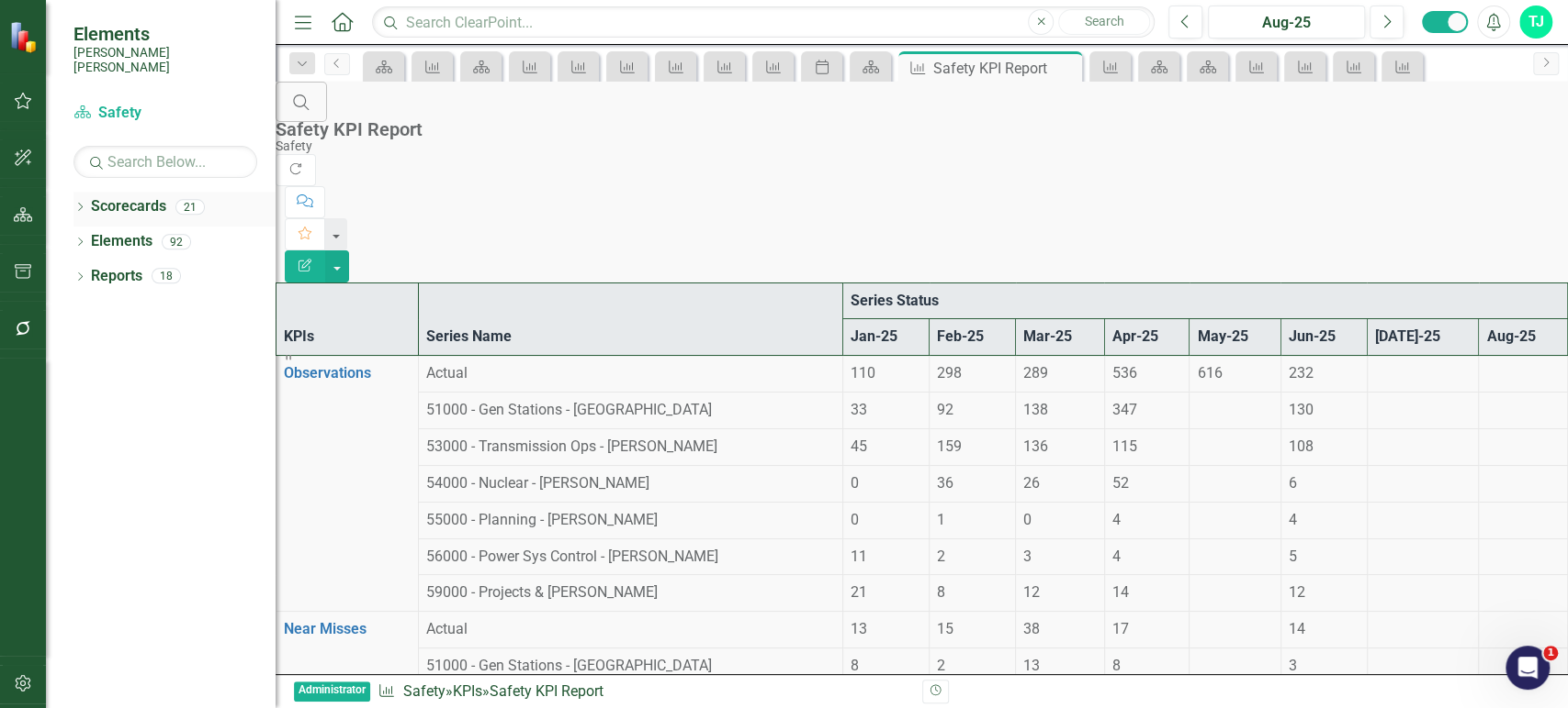
click at [113, 196] on link "Scorecards" at bounding box center [128, 207] width 75 height 21
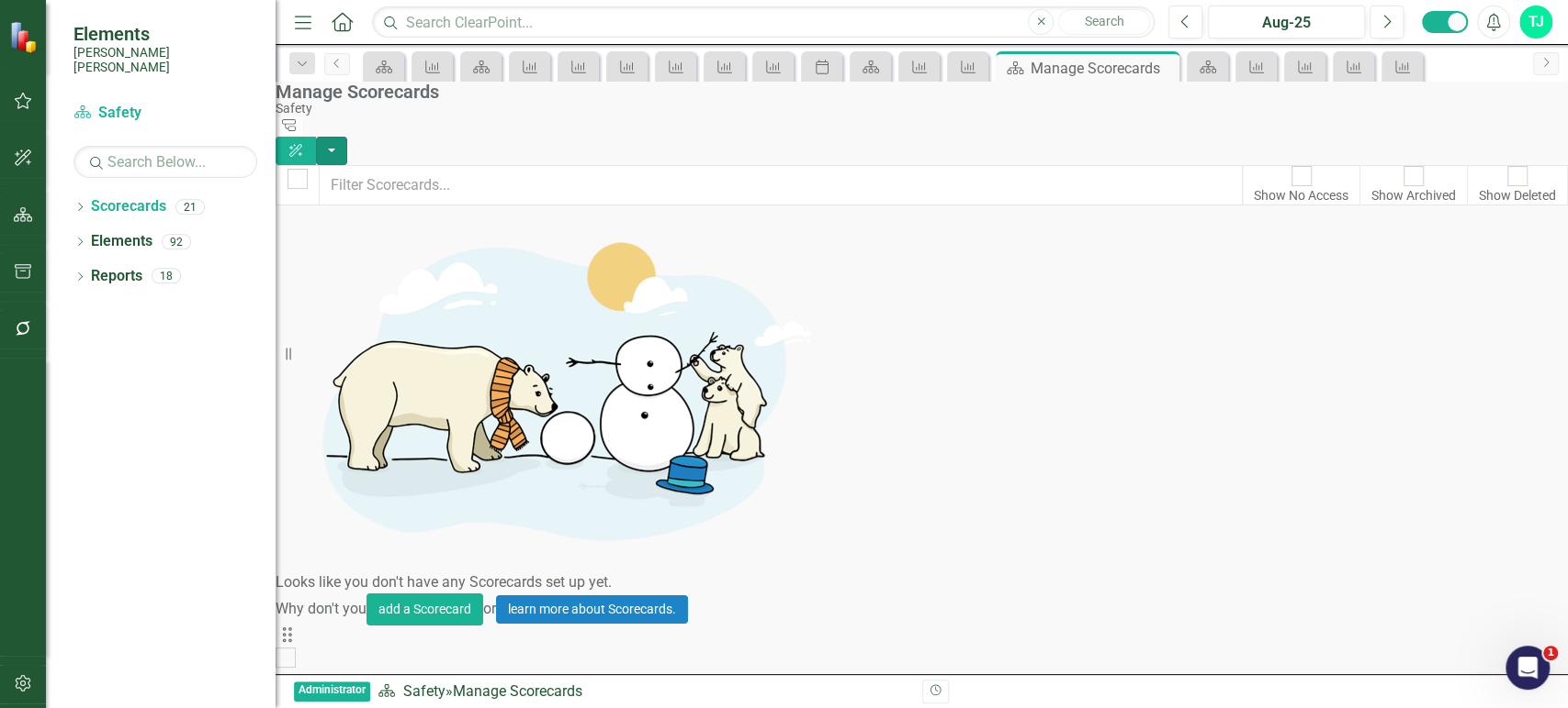
click at [347, 137] on button "button" at bounding box center [331, 151] width 31 height 28
click at [1441, 187] on link "Add Add Scorecard" at bounding box center [1444, 186] width 190 height 34
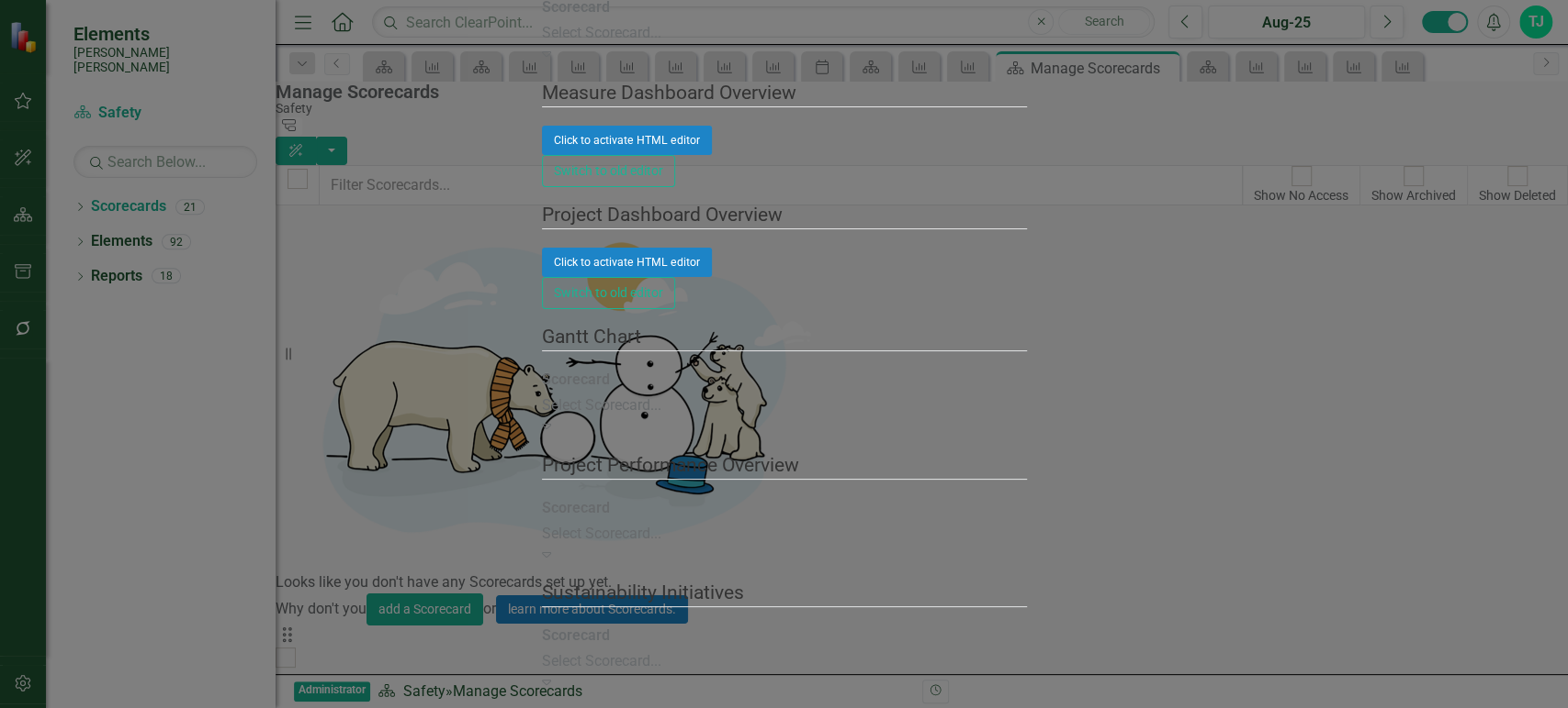
type input "g"
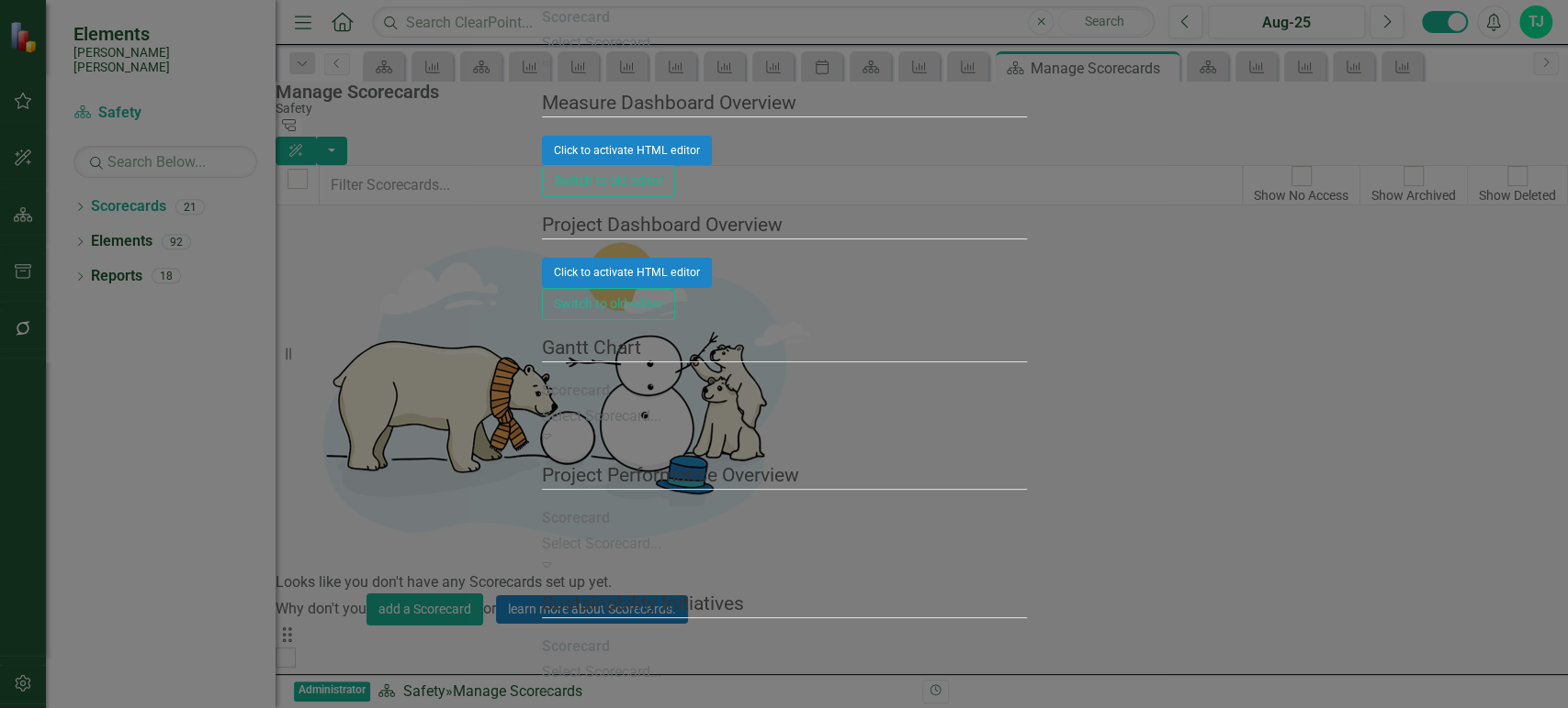
type input "E"
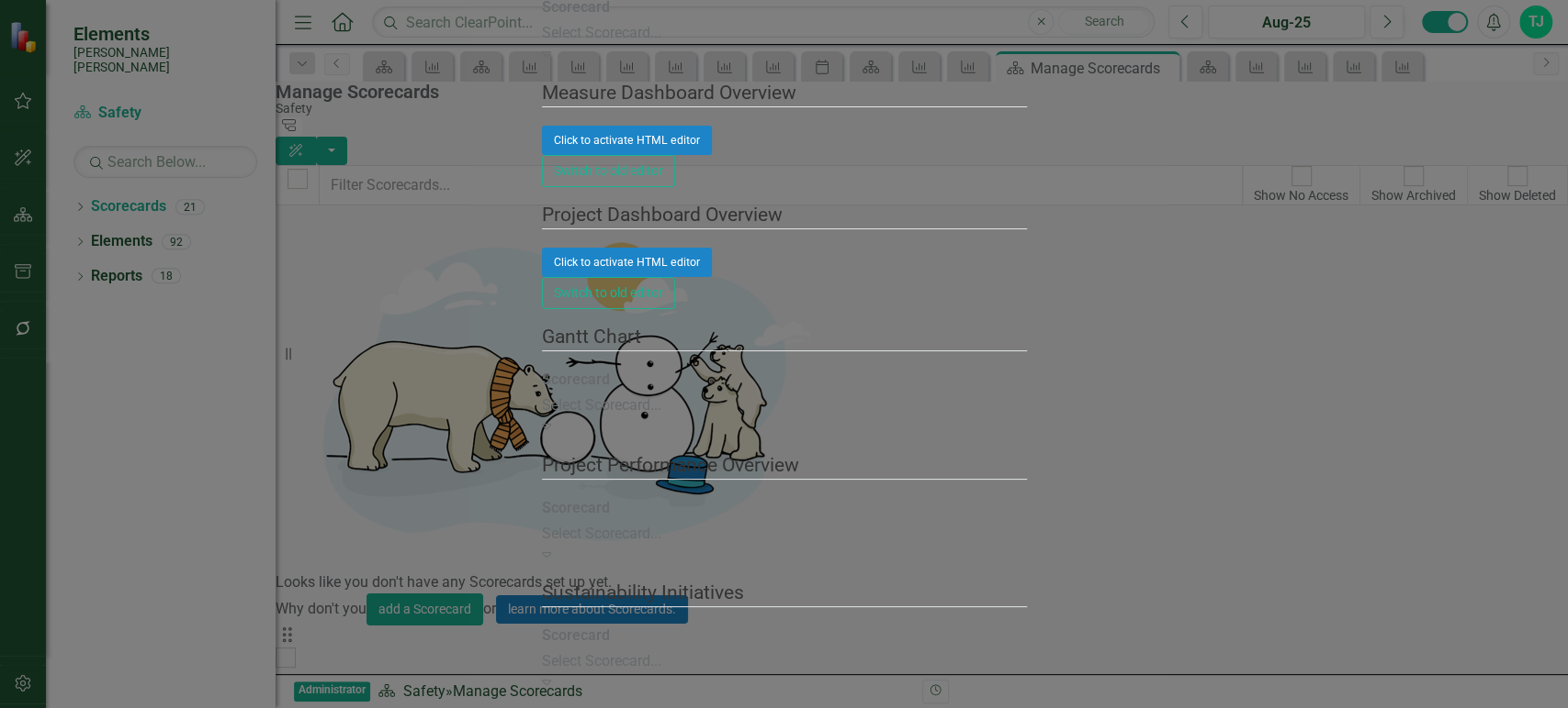
type input "Generation"
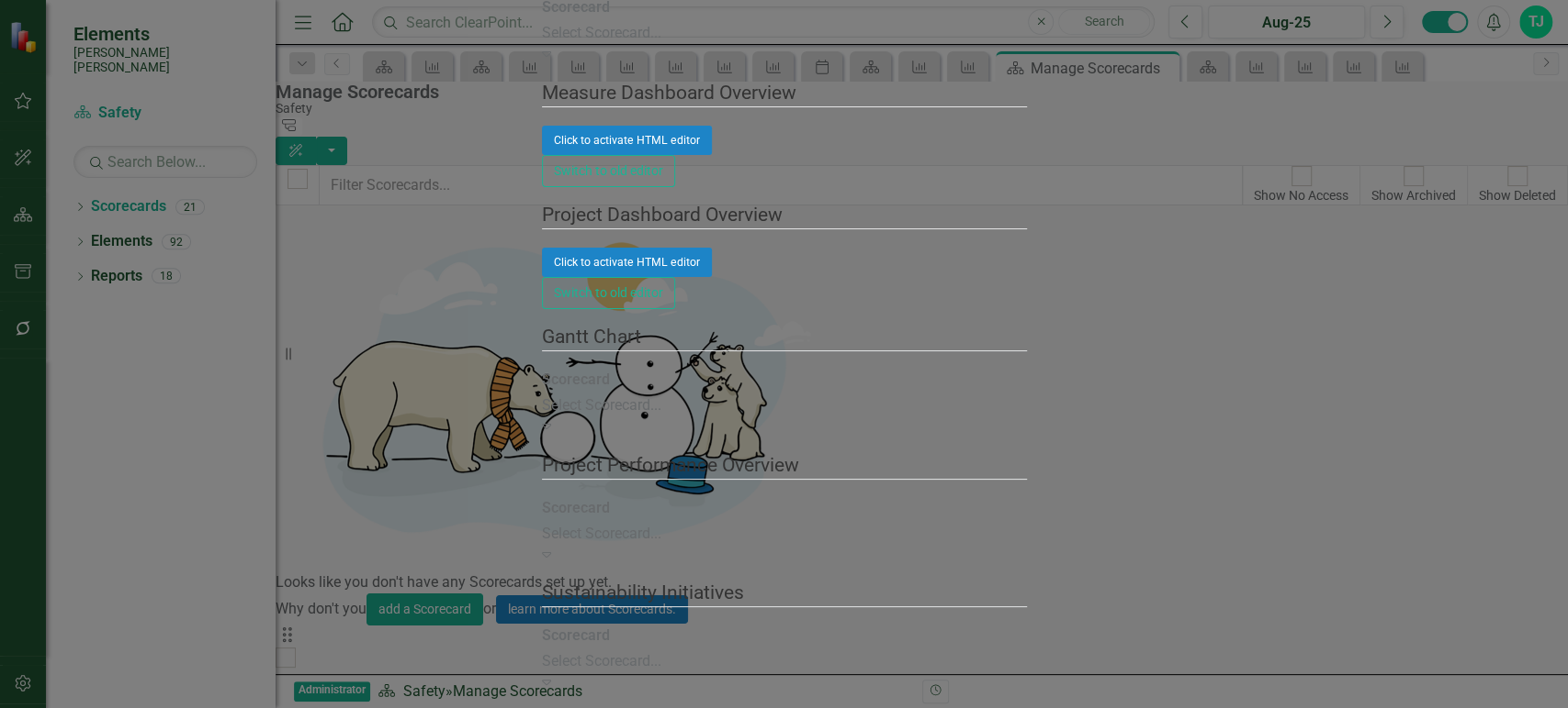
checkbox input "true"
drag, startPoint x: 1498, startPoint y: 688, endPoint x: 822, endPoint y: 509, distance: 699.3
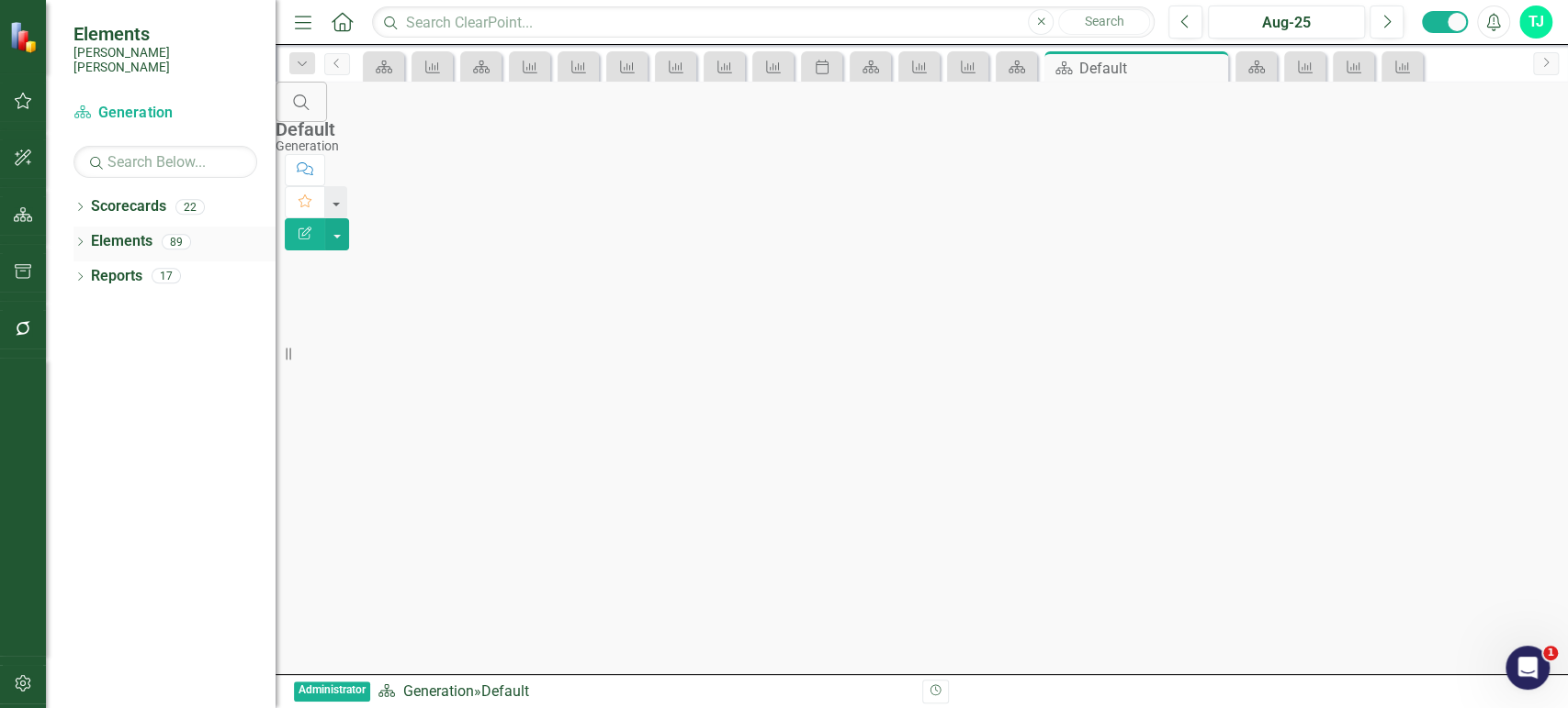
click at [130, 233] on link "Elements" at bounding box center [122, 242] width 62 height 21
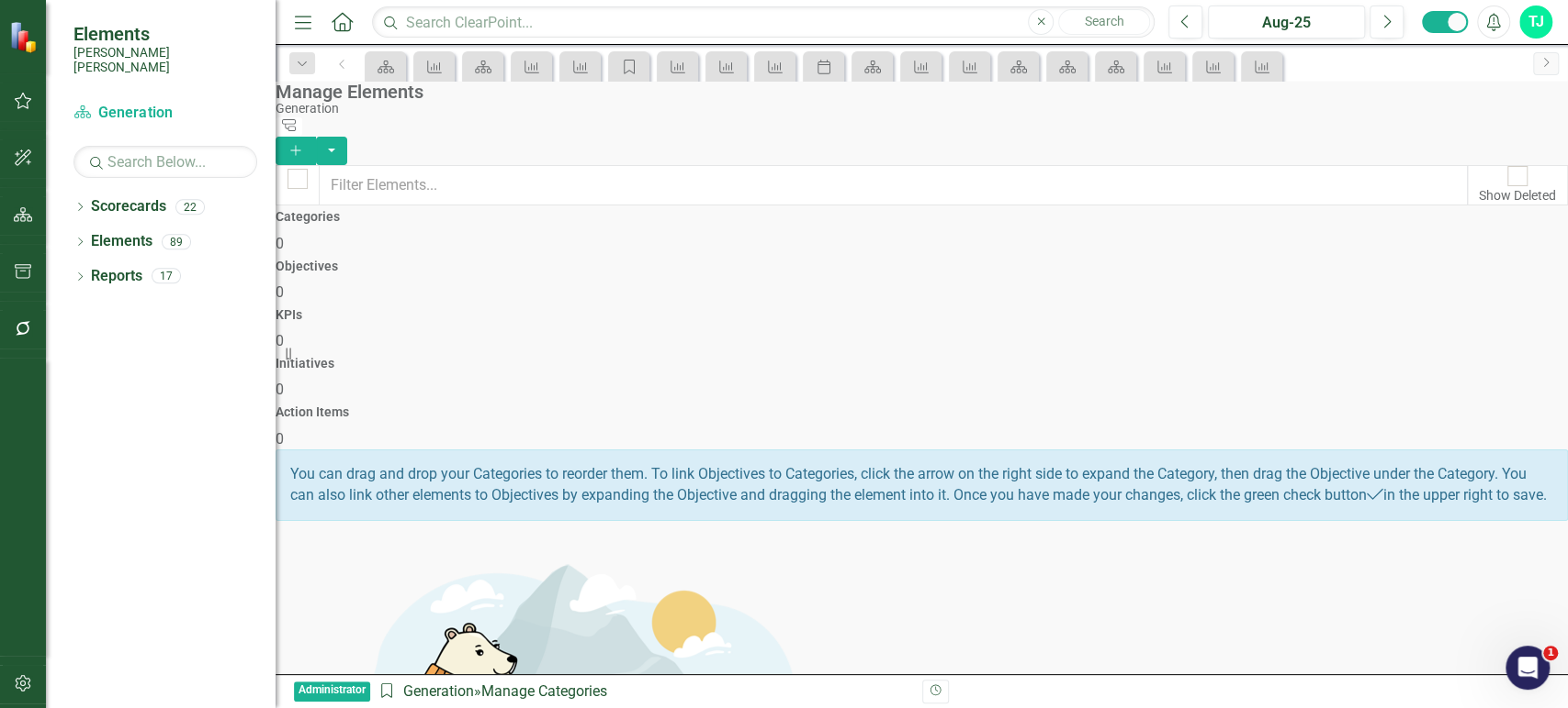
click at [963, 308] on div "KPIs 0" at bounding box center [921, 330] width 1292 height 44
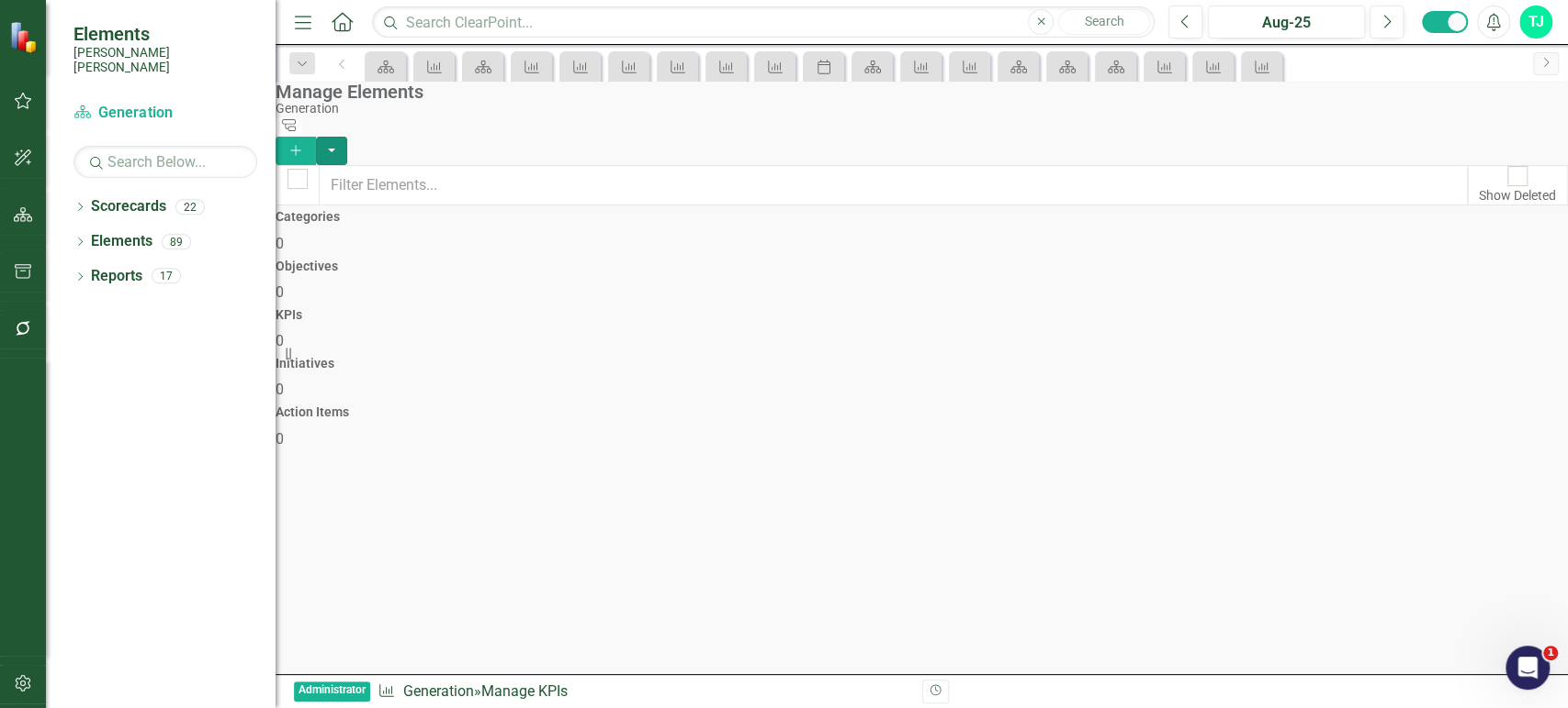
click at [347, 137] on button "button" at bounding box center [331, 151] width 31 height 28
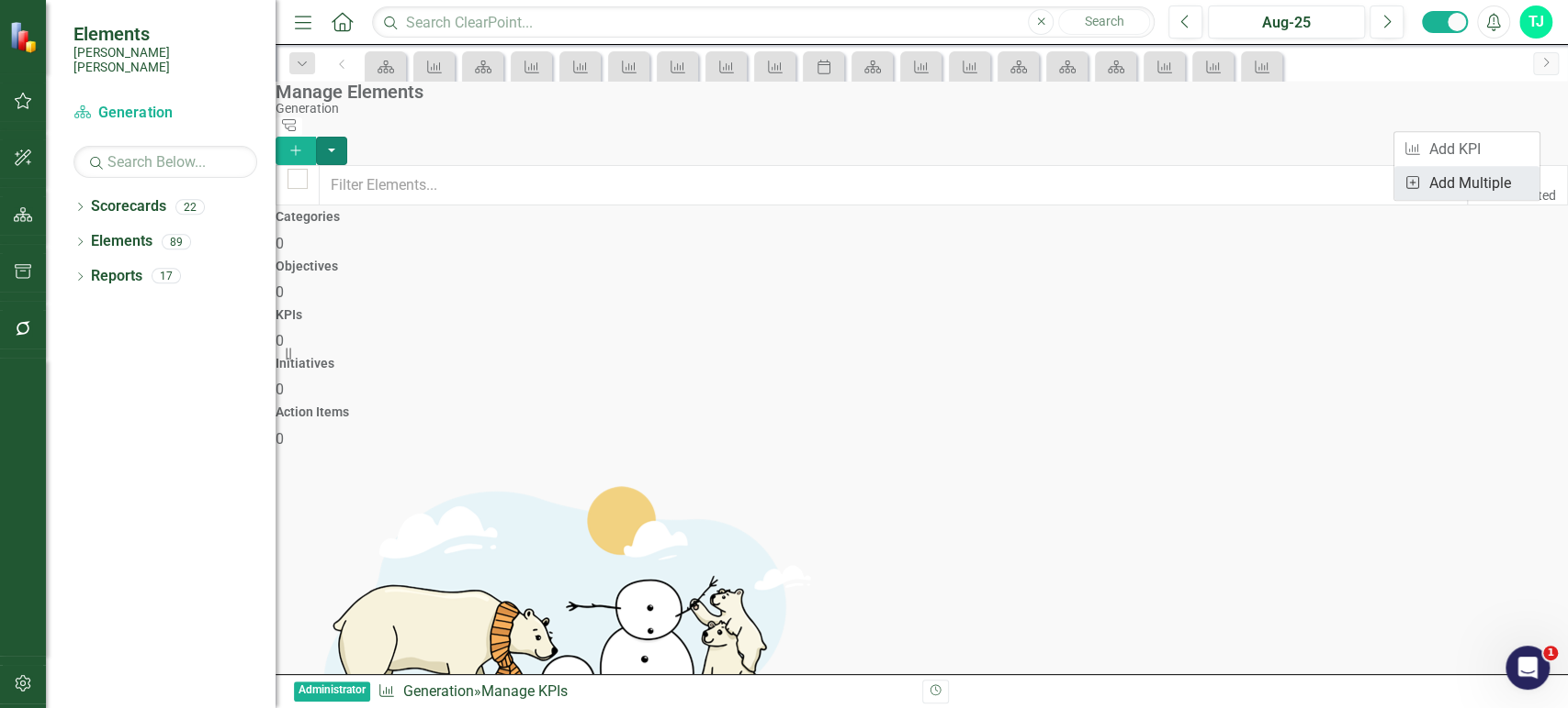
click at [1485, 185] on link "Add Multiple Add Multiple" at bounding box center [1466, 183] width 145 height 34
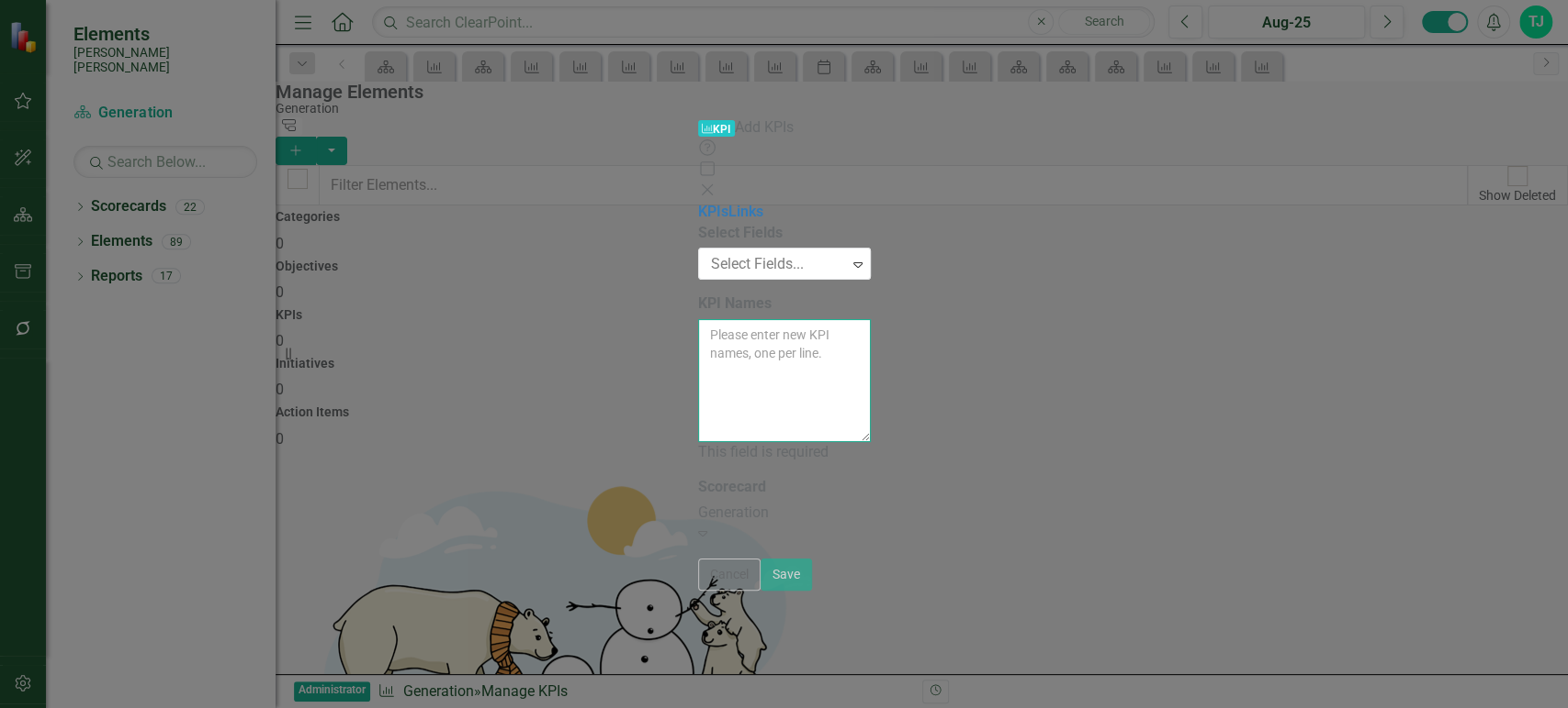
click at [838, 319] on textarea "KPI Names" at bounding box center [784, 381] width 173 height 123
paste textarea "Net Capacity Factor Weighted Availability Factor Weighted Equivalent Forced Out…"
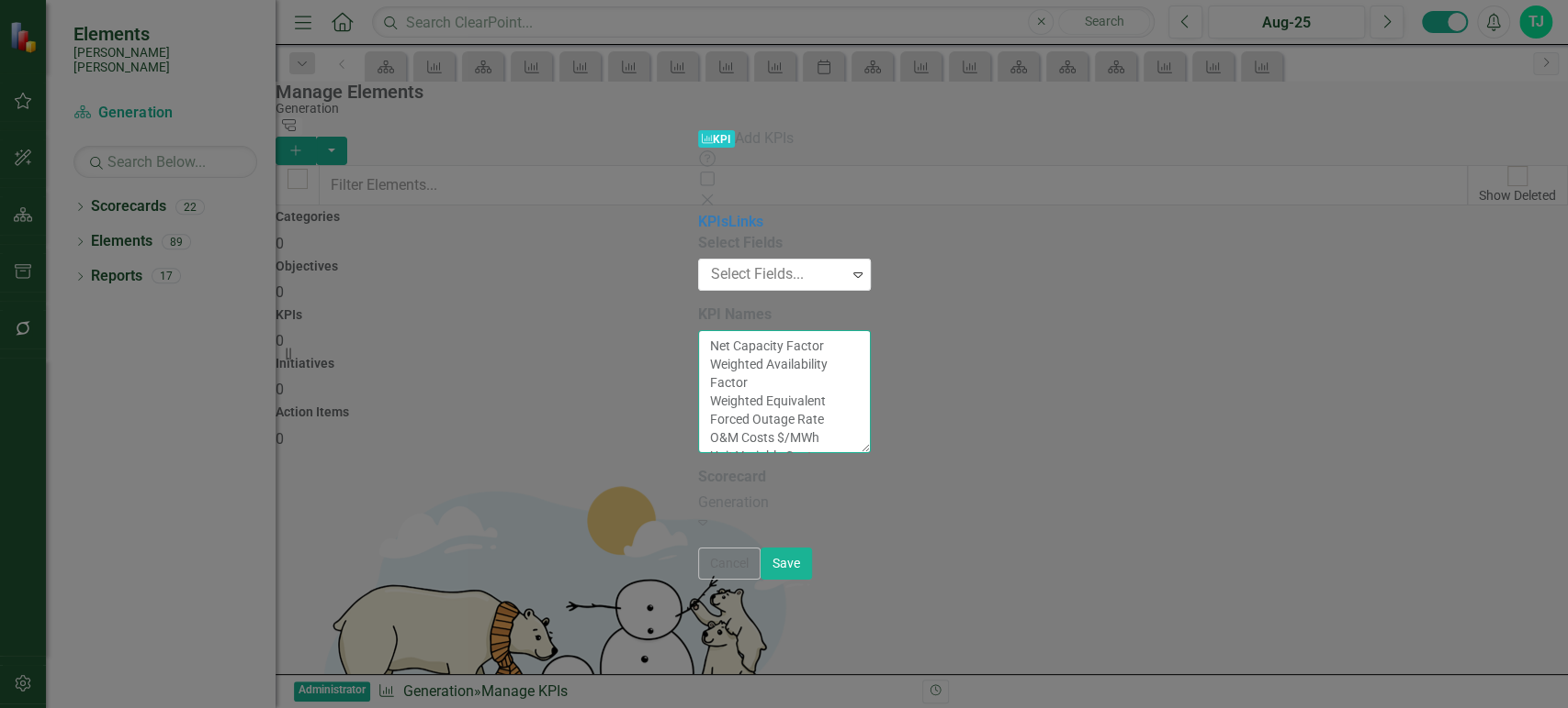
type textarea "Net Capacity Factor Weighted Availability Factor Weighted Equivalent Forced Out…"
click at [698, 233] on div "Select Fields Select Fields... Expand" at bounding box center [784, 262] width 173 height 58
click at [704, 263] on div at bounding box center [776, 275] width 144 height 25
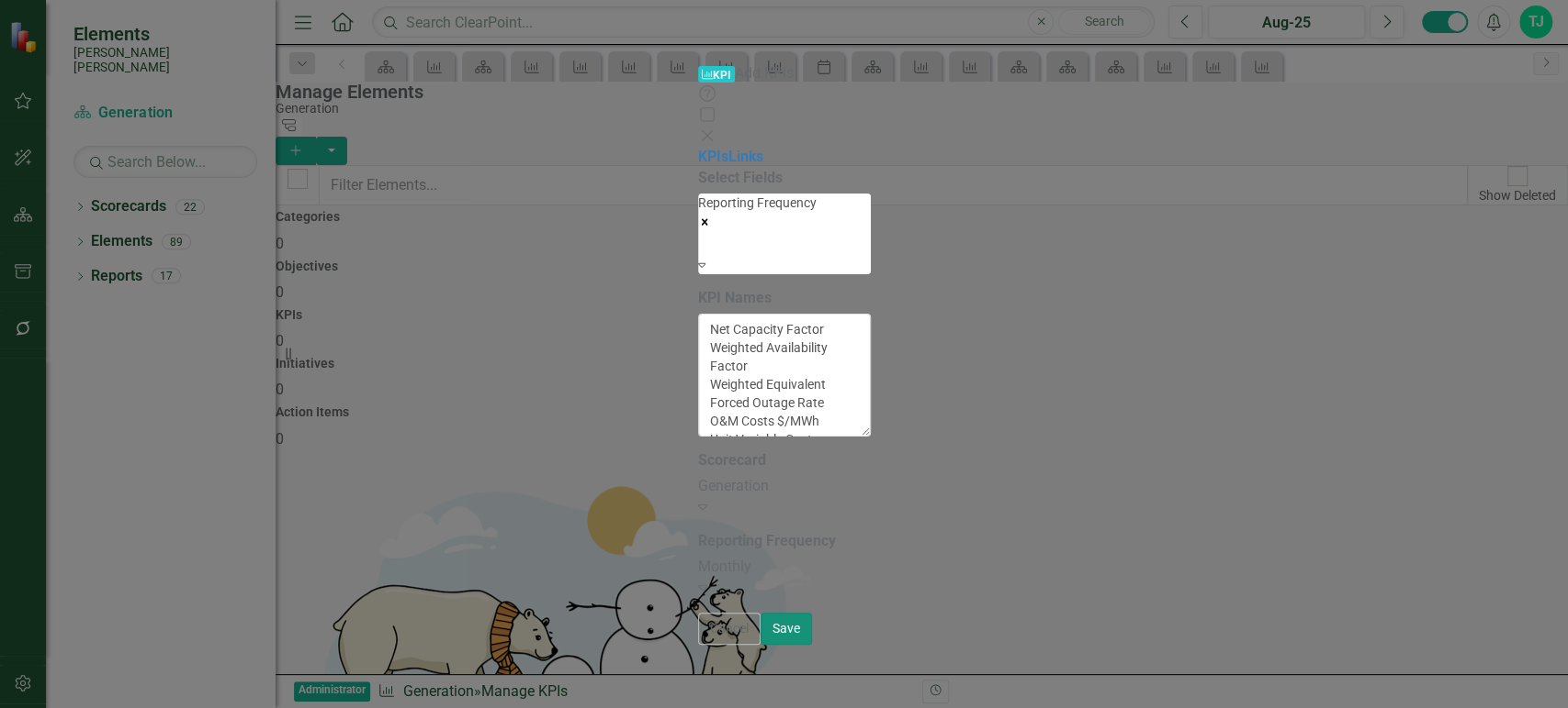
click at [812, 645] on button "Save" at bounding box center [786, 629] width 51 height 32
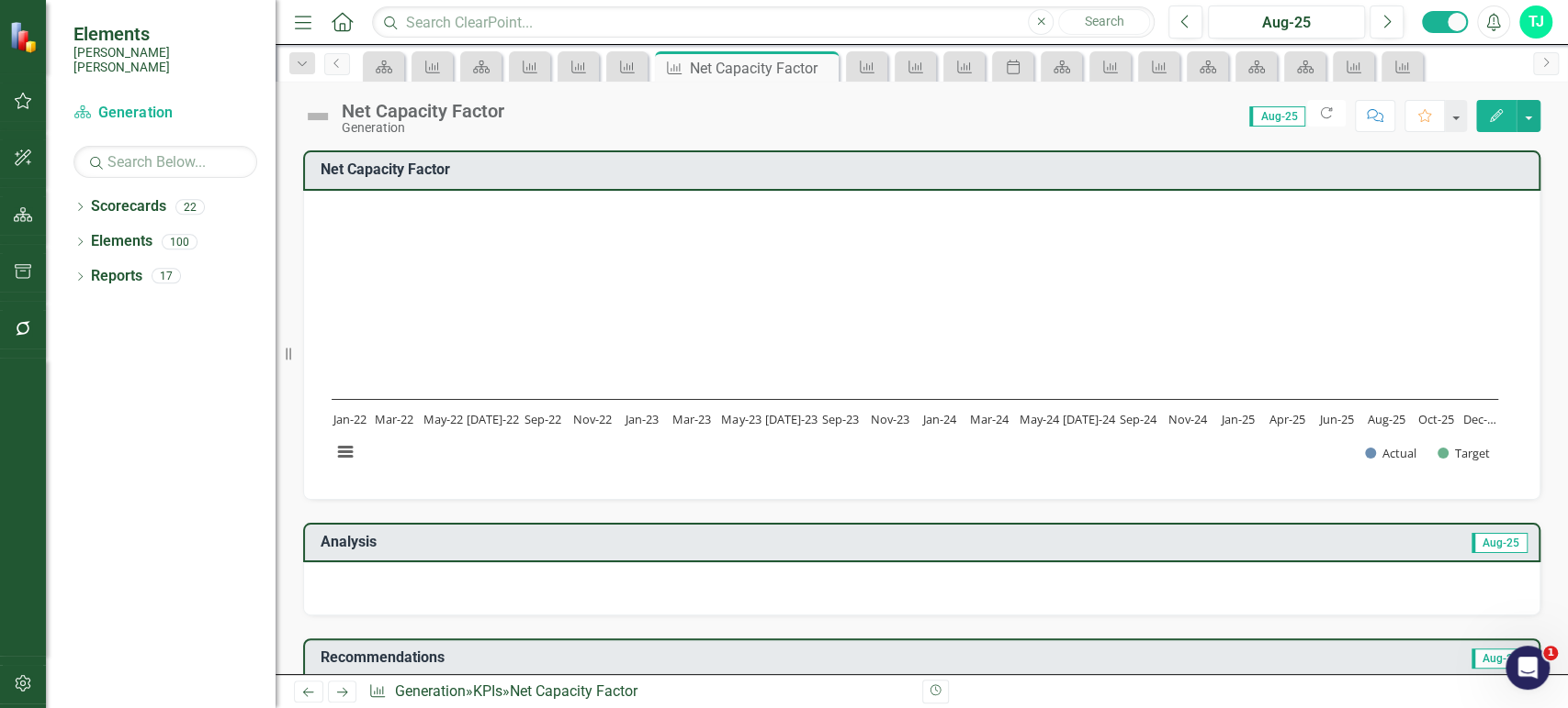
drag, startPoint x: 680, startPoint y: 531, endPoint x: 1491, endPoint y: 121, distance: 908.7
click at [1491, 121] on icon "button" at bounding box center [1496, 116] width 13 height 13
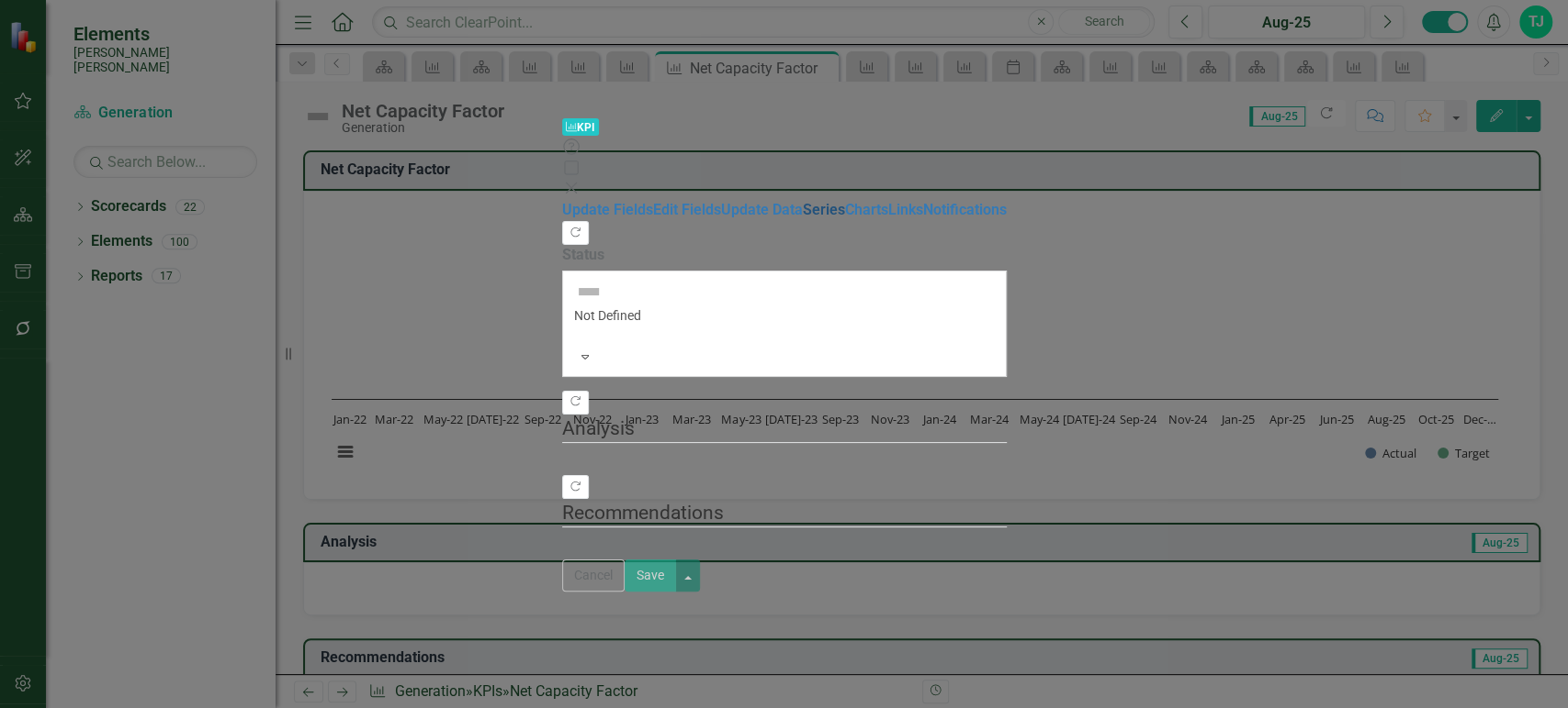
click at [803, 201] on link "Series" at bounding box center [823, 210] width 42 height 17
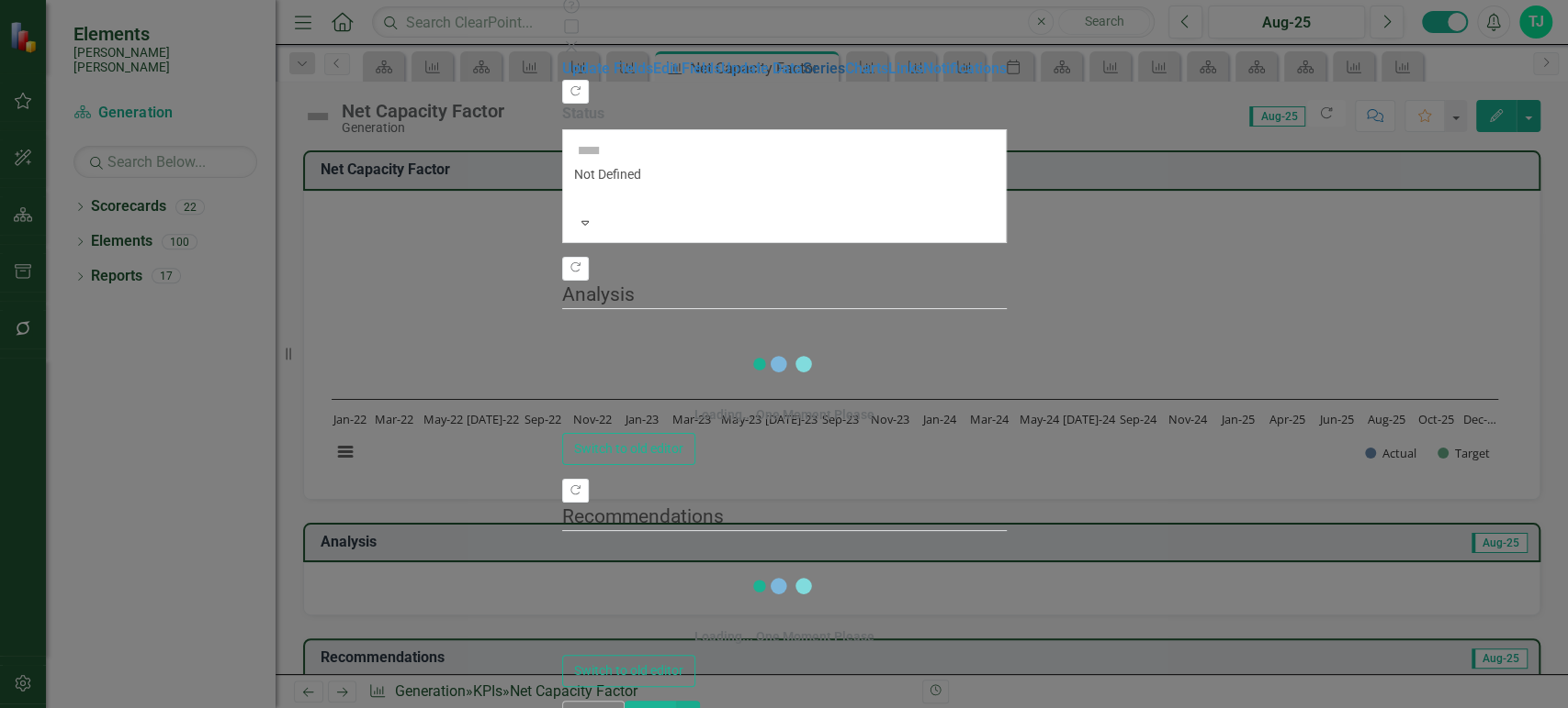
click at [803, 77] on link "Series" at bounding box center [823, 68] width 42 height 17
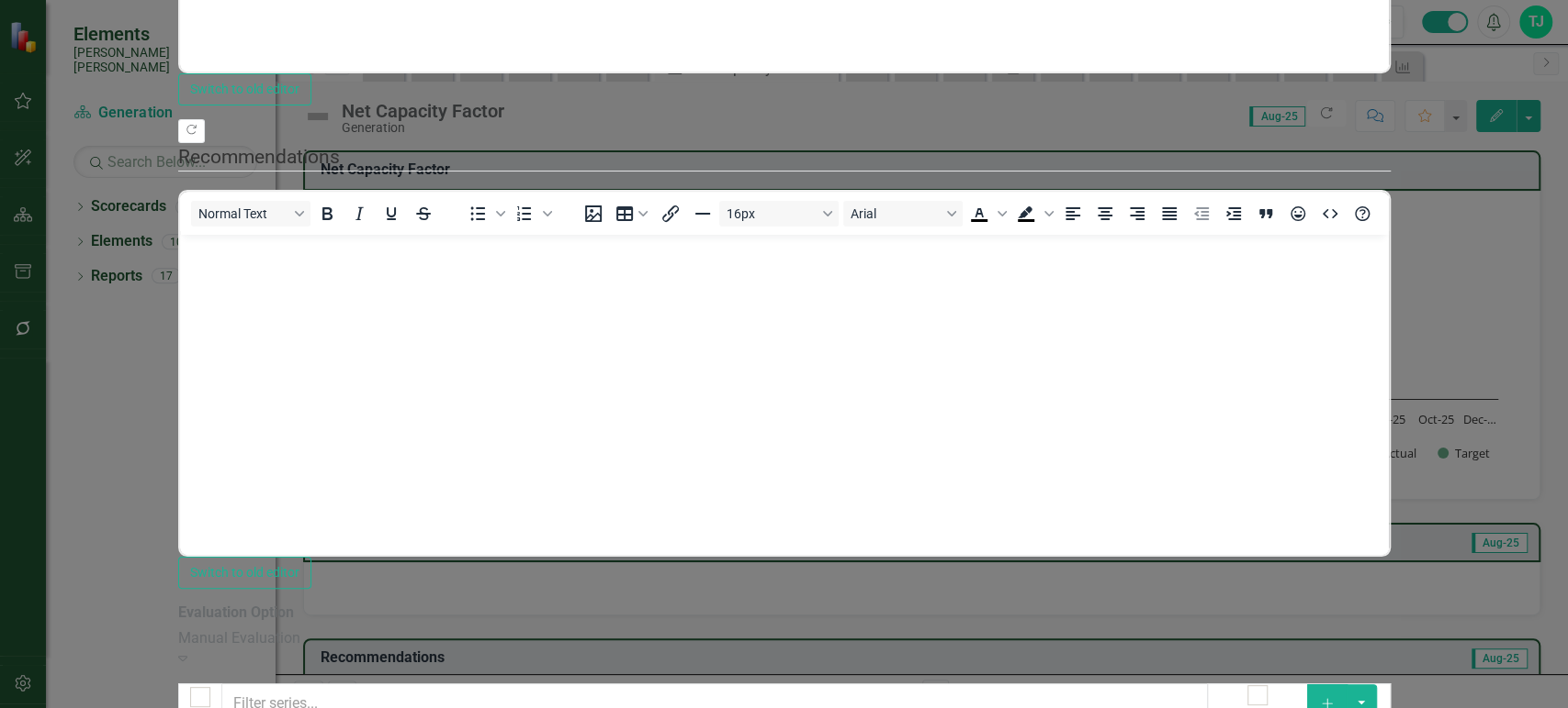
click at [214, 683] on input "checkbox" at bounding box center [199, 698] width 28 height 28
checkbox input "true"
click at [1376, 684] on button "button" at bounding box center [1361, 703] width 31 height 39
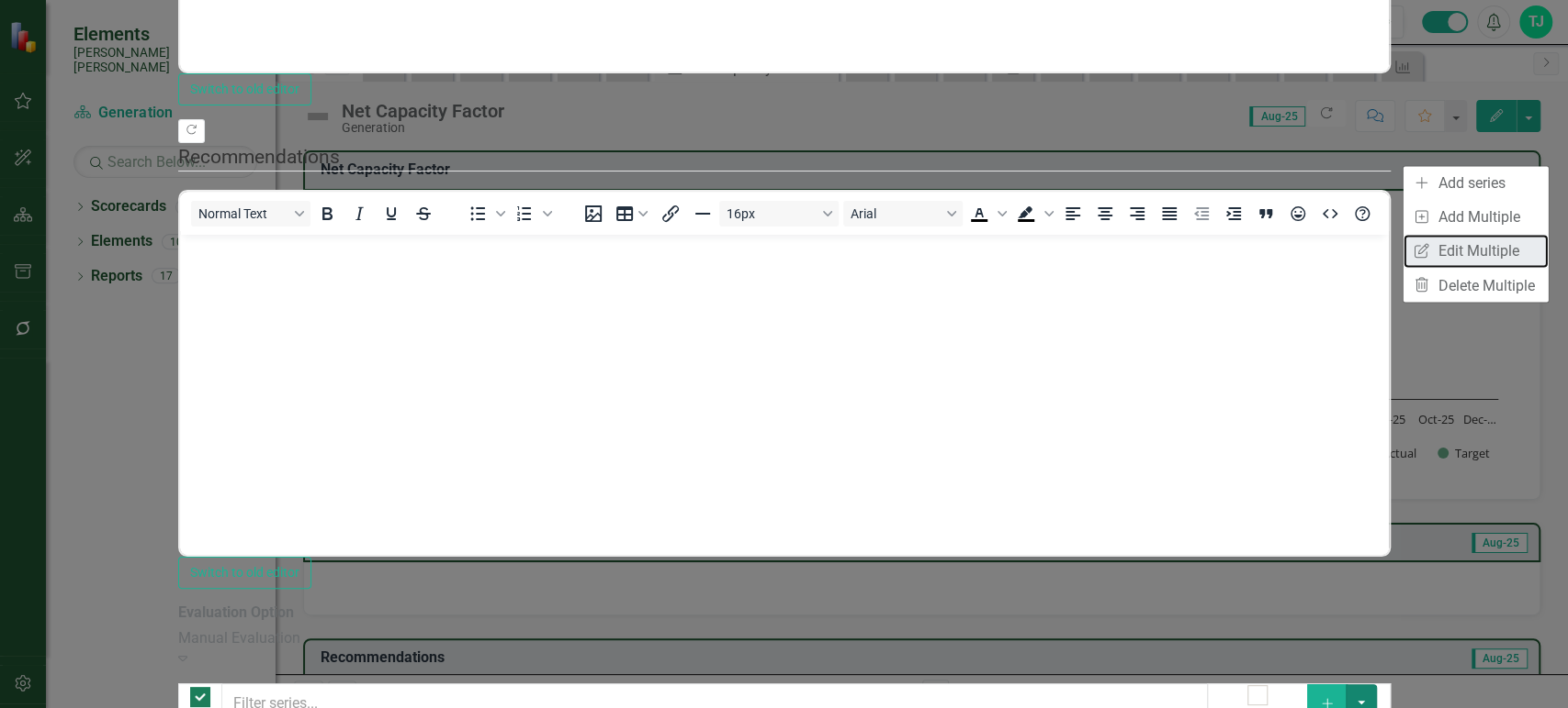
click at [1451, 247] on link "Edit Multiple Edit Multiple" at bounding box center [1475, 252] width 145 height 34
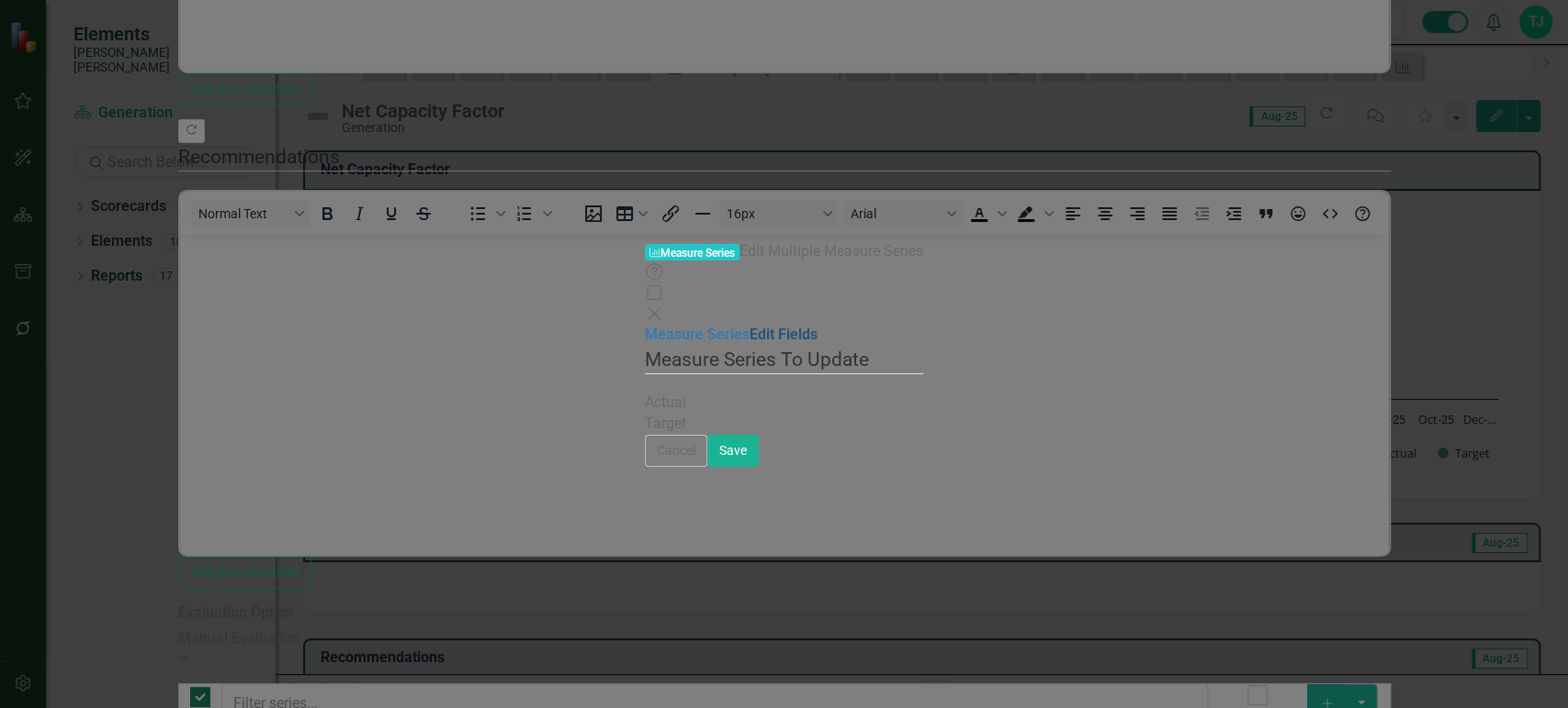
click at [749, 326] on link "Edit Fields" at bounding box center [784, 334] width 68 height 17
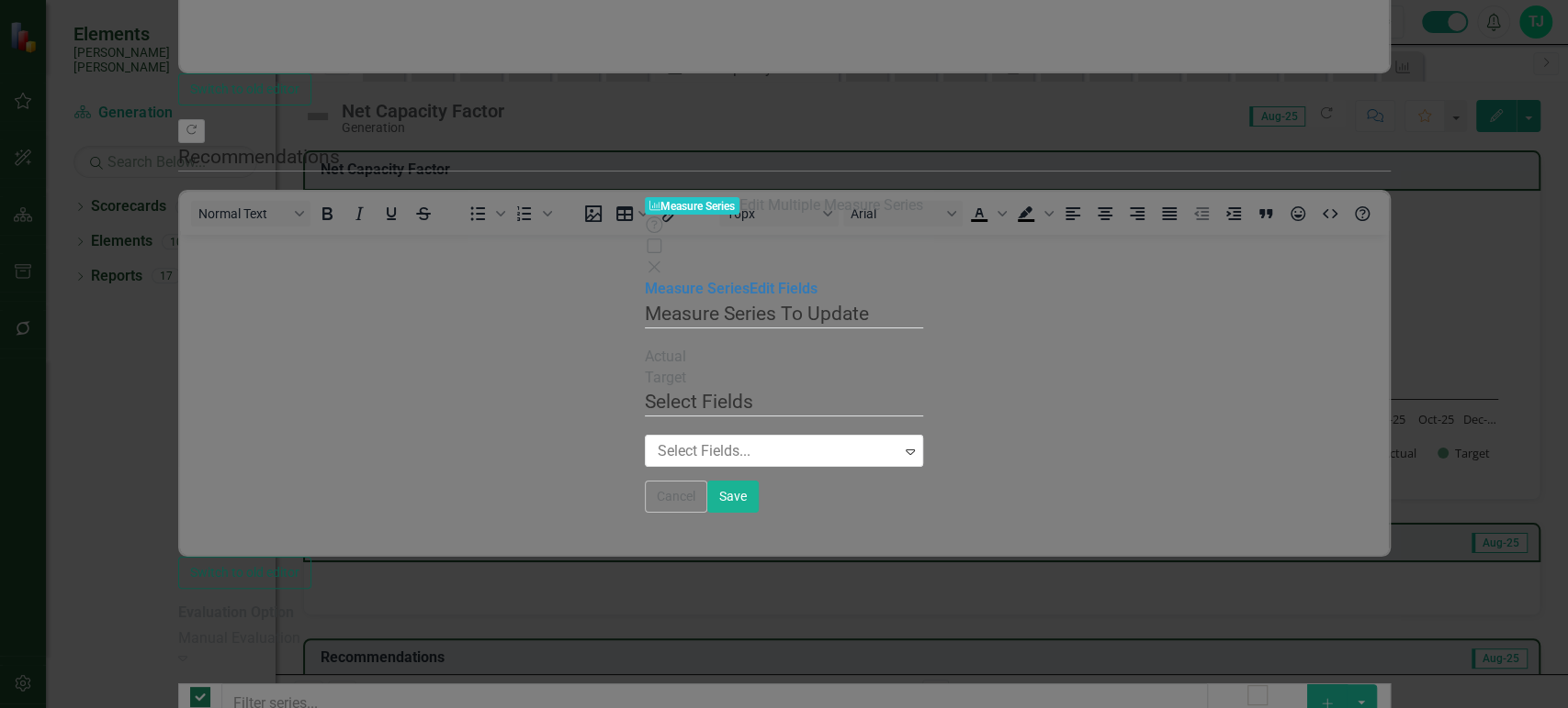
click at [700, 439] on div at bounding box center [775, 452] width 250 height 25
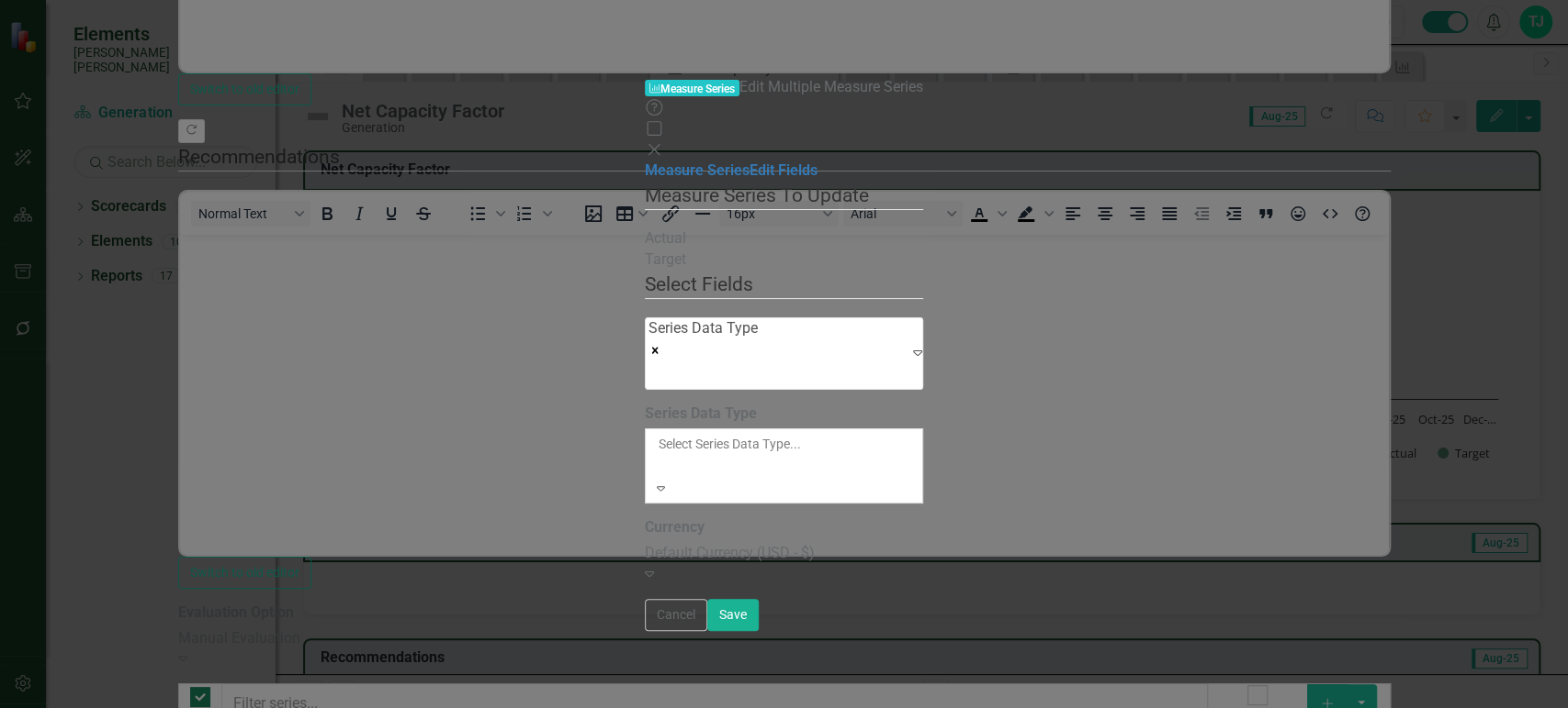
drag, startPoint x: 654, startPoint y: 382, endPoint x: 683, endPoint y: 291, distance: 95.5
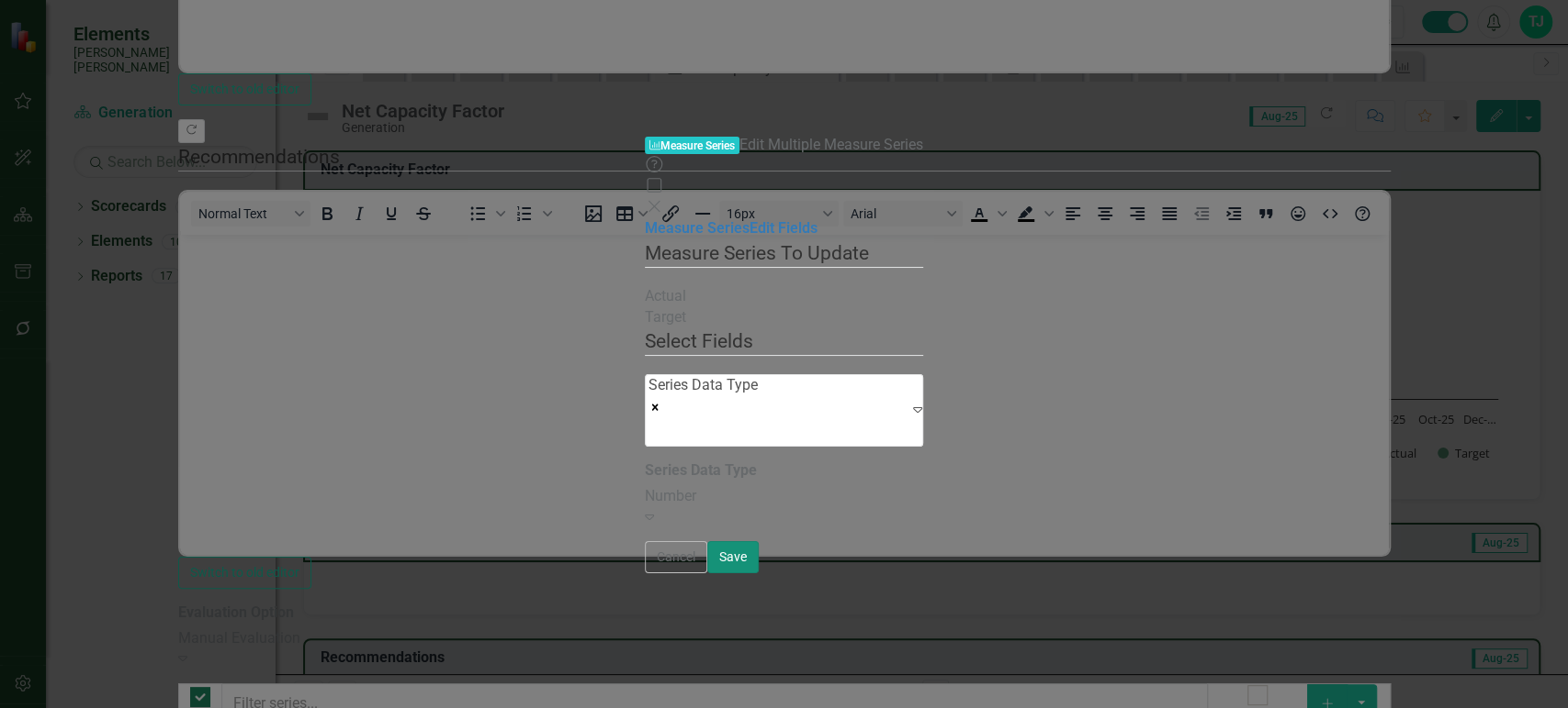
click at [759, 573] on button "Save" at bounding box center [733, 557] width 51 height 32
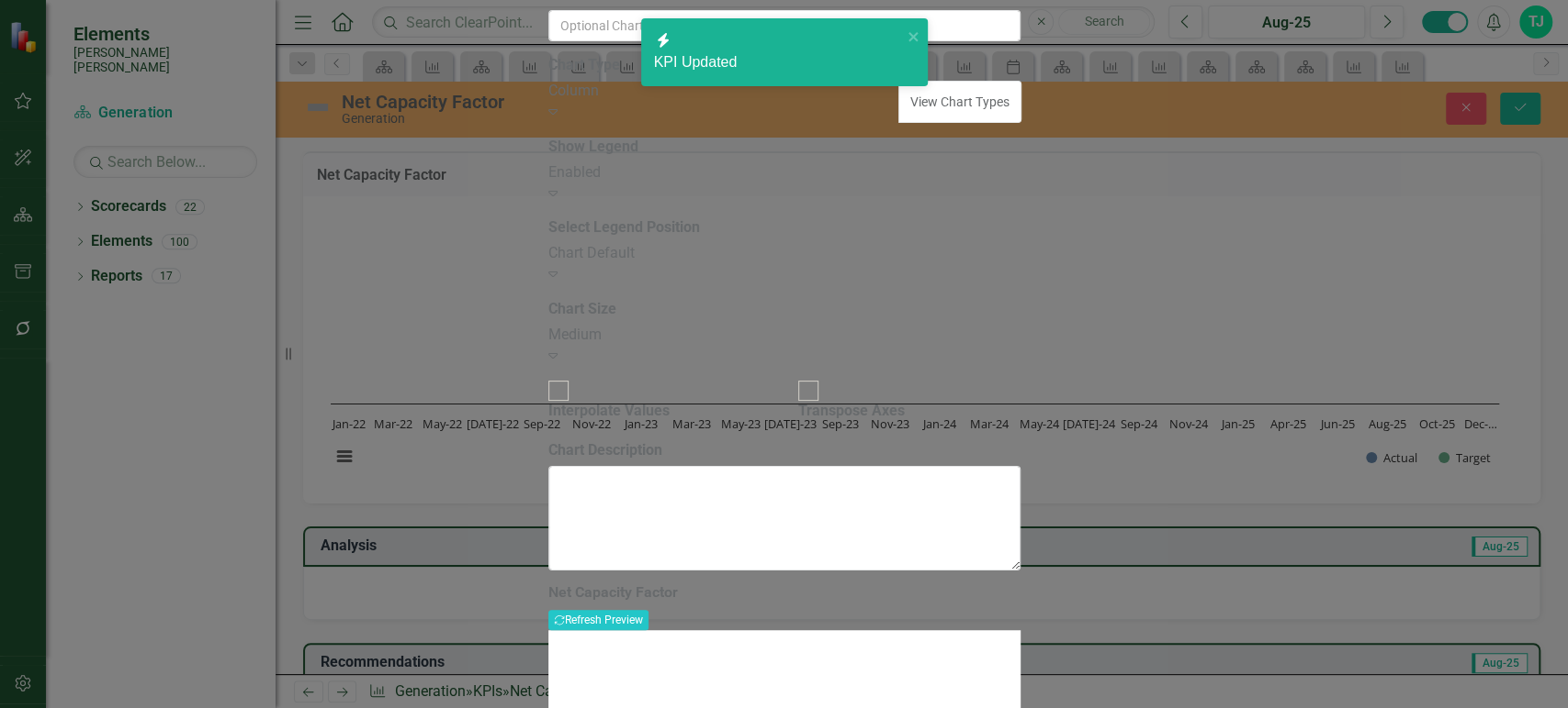
click at [624, 102] on div "Column" at bounding box center [724, 91] width 351 height 21
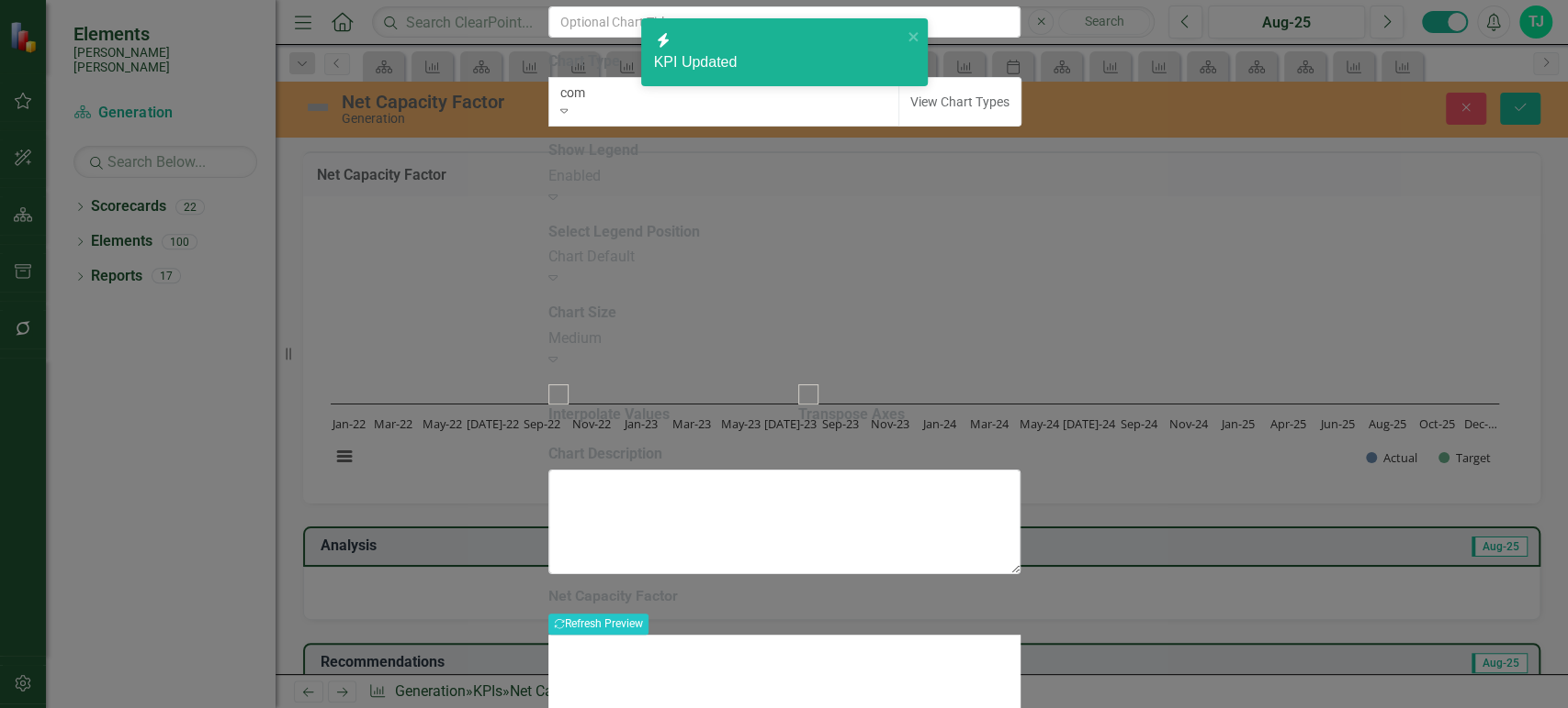
type input "comb"
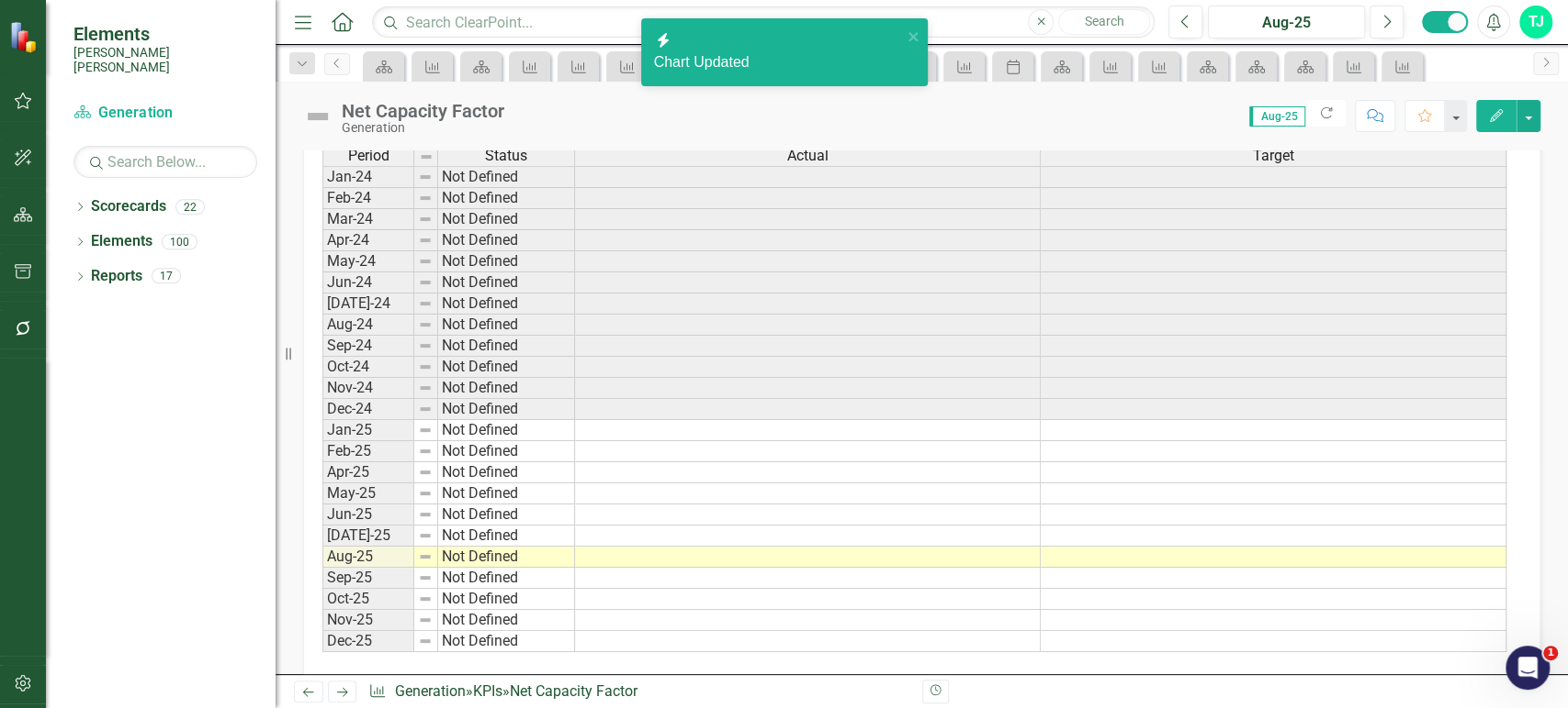
scroll to position [1039, 0]
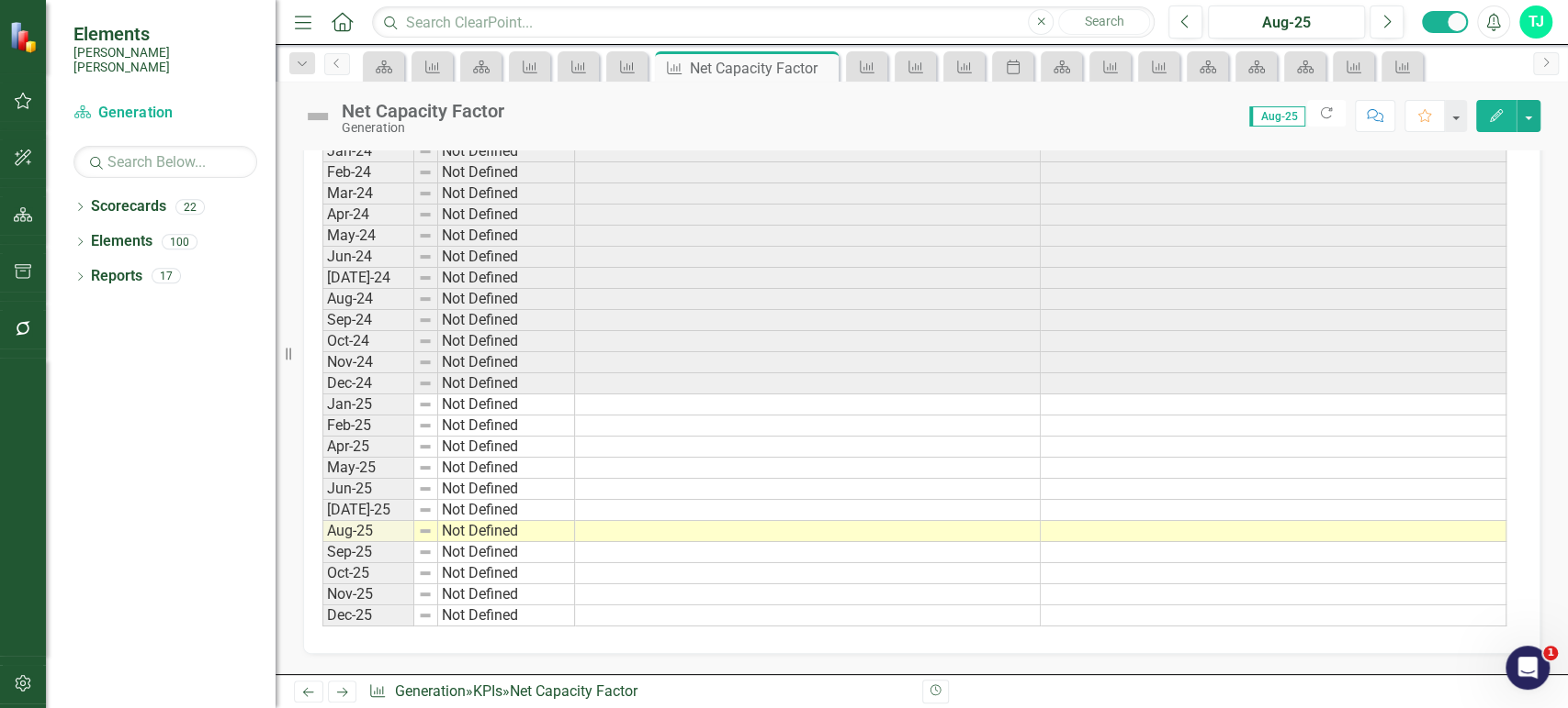
click at [678, 401] on td at bounding box center [807, 405] width 465 height 21
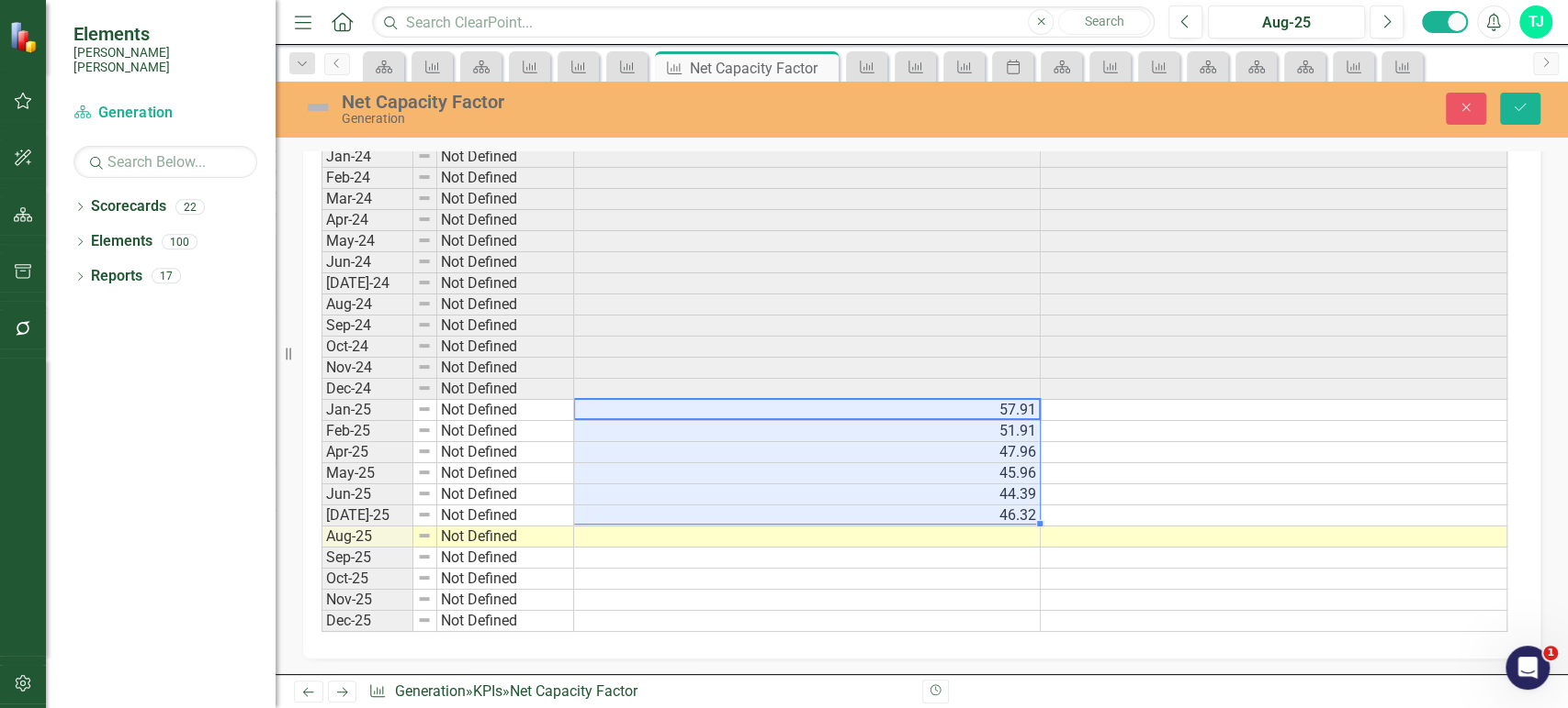
scroll to position [1042, 0]
click at [1536, 109] on button "Save" at bounding box center [1520, 109] width 41 height 32
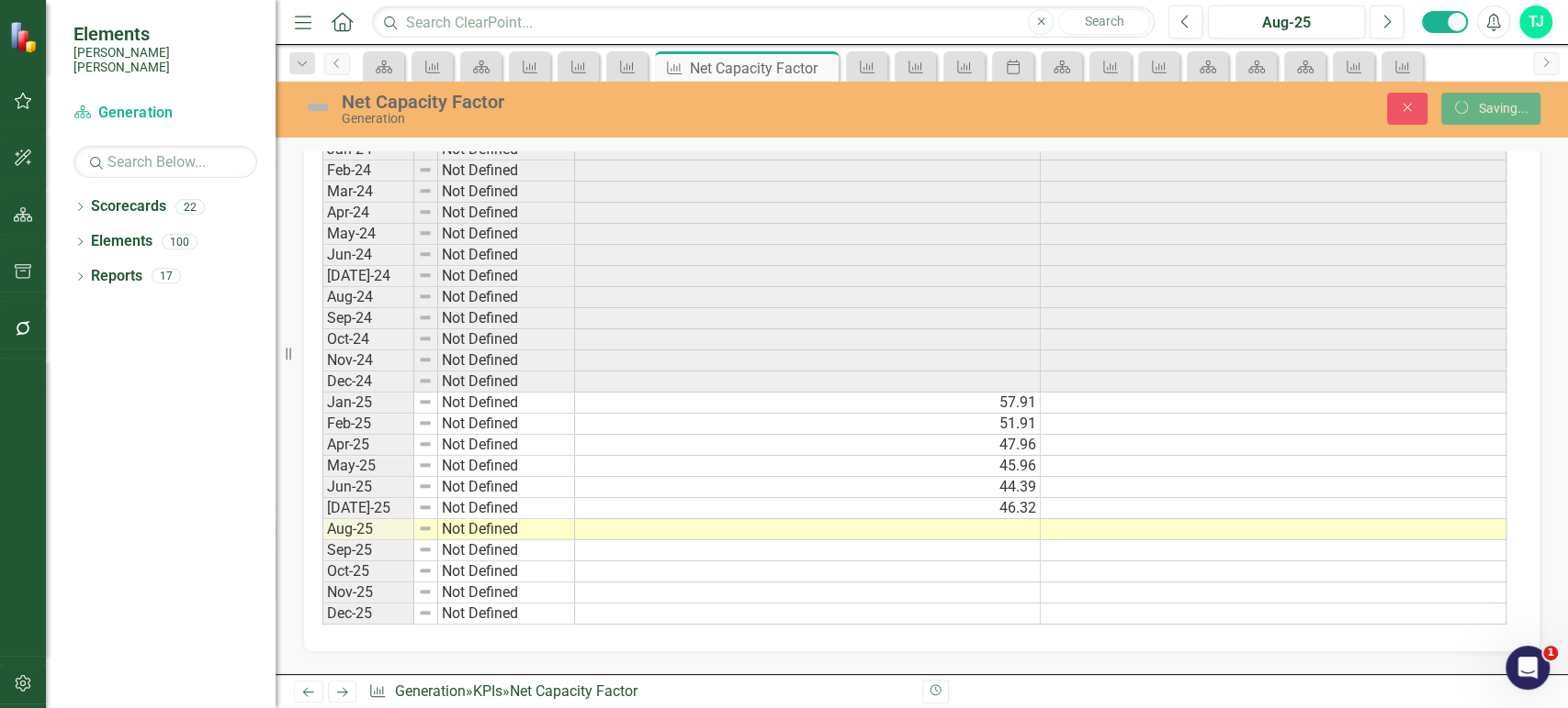
scroll to position [1039, 0]
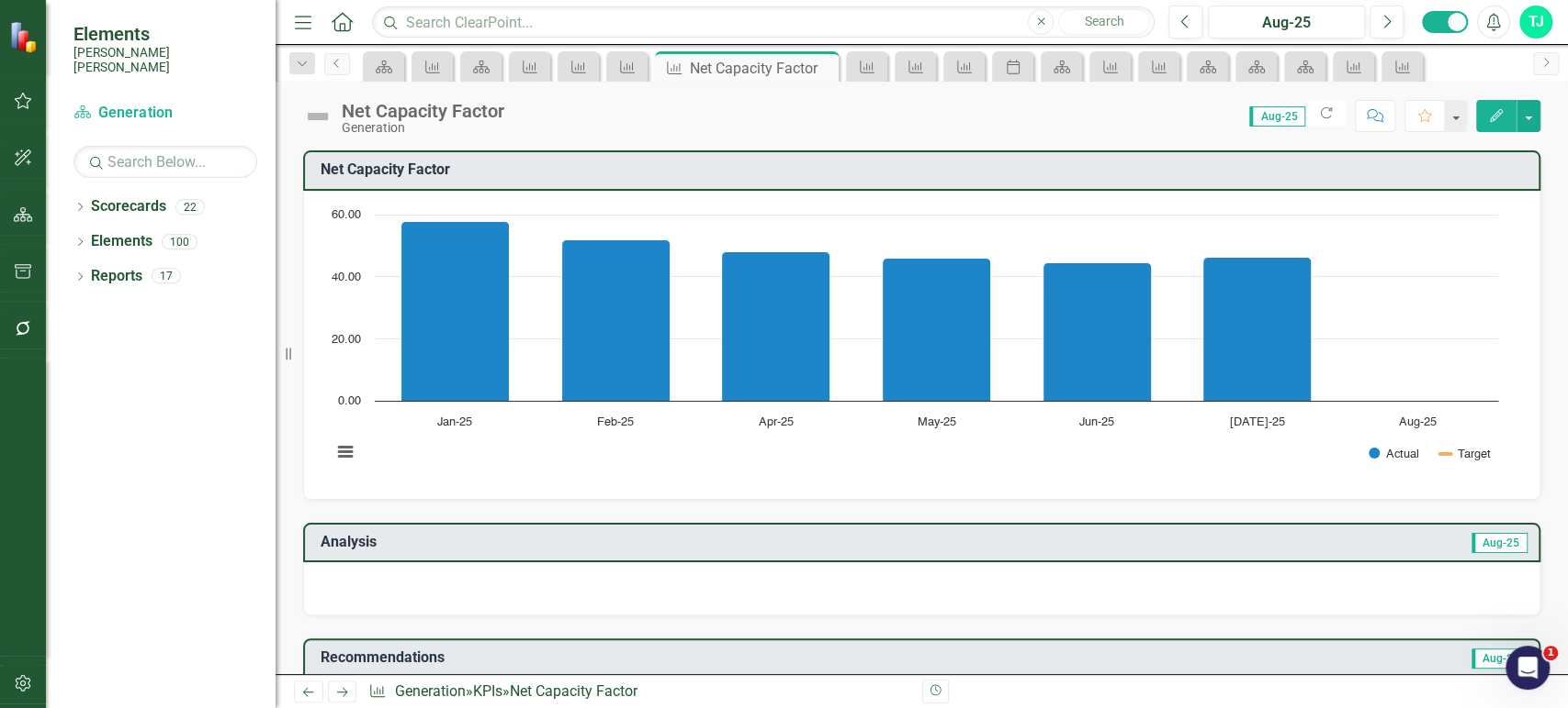
drag, startPoint x: 342, startPoint y: 692, endPoint x: 8, endPoint y: 516, distance: 377.5
click at [344, 692] on icon "Next" at bounding box center [342, 692] width 15 height 12
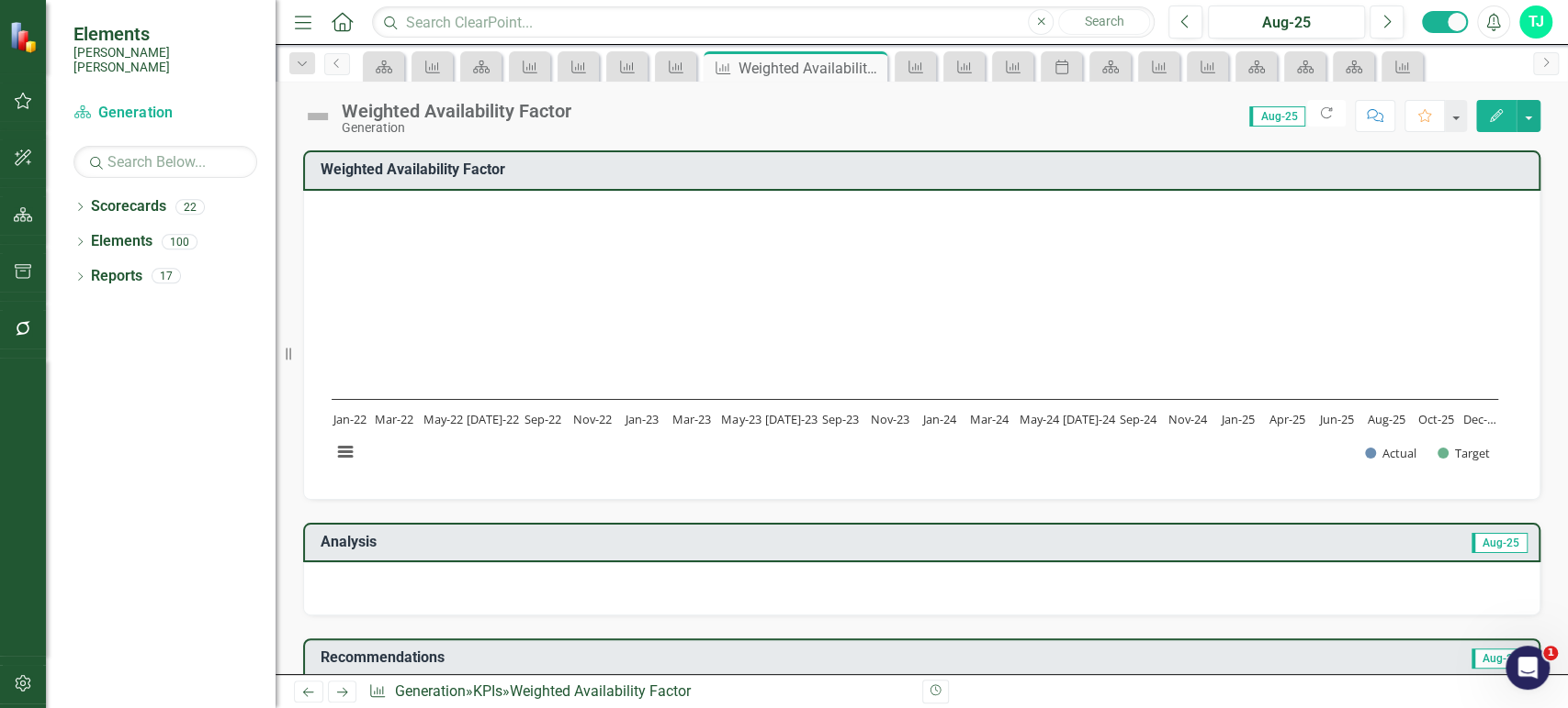
click at [1491, 113] on icon "Edit" at bounding box center [1495, 116] width 16 height 13
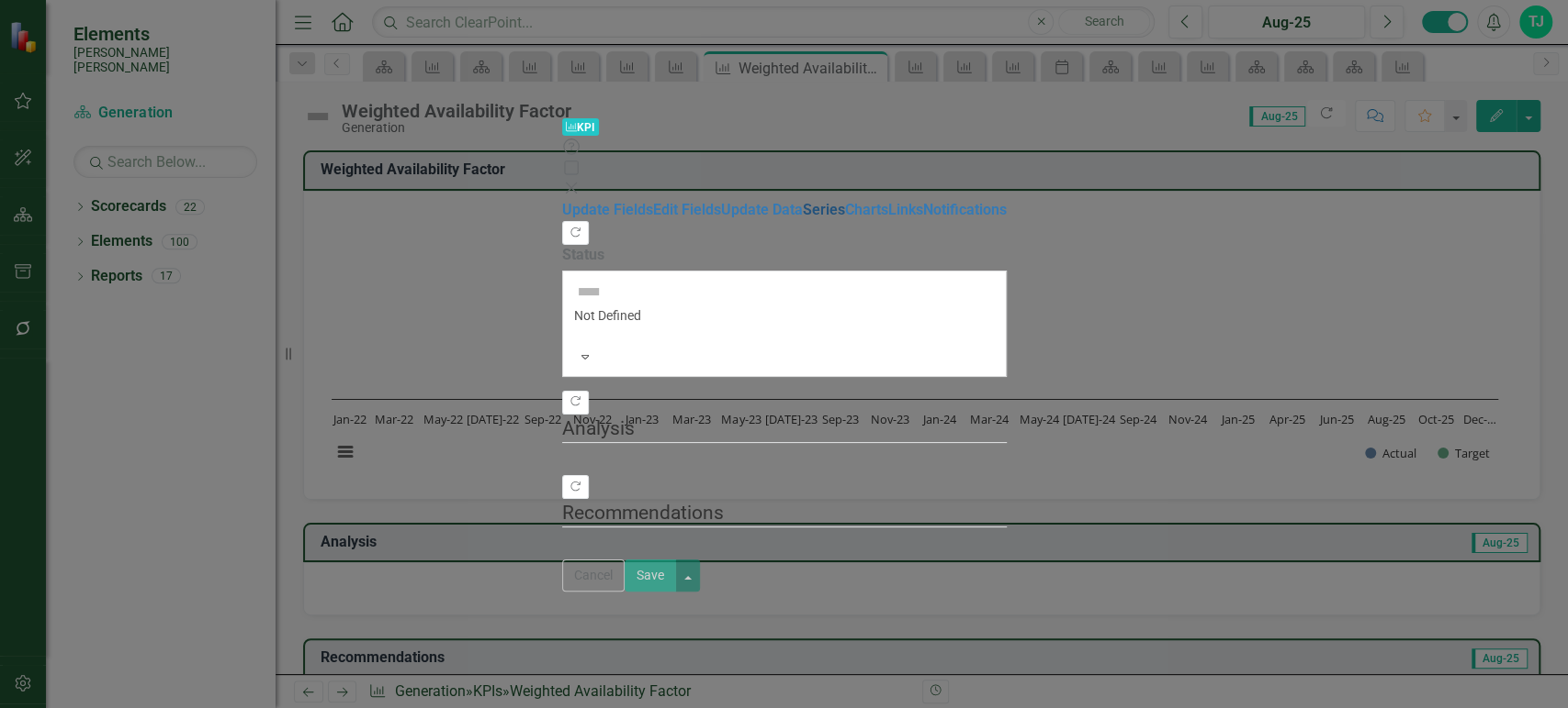
click at [803, 201] on link "Series" at bounding box center [823, 210] width 42 height 17
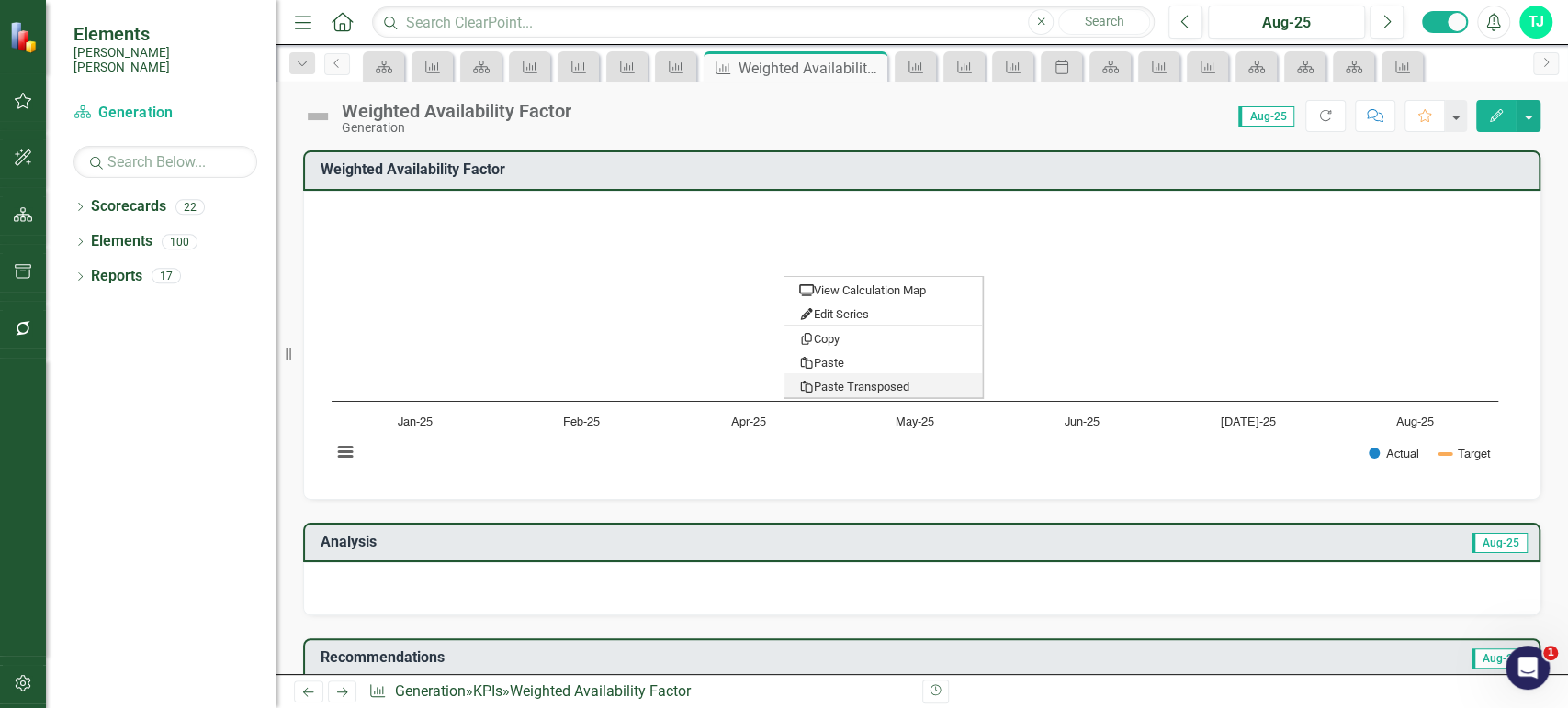
scroll to position [1165, 0]
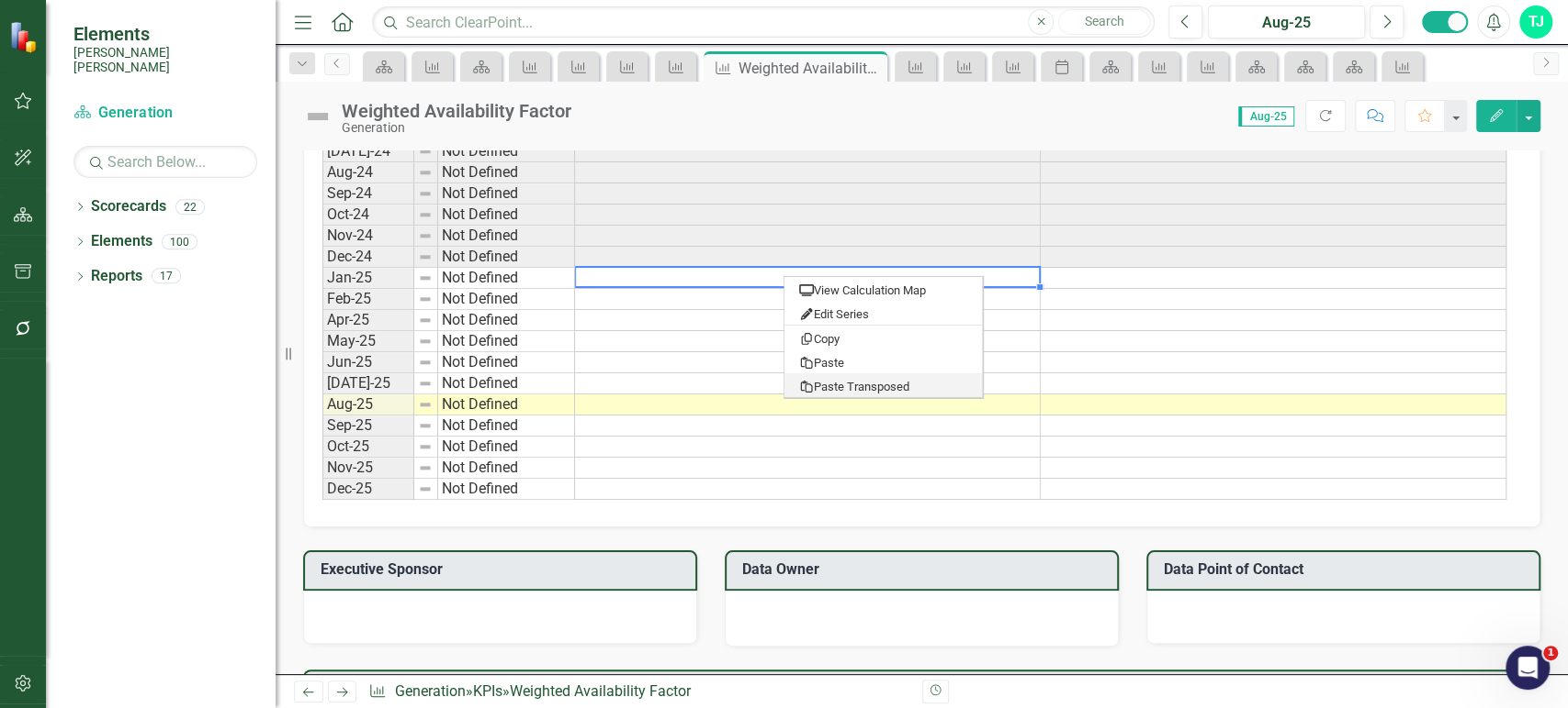
type textarea "92.62"
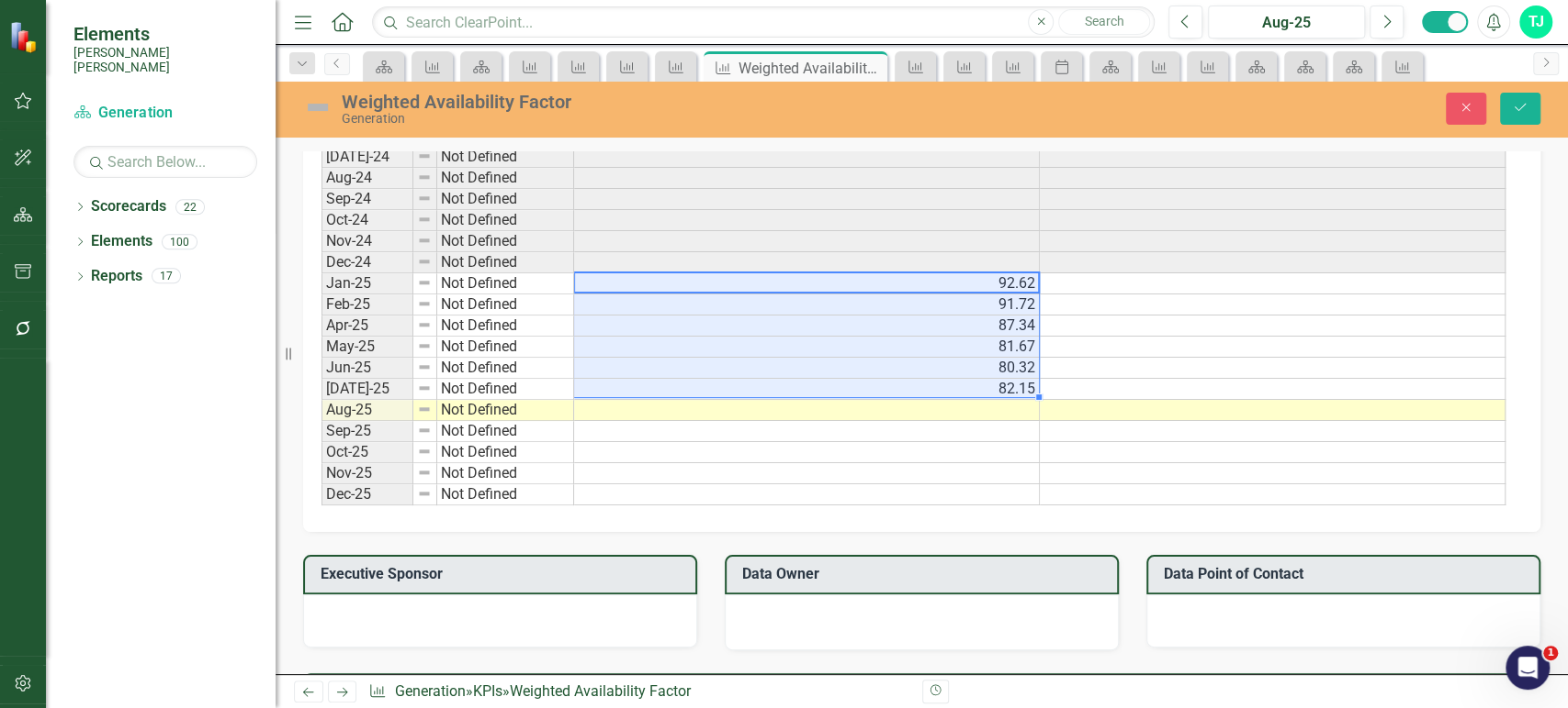
scroll to position [1168, 0]
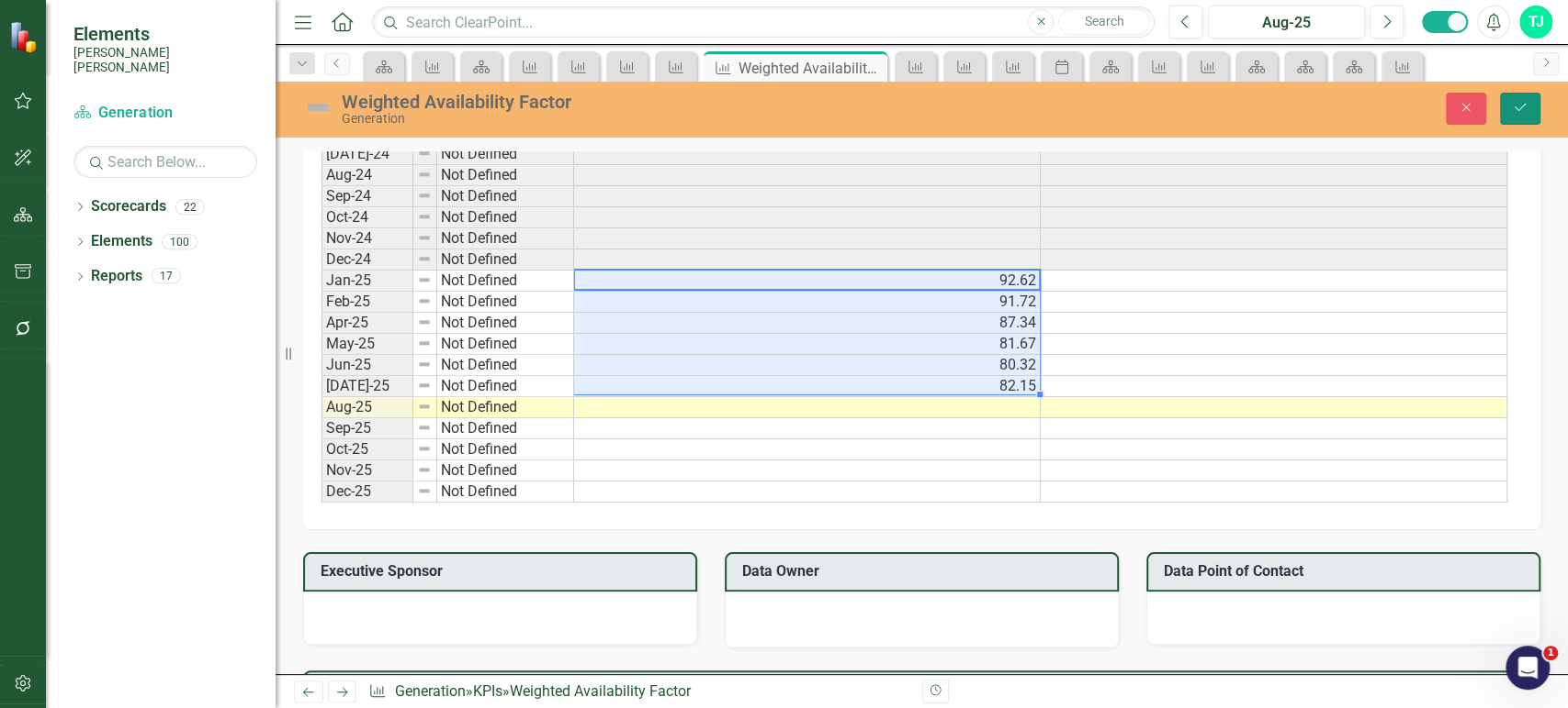
drag, startPoint x: 1514, startPoint y: 116, endPoint x: 892, endPoint y: 187, distance: 626.0
click at [1514, 115] on button "Save" at bounding box center [1520, 109] width 41 height 32
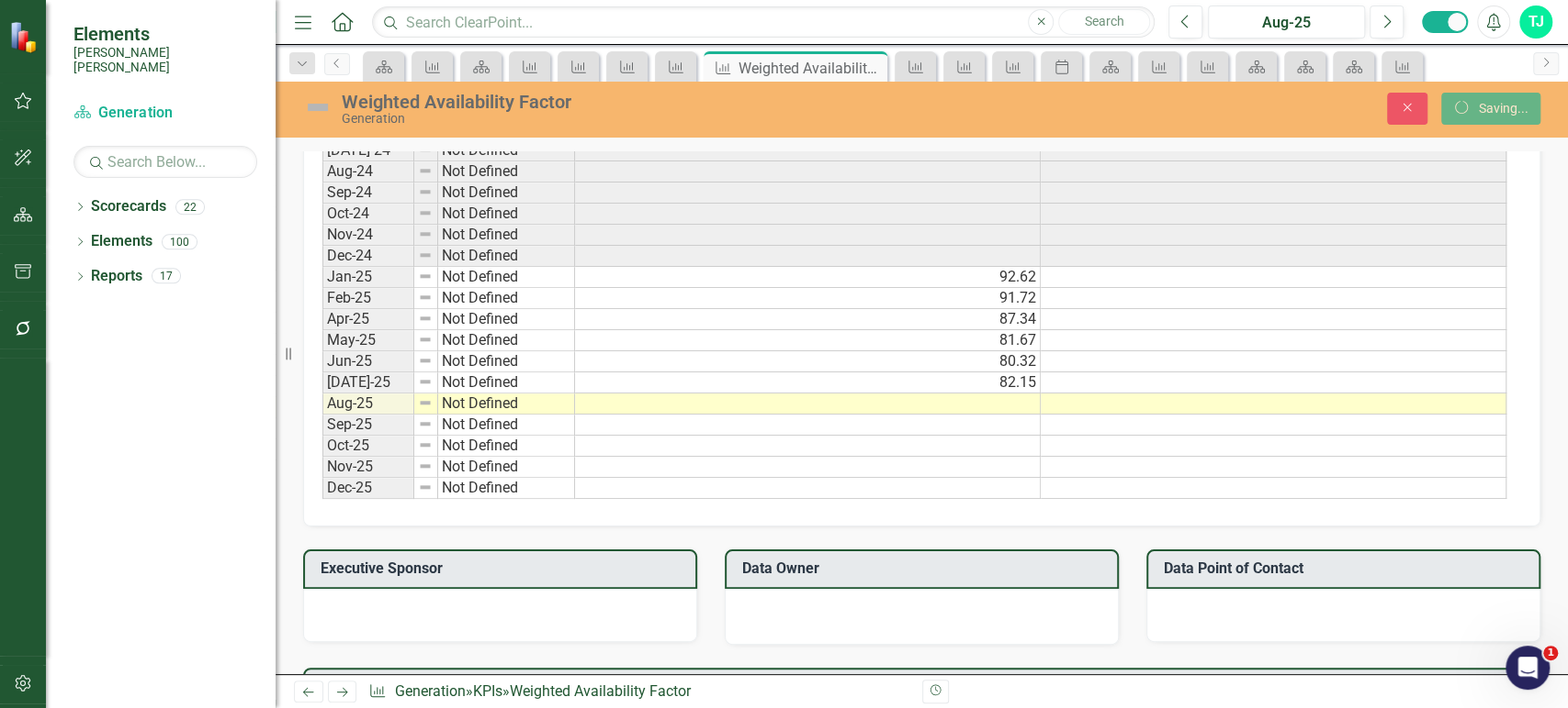
scroll to position [0, 0]
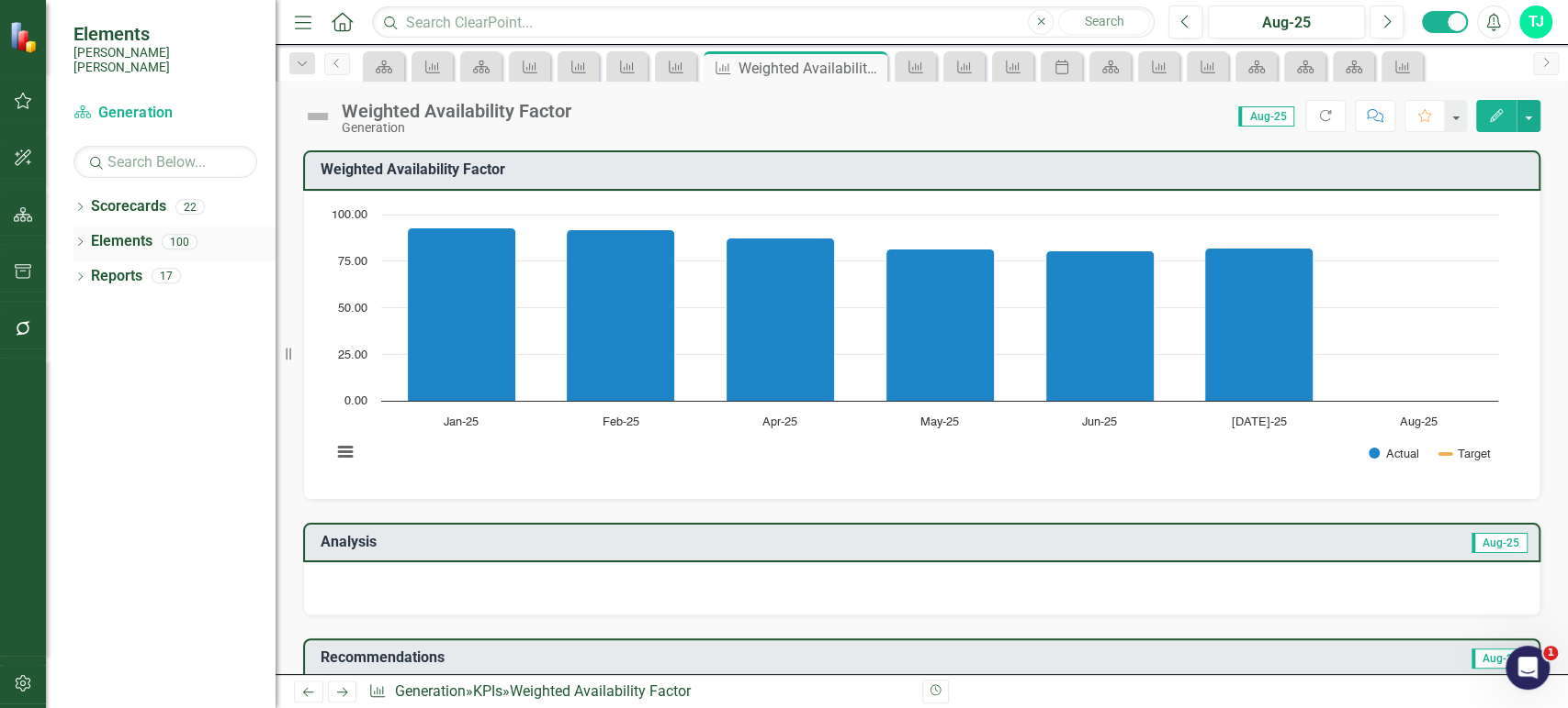
click at [139, 233] on link "Elements" at bounding box center [122, 242] width 62 height 21
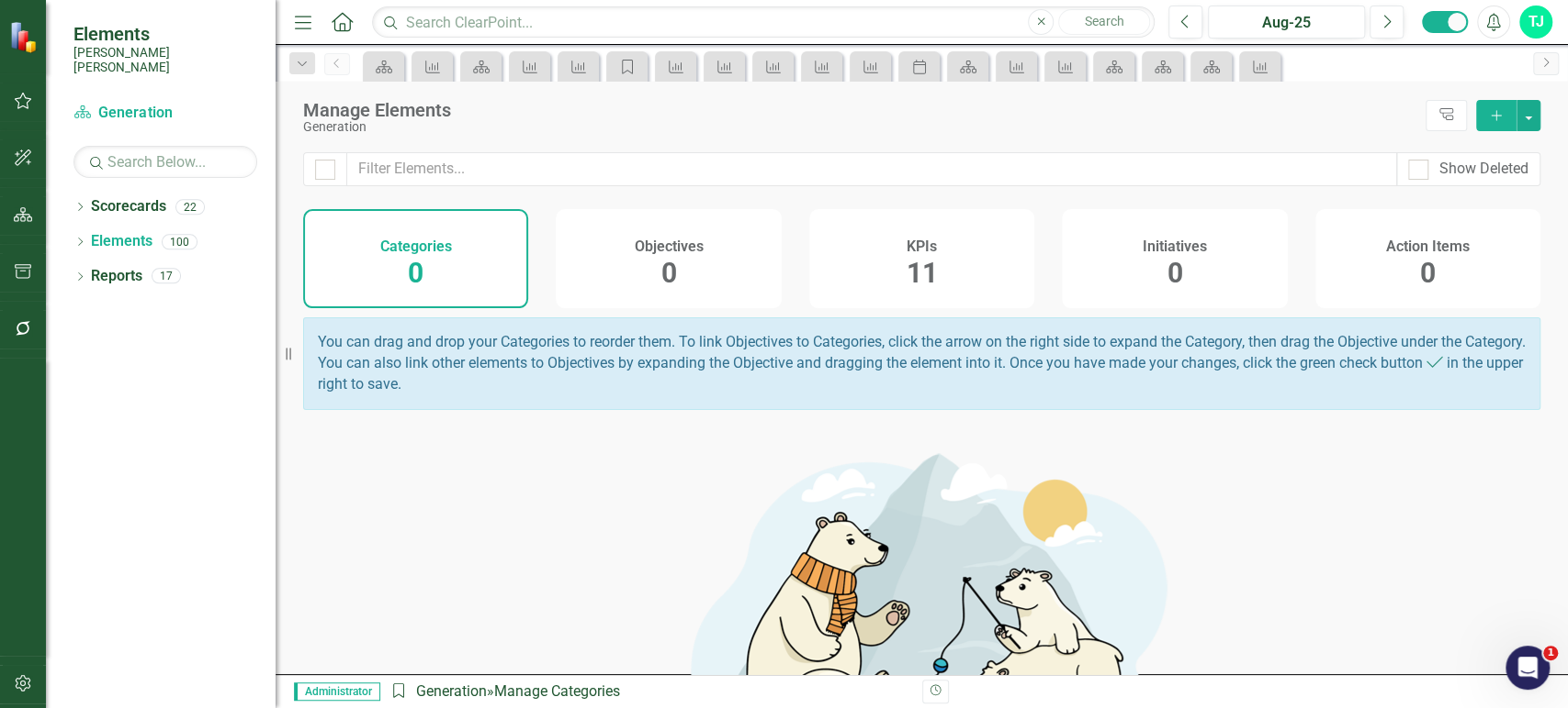
click at [889, 261] on div "KPIs 11" at bounding box center [921, 258] width 225 height 99
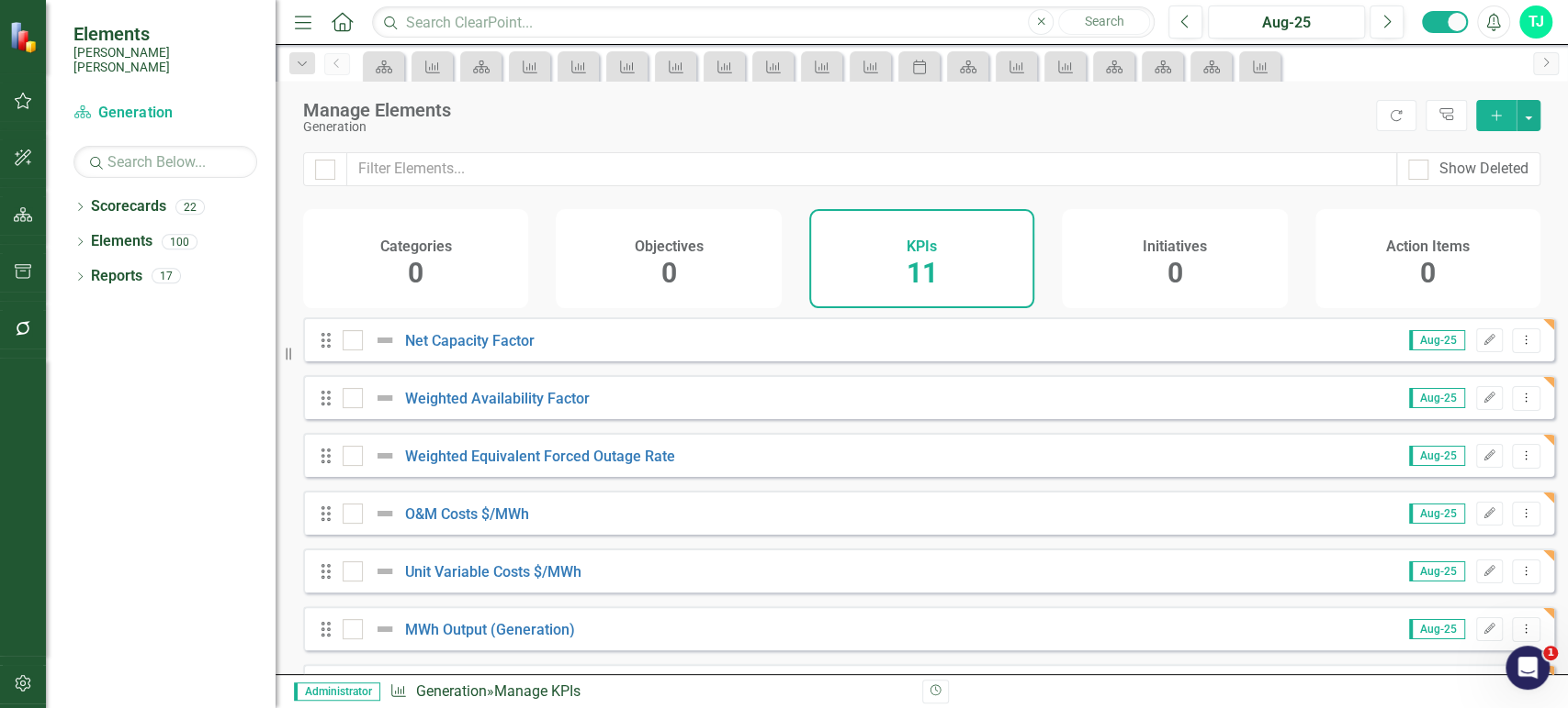
drag, startPoint x: 322, startPoint y: 171, endPoint x: 326, endPoint y: 199, distance: 28.3
click at [324, 171] on input "checkbox" at bounding box center [321, 165] width 12 height 12
checkbox input "true"
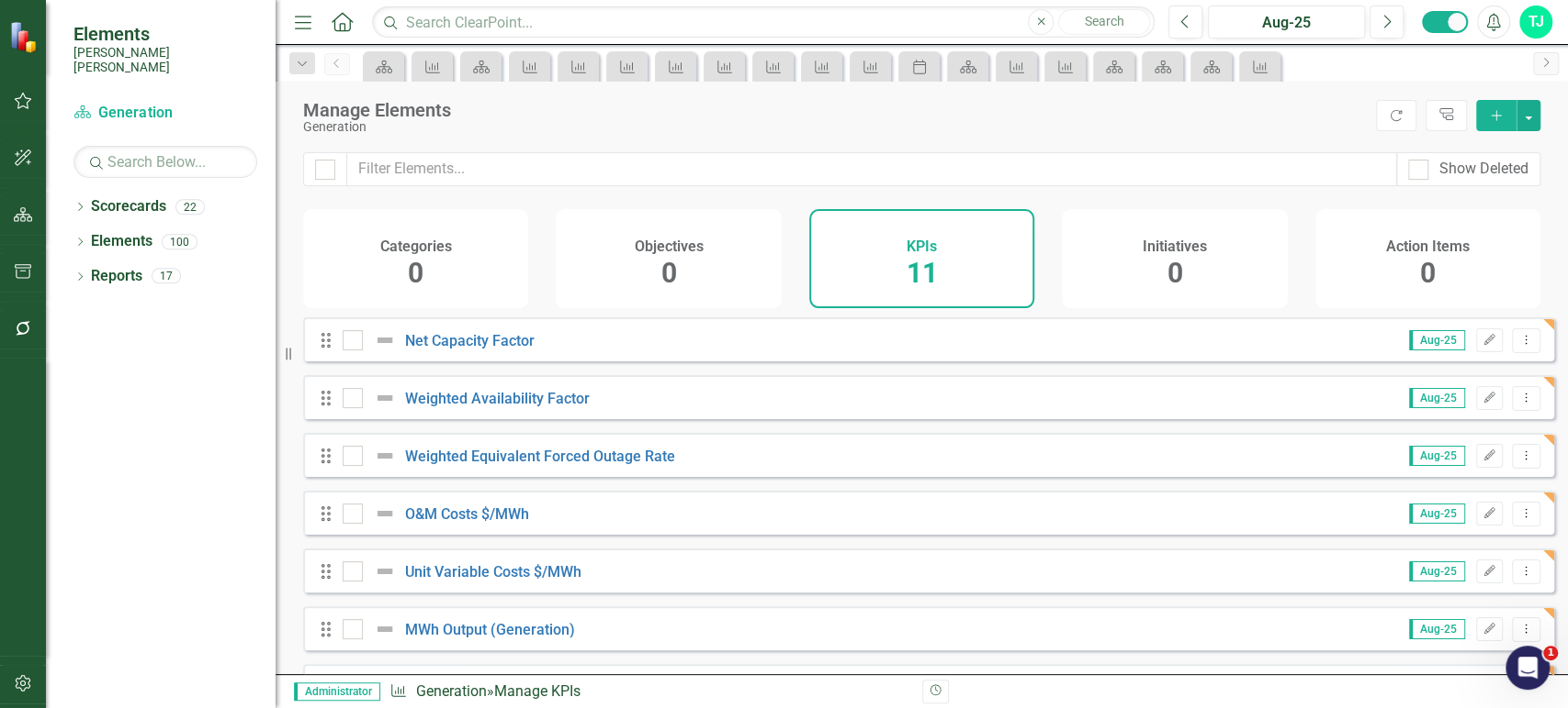
checkbox input "true"
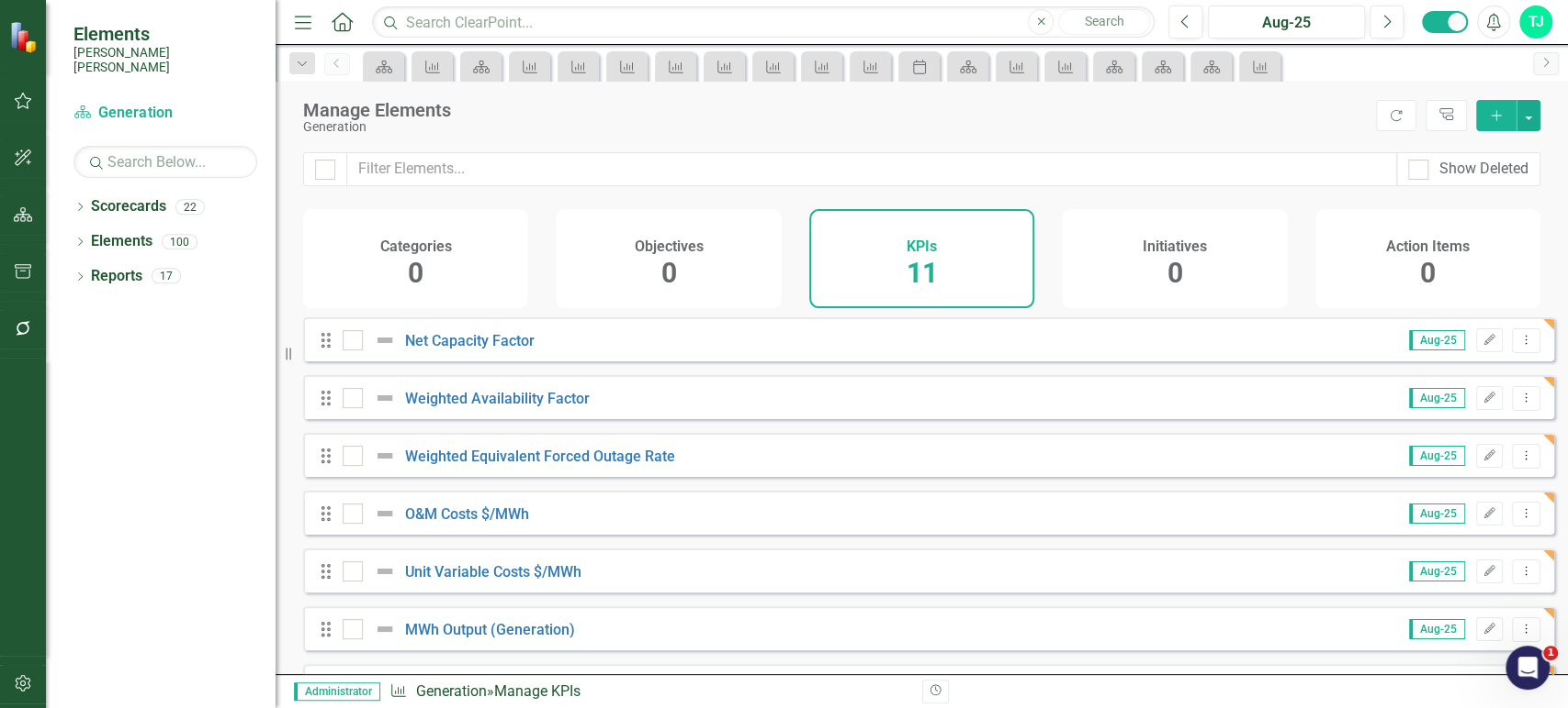
checkbox input "true"
click at [355, 348] on div at bounding box center [352, 340] width 20 height 20
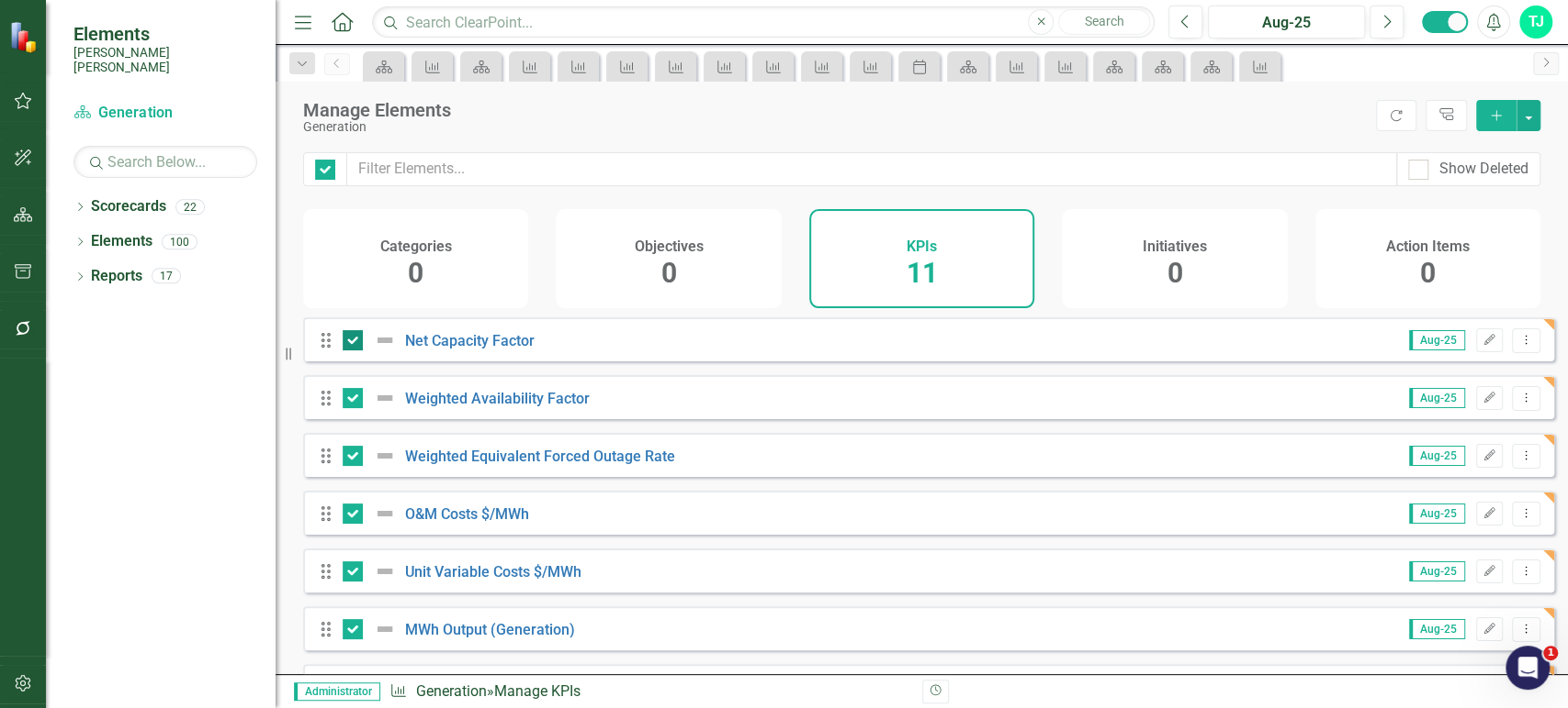
click at [354, 343] on input "checkbox" at bounding box center [349, 336] width 12 height 12
checkbox input "false"
click at [354, 408] on div at bounding box center [352, 398] width 20 height 20
click at [354, 401] on input "checkbox" at bounding box center [349, 394] width 12 height 12
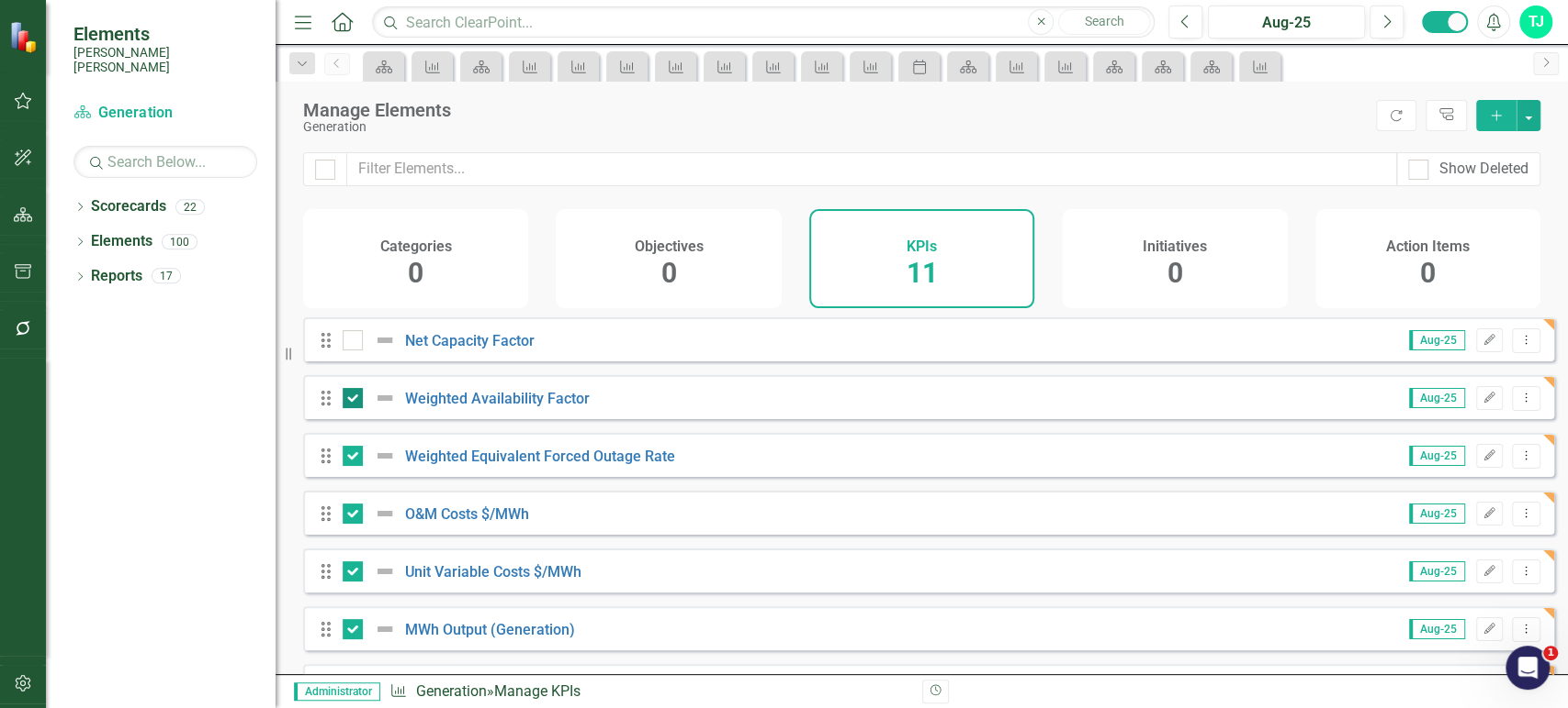
checkbox input "false"
click at [1539, 112] on button "button" at bounding box center [1527, 115] width 24 height 31
click at [1463, 250] on link "Trash Delete Multiple" at bounding box center [1466, 252] width 145 height 34
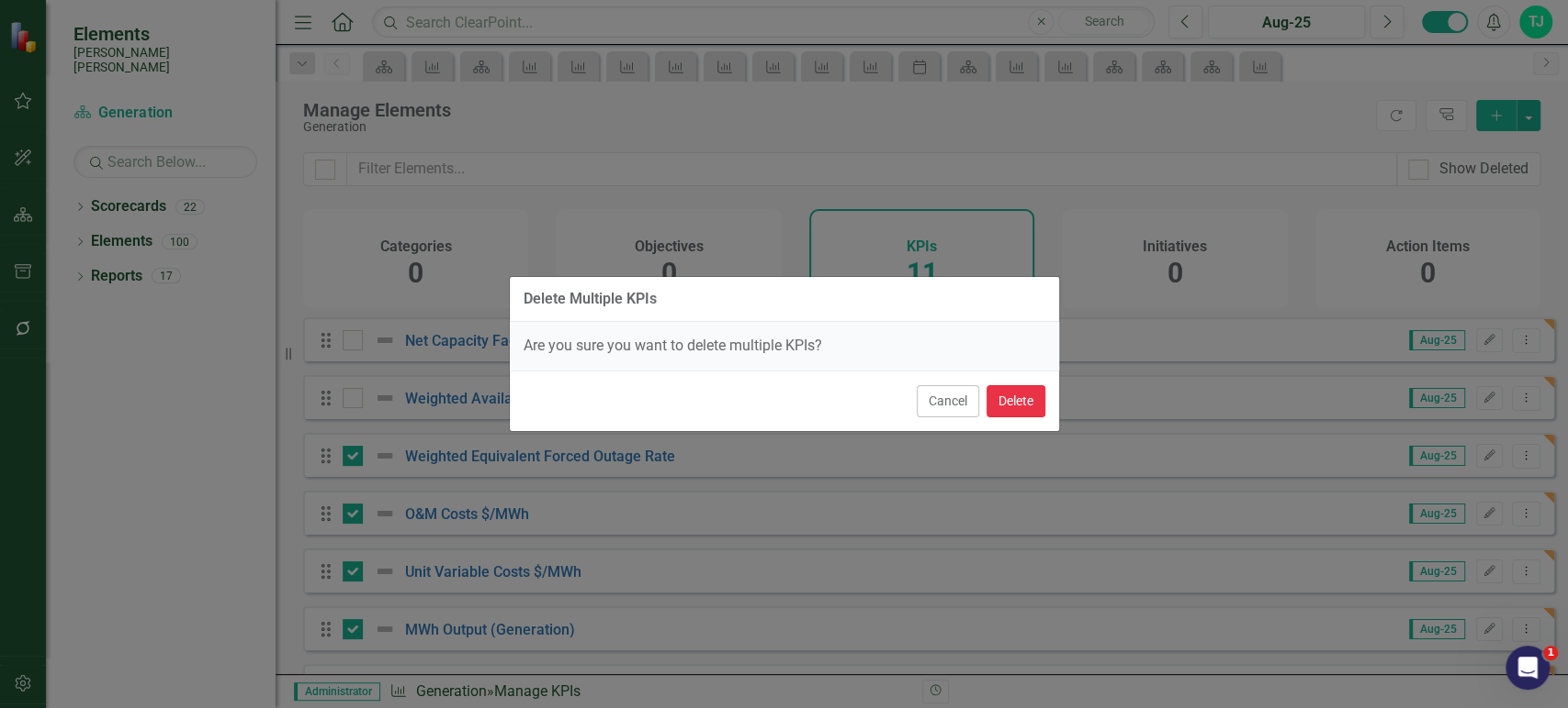
click at [1028, 407] on button "Delete" at bounding box center [1015, 401] width 59 height 32
checkbox input "false"
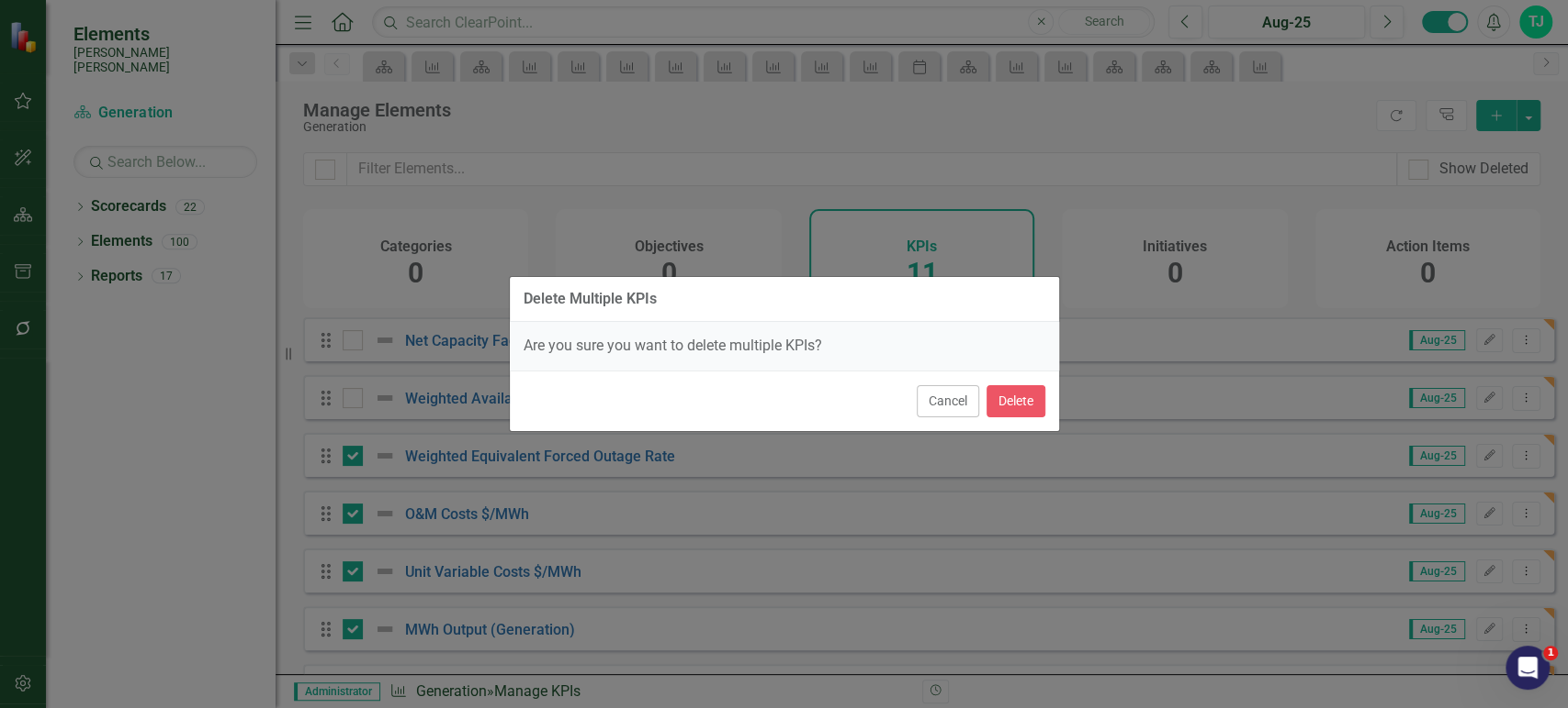
checkbox input "false"
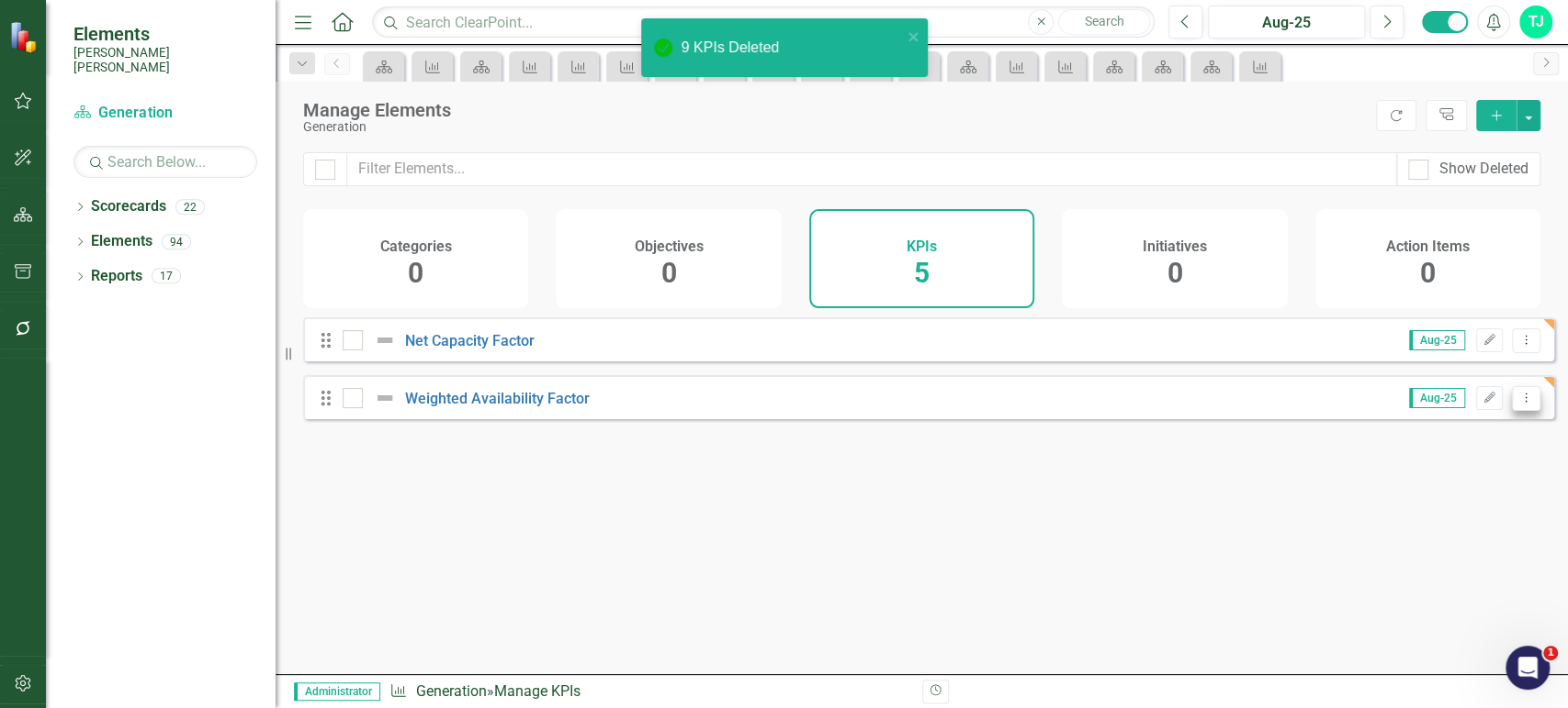
click at [1512, 406] on button "Dropdown Menu" at bounding box center [1526, 399] width 28 height 25
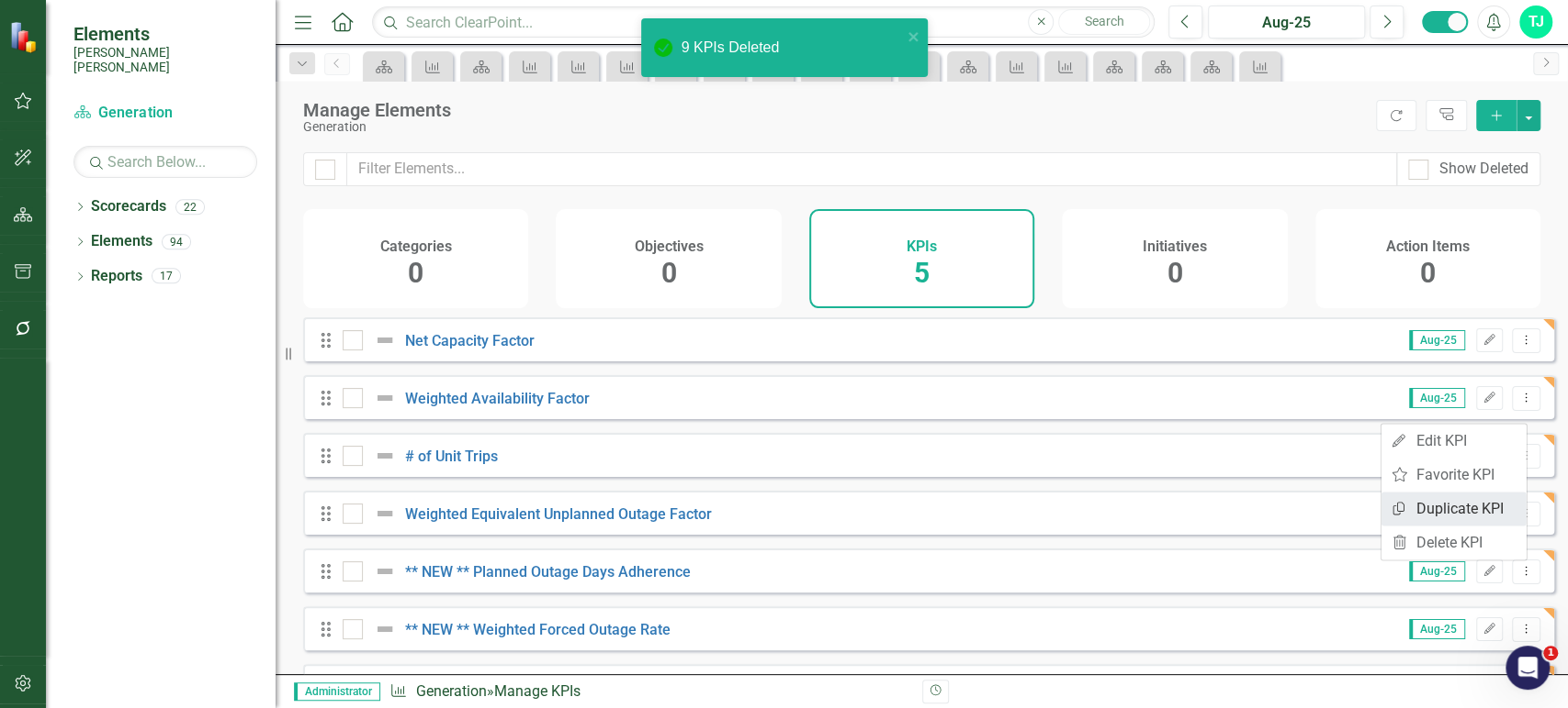
click at [1453, 512] on link "Copy Duplicate KPI" at bounding box center [1453, 509] width 145 height 34
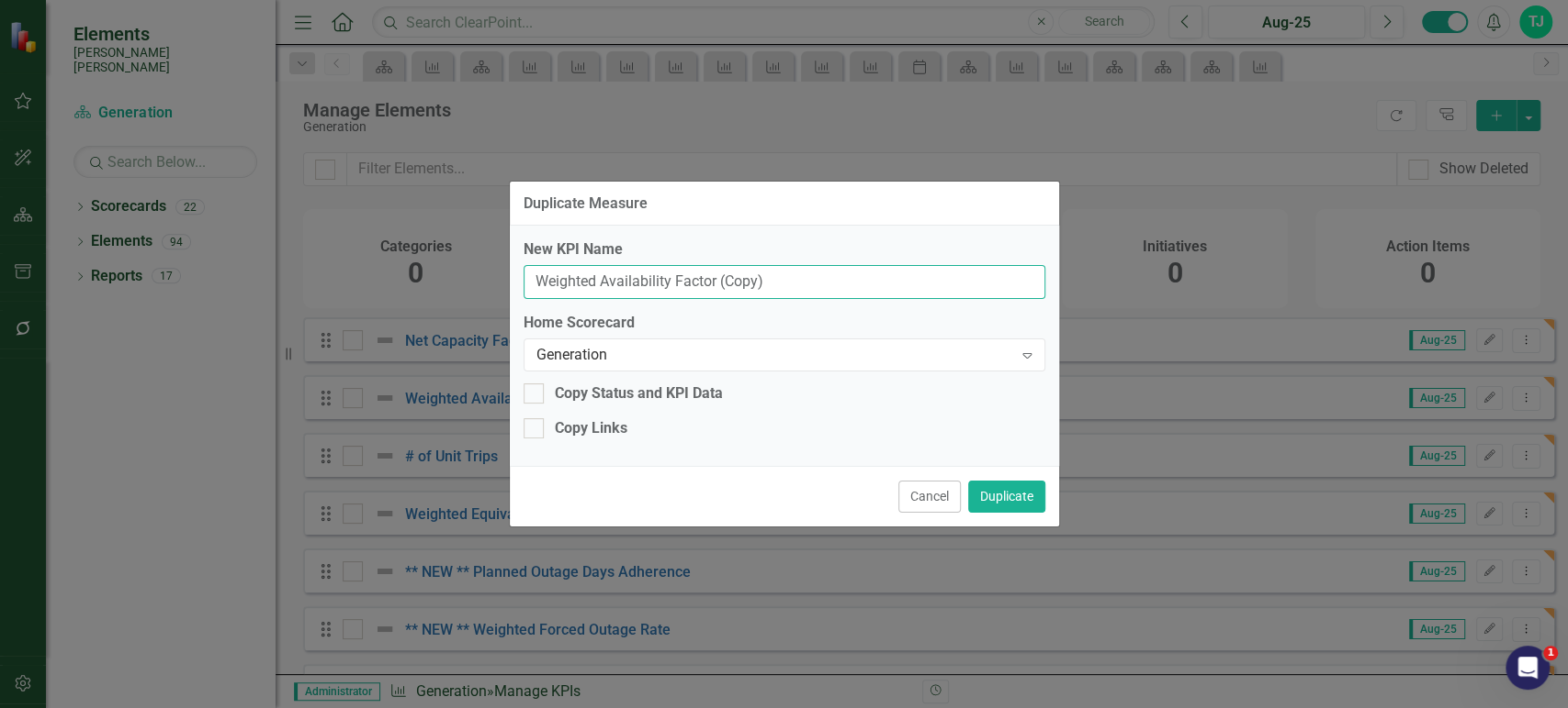
click at [702, 279] on input "Weighted Availability Factor (Copy)" at bounding box center [784, 282] width 521 height 34
paste input "Equivalent Forced Outage Rate"
type input "Weighted Equivalent Forced Outage Rate"
click at [1023, 512] on button "Duplicate" at bounding box center [1006, 497] width 77 height 32
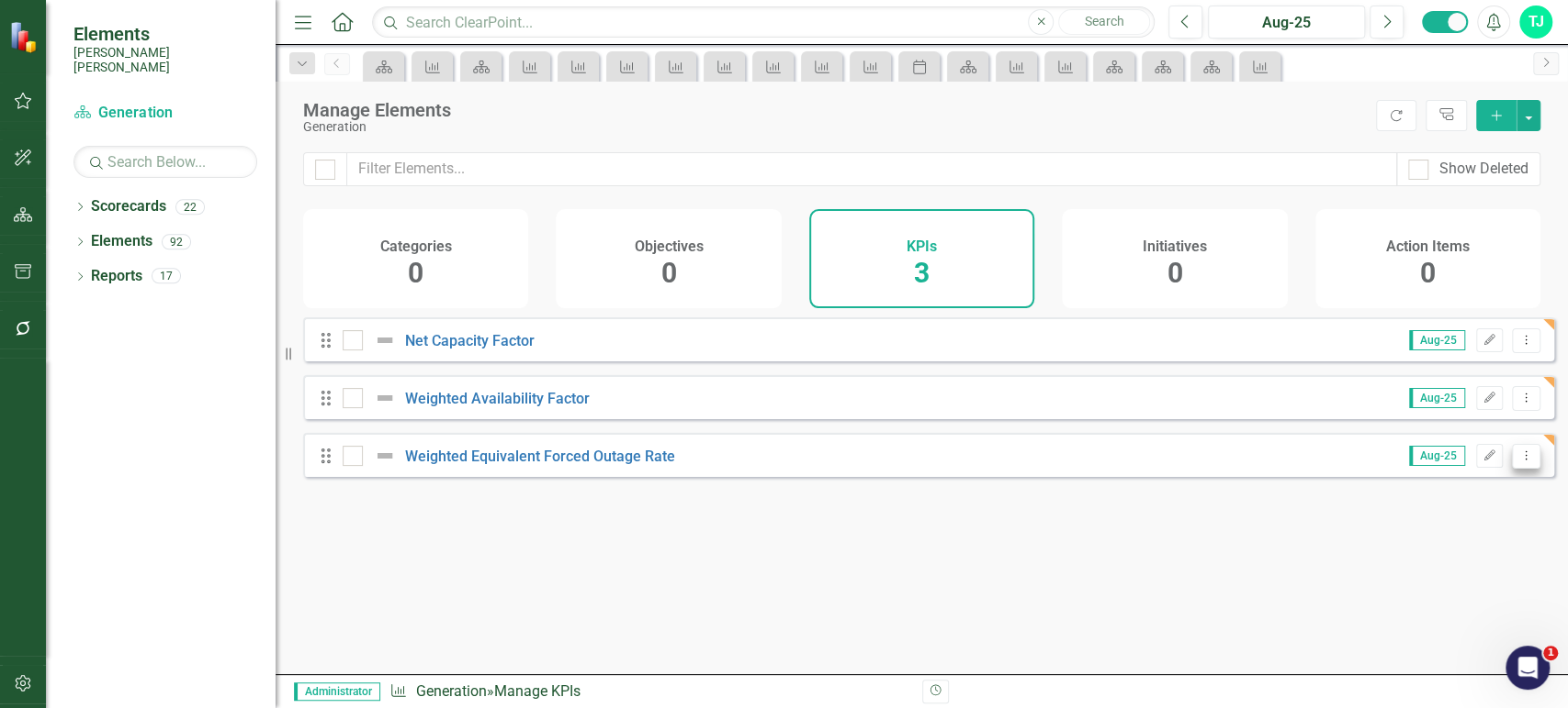
click at [1518, 461] on icon "Dropdown Menu" at bounding box center [1525, 456] width 15 height 12
click at [1423, 552] on link "Copy Duplicate KPI" at bounding box center [1453, 567] width 145 height 34
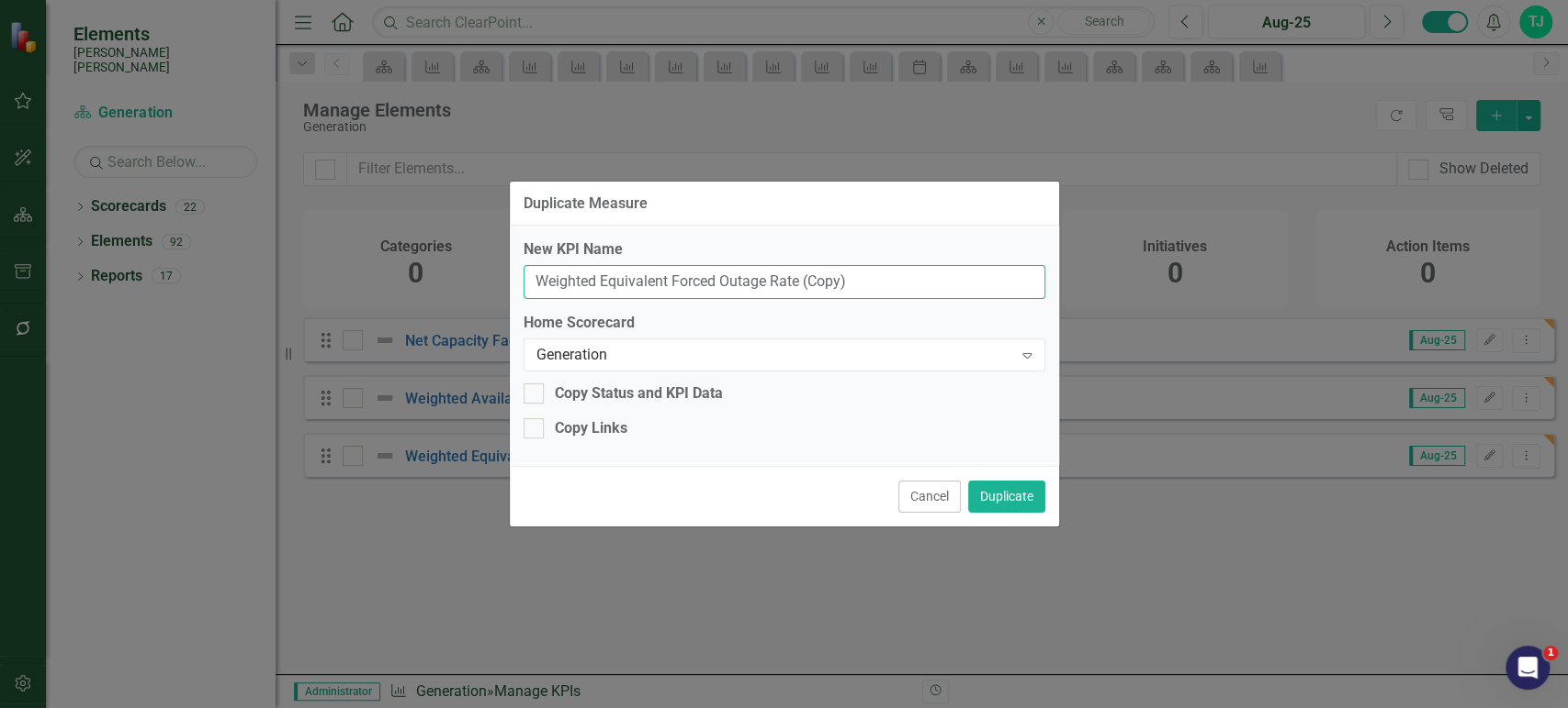
click at [676, 275] on input "Weighted Equivalent Forced Outage Rate (Copy)" at bounding box center [784, 282] width 521 height 34
paste input "O&M Costs $/MWh"
type input "O&M Costs $/MWh"
click at [998, 493] on button "Duplicate" at bounding box center [1006, 497] width 77 height 32
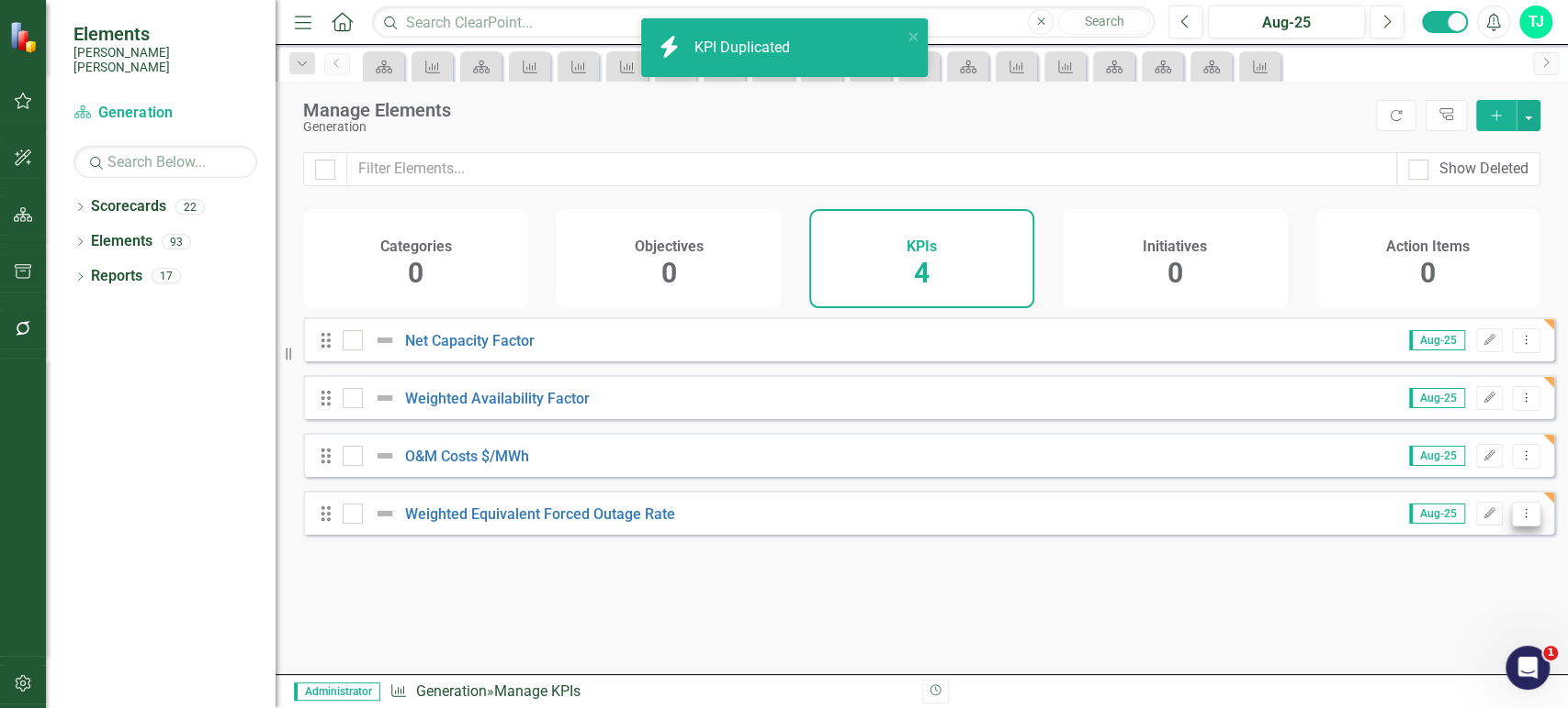
click at [1513, 527] on button "Dropdown Menu" at bounding box center [1526, 514] width 28 height 25
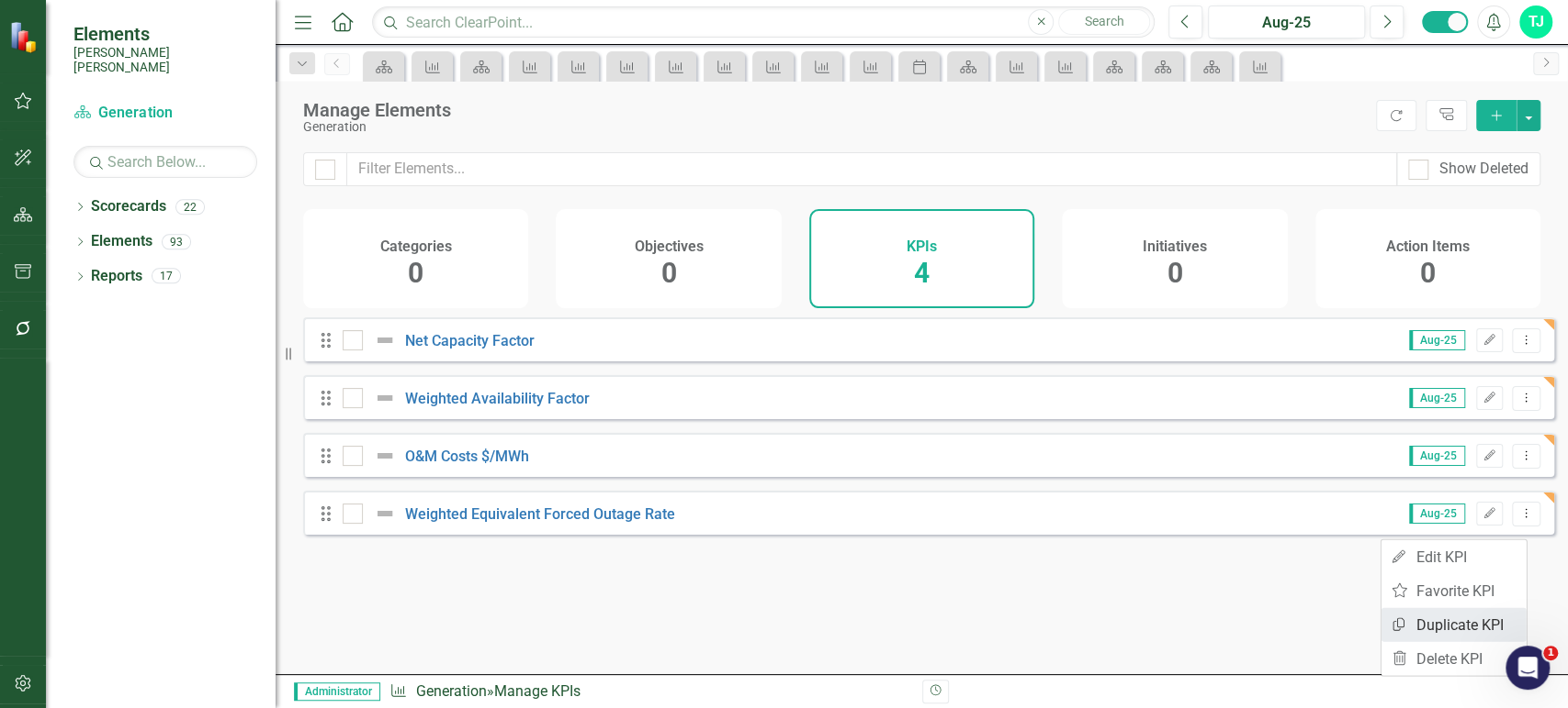
click at [1426, 616] on link "Copy Duplicate KPI" at bounding box center [1453, 625] width 145 height 34
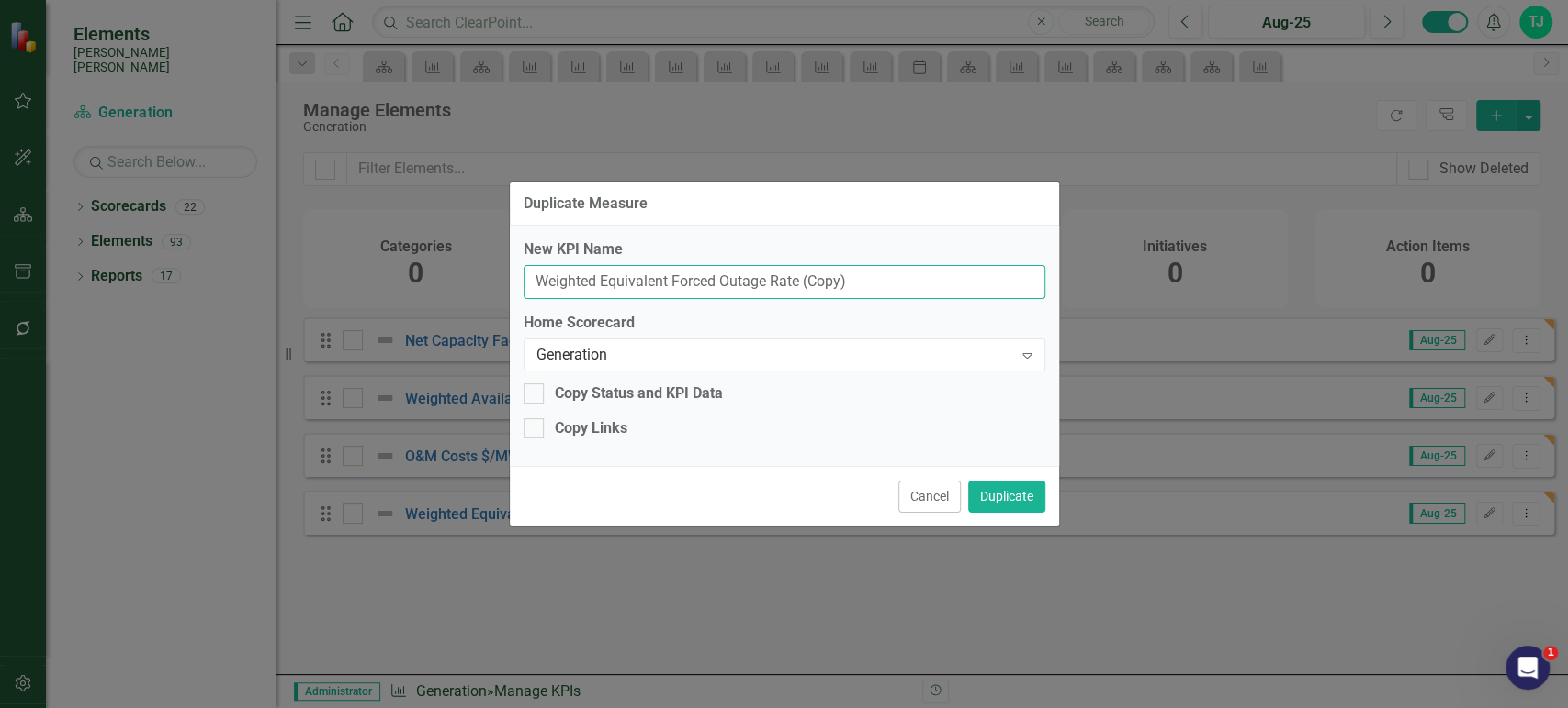
click at [767, 267] on input "Weighted Equivalent Forced Outage Rate (Copy)" at bounding box center [784, 282] width 521 height 34
paste input "Unit Variable Costs $/MWh"
type input "Unit Variable Costs $/MWh"
click at [1009, 507] on button "Duplicate" at bounding box center [1006, 497] width 77 height 32
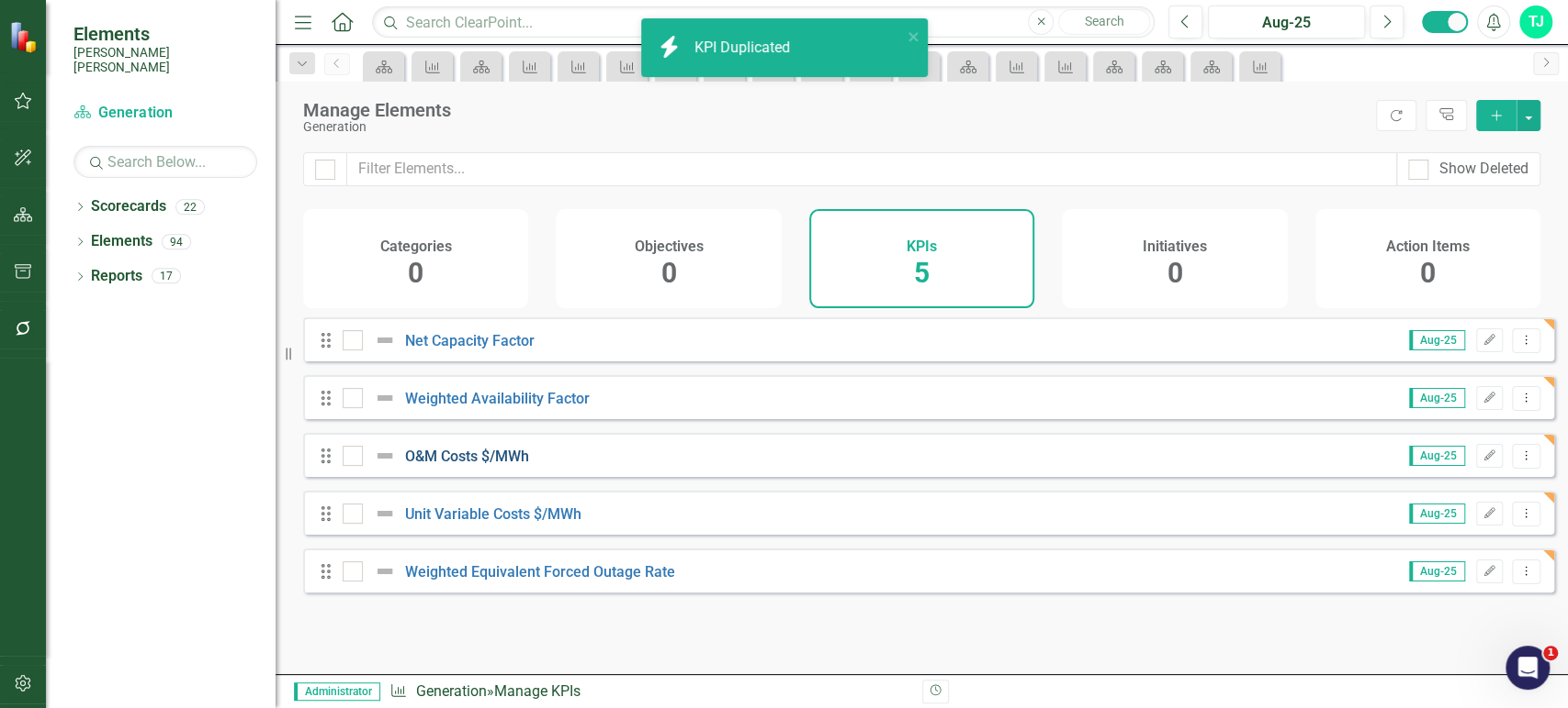
click at [488, 465] on link "O&M Costs $/MWh" at bounding box center [466, 456] width 124 height 17
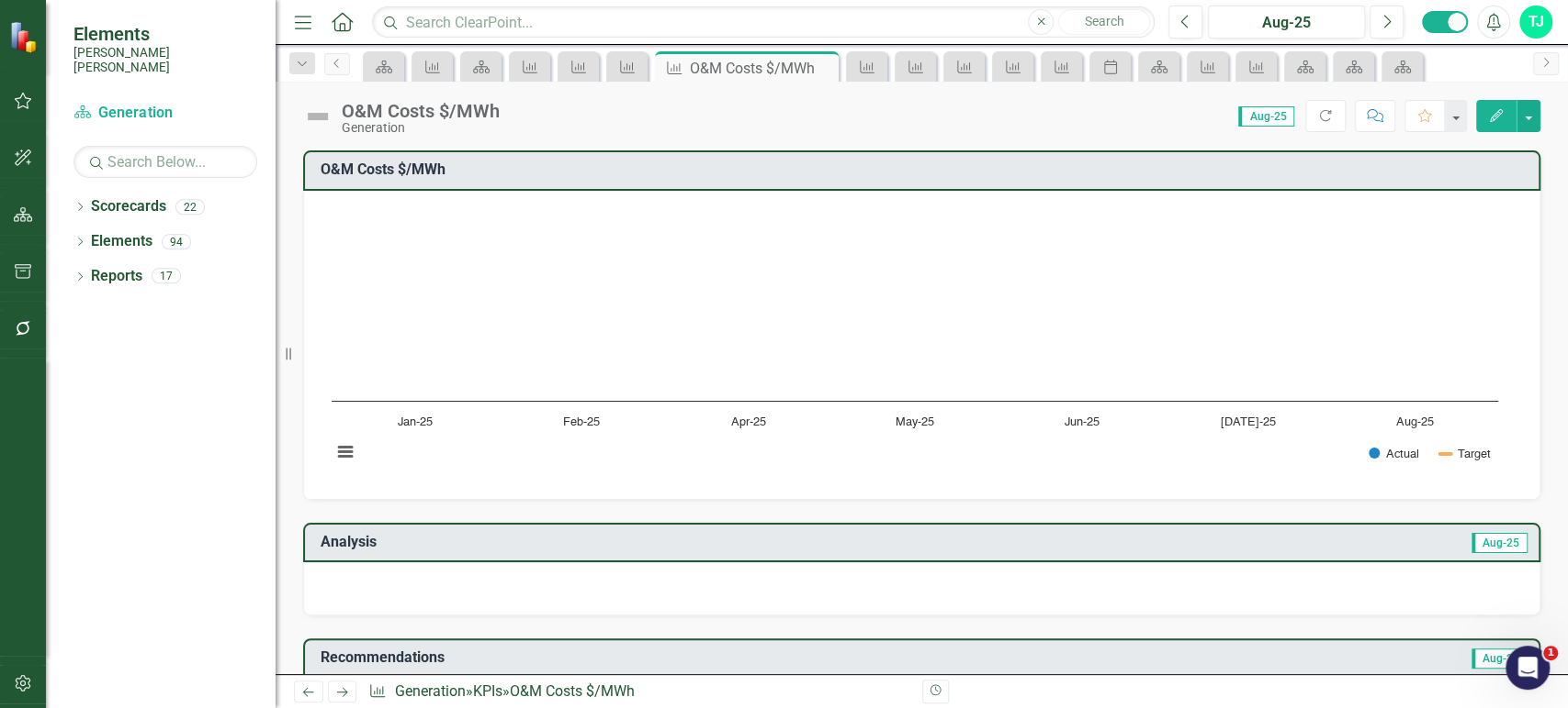
click at [312, 700] on link "Previous" at bounding box center [308, 691] width 29 height 22
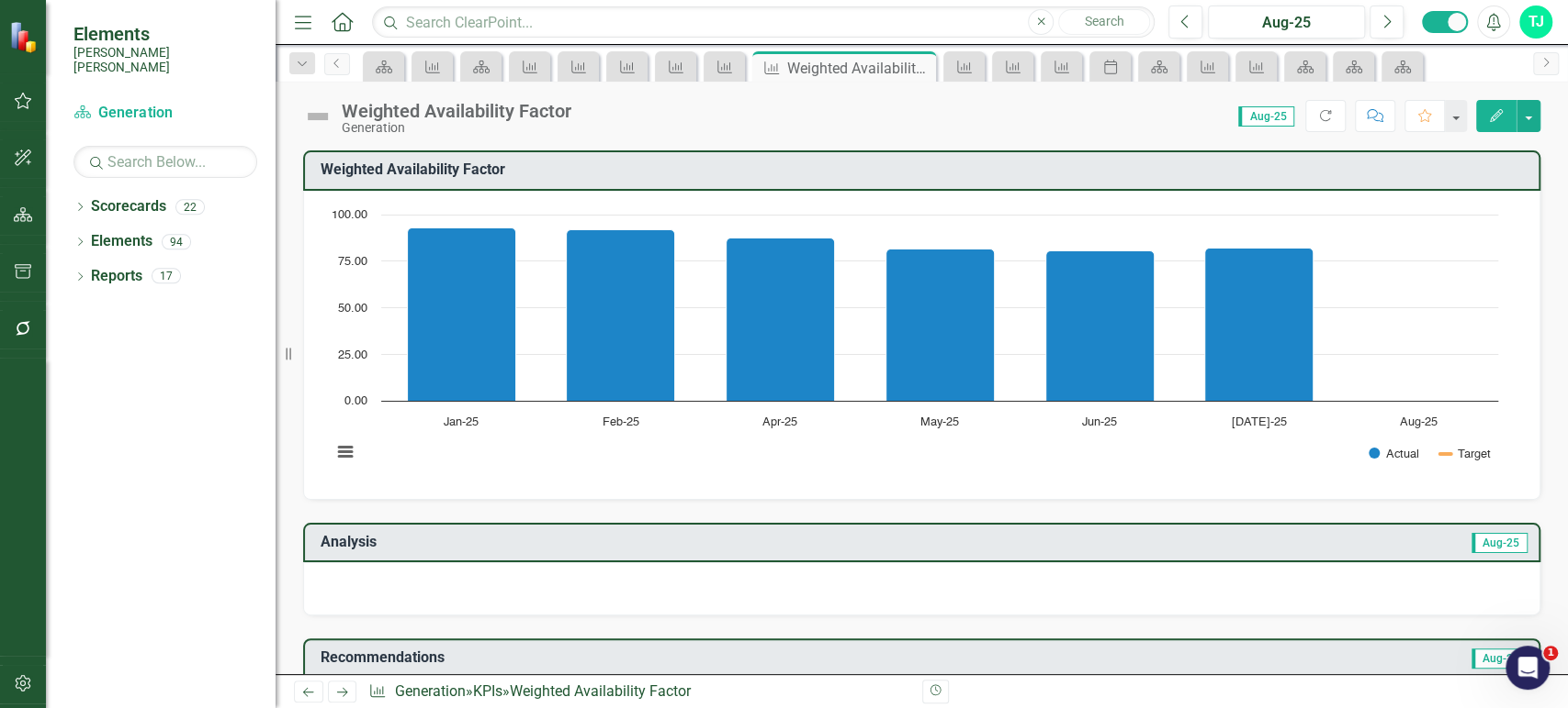
click at [337, 691] on icon "Next" at bounding box center [342, 692] width 15 height 12
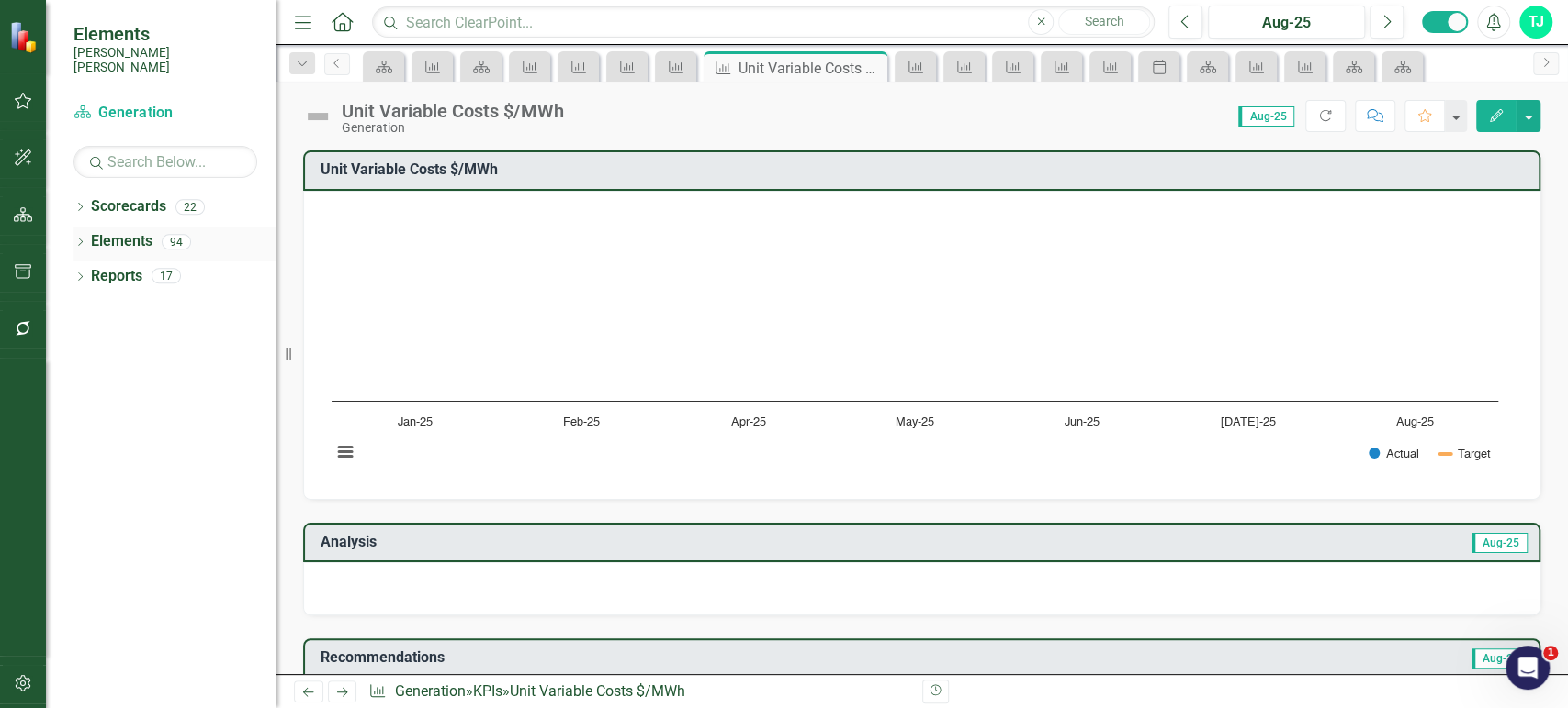
click at [144, 232] on link "Elements" at bounding box center [122, 242] width 62 height 21
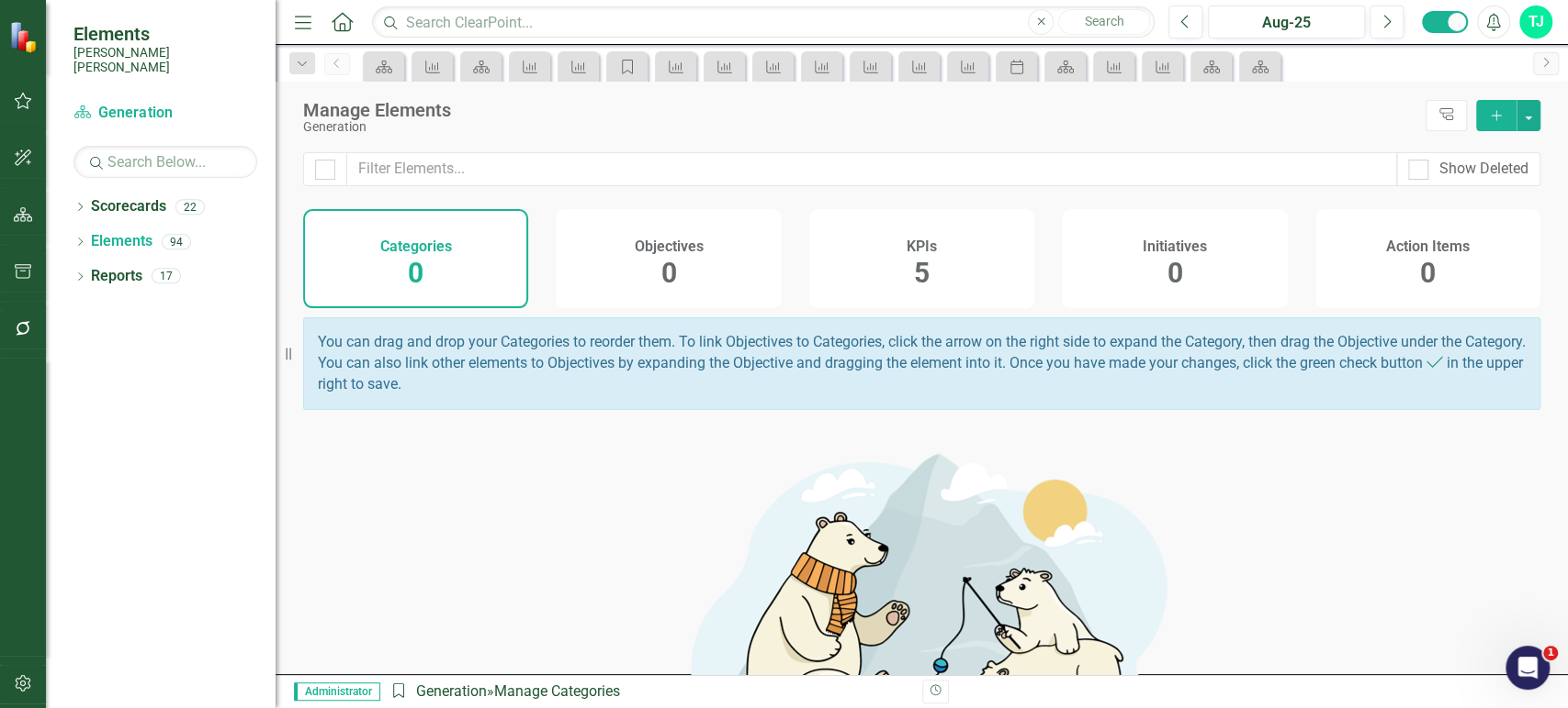
click at [939, 277] on div "KPIs 5" at bounding box center [921, 258] width 225 height 99
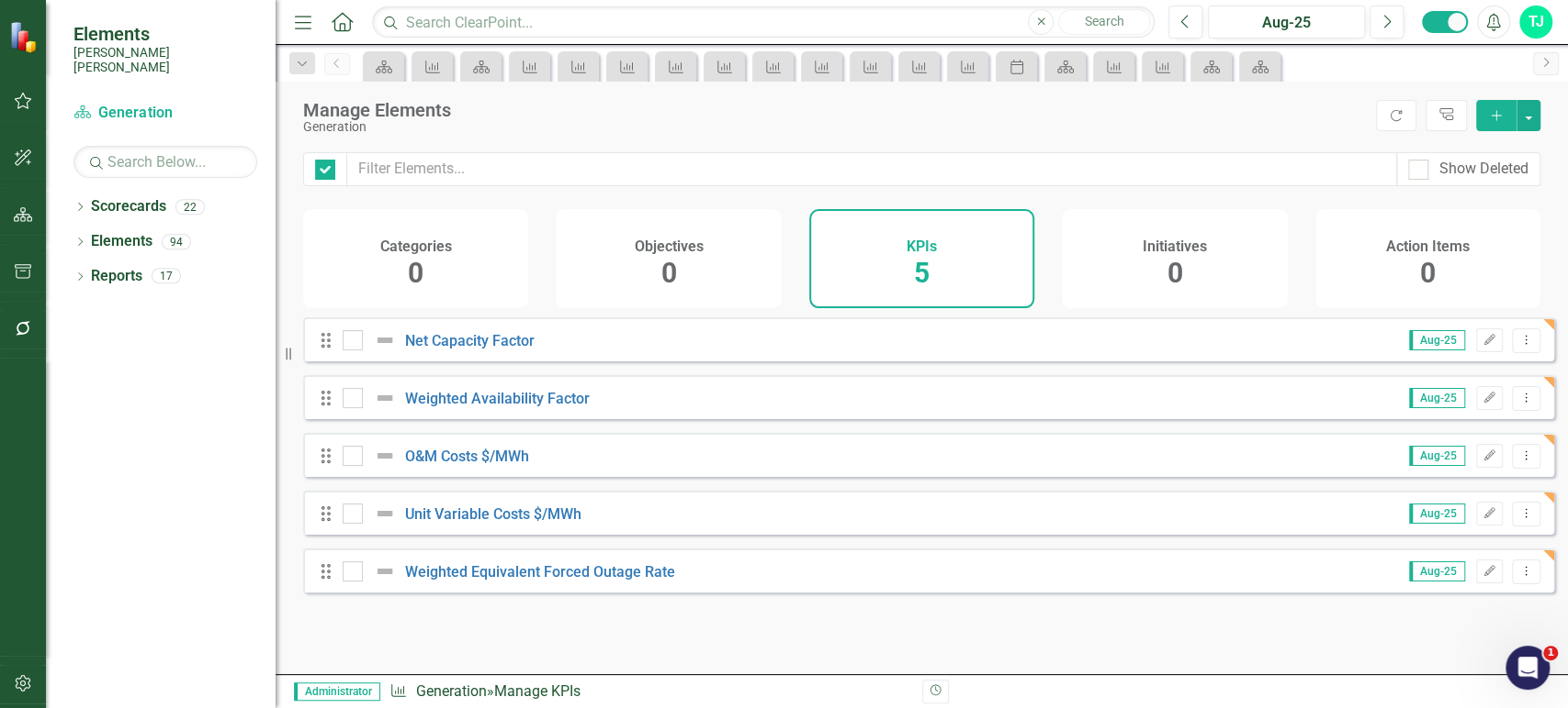
checkbox input "false"
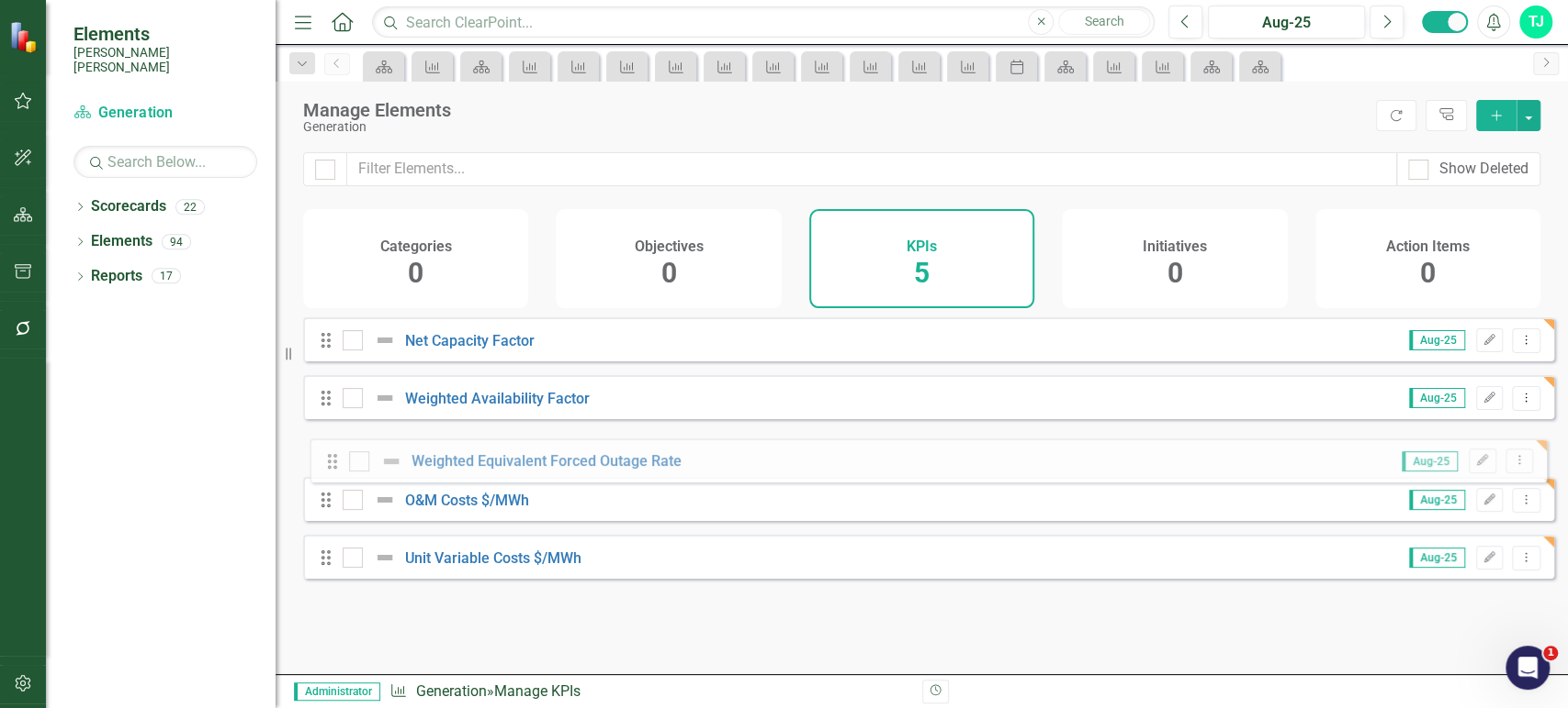
drag, startPoint x: 323, startPoint y: 586, endPoint x: 329, endPoint y: 461, distance: 125.1
click at [329, 461] on div "Drag Net Capacity Factor Aug-25 Edit Dropdown Menu Drag Weighted Availability F…" at bounding box center [928, 456] width 1251 height 275
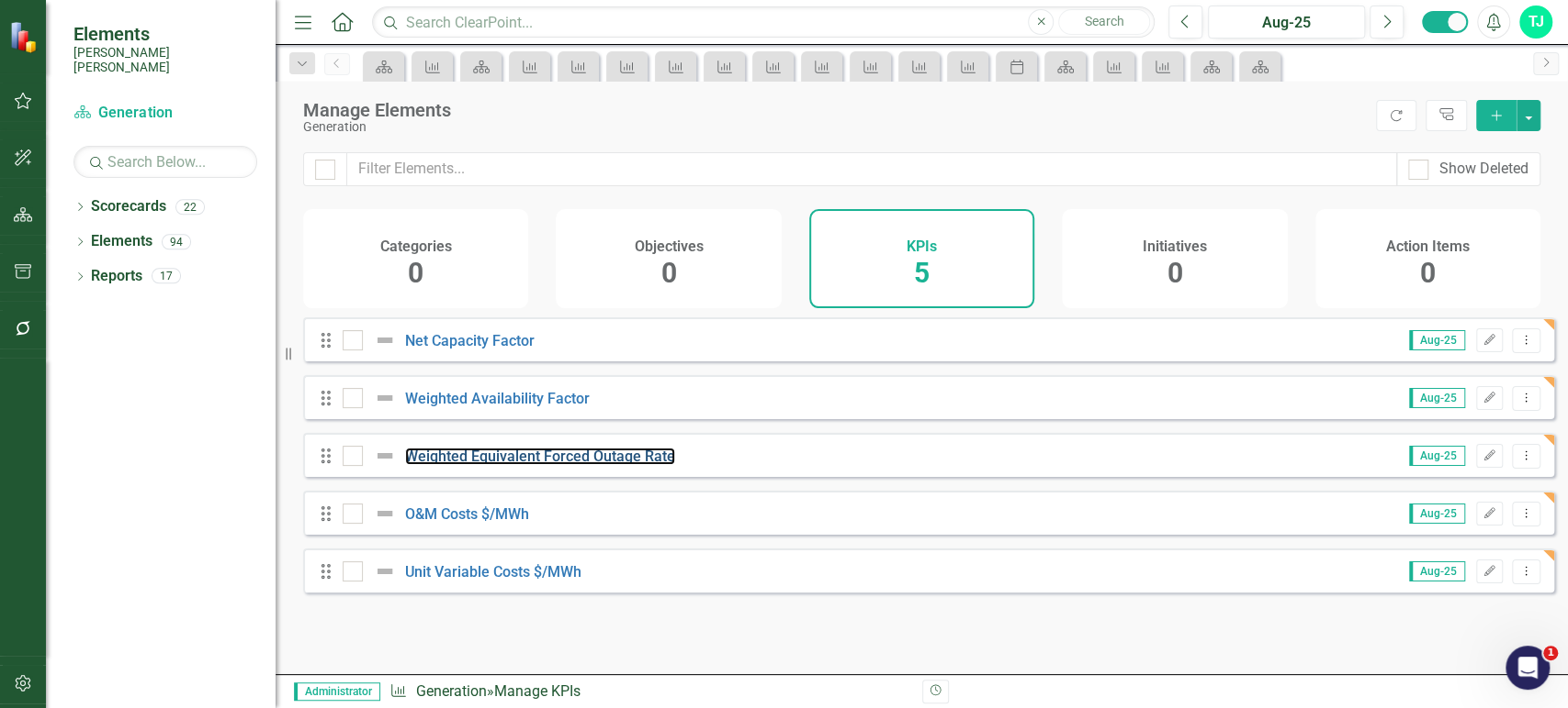
click at [485, 465] on link "Weighted Equivalent Forced Outage Rate" at bounding box center [539, 456] width 270 height 17
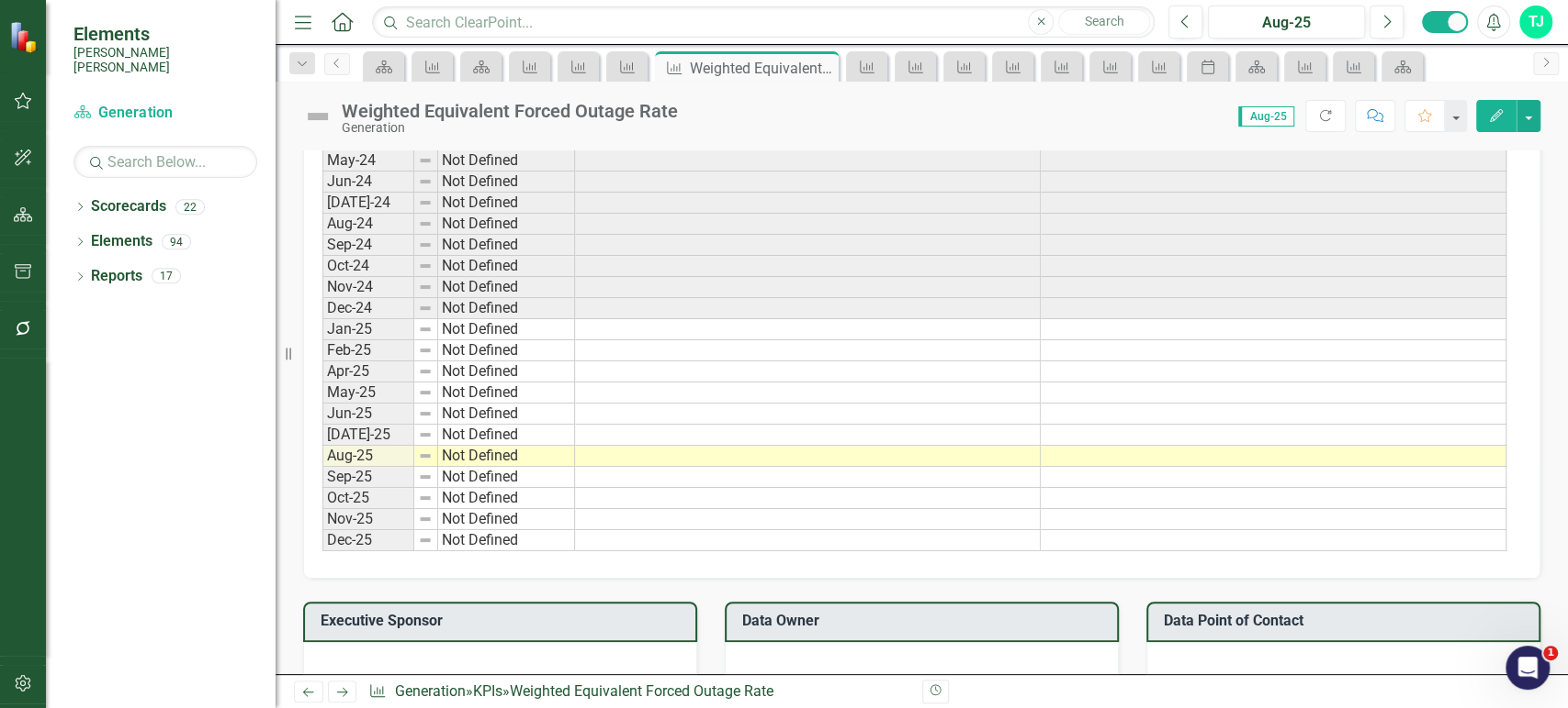
scroll to position [1113, 0]
click at [617, 326] on td at bounding box center [807, 330] width 465 height 21
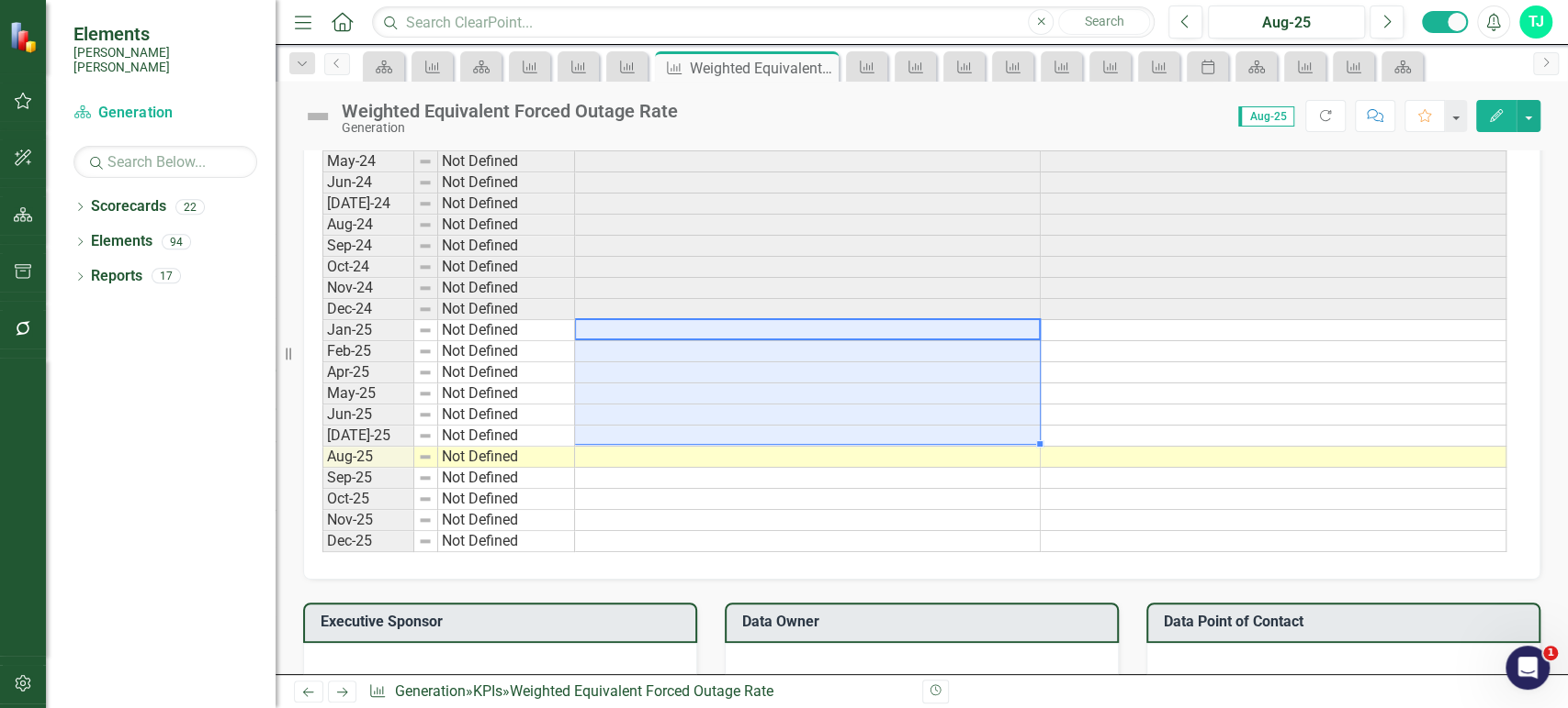
type textarea "5.64"
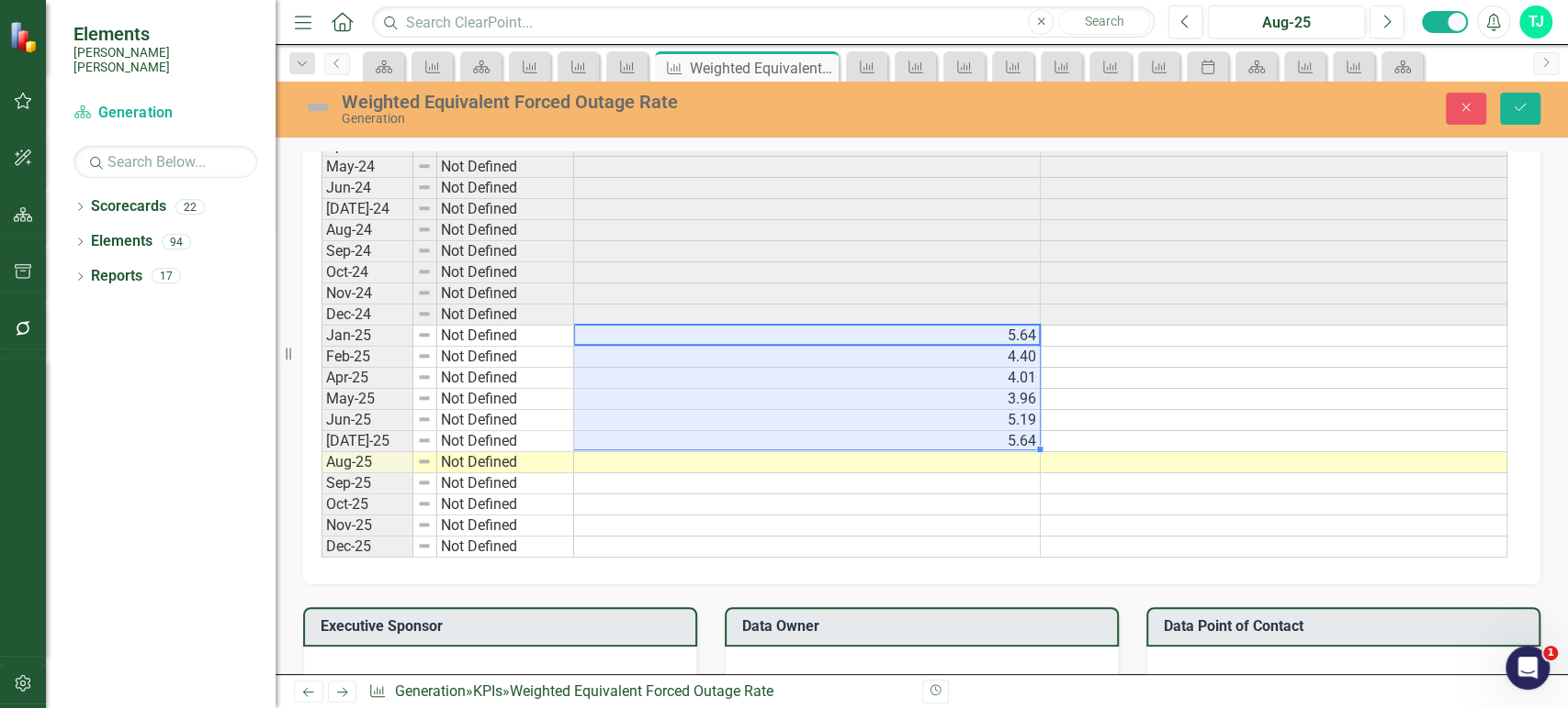
scroll to position [1116, 0]
click at [1521, 108] on icon "Save" at bounding box center [1520, 107] width 16 height 13
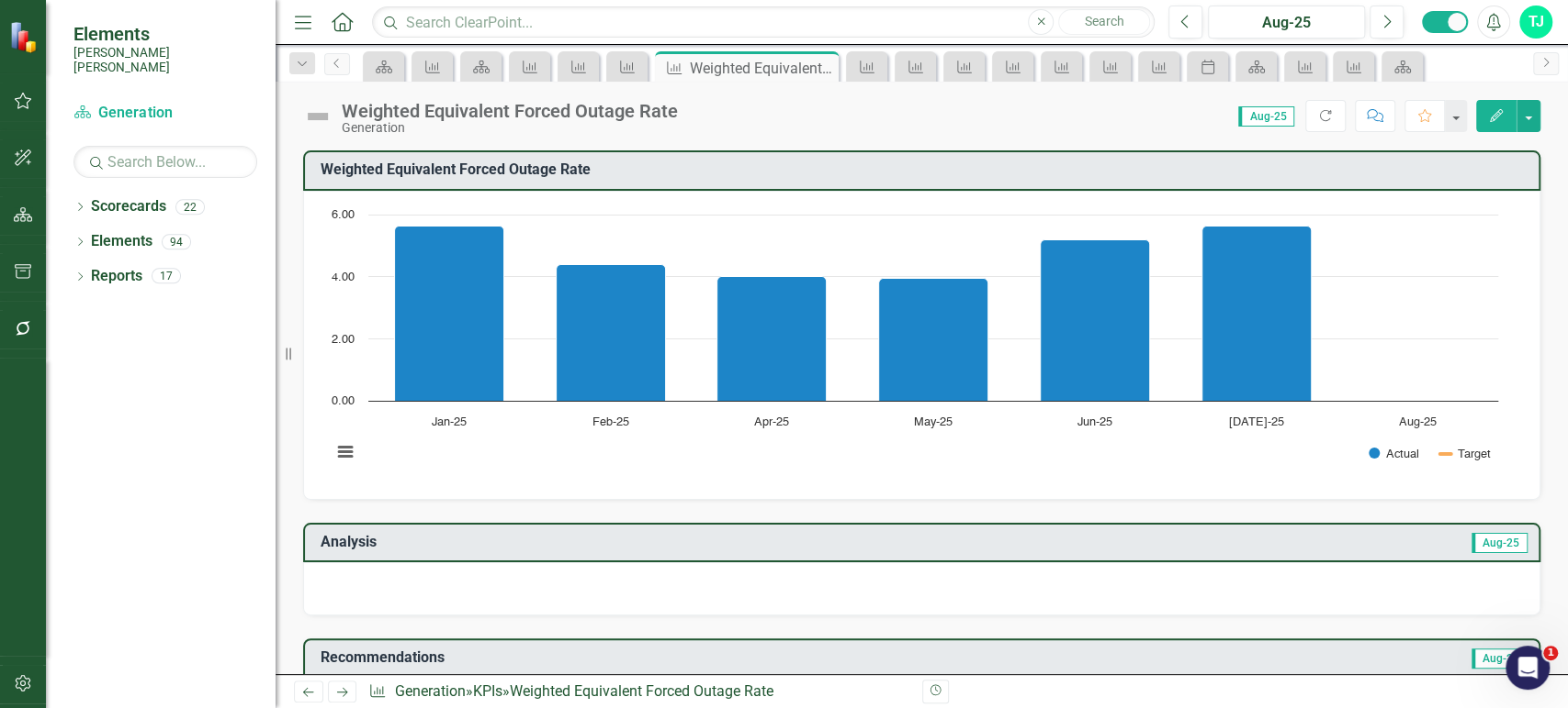
click at [348, 693] on link "Next" at bounding box center [342, 691] width 29 height 22
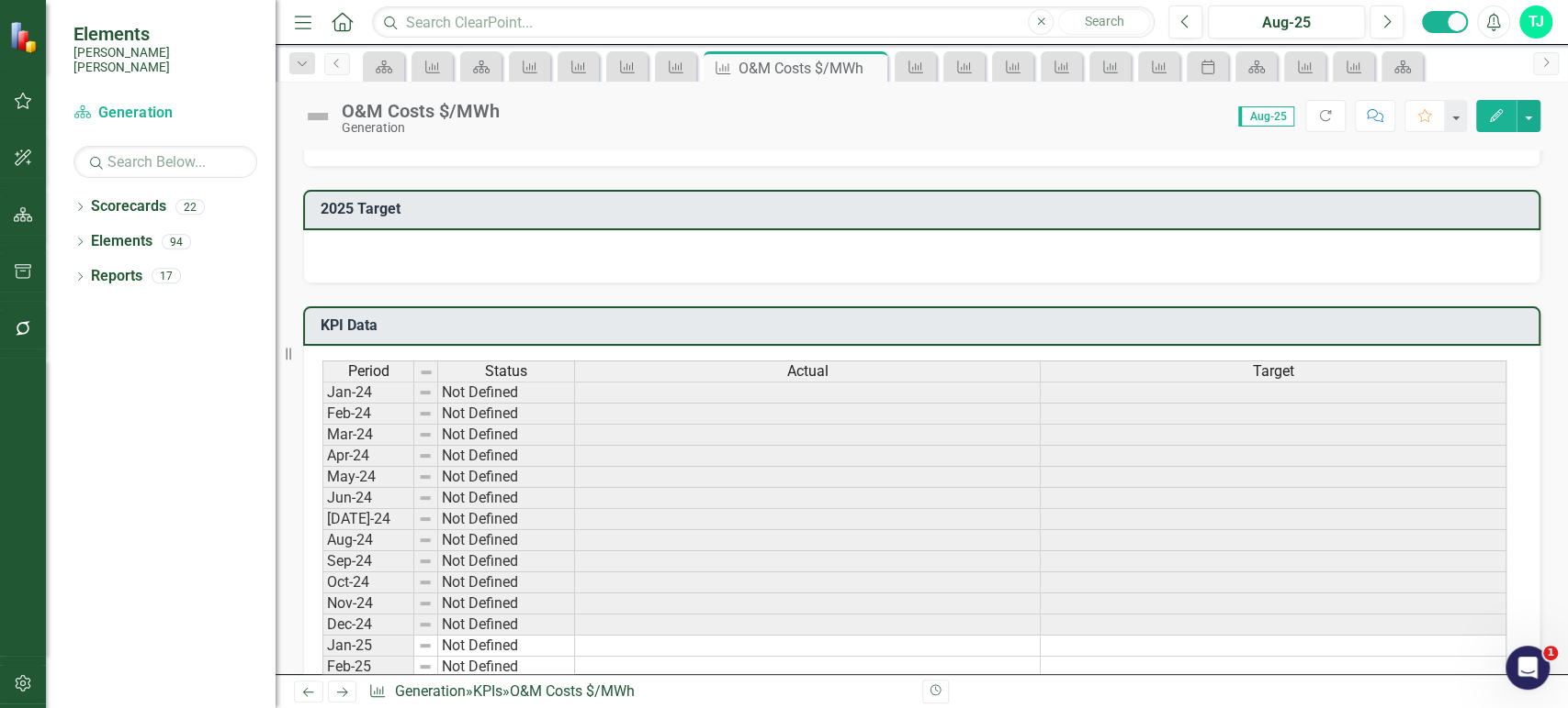
scroll to position [1094, 0]
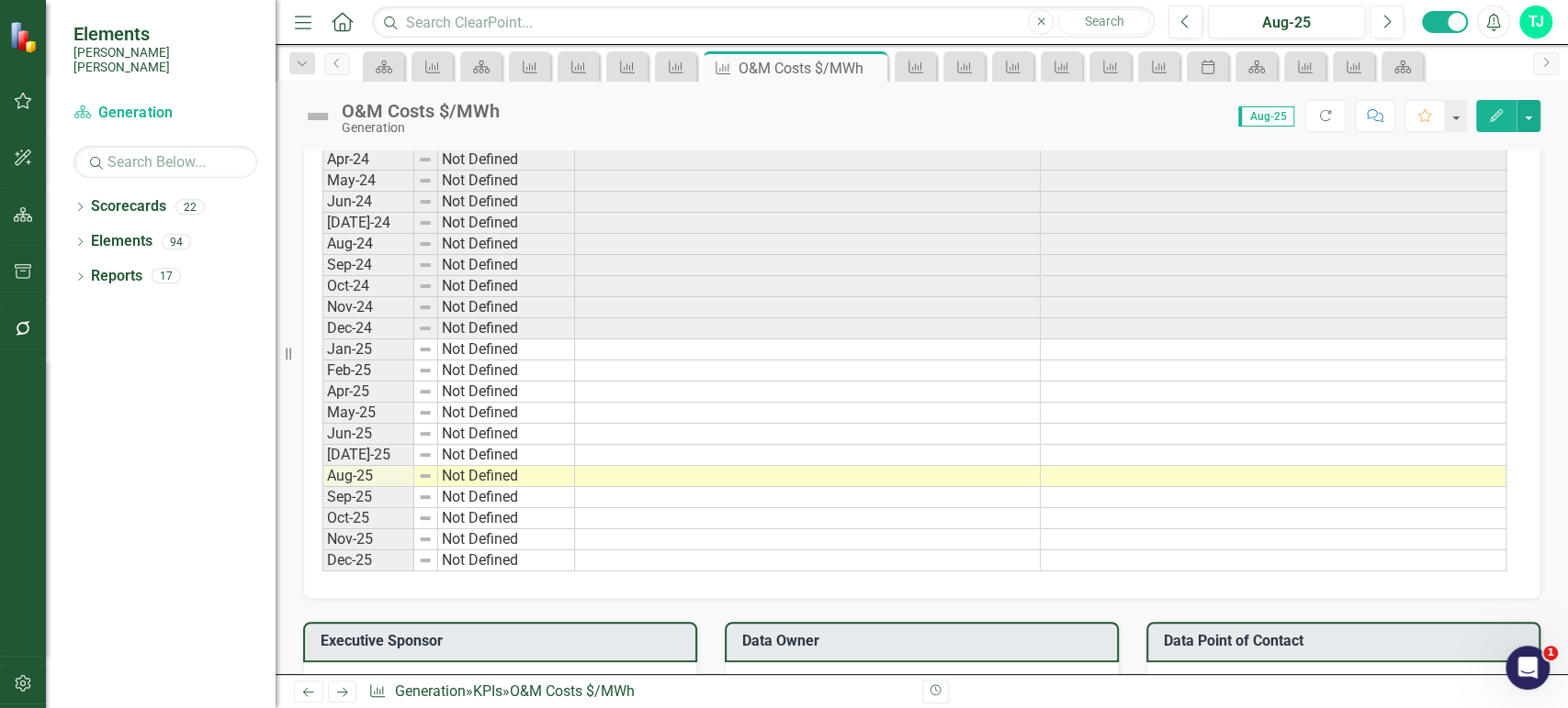
click at [620, 349] on td at bounding box center [807, 350] width 465 height 21
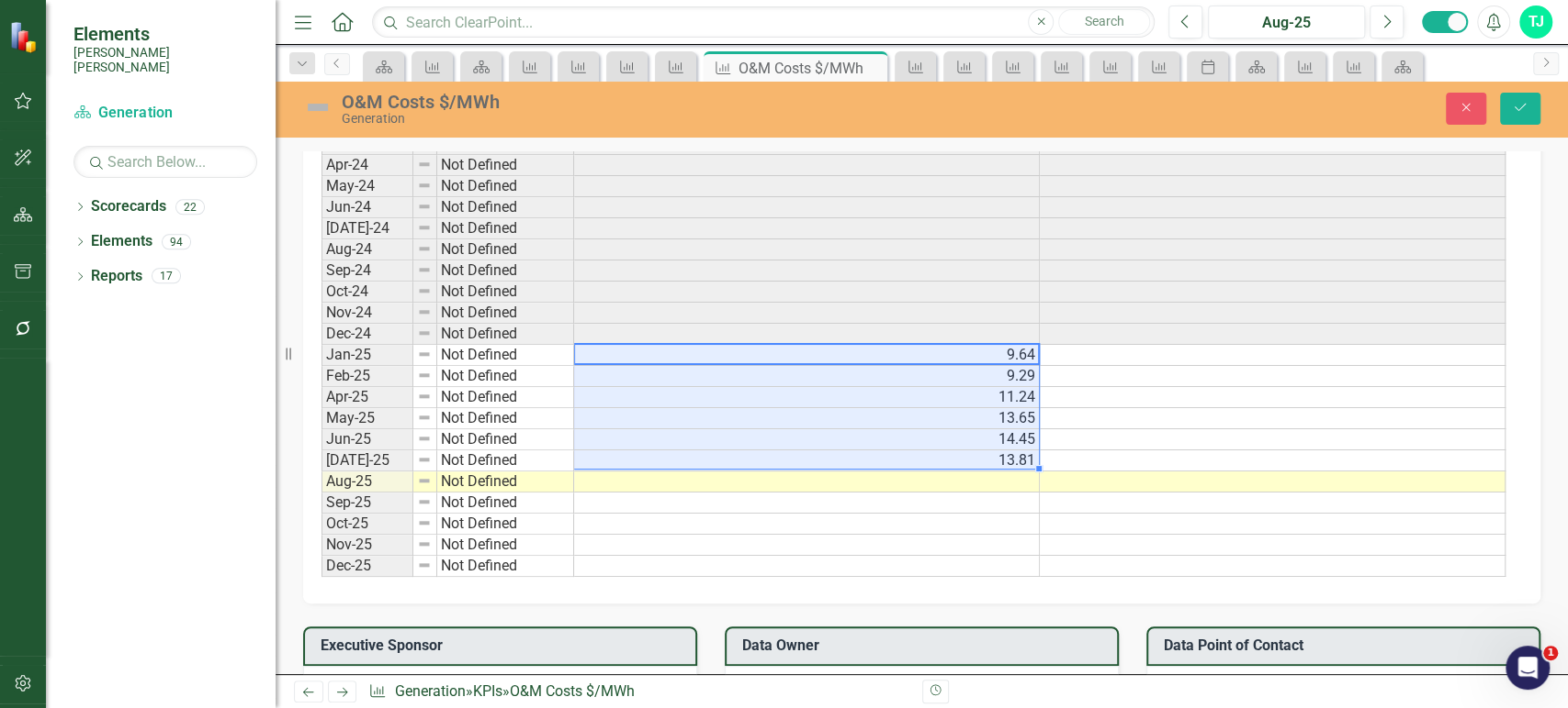
type textarea "9.64"
click at [1540, 104] on div "Close Save" at bounding box center [1298, 109] width 511 height 32
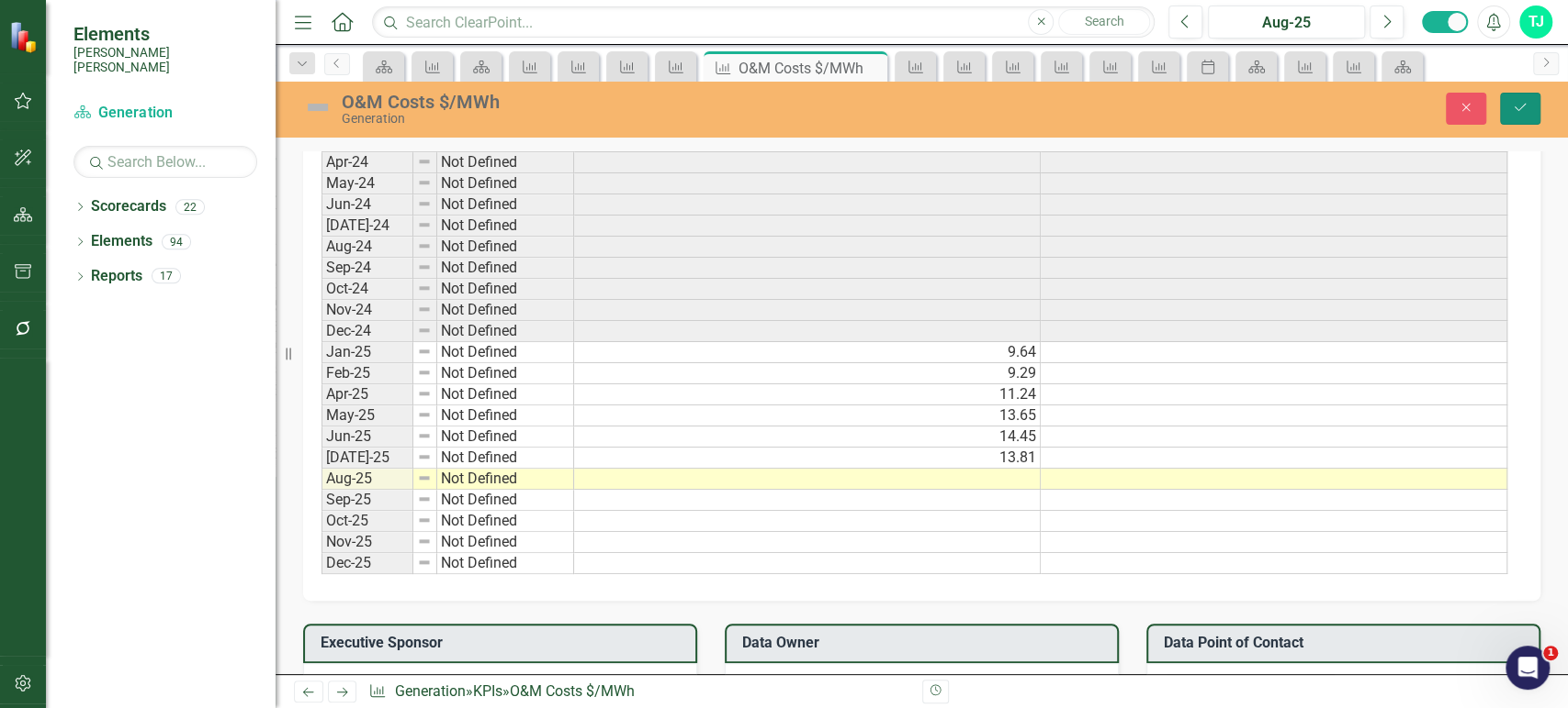
click at [1529, 110] on button "Save" at bounding box center [1520, 109] width 41 height 32
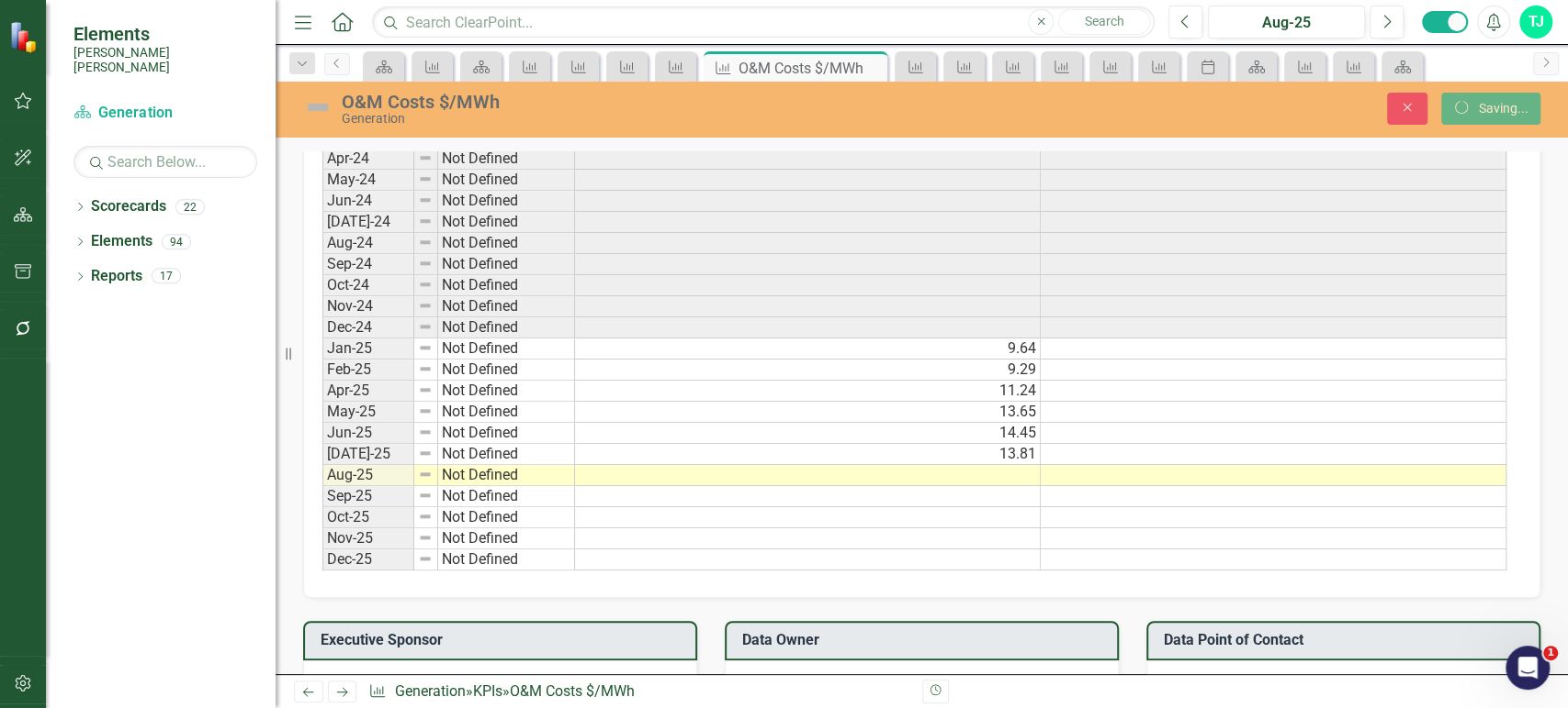
scroll to position [0, 0]
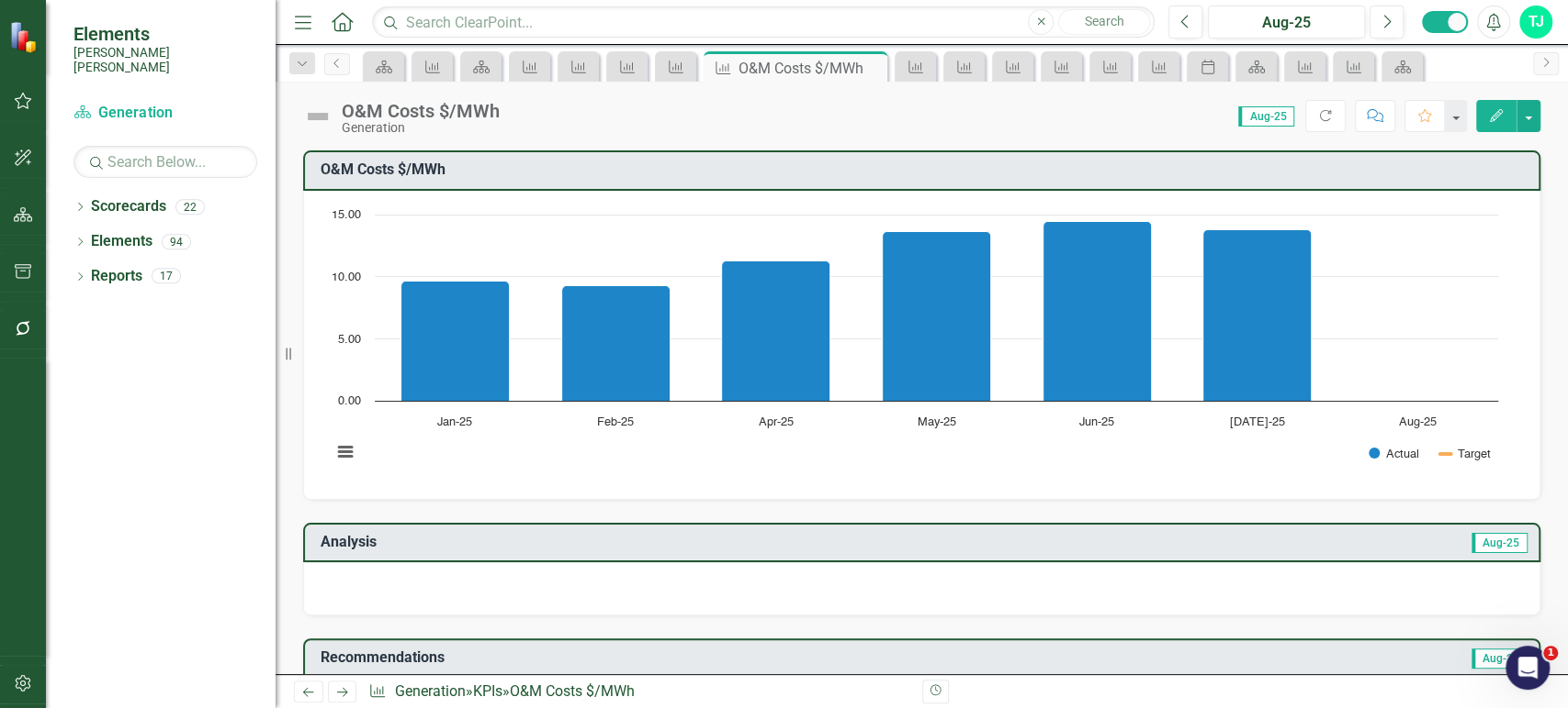
click at [335, 691] on icon "Next" at bounding box center [342, 692] width 15 height 12
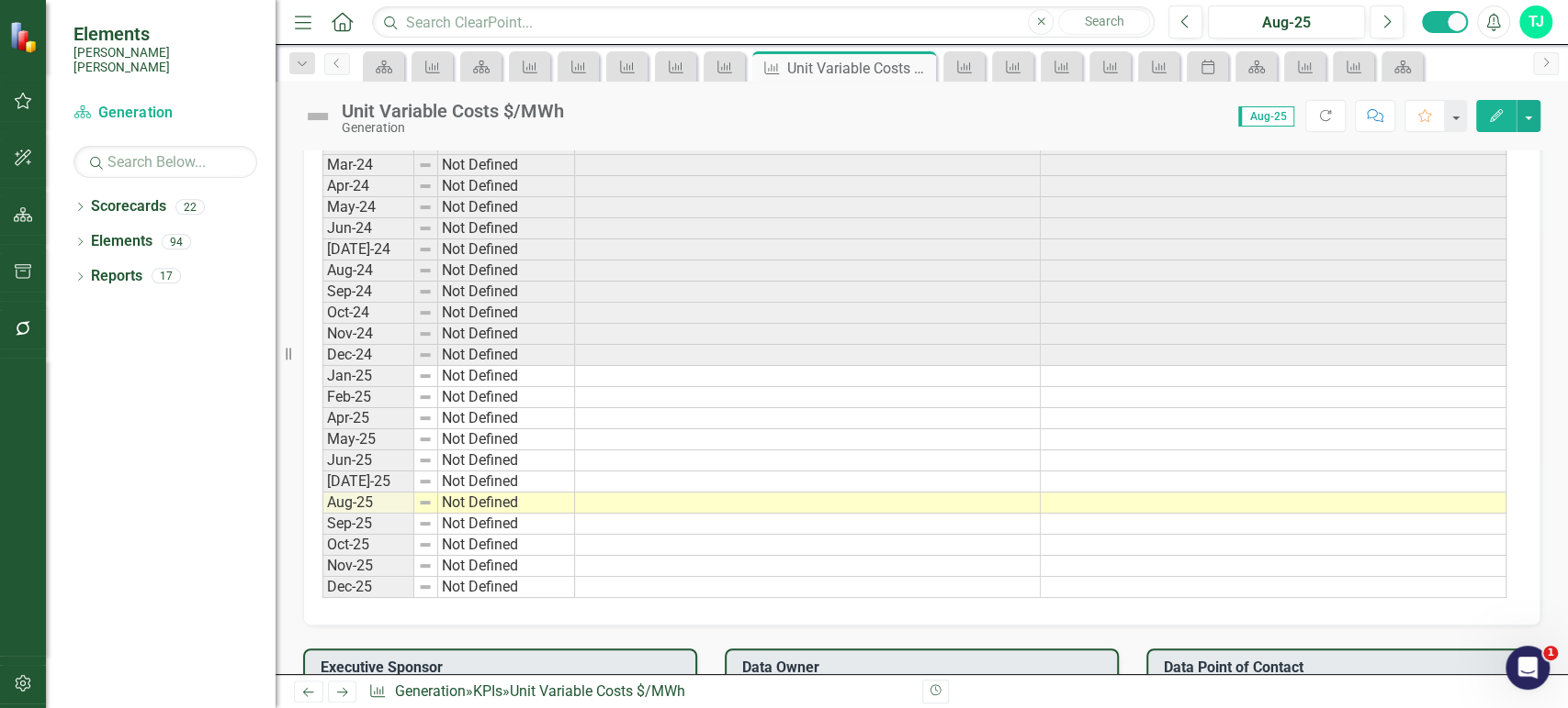
scroll to position [1085, 0]
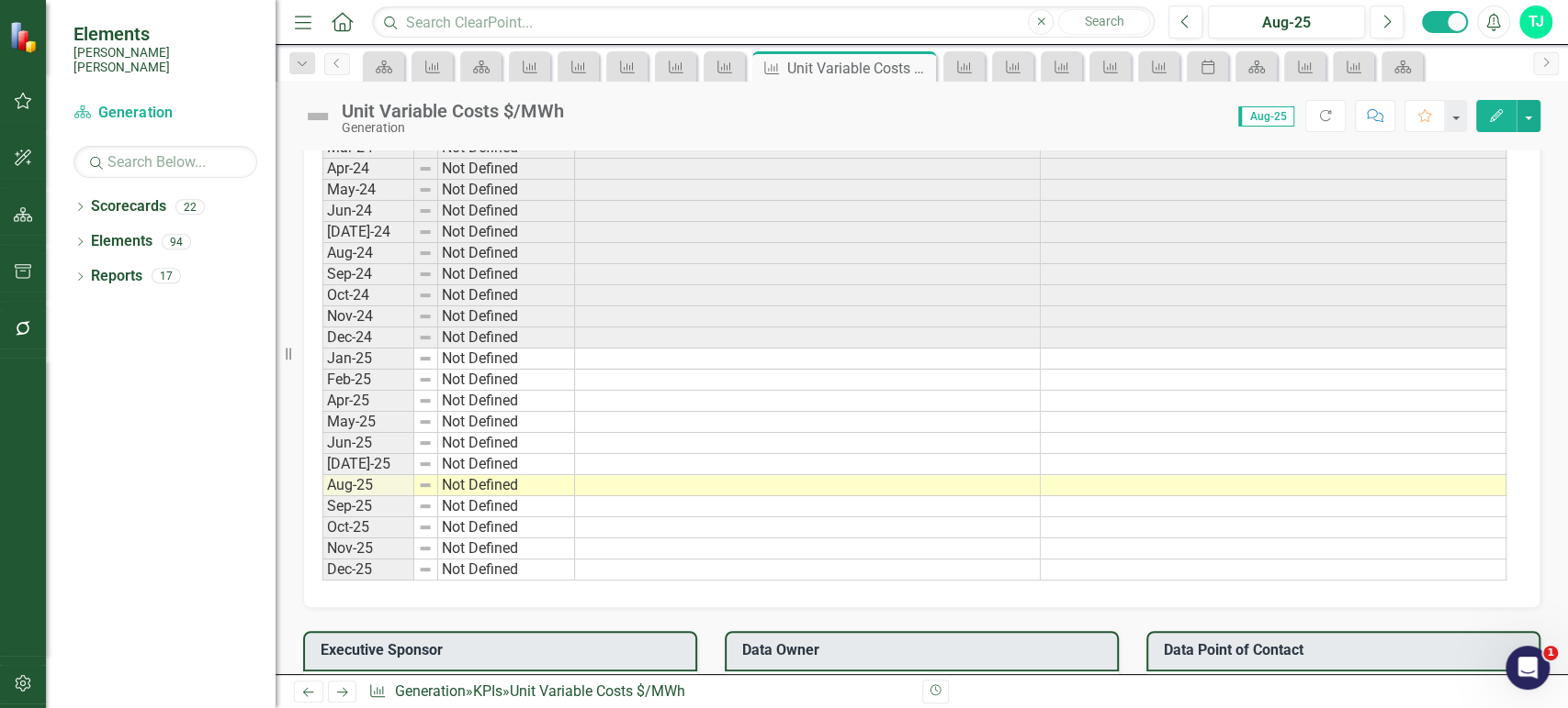
click at [771, 352] on td at bounding box center [807, 359] width 465 height 21
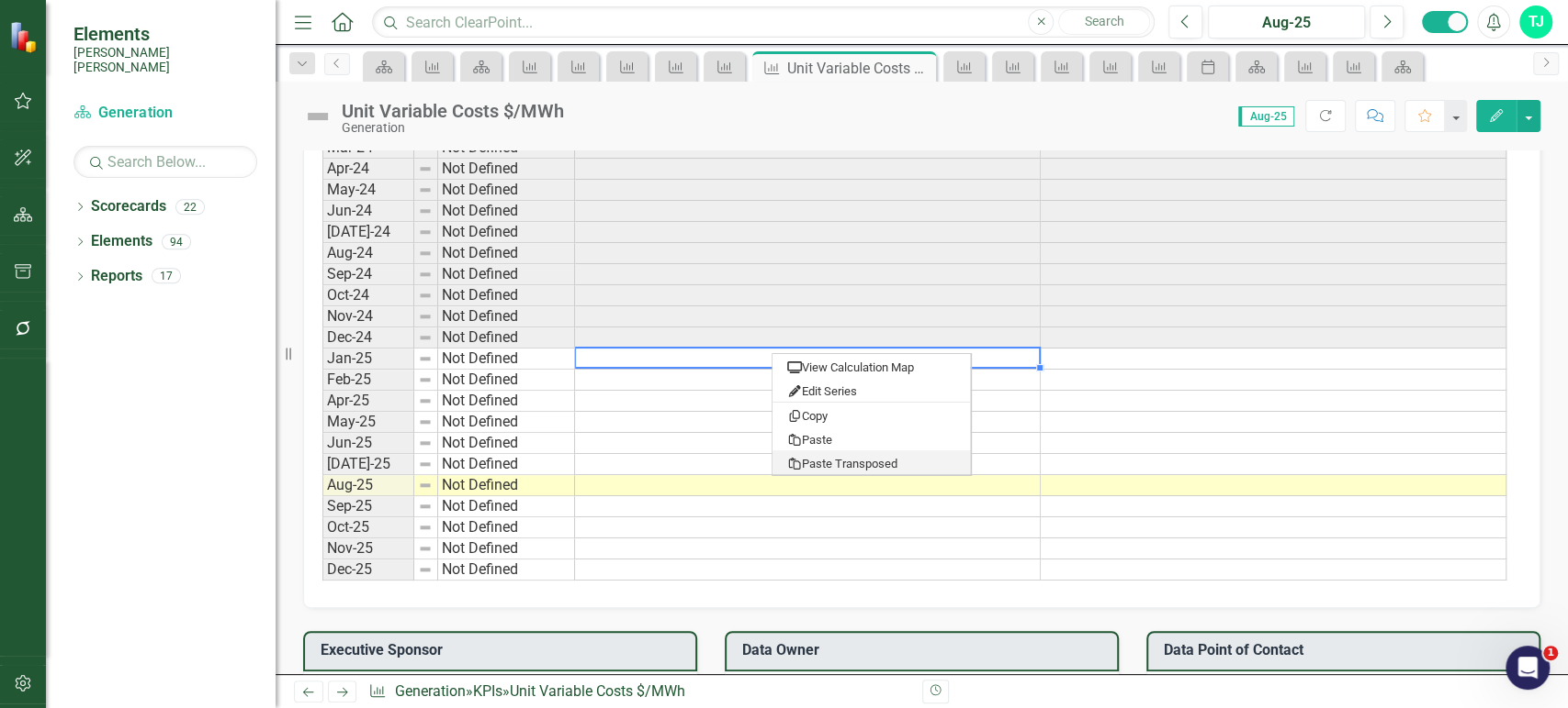
type textarea "0.97"
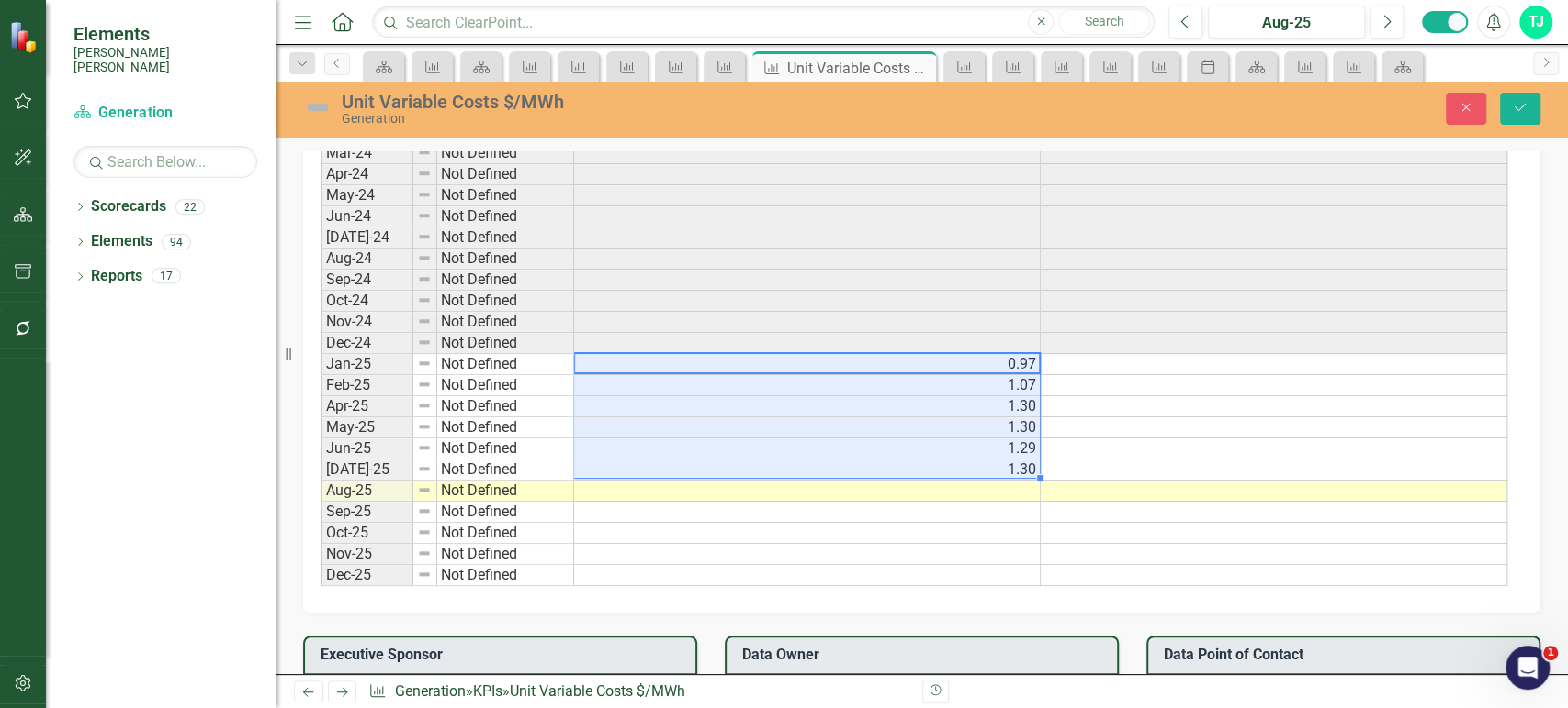
scroll to position [1088, 0]
click at [1524, 105] on icon "Save" at bounding box center [1520, 107] width 16 height 13
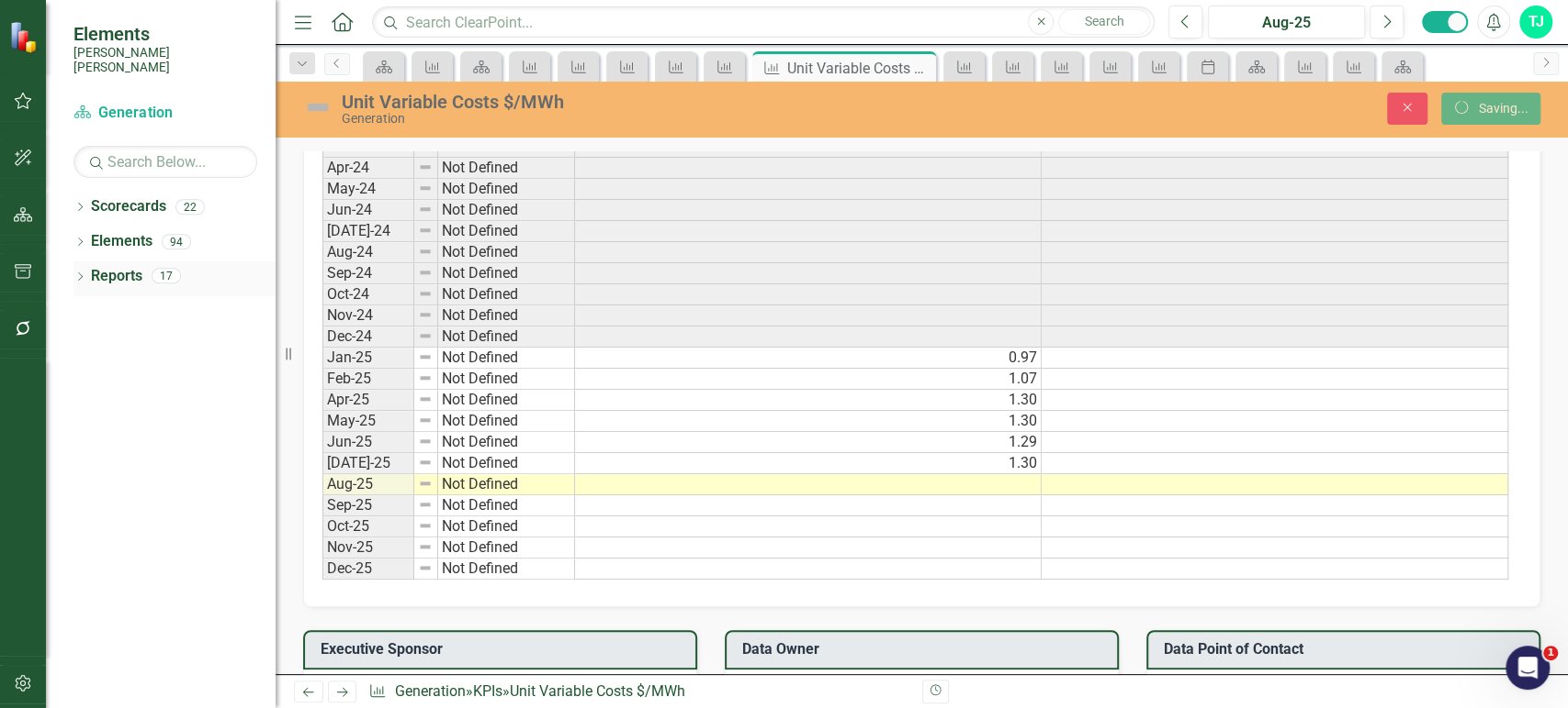
scroll to position [0, 0]
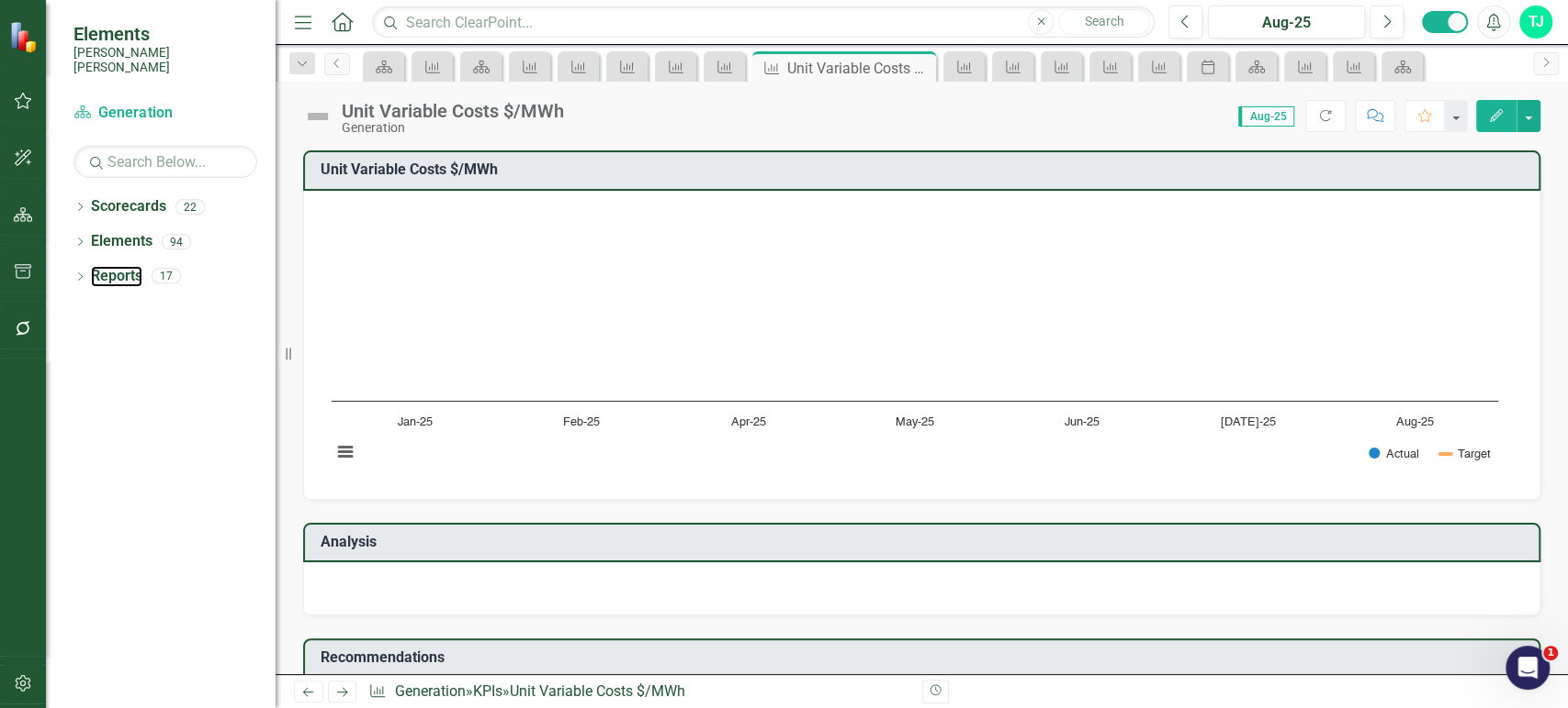
click at [123, 266] on link "Reports" at bounding box center [117, 276] width 51 height 21
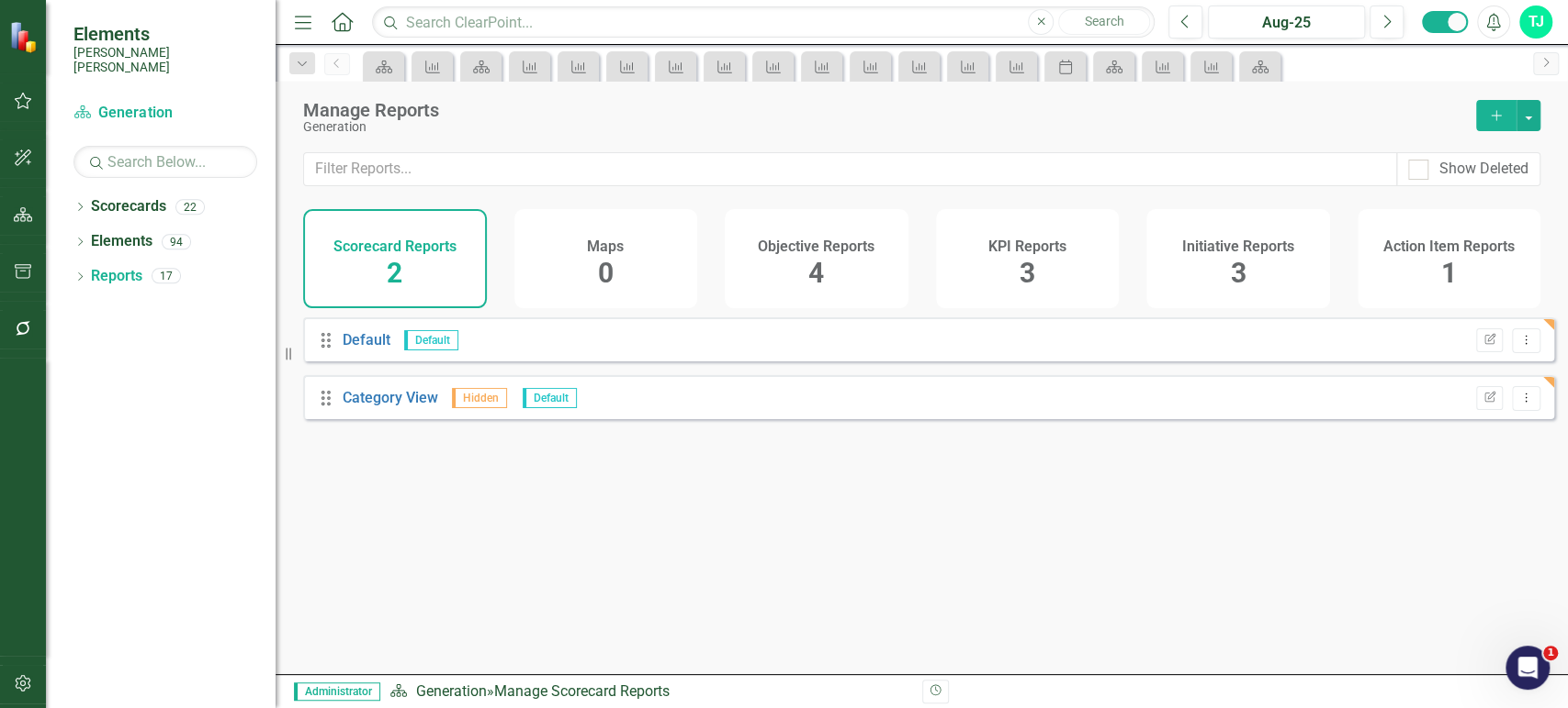
click at [998, 271] on div "KPI Reports 3" at bounding box center [1027, 258] width 183 height 99
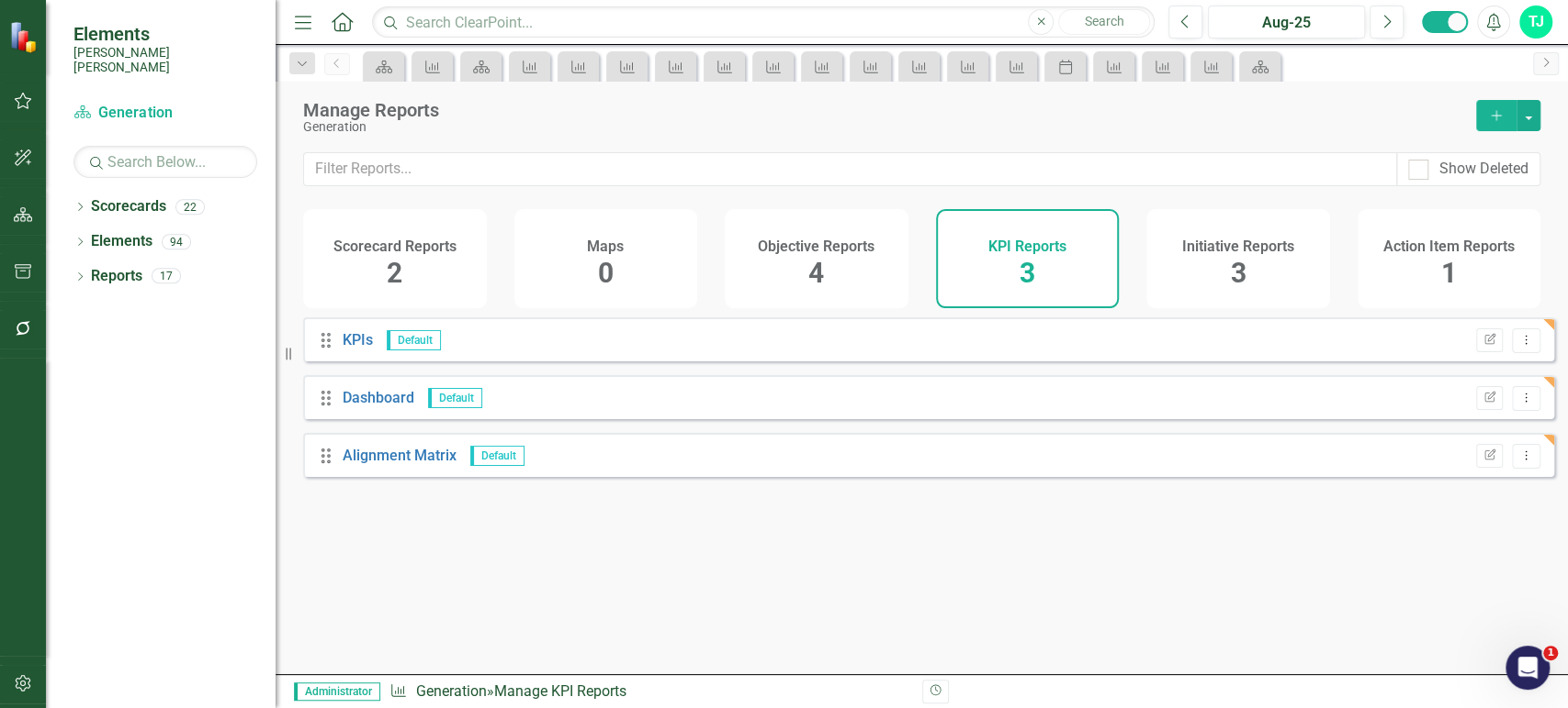
click at [1495, 124] on button "Add" at bounding box center [1496, 115] width 41 height 31
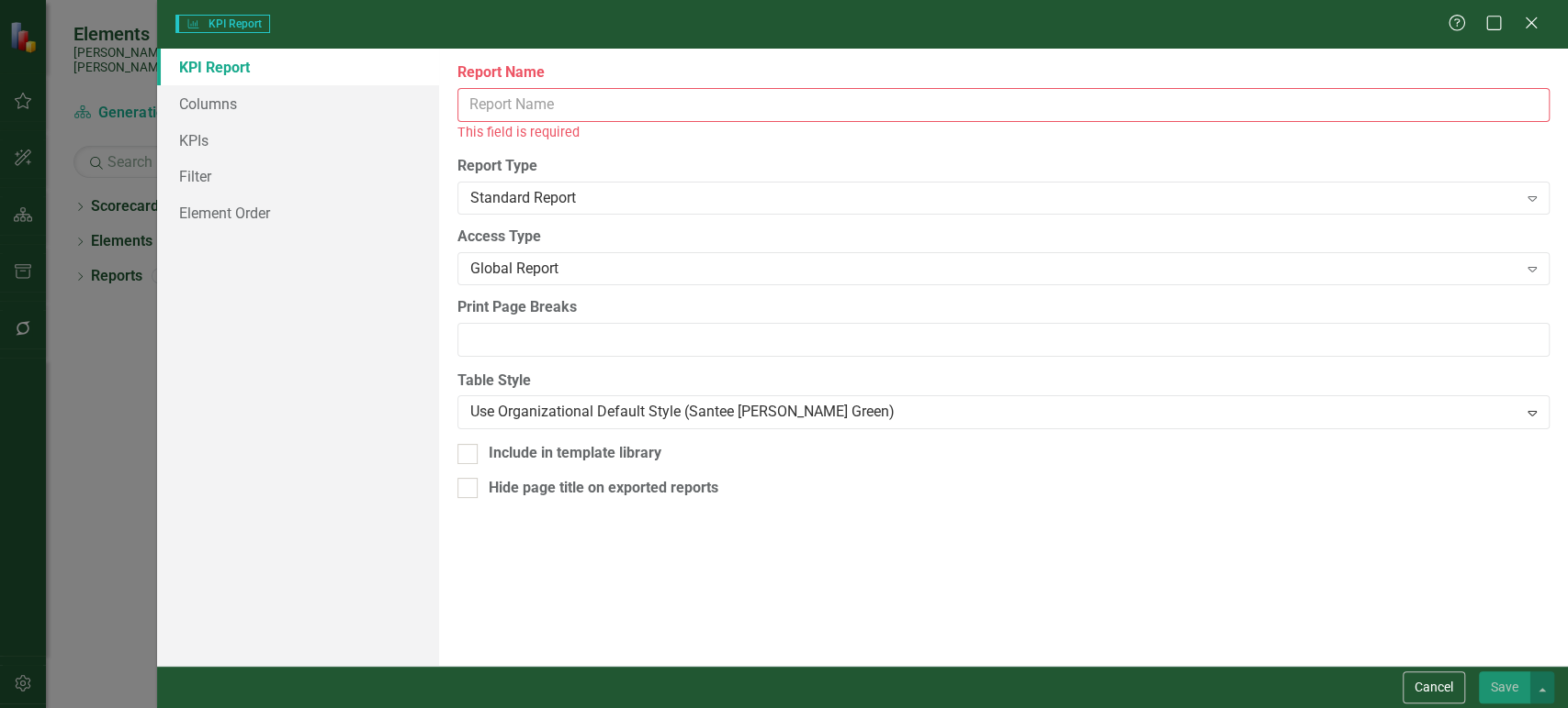
click at [550, 98] on input "Report Name" at bounding box center [1004, 105] width 1092 height 34
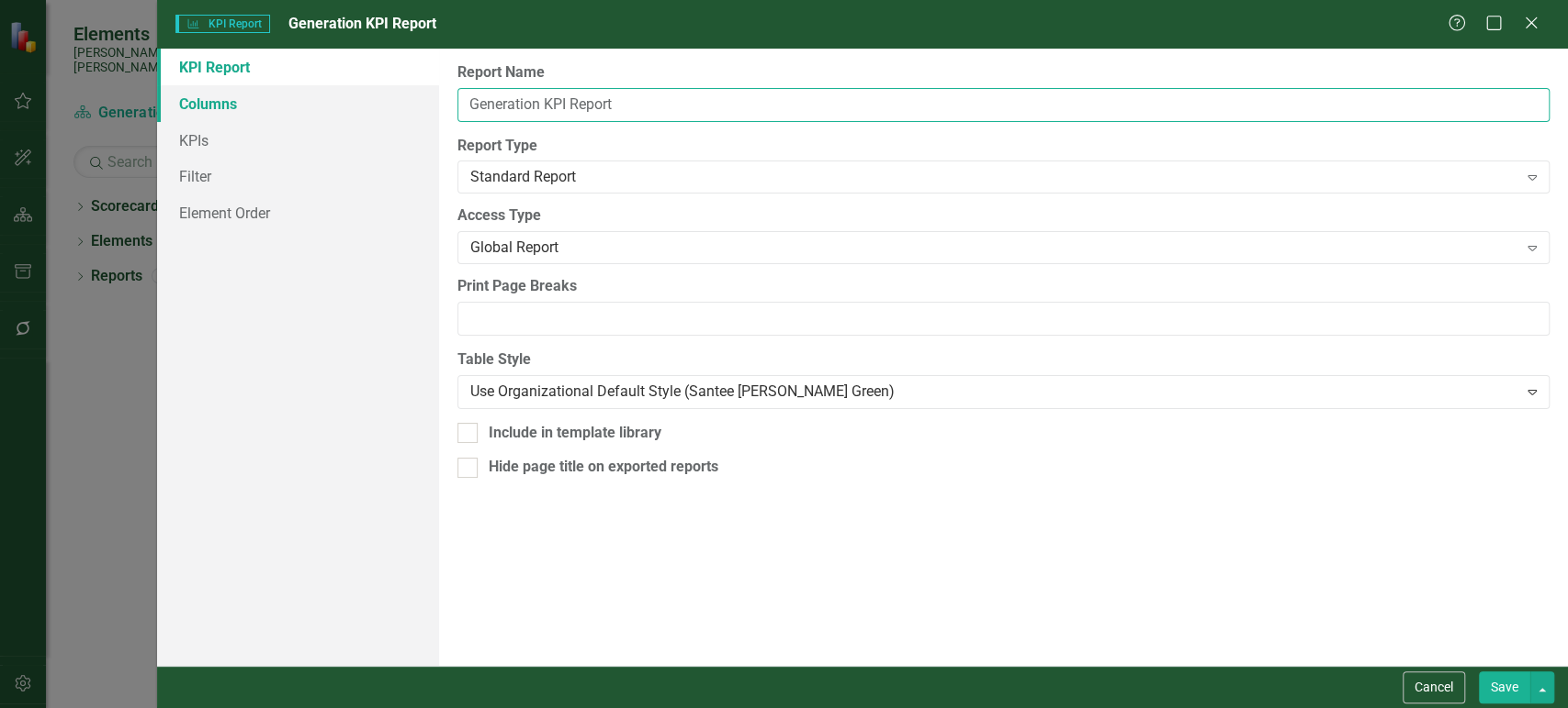
type input "Generation KPI Report"
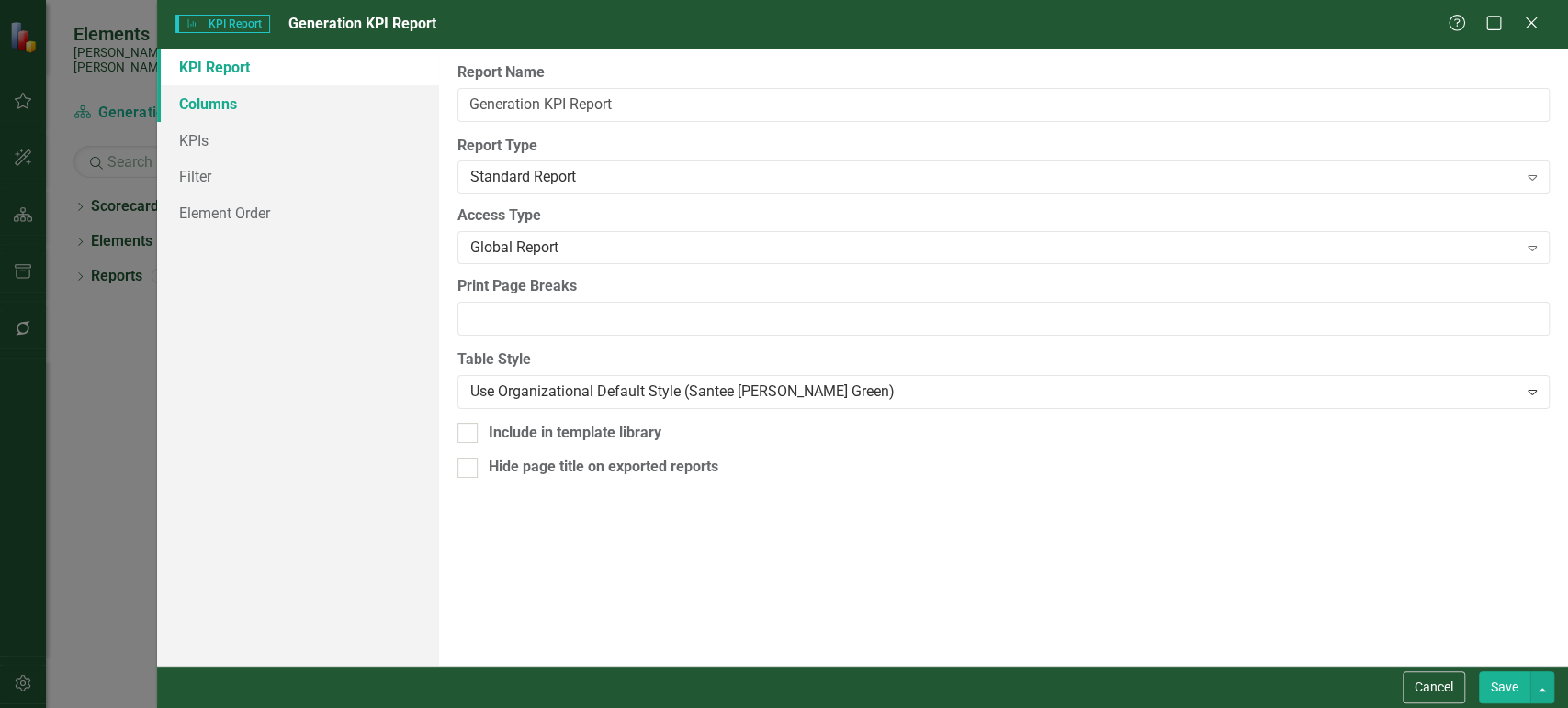
click at [319, 89] on link "Columns" at bounding box center [297, 103] width 282 height 37
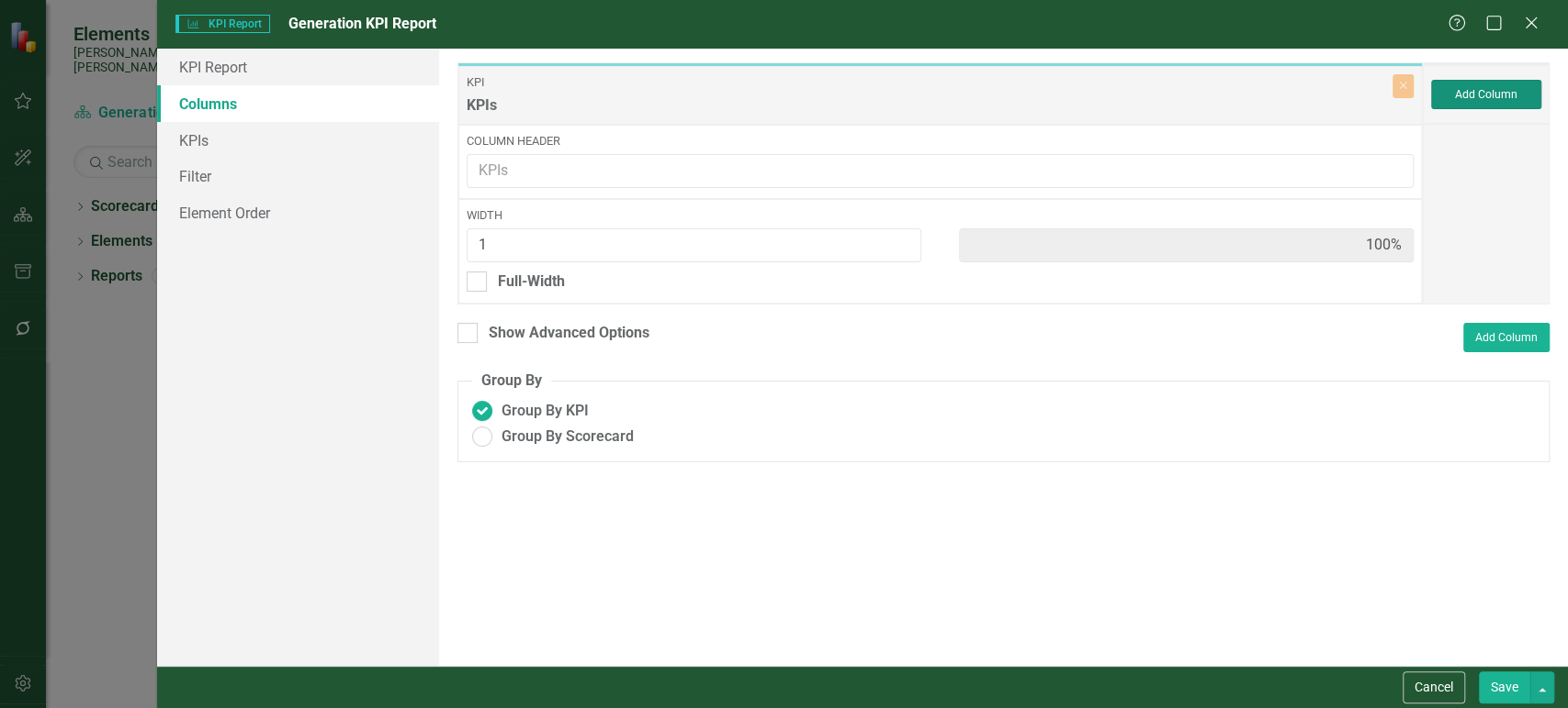
click at [1496, 97] on button "Add Column" at bounding box center [1485, 94] width 110 height 29
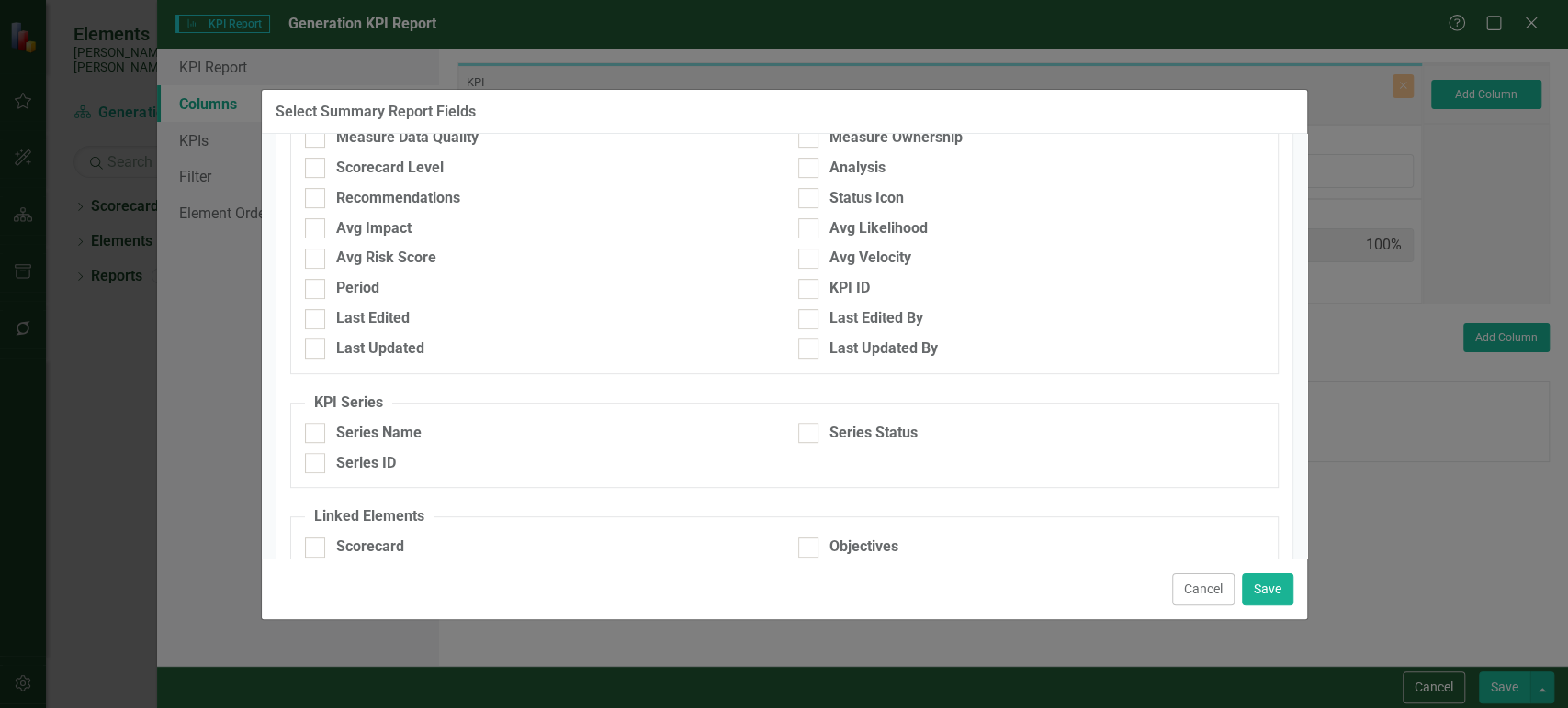
scroll to position [652, 0]
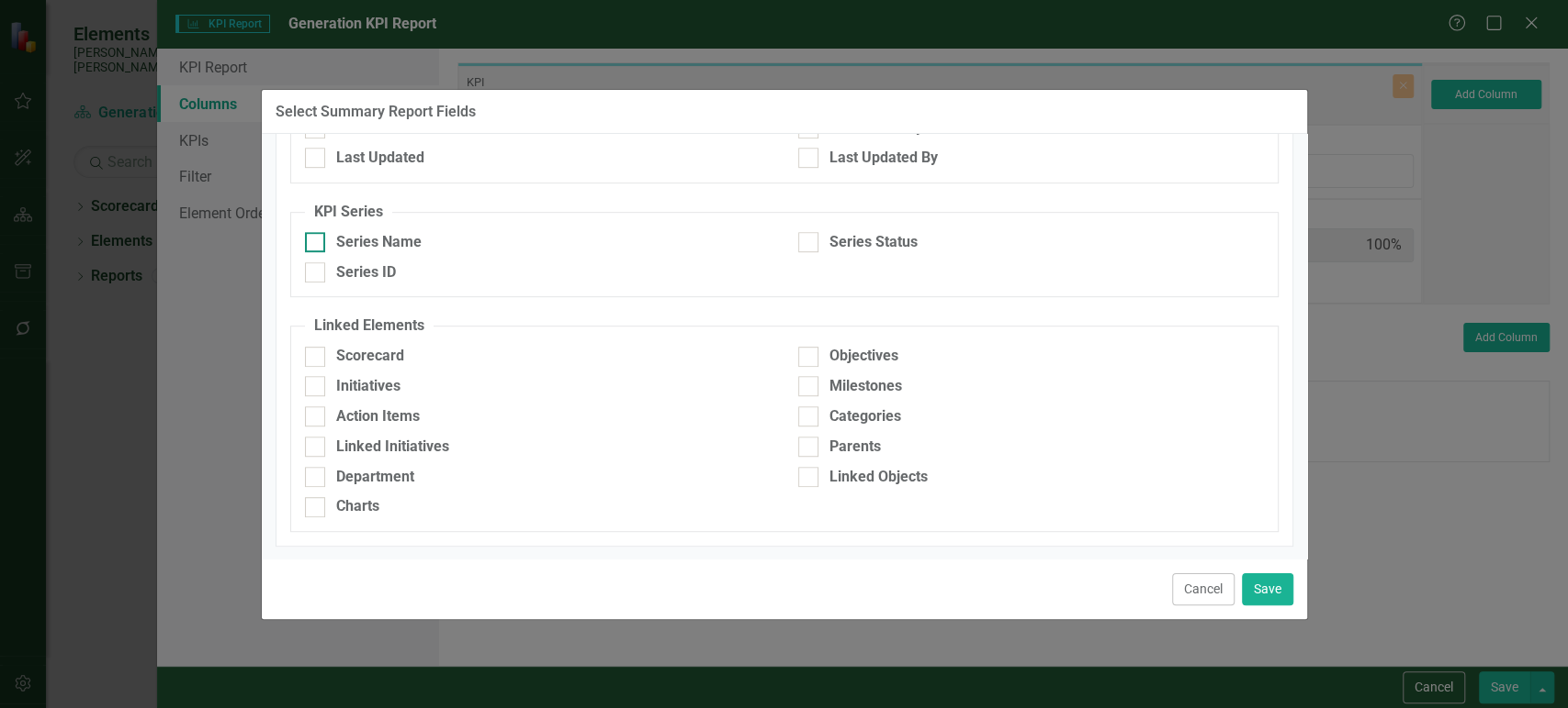
click at [393, 241] on div "Series Name" at bounding box center [379, 243] width 85 height 21
click at [317, 241] on input "Series Name" at bounding box center [311, 238] width 12 height 12
checkbox input "true"
click at [878, 255] on div "Series Status" at bounding box center [1030, 248] width 493 height 30
click at [874, 242] on div "Series Status" at bounding box center [873, 243] width 88 height 21
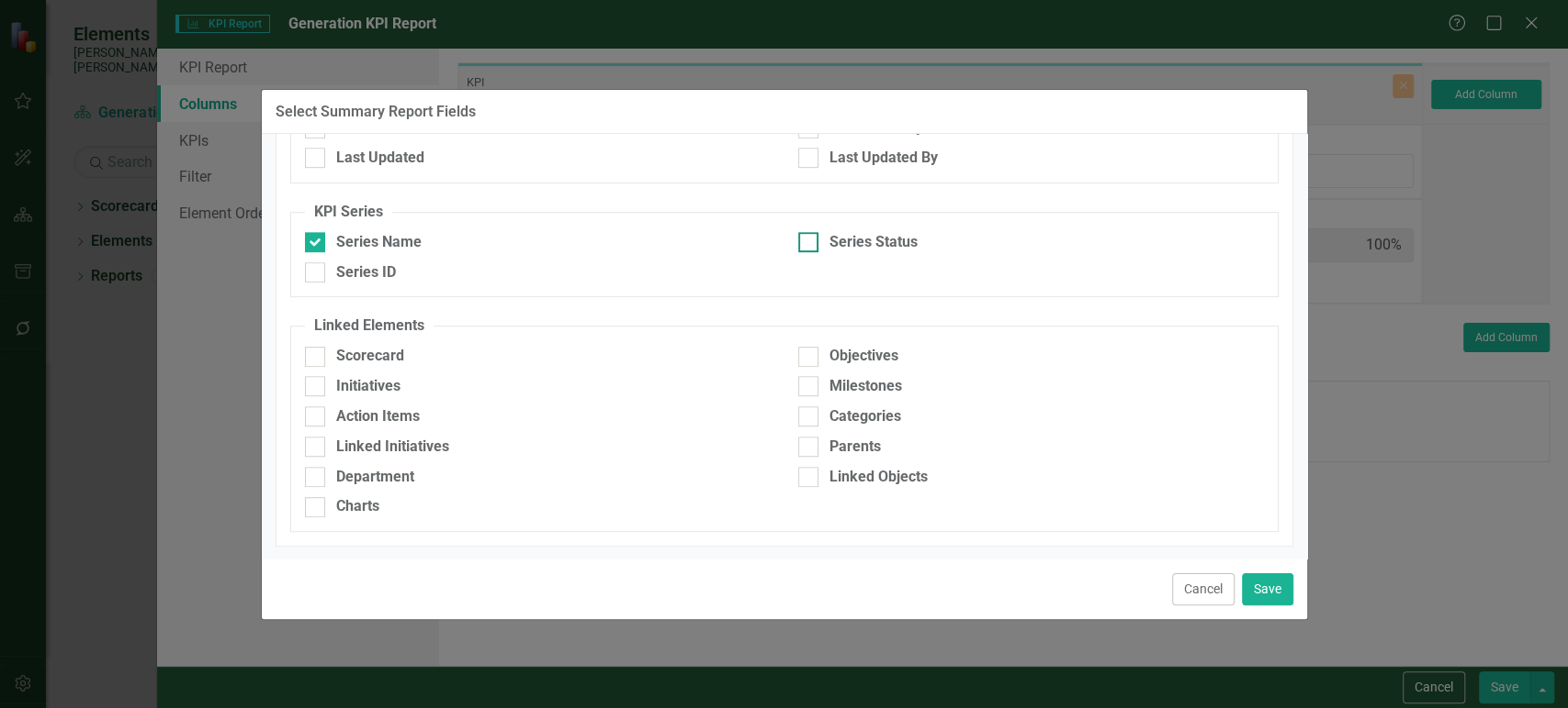
click at [810, 242] on input "Series Status" at bounding box center [803, 238] width 12 height 12
checkbox input "true"
click at [1275, 587] on button "Save" at bounding box center [1267, 589] width 51 height 32
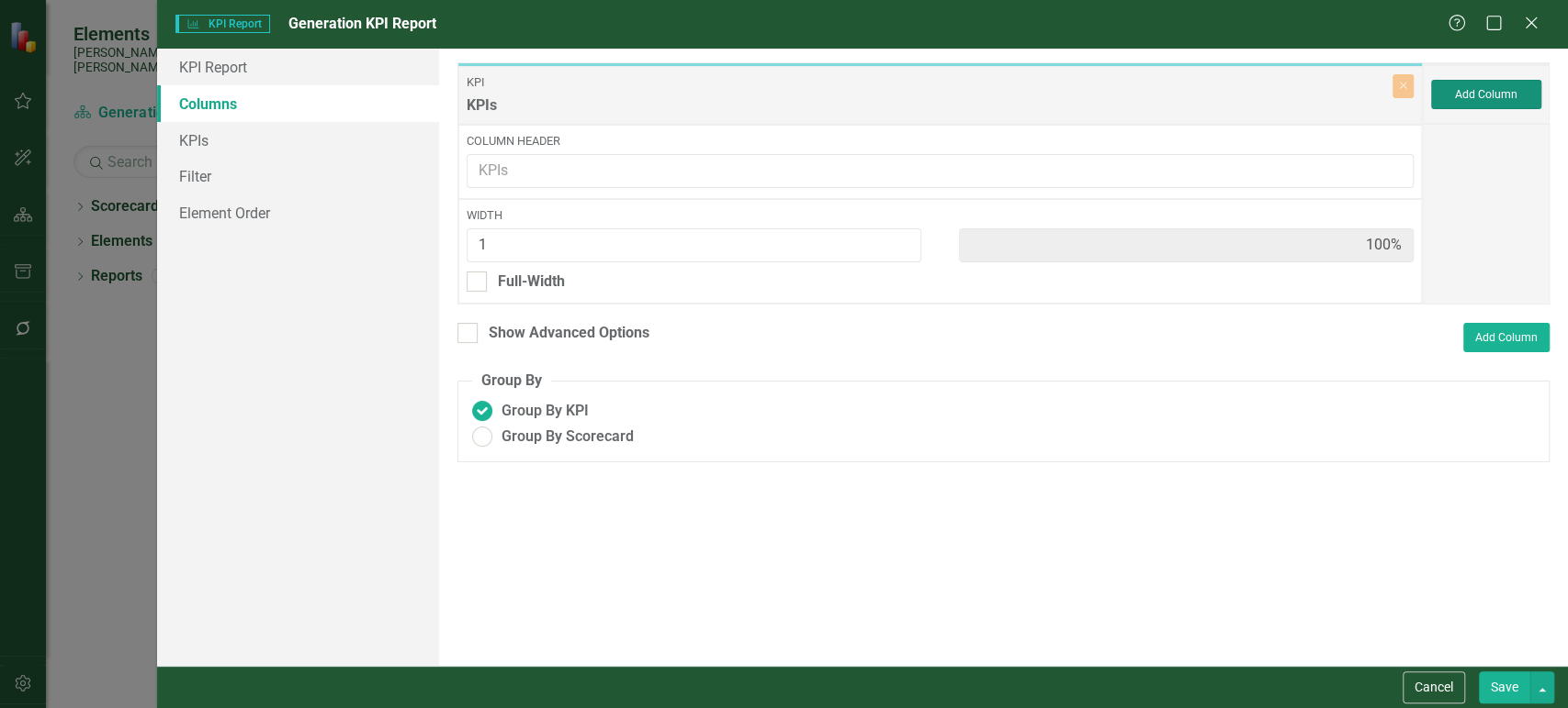
type input "33%"
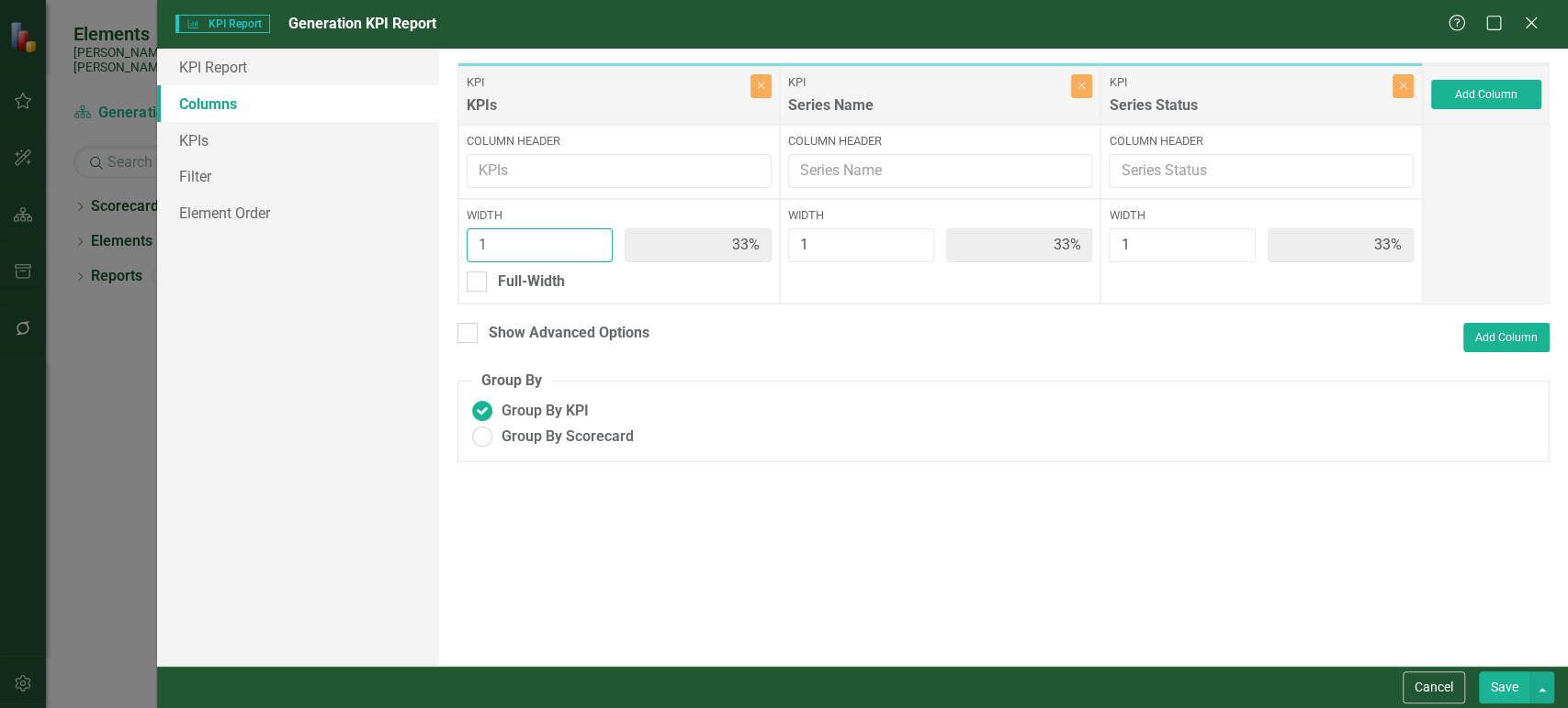
type input "2"
type input "50%"
type input "25%"
type input "2"
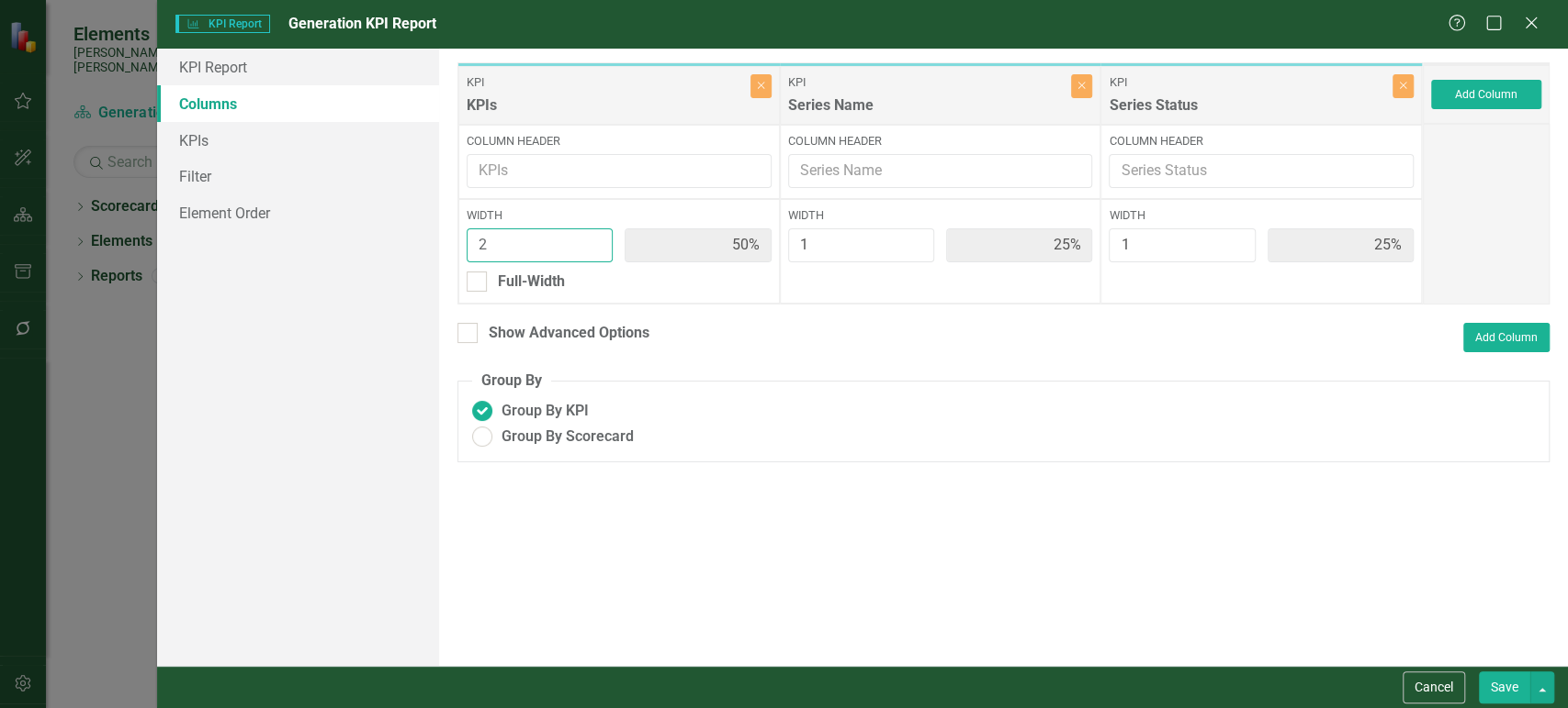
click at [591, 241] on input "2" at bounding box center [539, 246] width 146 height 34
type input "2"
type input "40%"
type input "20%"
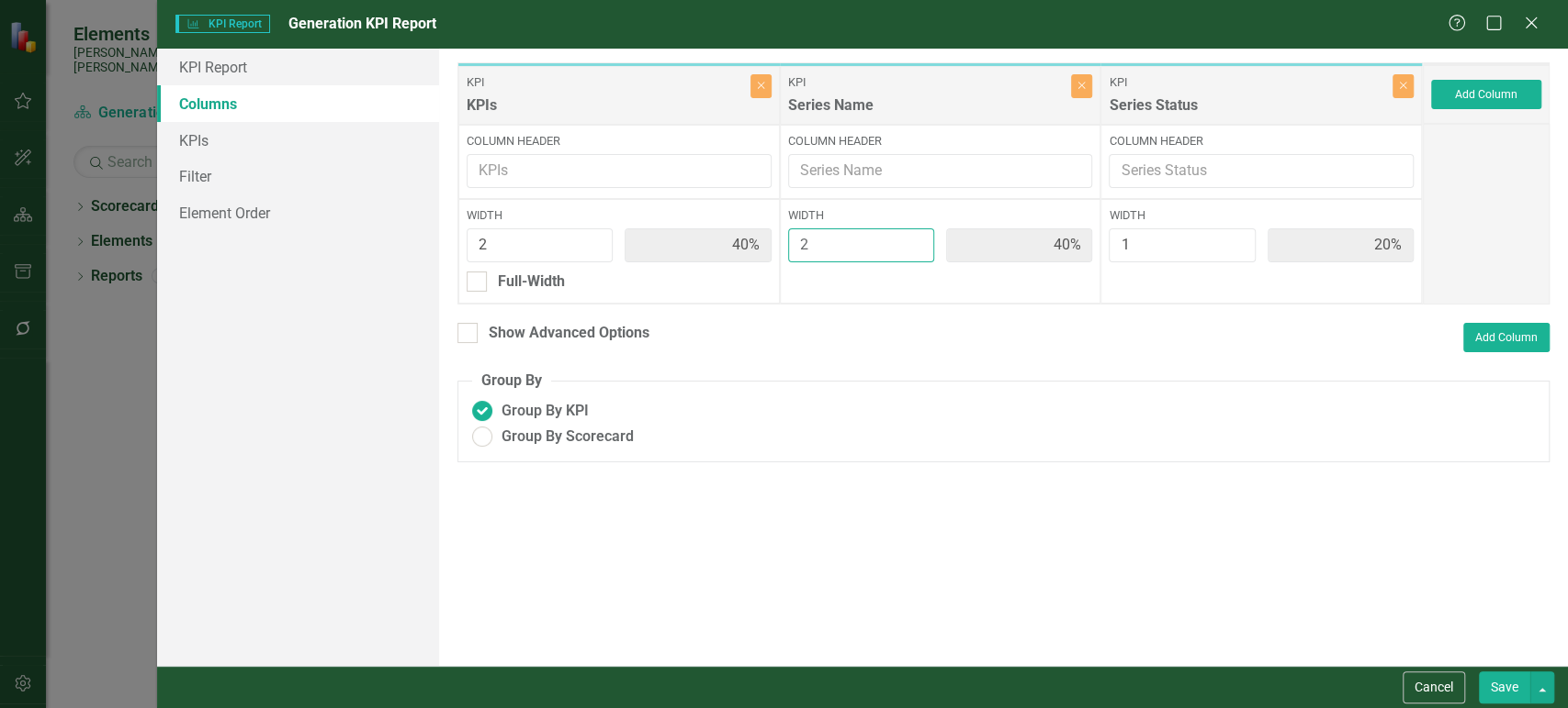
type input "2"
click at [911, 238] on input "2" at bounding box center [861, 246] width 146 height 34
click at [482, 285] on div at bounding box center [476, 281] width 20 height 20
click at [479, 284] on input "Full-Width" at bounding box center [472, 277] width 12 height 12
checkbox input "true"
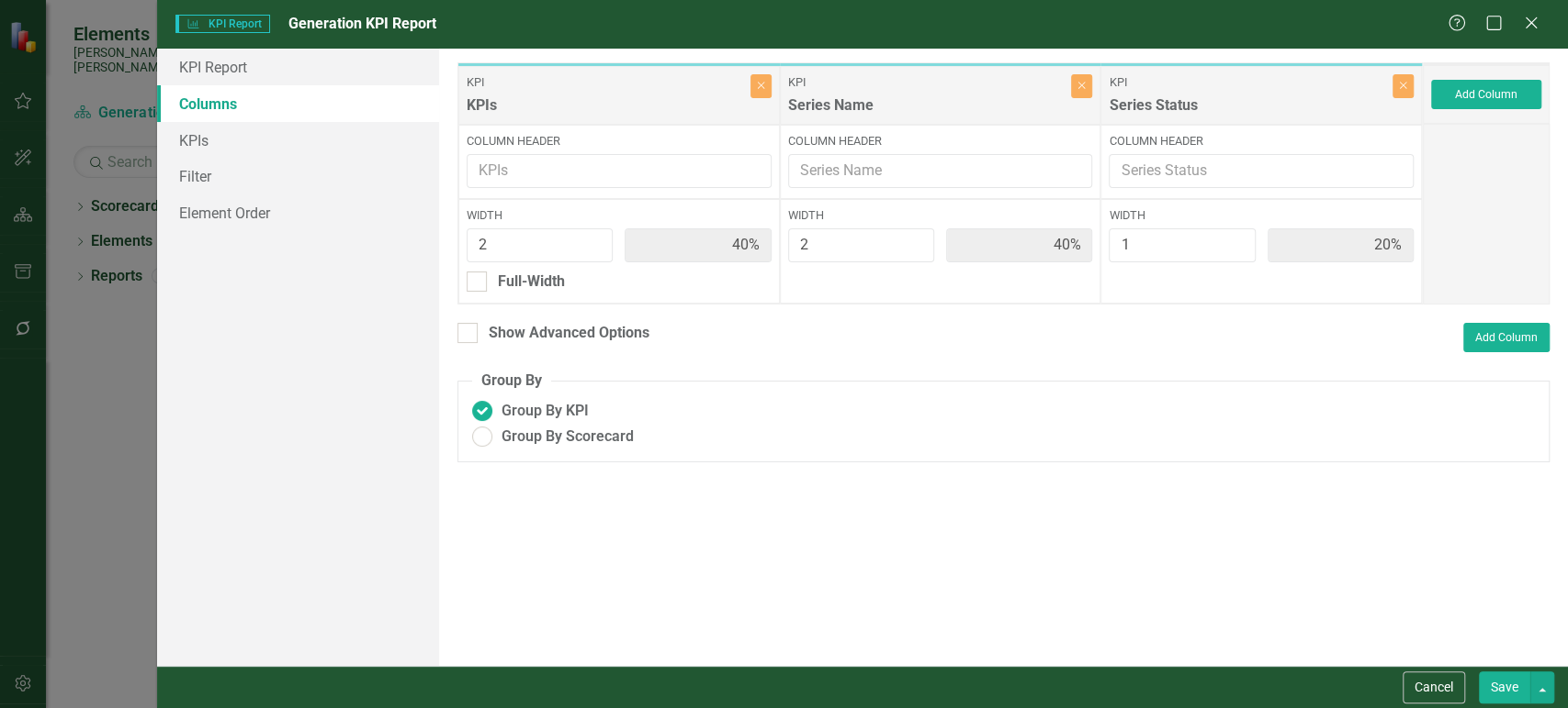
type input "100%"
type input "67%"
type input "33%"
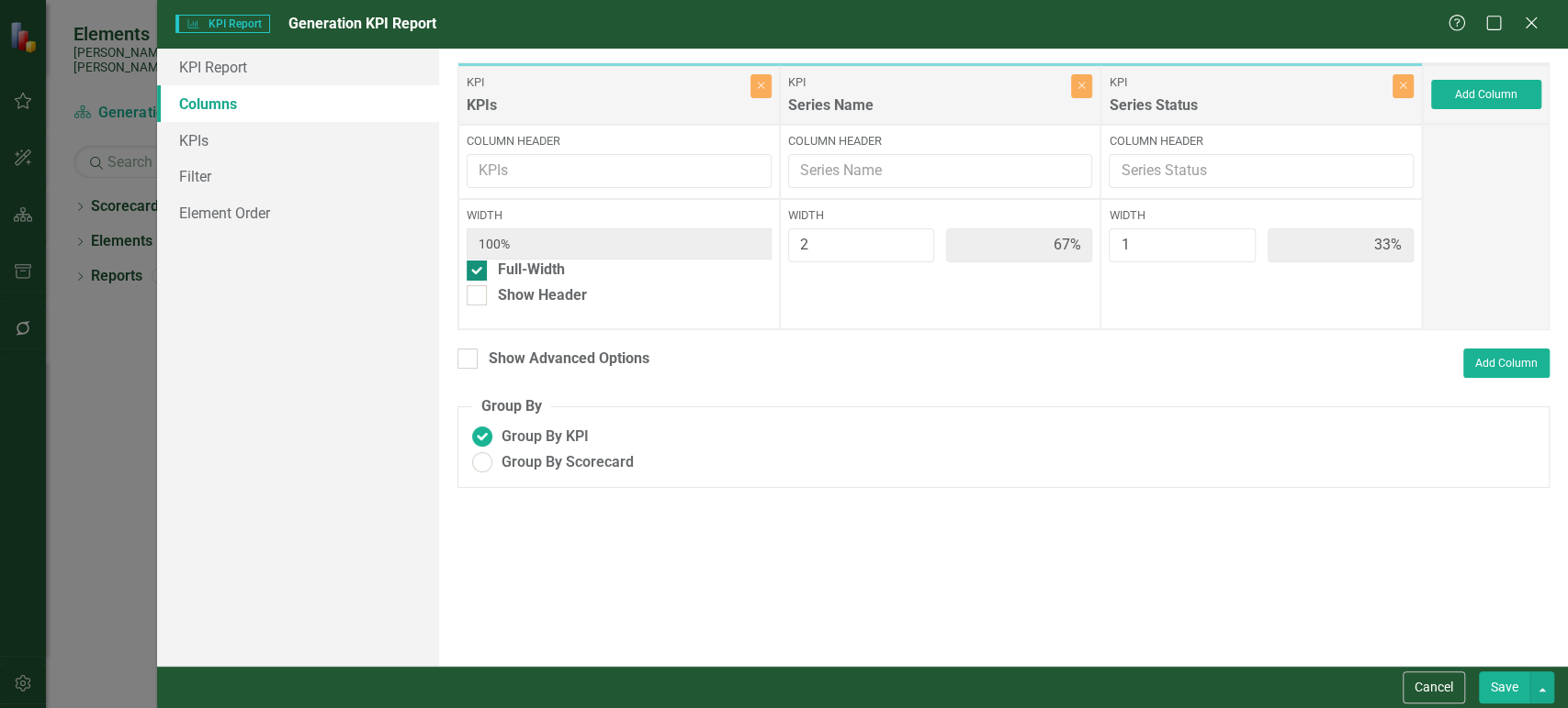
click at [485, 276] on div "Full-Width" at bounding box center [618, 270] width 305 height 21
click at [479, 272] on input "Full-Width" at bounding box center [472, 267] width 12 height 12
checkbox input "false"
type input "40%"
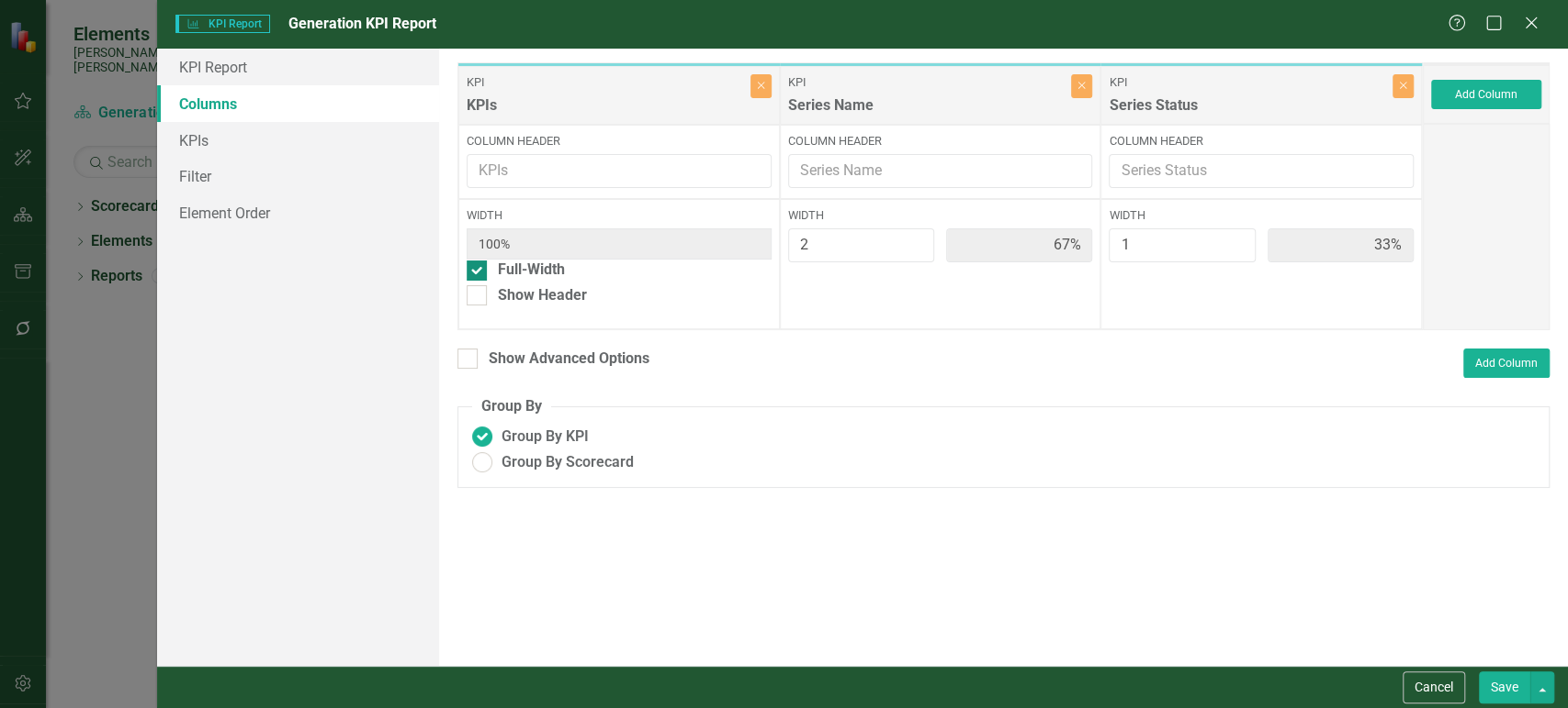
type input "20%"
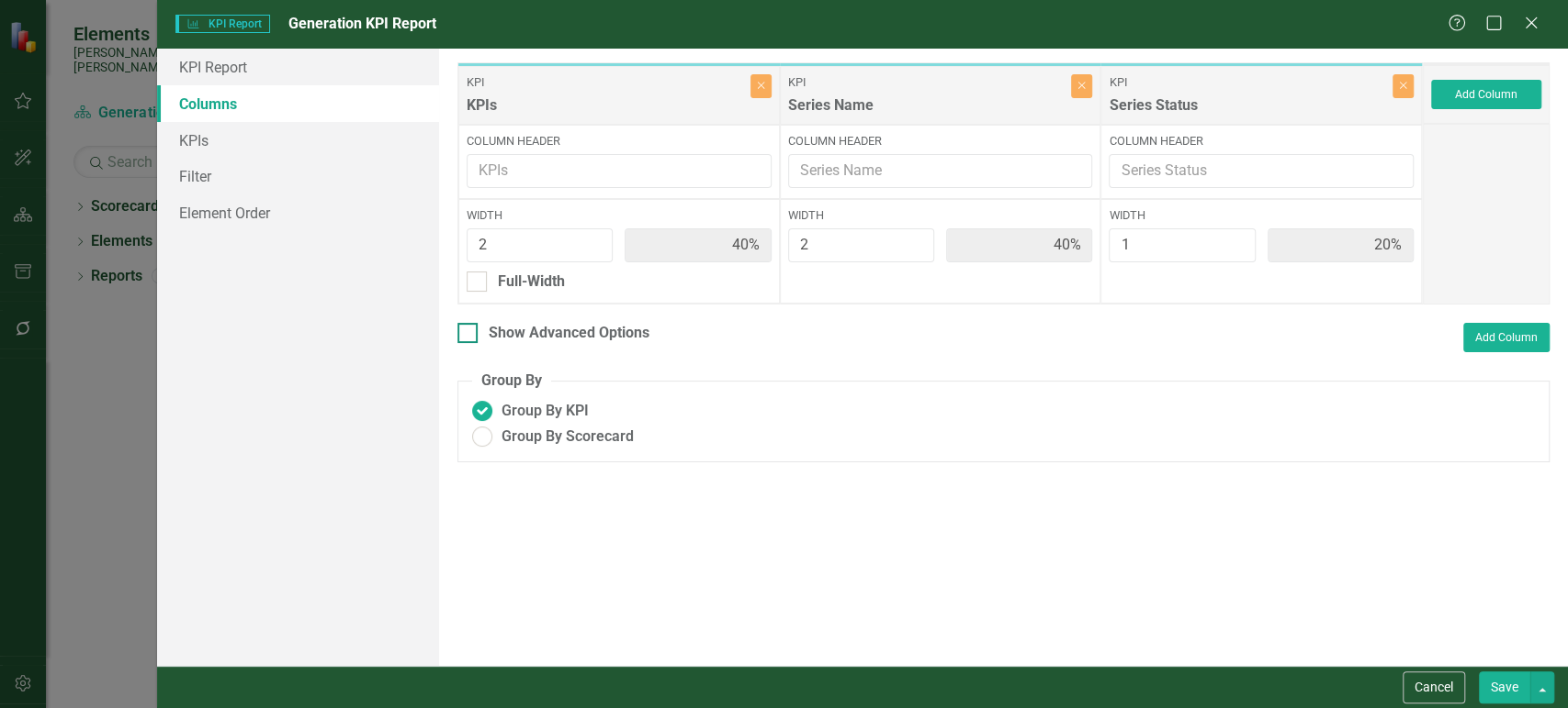
click at [462, 336] on div at bounding box center [467, 332] width 20 height 20
click at [462, 335] on input "Show Advanced Options" at bounding box center [463, 328] width 12 height 12
checkbox input "true"
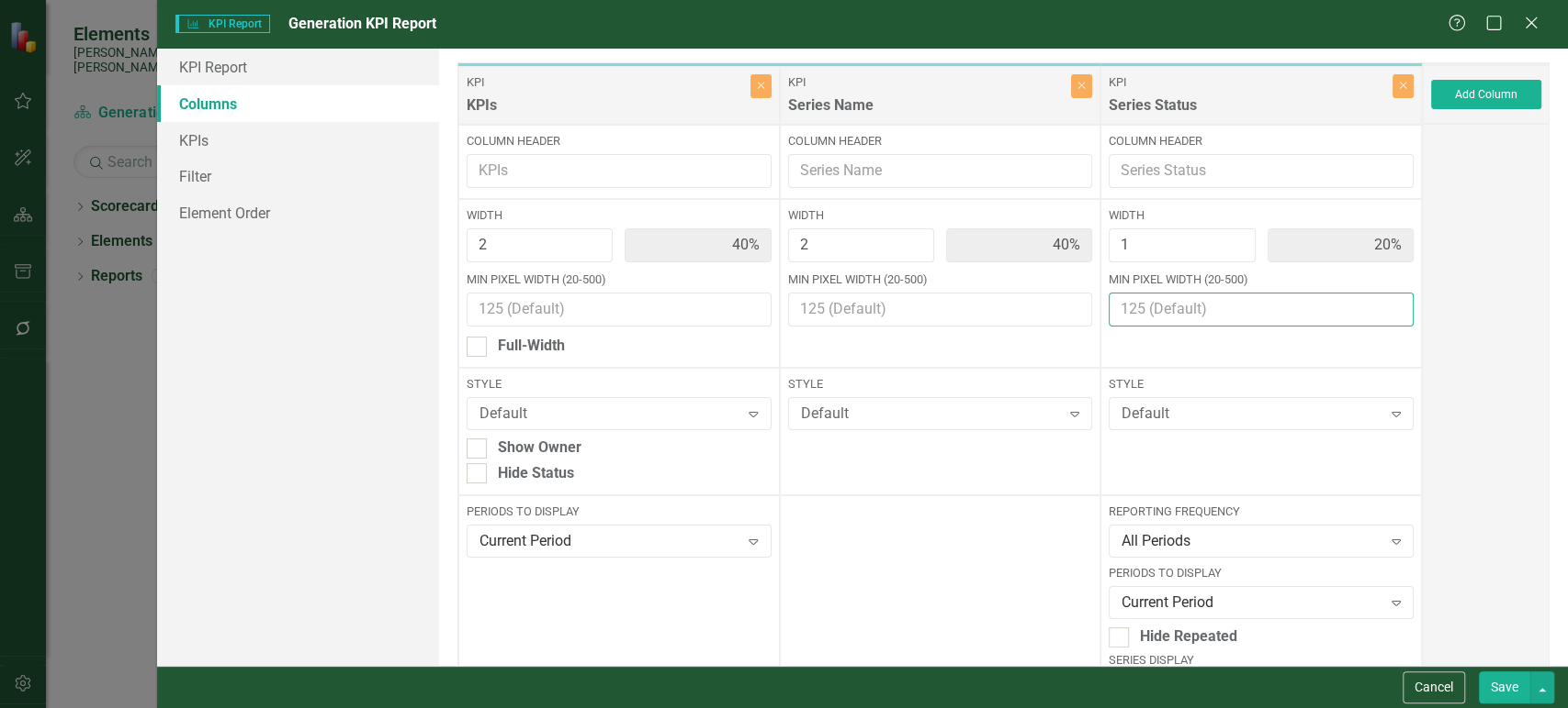
click at [1180, 311] on input "Min Pixel Width (20-500)" at bounding box center [1260, 309] width 305 height 34
type input "100"
click at [995, 336] on div "Width 2 40% Min Pixel Width (20-500)" at bounding box center [940, 284] width 321 height 169
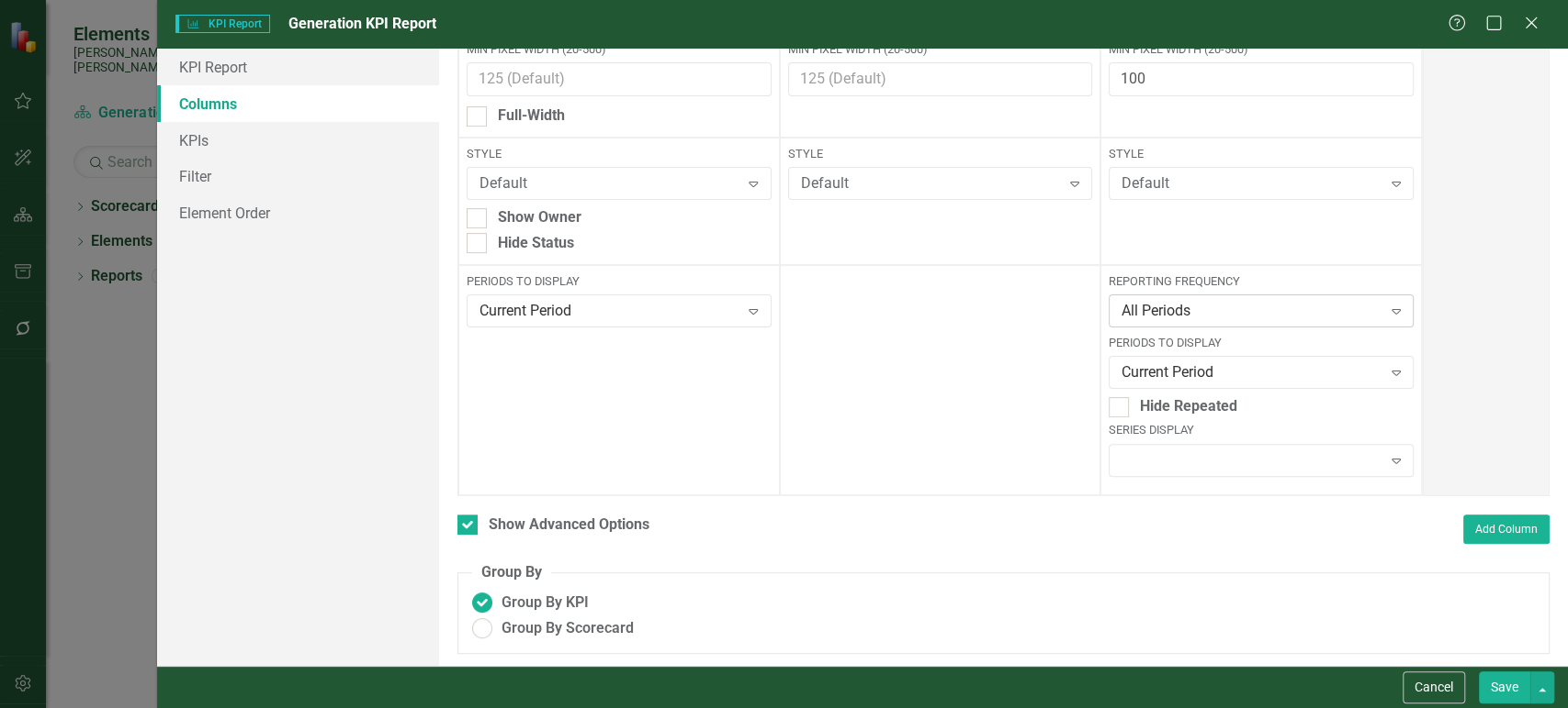
click at [1207, 315] on div "All Periods" at bounding box center [1251, 311] width 259 height 21
click at [1177, 275] on label "Reporting Frequency" at bounding box center [1260, 281] width 305 height 16
click at [1167, 377] on div "Current Period" at bounding box center [1251, 373] width 259 height 21
click at [1264, 377] on div "Current Calendar Year" at bounding box center [1251, 373] width 259 height 21
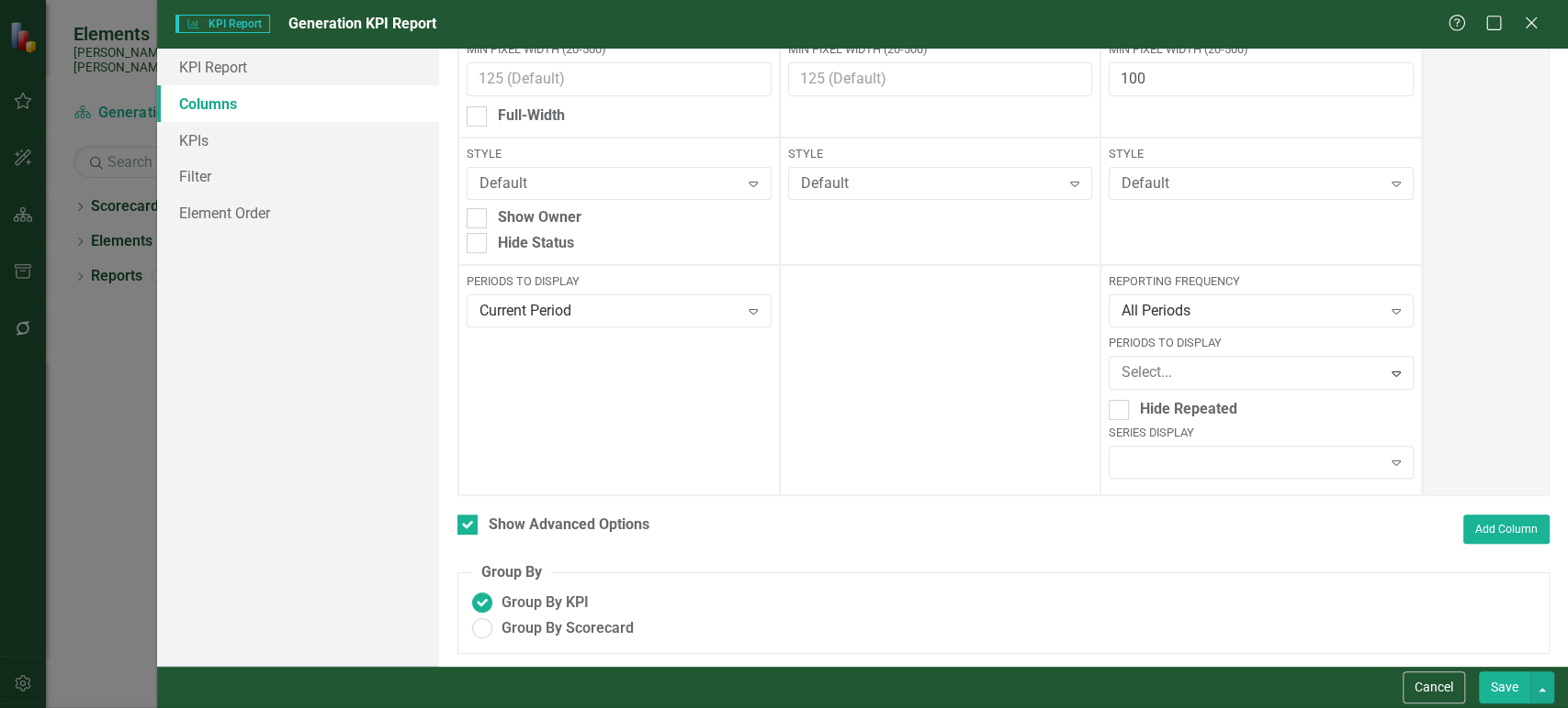
click at [568, 248] on div "Hide Status" at bounding box center [536, 244] width 76 height 21
click at [479, 245] on input "Hide Status" at bounding box center [472, 239] width 12 height 12
checkbox input "true"
click at [1499, 680] on button "Save" at bounding box center [1504, 688] width 51 height 32
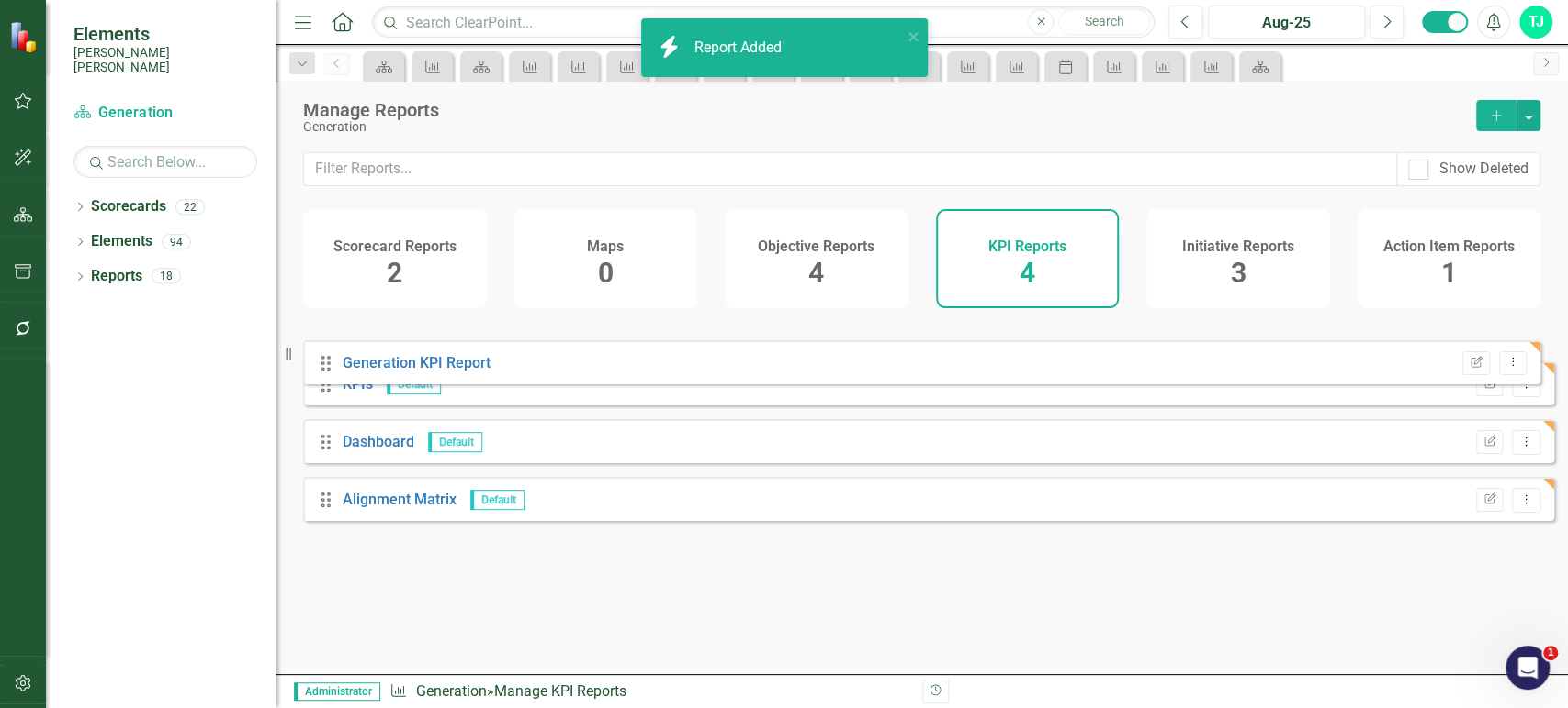
drag, startPoint x: 330, startPoint y: 519, endPoint x: 330, endPoint y: 336, distance: 183.0
click at [330, 336] on div "Drag KPIs Default Edit Report Dropdown Menu Drag Dashboard Default Edit Report …" at bounding box center [928, 426] width 1251 height 217
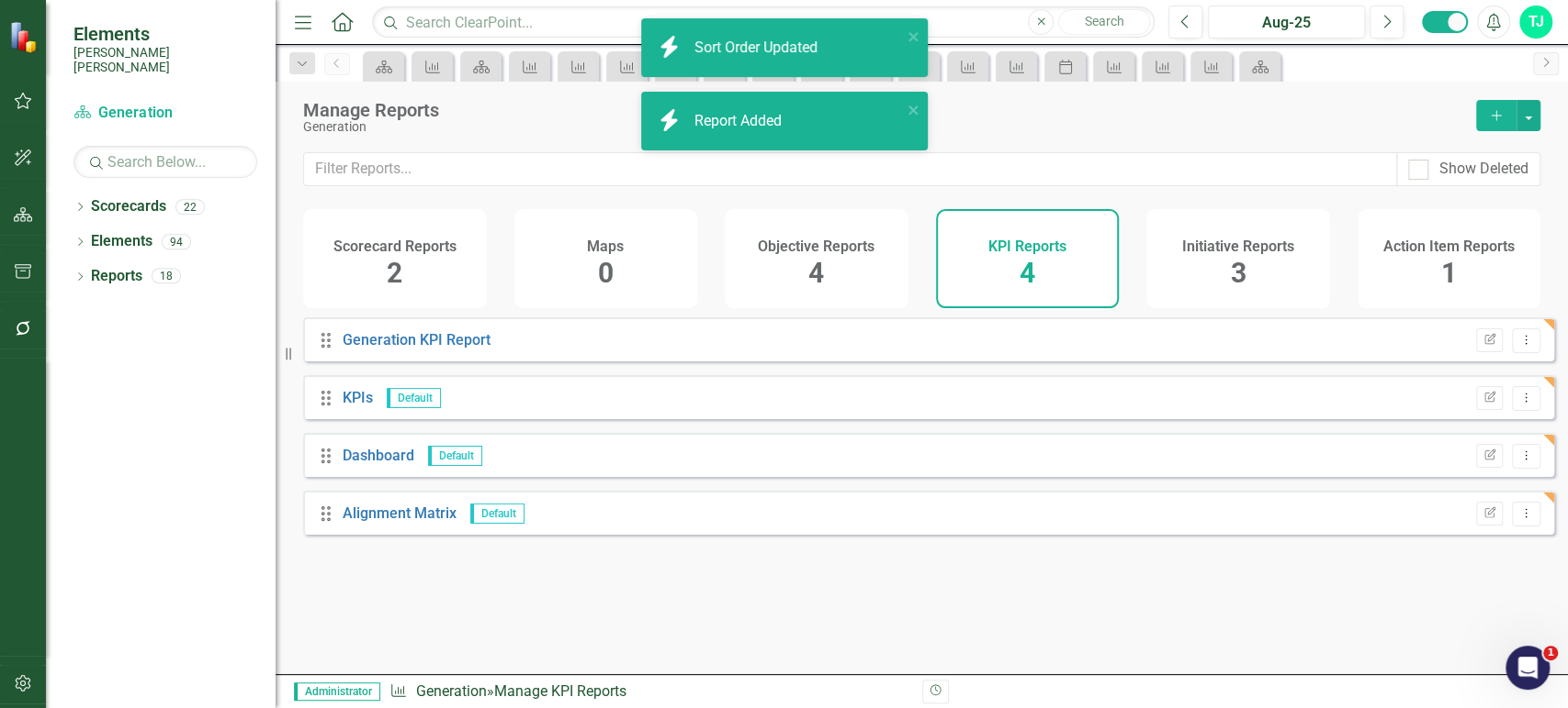
click at [400, 254] on div "2" at bounding box center [394, 274] width 15 height 40
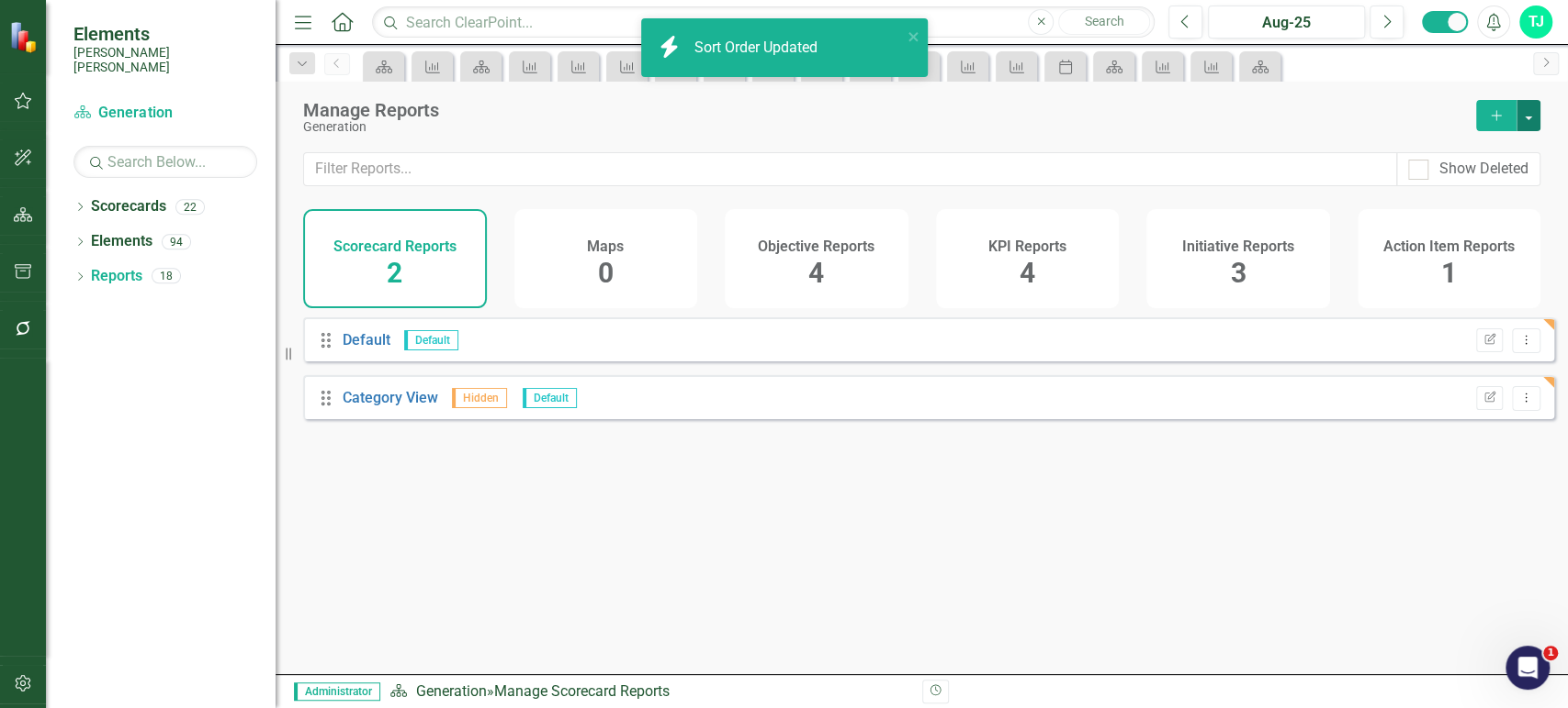
click at [1537, 118] on button "button" at bounding box center [1527, 115] width 24 height 31
click at [1470, 209] on link "Reference Add Report Reference" at bounding box center [1446, 217] width 183 height 34
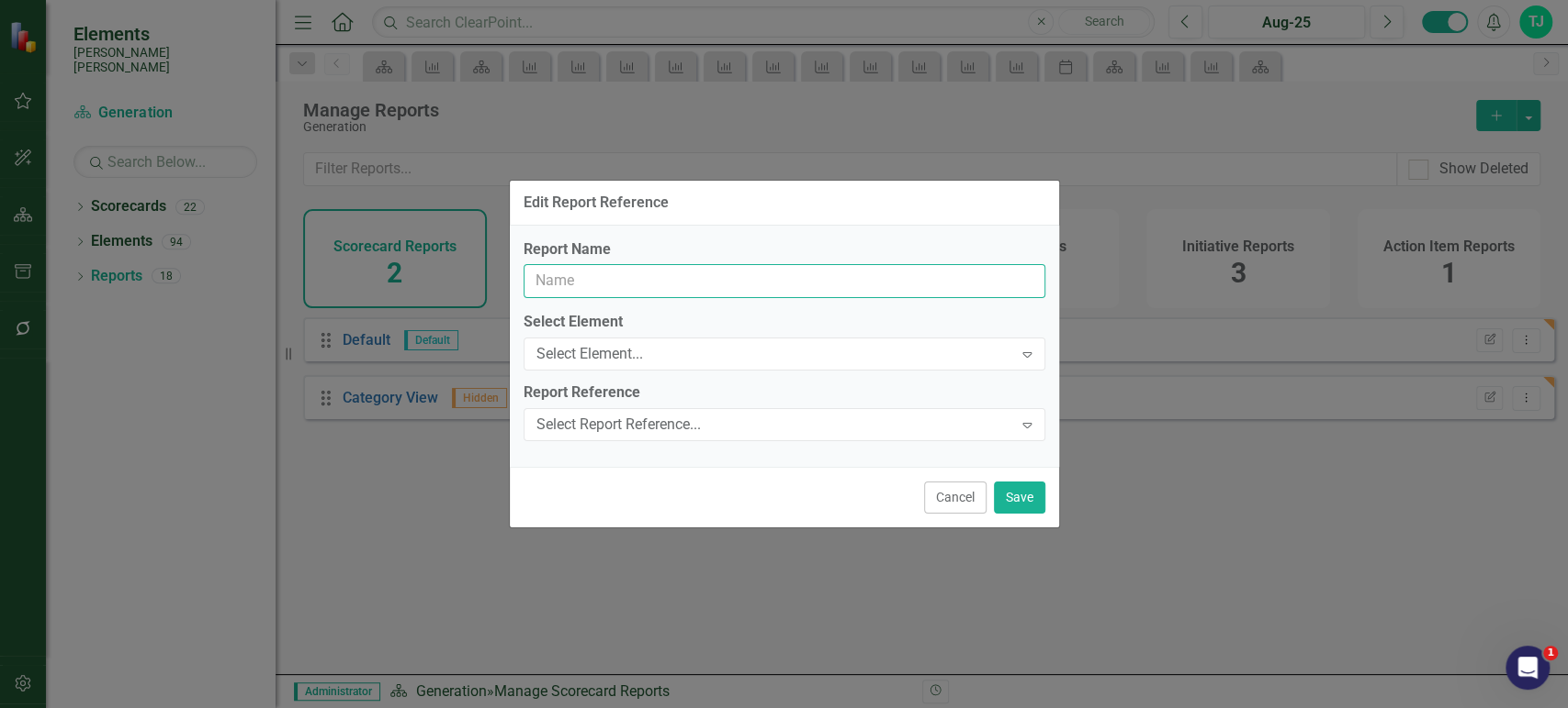
click at [695, 287] on input "Report Name" at bounding box center [784, 281] width 521 height 34
type input "Generation KPI Report"
click at [667, 345] on div "Select Element..." at bounding box center [775, 355] width 477 height 21
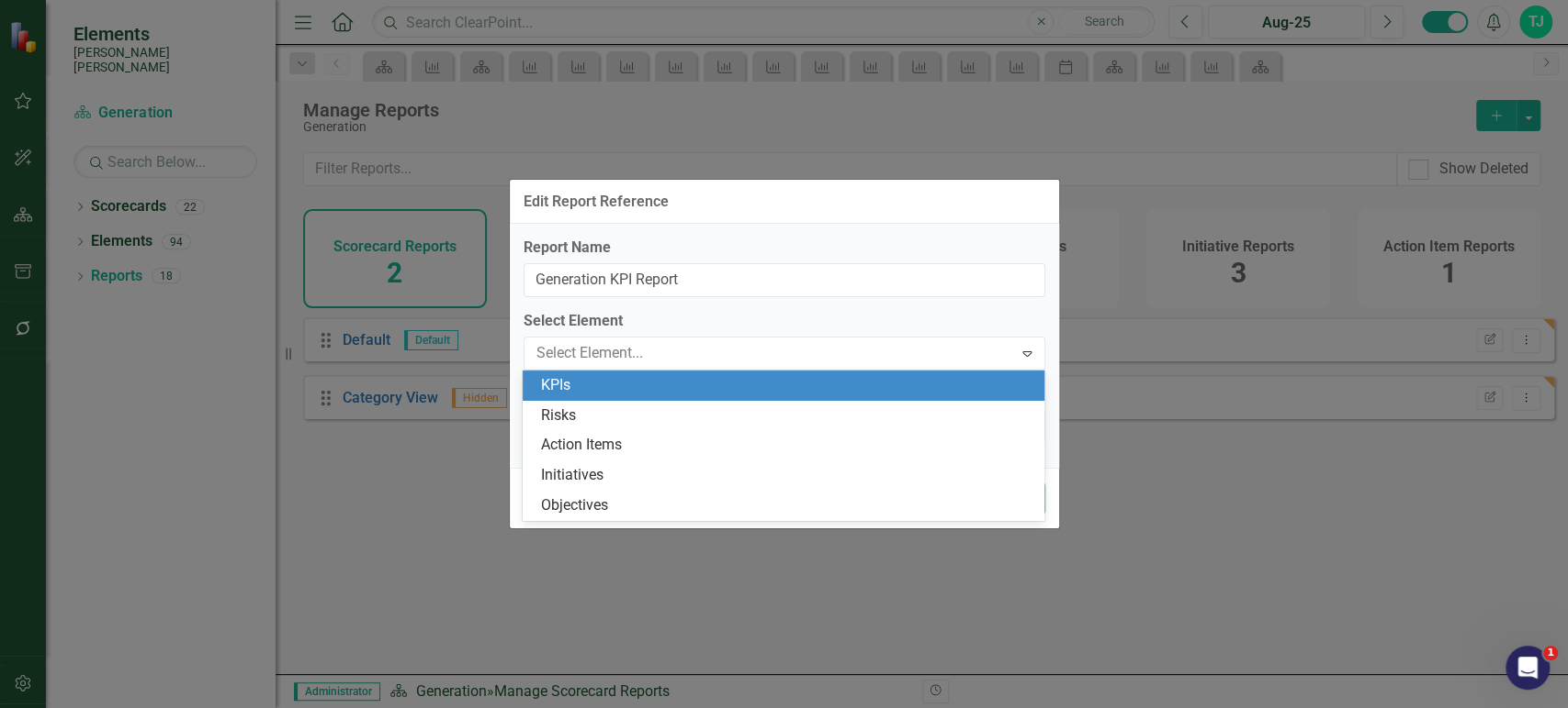
click at [619, 387] on div "KPIs" at bounding box center [787, 385] width 492 height 21
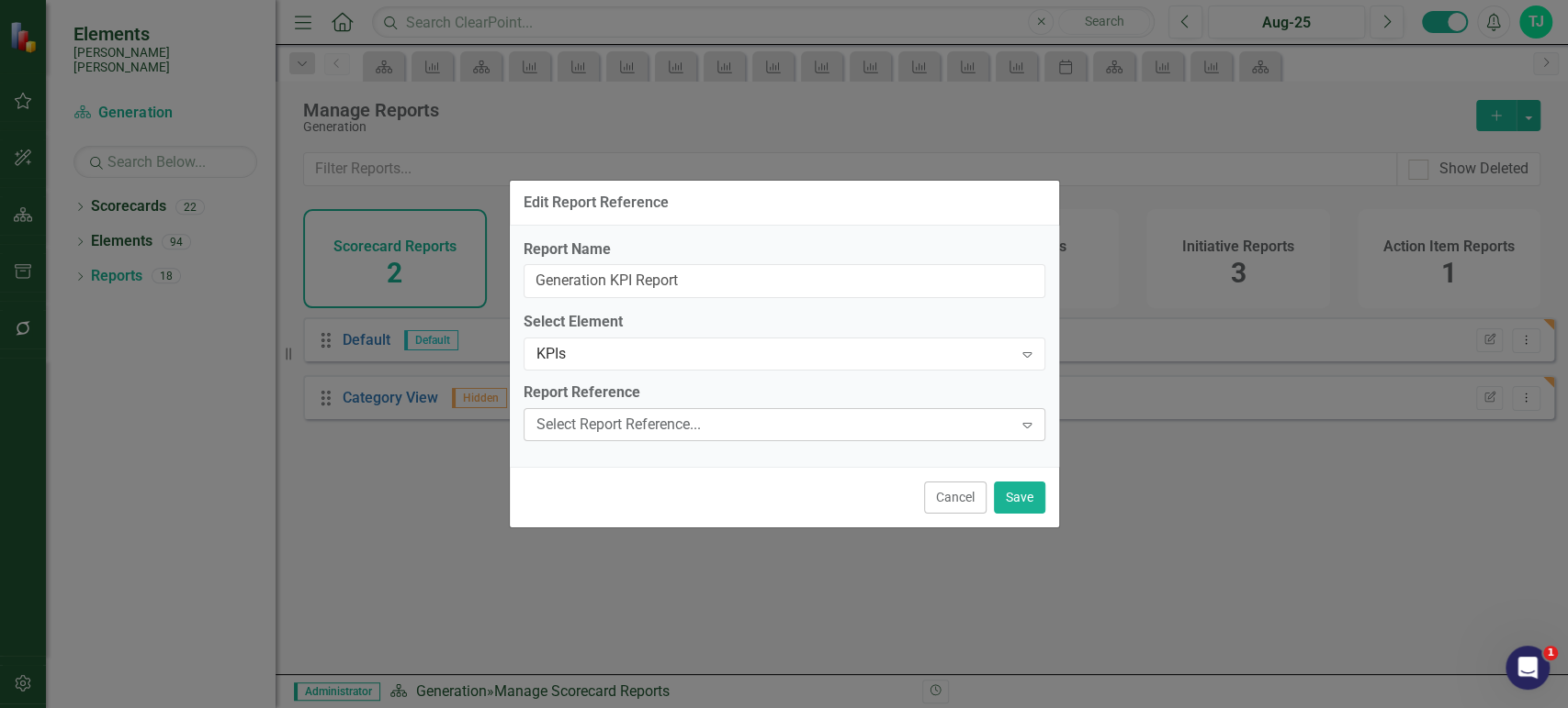
click at [624, 419] on div "Select Report Reference..." at bounding box center [775, 425] width 477 height 21
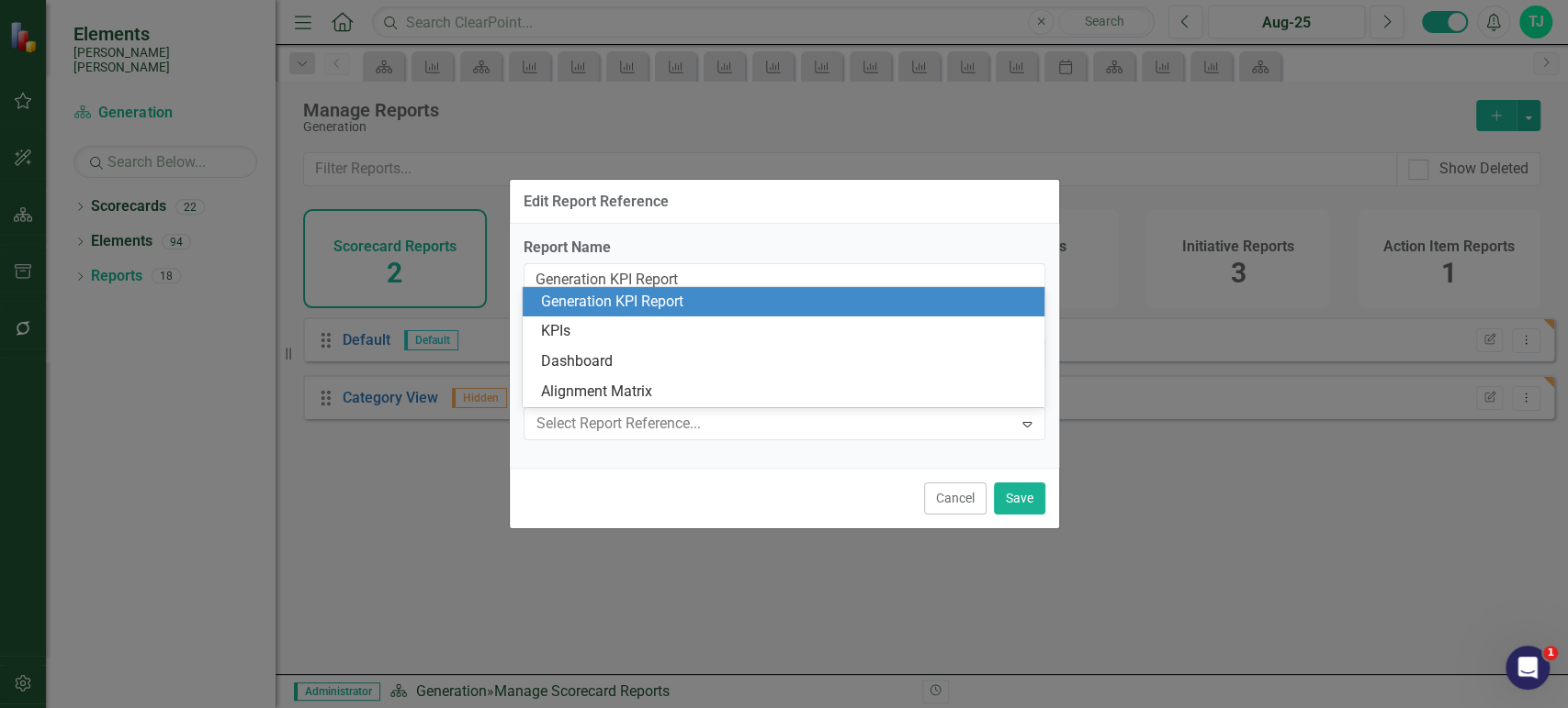
click at [641, 302] on div "Generation KPI Report" at bounding box center [787, 302] width 492 height 21
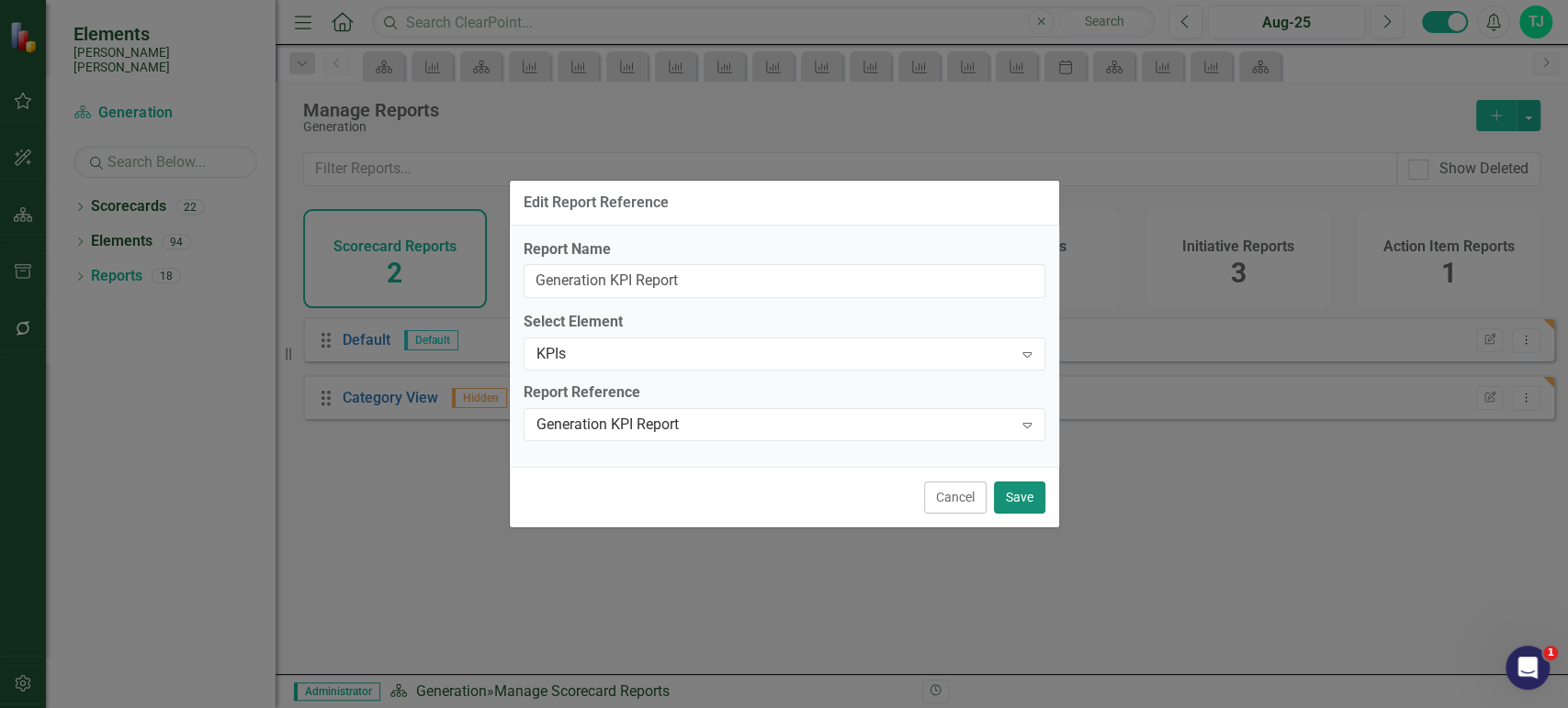
click at [1013, 505] on button "Save" at bounding box center [1019, 498] width 51 height 32
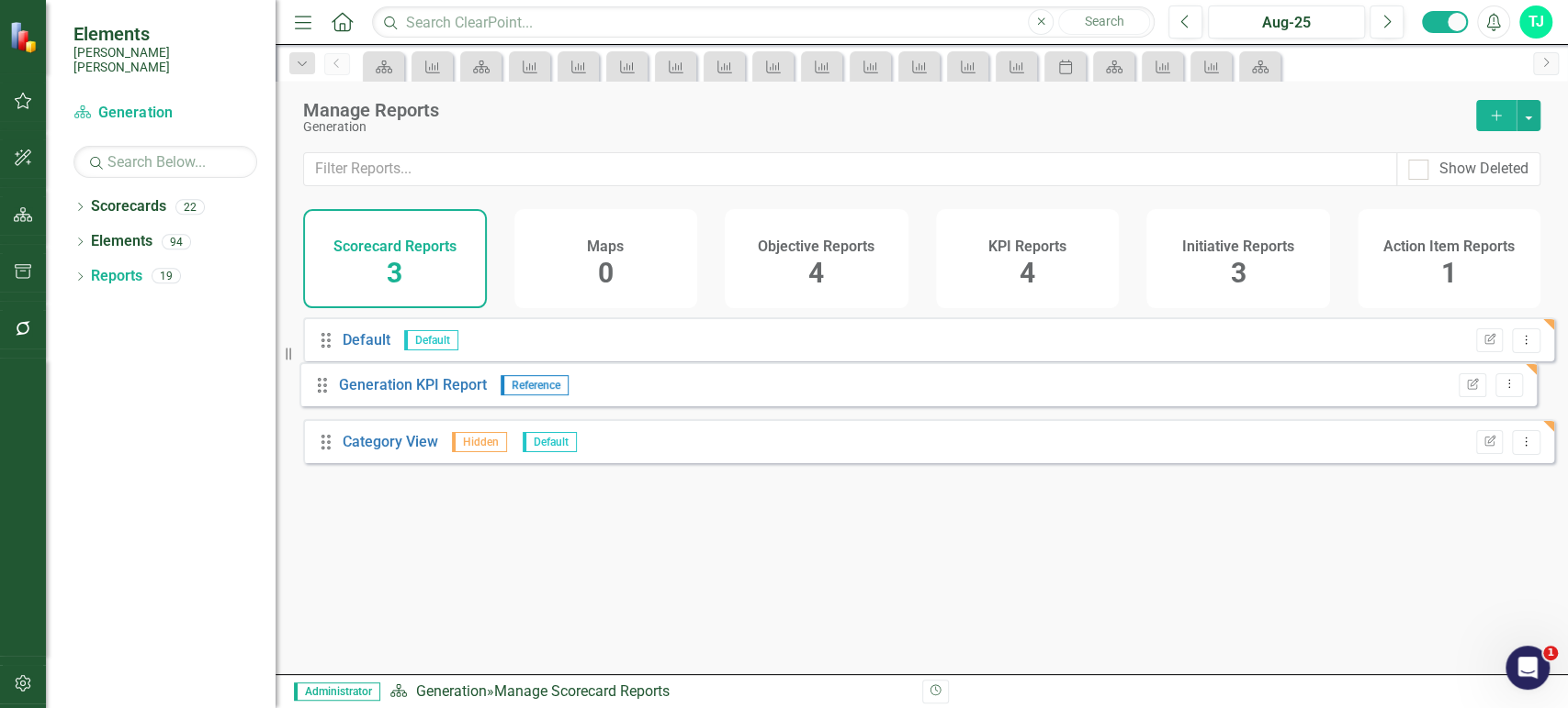
drag, startPoint x: 326, startPoint y: 471, endPoint x: 319, endPoint y: 358, distance: 113.2
click at [319, 358] on div "Drag Default Default Edit Report Dropdown Menu Drag Category View Hidden Defaul…" at bounding box center [928, 398] width 1251 height 159
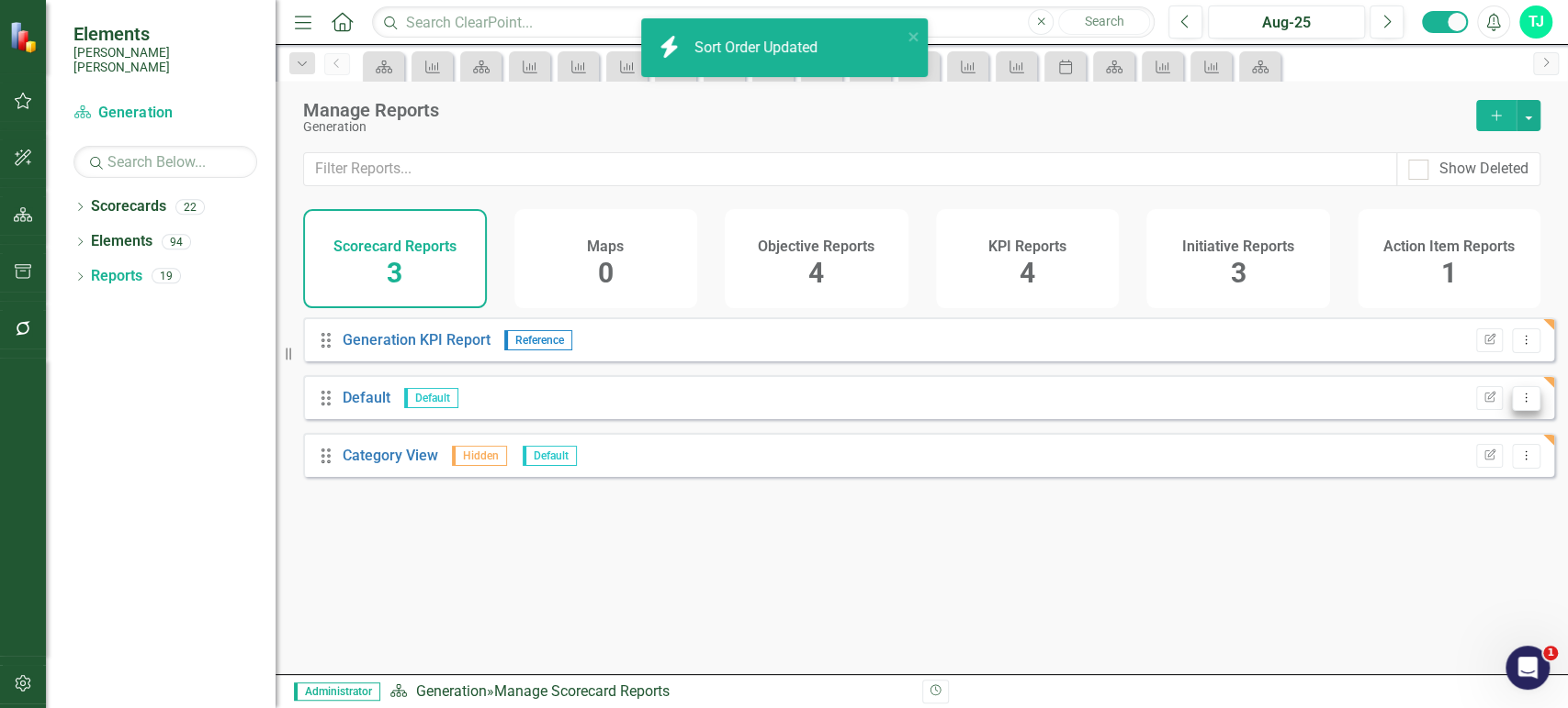
click at [1518, 403] on icon "Dropdown Menu" at bounding box center [1525, 398] width 15 height 12
click at [1424, 504] on link "Trash Delete Report" at bounding box center [1453, 509] width 145 height 34
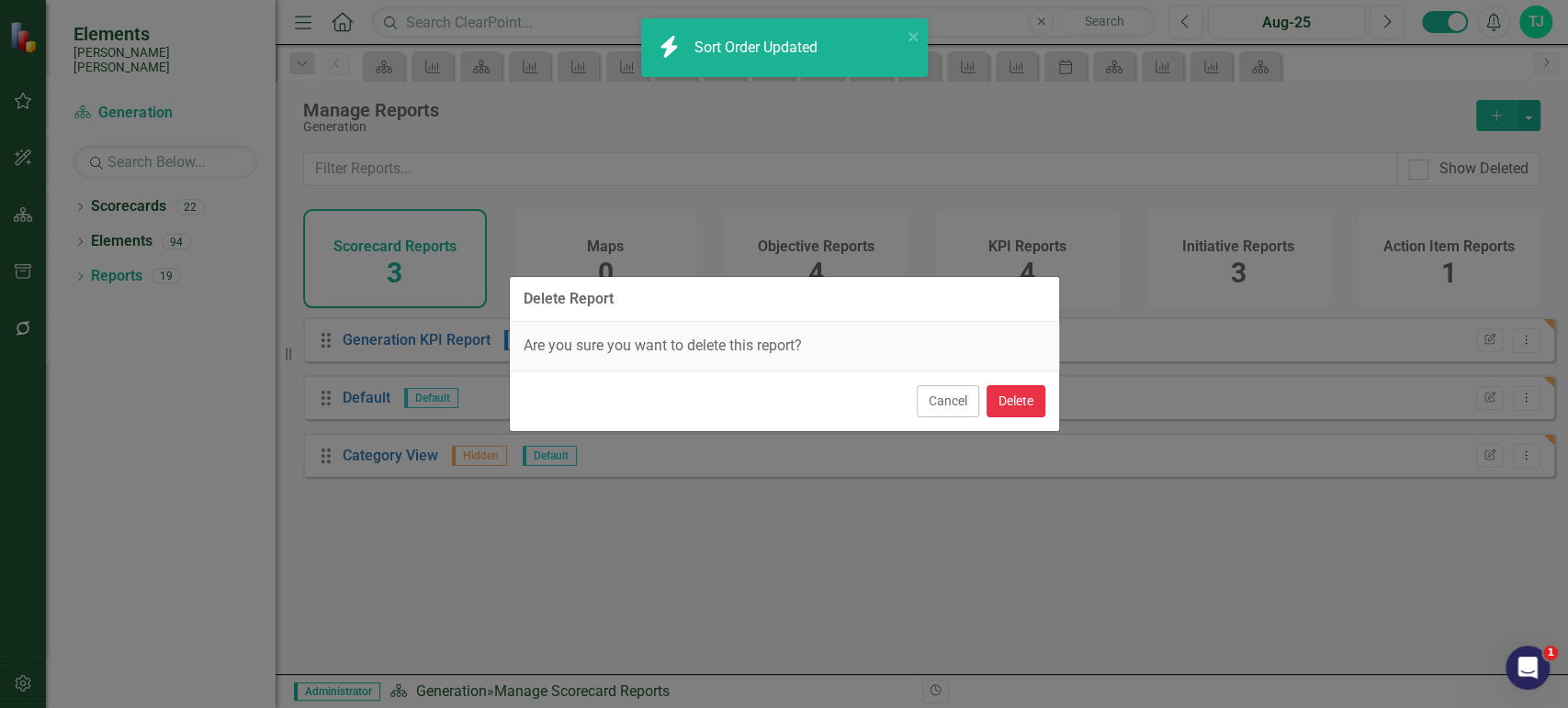
click at [1040, 407] on button "Delete" at bounding box center [1015, 401] width 59 height 32
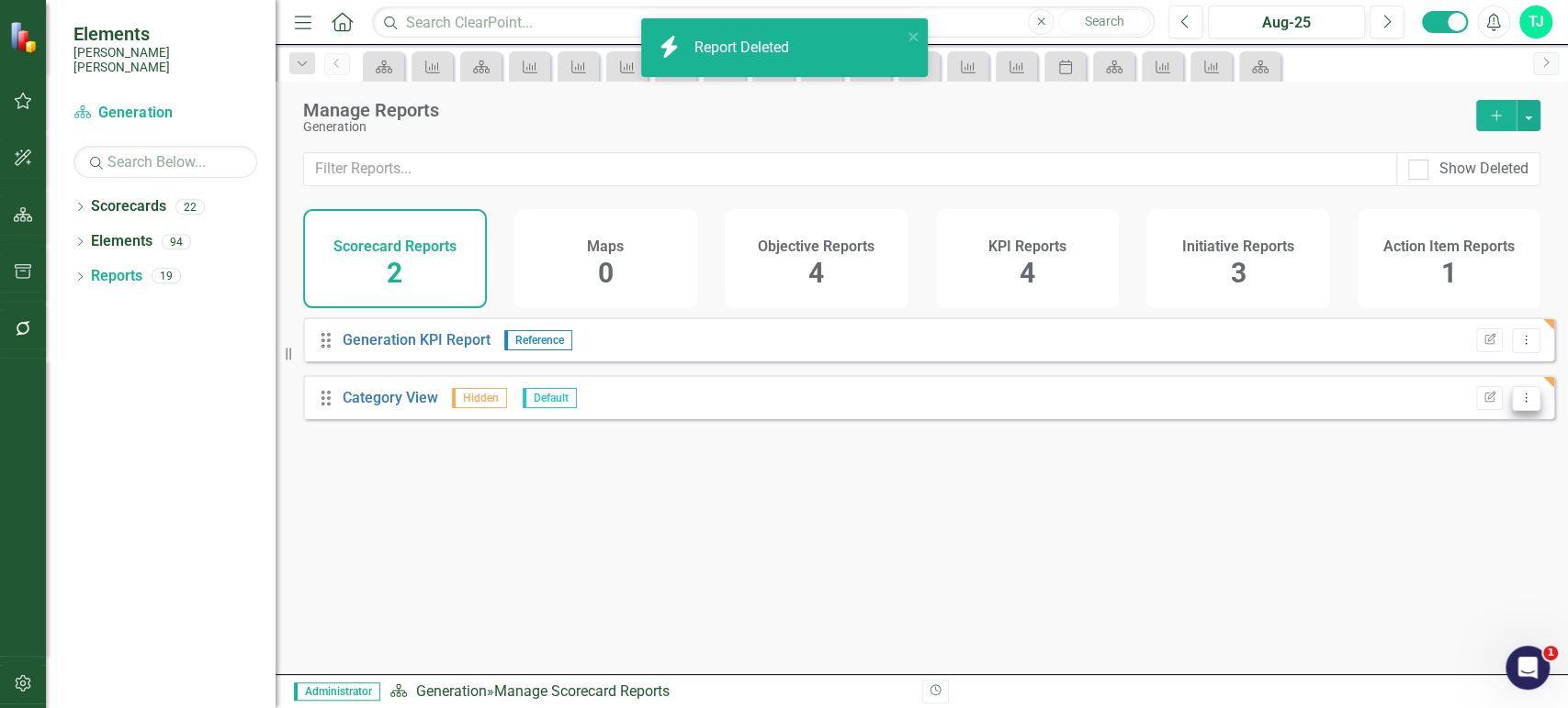
click at [1518, 403] on icon "Dropdown Menu" at bounding box center [1525, 398] width 15 height 12
click at [1454, 512] on link "Trash Delete Report" at bounding box center [1453, 509] width 145 height 34
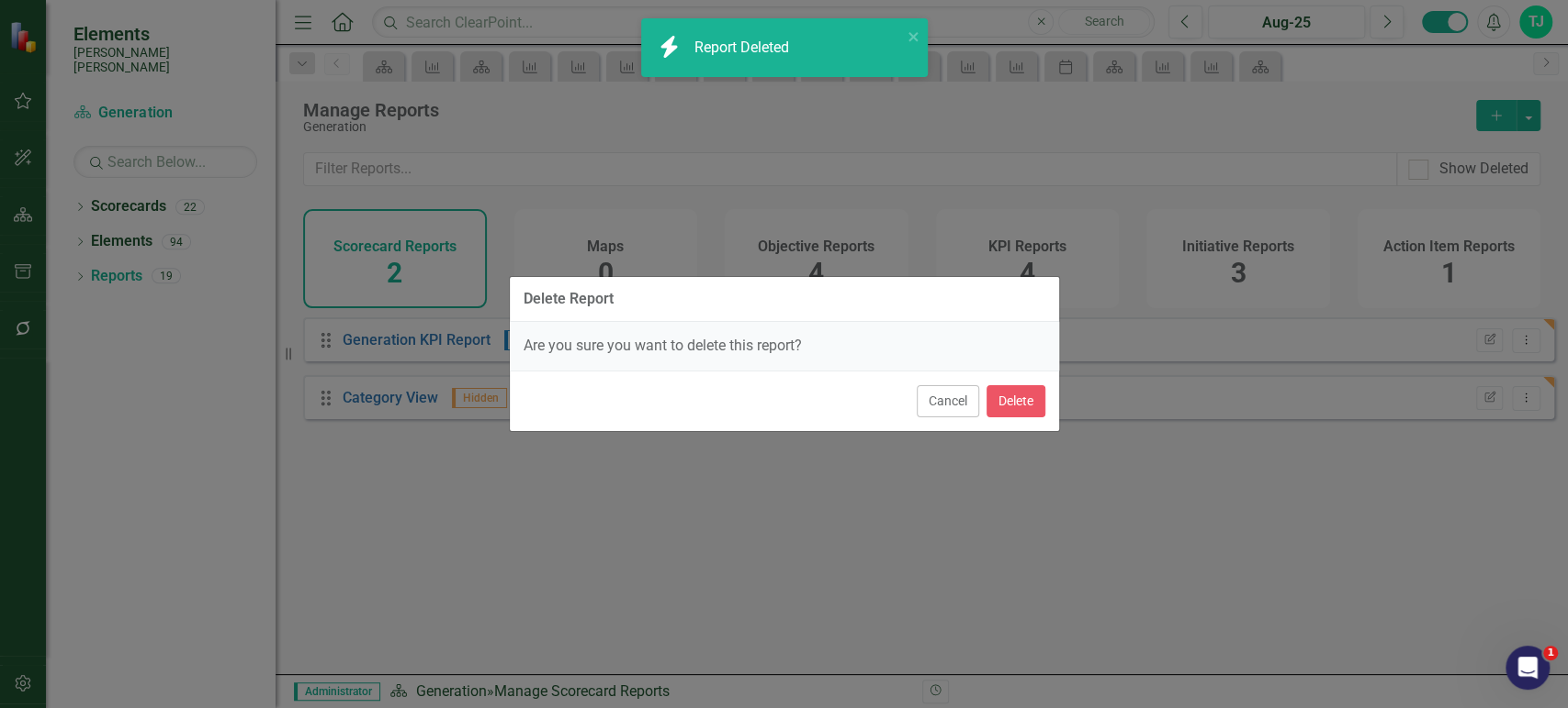
click at [1049, 402] on div "Cancel Delete" at bounding box center [784, 401] width 549 height 61
click at [1034, 401] on button "Delete" at bounding box center [1015, 401] width 59 height 32
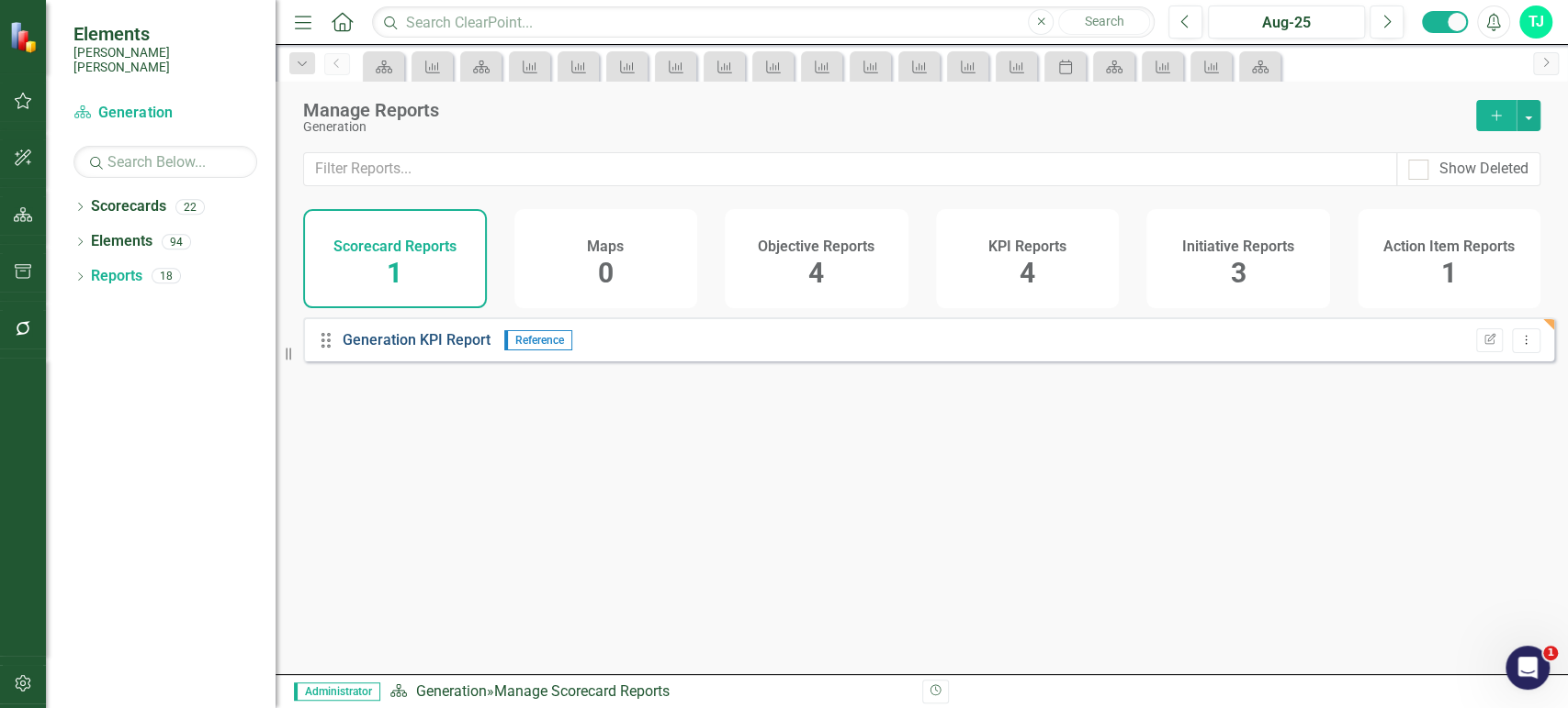
click at [438, 348] on link "Generation KPI Report" at bounding box center [417, 340] width 148 height 17
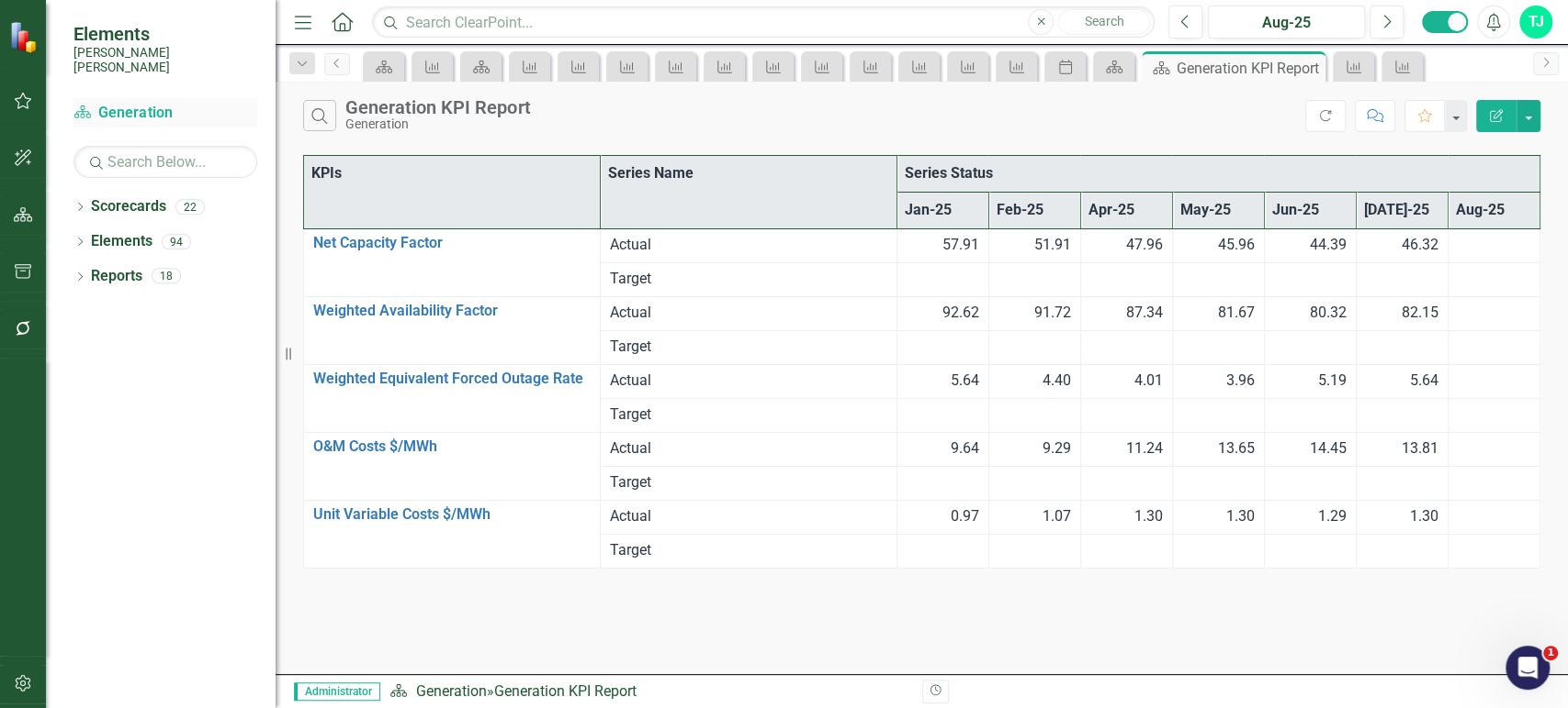
click at [147, 104] on link "Scorecard Generation" at bounding box center [164, 113] width 183 height 21
click at [146, 232] on link "Elements" at bounding box center [122, 242] width 62 height 21
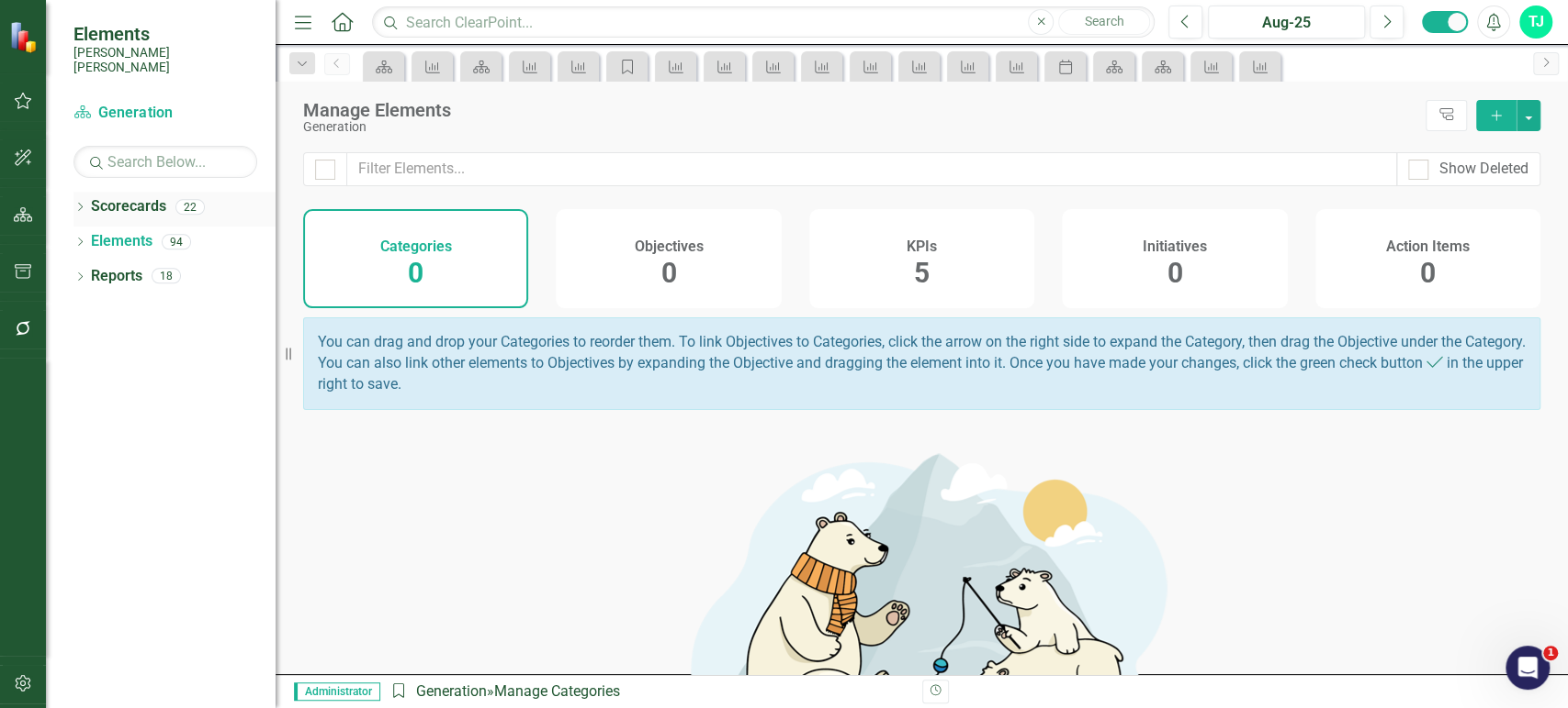
click at [142, 196] on link "Scorecards" at bounding box center [128, 207] width 75 height 21
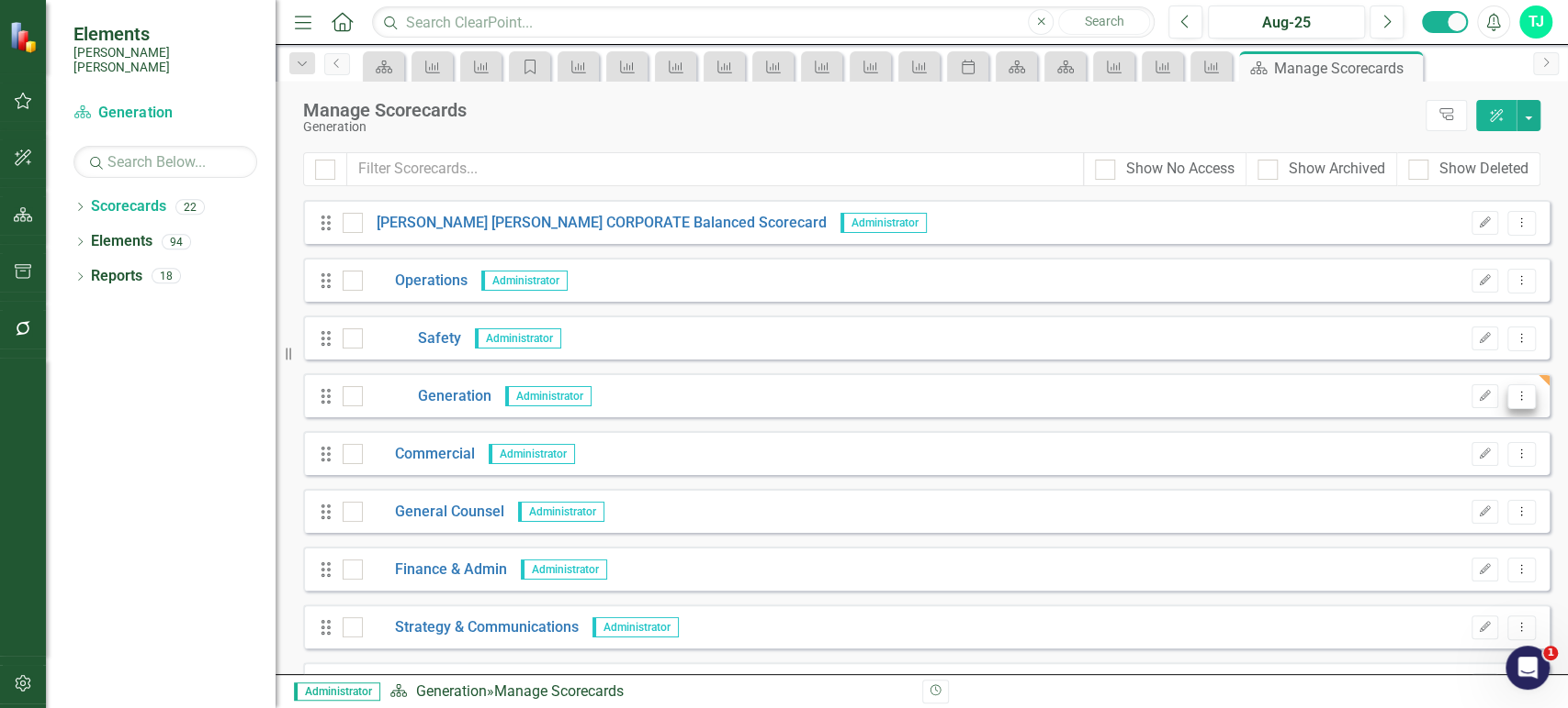
click at [1513, 395] on icon "Dropdown Menu" at bounding box center [1521, 396] width 15 height 12
click at [1432, 463] on link "Copy Duplicate Scorecard" at bounding box center [1420, 460] width 203 height 34
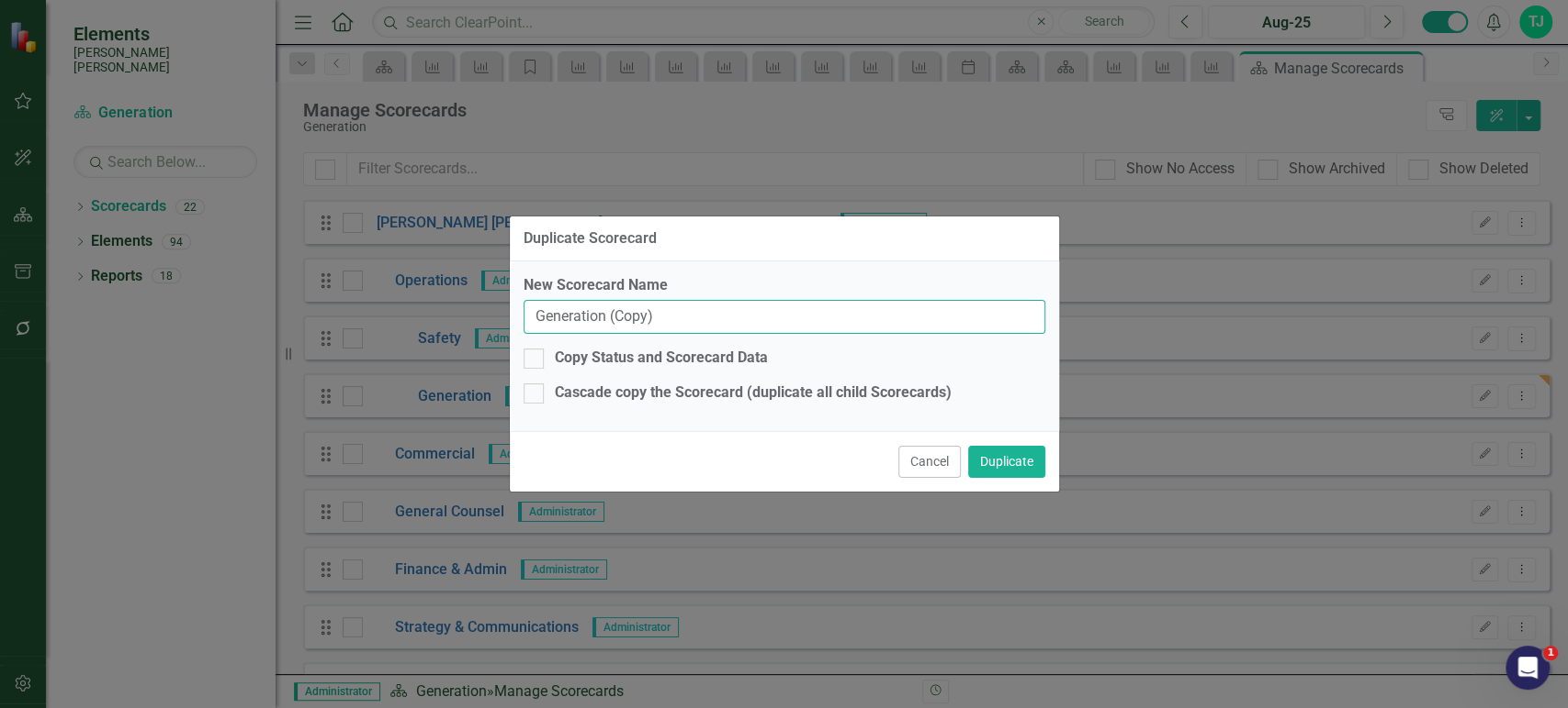
drag, startPoint x: 762, startPoint y: 310, endPoint x: 388, endPoint y: 279, distance: 375.3
click at [388, 279] on div "Duplicate Scorecard New Scorecard Name Generation (Copy) Copy Status and Scorec…" at bounding box center [784, 354] width 1568 height 708
type input "Transmission"
click at [1015, 461] on button "Duplicate" at bounding box center [1006, 462] width 77 height 32
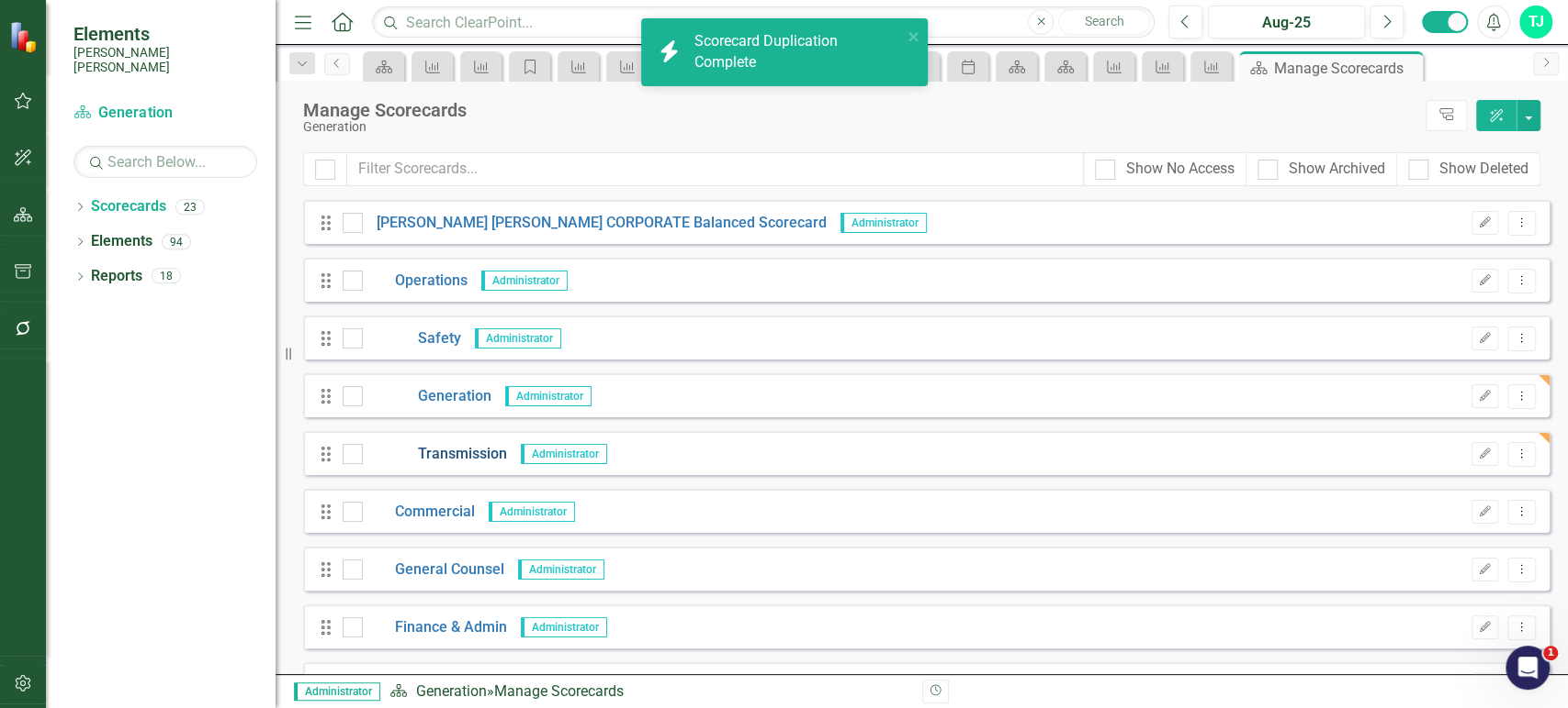
click at [484, 454] on link "Transmission" at bounding box center [435, 455] width 144 height 21
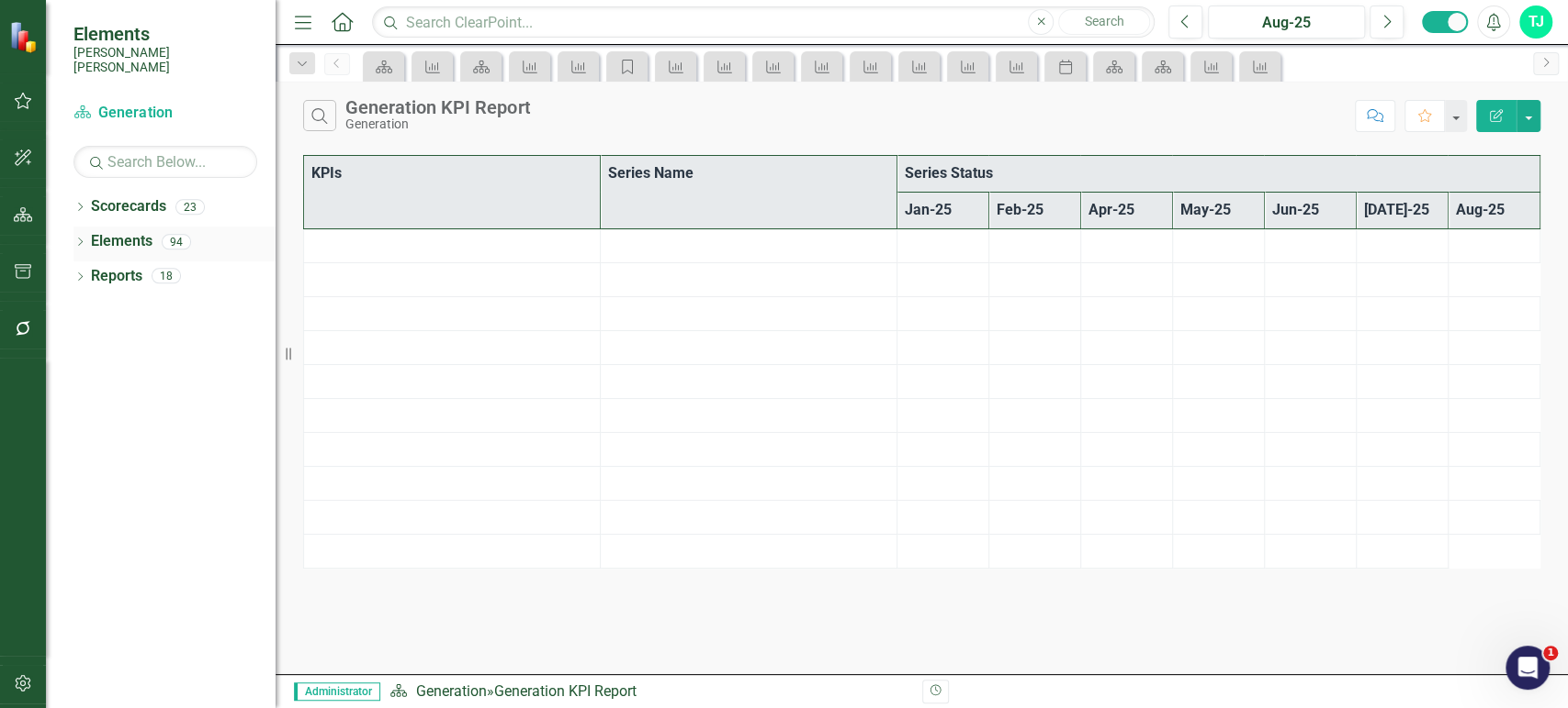
click at [131, 232] on link "Elements" at bounding box center [122, 242] width 62 height 21
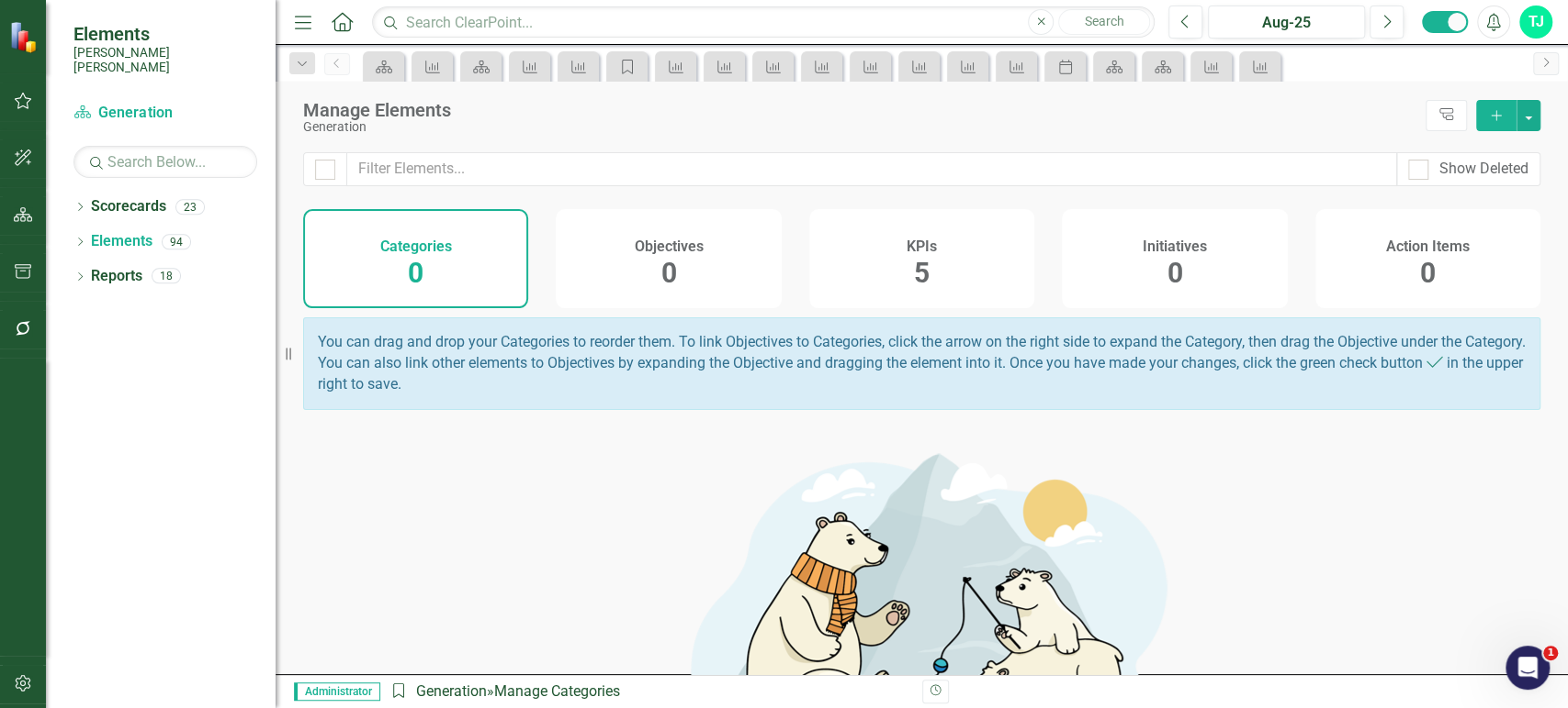
click at [914, 291] on div "5" at bounding box center [921, 274] width 15 height 40
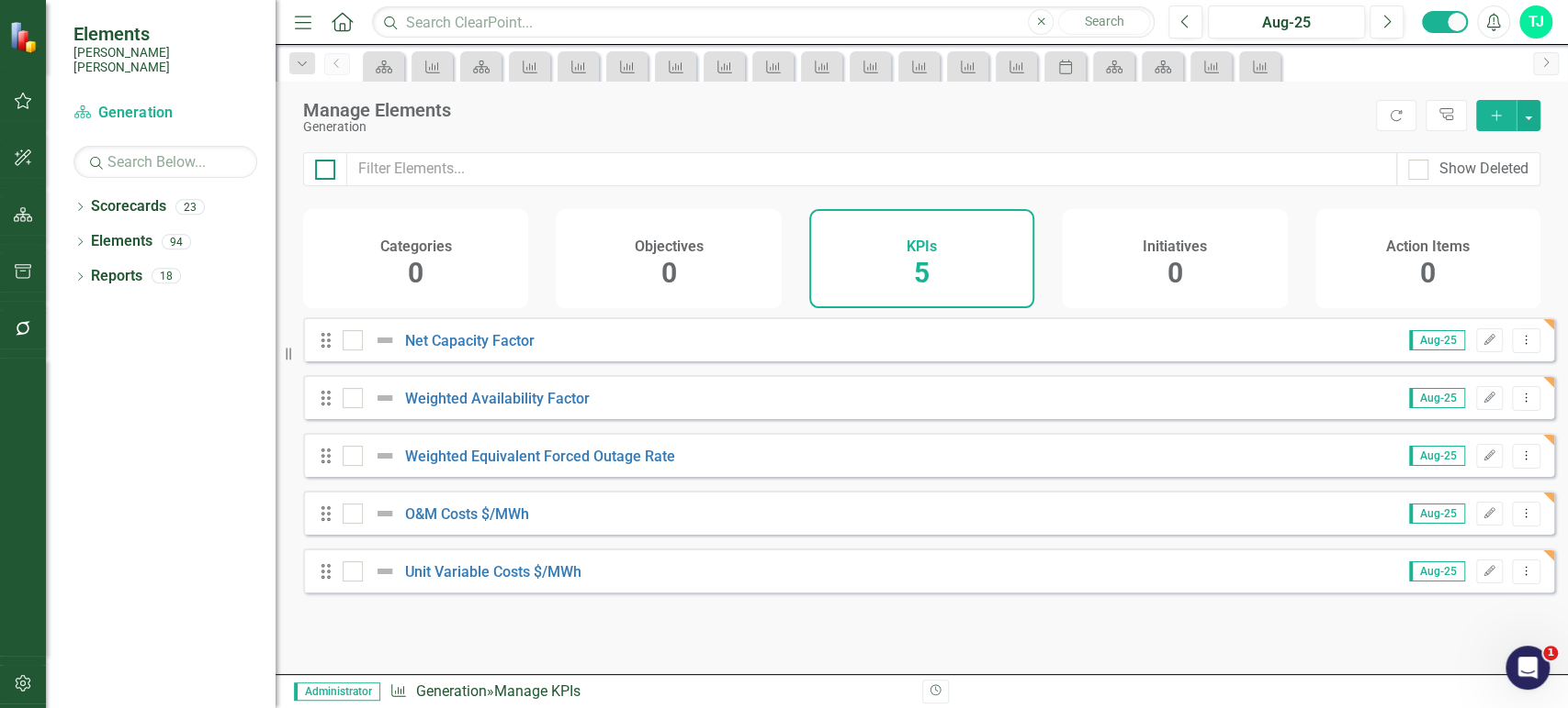
click at [323, 171] on input "checkbox" at bounding box center [321, 165] width 12 height 12
checkbox input "true"
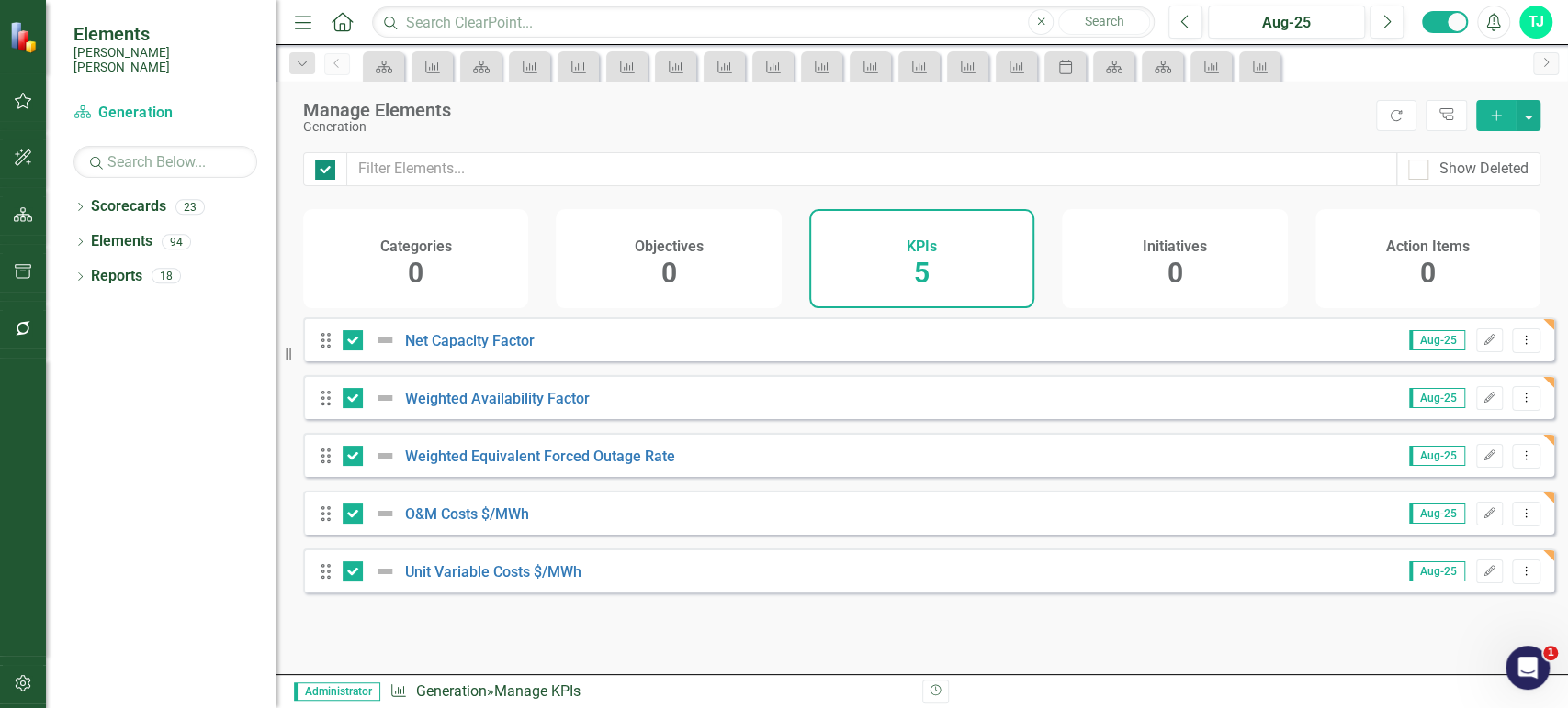
checkbox input "true"
click at [353, 346] on div at bounding box center [352, 340] width 20 height 20
click at [353, 343] on input "checkbox" at bounding box center [349, 336] width 12 height 12
checkbox input "false"
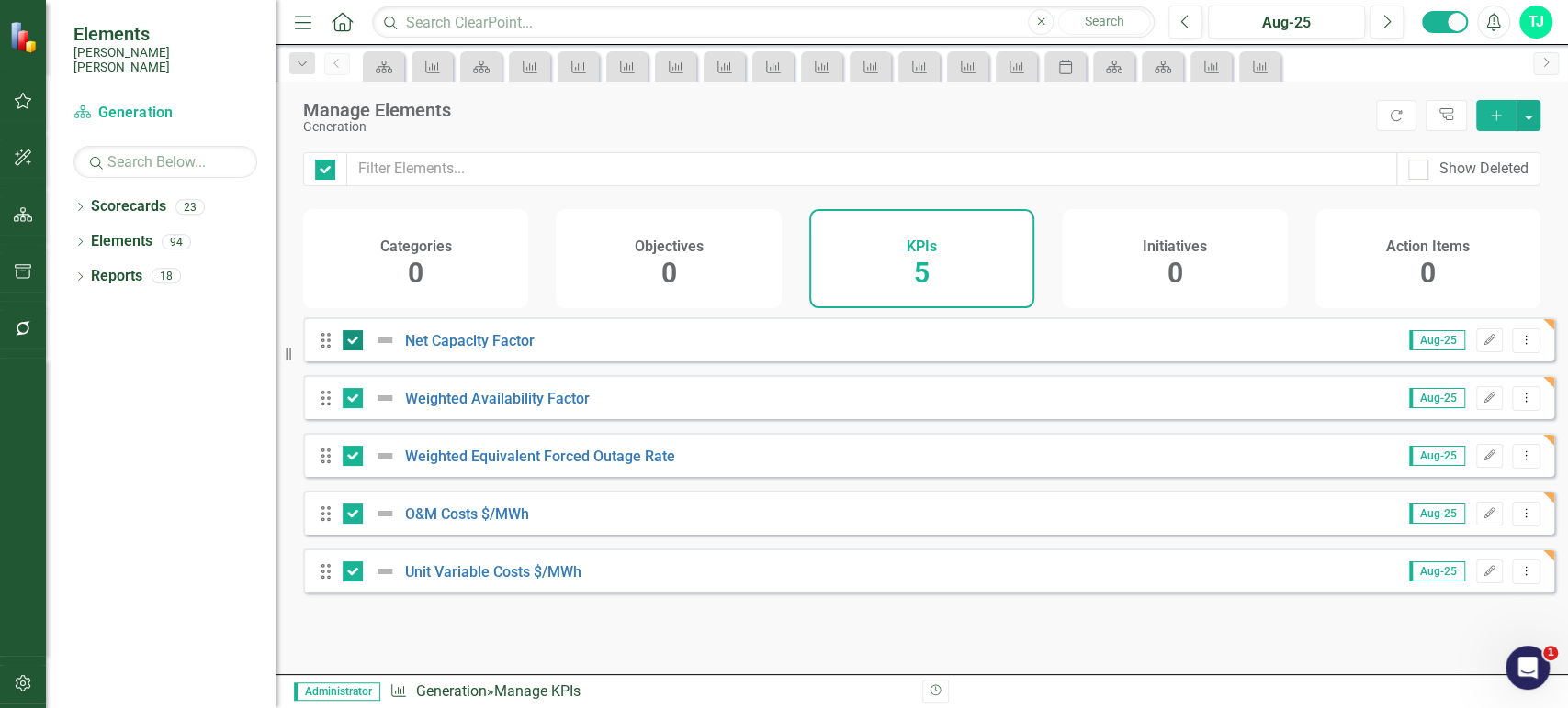
checkbox input "false"
click at [1528, 123] on button "button" at bounding box center [1527, 115] width 24 height 31
click at [1441, 248] on link "Trash Delete Multiple" at bounding box center [1466, 252] width 145 height 34
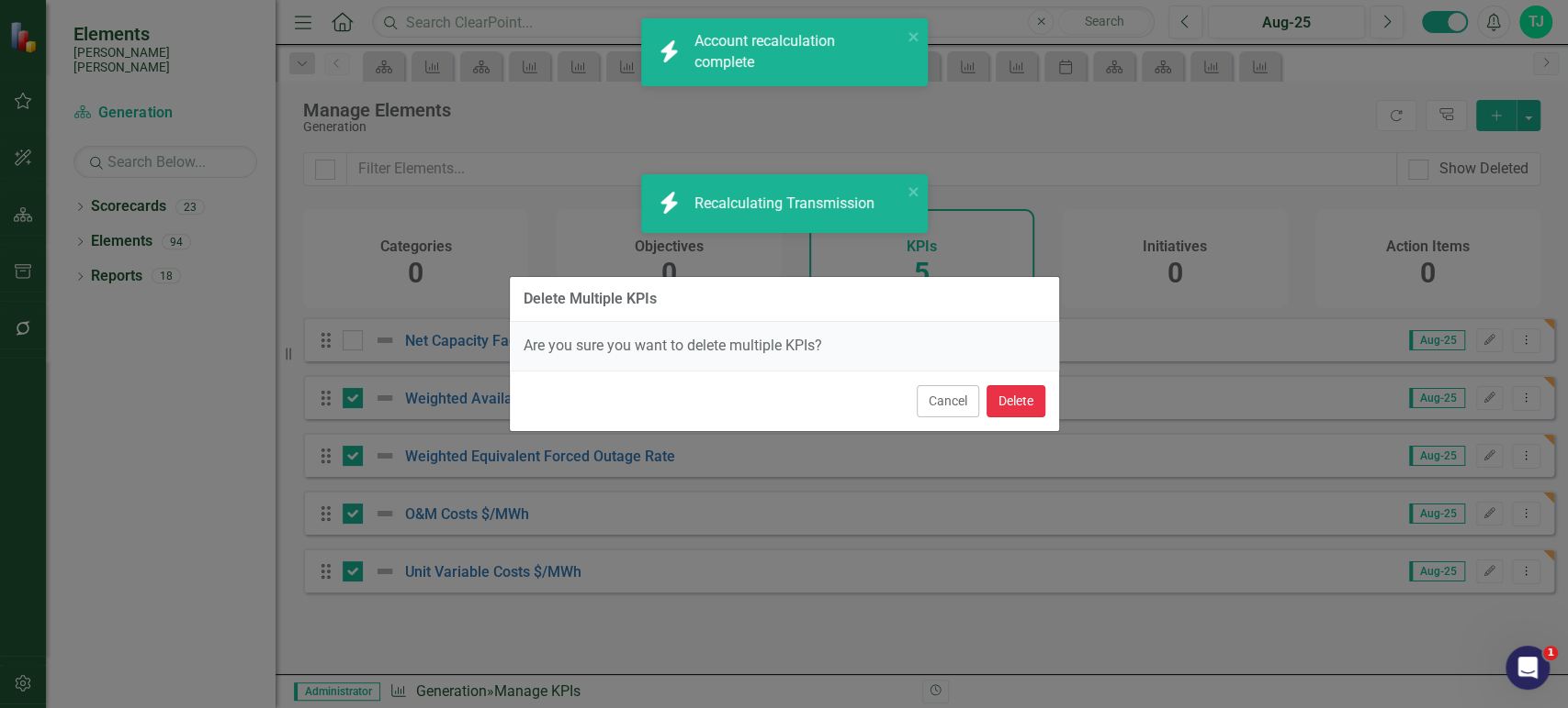
click at [1033, 400] on button "Delete" at bounding box center [1015, 401] width 59 height 32
checkbox input "false"
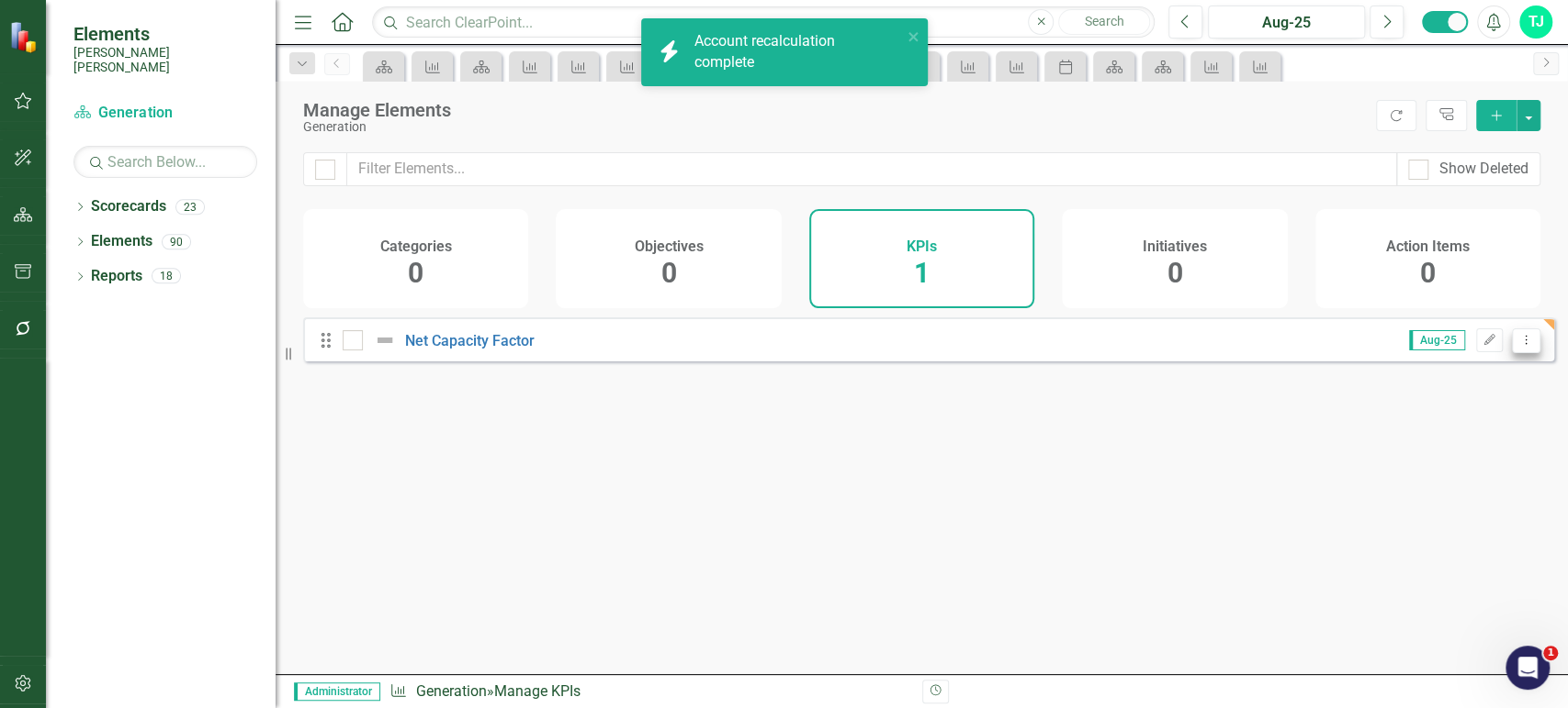
click at [1518, 346] on icon "Dropdown Menu" at bounding box center [1525, 340] width 15 height 12
click at [1441, 440] on link "Copy Duplicate KPI" at bounding box center [1453, 451] width 145 height 34
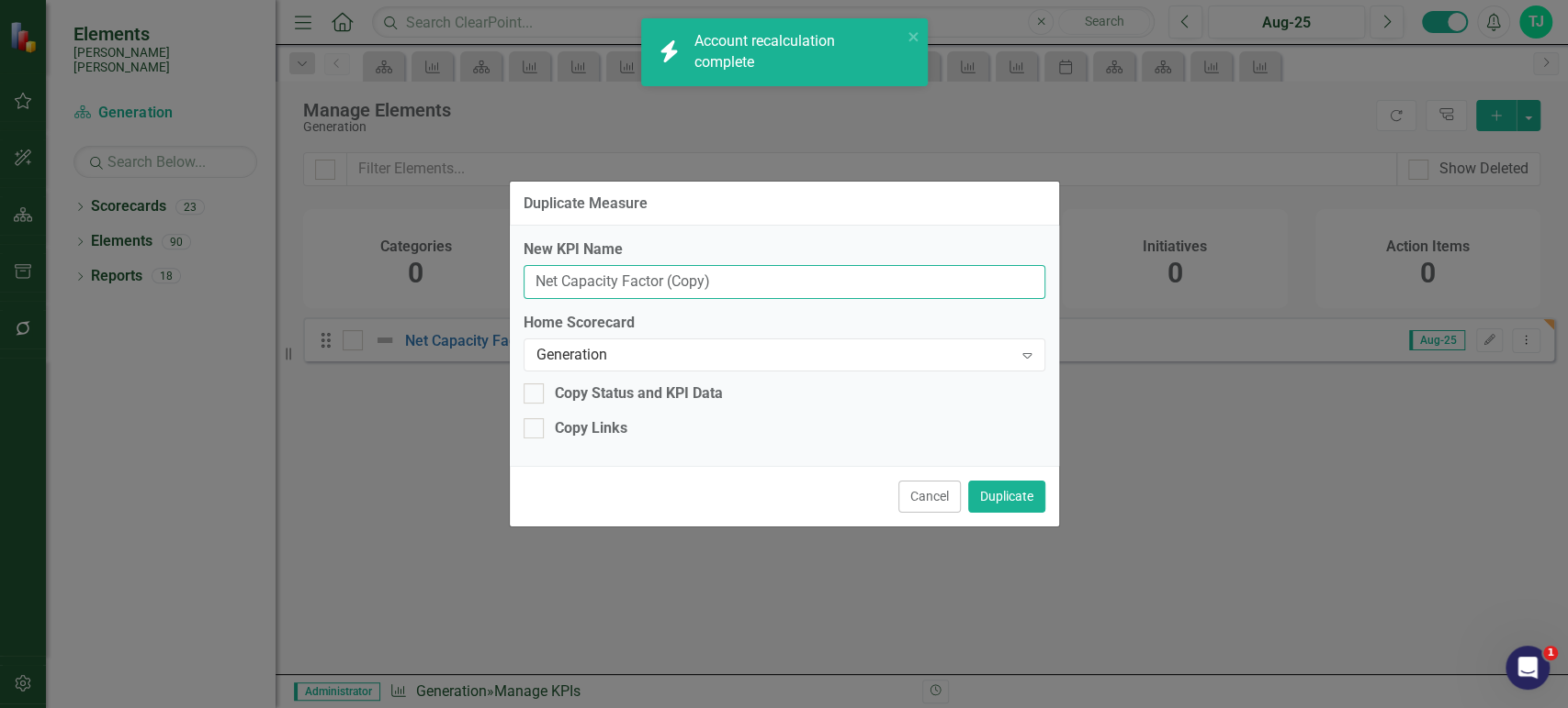
click at [742, 290] on input "Net Capacity Factor (Copy)" at bounding box center [784, 282] width 521 height 34
paste input "Quantity of Sustained Outages - CUSTOMER"
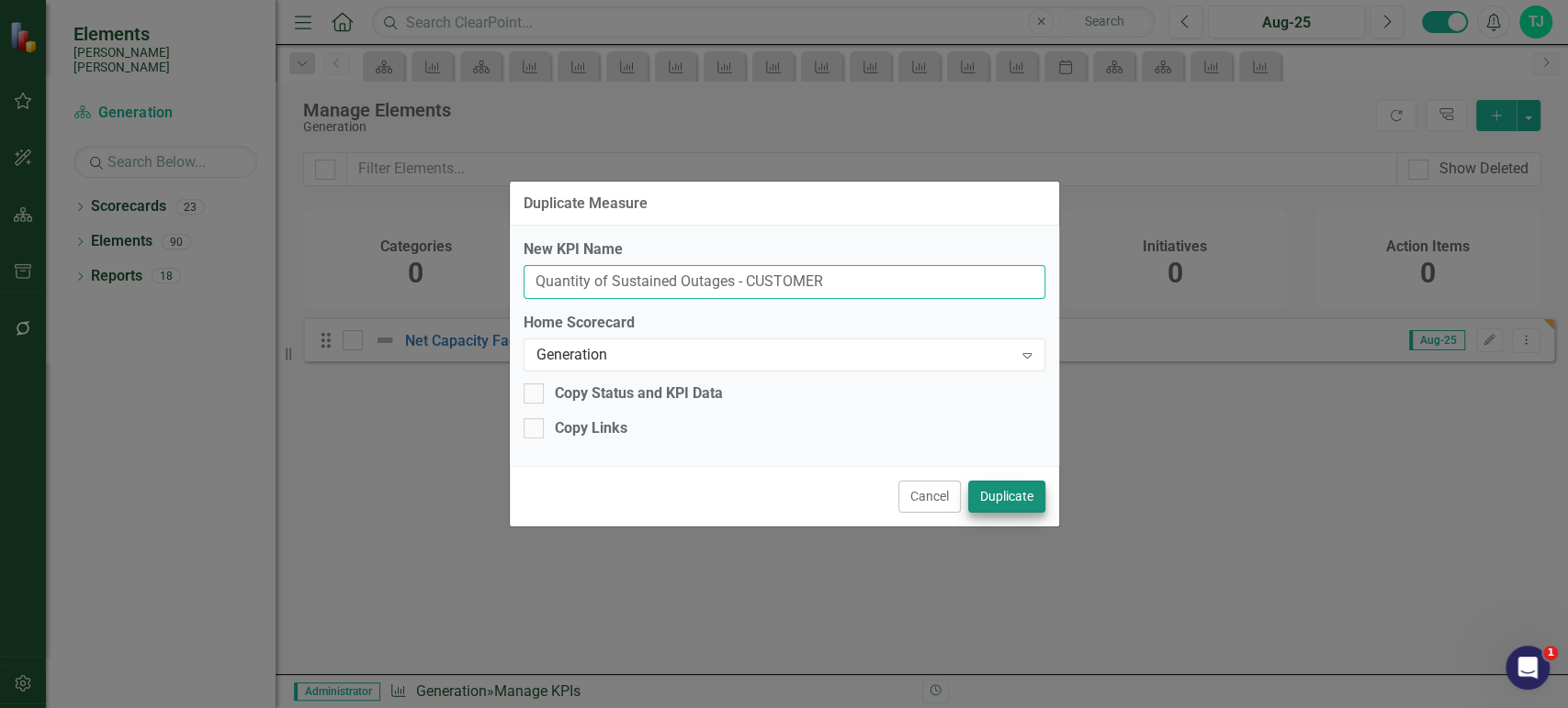
type input "Quantity of Sustained Outages - CUSTOMER"
click at [1001, 496] on button "Duplicate" at bounding box center [1006, 497] width 77 height 32
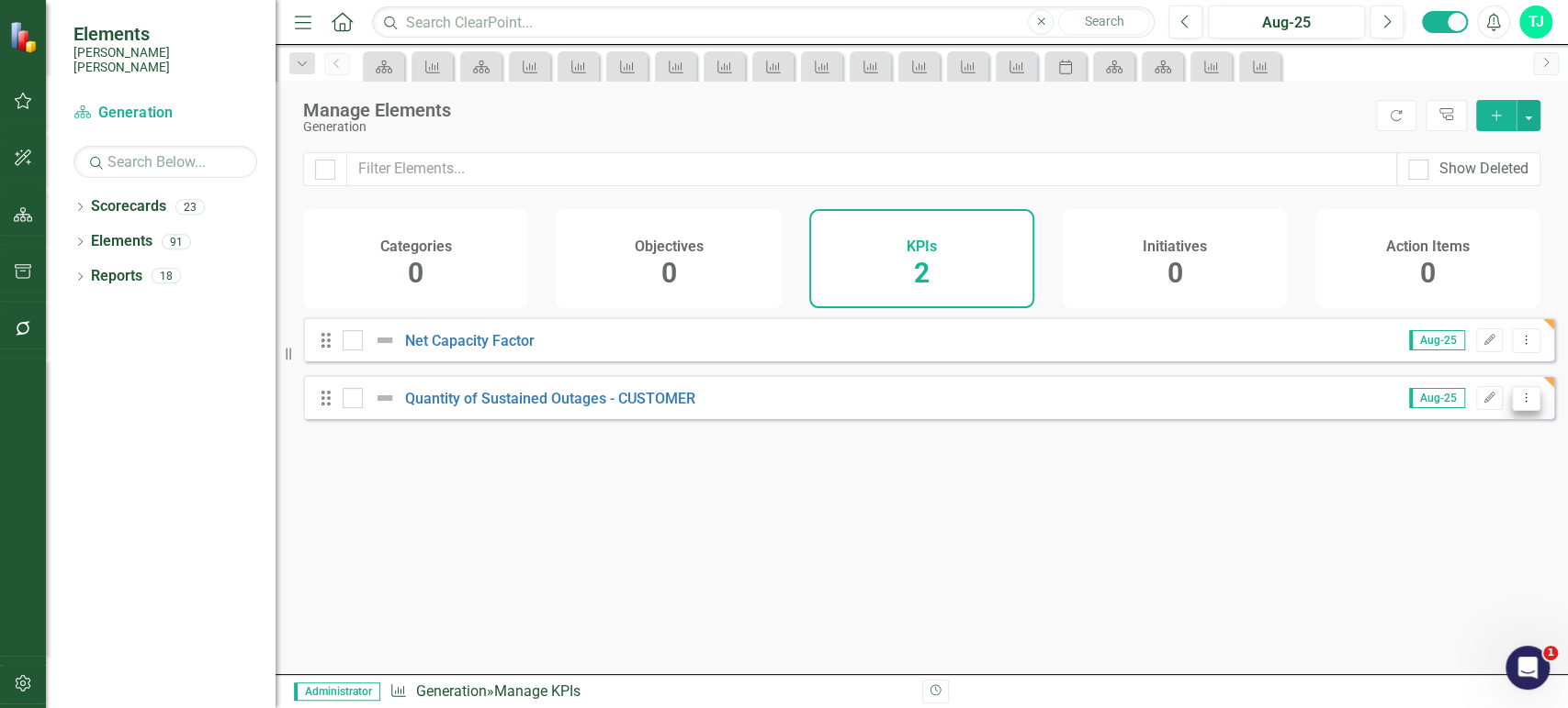
click at [1513, 411] on button "Dropdown Menu" at bounding box center [1526, 399] width 28 height 25
click at [1444, 509] on link "Copy Duplicate KPI" at bounding box center [1453, 509] width 145 height 34
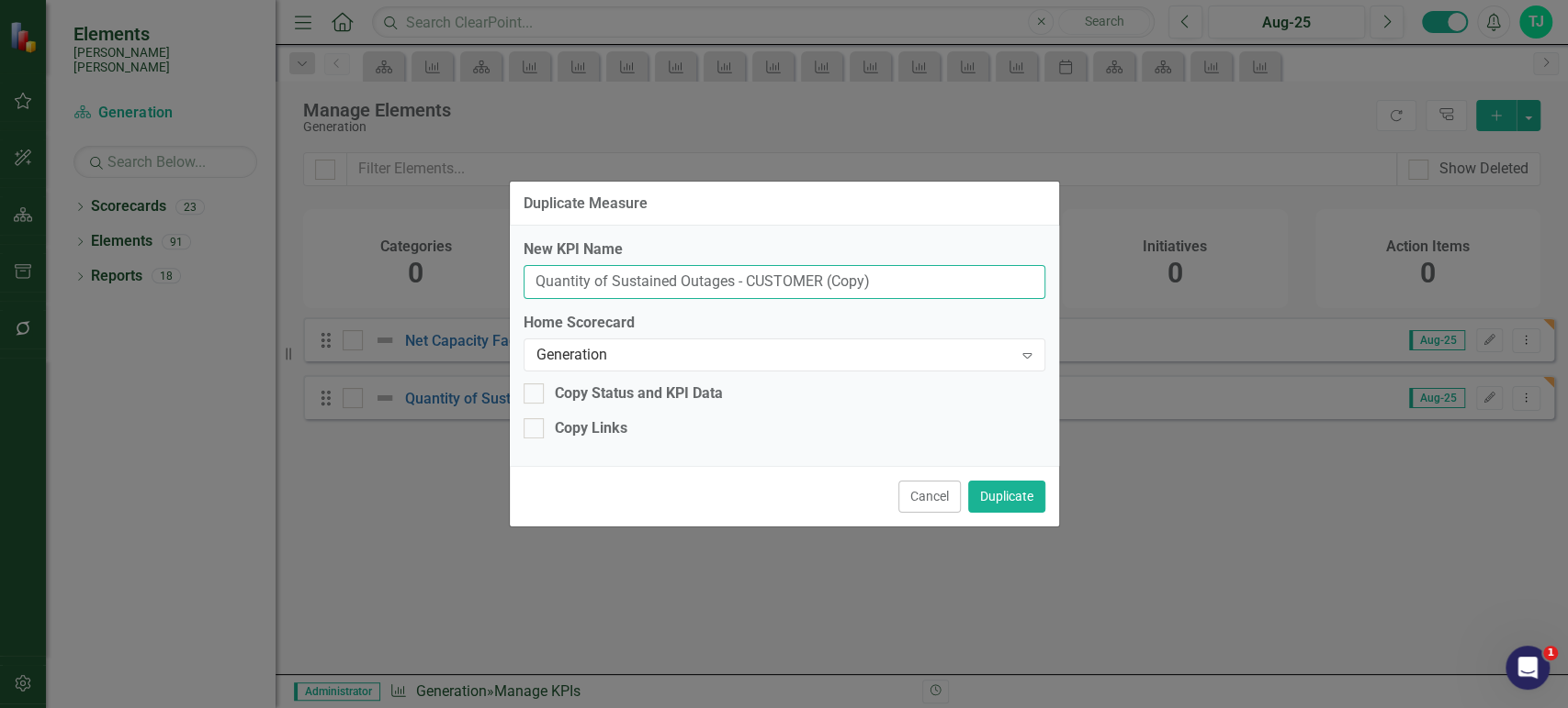
click at [748, 270] on input "Quantity of Sustained Outages - CUSTOMER (Copy)" at bounding box center [784, 282] width 521 height 34
paste input "Momentary Interruptions - CUSTOMER"
type input "Quantity of Momentary Interruptions - CUSTOMER"
click at [1011, 492] on button "Duplicate" at bounding box center [1006, 497] width 77 height 32
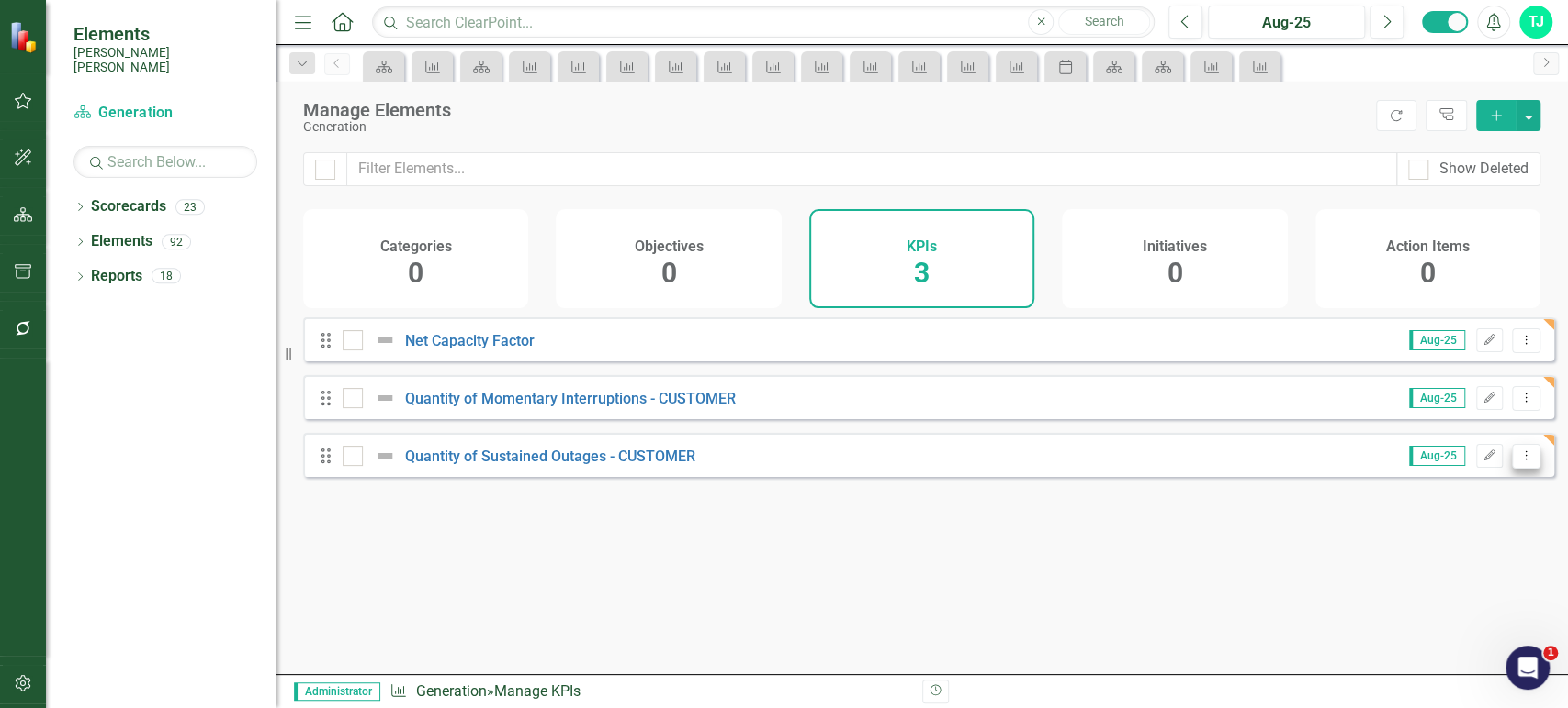
click at [1518, 461] on icon "Dropdown Menu" at bounding box center [1525, 456] width 15 height 12
click at [1406, 558] on link "Copy Duplicate KPI" at bounding box center [1453, 567] width 145 height 34
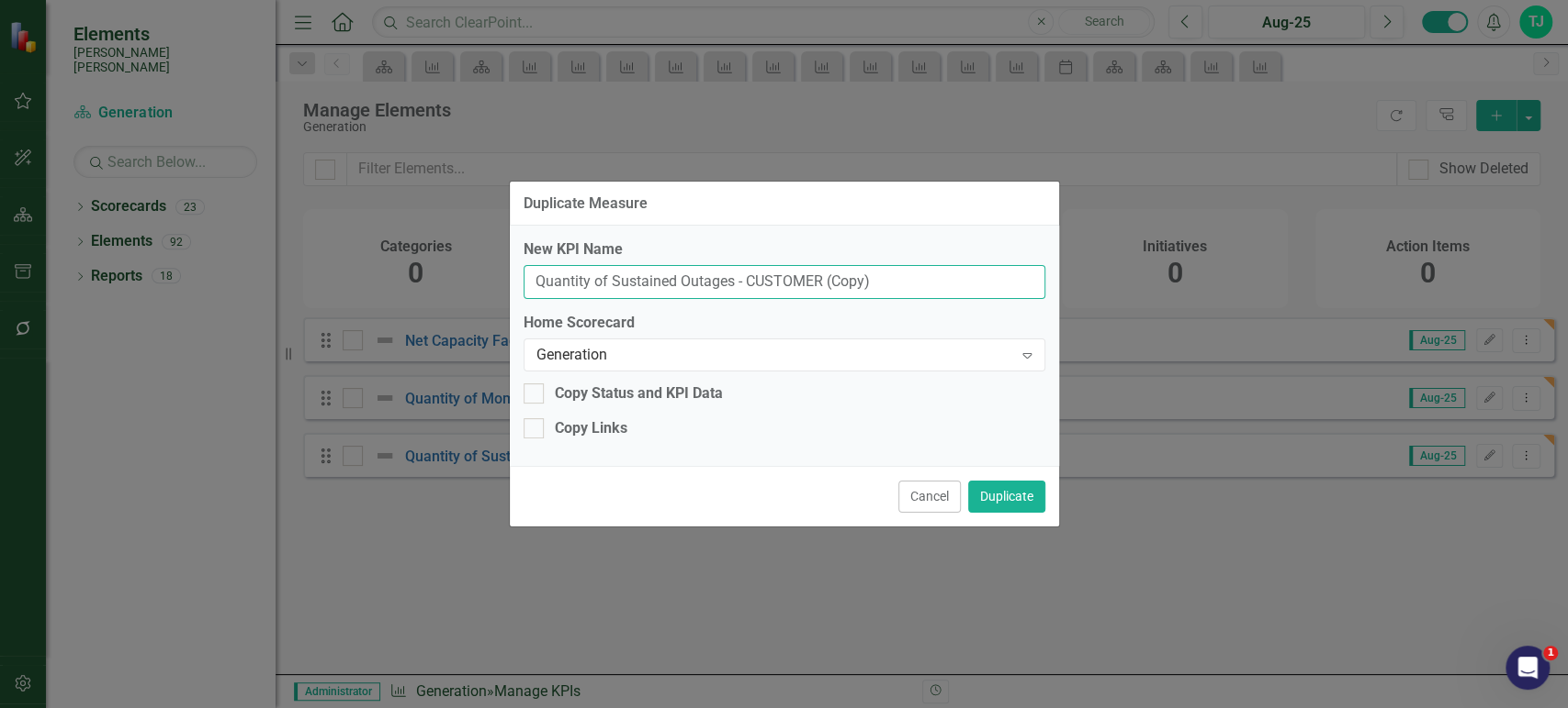
click at [771, 277] on input "Quantity of Sustained Outages - CUSTOMER (Copy)" at bounding box center [784, 282] width 521 height 34
paste input "Sustained Outage Minutes - CUSTOMER"
type input "Sustained Outage Minutes - CUSTOMER"
click at [1002, 500] on button "Duplicate" at bounding box center [1006, 497] width 77 height 32
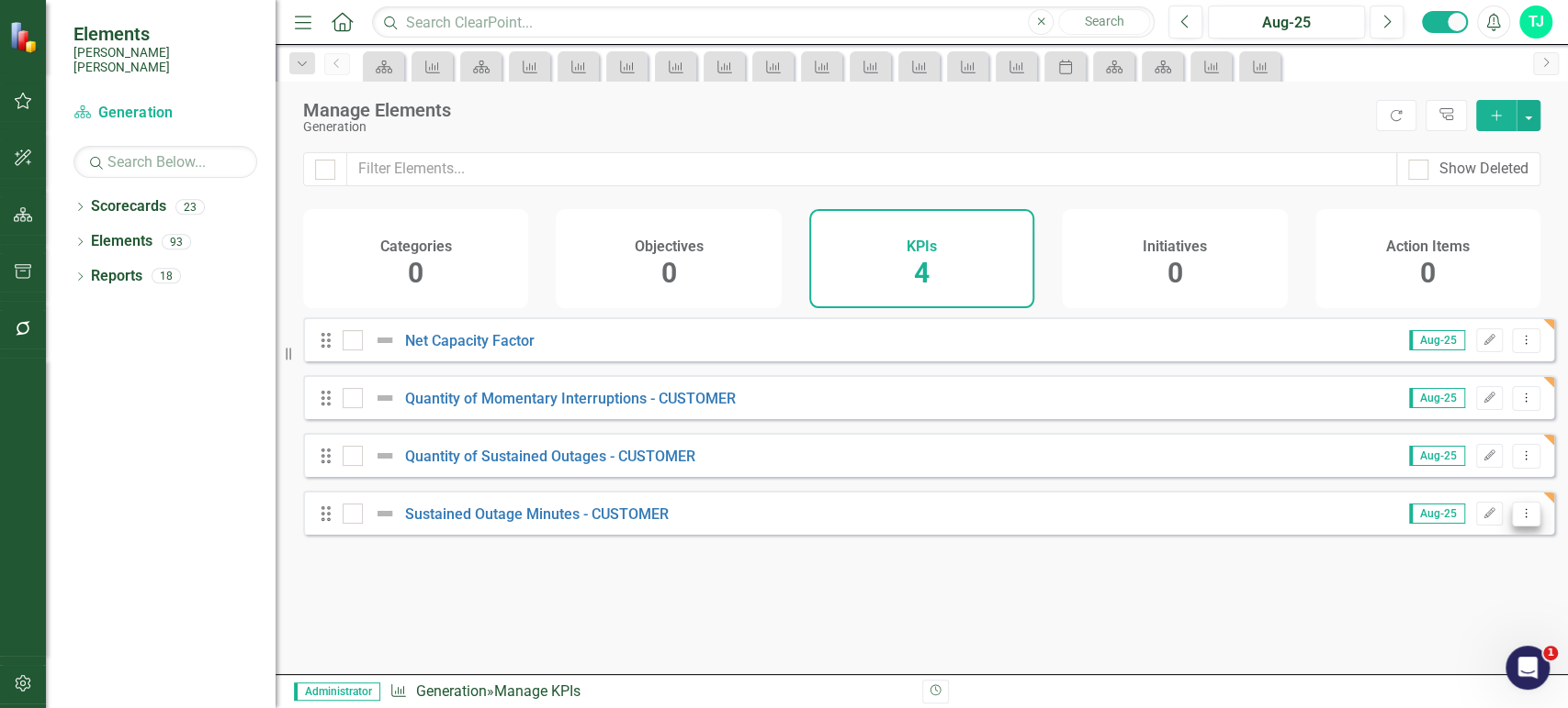
click at [1522, 527] on button "Dropdown Menu" at bounding box center [1526, 514] width 28 height 25
click at [1445, 613] on link "Copy Duplicate KPI" at bounding box center [1453, 625] width 145 height 34
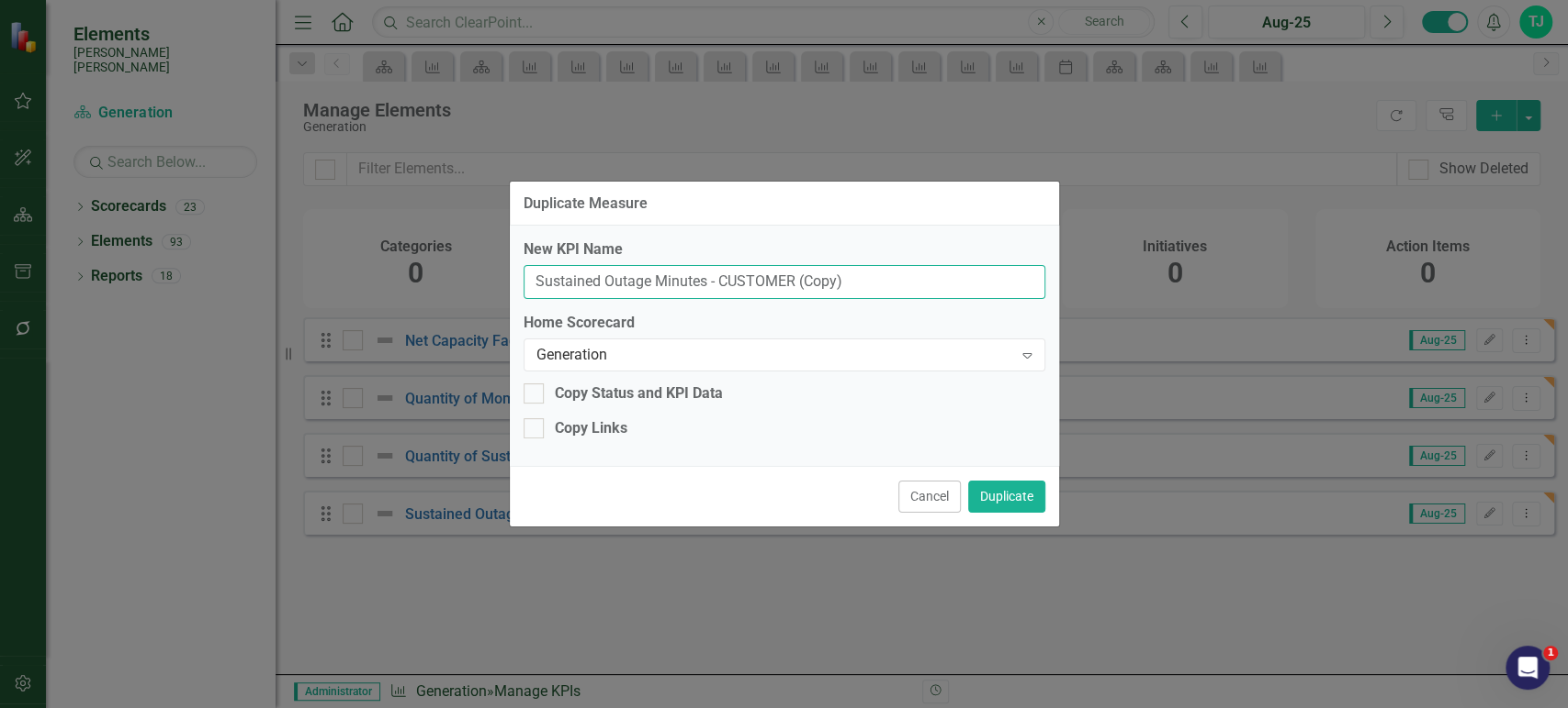
click at [848, 278] on input "Sustained Outage Minutes - CUSTOMER (Copy)" at bounding box center [784, 282] width 521 height 34
paste input "Quantity of Sustained Outages - TOTAL (NATF"
type input "Quantity of Sustained Outages - TOTAL (NATF)"
click at [1005, 502] on button "Duplicate" at bounding box center [1006, 497] width 77 height 32
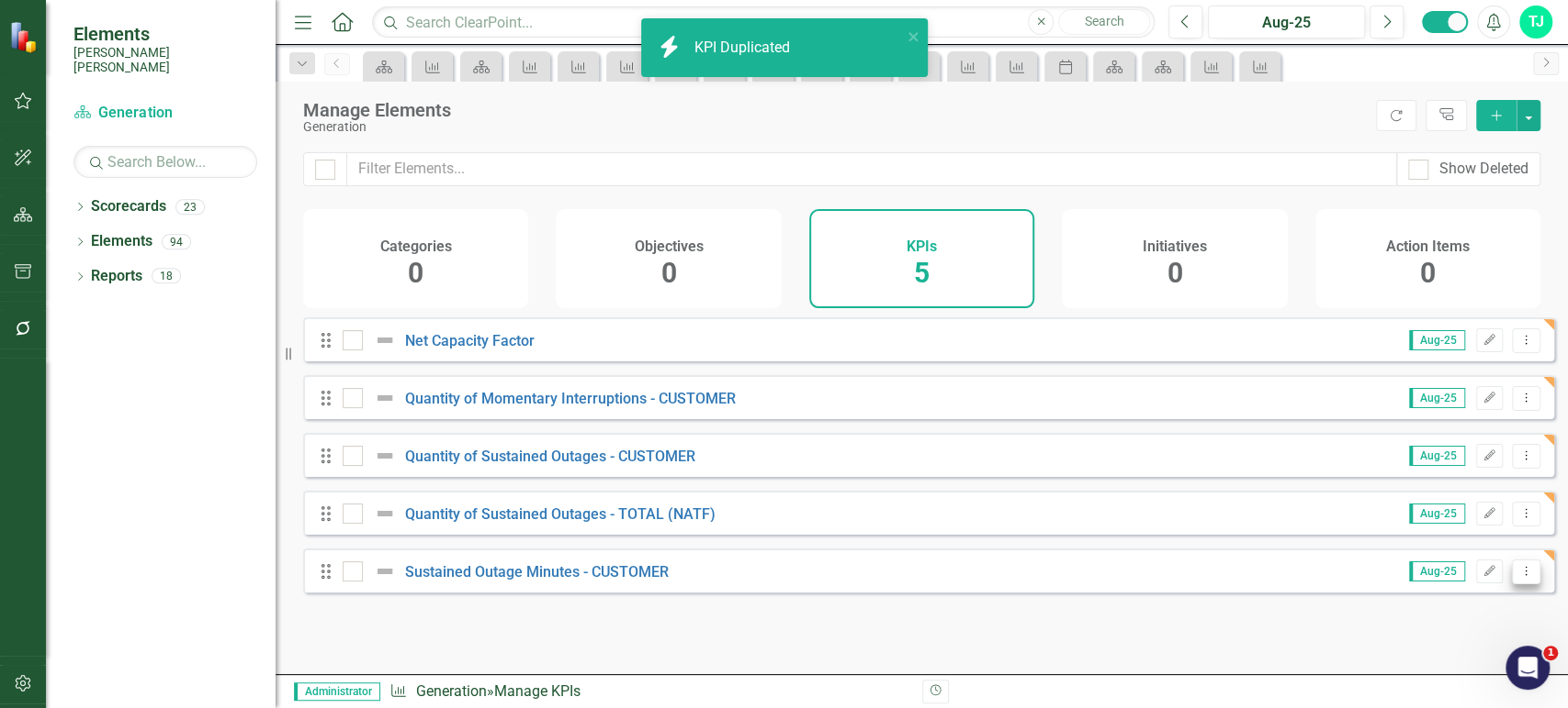
click at [1513, 577] on button "Dropdown Menu" at bounding box center [1526, 572] width 28 height 25
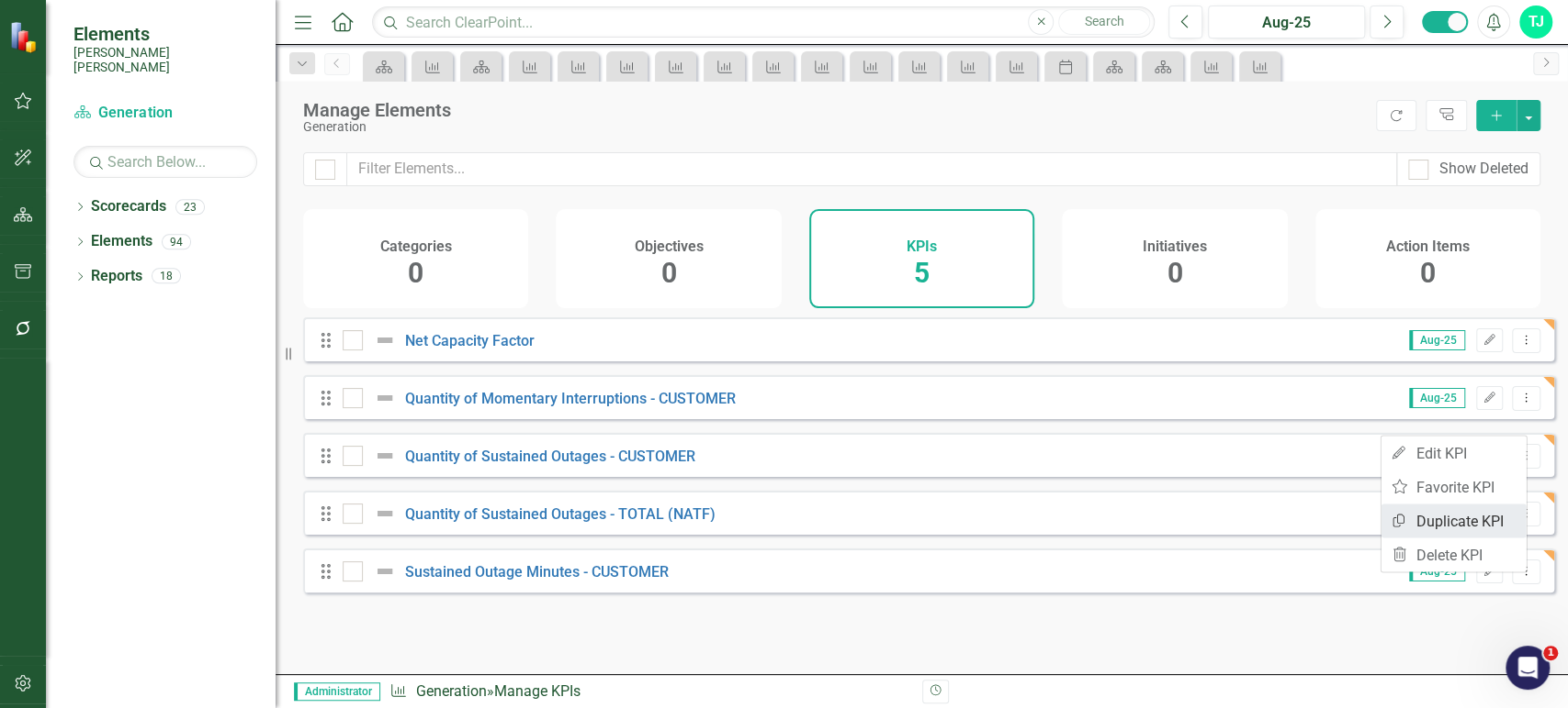
click at [1432, 519] on link "Copy Duplicate KPI" at bounding box center [1453, 521] width 145 height 34
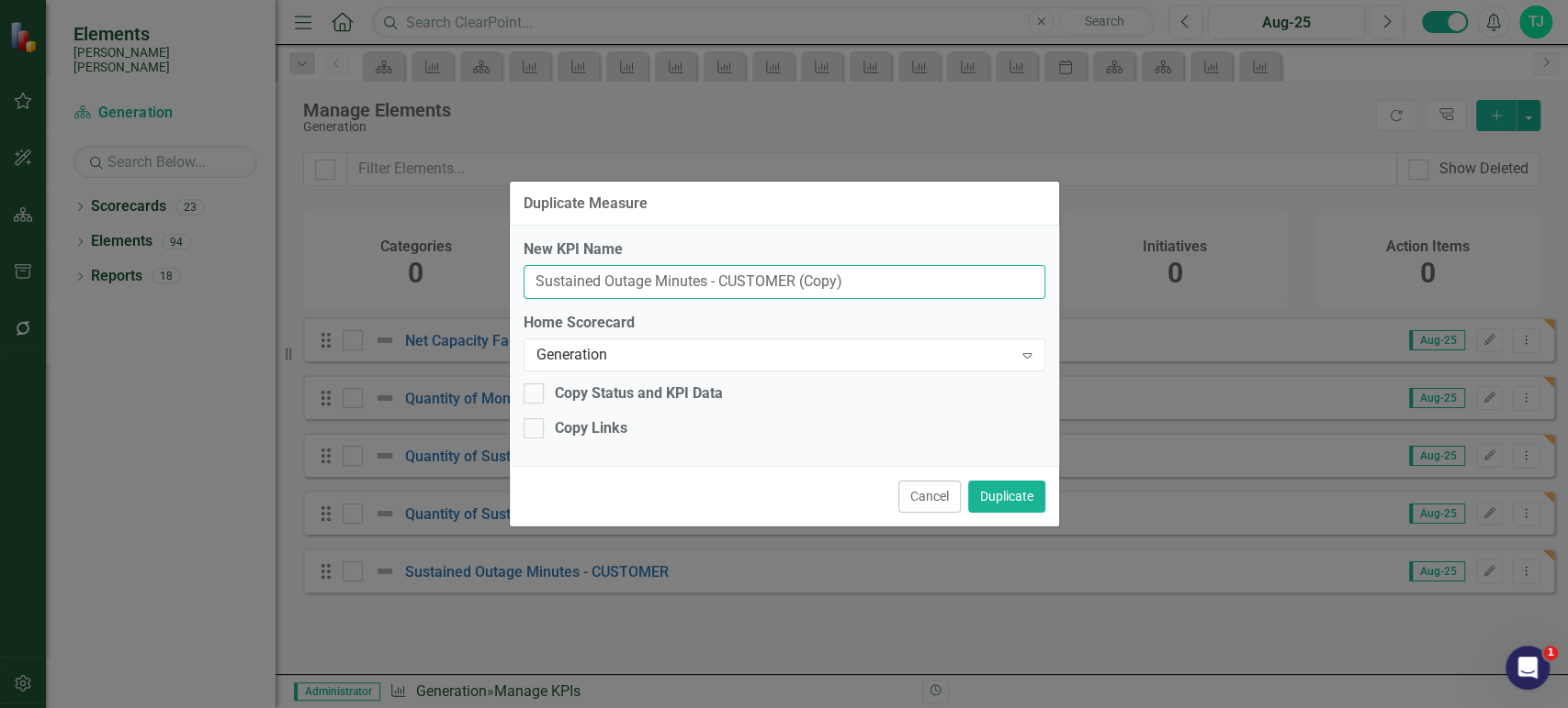
click at [759, 285] on input "Sustained Outage Minutes - CUSTOMER (Copy)" at bounding box center [784, 282] width 521 height 34
paste input "Hours - TOTAL (NATF"
type input "Sustained Outage Hours - TOTAL (NATF)"
click at [1016, 498] on button "Duplicate" at bounding box center [1006, 497] width 77 height 32
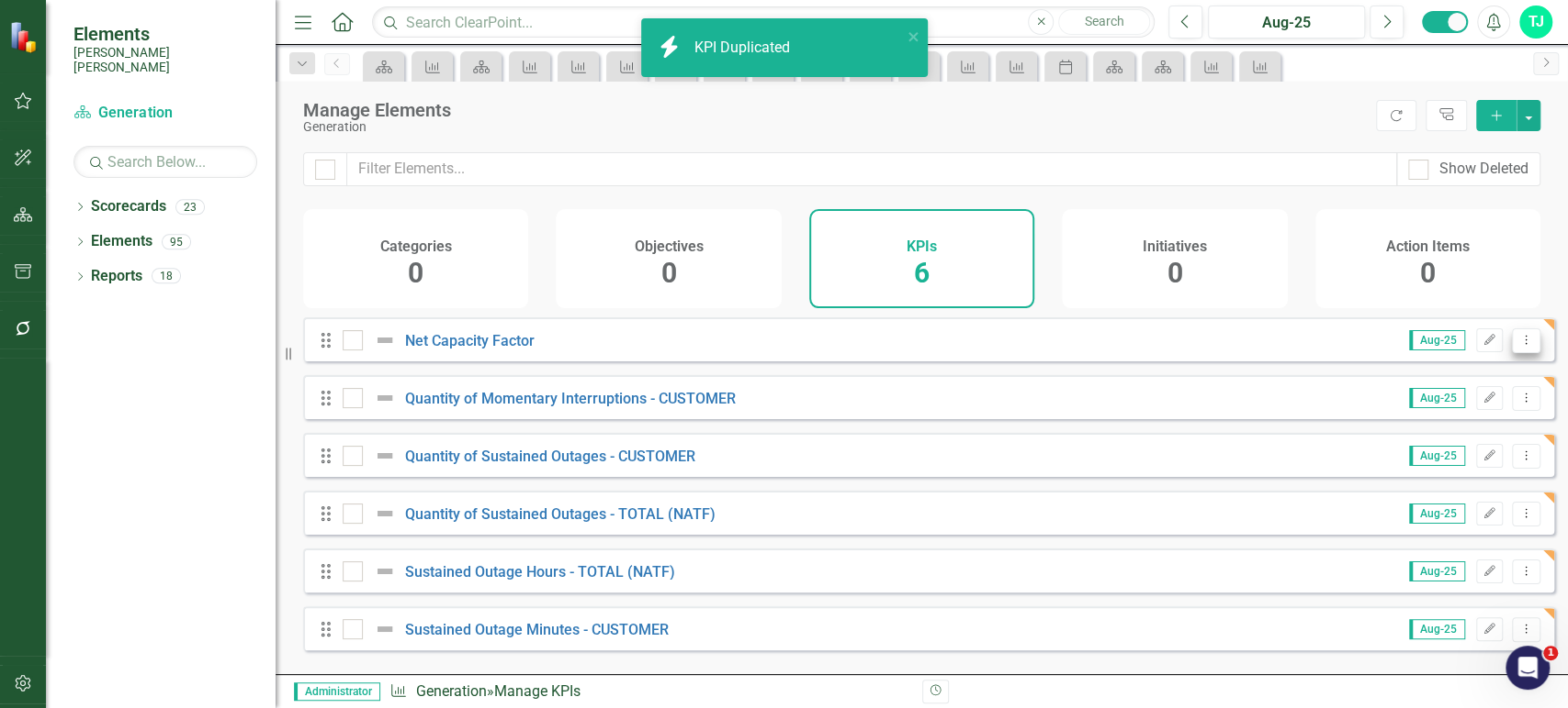
click at [1518, 346] on icon "Dropdown Menu" at bounding box center [1525, 340] width 15 height 12
click at [1407, 483] on icon "Trash" at bounding box center [1399, 484] width 18 height 14
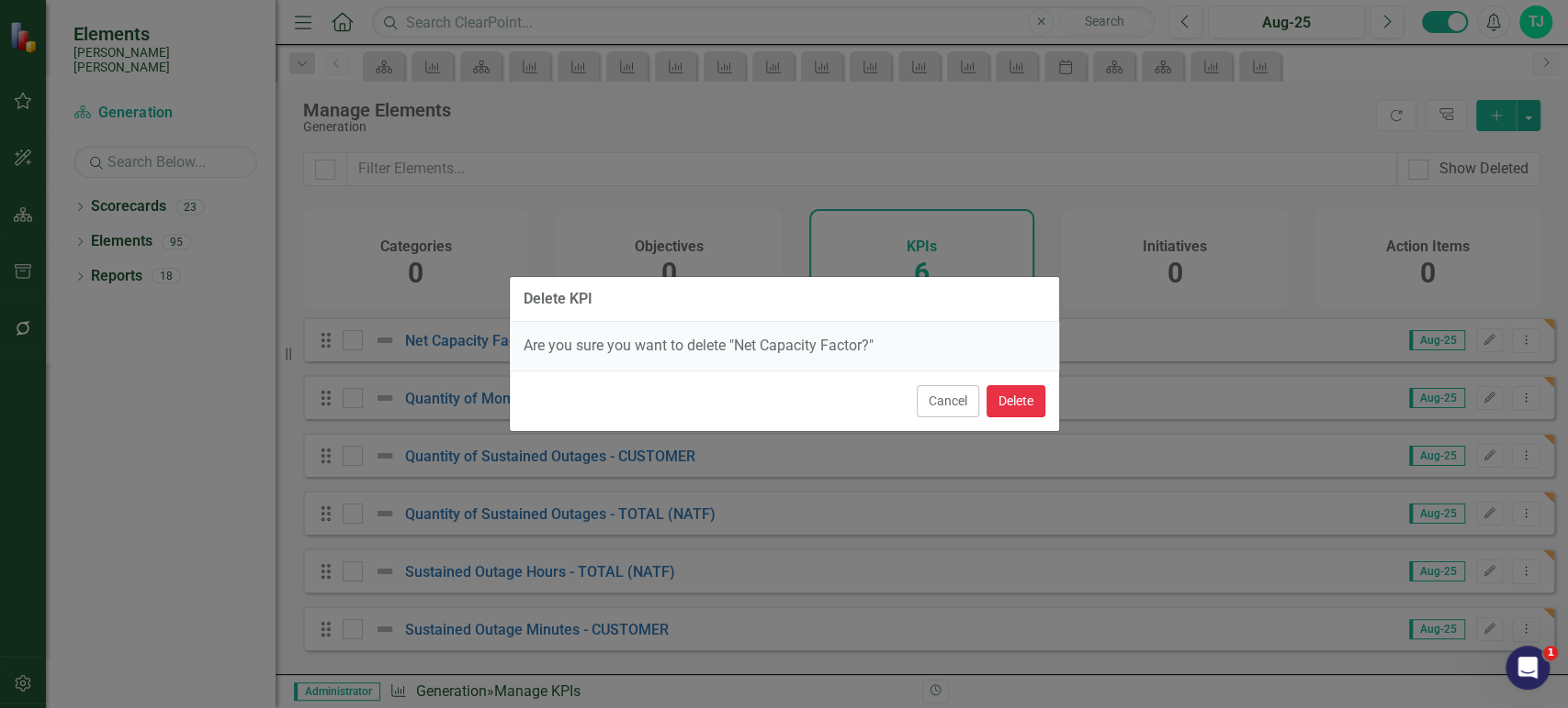
click at [1028, 402] on button "Delete" at bounding box center [1015, 401] width 59 height 32
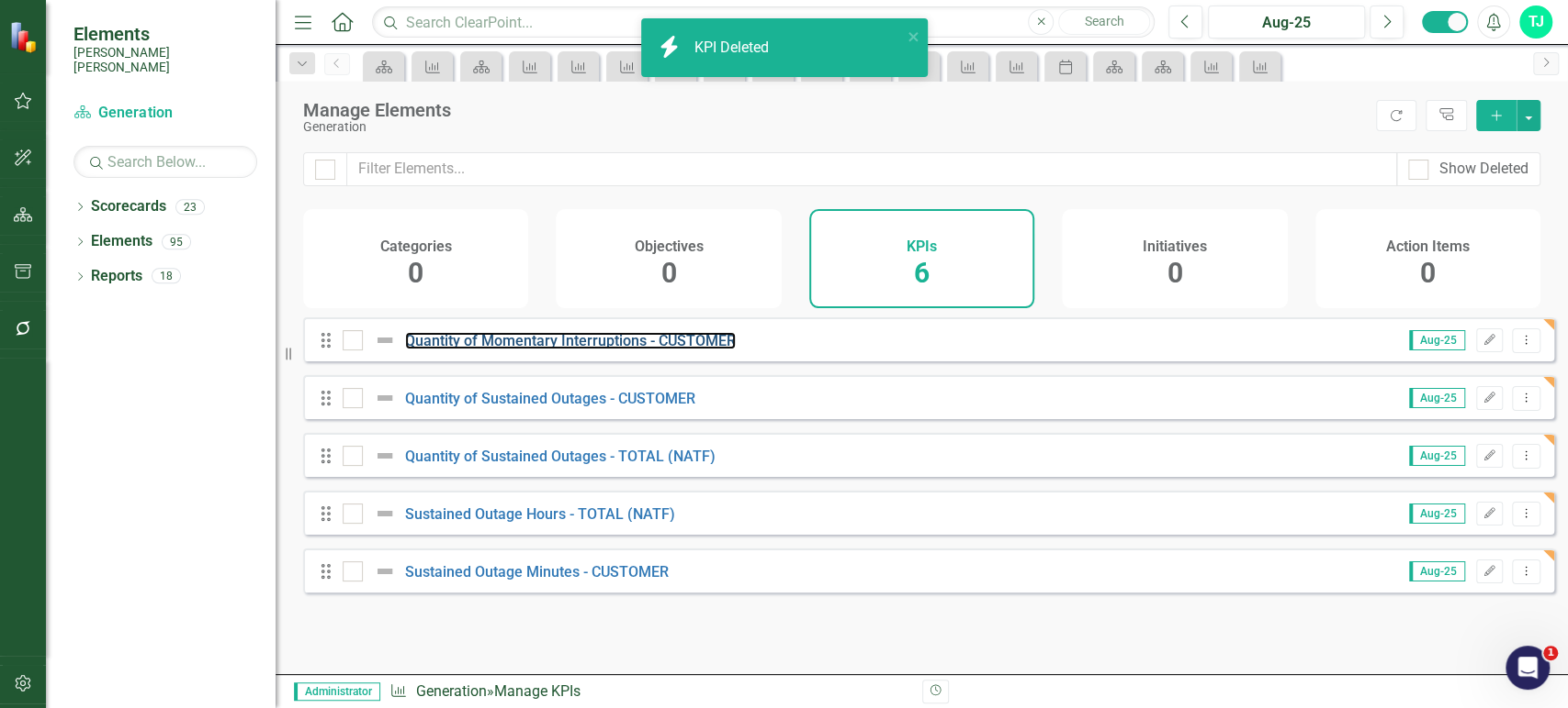
click at [526, 349] on link "Quantity of Momentary Interruptions - CUSTOMER" at bounding box center [570, 341] width 331 height 17
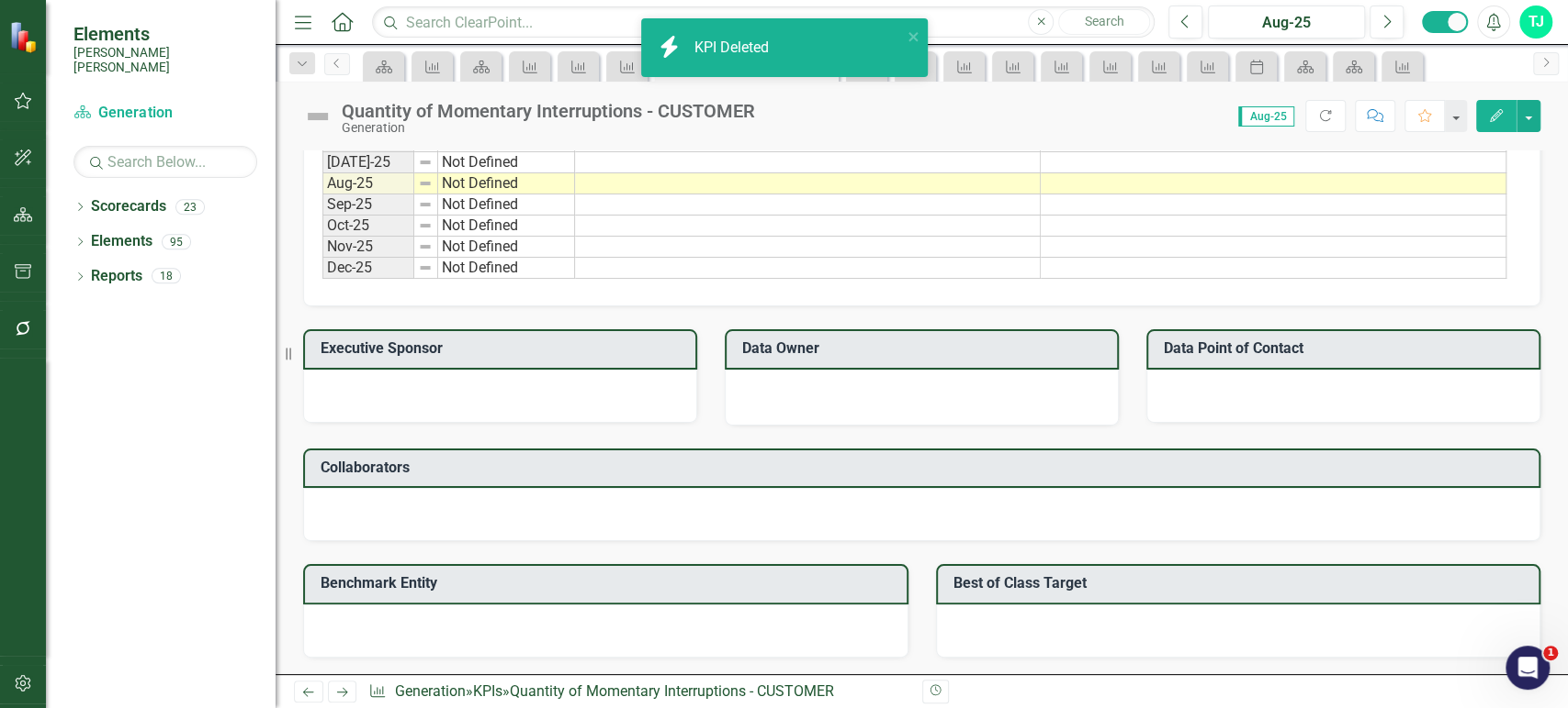
scroll to position [1220, 0]
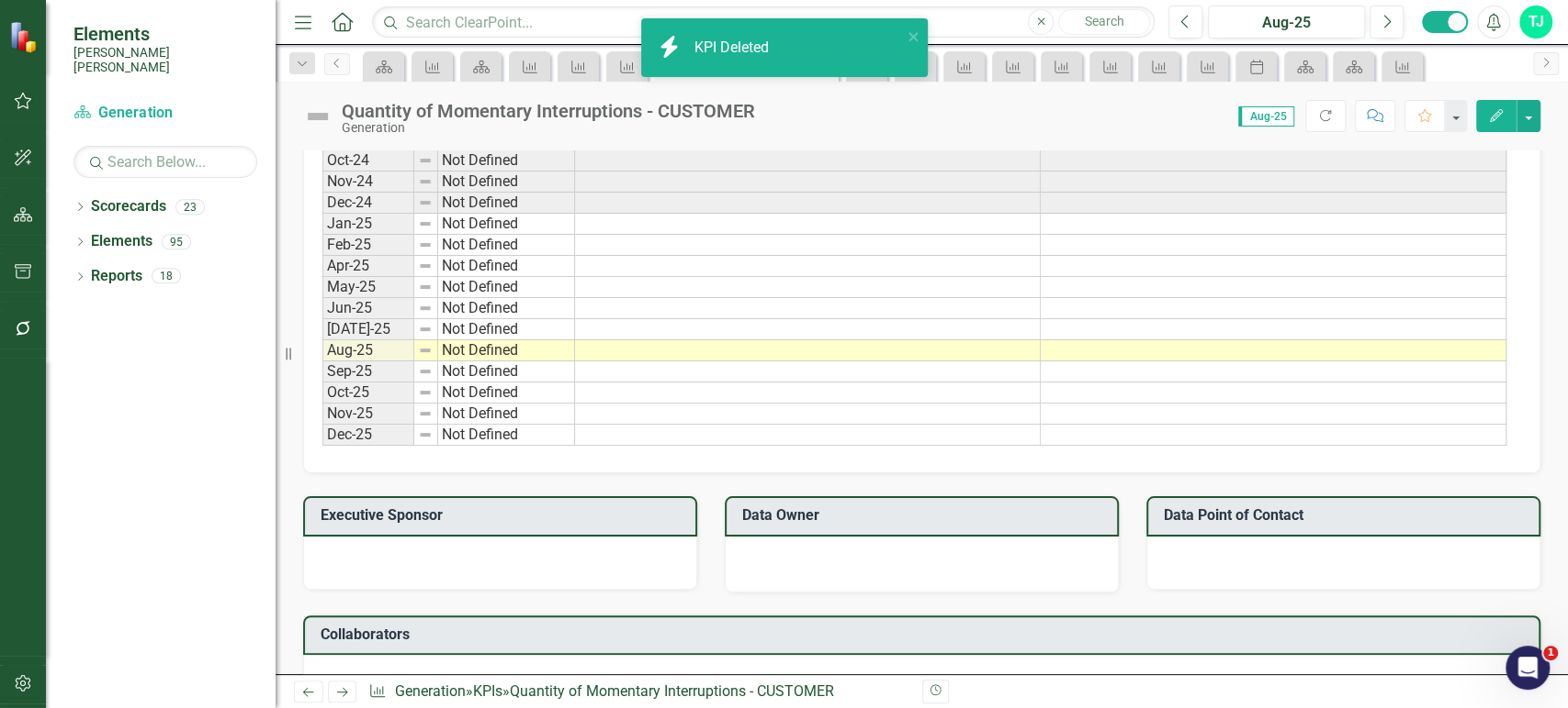
click at [636, 218] on td at bounding box center [807, 224] width 465 height 21
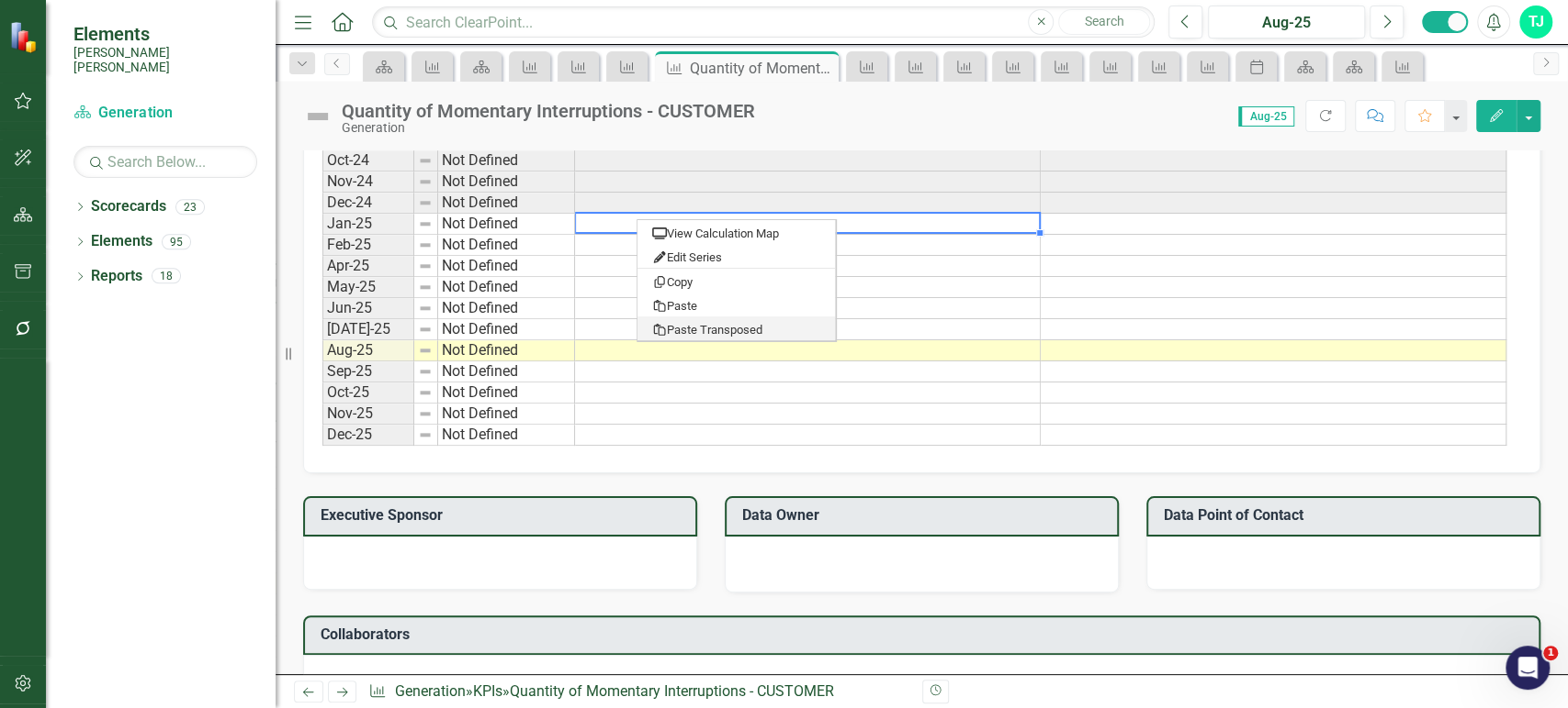
type textarea "1"
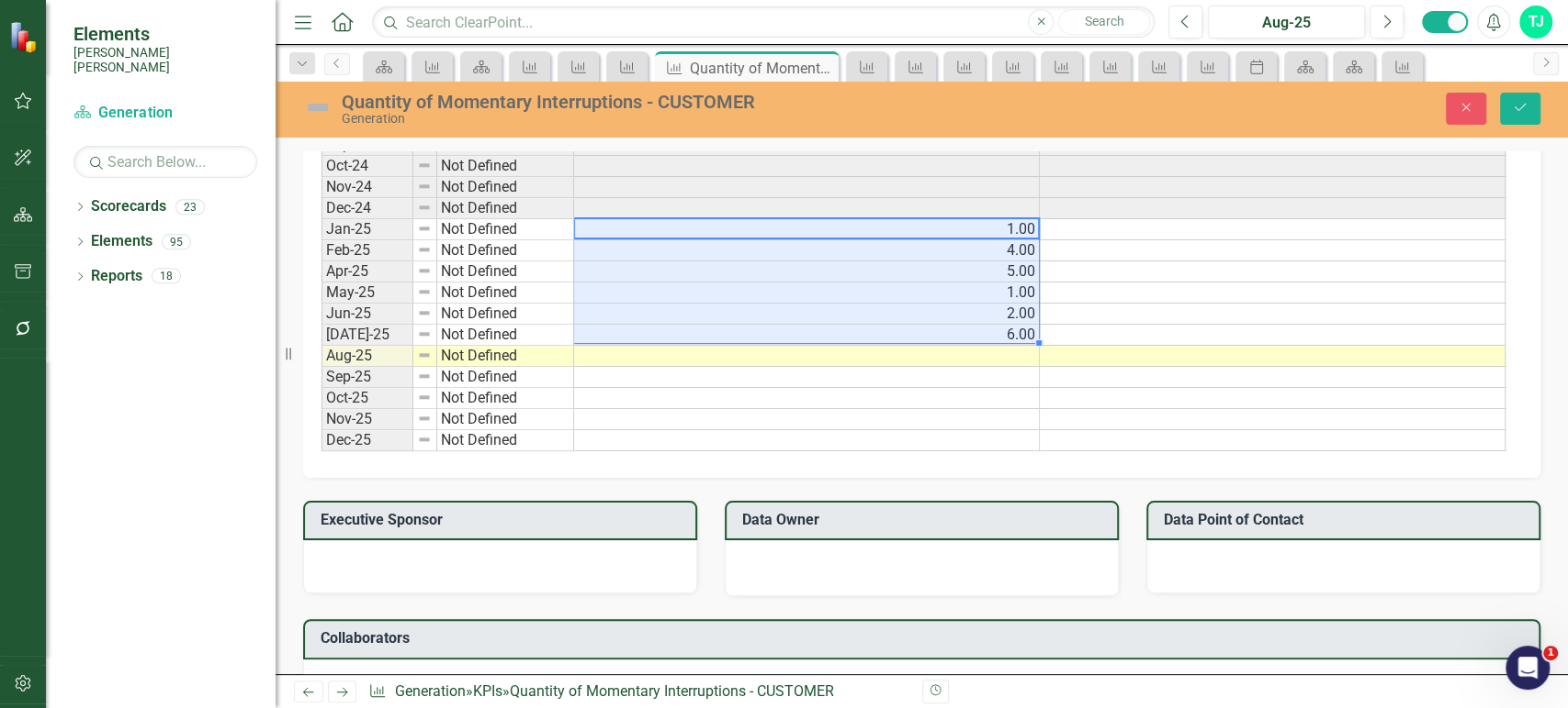
scroll to position [1223, 0]
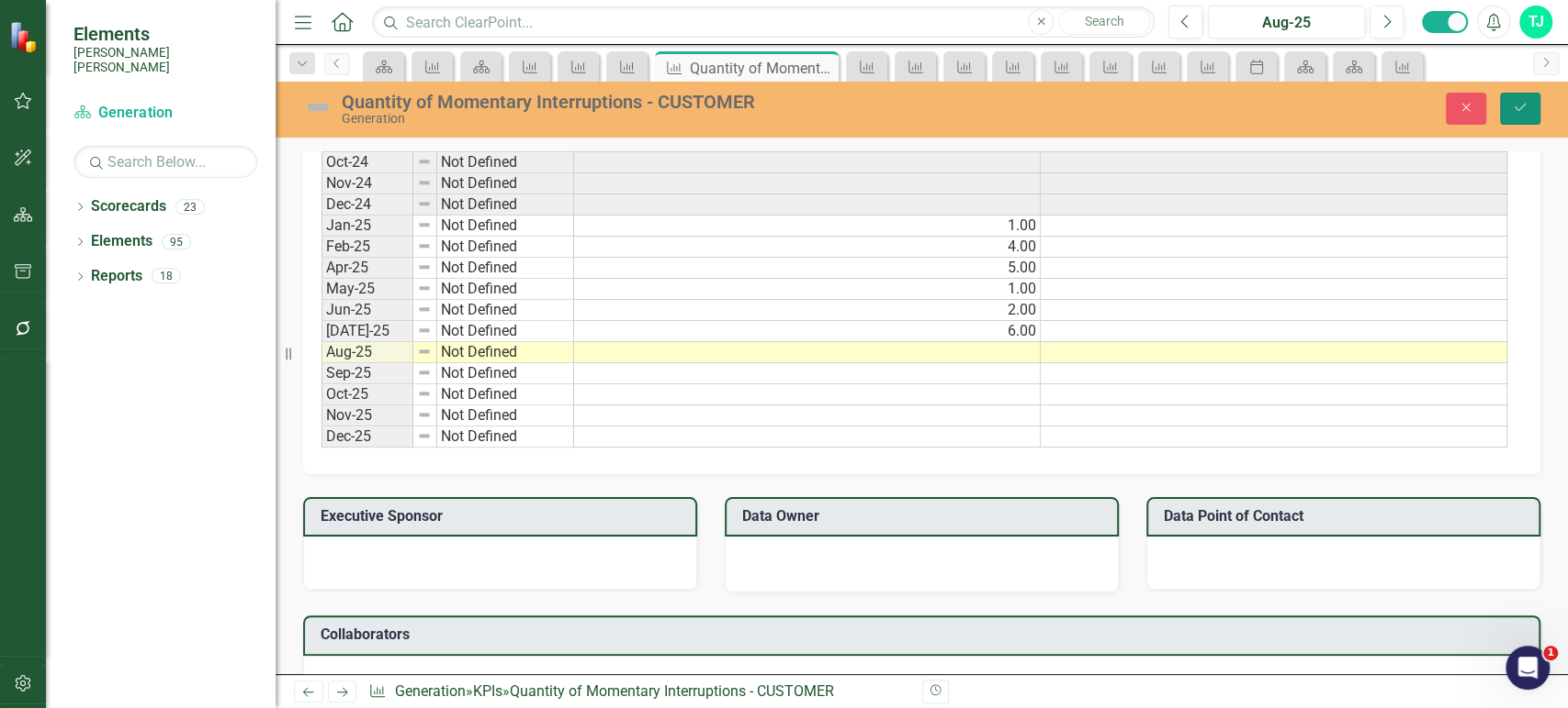
drag, startPoint x: 1526, startPoint y: 98, endPoint x: 727, endPoint y: 475, distance: 883.5
click at [1526, 99] on button "Save" at bounding box center [1520, 109] width 41 height 32
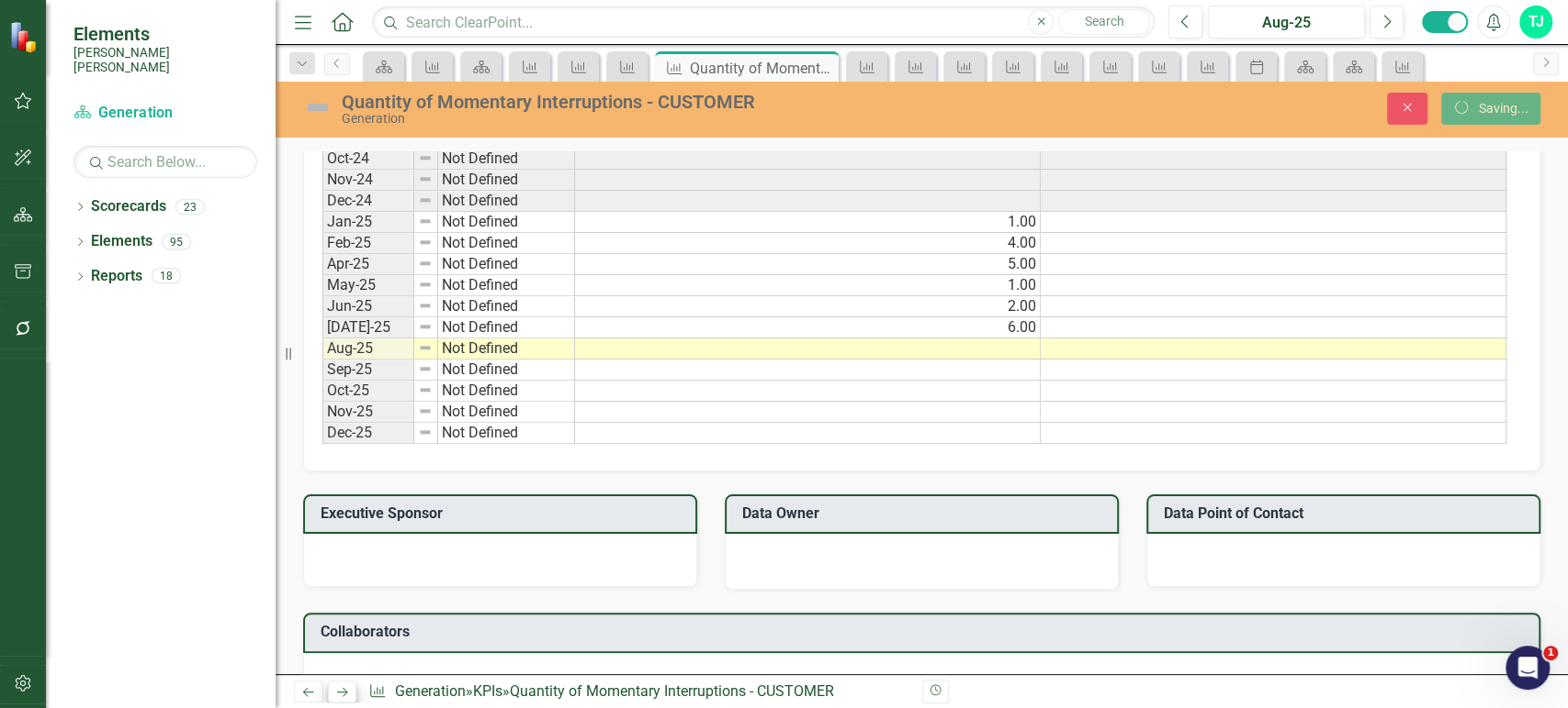
scroll to position [0, 0]
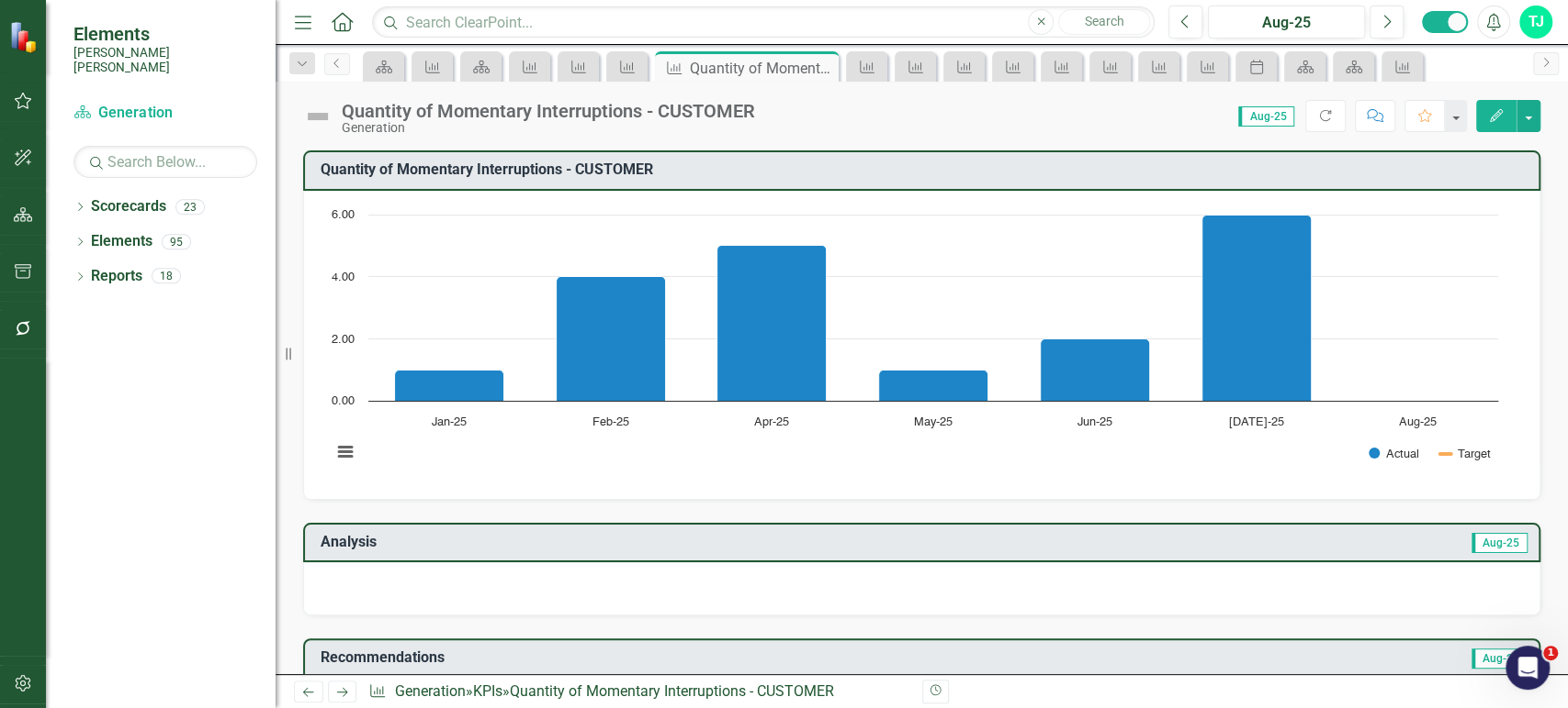
click at [341, 690] on icon "Next" at bounding box center [342, 692] width 15 height 12
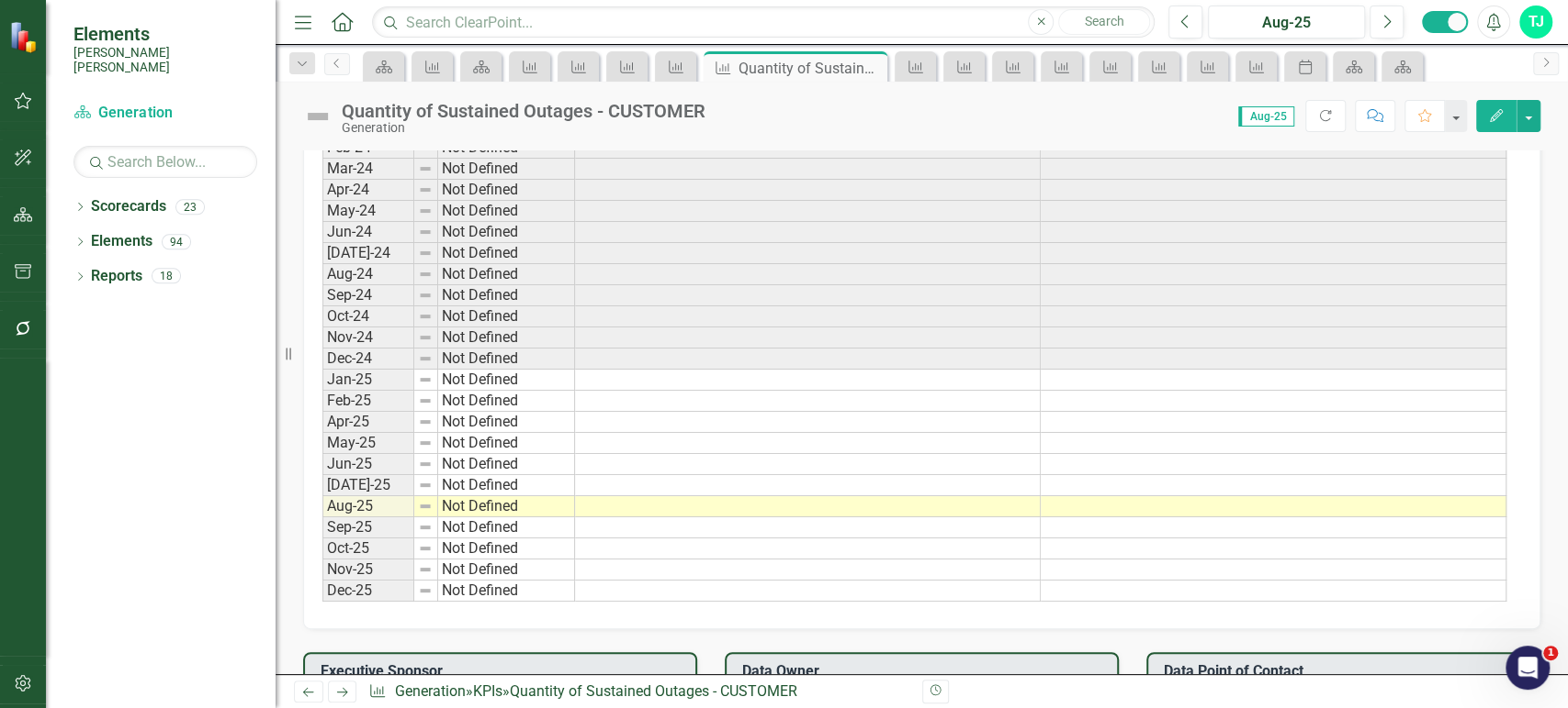
scroll to position [1112, 0]
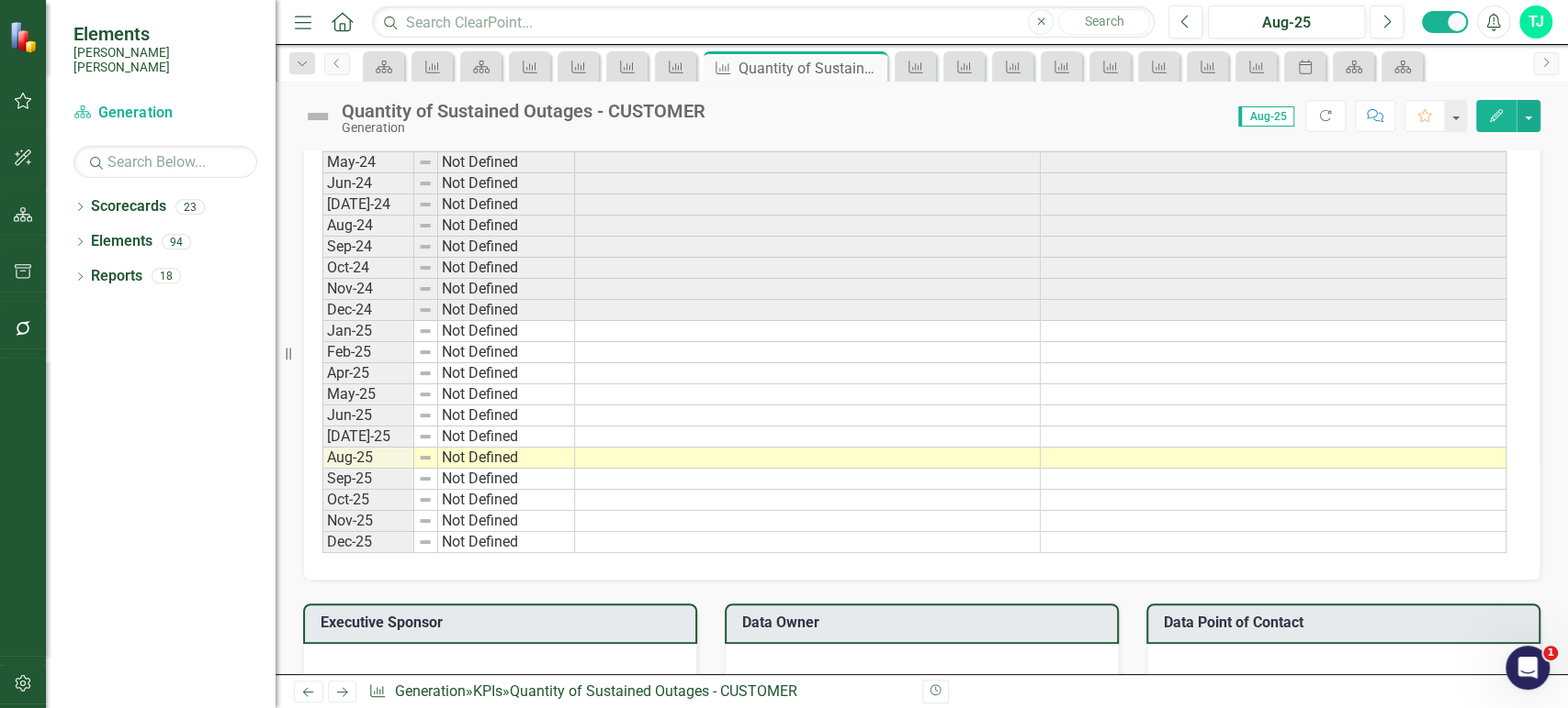
click at [656, 329] on td at bounding box center [807, 331] width 465 height 21
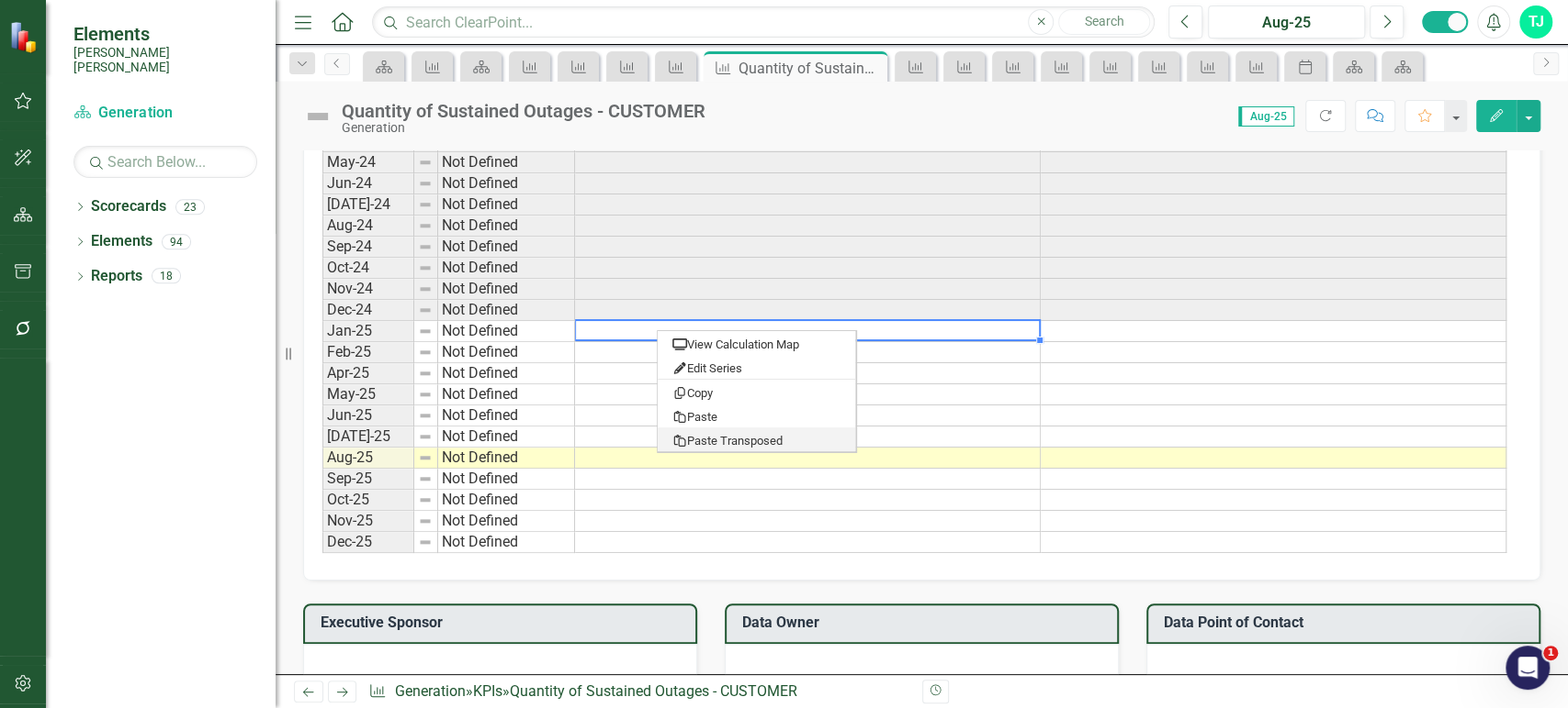
type textarea "1"
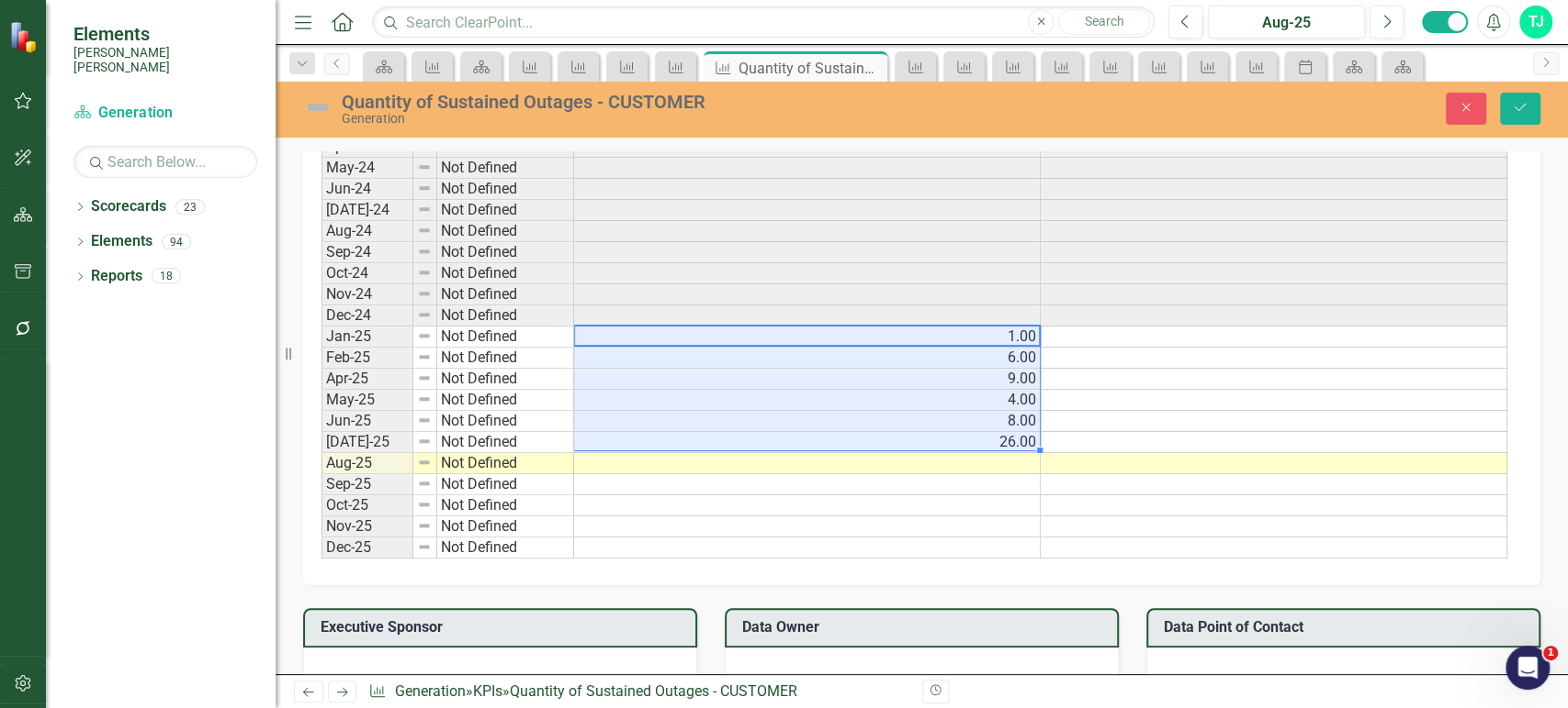
scroll to position [1116, 0]
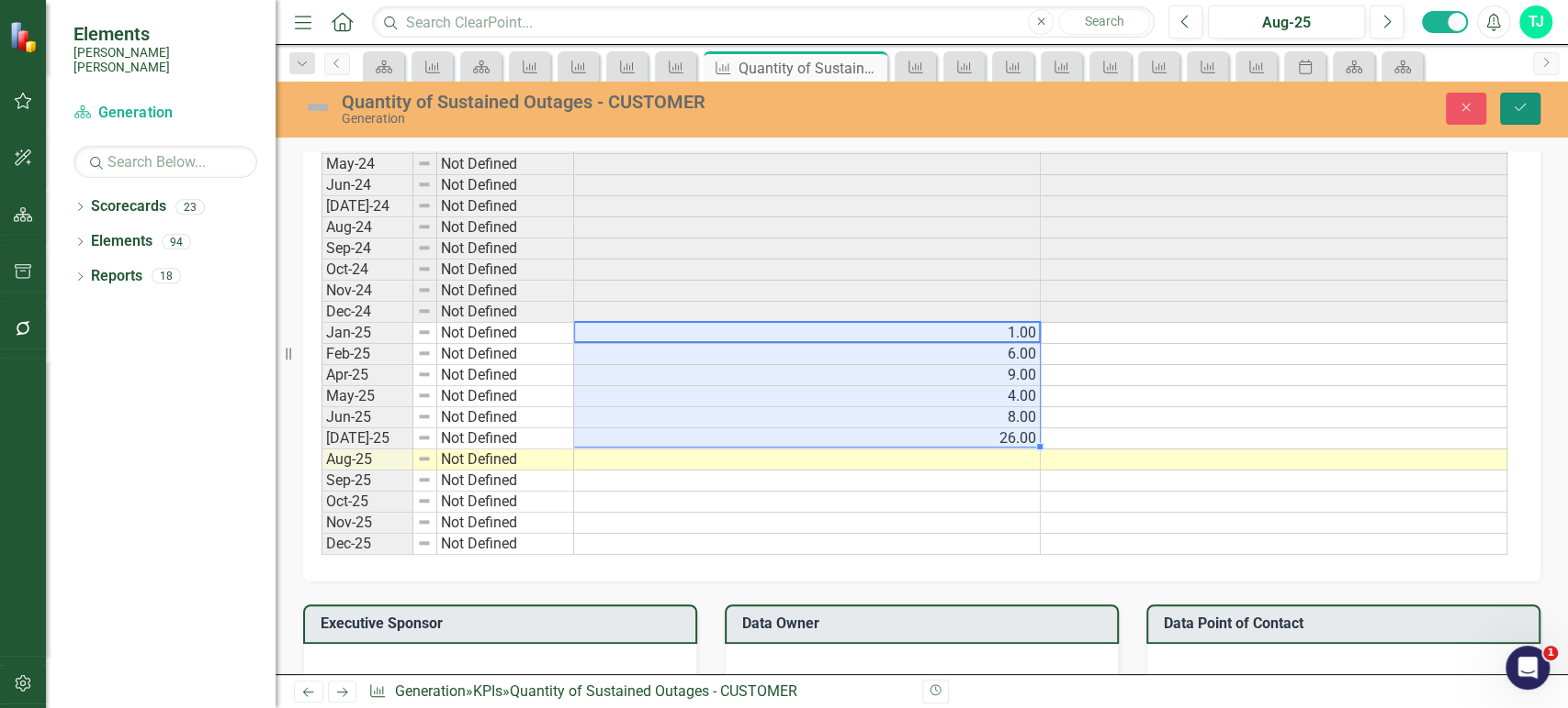
drag, startPoint x: 1516, startPoint y: 108, endPoint x: 826, endPoint y: 114, distance: 690.0
click at [1515, 108] on icon "submit" at bounding box center [1520, 107] width 11 height 8
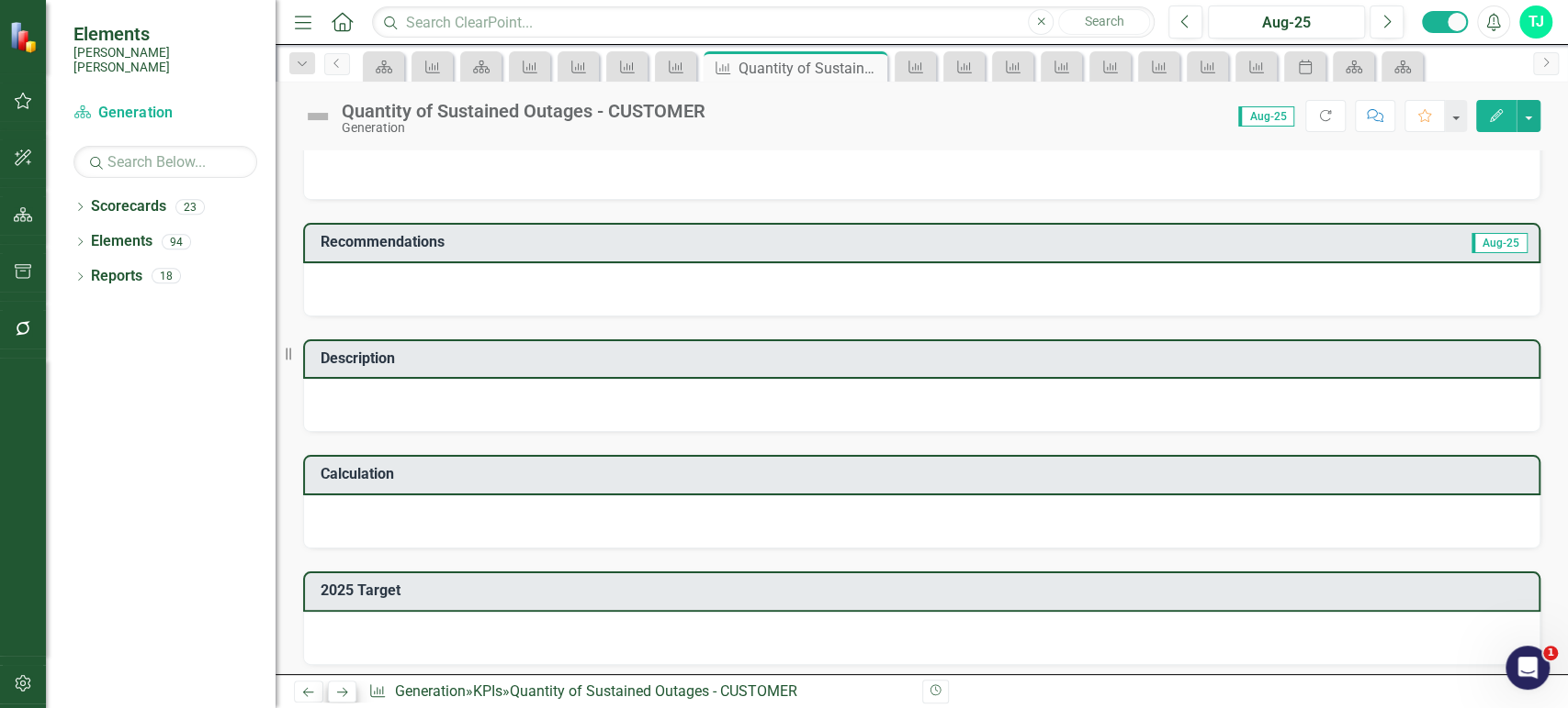
scroll to position [508, 0]
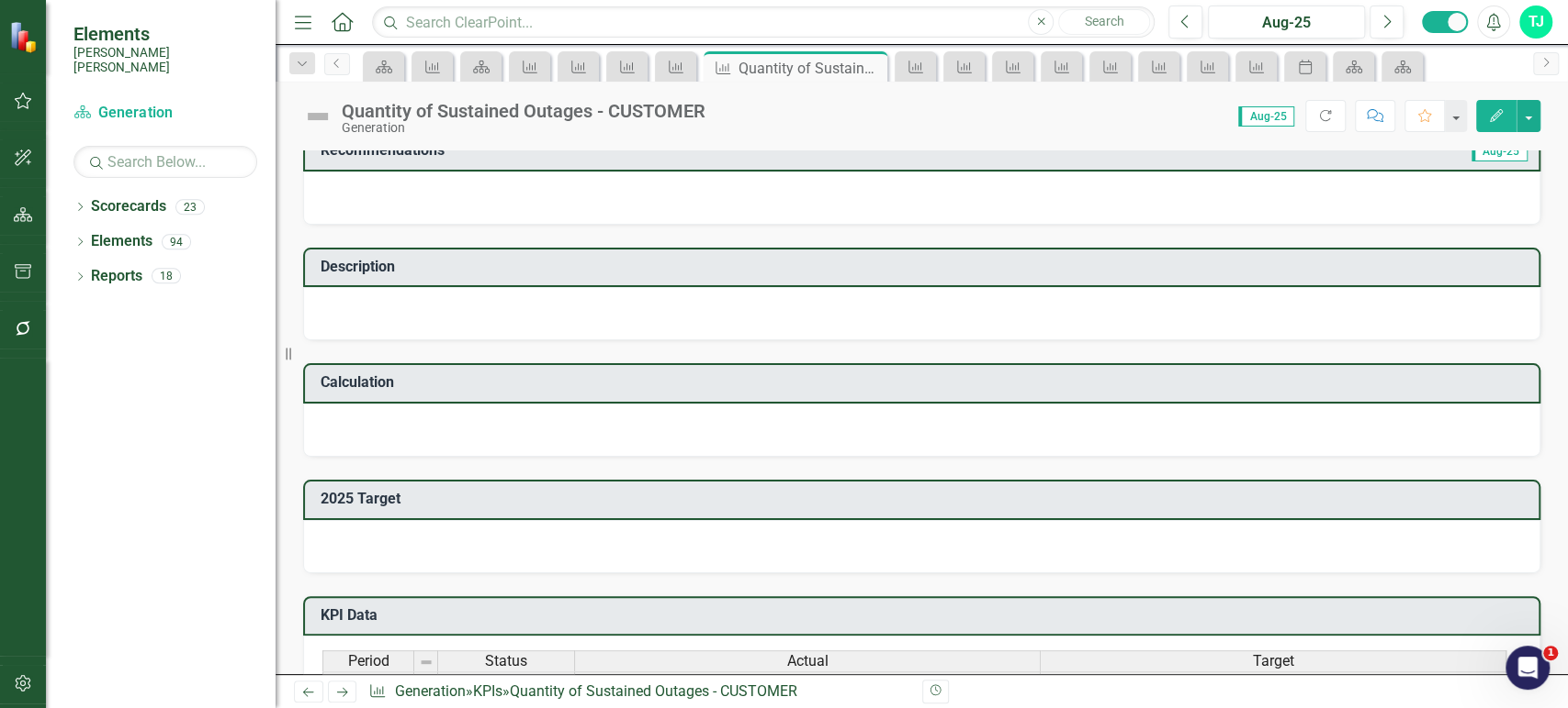
click at [338, 688] on icon "Next" at bounding box center [342, 692] width 15 height 12
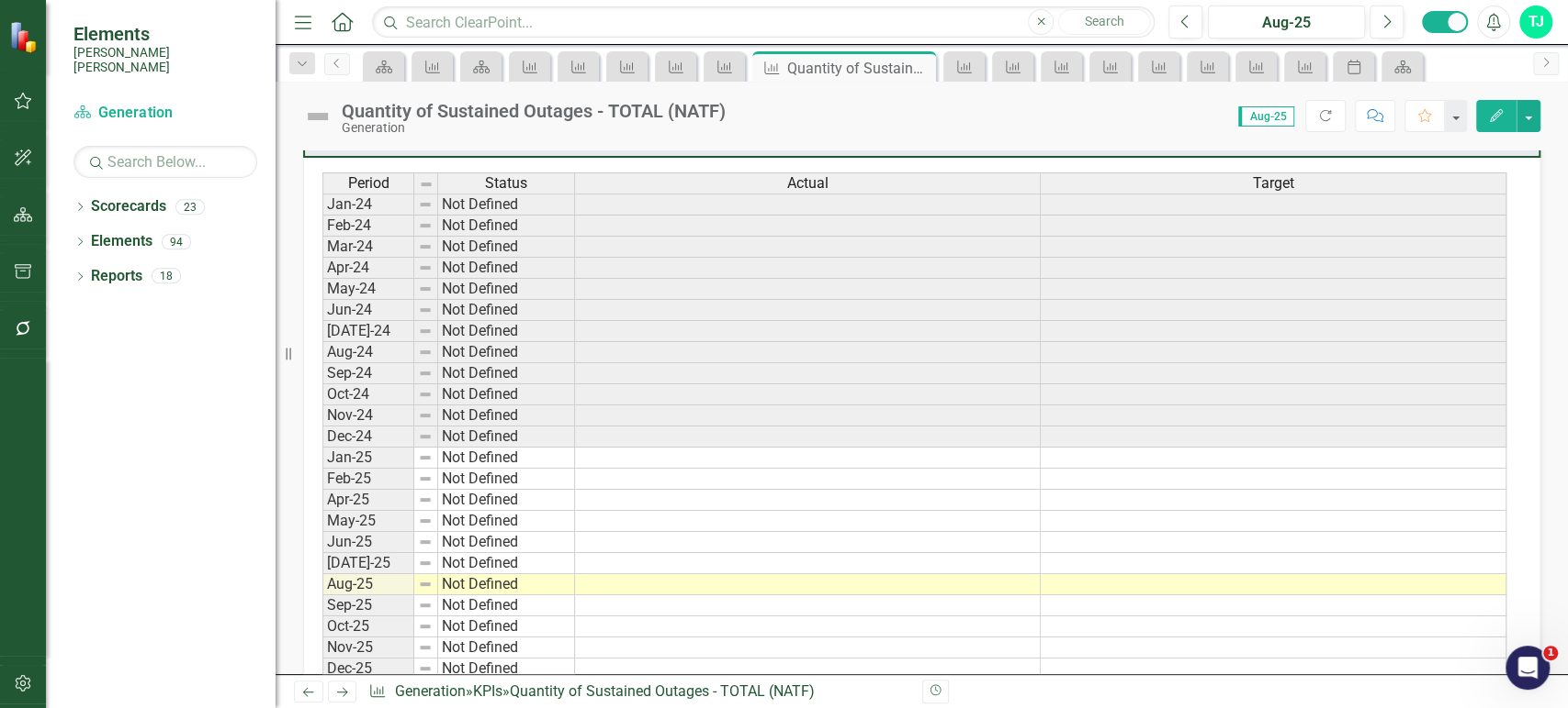
scroll to position [990, 0]
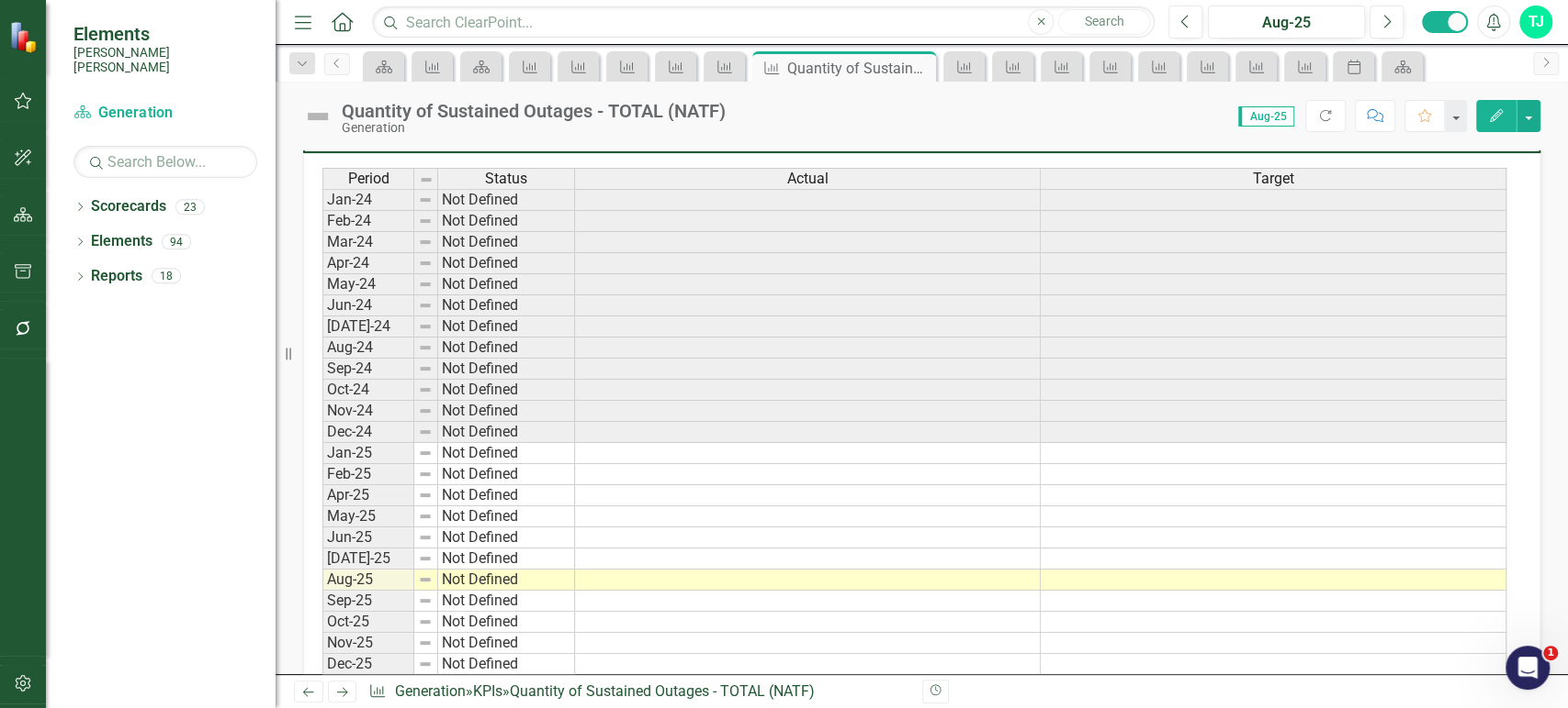
click at [682, 456] on td at bounding box center [807, 454] width 465 height 21
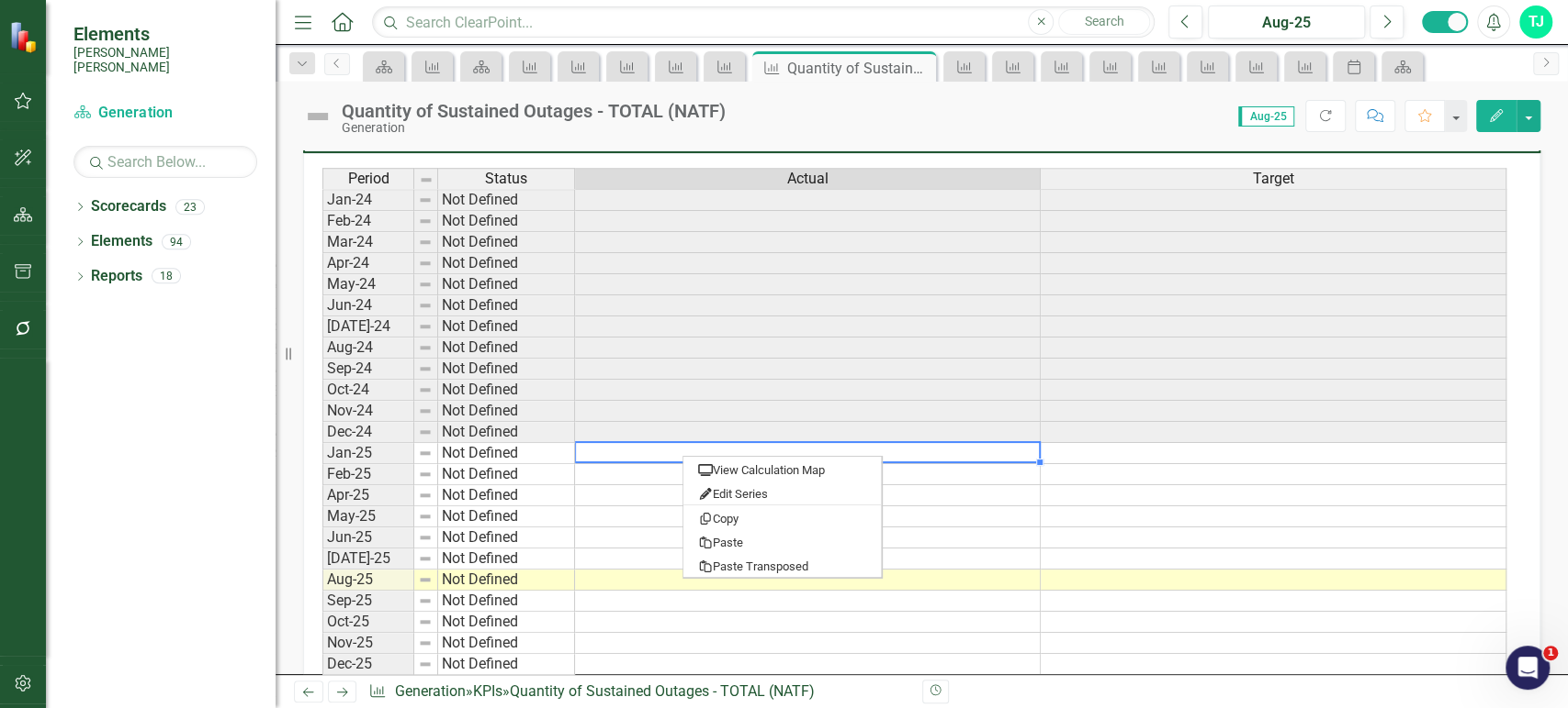
click at [610, 468] on td at bounding box center [807, 475] width 465 height 21
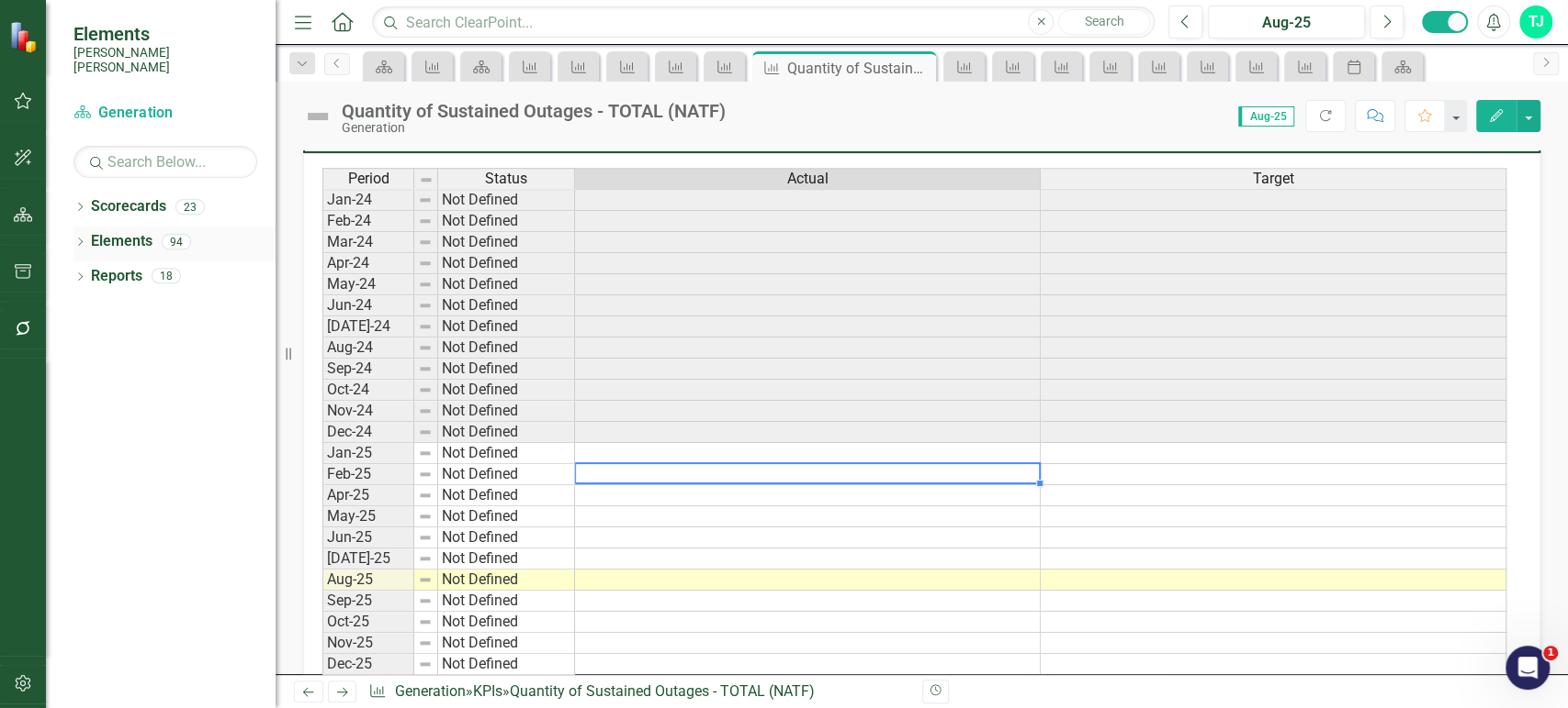
click at [147, 232] on link "Elements" at bounding box center [122, 242] width 62 height 21
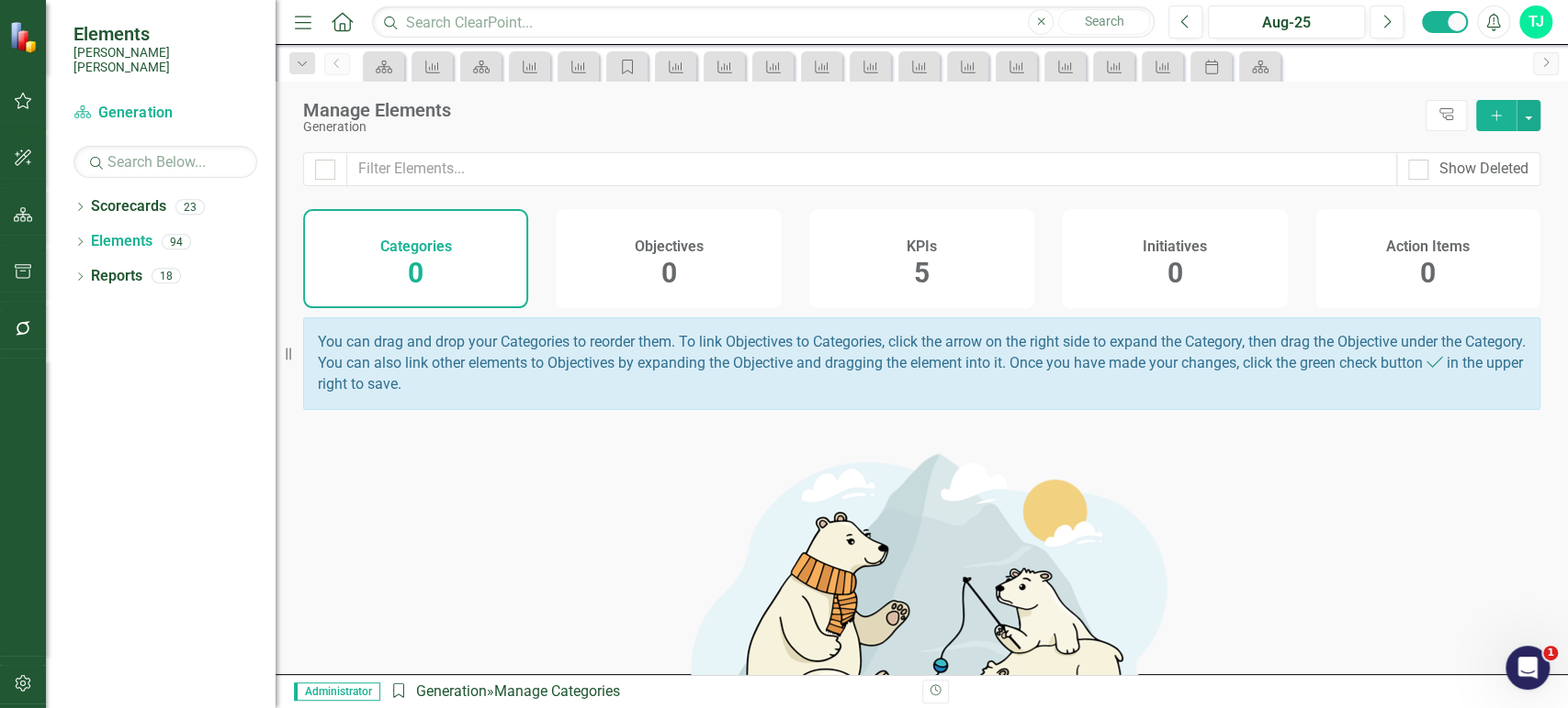
click at [894, 259] on div "KPIs 5" at bounding box center [921, 258] width 225 height 99
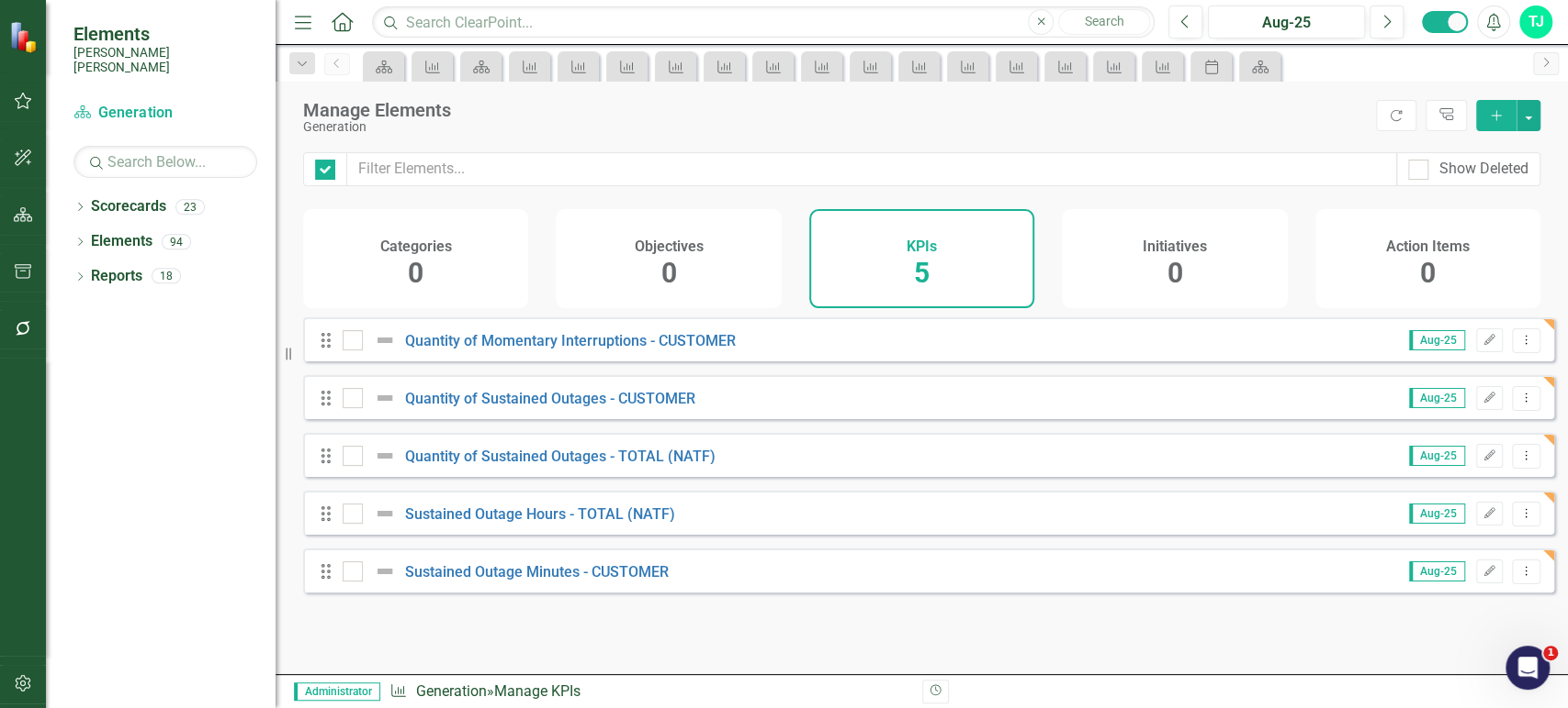
checkbox input "false"
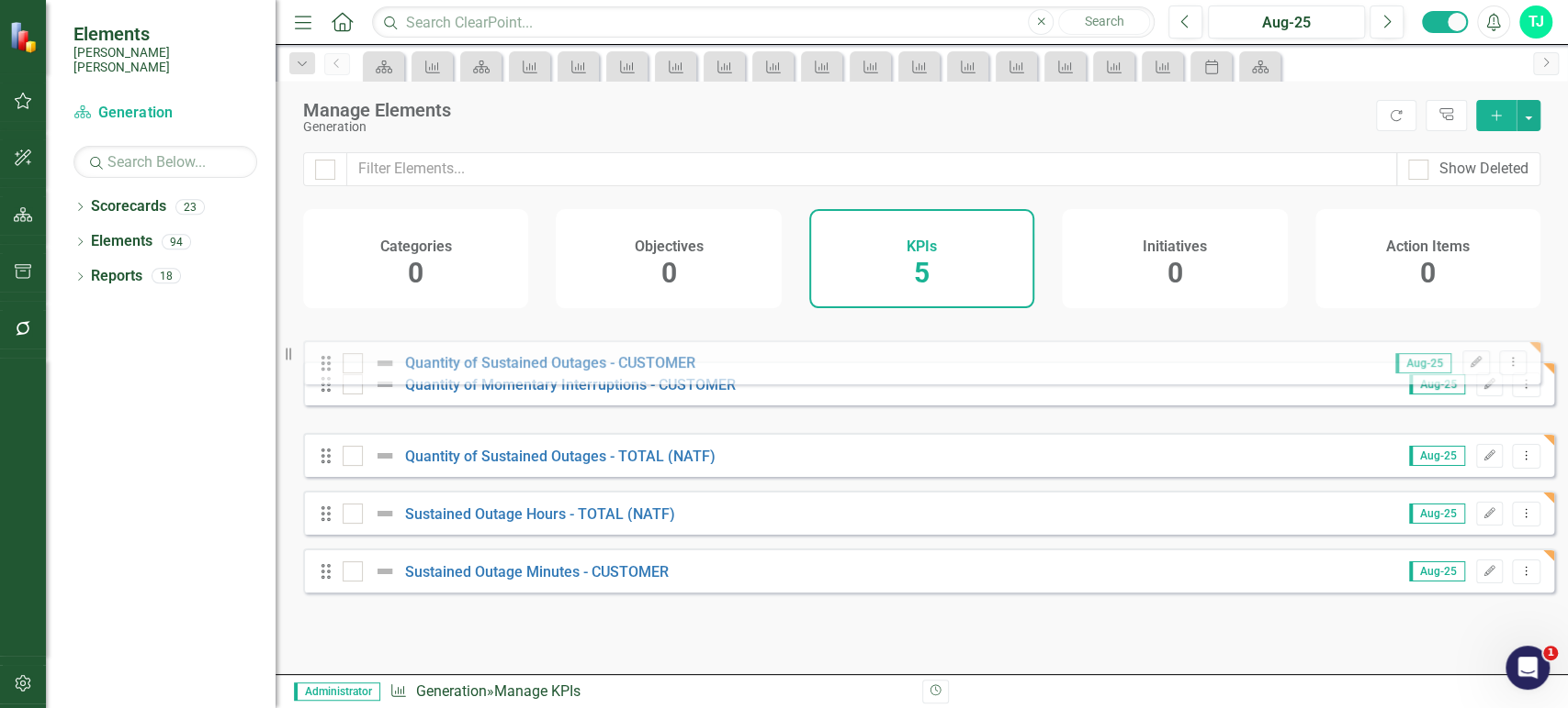
drag, startPoint x: 330, startPoint y: 407, endPoint x: 328, endPoint y: 361, distance: 46.0
click at [328, 359] on div "Drag Quantity of Momentary Interruptions - CUSTOMER Aug-25 Edit Dropdown Menu D…" at bounding box center [928, 456] width 1251 height 275
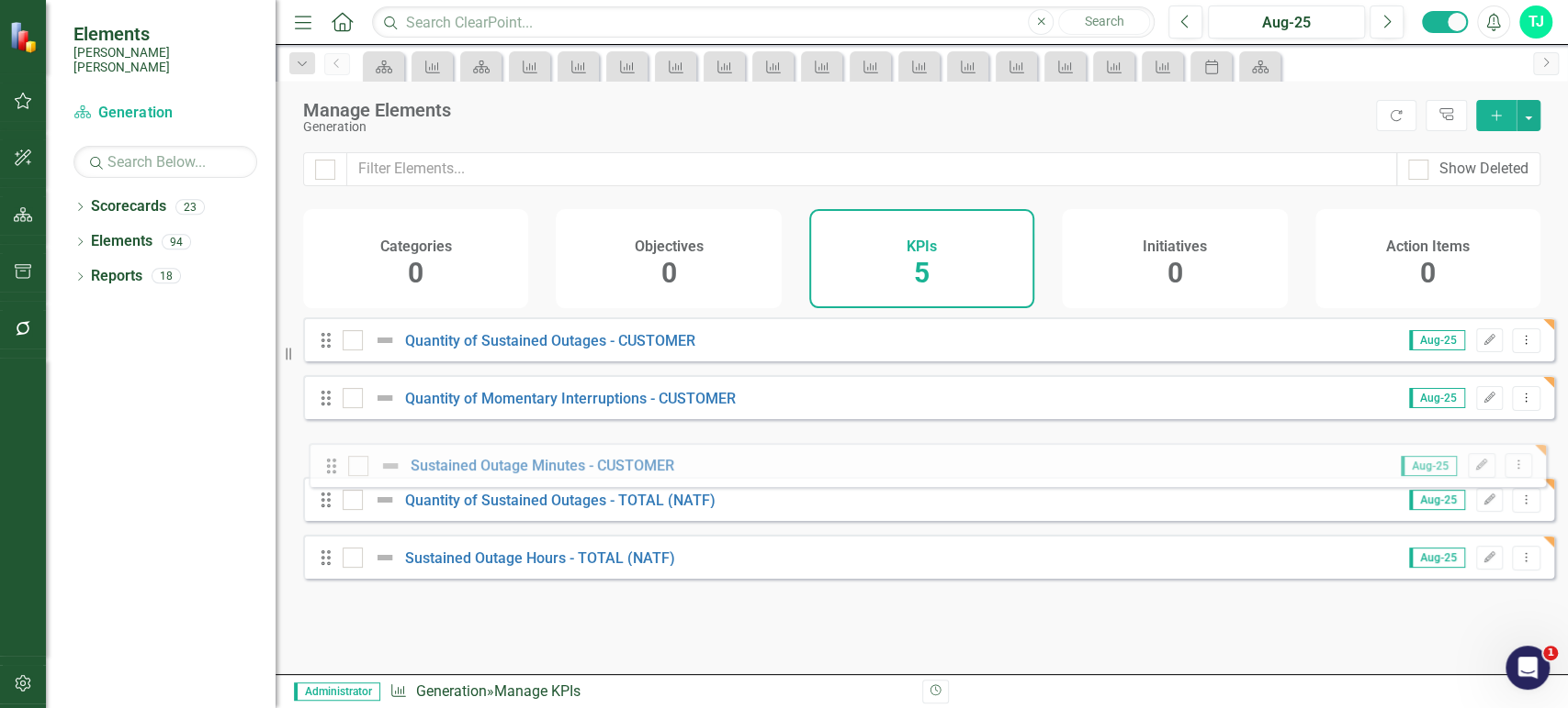
drag, startPoint x: 331, startPoint y: 579, endPoint x: 335, endPoint y: 457, distance: 122.1
click at [335, 457] on div "Drag Quantity of Sustained Outages - CUSTOMER Aug-25 Edit Dropdown Menu Drag Qu…" at bounding box center [928, 456] width 1251 height 275
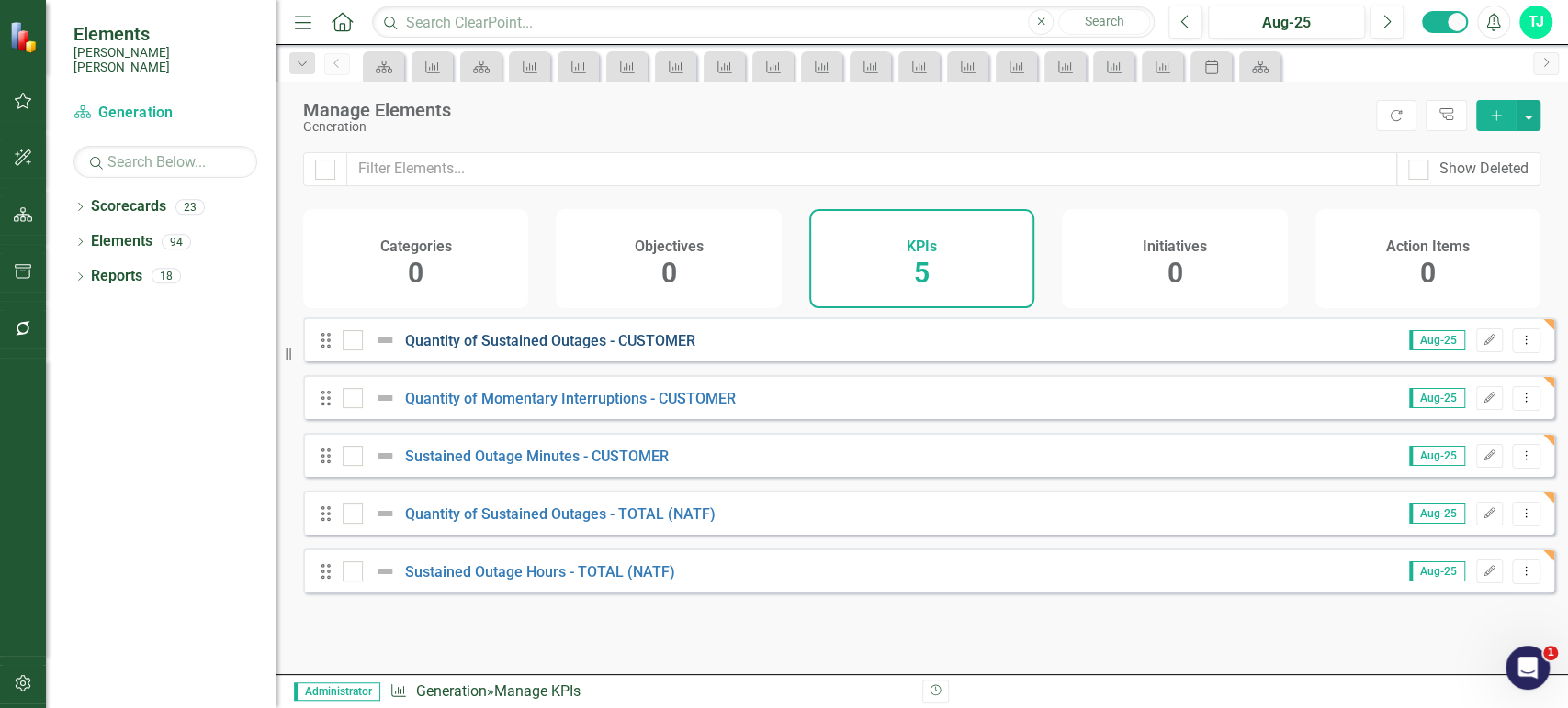
click at [516, 349] on link "Quantity of Sustained Outages - CUSTOMER" at bounding box center [550, 341] width 291 height 17
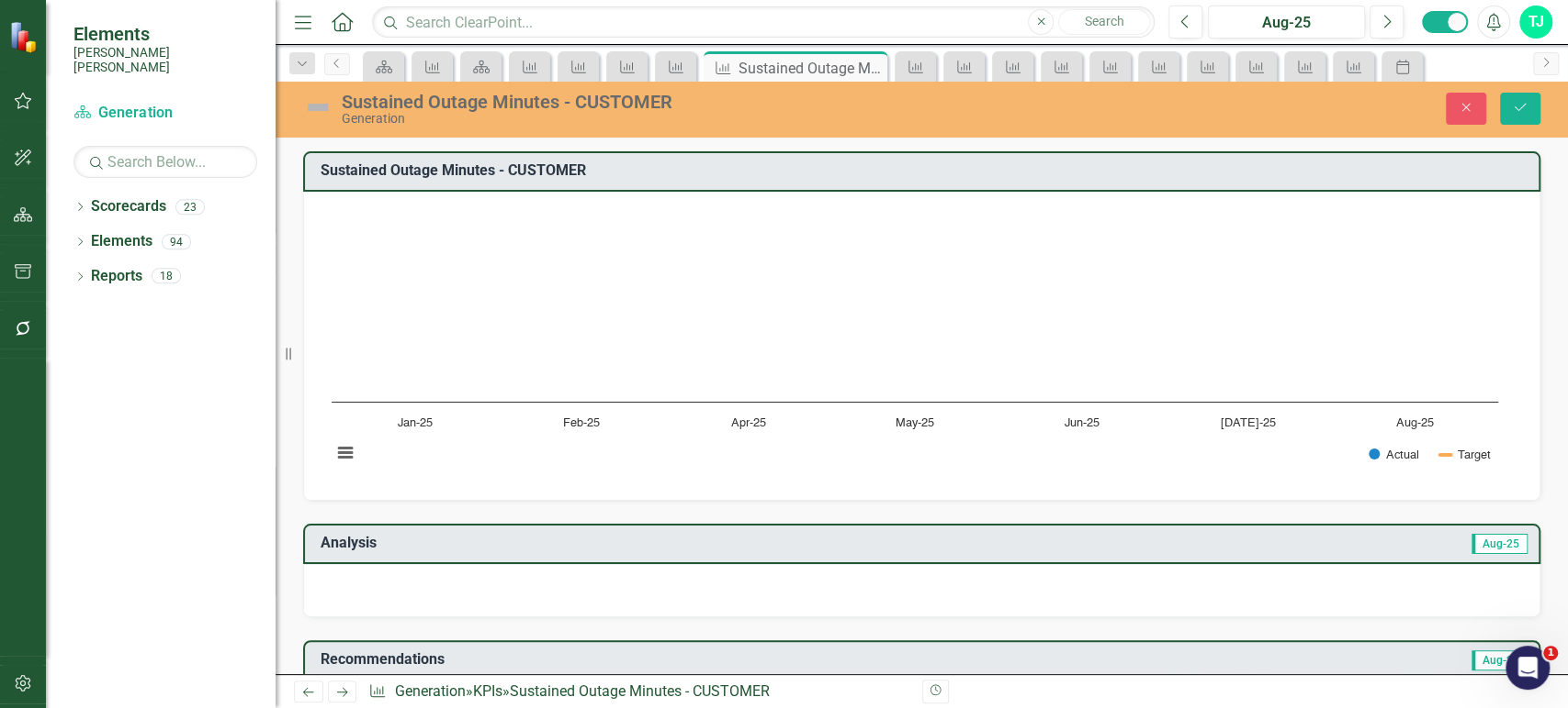
scroll to position [1043, 0]
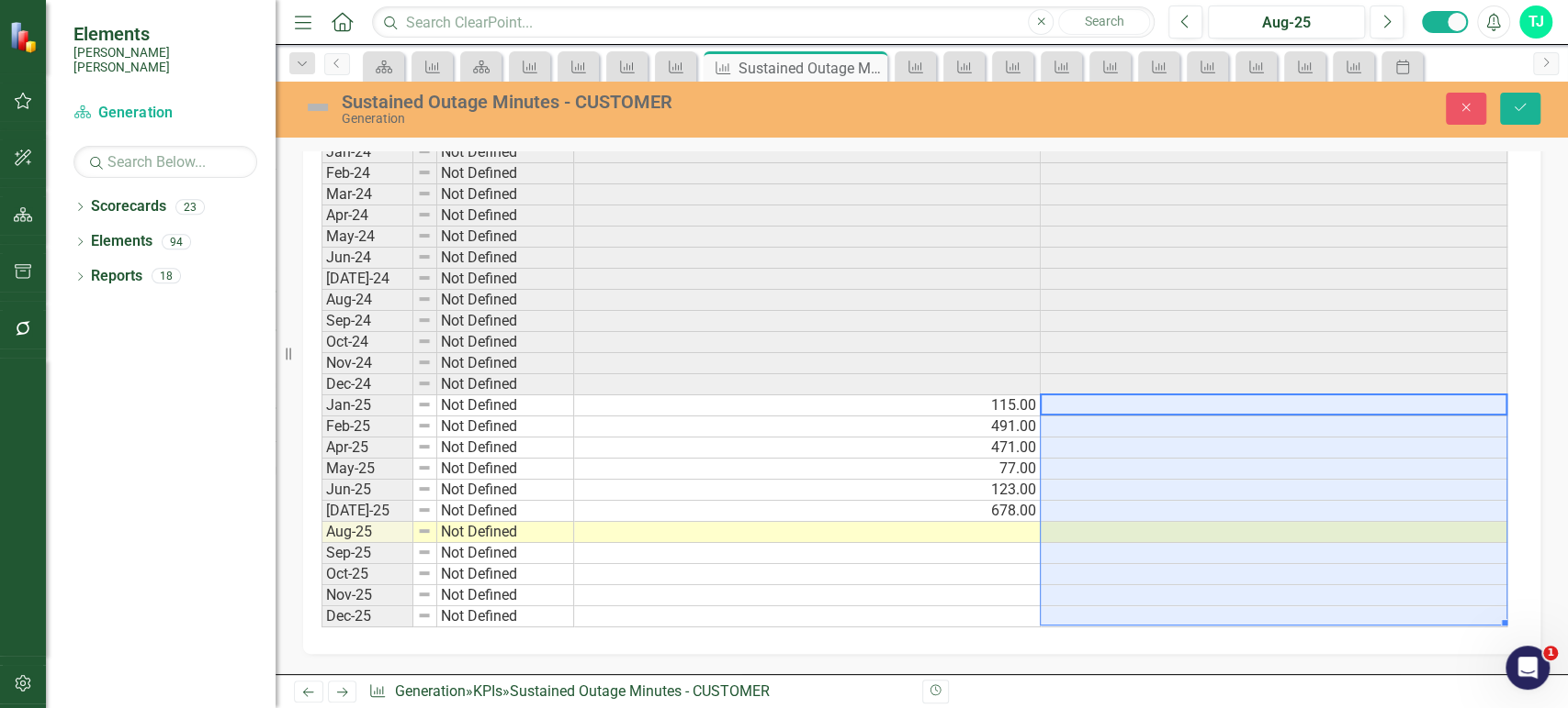
click at [1136, 606] on tbody "Jan-24 Not Defined Feb-24 Not Defined Mar-24 Not Defined Apr-24 Not Defined May…" at bounding box center [914, 384] width 1185 height 486
type textarea "569"
click at [1525, 117] on button "Save" at bounding box center [1520, 109] width 41 height 32
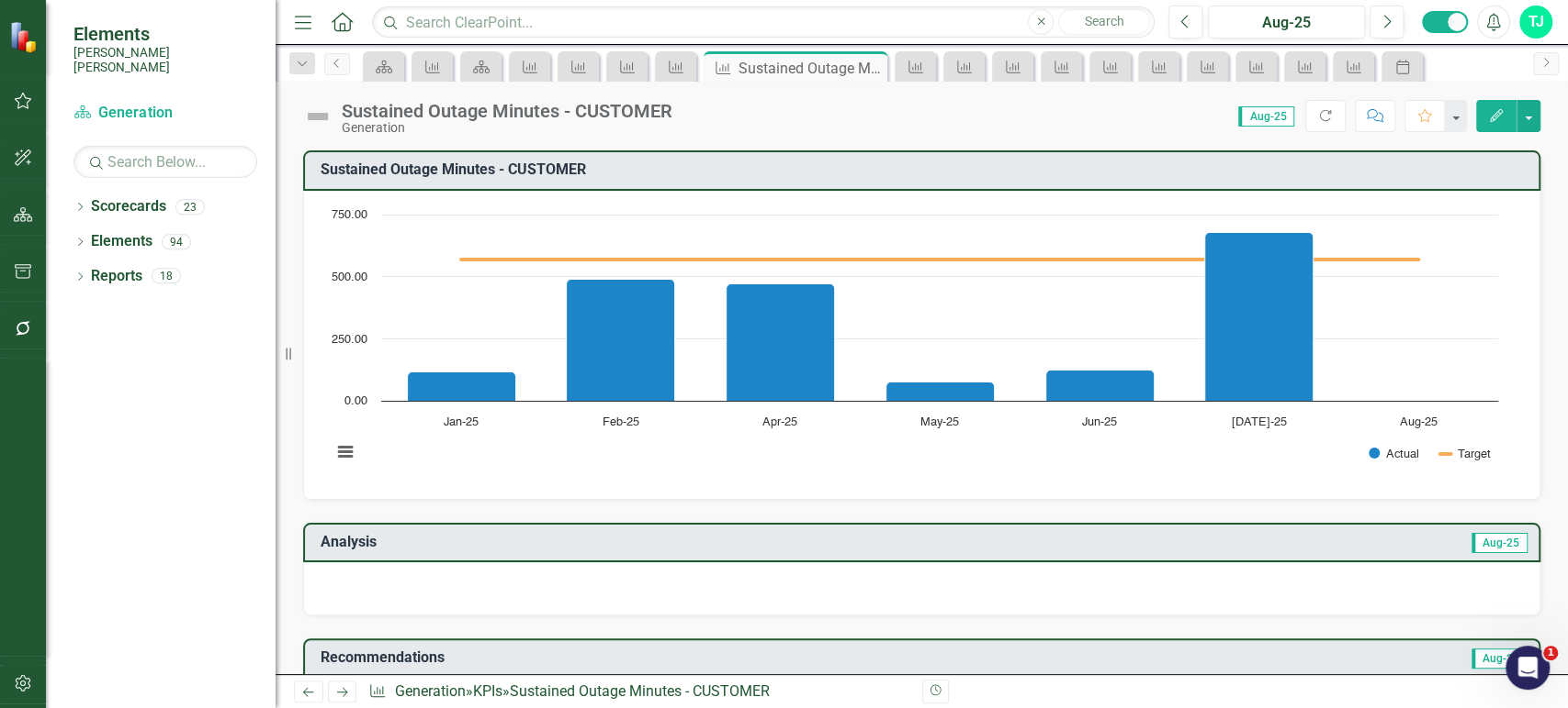
scroll to position [281, 0]
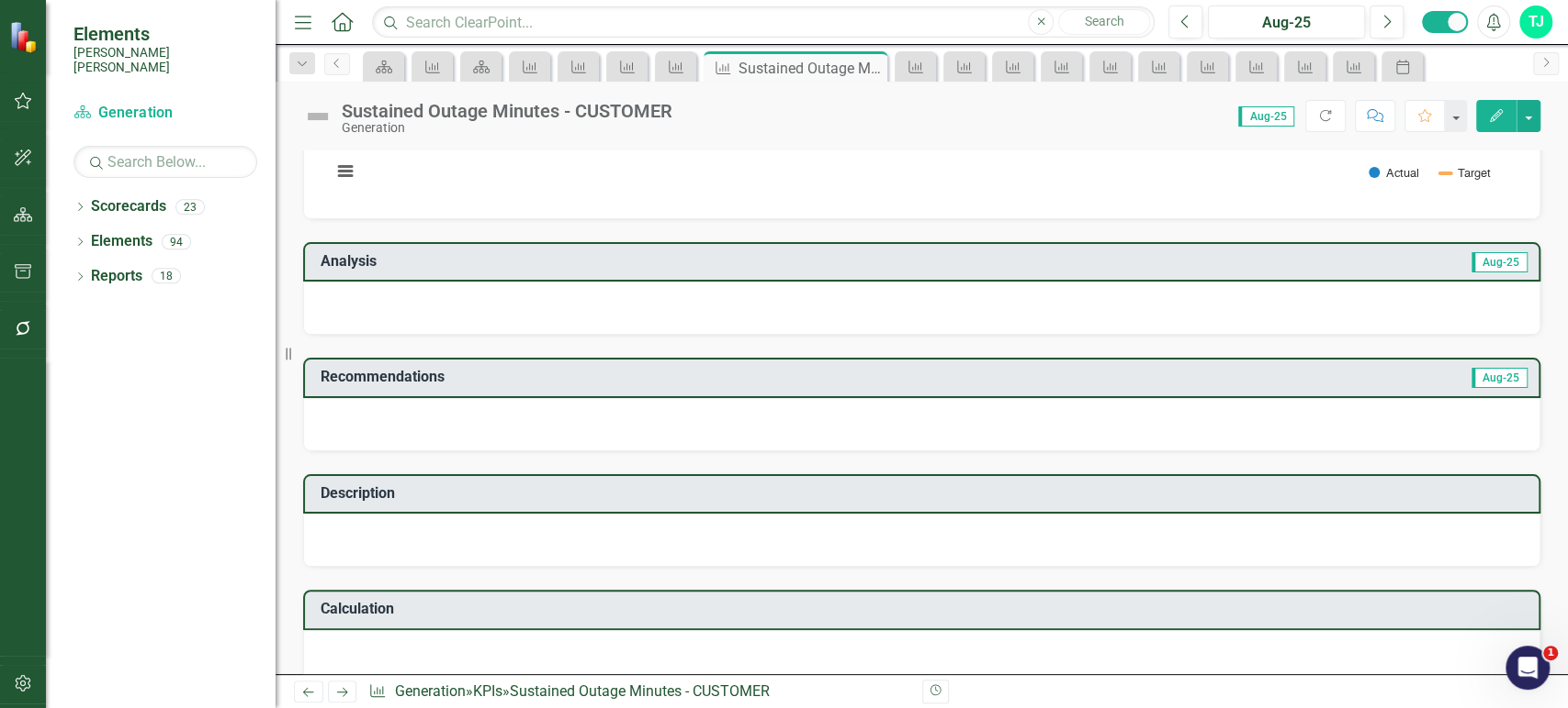
click at [348, 696] on icon "Next" at bounding box center [342, 692] width 15 height 12
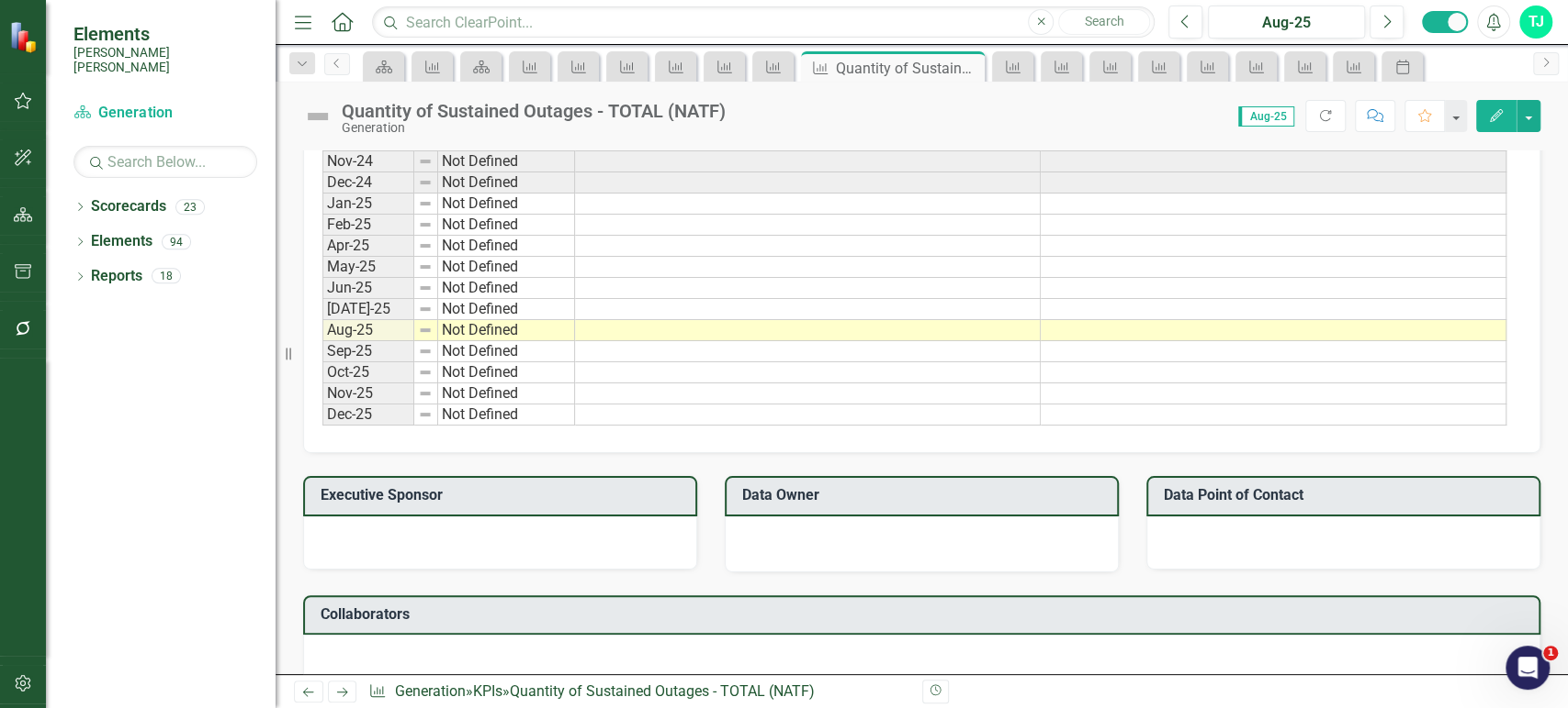
scroll to position [1201, 0]
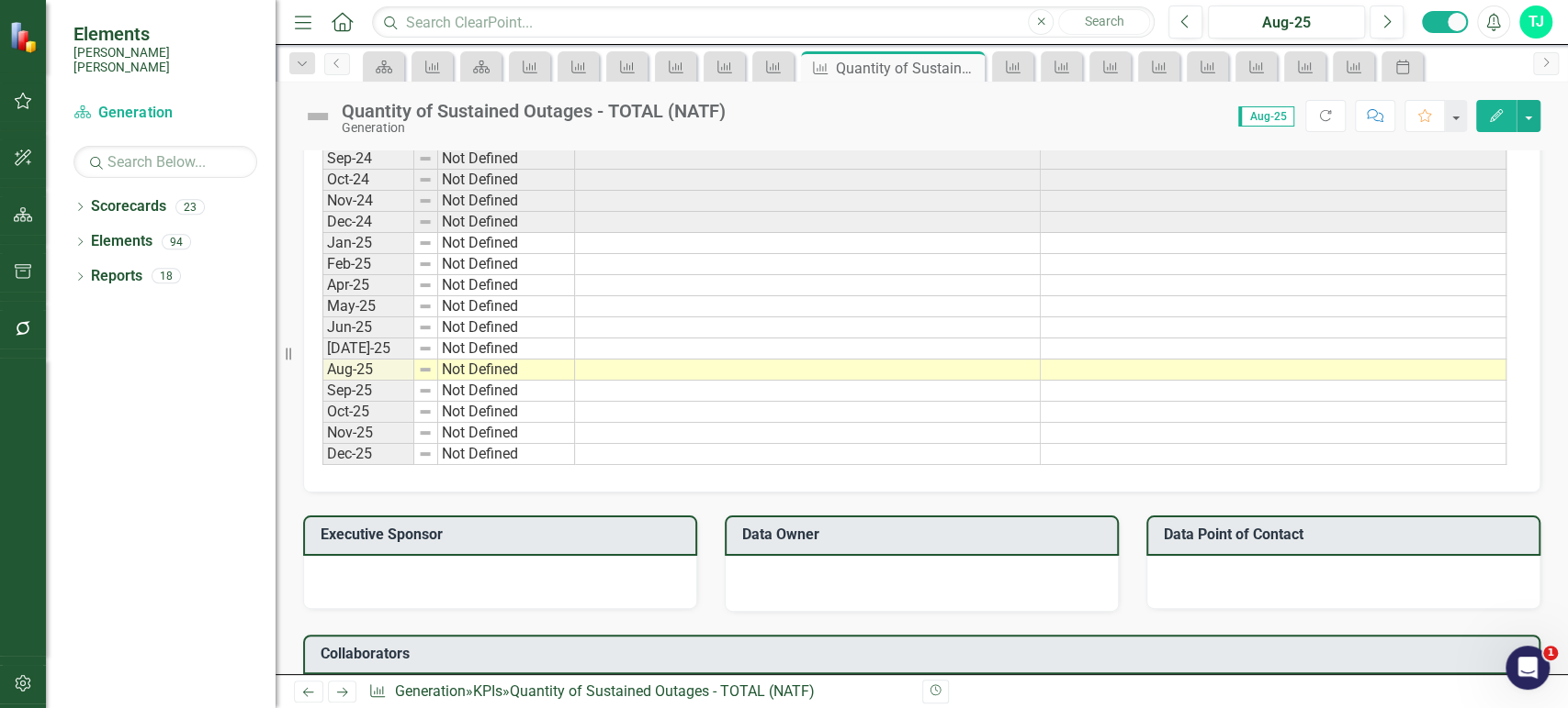
click at [668, 238] on td at bounding box center [807, 244] width 465 height 21
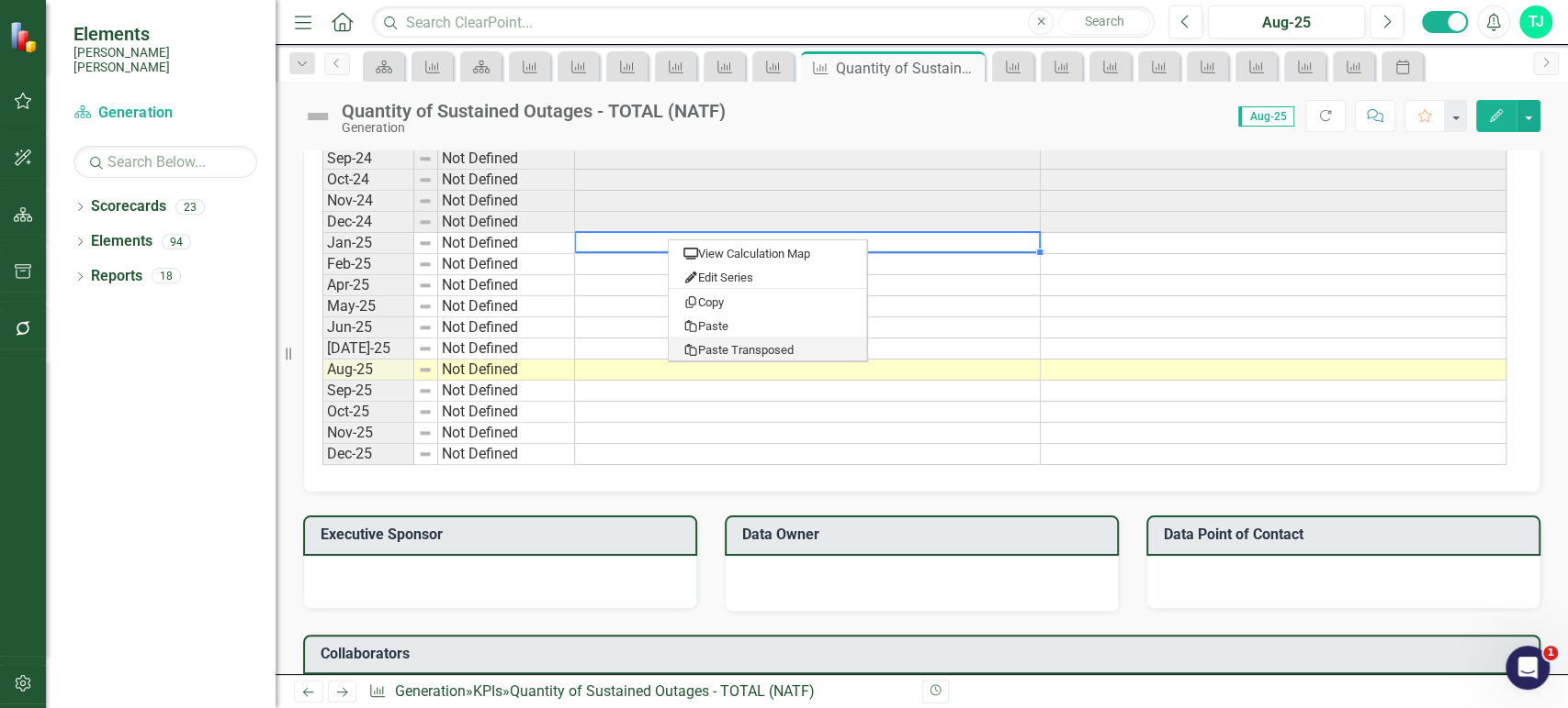
type textarea "4"
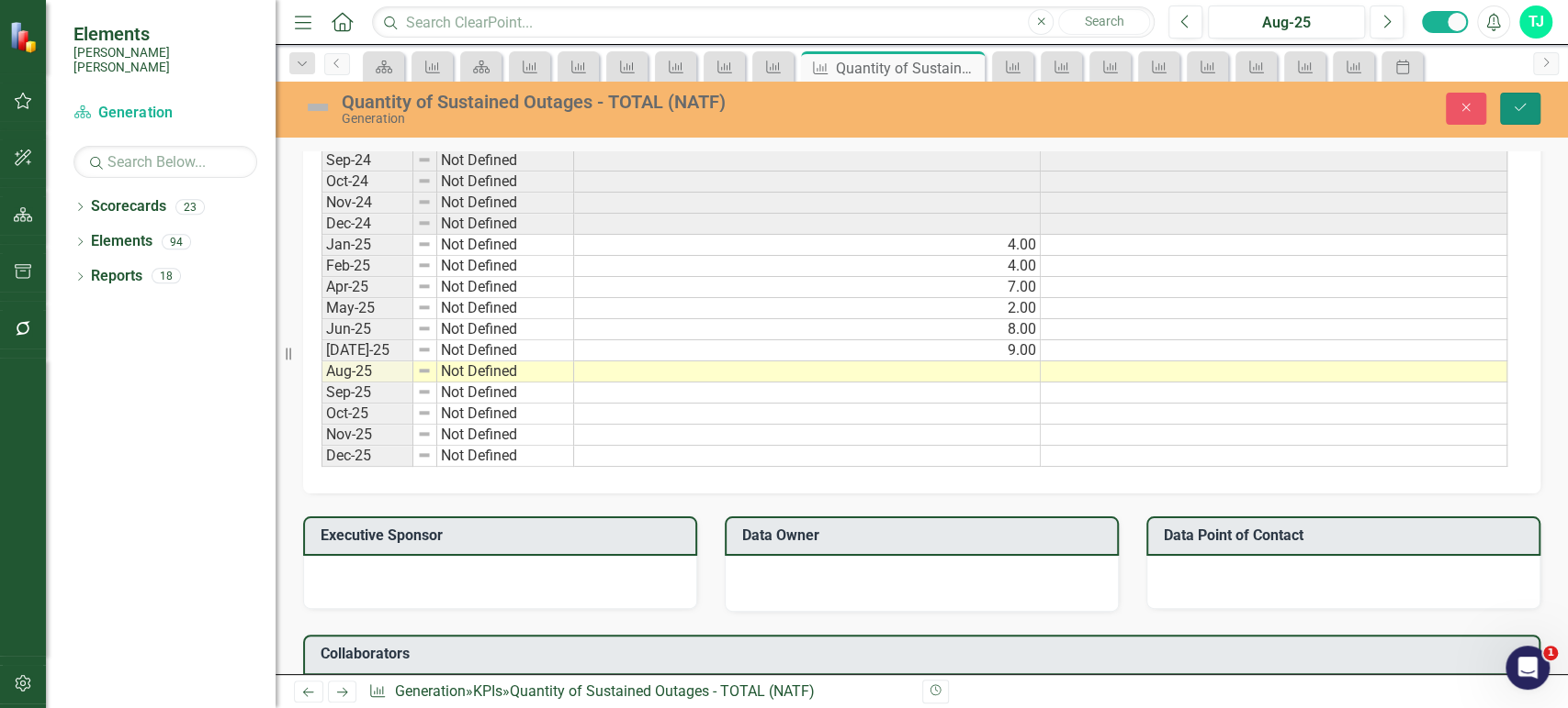
drag, startPoint x: 1521, startPoint y: 121, endPoint x: 1308, endPoint y: 140, distance: 213.8
click at [1521, 120] on button "Save" at bounding box center [1520, 109] width 41 height 32
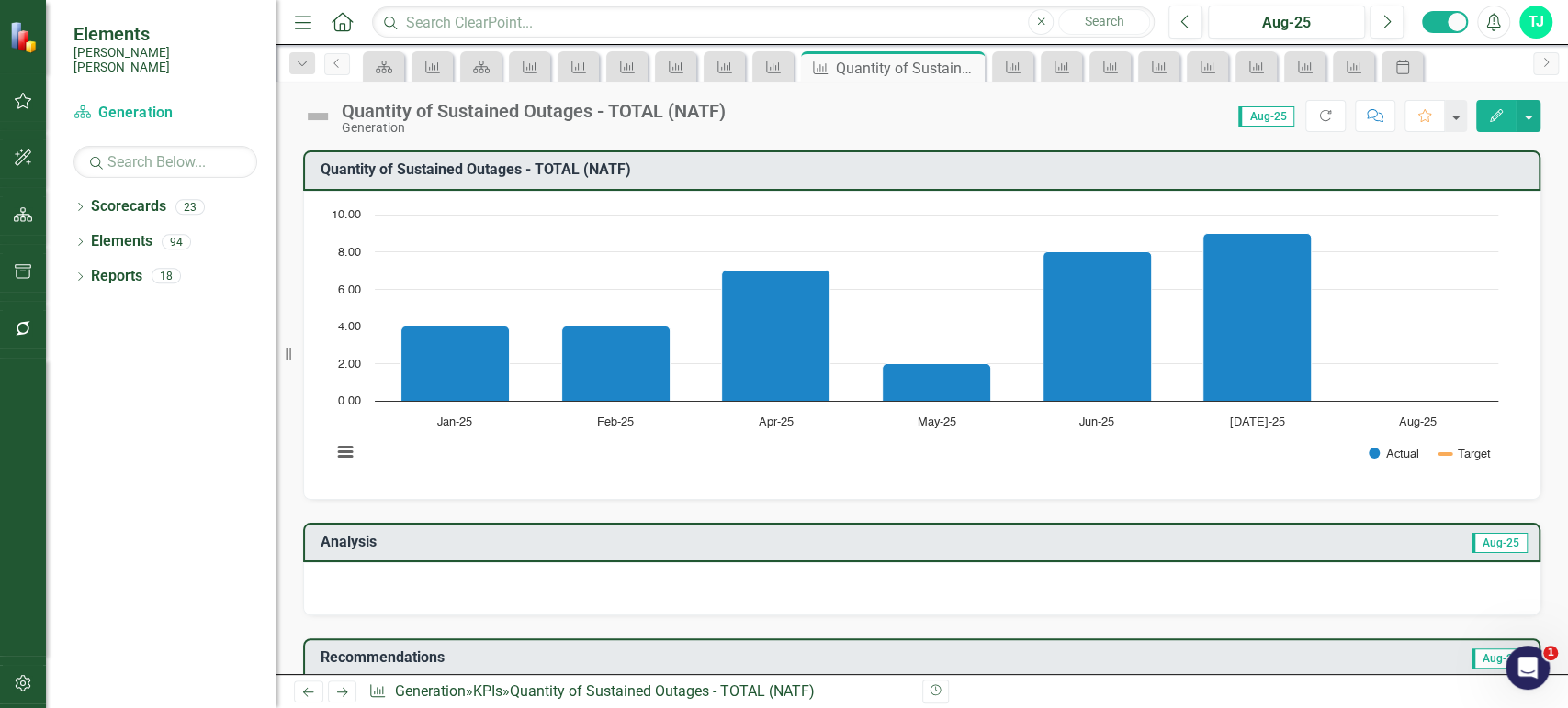
click at [339, 698] on icon "Next" at bounding box center [342, 692] width 15 height 12
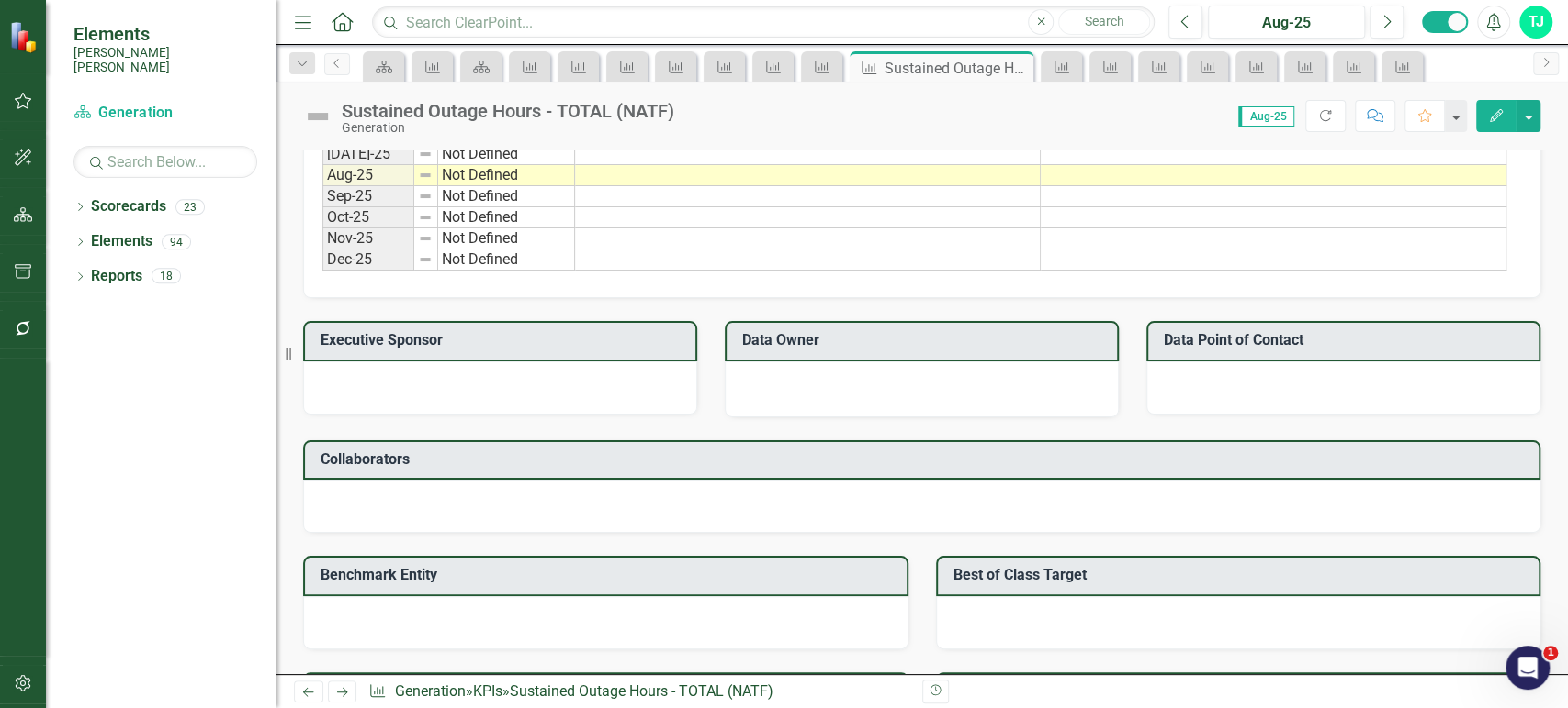
scroll to position [1160, 0]
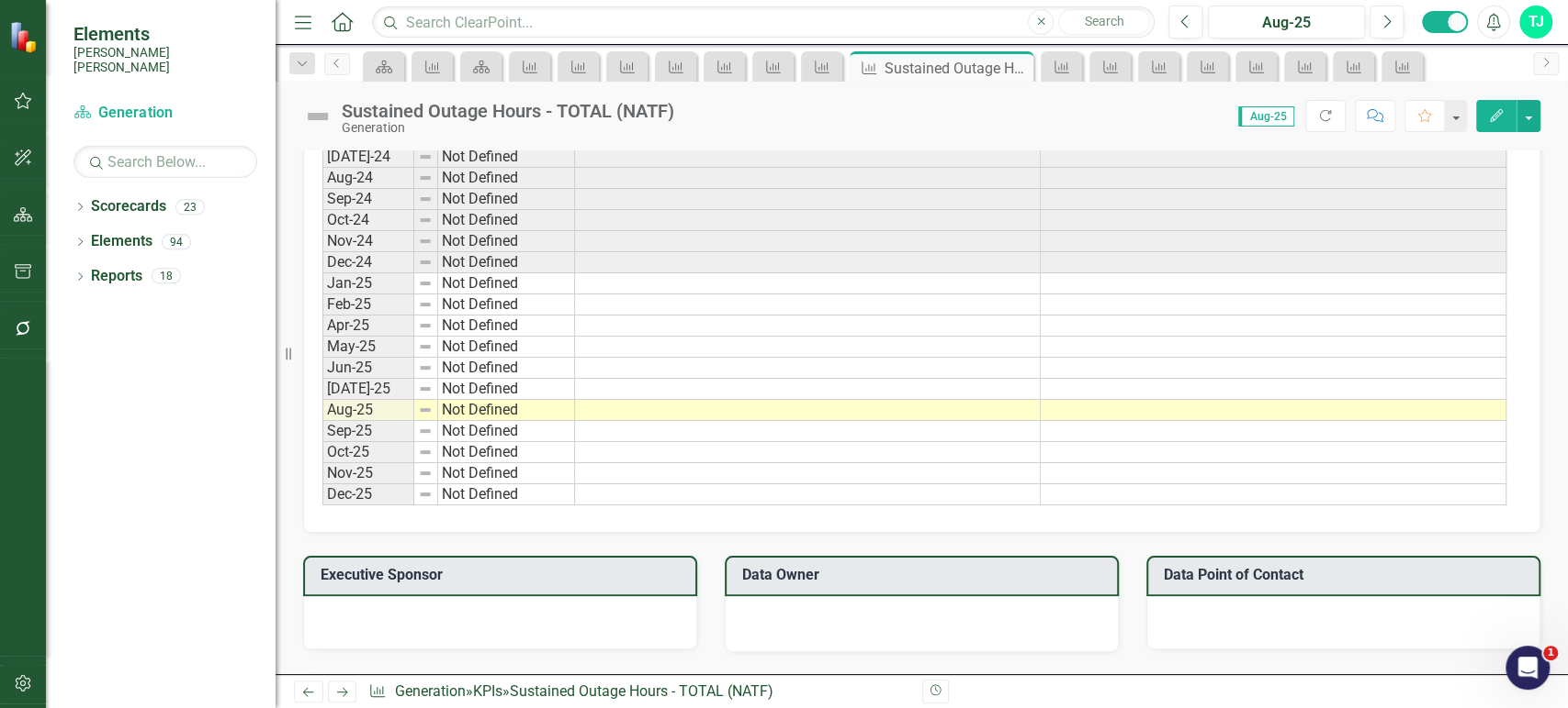
click at [661, 287] on td at bounding box center [807, 284] width 465 height 21
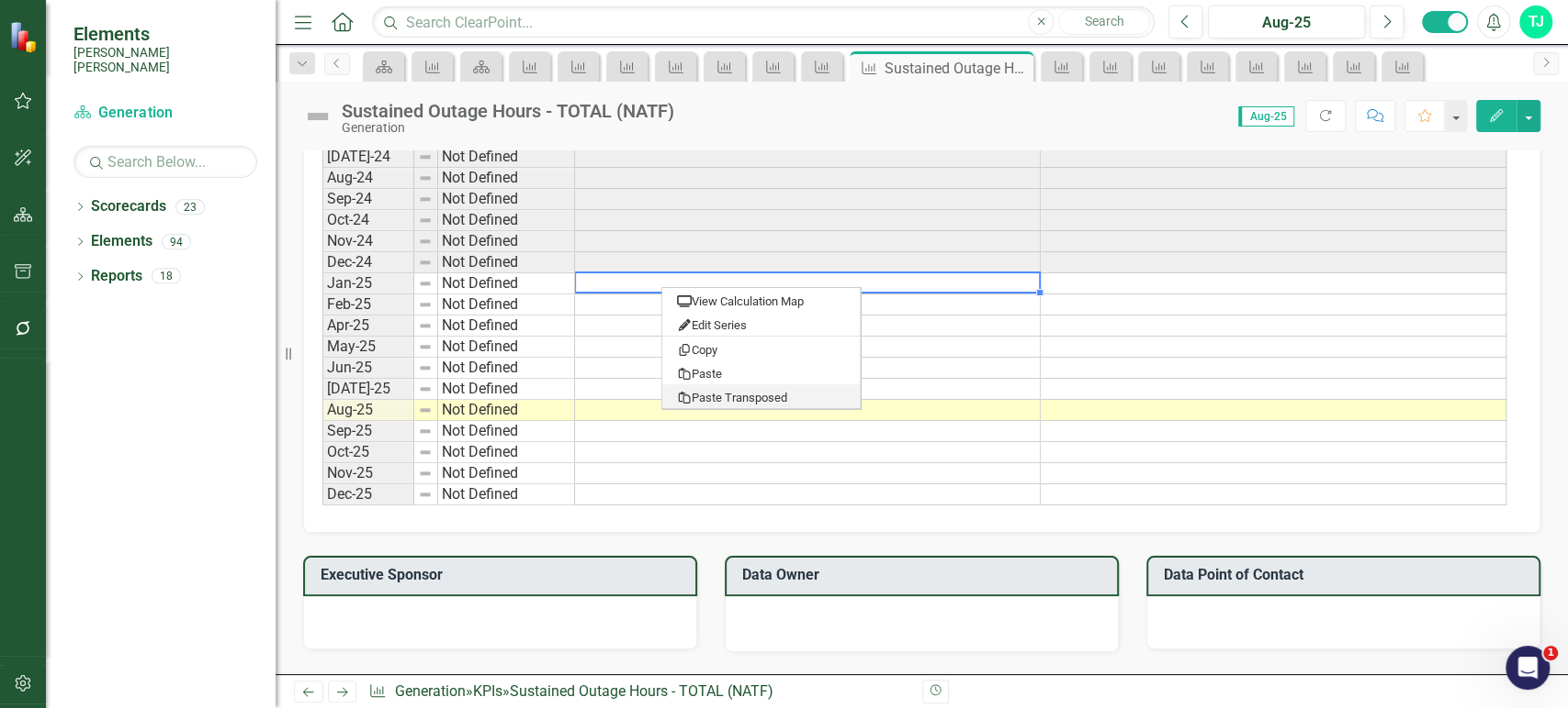
type textarea "24.3167"
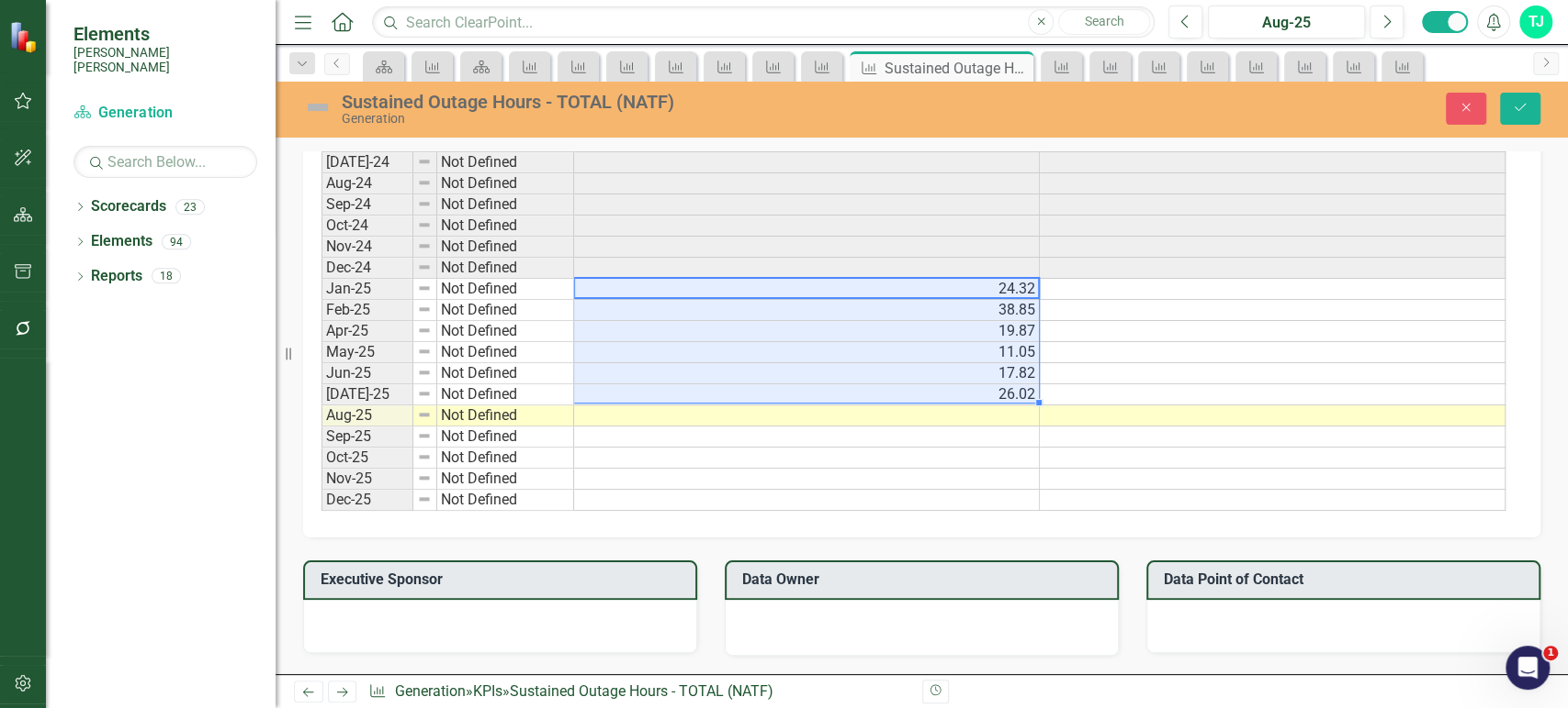
scroll to position [1164, 0]
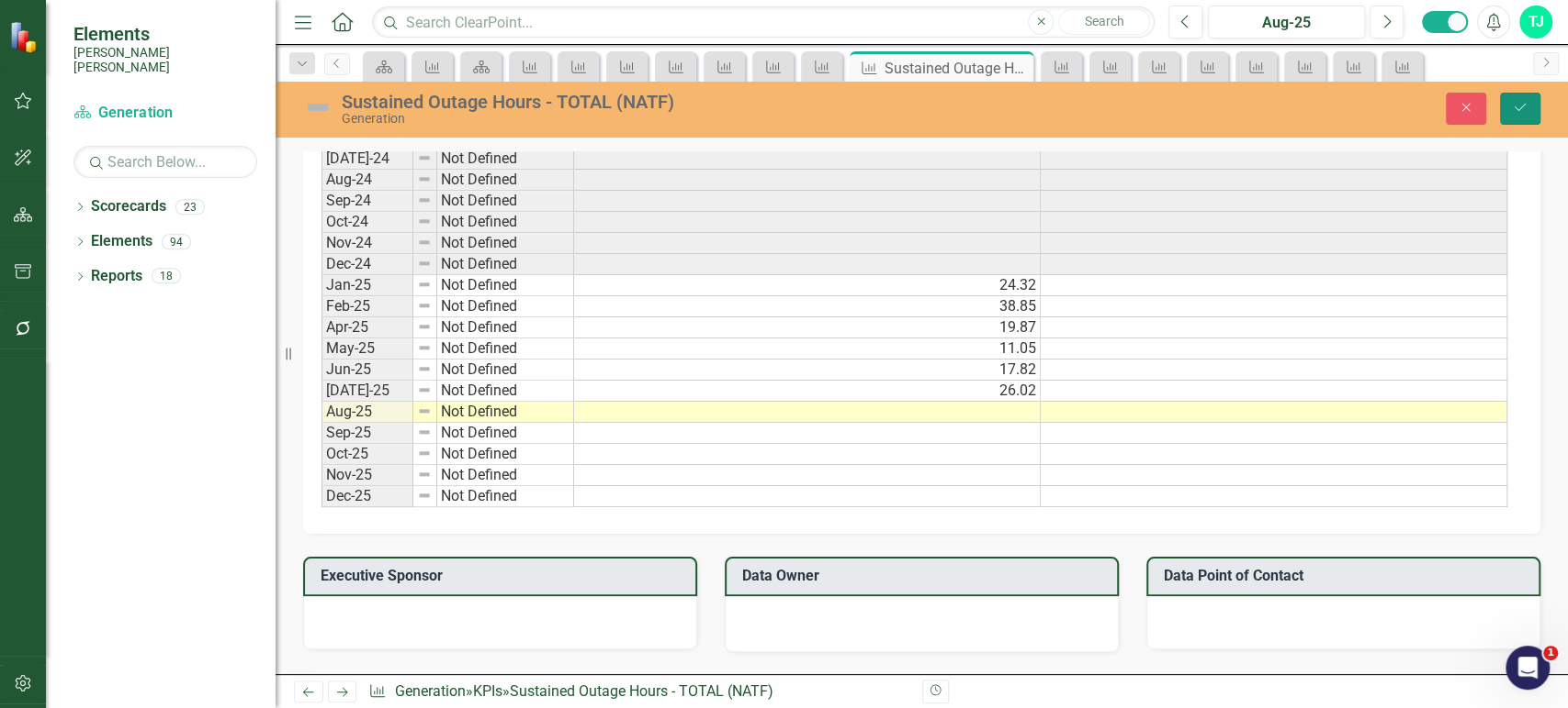
click at [1519, 110] on icon "Save" at bounding box center [1520, 107] width 16 height 13
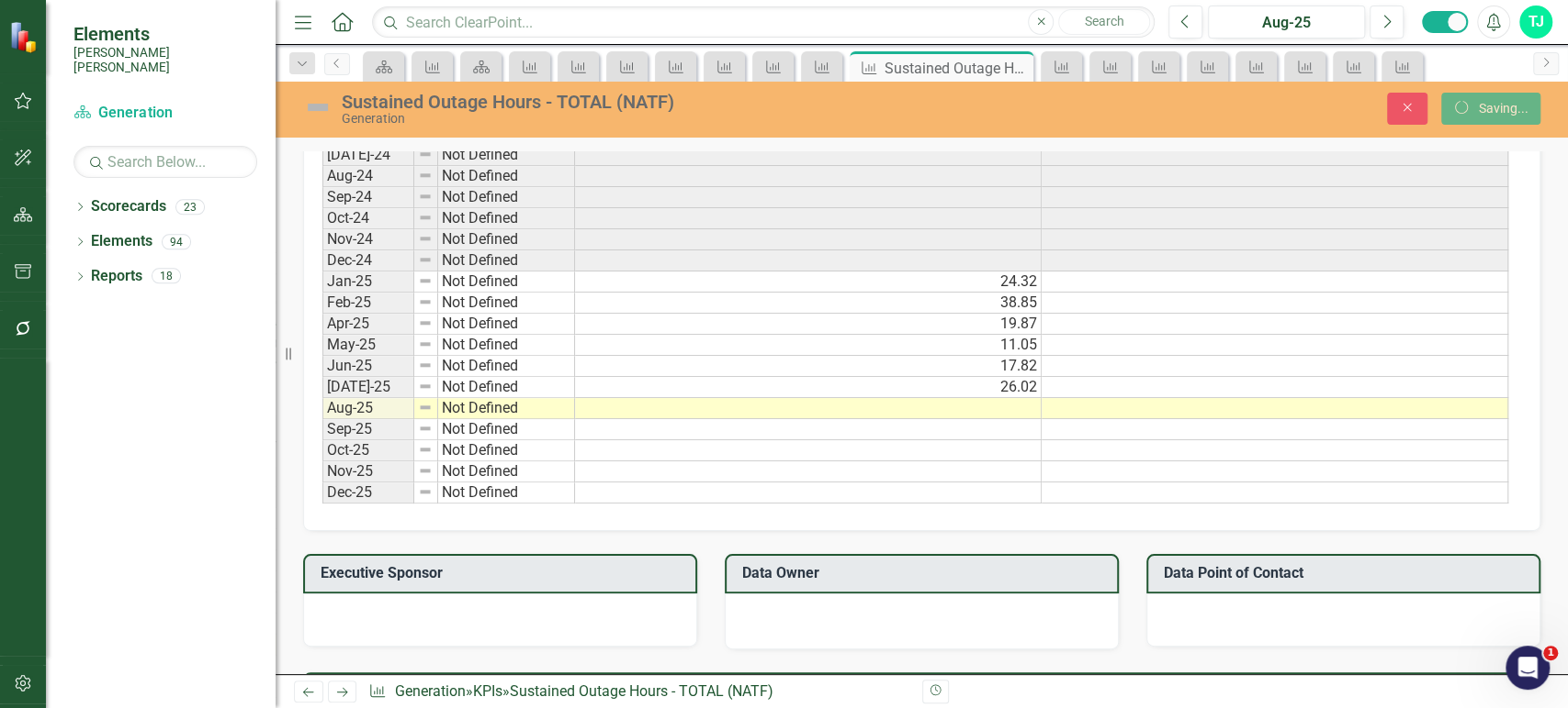
scroll to position [1160, 0]
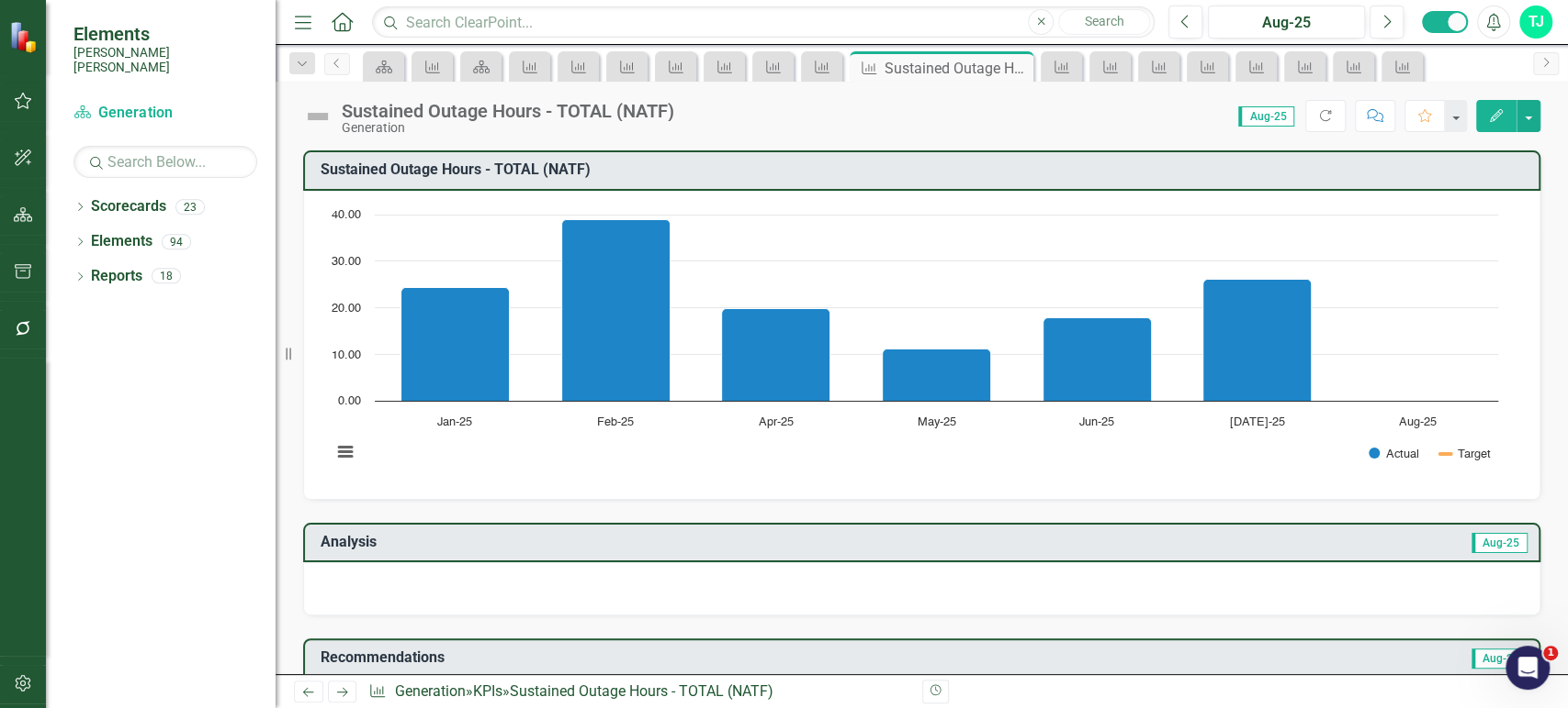
click at [347, 700] on link "Next" at bounding box center [342, 691] width 29 height 22
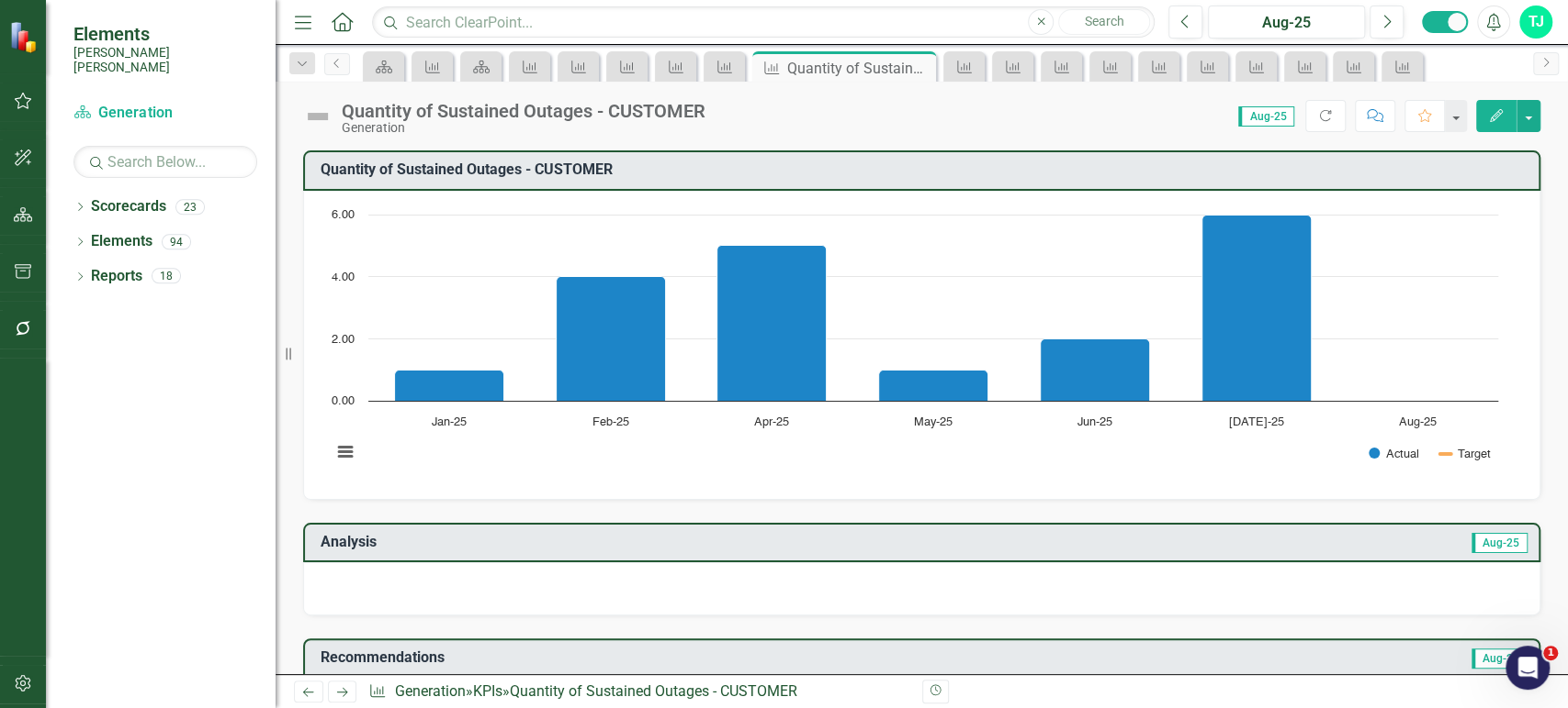
click at [35, 682] on button "button" at bounding box center [24, 684] width 42 height 39
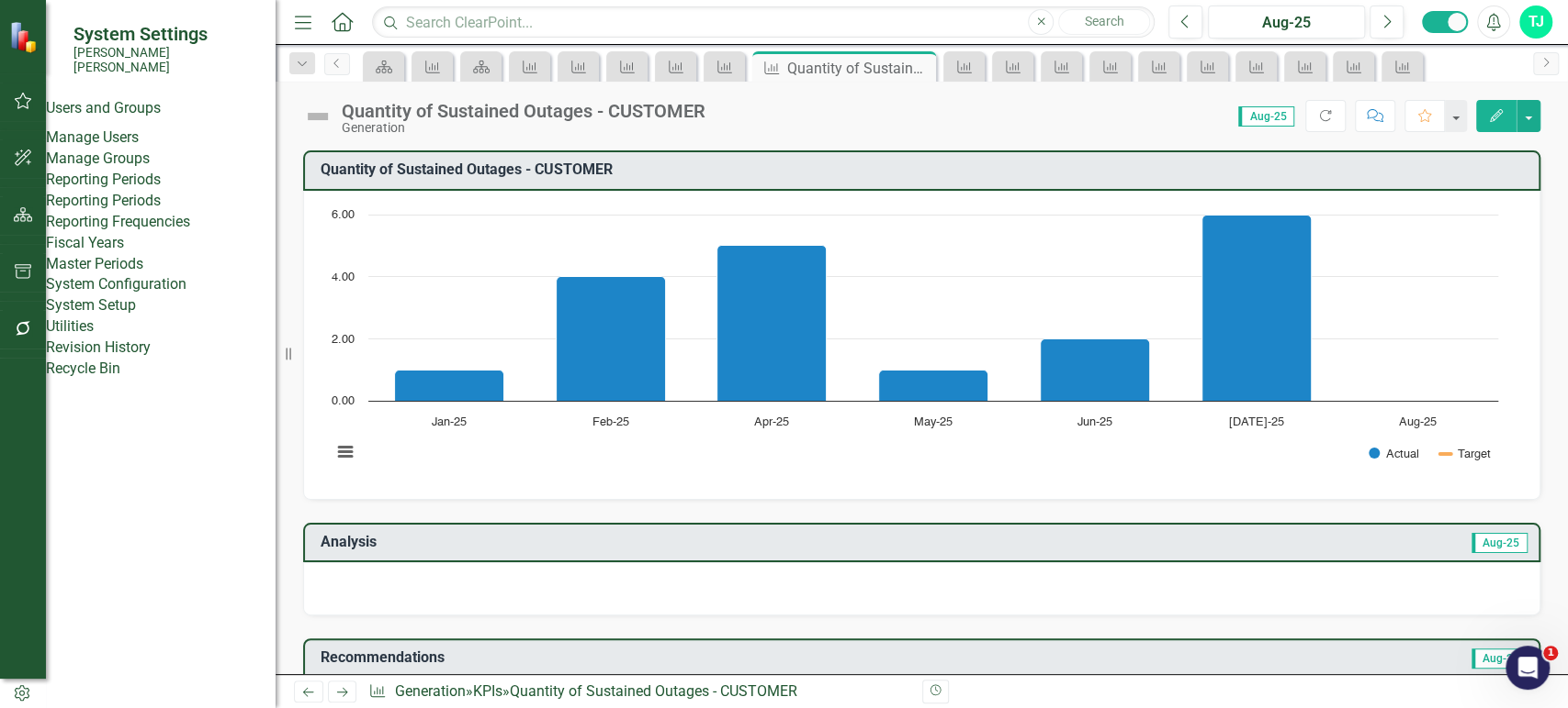
click at [136, 212] on link "Reporting Periods" at bounding box center [161, 201] width 230 height 21
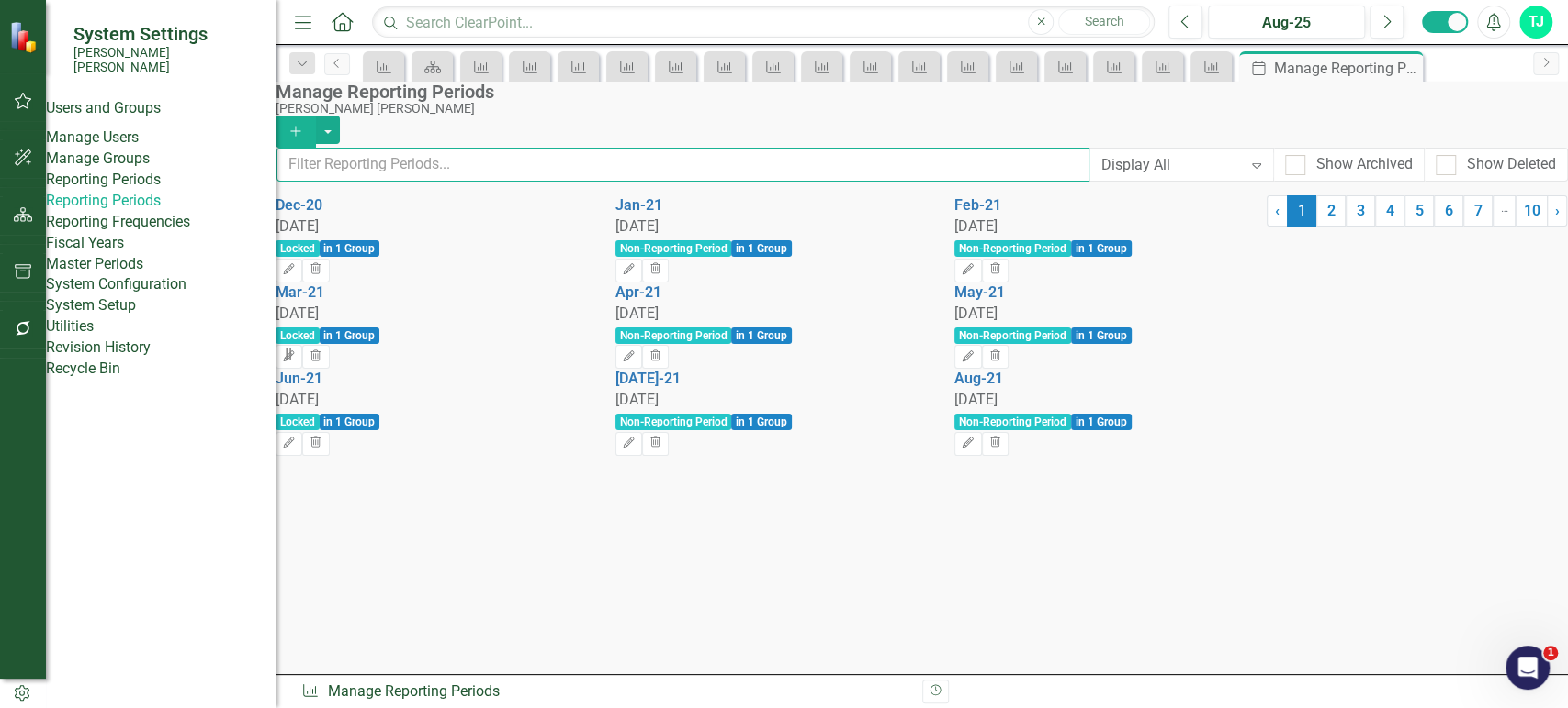
click at [428, 177] on input "text" at bounding box center [683, 165] width 813 height 34
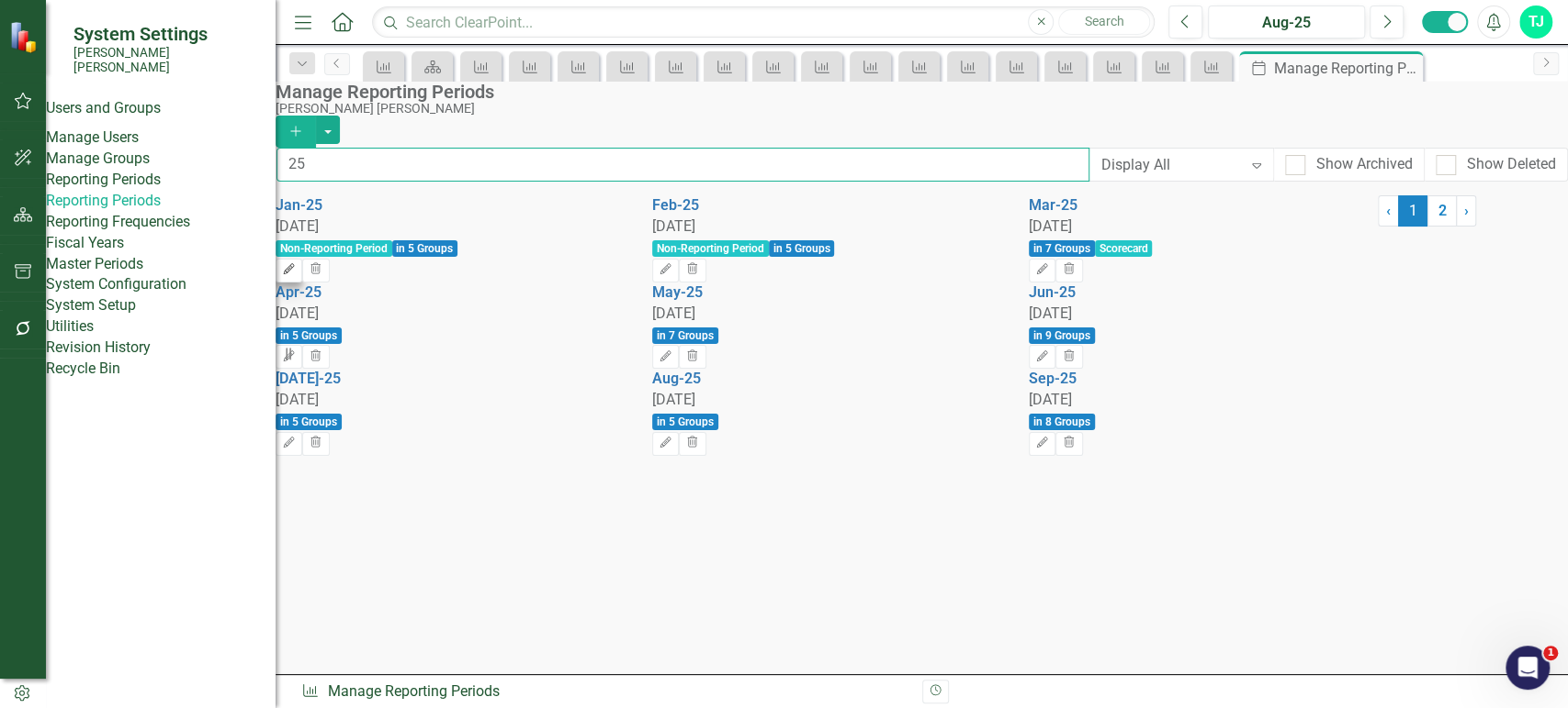
type input "25"
click at [295, 264] on icon "Edit" at bounding box center [289, 270] width 14 height 11
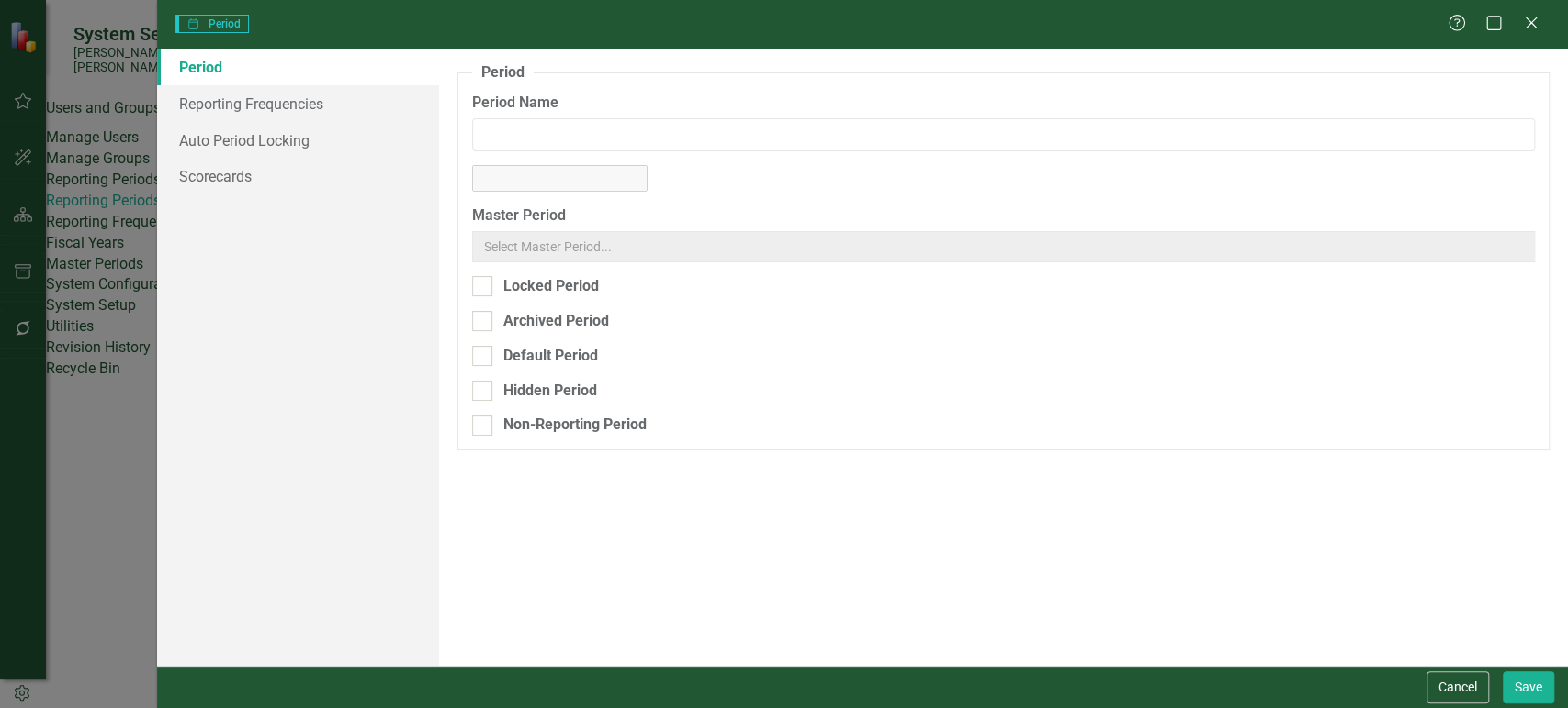
type input "Jan-25"
checkbox input "true"
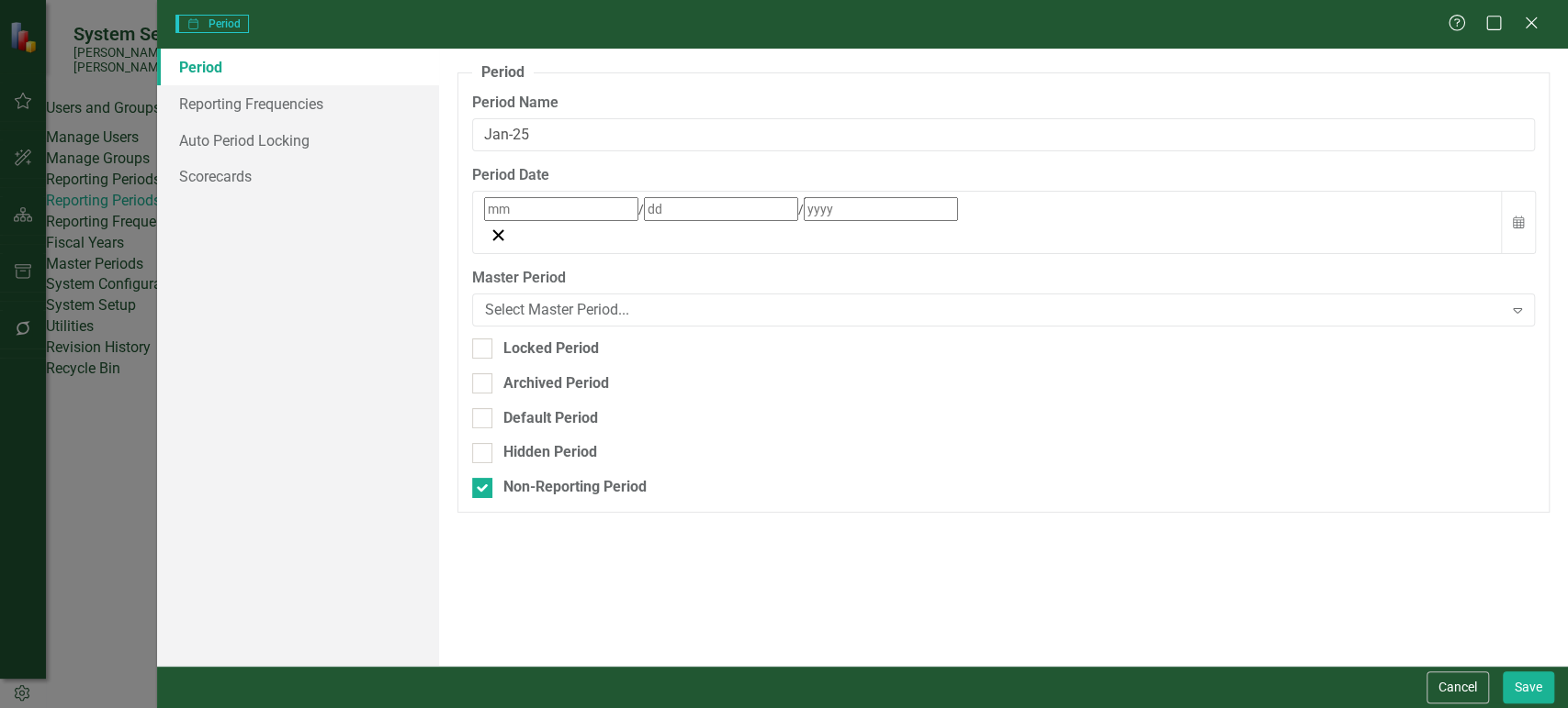
type input "1"
type input "31"
type input "2025"
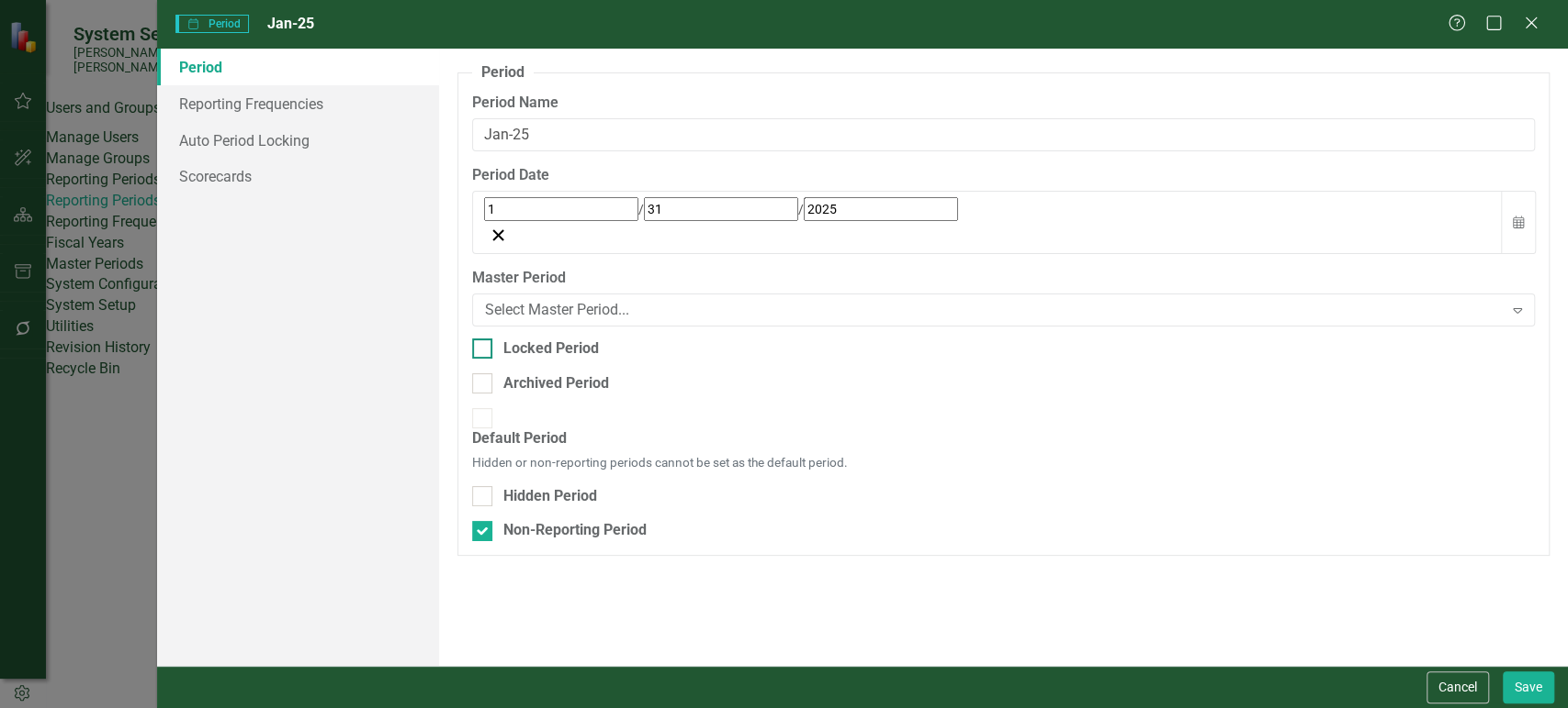
click at [472, 339] on div at bounding box center [482, 348] width 20 height 20
click at [472, 339] on input "Locked Period" at bounding box center [478, 345] width 12 height 12
checkbox input "true"
click at [1531, 688] on button "Save" at bounding box center [1528, 688] width 51 height 32
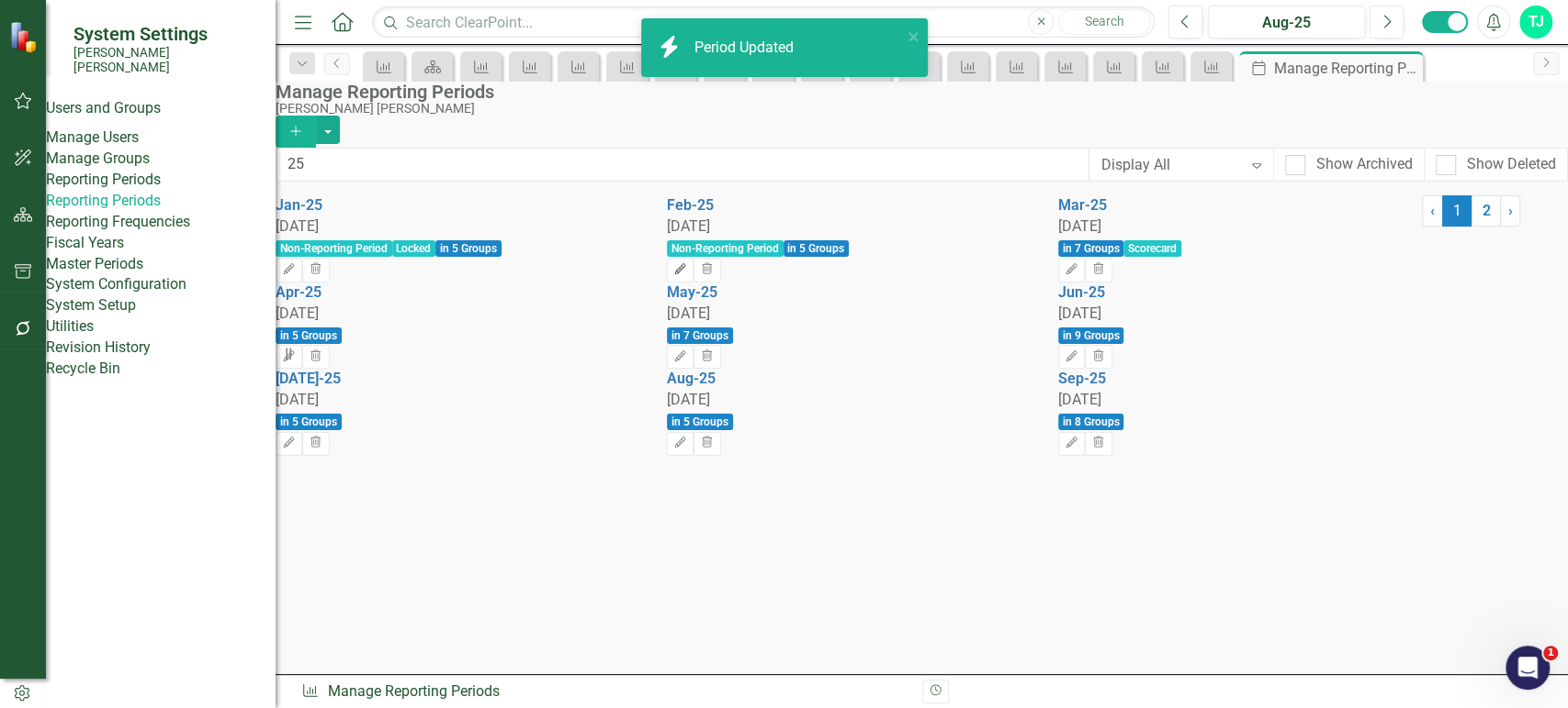
click at [687, 264] on icon "Edit" at bounding box center [680, 270] width 14 height 11
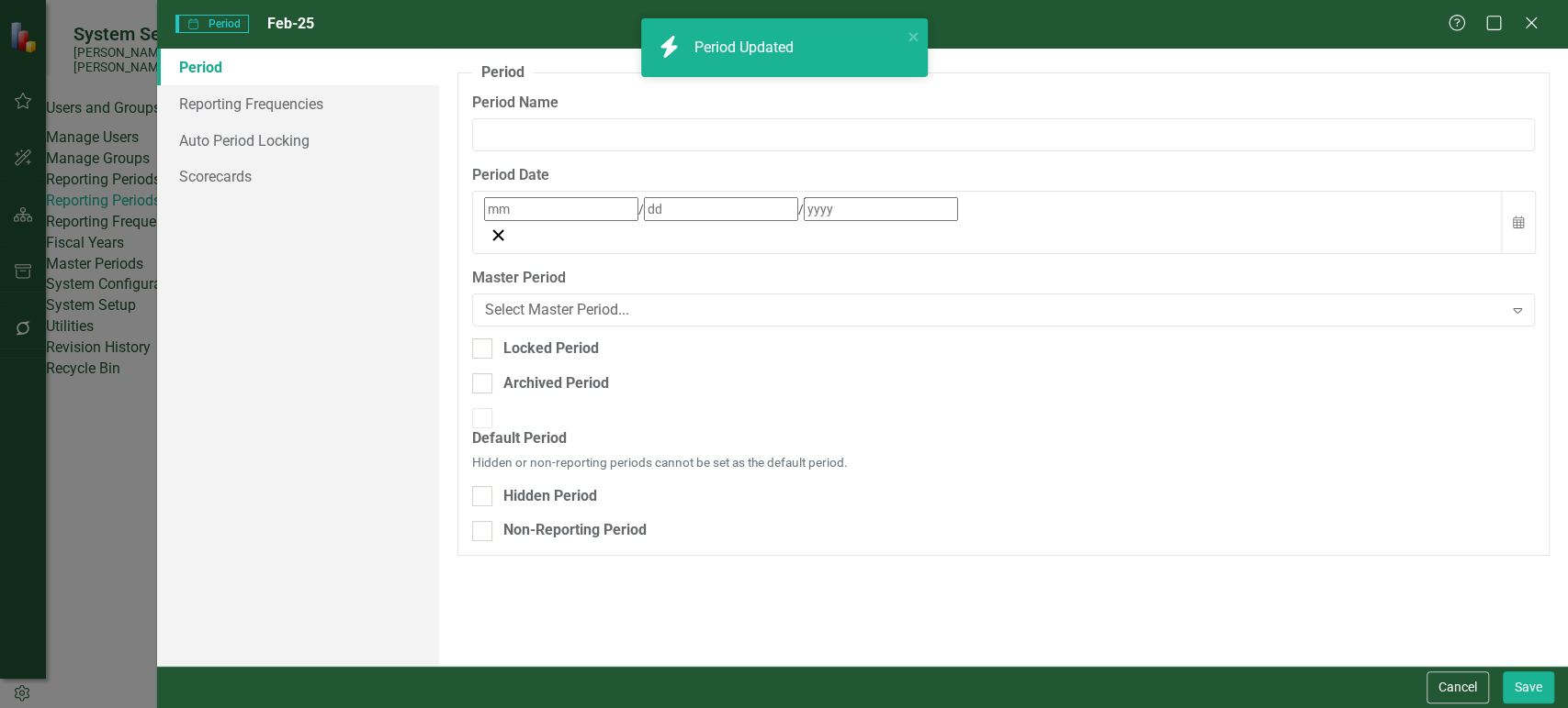
type input "Feb-25"
type input "2"
type input "28"
type input "2025"
checkbox input "true"
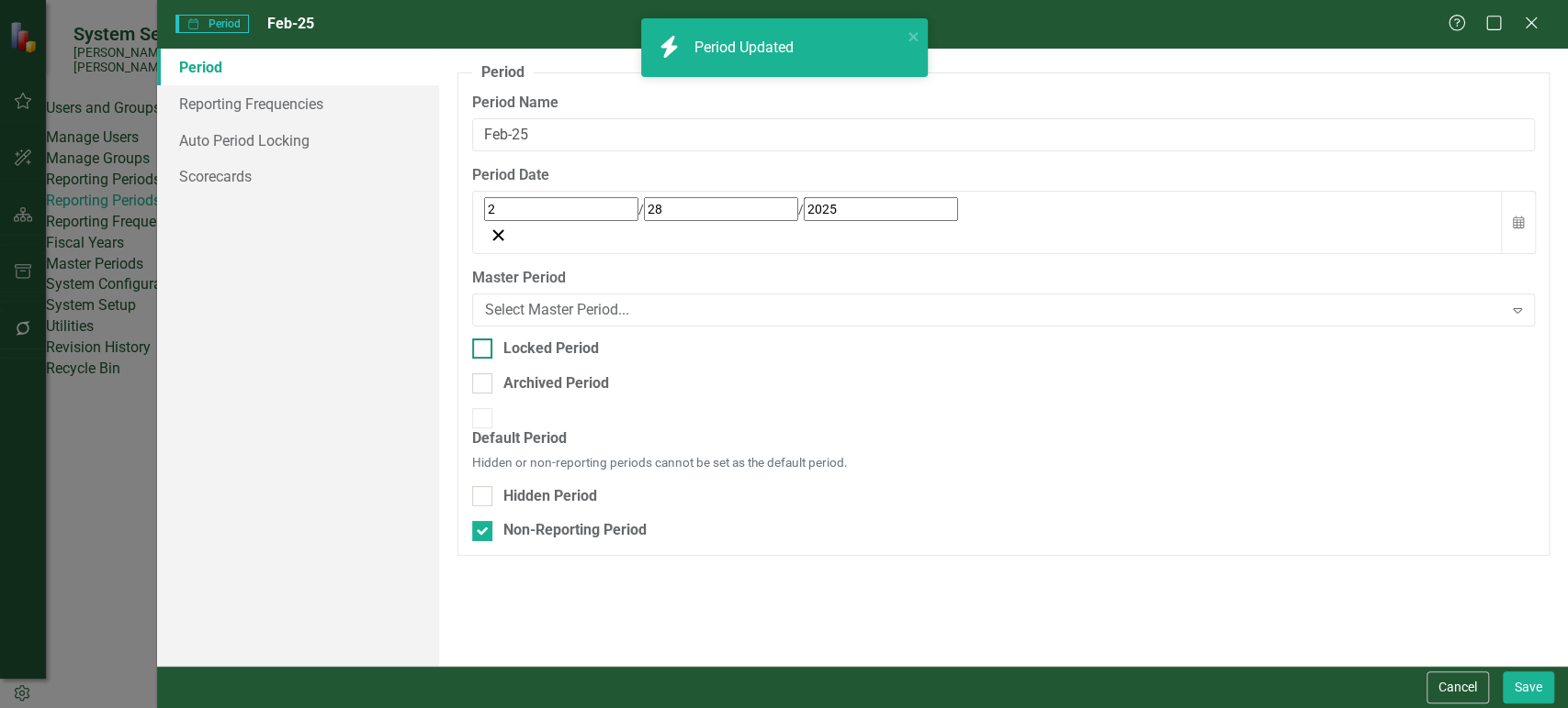
click at [514, 339] on div "Locked Period" at bounding box center [551, 349] width 96 height 21
click at [484, 339] on input "Locked Period" at bounding box center [478, 345] width 12 height 12
checkbox input "true"
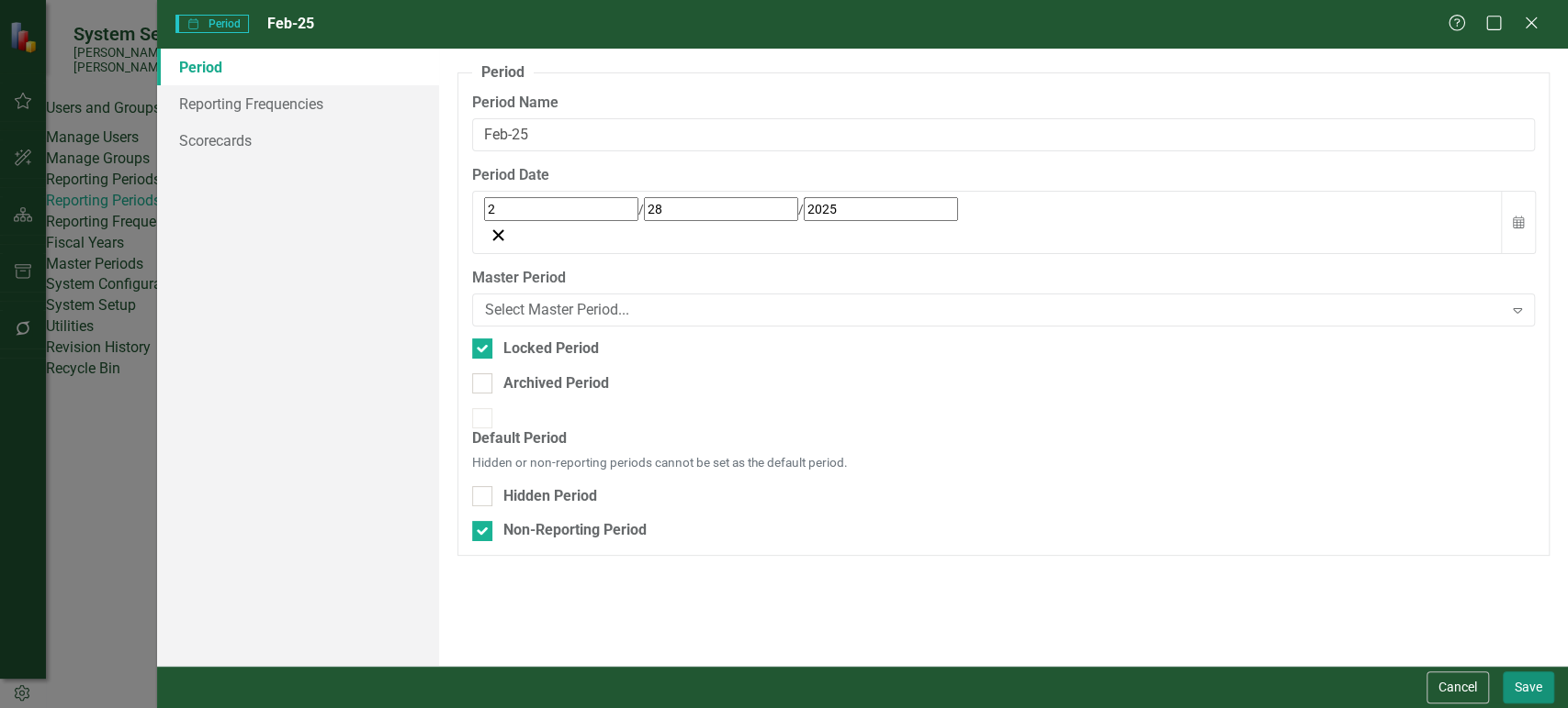
click at [1520, 693] on button "Save" at bounding box center [1528, 688] width 51 height 32
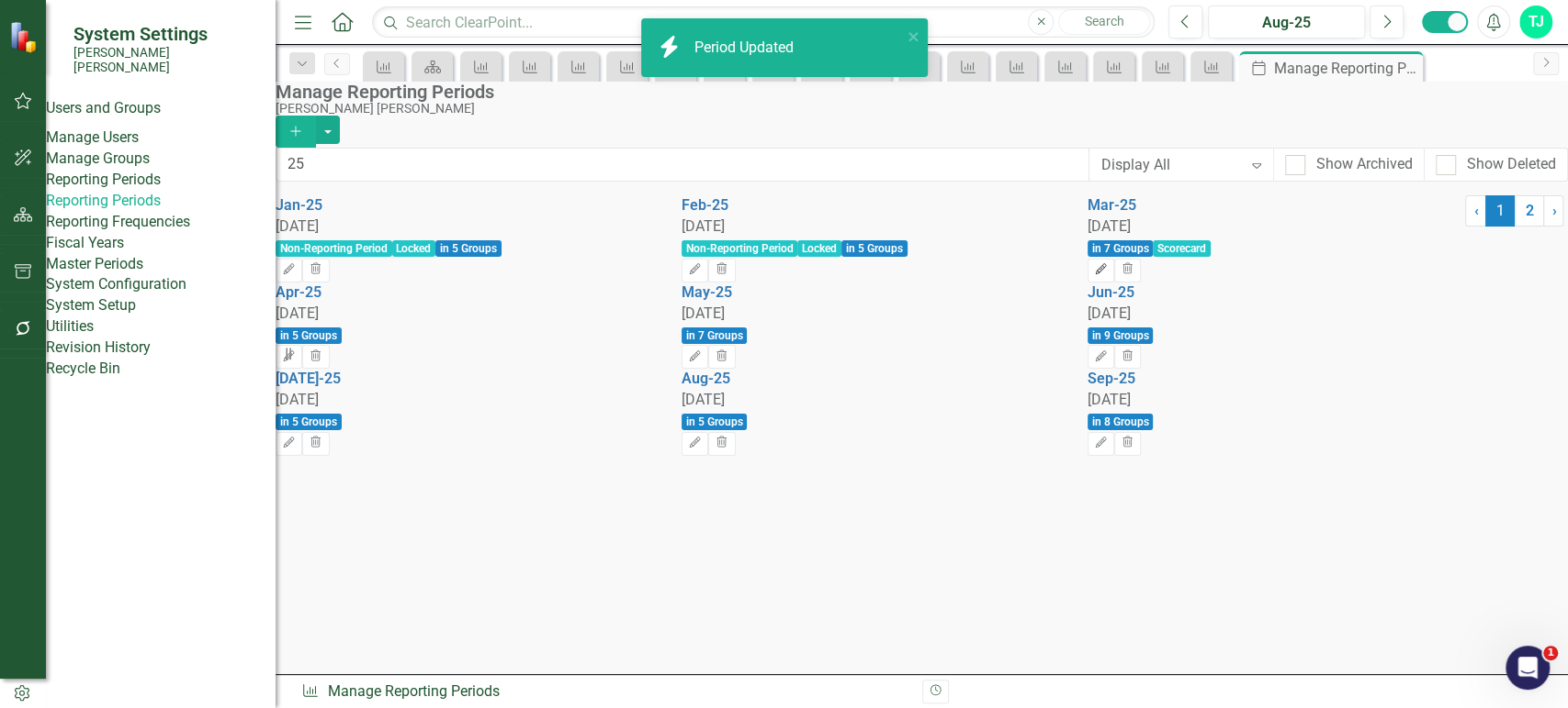
click at [1114, 259] on button "Edit" at bounding box center [1101, 270] width 27 height 24
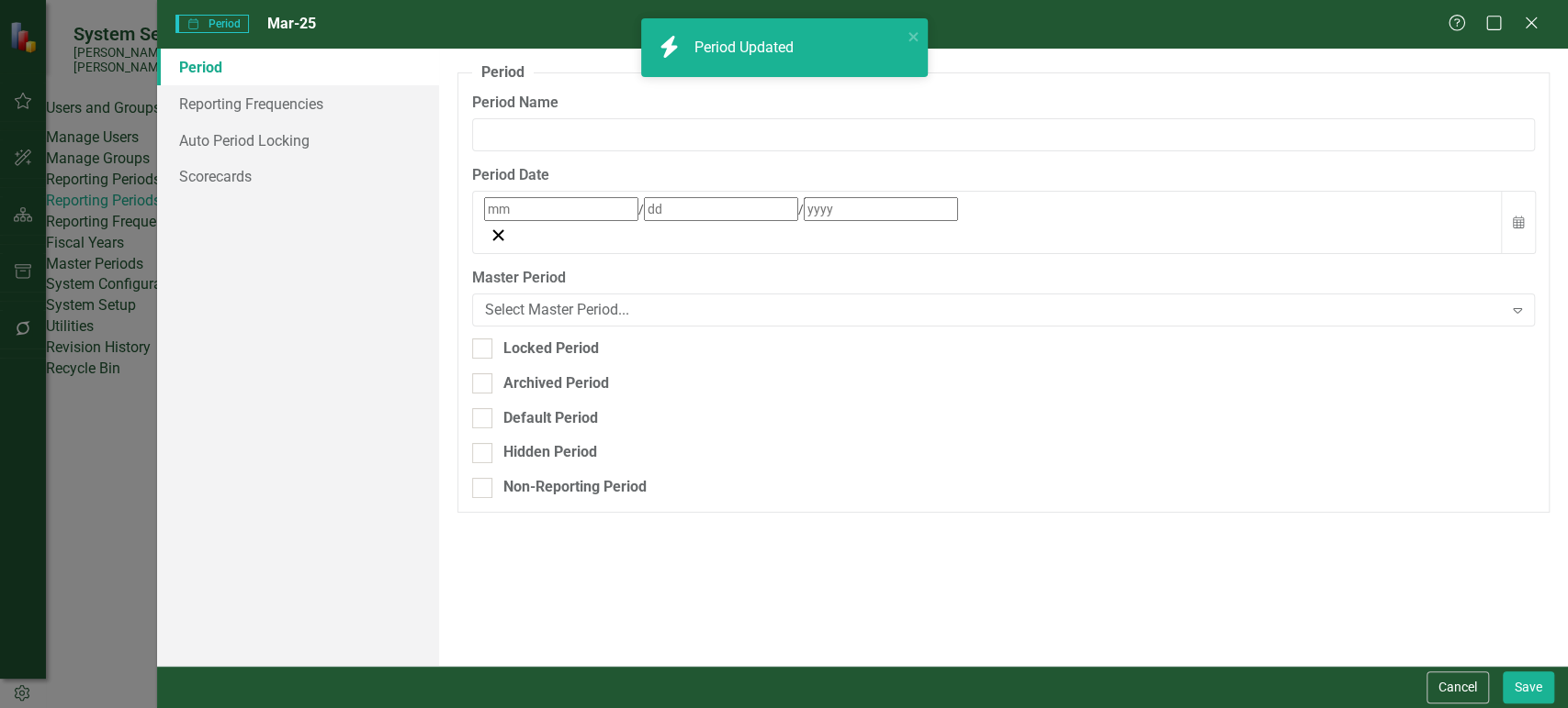
type input "Mar-25"
type input "3"
type input "31"
type input "2025"
click at [517, 339] on div "Locked Period" at bounding box center [551, 349] width 96 height 21
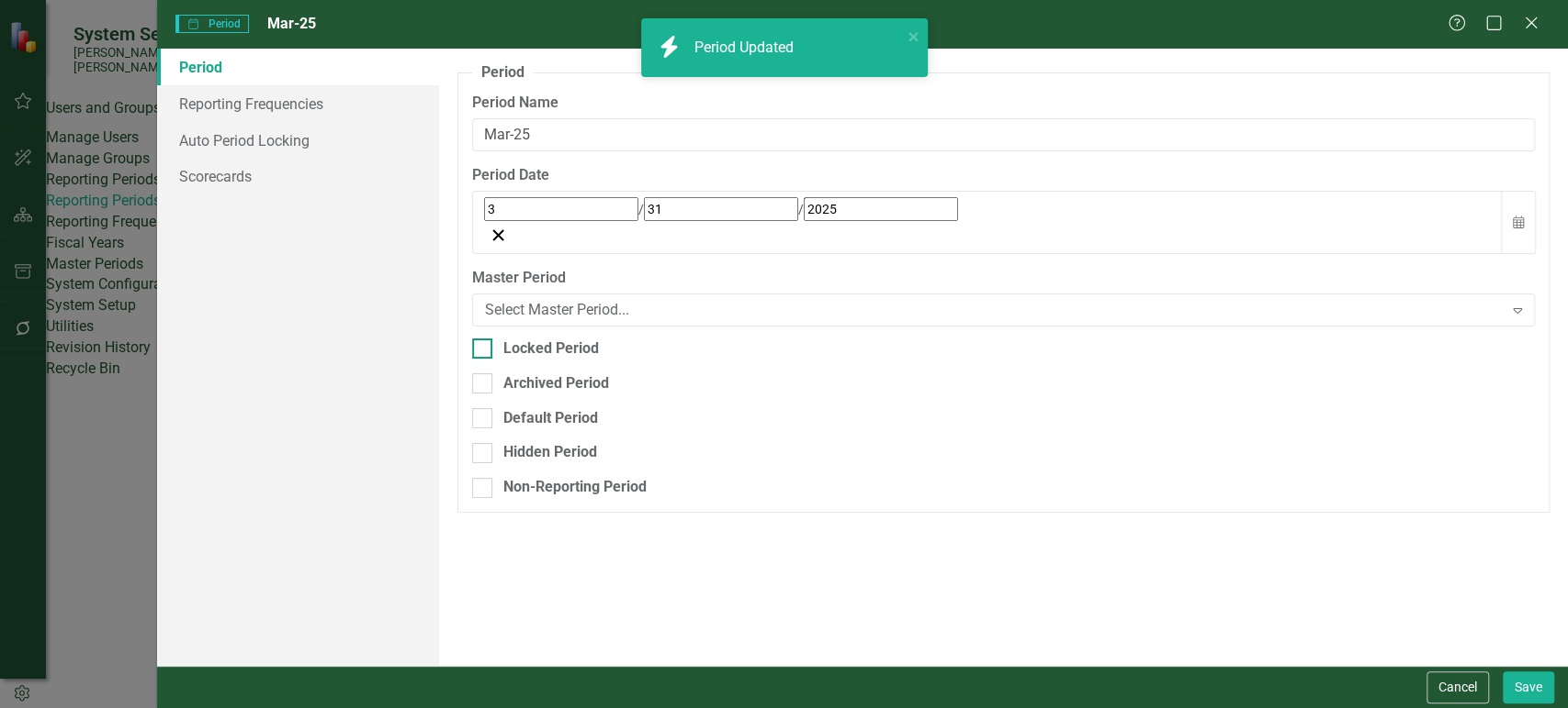
click at [484, 339] on input "Locked Period" at bounding box center [478, 345] width 12 height 12
checkbox input "true"
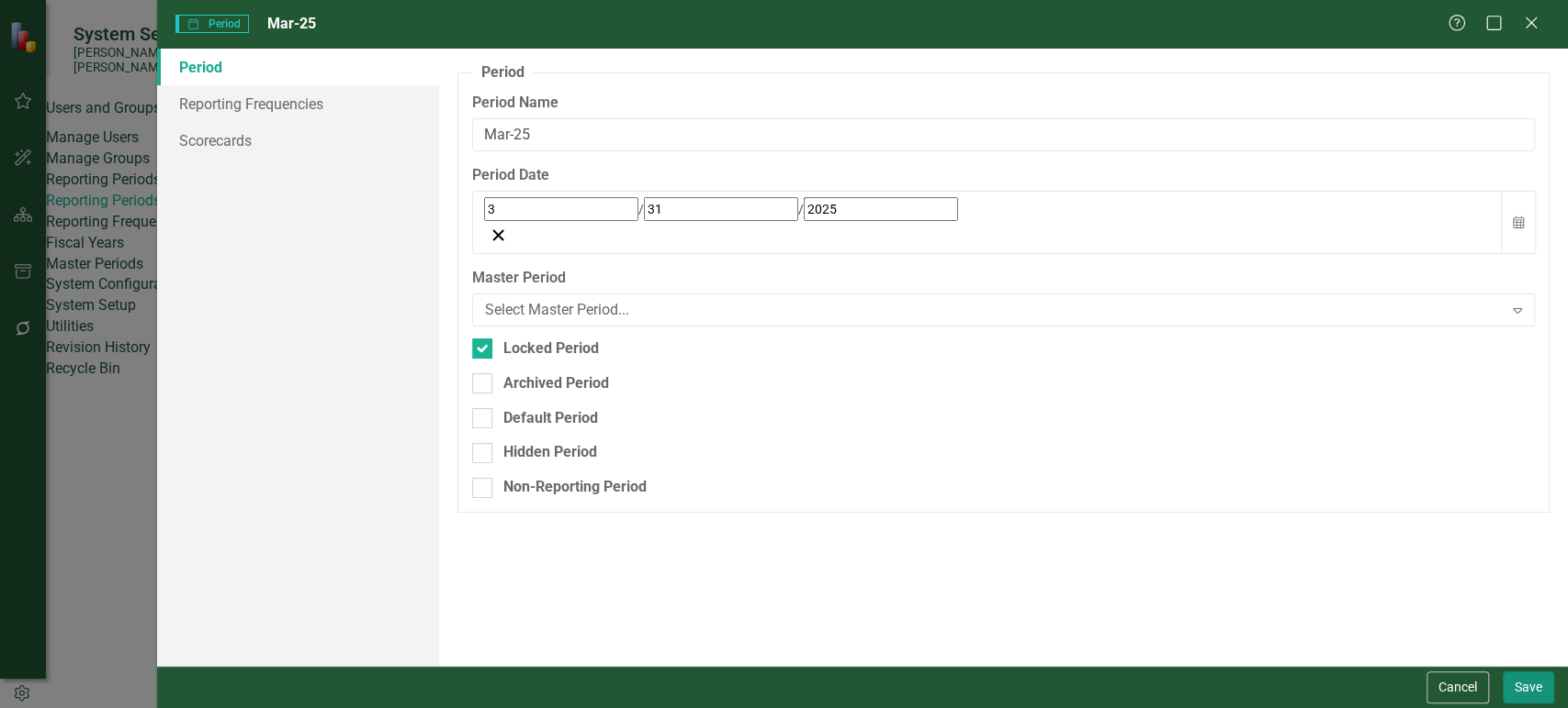
click at [1531, 684] on button "Save" at bounding box center [1528, 688] width 51 height 32
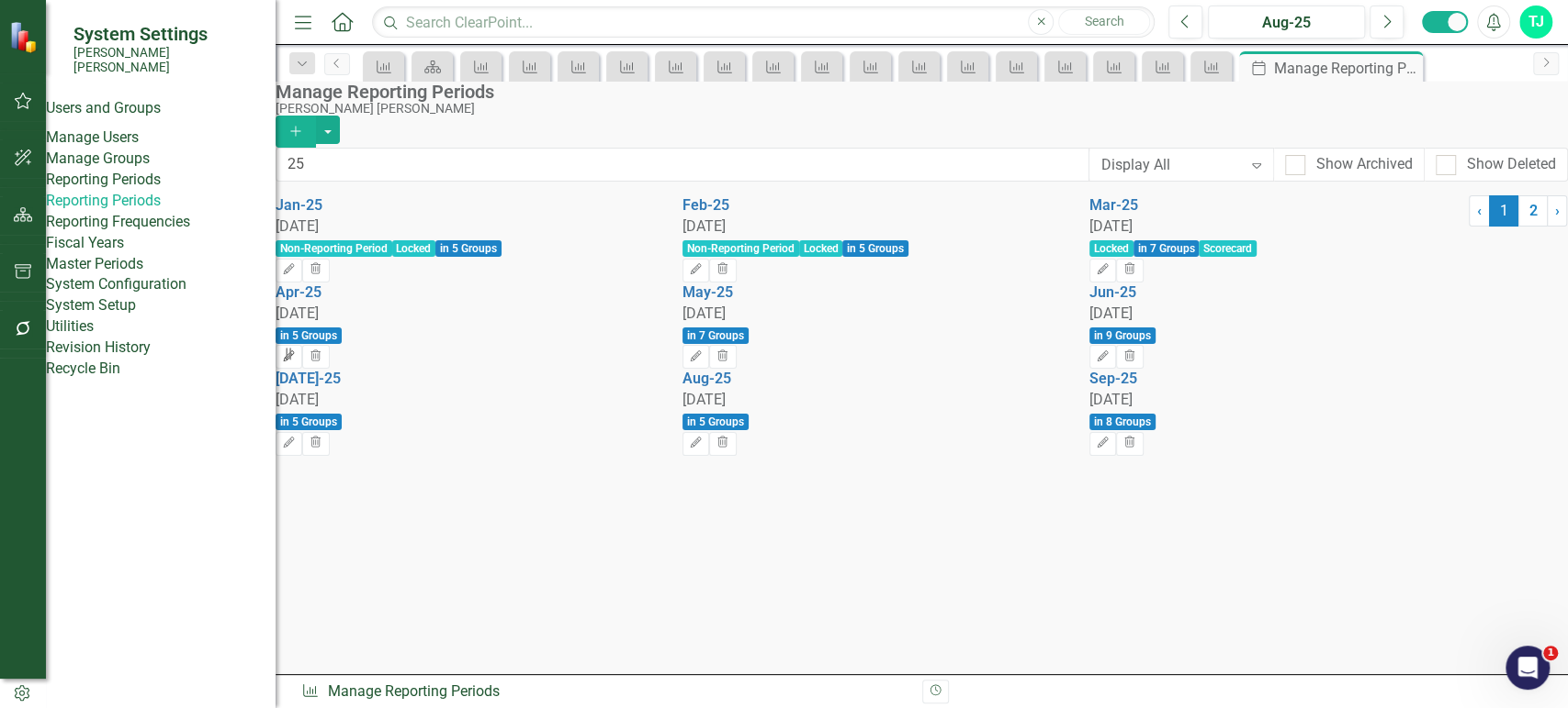
click at [302, 345] on button "Edit" at bounding box center [289, 357] width 27 height 24
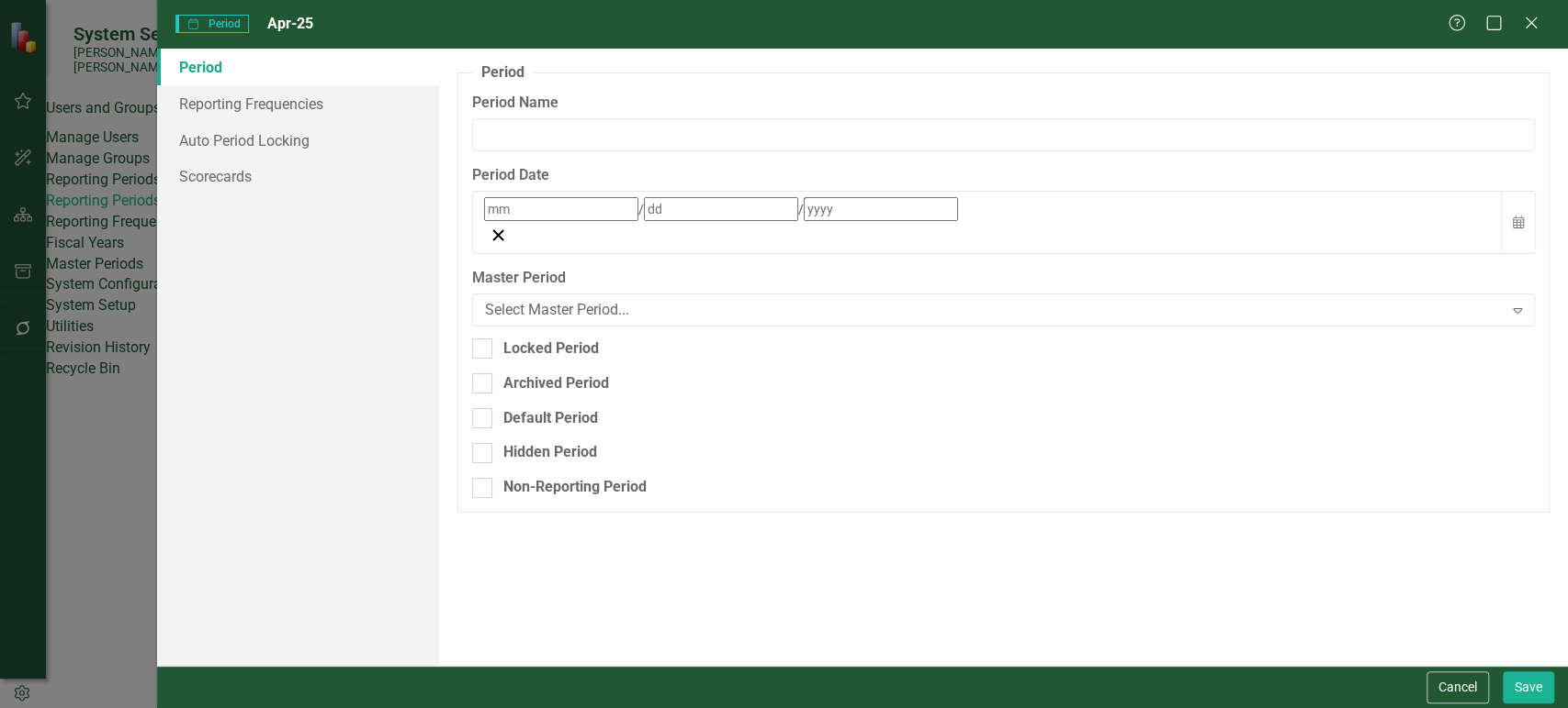
type input "Apr-25"
type input "4"
type input "30"
type input "2025"
click at [515, 339] on div "Locked Period" at bounding box center [551, 349] width 96 height 21
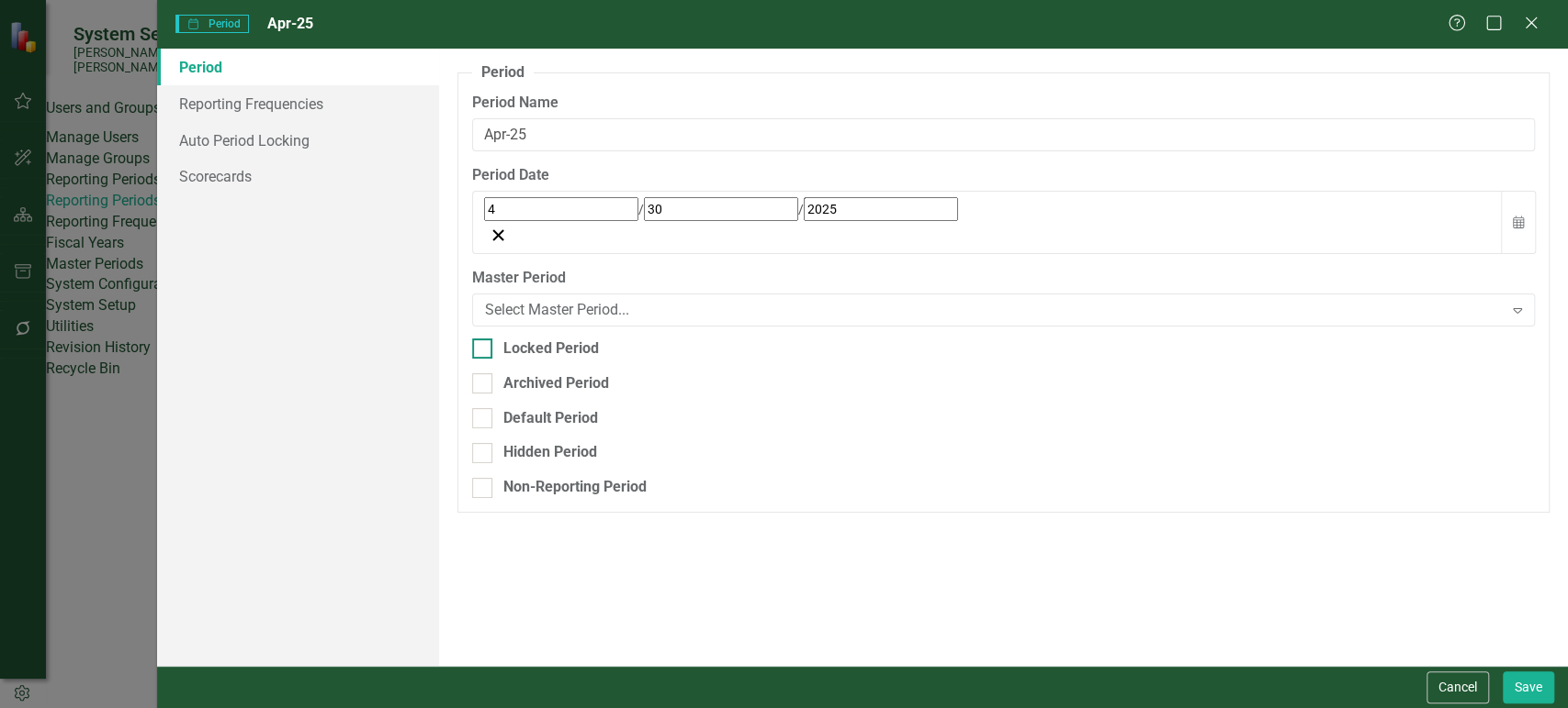
click at [484, 339] on input "Locked Period" at bounding box center [478, 345] width 12 height 12
checkbox input "true"
click at [1534, 681] on button "Save" at bounding box center [1528, 688] width 51 height 32
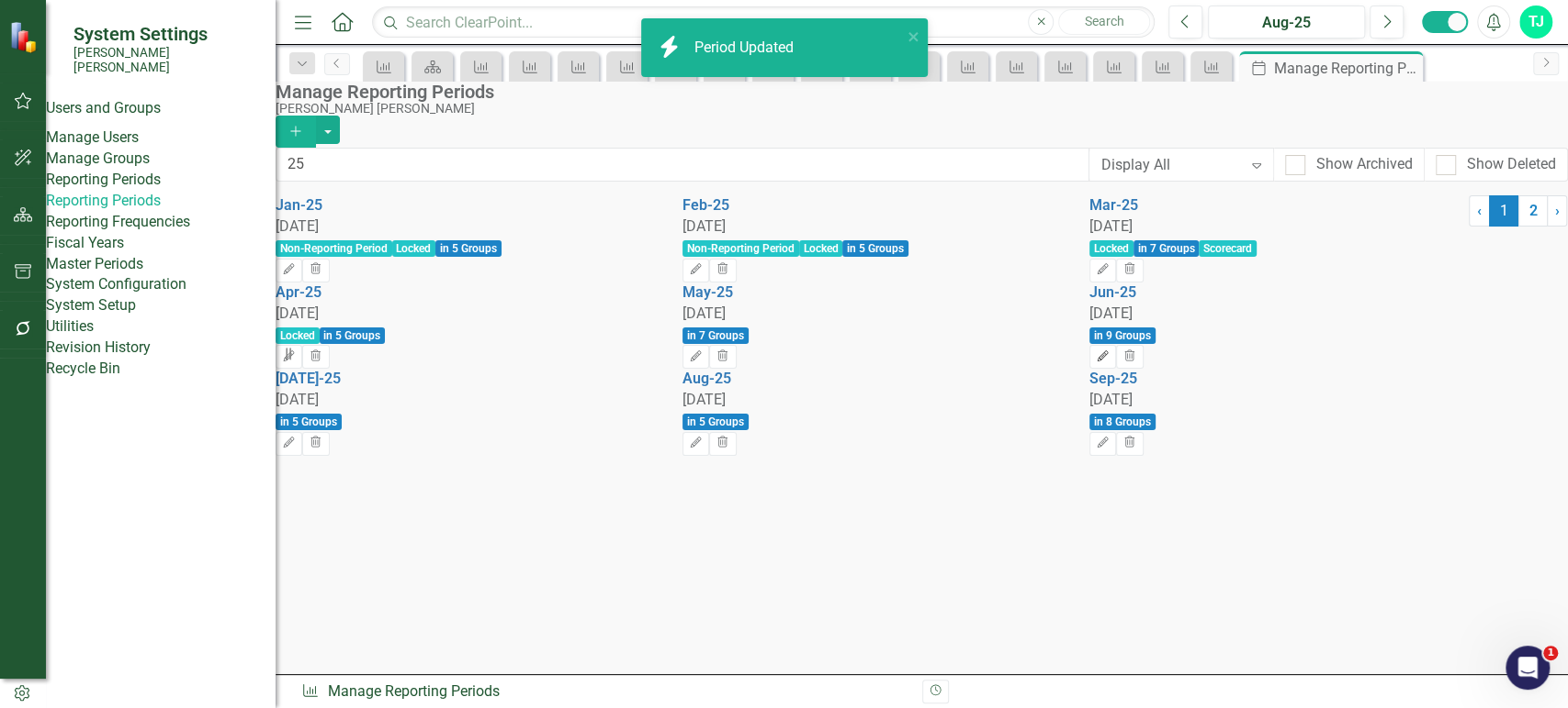
click at [1108, 350] on icon "button" at bounding box center [1103, 356] width 11 height 11
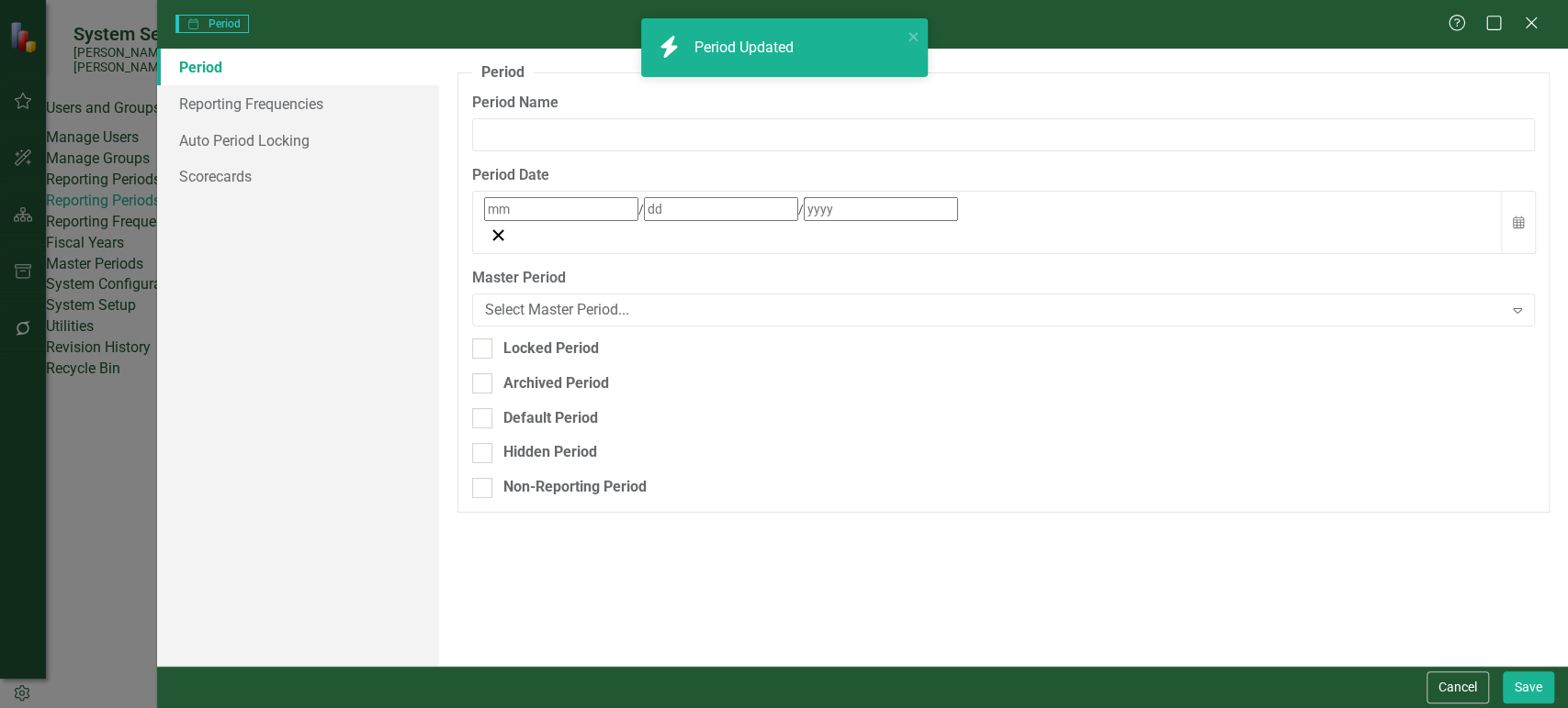
type input "Jun-25"
type input "6"
type input "30"
type input "2025"
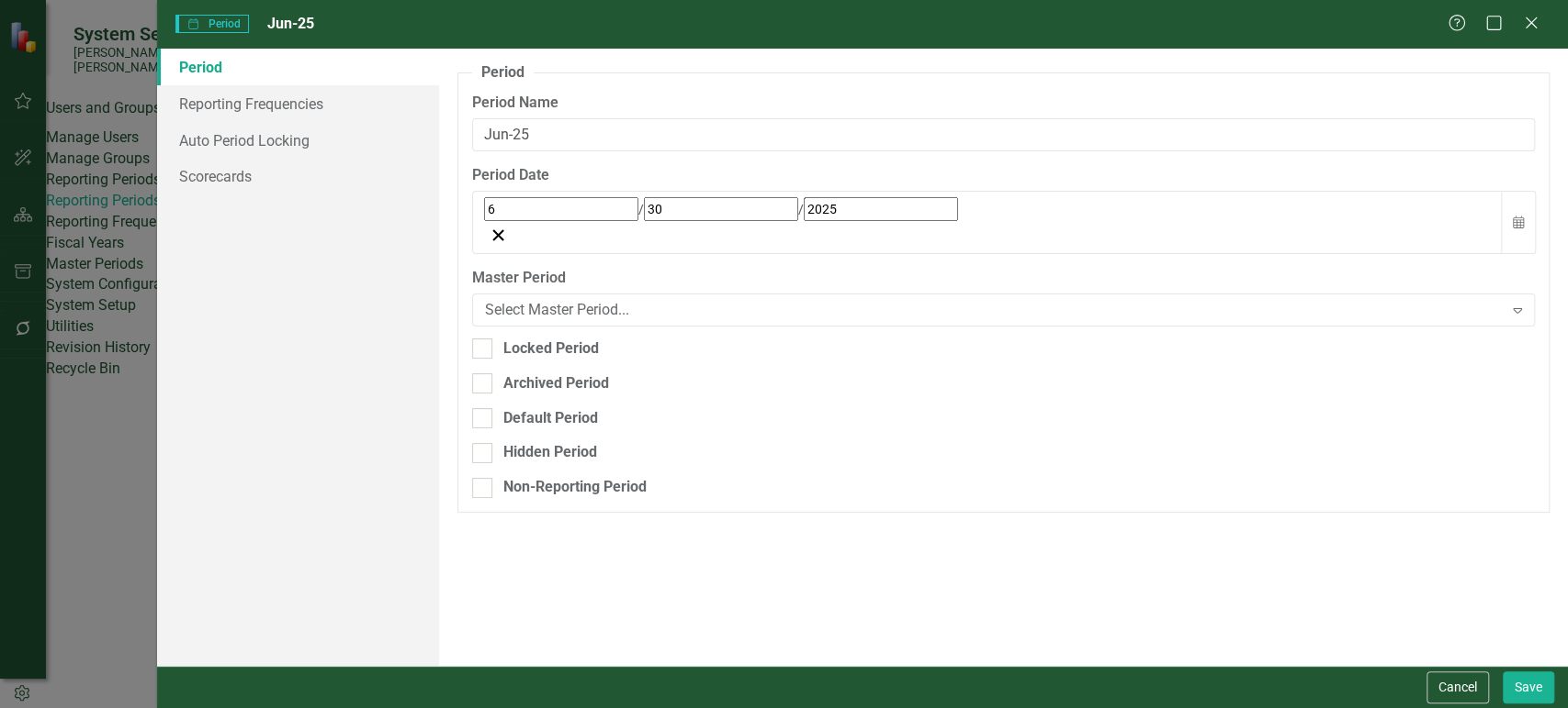
click at [551, 297] on fieldset "Period Reporting periods are one of the core concepts in ClearPoint. They defin…" at bounding box center [1004, 288] width 1092 height 451
drag, startPoint x: 557, startPoint y: 319, endPoint x: 572, endPoint y: 315, distance: 15.5
click at [557, 339] on div "Locked Period" at bounding box center [551, 349] width 96 height 21
click at [484, 339] on input "Locked Period" at bounding box center [478, 345] width 12 height 12
checkbox input "true"
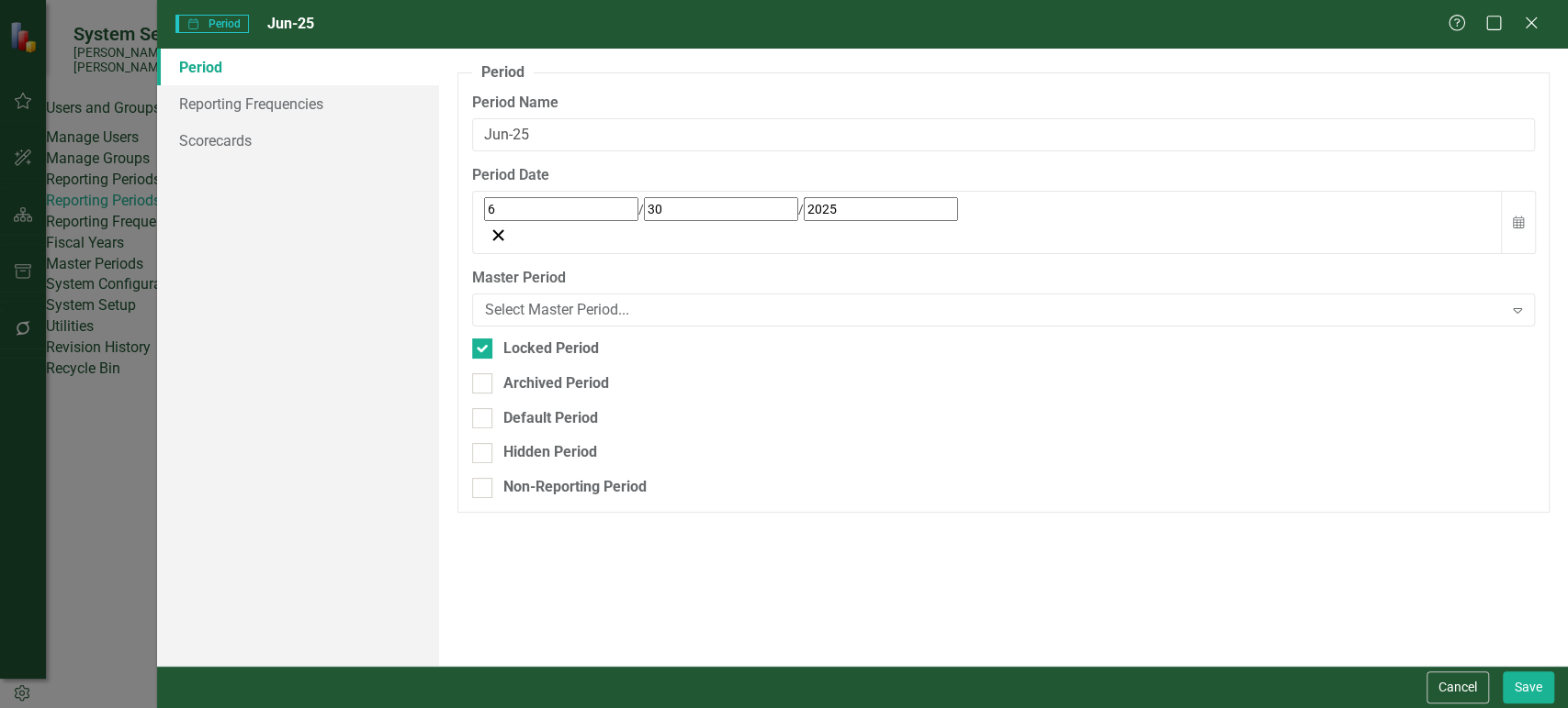
click at [1512, 662] on div "Period Reporting periods are one of the core concepts in ClearPoint. They defin…" at bounding box center [1003, 357] width 1128 height 618
click at [1521, 684] on button "Save" at bounding box center [1528, 688] width 51 height 32
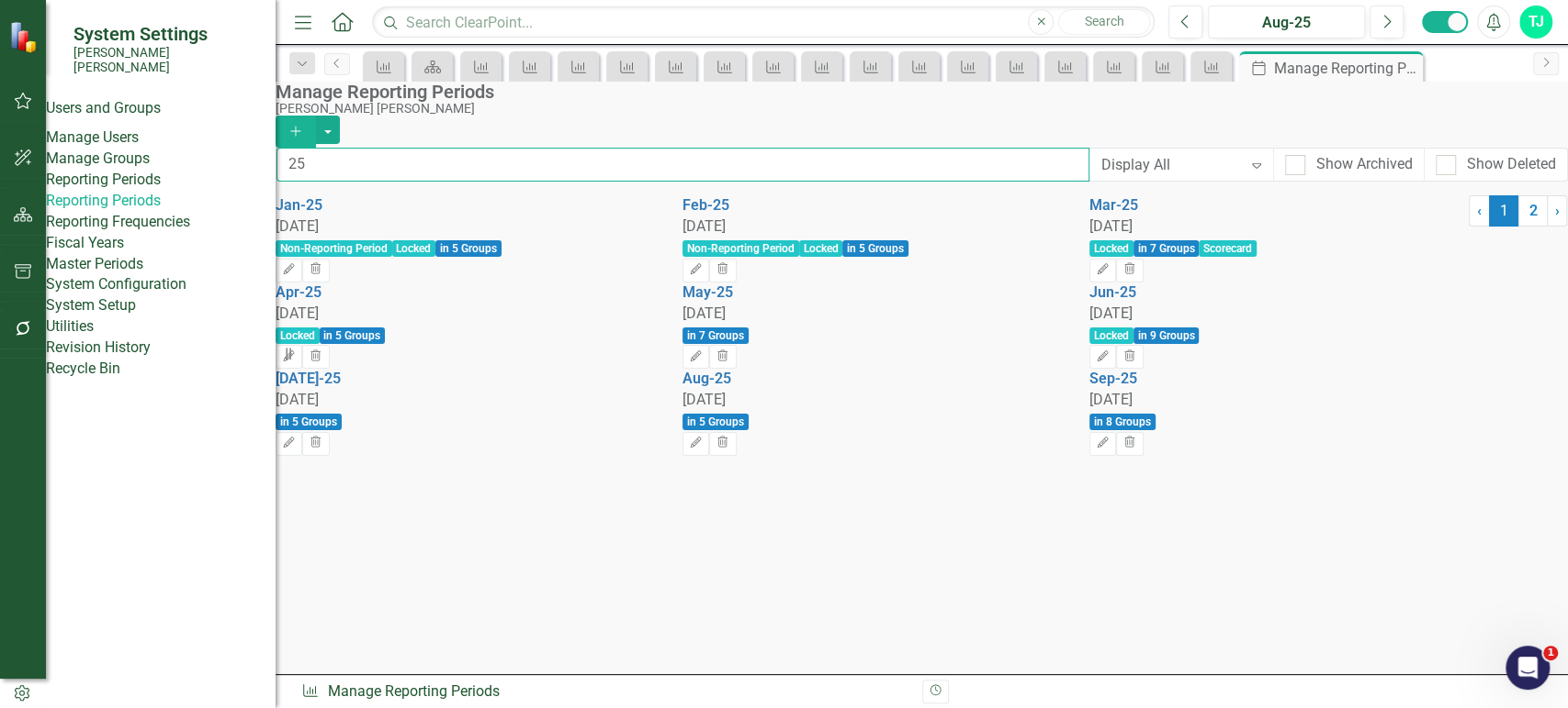
click at [540, 180] on input "25" at bounding box center [683, 165] width 813 height 34
click at [24, 222] on button "button" at bounding box center [24, 215] width 42 height 39
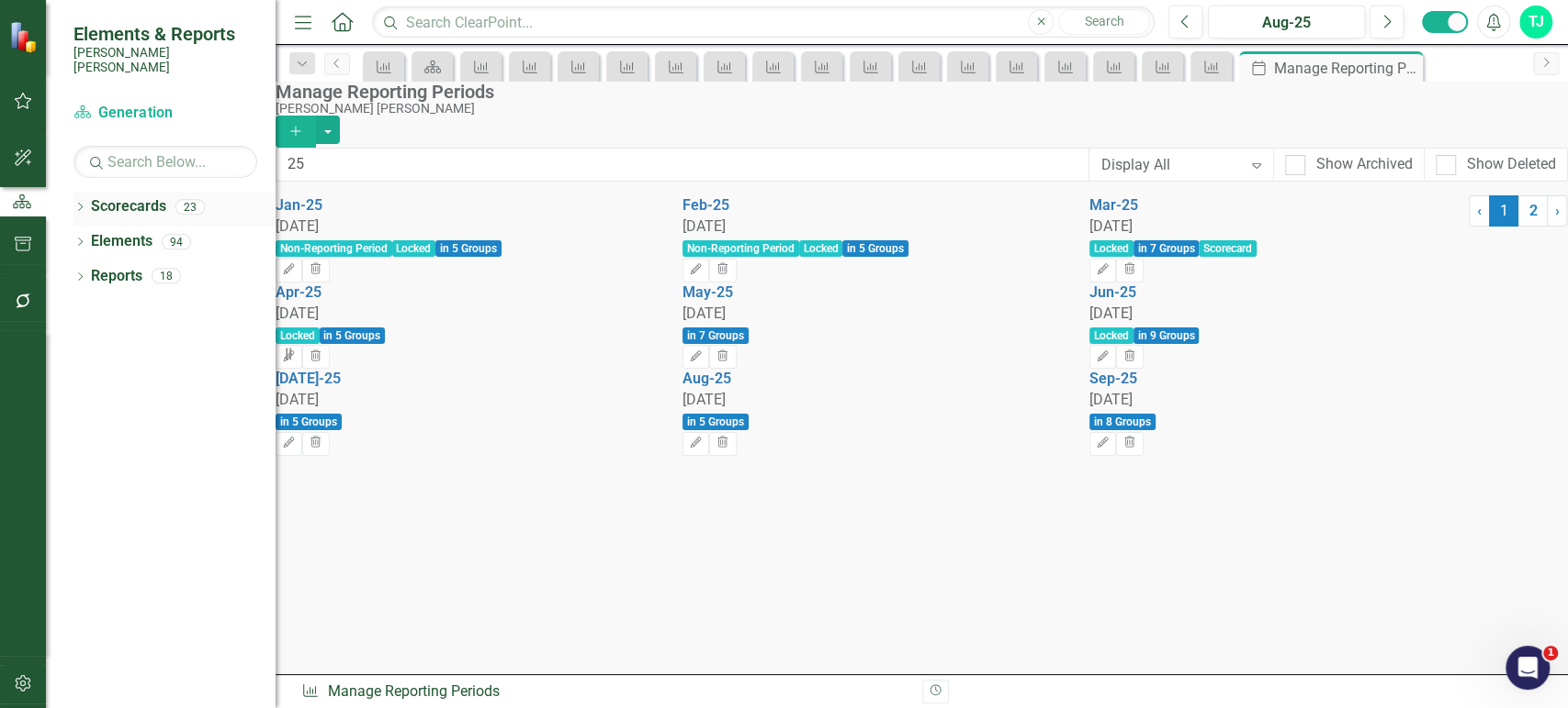
click at [82, 204] on icon "Dropdown" at bounding box center [80, 209] width 13 height 10
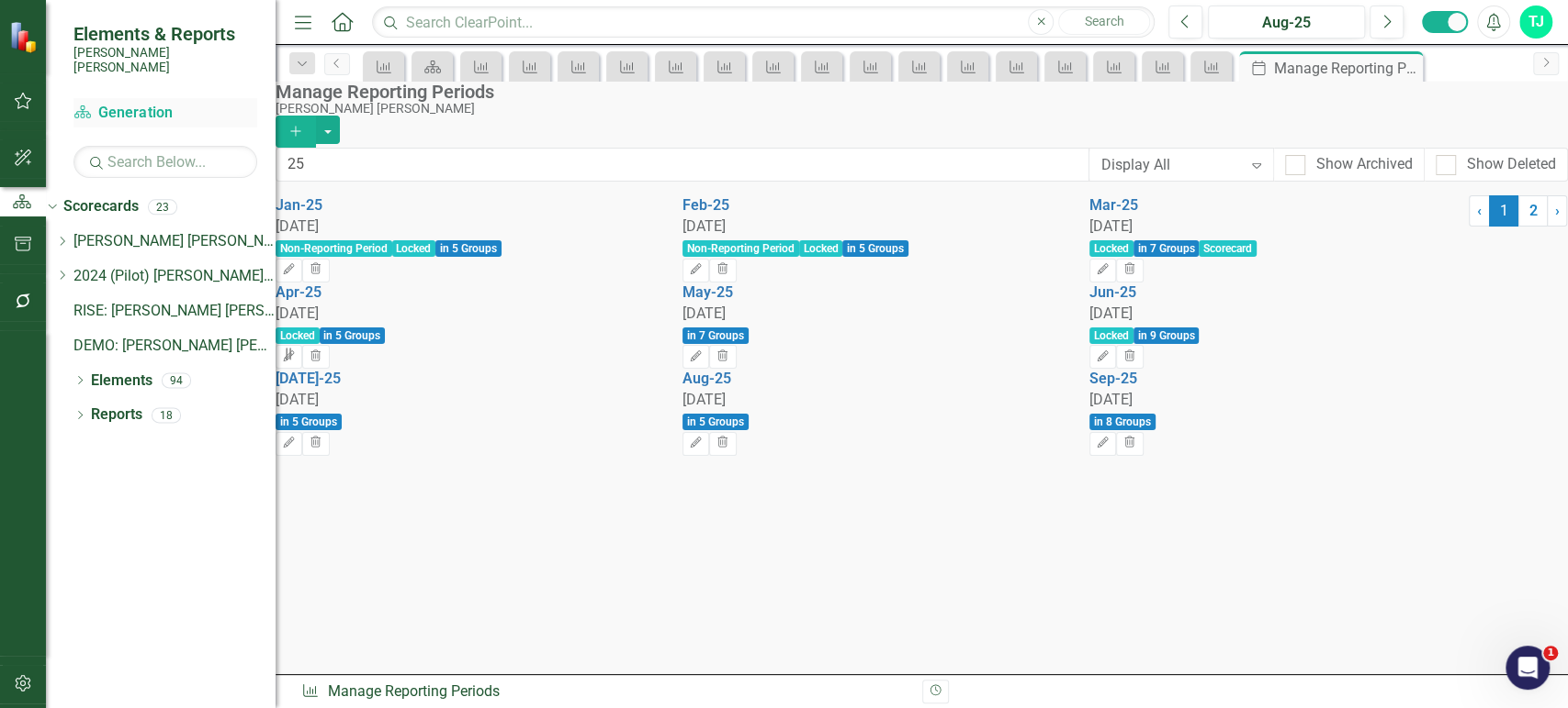
click at [138, 102] on link "Scorecard Generation" at bounding box center [164, 113] width 183 height 21
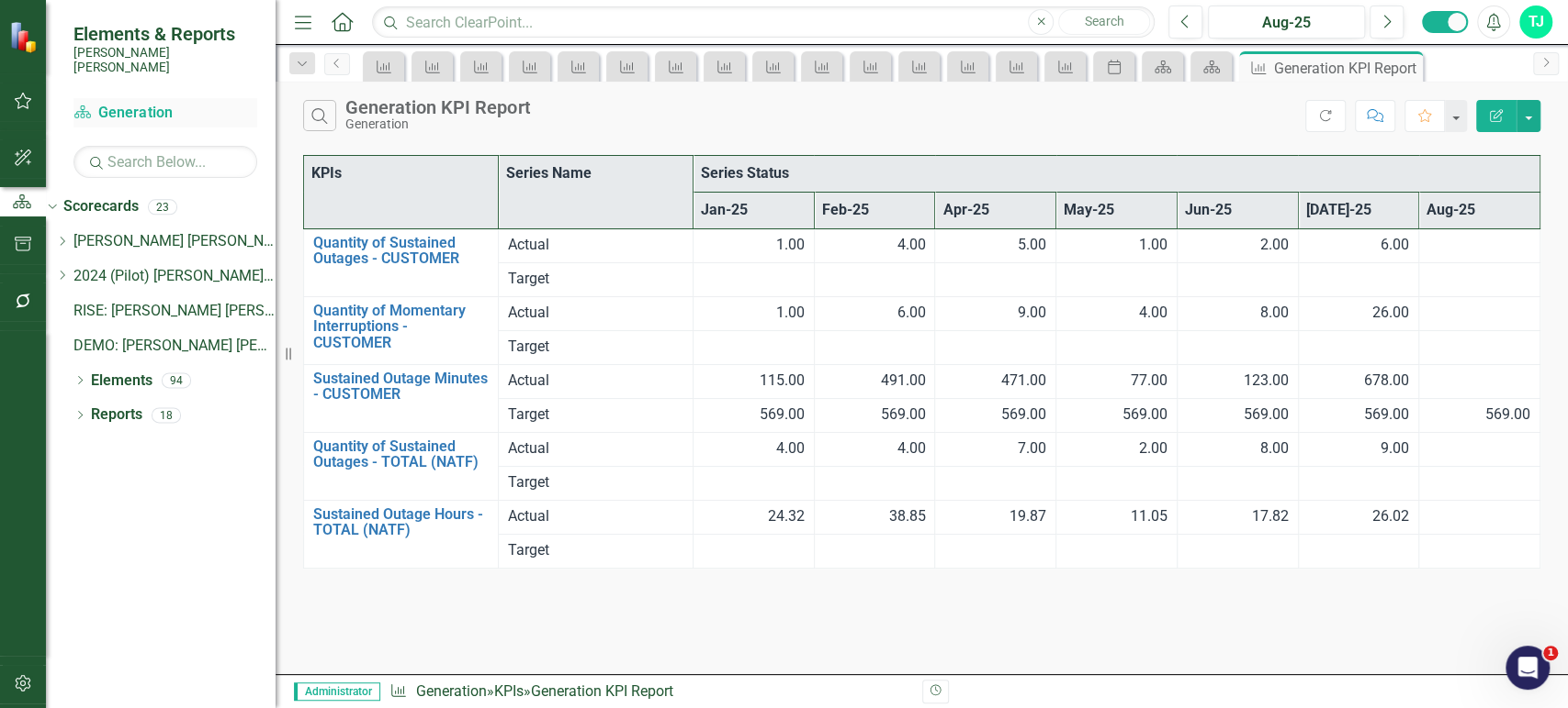
click at [123, 102] on link "Scorecard Generation" at bounding box center [164, 113] width 183 height 21
drag, startPoint x: 88, startPoint y: 227, endPoint x: 88, endPoint y: 246, distance: 19.0
click at [69, 235] on icon "Dropdown" at bounding box center [62, 241] width 14 height 11
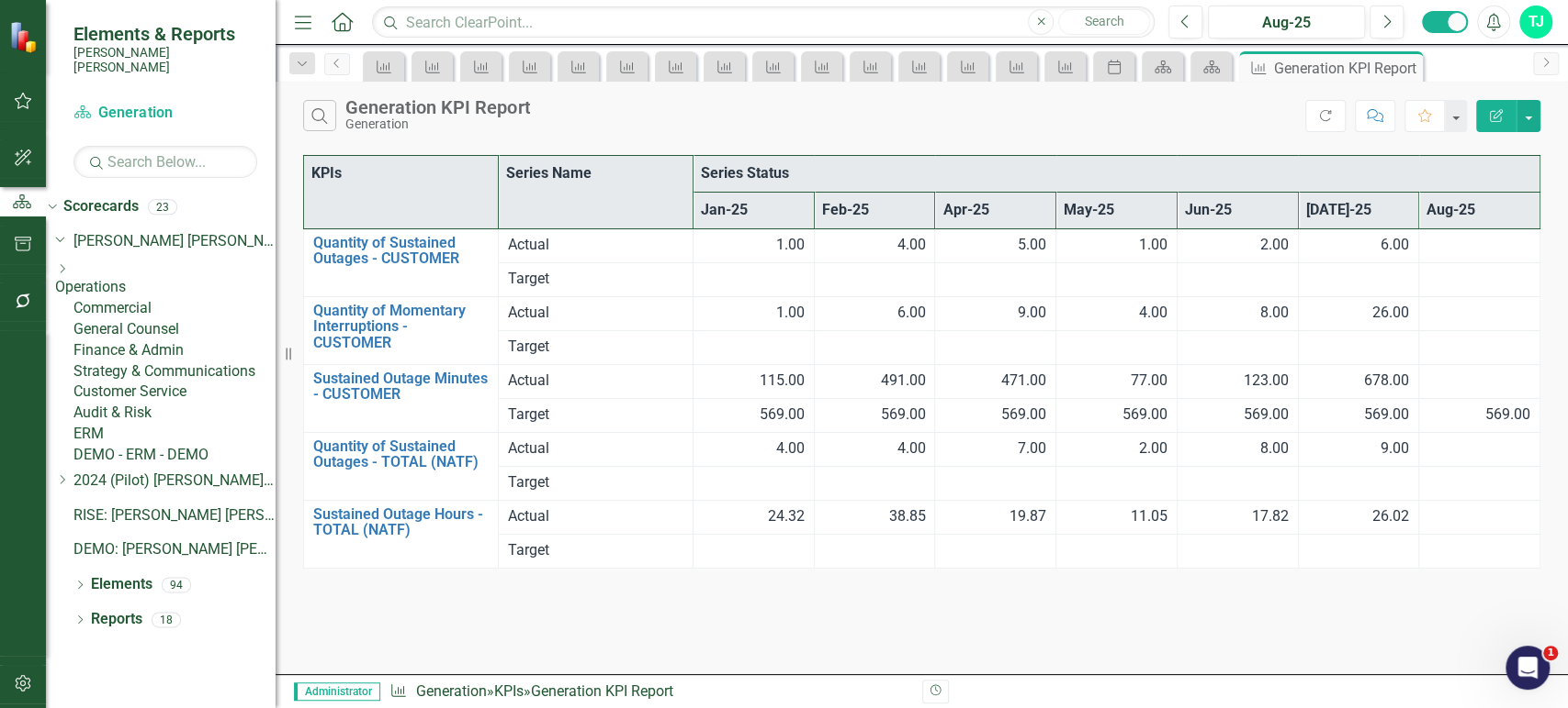
click at [69, 264] on icon "Dropdown" at bounding box center [62, 270] width 14 height 11
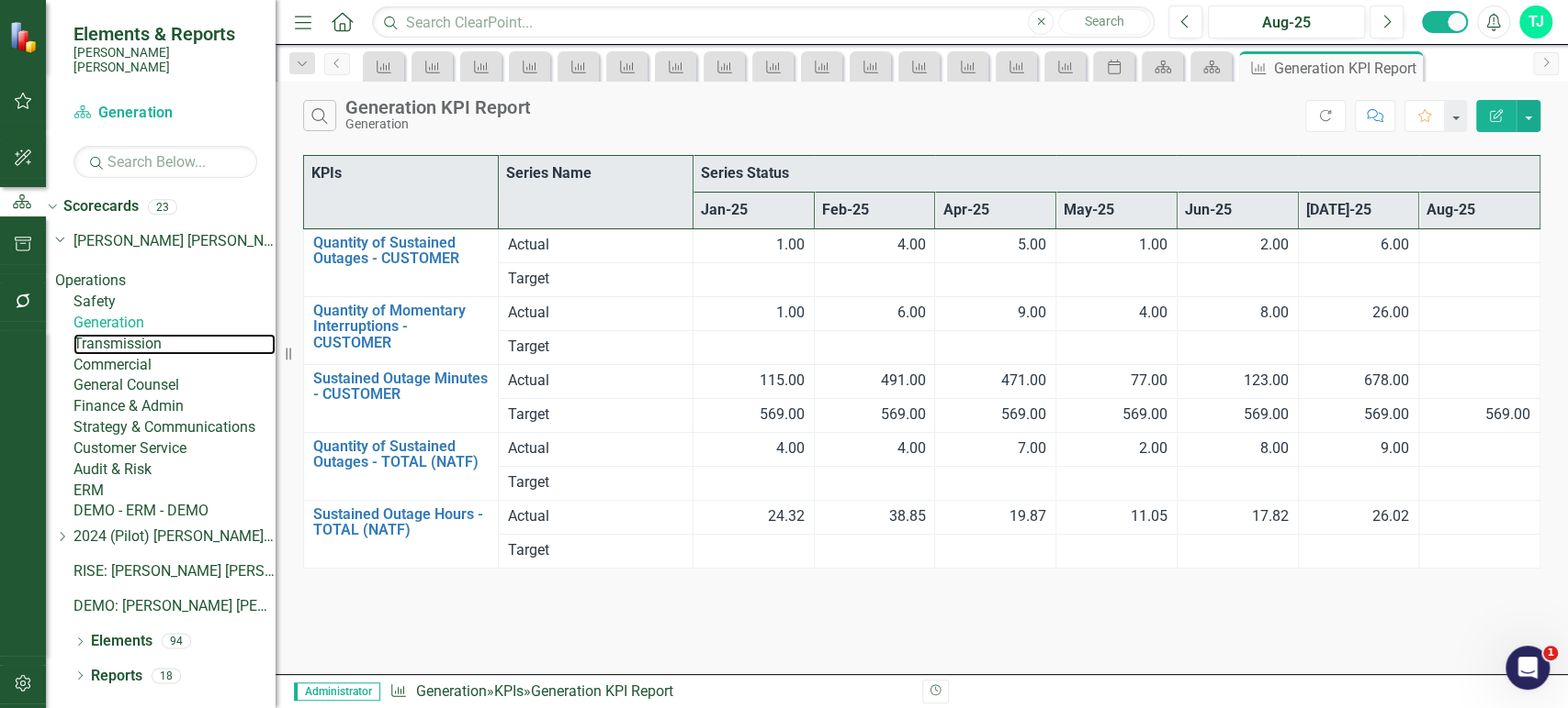
drag, startPoint x: 168, startPoint y: 364, endPoint x: 350, endPoint y: 4, distance: 403.4
click at [168, 355] on link "Transmission" at bounding box center [174, 345] width 202 height 21
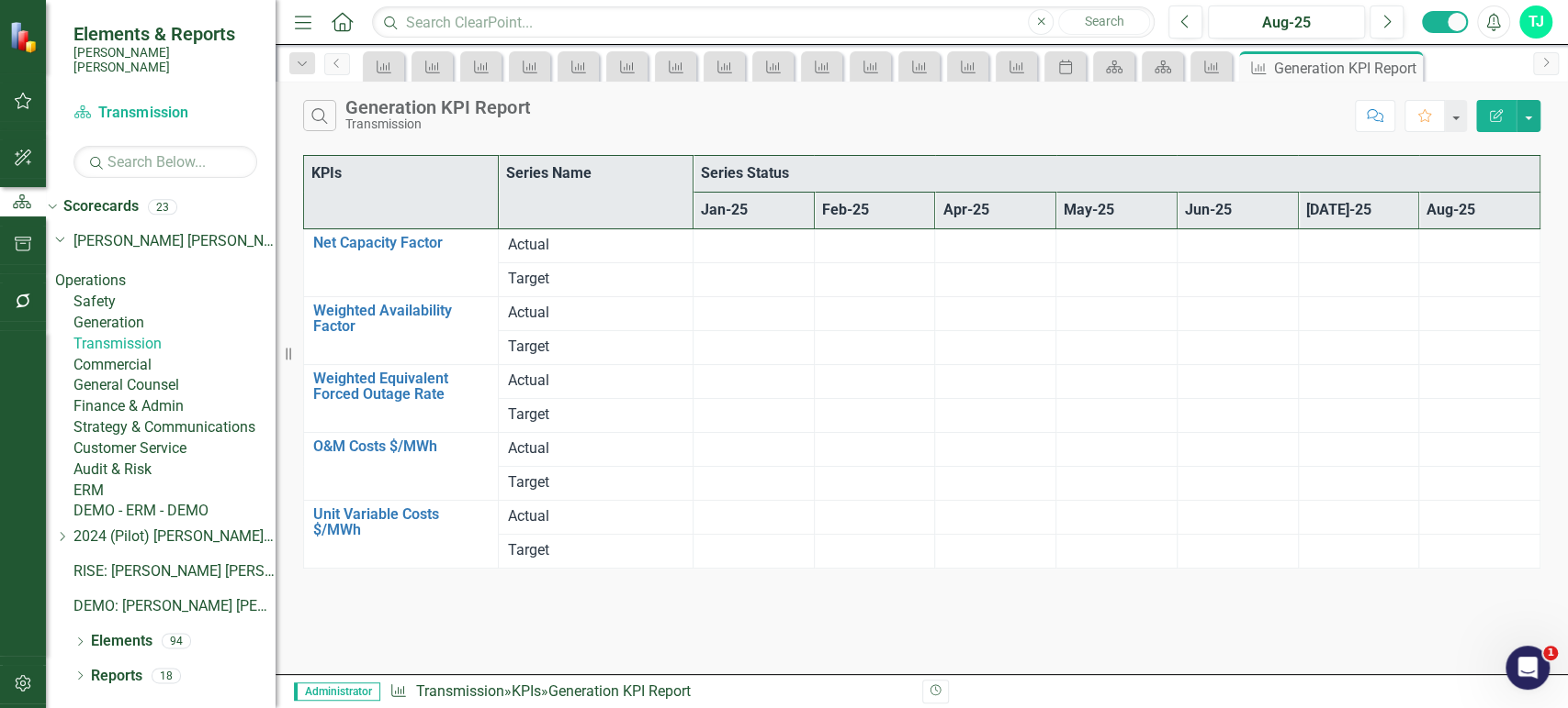
click at [1496, 124] on button "Edit Report" at bounding box center [1496, 116] width 41 height 32
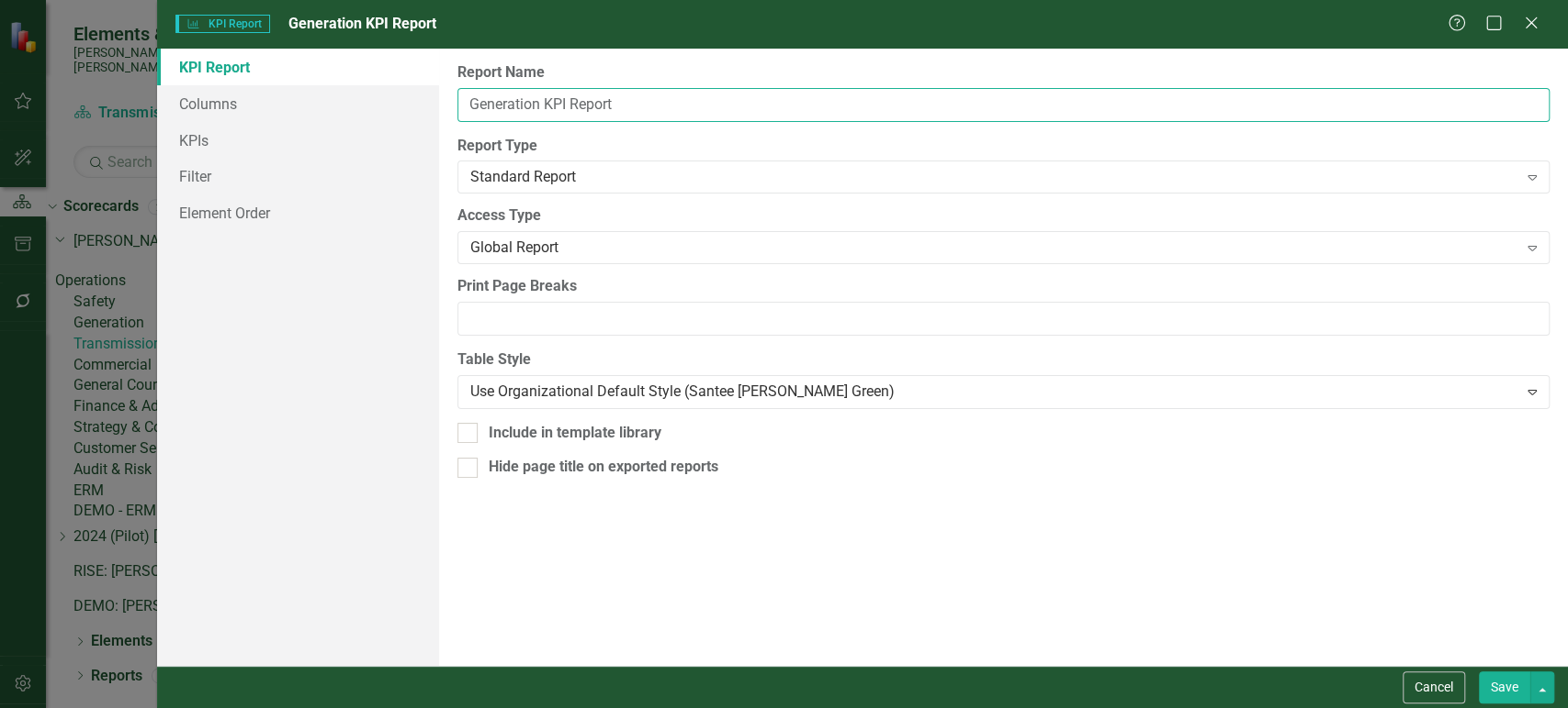
click at [510, 102] on input "Generation KPI Report" at bounding box center [1004, 105] width 1092 height 34
type input "Transmission KPI Report"
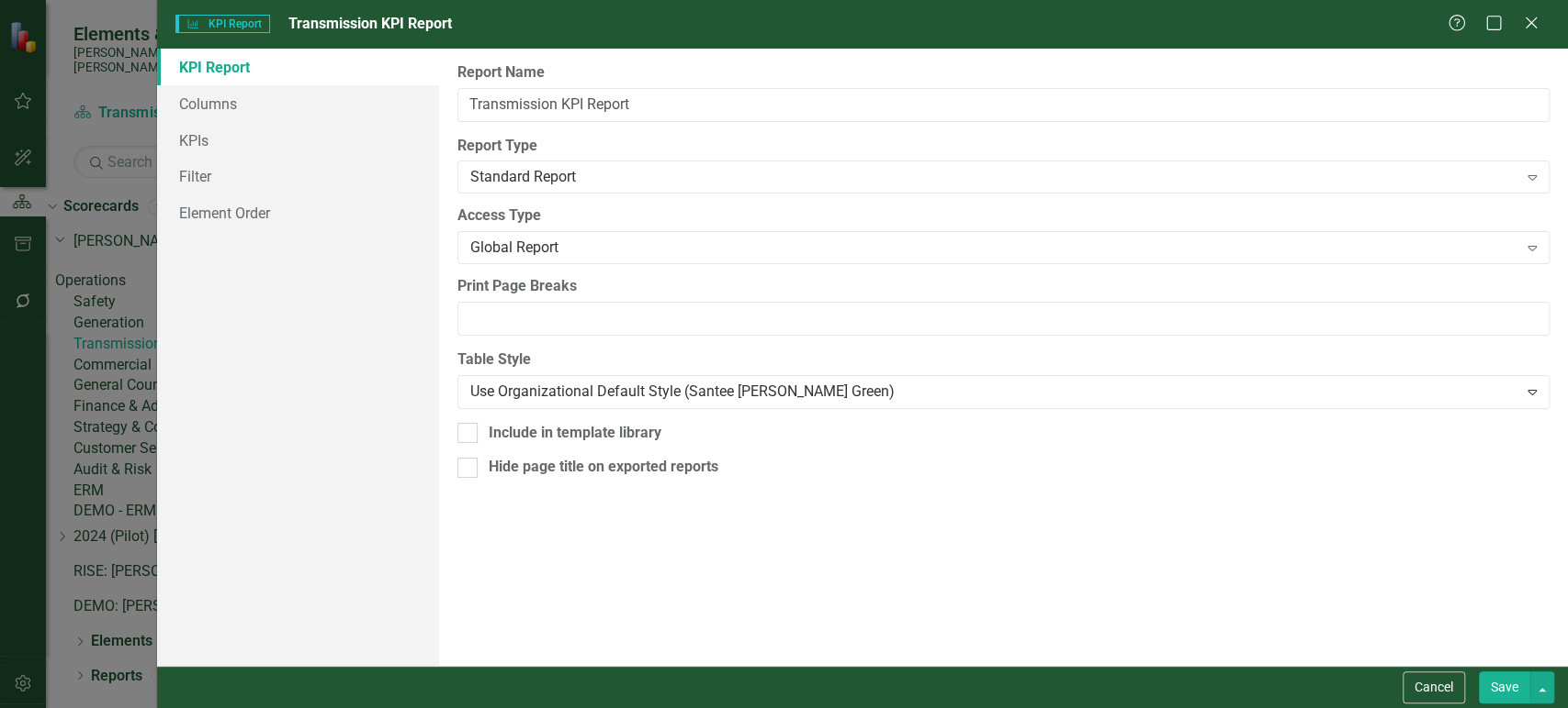
click at [1500, 699] on button "Save" at bounding box center [1504, 688] width 51 height 32
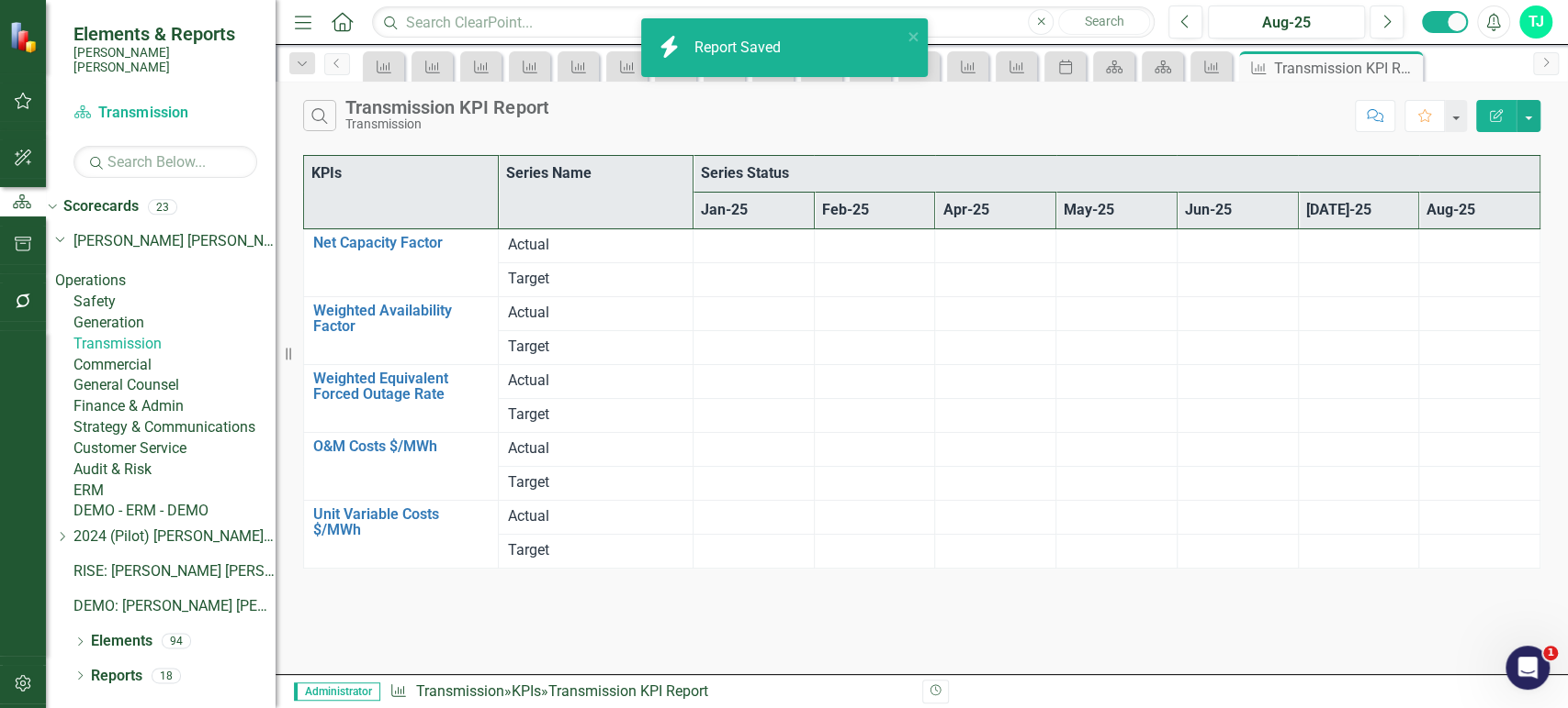
scroll to position [127, 0]
click at [106, 687] on link "Reports" at bounding box center [117, 677] width 51 height 21
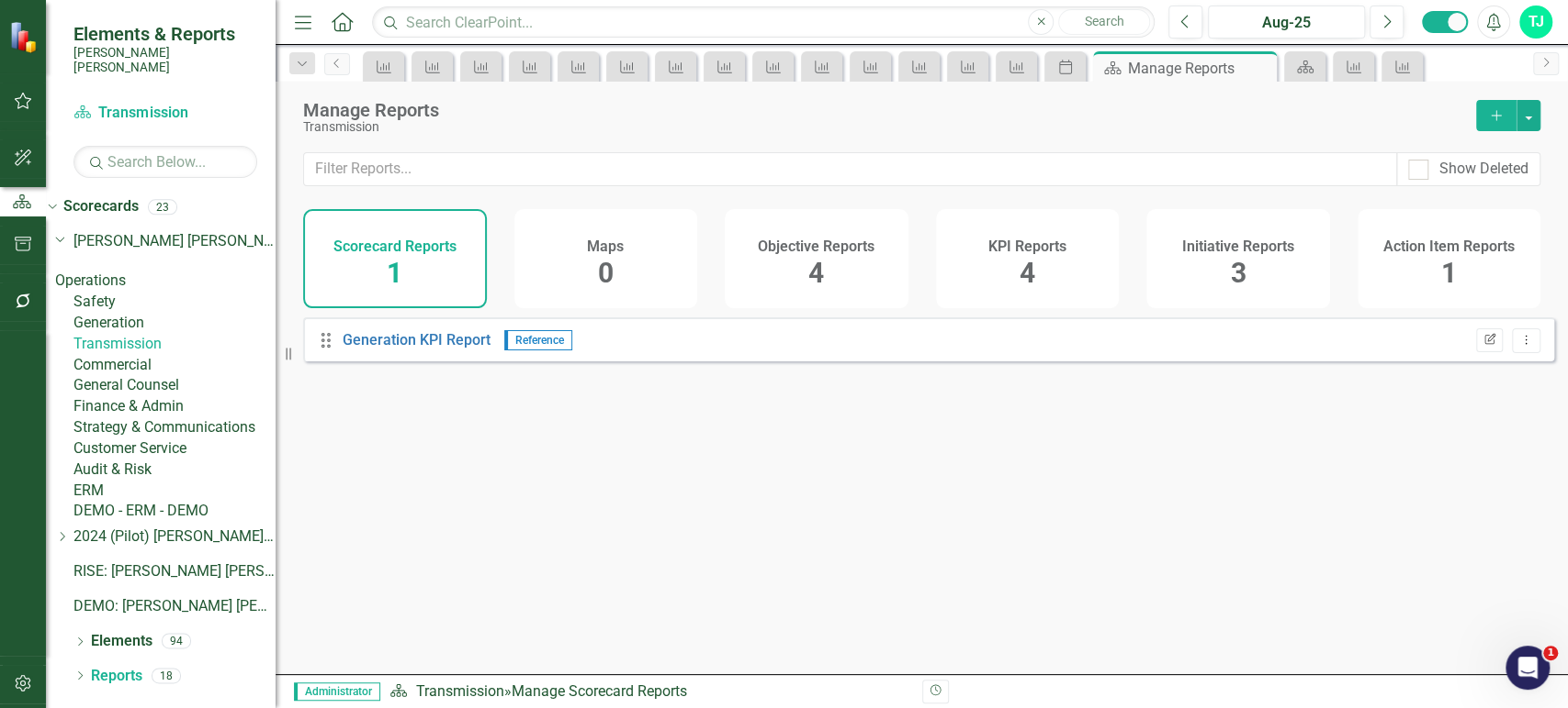
click at [1483, 346] on icon "Edit Report" at bounding box center [1489, 341] width 14 height 11
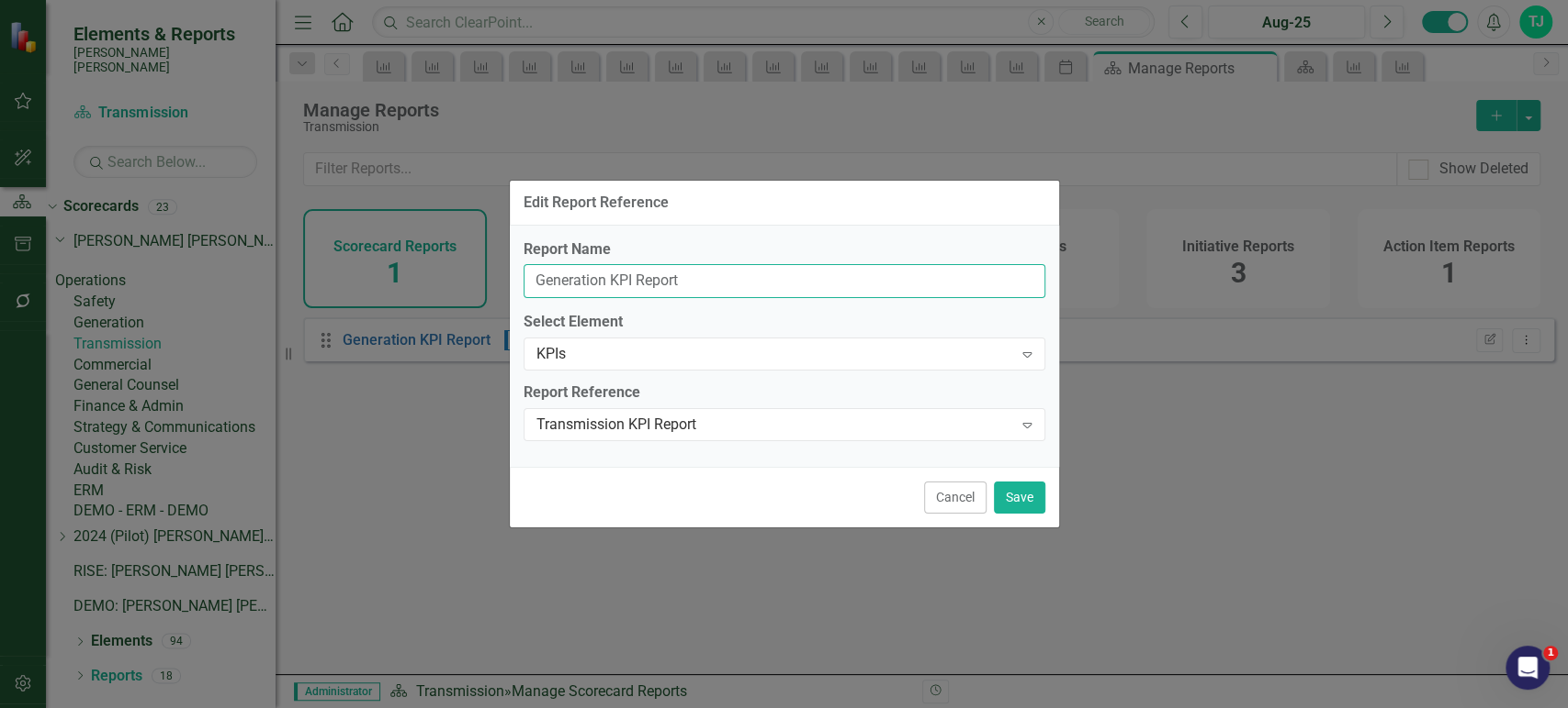
click at [555, 285] on input "Generation KPI Report" at bounding box center [784, 281] width 521 height 34
type input "Transmission KPI Report"
click at [1006, 502] on button "Save" at bounding box center [1019, 498] width 51 height 32
